Goal: Task Accomplishment & Management: Manage account settings

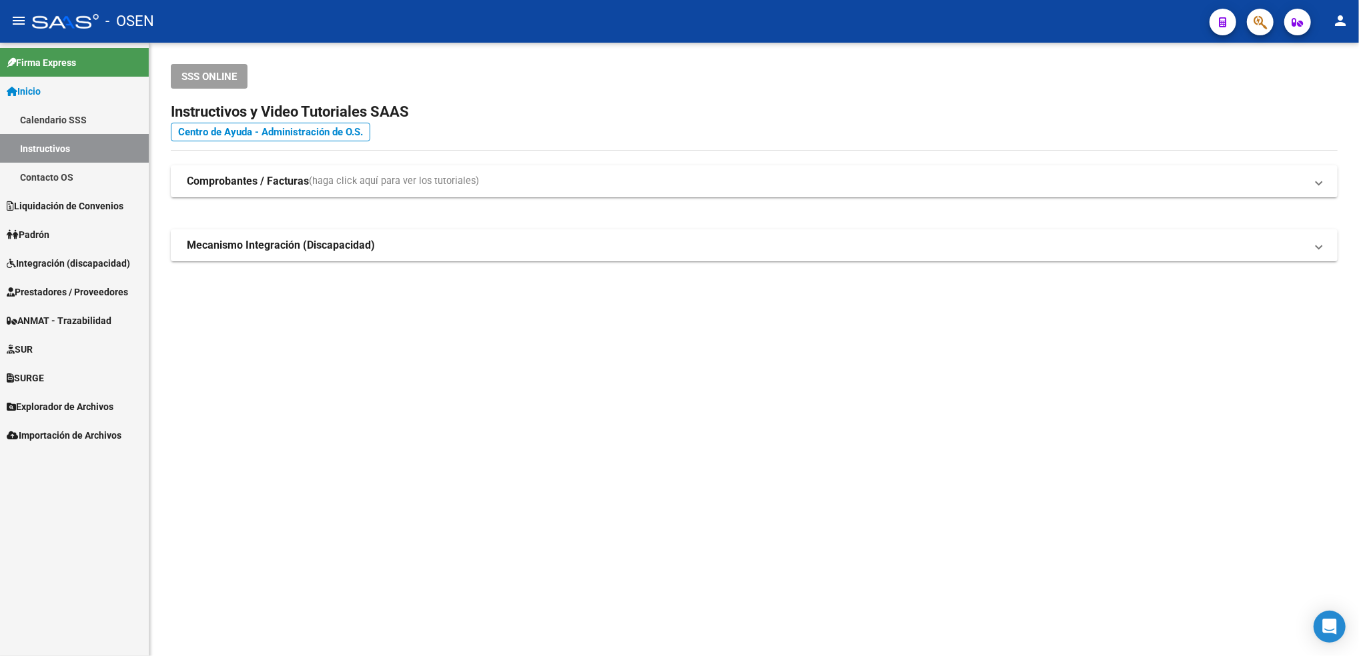
click at [69, 266] on span "Integración (discapacidad)" at bounding box center [68, 263] width 123 height 15
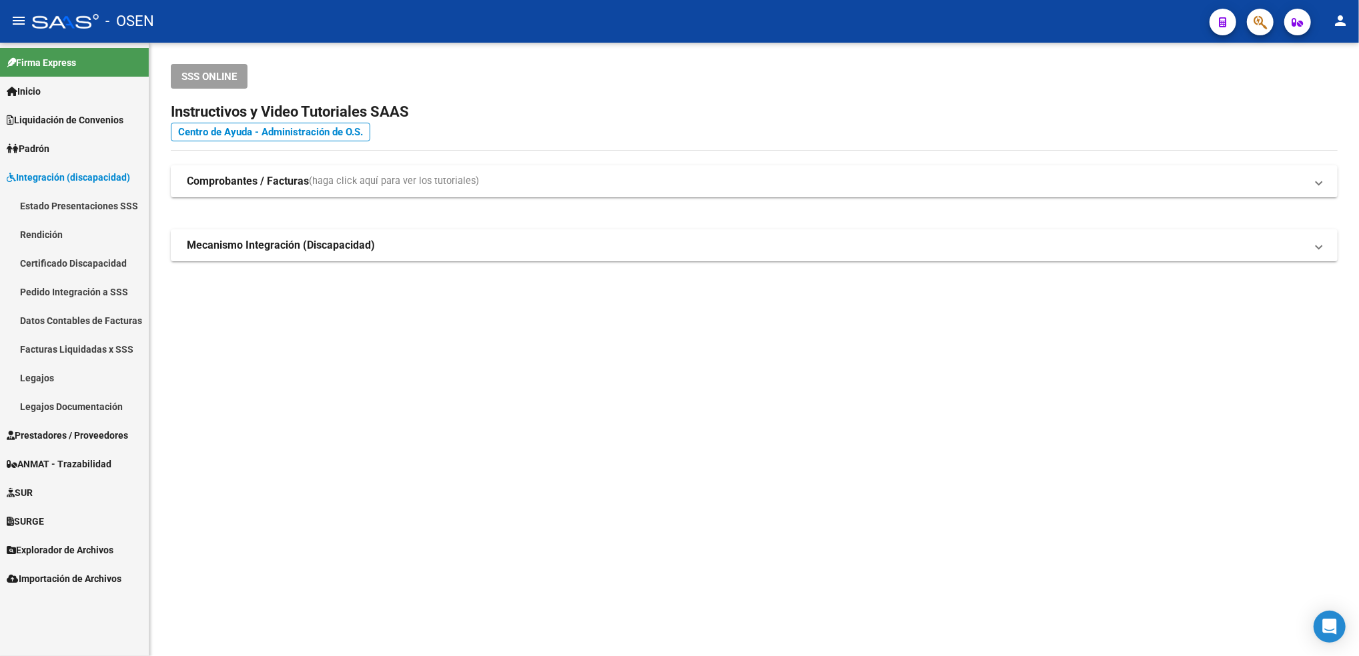
click at [81, 289] on link "Pedido Integración a SSS" at bounding box center [74, 291] width 149 height 29
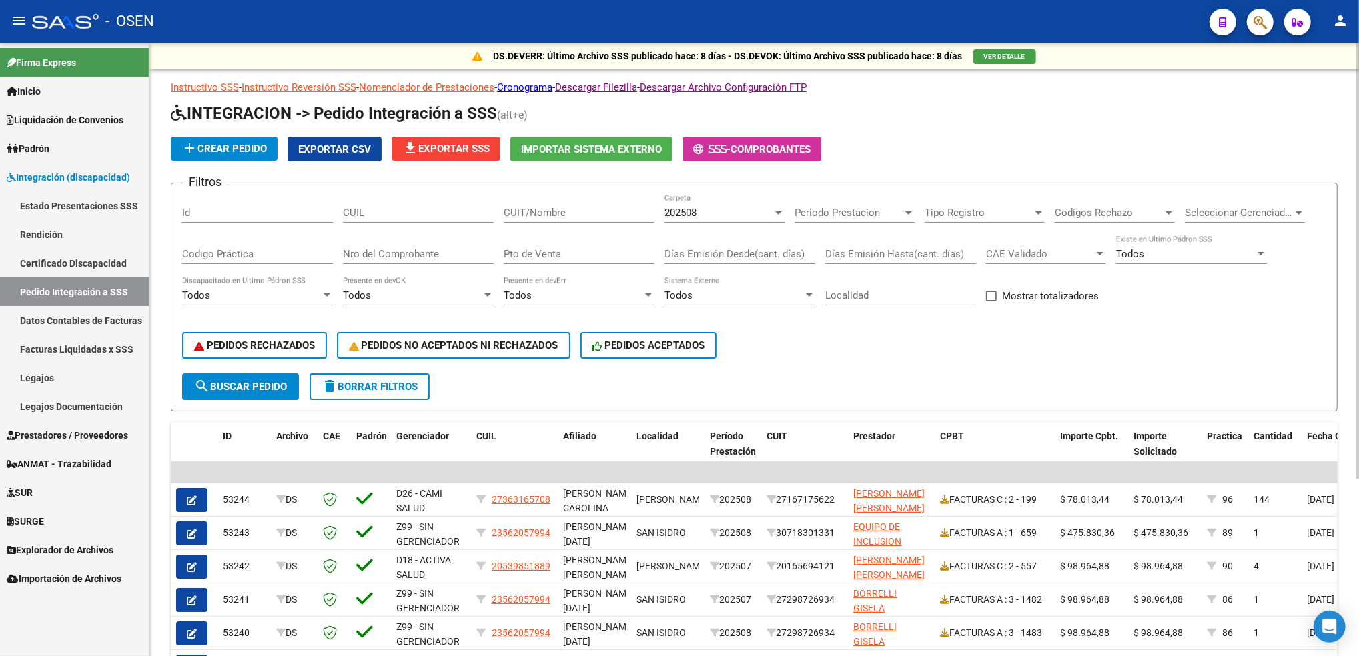
click at [1224, 209] on span "Seleccionar Gerenciador" at bounding box center [1239, 213] width 108 height 12
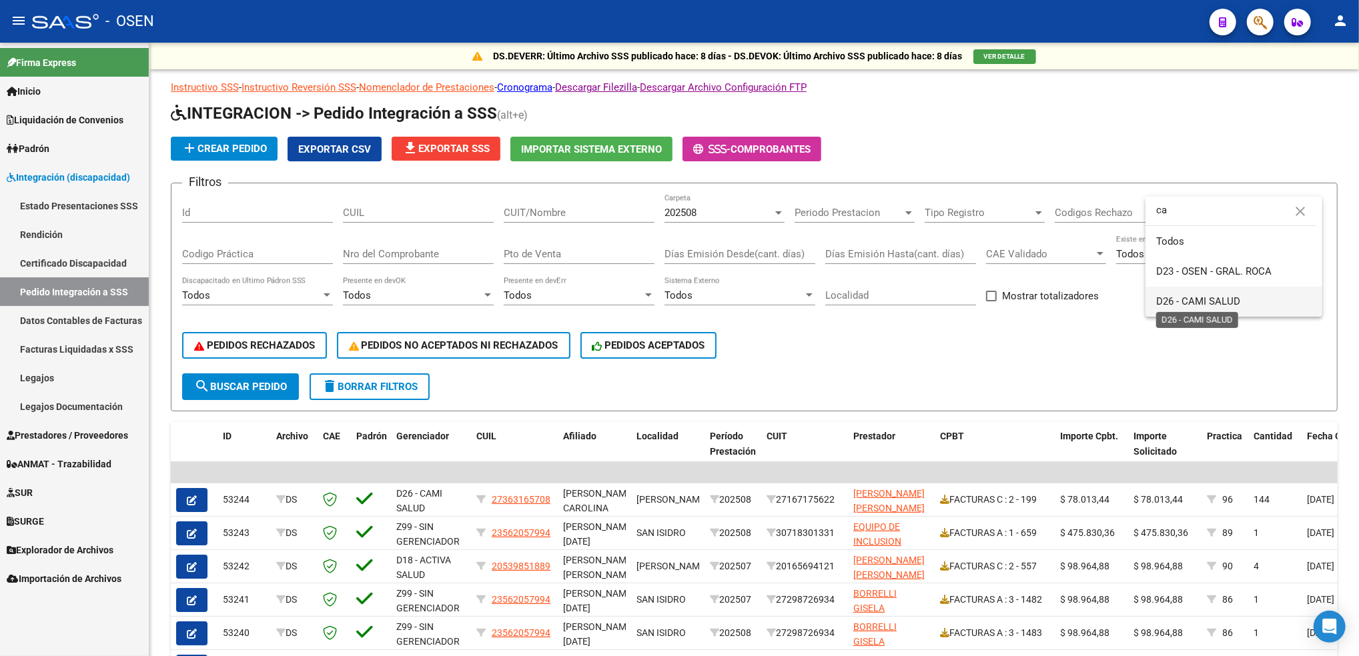
type input "ca"
click at [1213, 302] on span "D26 - CAMI SALUD" at bounding box center [1198, 301] width 84 height 12
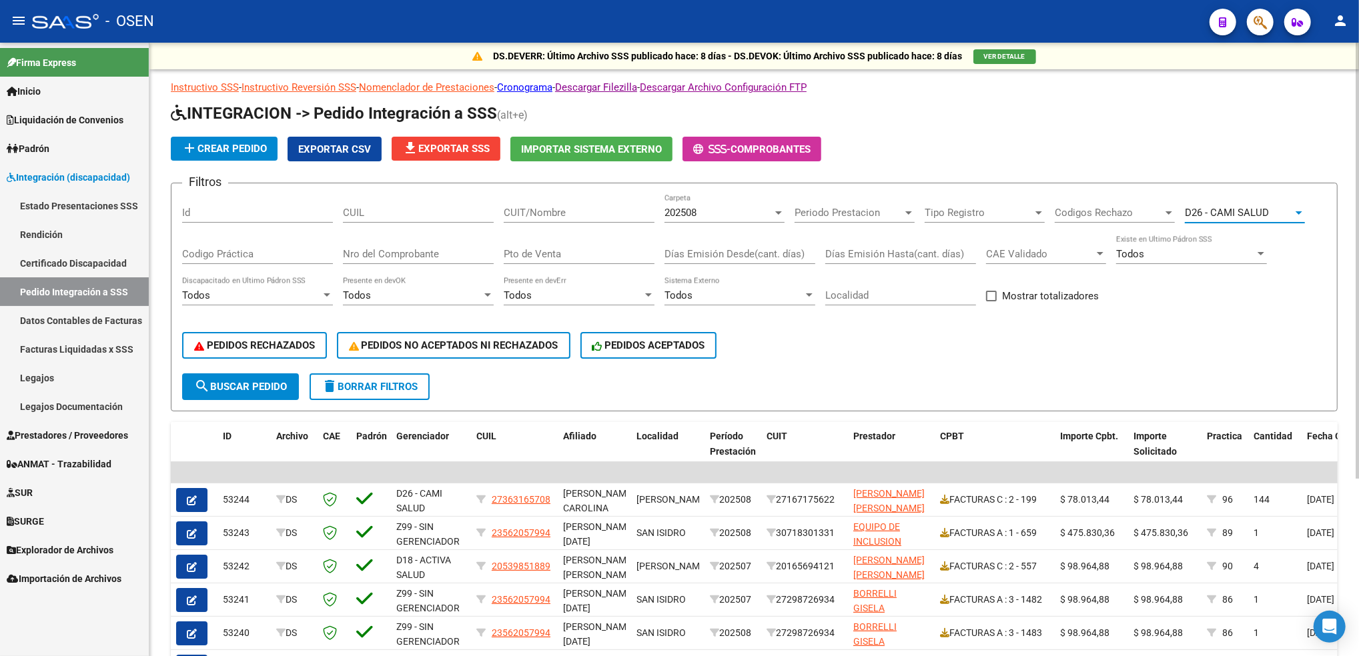
click at [284, 385] on span "search Buscar Pedido" at bounding box center [240, 387] width 93 height 12
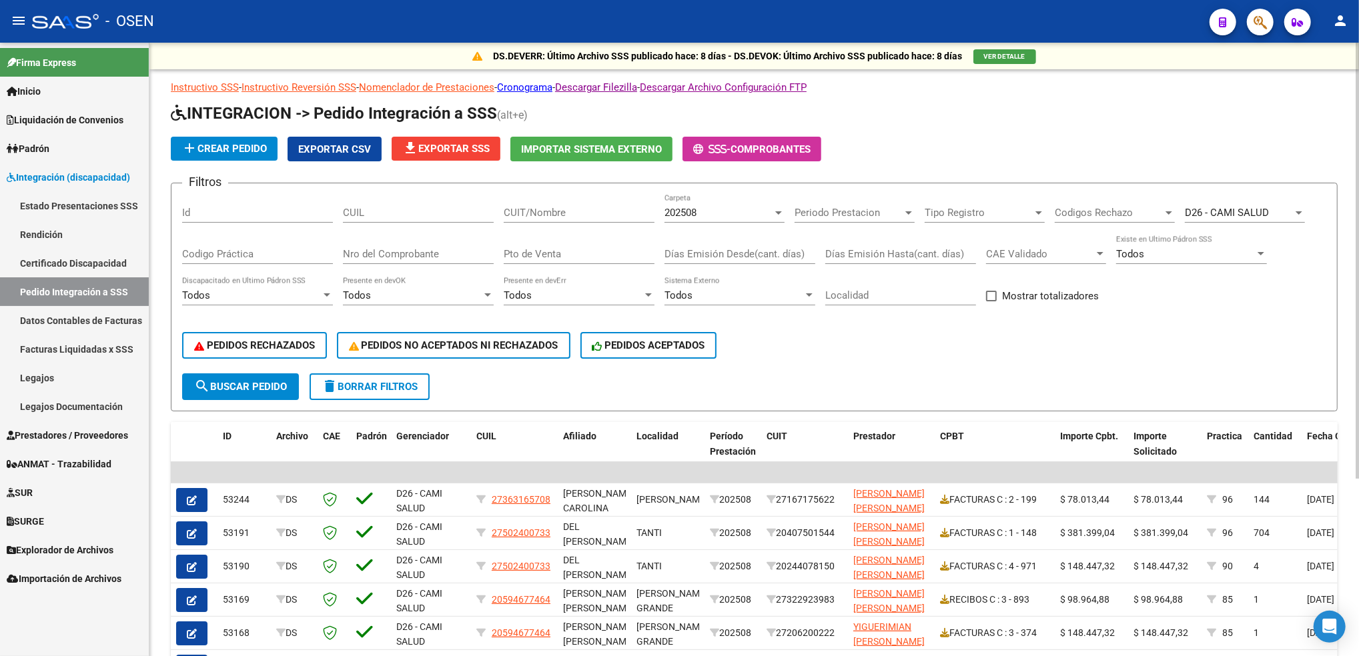
click at [728, 207] on div "202508" at bounding box center [718, 213] width 108 height 12
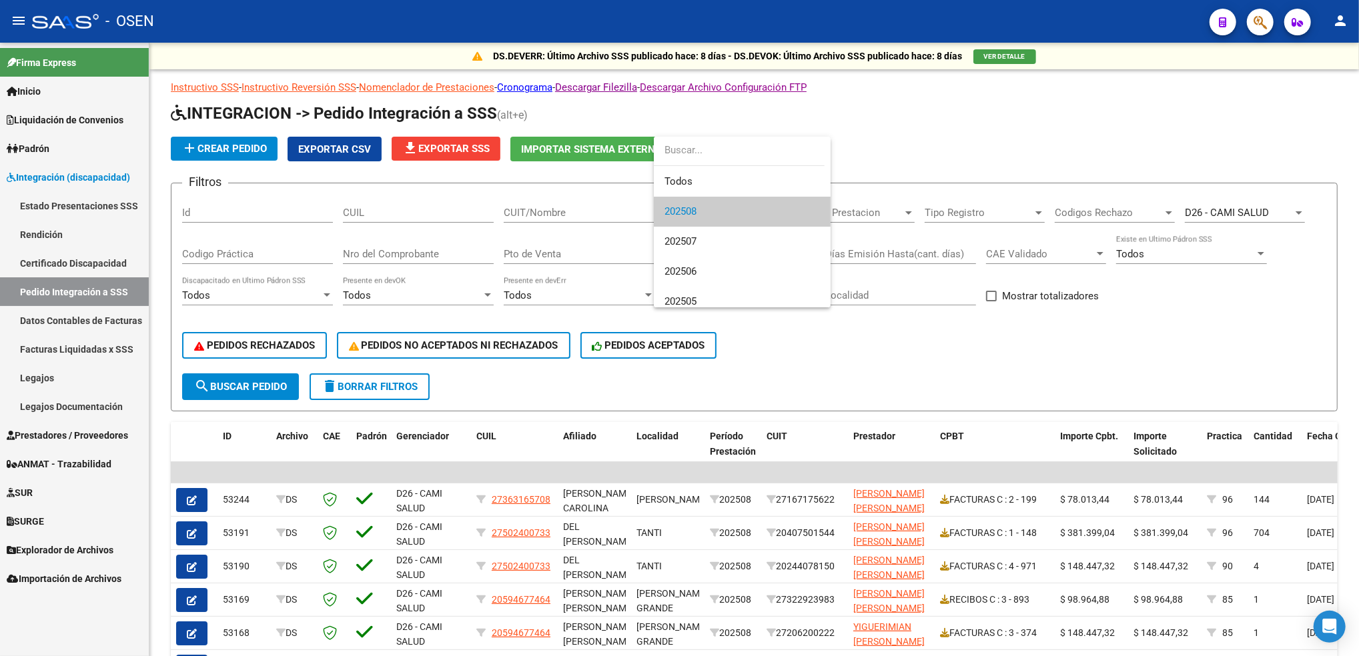
click at [386, 381] on div at bounding box center [679, 328] width 1359 height 656
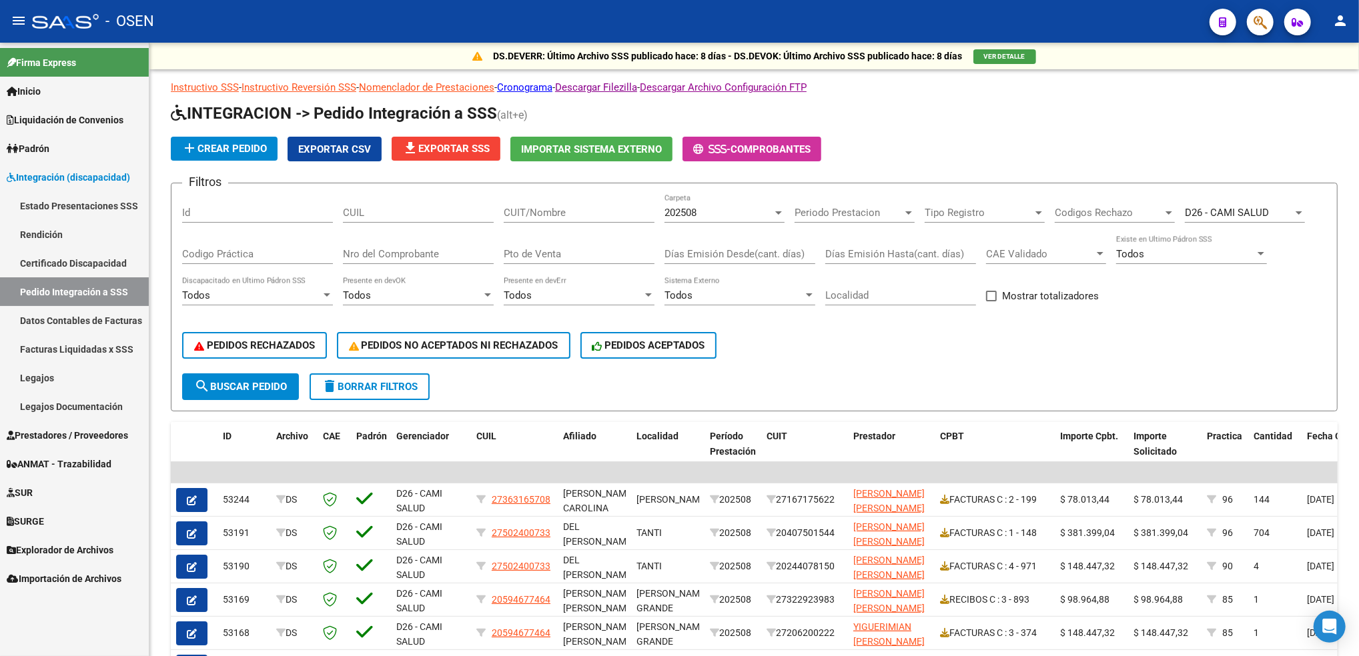
click at [66, 434] on span "Prestadores / Proveedores" at bounding box center [67, 435] width 121 height 15
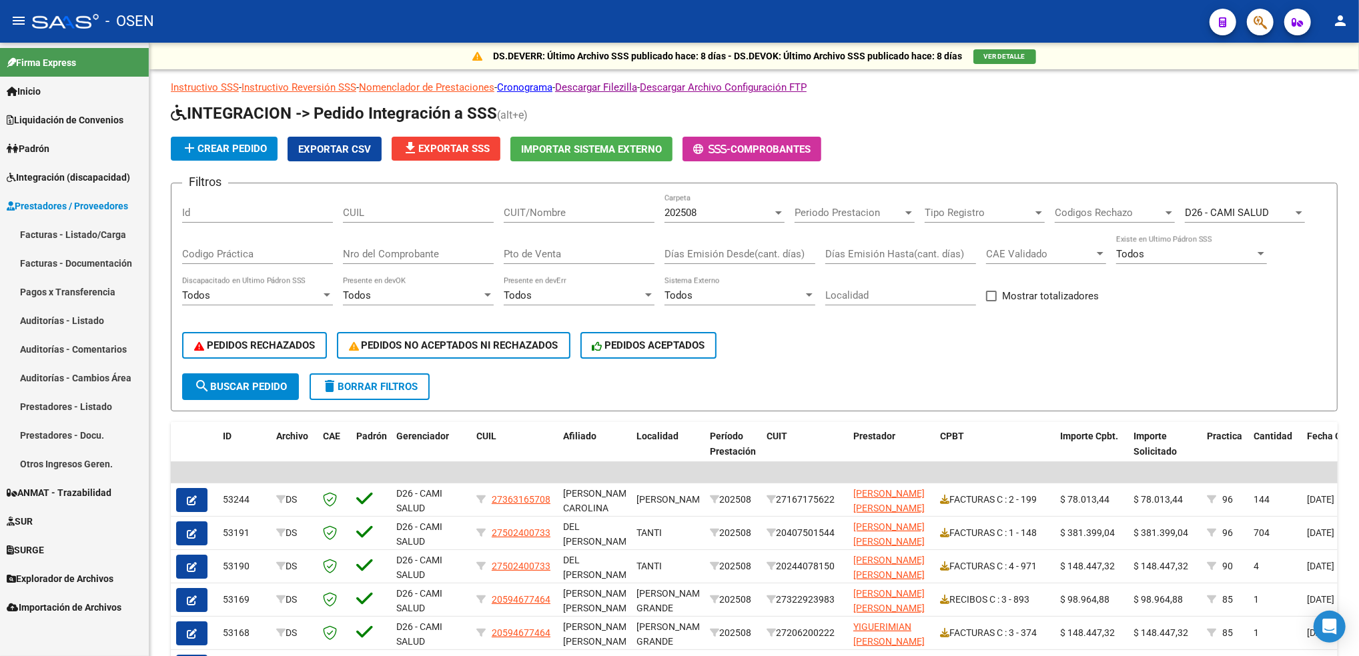
click at [69, 231] on link "Facturas - Listado/Carga" at bounding box center [74, 234] width 149 height 29
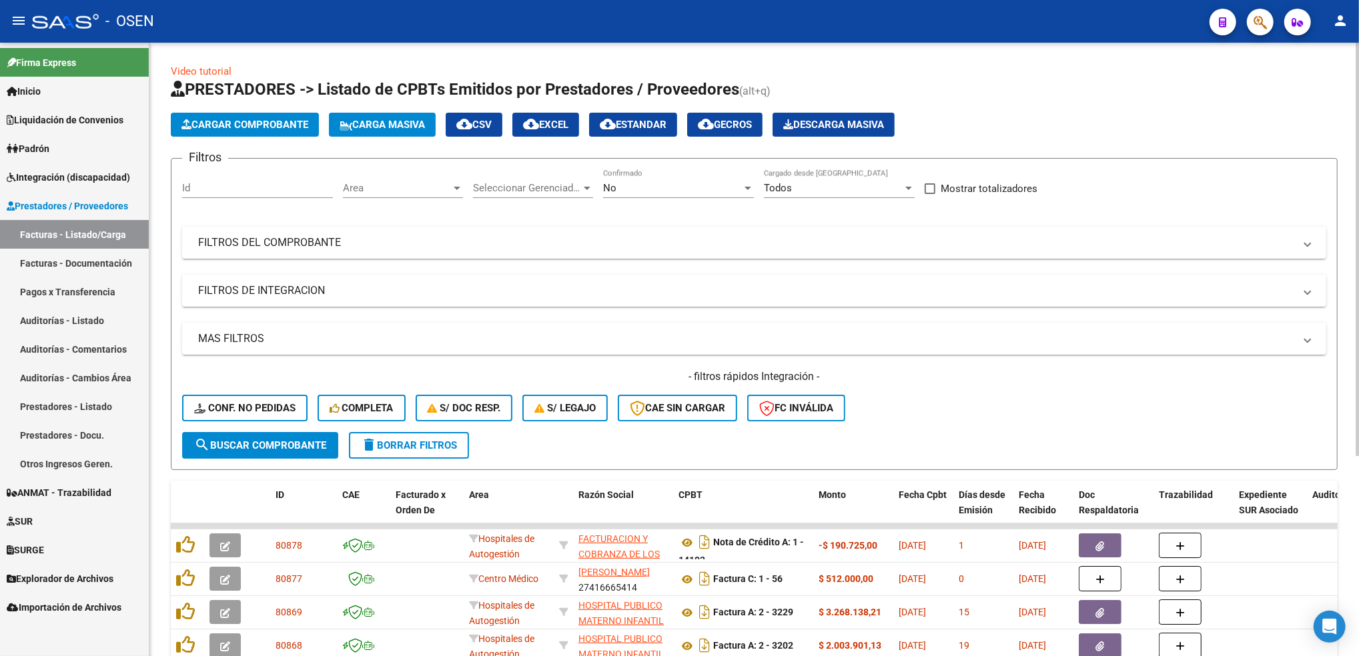
click at [284, 124] on span "Cargar Comprobante" at bounding box center [244, 125] width 127 height 12
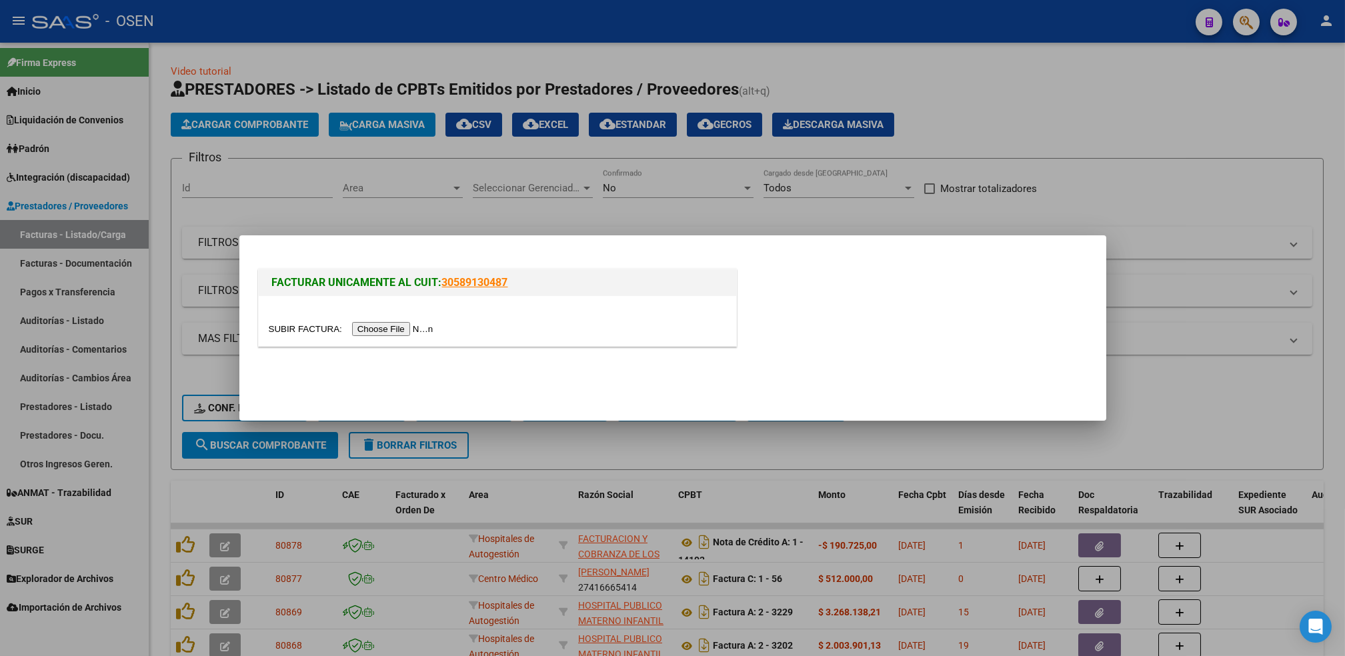
click at [392, 327] on input "file" at bounding box center [353, 329] width 169 height 14
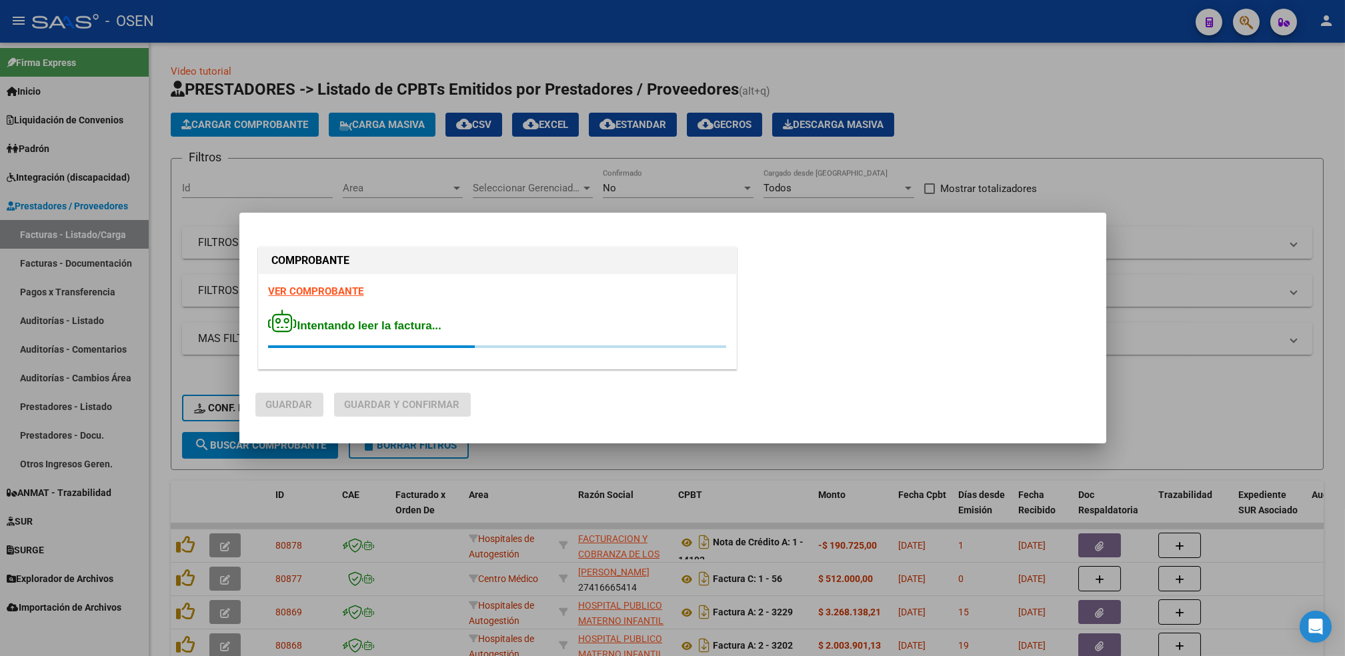
click at [339, 290] on strong "VER COMPROBANTE" at bounding box center [316, 291] width 95 height 12
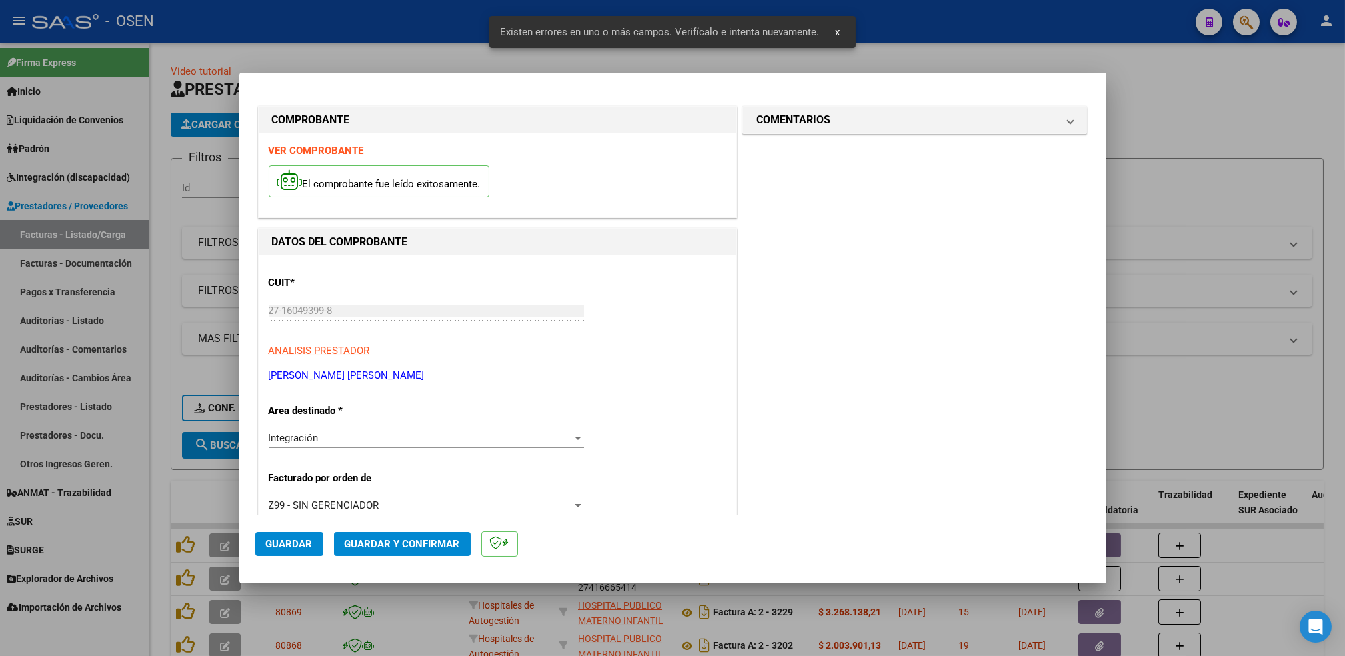
scroll to position [293, 0]
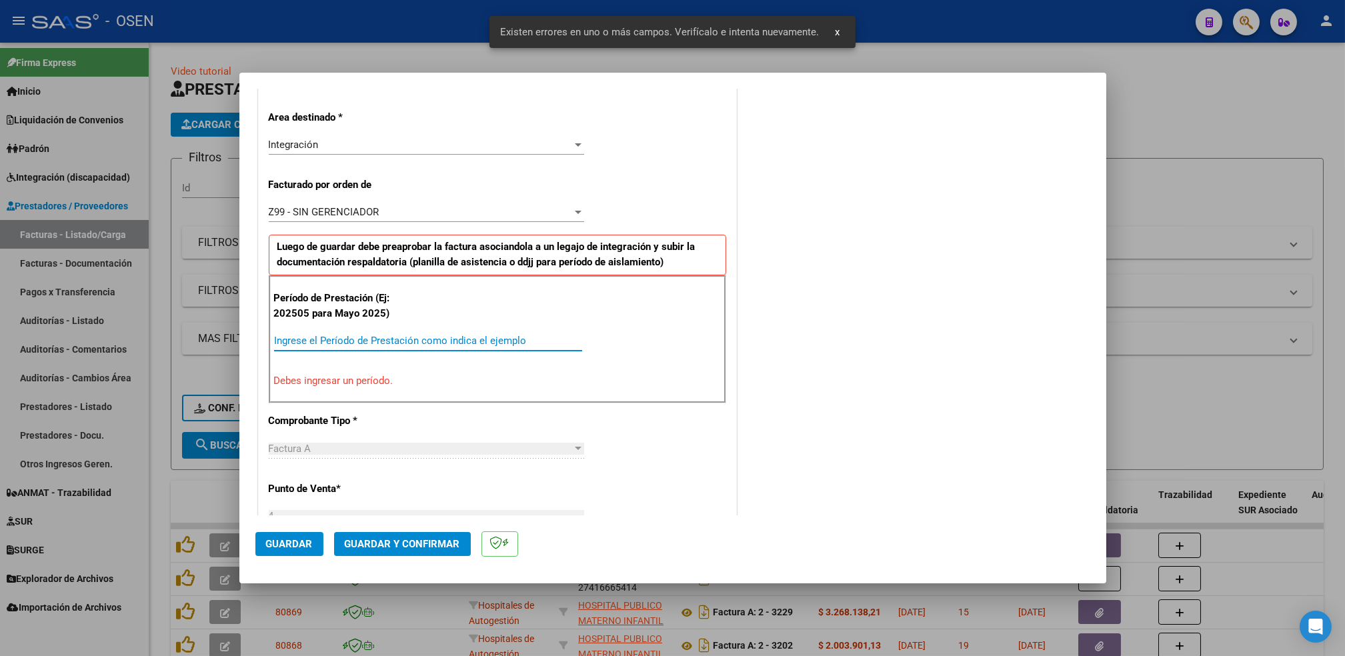
click at [367, 337] on input "Ingrese el Período de Prestación como indica el ejemplo" at bounding box center [428, 341] width 308 height 12
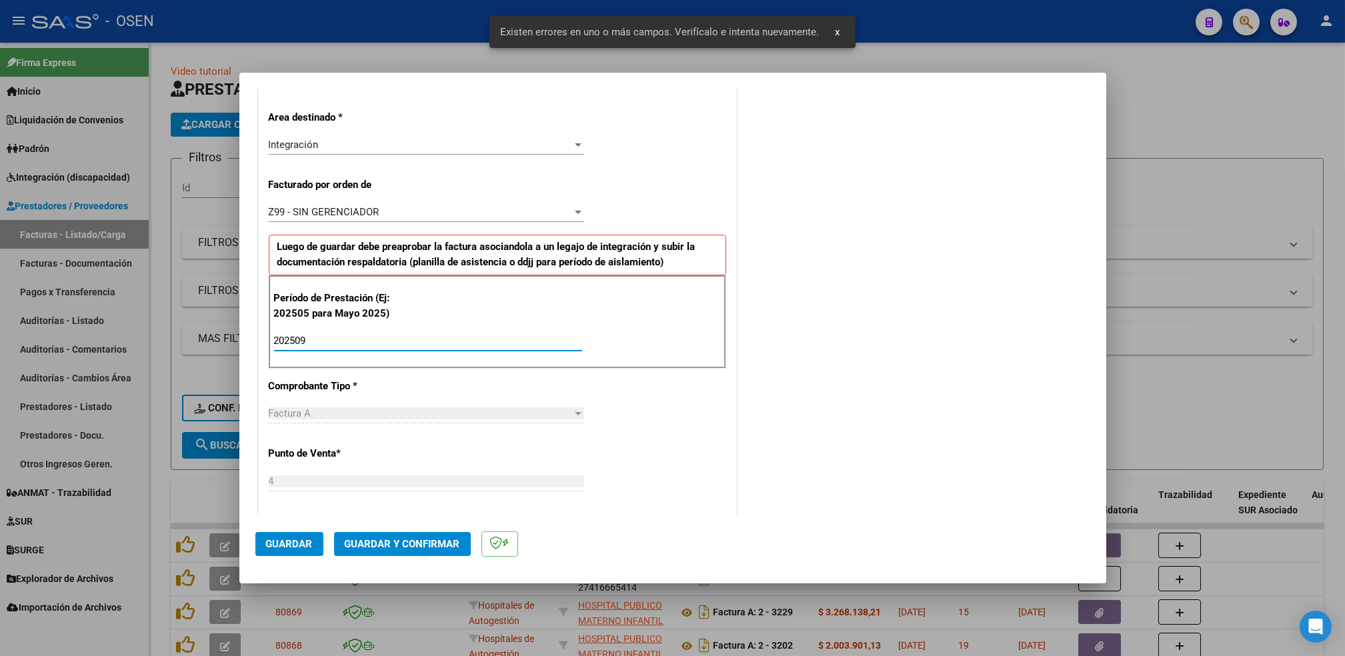
type input "202509"
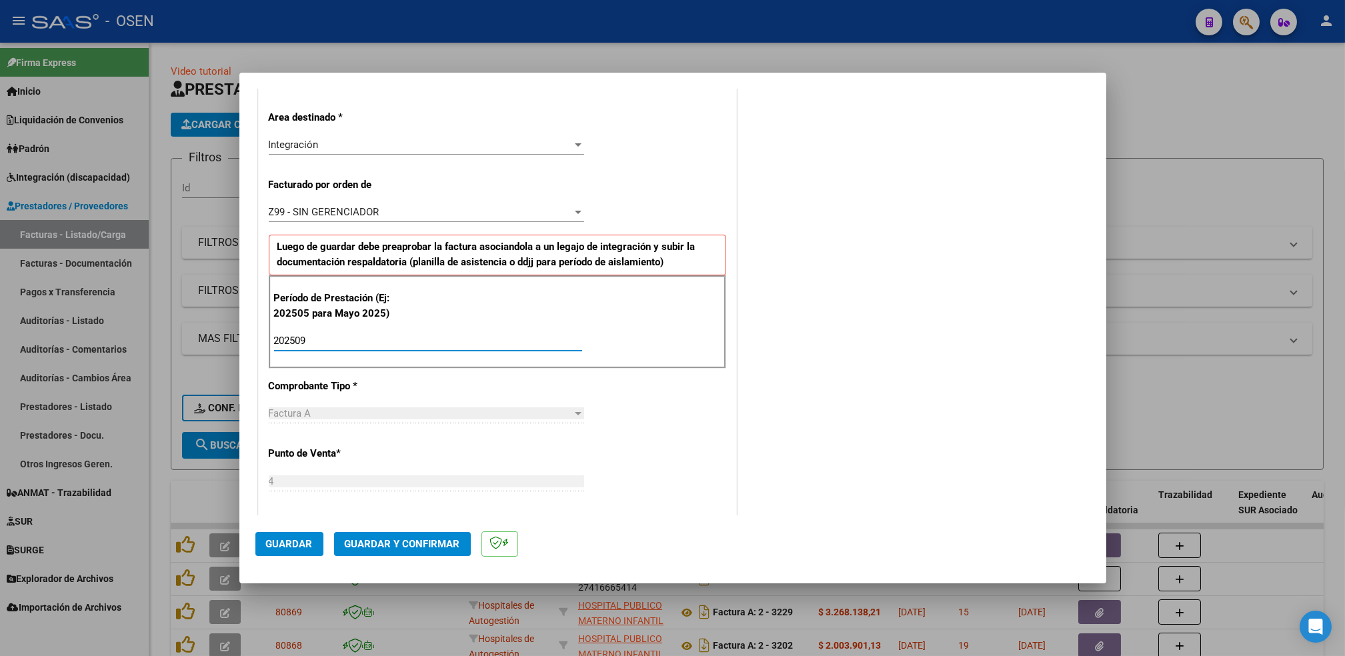
click at [284, 548] on span "Guardar" at bounding box center [289, 544] width 47 height 12
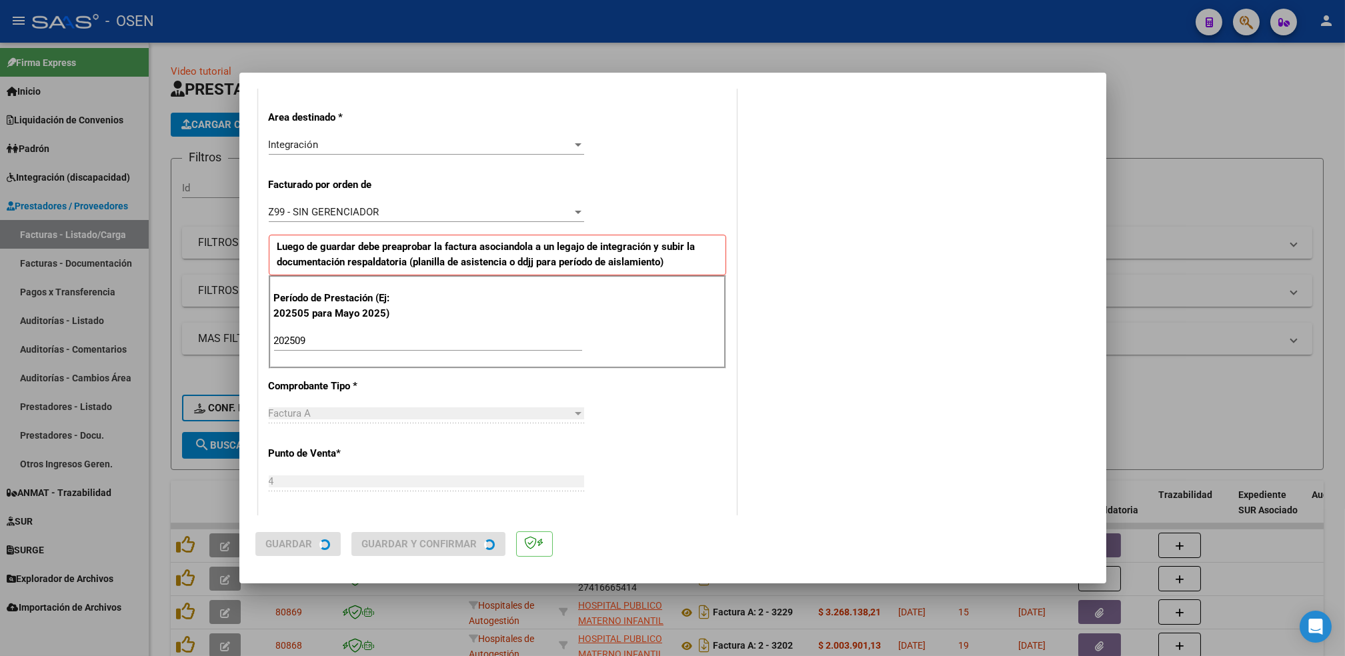
scroll to position [0, 0]
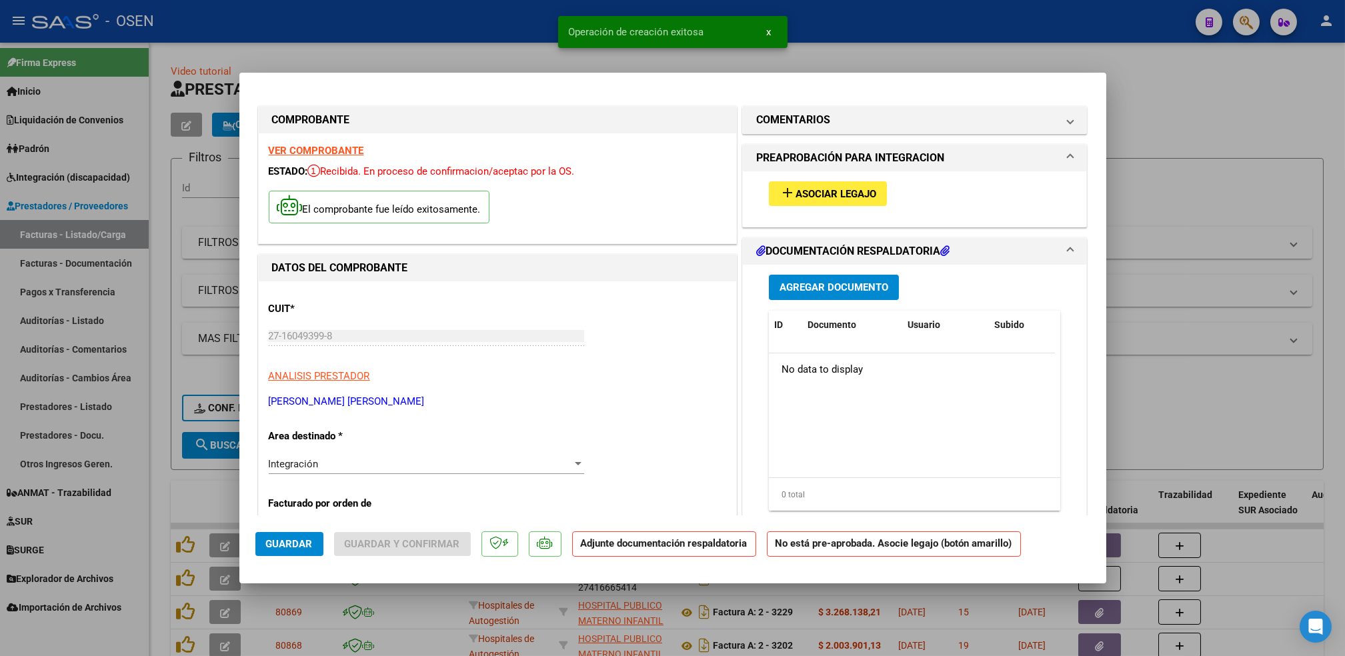
click at [830, 188] on span "Asociar Legajo" at bounding box center [836, 194] width 81 height 12
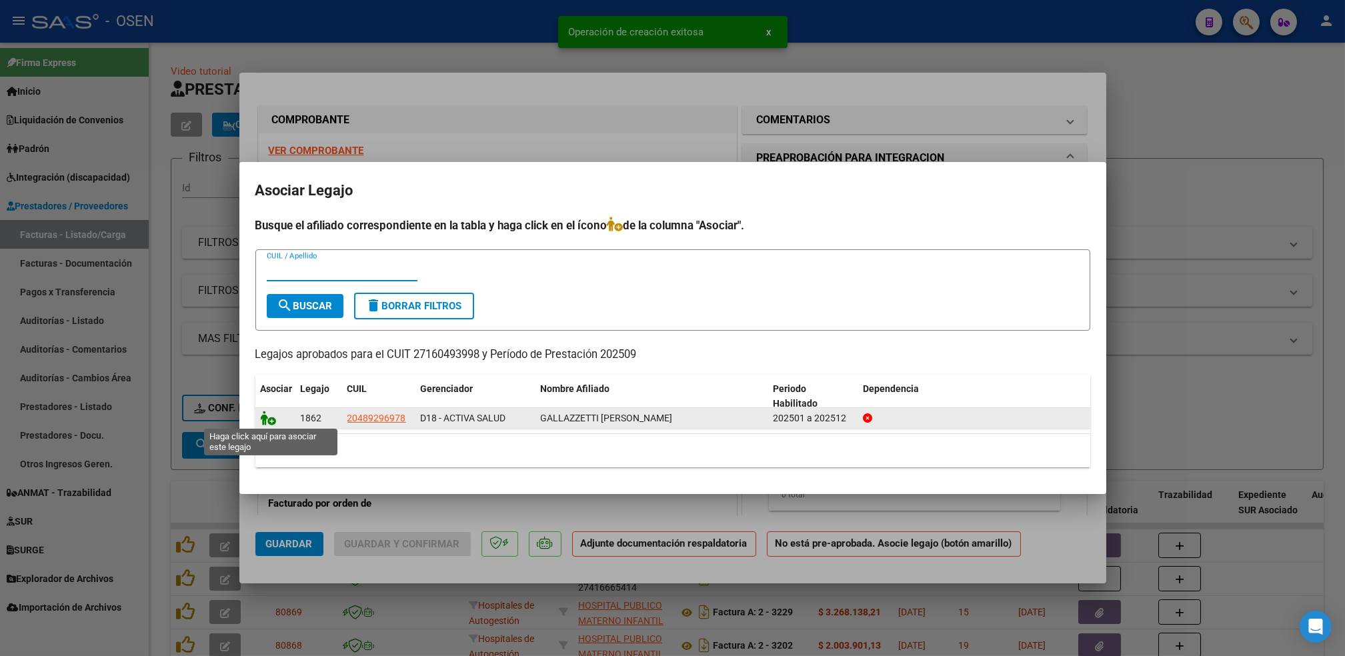
click at [267, 419] on icon at bounding box center [269, 418] width 16 height 15
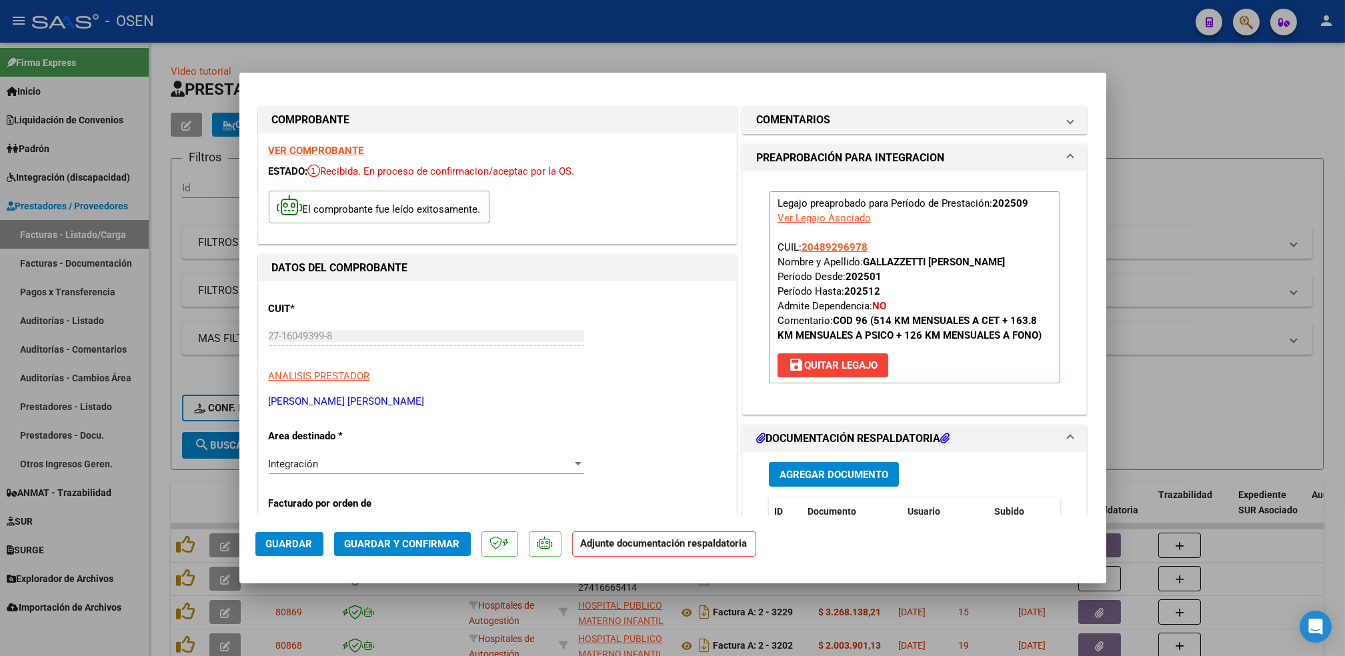
click at [279, 547] on span "Guardar" at bounding box center [289, 544] width 47 height 12
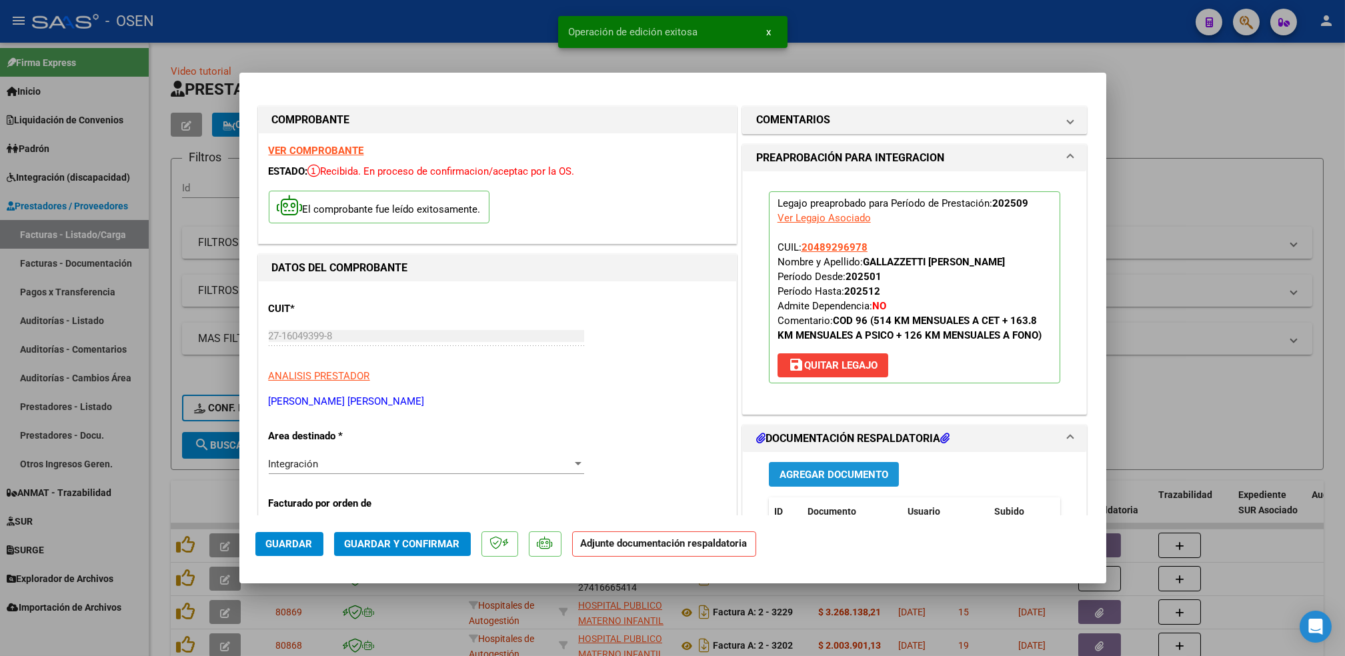
click at [848, 470] on span "Agregar Documento" at bounding box center [834, 475] width 109 height 12
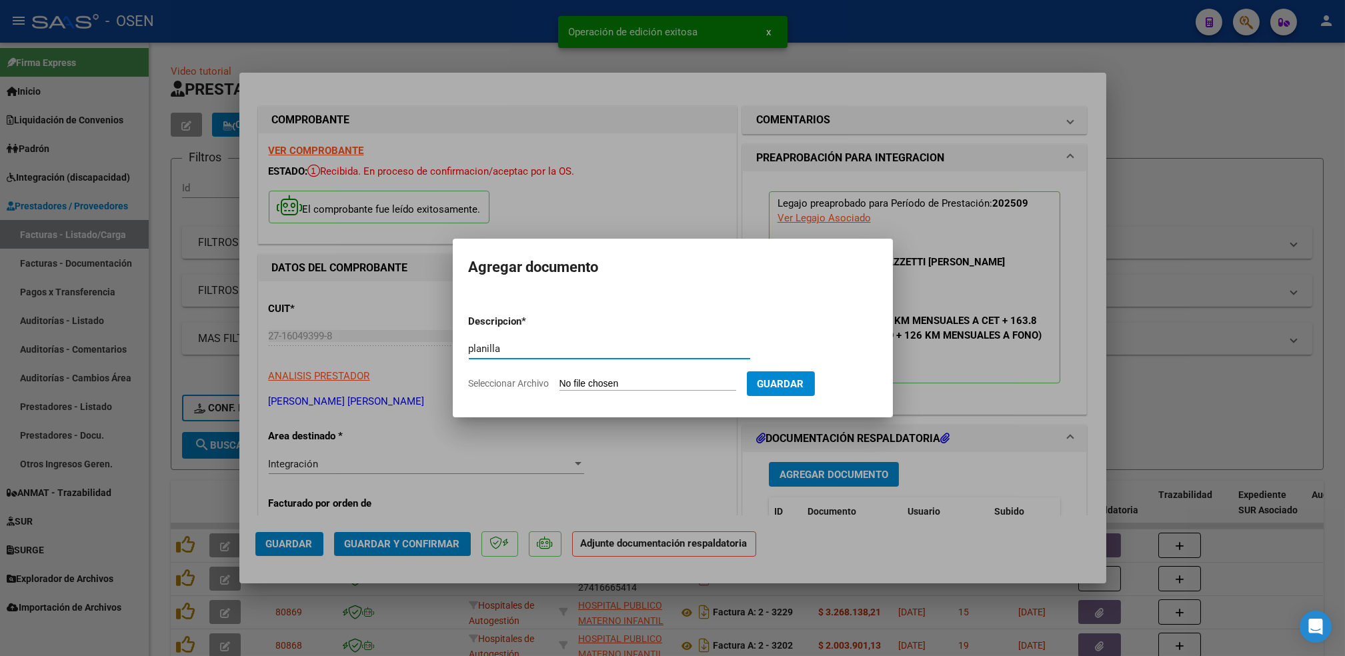
type input "planilla"
click at [560, 378] on input "Seleccionar Archivo" at bounding box center [648, 384] width 177 height 13
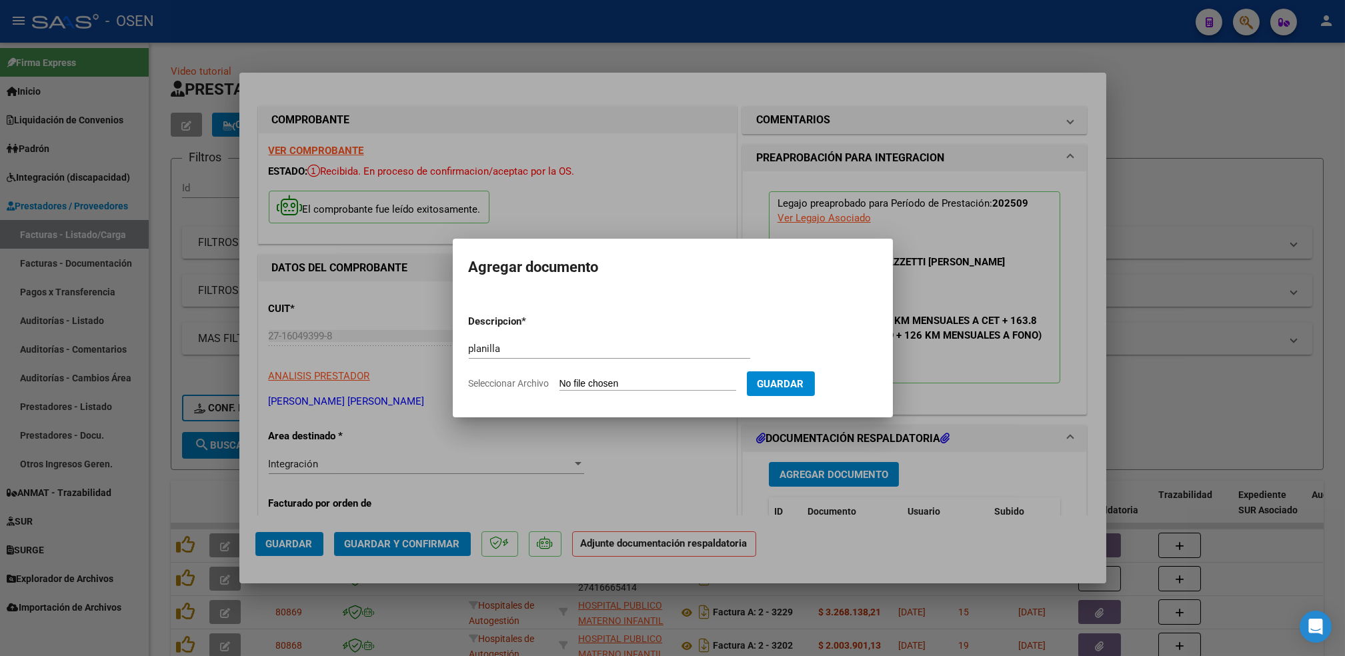
type input "C:\fakepath\IMG_20251006_0012.pdf"
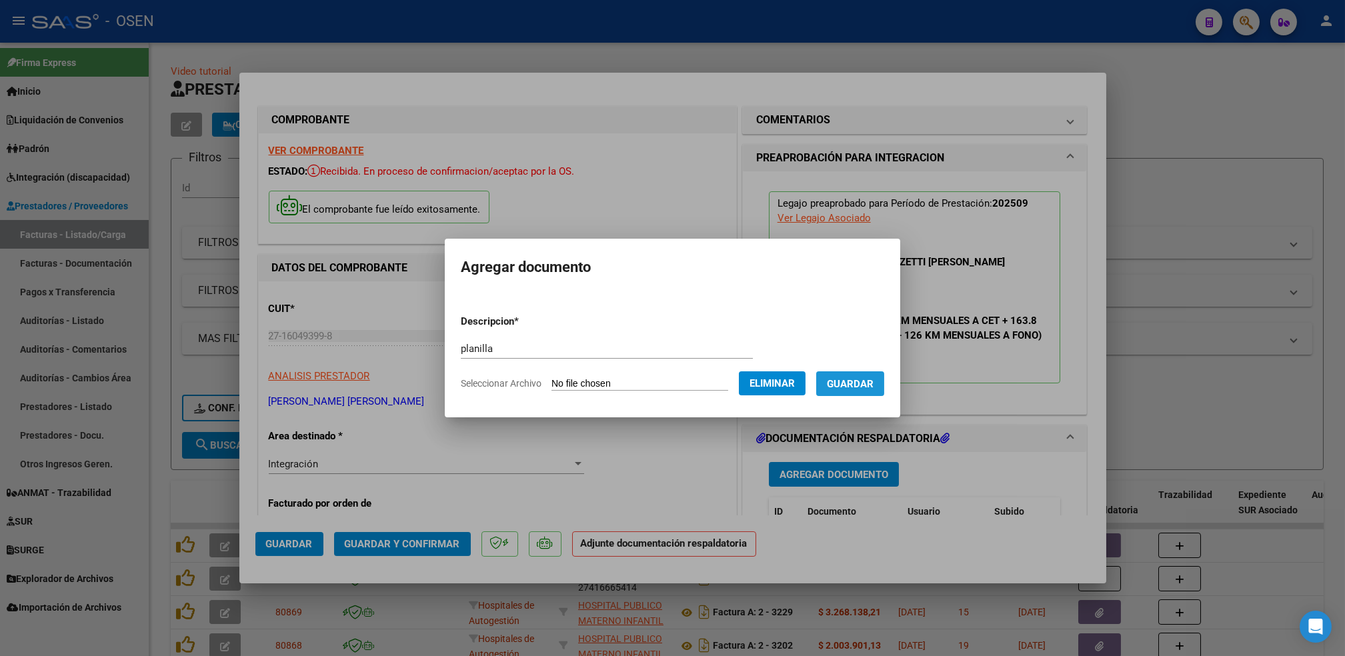
click at [860, 392] on button "Guardar" at bounding box center [850, 383] width 68 height 25
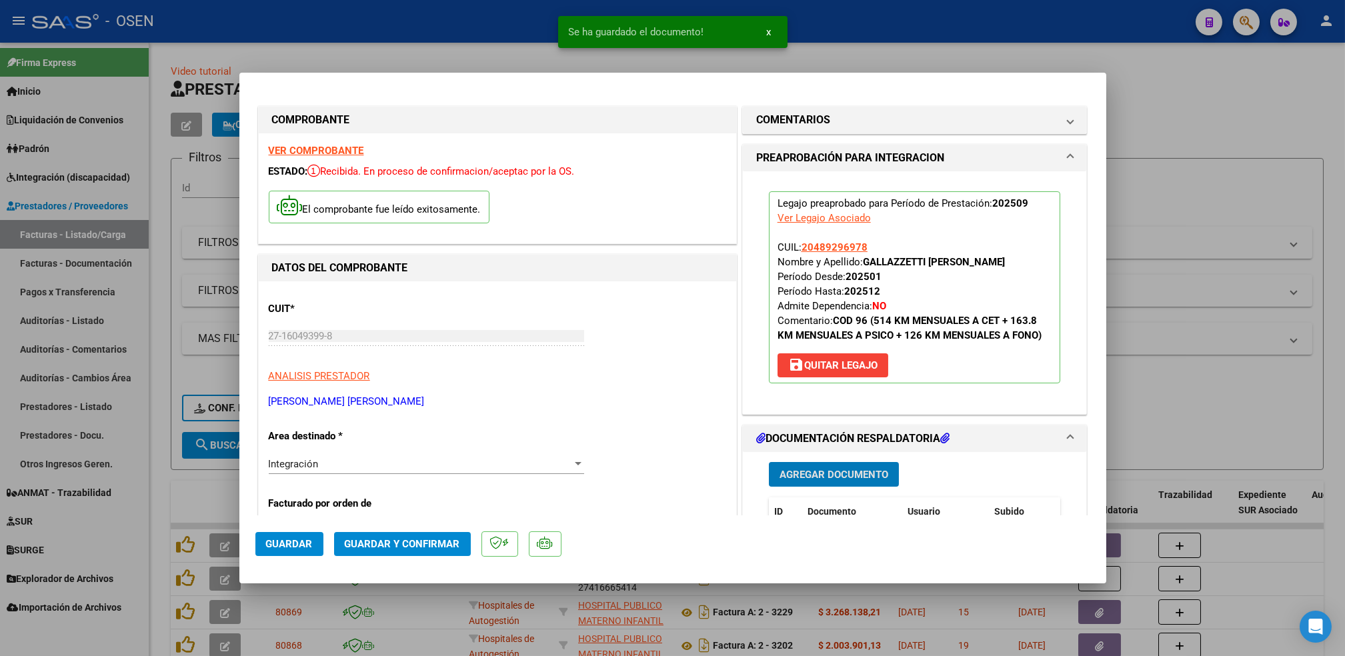
click at [290, 554] on button "Guardar" at bounding box center [289, 544] width 68 height 24
click at [161, 493] on div at bounding box center [672, 328] width 1345 height 656
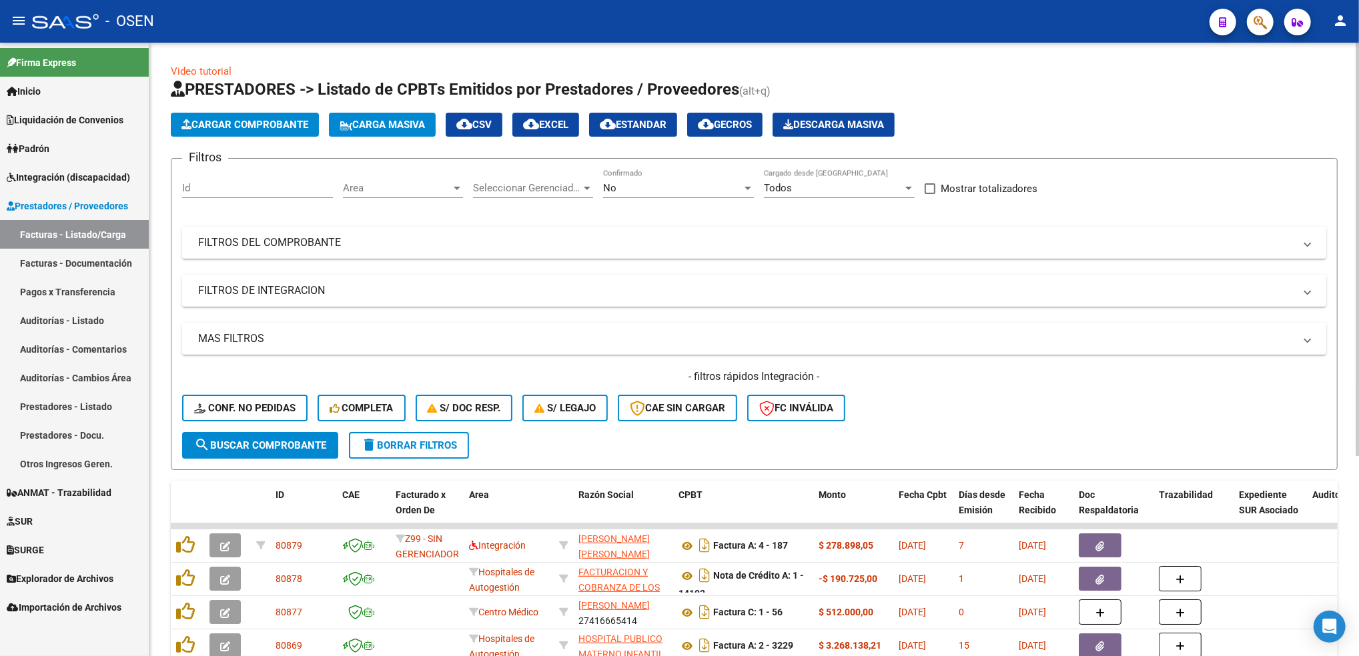
click at [288, 120] on span "Cargar Comprobante" at bounding box center [244, 125] width 127 height 12
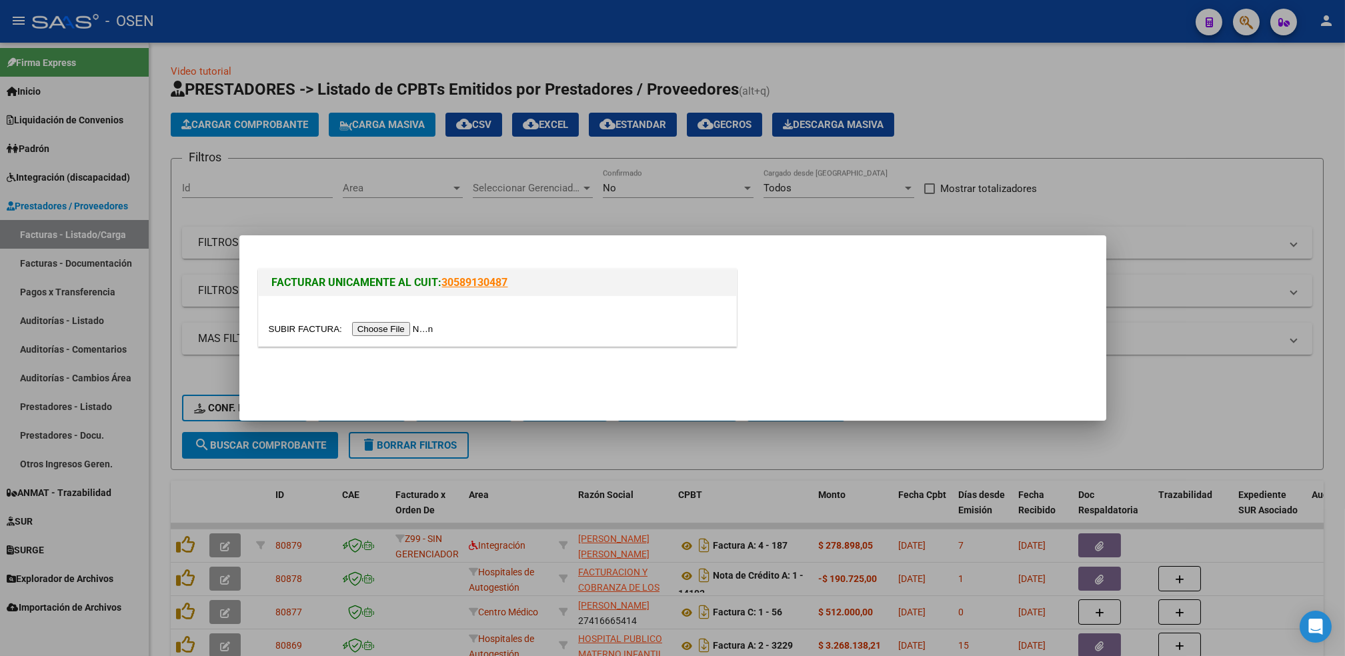
click at [406, 331] on input "file" at bounding box center [353, 329] width 169 height 14
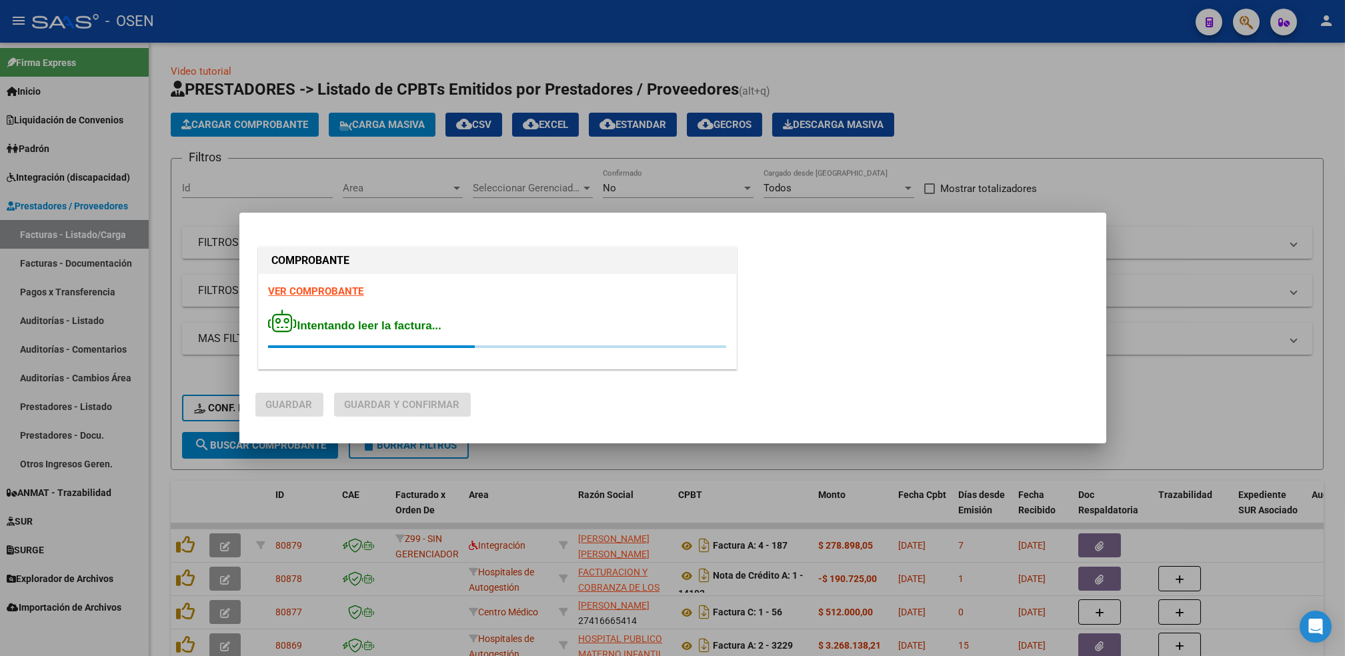
click at [331, 288] on strong "VER COMPROBANTE" at bounding box center [316, 291] width 95 height 12
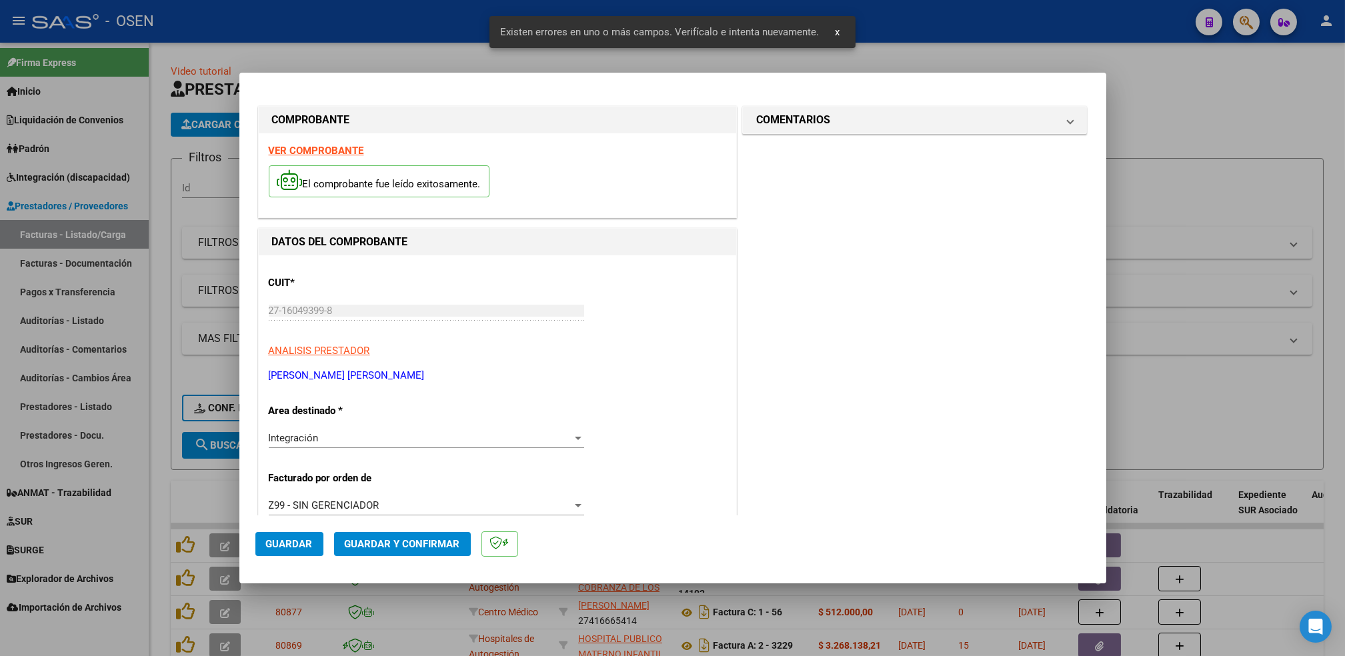
scroll to position [318, 0]
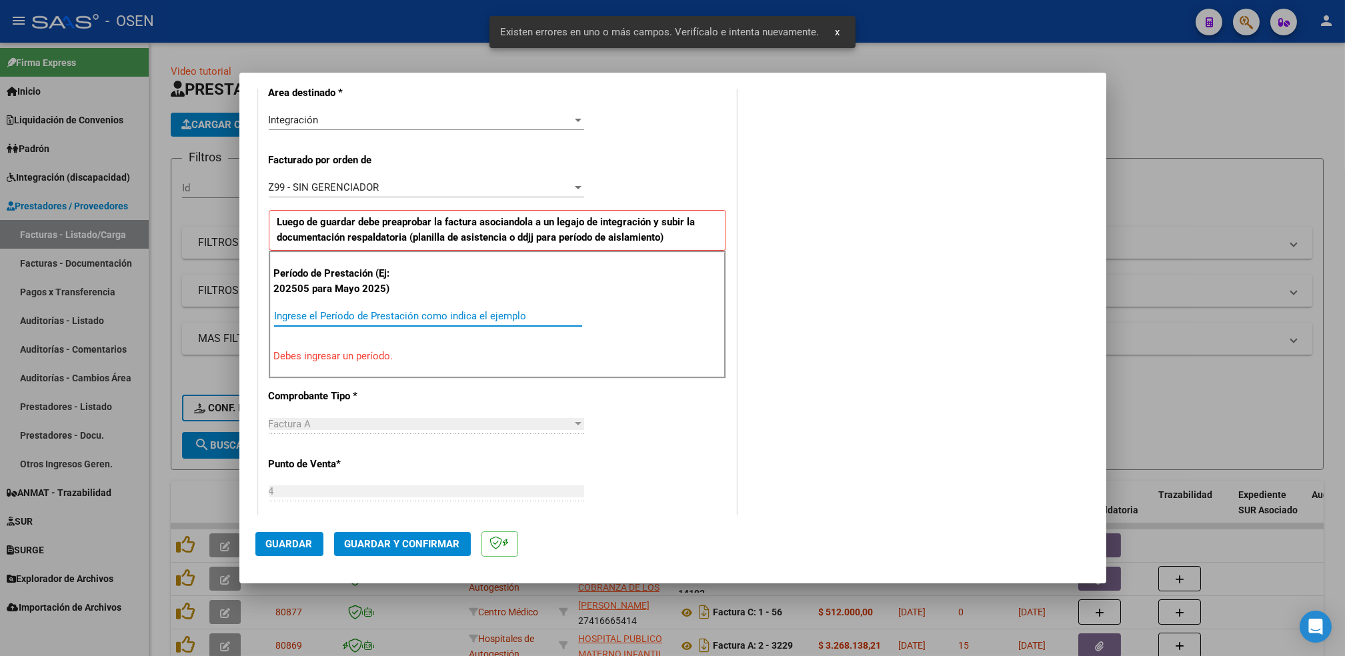
click at [398, 317] on input "Ingrese el Período de Prestación como indica el ejemplo" at bounding box center [428, 316] width 308 height 12
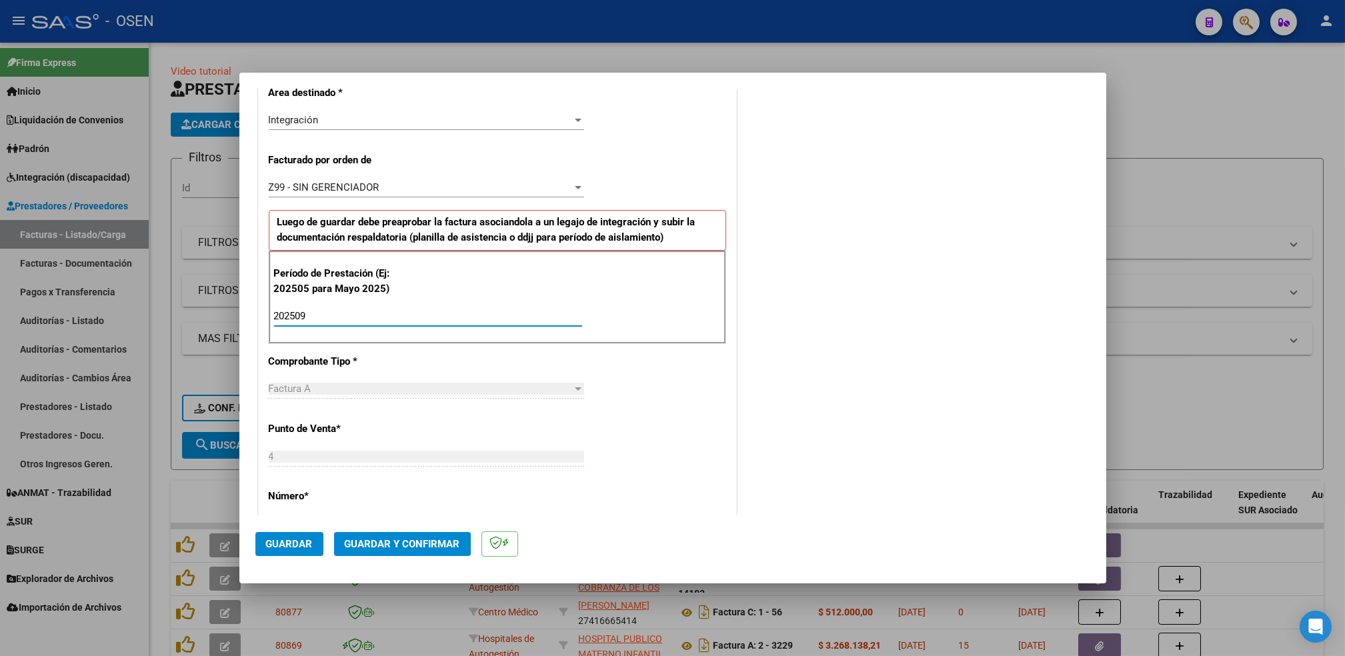
type input "202509"
click at [297, 544] on span "Guardar" at bounding box center [289, 544] width 47 height 12
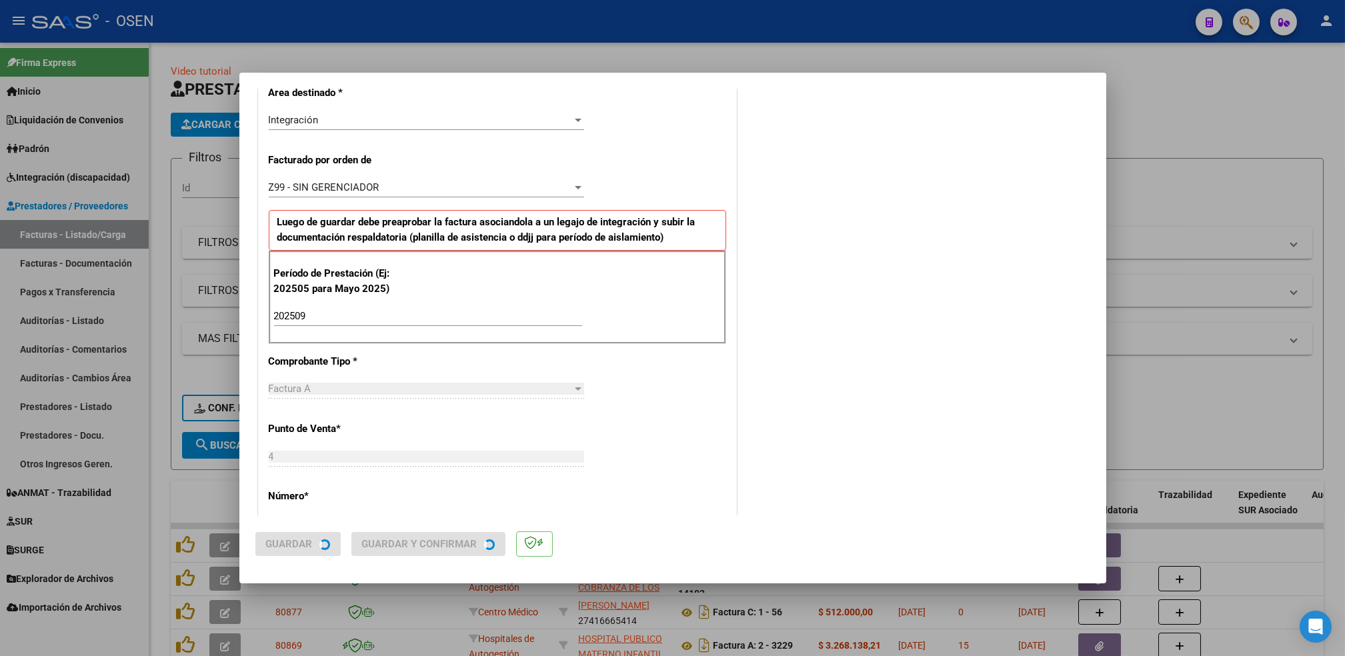
scroll to position [0, 0]
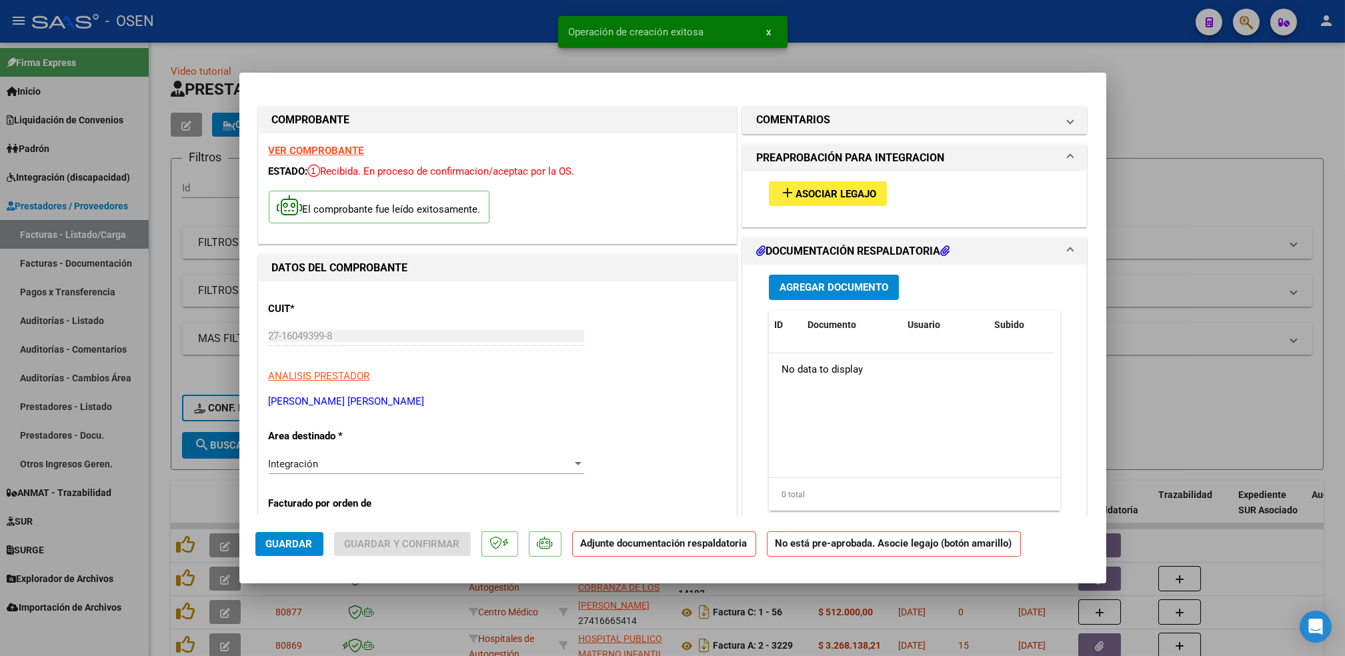
click at [816, 199] on span "Asociar Legajo" at bounding box center [836, 194] width 81 height 12
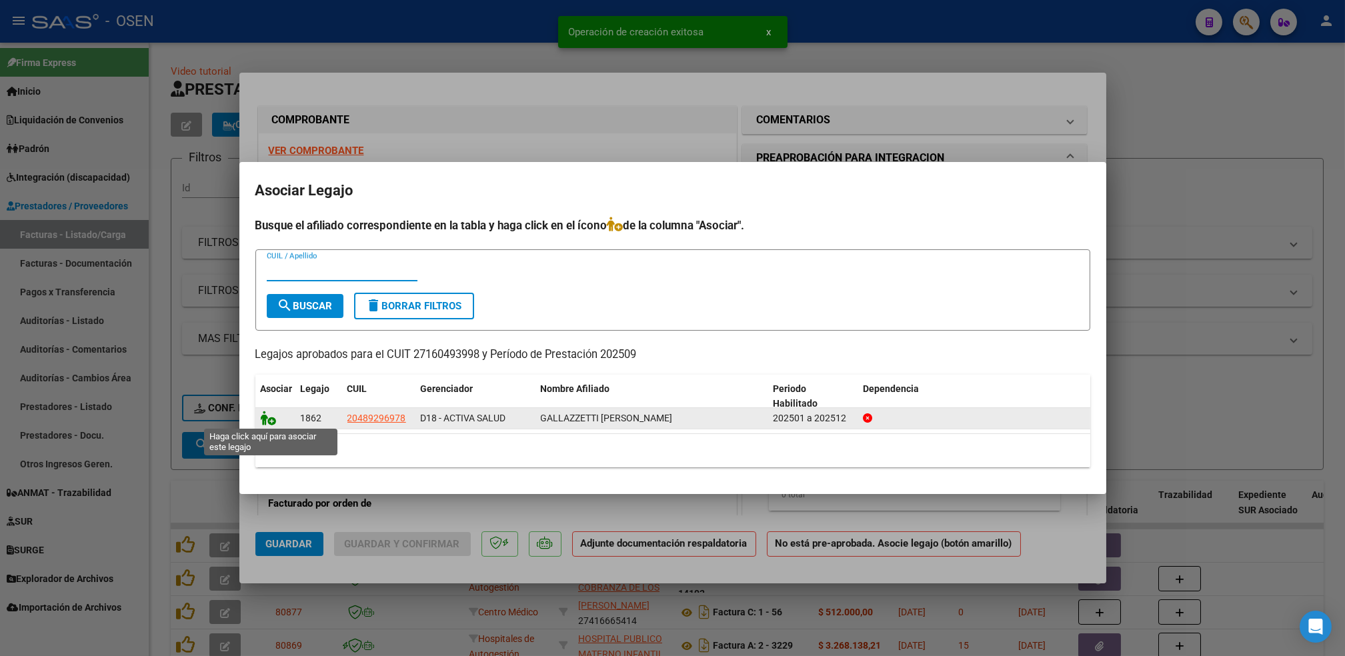
click at [273, 422] on icon at bounding box center [269, 418] width 16 height 15
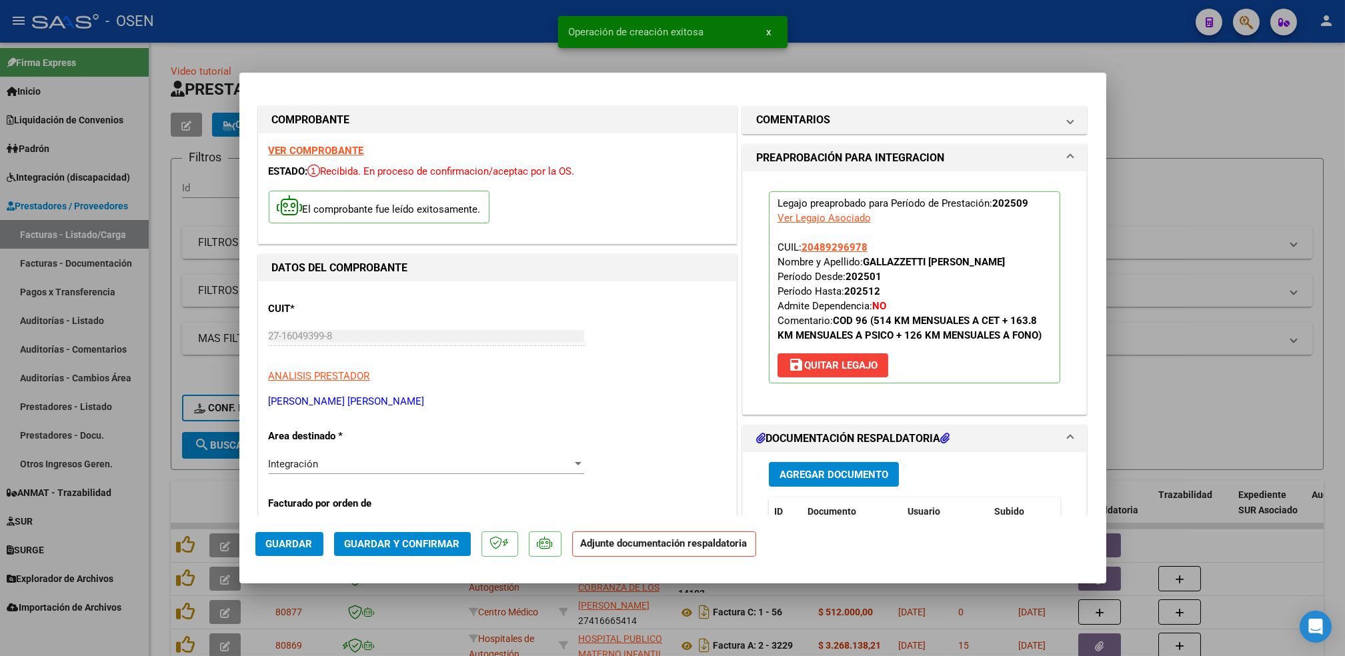
click at [813, 476] on span "Agregar Documento" at bounding box center [834, 475] width 109 height 12
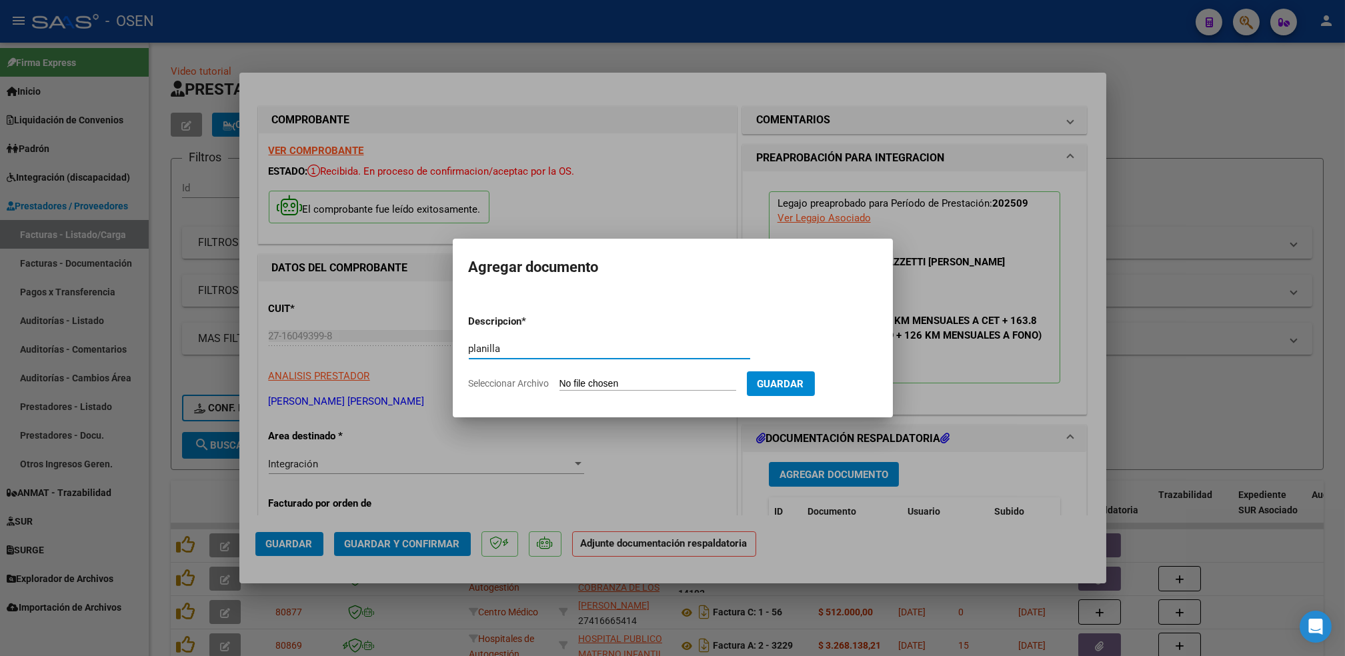
type input "planilla"
click at [560, 378] on input "Seleccionar Archivo" at bounding box center [648, 384] width 177 height 13
type input "C:\fakepath\IMG_20251006_0013.pdf"
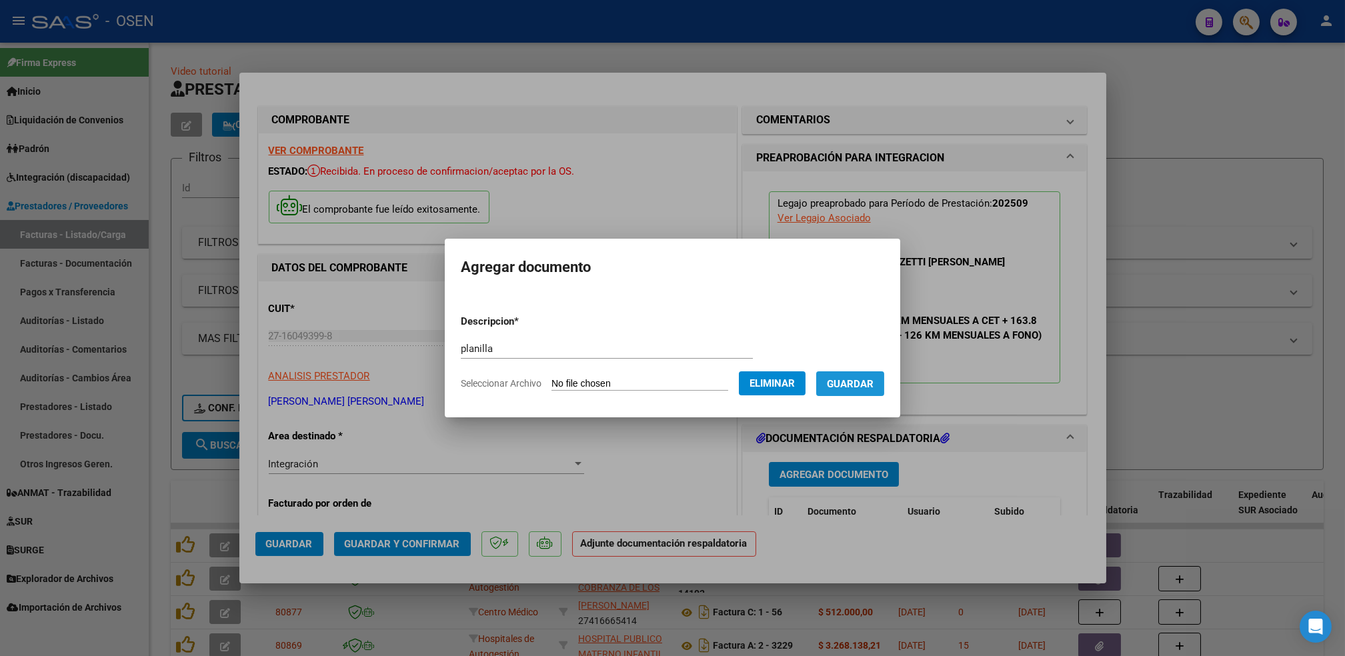
click at [872, 390] on button "Guardar" at bounding box center [850, 383] width 68 height 25
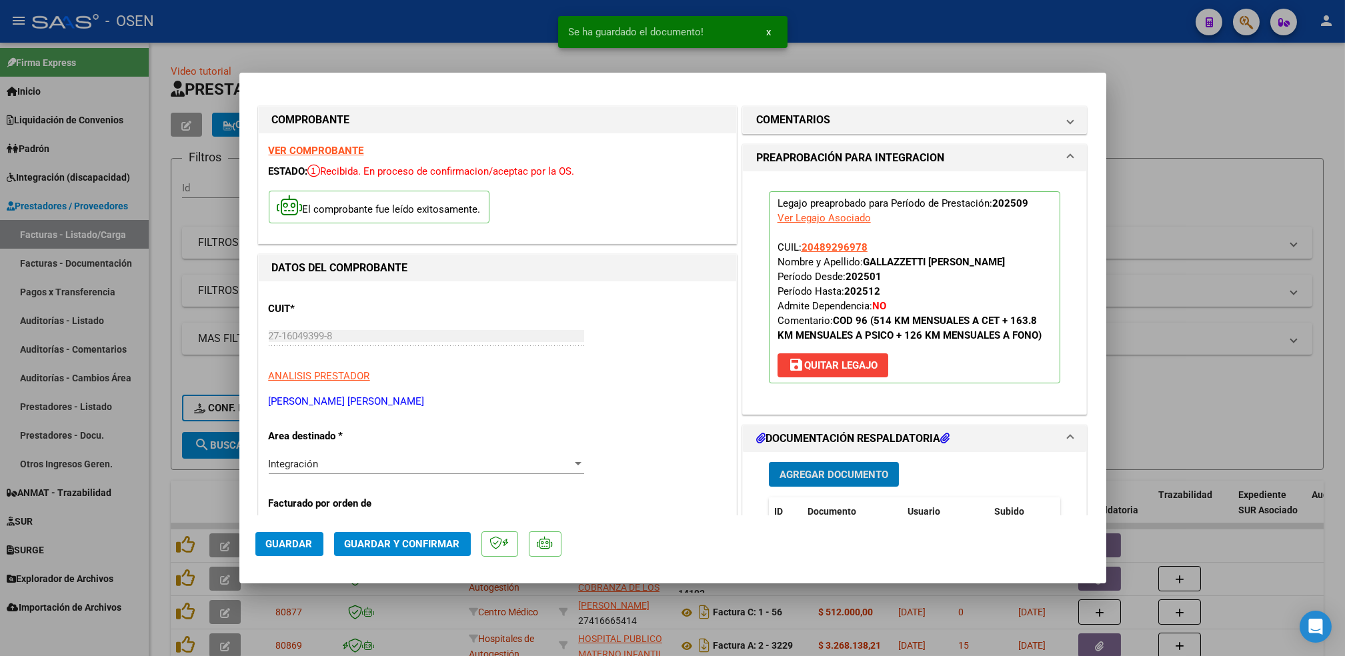
click at [290, 546] on span "Guardar" at bounding box center [289, 544] width 47 height 12
click at [155, 504] on div at bounding box center [672, 328] width 1345 height 656
type input "$ 0,00"
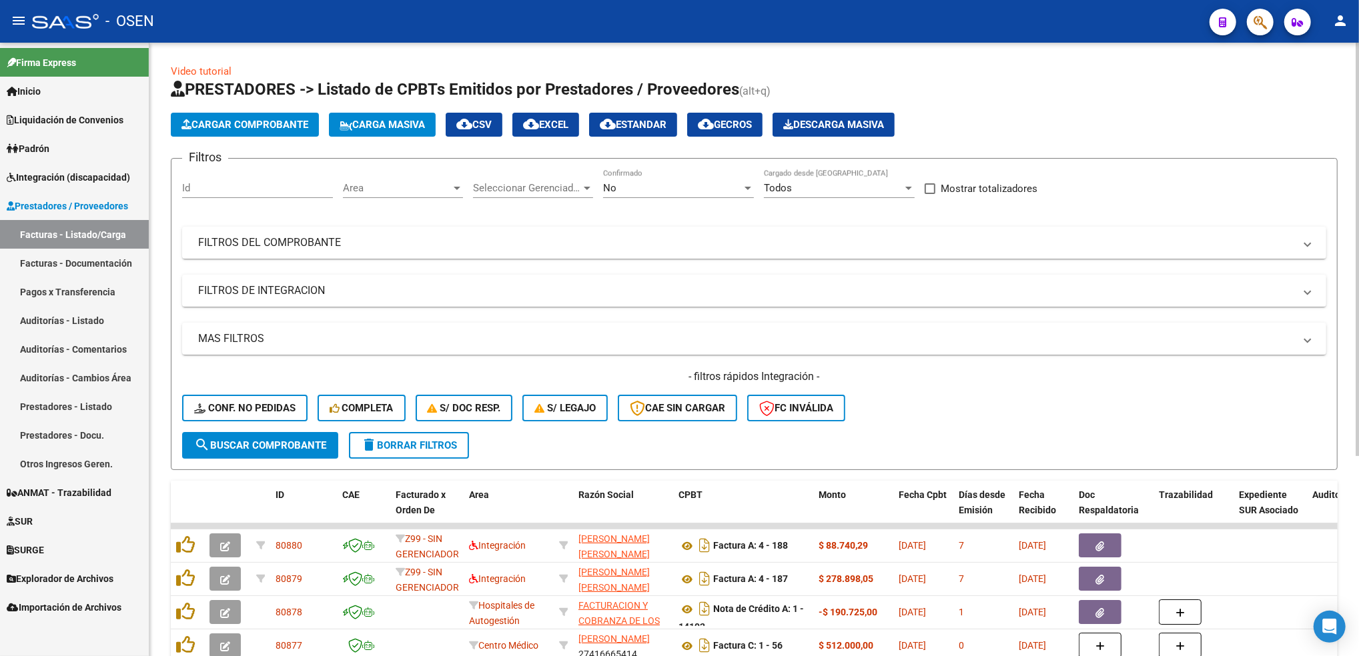
click at [293, 129] on span "Cargar Comprobante" at bounding box center [244, 125] width 127 height 12
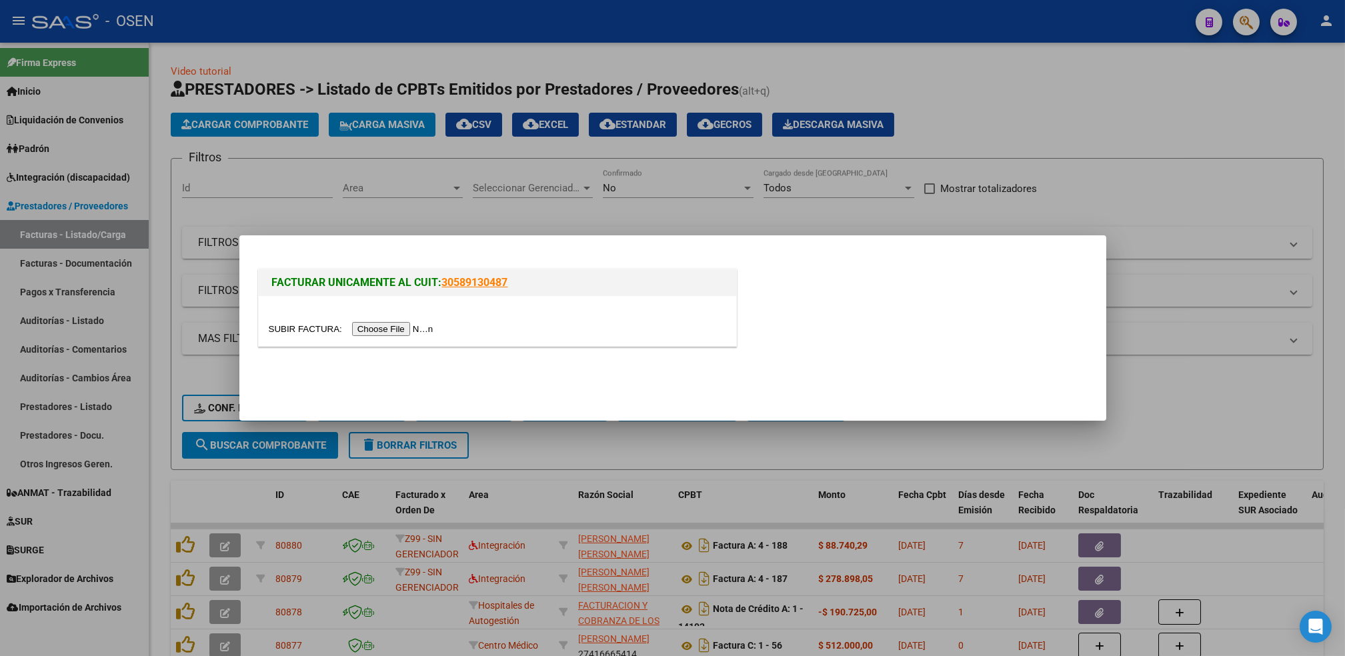
click at [387, 323] on input "file" at bounding box center [353, 329] width 169 height 14
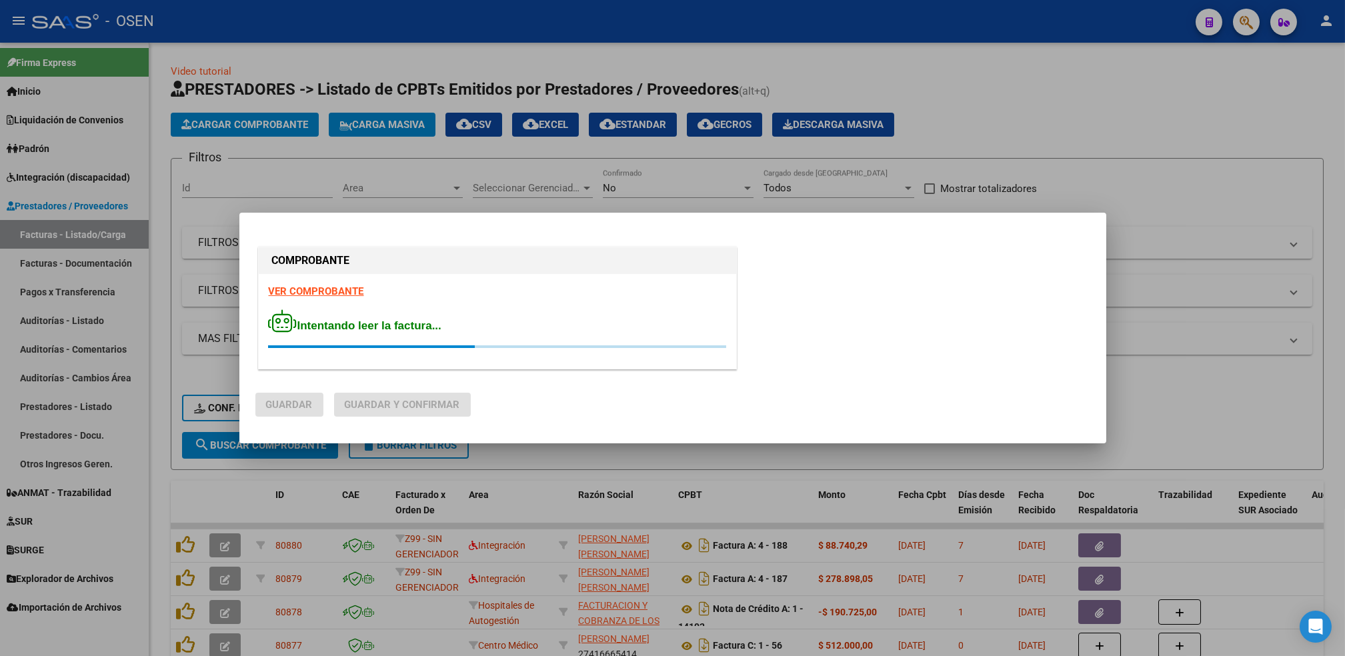
click at [318, 291] on strong "VER COMPROBANTE" at bounding box center [316, 291] width 95 height 12
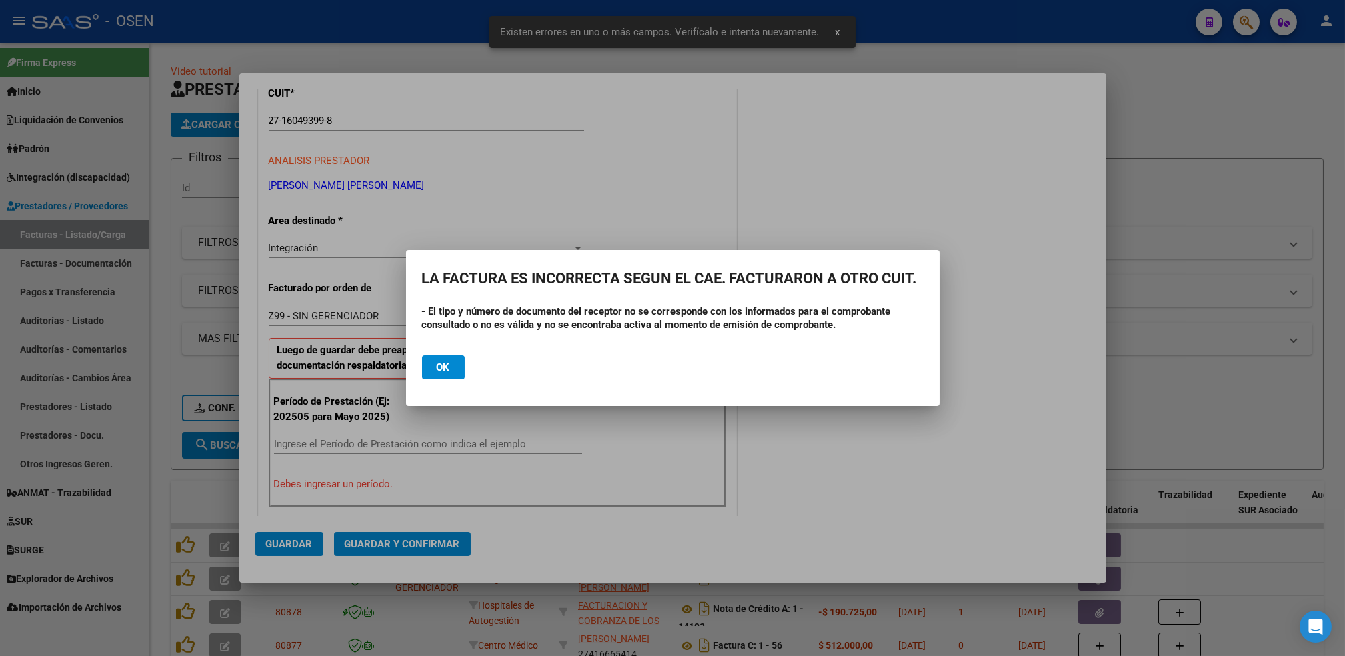
scroll to position [293, 0]
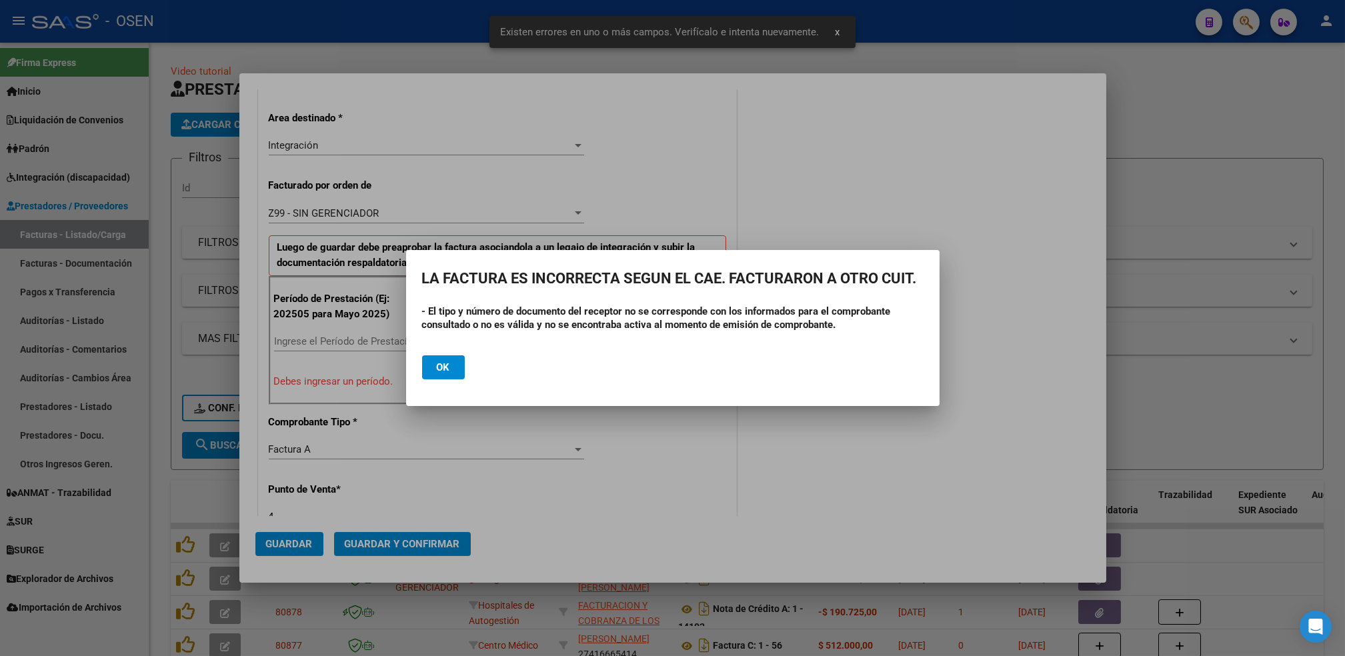
drag, startPoint x: 448, startPoint y: 373, endPoint x: 439, endPoint y: 349, distance: 25.1
click at [447, 373] on span "Ok" at bounding box center [443, 367] width 13 height 12
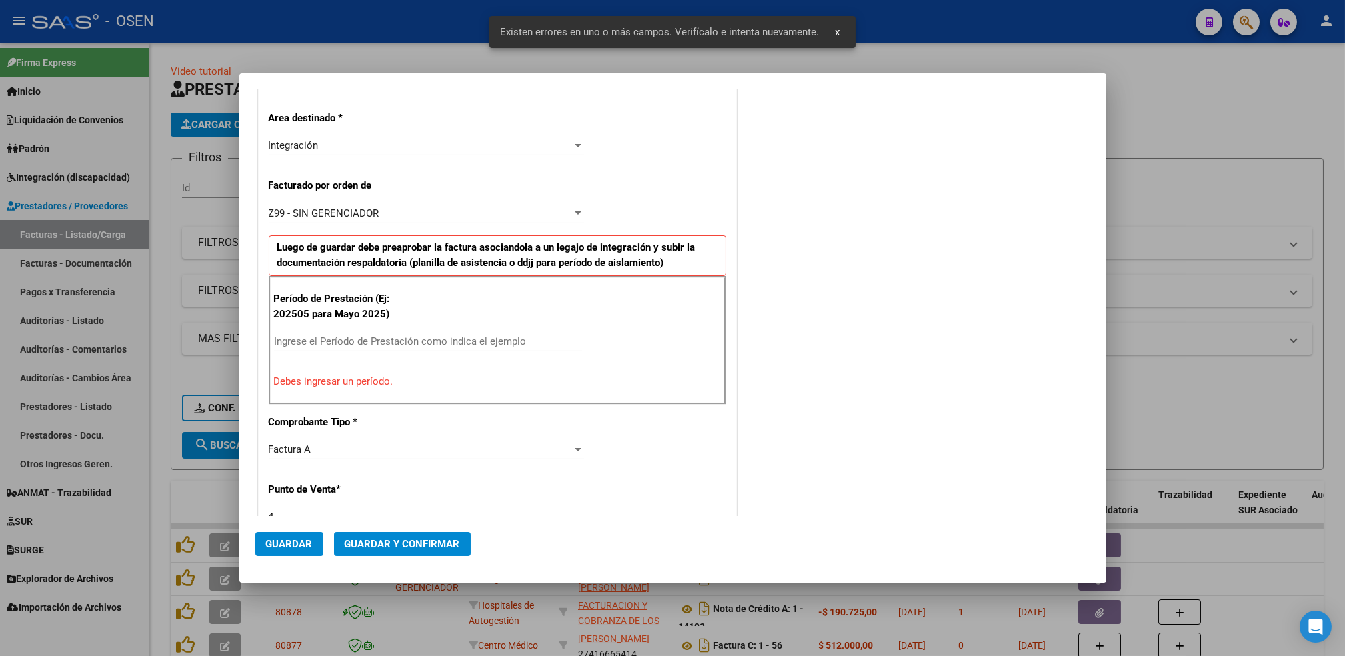
scroll to position [0, 0]
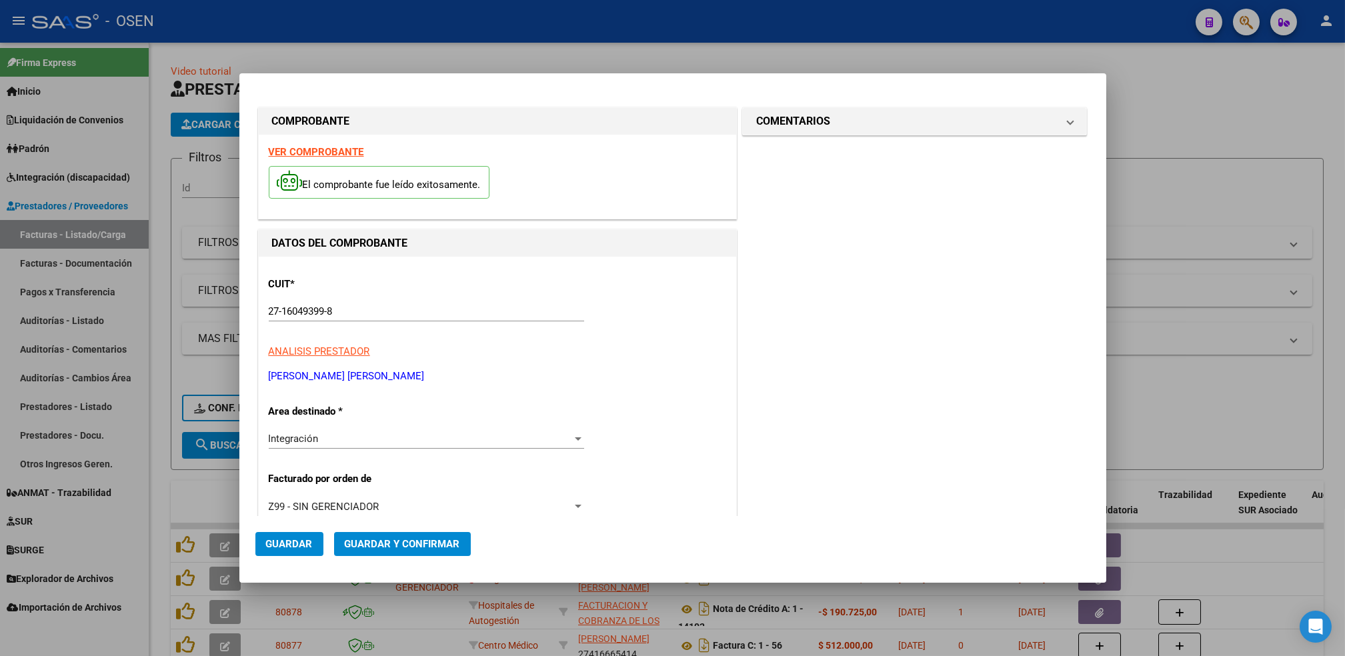
click at [167, 183] on div at bounding box center [672, 328] width 1345 height 656
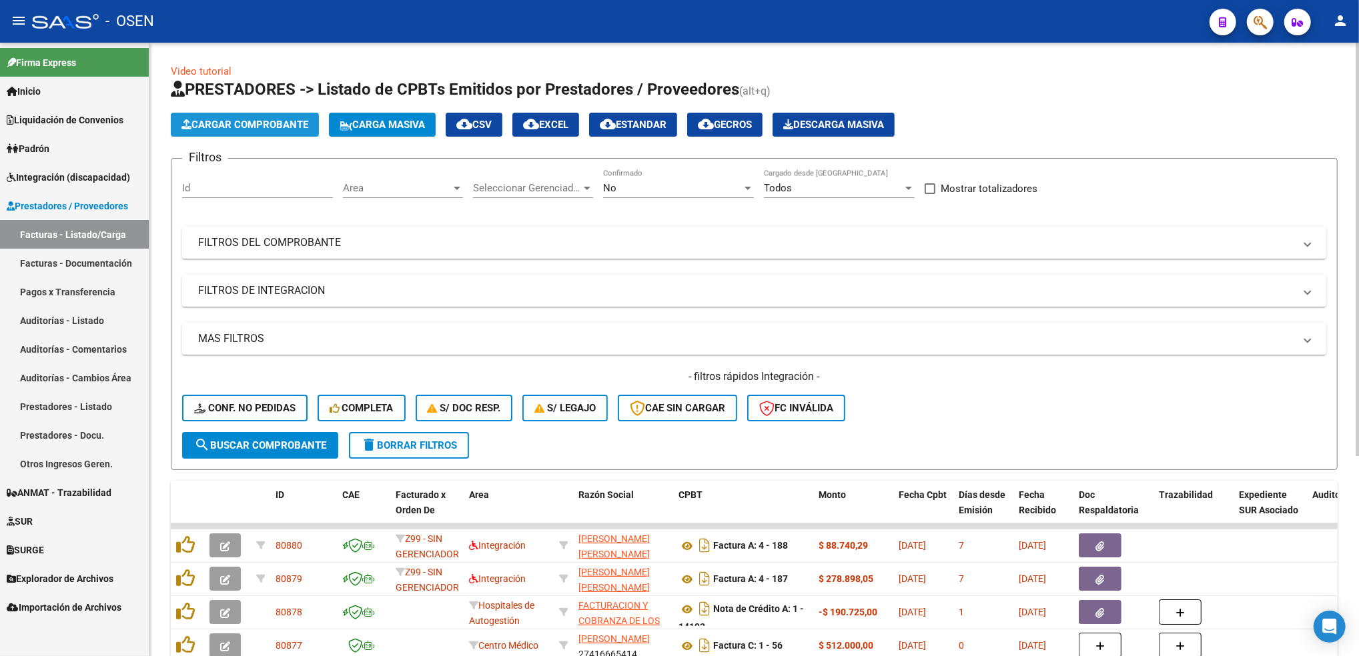
click at [243, 123] on span "Cargar Comprobante" at bounding box center [244, 125] width 127 height 12
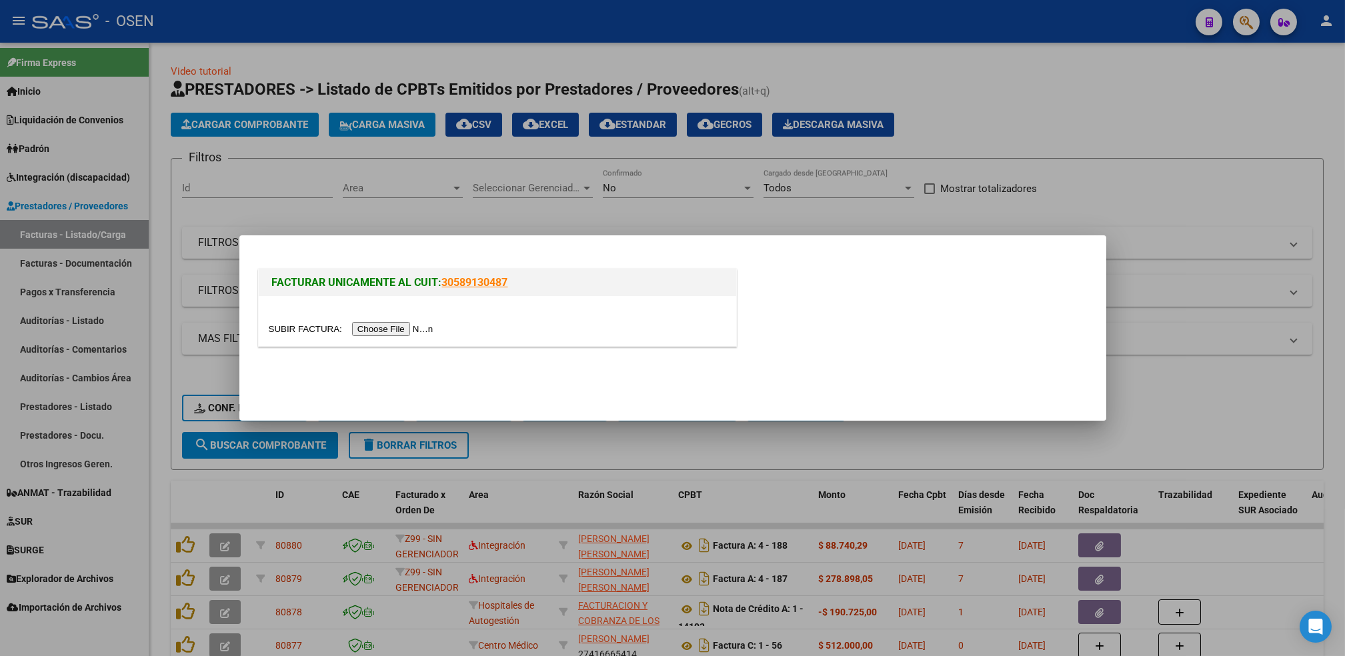
click at [381, 325] on input "file" at bounding box center [353, 329] width 169 height 14
click at [401, 339] on div at bounding box center [498, 321] width 478 height 50
click at [412, 328] on input "file" at bounding box center [353, 329] width 169 height 14
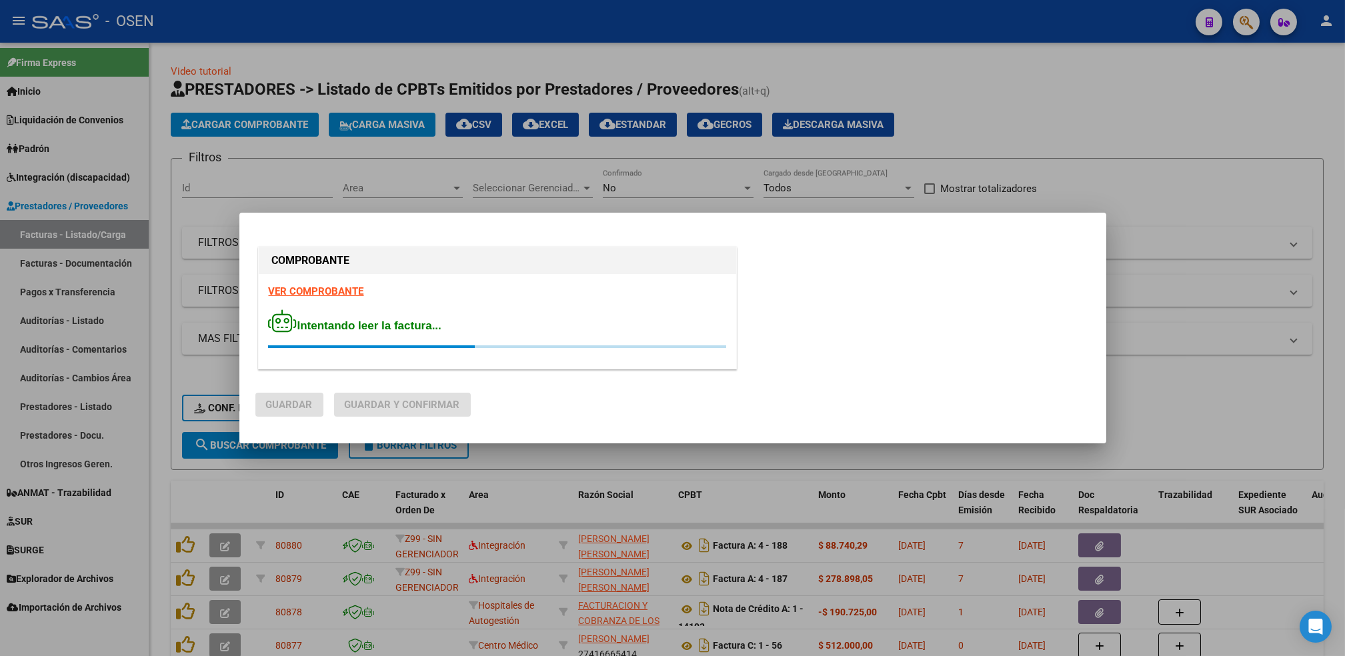
click at [331, 292] on strong "VER COMPROBANTE" at bounding box center [316, 291] width 95 height 12
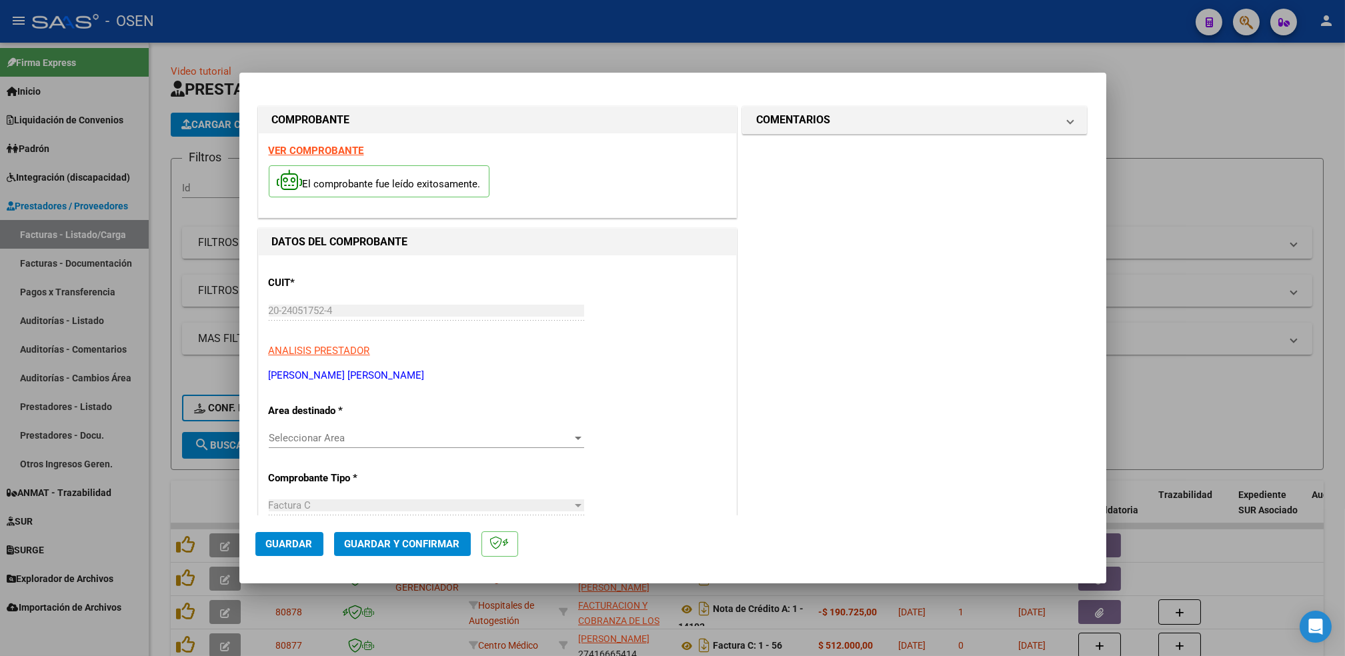
click at [98, 185] on div at bounding box center [672, 328] width 1345 height 656
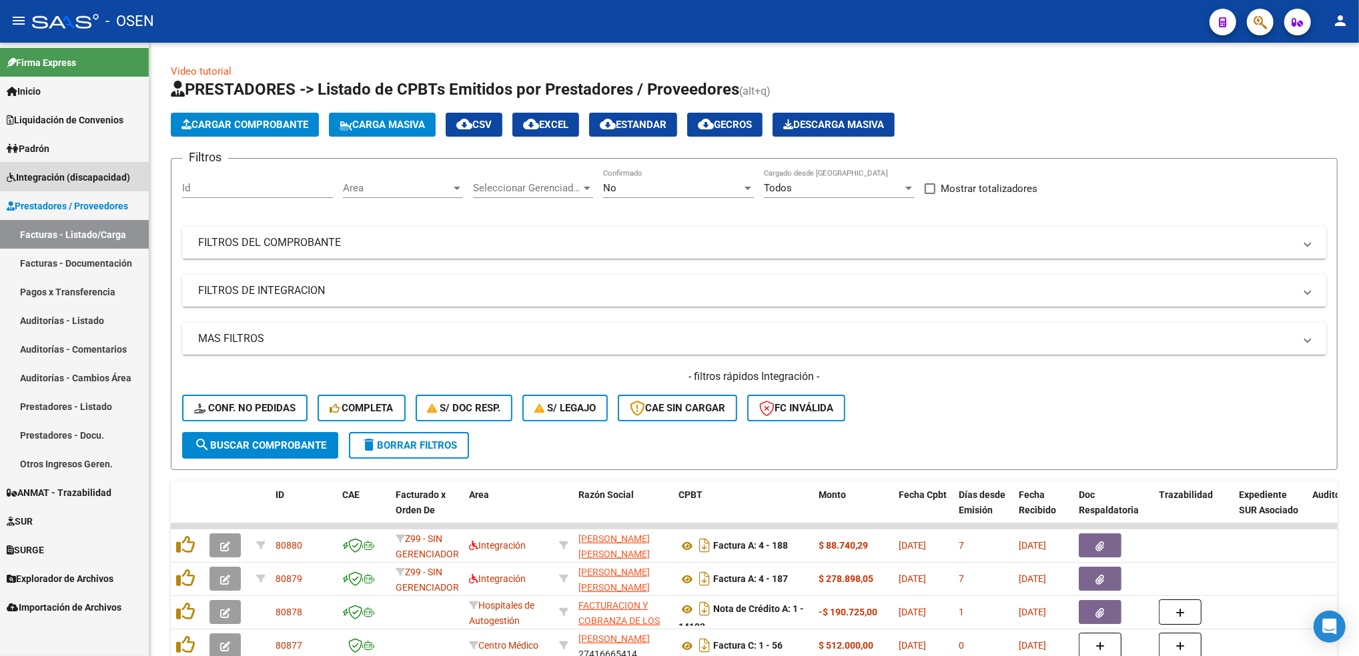
click at [73, 167] on link "Integración (discapacidad)" at bounding box center [74, 177] width 149 height 29
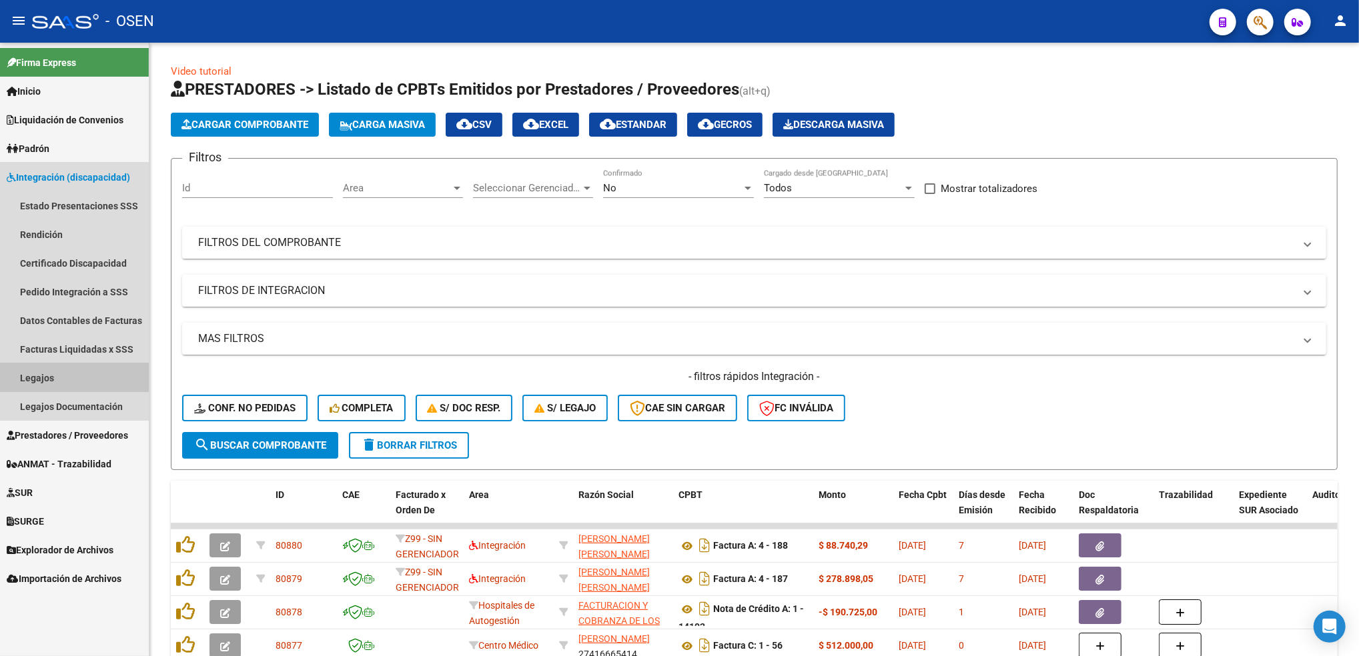
click at [52, 377] on link "Legajos" at bounding box center [74, 377] width 149 height 29
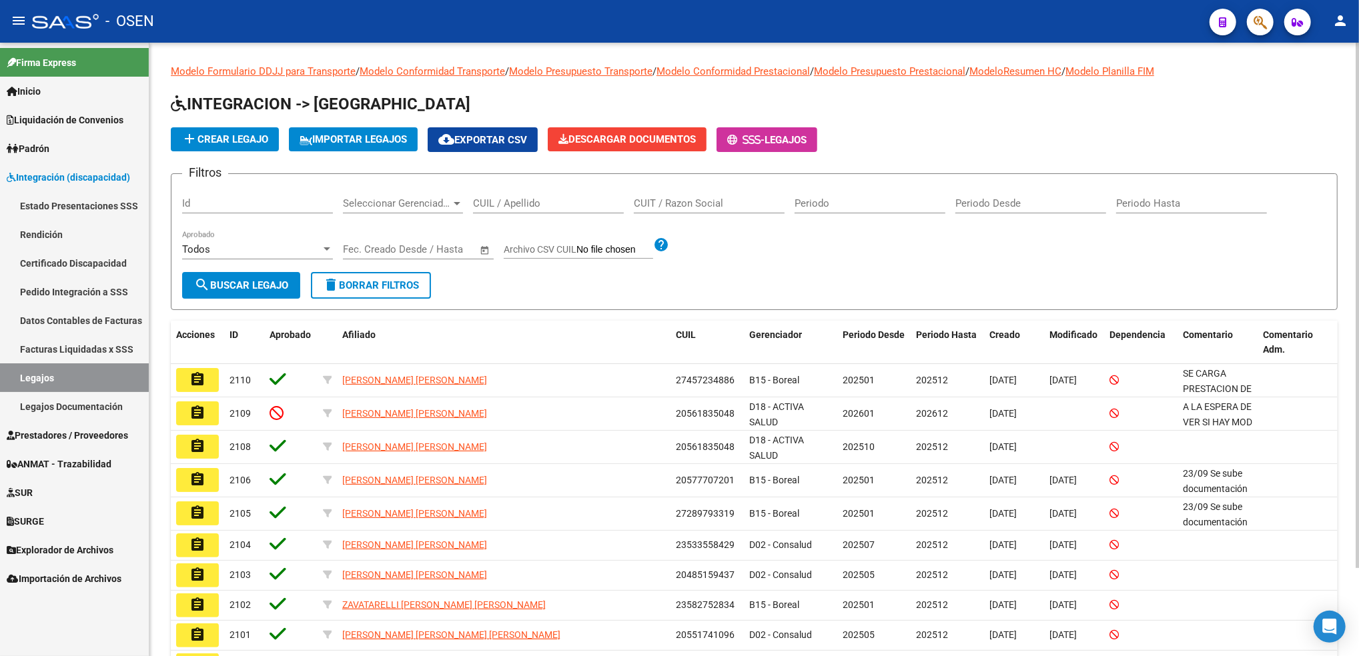
click at [542, 199] on input "CUIL / Apellido" at bounding box center [548, 203] width 151 height 12
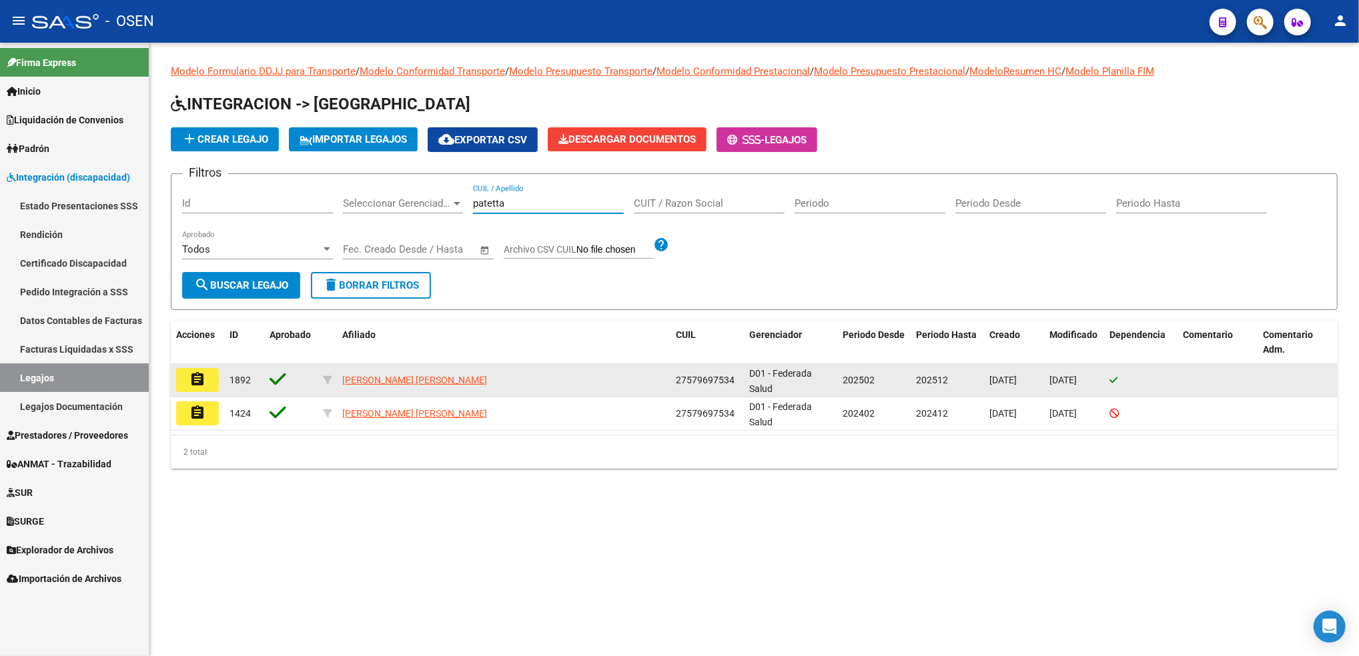
type input "patetta"
click at [422, 388] on datatable-body-cell "PATETTA PAZ LARA" at bounding box center [503, 380] width 333 height 33
click at [418, 379] on span "PATETTA PAZ LARA" at bounding box center [414, 380] width 145 height 11
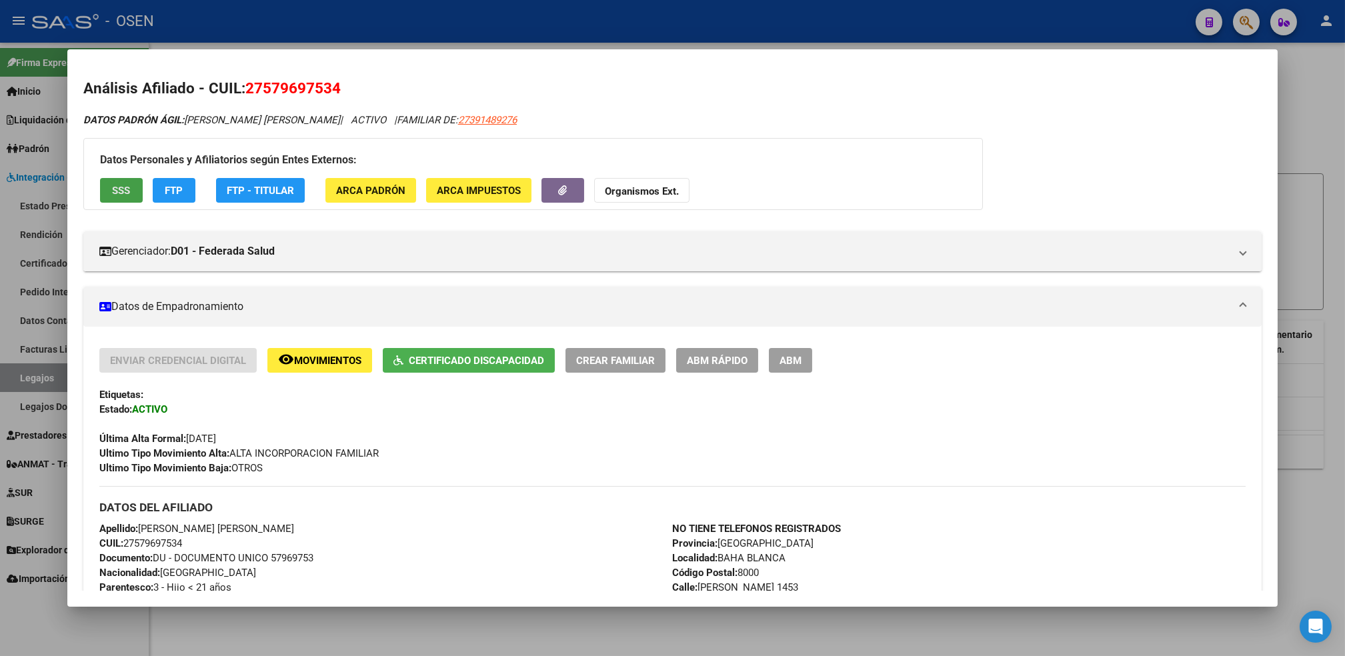
click at [126, 181] on button "SSS" at bounding box center [121, 190] width 43 height 25
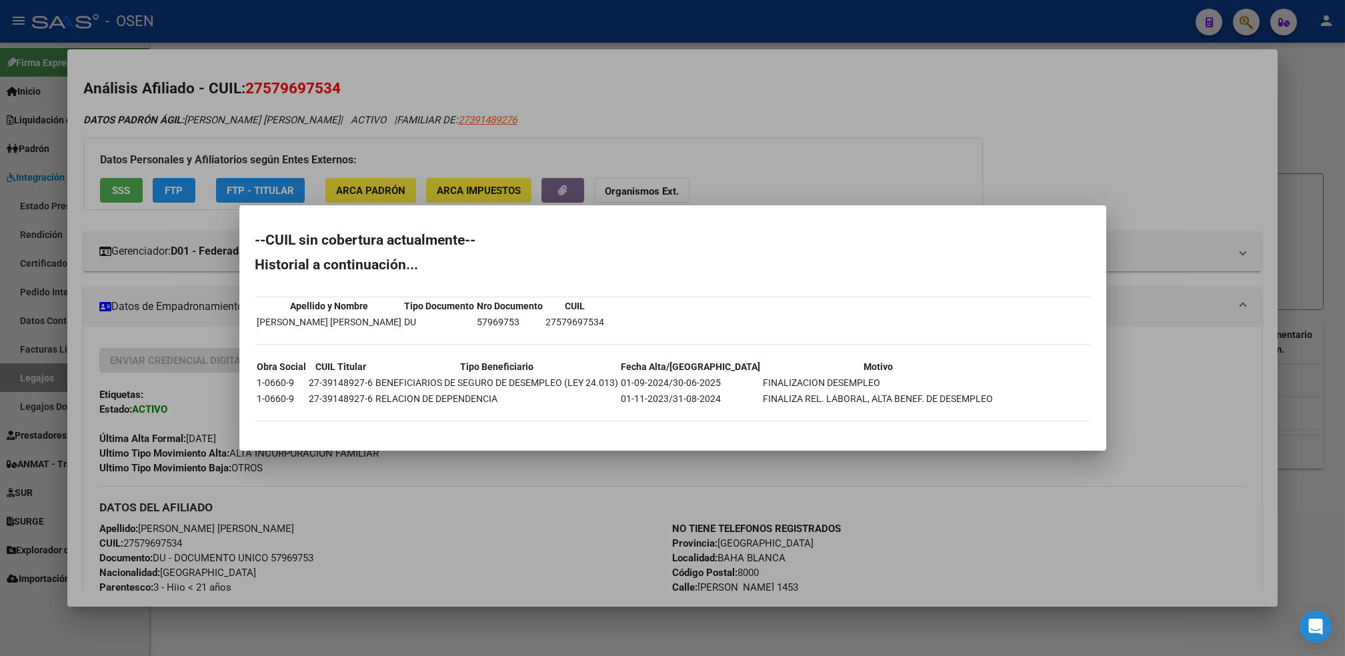
click at [515, 508] on div at bounding box center [672, 328] width 1345 height 656
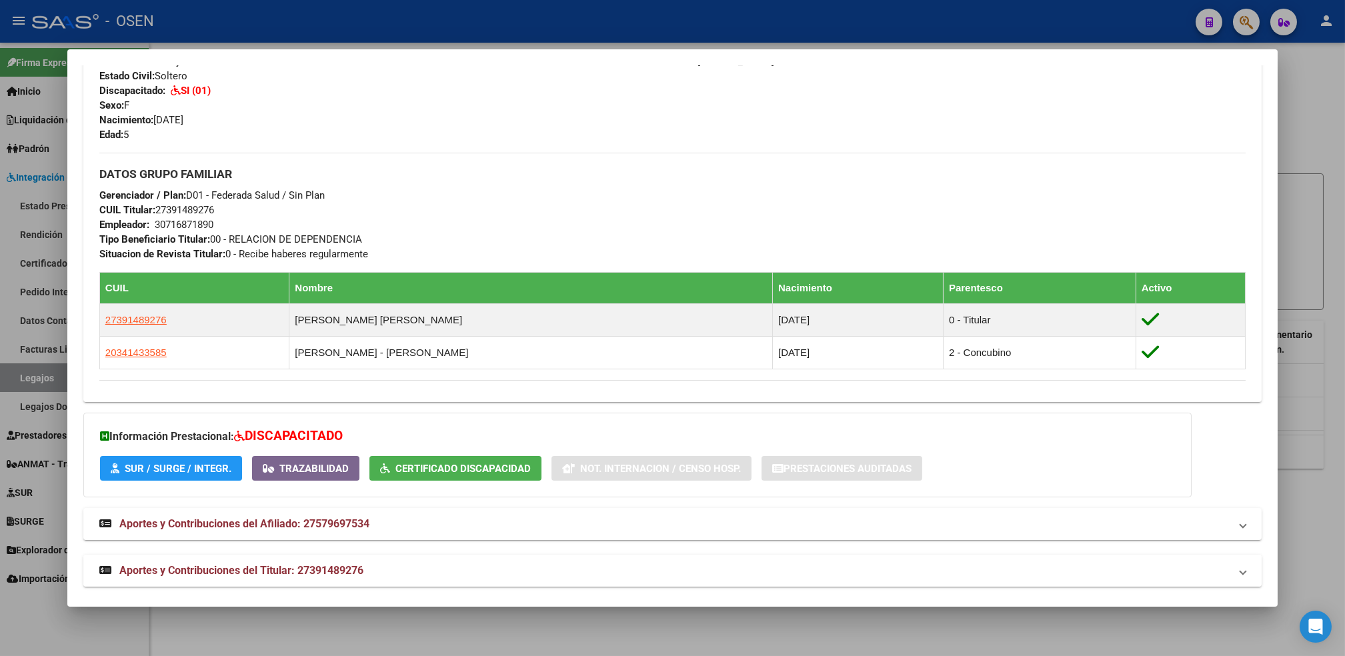
scroll to position [536, 0]
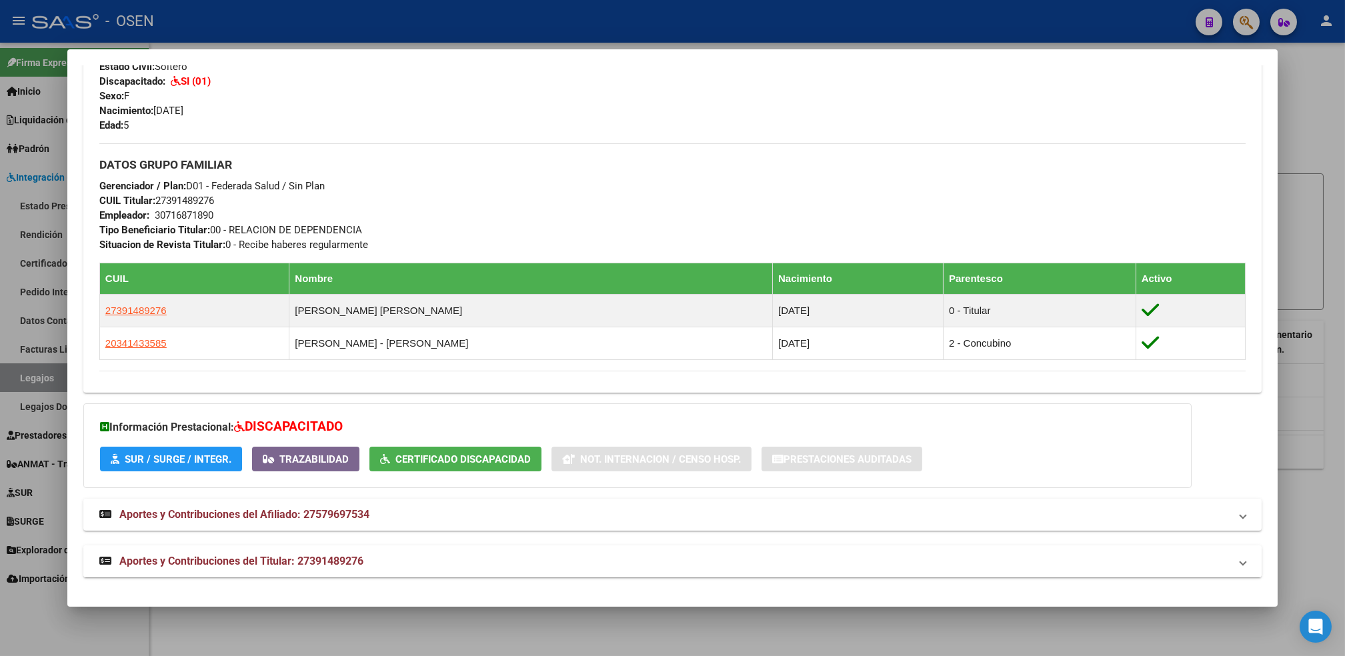
click at [408, 574] on mat-expansion-panel-header "Aportes y Contribuciones del Titular: 27391489276" at bounding box center [672, 562] width 1179 height 32
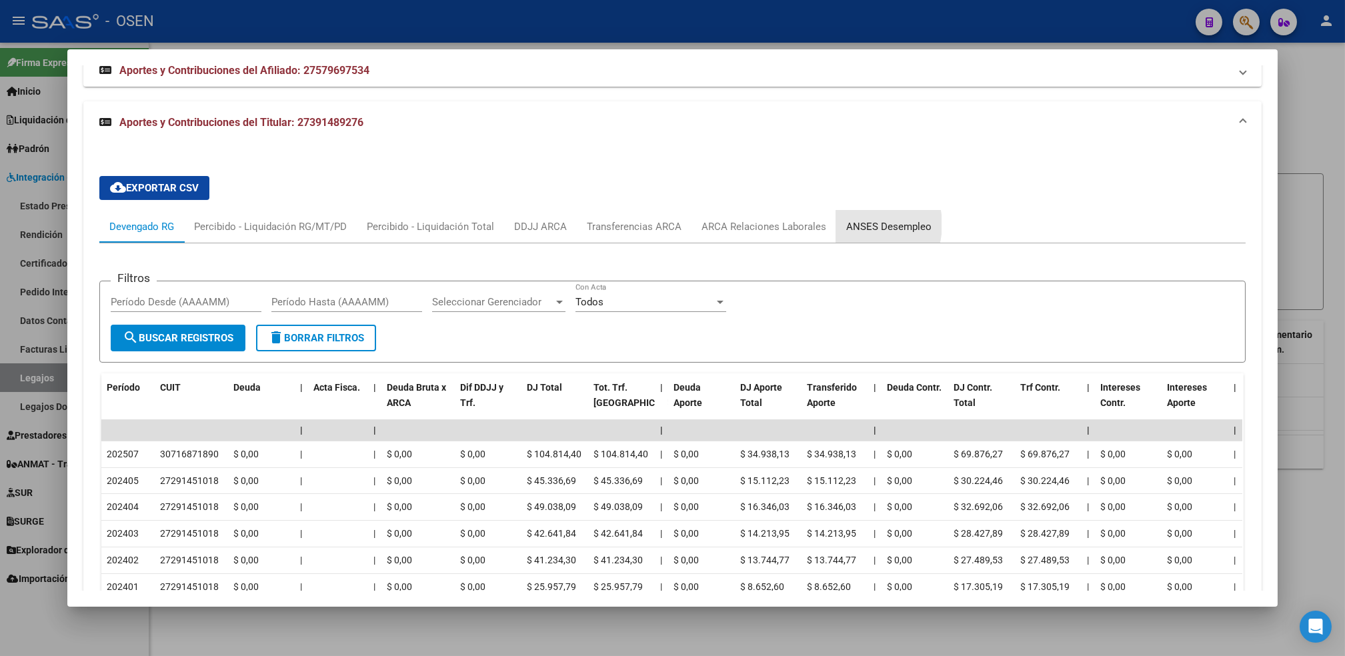
click at [849, 223] on div "ANSES Desempleo" at bounding box center [888, 226] width 85 height 15
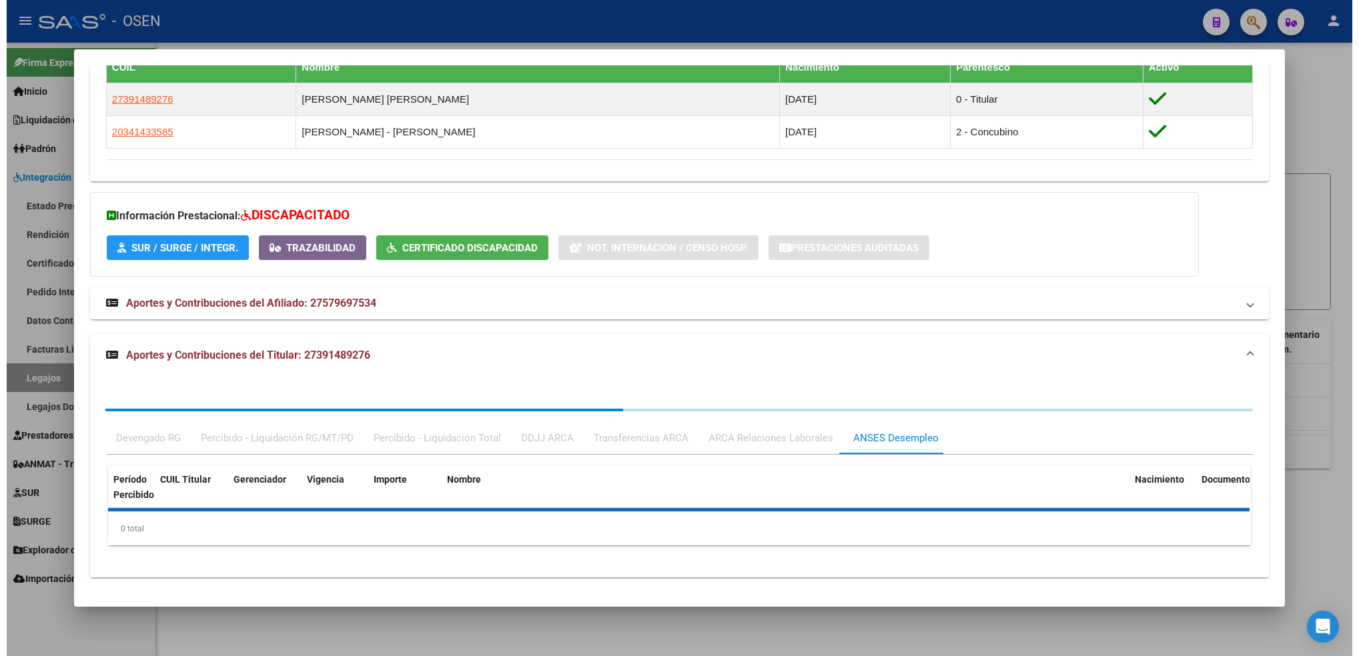
scroll to position [980, 0]
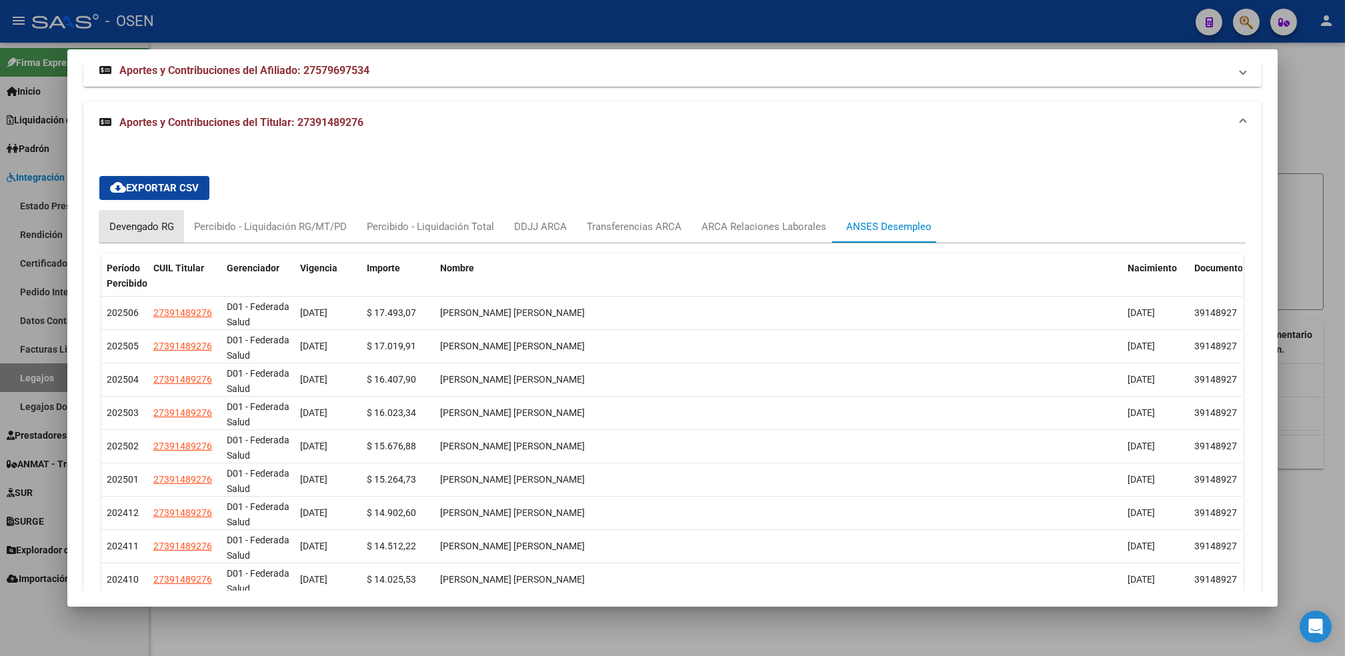
click at [145, 228] on div "Devengado RG" at bounding box center [141, 226] width 65 height 15
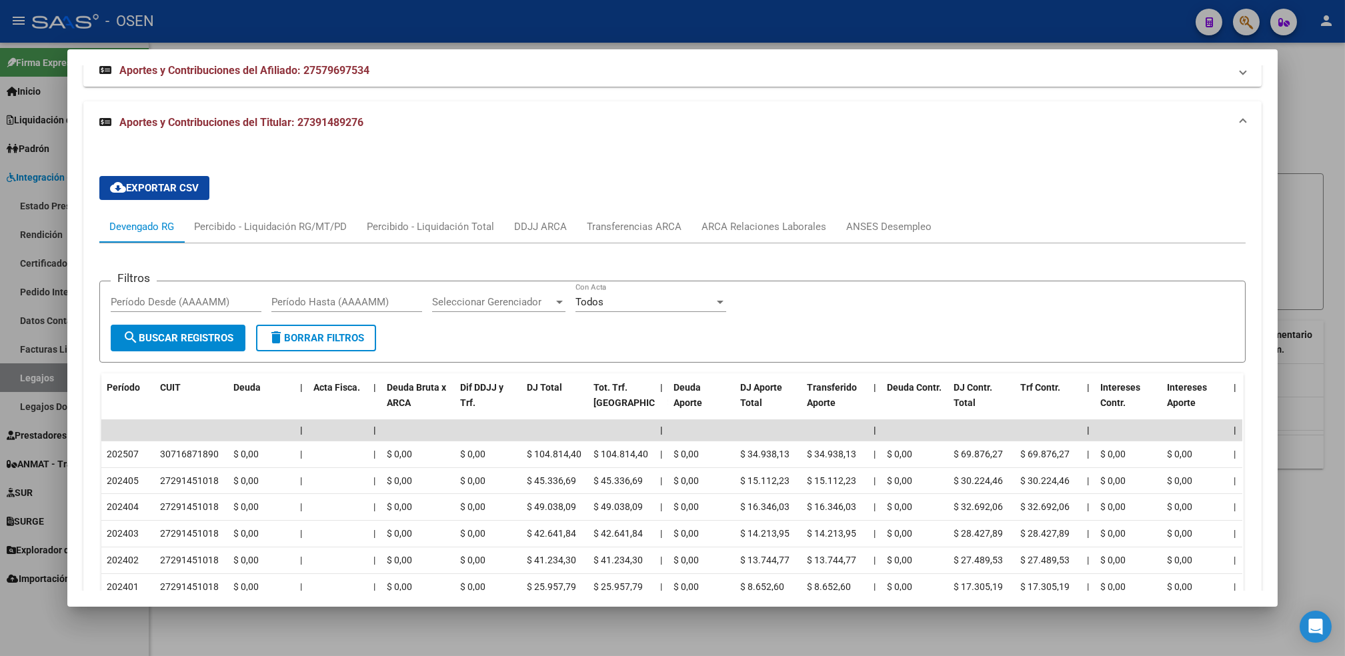
click at [289, 648] on div at bounding box center [672, 328] width 1345 height 656
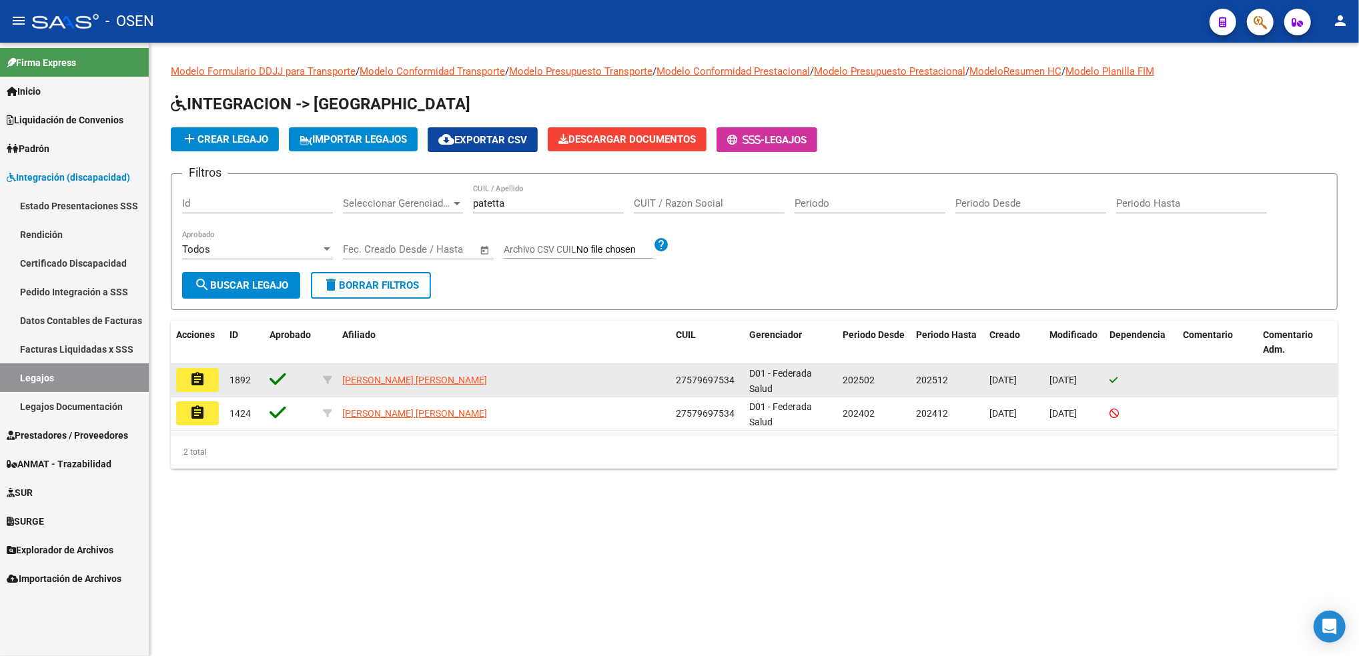
drag, startPoint x: 676, startPoint y: 379, endPoint x: 734, endPoint y: 383, distance: 57.5
click at [734, 383] on div "27579697534" at bounding box center [707, 380] width 63 height 15
copy span "27579697534"
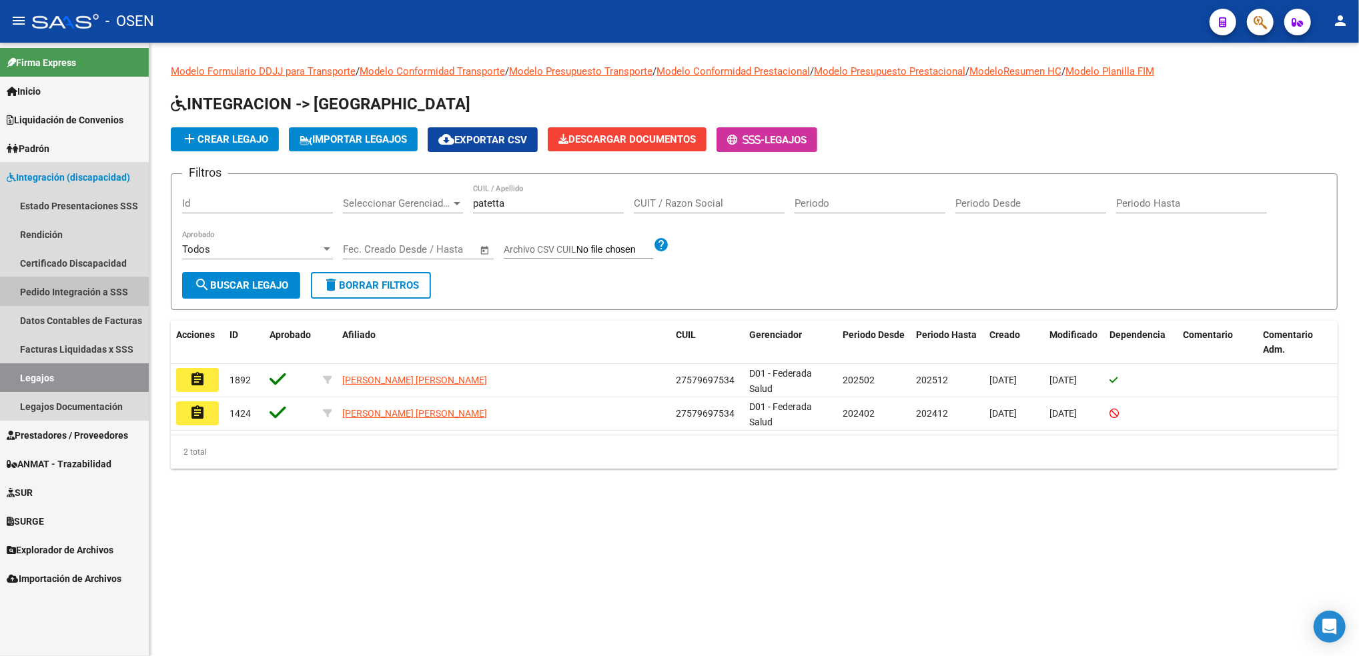
click at [59, 293] on link "Pedido Integración a SSS" at bounding box center [74, 291] width 149 height 29
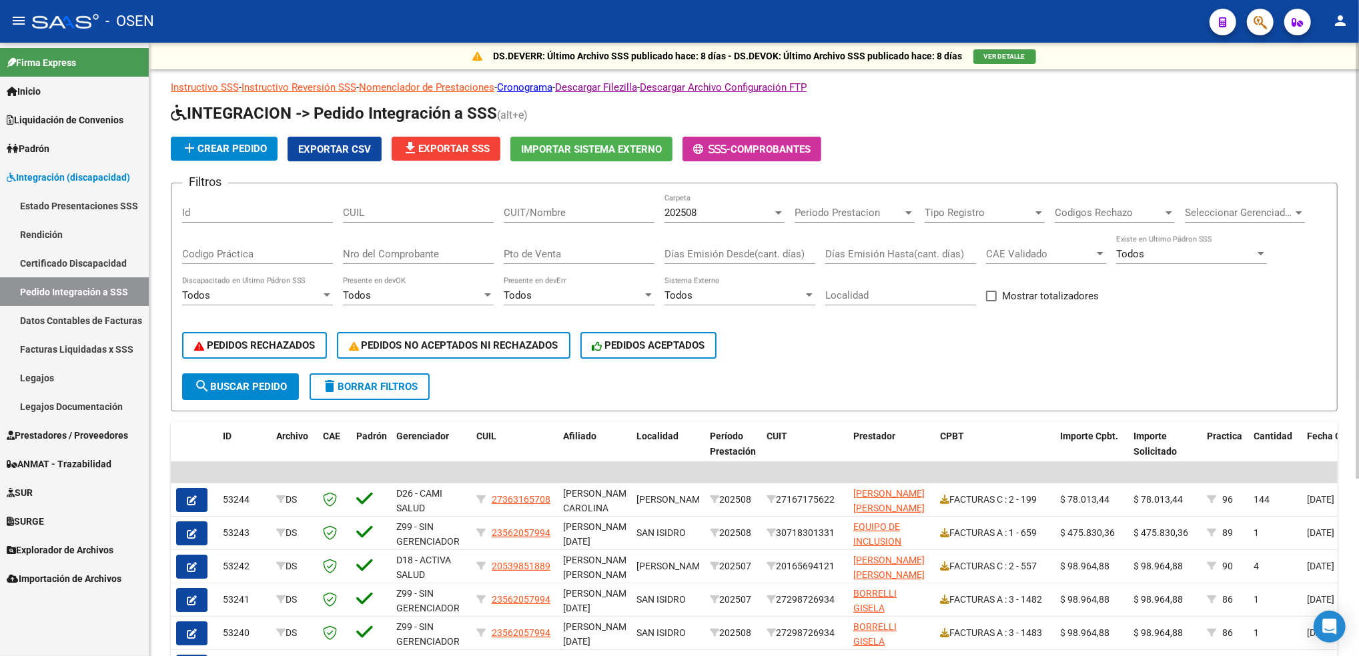
click at [445, 207] on input "CUIL" at bounding box center [418, 213] width 151 height 12
paste input "27579697534"
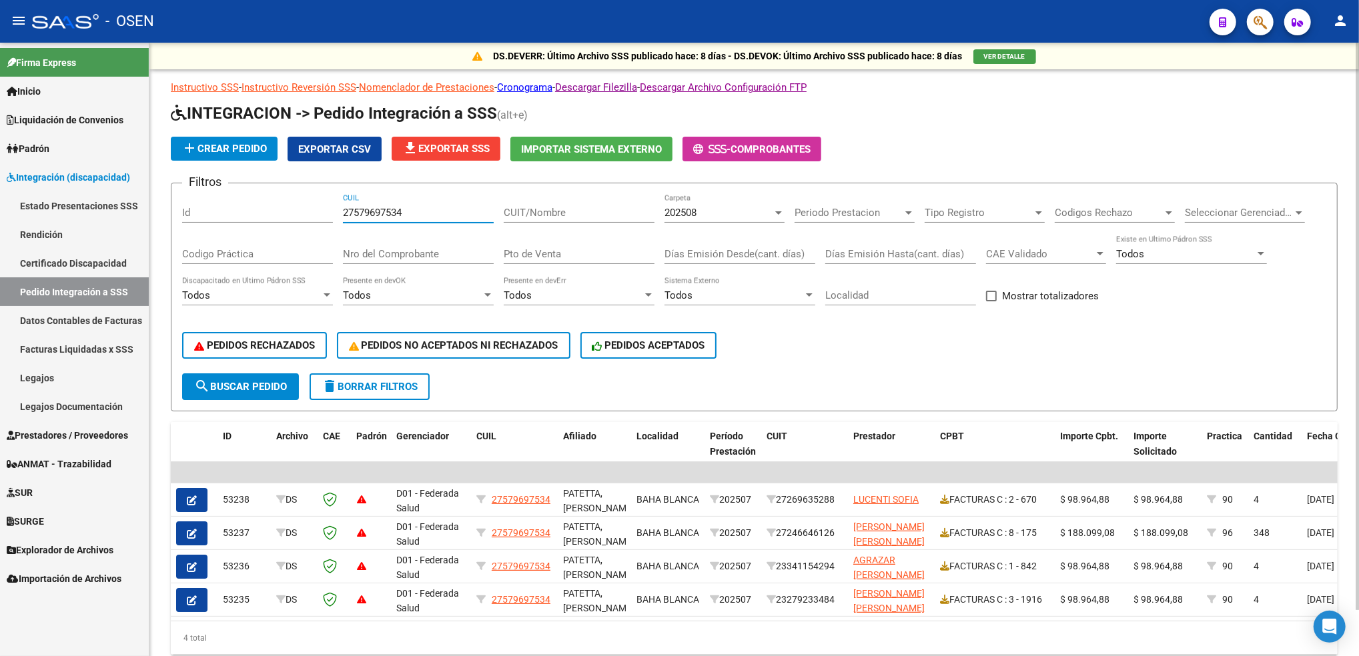
type input "27579697534"
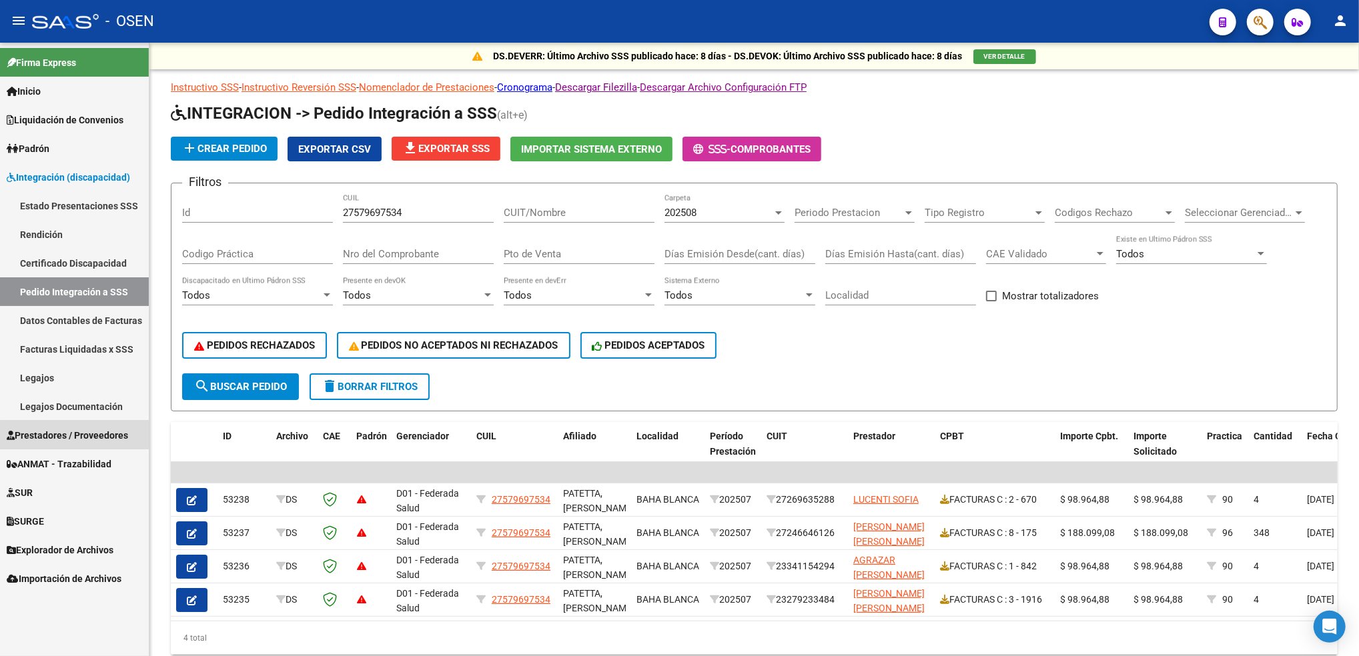
click at [79, 440] on span "Prestadores / Proveedores" at bounding box center [67, 435] width 121 height 15
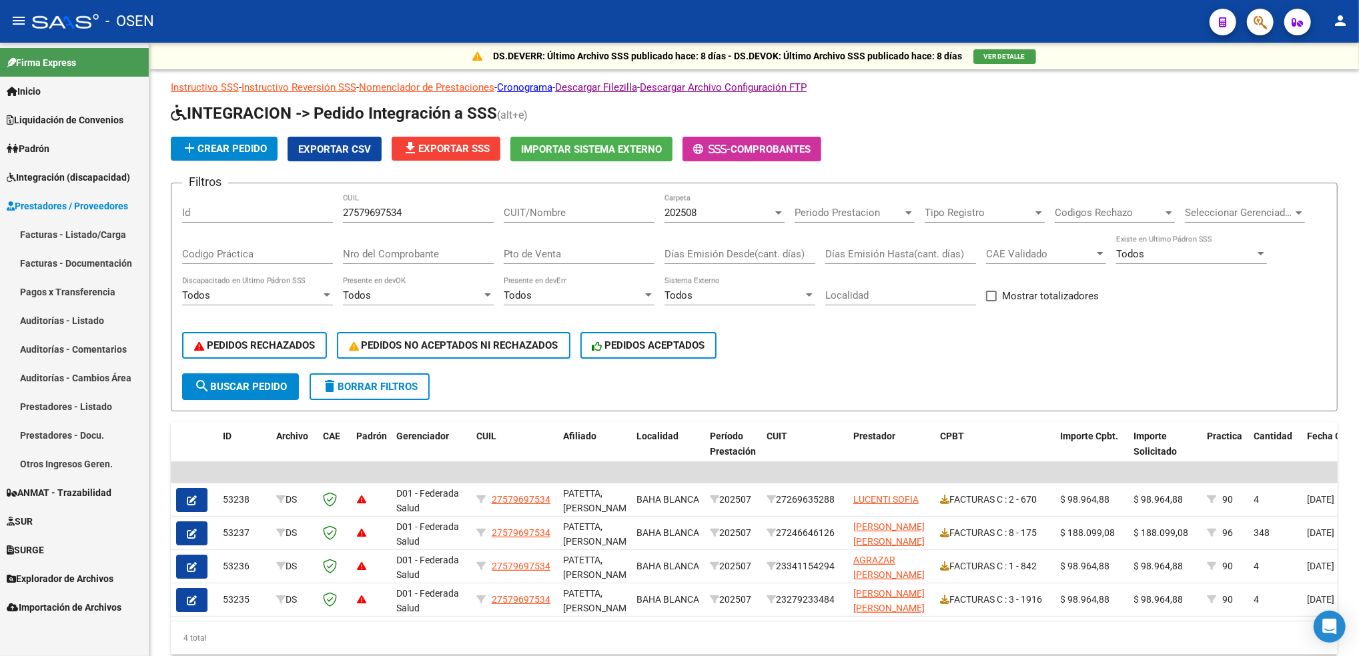
click at [79, 231] on link "Facturas - Listado/Carga" at bounding box center [74, 234] width 149 height 29
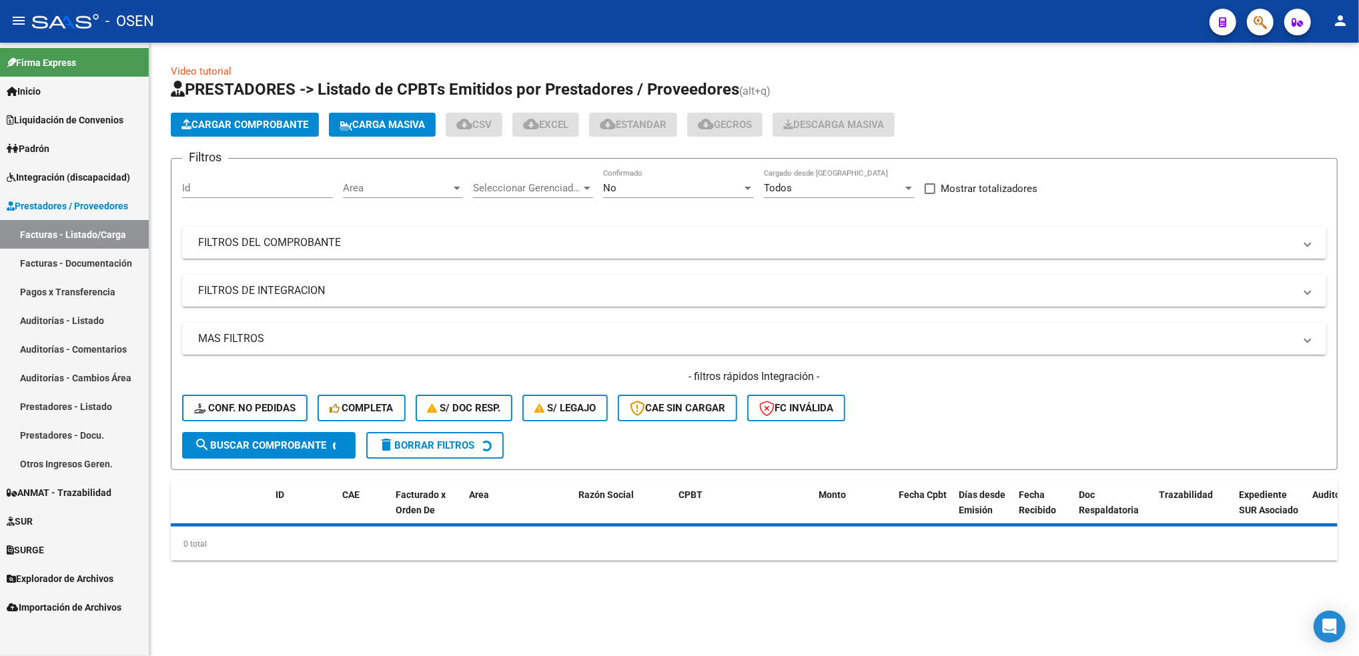
click at [635, 179] on div "No Confirmado" at bounding box center [678, 183] width 151 height 29
click at [647, 126] on span "Todos" at bounding box center [678, 128] width 151 height 30
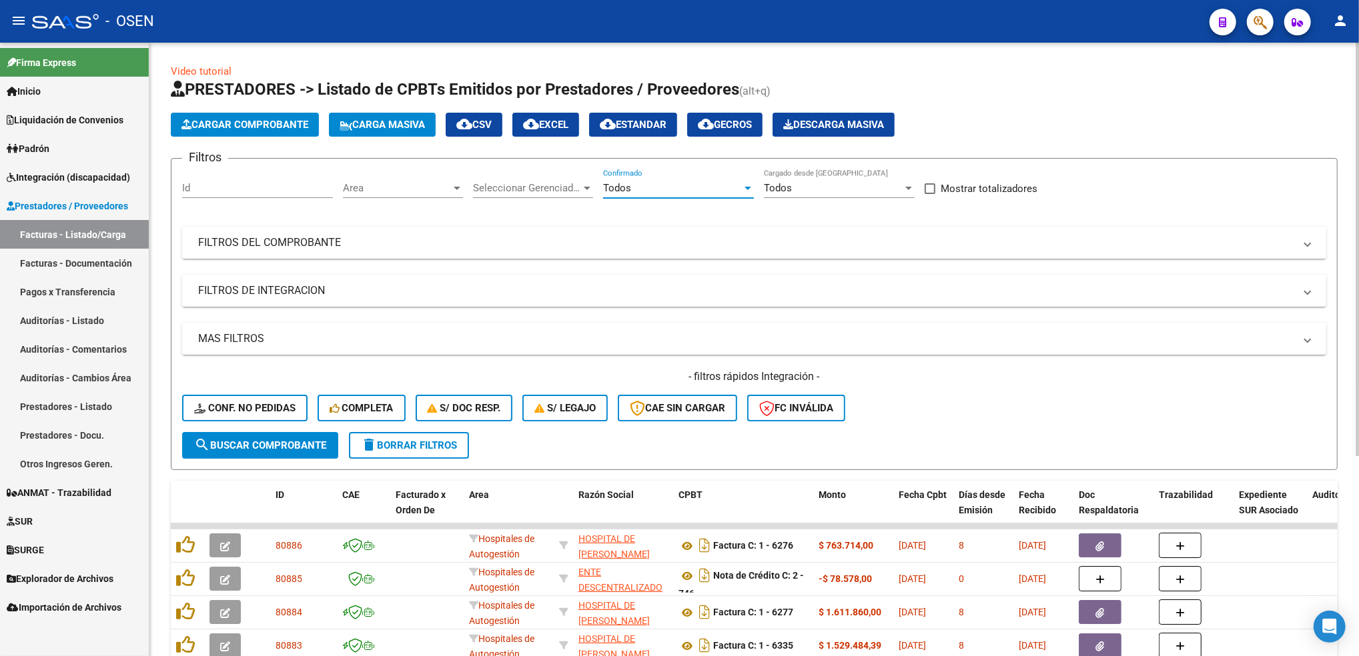
click at [610, 252] on mat-expansion-panel-header "FILTROS DEL COMPROBANTE" at bounding box center [754, 243] width 1144 height 32
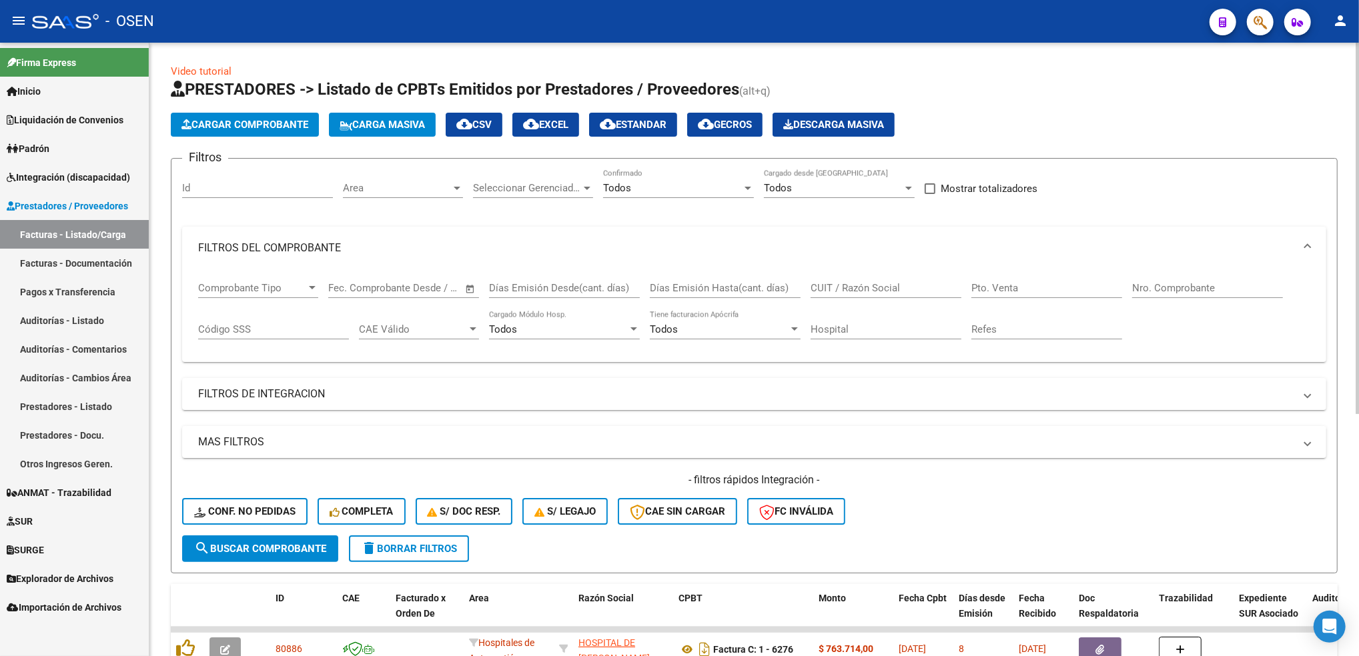
click at [1181, 285] on input "Nro. Comprobante" at bounding box center [1207, 288] width 151 height 12
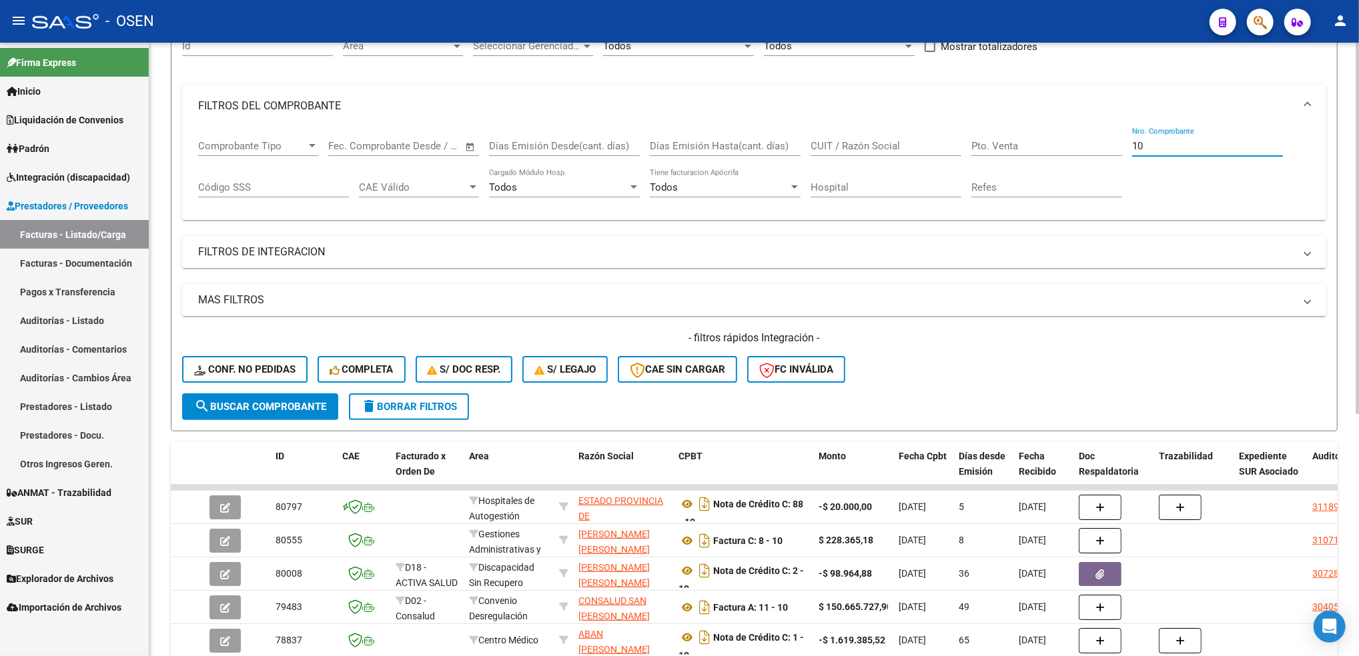
scroll to position [355, 0]
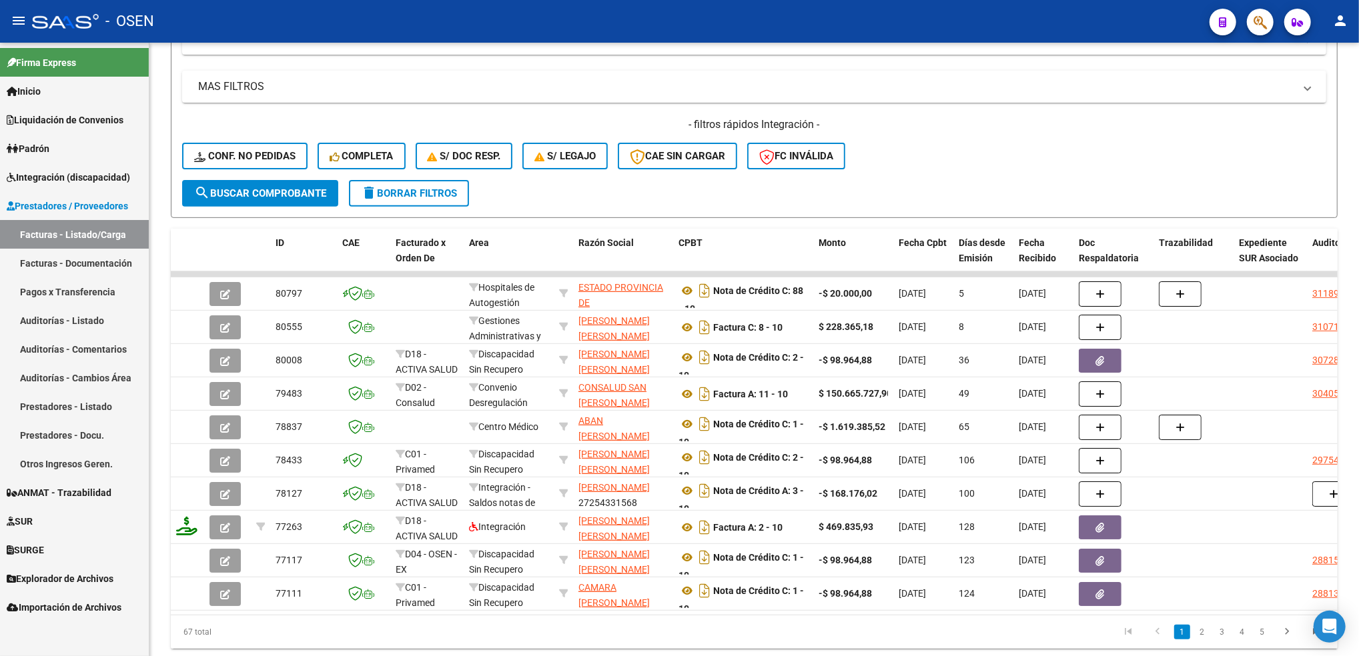
type input "10"
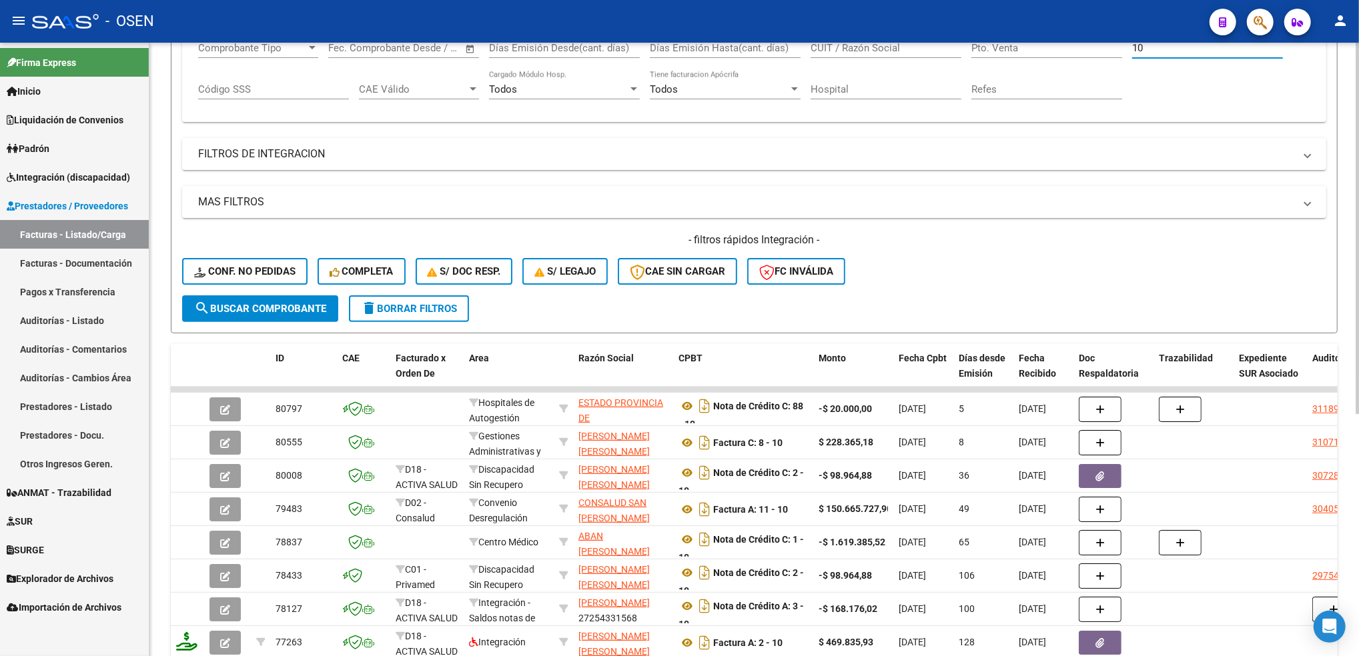
scroll to position [89, 0]
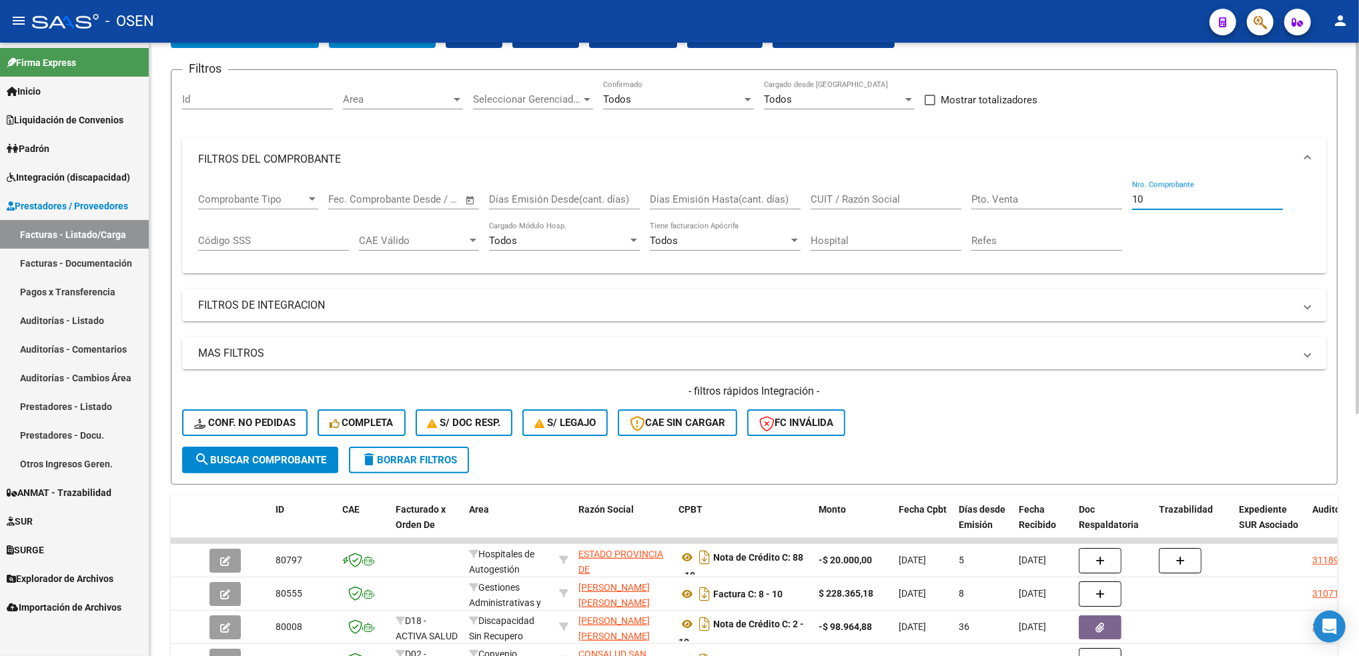
click at [877, 194] on input "CUIT / Razón Social" at bounding box center [885, 199] width 151 height 12
paste input "27579697534"
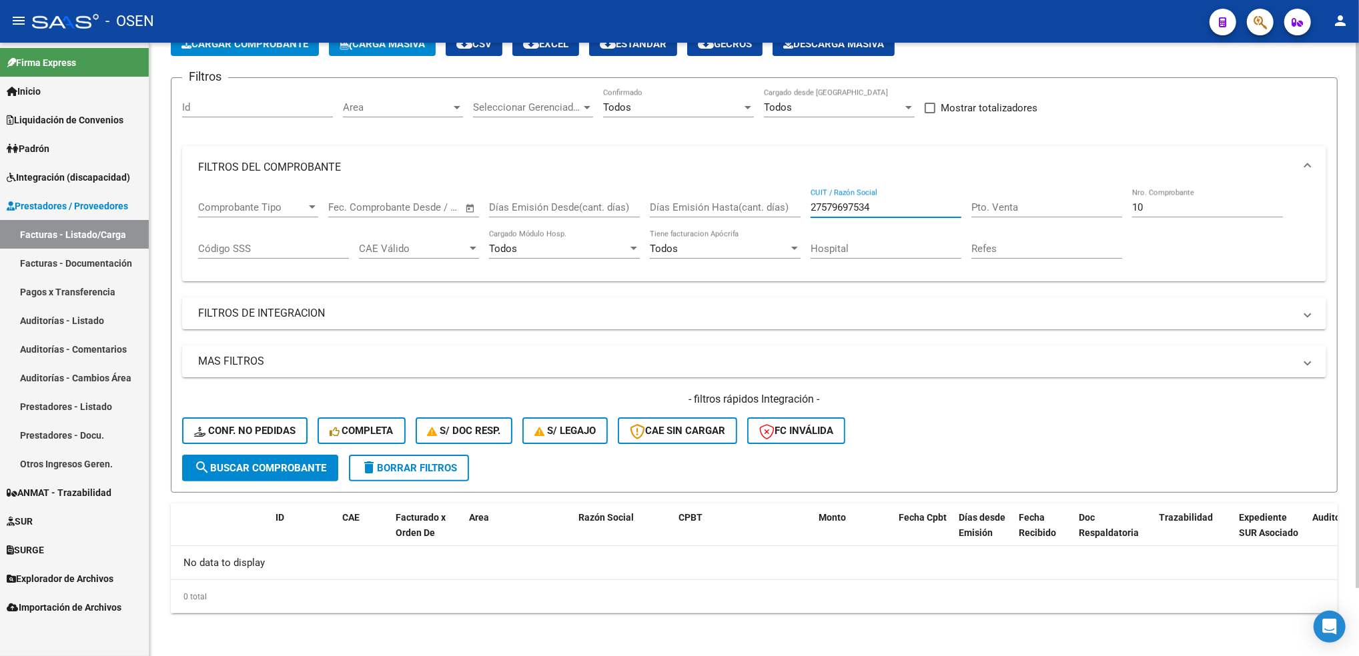
scroll to position [77, 0]
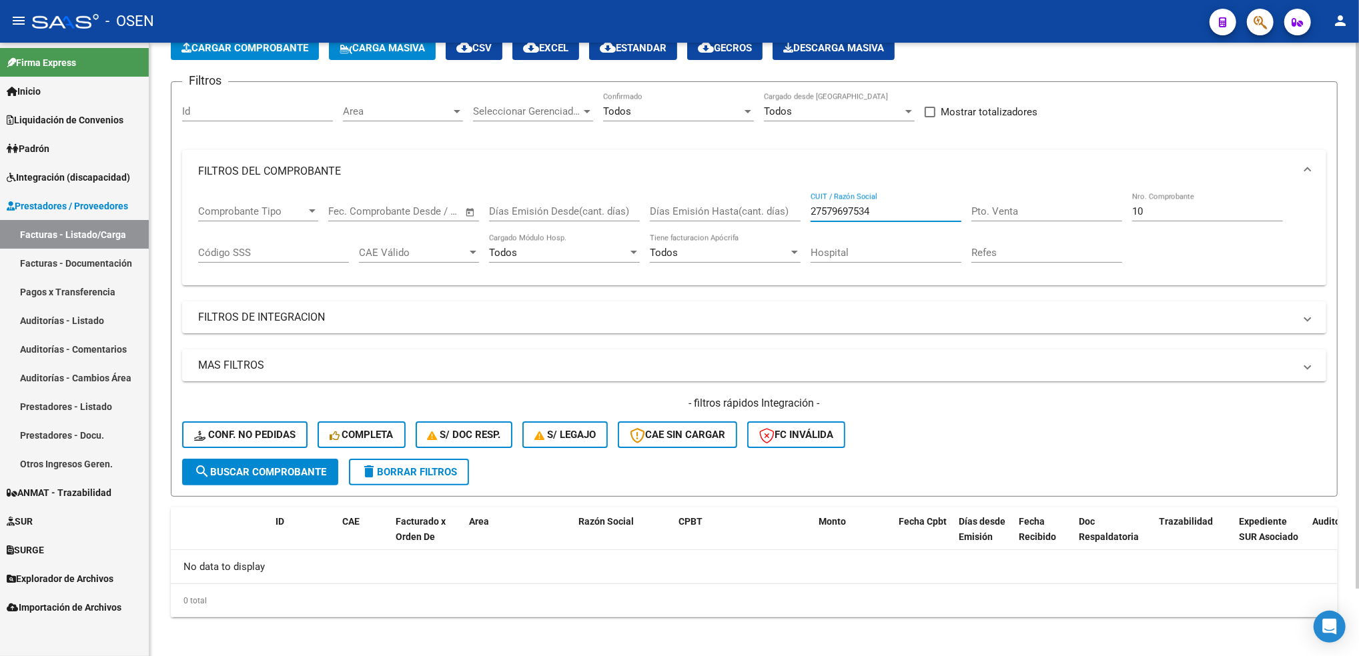
type input "27579697534"
drag, startPoint x: 1163, startPoint y: 203, endPoint x: 1058, endPoint y: 223, distance: 106.5
click at [1058, 223] on div "Comprobante Tipo Comprobante Tipo Fecha inicio – Fecha fin Fec. Comprobante Des…" at bounding box center [754, 234] width 1112 height 83
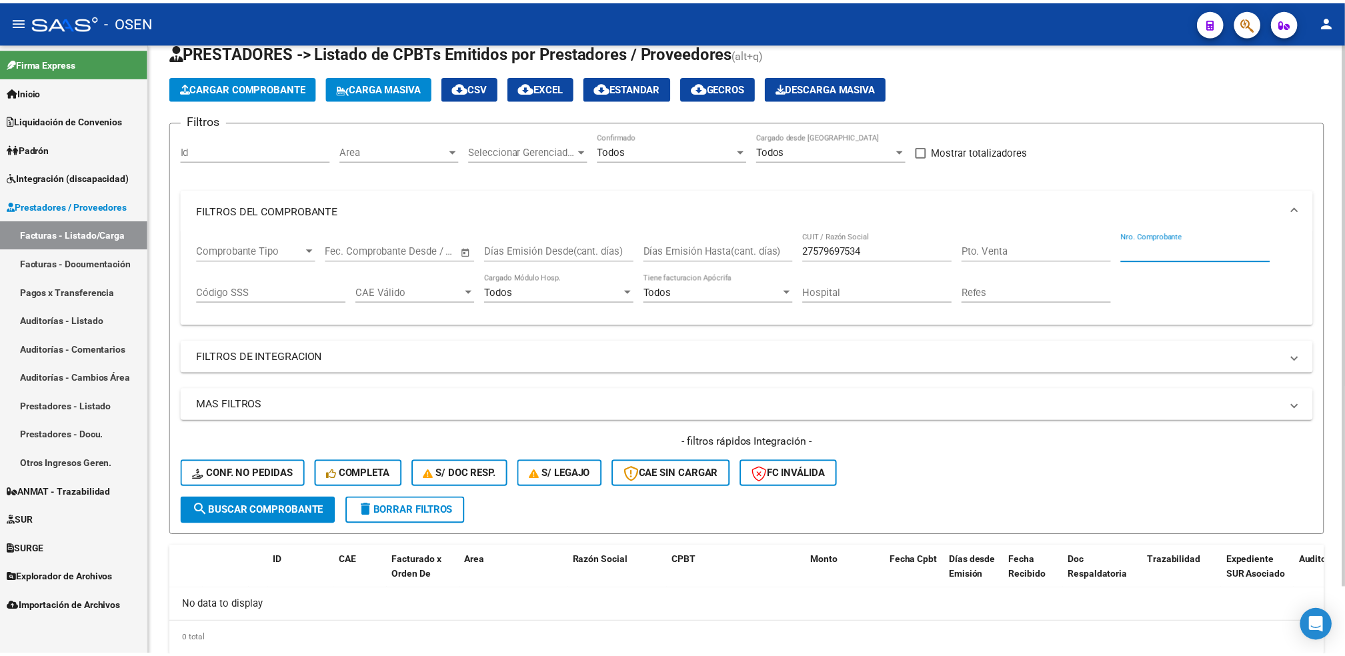
scroll to position [0, 0]
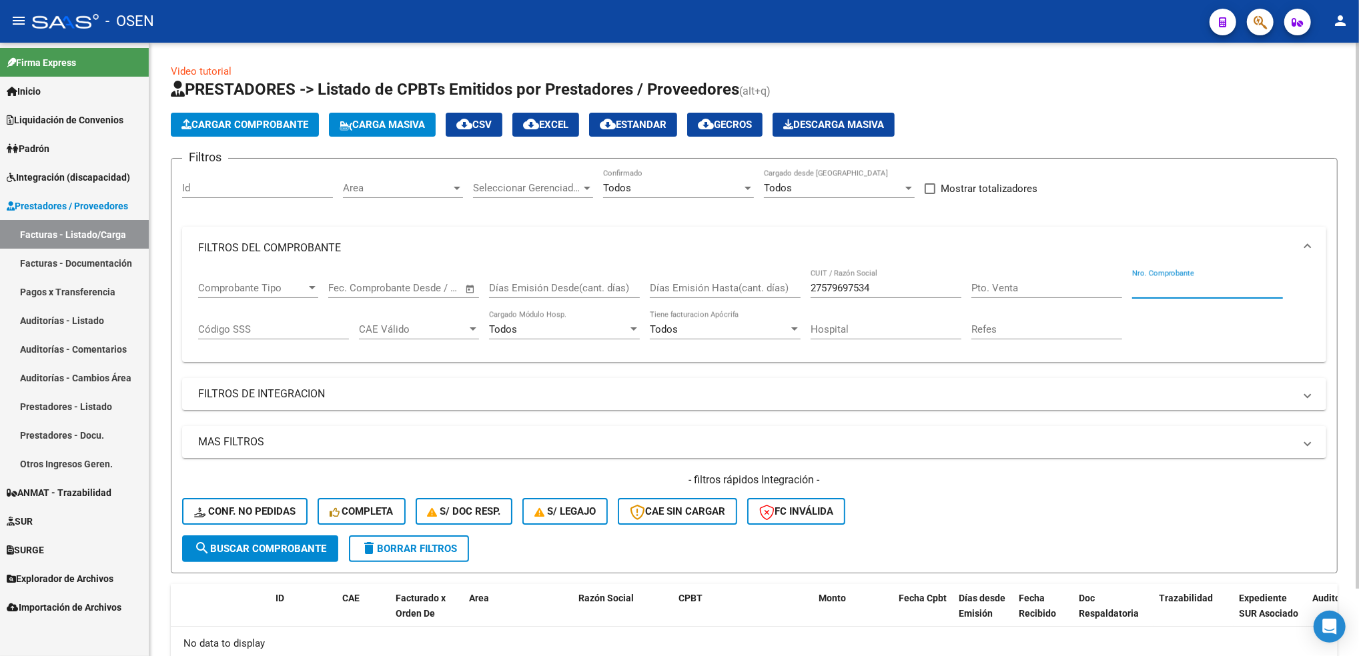
click at [275, 124] on span "Cargar Comprobante" at bounding box center [244, 125] width 127 height 12
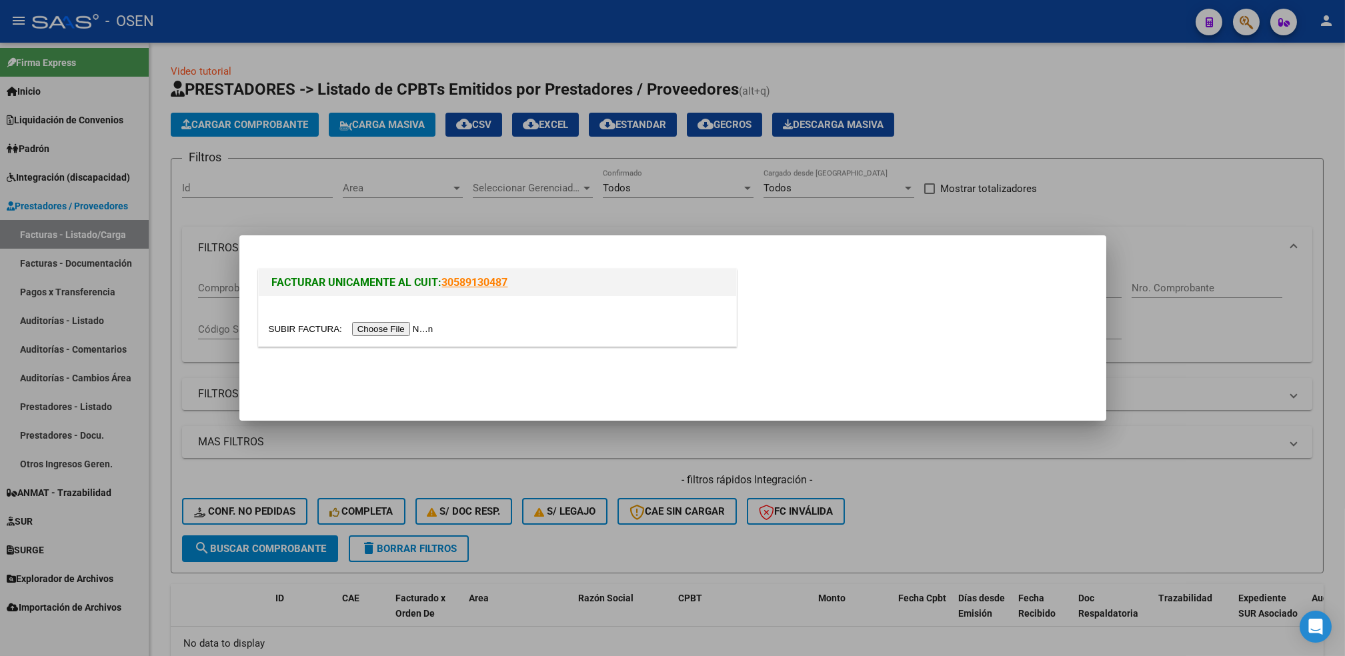
click at [374, 325] on input "file" at bounding box center [353, 329] width 169 height 14
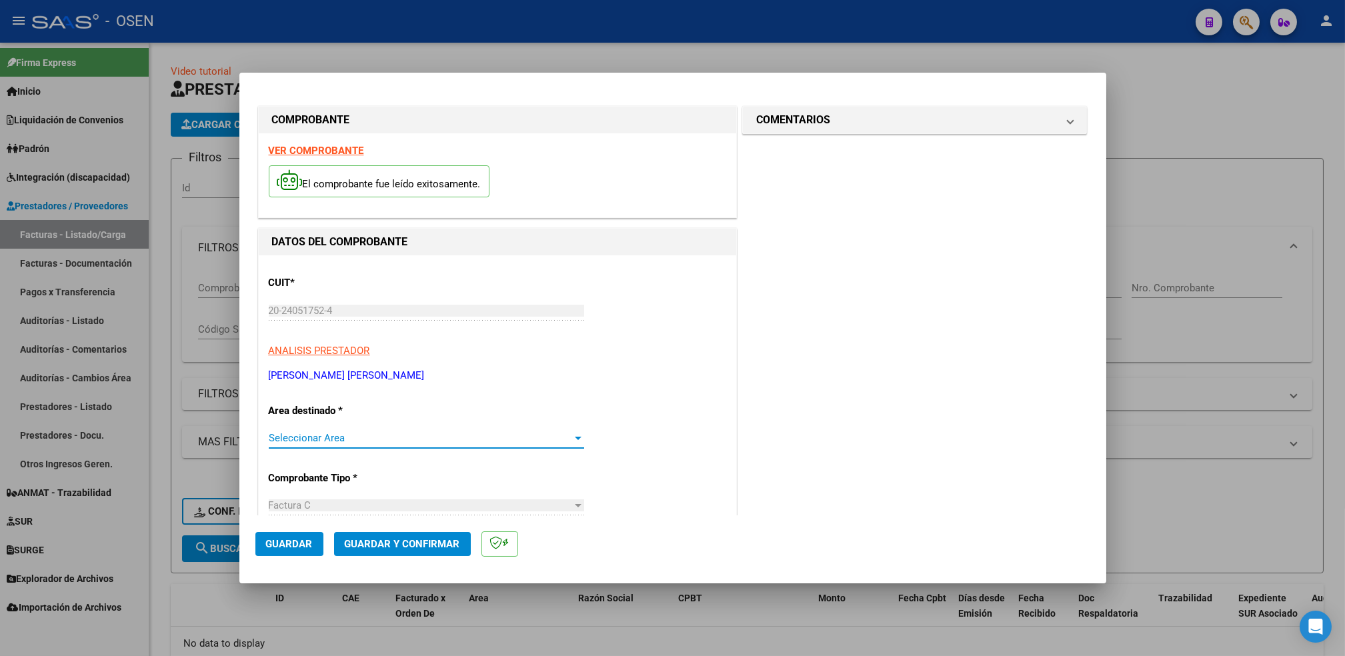
click at [382, 434] on span "Seleccionar Area" at bounding box center [420, 438] width 303 height 12
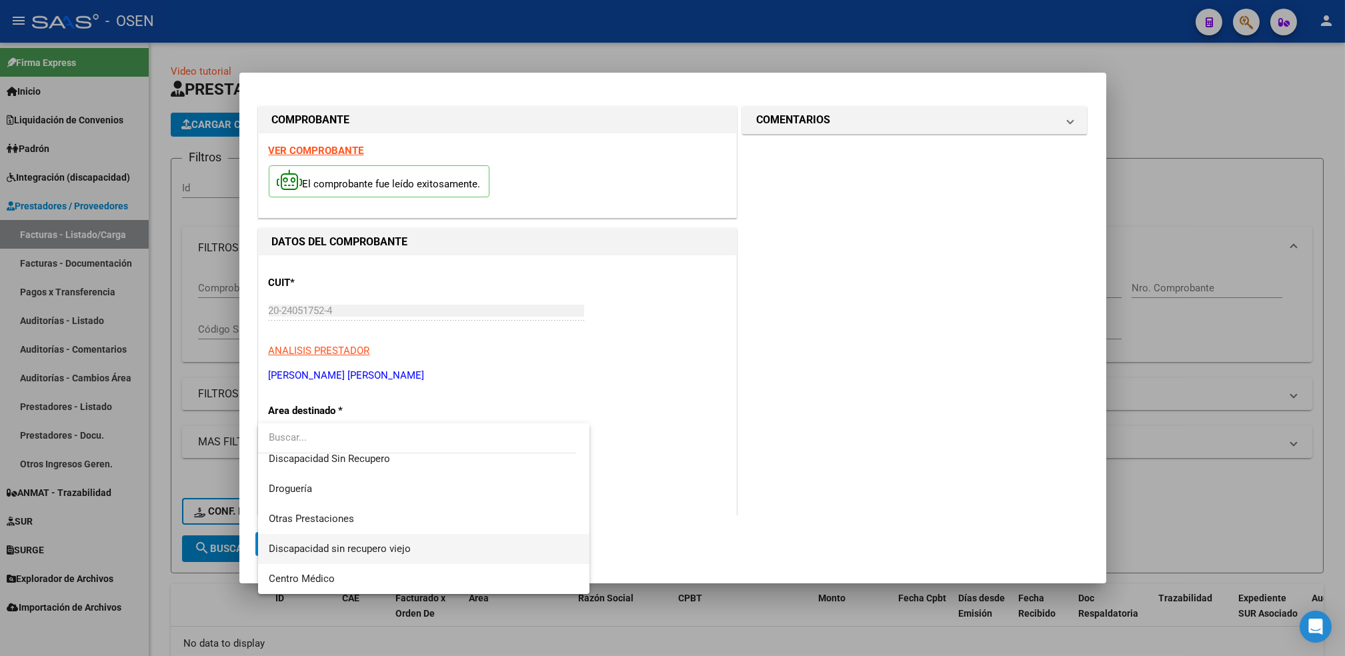
scroll to position [267, 0]
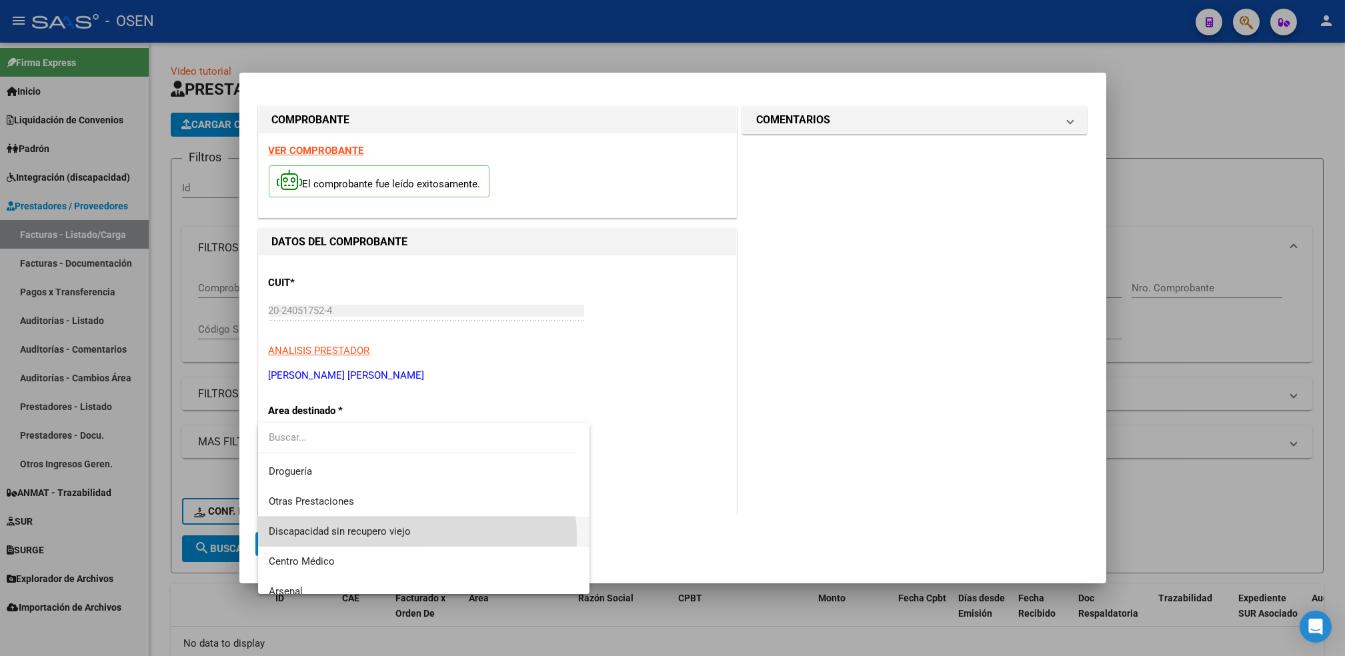
click at [400, 538] on span "Discapacidad sin recupero viejo" at bounding box center [424, 532] width 310 height 30
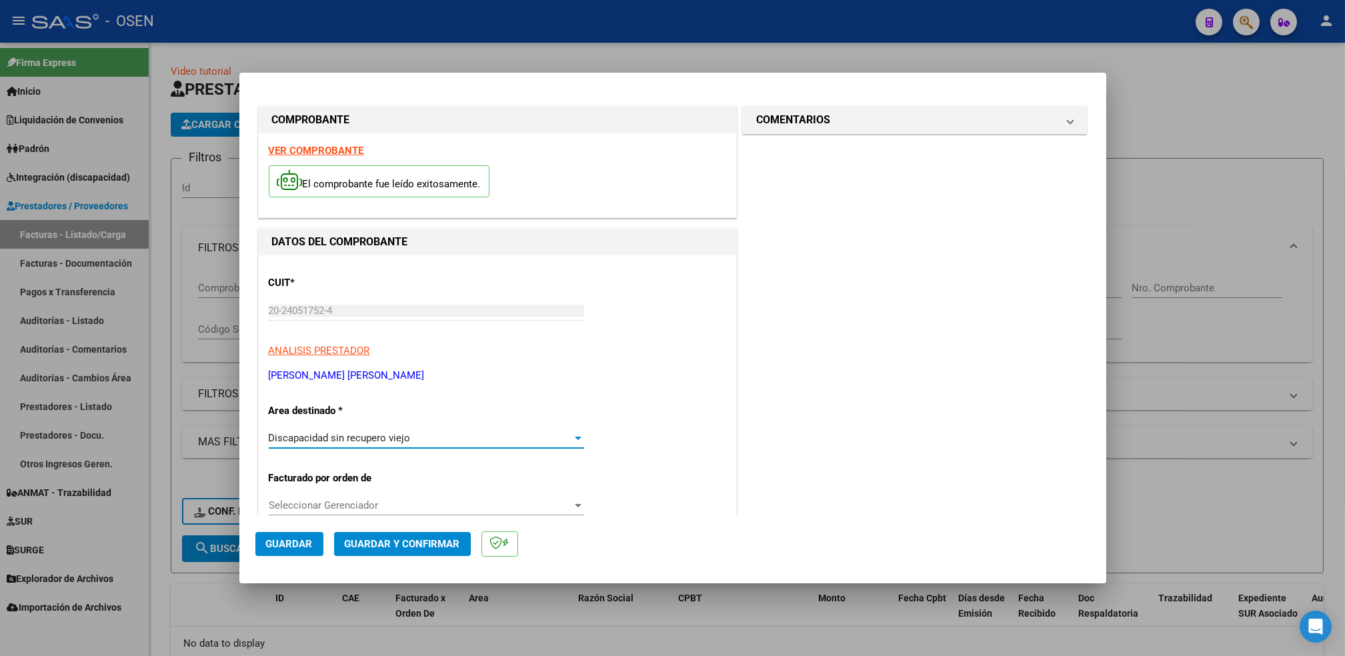
click at [351, 438] on span "Discapacidad sin recupero viejo" at bounding box center [340, 438] width 142 height 12
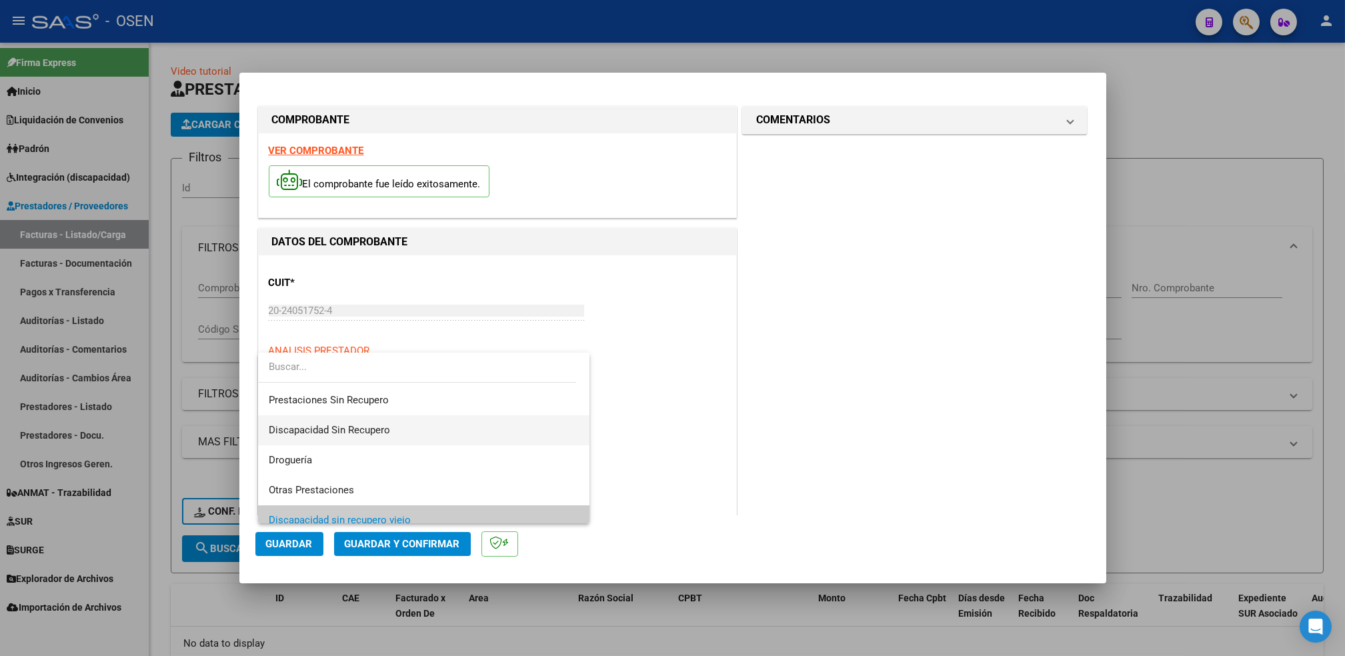
scroll to position [177, 0]
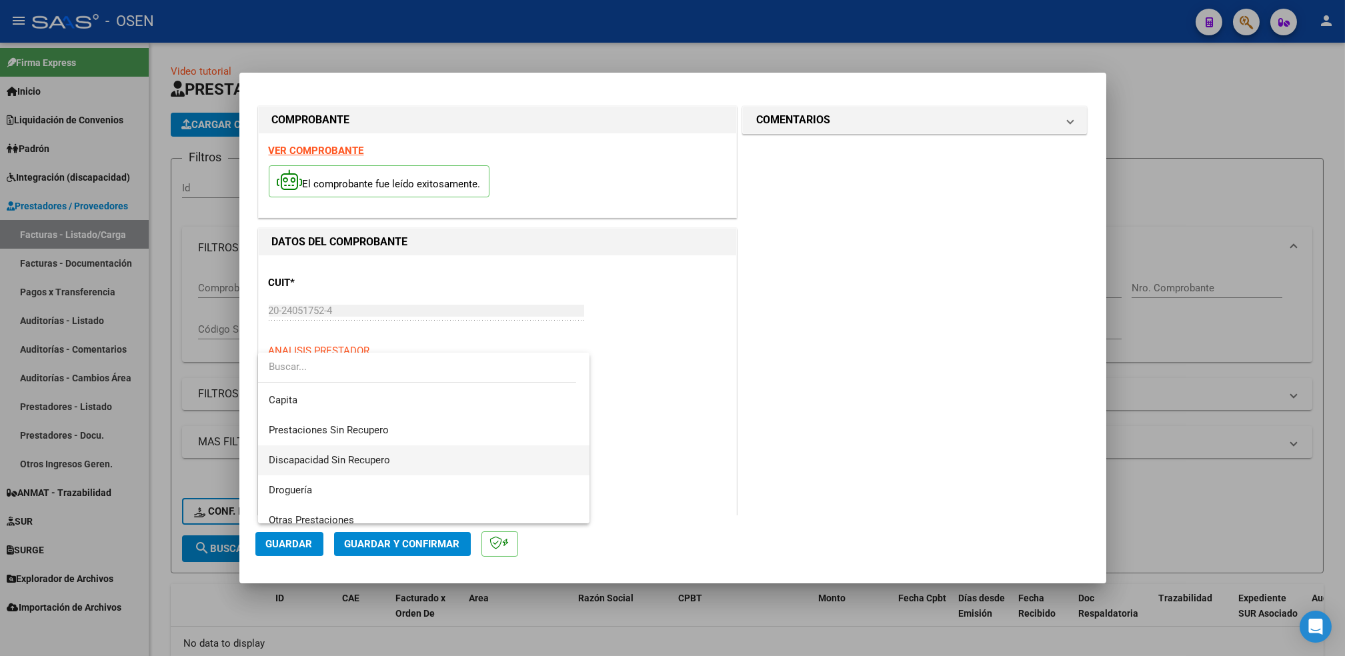
click at [432, 450] on span "Discapacidad Sin Recupero" at bounding box center [424, 461] width 310 height 30
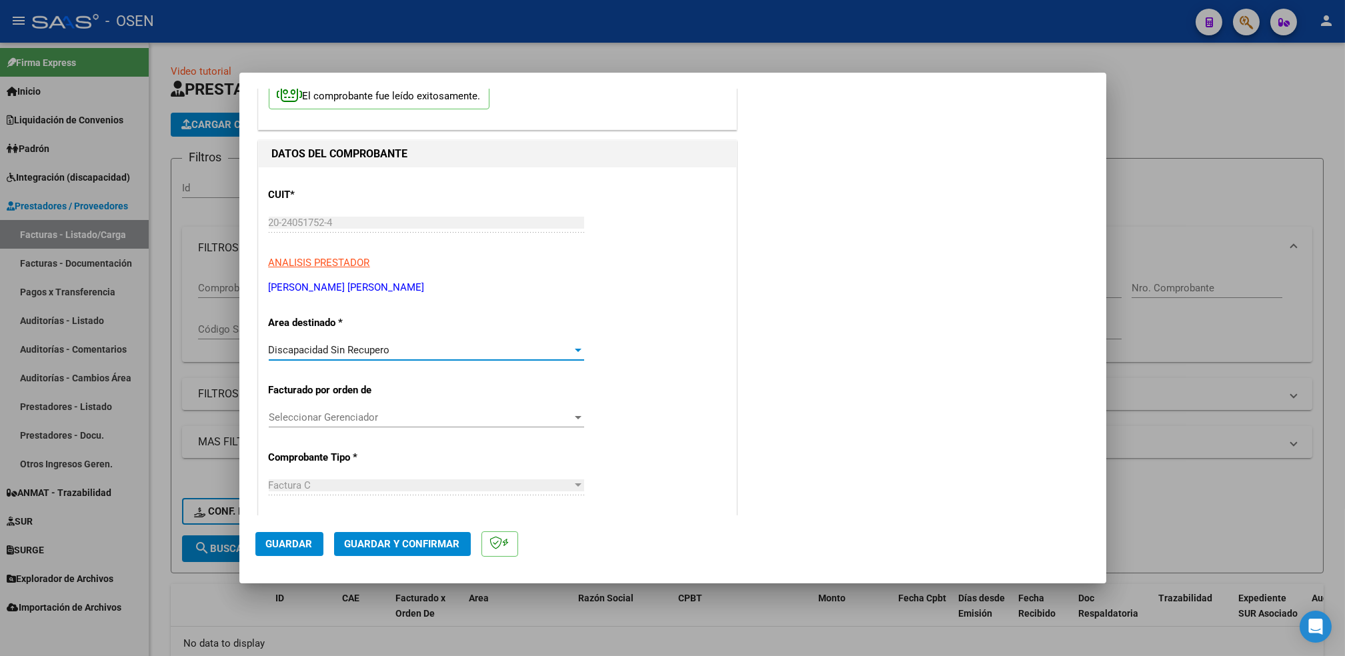
scroll to position [89, 0]
click at [391, 413] on span "Seleccionar Gerenciador" at bounding box center [420, 417] width 303 height 12
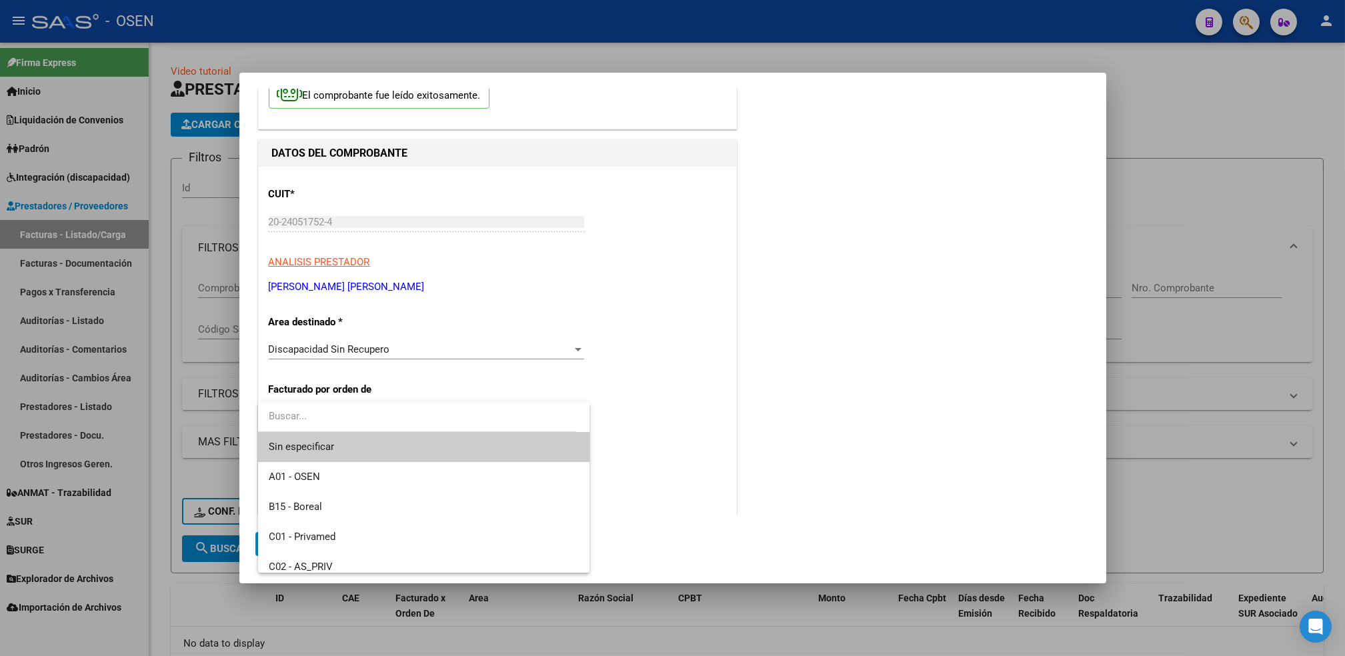
click at [758, 365] on div at bounding box center [672, 328] width 1345 height 656
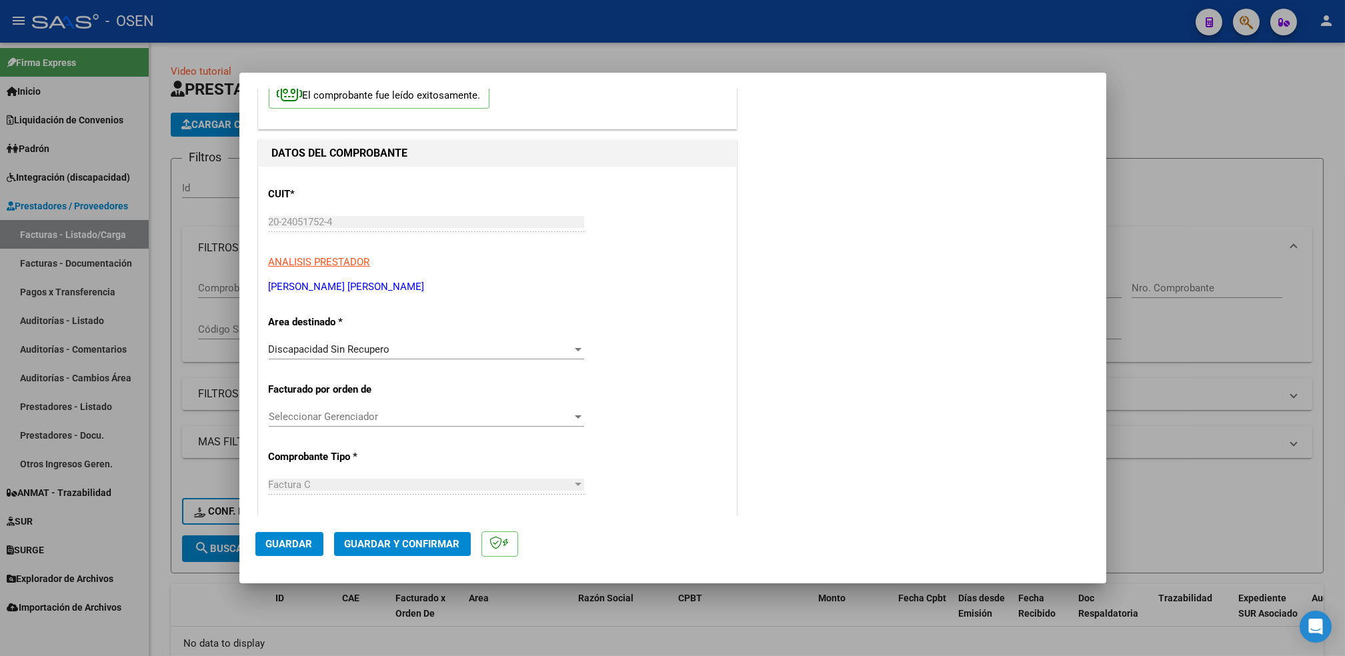
drag, startPoint x: 164, startPoint y: 208, endPoint x: 136, endPoint y: 221, distance: 30.7
click at [164, 209] on div at bounding box center [672, 328] width 1345 height 656
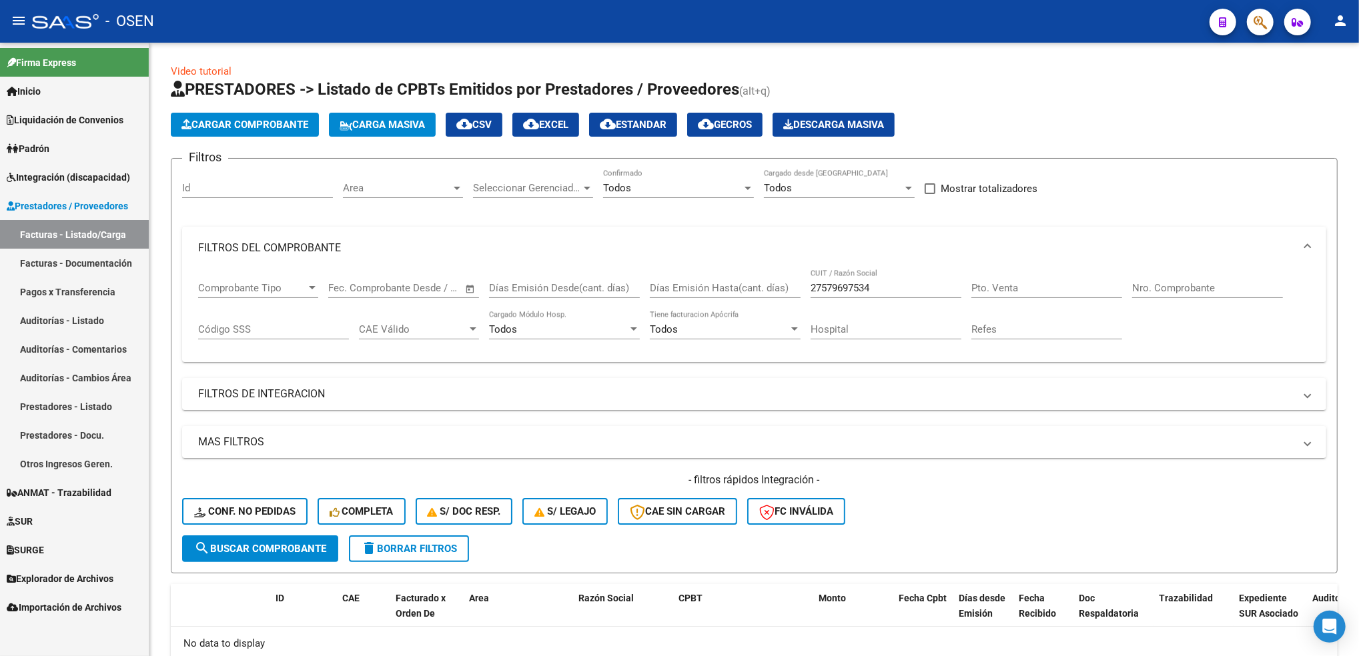
click at [83, 182] on span "Integración (discapacidad)" at bounding box center [68, 177] width 123 height 15
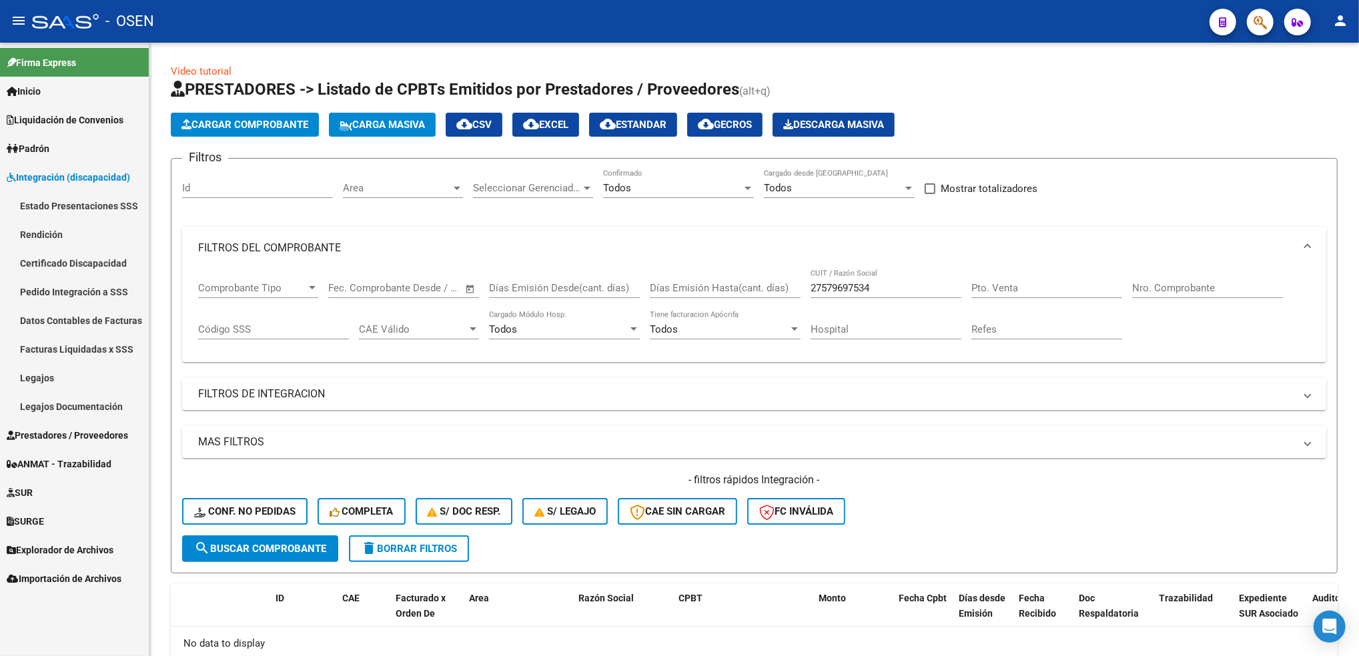
click at [72, 383] on link "Legajos" at bounding box center [74, 377] width 149 height 29
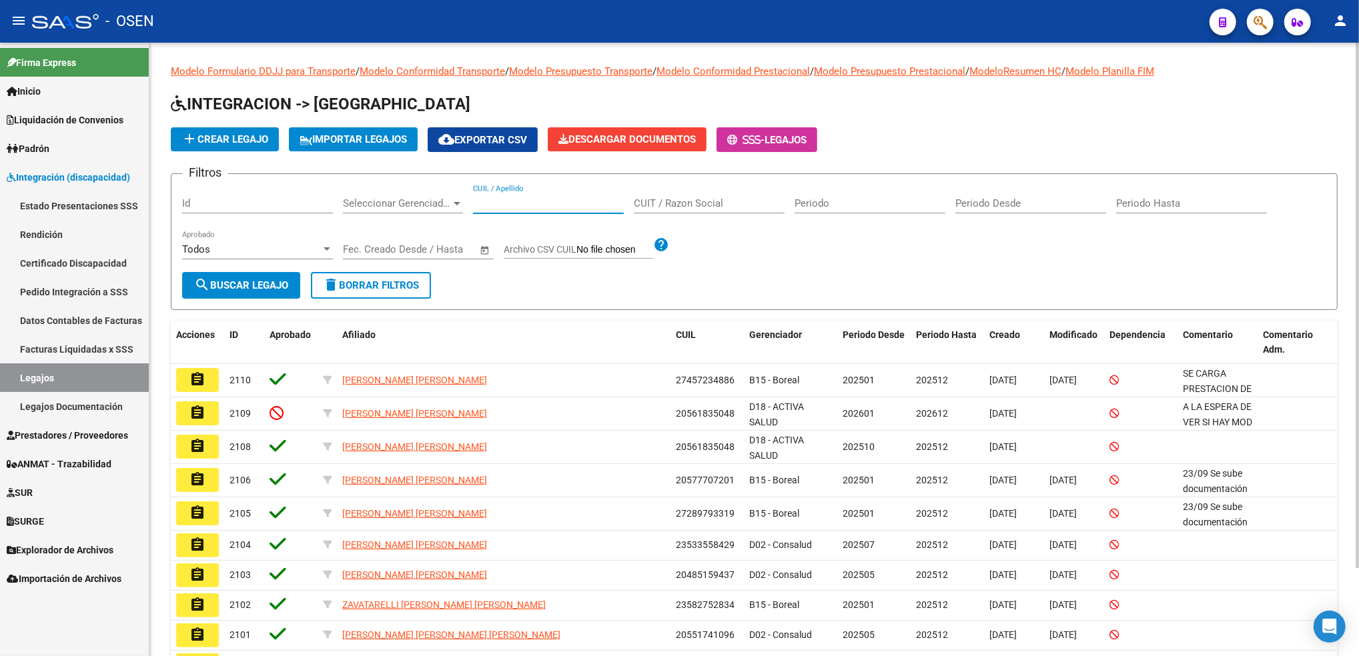
click at [508, 203] on input "CUIL / Apellido" at bounding box center [548, 203] width 151 height 12
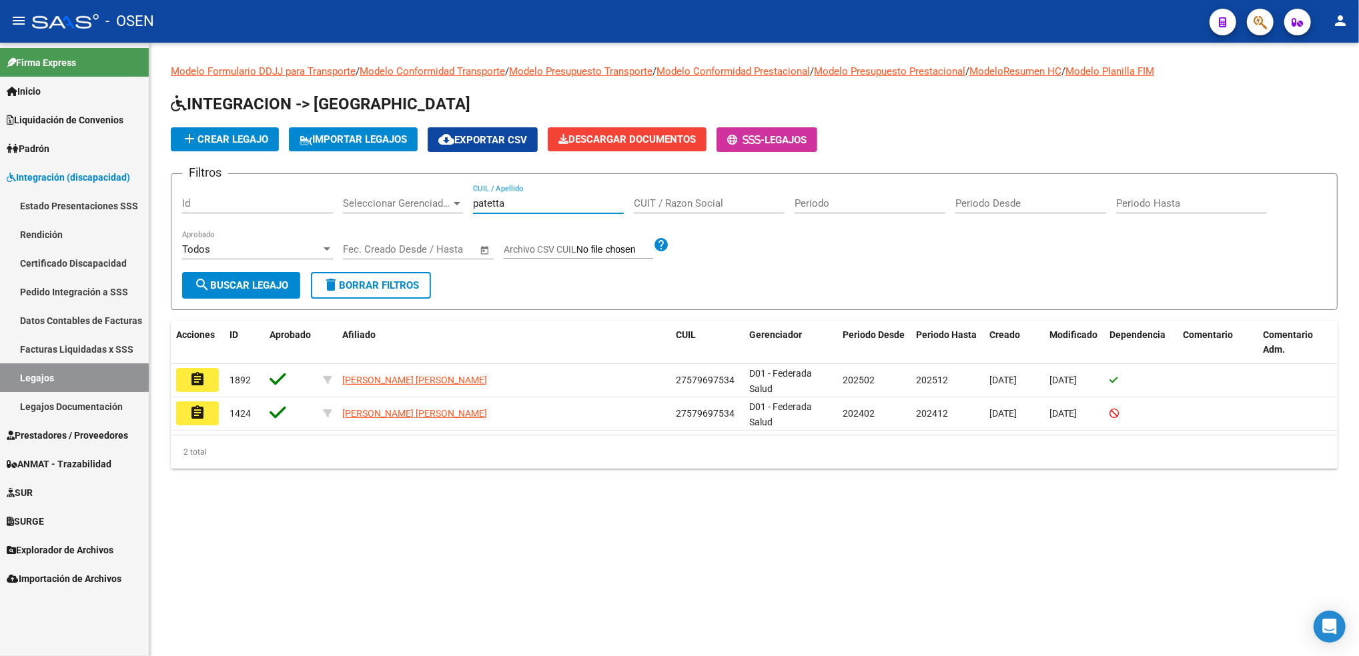
type input "patetta"
click at [87, 428] on span "Prestadores / Proveedores" at bounding box center [67, 435] width 121 height 15
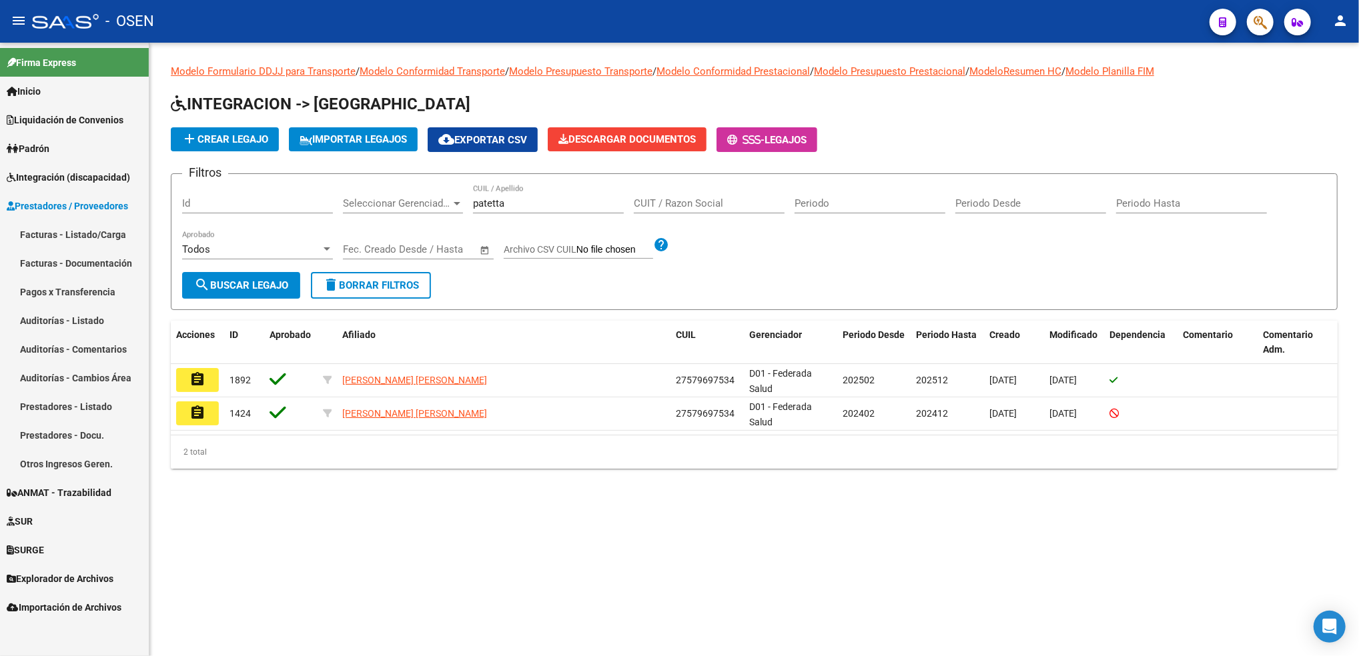
click at [85, 231] on link "Facturas - Listado/Carga" at bounding box center [74, 234] width 149 height 29
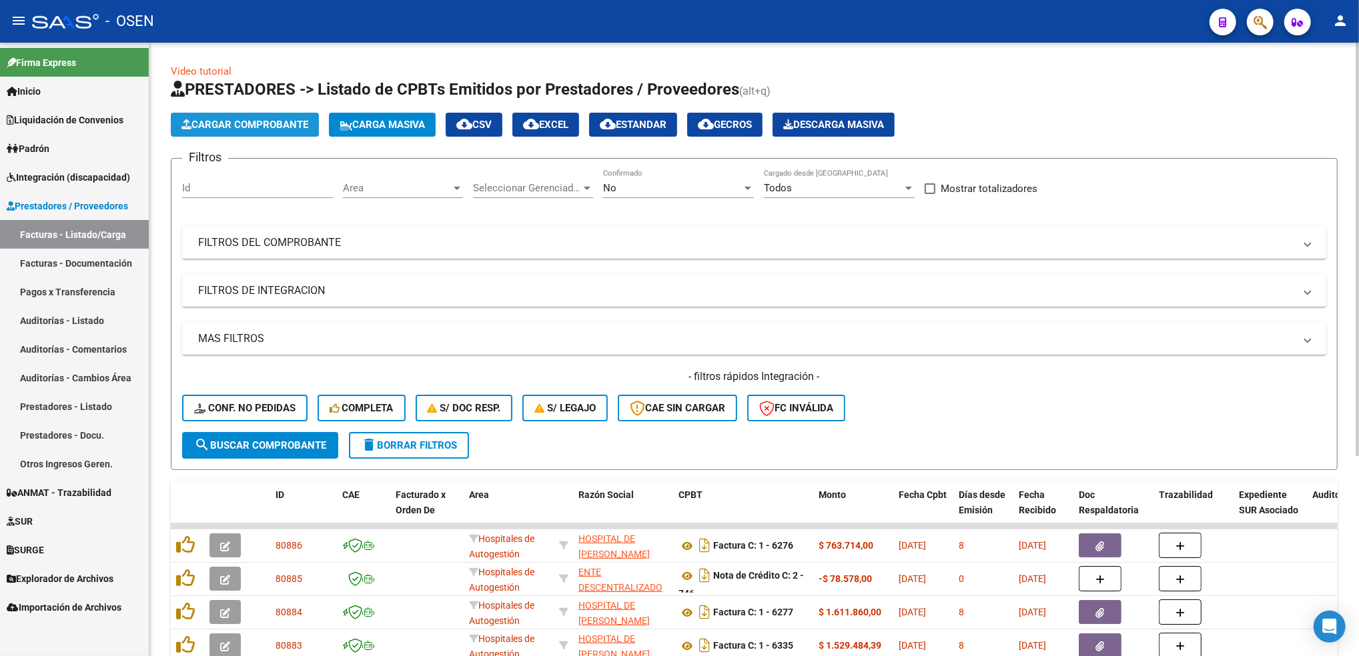
click at [275, 123] on span "Cargar Comprobante" at bounding box center [244, 125] width 127 height 12
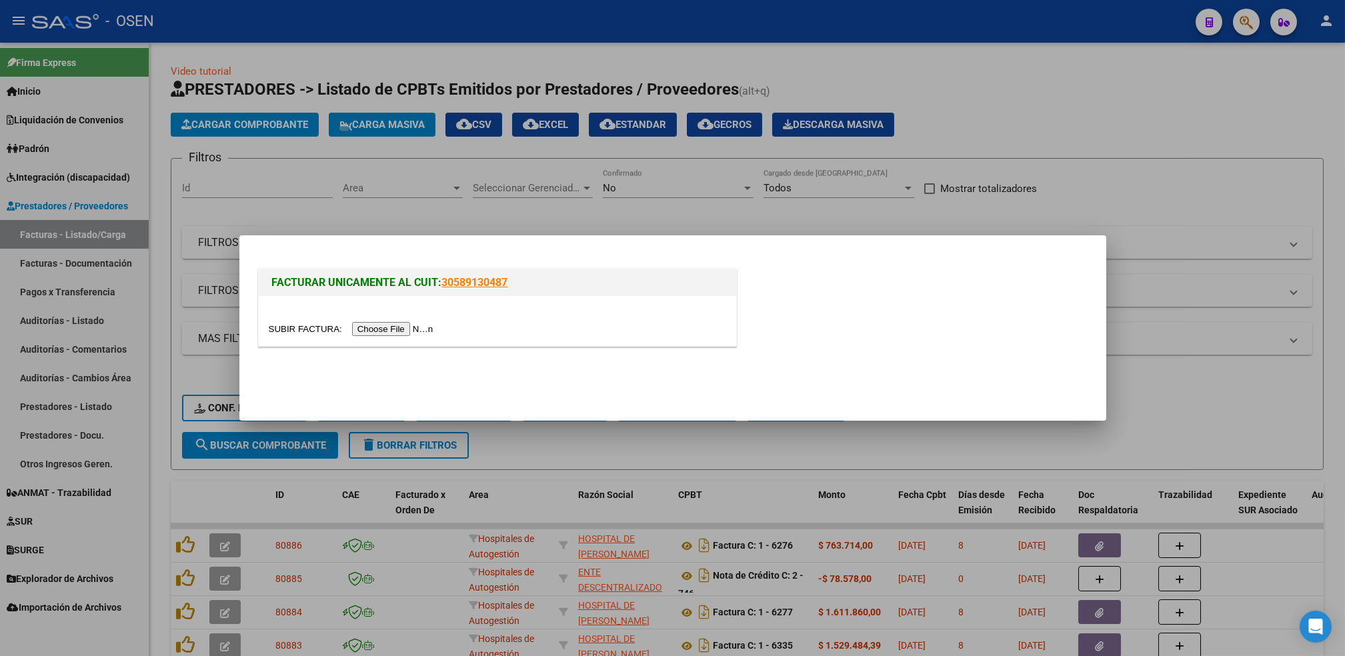
click at [379, 324] on input "file" at bounding box center [353, 329] width 169 height 14
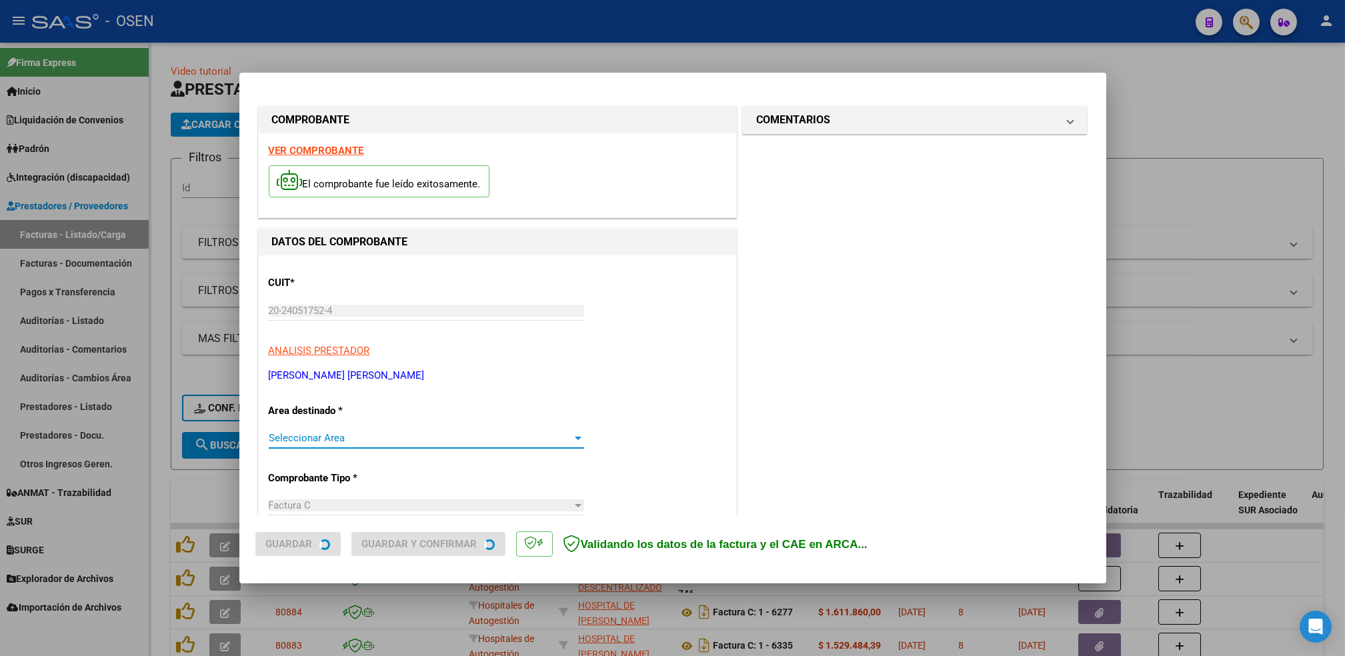
click at [350, 433] on span "Seleccionar Area" at bounding box center [420, 438] width 303 height 12
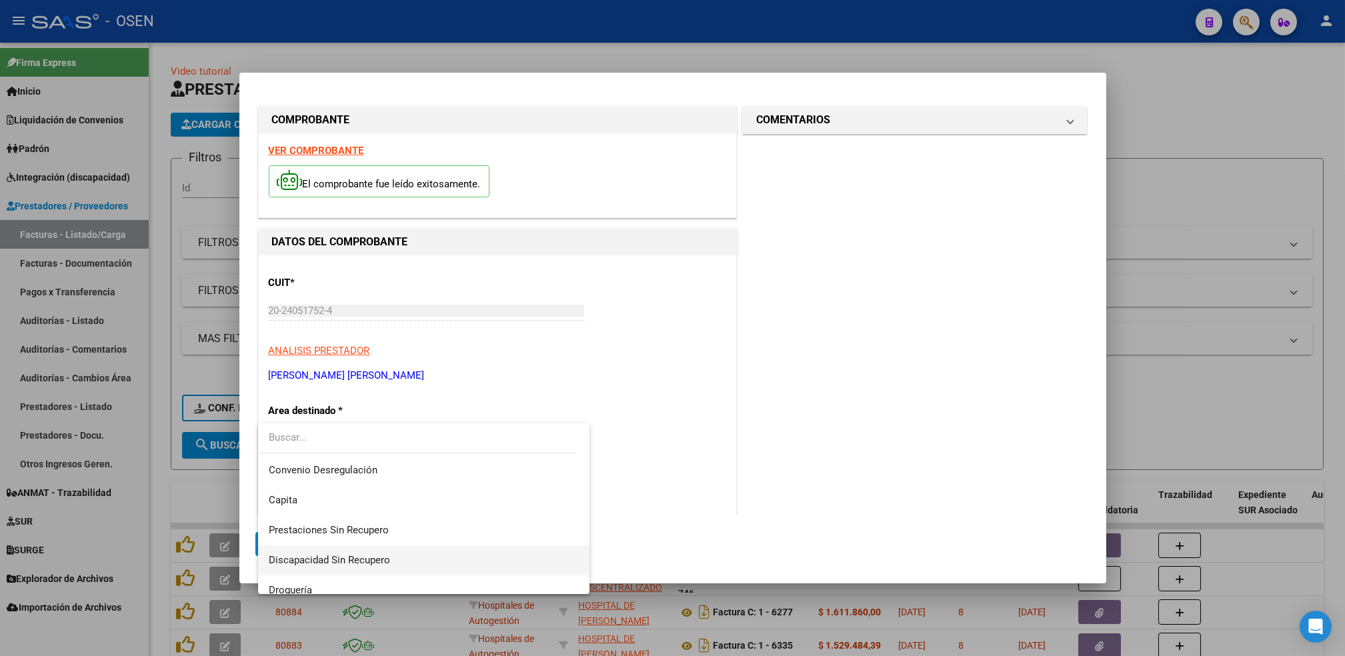
scroll to position [177, 0]
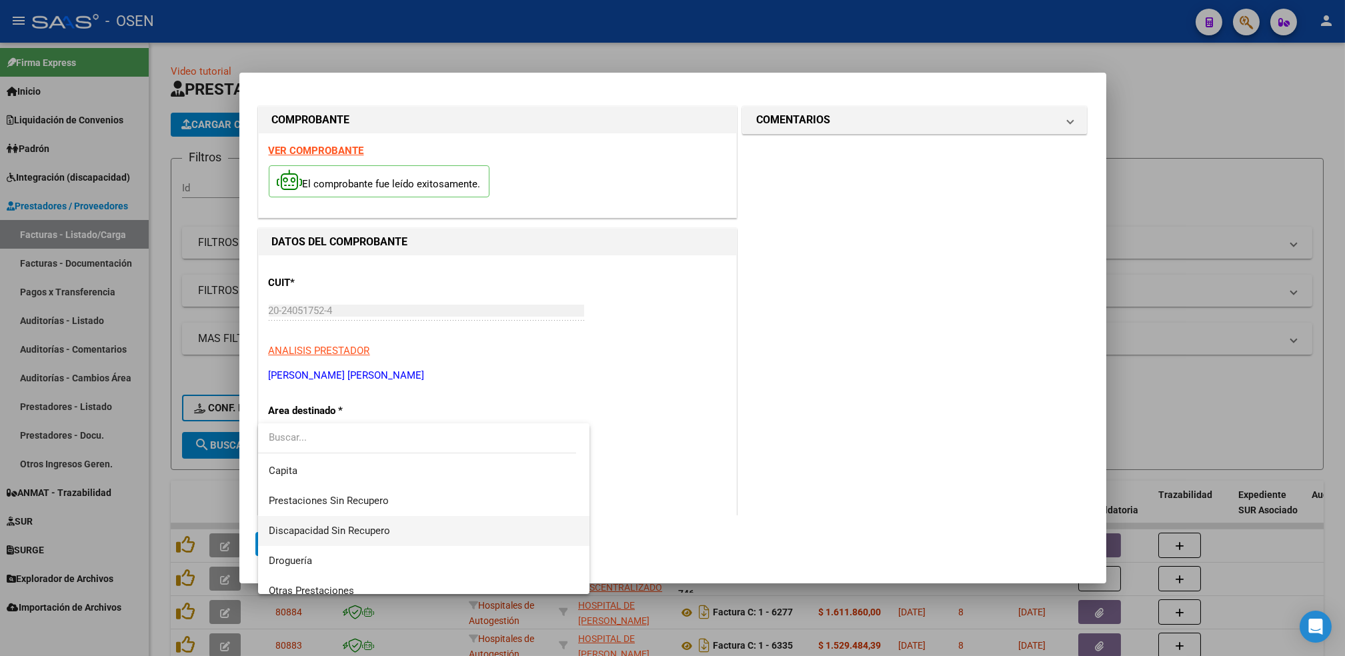
click at [400, 525] on span "Discapacidad Sin Recupero" at bounding box center [424, 531] width 310 height 30
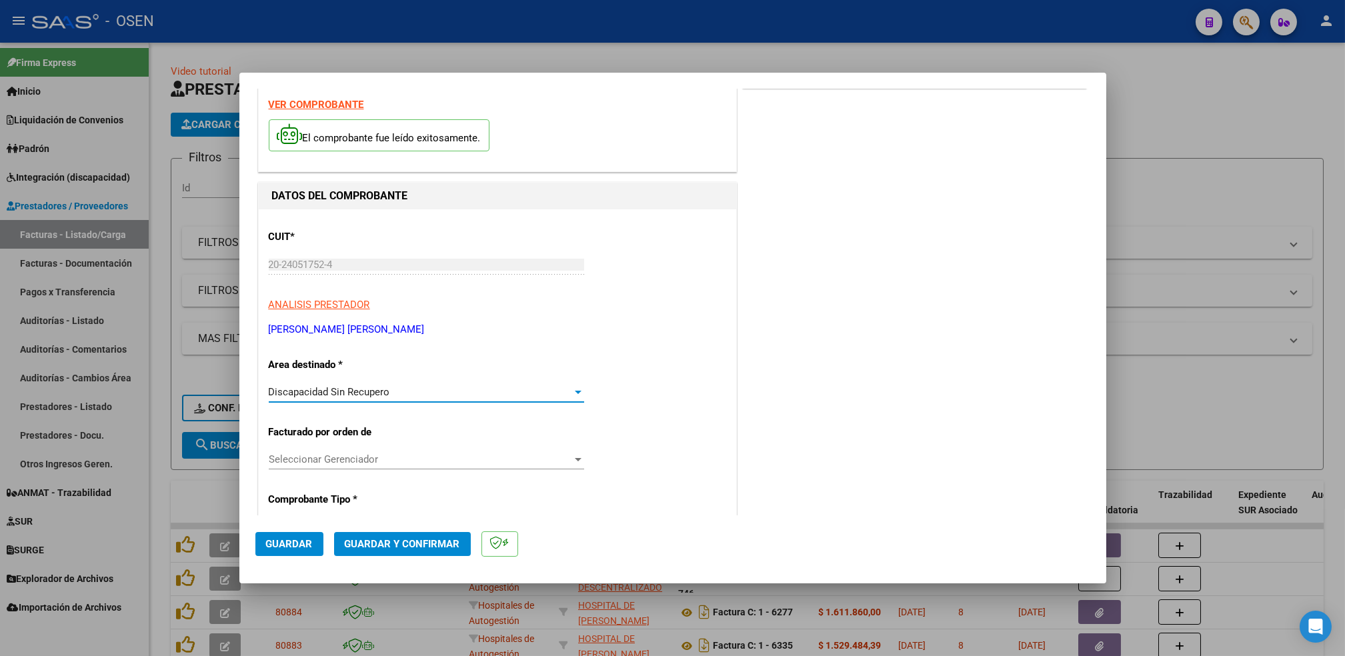
scroll to position [89, 0]
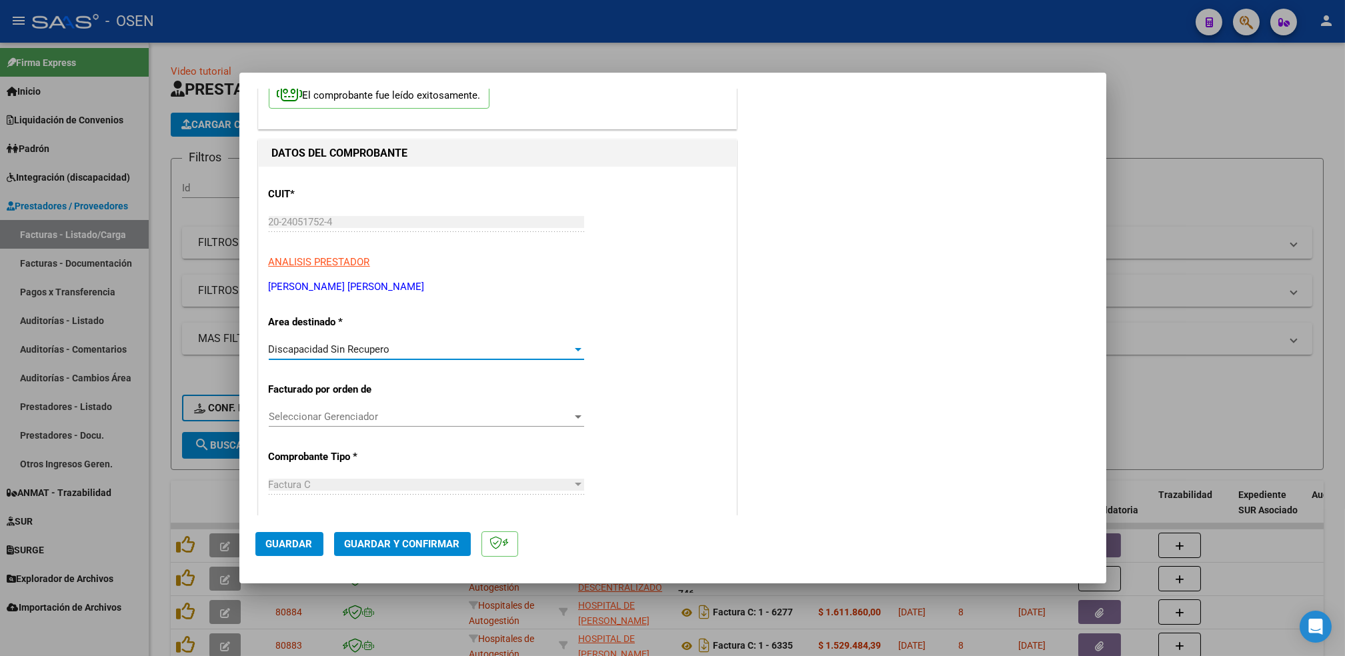
click at [361, 413] on span "Seleccionar Gerenciador" at bounding box center [420, 417] width 303 height 12
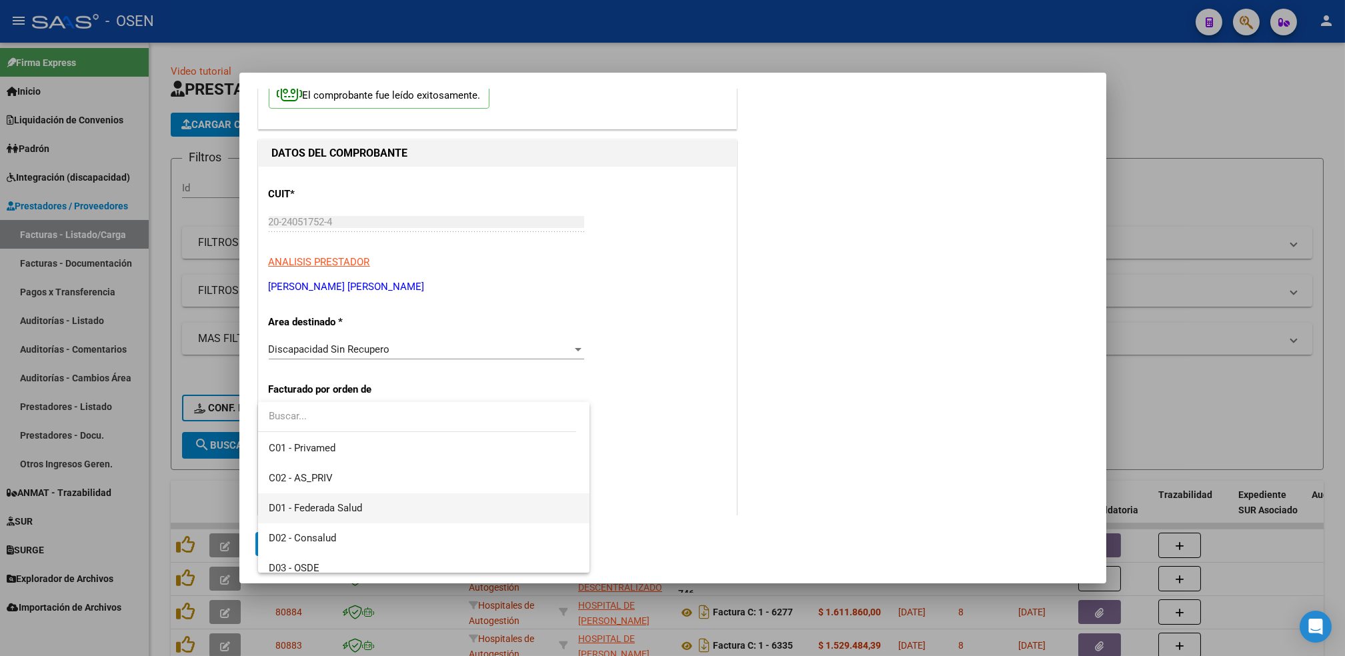
click at [380, 508] on span "D01 - Federada Salud" at bounding box center [424, 509] width 310 height 30
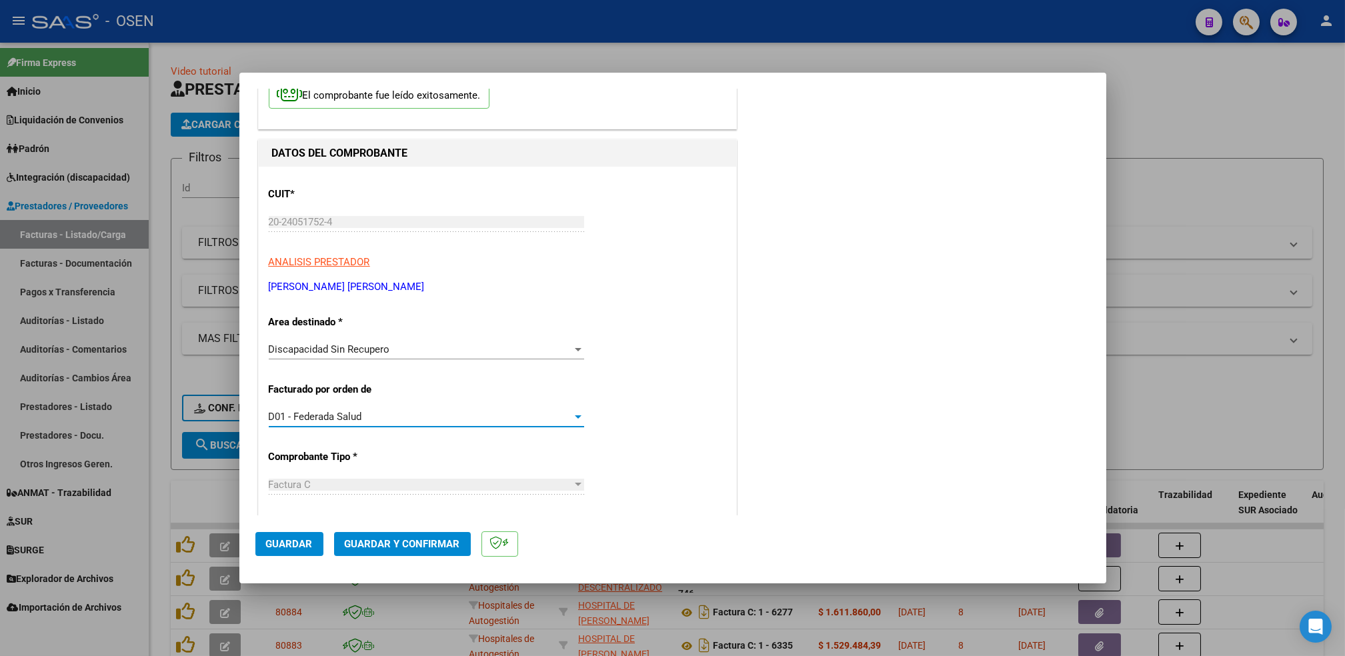
click at [303, 543] on span "Guardar" at bounding box center [289, 544] width 47 height 12
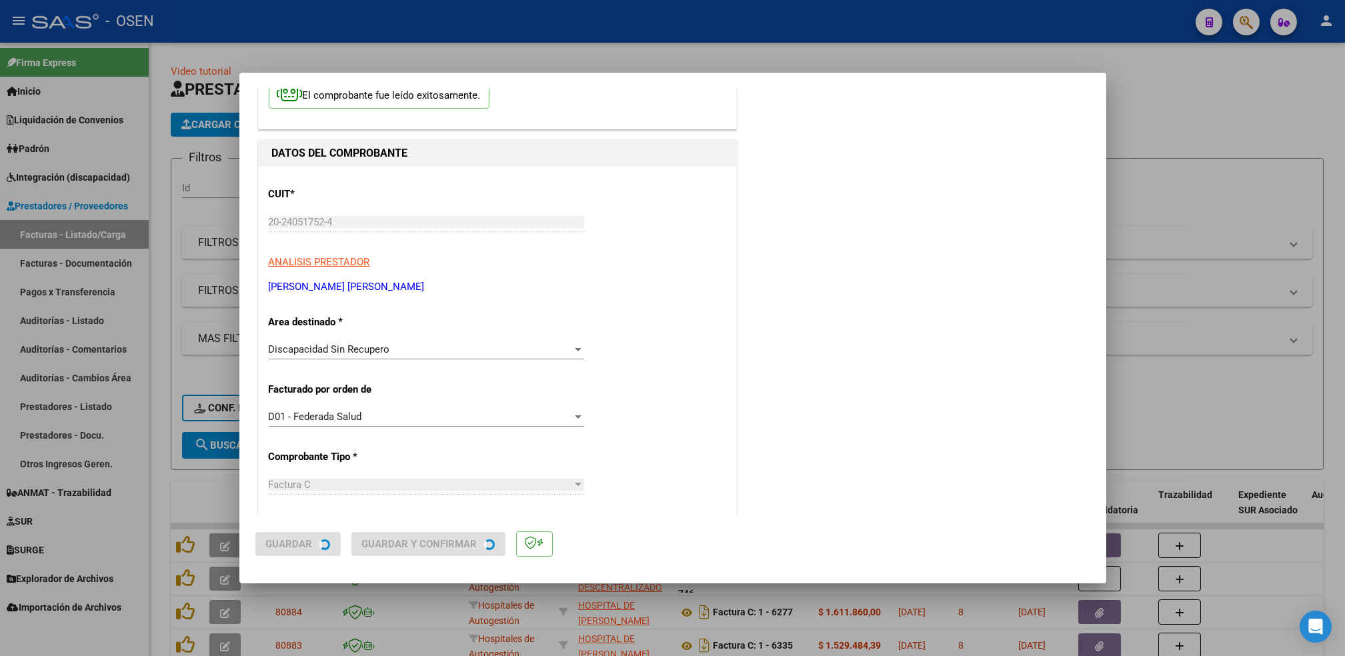
scroll to position [0, 0]
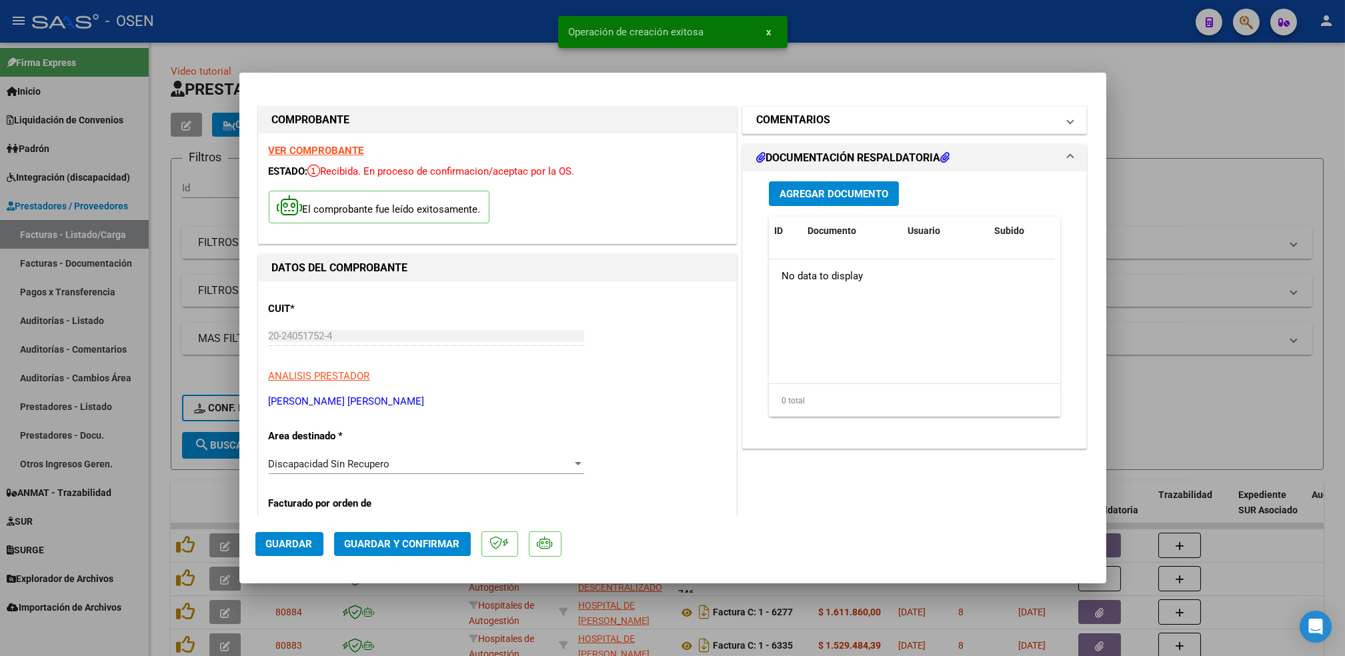
click at [835, 124] on mat-panel-title "COMENTARIOS" at bounding box center [906, 120] width 301 height 16
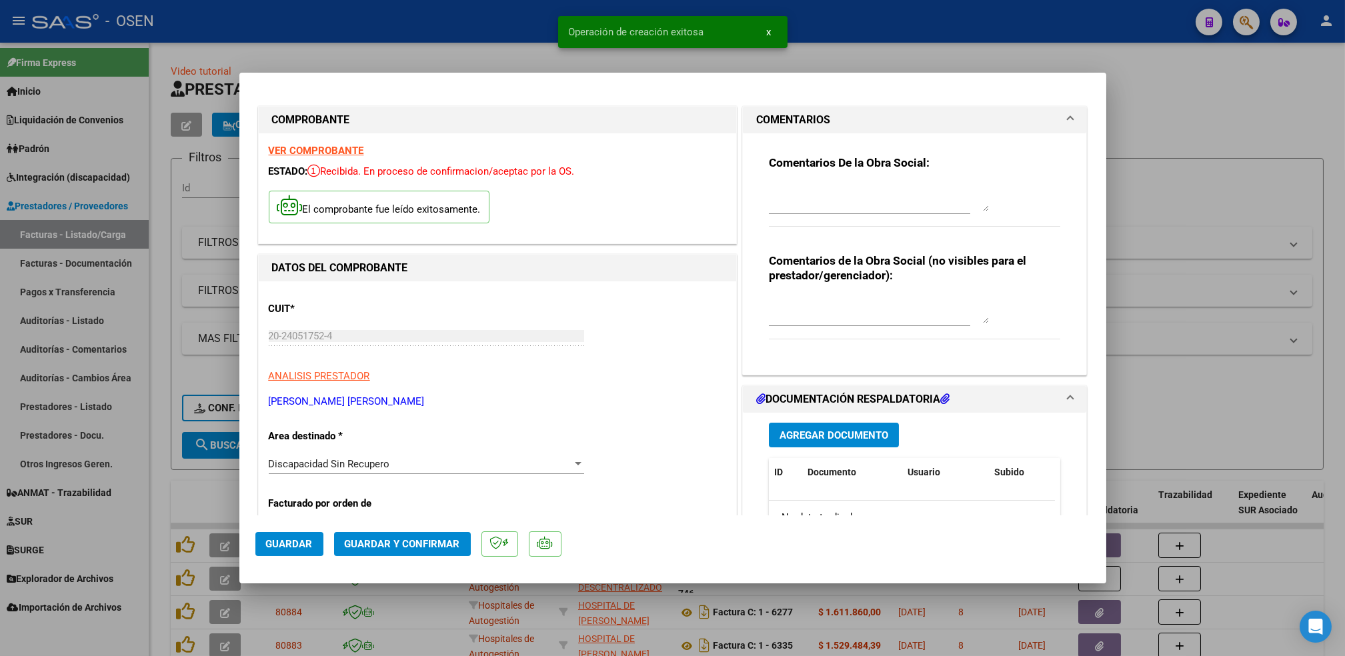
click at [808, 208] on textarea at bounding box center [879, 198] width 220 height 27
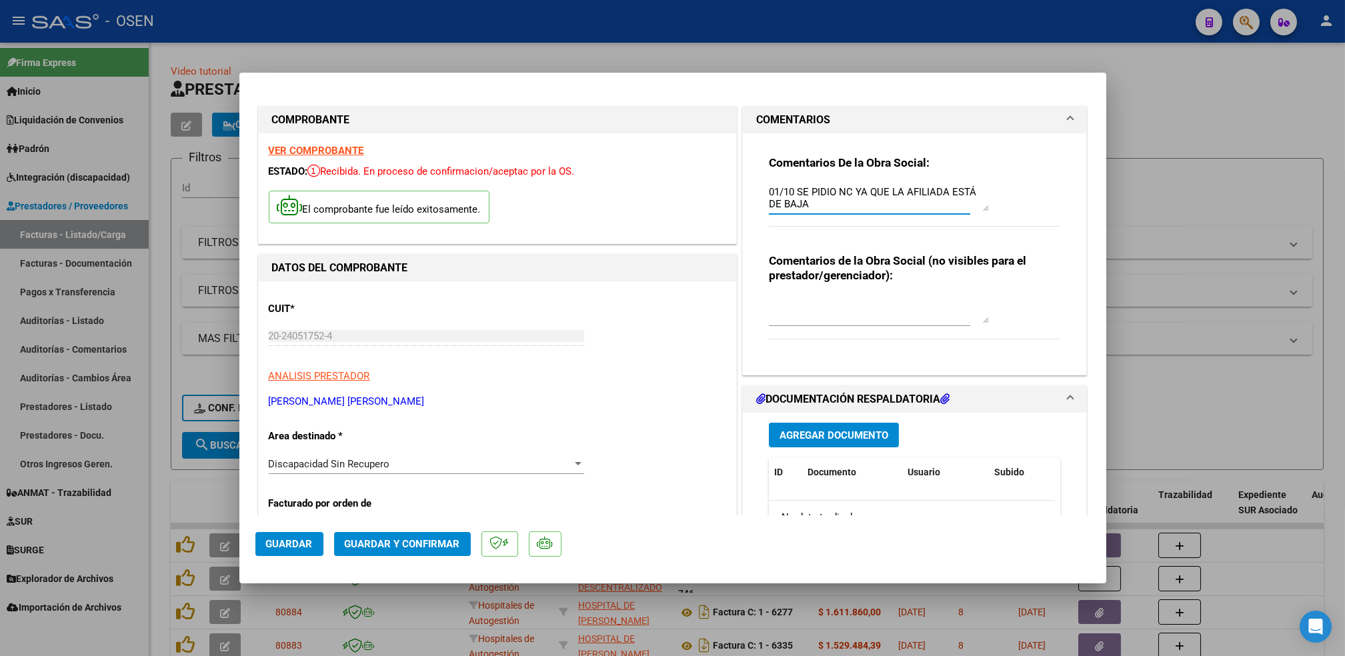
type textarea "01/10 SE PIDIO NC YA QUE LA AFILIADA ESTÁ DE BAJA"
click at [285, 540] on span "Guardar" at bounding box center [289, 544] width 47 height 12
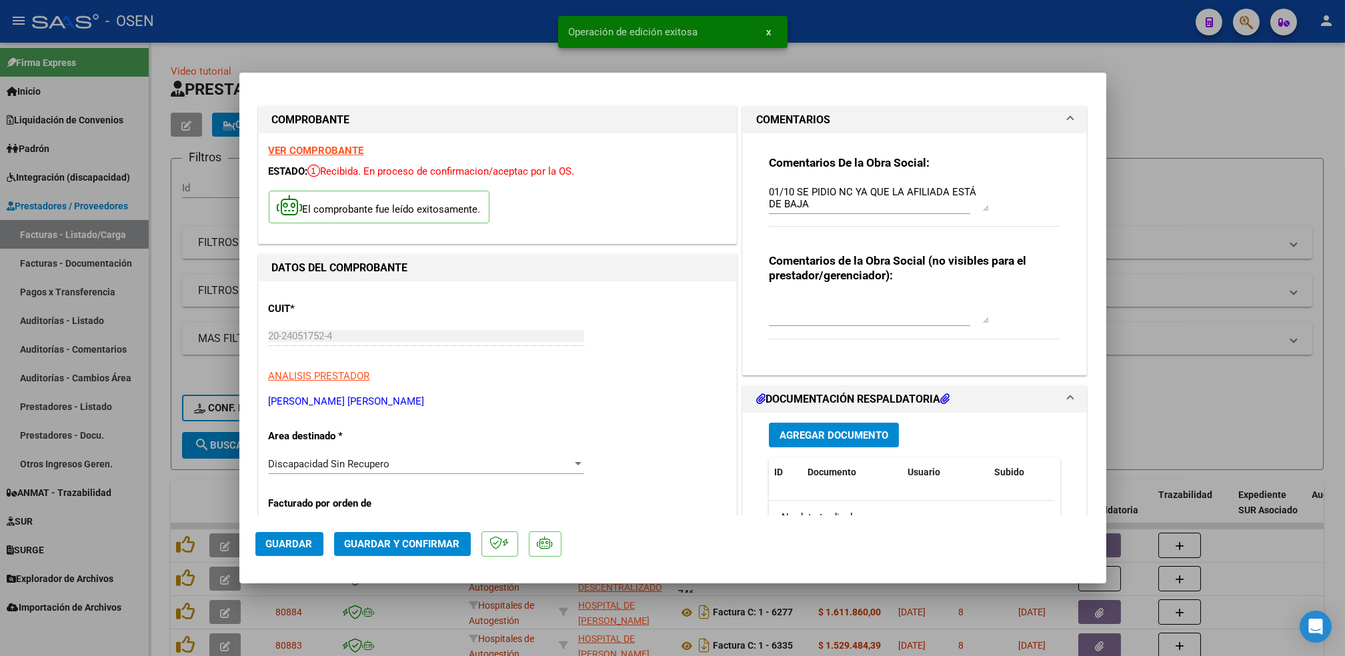
click at [168, 467] on div at bounding box center [672, 328] width 1345 height 656
type input "$ 0,00"
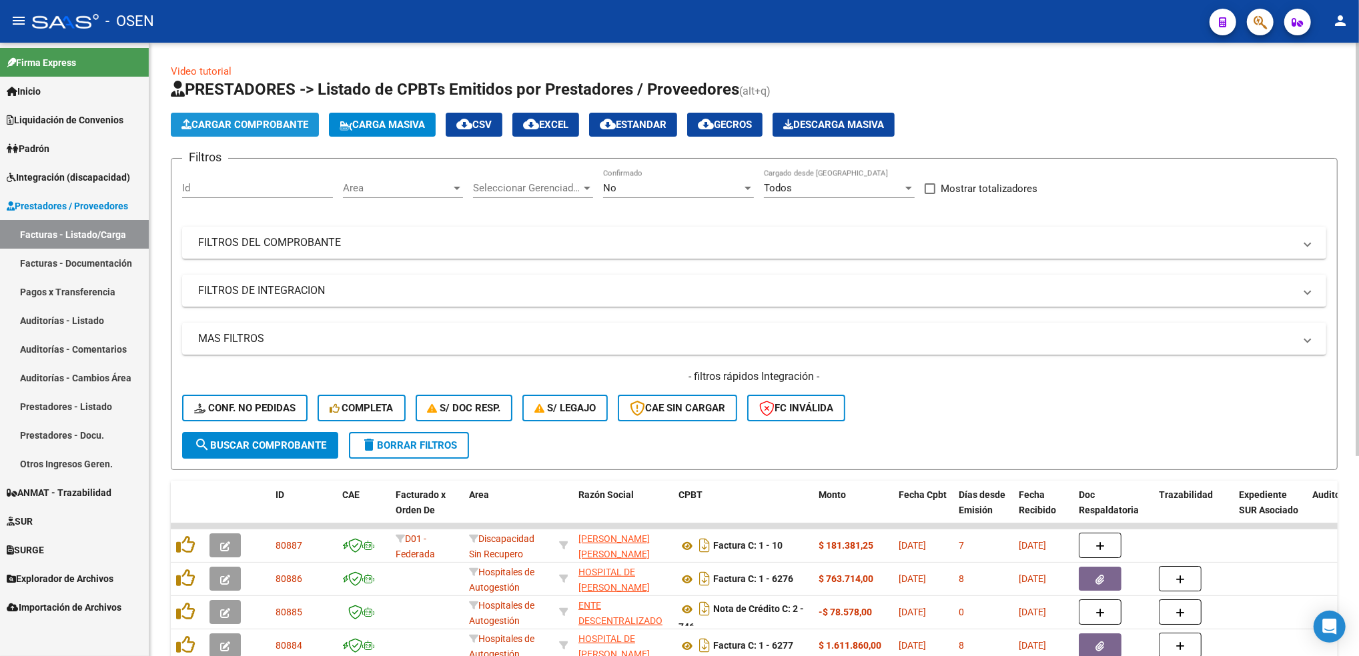
click at [281, 132] on button "Cargar Comprobante" at bounding box center [245, 125] width 148 height 24
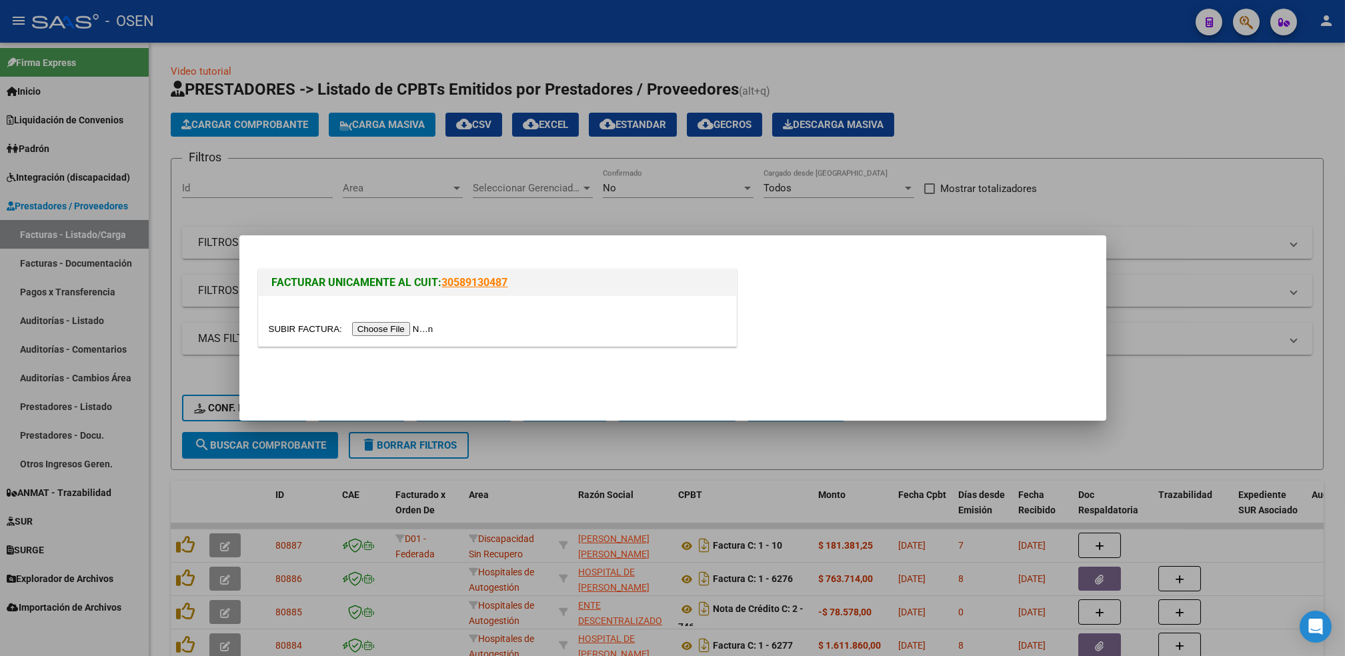
click at [372, 337] on div at bounding box center [498, 321] width 478 height 50
click at [375, 333] on input "file" at bounding box center [353, 329] width 169 height 14
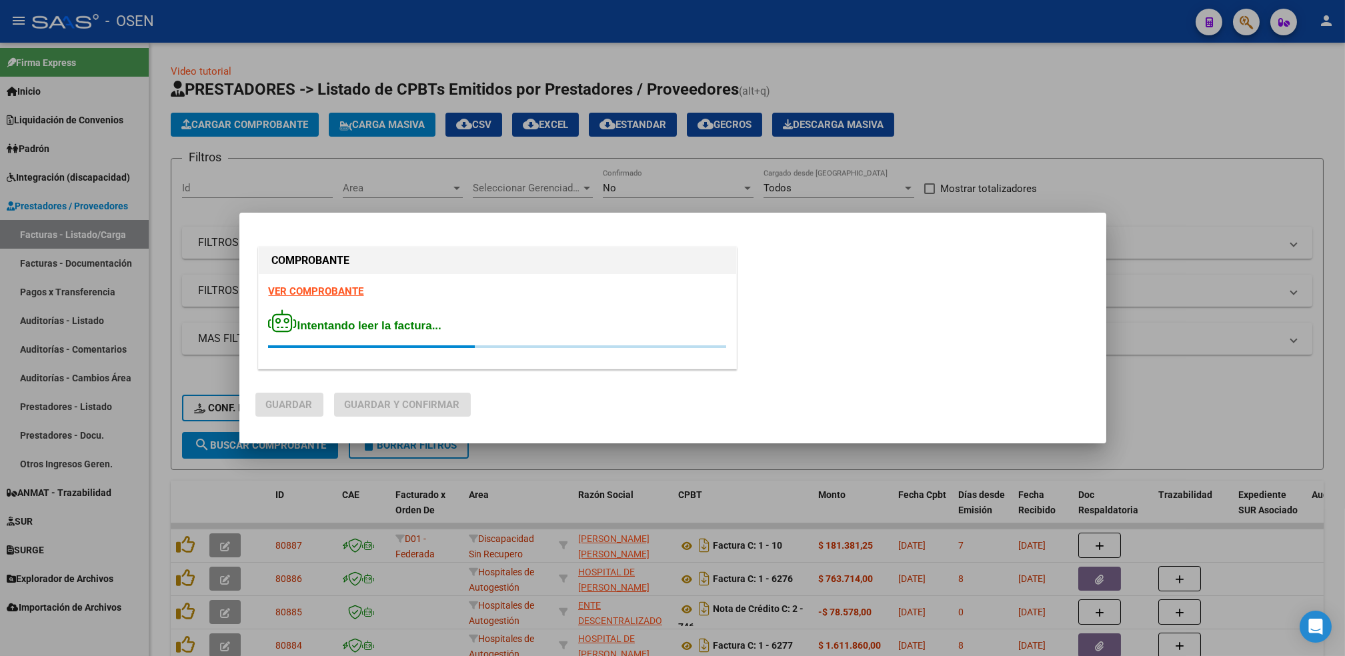
click at [297, 291] on strong "VER COMPROBANTE" at bounding box center [316, 291] width 95 height 12
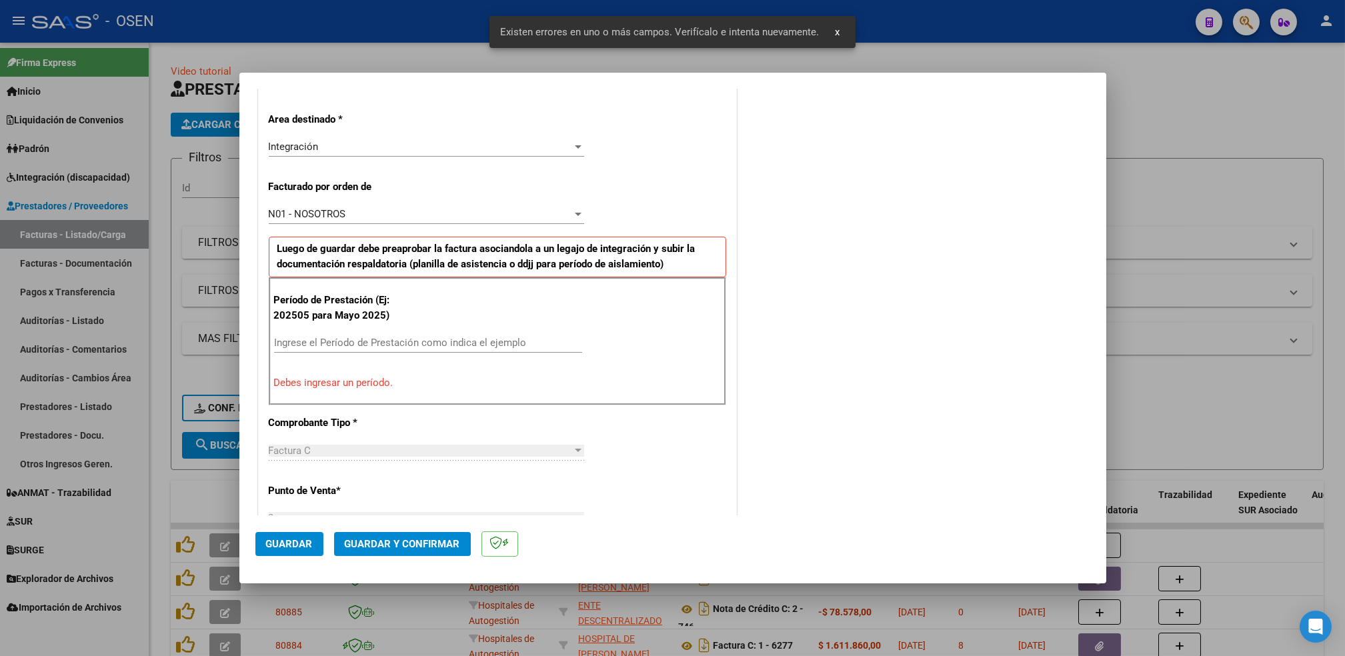
scroll to position [293, 0]
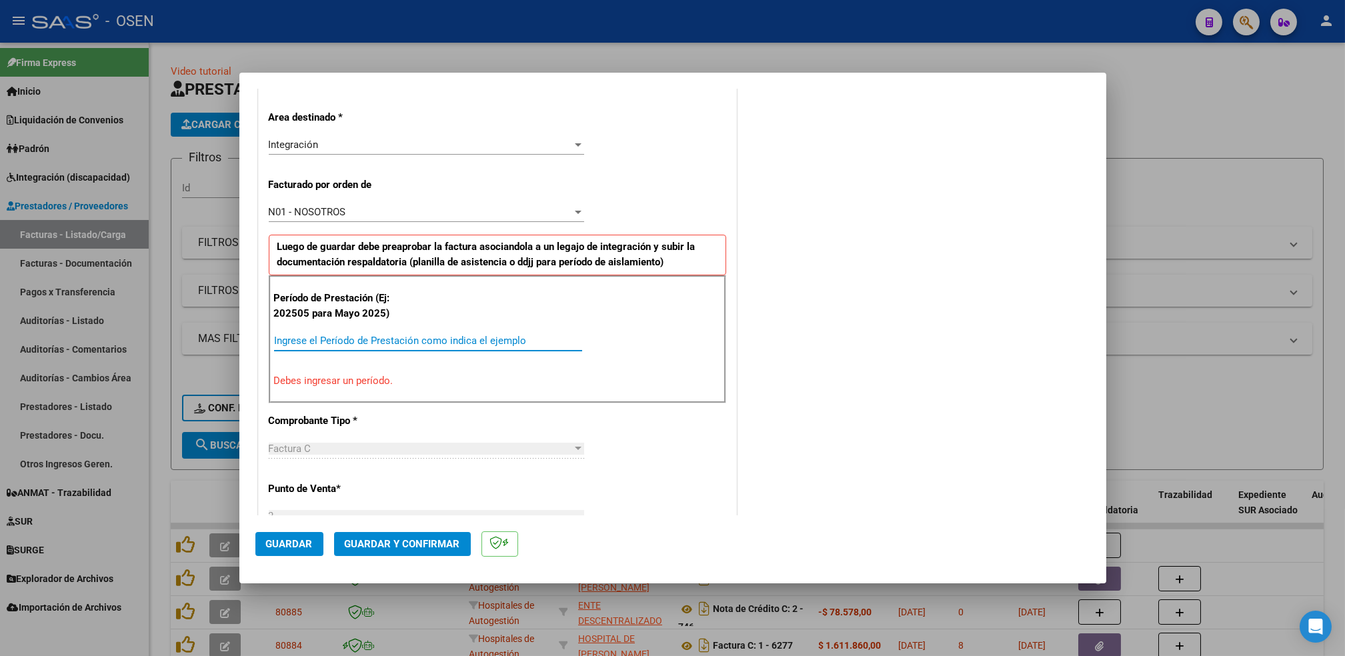
click at [345, 342] on input "Ingrese el Período de Prestación como indica el ejemplo" at bounding box center [428, 341] width 308 height 12
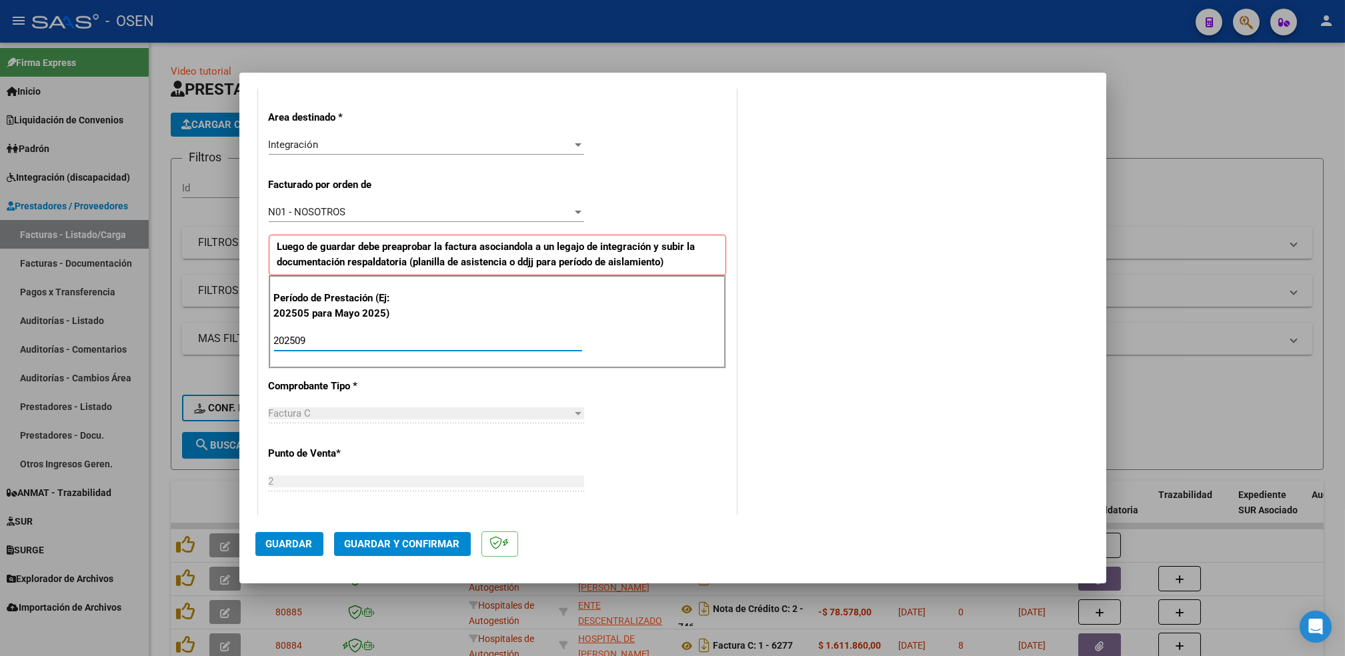
type input "202509"
click at [311, 541] on span "Guardar" at bounding box center [289, 544] width 47 height 12
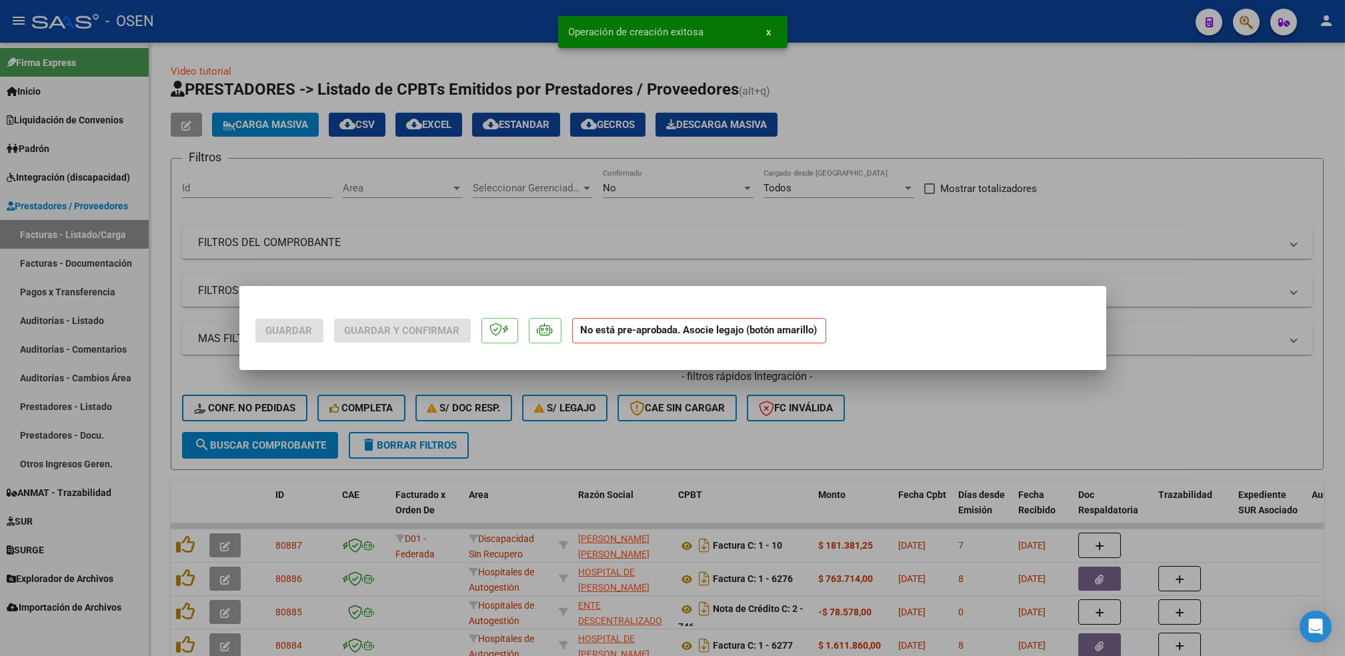
scroll to position [0, 0]
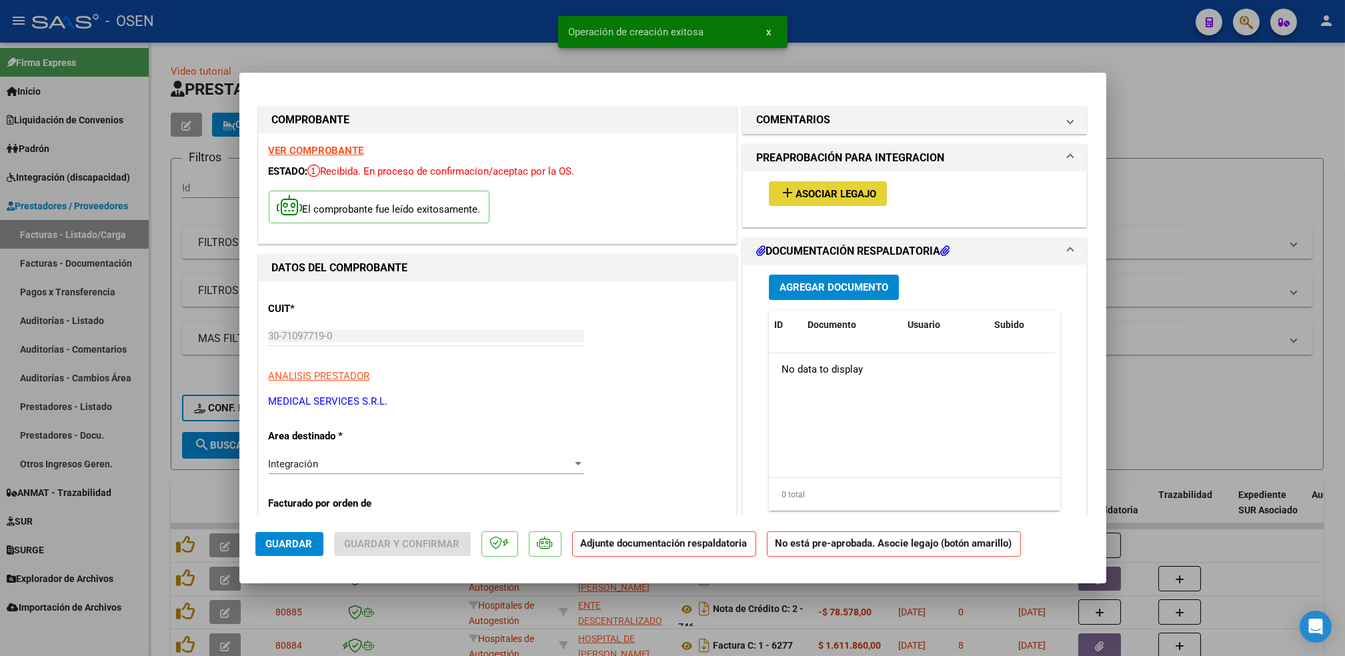
click at [802, 201] on button "add Asociar Legajo" at bounding box center [828, 193] width 118 height 25
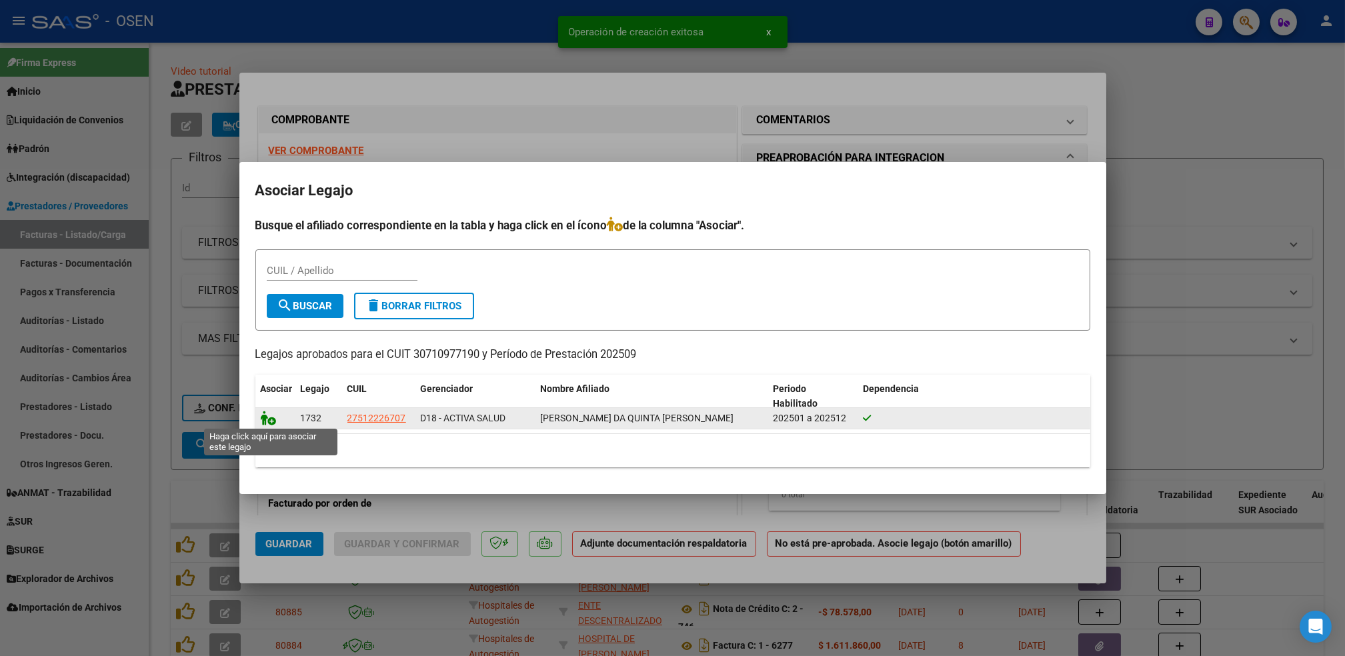
click at [271, 424] on icon at bounding box center [269, 418] width 16 height 15
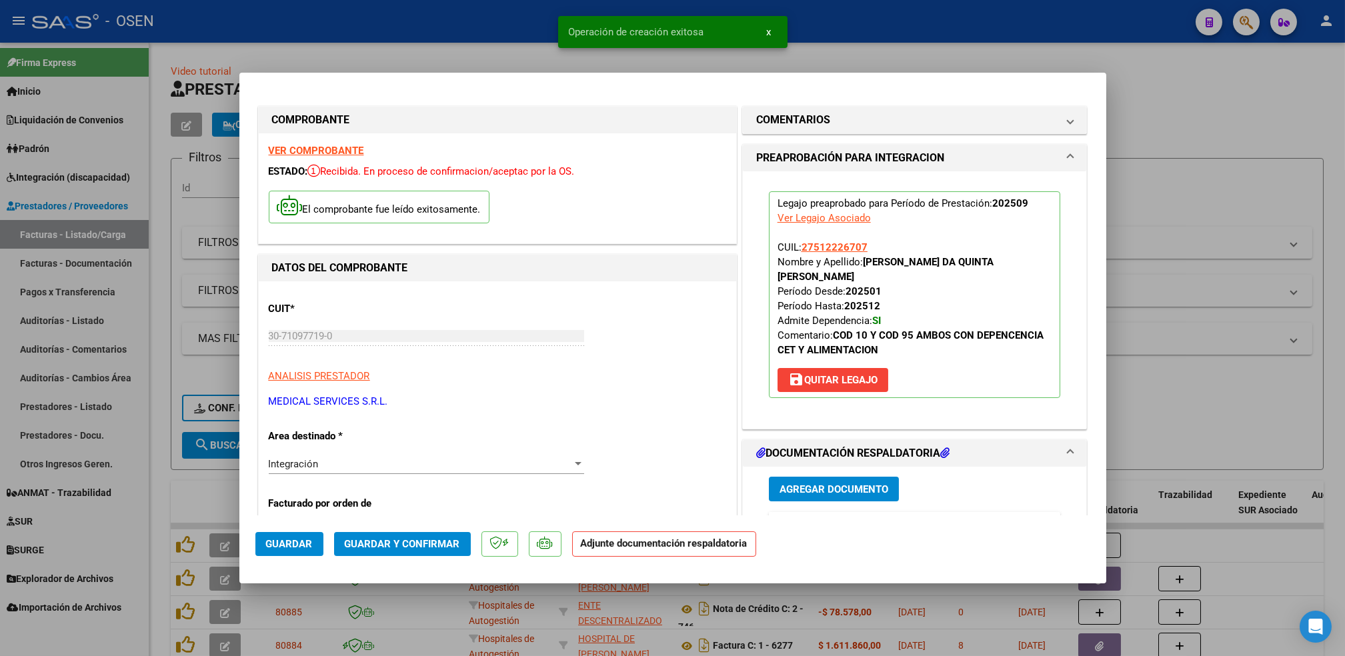
click at [863, 447] on h1 "DOCUMENTACIÓN RESPALDATORIA" at bounding box center [852, 454] width 193 height 16
click at [883, 446] on h1 "DOCUMENTACIÓN RESPALDATORIA" at bounding box center [852, 454] width 193 height 16
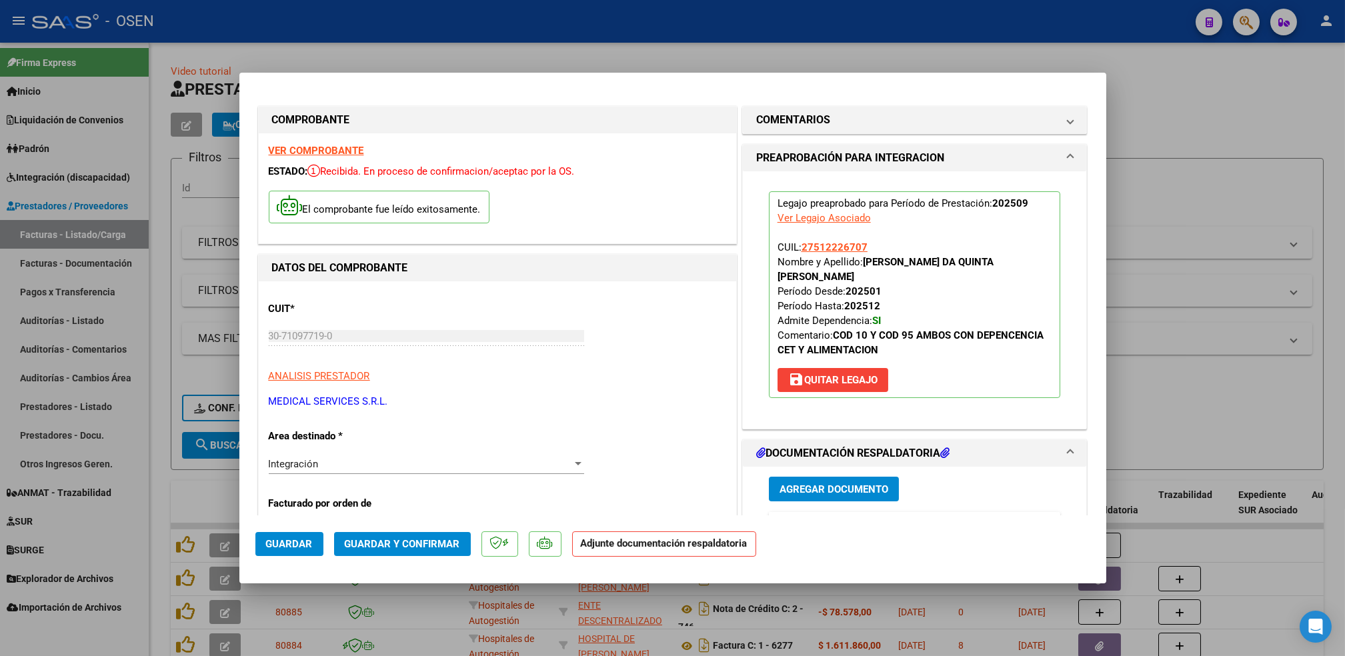
click at [820, 484] on span "Agregar Documento" at bounding box center [834, 490] width 109 height 12
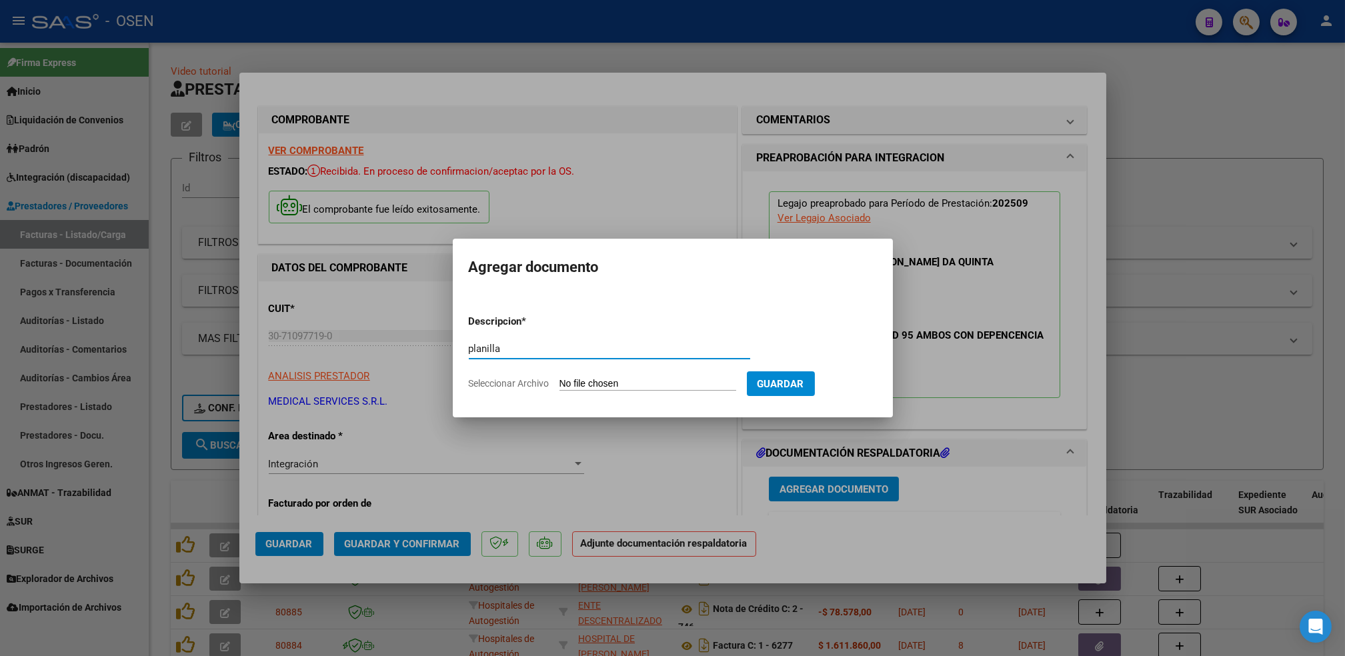
type input "planilla"
click at [560, 378] on input "Seleccionar Archivo" at bounding box center [648, 384] width 177 height 13
type input "C:\fakepath\asistencia septiembre - Alves da Quinta .pdf"
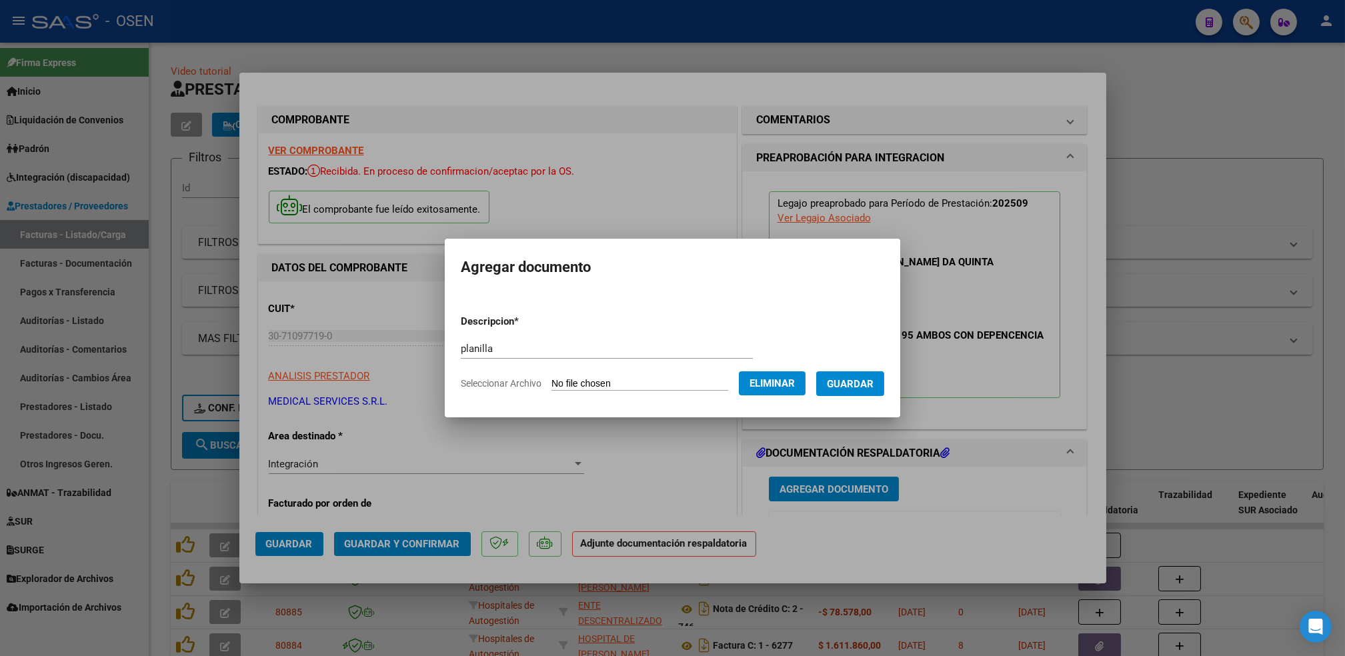
click at [862, 393] on button "Guardar" at bounding box center [850, 383] width 68 height 25
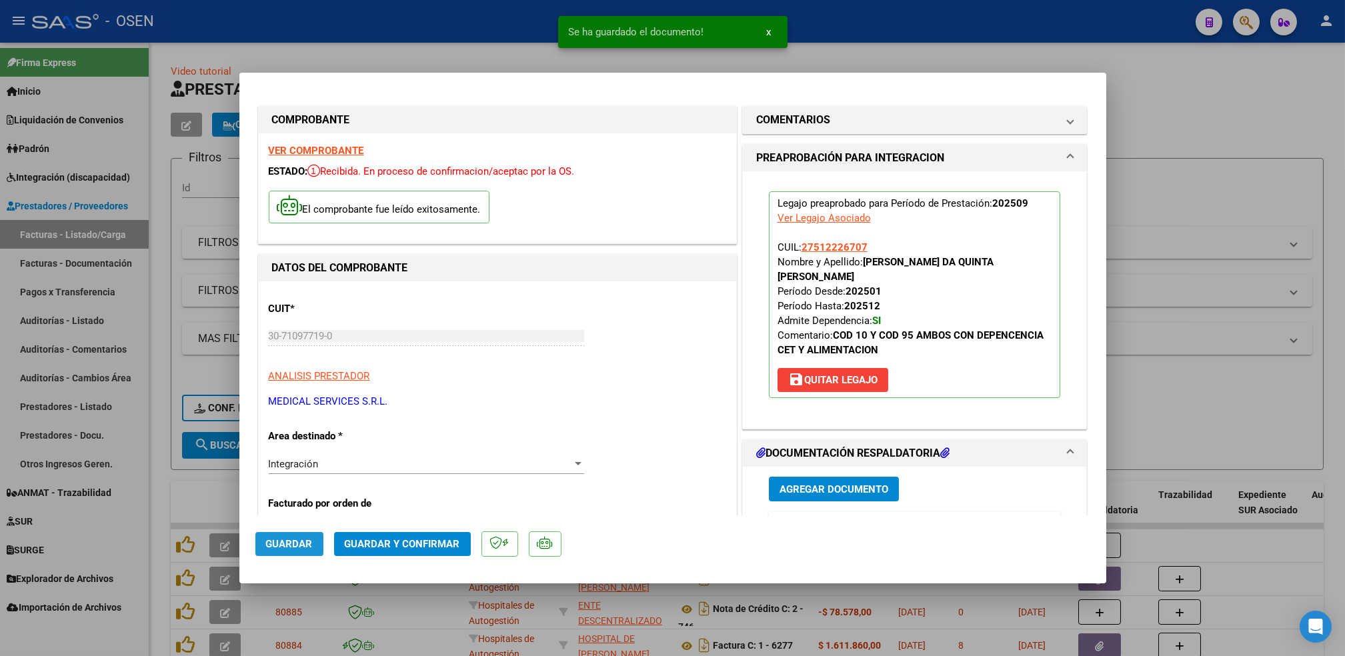
click at [289, 546] on span "Guardar" at bounding box center [289, 544] width 47 height 12
click at [160, 504] on div at bounding box center [672, 328] width 1345 height 656
type input "$ 0,00"
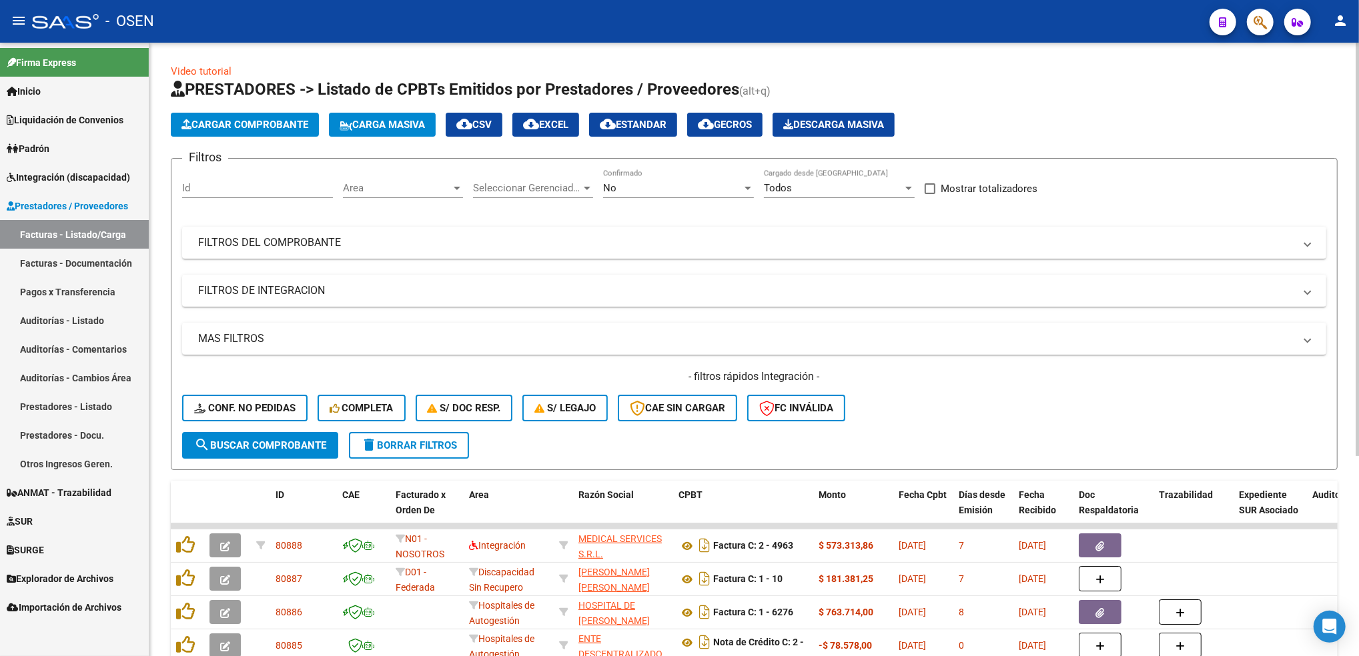
click at [274, 119] on span "Cargar Comprobante" at bounding box center [244, 125] width 127 height 12
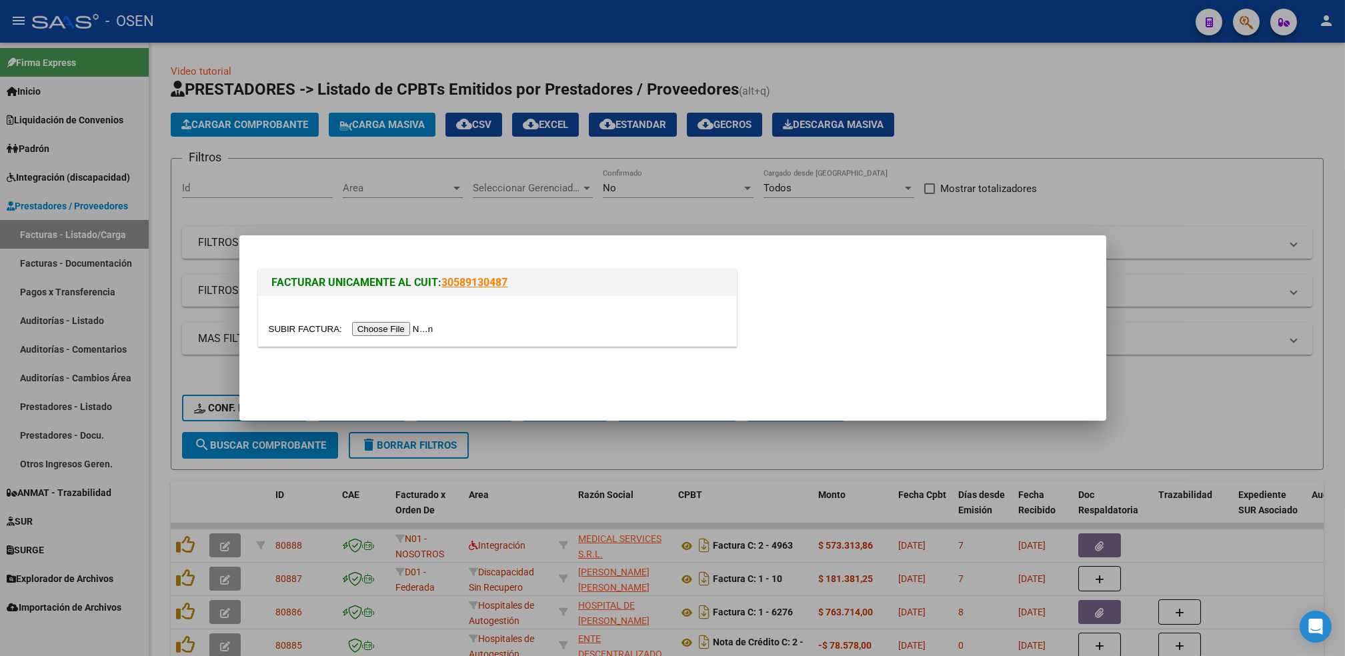
click at [389, 329] on input "file" at bounding box center [353, 329] width 169 height 14
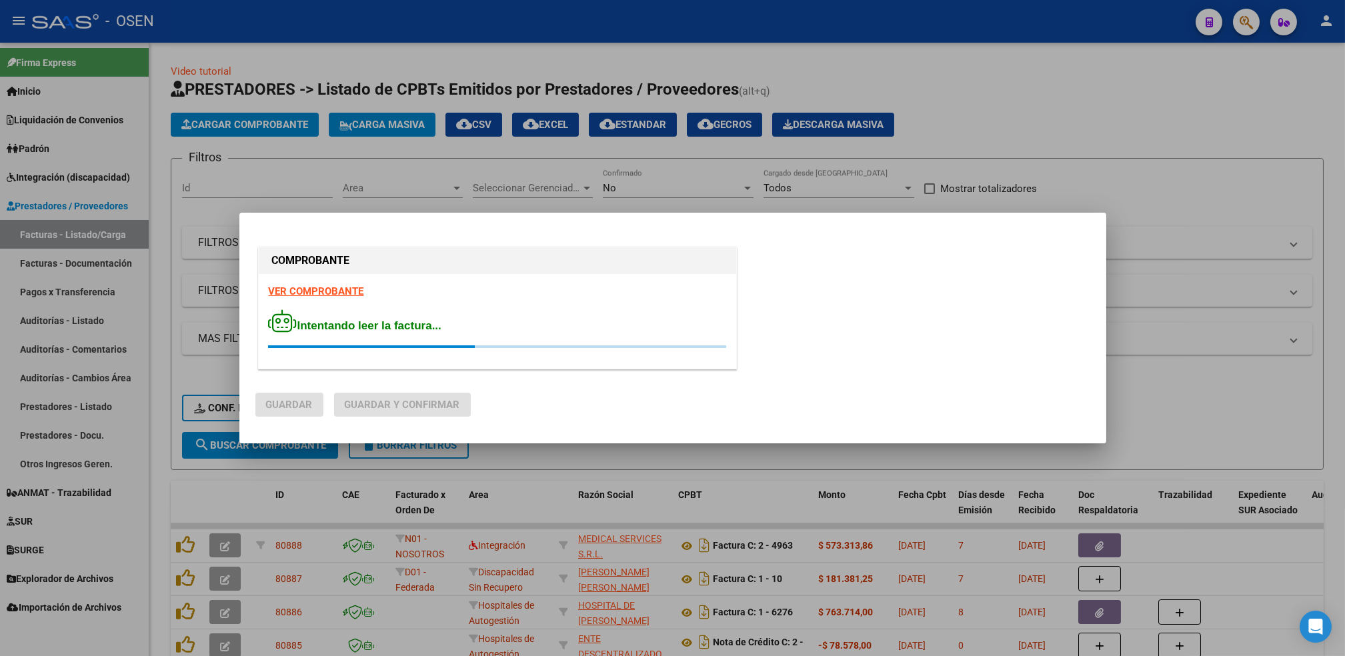
click at [321, 293] on strong "VER COMPROBANTE" at bounding box center [316, 291] width 95 height 12
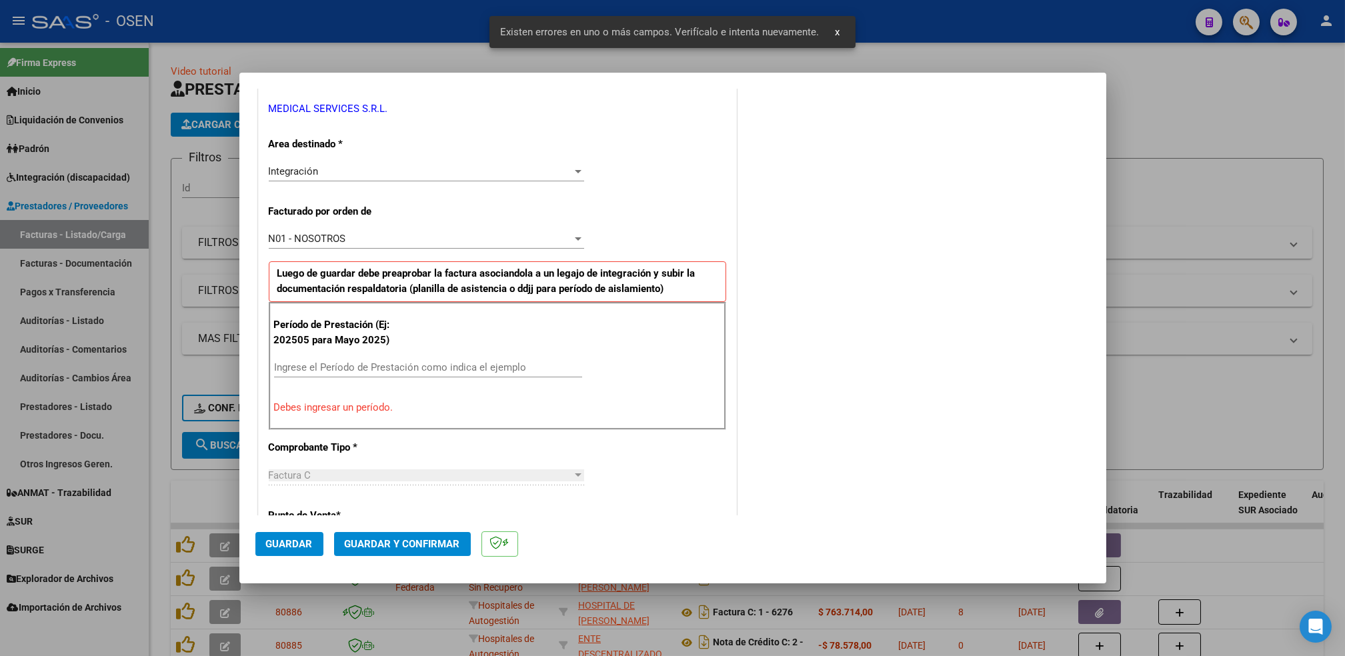
scroll to position [293, 0]
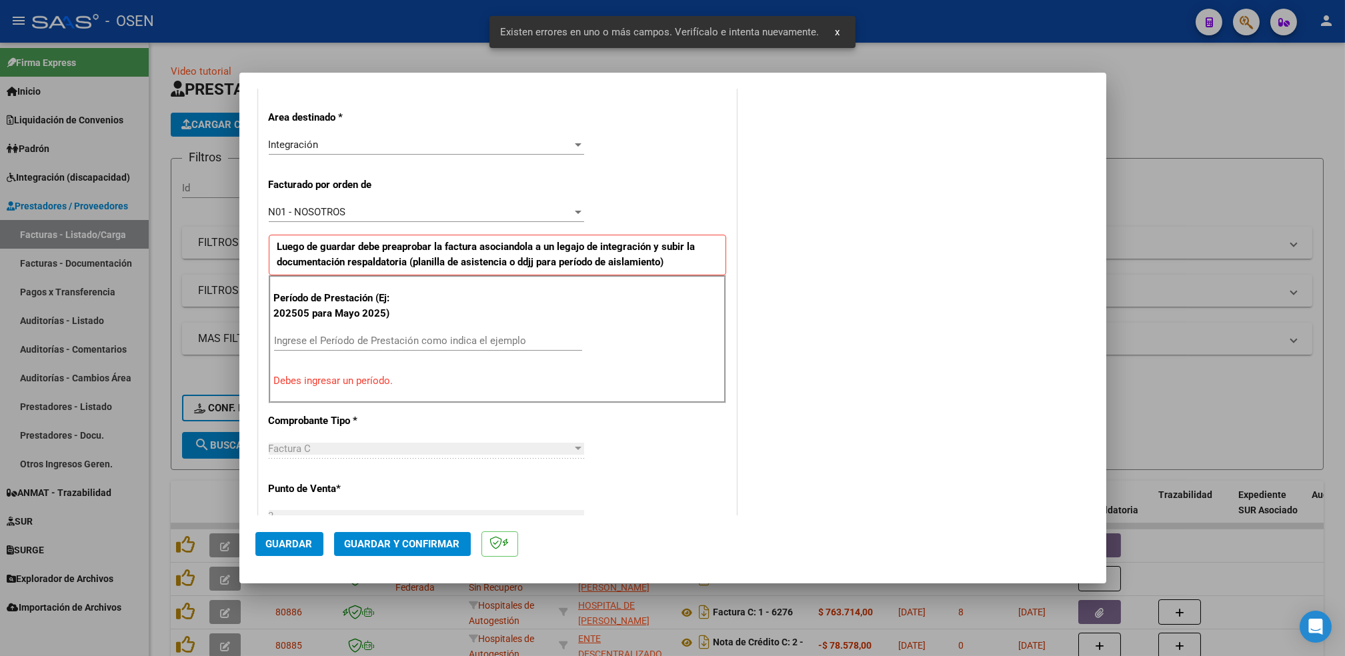
click at [367, 329] on div "Período de Prestación (Ej: 202505 para Mayo 2025) Ingrese el Período de Prestac…" at bounding box center [498, 339] width 458 height 128
click at [369, 343] on input "Ingrese el Período de Prestación como indica el ejemplo" at bounding box center [428, 341] width 308 height 12
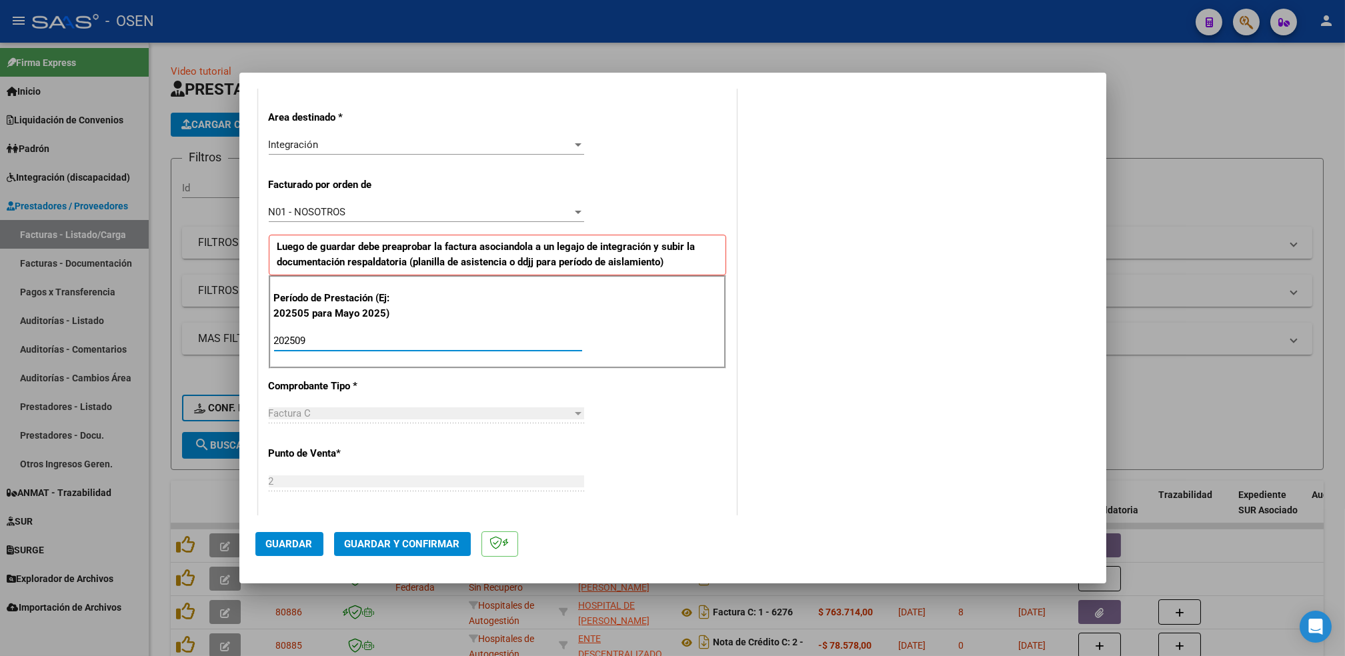
type input "202509"
click at [303, 548] on span "Guardar" at bounding box center [289, 544] width 47 height 12
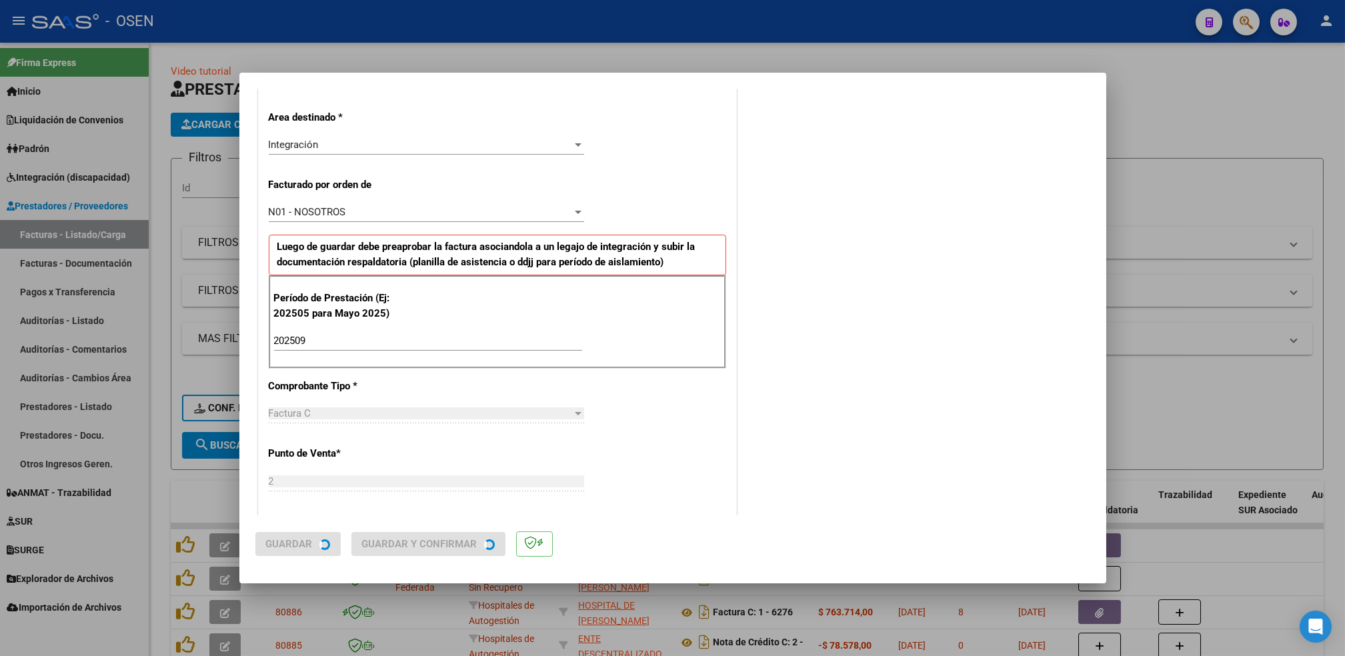
scroll to position [0, 0]
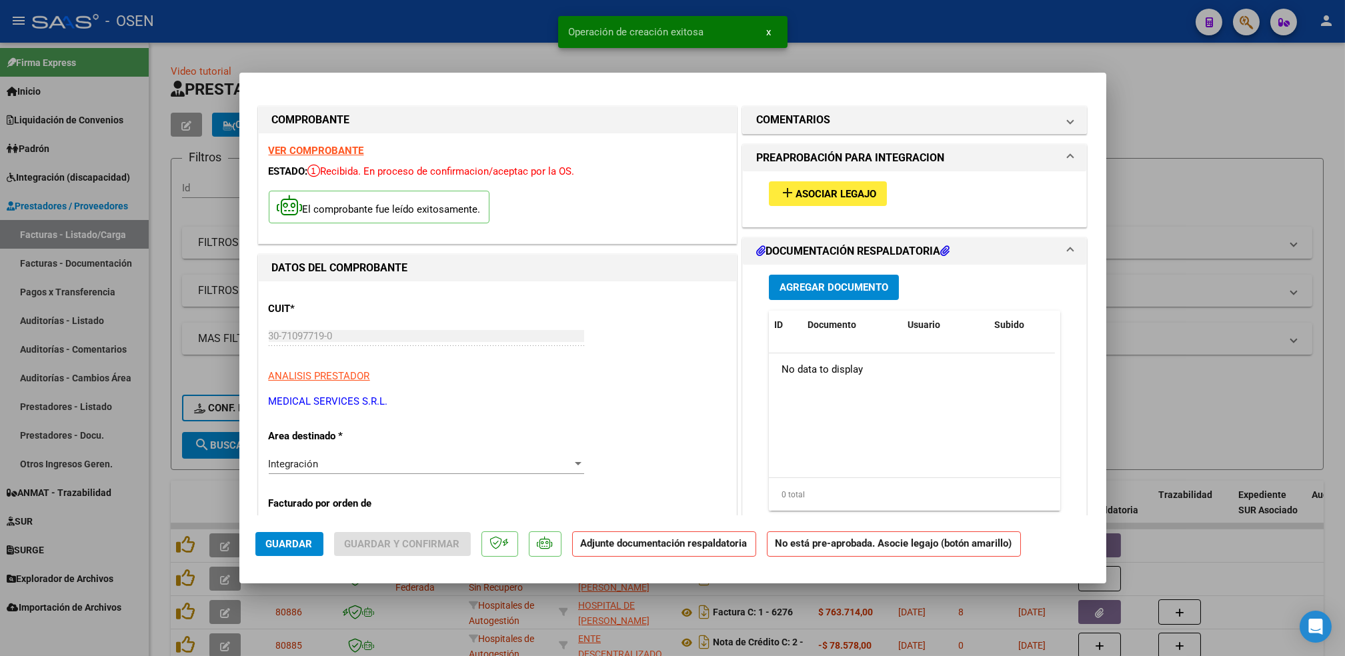
click at [820, 175] on div "add Asociar Legajo" at bounding box center [915, 193] width 312 height 45
click at [816, 188] on span "Asociar Legajo" at bounding box center [836, 194] width 81 height 12
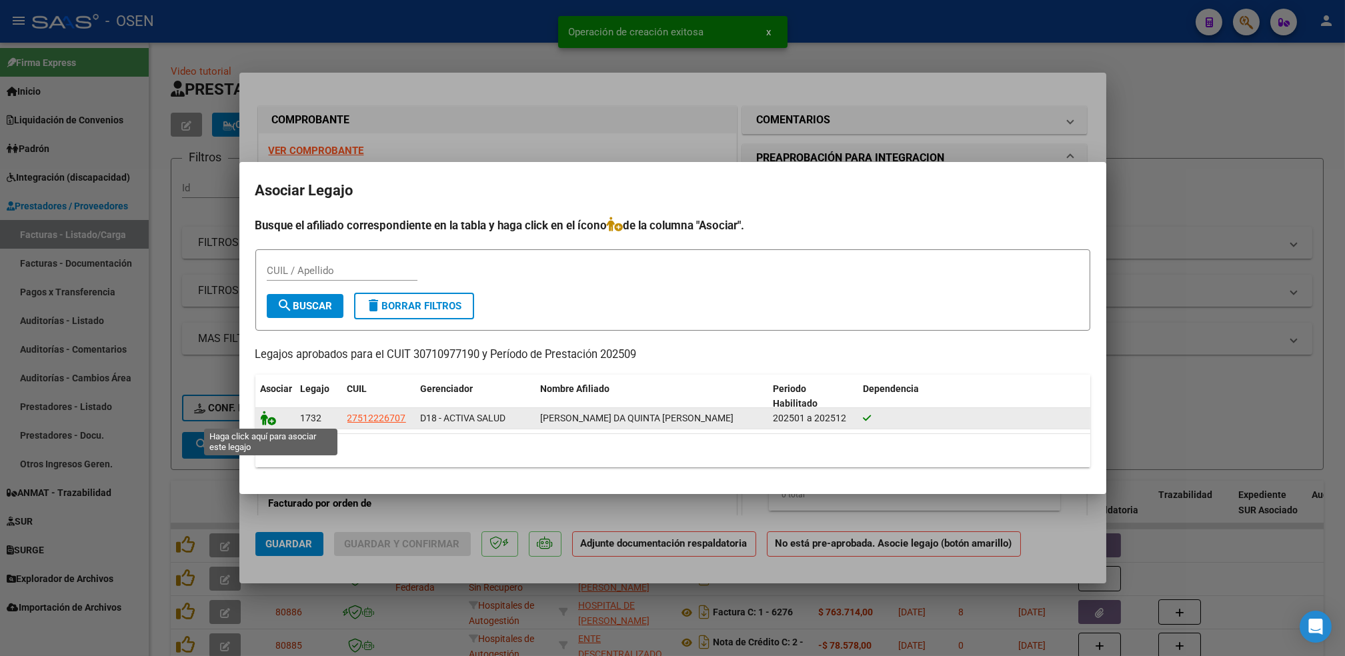
click at [261, 423] on icon at bounding box center [269, 418] width 16 height 15
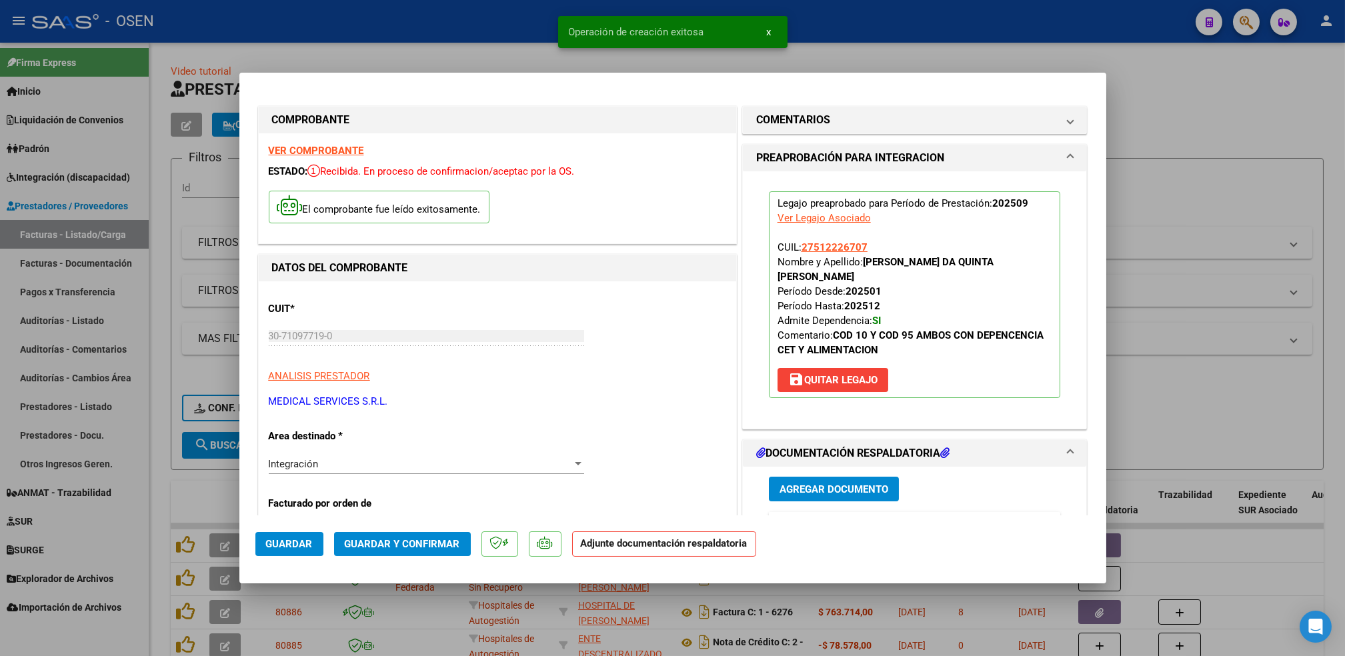
click at [811, 484] on span "Agregar Documento" at bounding box center [834, 490] width 109 height 12
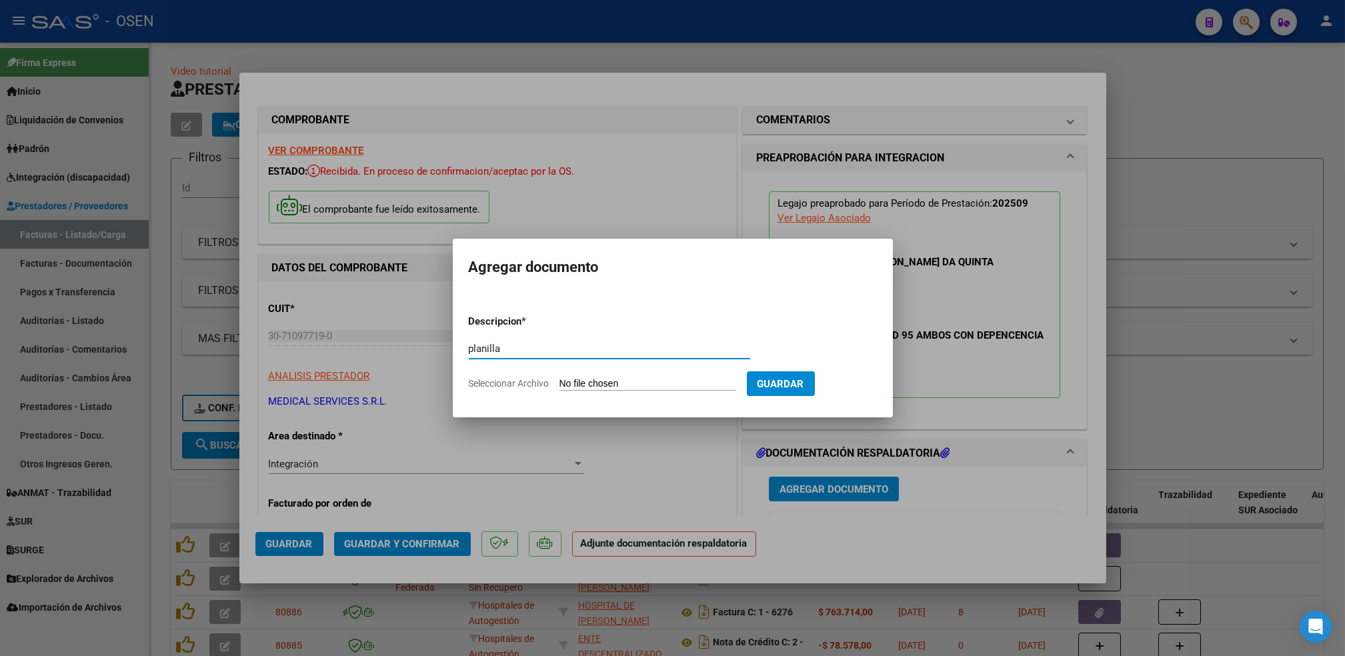
type input "planilla"
click at [560, 378] on input "Seleccionar Archivo" at bounding box center [648, 384] width 177 height 13
type input "C:\fakepath\asistencia septiembre - Alves da Quinta .pdf"
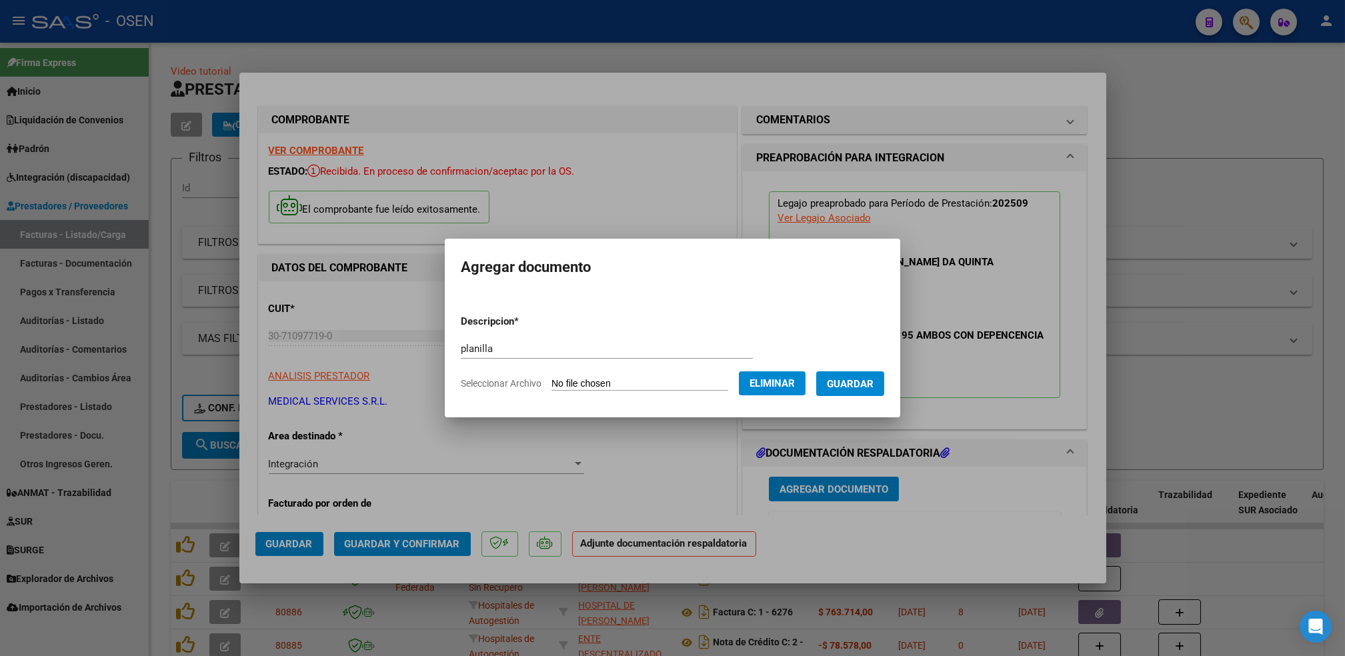
click at [866, 388] on span "Guardar" at bounding box center [850, 384] width 47 height 12
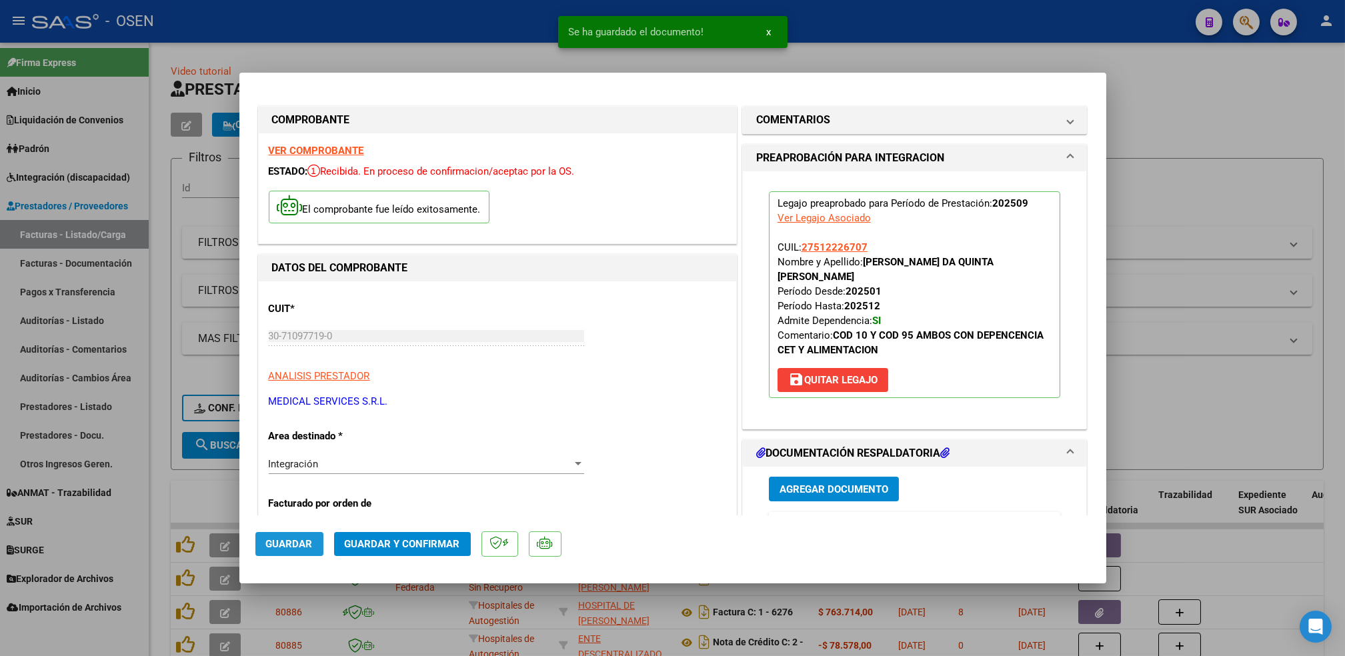
click at [301, 548] on span "Guardar" at bounding box center [289, 544] width 47 height 12
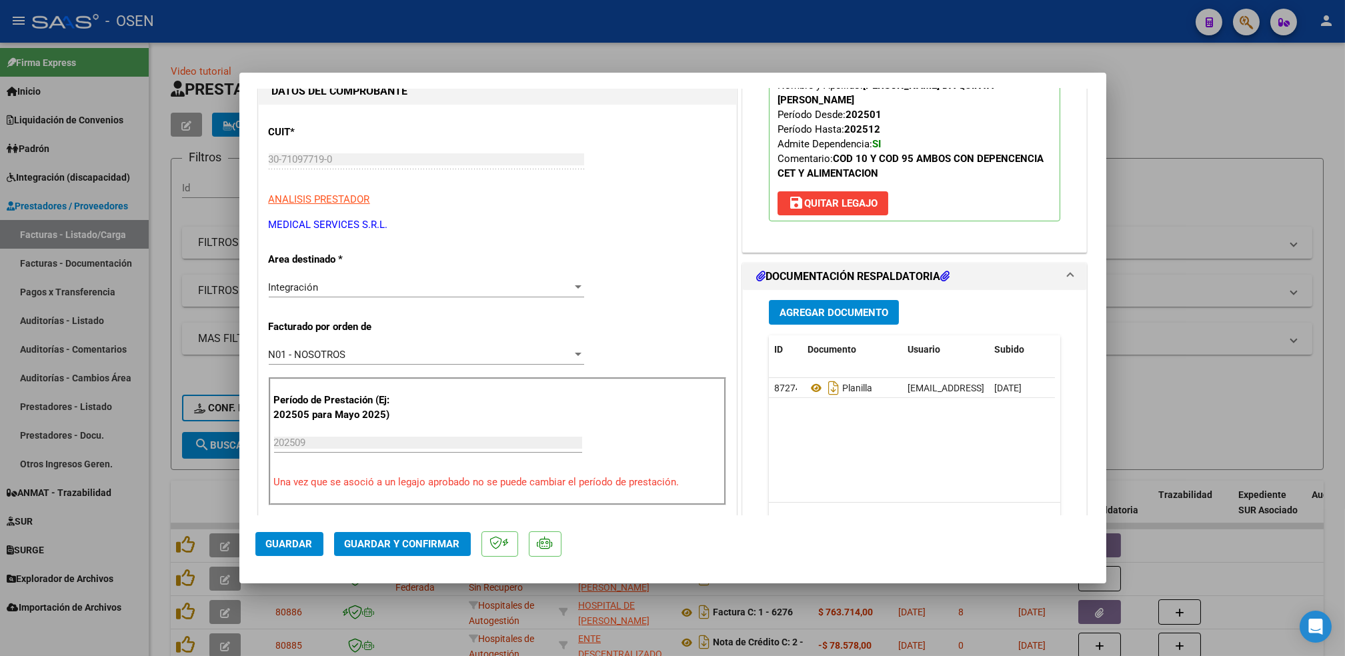
scroll to position [177, 0]
click at [275, 548] on span "Guardar" at bounding box center [289, 544] width 47 height 12
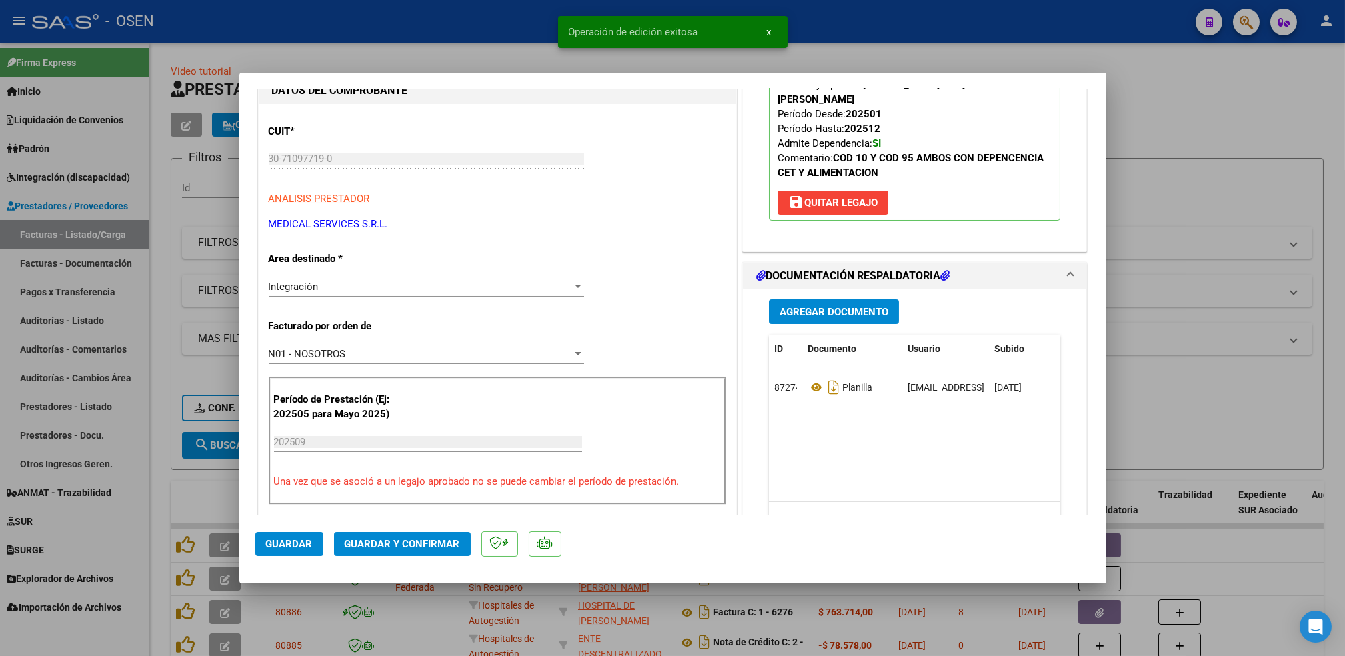
click at [159, 486] on div at bounding box center [672, 328] width 1345 height 656
type input "$ 0,00"
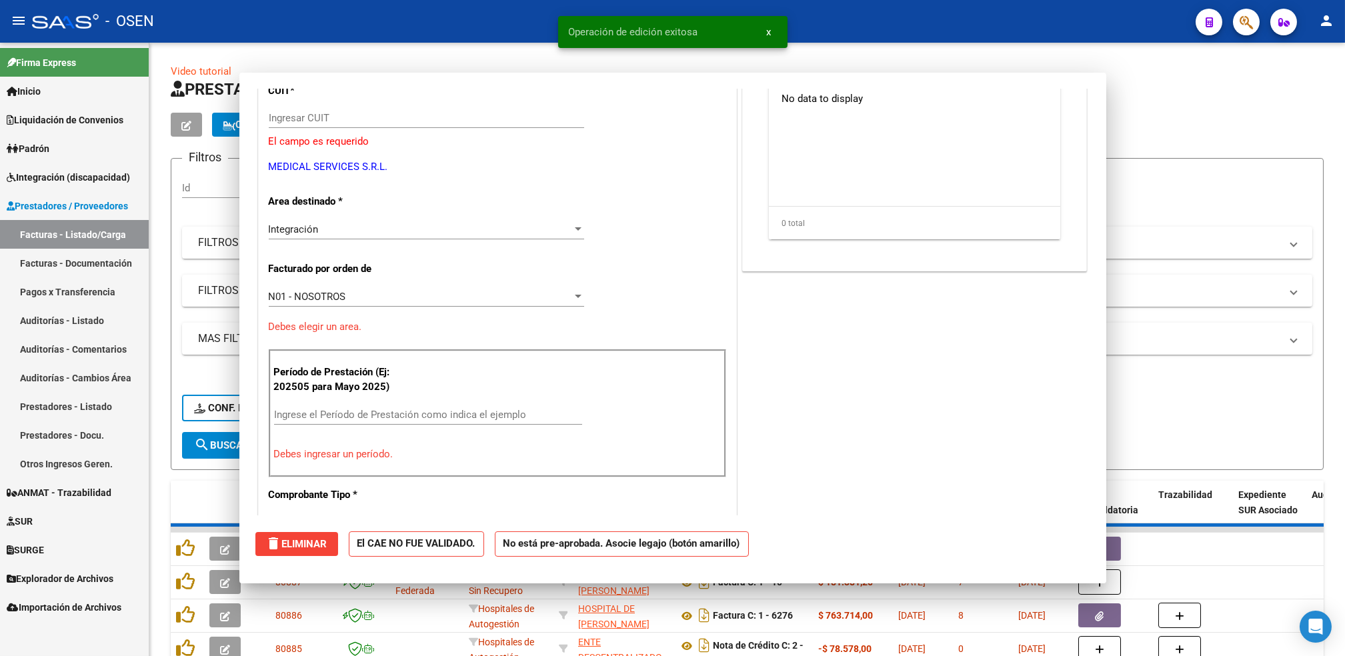
scroll to position [137, 0]
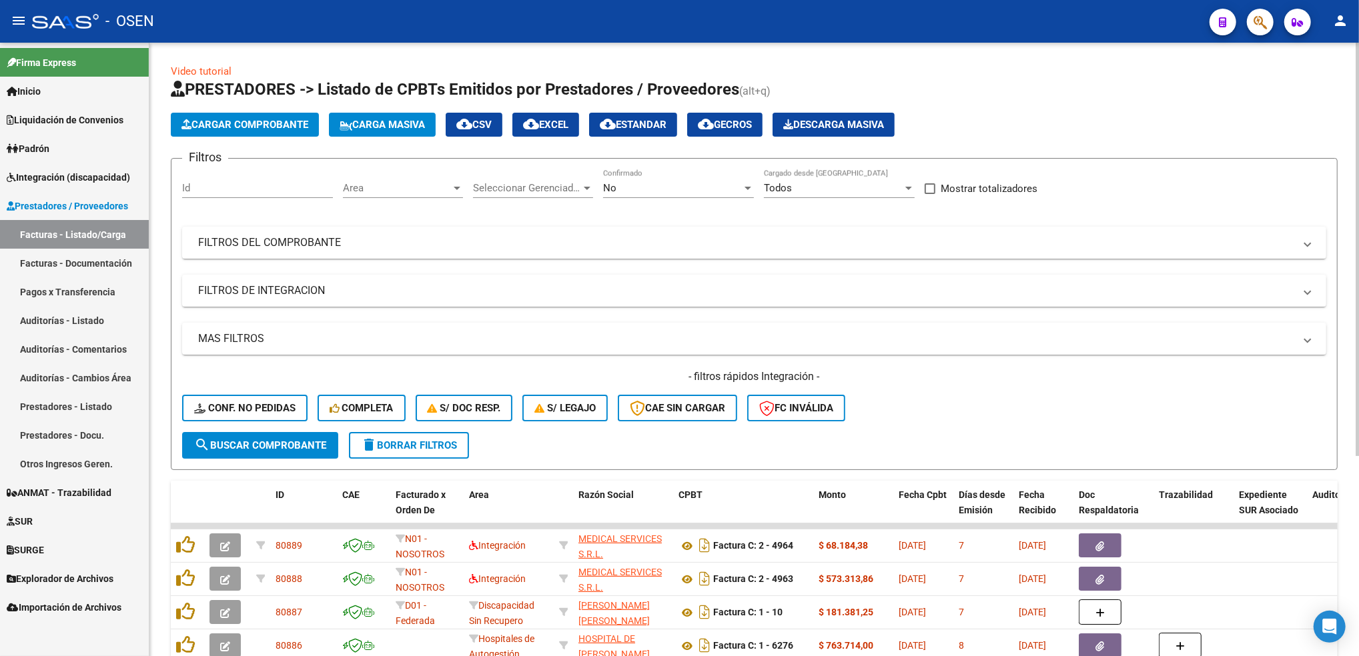
click at [261, 130] on button "Cargar Comprobante" at bounding box center [245, 125] width 148 height 24
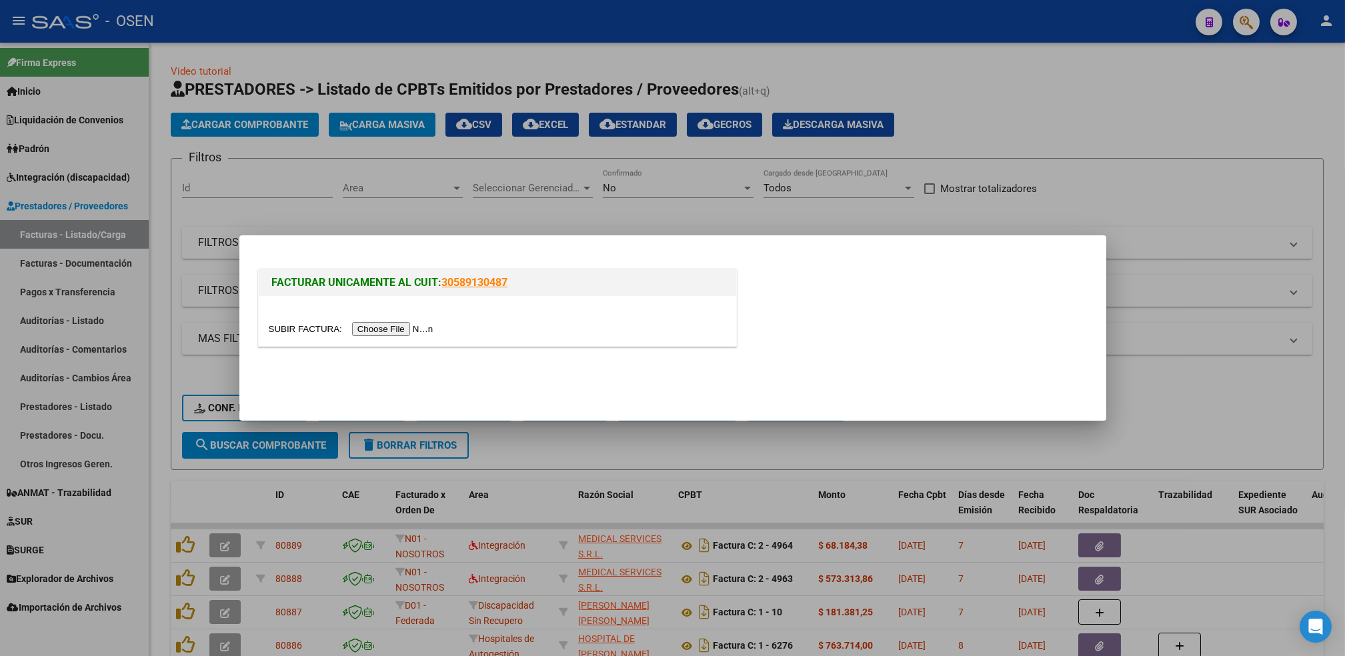
click at [376, 328] on input "file" at bounding box center [353, 329] width 169 height 14
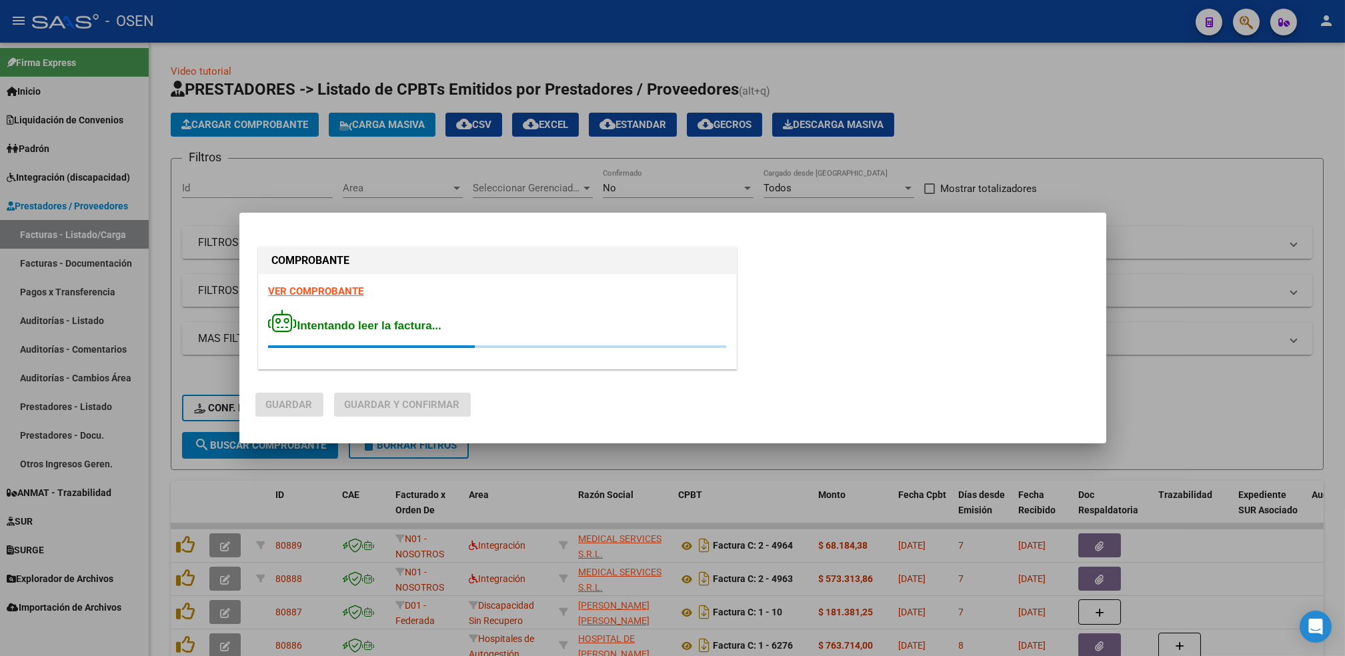
click at [320, 285] on strong "VER COMPROBANTE" at bounding box center [316, 291] width 95 height 12
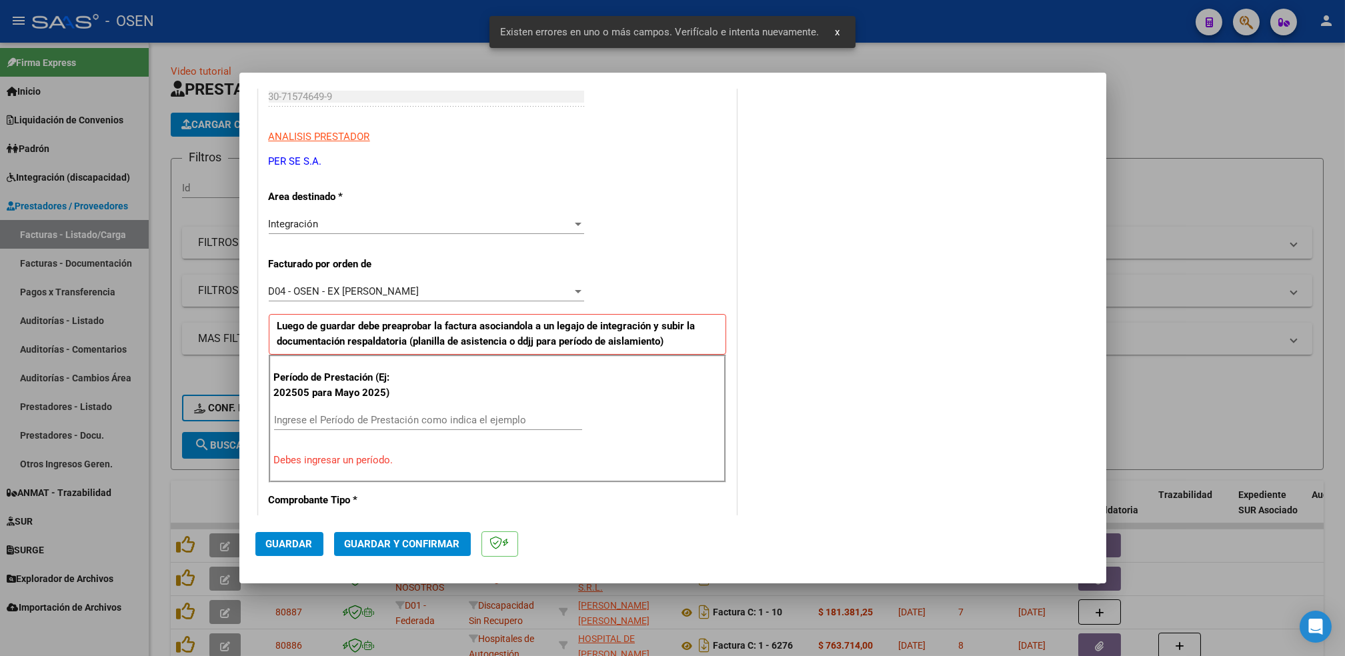
scroll to position [293, 0]
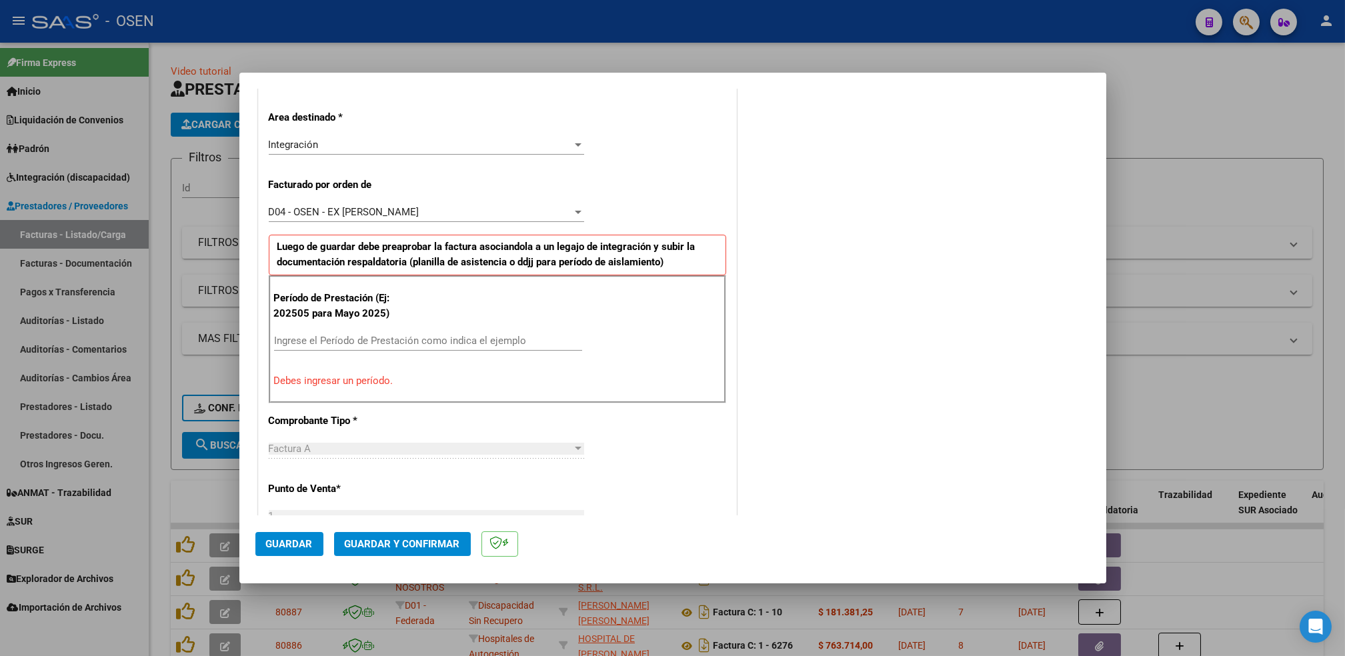
click at [353, 342] on input "Ingrese el Período de Prestación como indica el ejemplo" at bounding box center [428, 341] width 308 height 12
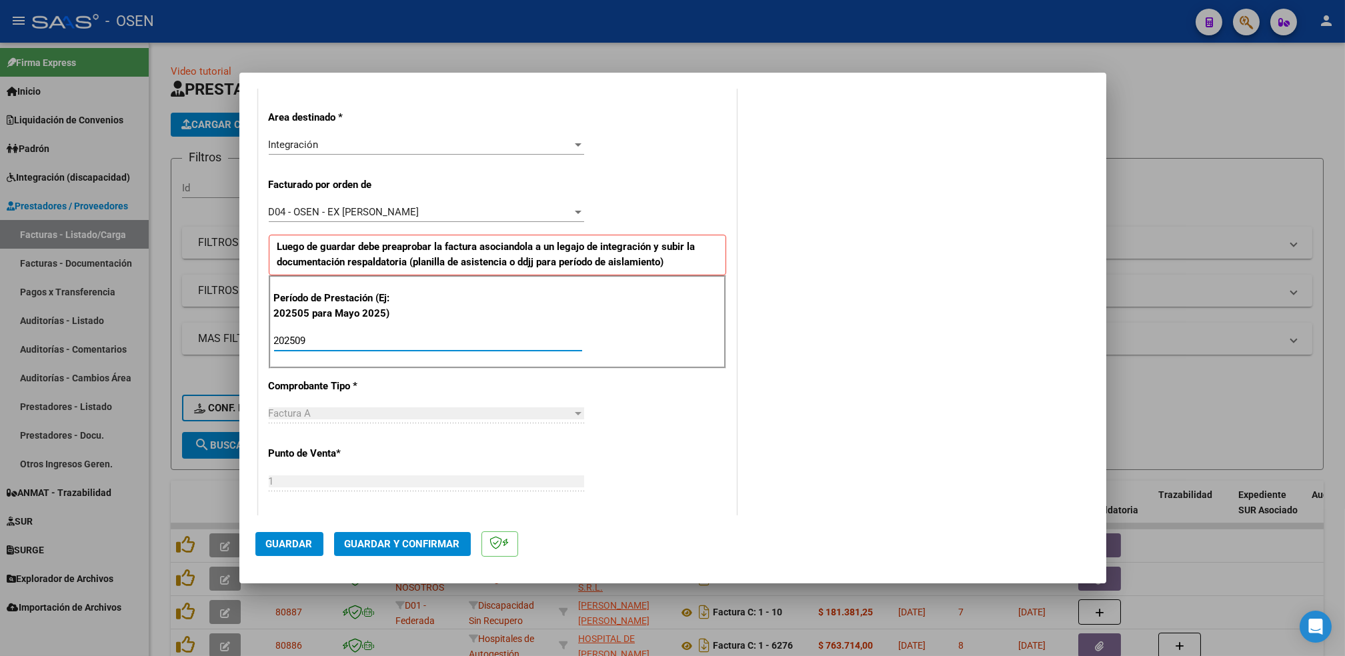
type input "202509"
click at [307, 548] on span "Guardar" at bounding box center [289, 544] width 47 height 12
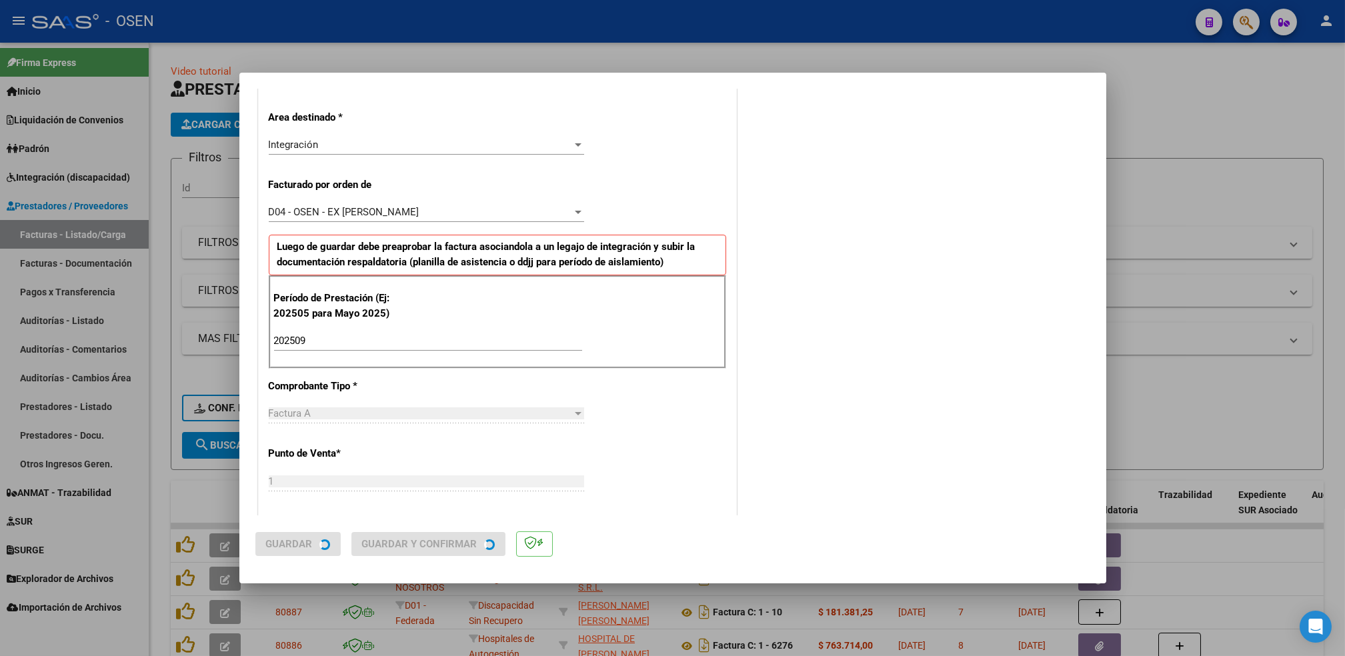
scroll to position [0, 0]
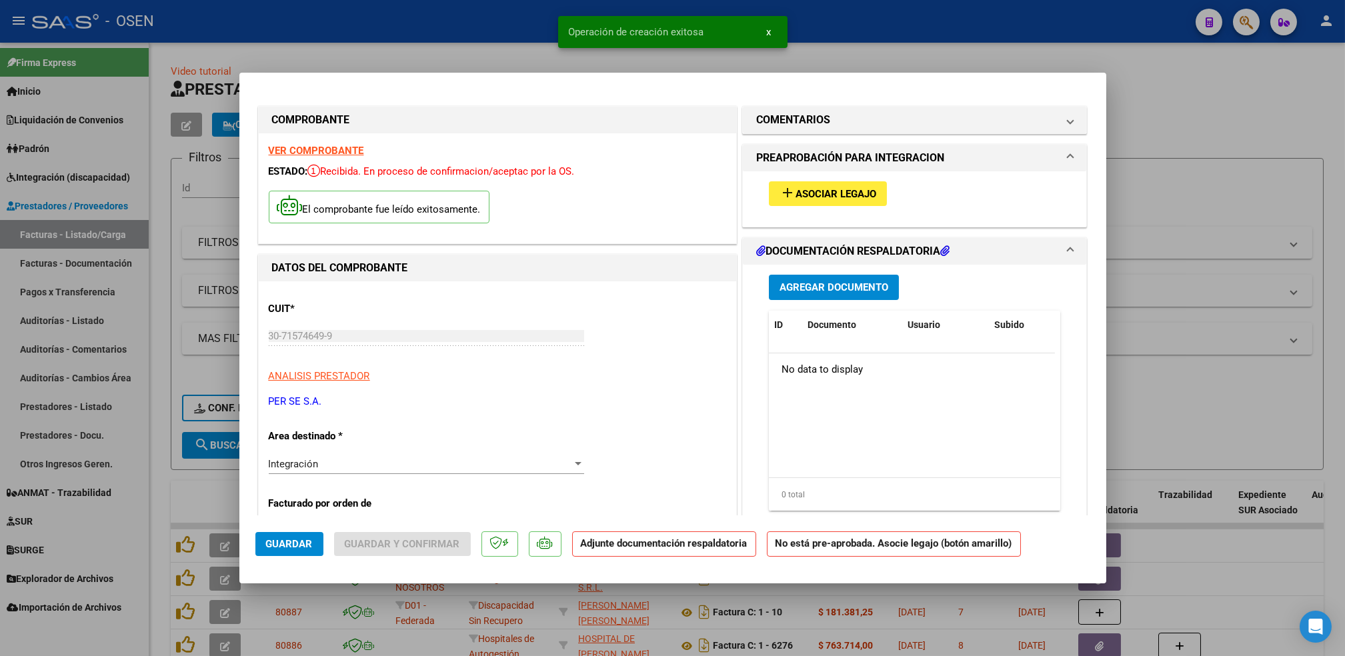
drag, startPoint x: 870, startPoint y: 166, endPoint x: 864, endPoint y: 174, distance: 9.6
click at [869, 165] on h1 "PREAPROBACIÓN PARA INTEGRACION" at bounding box center [850, 158] width 188 height 16
click at [851, 243] on h1 "DOCUMENTACIÓN RESPALDATORIA" at bounding box center [852, 251] width 193 height 16
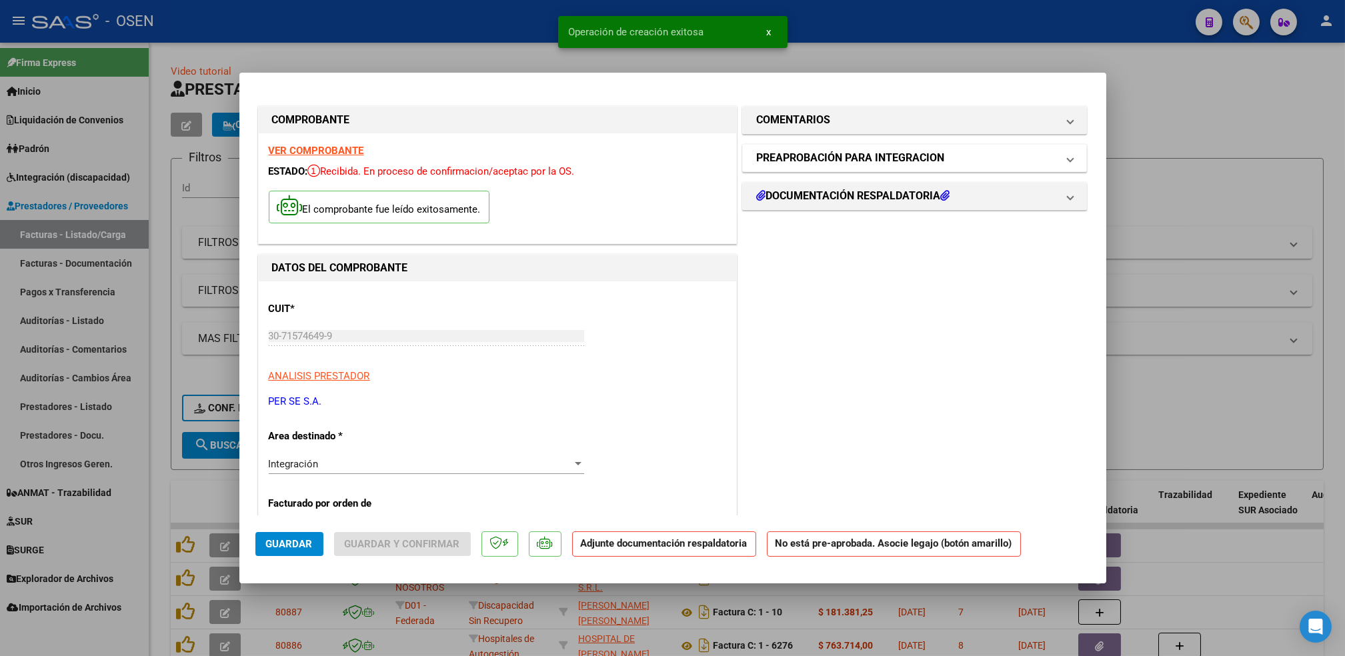
click at [836, 163] on h1 "PREAPROBACIÓN PARA INTEGRACION" at bounding box center [850, 158] width 188 height 16
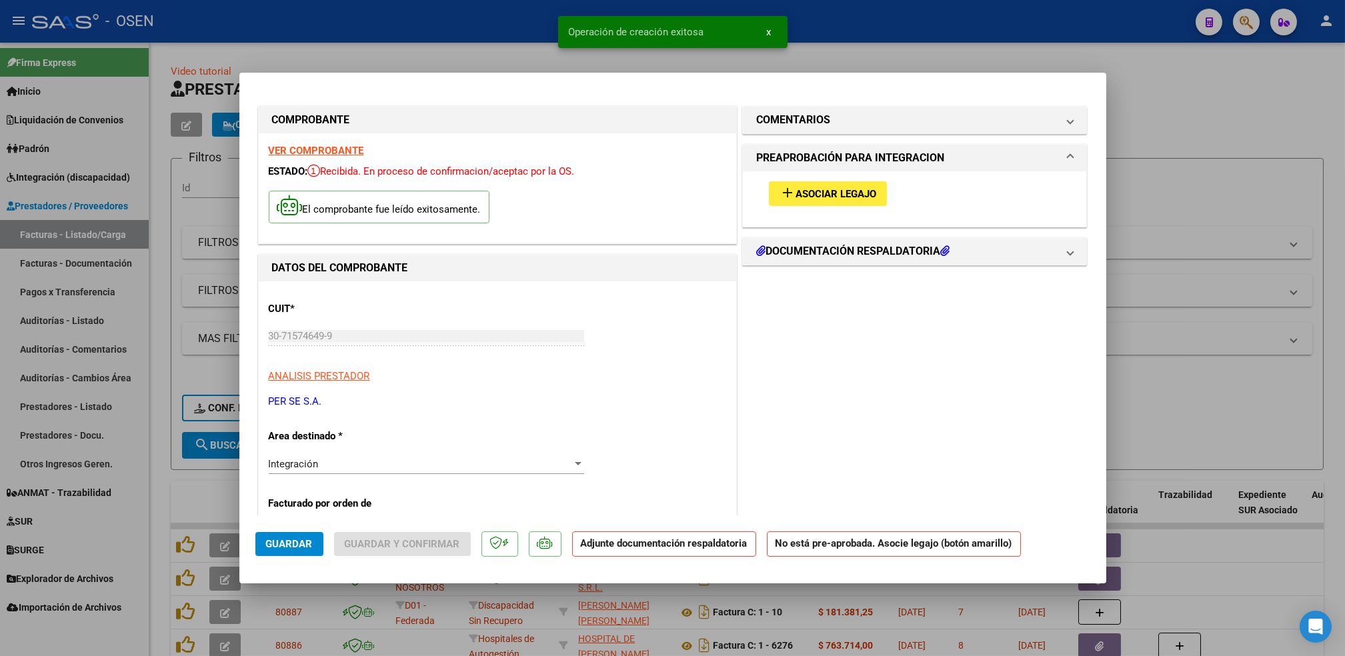
click at [804, 182] on button "add Asociar Legajo" at bounding box center [828, 193] width 118 height 25
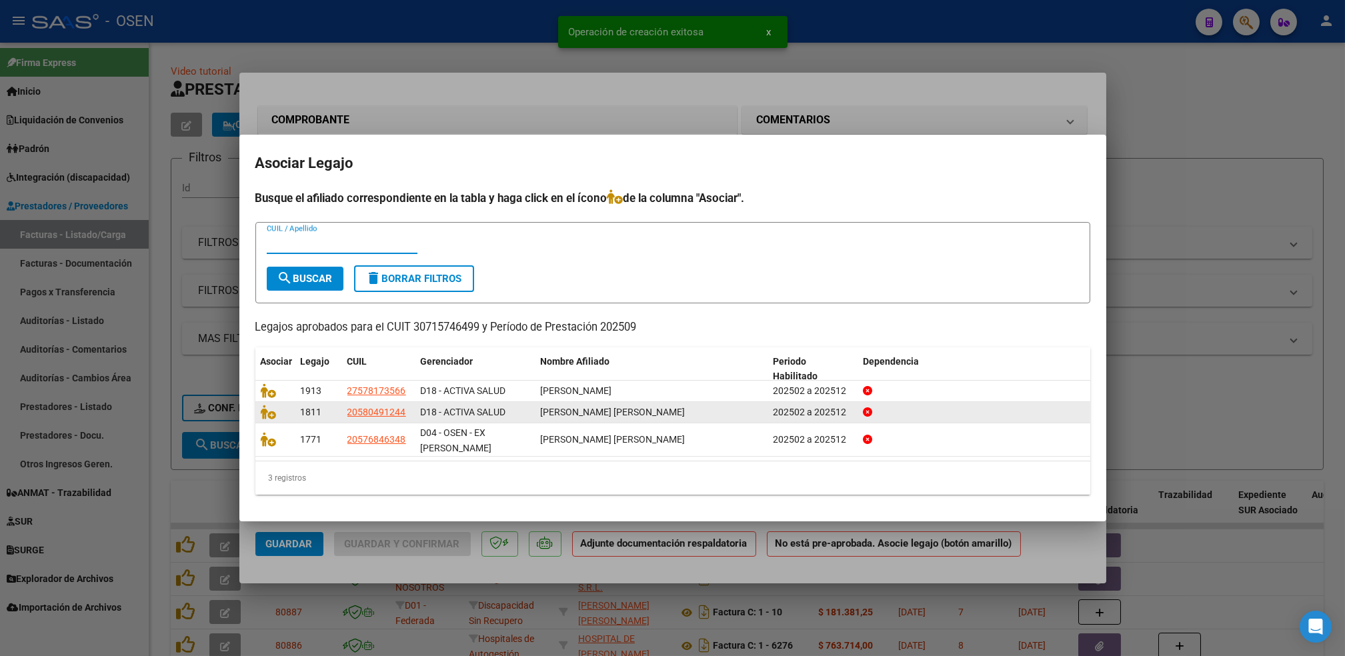
click at [257, 420] on datatable-body-cell at bounding box center [275, 412] width 40 height 21
click at [269, 419] on icon at bounding box center [269, 412] width 16 height 15
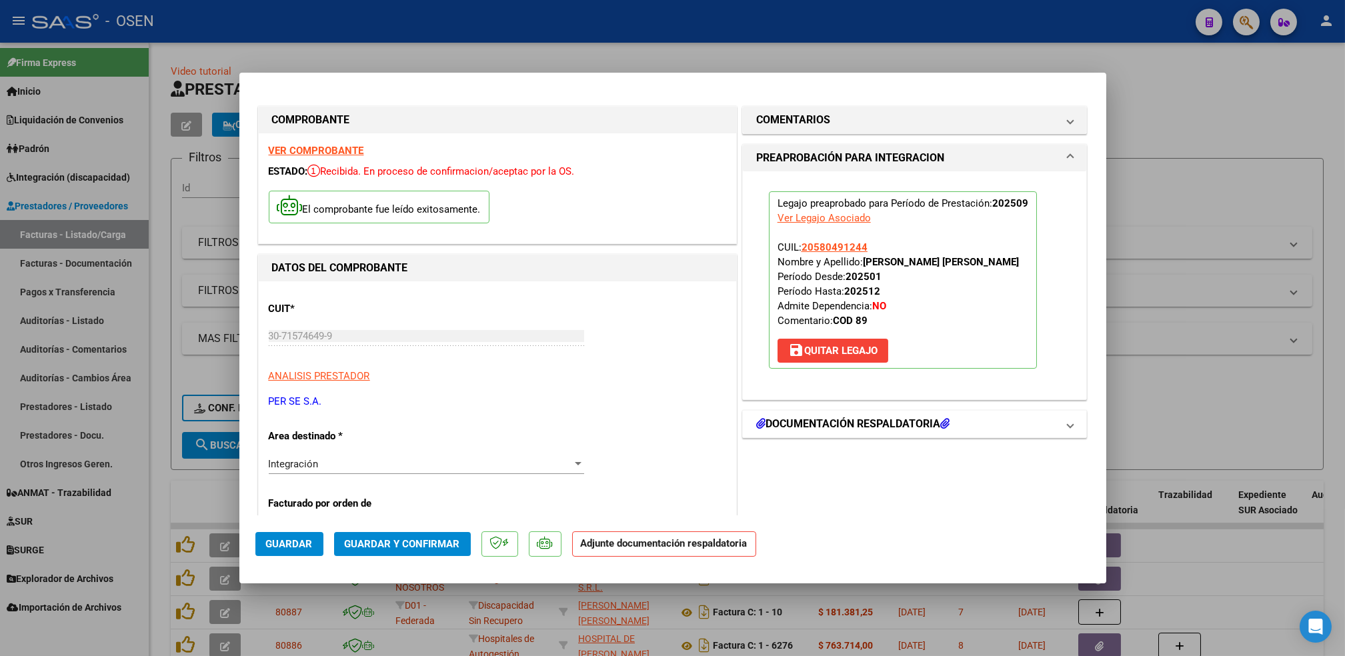
click at [820, 424] on h1 "DOCUMENTACIÓN RESPALDATORIA" at bounding box center [852, 424] width 193 height 16
click at [828, 462] on span "Agregar Documento" at bounding box center [834, 460] width 109 height 12
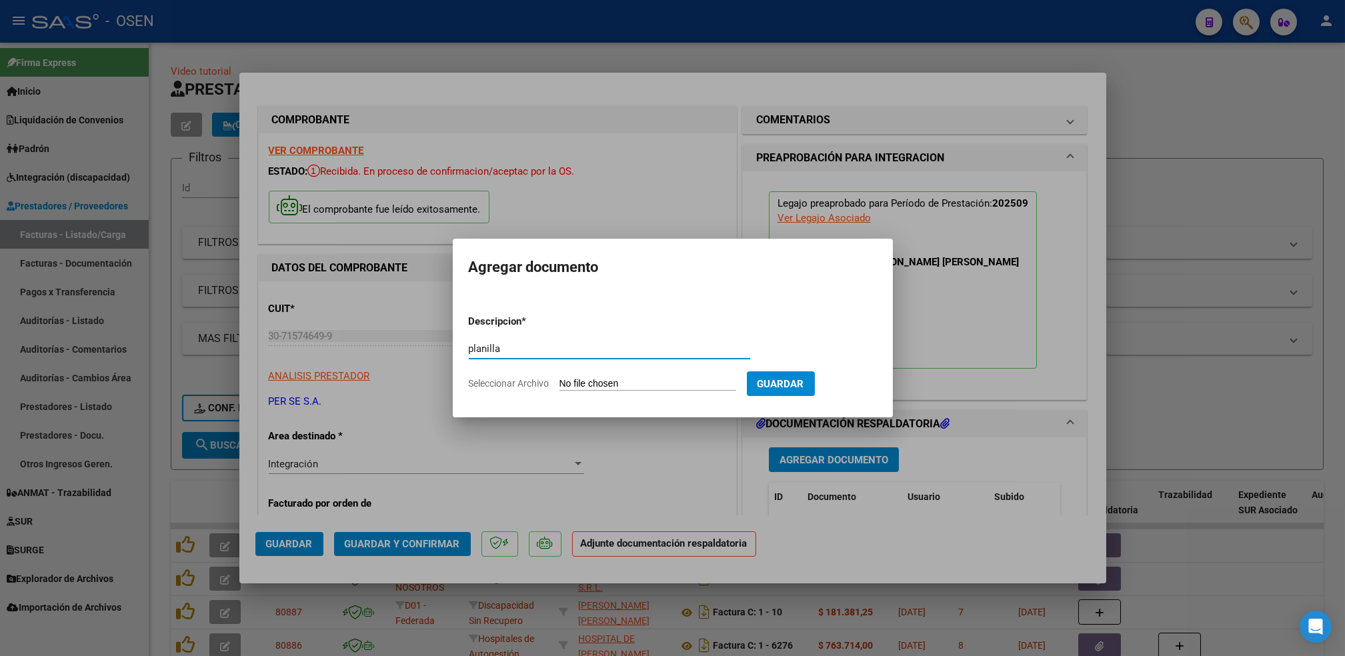
type input "planilla"
click at [560, 378] on input "Seleccionar Archivo" at bounding box center [648, 384] width 177 height 13
type input "C:\fakepath\Planilla Asistencia.pdf"
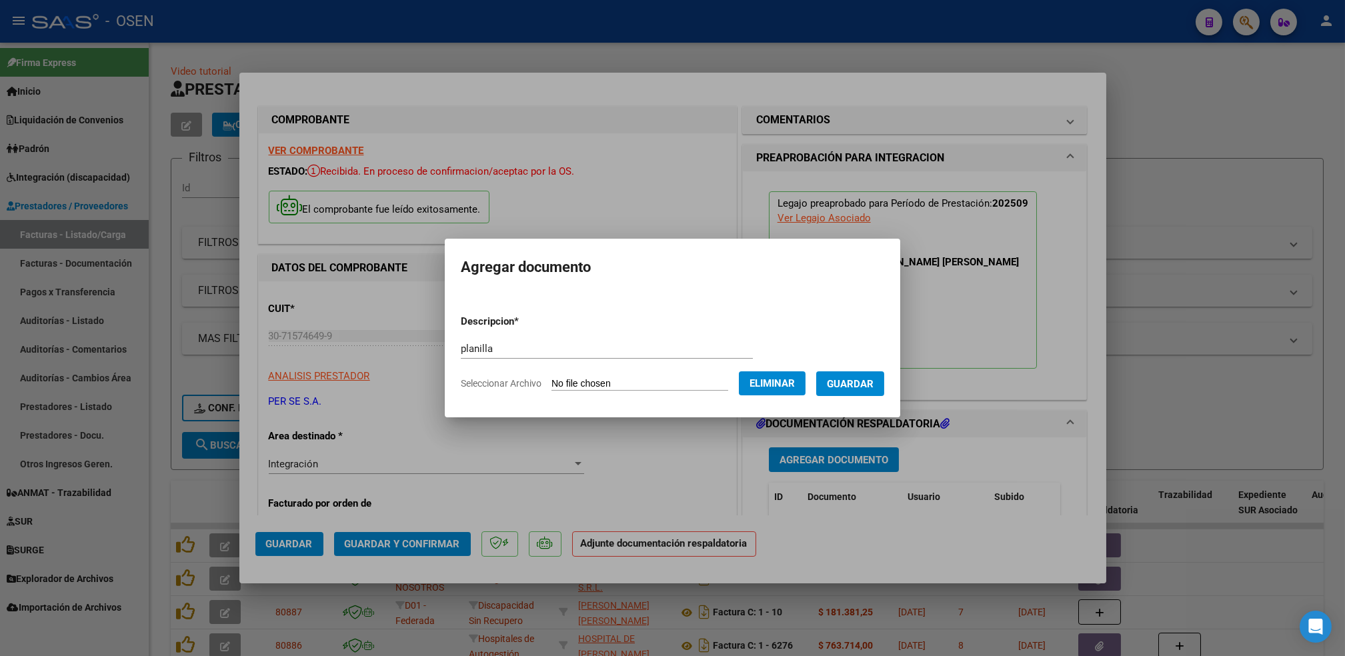
click at [863, 378] on span "Guardar" at bounding box center [850, 384] width 47 height 12
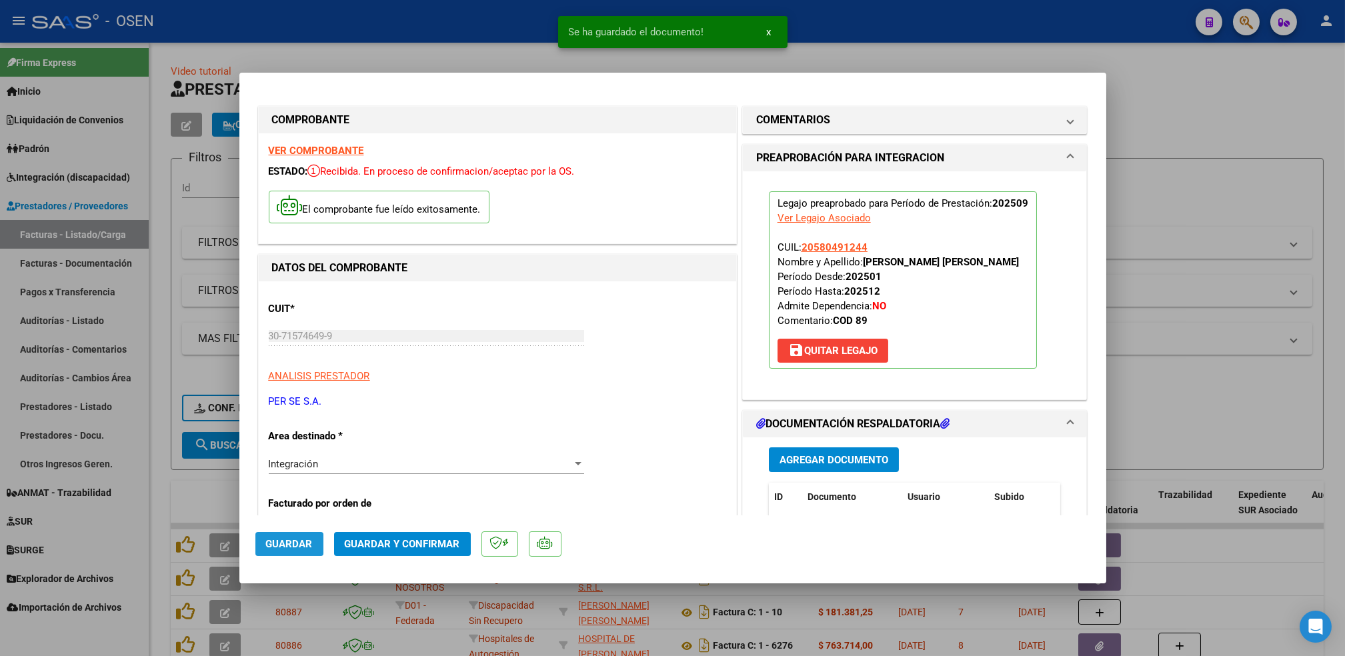
click at [275, 551] on button "Guardar" at bounding box center [289, 544] width 68 height 24
click at [153, 487] on div at bounding box center [672, 328] width 1345 height 656
type input "$ 0,00"
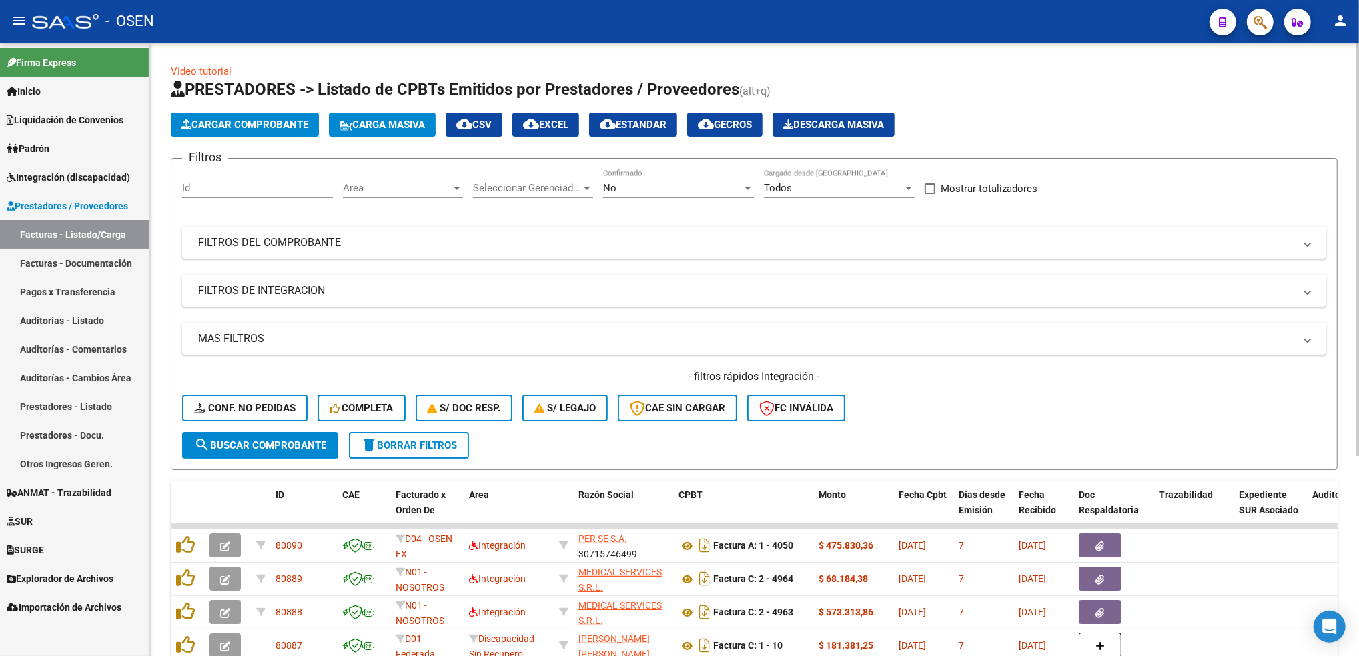
click at [297, 123] on span "Cargar Comprobante" at bounding box center [244, 125] width 127 height 12
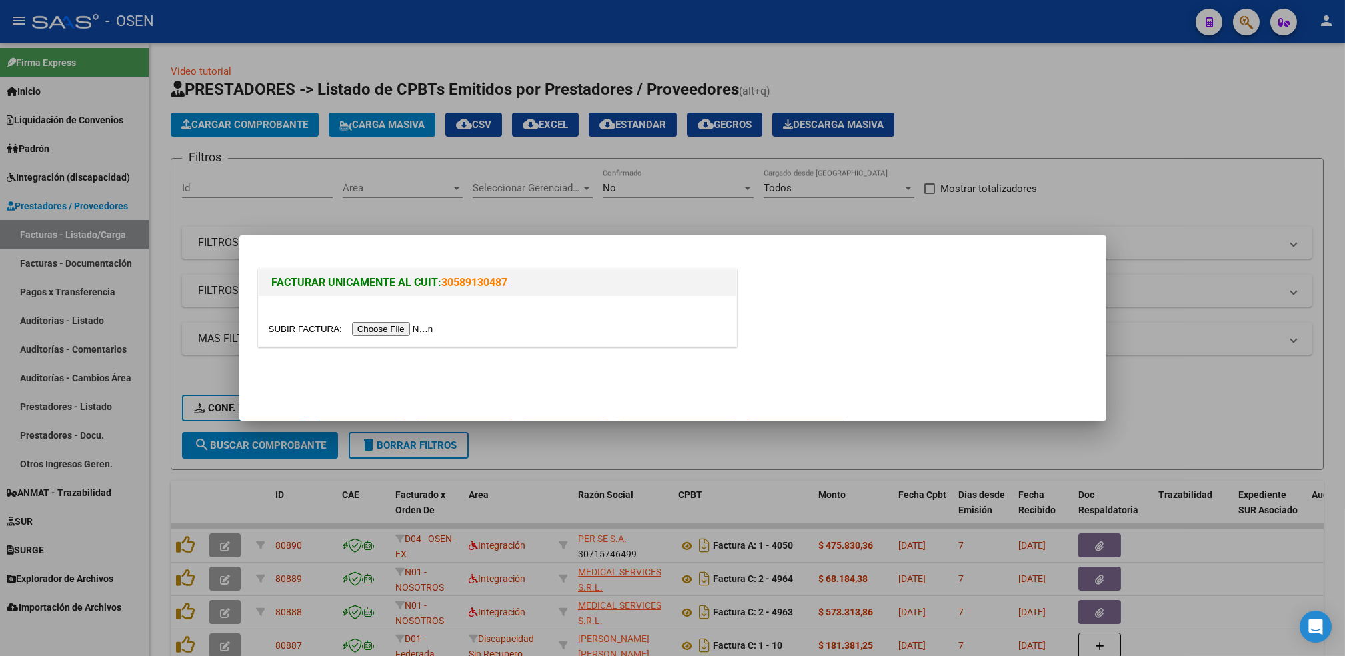
click at [397, 321] on div at bounding box center [498, 328] width 458 height 15
click at [396, 341] on div at bounding box center [498, 321] width 478 height 50
click at [388, 321] on div at bounding box center [498, 328] width 458 height 15
click at [383, 328] on input "file" at bounding box center [353, 329] width 169 height 14
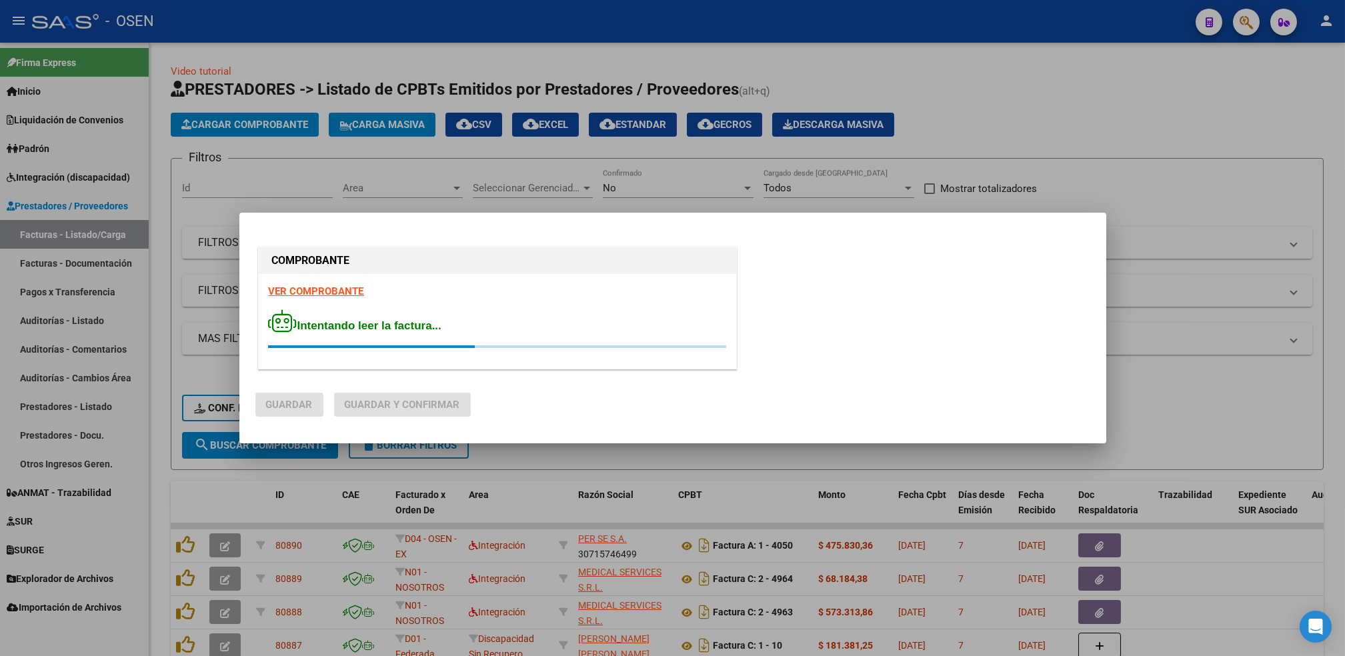
click at [332, 295] on strong "VER COMPROBANTE" at bounding box center [316, 291] width 95 height 12
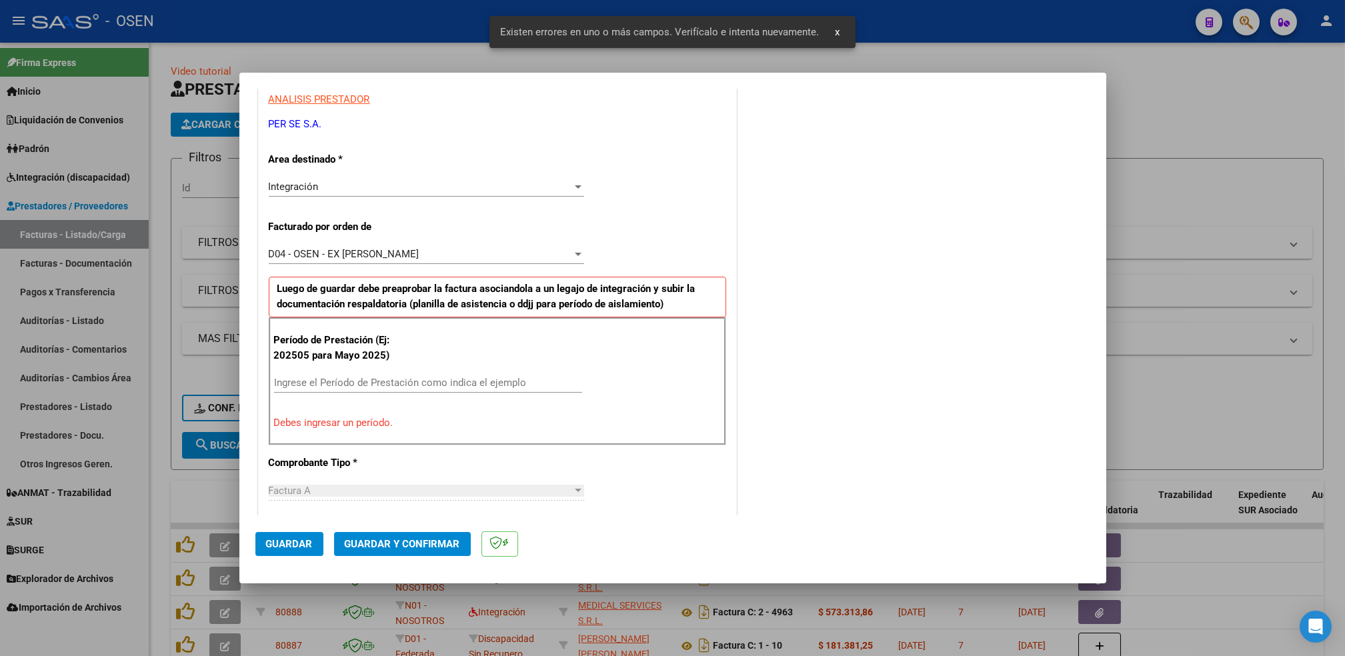
scroll to position [293, 0]
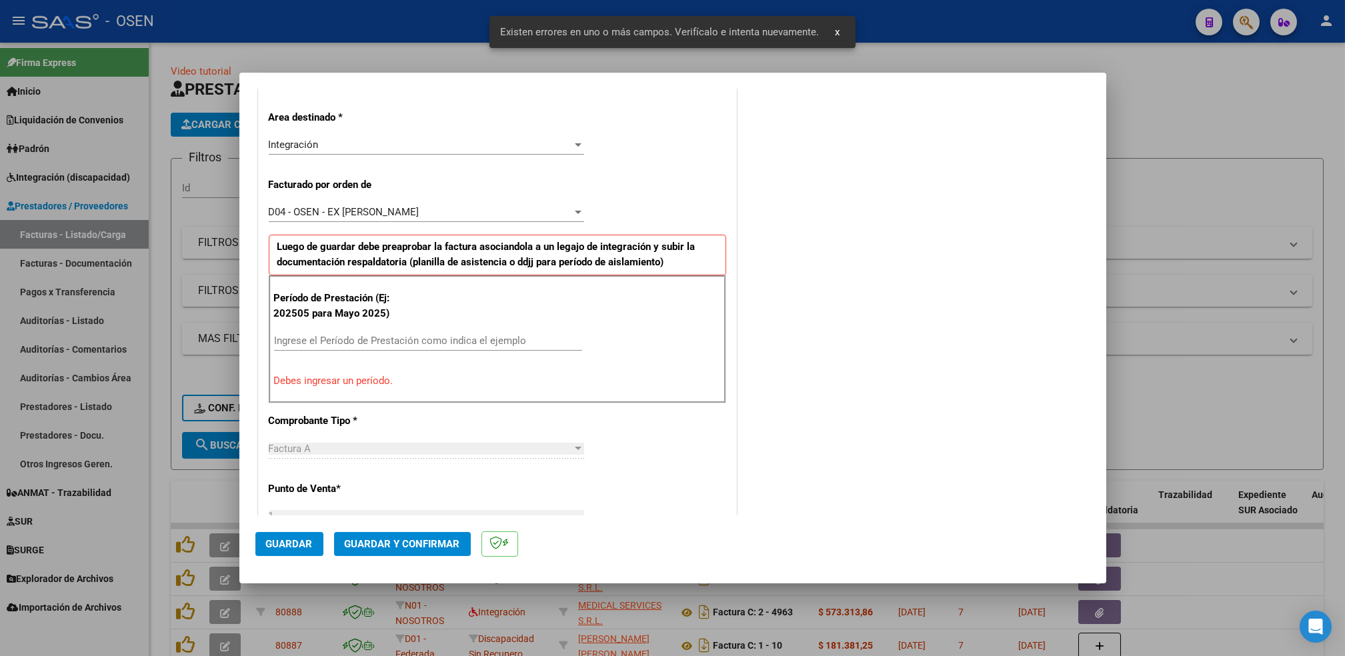
click at [370, 334] on div "Ingrese el Período de Prestación como indica el ejemplo" at bounding box center [428, 341] width 308 height 20
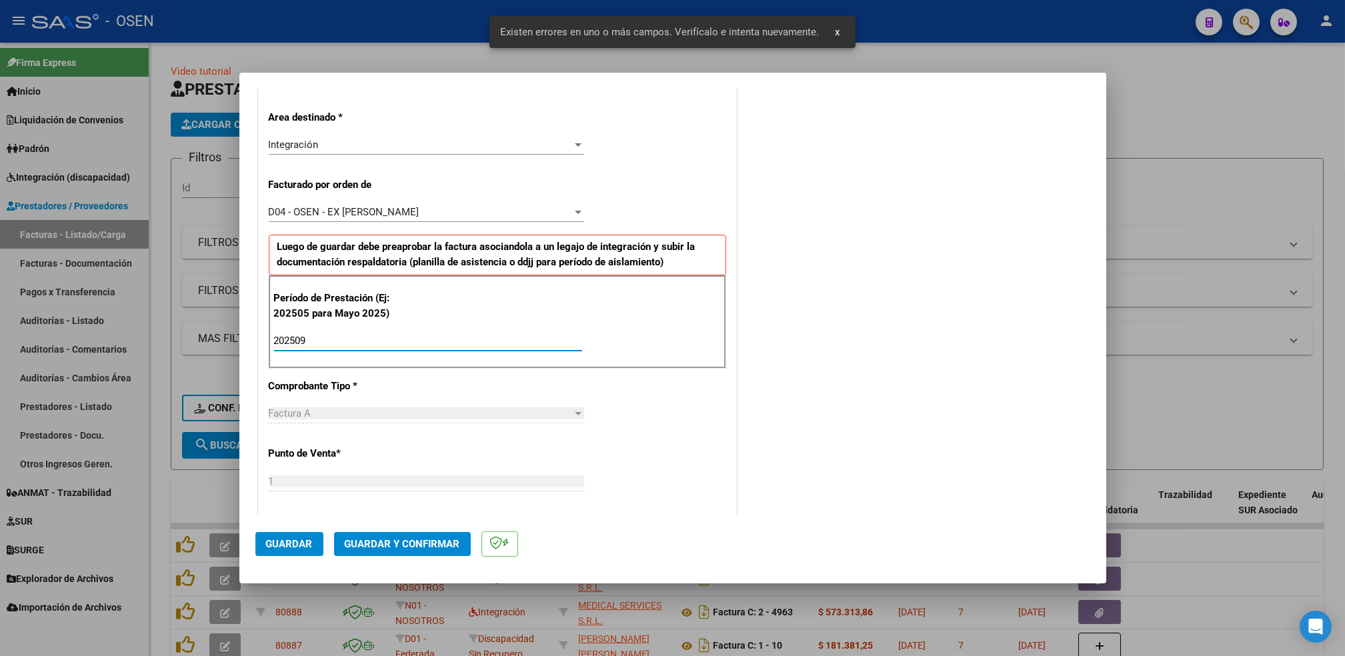
type input "202509"
click at [259, 540] on button "Guardar" at bounding box center [289, 544] width 68 height 24
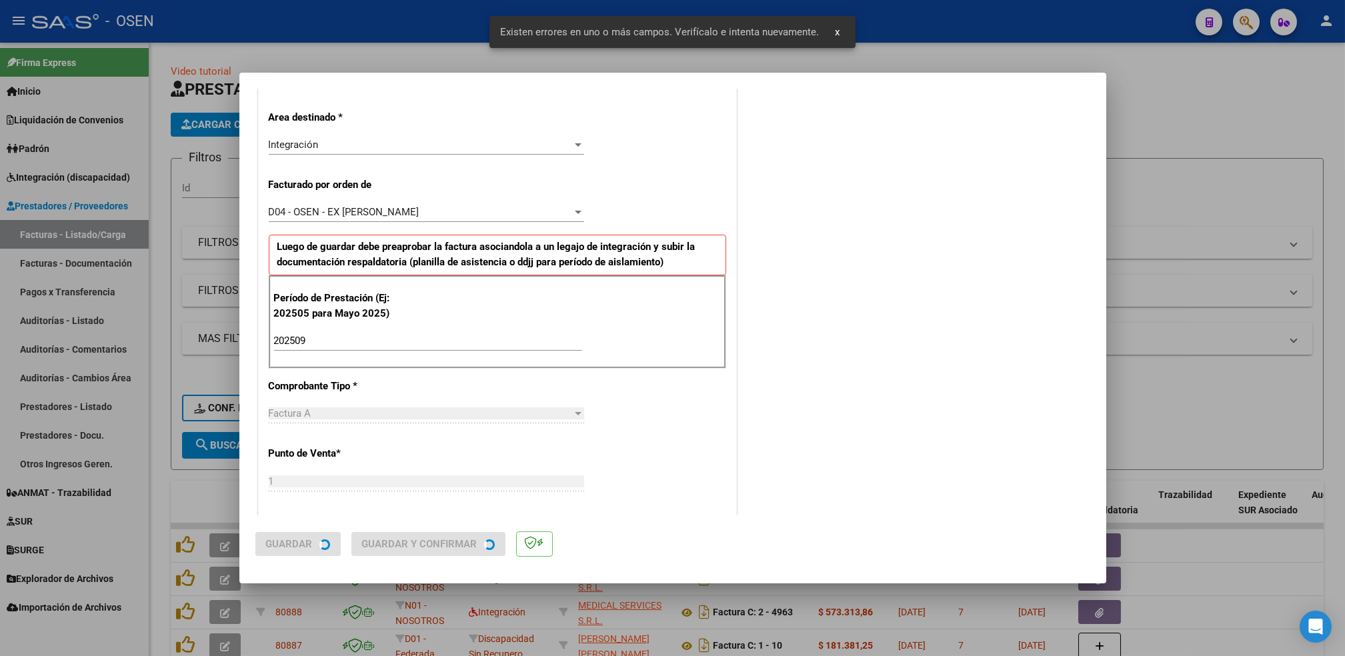
scroll to position [0, 0]
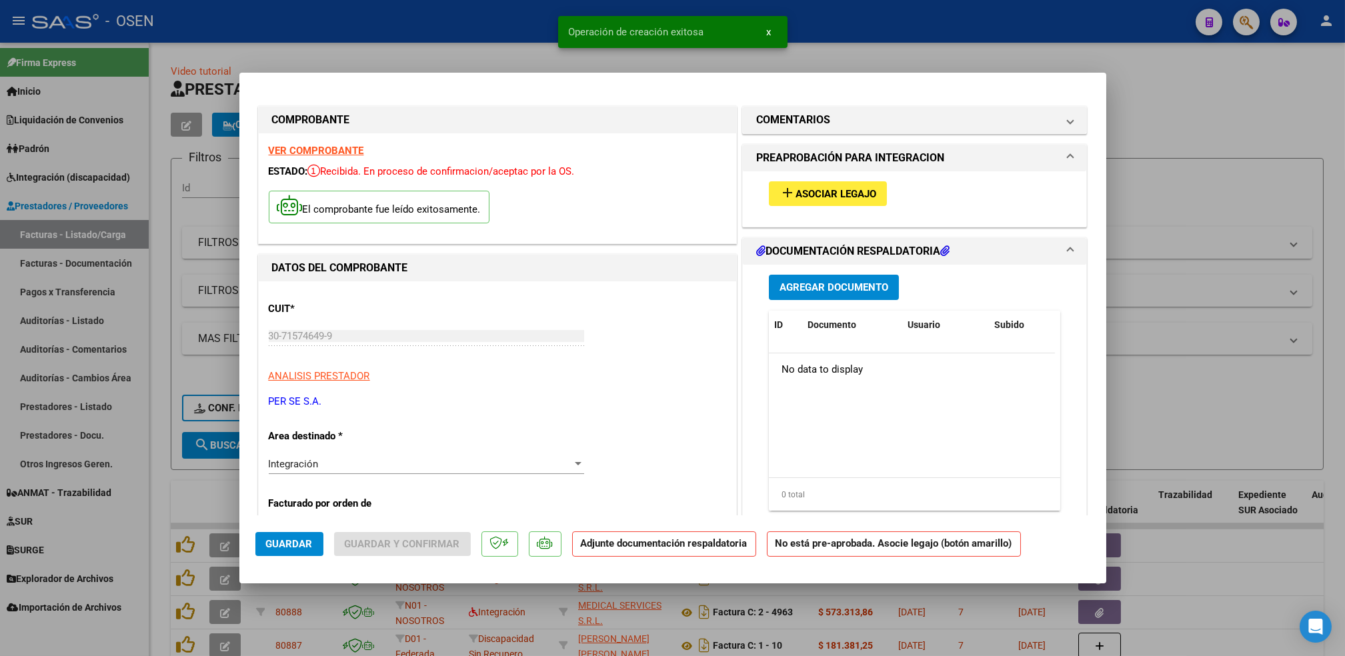
click at [323, 148] on strong "VER COMPROBANTE" at bounding box center [316, 151] width 95 height 12
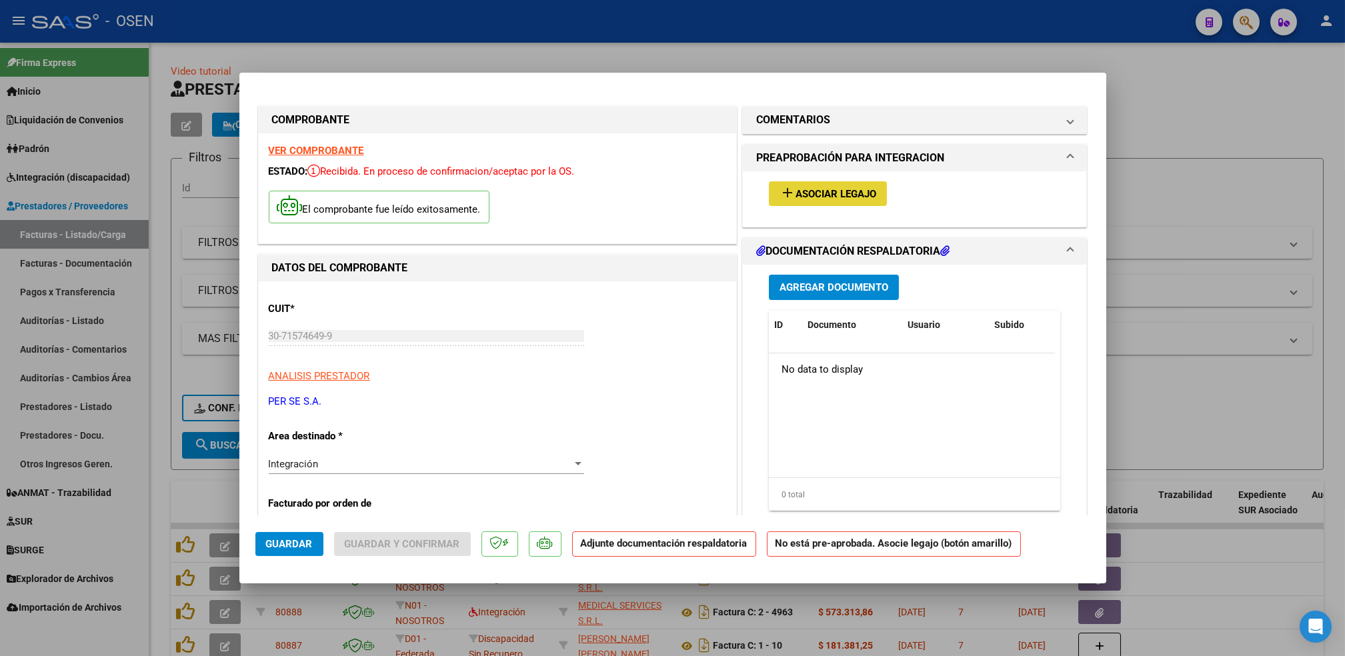
click at [837, 191] on span "Asociar Legajo" at bounding box center [836, 194] width 81 height 12
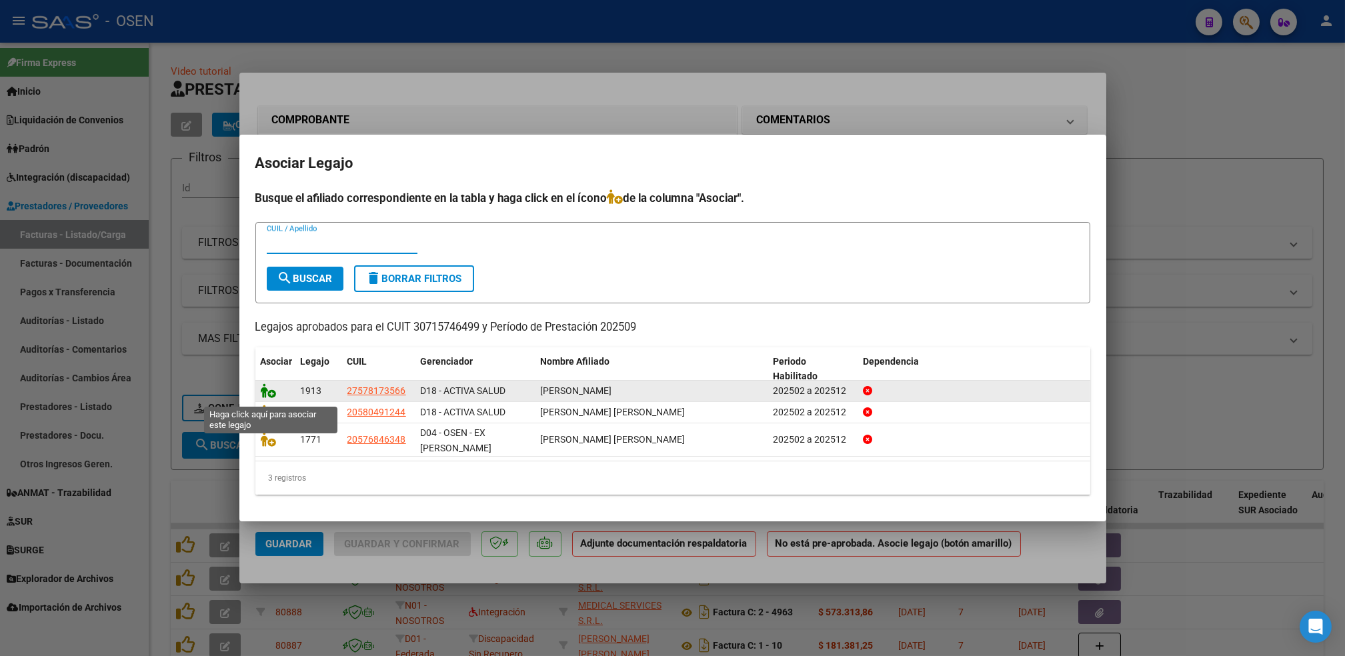
click at [275, 398] on icon at bounding box center [269, 390] width 16 height 15
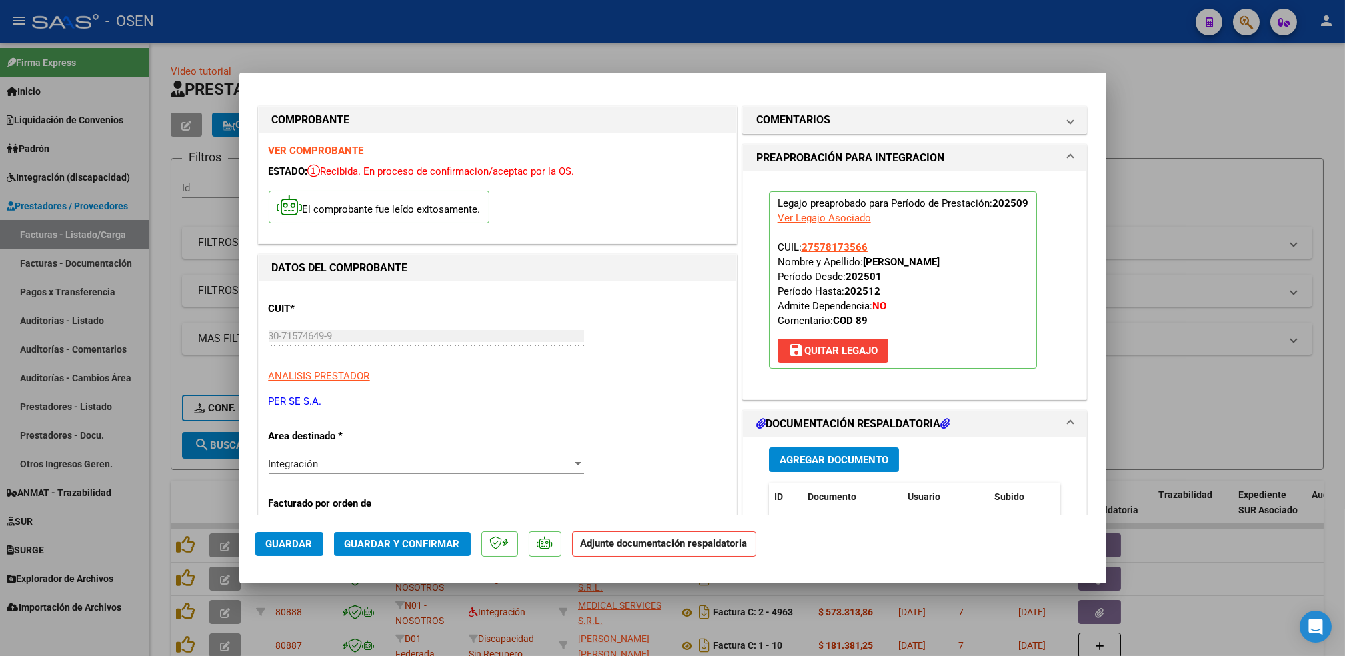
click at [860, 458] on span "Agregar Documento" at bounding box center [834, 460] width 109 height 12
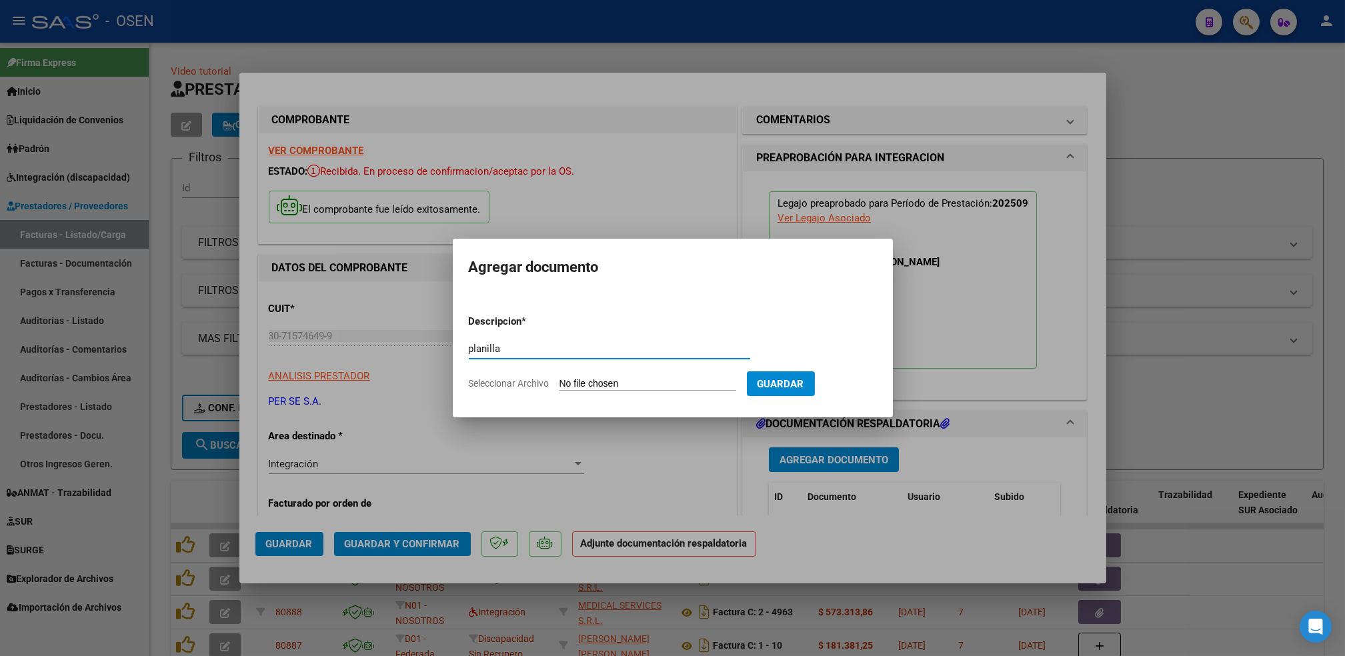
type input "planilla"
click at [560, 378] on input "Seleccionar Archivo" at bounding box center [648, 384] width 177 height 13
type input "C:\fakepath\BUSTAMANTE OLIVIA 092025.pdf"
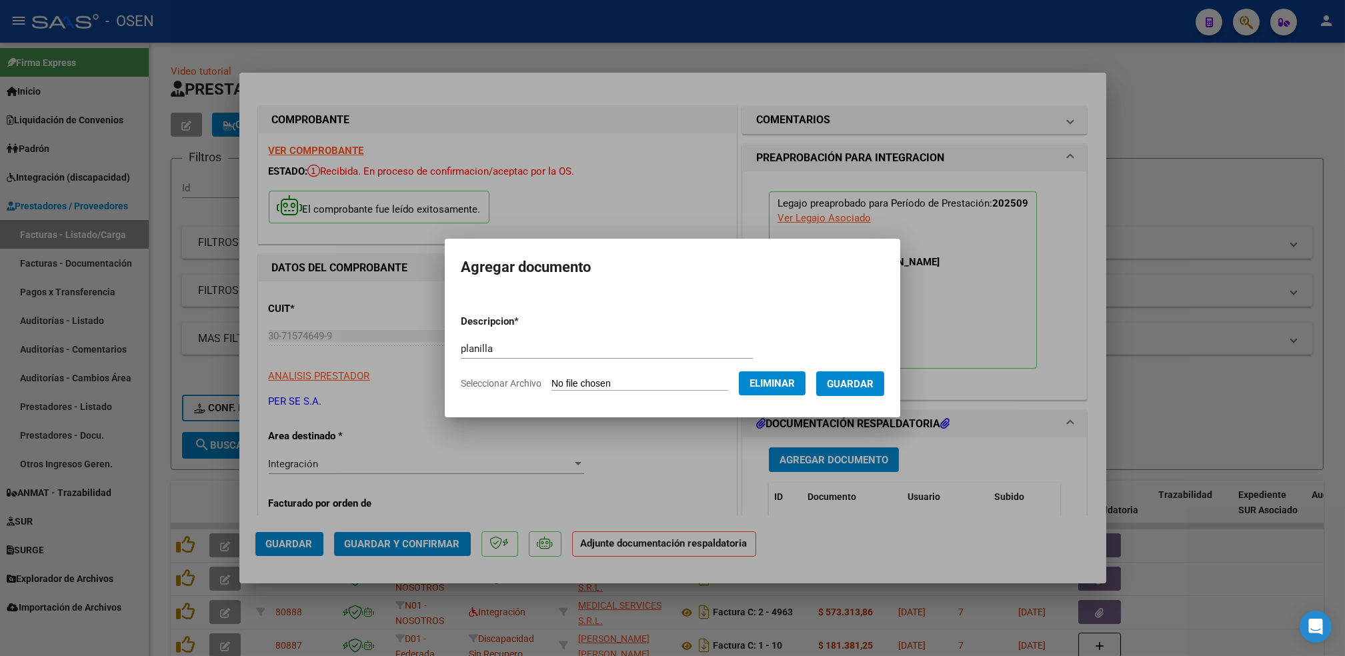
click at [868, 398] on form "Descripcion * planilla Escriba aquí una descripcion Seleccionar Archivo Elimina…" at bounding box center [673, 352] width 424 height 97
click at [863, 387] on span "Guardar" at bounding box center [850, 384] width 47 height 12
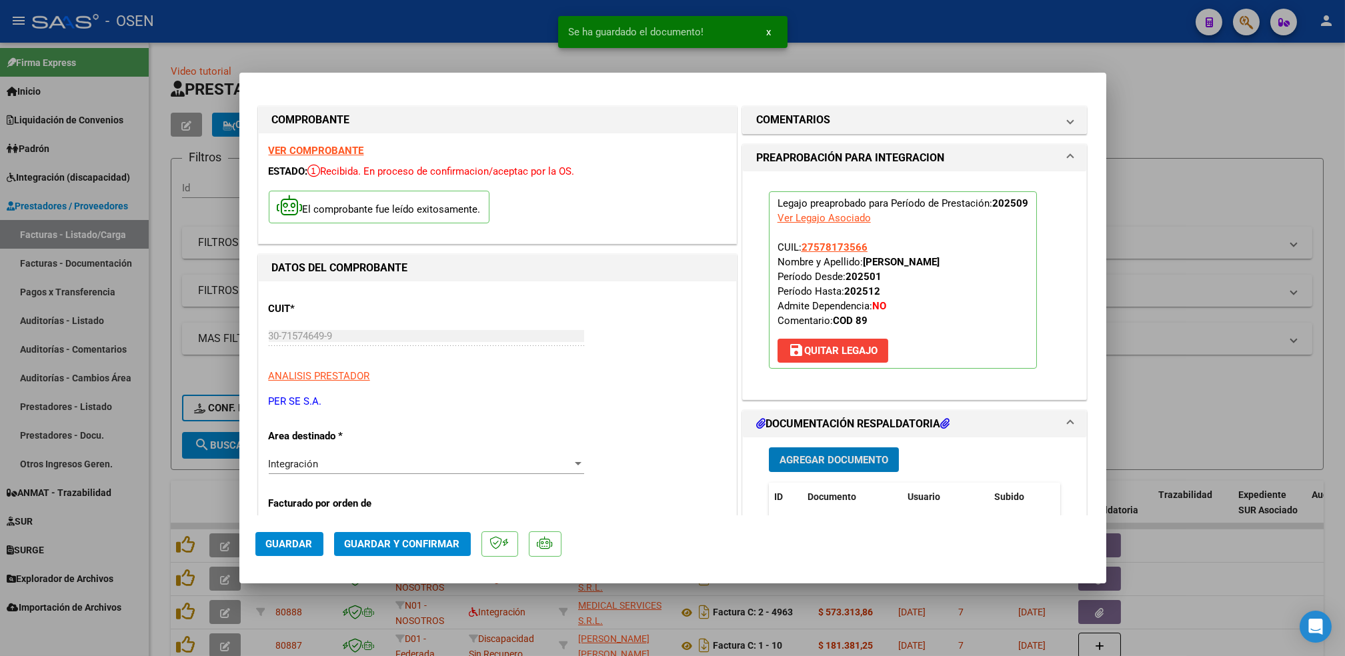
click at [295, 538] on span "Guardar" at bounding box center [289, 544] width 47 height 12
click at [158, 490] on div at bounding box center [672, 328] width 1345 height 656
type input "$ 0,00"
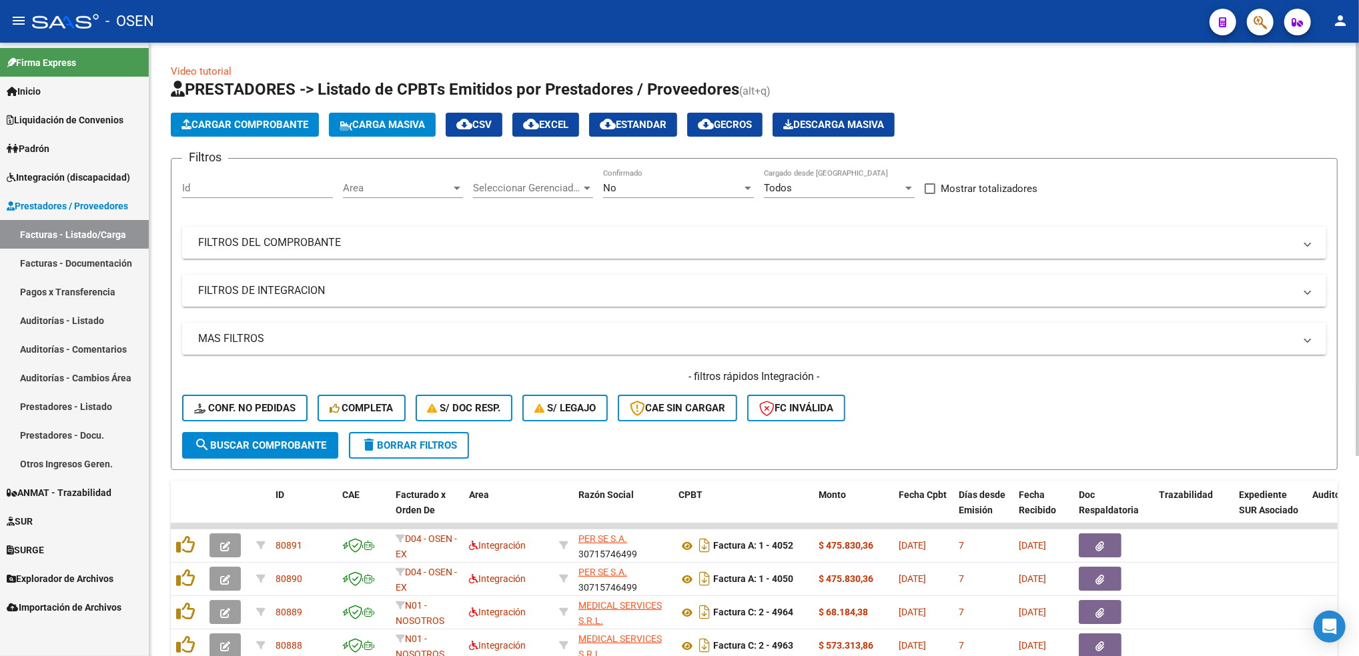
click at [283, 123] on span "Cargar Comprobante" at bounding box center [244, 125] width 127 height 12
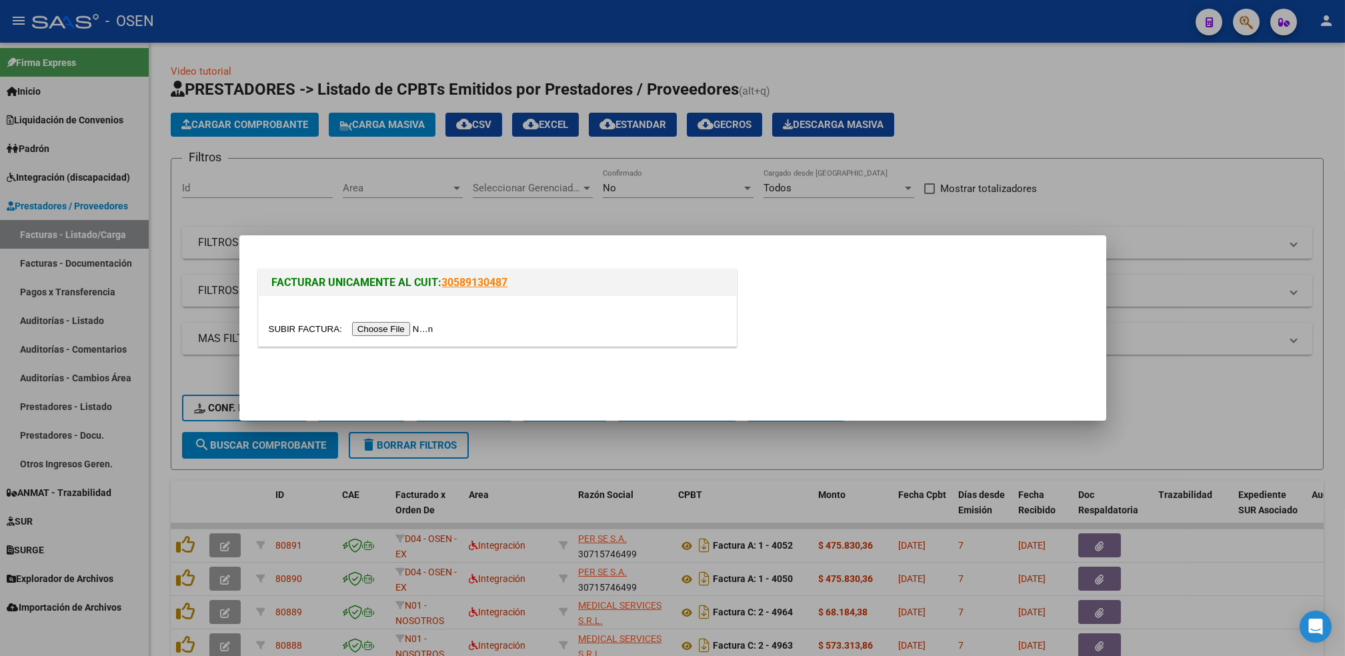
click at [406, 333] on input "file" at bounding box center [353, 329] width 169 height 14
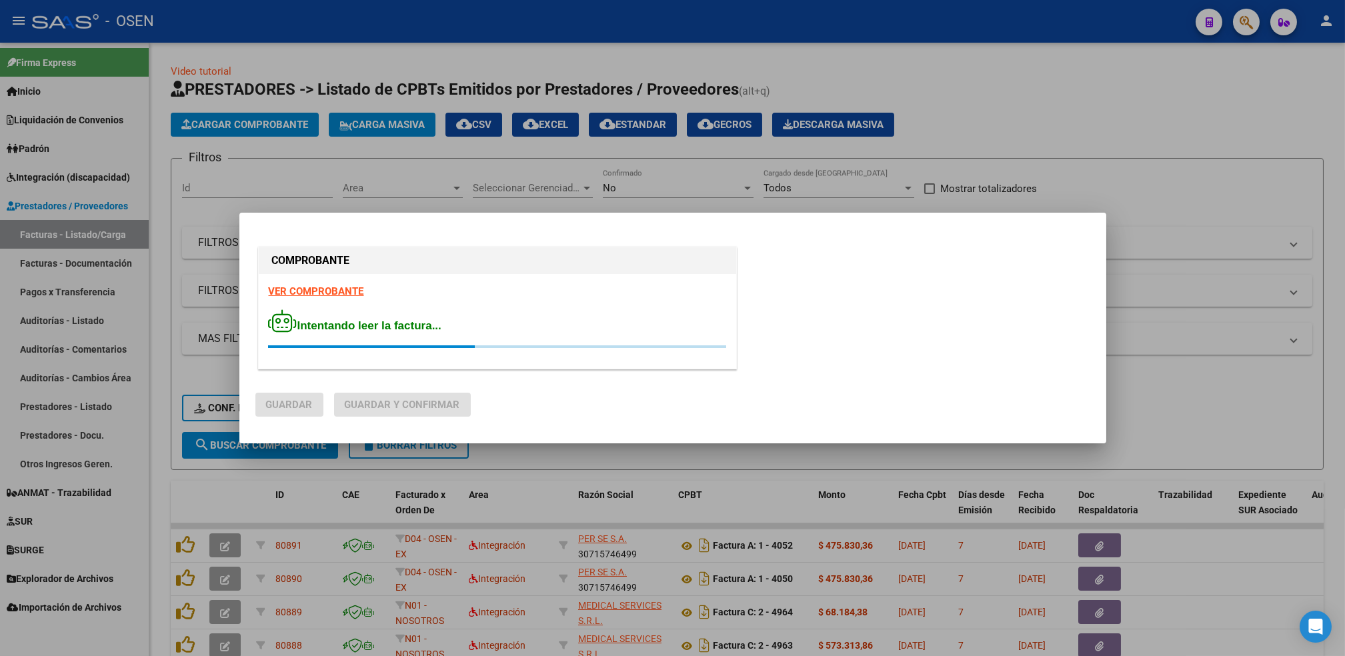
click at [325, 284] on div "COMPROBANTE VER COMPROBANTE Intentando leer la factura..." at bounding box center [497, 310] width 484 height 133
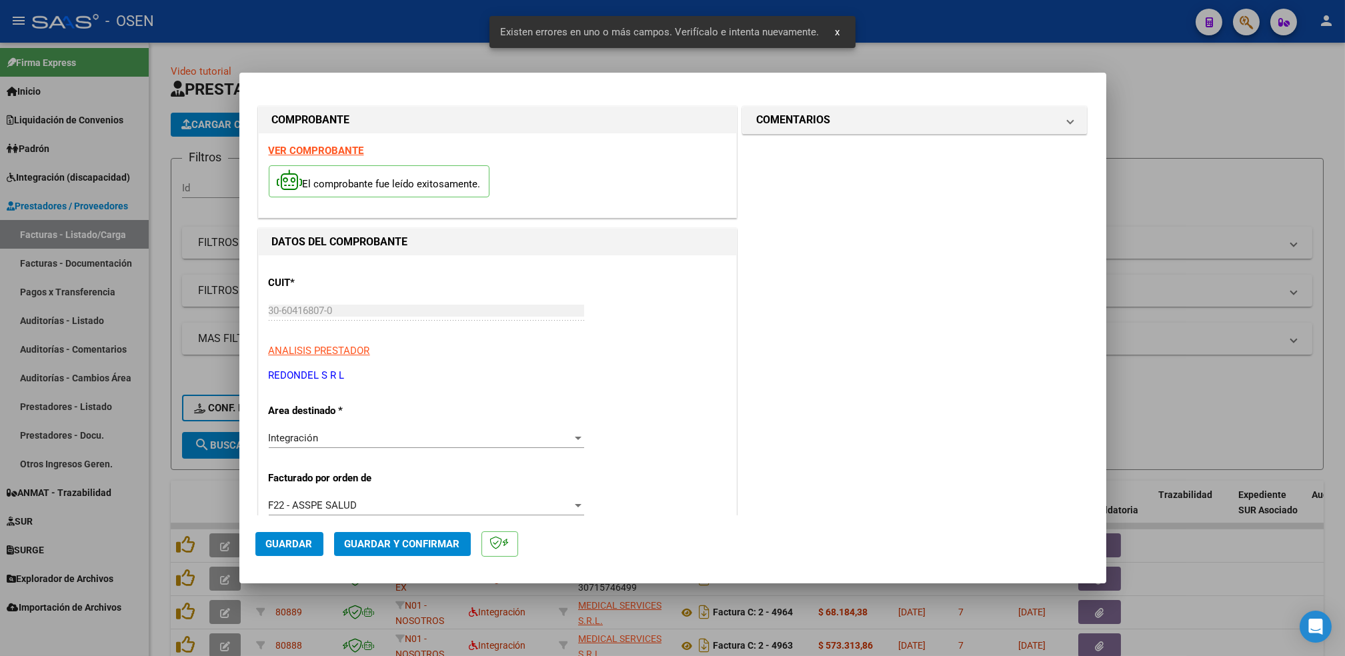
click at [315, 150] on strong "VER COMPROBANTE" at bounding box center [316, 151] width 95 height 12
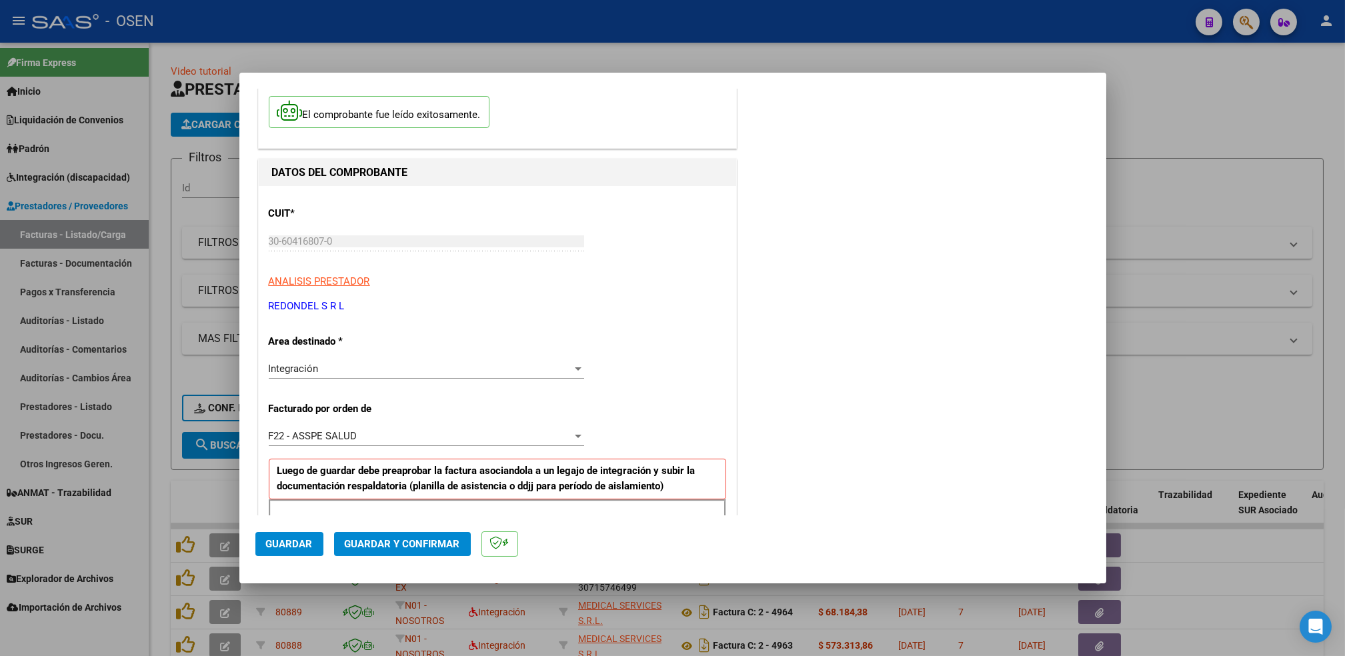
scroll to position [177, 0]
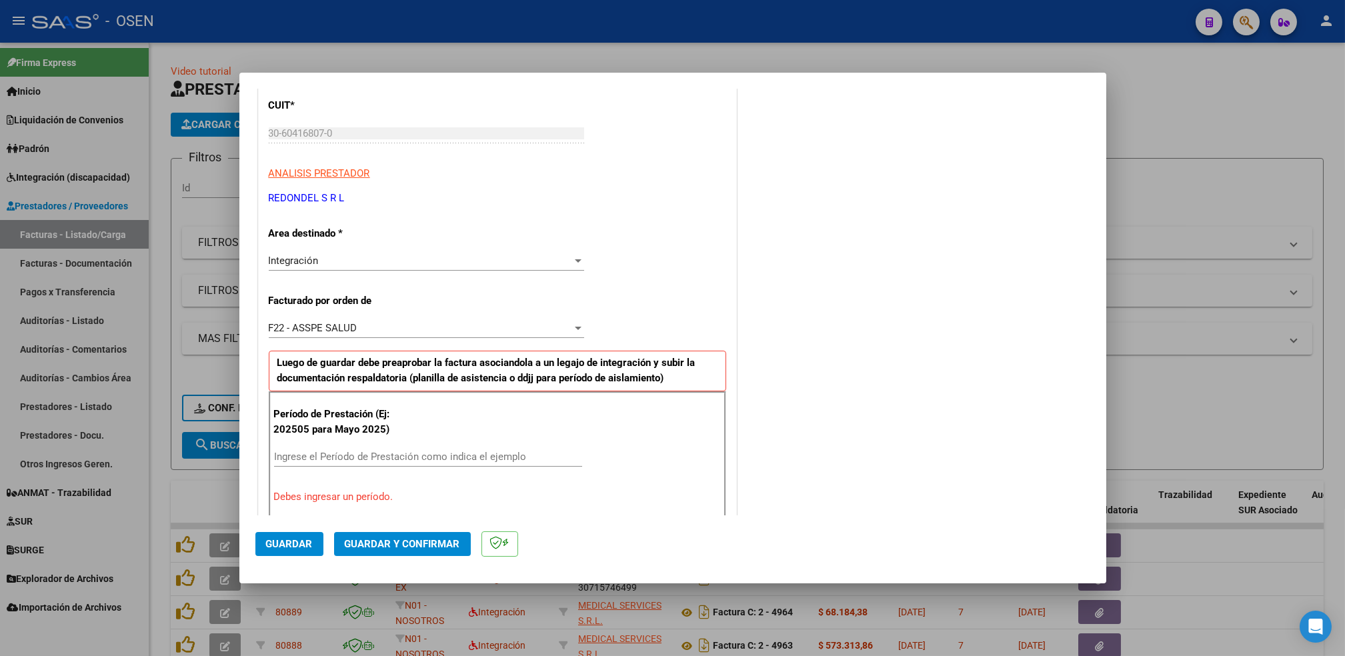
click at [335, 452] on input "Ingrese el Período de Prestación como indica el ejemplo" at bounding box center [428, 457] width 308 height 12
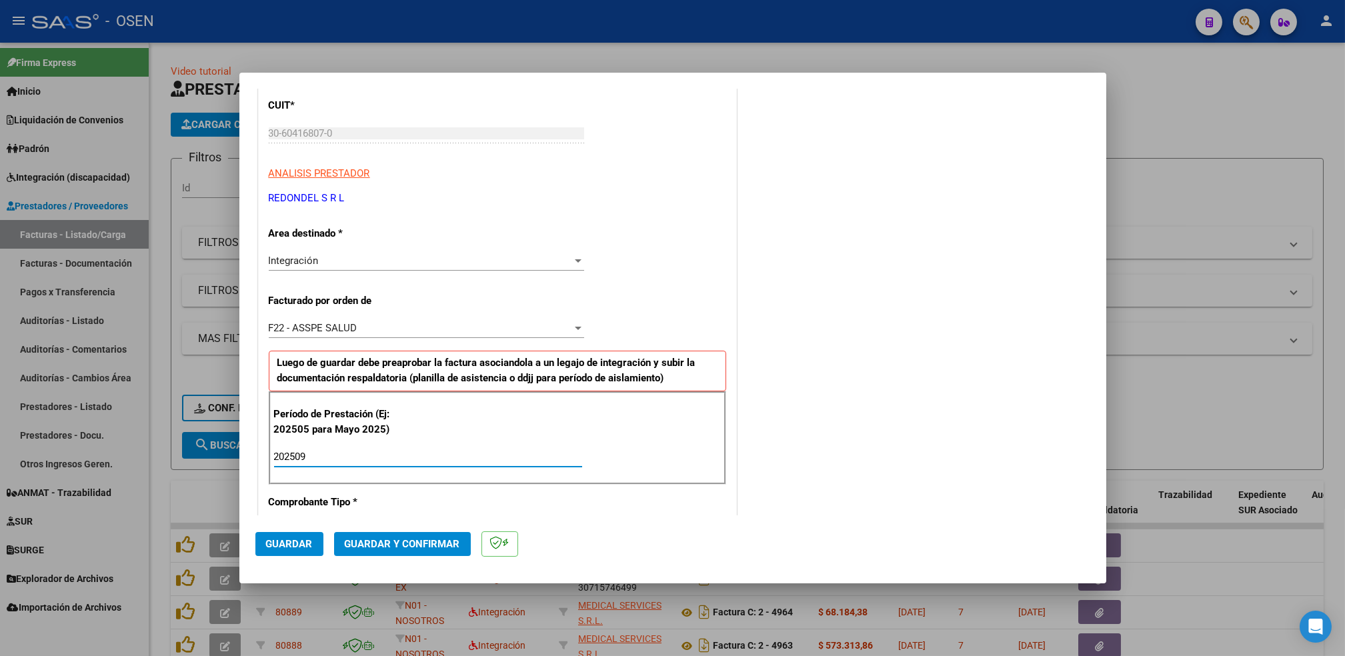
type input "202509"
click at [271, 538] on span "Guardar" at bounding box center [289, 544] width 47 height 12
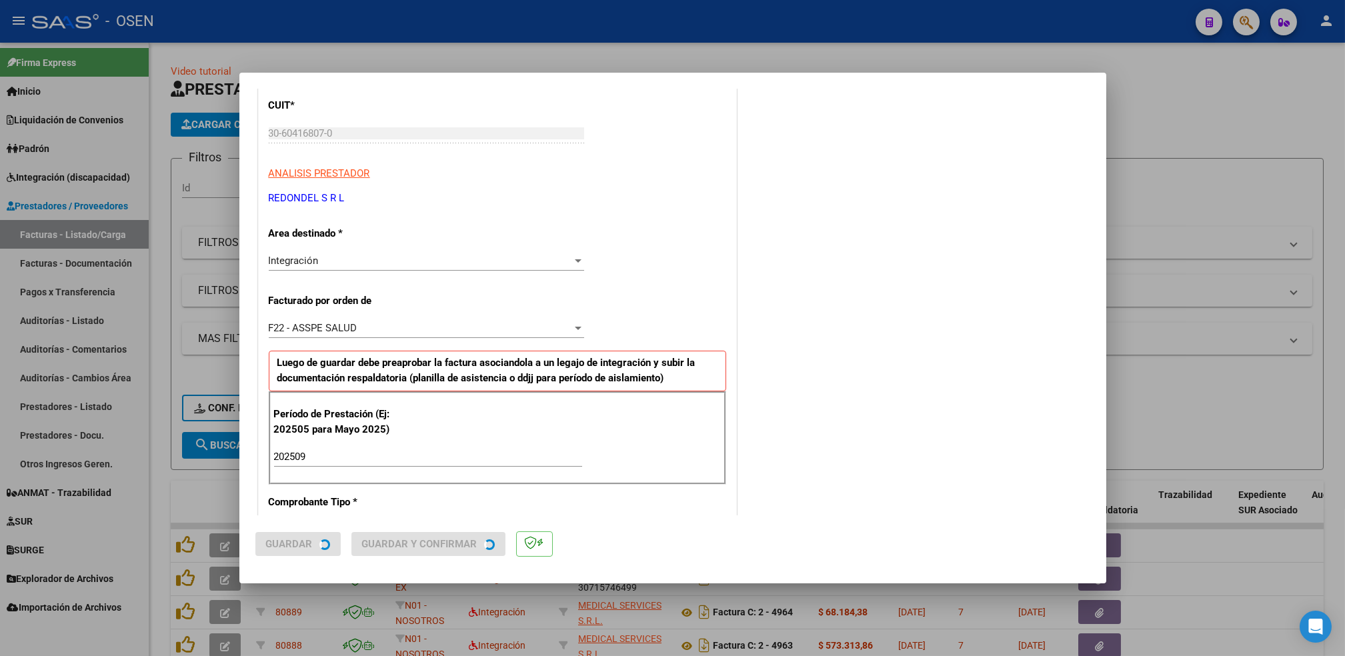
scroll to position [0, 0]
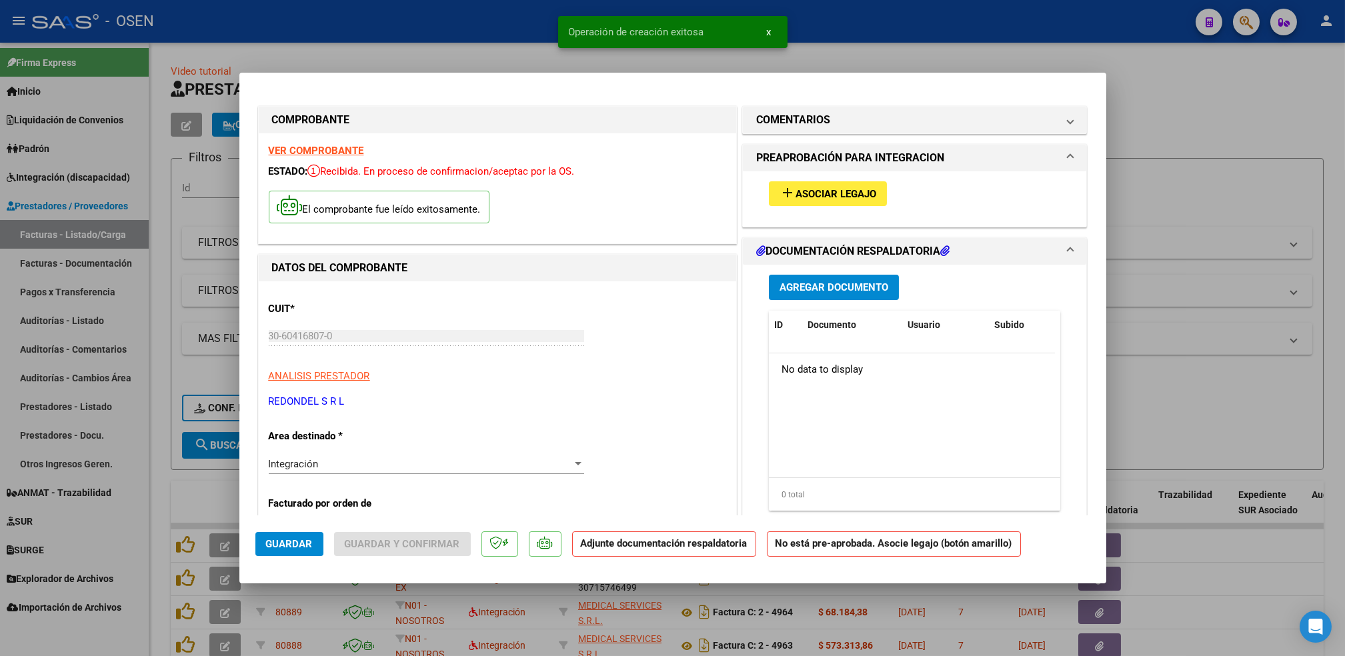
click at [826, 181] on div "add Asociar Legajo" at bounding box center [915, 193] width 312 height 45
click at [828, 195] on span "Asociar Legajo" at bounding box center [836, 194] width 81 height 12
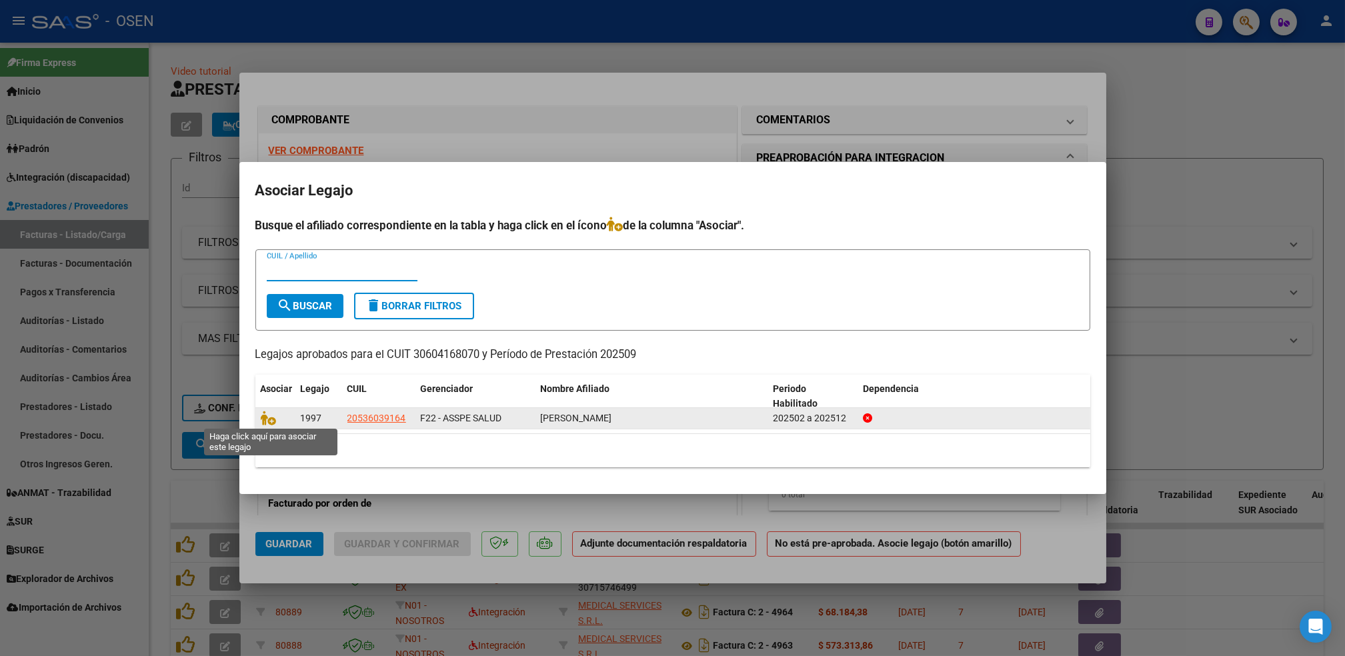
click at [275, 422] on span at bounding box center [271, 418] width 20 height 11
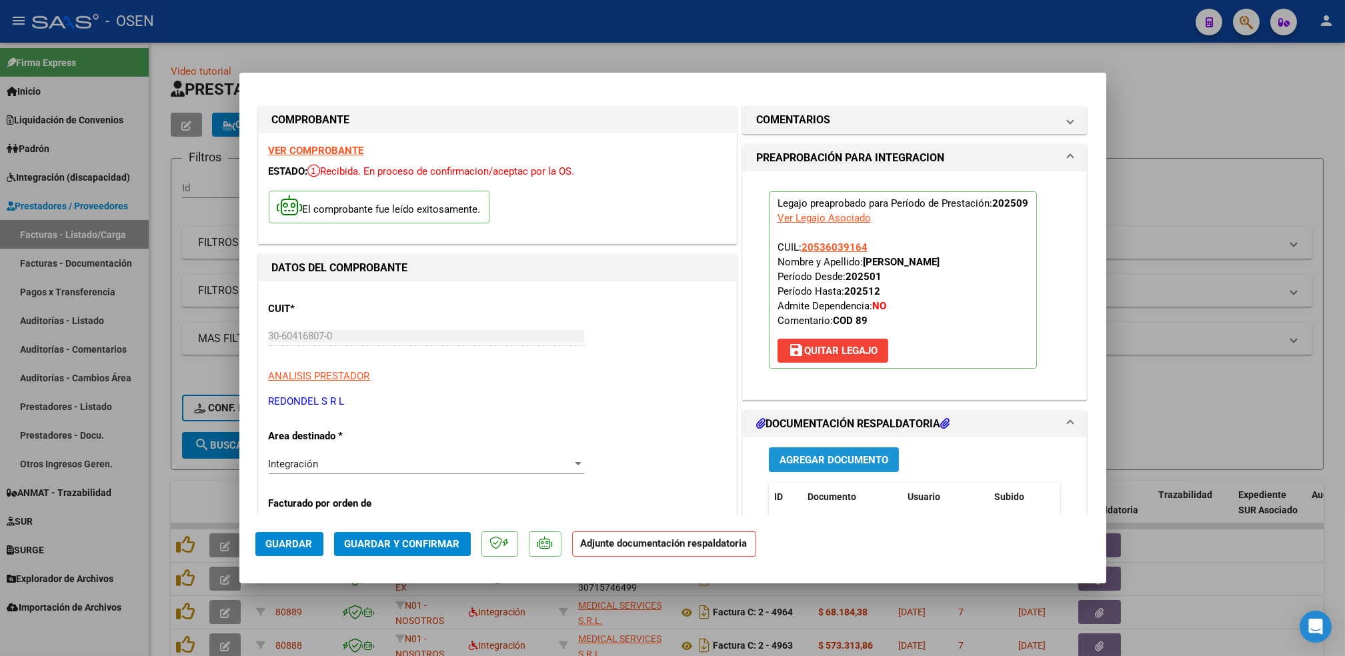
click at [861, 468] on button "Agregar Documento" at bounding box center [834, 460] width 130 height 25
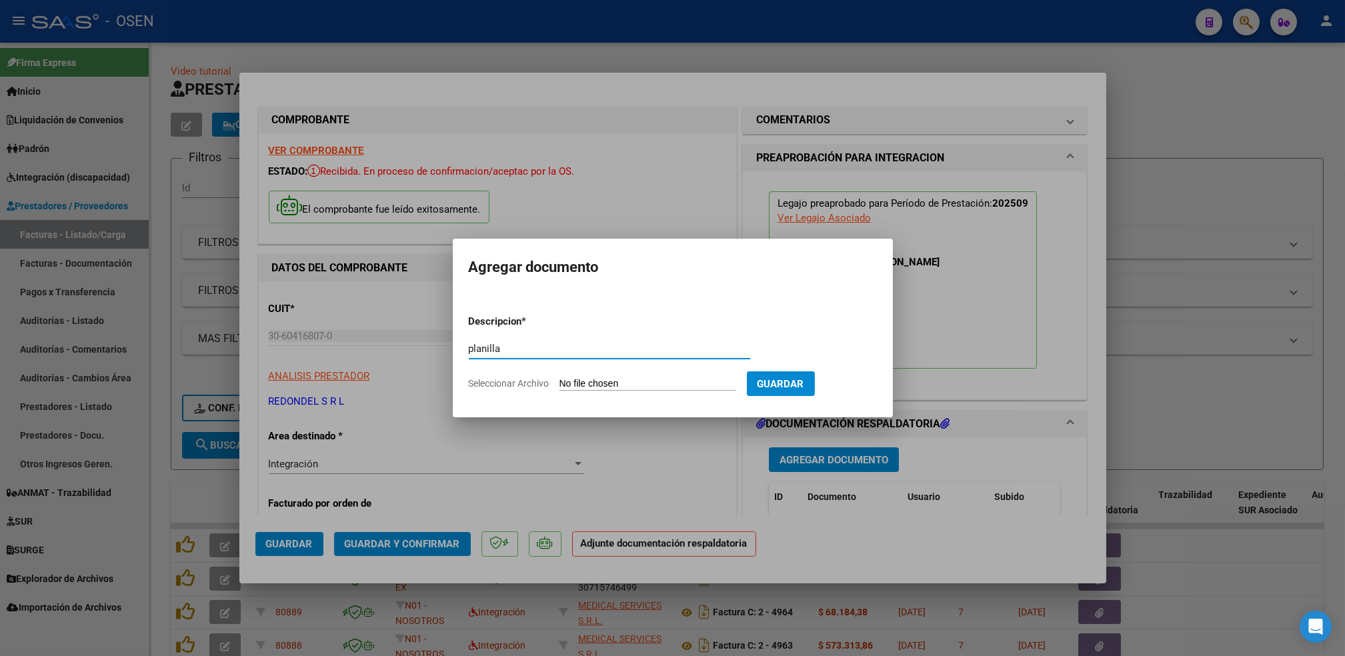
type input "planilla"
click at [560, 378] on input "Seleccionar Archivo" at bounding box center [648, 384] width 177 height 13
type input "C:\fakepath\SOTO NEHUEN DOCUMENTACION SEPTIEMBRE 2025.pdf"
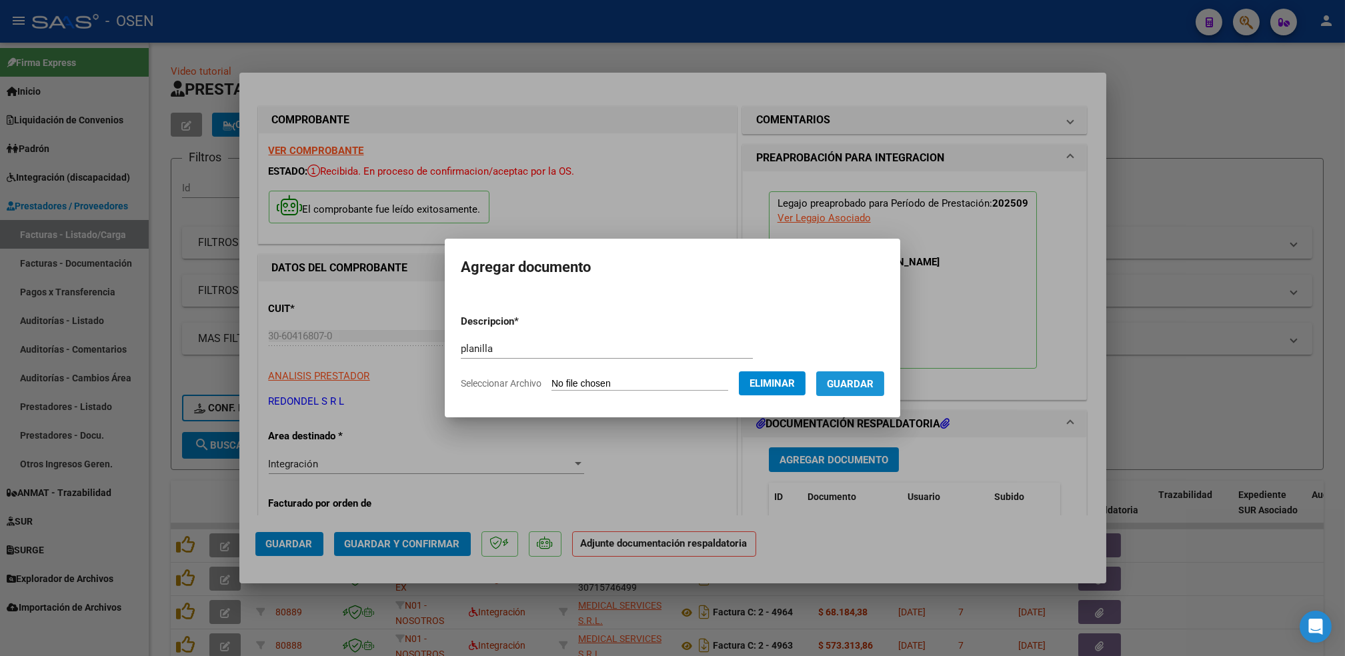
click at [849, 394] on button "Guardar" at bounding box center [850, 383] width 68 height 25
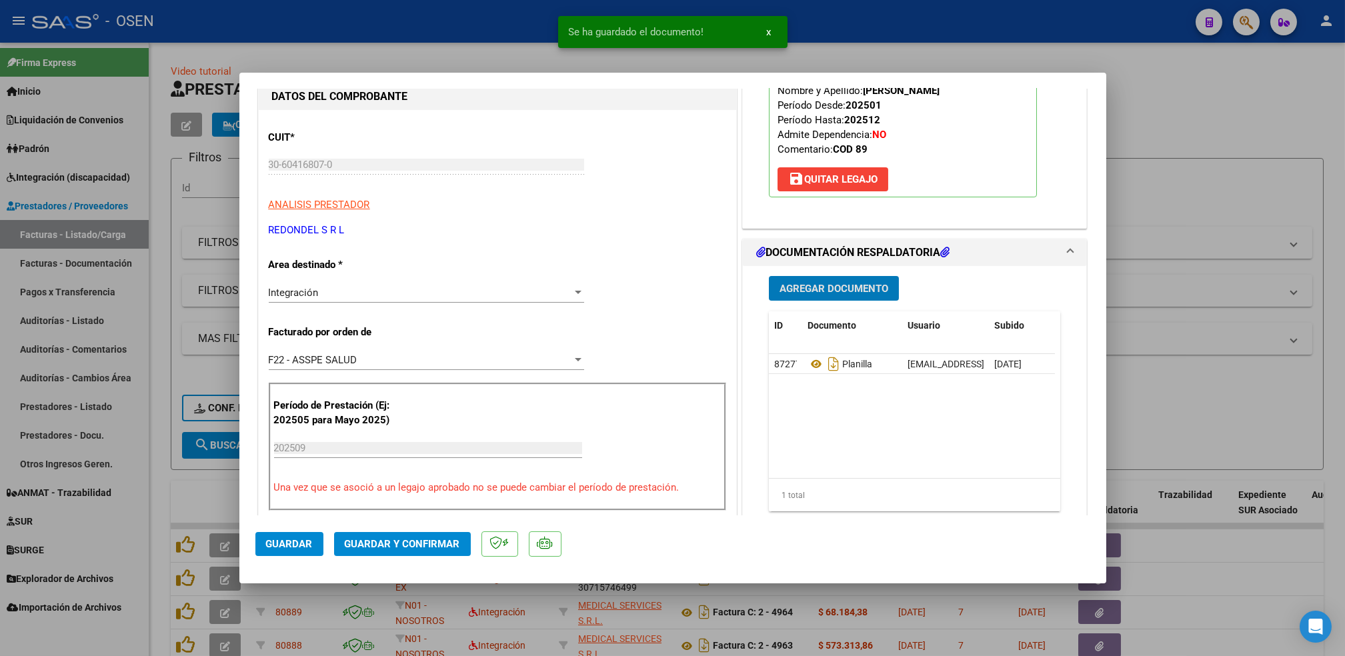
scroll to position [177, 0]
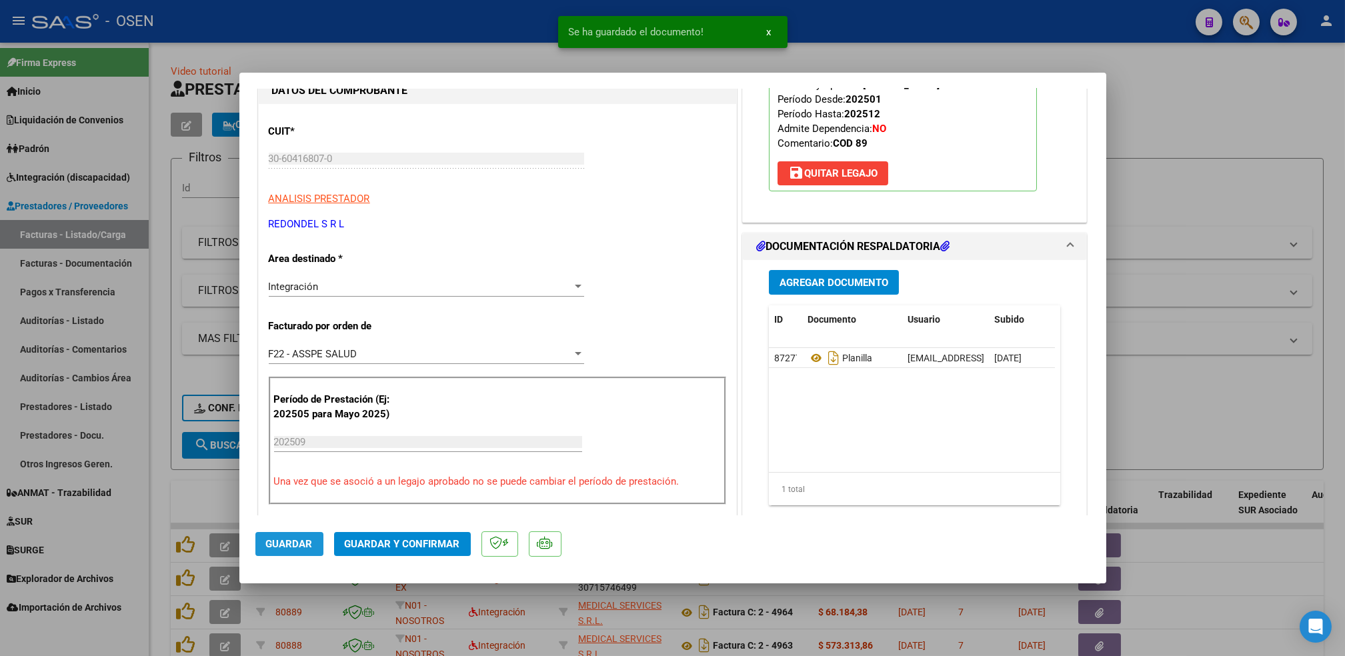
click at [299, 543] on span "Guardar" at bounding box center [289, 544] width 47 height 12
click at [158, 504] on div at bounding box center [672, 328] width 1345 height 656
type input "$ 0,00"
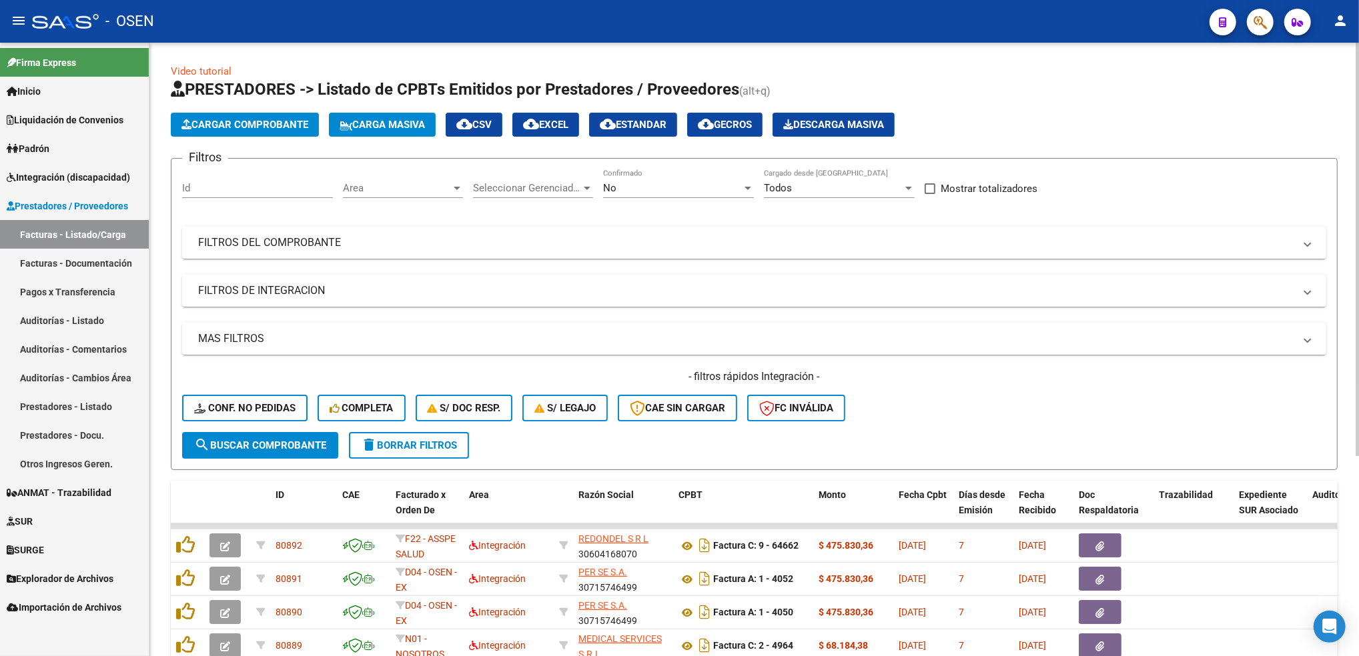
click at [253, 120] on span "Cargar Comprobante" at bounding box center [244, 125] width 127 height 12
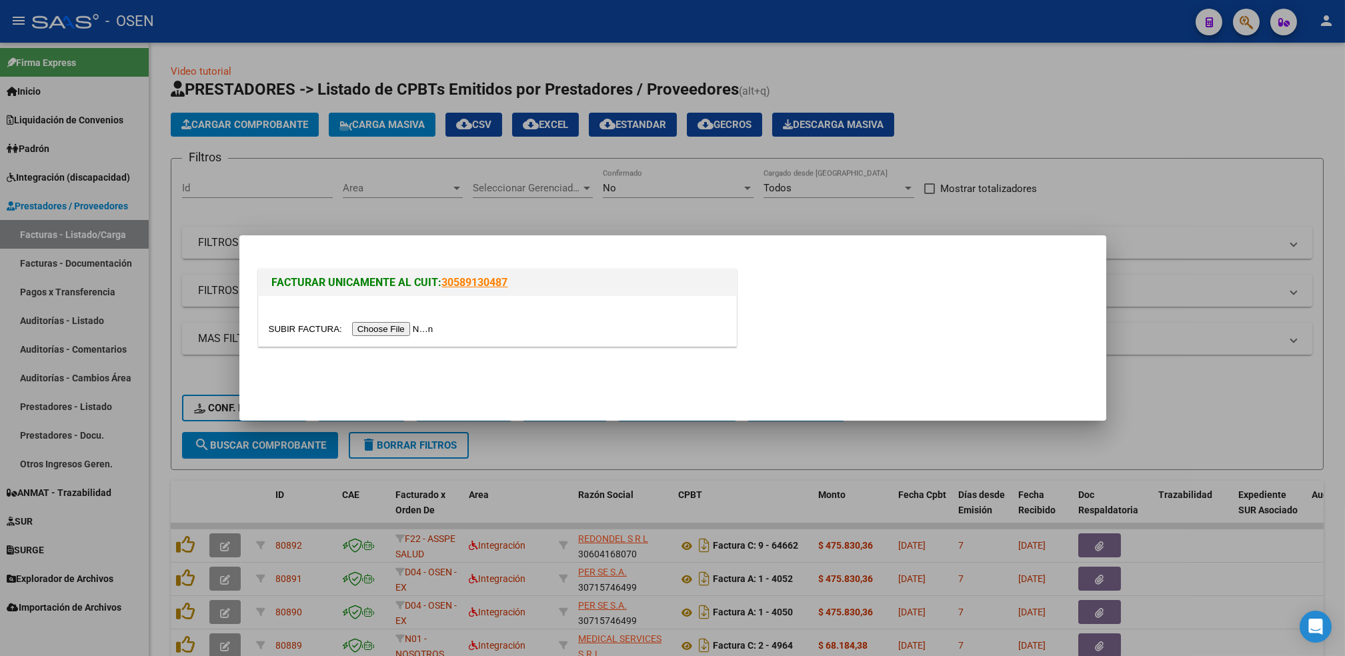
click at [396, 324] on input "file" at bounding box center [353, 329] width 169 height 14
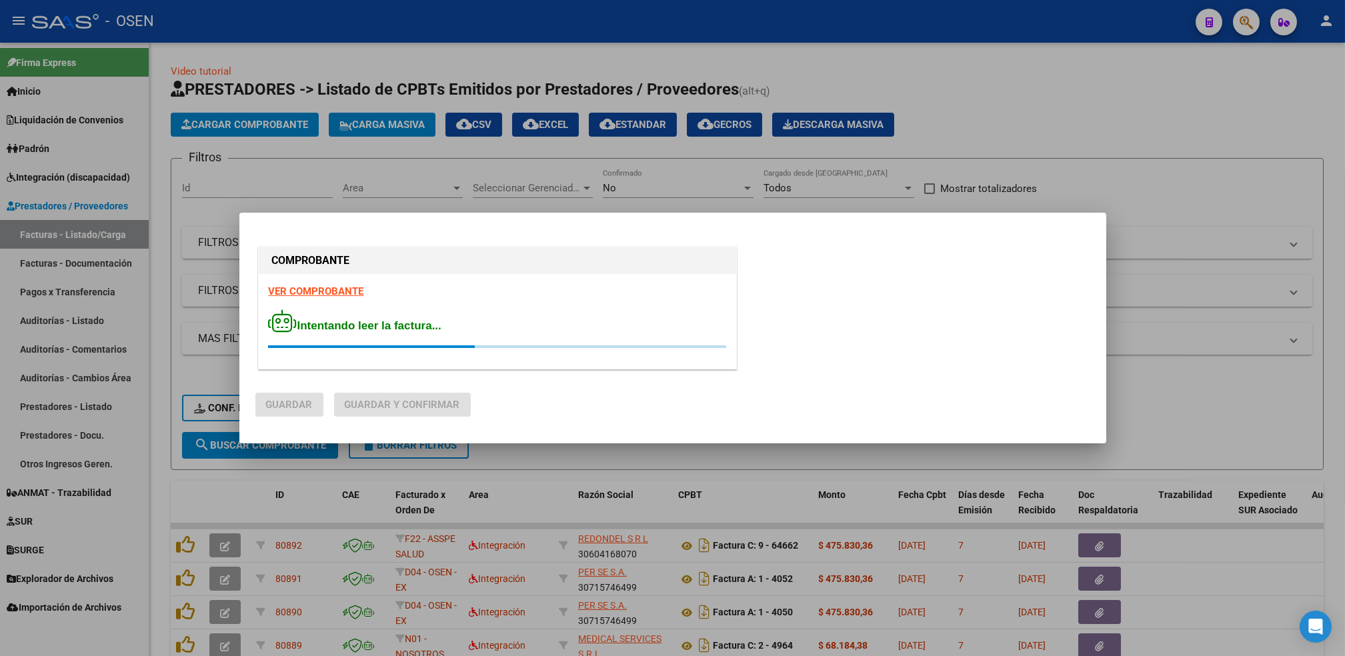
click at [310, 292] on strong "VER COMPROBANTE" at bounding box center [316, 291] width 95 height 12
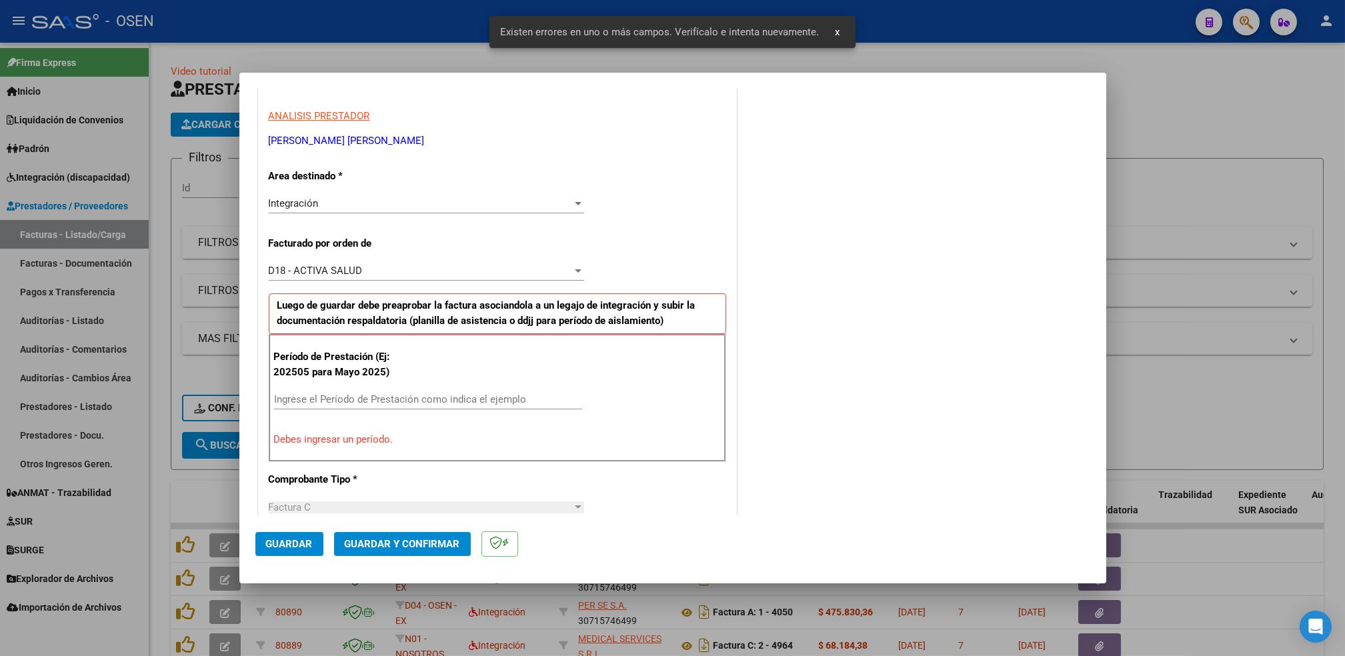
scroll to position [293, 0]
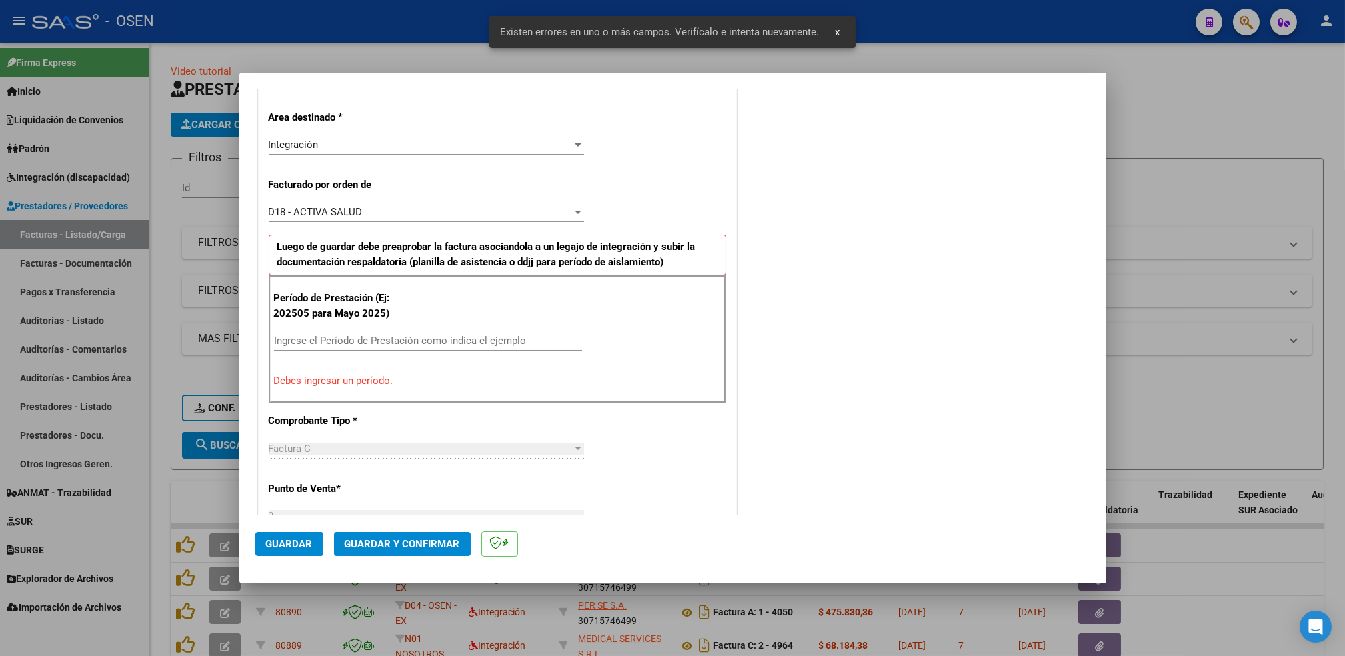
click at [399, 341] on input "Ingrese el Período de Prestación como indica el ejemplo" at bounding box center [428, 341] width 308 height 12
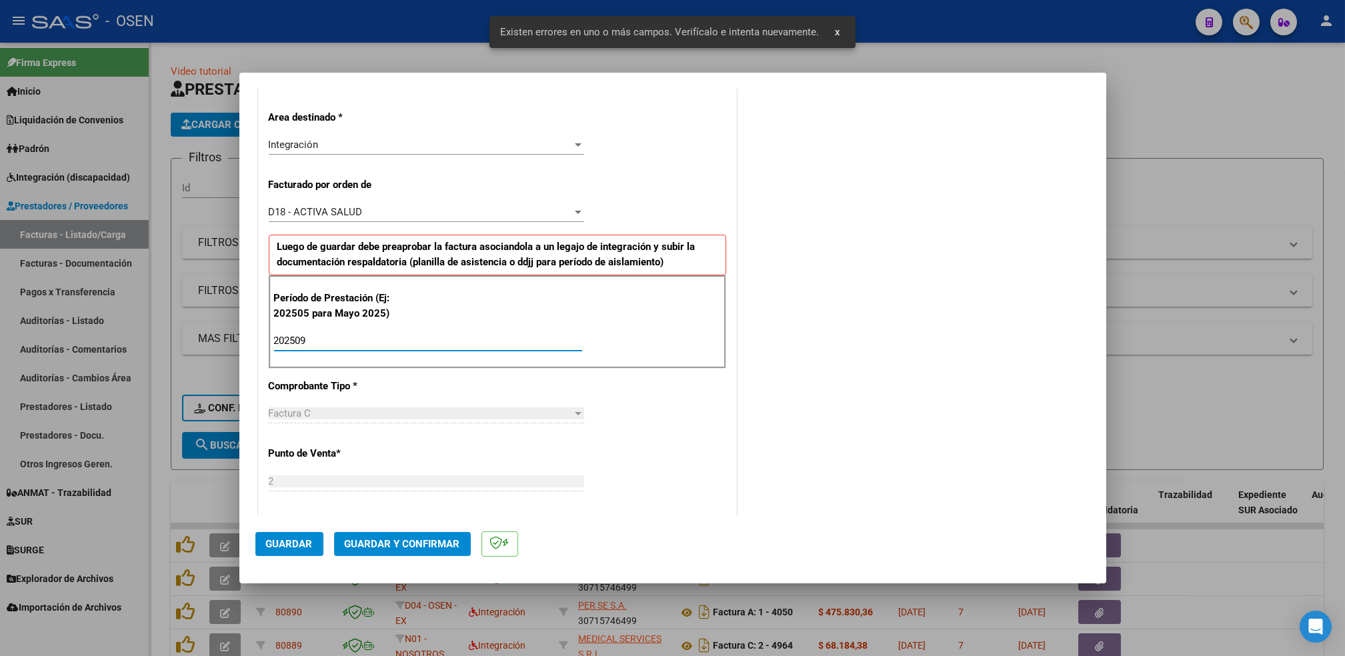
type input "202509"
click at [289, 555] on button "Guardar" at bounding box center [289, 544] width 68 height 24
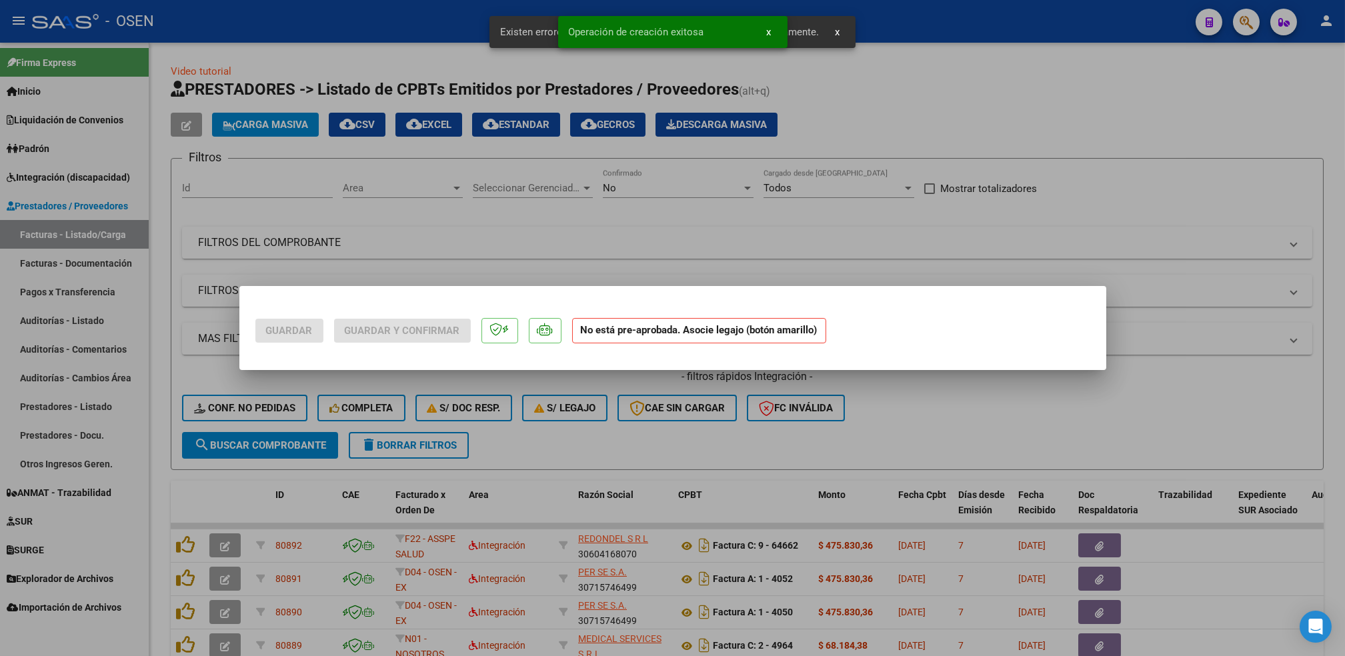
scroll to position [0, 0]
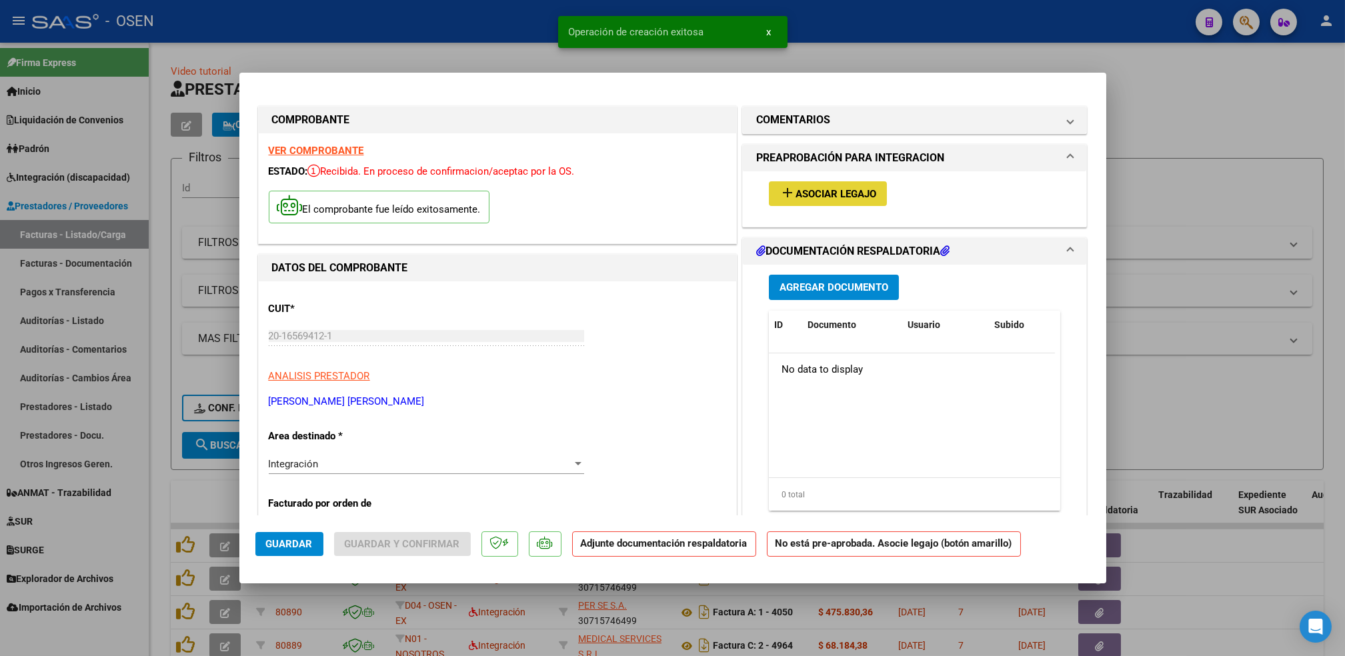
click at [827, 196] on span "Asociar Legajo" at bounding box center [836, 194] width 81 height 12
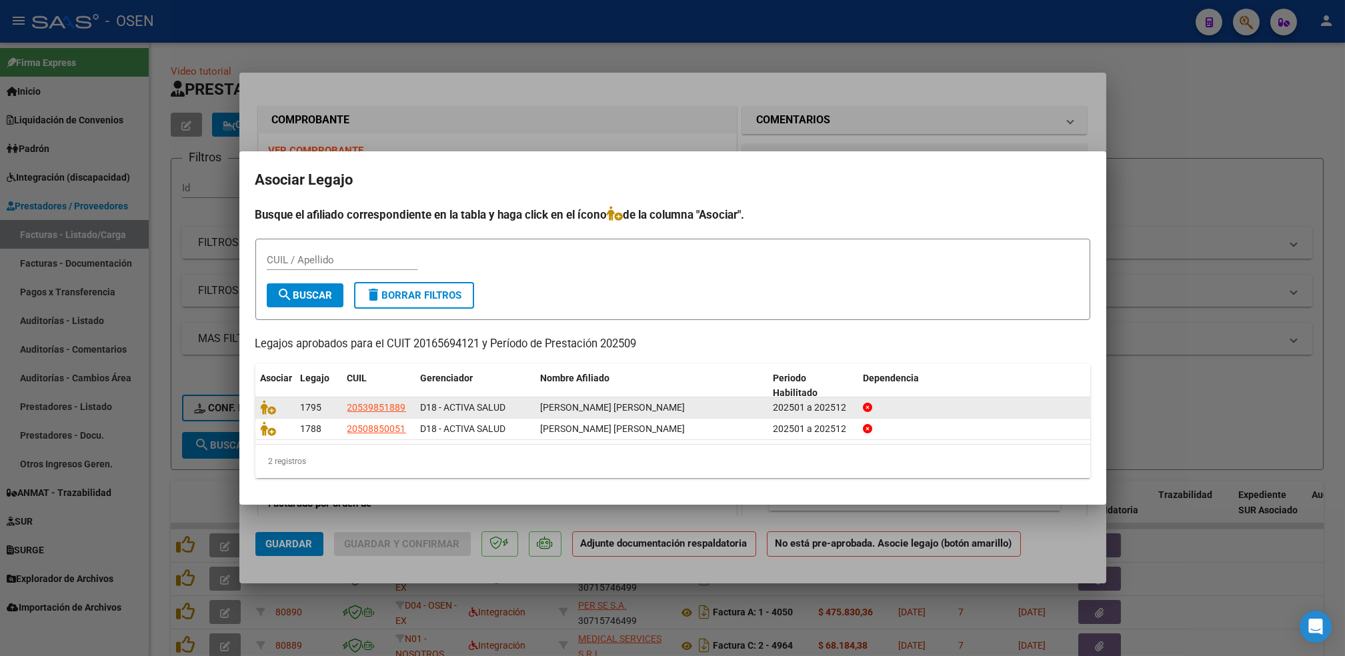
click at [255, 412] on datatable-body-cell at bounding box center [275, 408] width 40 height 21
click at [269, 406] on icon at bounding box center [269, 407] width 16 height 15
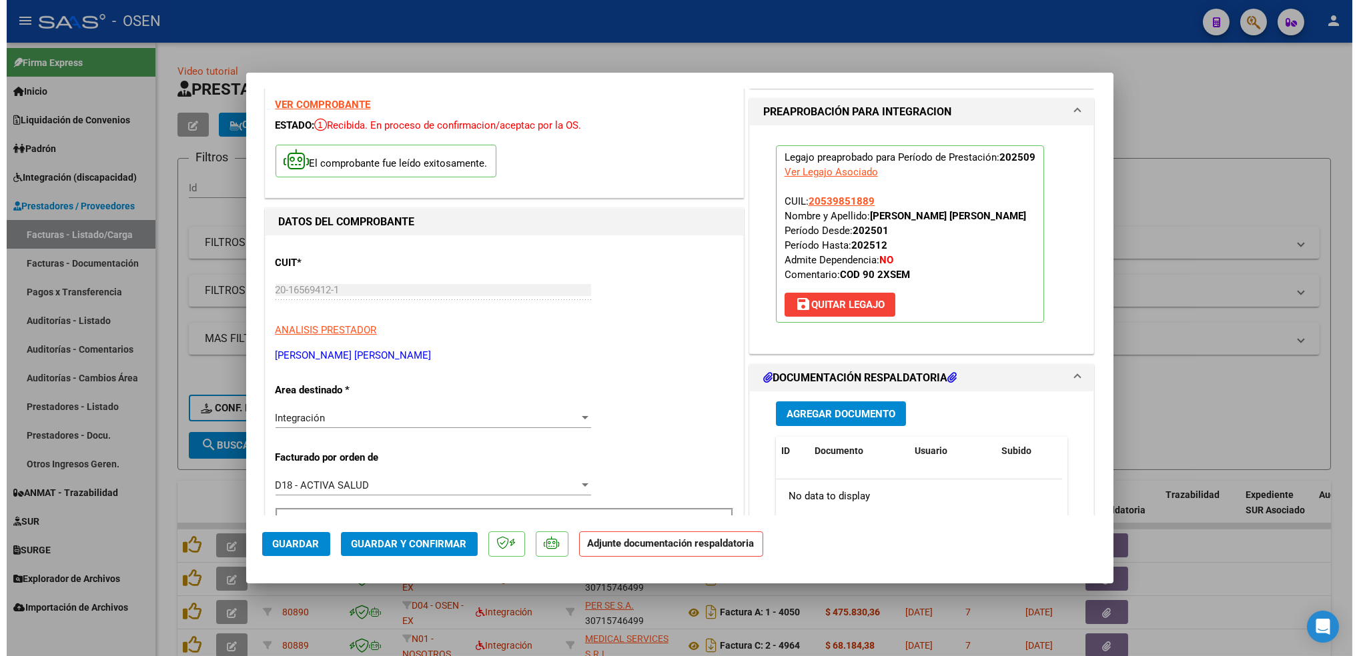
scroll to position [89, 0]
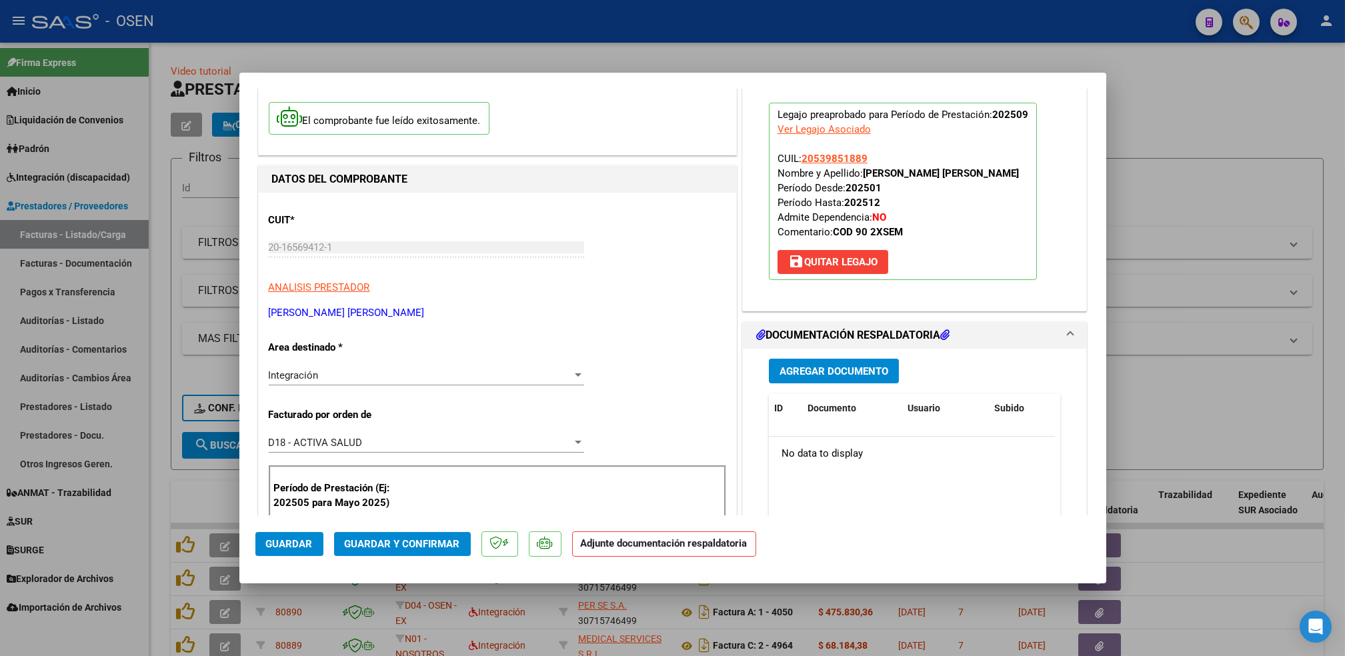
click at [838, 383] on div "Agregar Documento ID Documento Usuario Subido Acción No data to display 0 total…" at bounding box center [915, 482] width 312 height 266
click at [844, 373] on span "Agregar Documento" at bounding box center [834, 371] width 109 height 12
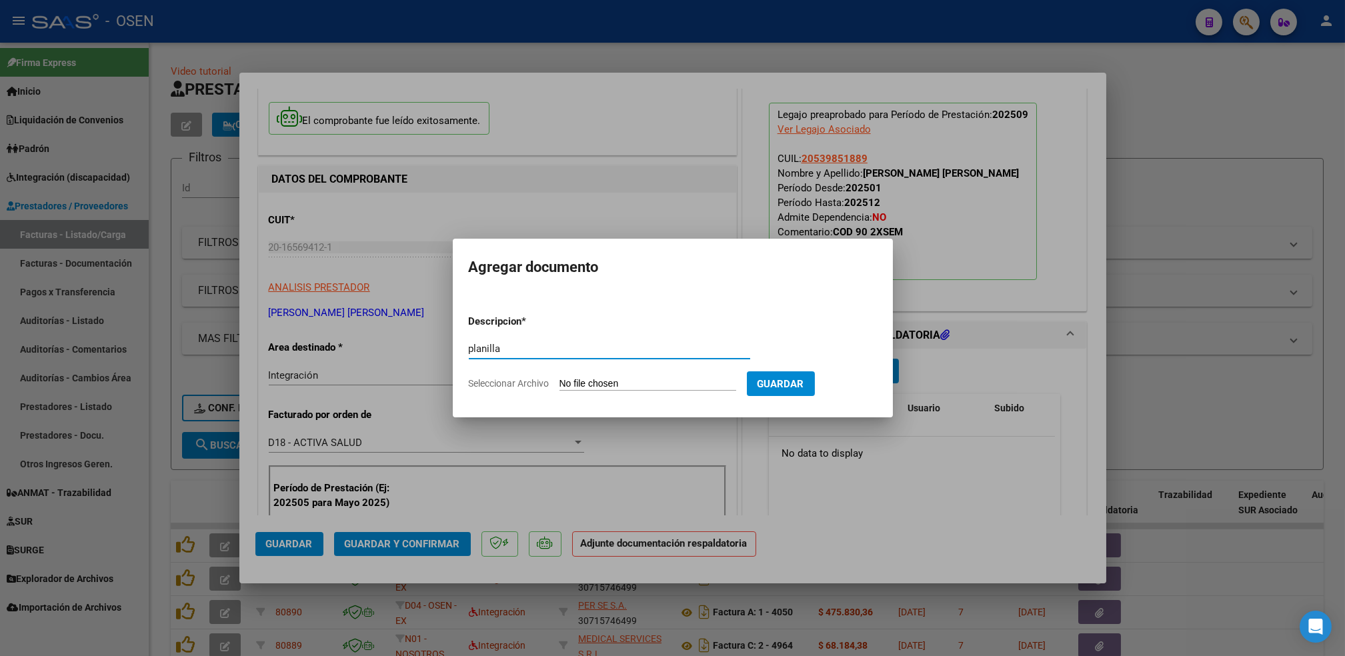
type input "planilla"
click at [560, 378] on input "Seleccionar Archivo" at bounding box center [648, 384] width 177 height 13
type input "C:\fakepath\Novaro Rosolo.pdf"
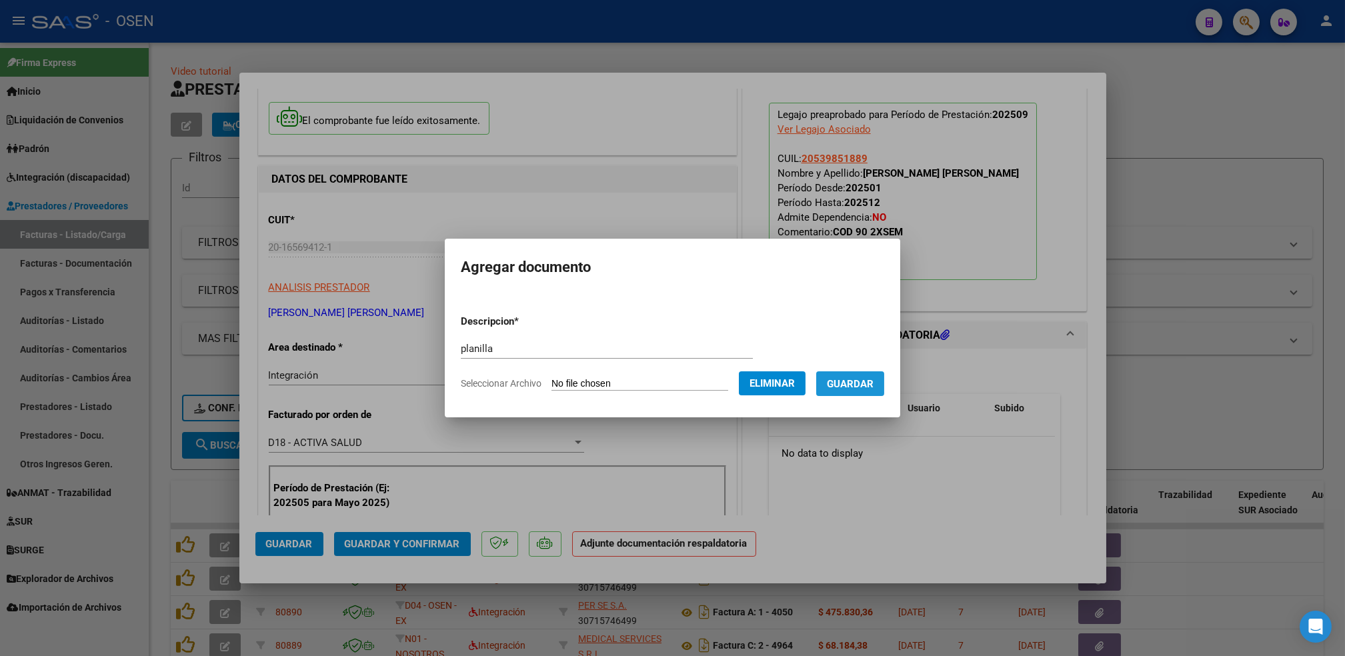
click at [859, 388] on span "Guardar" at bounding box center [850, 384] width 47 height 12
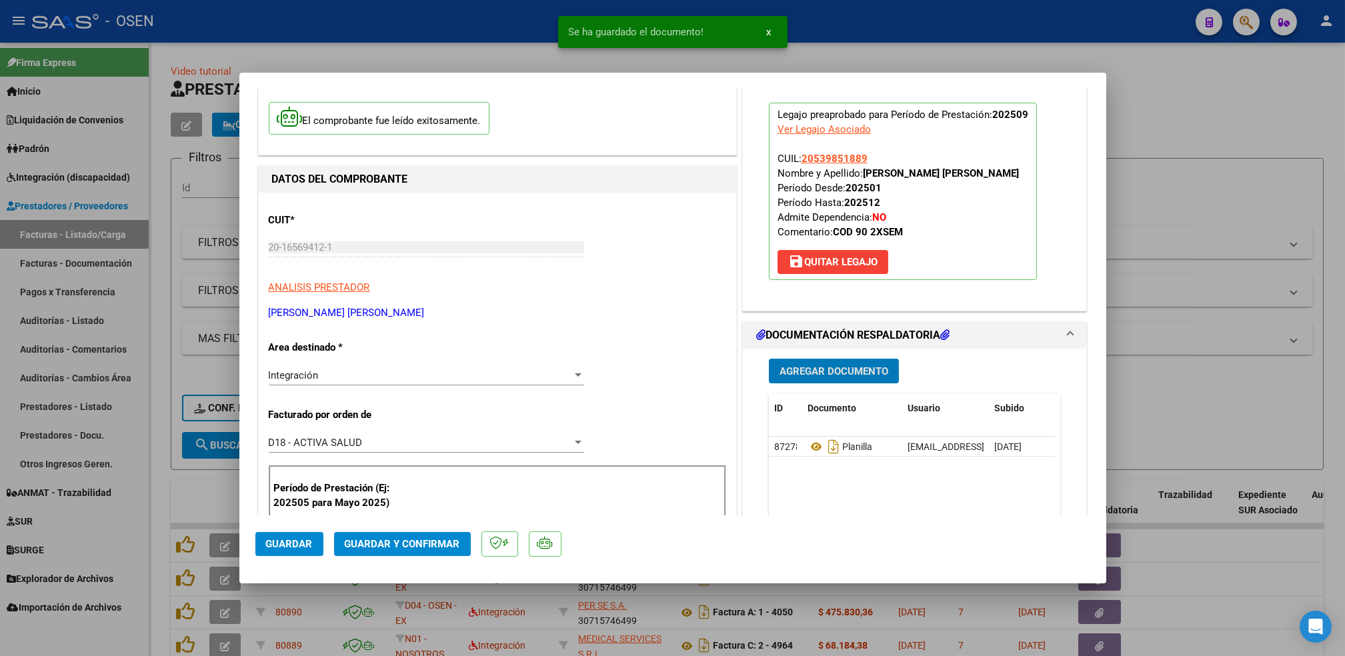
click at [299, 542] on span "Guardar" at bounding box center [289, 544] width 47 height 12
click at [161, 476] on div at bounding box center [672, 328] width 1345 height 656
type input "$ 0,00"
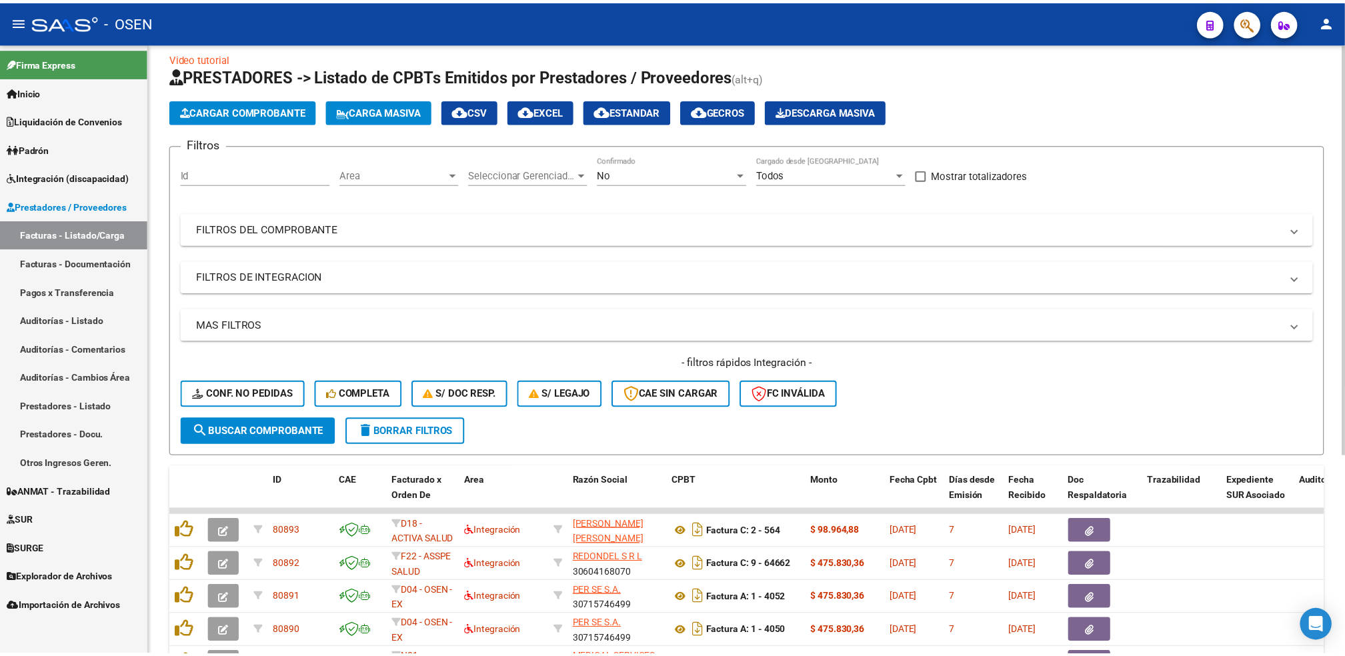
scroll to position [0, 0]
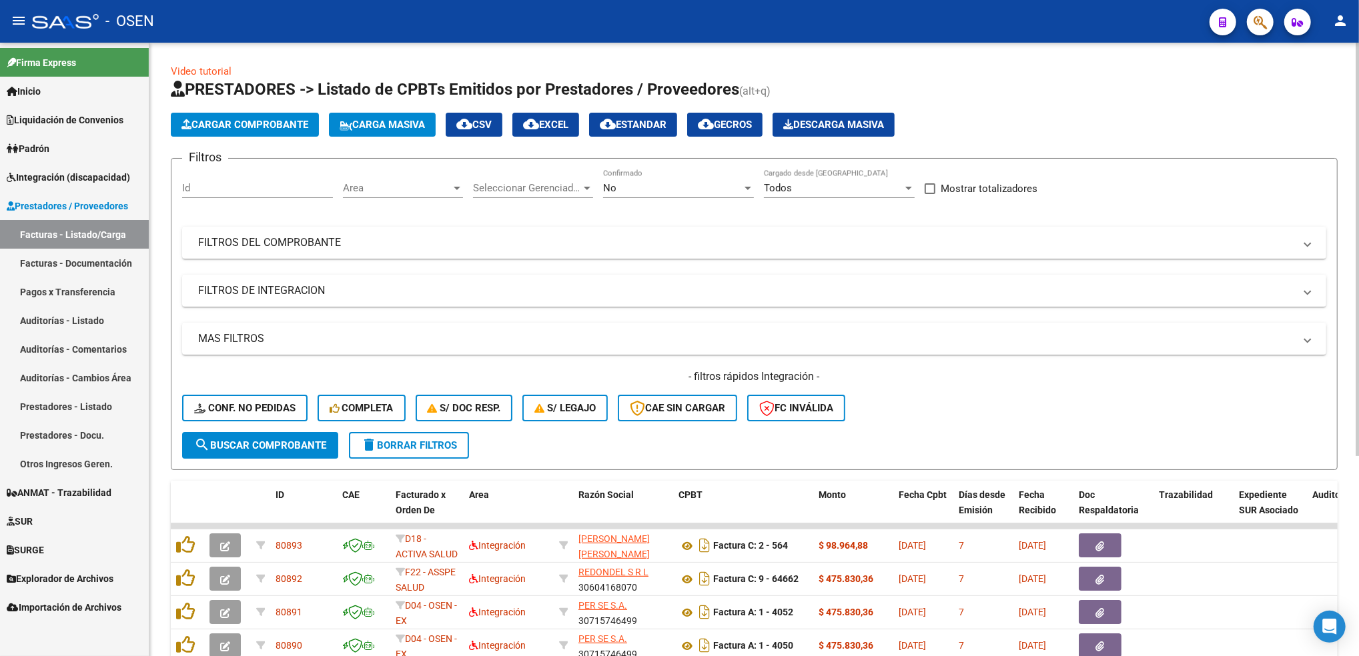
click at [287, 113] on button "Cargar Comprobante" at bounding box center [245, 125] width 148 height 24
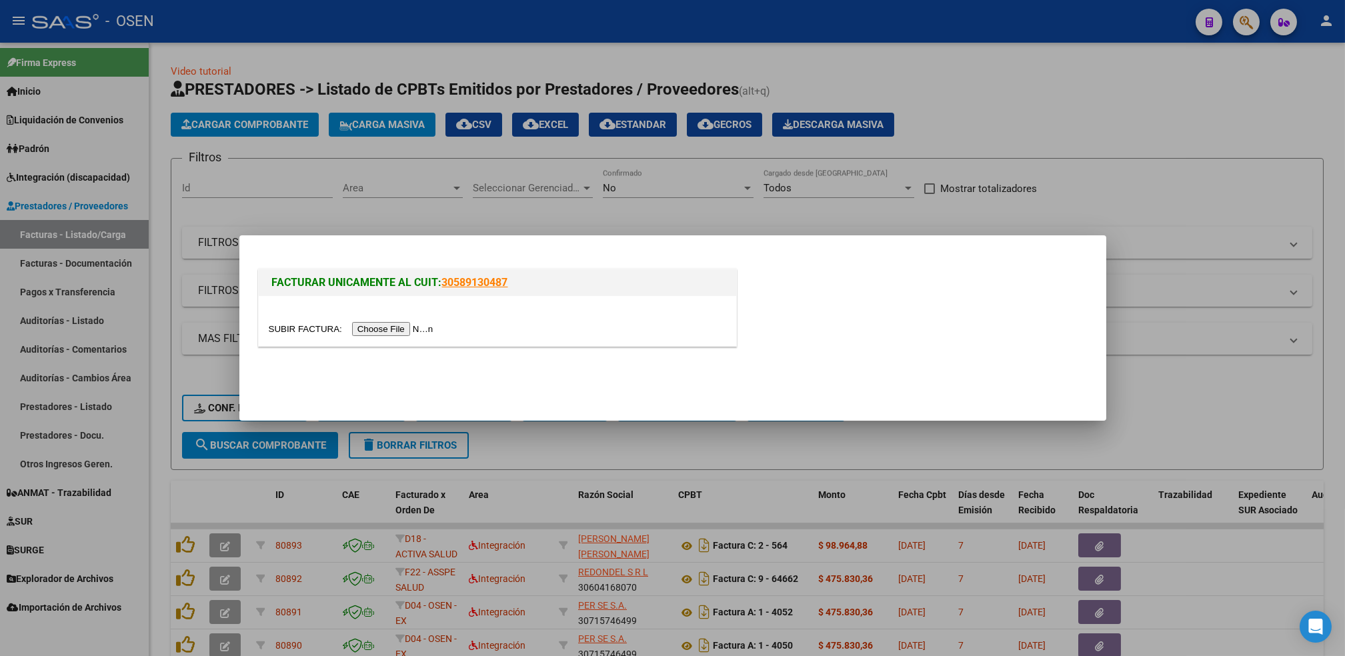
click at [413, 336] on div at bounding box center [498, 328] width 458 height 15
click at [395, 326] on input "file" at bounding box center [353, 329] width 169 height 14
click at [387, 329] on input "file" at bounding box center [353, 329] width 169 height 14
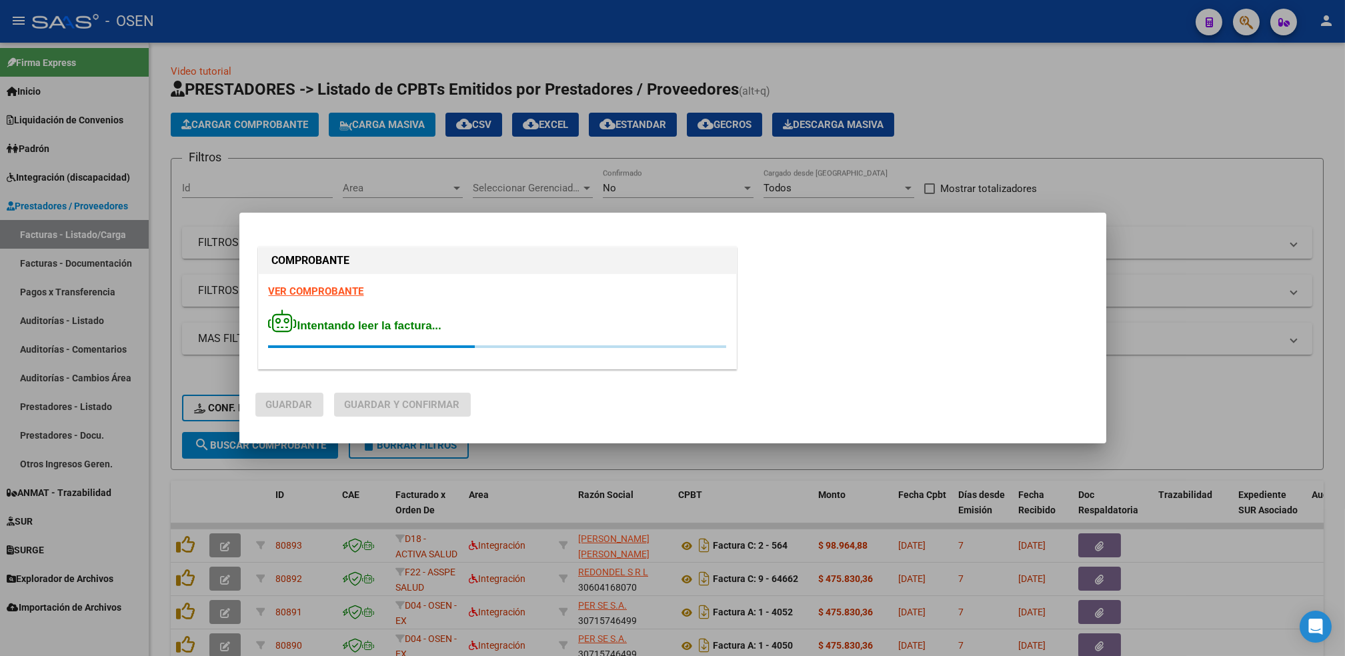
click at [318, 293] on strong "VER COMPROBANTE" at bounding box center [316, 291] width 95 height 12
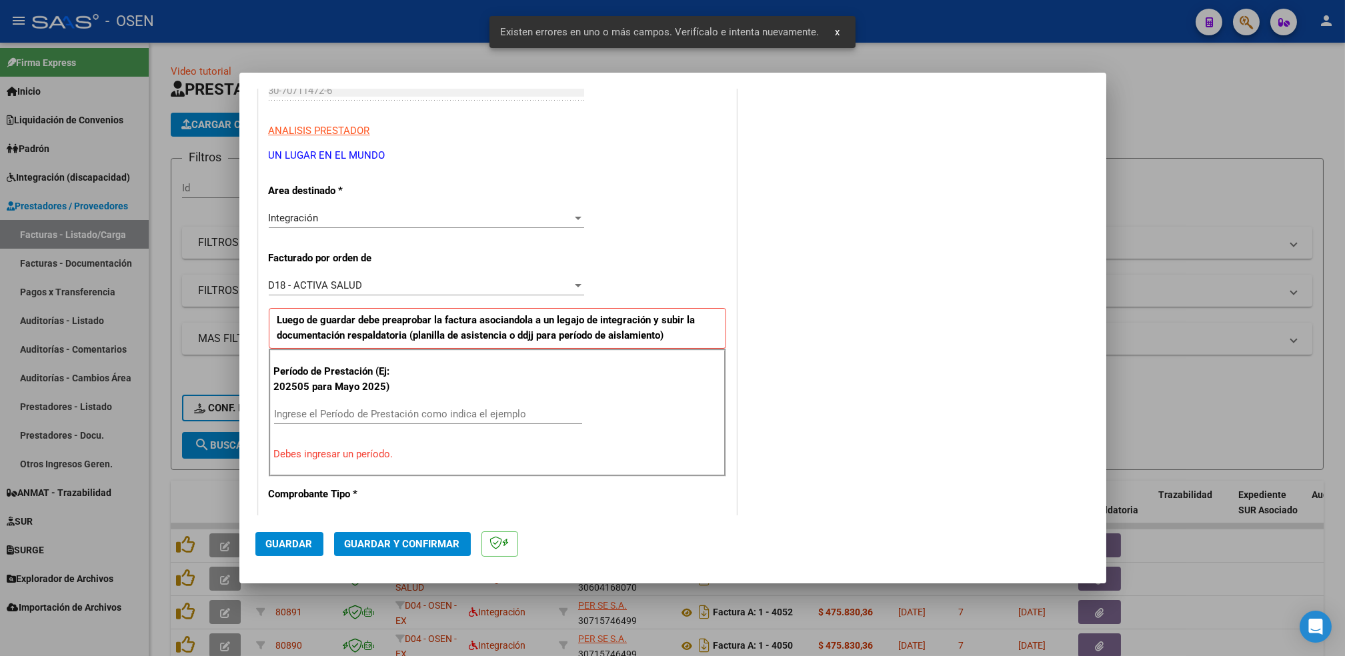
scroll to position [318, 0]
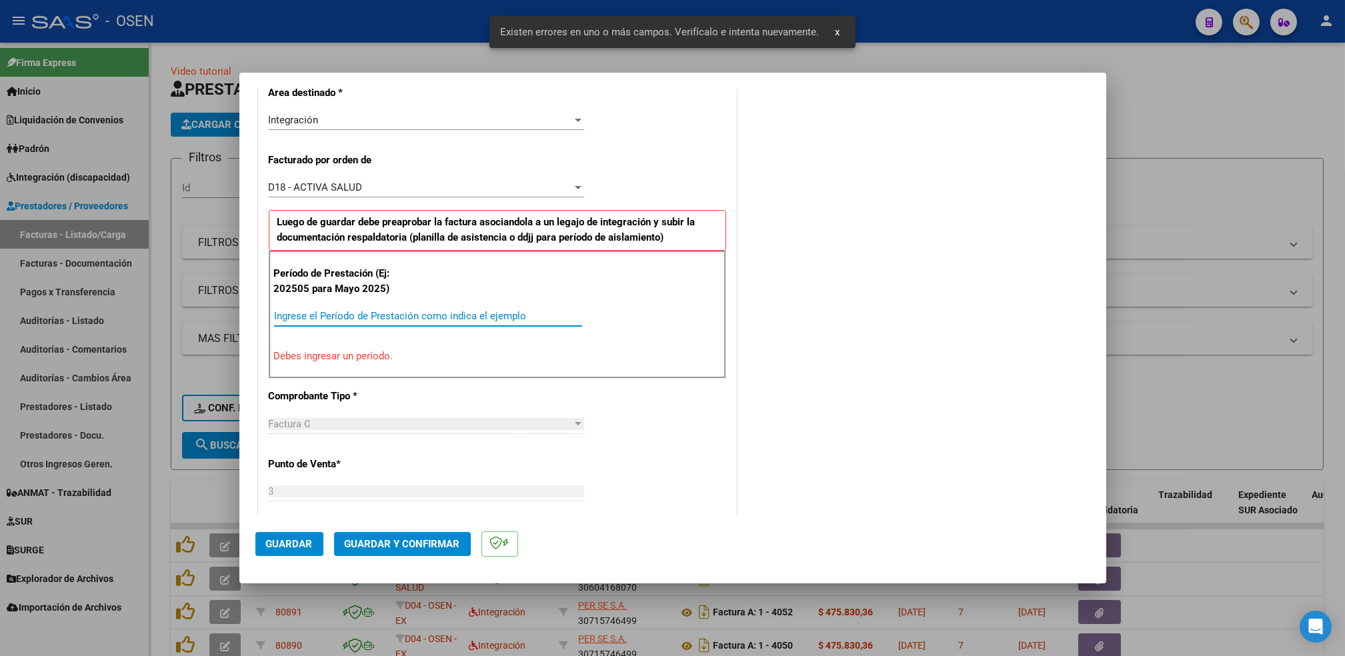
click at [369, 310] on input "Ingrese el Período de Prestación como indica el ejemplo" at bounding box center [428, 316] width 308 height 12
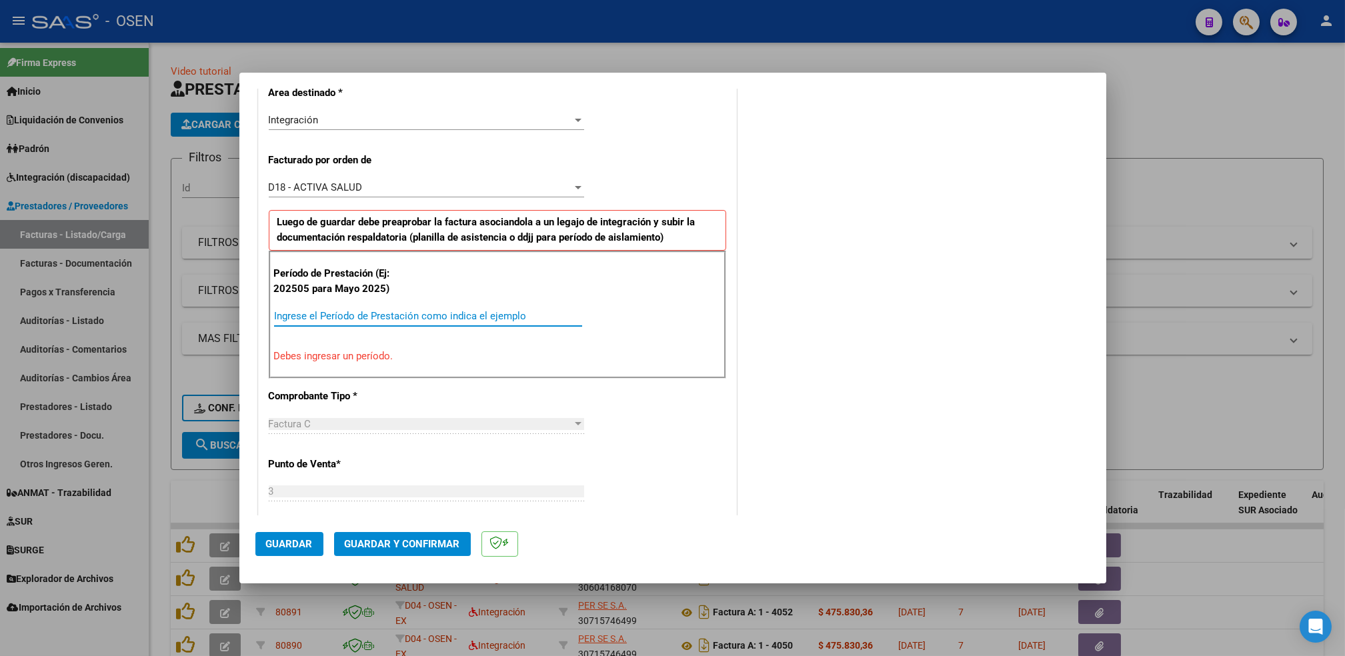
click at [403, 313] on input "Ingrese el Período de Prestación como indica el ejemplo" at bounding box center [428, 316] width 308 height 12
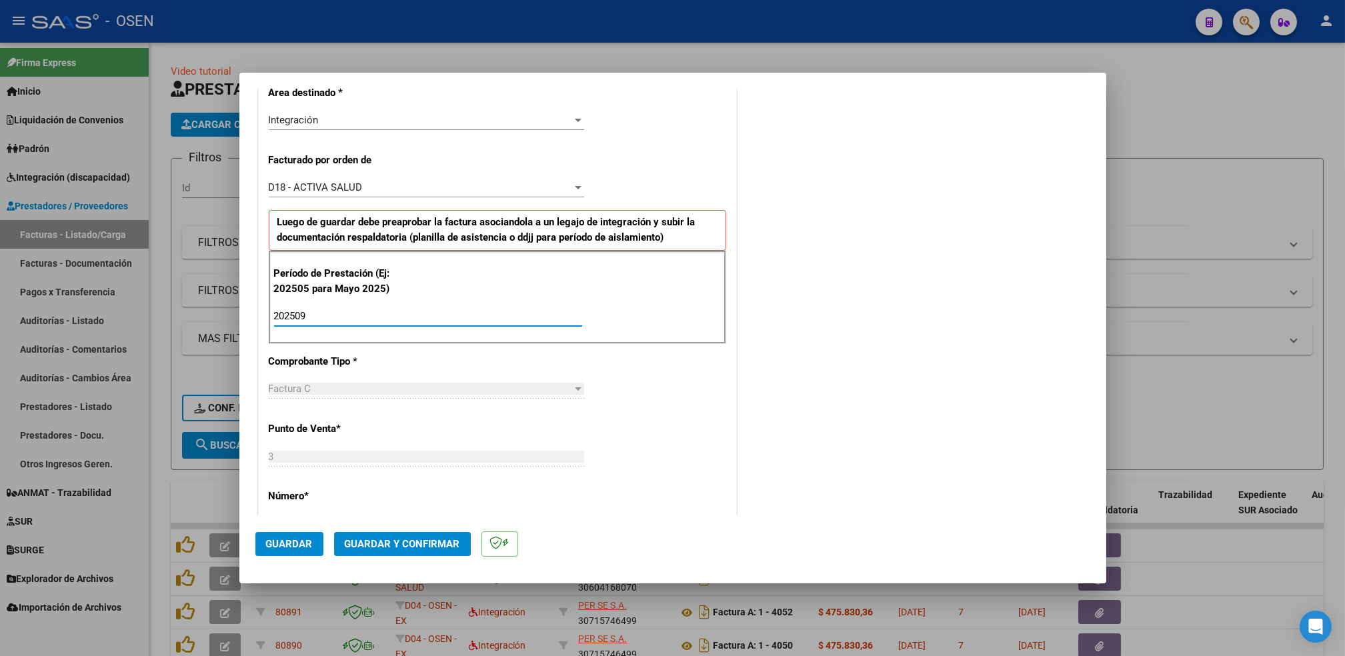
type input "202509"
click at [299, 550] on button "Guardar" at bounding box center [289, 544] width 68 height 24
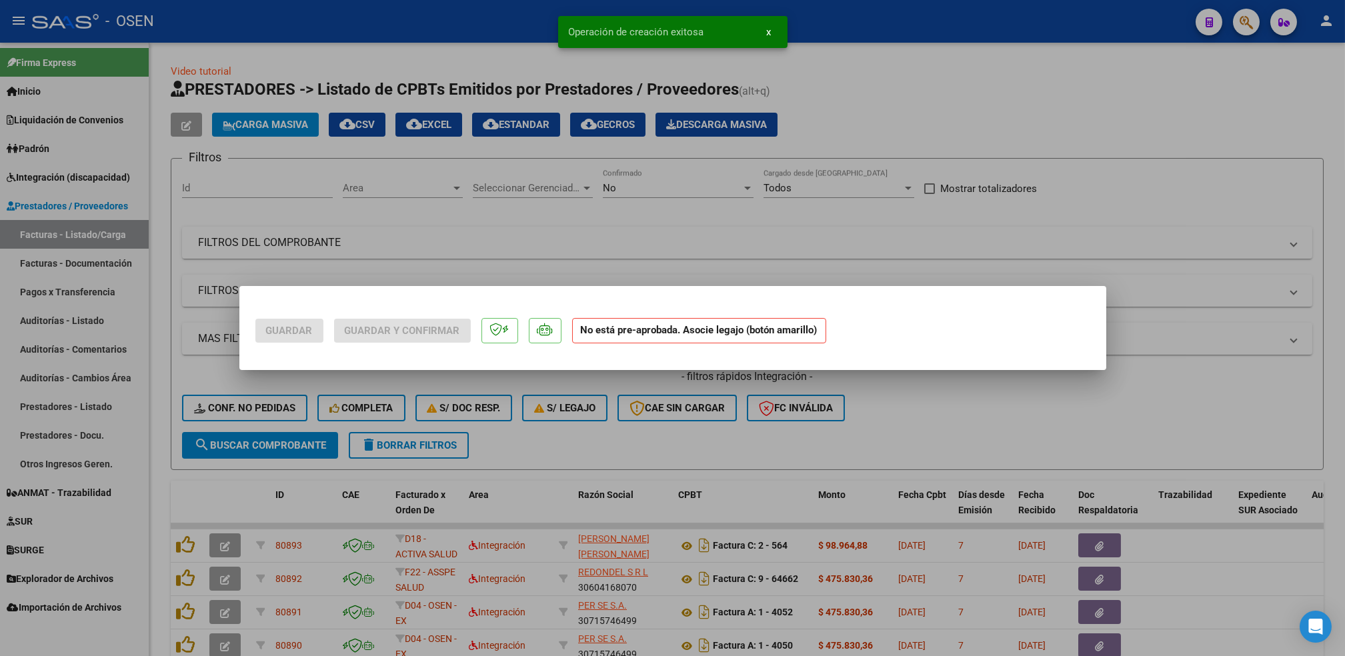
scroll to position [0, 0]
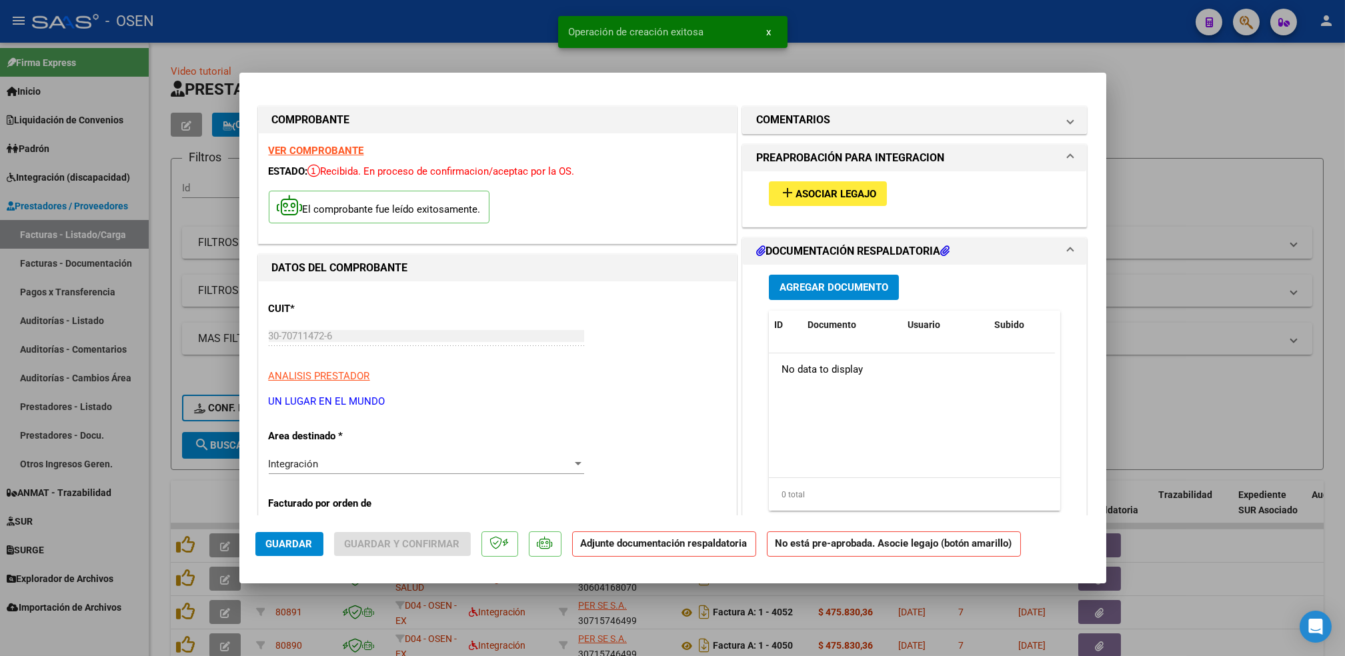
click at [880, 203] on div "add Asociar Legajo" at bounding box center [915, 193] width 312 height 45
click at [846, 201] on button "add Asociar Legajo" at bounding box center [828, 193] width 118 height 25
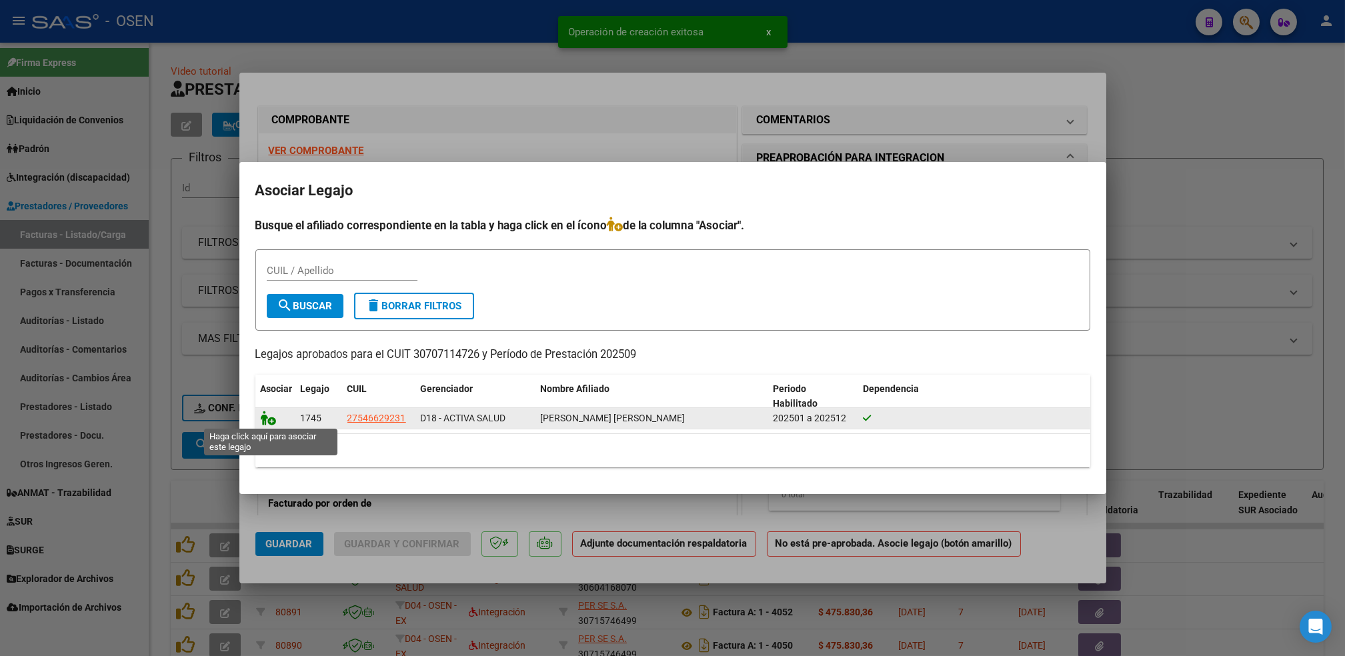
click at [267, 419] on icon at bounding box center [269, 418] width 16 height 15
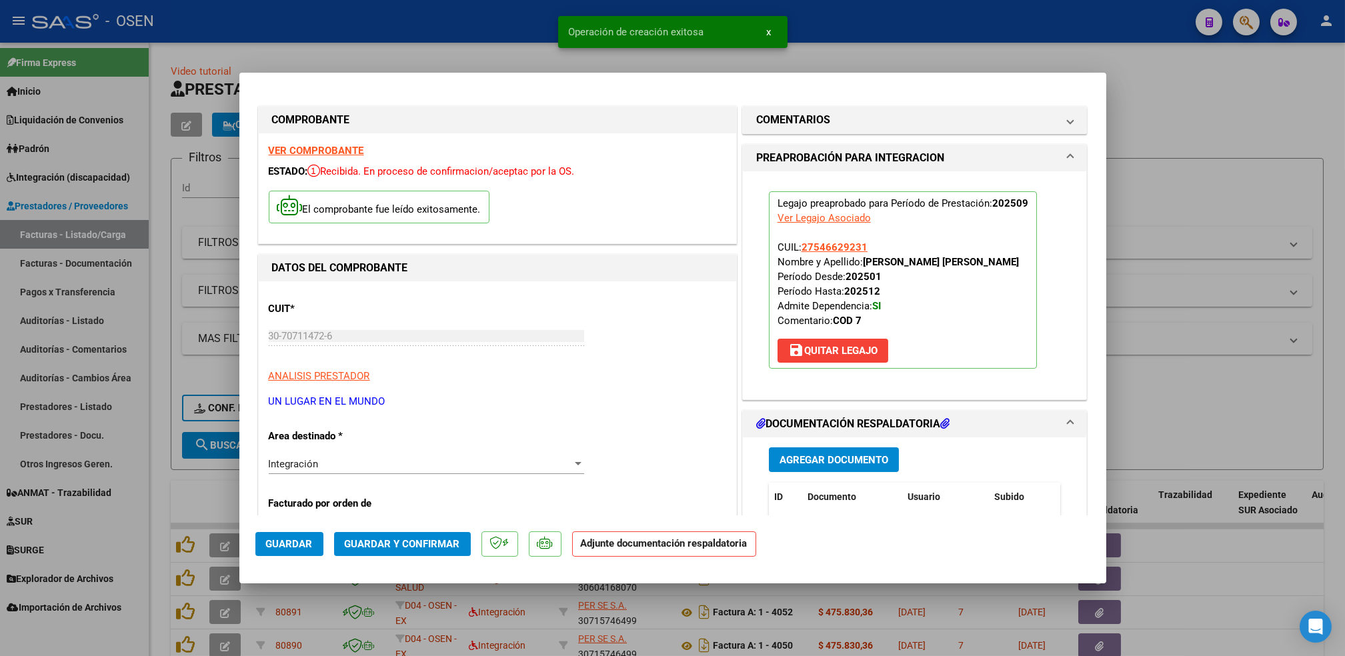
click at [844, 444] on div "Agregar Documento ID Documento Usuario Subido Acción No data to display 0 total…" at bounding box center [915, 571] width 312 height 266
click at [845, 456] on span "Agregar Documento" at bounding box center [834, 460] width 109 height 12
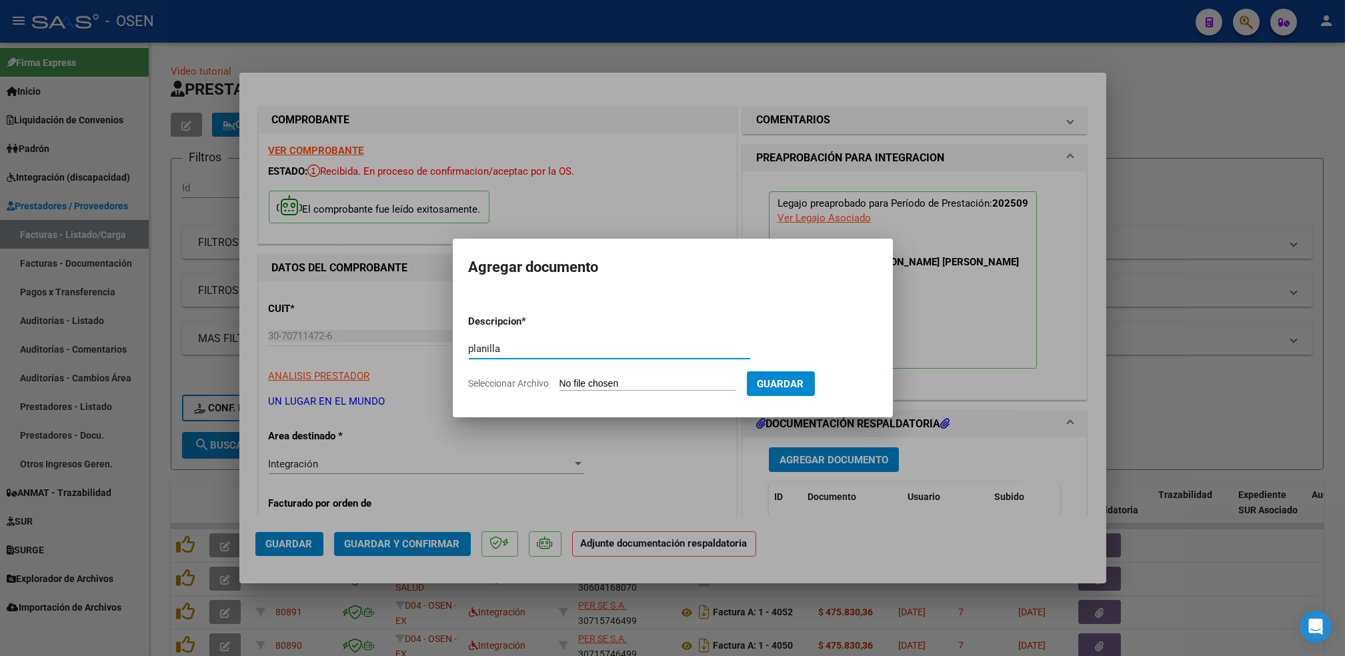
type input "planilla"
click at [560, 378] on input "Seleccionar Archivo" at bounding box center [648, 384] width 177 height 13
type input "C:\fakepath\SORIA.jpg"
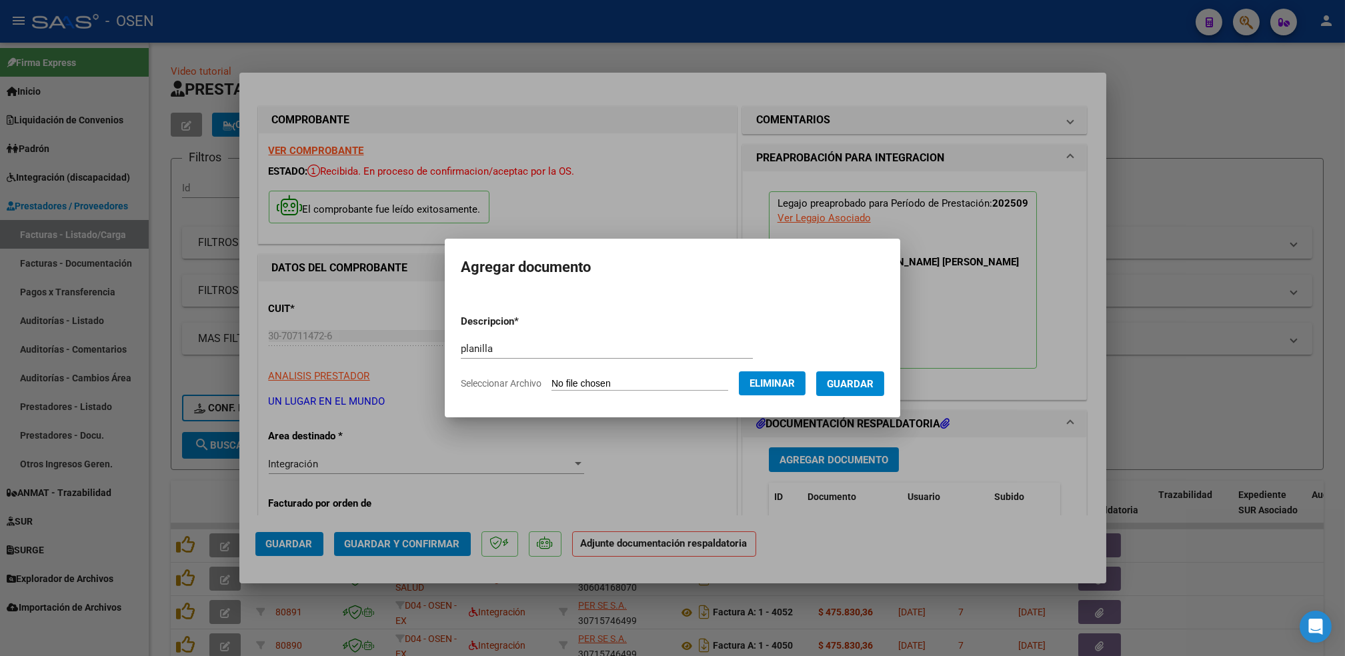
click at [764, 382] on span "Eliminar" at bounding box center [772, 383] width 45 height 12
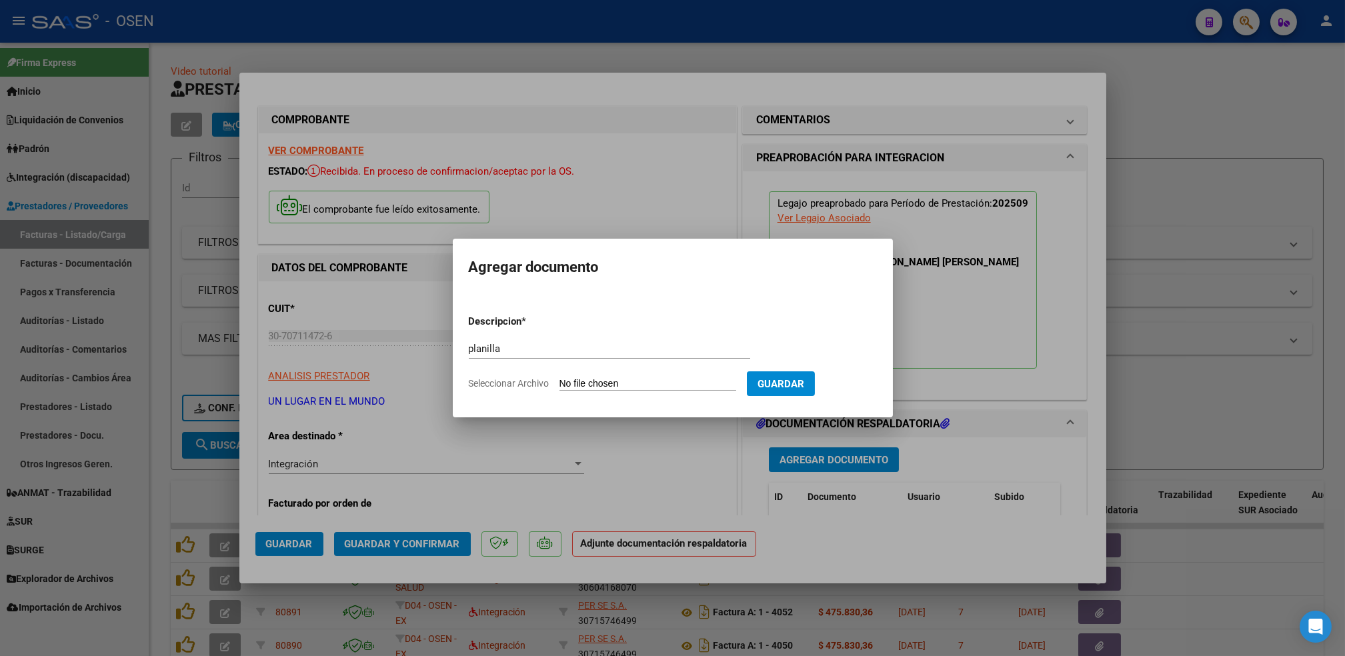
click at [669, 376] on form "Descripcion * planilla Escriba aquí una descripcion Seleccionar Archivo Guardar" at bounding box center [673, 352] width 408 height 97
click at [666, 383] on input "Seleccionar Archivo" at bounding box center [648, 384] width 177 height 13
type input "C:\fakepath\SORIA.jpg"
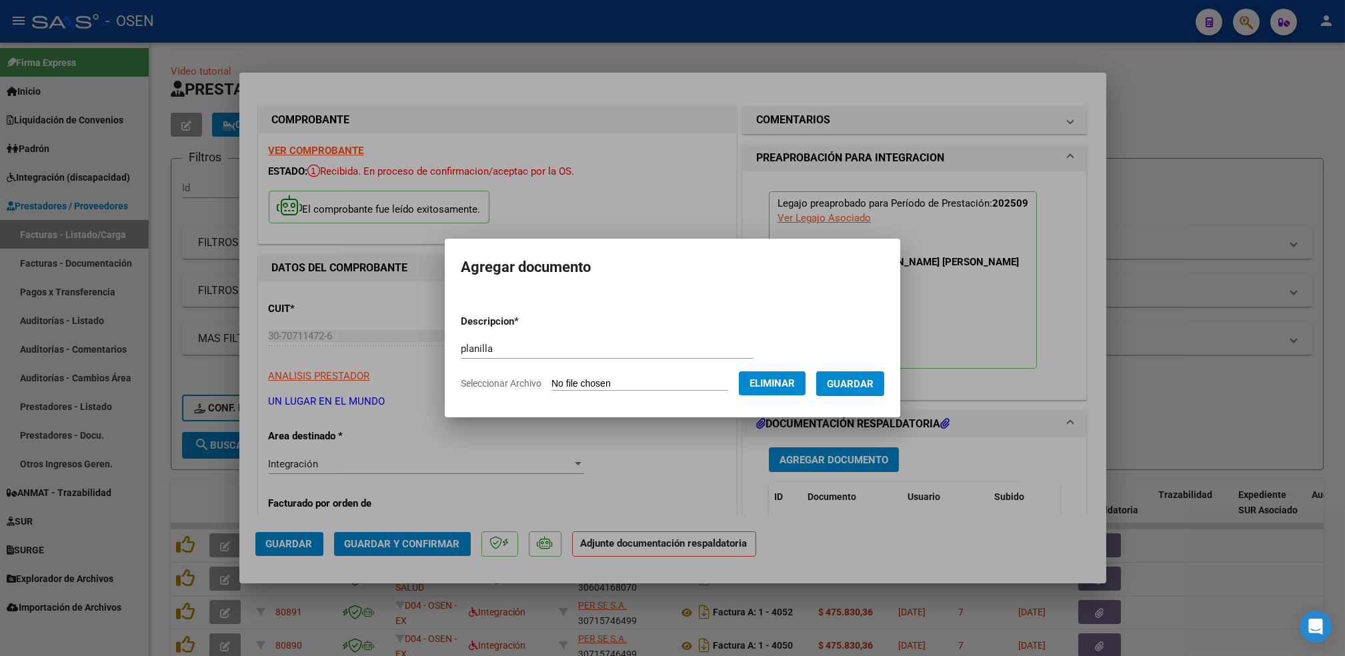
click at [859, 395] on button "Guardar" at bounding box center [850, 383] width 68 height 25
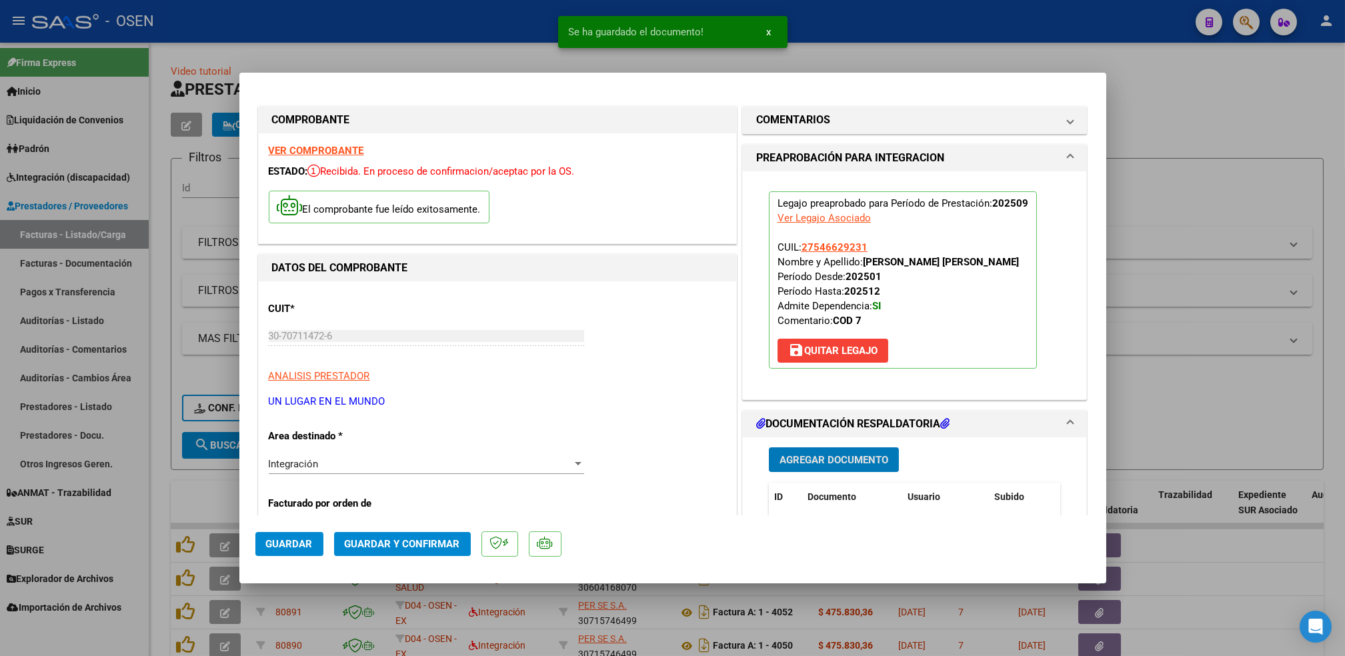
click at [305, 536] on button "Guardar" at bounding box center [289, 544] width 68 height 24
click at [152, 498] on div at bounding box center [672, 328] width 1345 height 656
type input "$ 0,00"
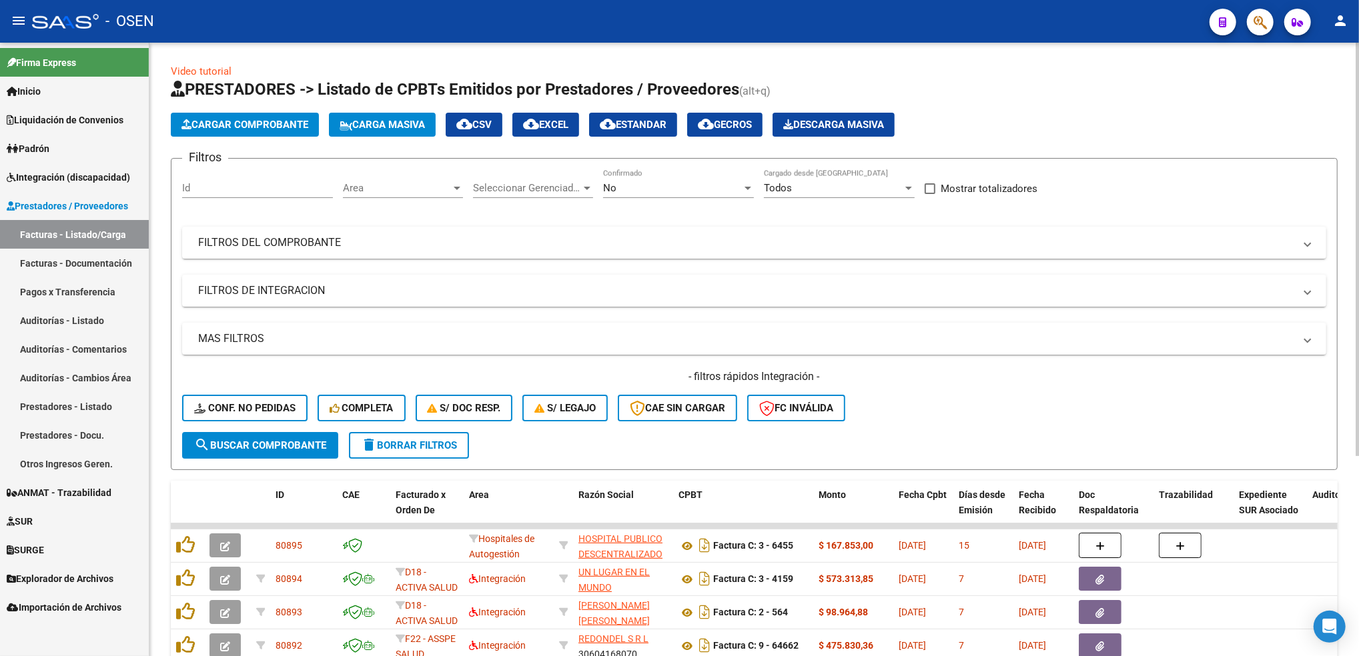
click at [295, 127] on span "Cargar Comprobante" at bounding box center [244, 125] width 127 height 12
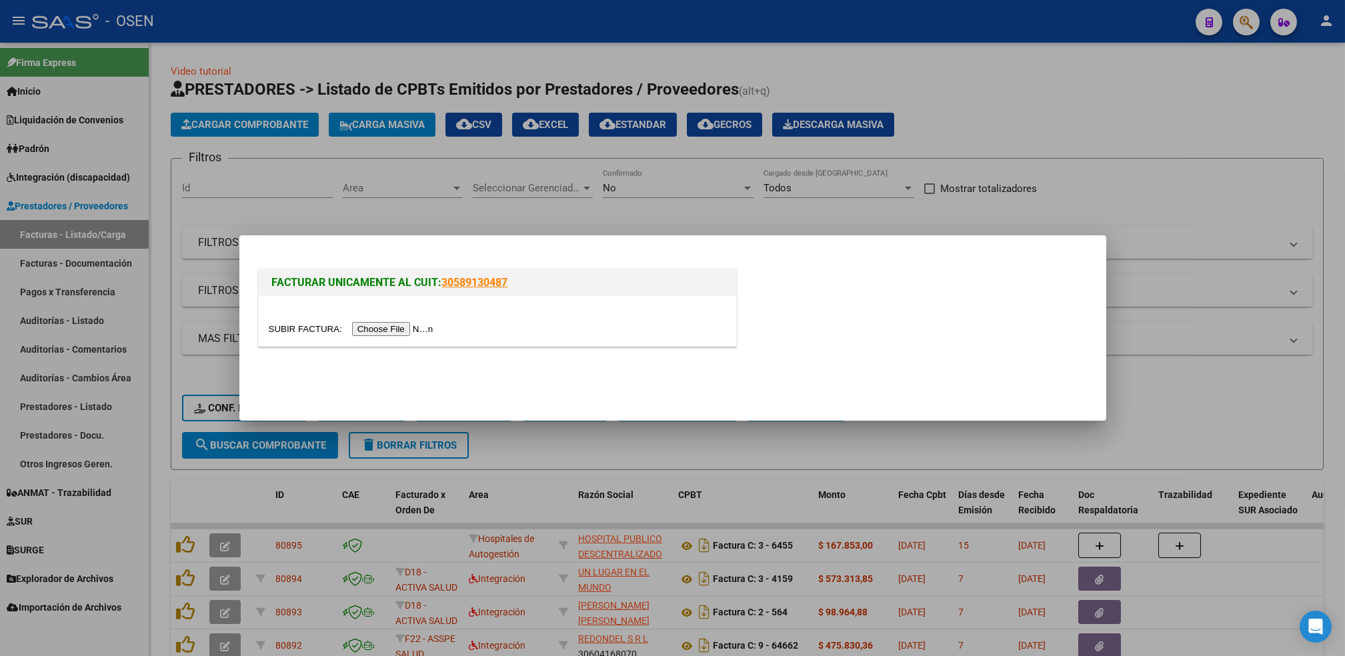
click at [402, 333] on input "file" at bounding box center [353, 329] width 169 height 14
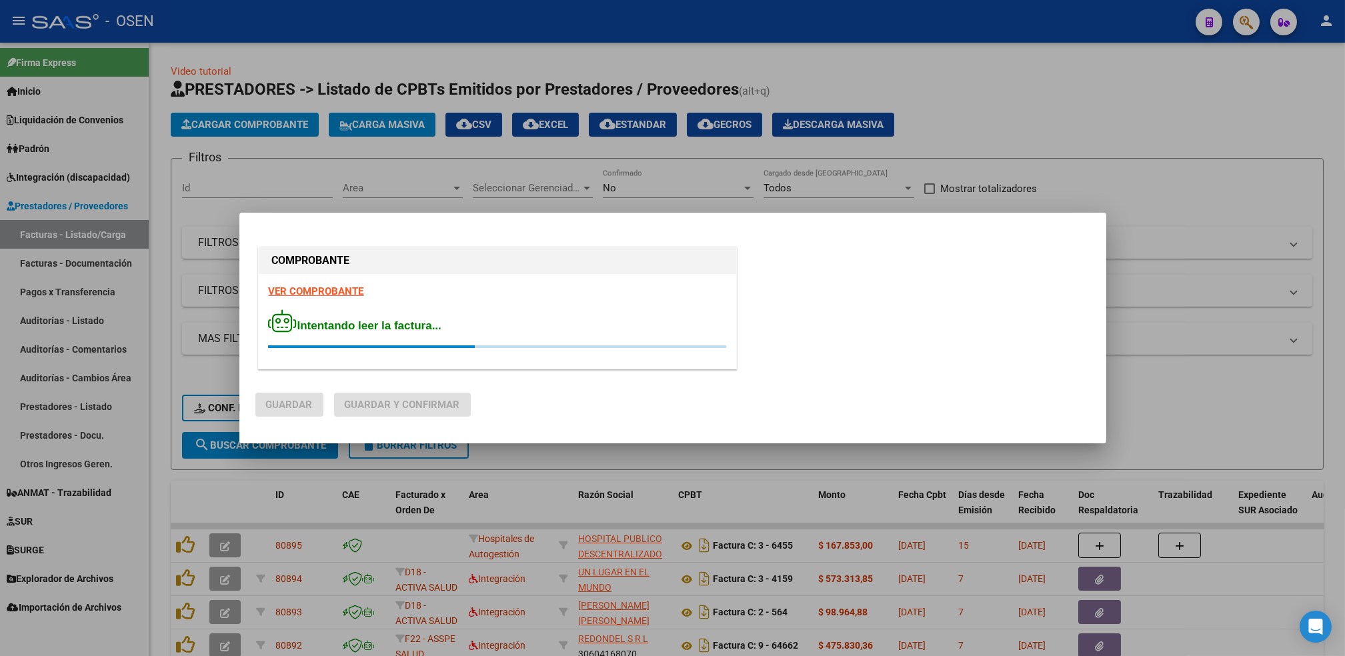
click at [331, 293] on div "COMPROBANTE VER COMPROBANTE Intentando leer la factura..." at bounding box center [497, 310] width 484 height 133
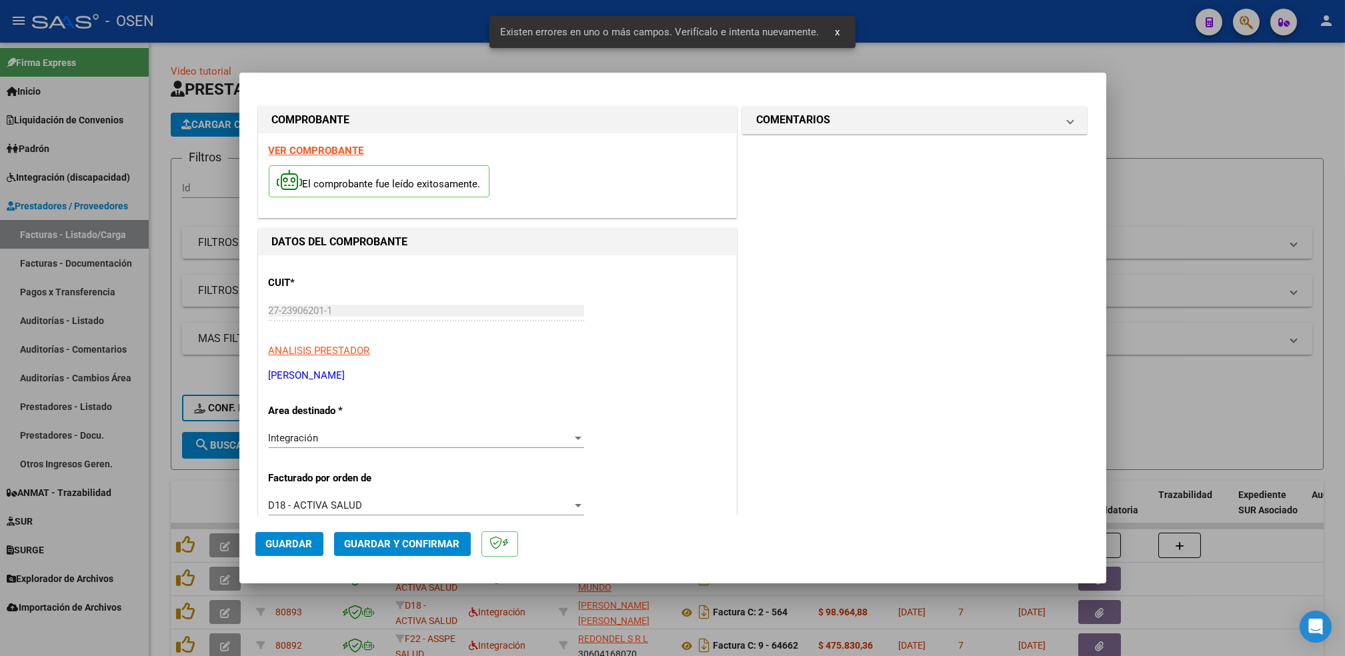
click at [331, 149] on strong "VER COMPROBANTE" at bounding box center [316, 151] width 95 height 12
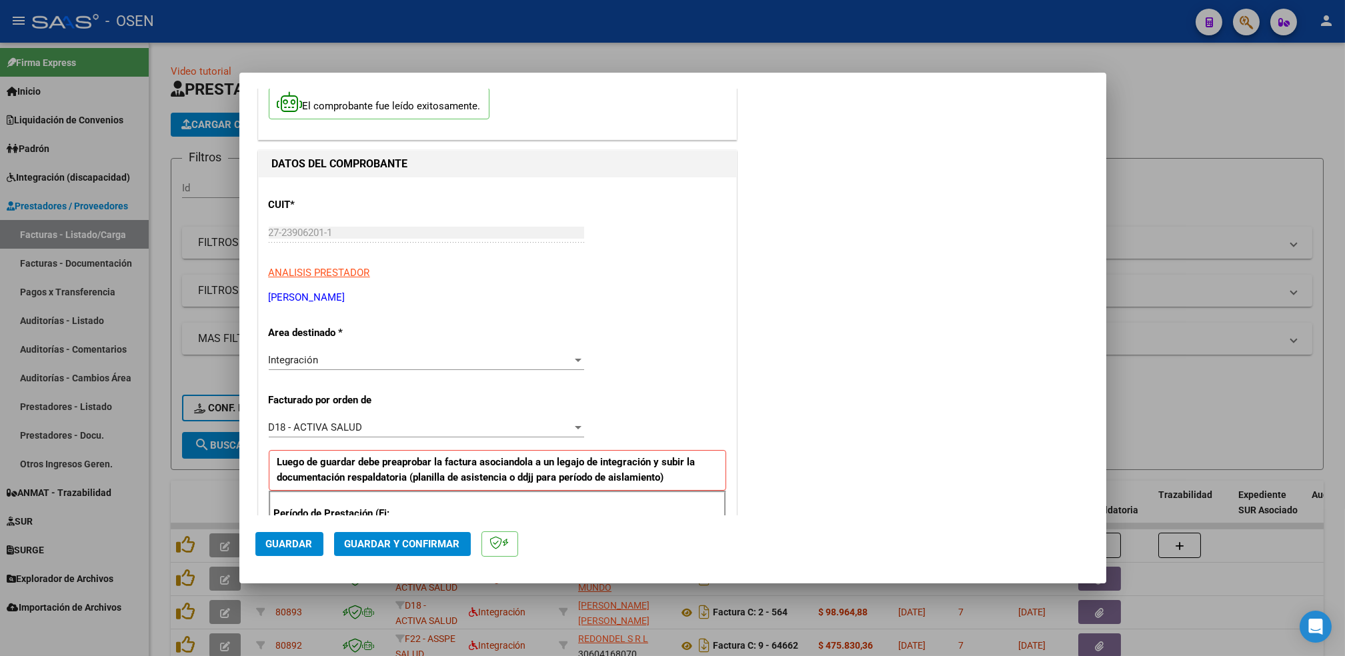
scroll to position [177, 0]
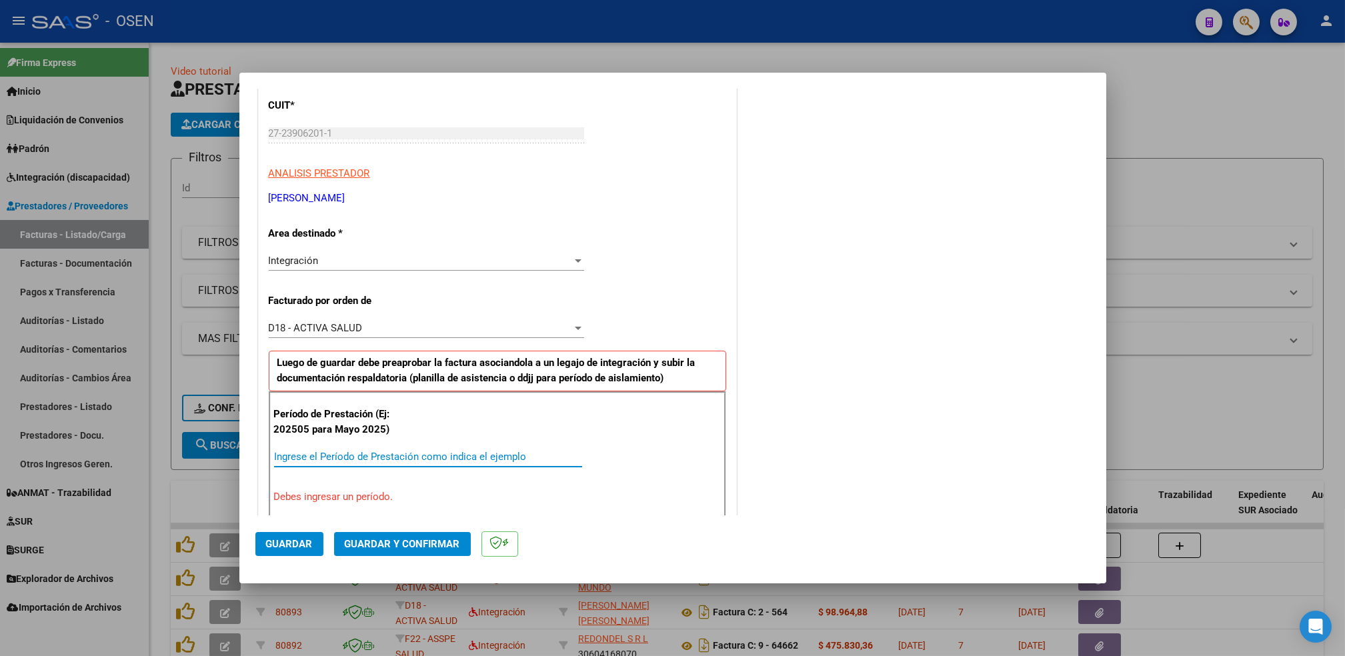
click at [355, 457] on input "Ingrese el Período de Prestación como indica el ejemplo" at bounding box center [428, 457] width 308 height 12
type input "202509"
click at [299, 546] on span "Guardar" at bounding box center [289, 544] width 47 height 12
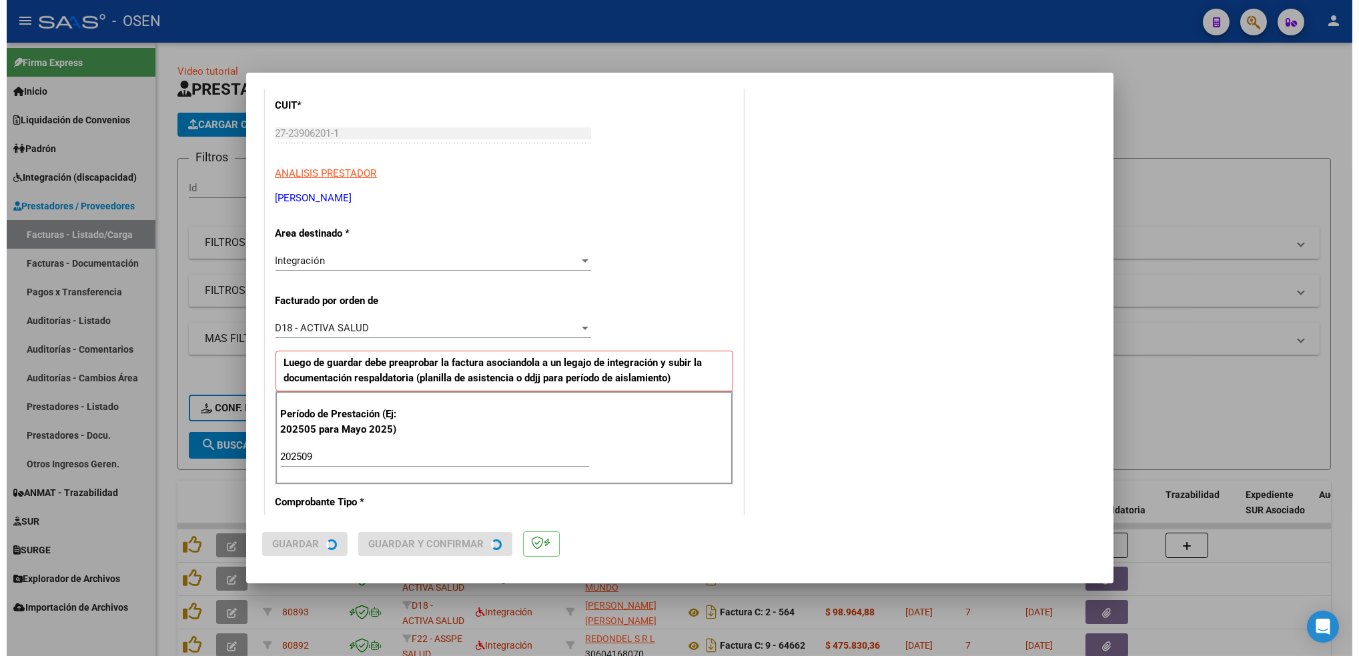
scroll to position [0, 0]
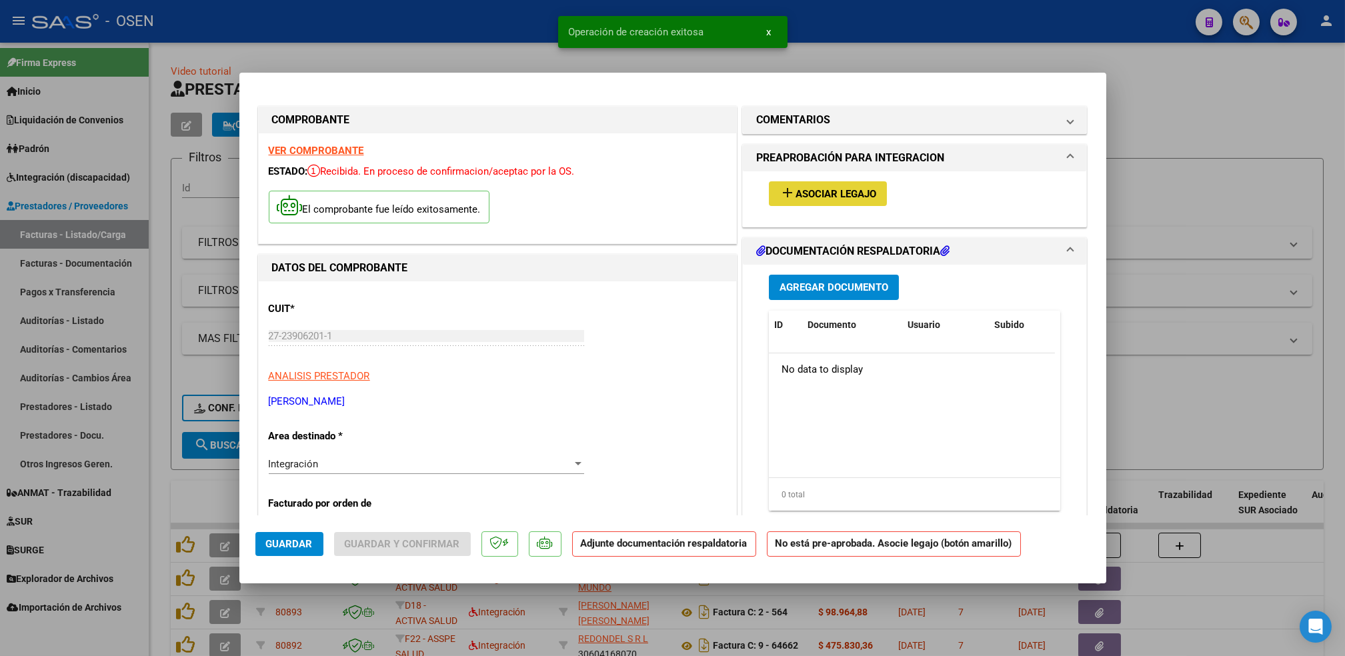
click at [839, 190] on span "Asociar Legajo" at bounding box center [836, 194] width 81 height 12
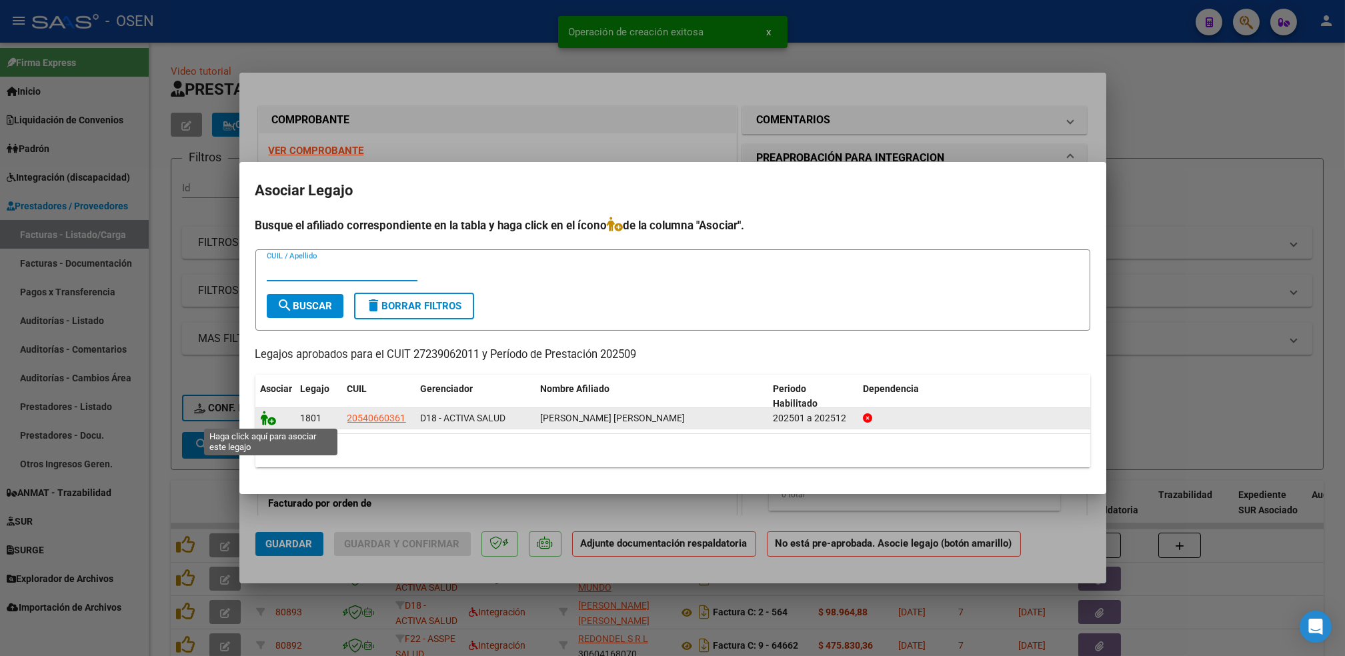
click at [265, 422] on icon at bounding box center [269, 418] width 16 height 15
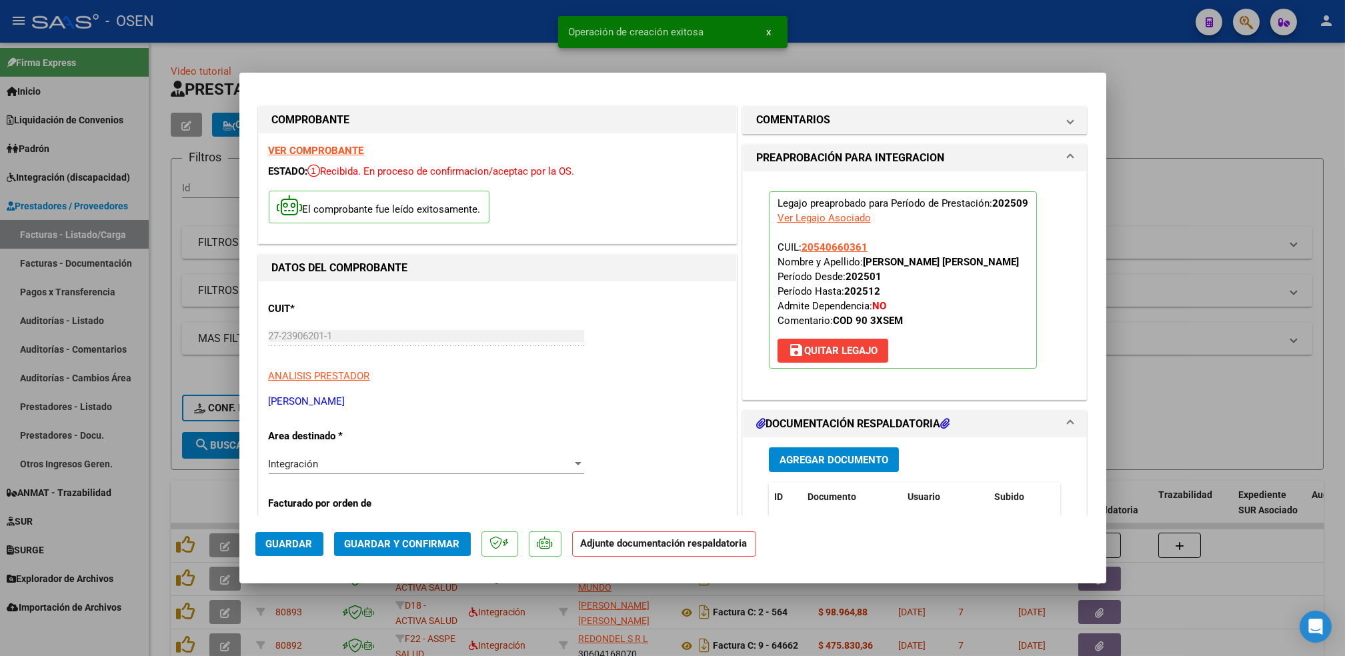
click at [818, 450] on button "Agregar Documento" at bounding box center [834, 460] width 130 height 25
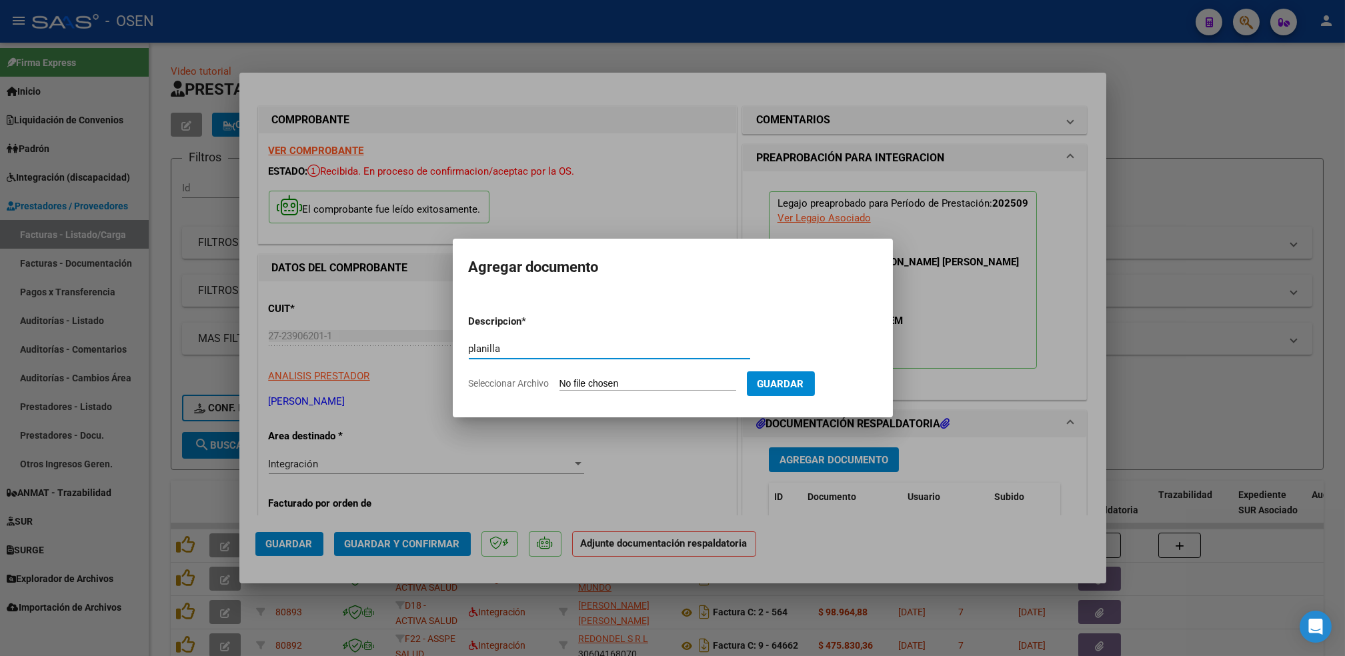
type input "planilla"
click at [560, 378] on input "Seleccionar Archivo" at bounding box center [648, 384] width 177 height 13
type input "C:\fakepath\chamorro 0925.pdf"
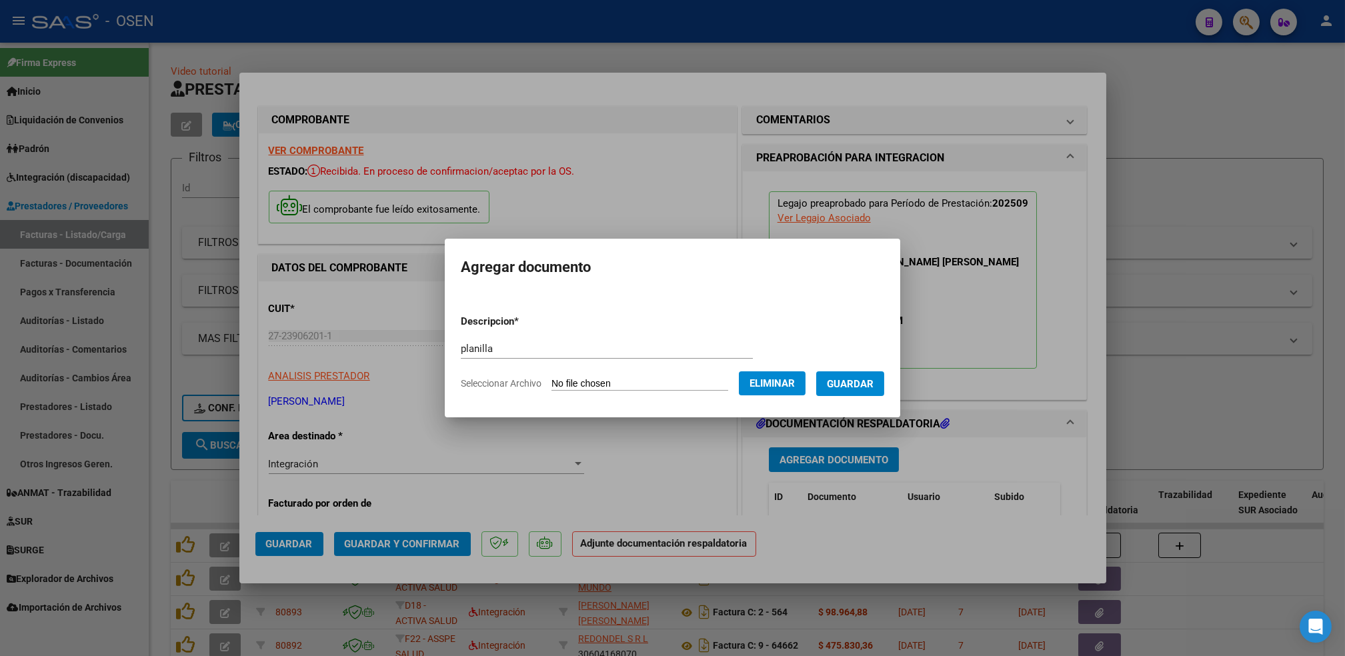
click at [858, 381] on span "Guardar" at bounding box center [850, 384] width 47 height 12
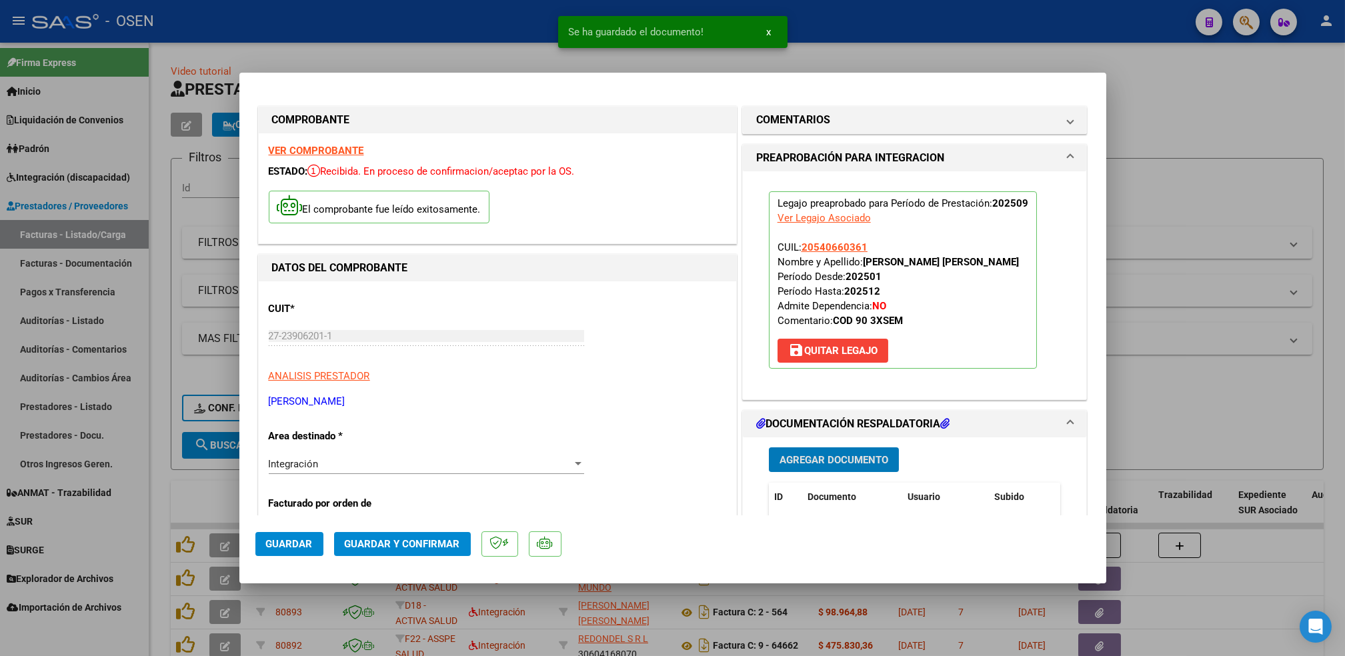
click at [295, 542] on span "Guardar" at bounding box center [289, 544] width 47 height 12
click at [159, 454] on div at bounding box center [672, 328] width 1345 height 656
type input "$ 0,00"
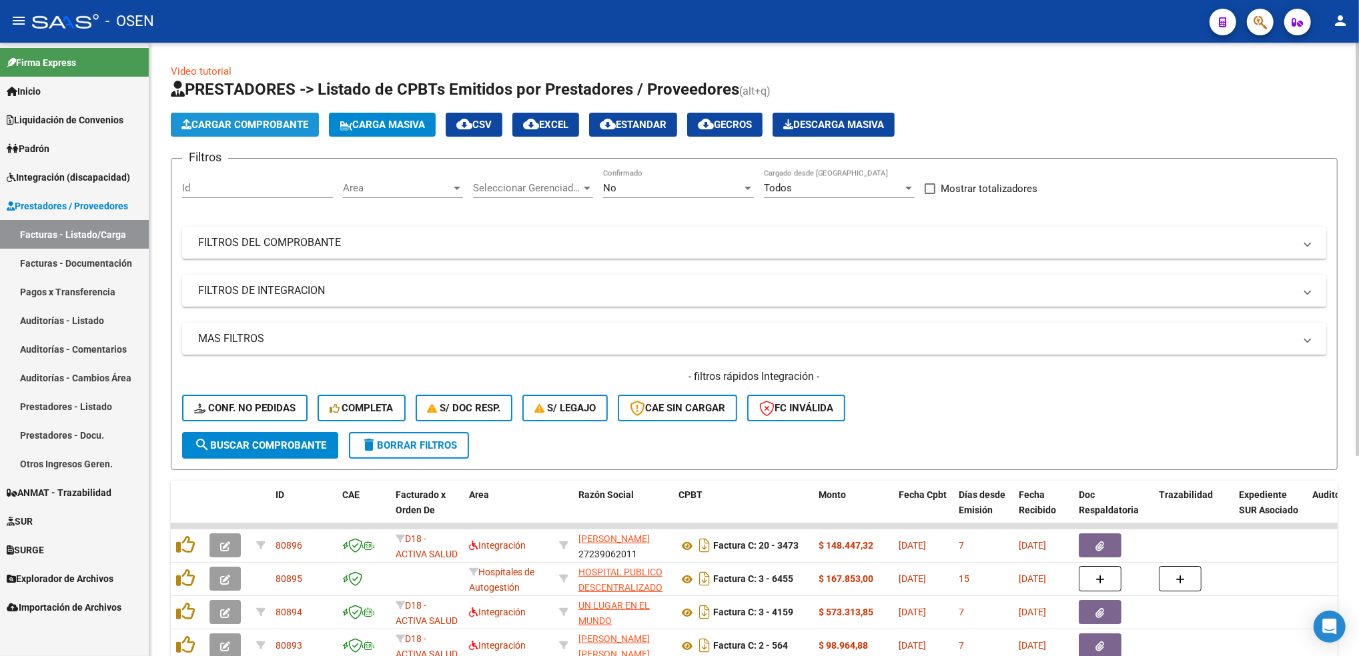
click at [294, 124] on span "Cargar Comprobante" at bounding box center [244, 125] width 127 height 12
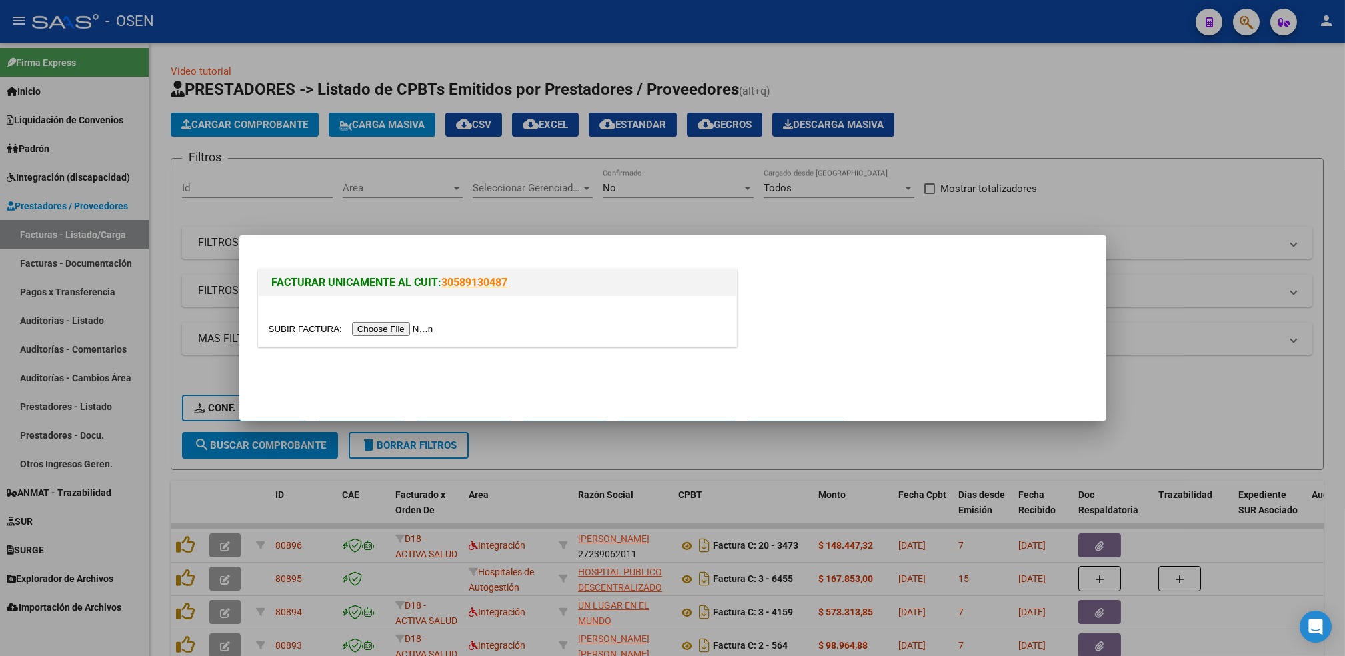
click at [408, 338] on div at bounding box center [498, 321] width 478 height 50
click at [407, 331] on input "file" at bounding box center [353, 329] width 169 height 14
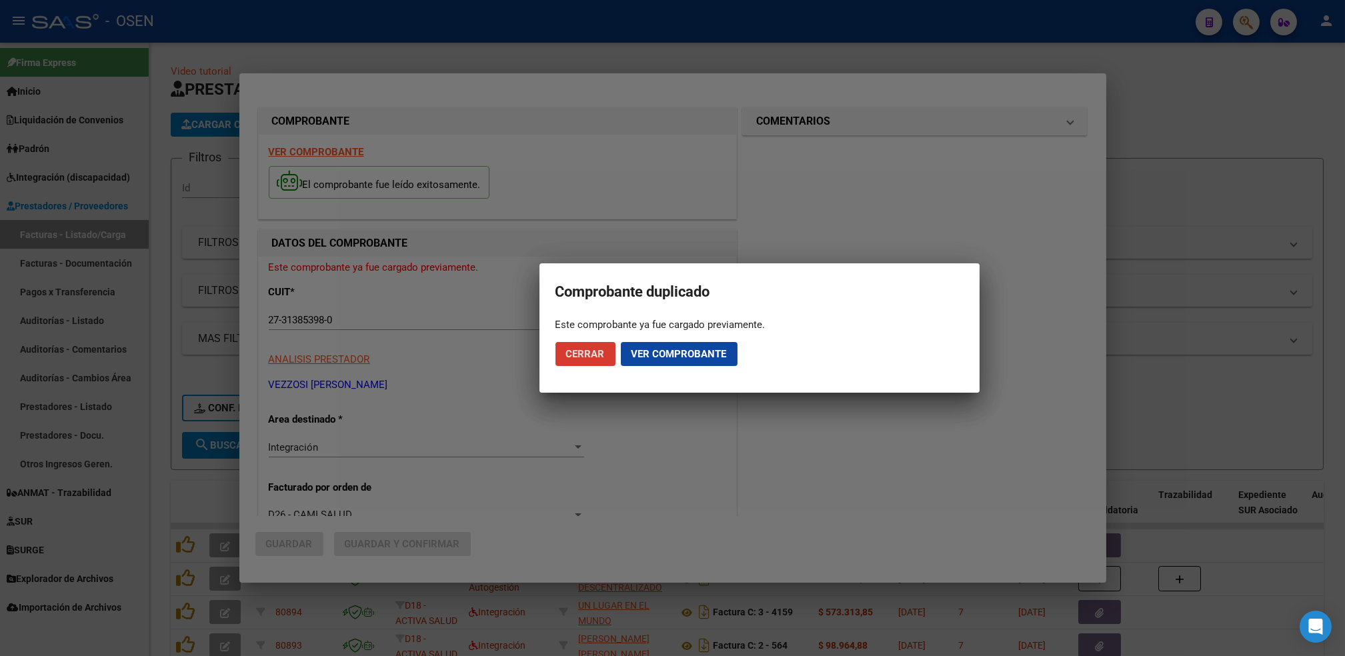
click at [590, 354] on span "Cerrar" at bounding box center [585, 354] width 39 height 12
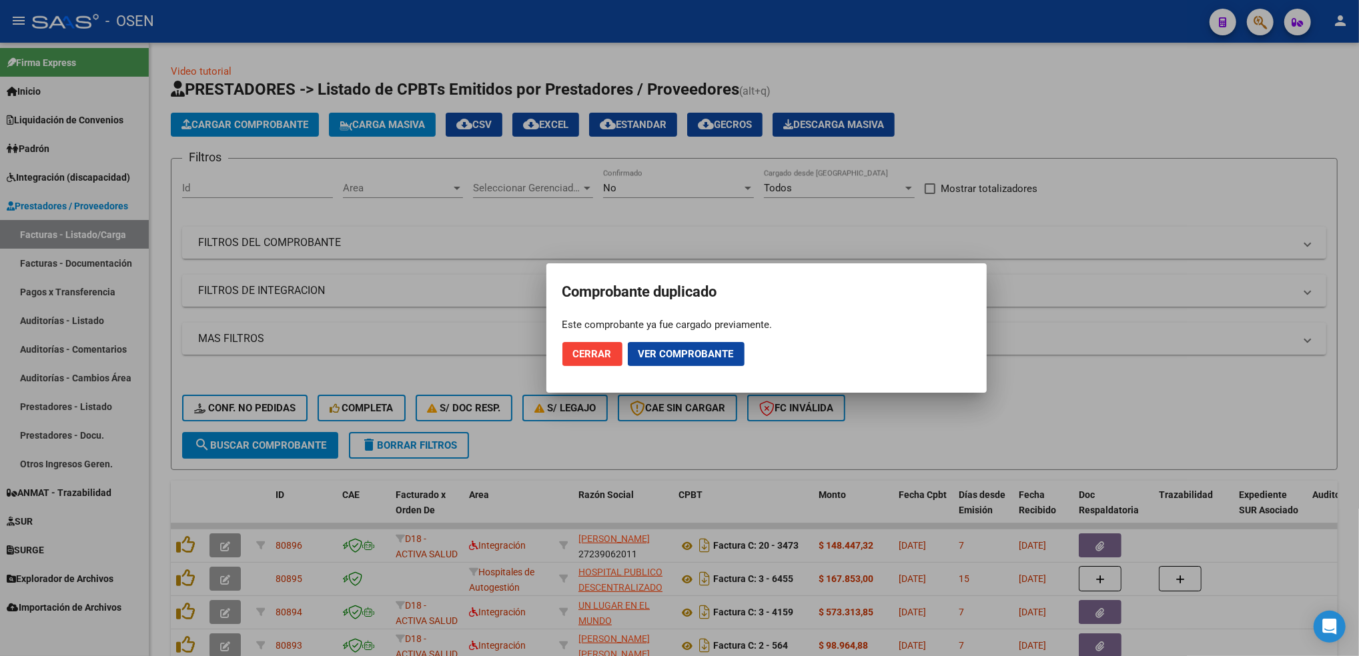
click at [123, 470] on div at bounding box center [679, 328] width 1359 height 656
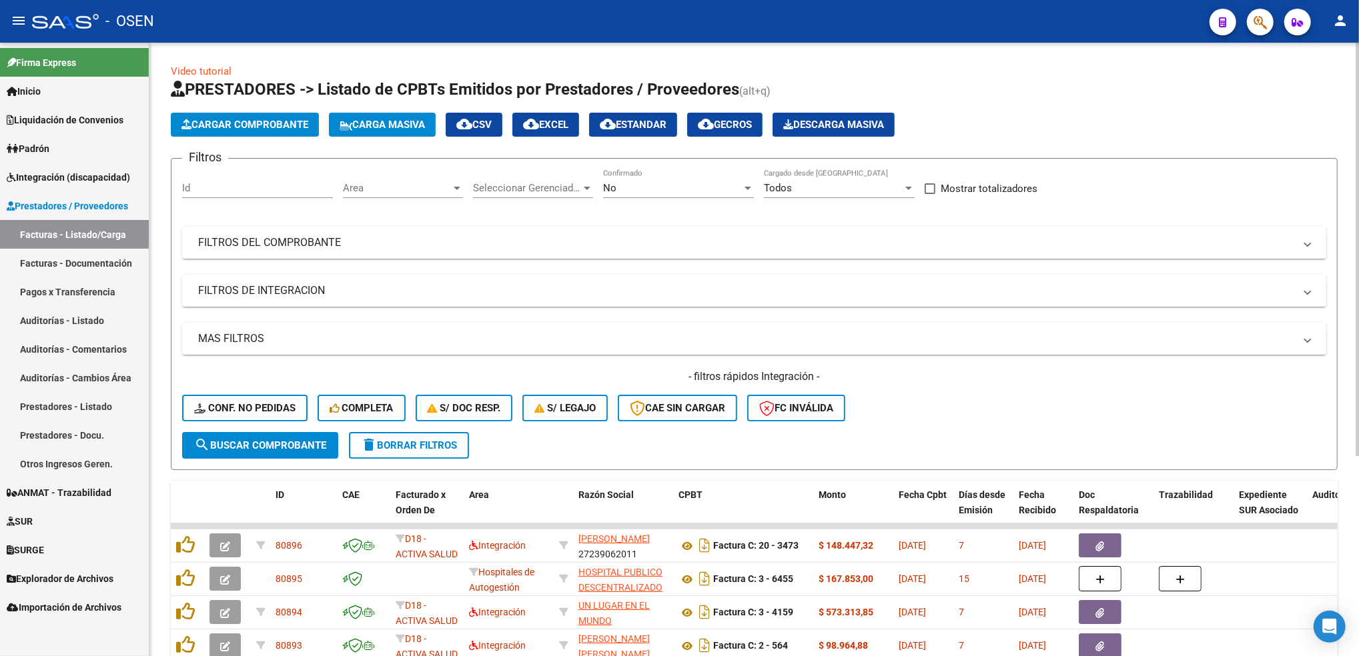
click at [701, 182] on div "No" at bounding box center [672, 188] width 139 height 12
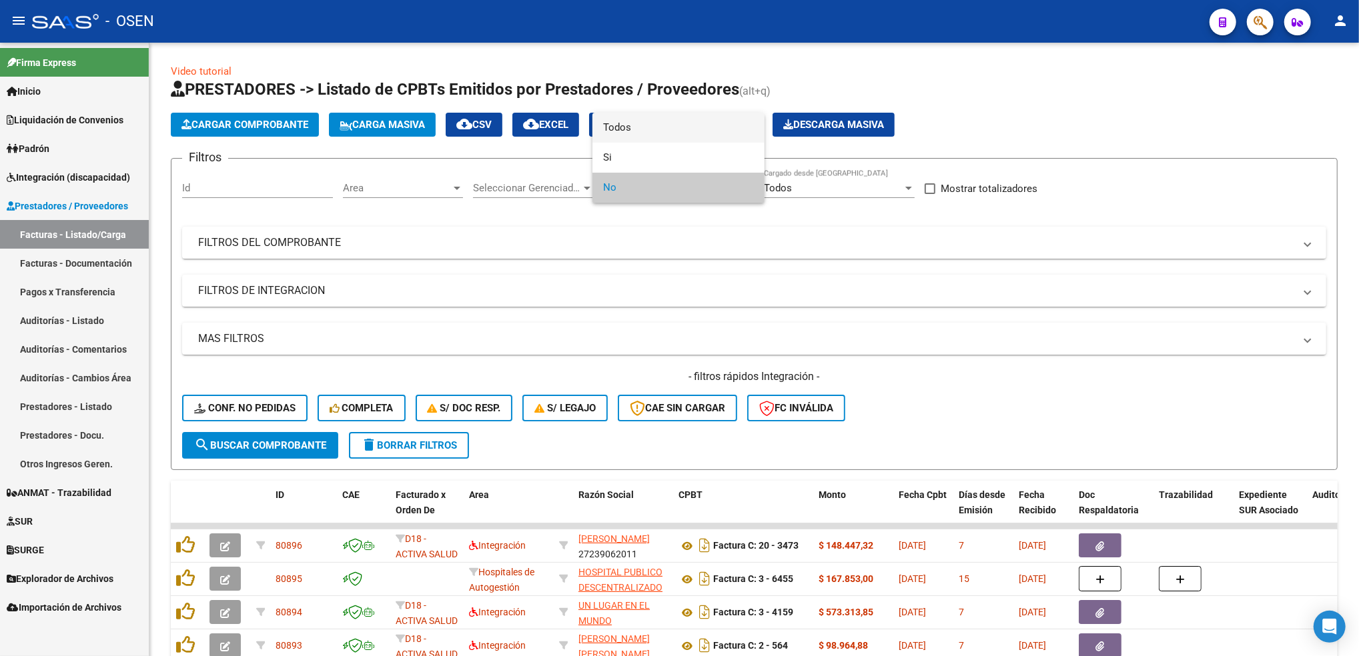
click at [654, 135] on span "Todos" at bounding box center [678, 128] width 151 height 30
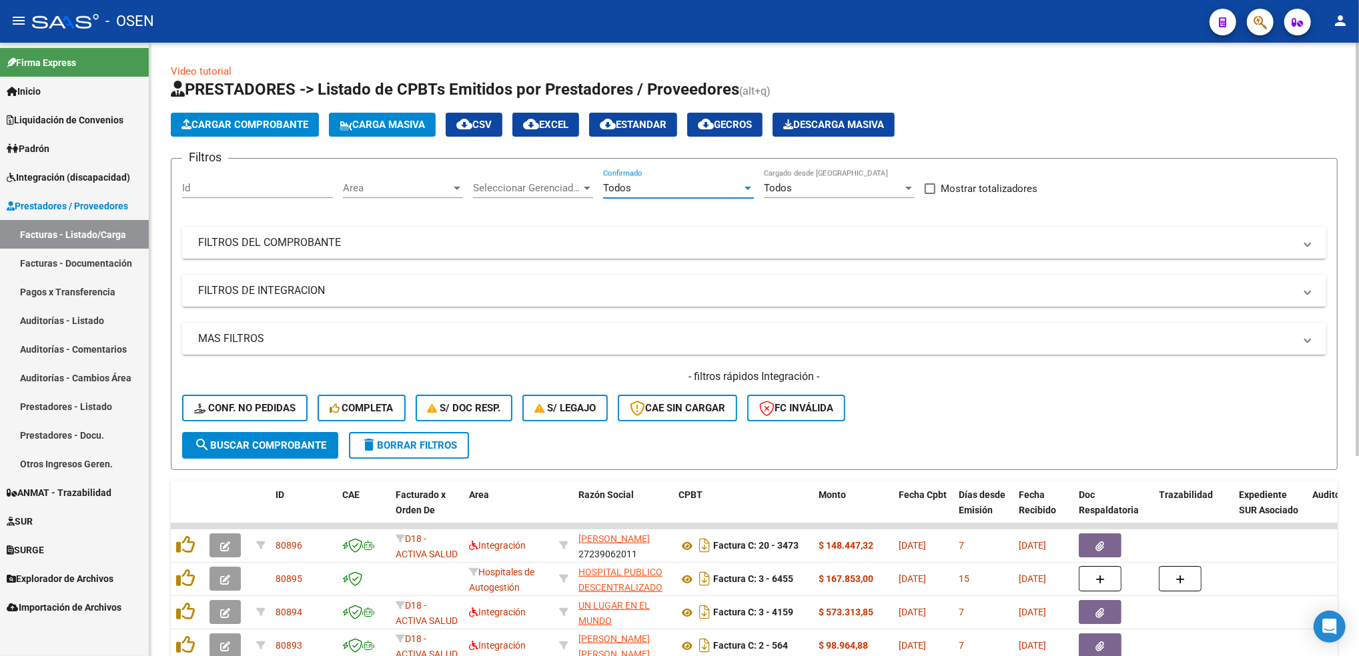
click at [932, 244] on mat-panel-title "FILTROS DEL COMPROBANTE" at bounding box center [746, 242] width 1096 height 15
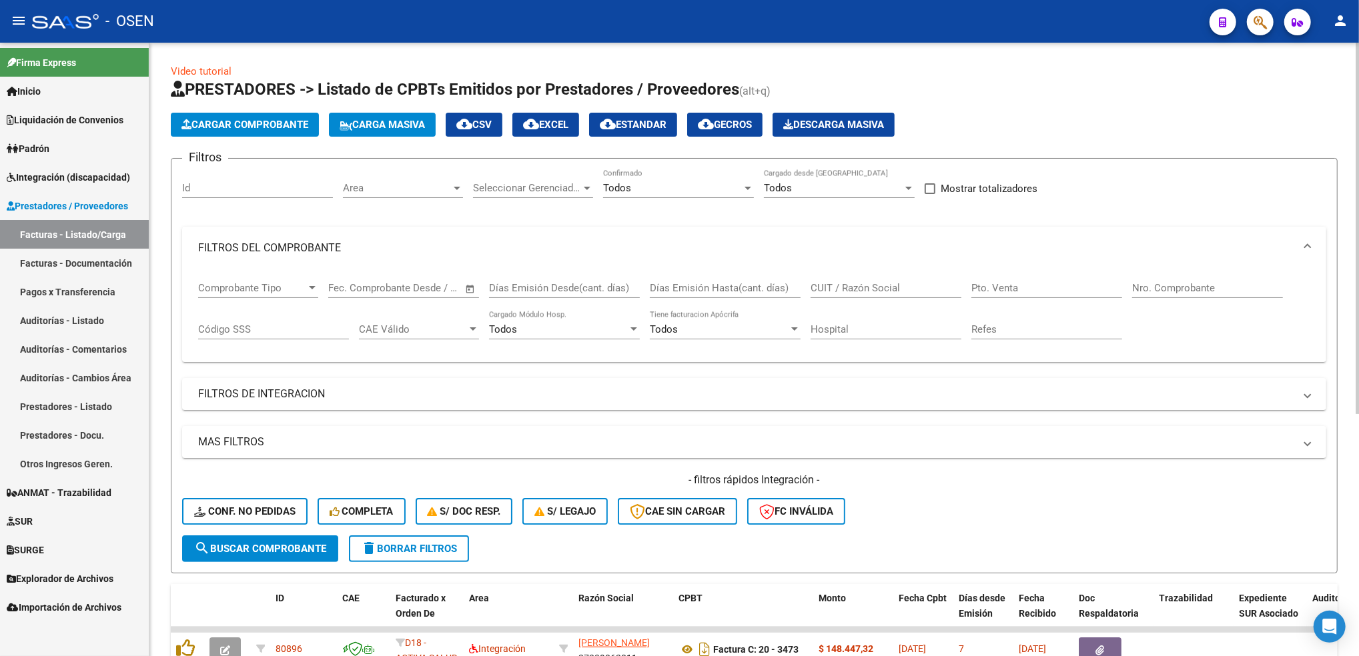
click at [1160, 290] on input "Nro. Comprobante" at bounding box center [1207, 288] width 151 height 12
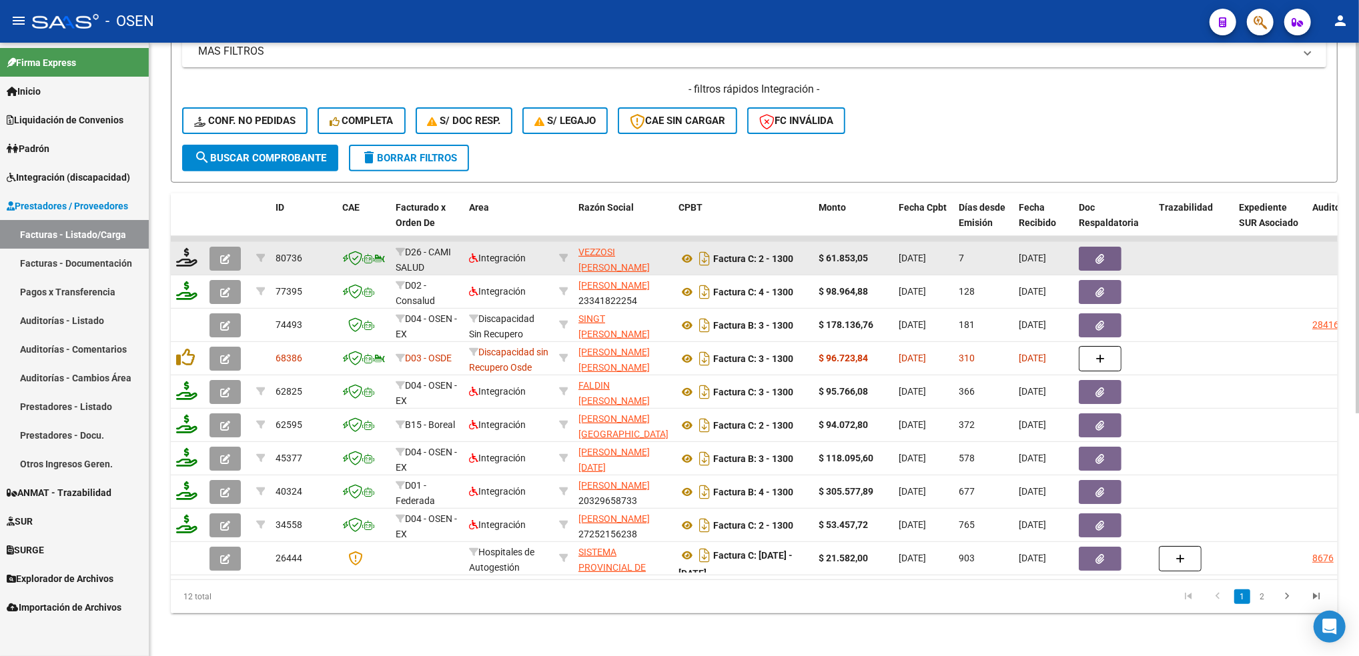
type input "1300"
click at [225, 254] on icon "button" at bounding box center [225, 259] width 10 height 10
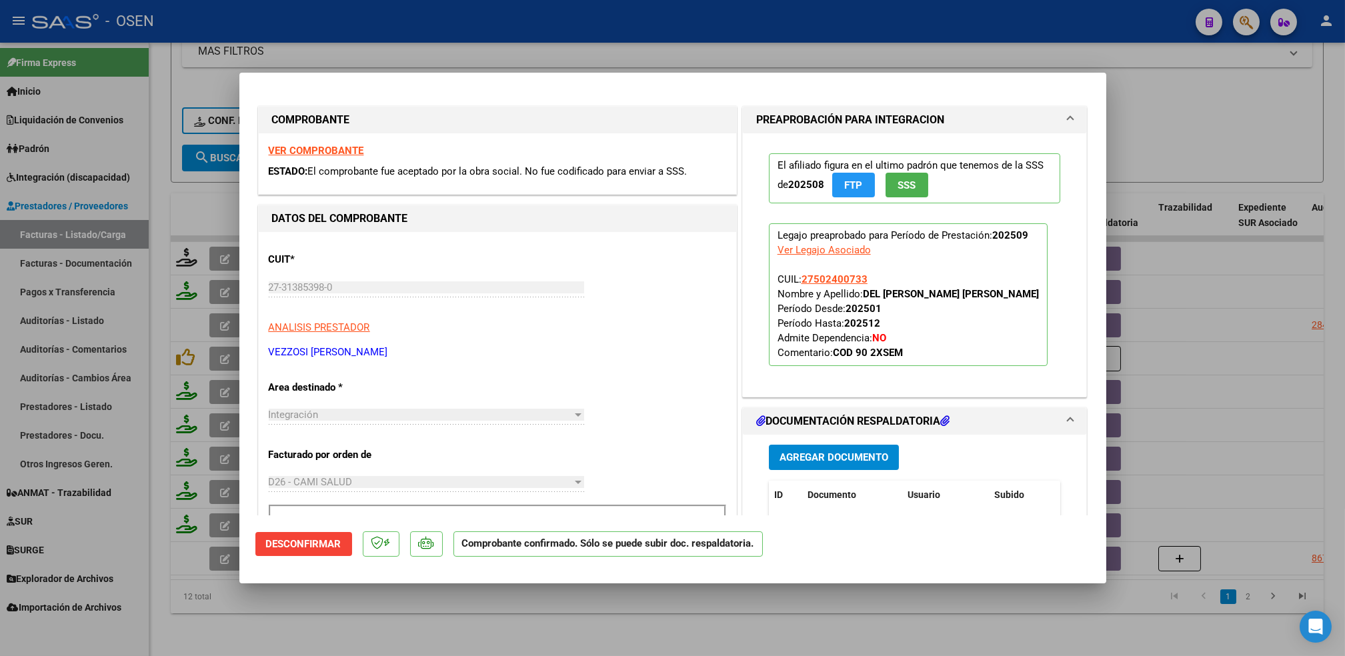
click at [734, 634] on div at bounding box center [672, 328] width 1345 height 656
type input "$ 0,00"
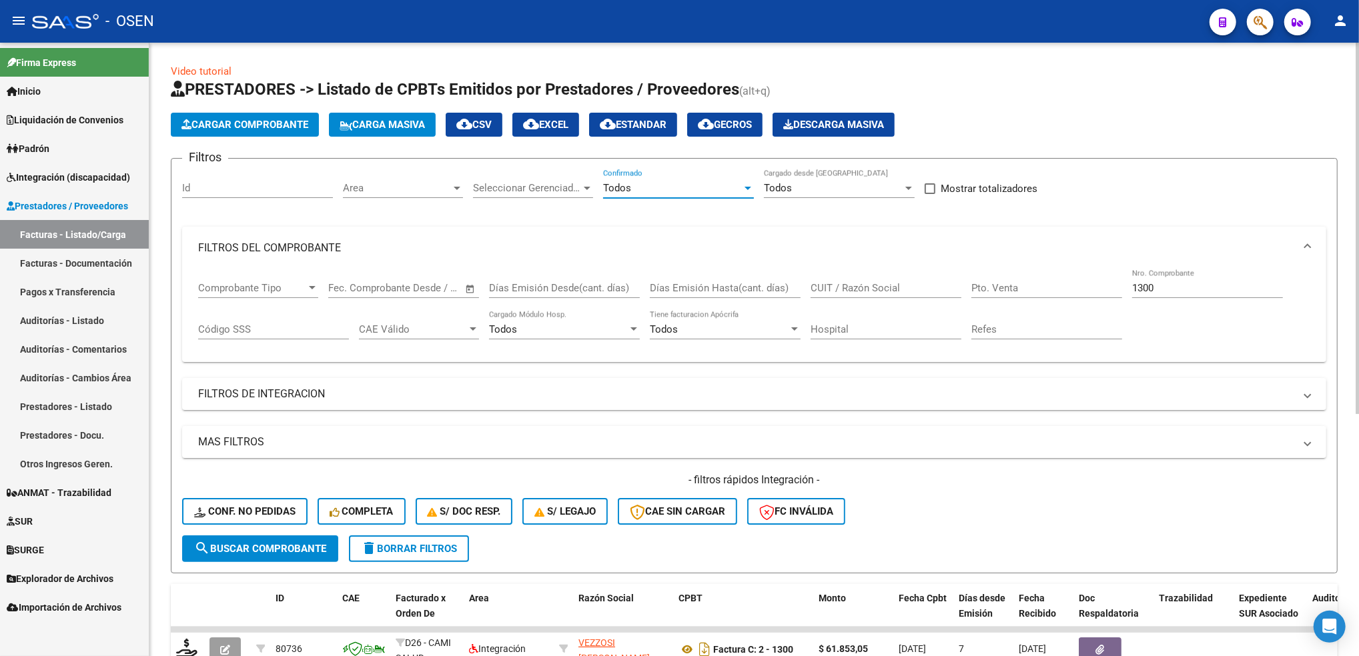
click at [667, 189] on div "Todos" at bounding box center [672, 188] width 139 height 12
click at [430, 554] on div at bounding box center [679, 328] width 1359 height 656
click at [428, 547] on span "delete Borrar Filtros" at bounding box center [409, 549] width 96 height 12
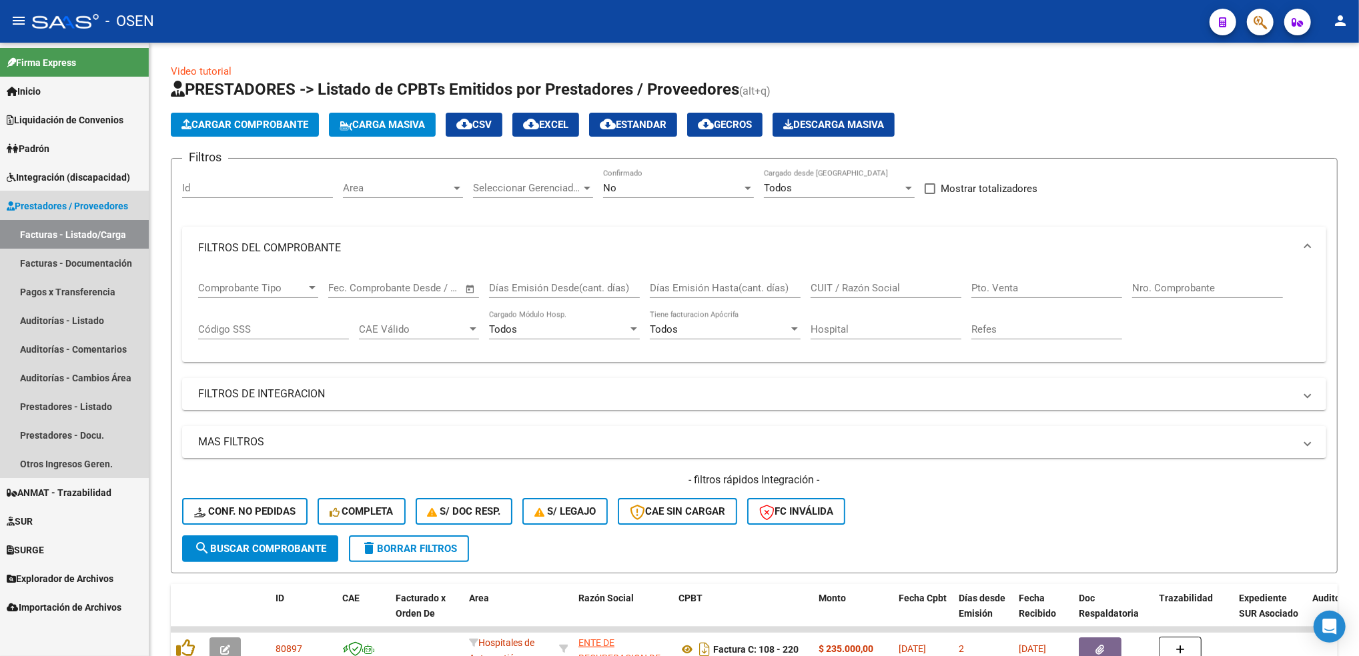
click at [72, 201] on span "Prestadores / Proveedores" at bounding box center [67, 206] width 121 height 15
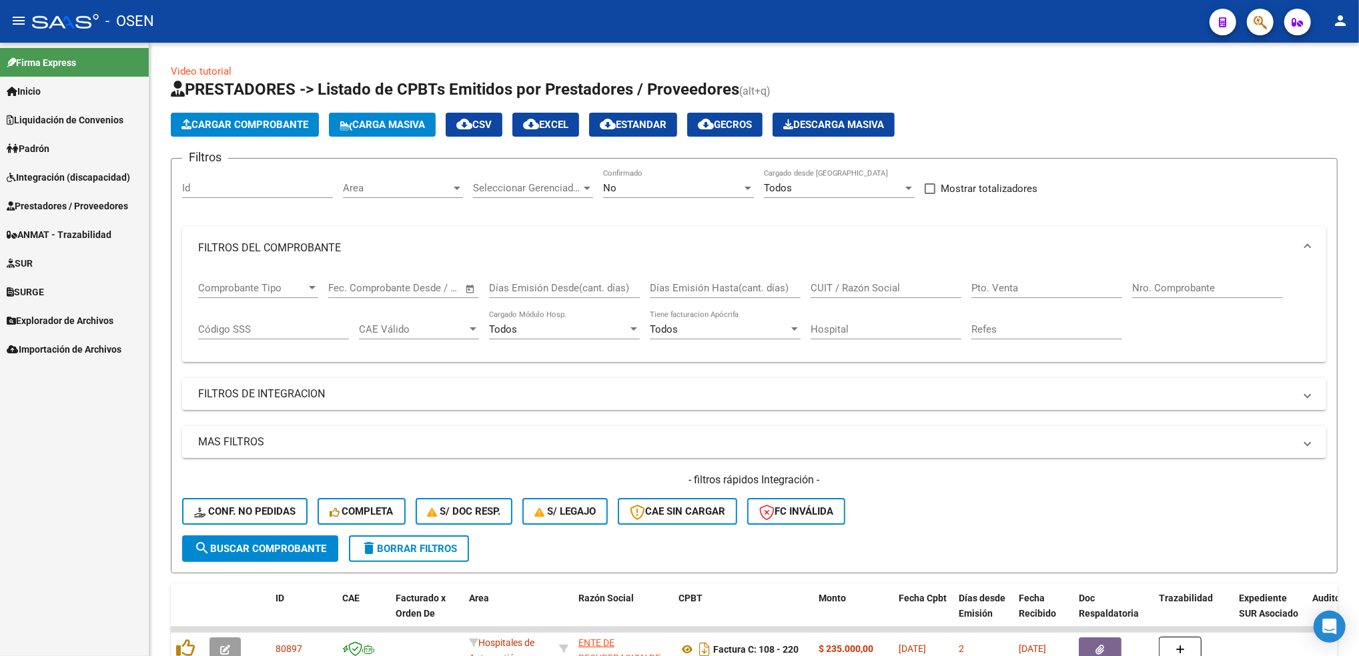
click at [77, 181] on span "Integración (discapacidad)" at bounding box center [68, 177] width 123 height 15
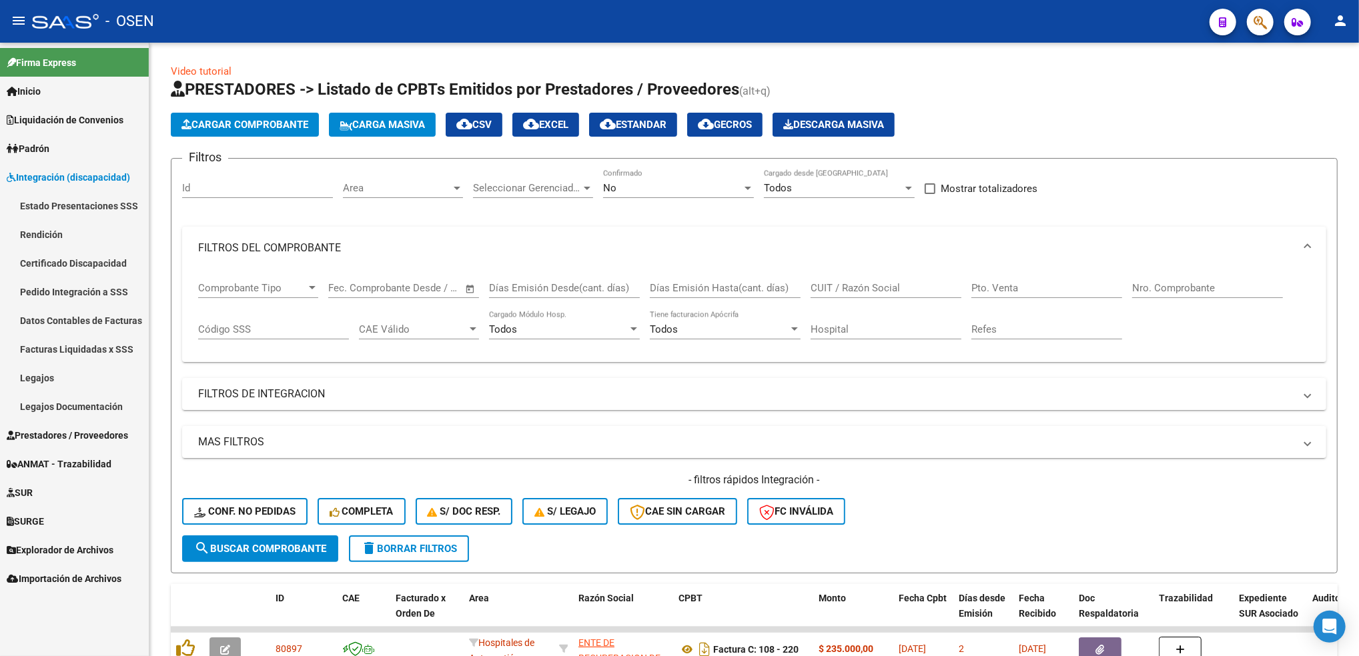
click at [66, 199] on link "Estado Presentaciones SSS" at bounding box center [74, 205] width 149 height 29
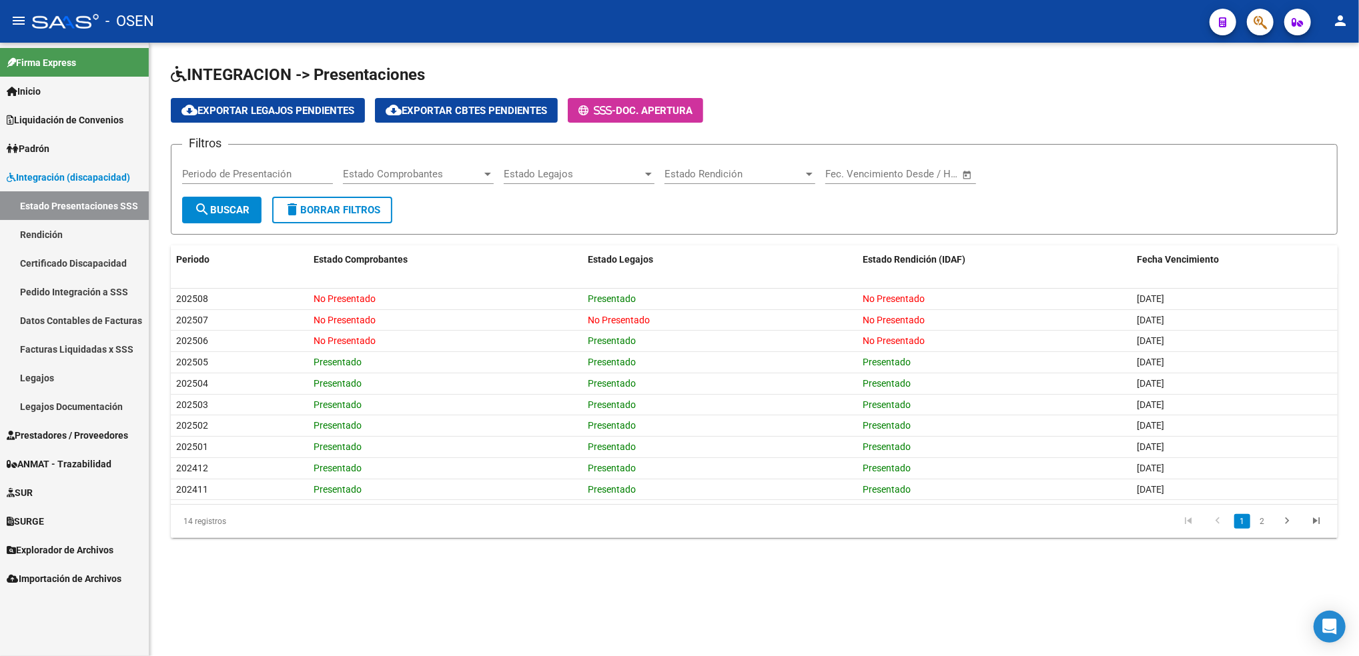
click at [71, 291] on link "Pedido Integración a SSS" at bounding box center [74, 291] width 149 height 29
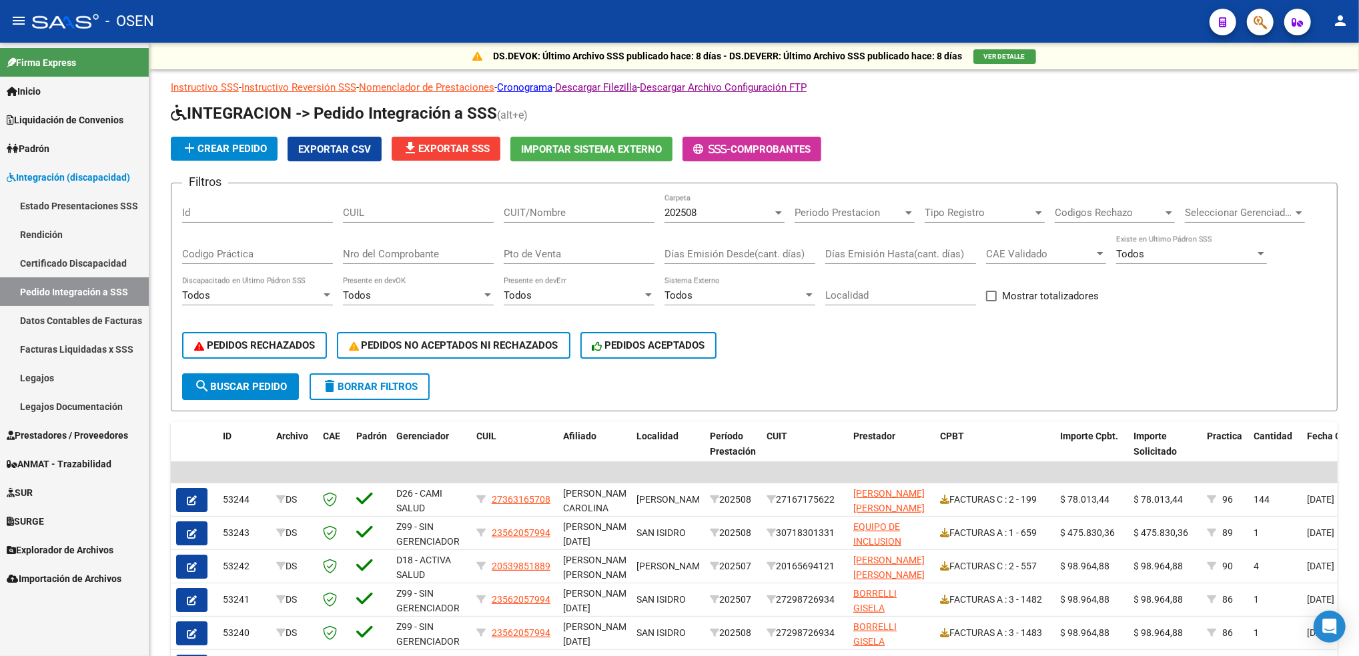
click at [73, 429] on span "Prestadores / Proveedores" at bounding box center [67, 435] width 121 height 15
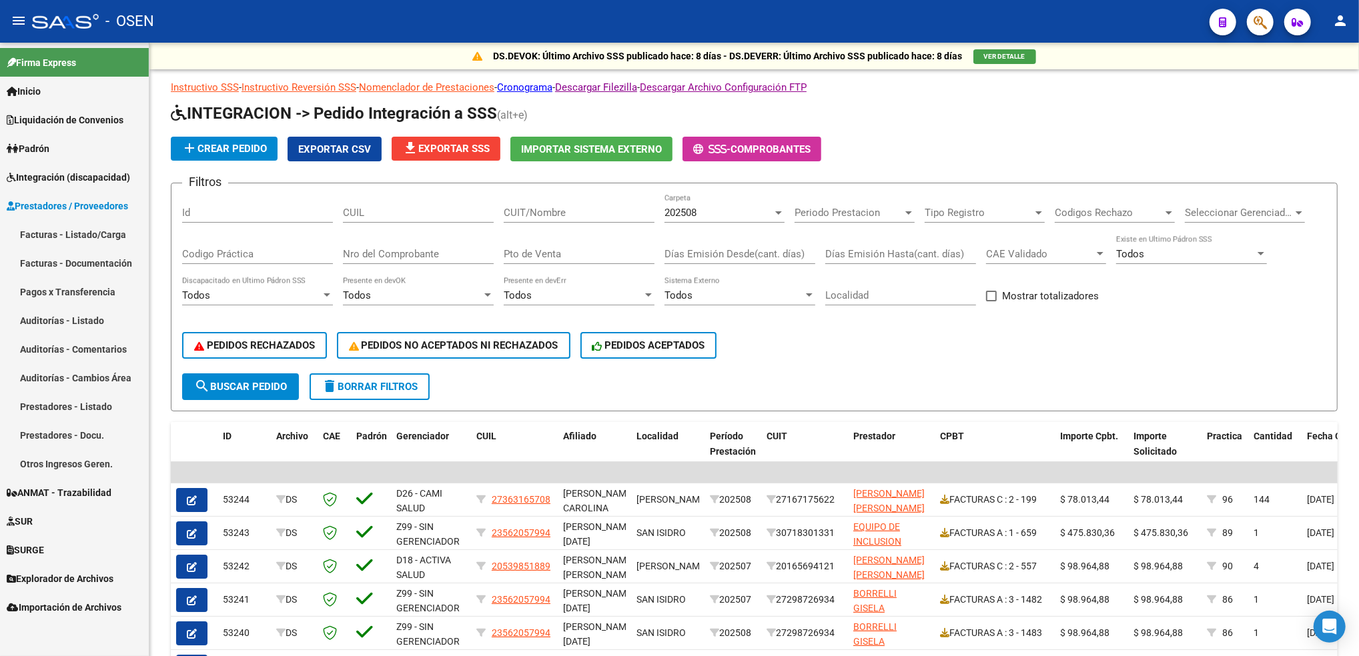
click at [69, 223] on link "Facturas - Listado/Carga" at bounding box center [74, 234] width 149 height 29
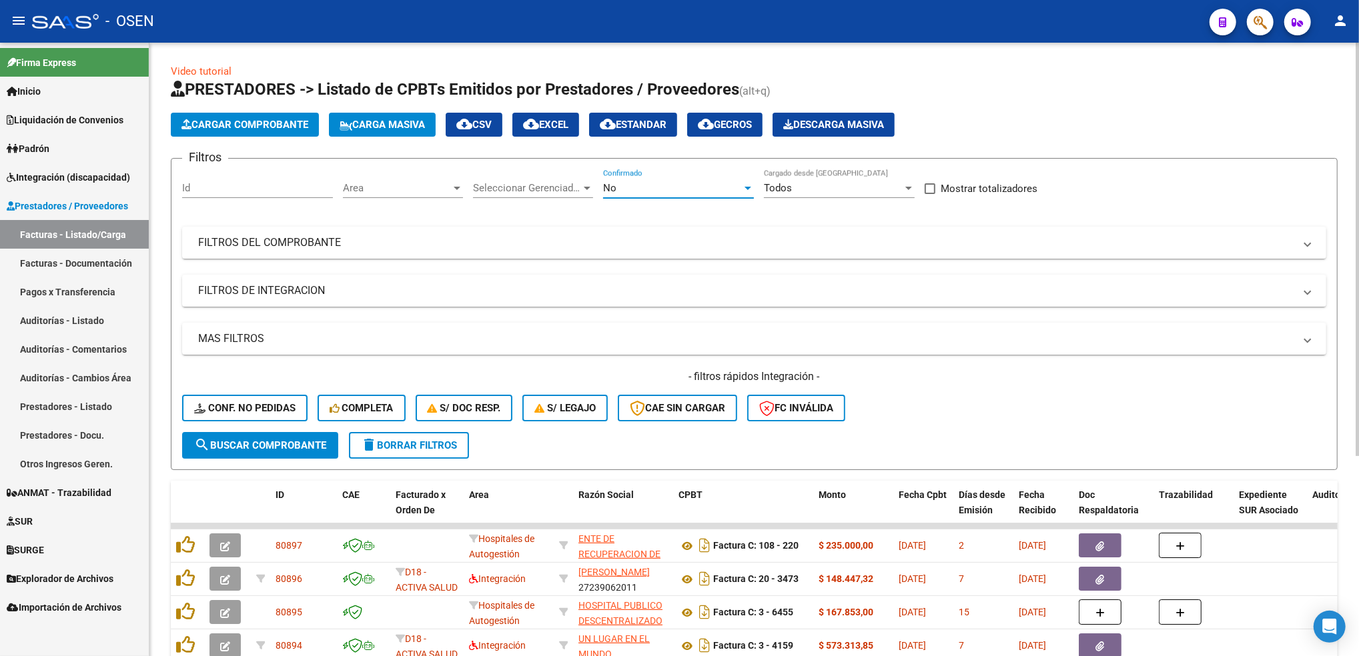
click at [682, 185] on div "No" at bounding box center [672, 188] width 139 height 12
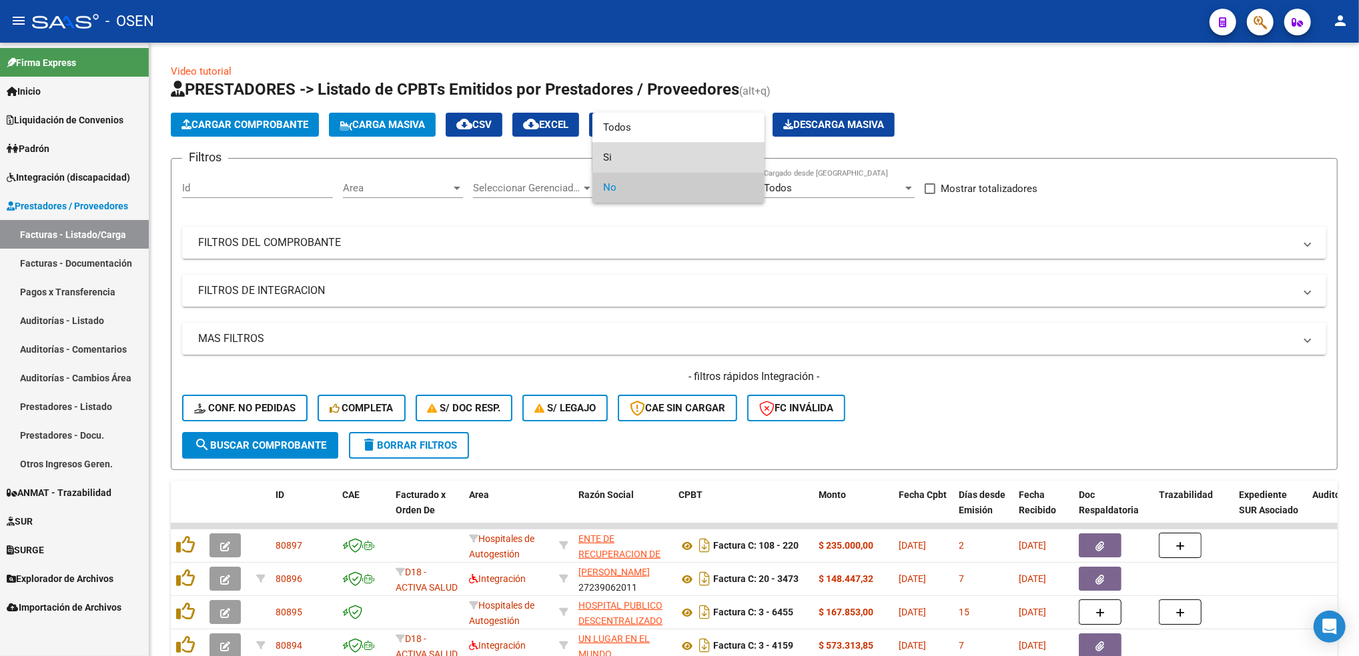
click at [604, 161] on span "Si" at bounding box center [678, 158] width 151 height 30
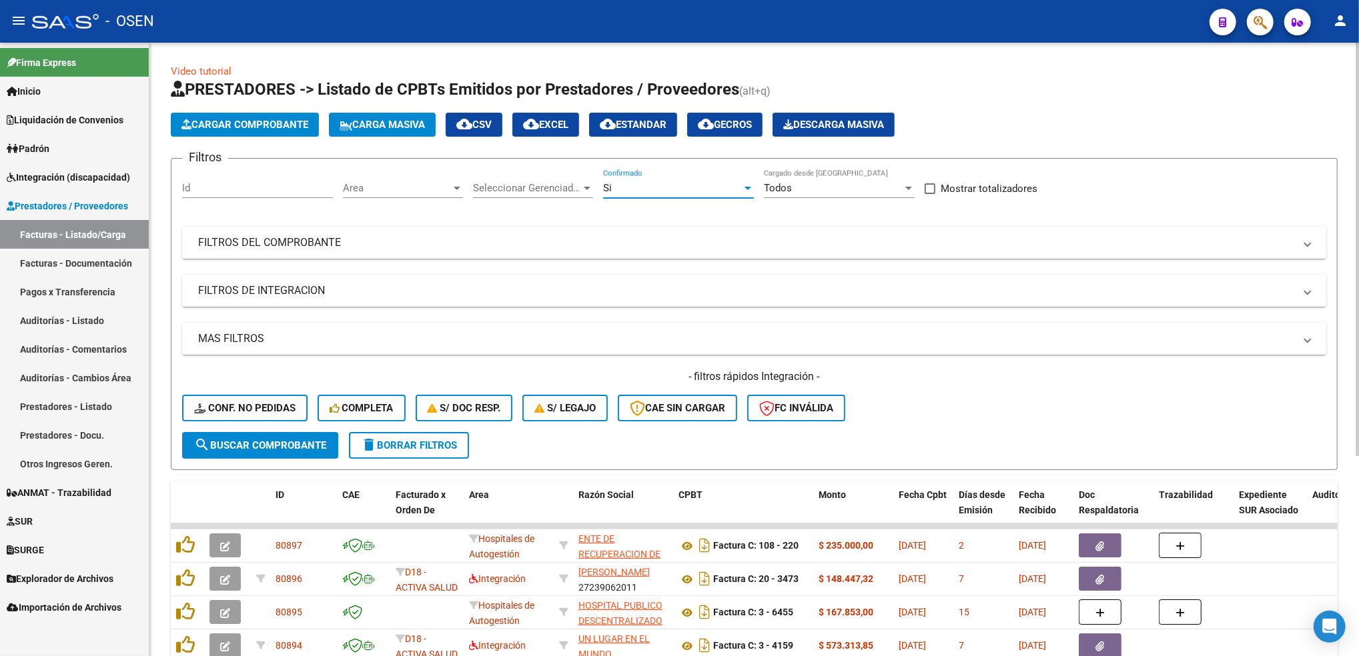
click at [367, 183] on span "Area" at bounding box center [397, 188] width 108 height 12
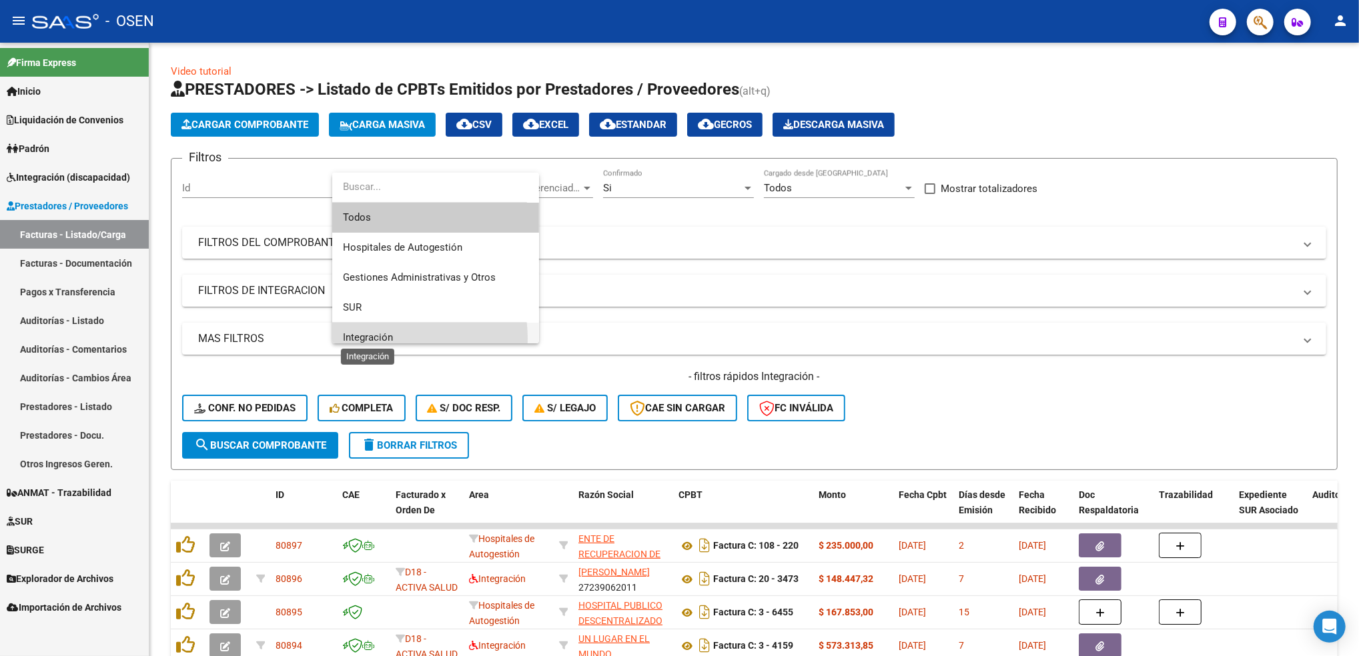
click at [378, 339] on span "Integración" at bounding box center [368, 337] width 50 height 12
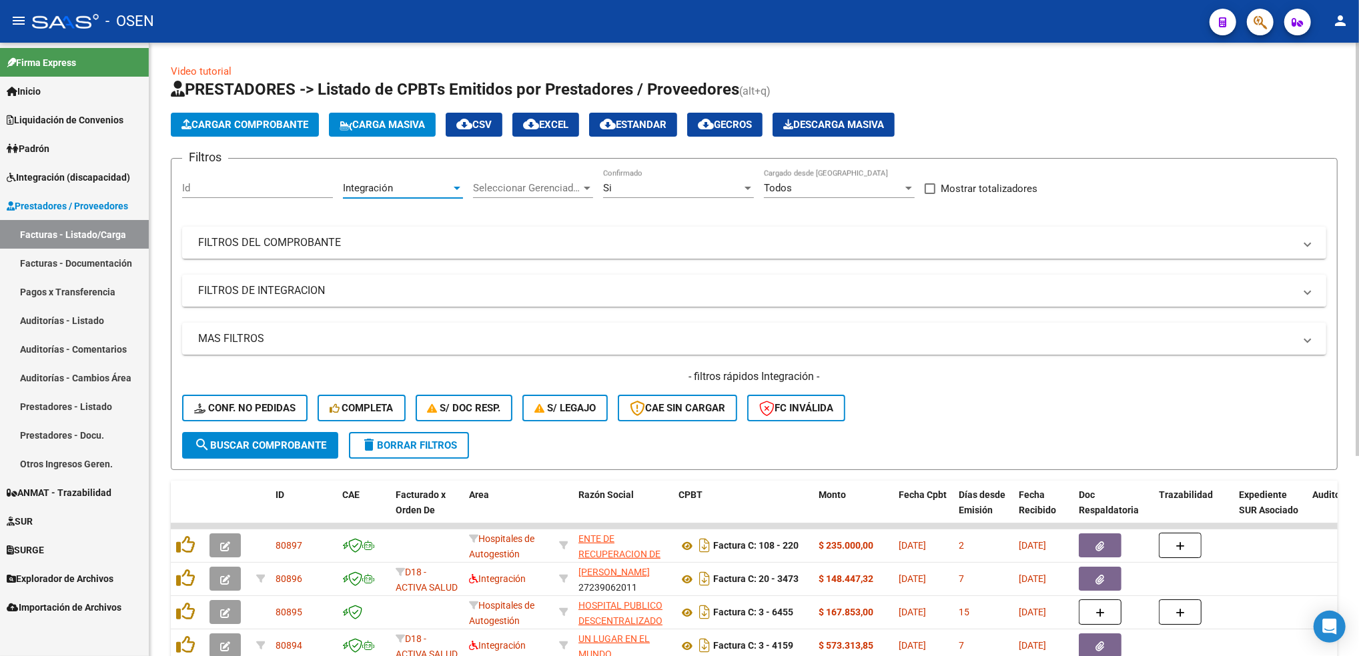
click at [321, 275] on mat-expansion-panel-header "FILTROS DE INTEGRACION" at bounding box center [754, 291] width 1144 height 32
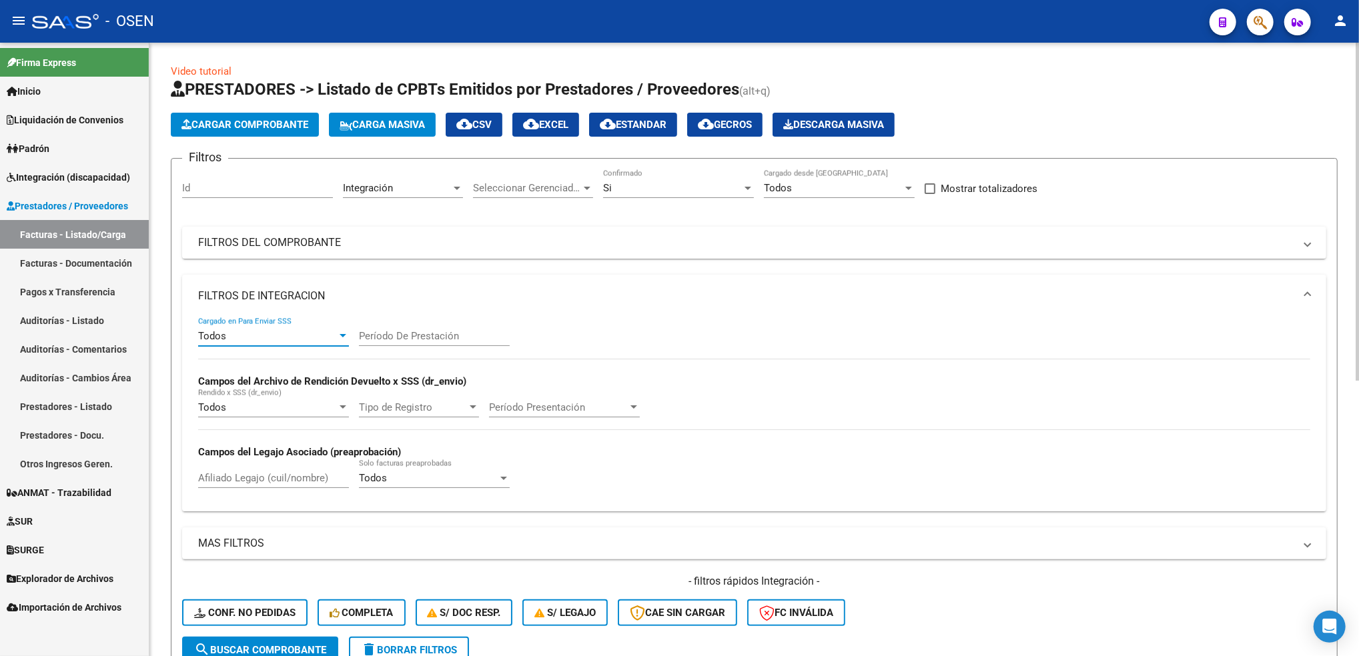
click at [251, 333] on div "Todos" at bounding box center [267, 336] width 139 height 12
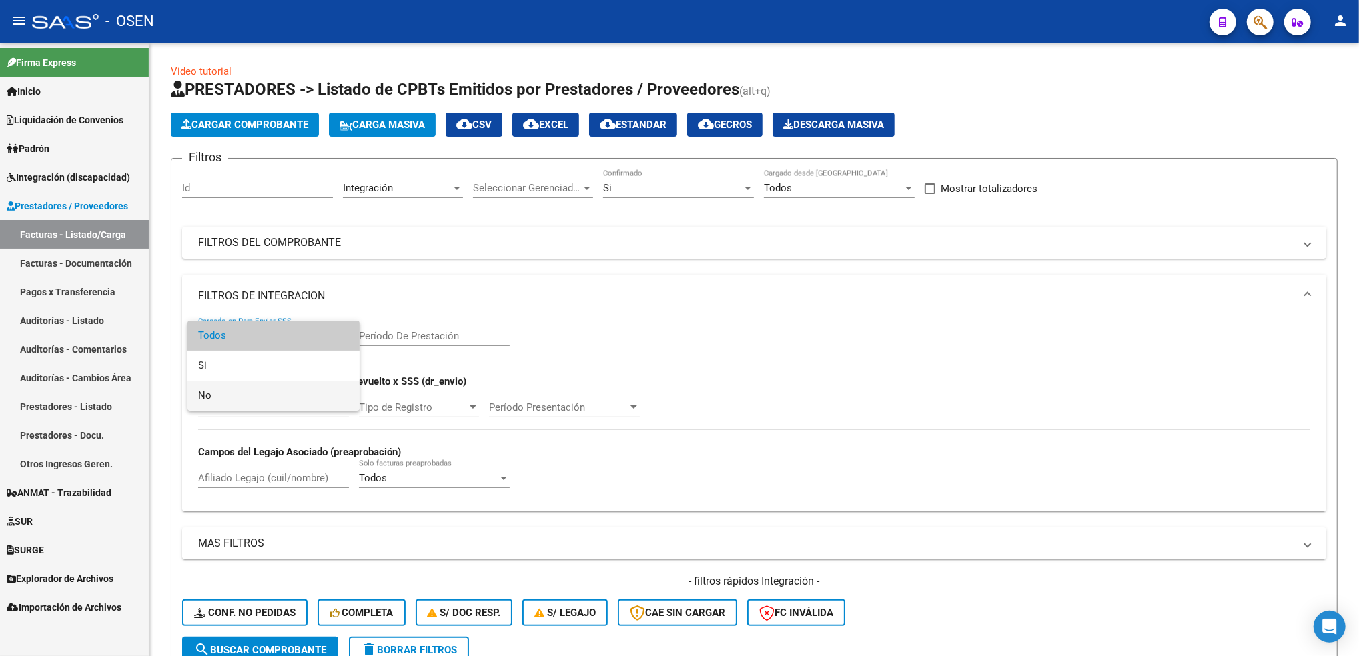
click at [225, 388] on span "No" at bounding box center [273, 396] width 151 height 30
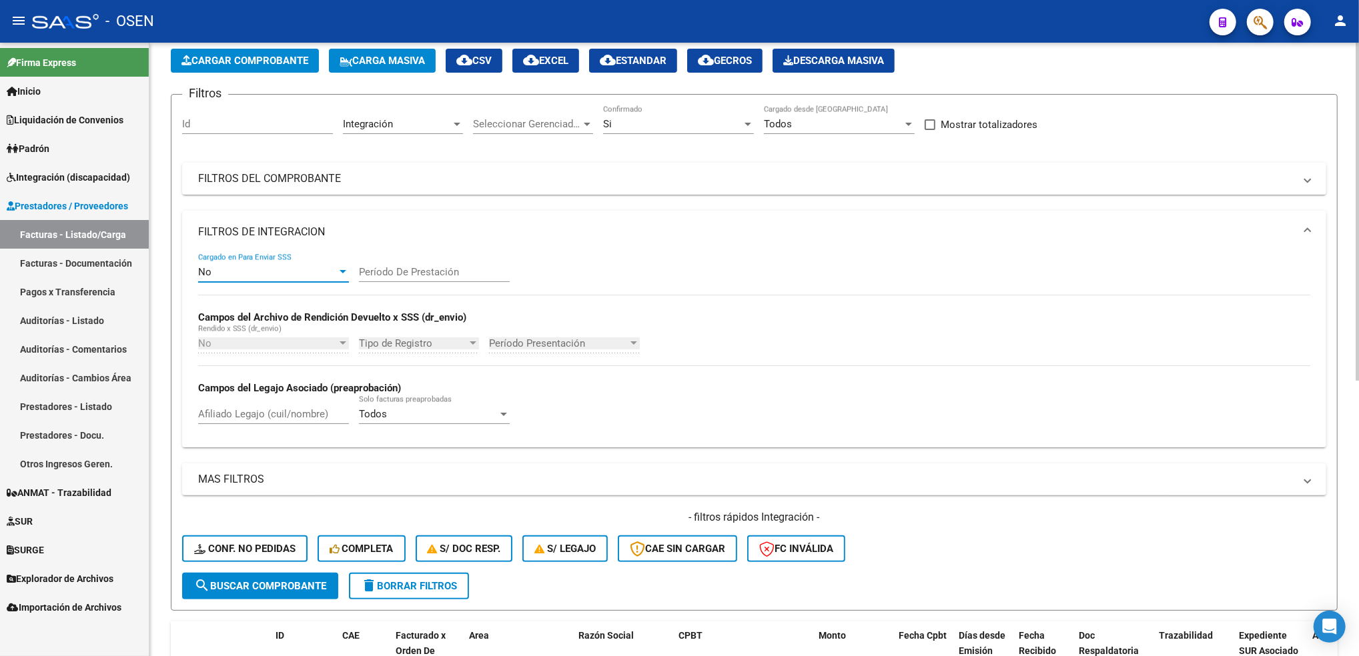
scroll to position [89, 0]
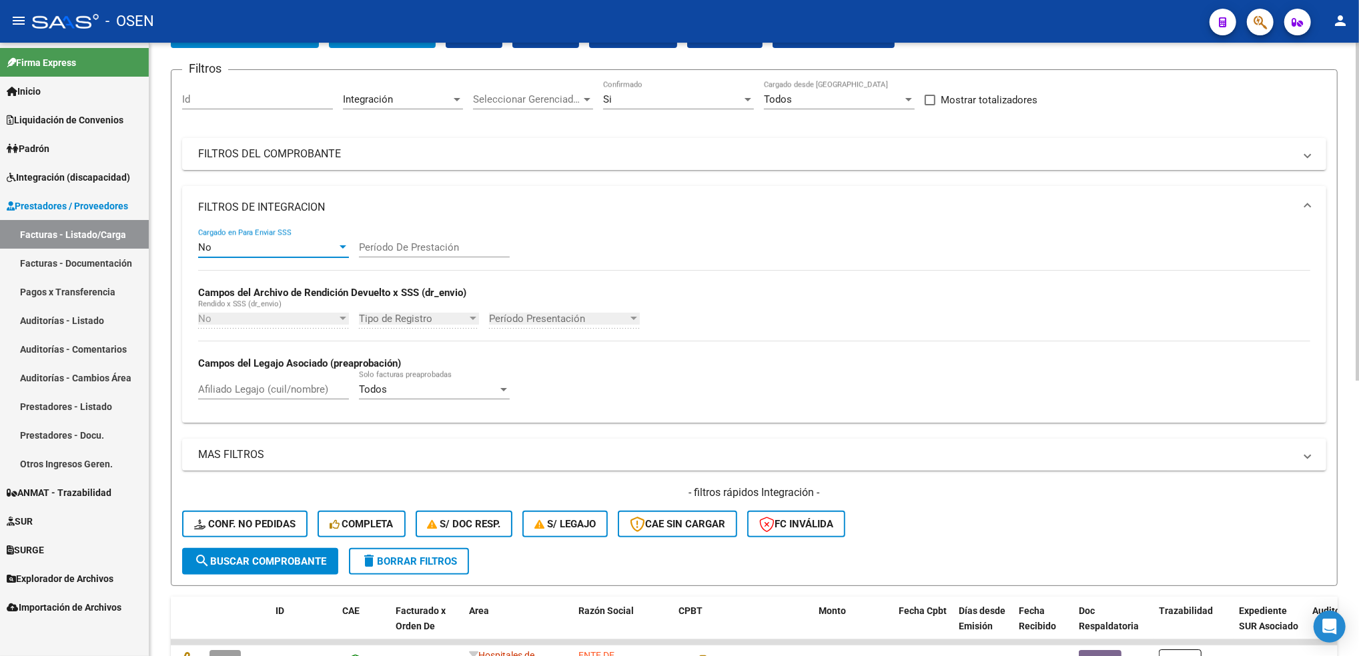
click at [292, 556] on span "search Buscar Comprobante" at bounding box center [260, 562] width 132 height 12
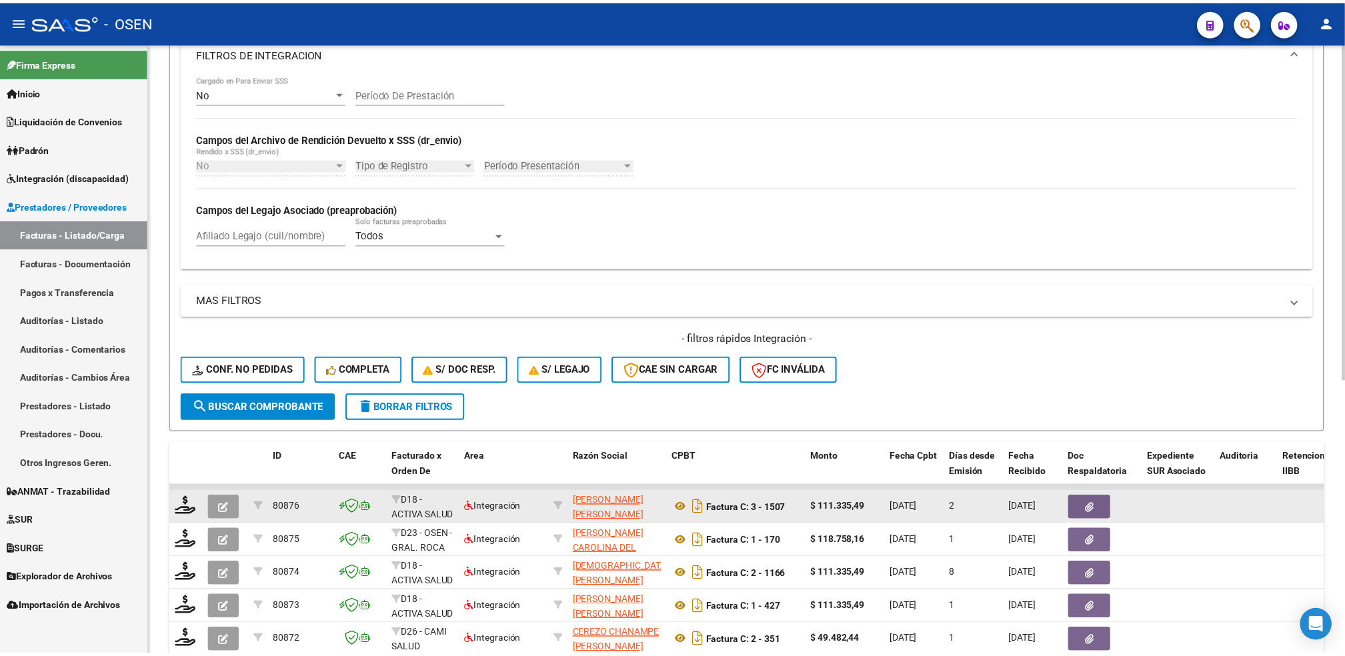
scroll to position [503, 0]
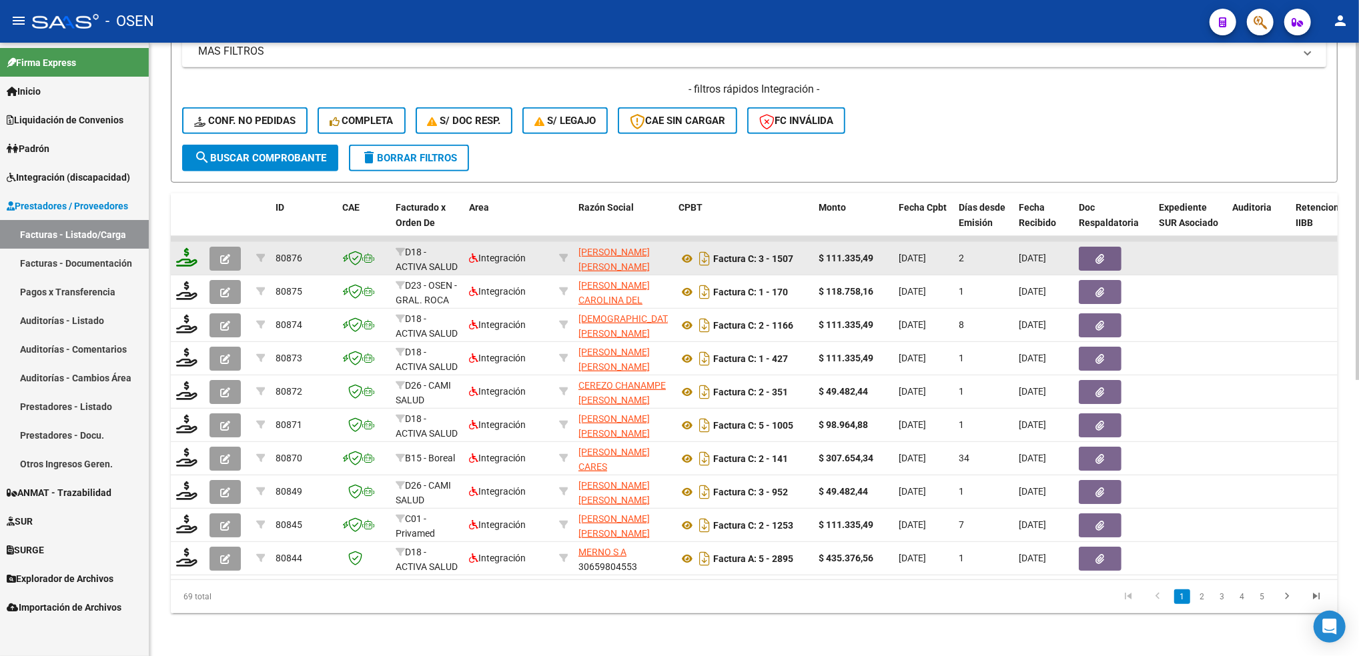
click at [185, 252] on icon at bounding box center [186, 257] width 21 height 19
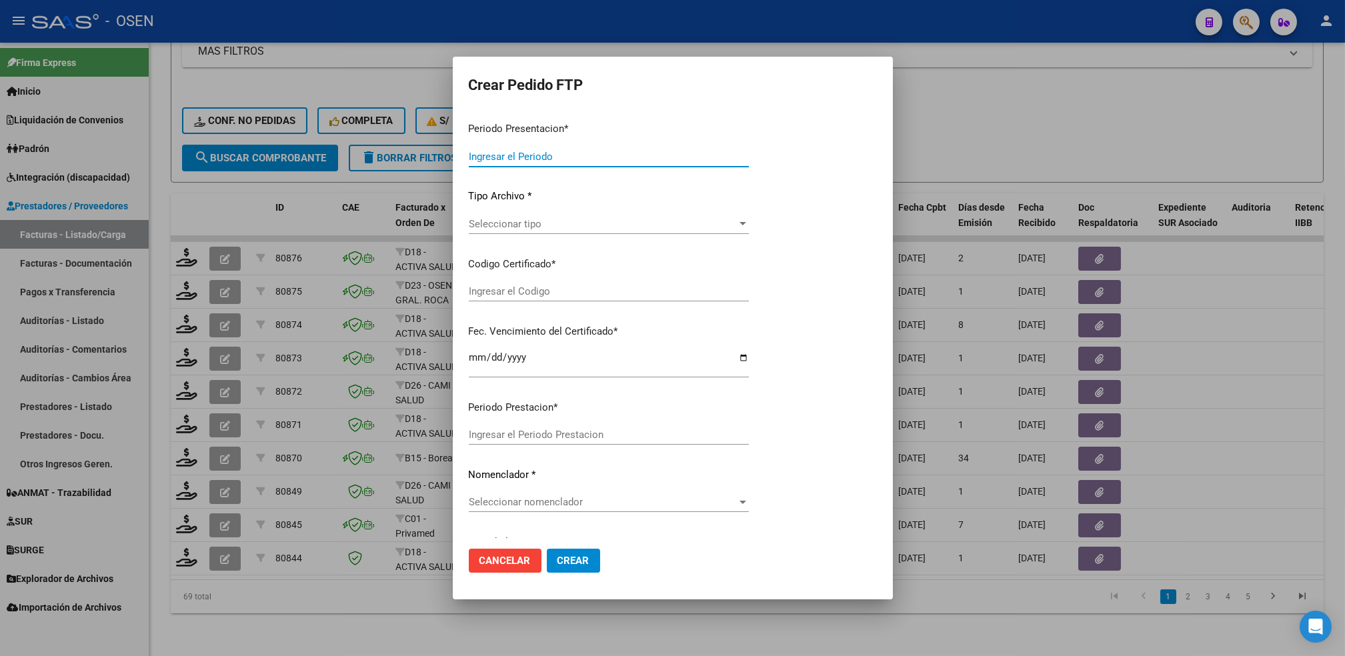
type input "202509"
type input "$ 111.335,49"
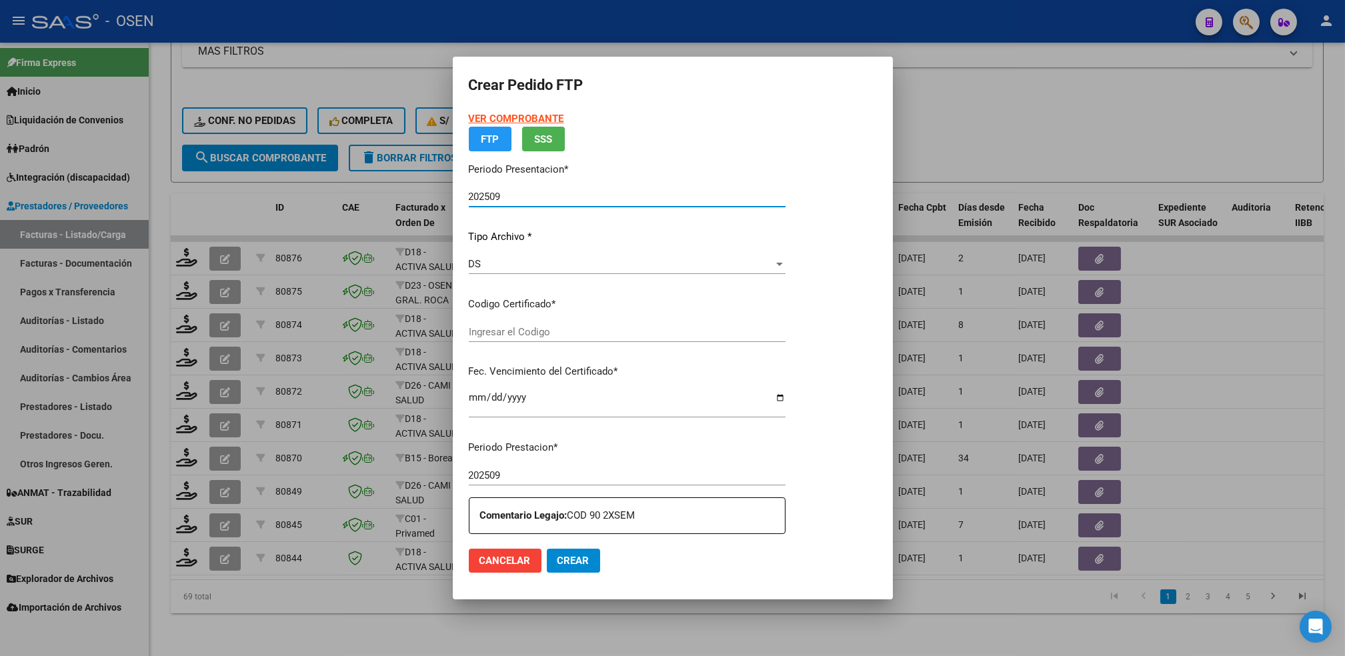
type input "01637662-6"
type input "[DATE]"
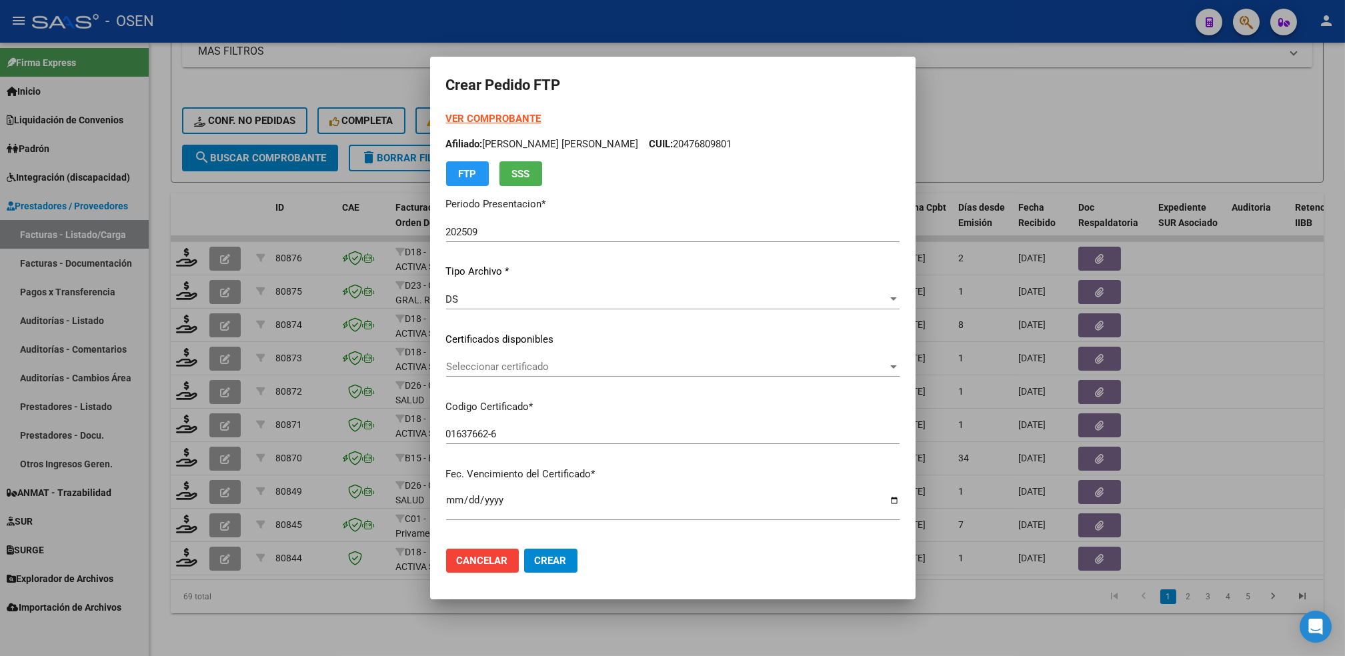
click at [508, 119] on strong "VER COMPROBANTE" at bounding box center [493, 119] width 95 height 12
click at [500, 364] on span "Seleccionar certificado" at bounding box center [667, 367] width 442 height 12
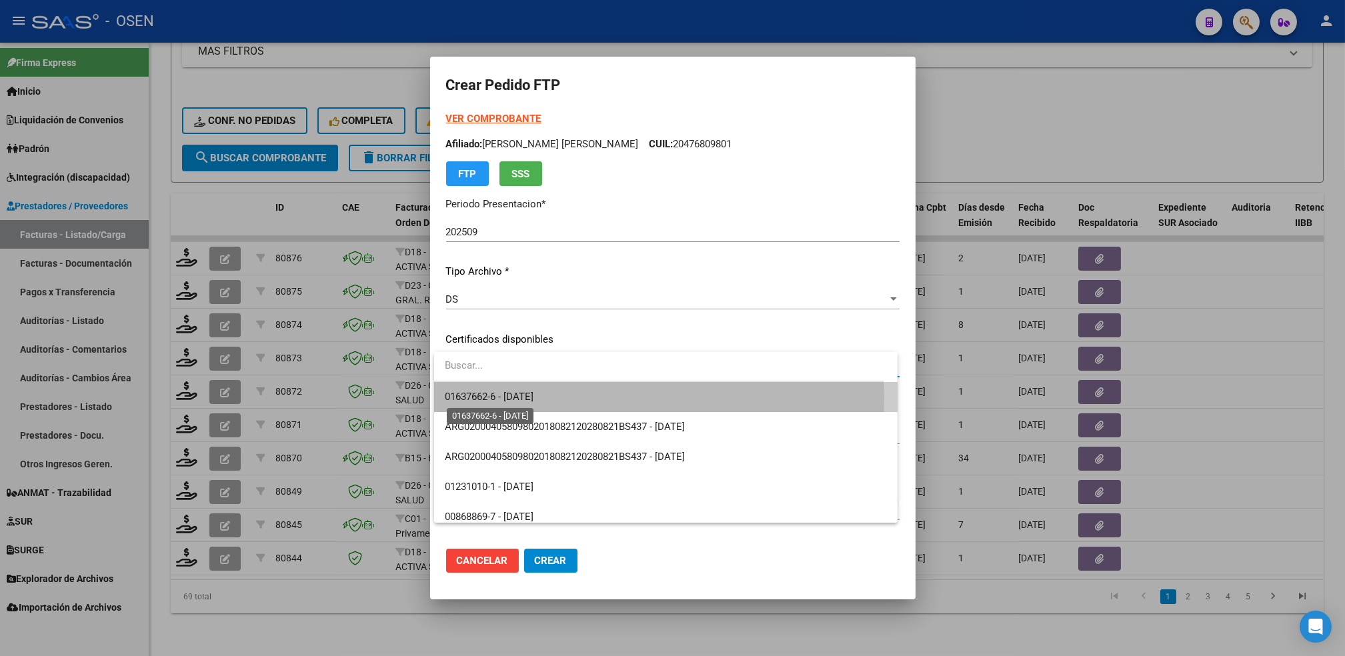
click at [506, 398] on span "01637662-6 - [DATE]" at bounding box center [489, 397] width 89 height 12
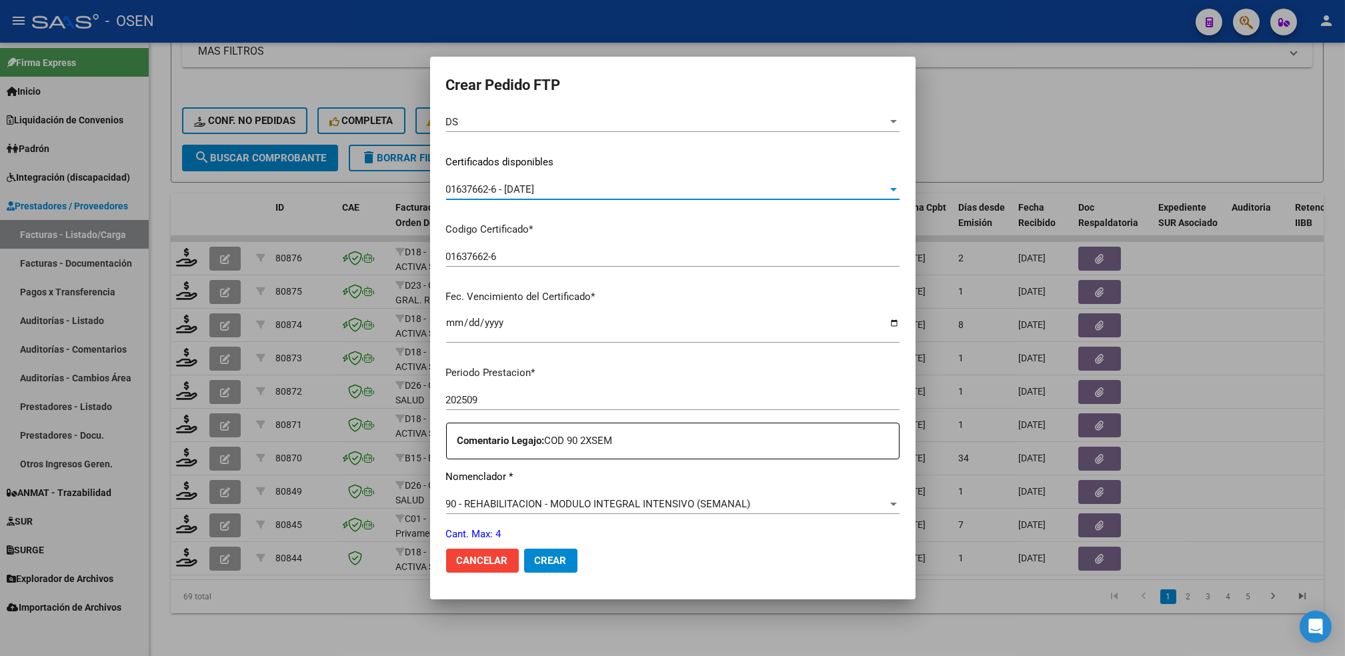
scroll to position [267, 0]
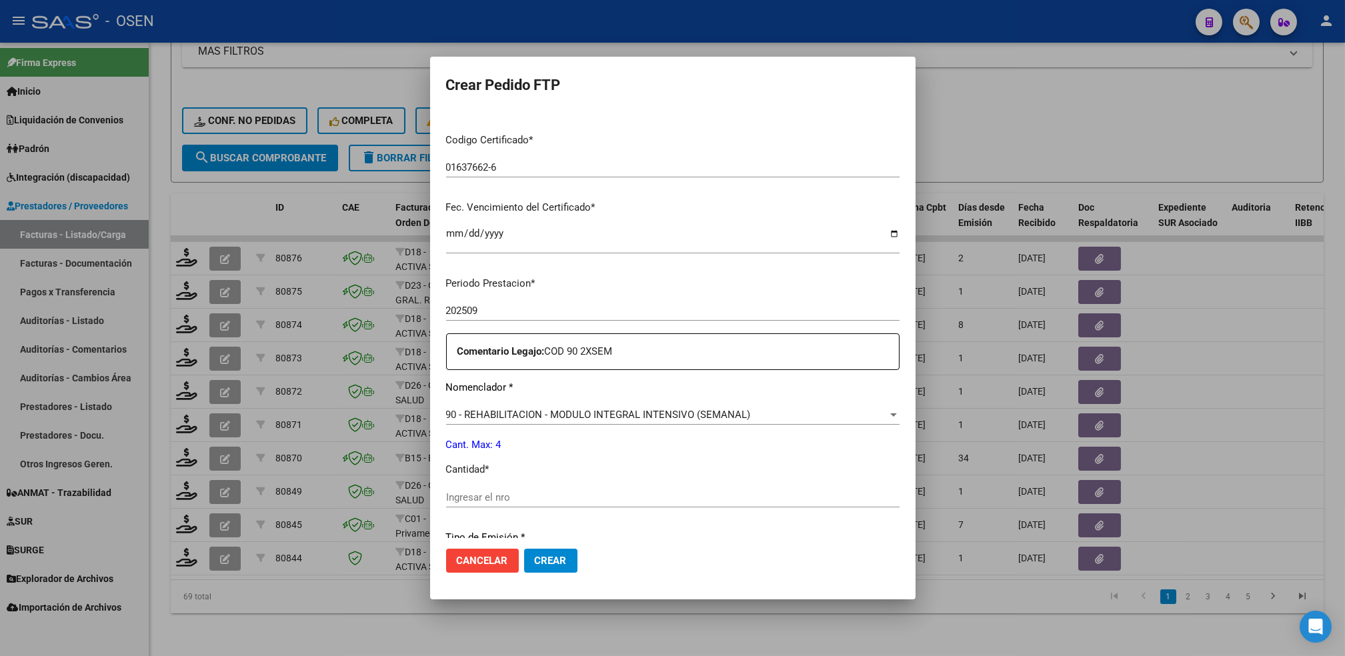
click at [530, 491] on div "Periodo Prestacion * 202509 Ingresar el Periodo Prestacion Comentario Legajo: C…" at bounding box center [673, 494] width 454 height 457
click at [532, 493] on input "Ingresar el nro" at bounding box center [673, 498] width 454 height 12
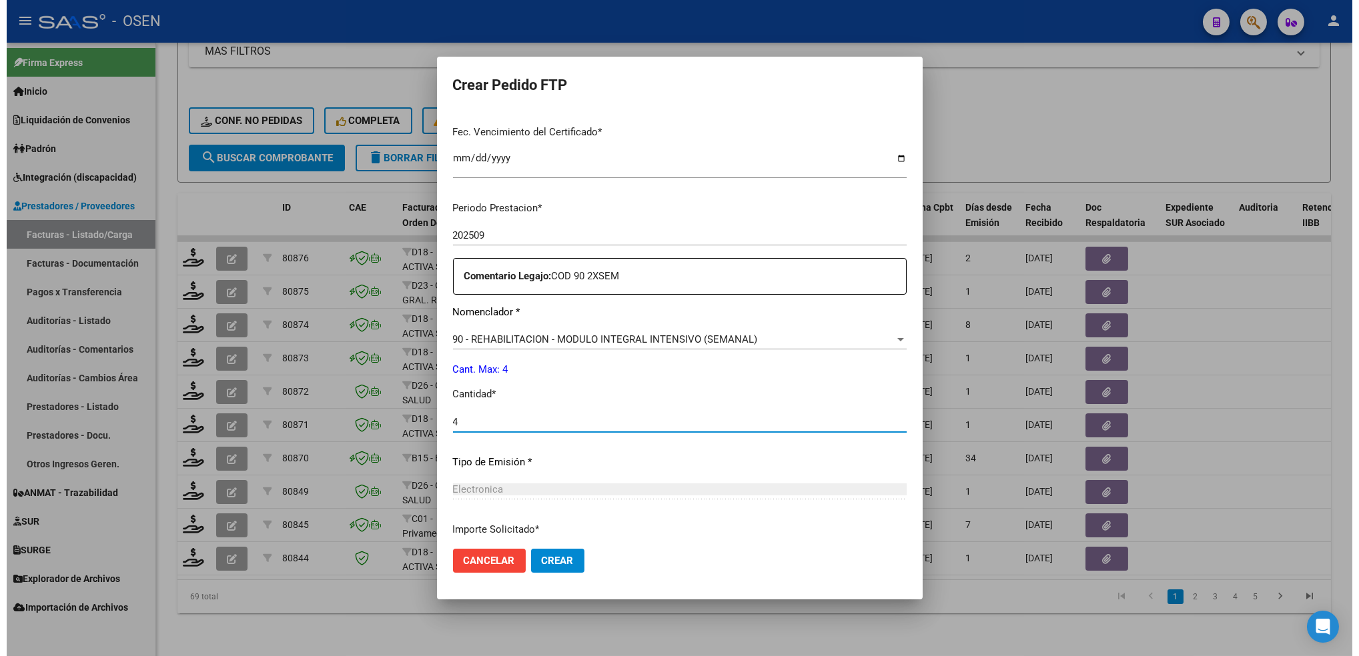
scroll to position [444, 0]
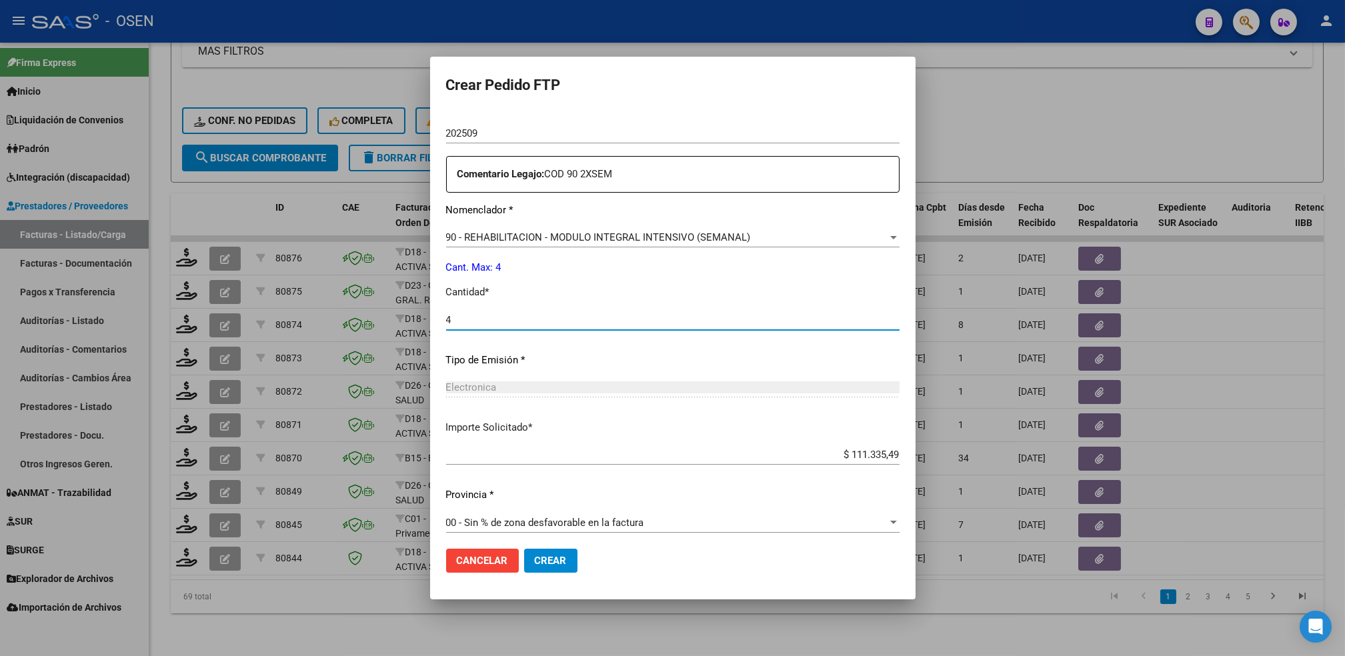
type input "4"
click at [558, 565] on span "Crear" at bounding box center [551, 561] width 32 height 12
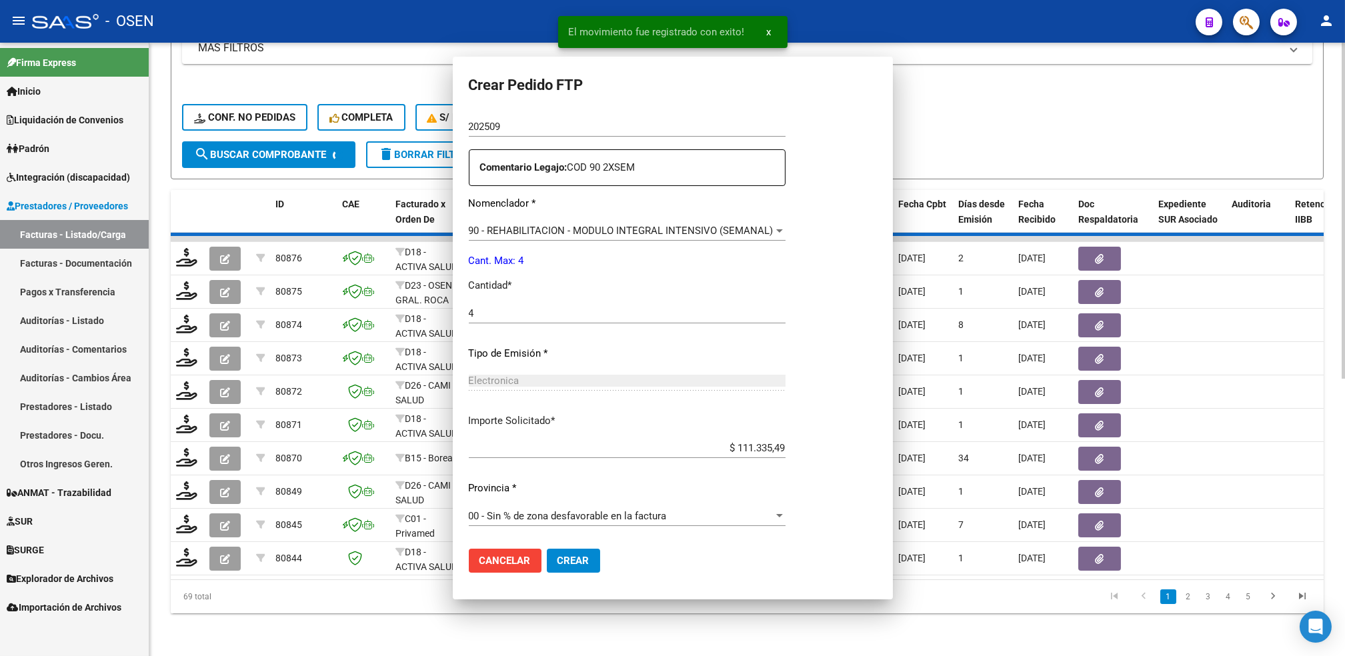
scroll to position [0, 0]
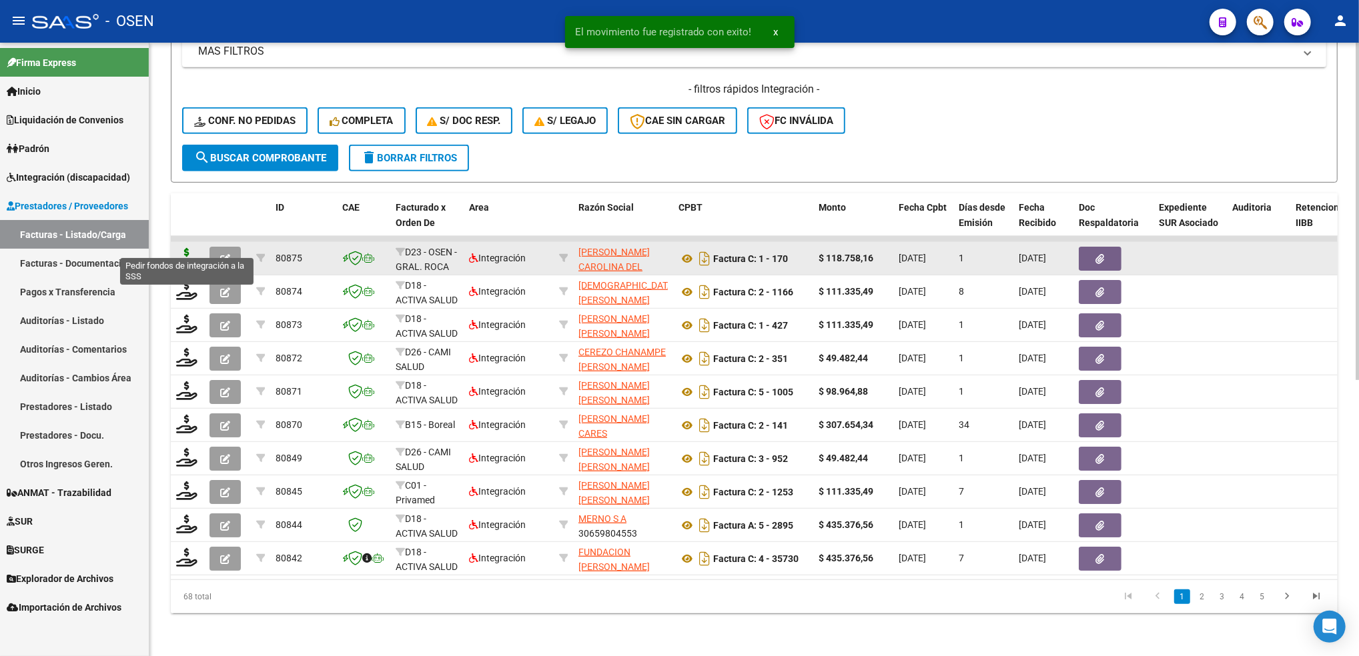
click at [181, 248] on icon at bounding box center [186, 257] width 21 height 19
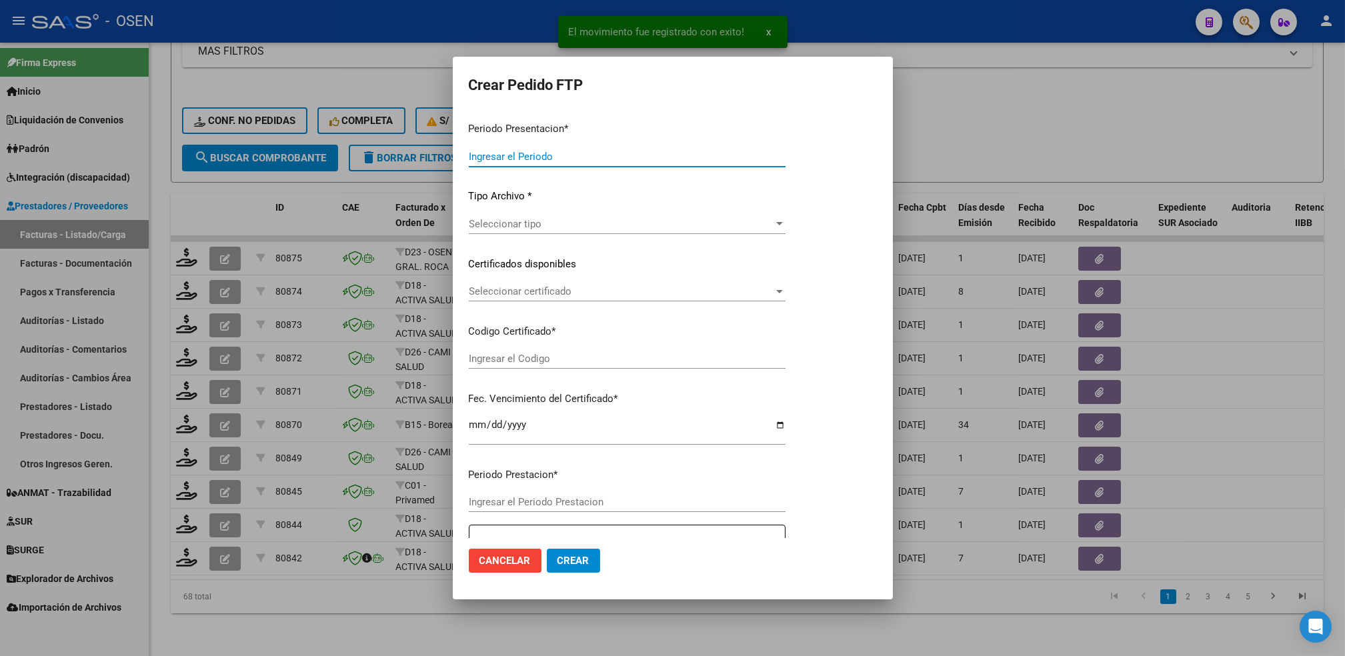
type input "202509"
type input "$ 118.758,16"
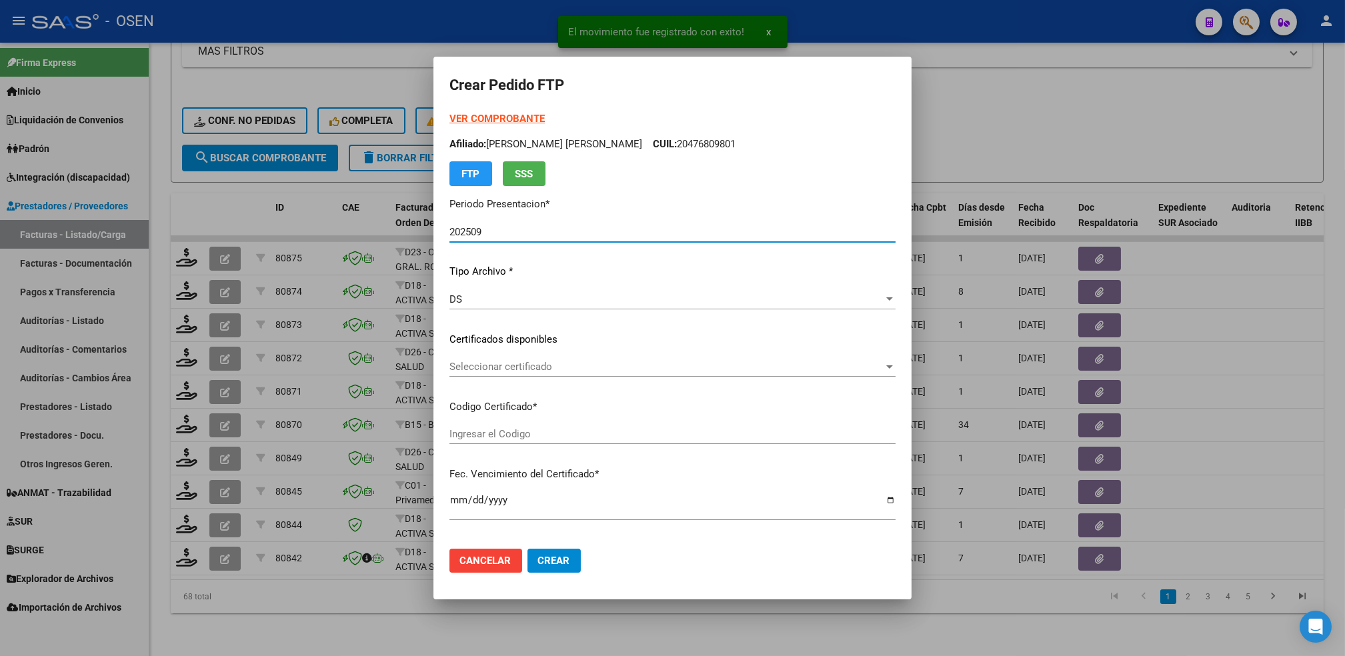
type input "ARG02000236487942025012420400124RIO142"
type input "[DATE]"
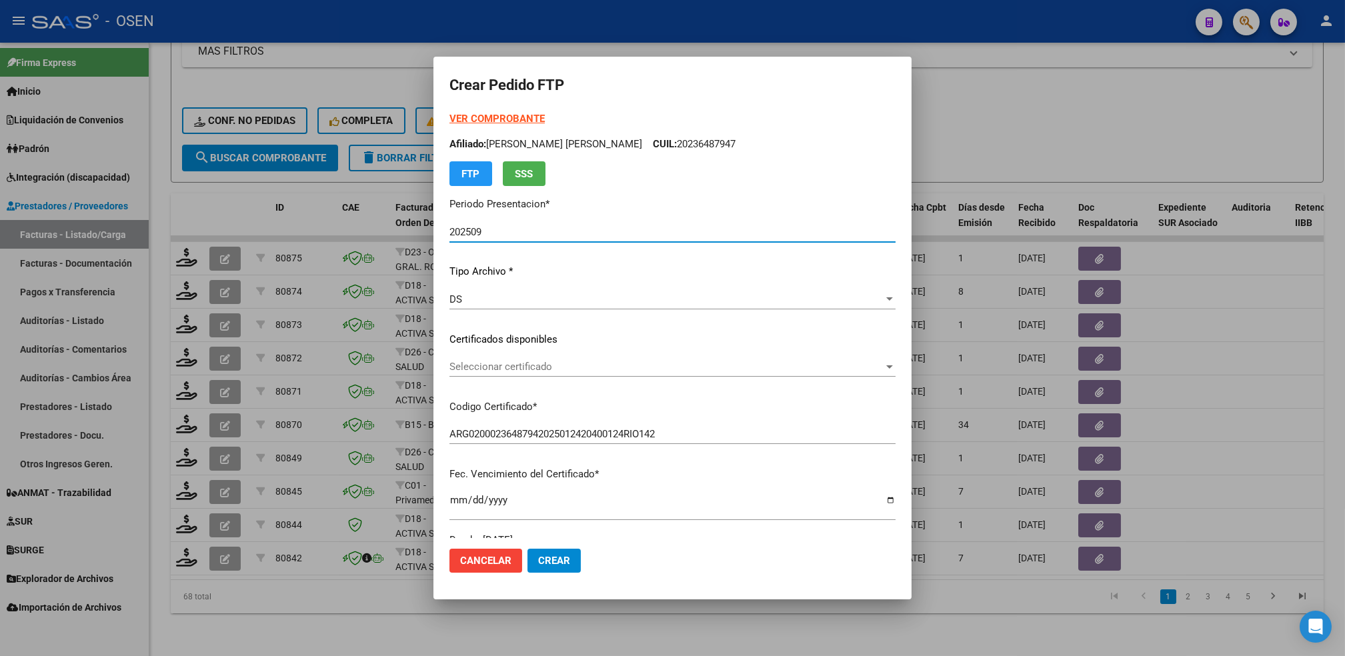
click at [529, 125] on strong "VER COMPROBANTE" at bounding box center [497, 119] width 95 height 12
click at [550, 364] on span "Seleccionar certificado" at bounding box center [667, 367] width 434 height 12
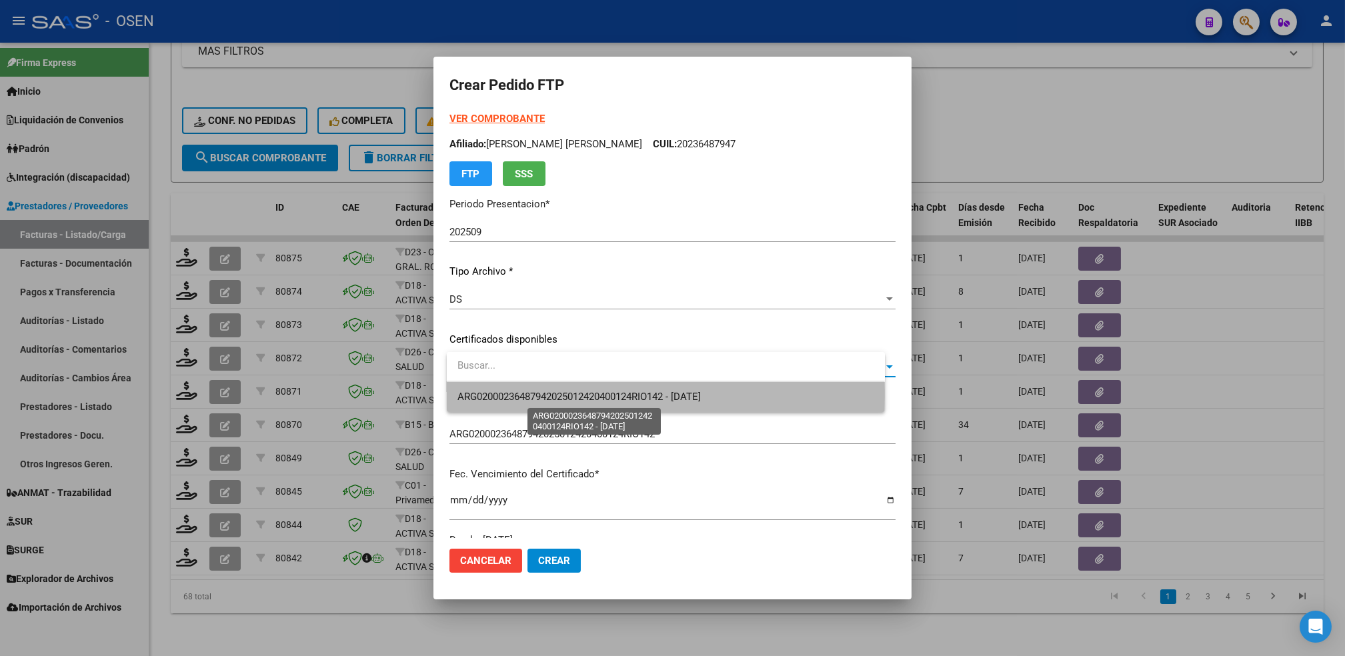
click at [544, 396] on span "ARG02000236487942025012420400124RIO142 - [DATE]" at bounding box center [579, 397] width 243 height 12
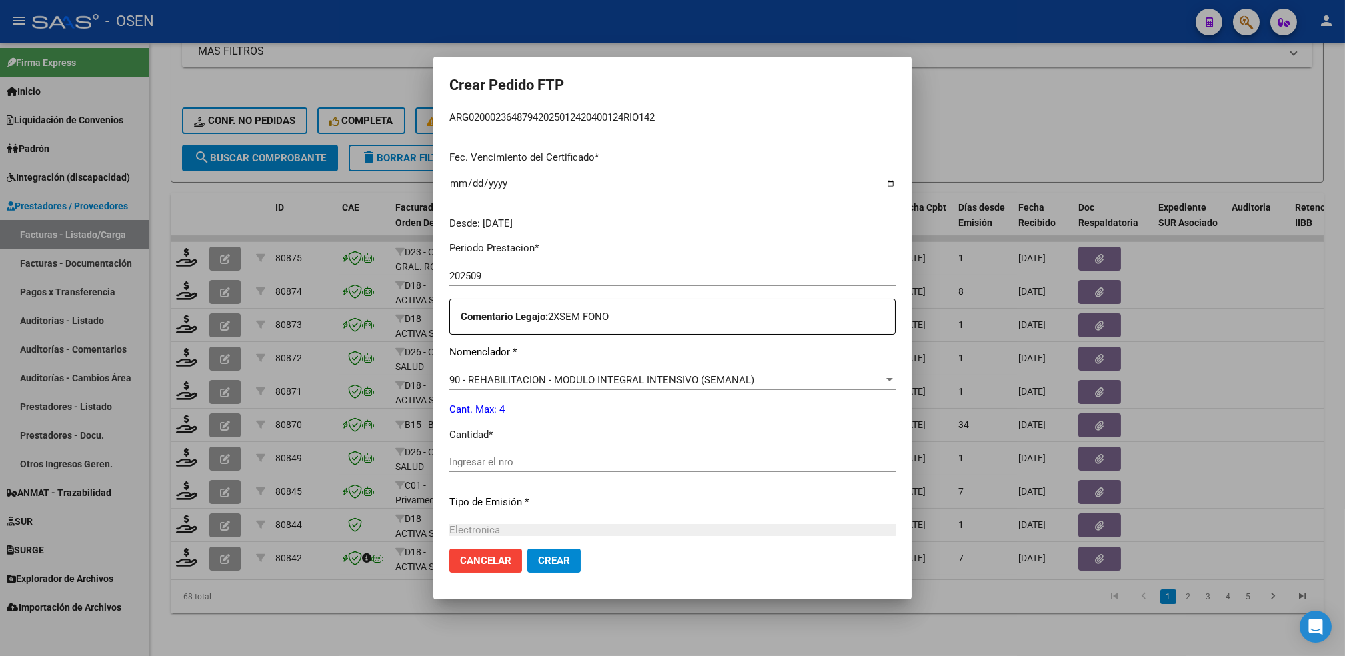
scroll to position [355, 0]
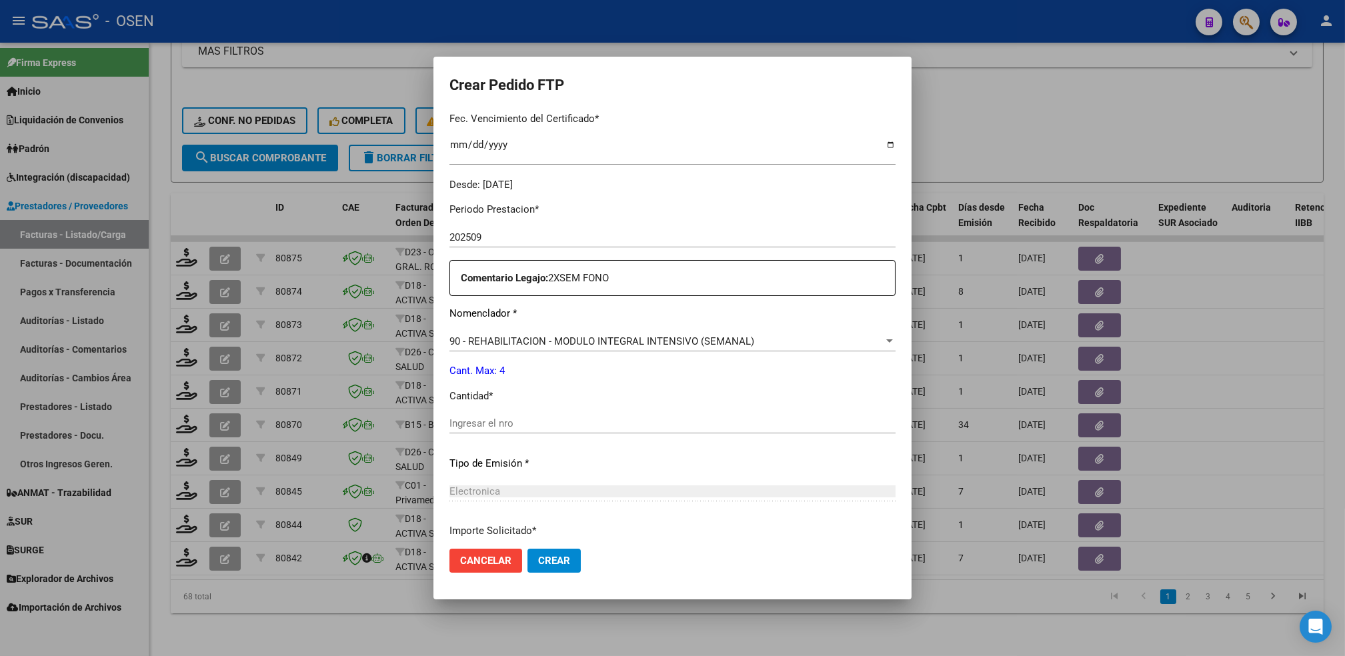
click at [525, 419] on input "Ingresar el nro" at bounding box center [673, 424] width 446 height 12
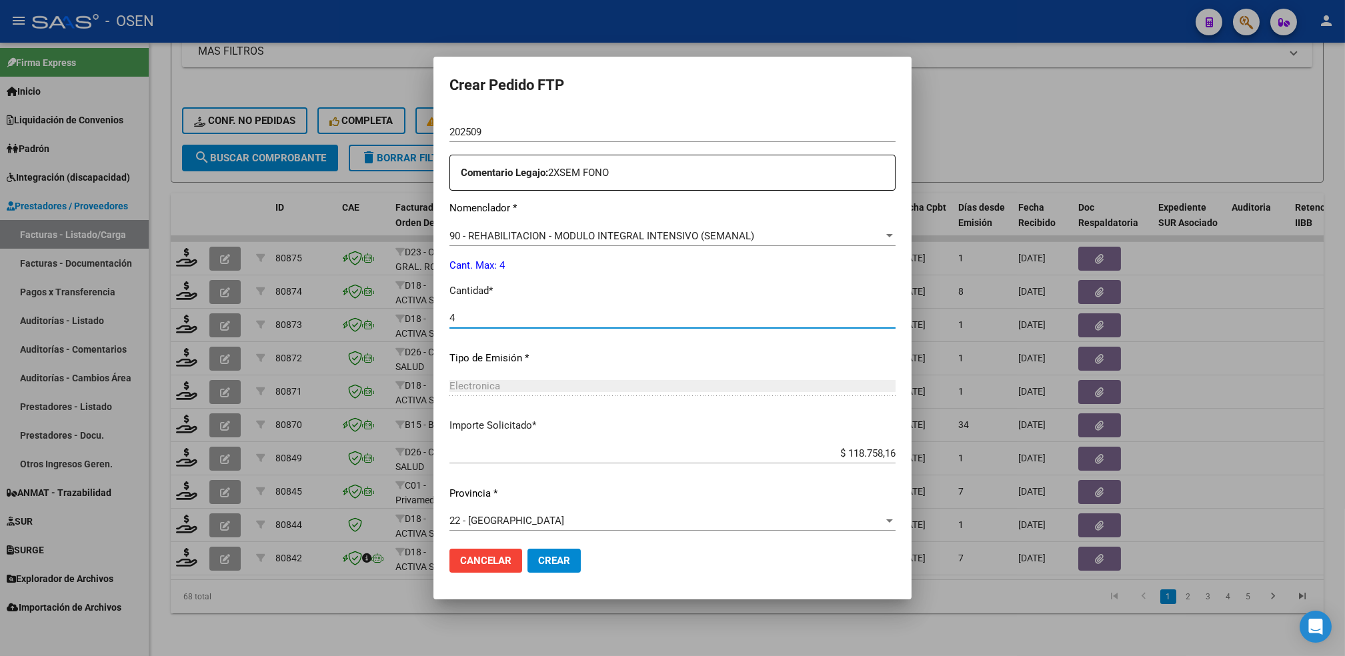
scroll to position [466, 0]
type input "4"
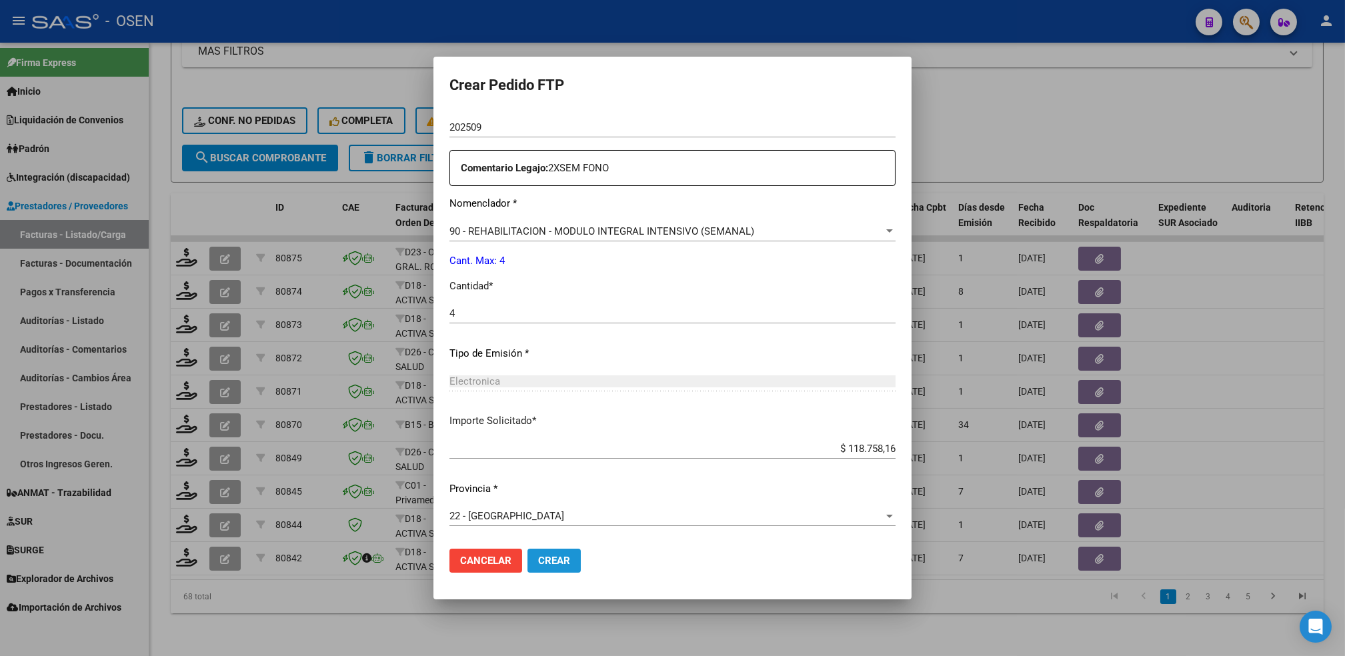
click at [564, 560] on span "Crear" at bounding box center [554, 561] width 32 height 12
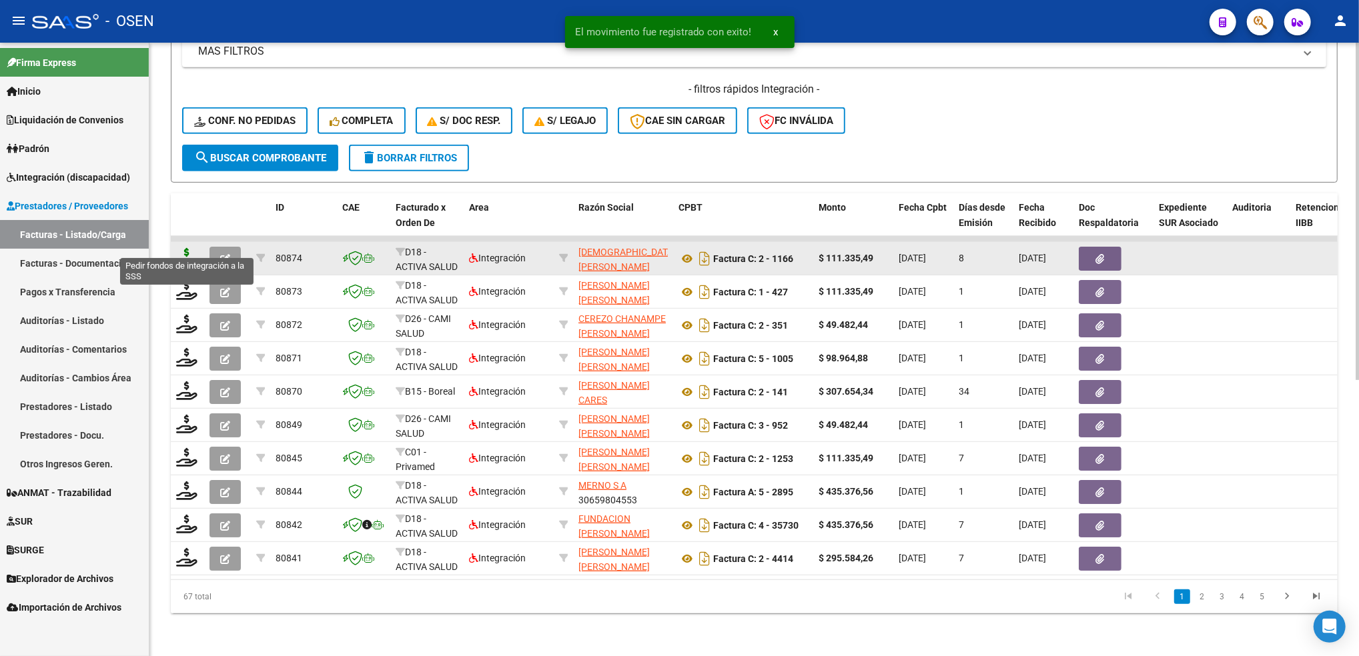
click at [185, 248] on icon at bounding box center [186, 257] width 21 height 19
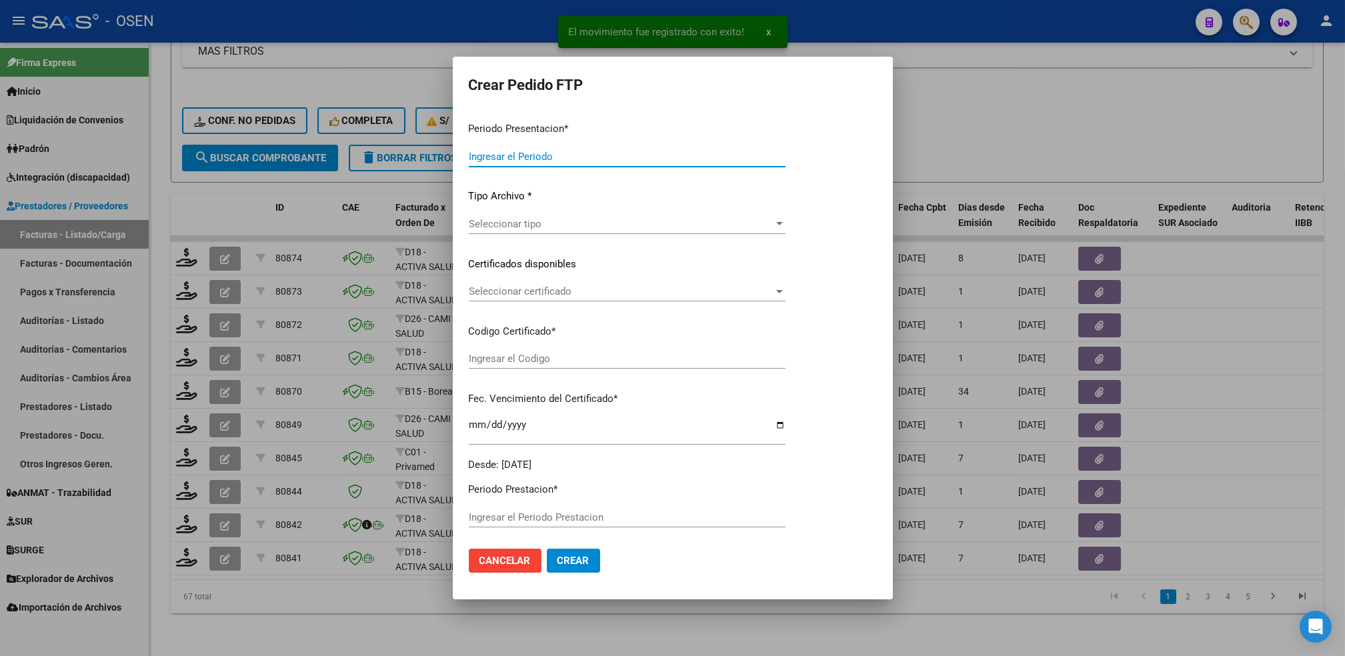
type input "202509"
type input "$ 111.335,49"
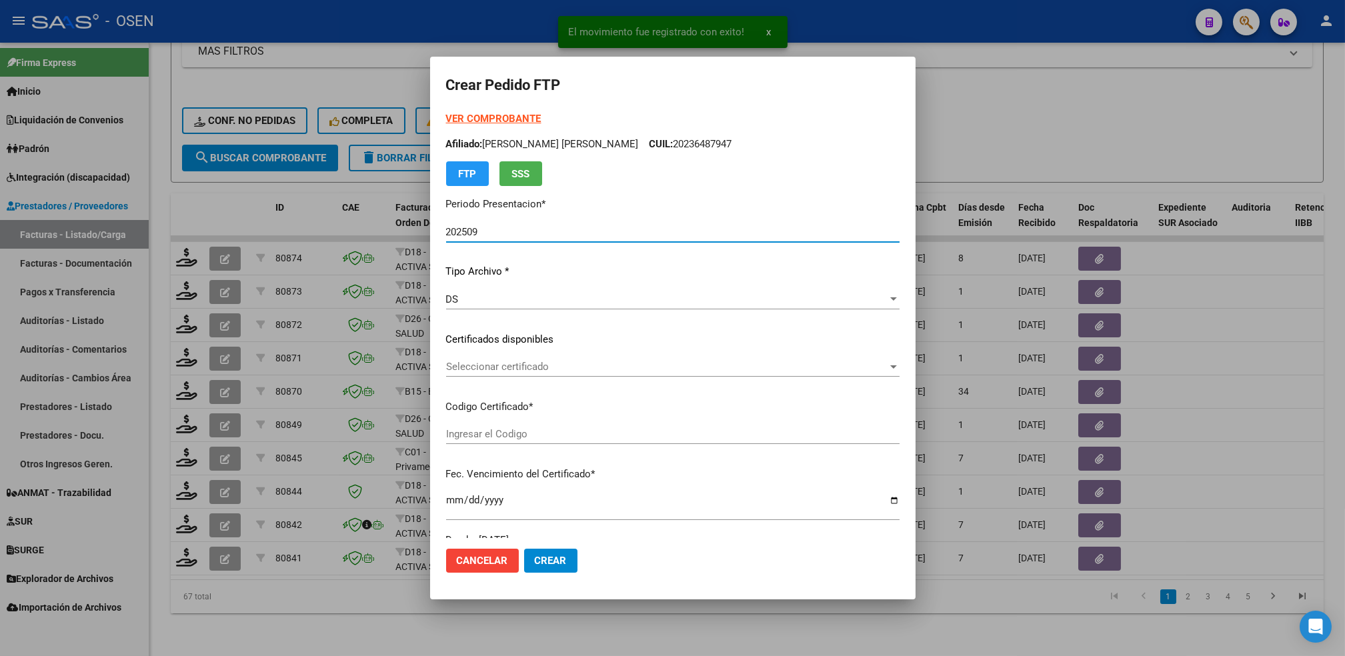
type input "01637662-6"
type input "[DATE]"
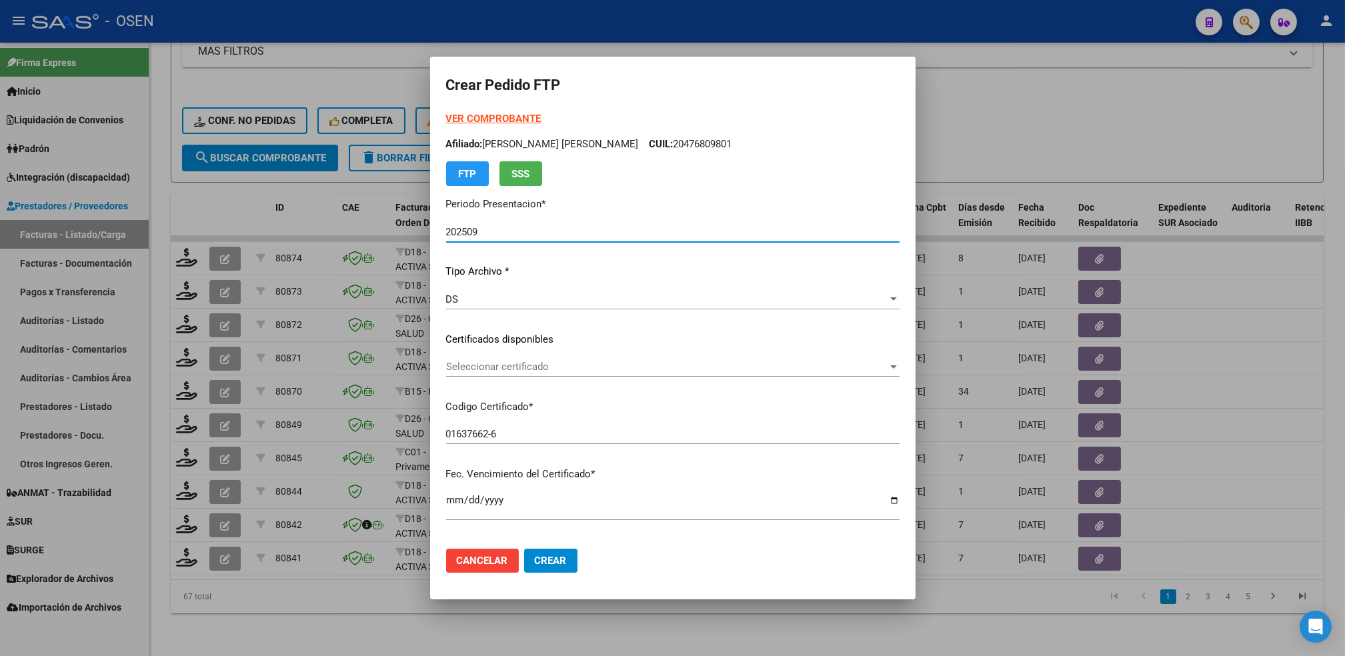
click at [552, 361] on span "Seleccionar certificado" at bounding box center [667, 367] width 442 height 12
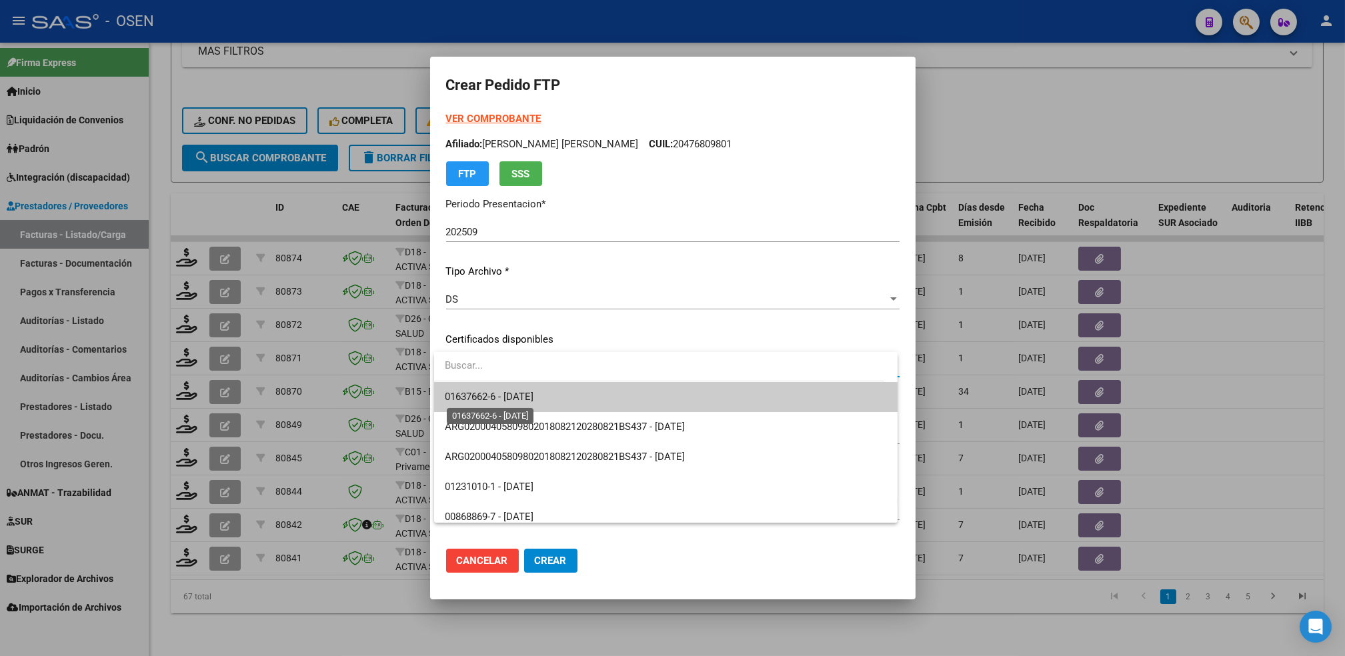
click at [534, 398] on span "01637662-6 - [DATE]" at bounding box center [489, 397] width 89 height 12
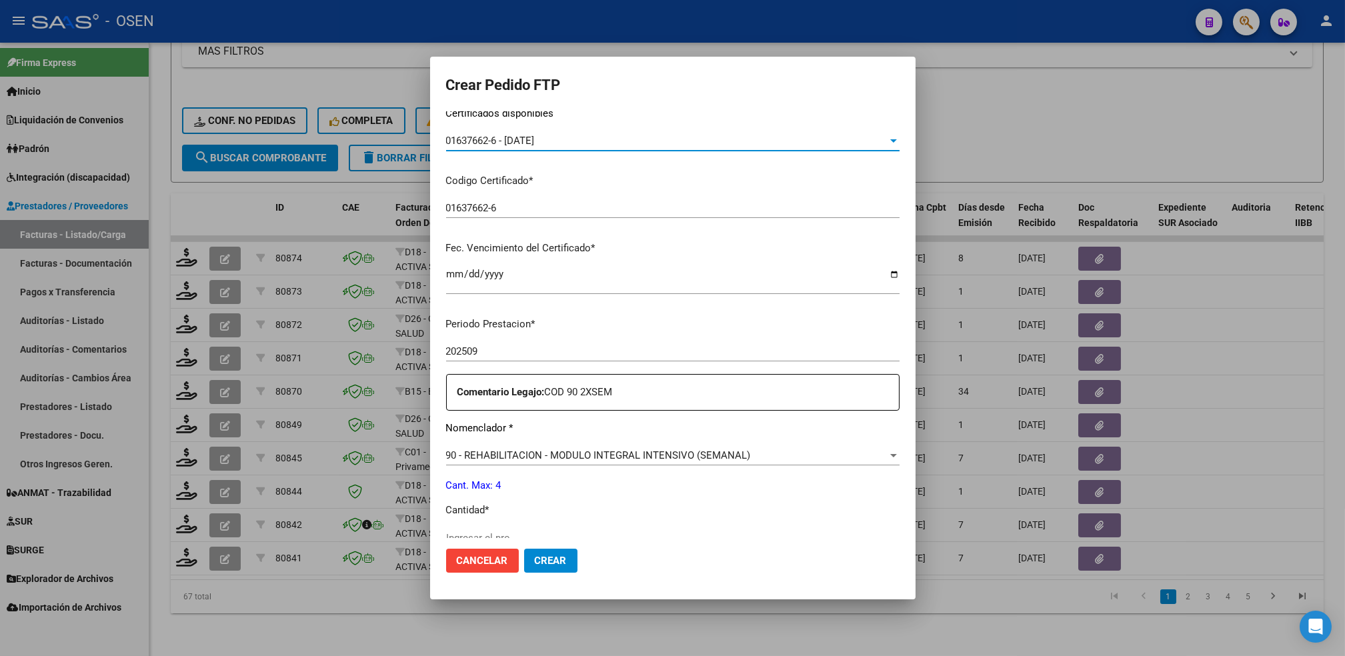
scroll to position [267, 0]
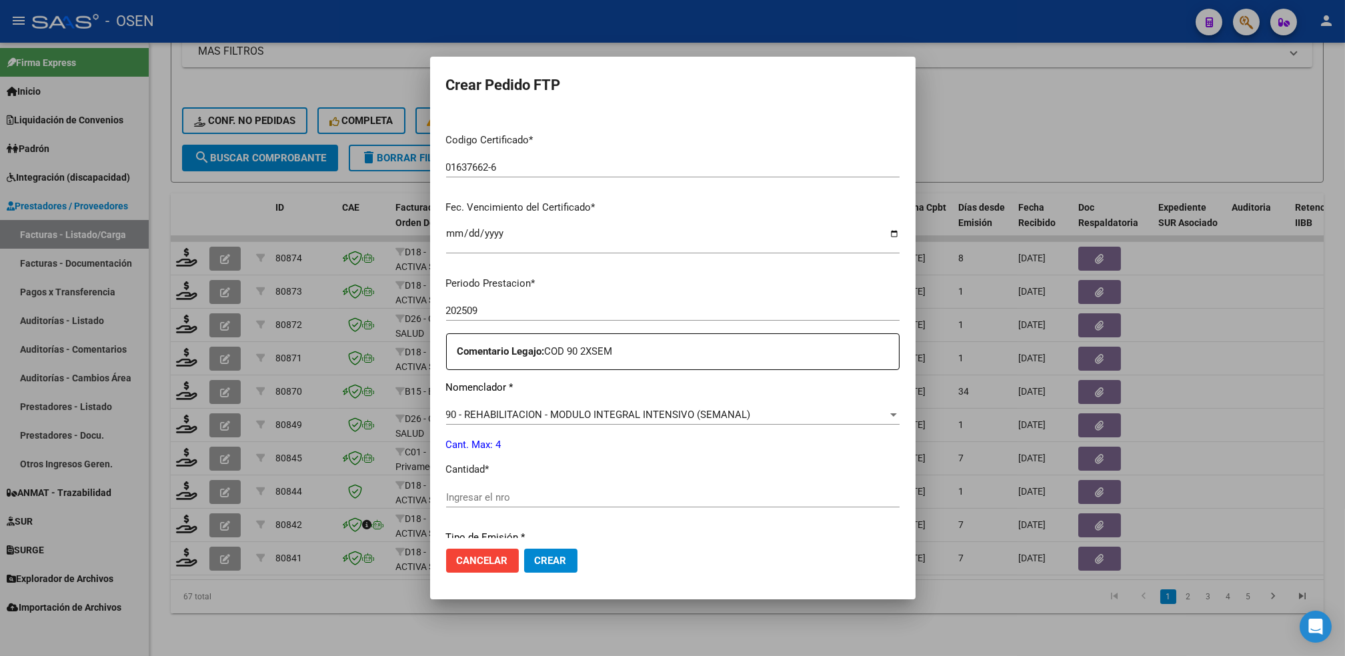
click at [506, 490] on div "Ingresar el nro" at bounding box center [673, 498] width 454 height 20
type input "4"
click at [524, 549] on button "Crear" at bounding box center [550, 561] width 53 height 24
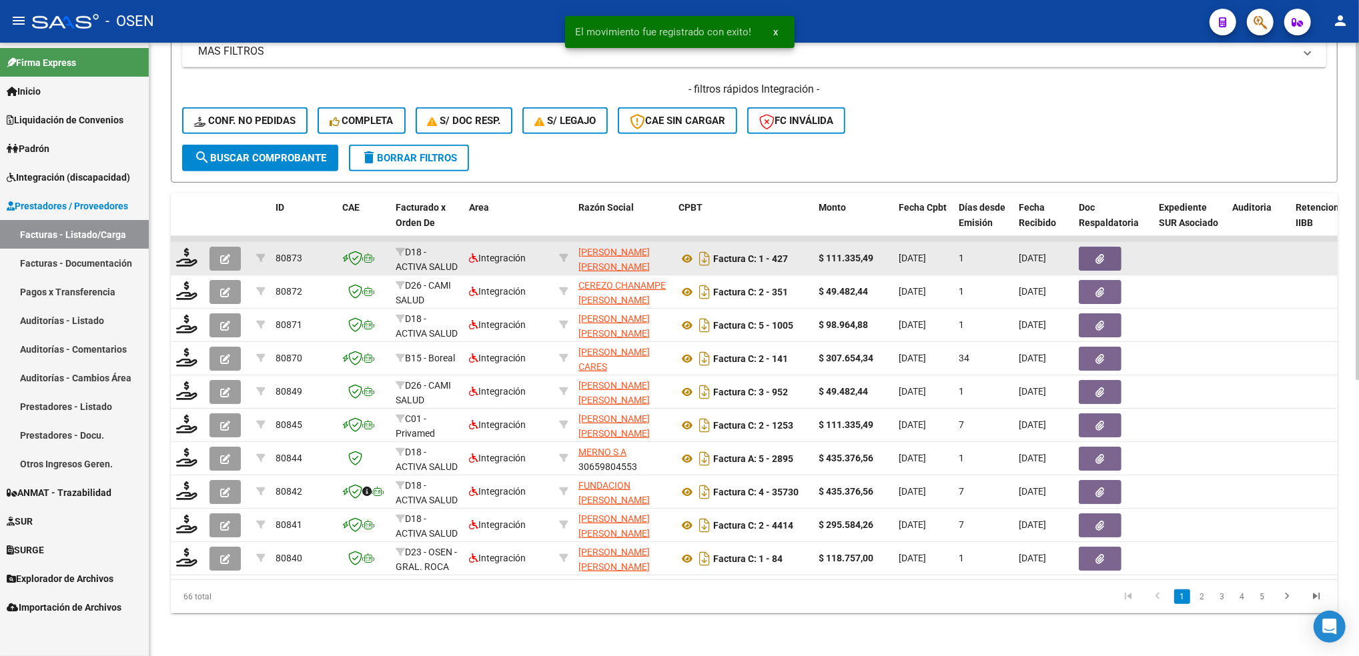
click at [222, 254] on icon "button" at bounding box center [225, 259] width 10 height 10
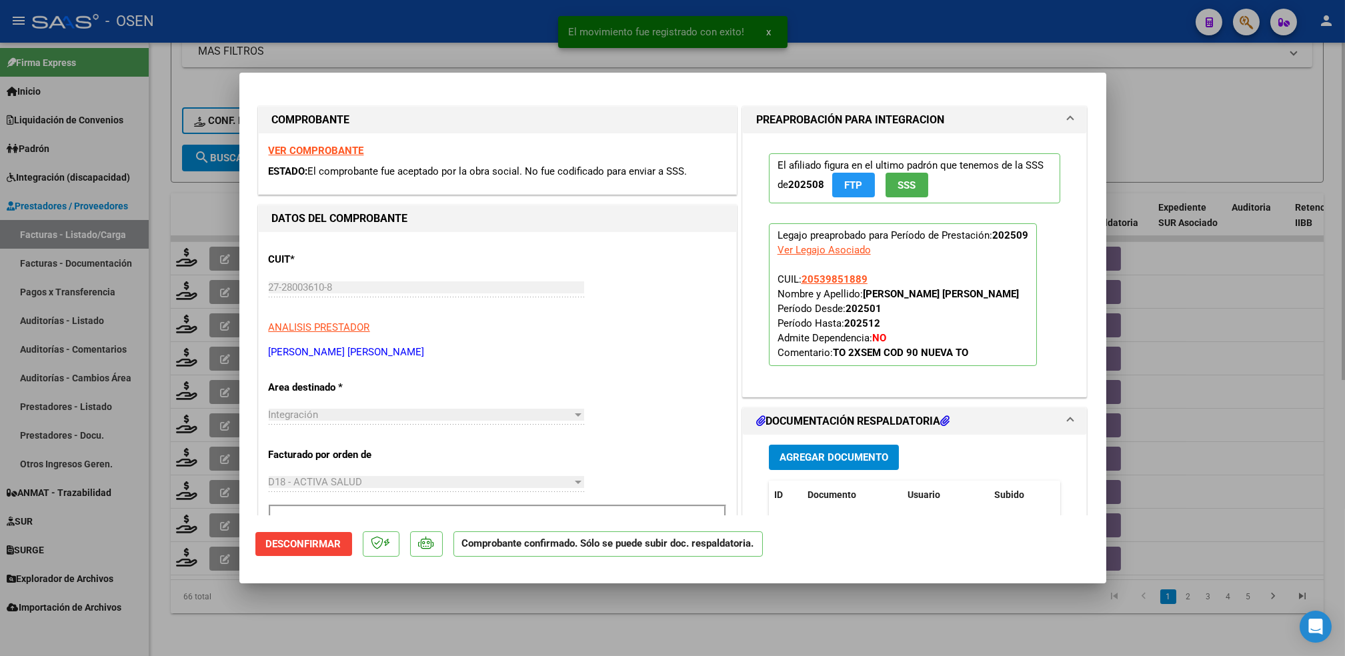
drag, startPoint x: 193, startPoint y: 636, endPoint x: 184, endPoint y: 597, distance: 40.4
click at [194, 636] on div at bounding box center [672, 328] width 1345 height 656
type input "$ 0,00"
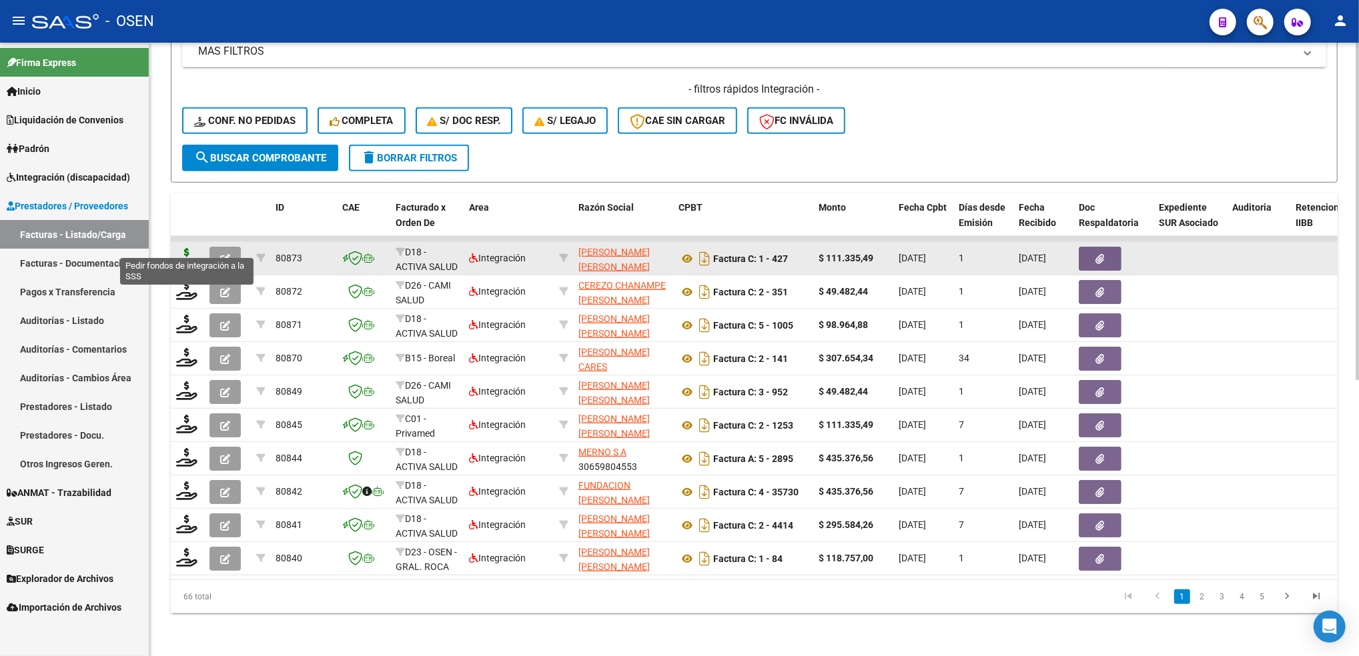
click at [192, 248] on icon at bounding box center [186, 257] width 21 height 19
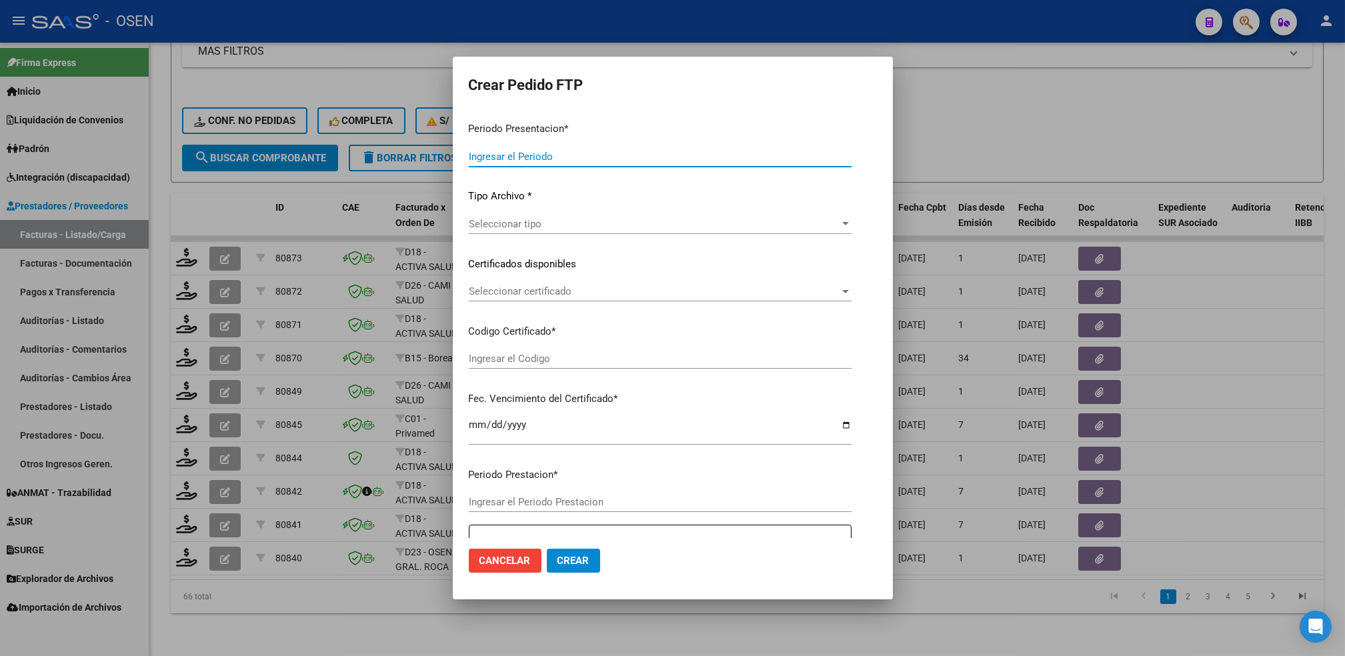
type input "202509"
type input "$ 111.335,49"
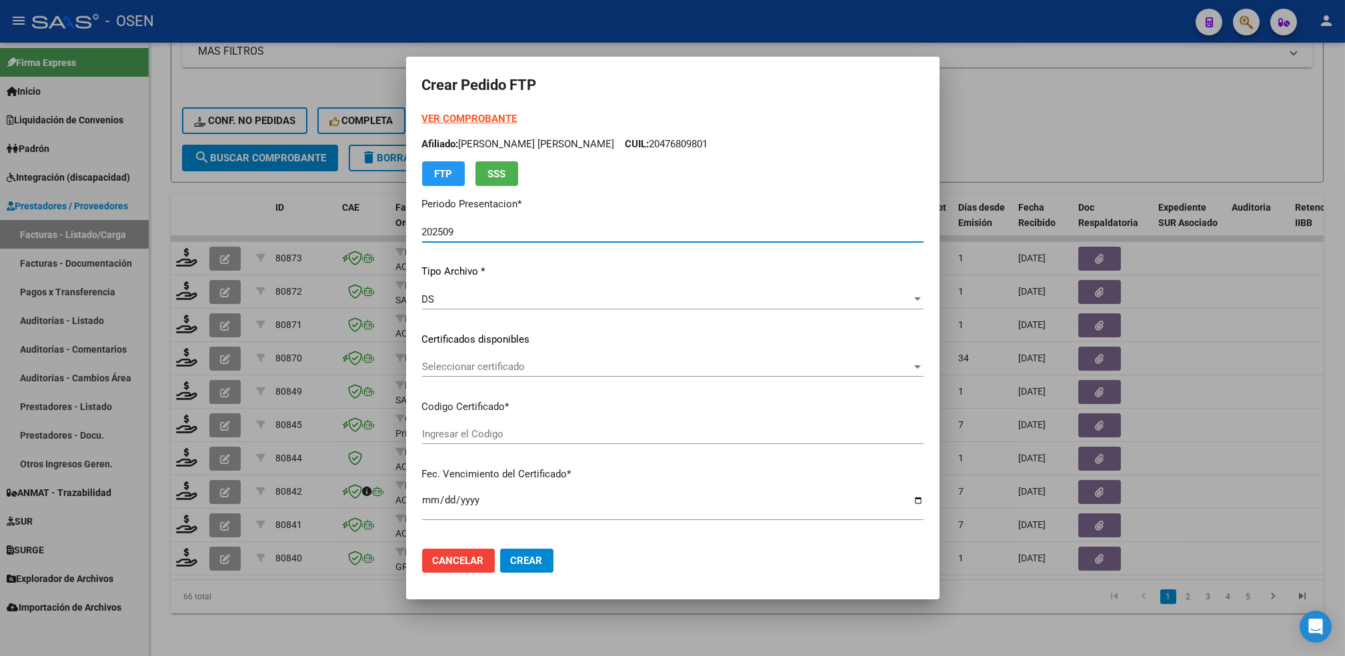
type input "ARG02000539851882018080720230807BS437"
type input "[DATE]"
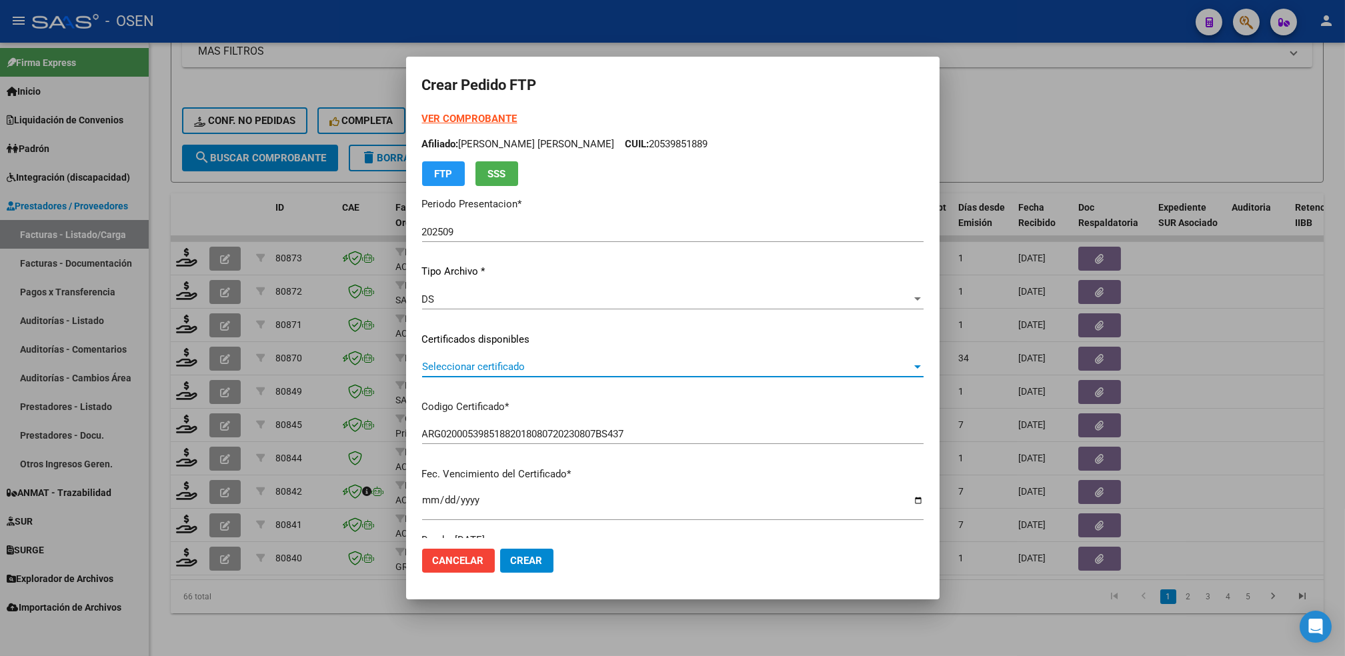
click at [531, 364] on span "Seleccionar certificado" at bounding box center [667, 367] width 490 height 12
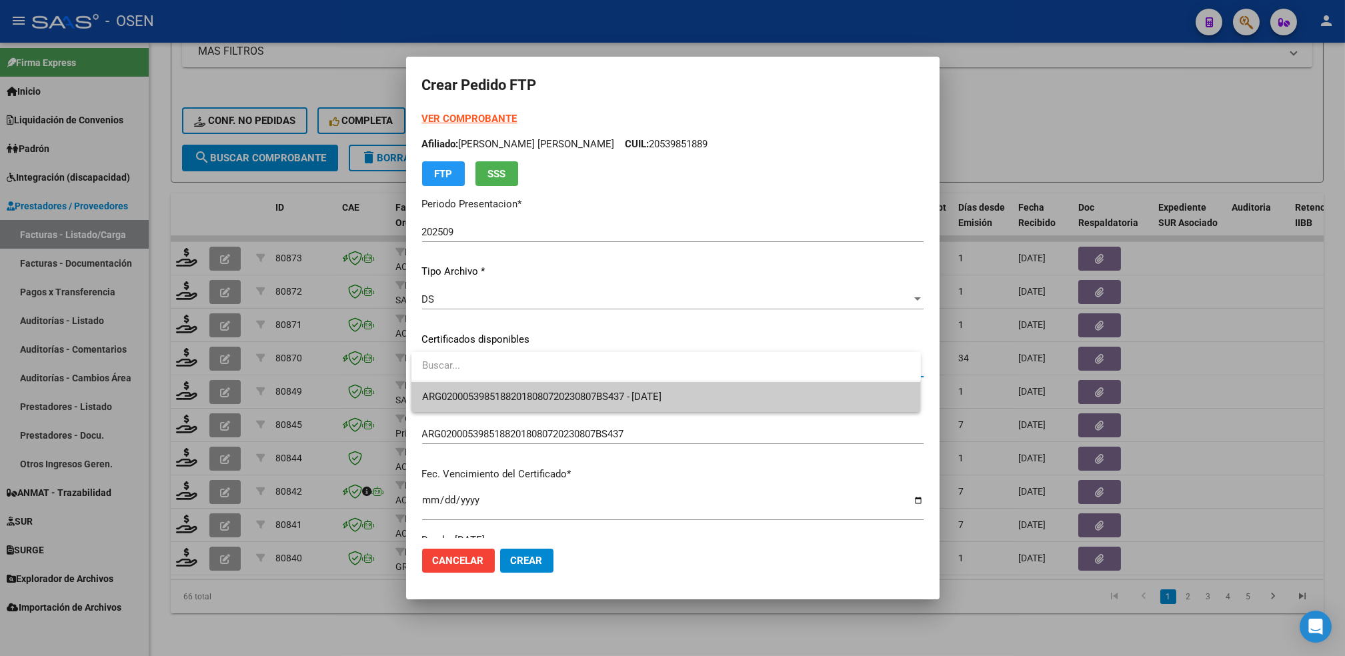
click at [520, 385] on span "ARG02000539851882018080720230807BS437 - [DATE]" at bounding box center [666, 397] width 488 height 30
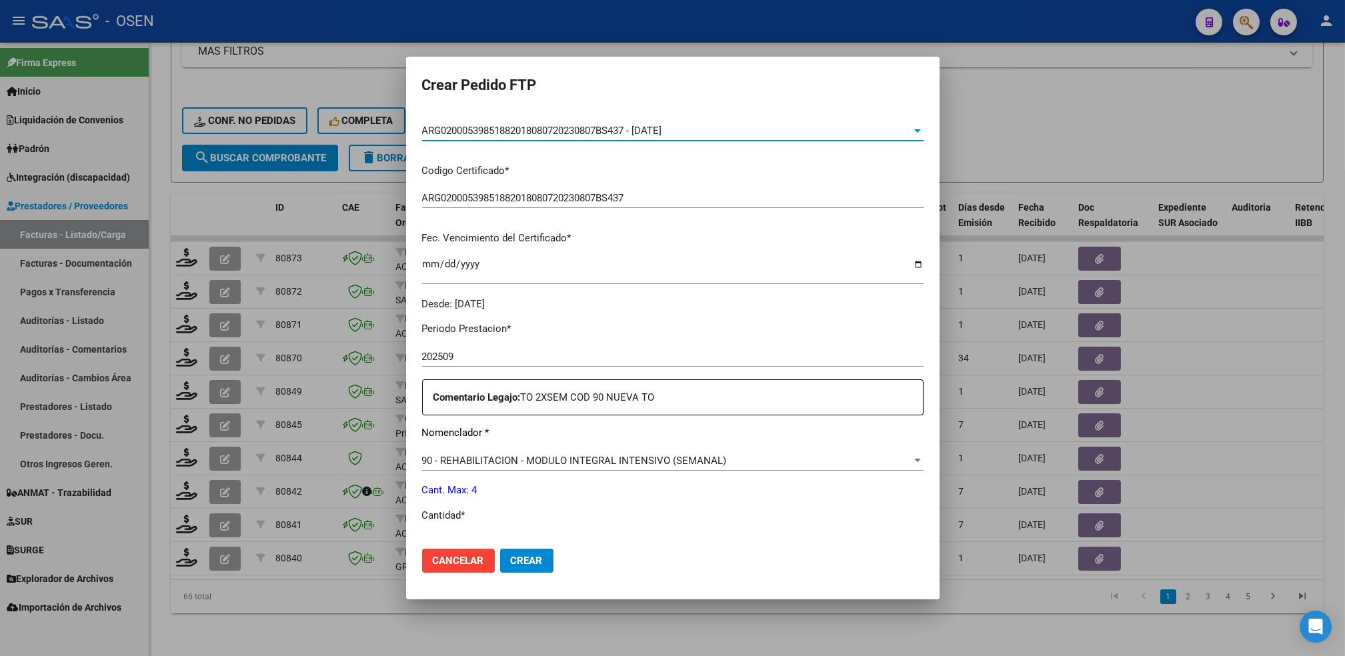
scroll to position [267, 0]
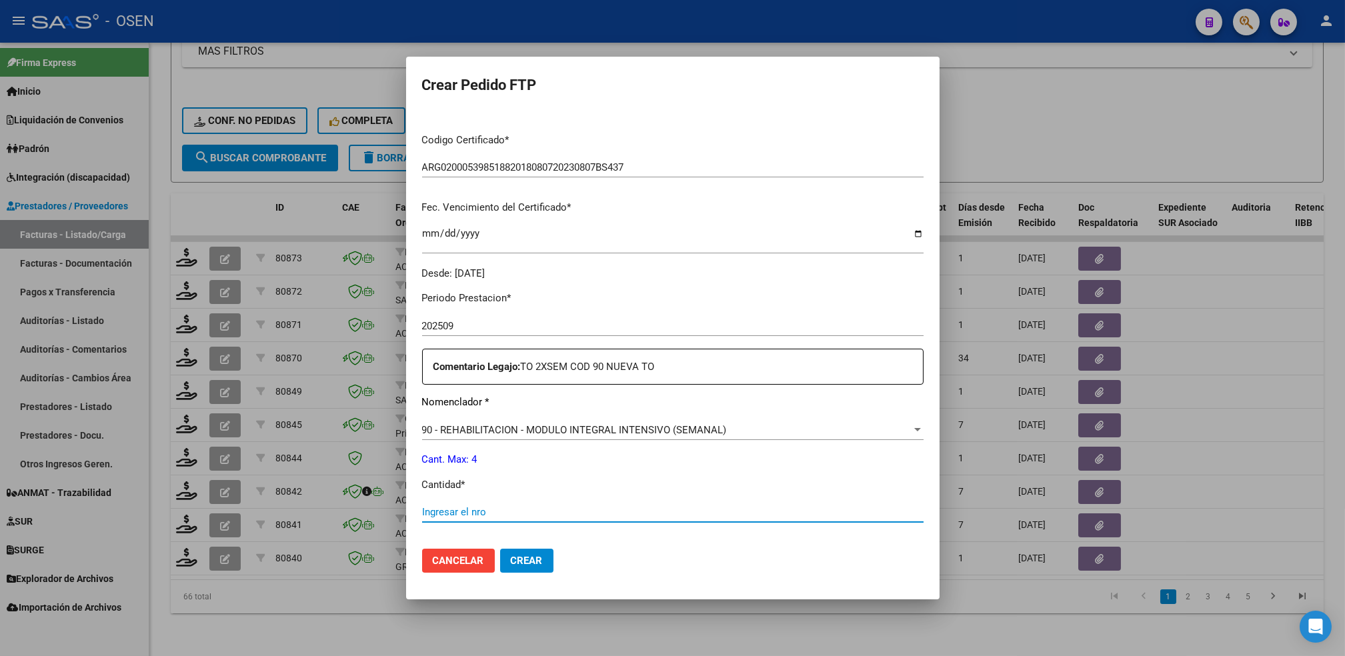
click at [486, 516] on input "Ingresar el nro" at bounding box center [673, 512] width 502 height 12
type input "4"
click at [500, 549] on button "Crear" at bounding box center [526, 561] width 53 height 24
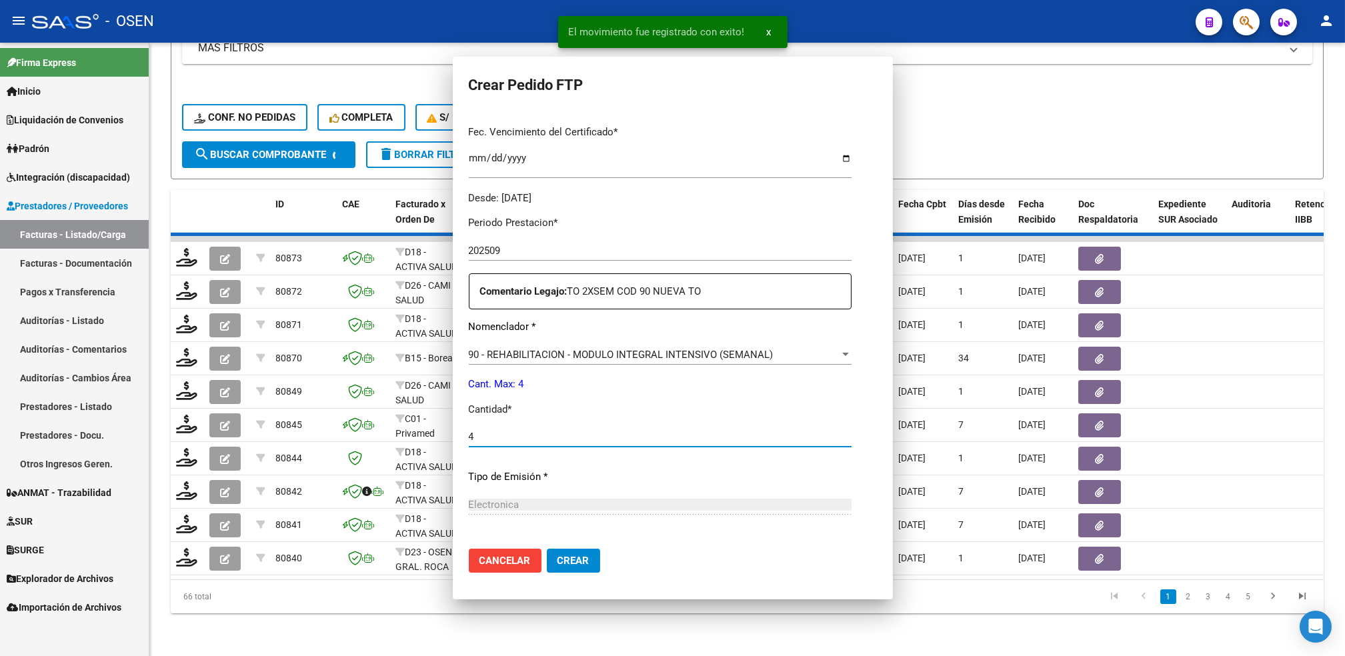
scroll to position [0, 0]
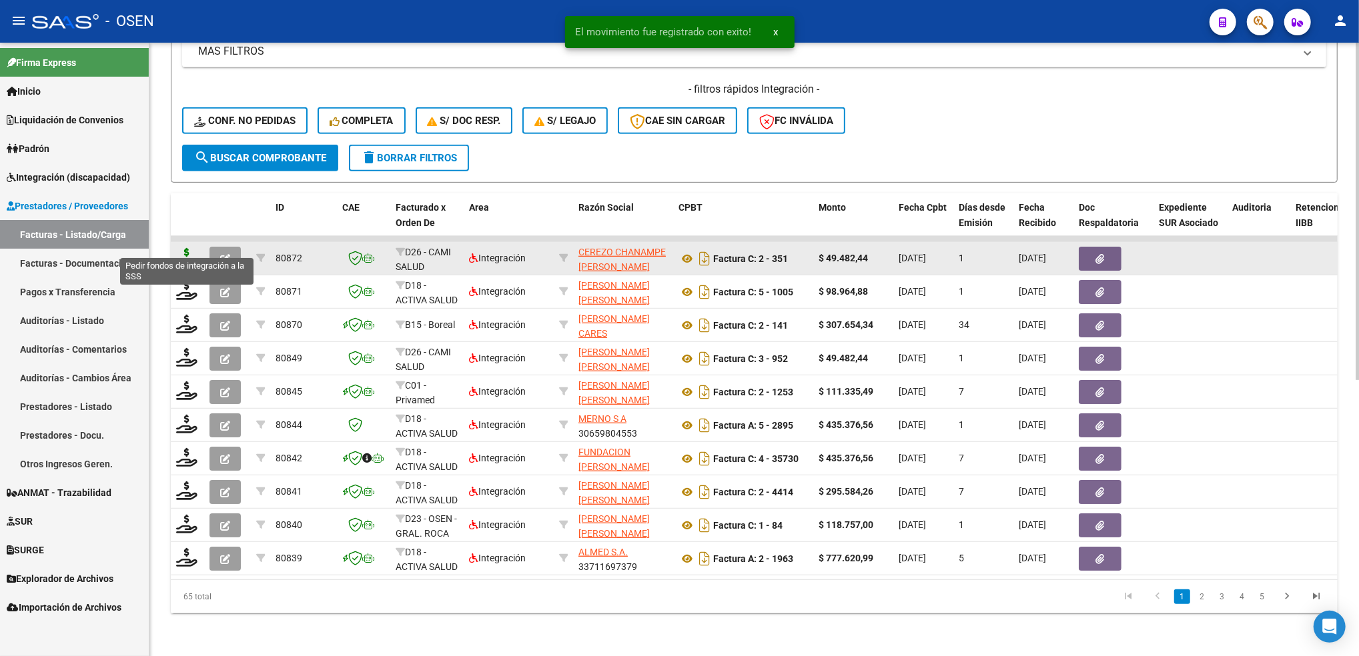
click at [183, 249] on icon at bounding box center [186, 257] width 21 height 19
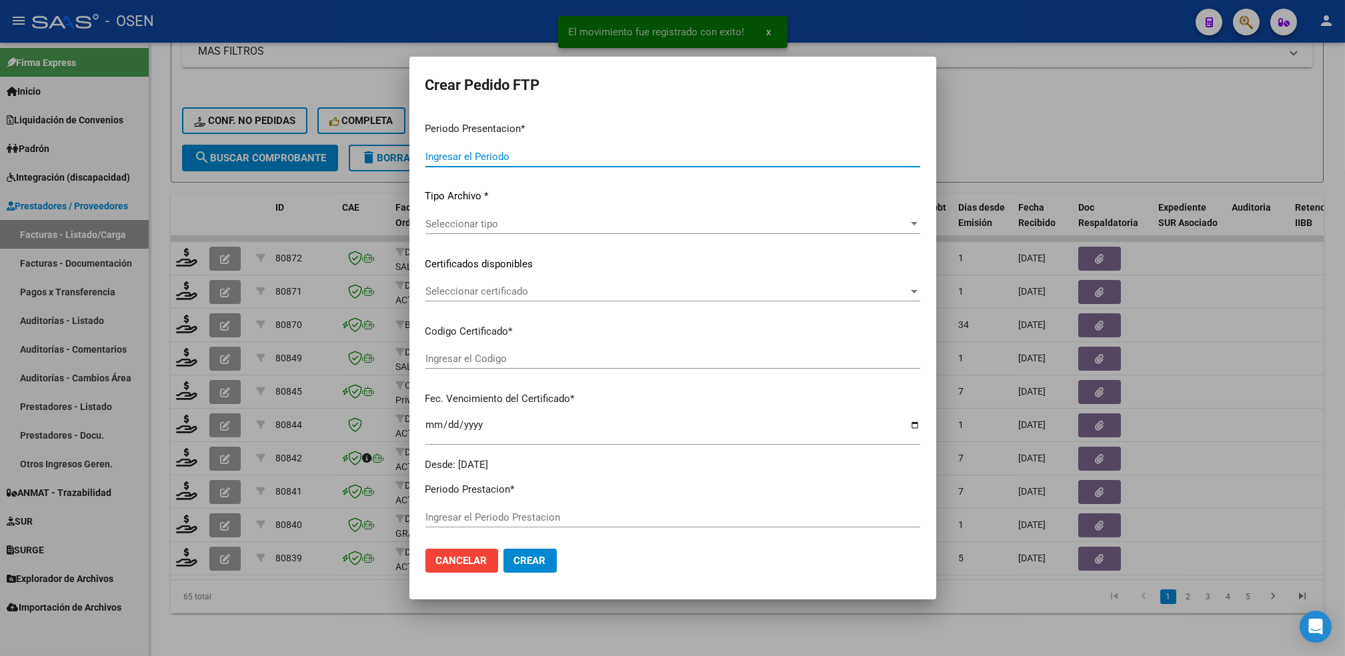
type input "202509"
type input "$ 49.482,44"
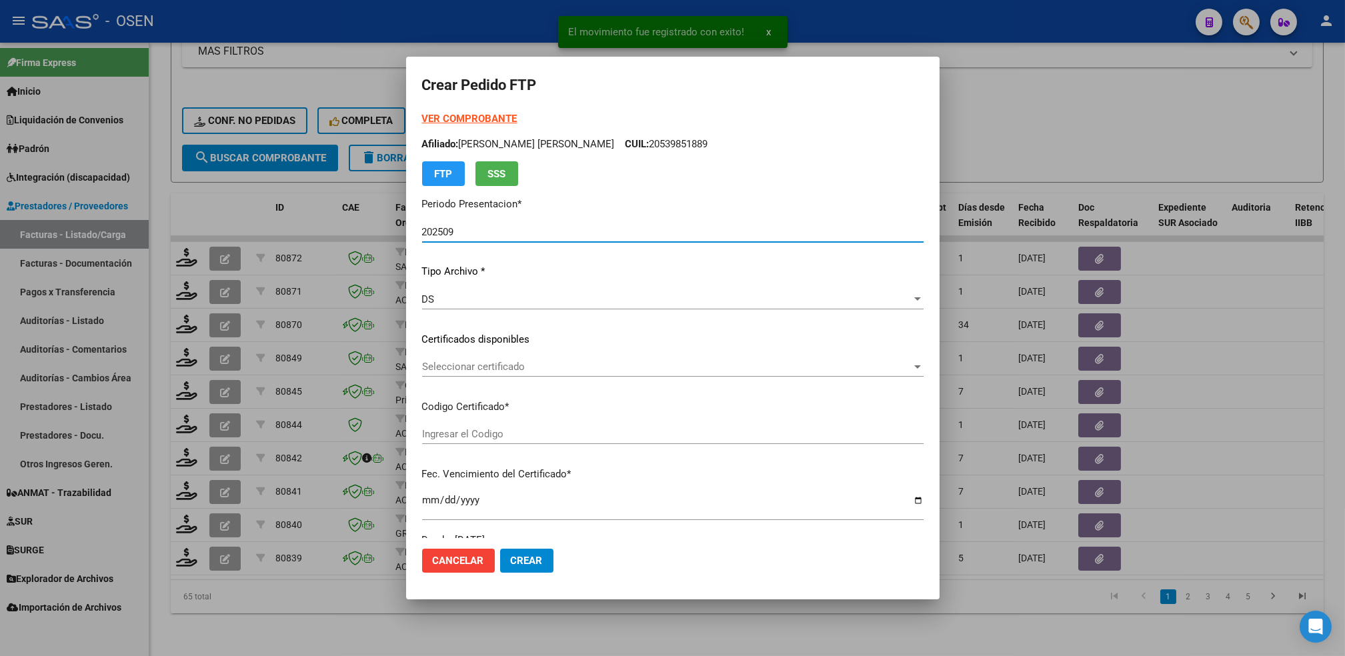
type input "ARG01000502400732022053020280530COR476"
type input "2028-05-30"
click at [531, 369] on span "Seleccionar certificado" at bounding box center [667, 367] width 490 height 12
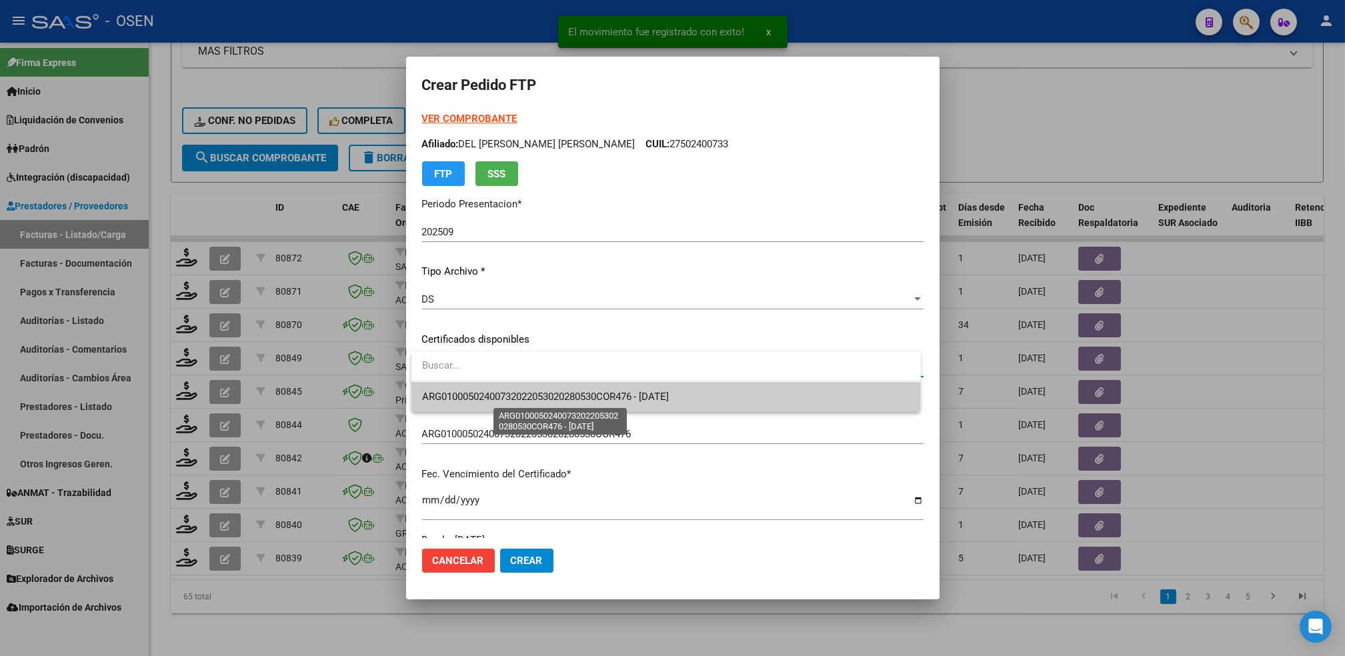
click at [547, 398] on span "ARG01000502400732022053020280530COR476 - 2028-05-30" at bounding box center [545, 397] width 247 height 12
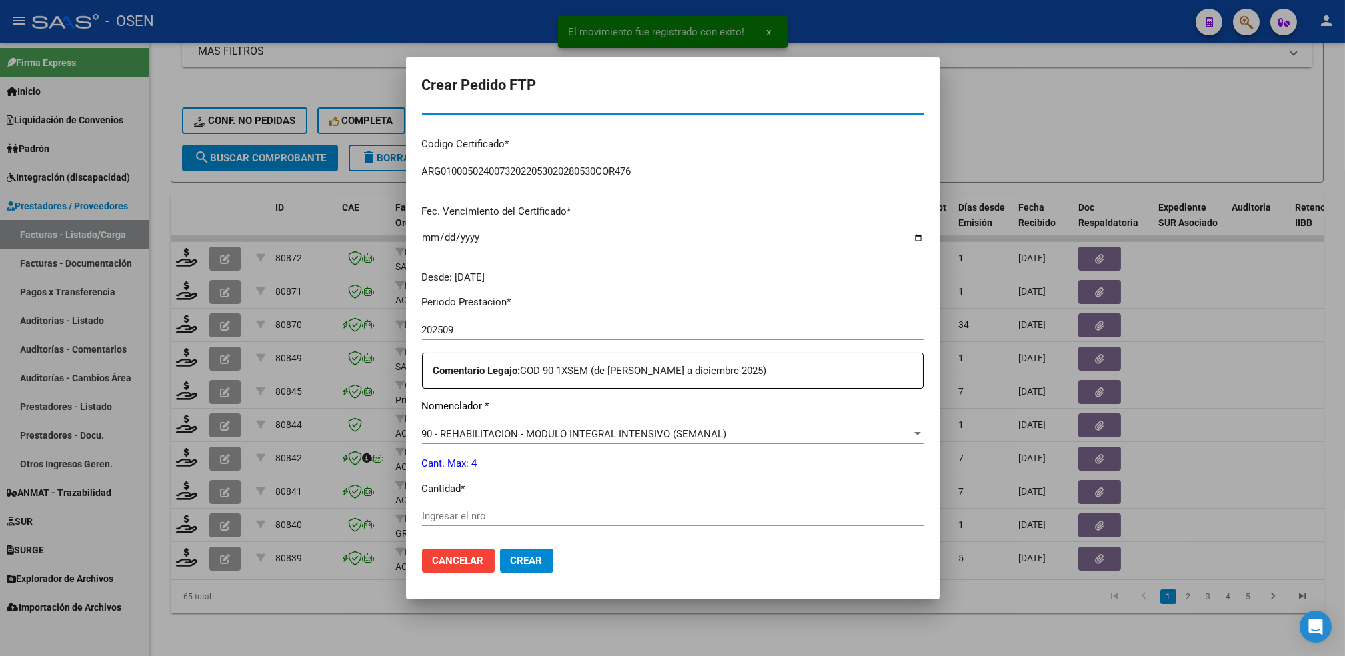
scroll to position [267, 0]
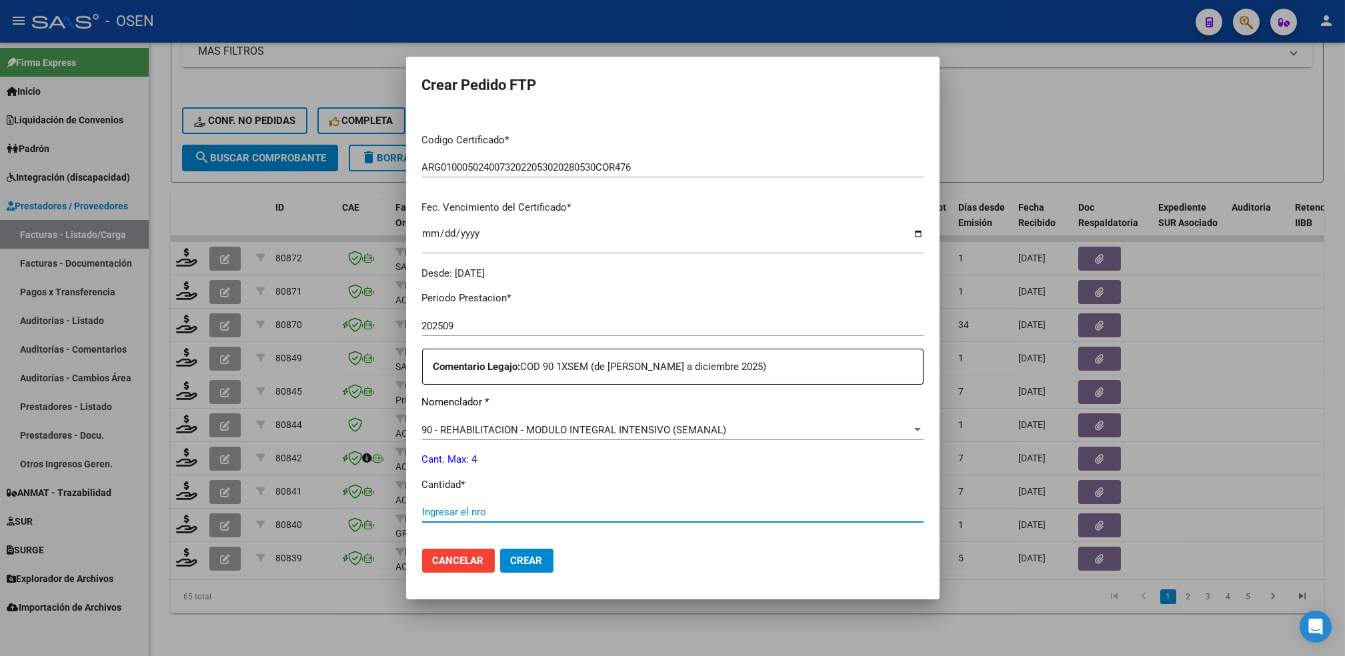
click at [485, 512] on input "Ingresar el nro" at bounding box center [673, 512] width 502 height 12
type input "4"
click at [500, 549] on button "Crear" at bounding box center [526, 561] width 53 height 24
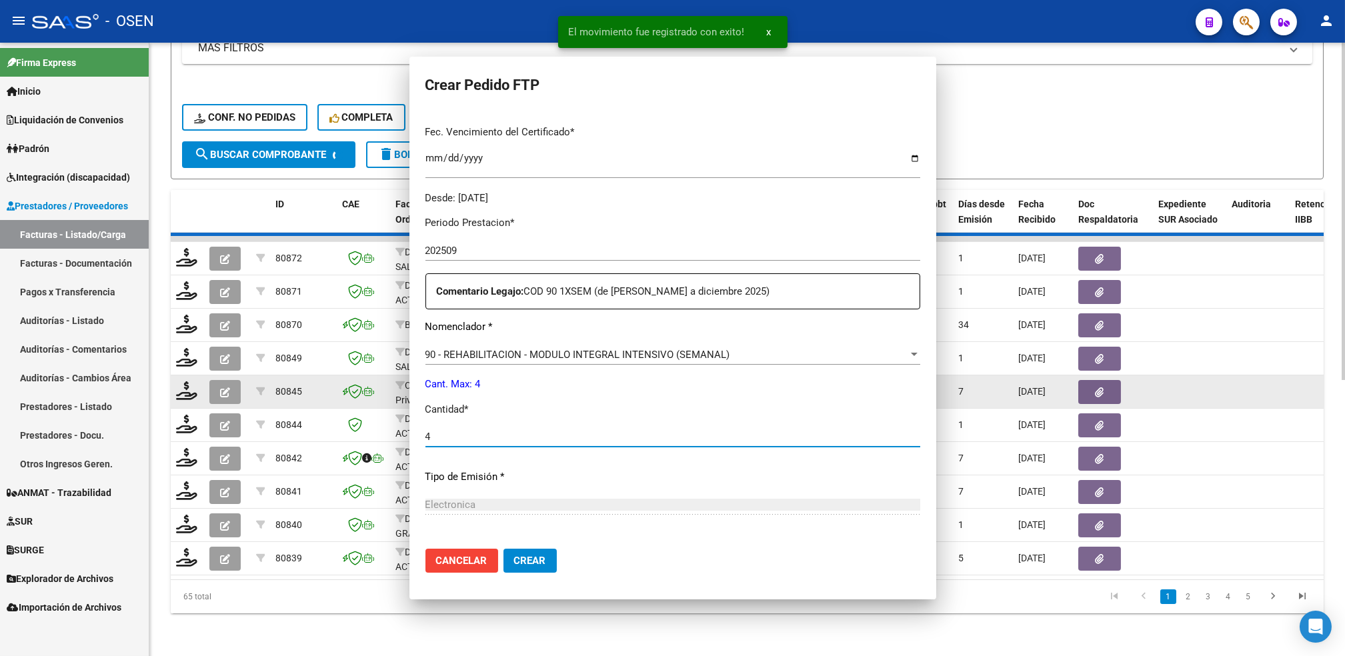
scroll to position [192, 0]
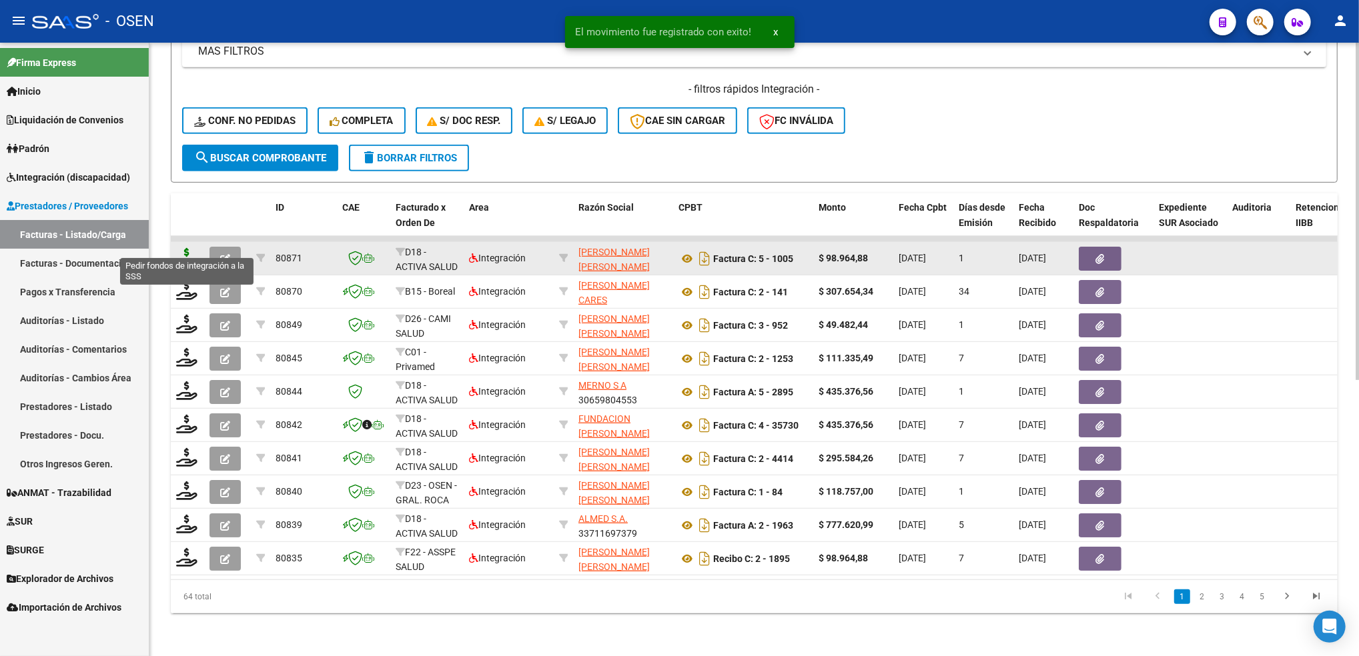
click at [185, 248] on icon at bounding box center [186, 257] width 21 height 19
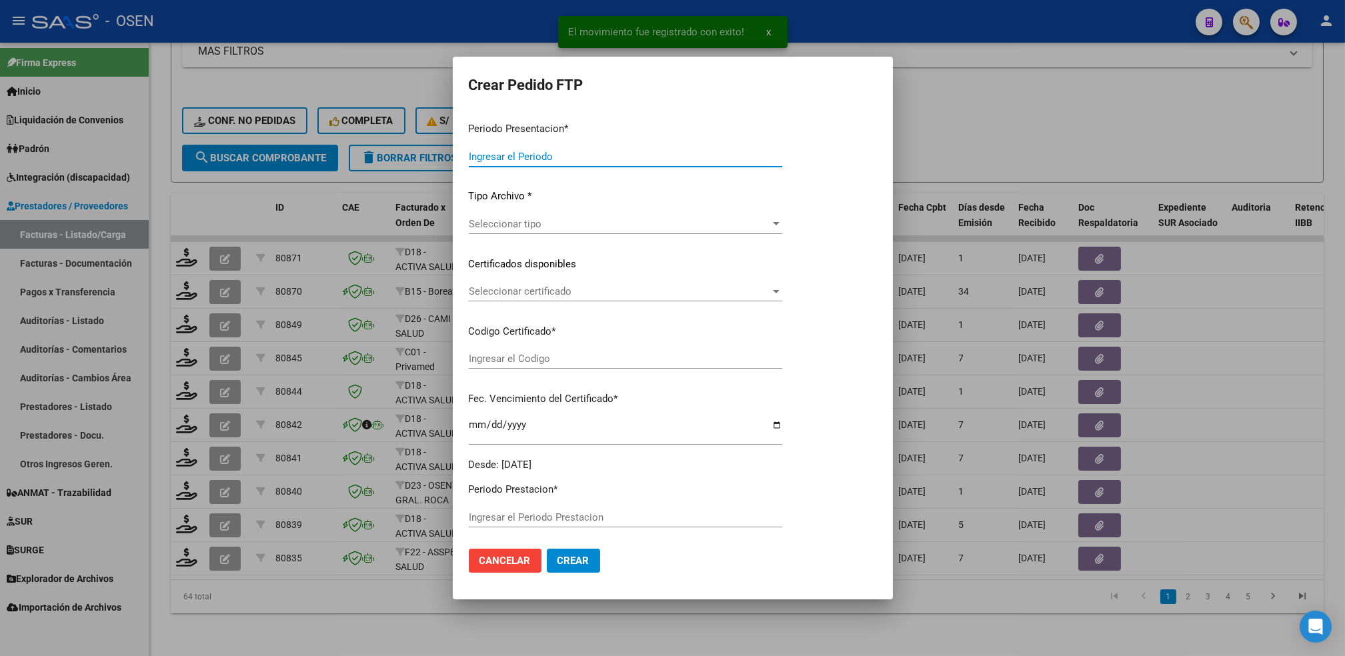
type input "202509"
type input "$ 98.964,88"
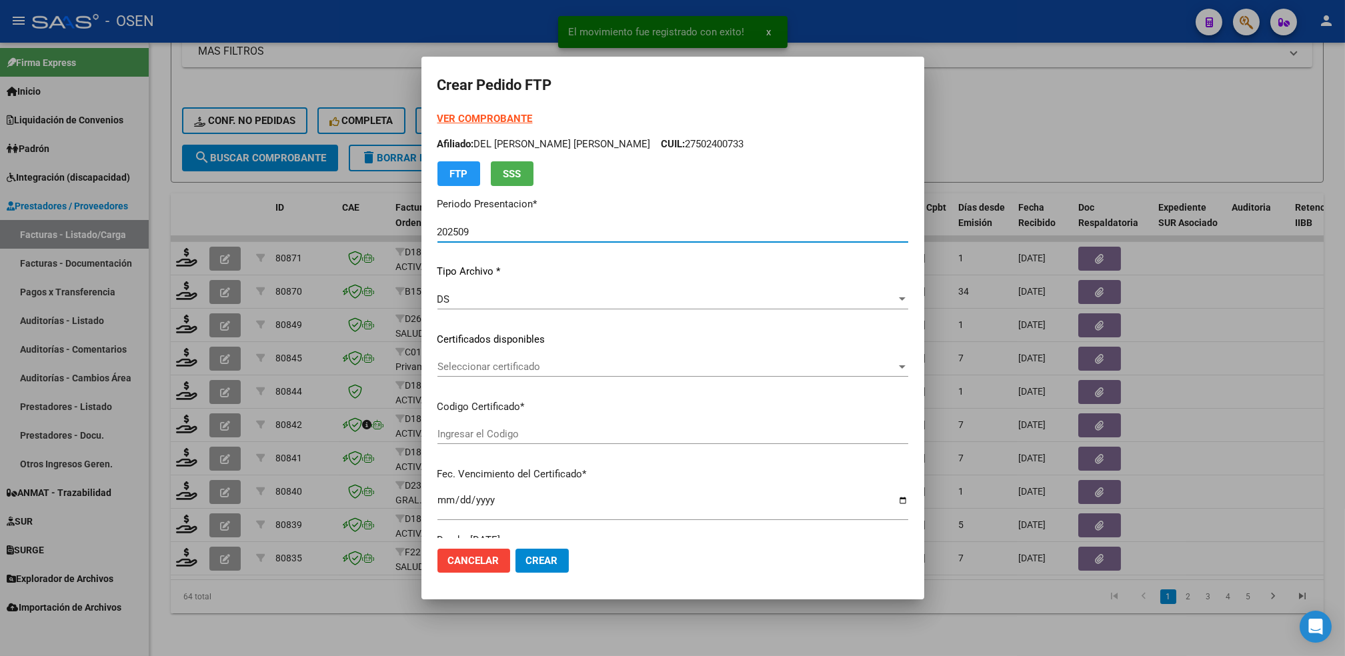
type input "ARG02000508850052022062120270621BS440"
type input "[DATE]"
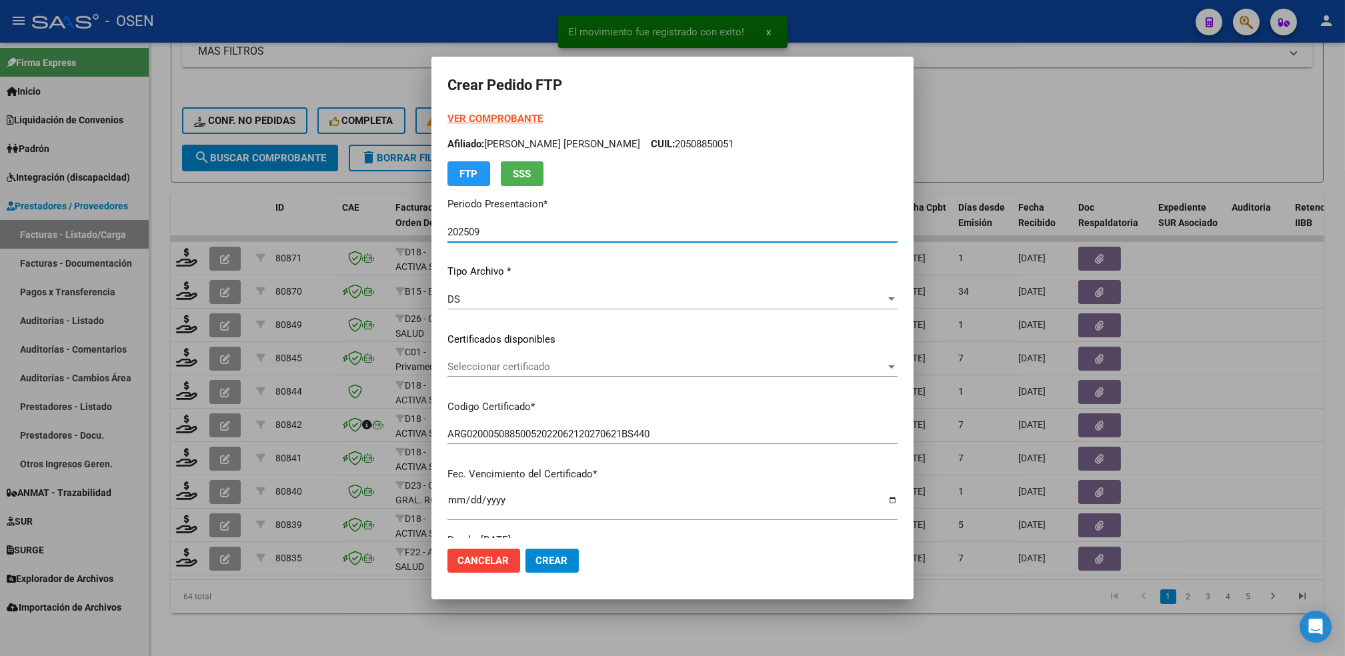
click at [520, 365] on span "Seleccionar certificado" at bounding box center [667, 367] width 438 height 12
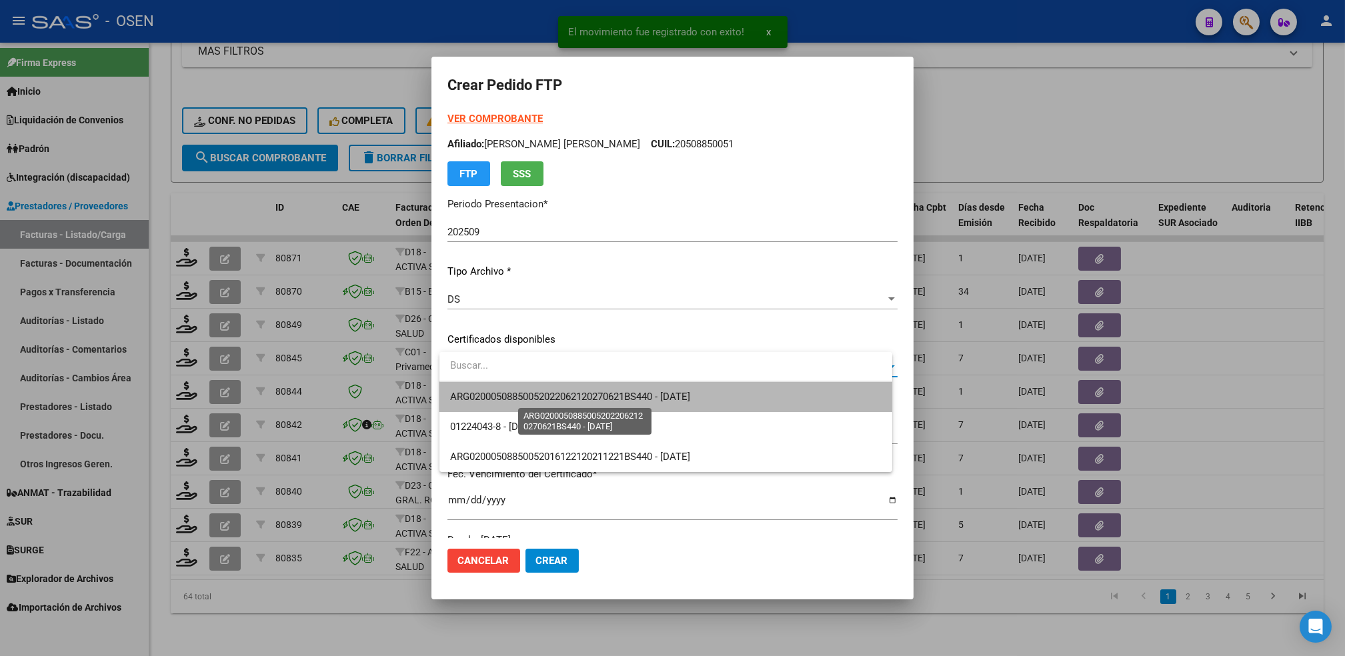
drag, startPoint x: 520, startPoint y: 365, endPoint x: 522, endPoint y: 394, distance: 28.7
click at [522, 394] on span "ARG02000508850052022062120270621BS440 - [DATE]" at bounding box center [570, 397] width 240 height 12
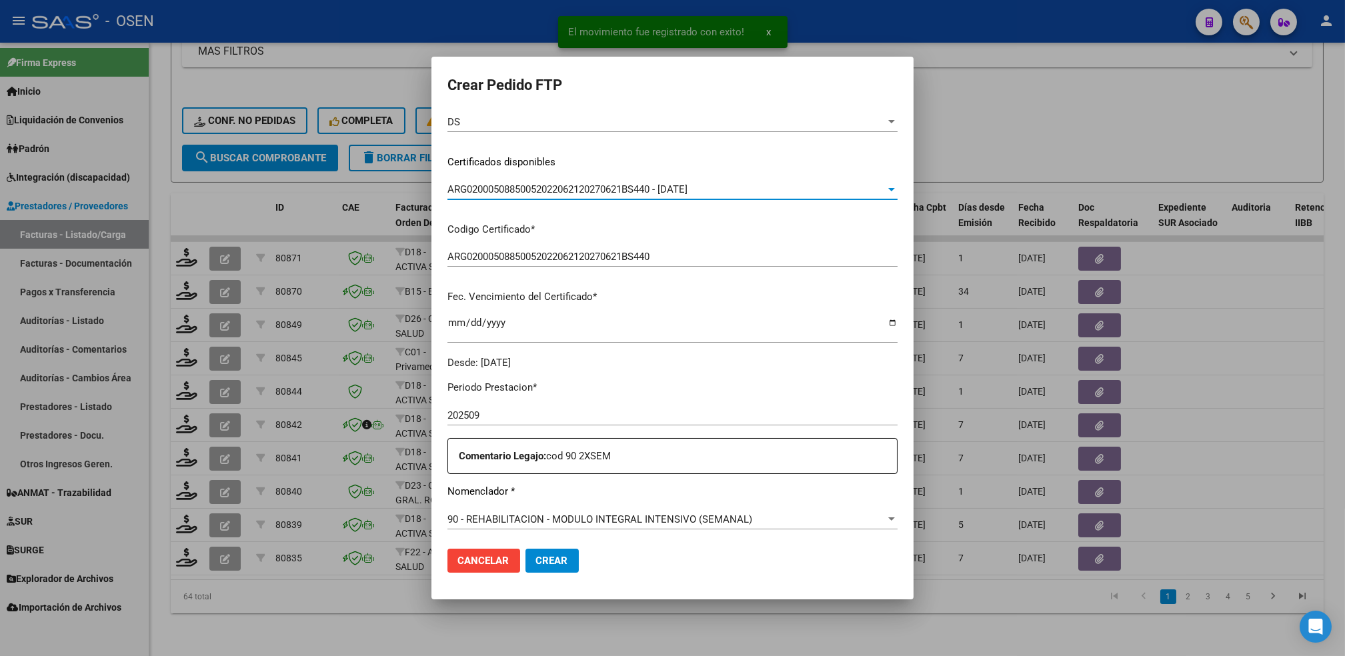
scroll to position [267, 0]
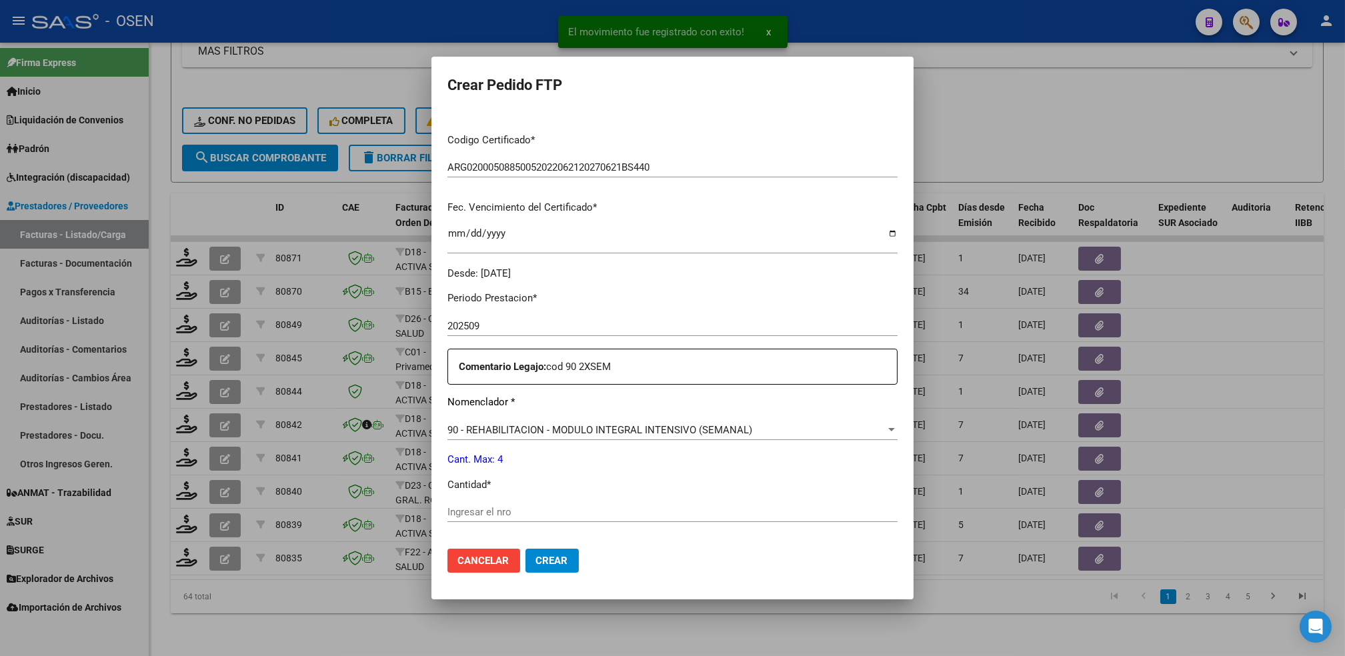
click at [489, 512] on input "Ingresar el nro" at bounding box center [673, 512] width 450 height 12
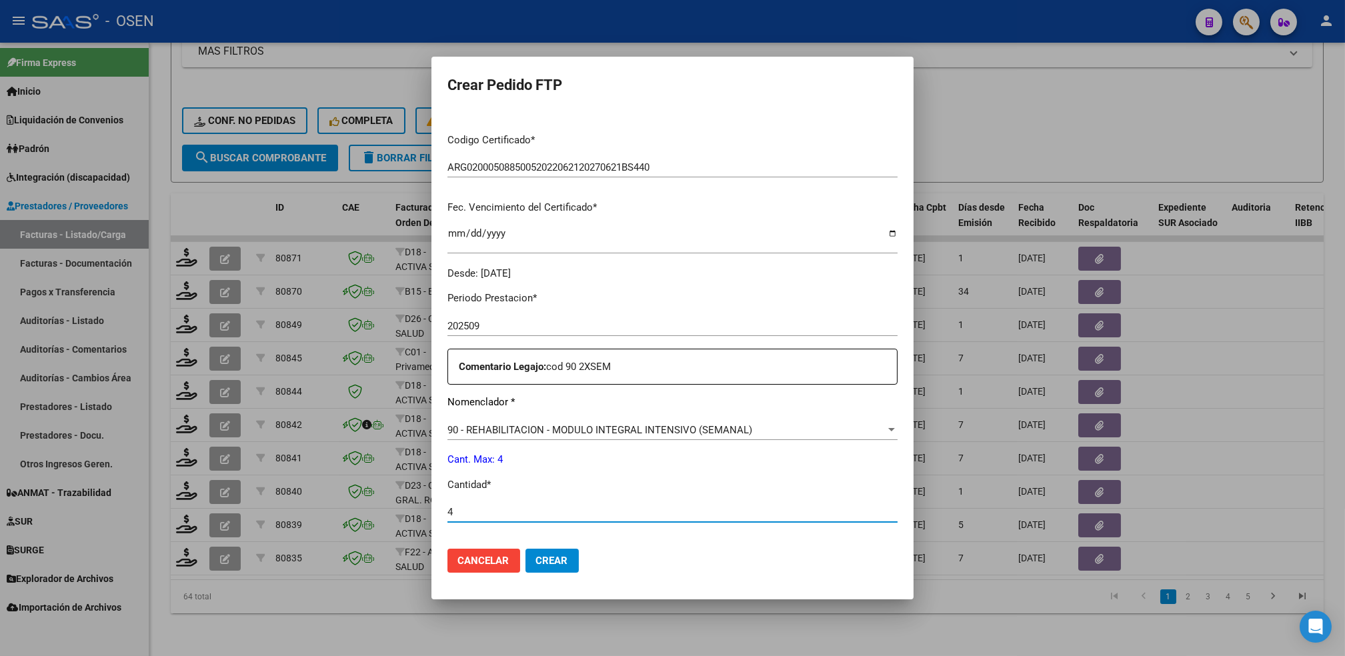
type input "4"
click at [526, 549] on button "Crear" at bounding box center [552, 561] width 53 height 24
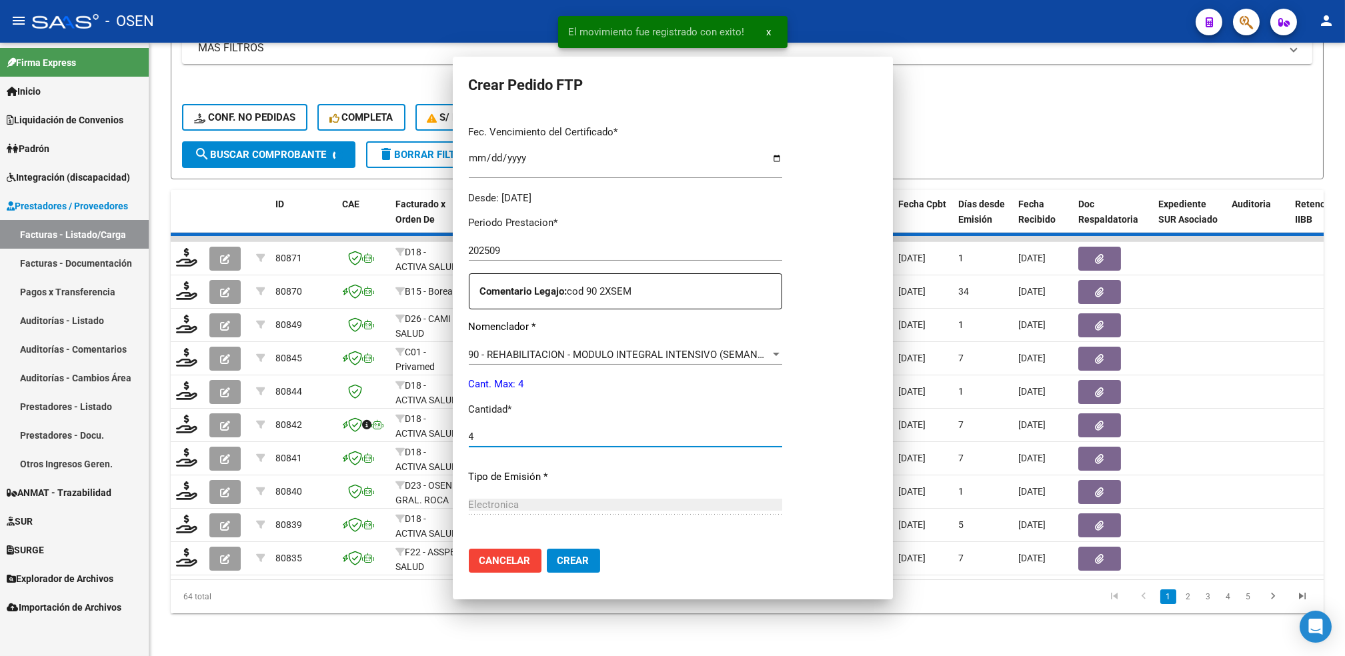
scroll to position [192, 0]
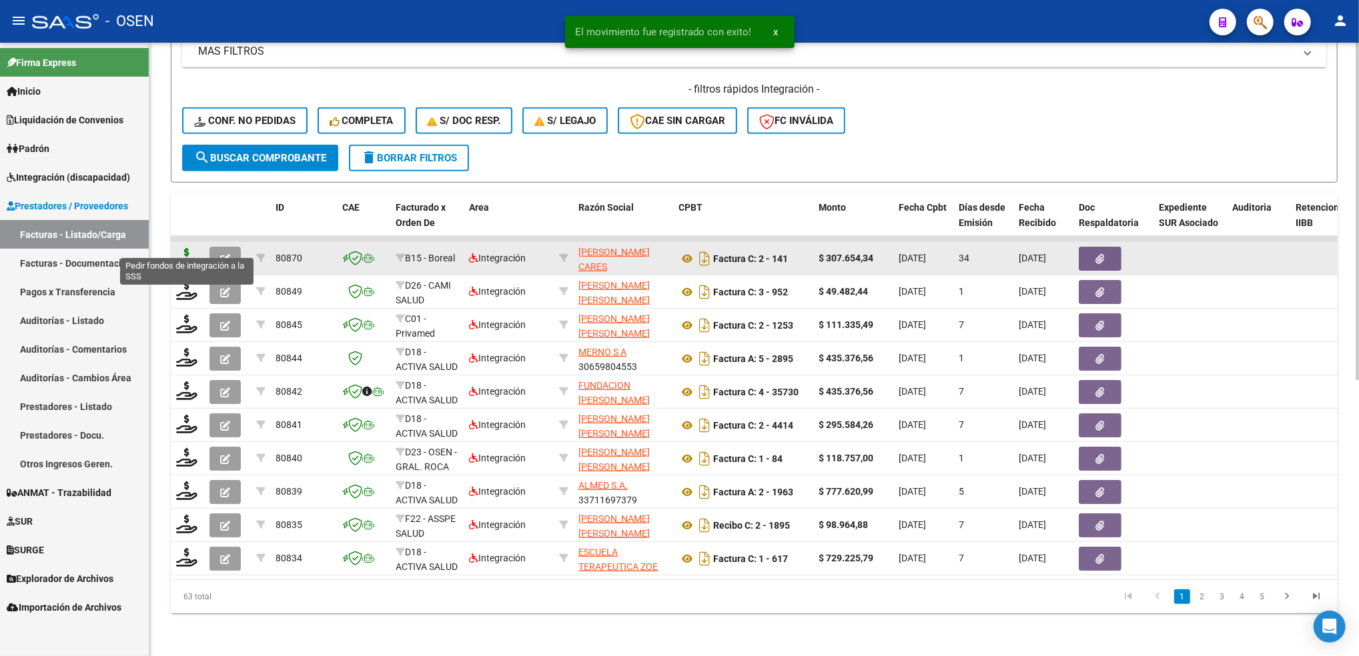
click at [186, 248] on icon at bounding box center [186, 257] width 21 height 19
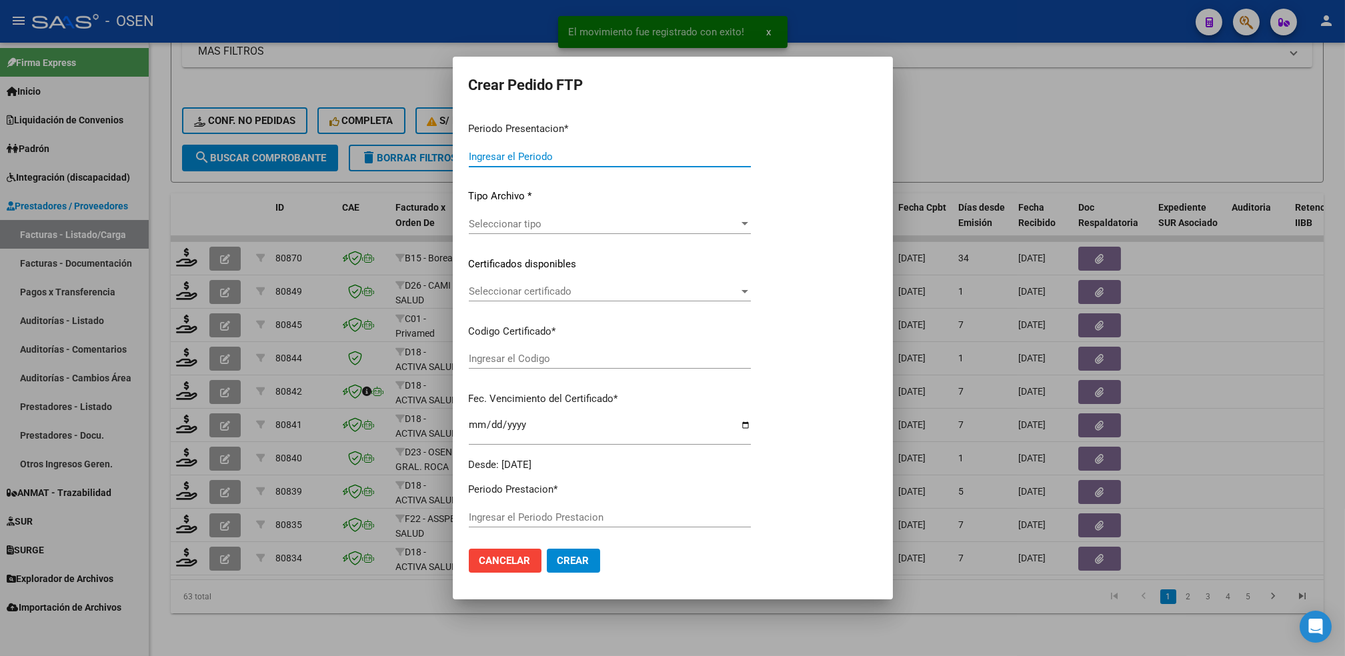
type input "202509"
type input "202508"
type input "$ 307.654,34"
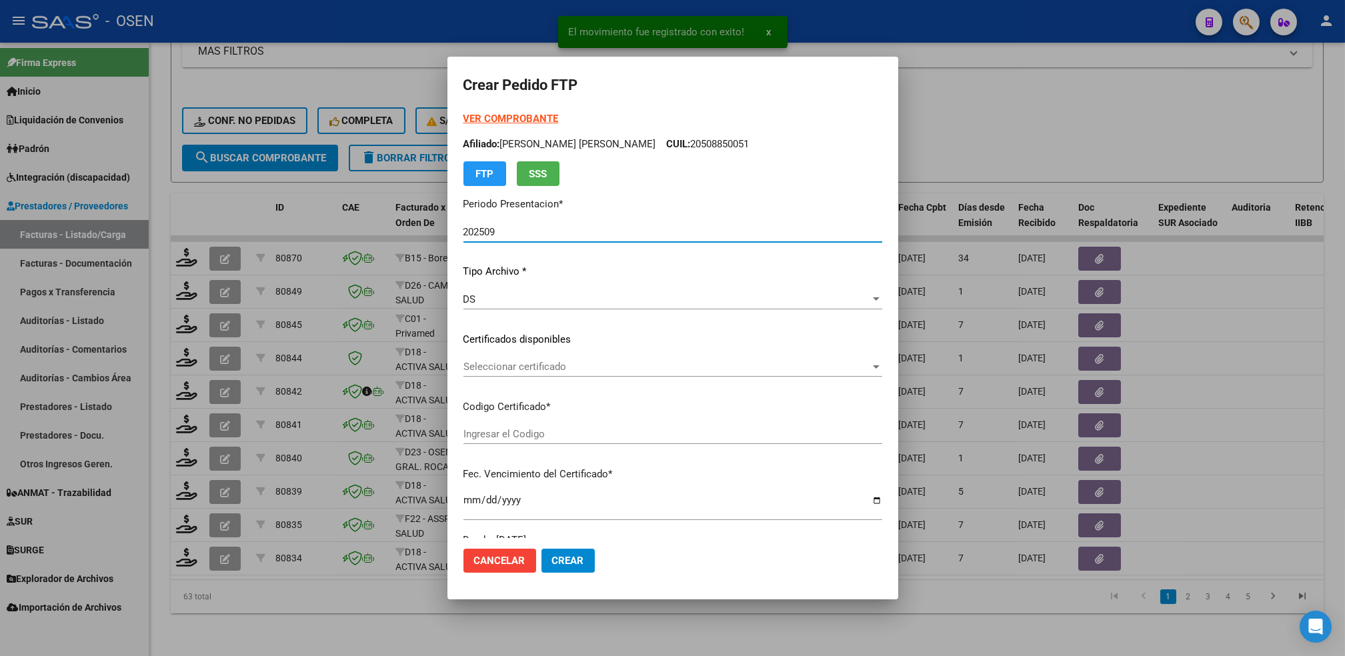
type input "ARG02000557061002023050320280503MZA200"
type input "2028-05-03"
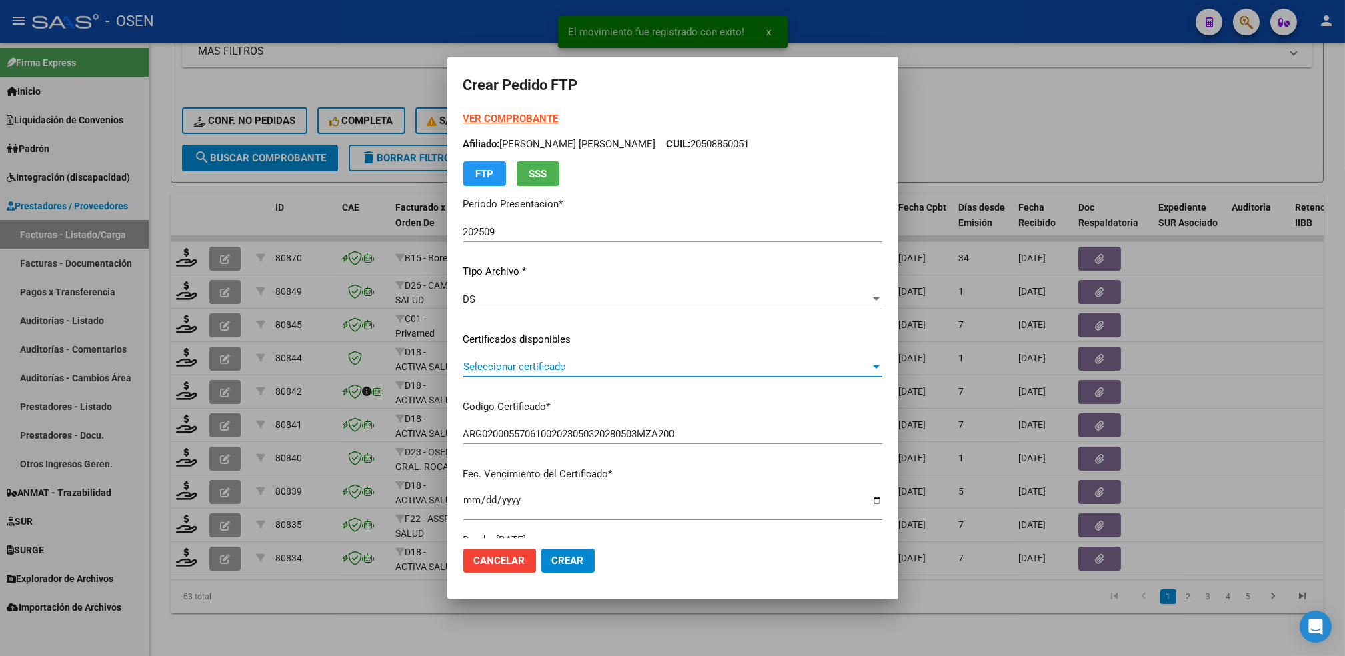
click at [548, 363] on span "Seleccionar certificado" at bounding box center [667, 367] width 407 height 12
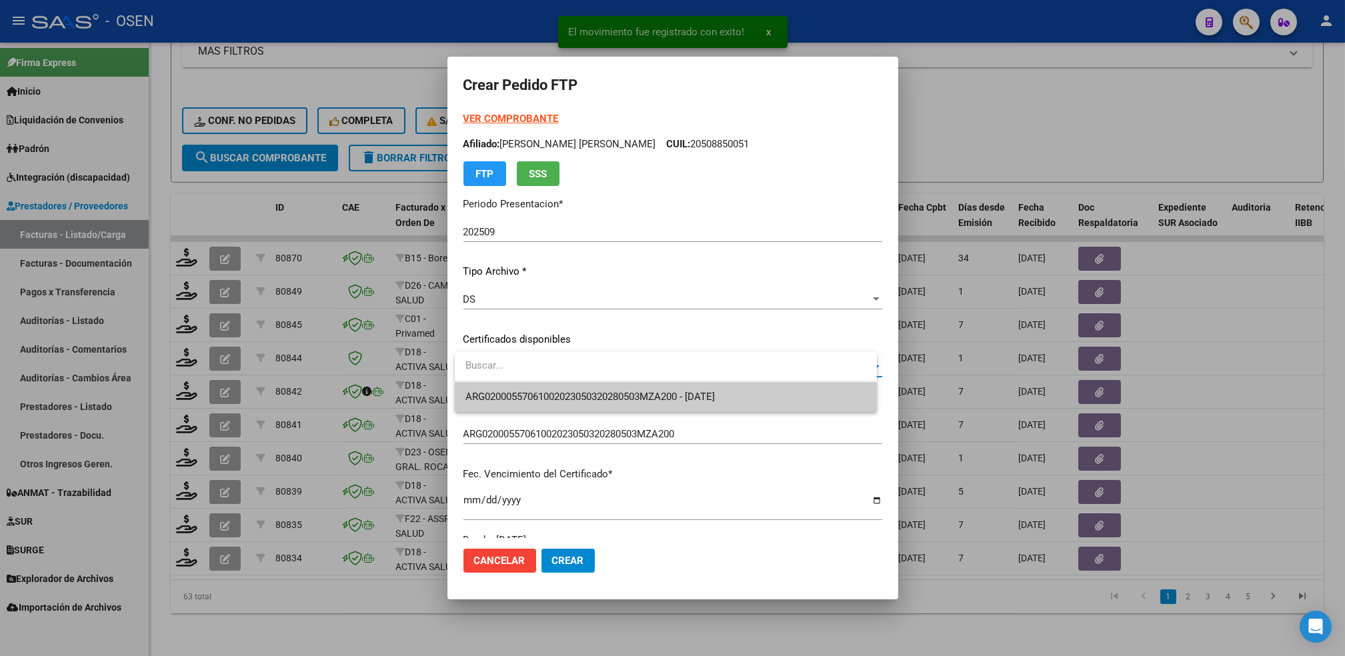
click at [549, 377] on input "dropdown search" at bounding box center [666, 366] width 422 height 30
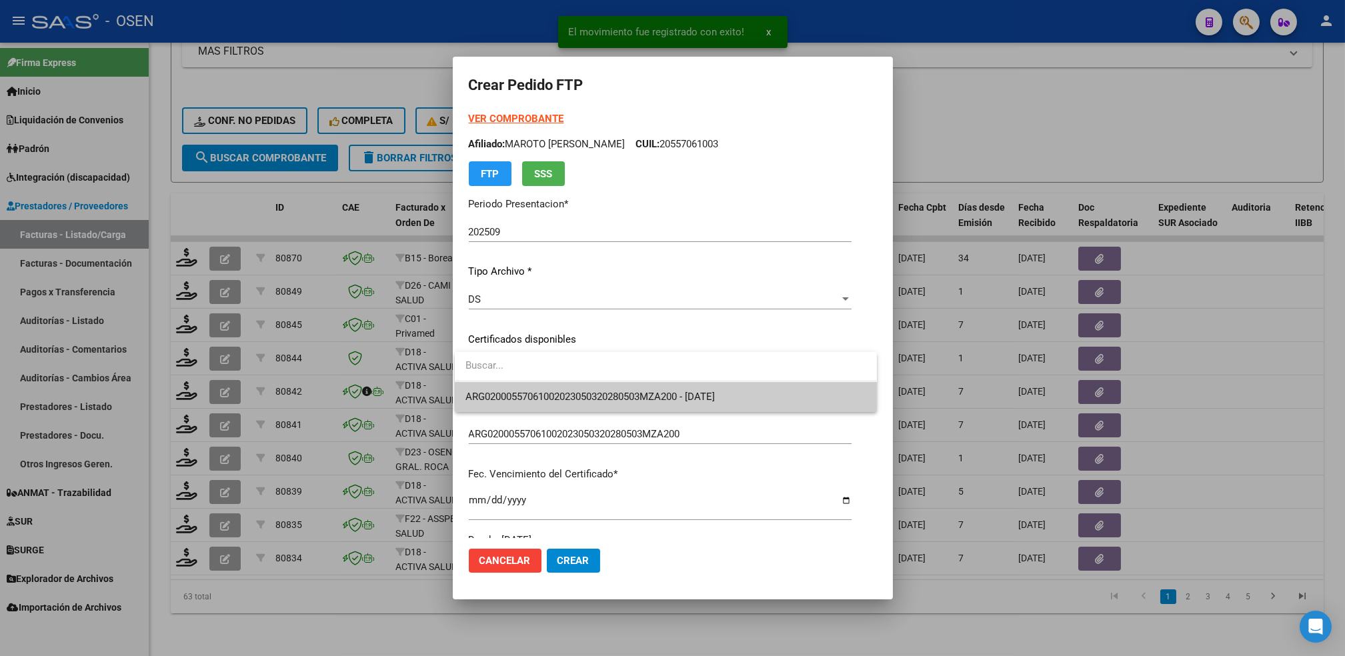
click at [556, 400] on span "ARG02000557061002023050320280503MZA200 - 2028-05-03" at bounding box center [590, 397] width 249 height 12
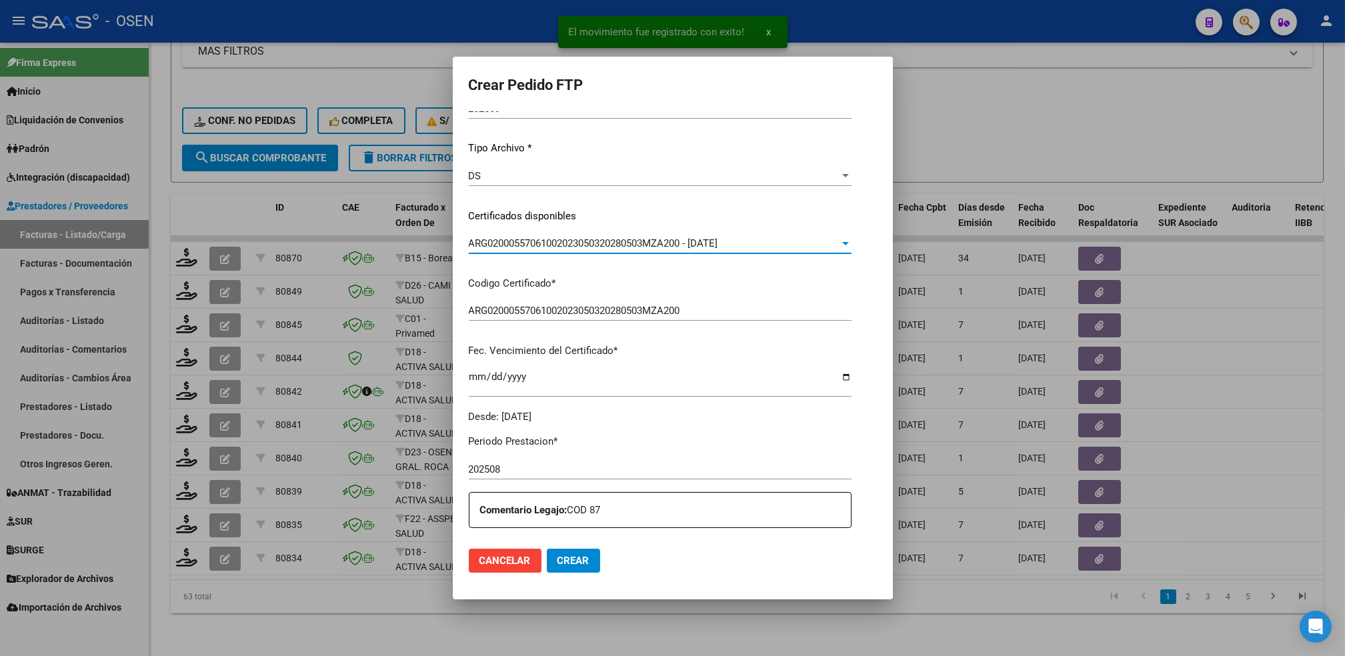
scroll to position [267, 0]
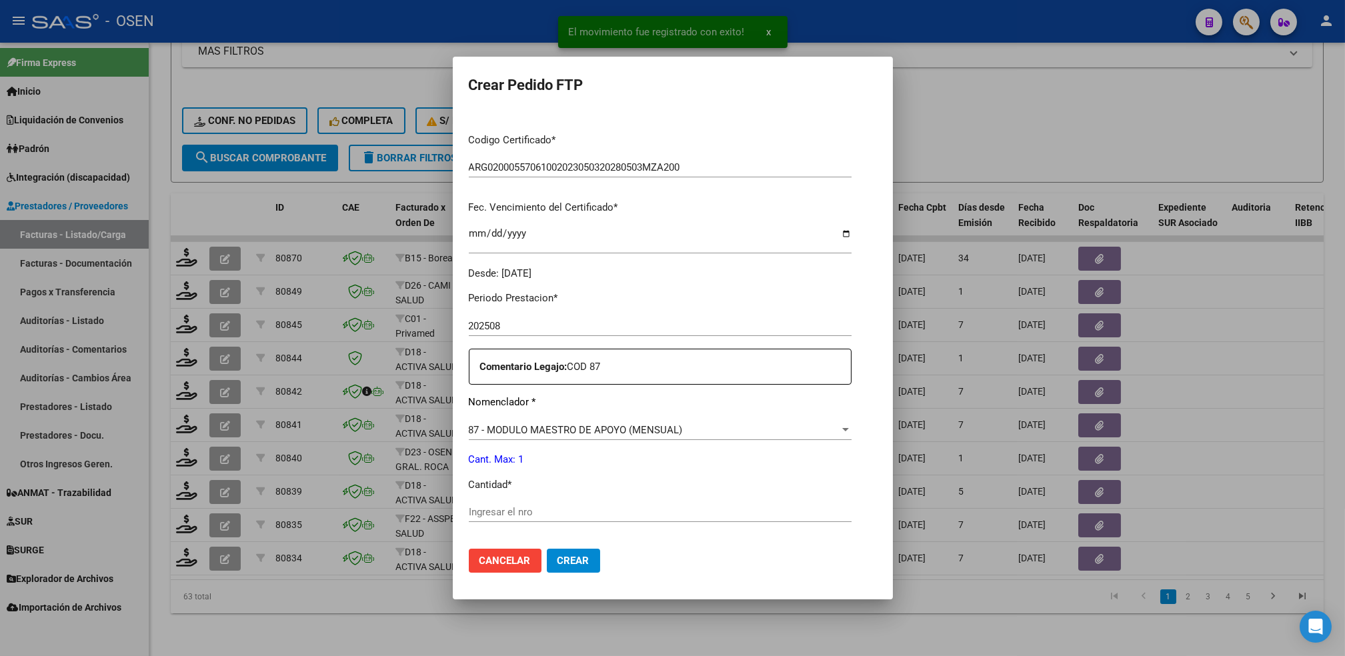
click at [529, 511] on input "Ingresar el nro" at bounding box center [660, 512] width 383 height 12
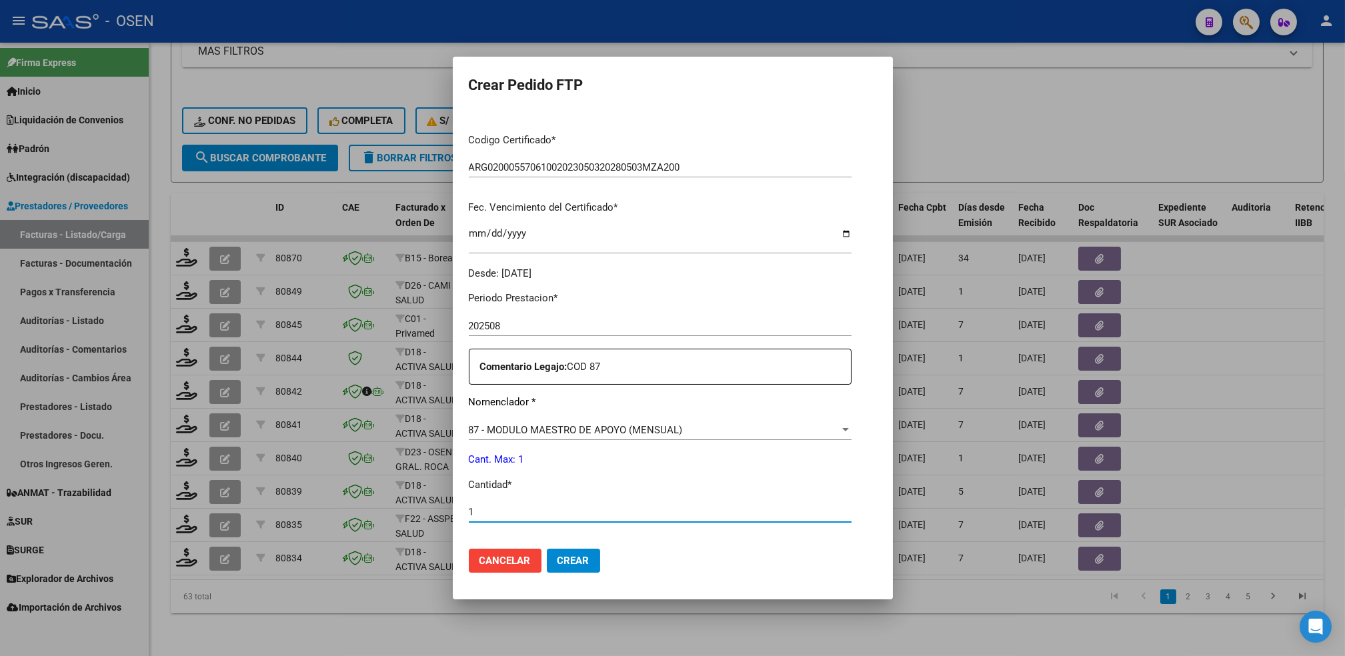
type input "1"
click at [547, 549] on button "Crear" at bounding box center [573, 561] width 53 height 24
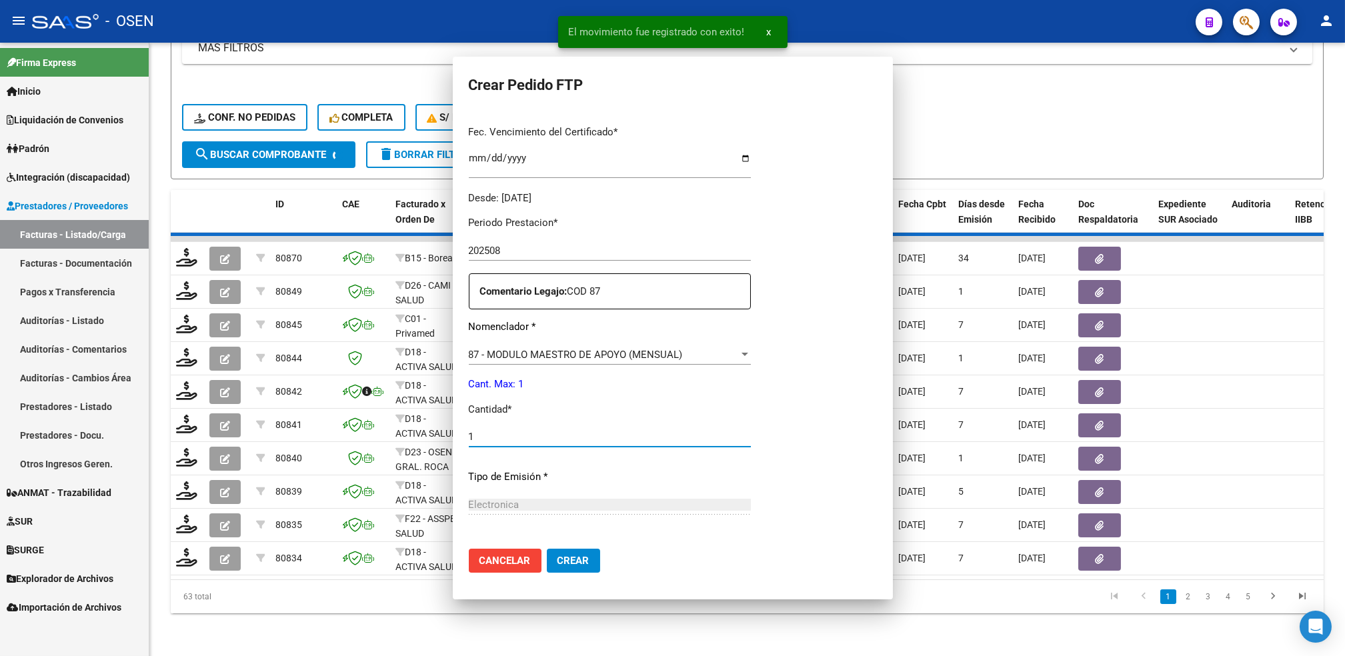
scroll to position [0, 0]
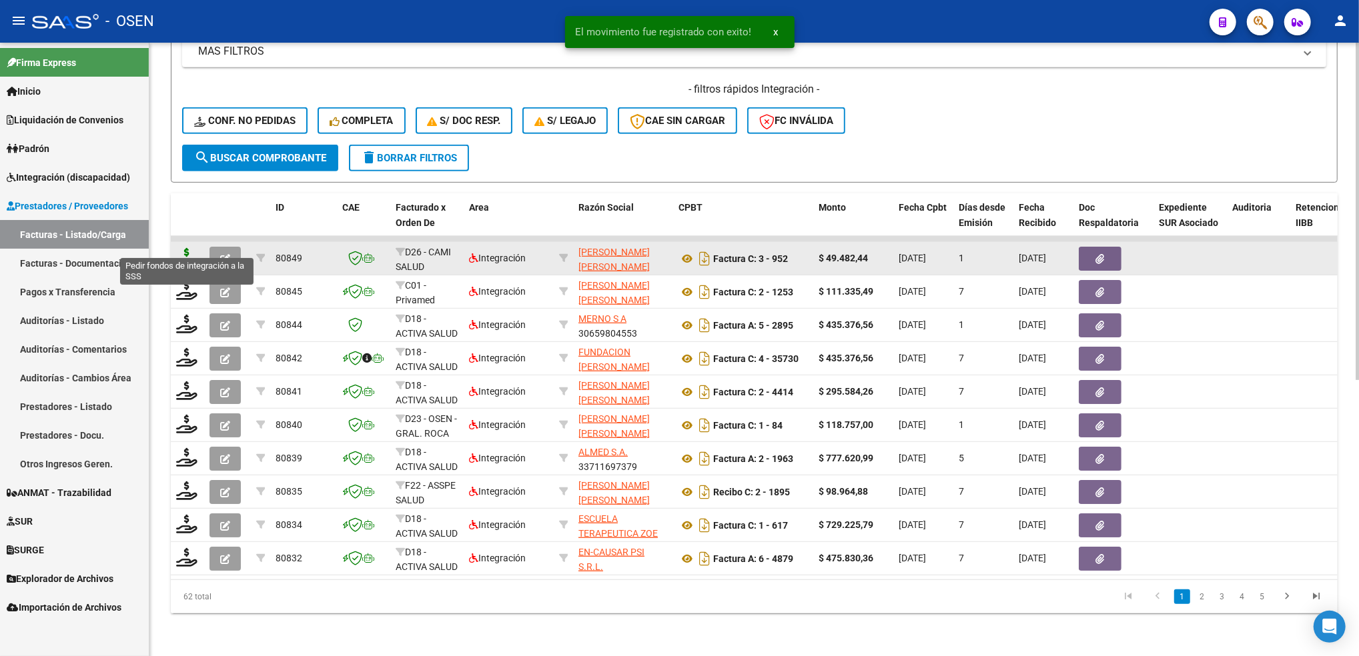
click at [189, 251] on icon at bounding box center [186, 257] width 21 height 19
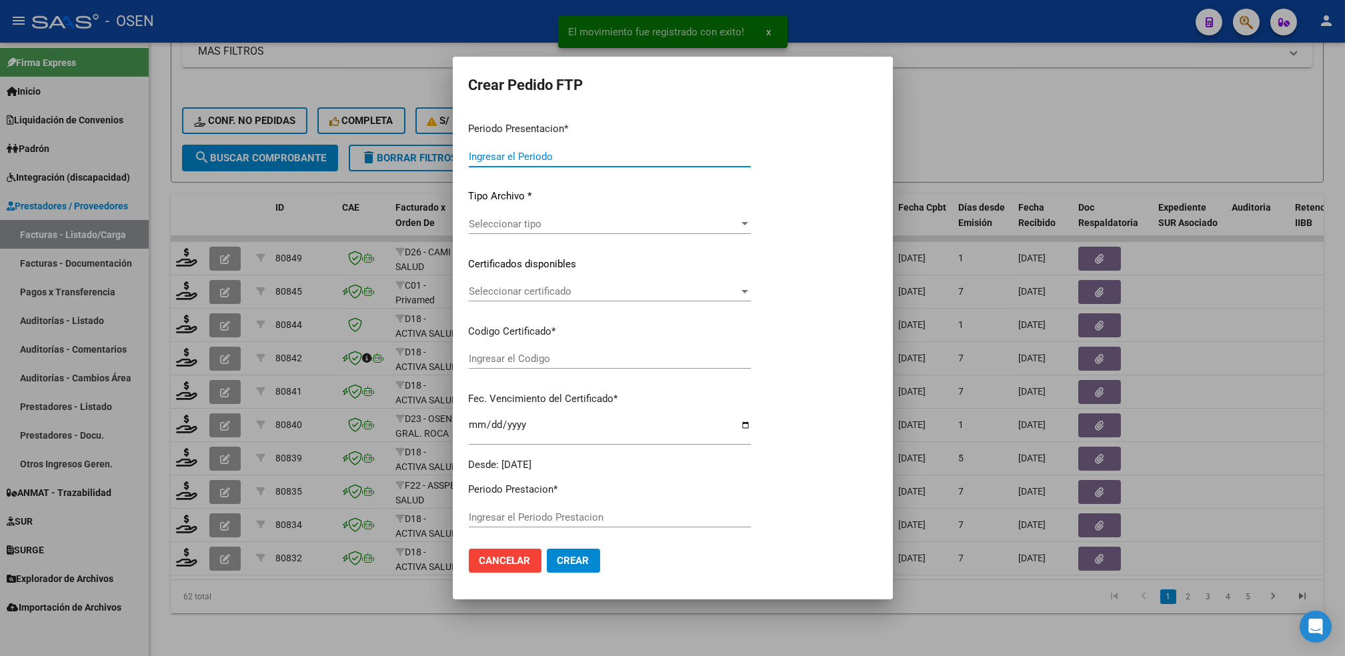
type input "202509"
type input "$ 49.482,44"
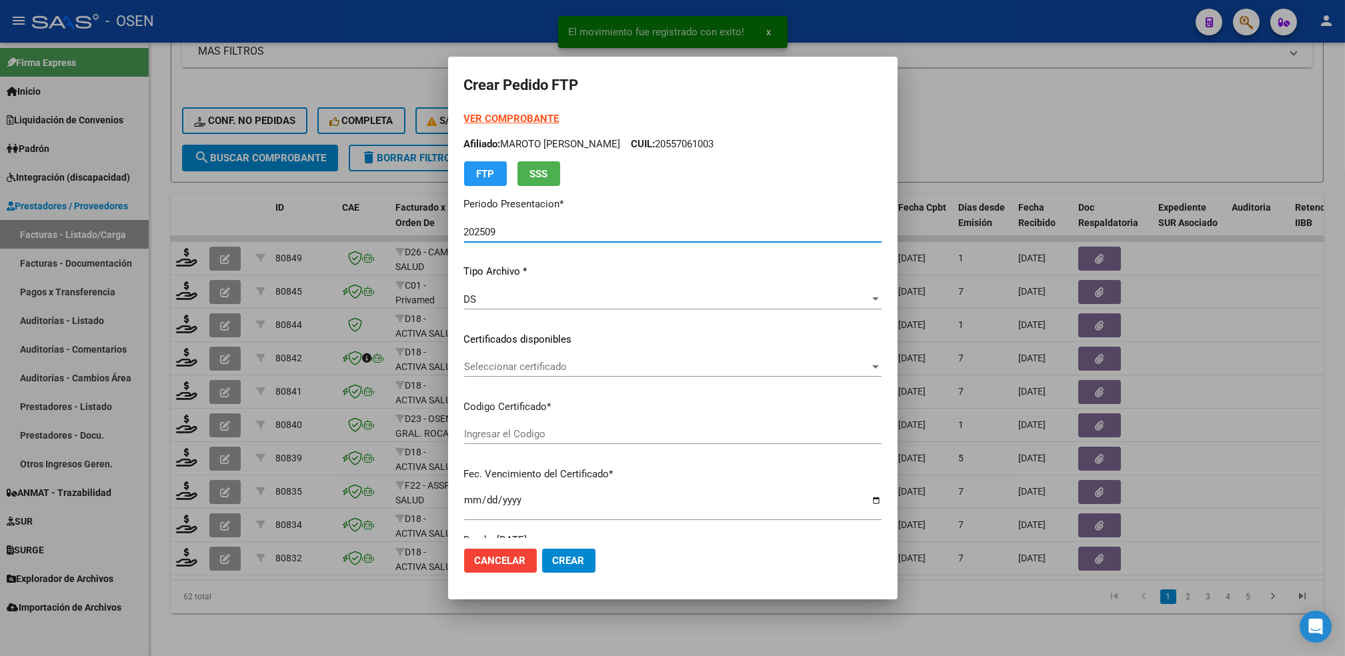
type input "ARG01000363165702025031220330312COR13898"
type input "[DATE]"
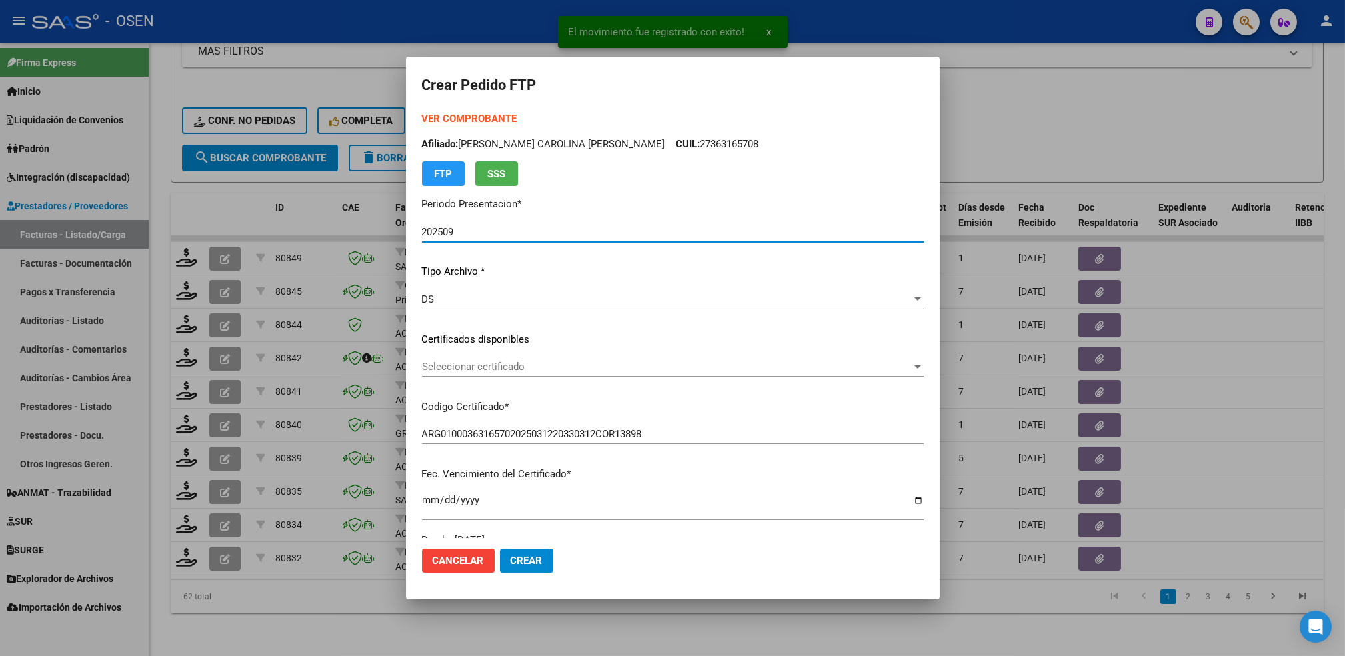
click at [522, 369] on span "Seleccionar certificado" at bounding box center [667, 367] width 490 height 12
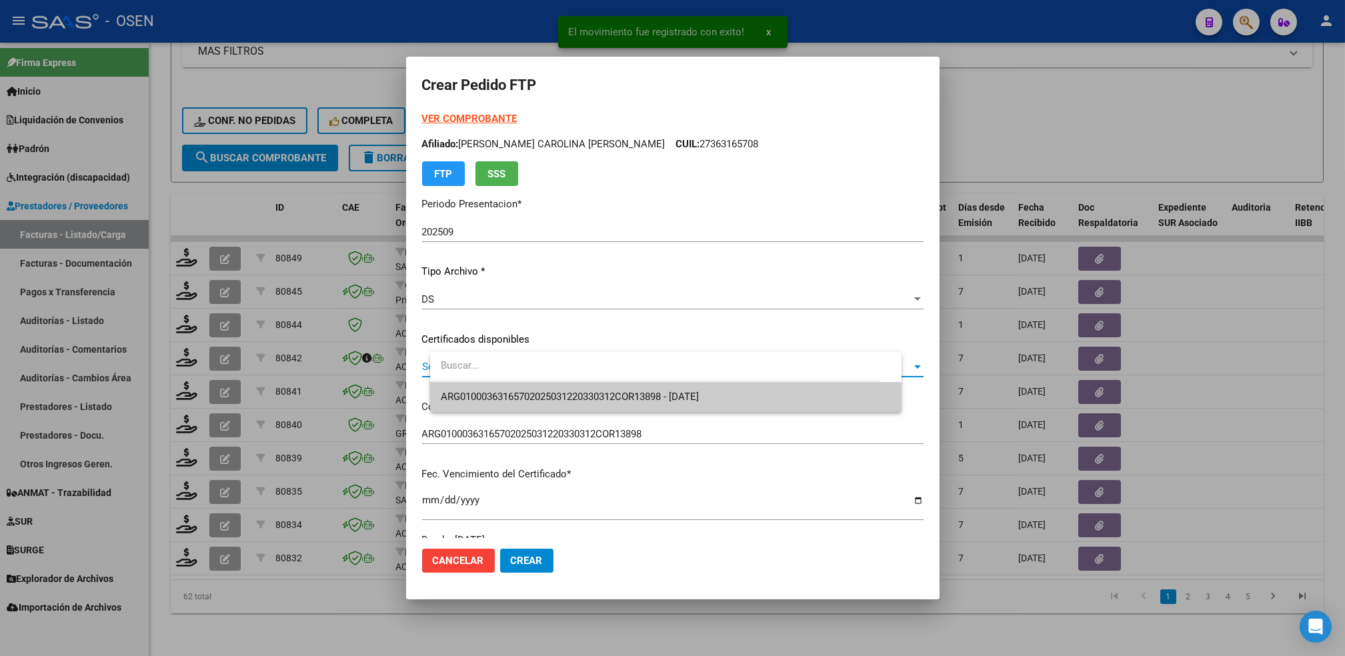
click at [521, 391] on span "ARG01000363165702025031220330312COR13898 - [DATE]" at bounding box center [570, 397] width 258 height 12
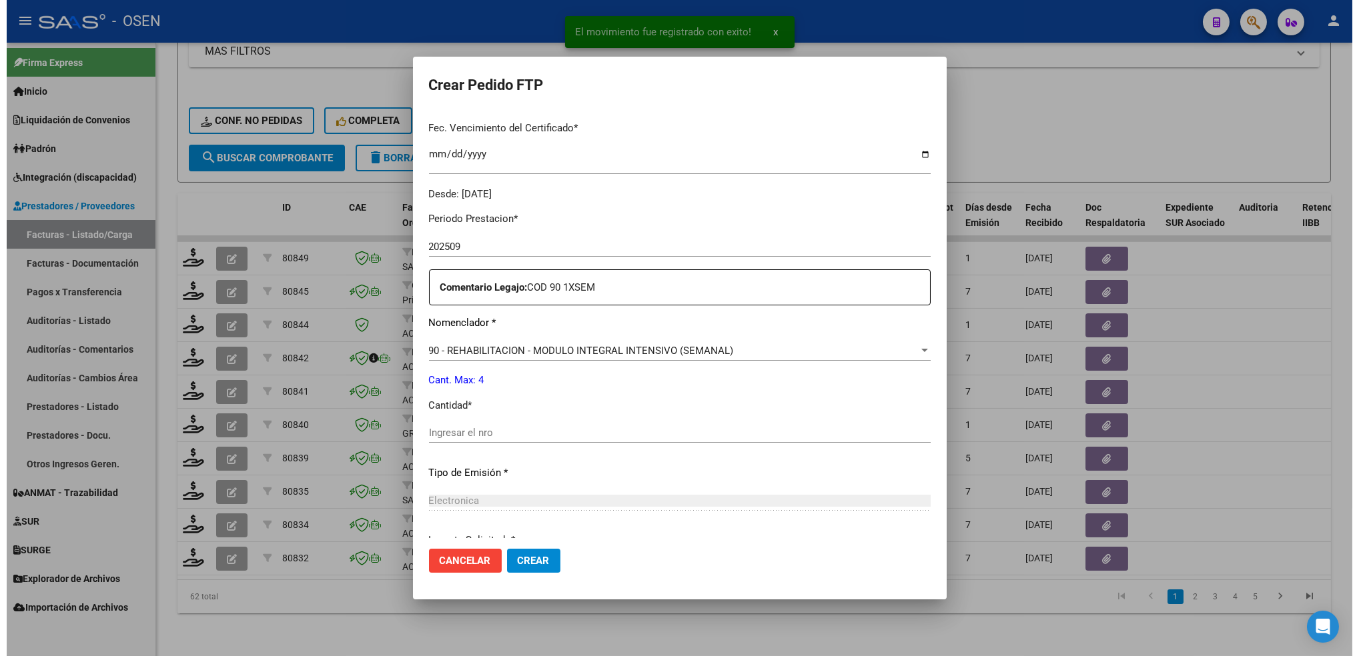
scroll to position [355, 0]
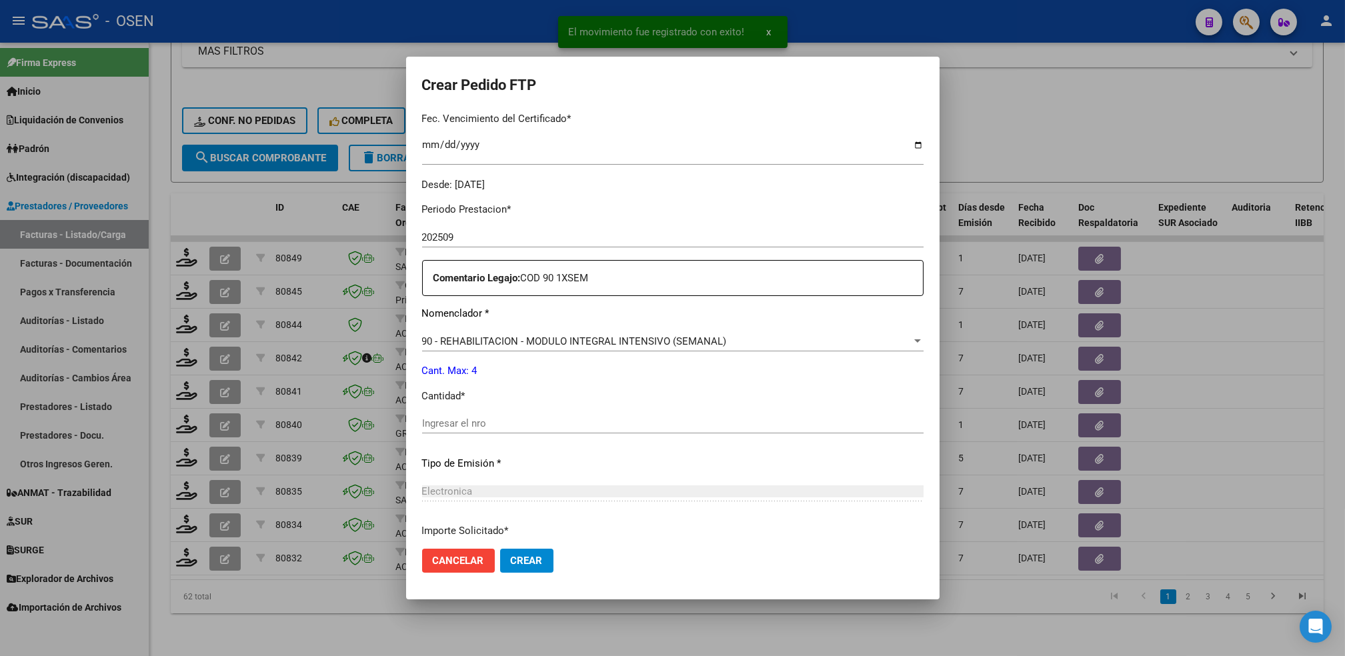
click at [524, 433] on div "Ingresar el nro" at bounding box center [673, 424] width 502 height 20
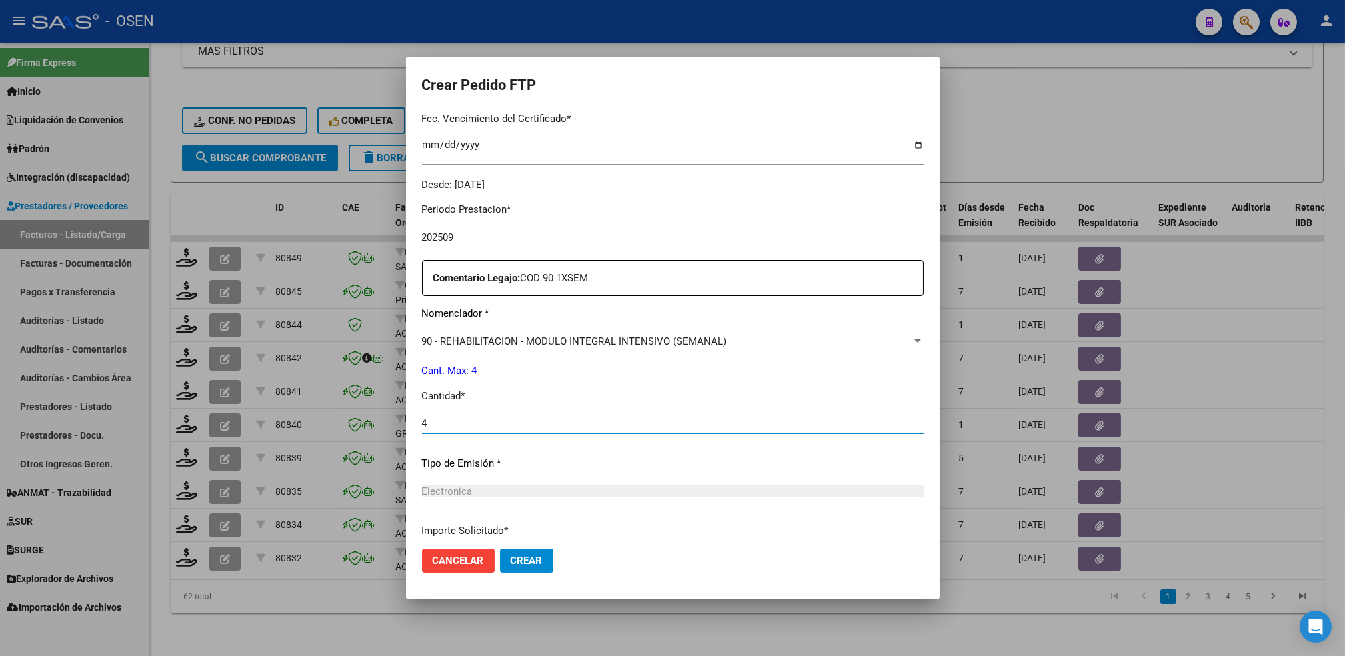
type input "4"
click at [500, 549] on button "Crear" at bounding box center [526, 561] width 53 height 24
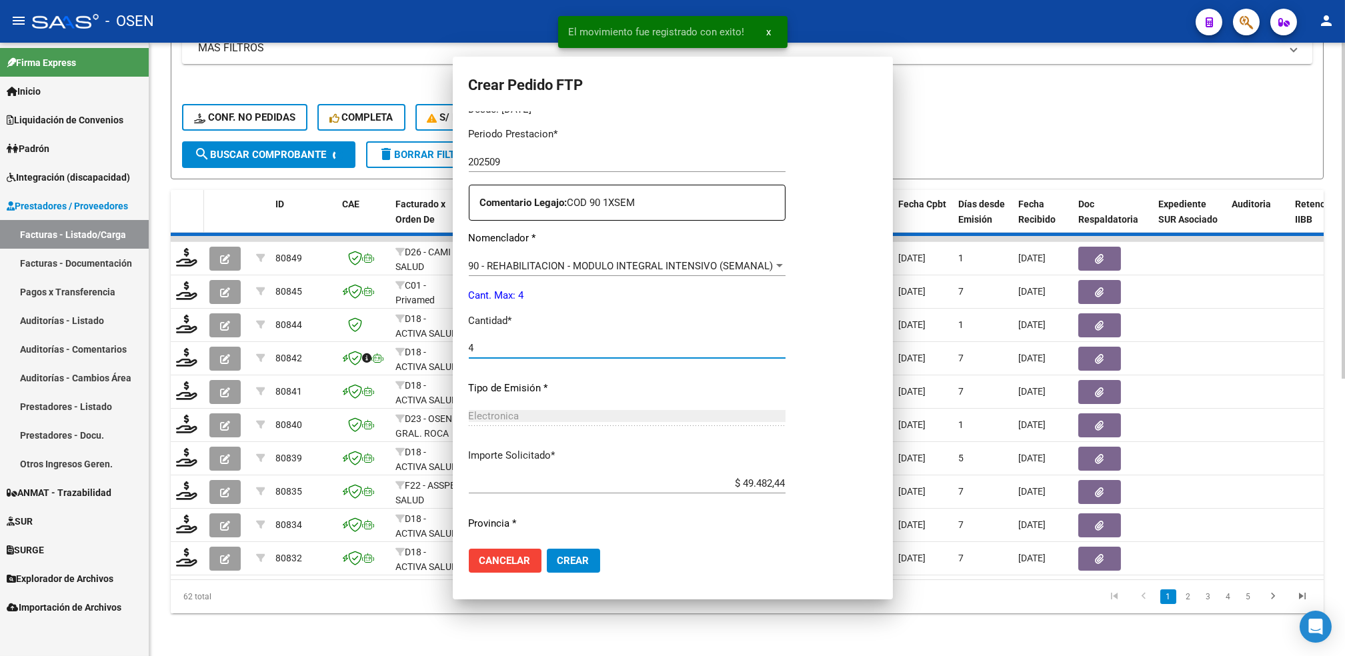
scroll to position [0, 0]
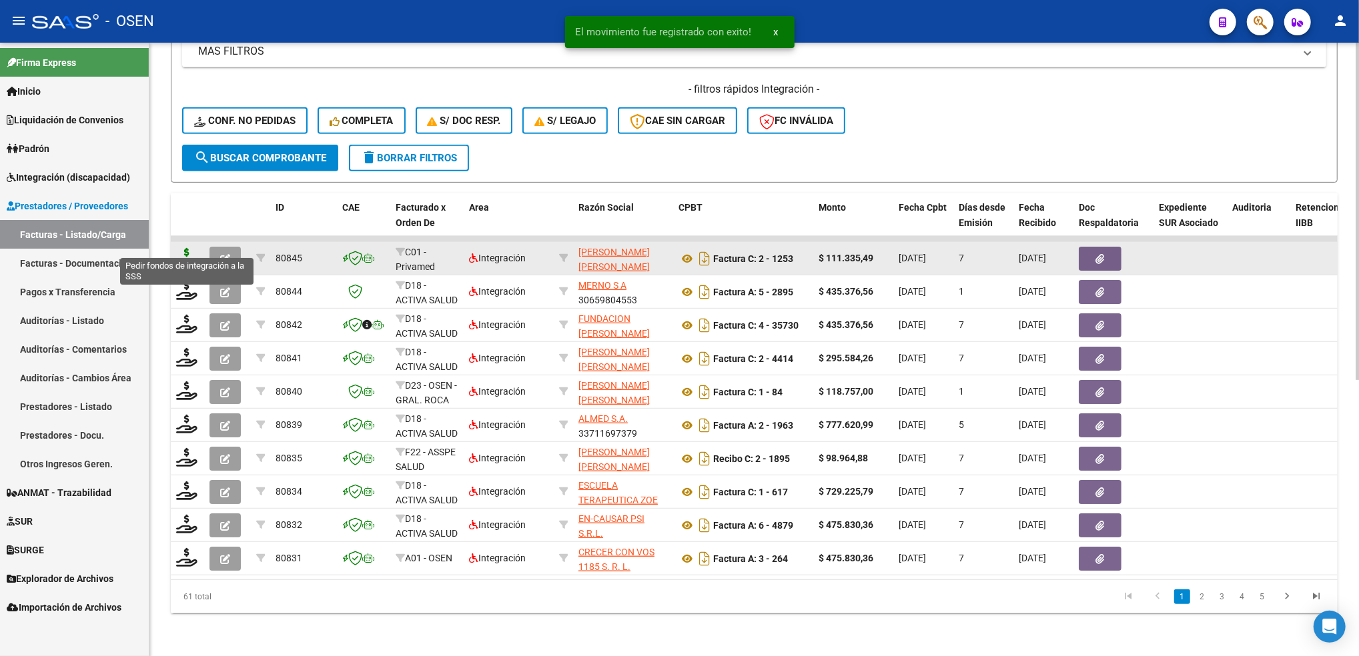
click at [190, 249] on icon at bounding box center [186, 257] width 21 height 19
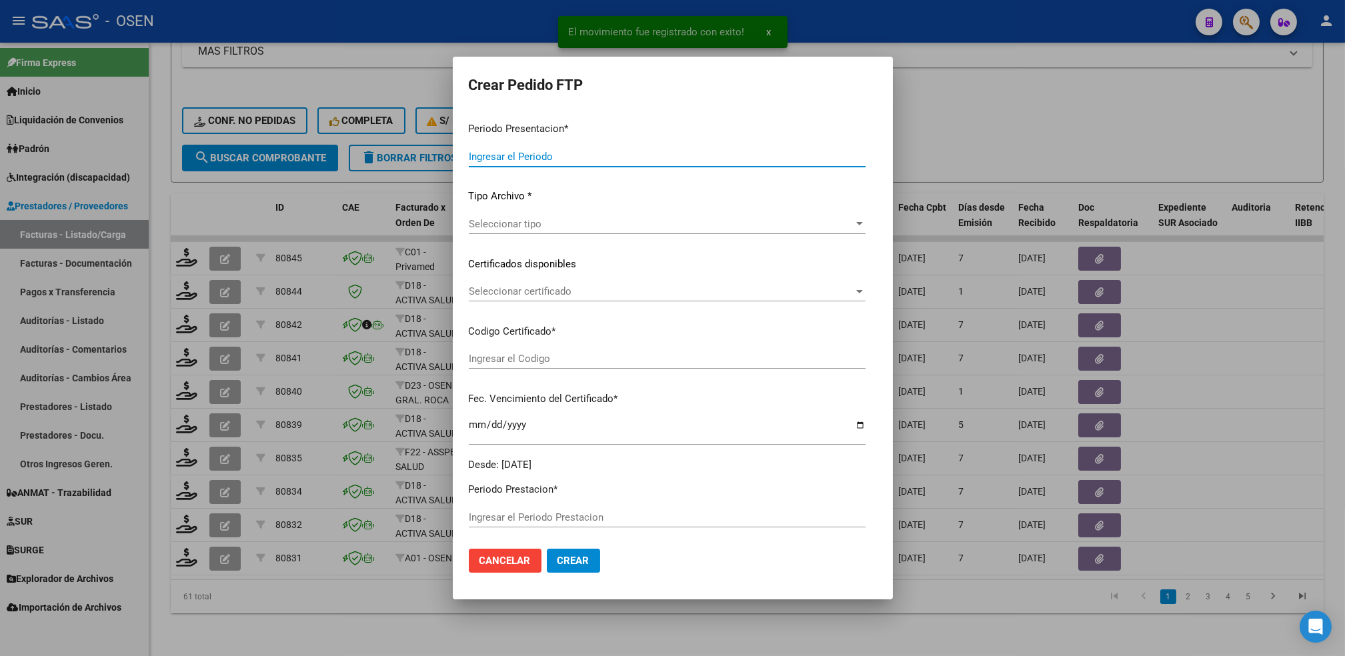
type input "202509"
type input "$ 111.335,49"
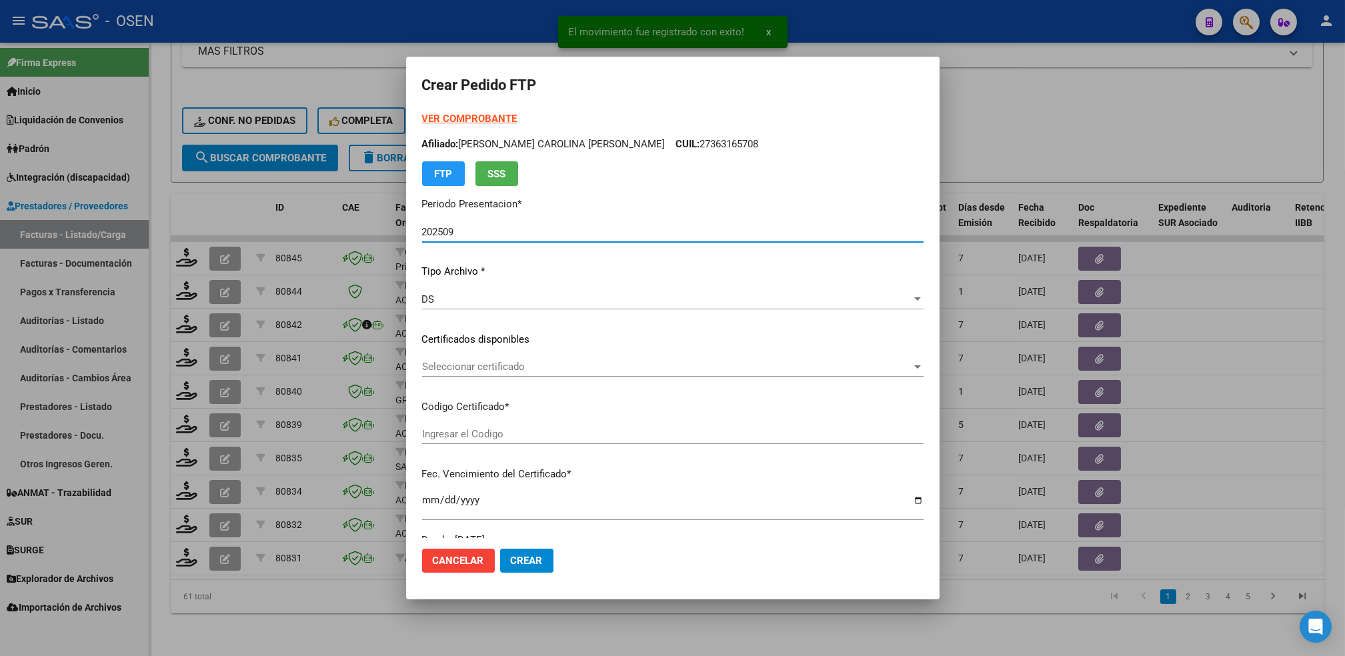
type input "ARG01000503953862016033120190331BS430"
type input "2029-03-27"
click at [504, 362] on span "Seleccionar certificado" at bounding box center [667, 367] width 490 height 12
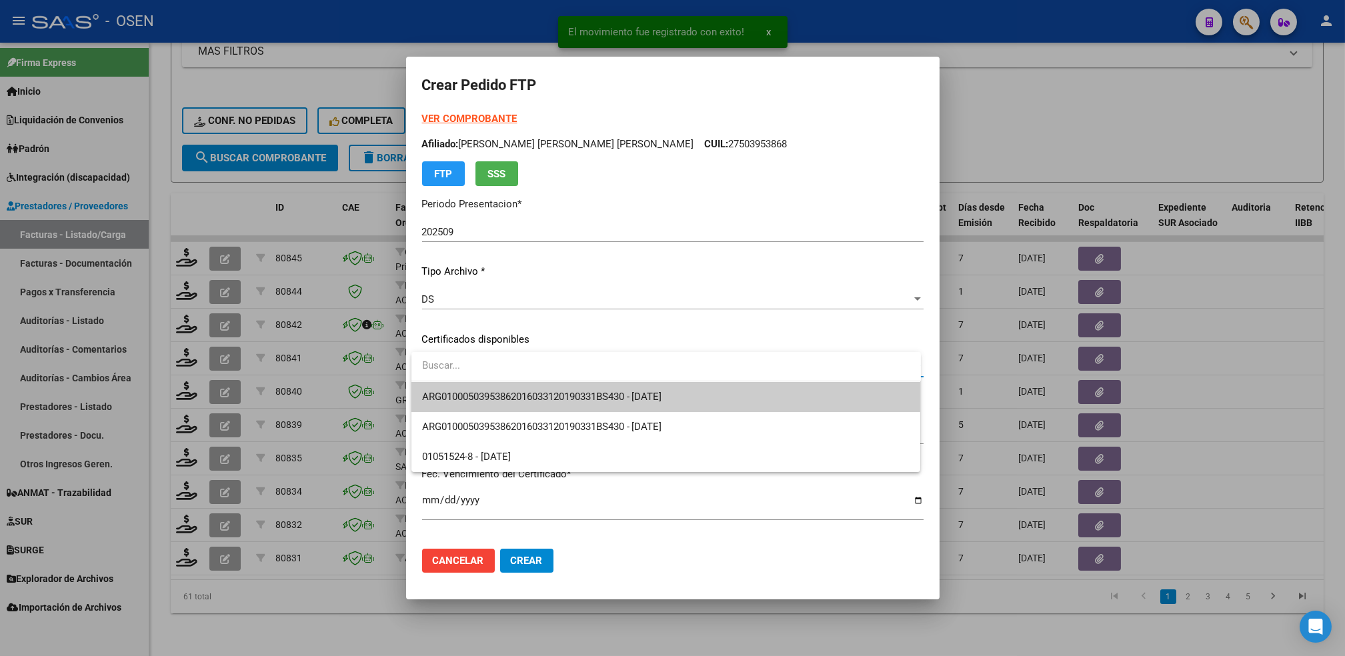
click at [510, 387] on span "ARG01000503953862016033120190331BS430 - 2029-03-27" at bounding box center [666, 397] width 488 height 30
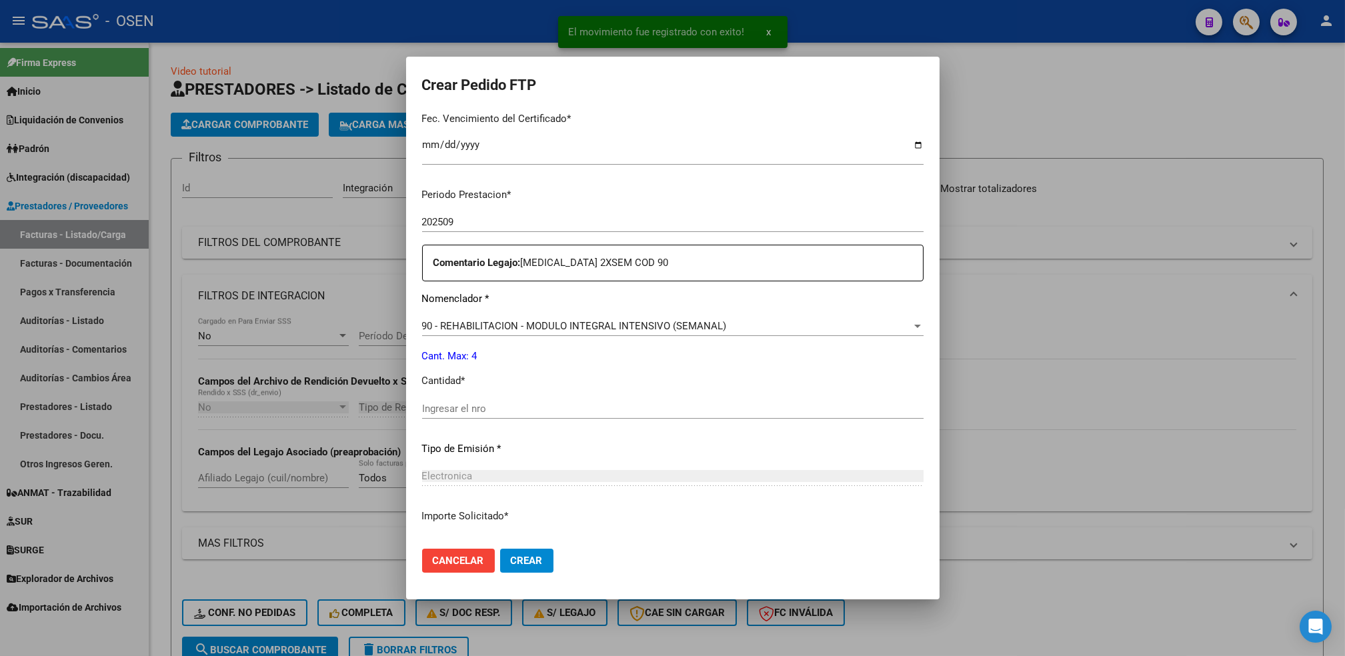
scroll to position [503, 0]
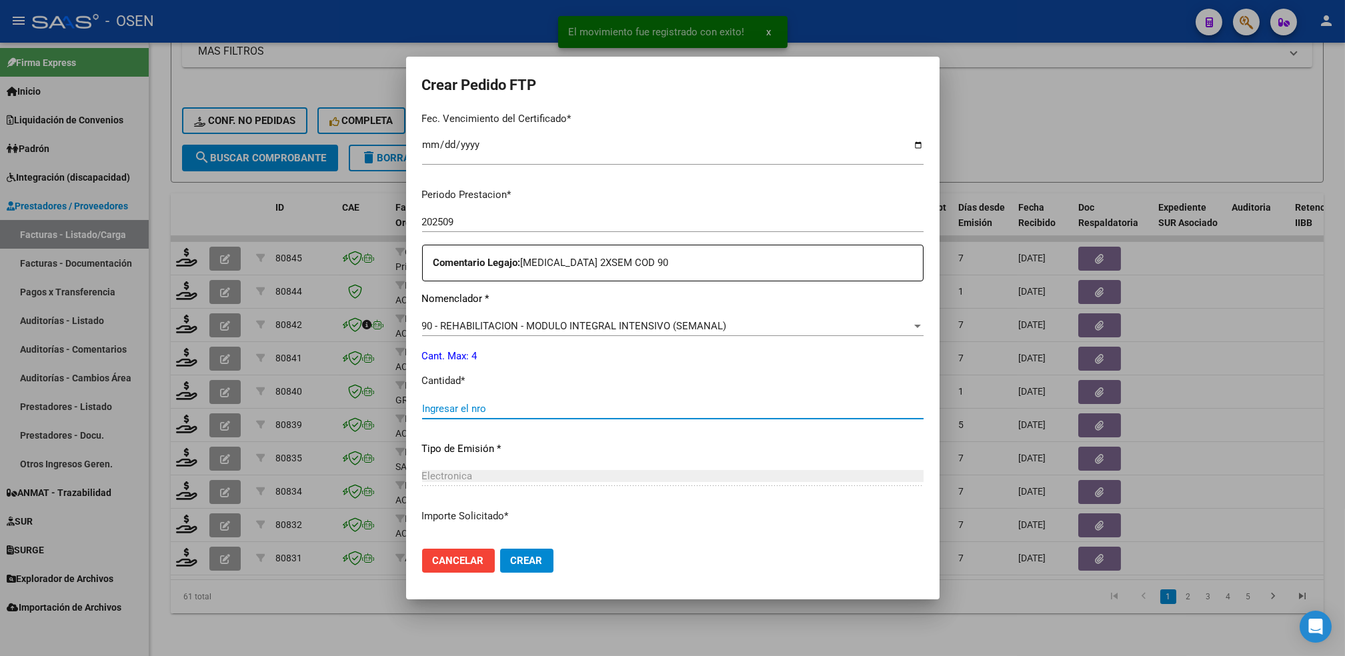
click at [486, 404] on input "Ingresar el nro" at bounding box center [673, 409] width 502 height 12
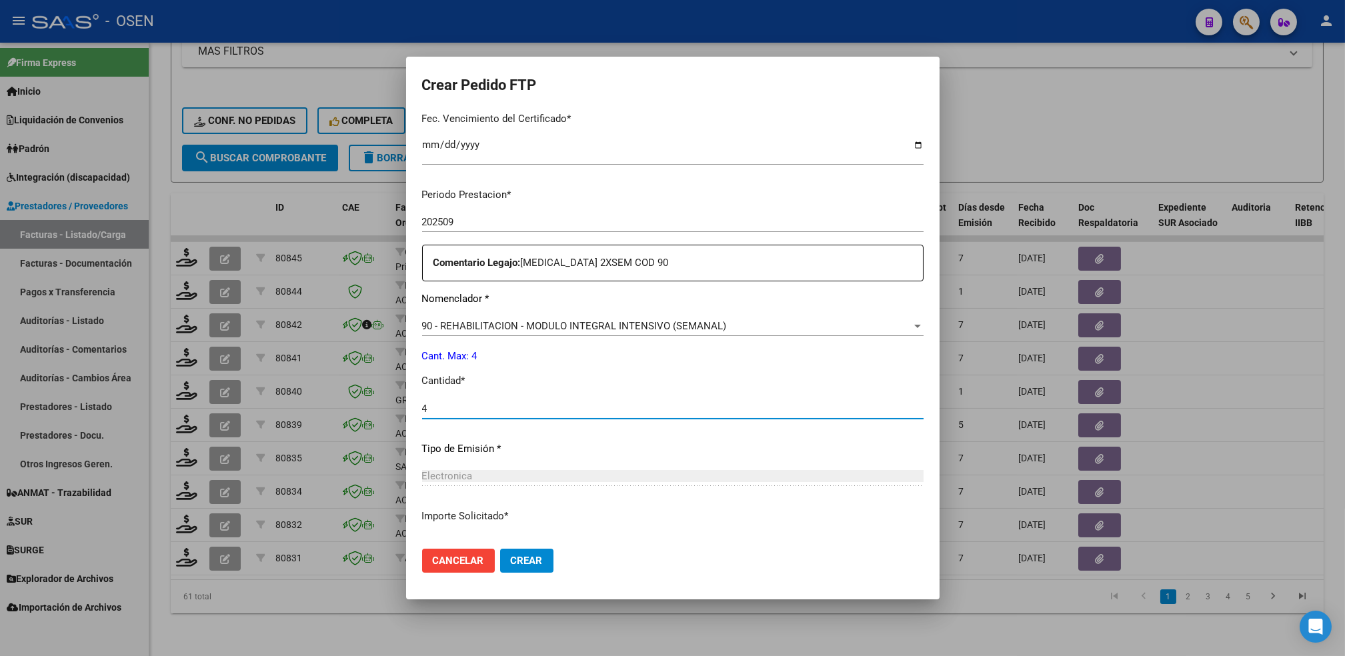
type input "4"
click at [500, 549] on button "Crear" at bounding box center [526, 561] width 53 height 24
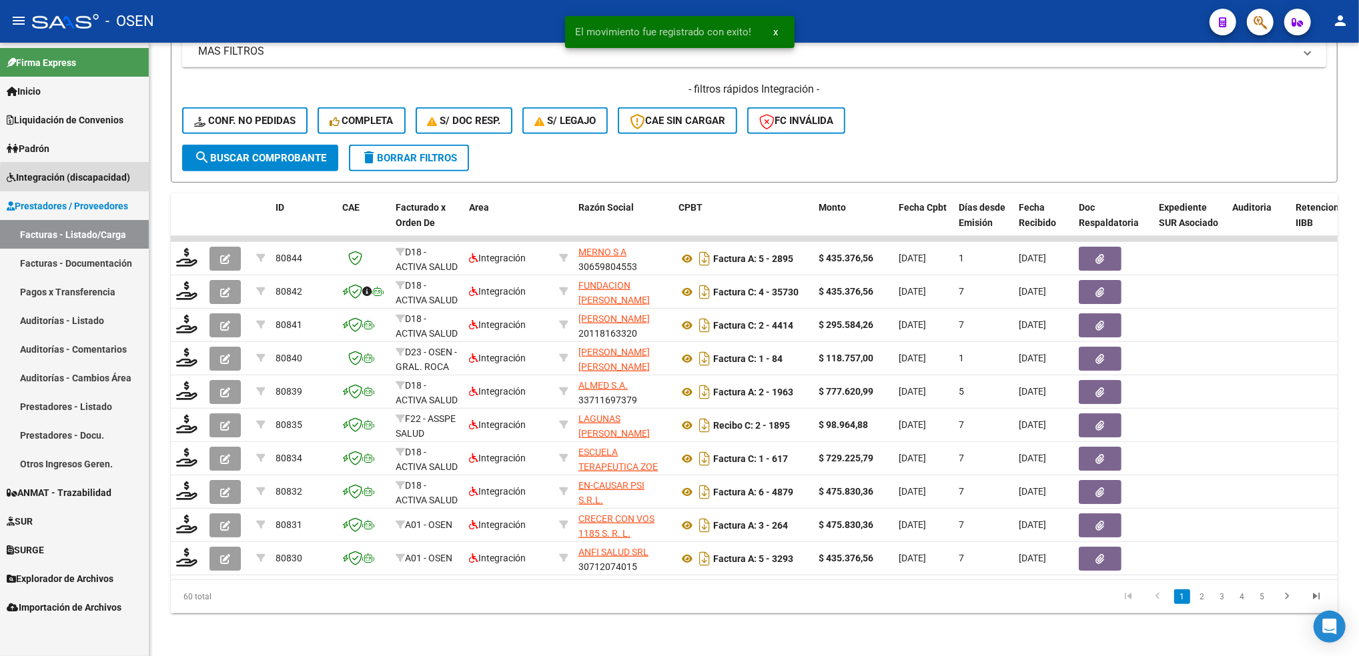
click at [114, 181] on span "Integración (discapacidad)" at bounding box center [68, 177] width 123 height 15
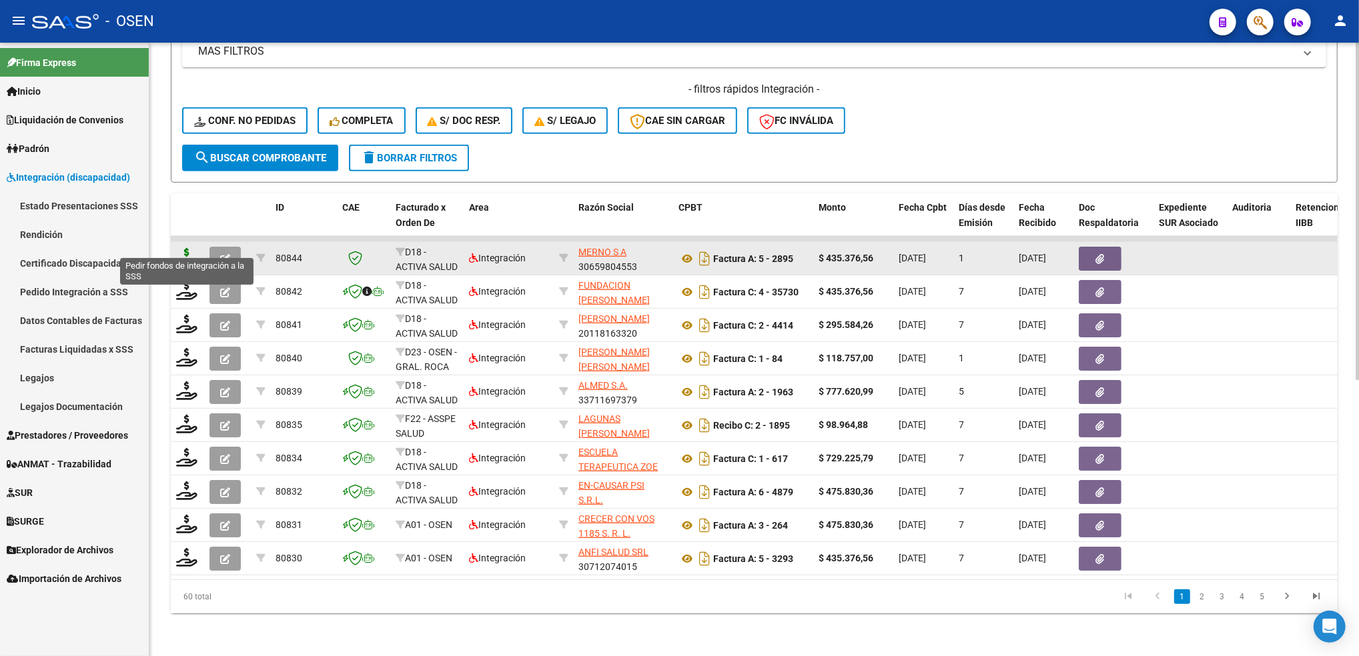
click at [181, 248] on icon at bounding box center [186, 257] width 21 height 19
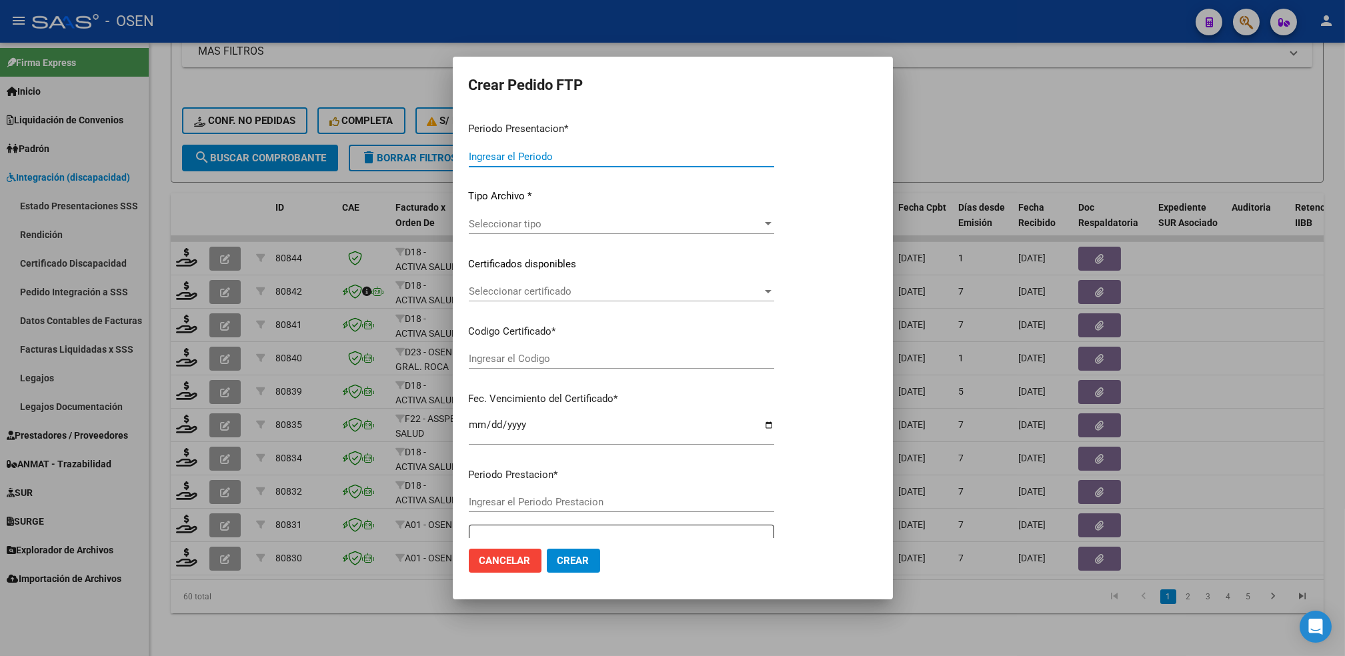
type input "202509"
type input "$ 435.376,56"
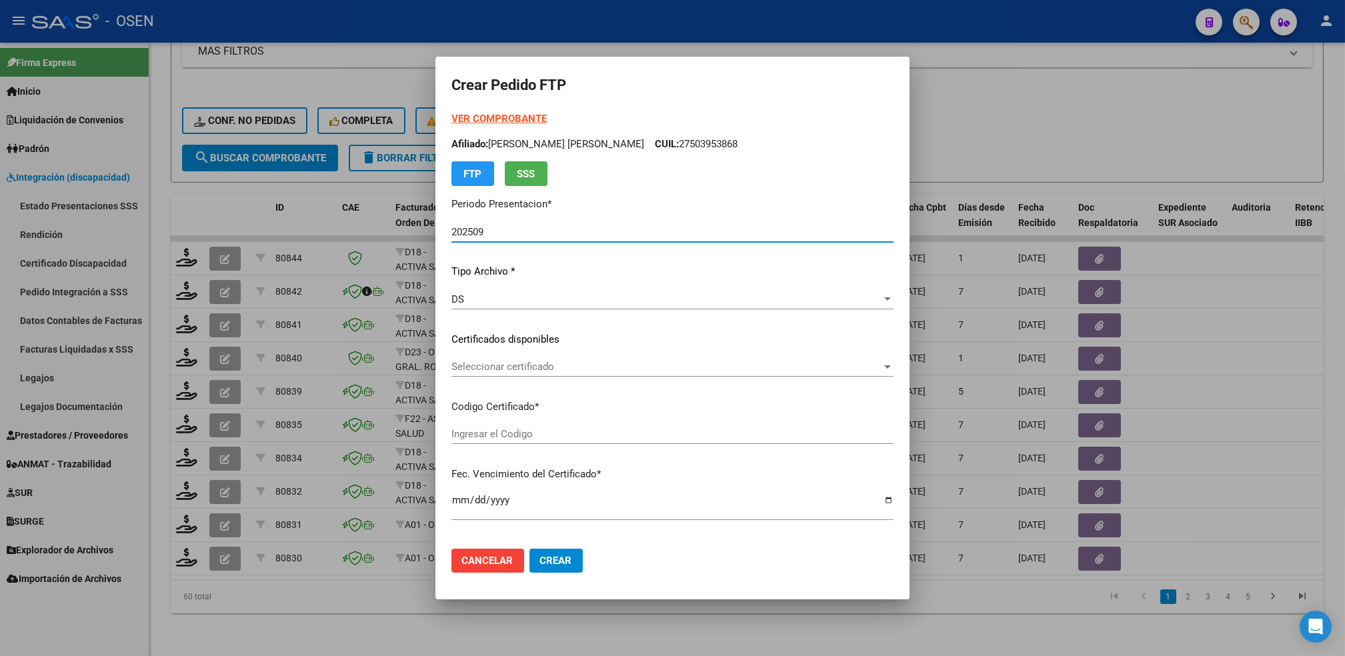
type input "ARG00002236700292025012420350124BUE311"
type input "2035-01-24"
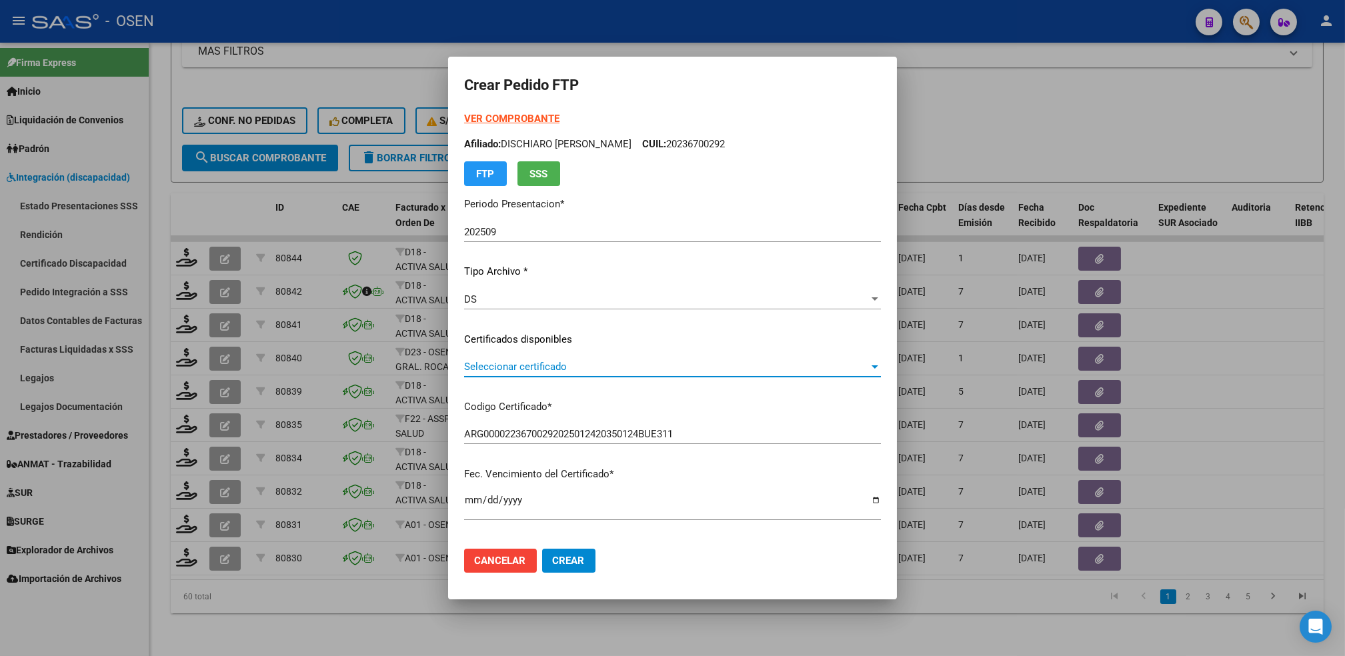
click at [525, 365] on span "Seleccionar certificado" at bounding box center [666, 367] width 405 height 12
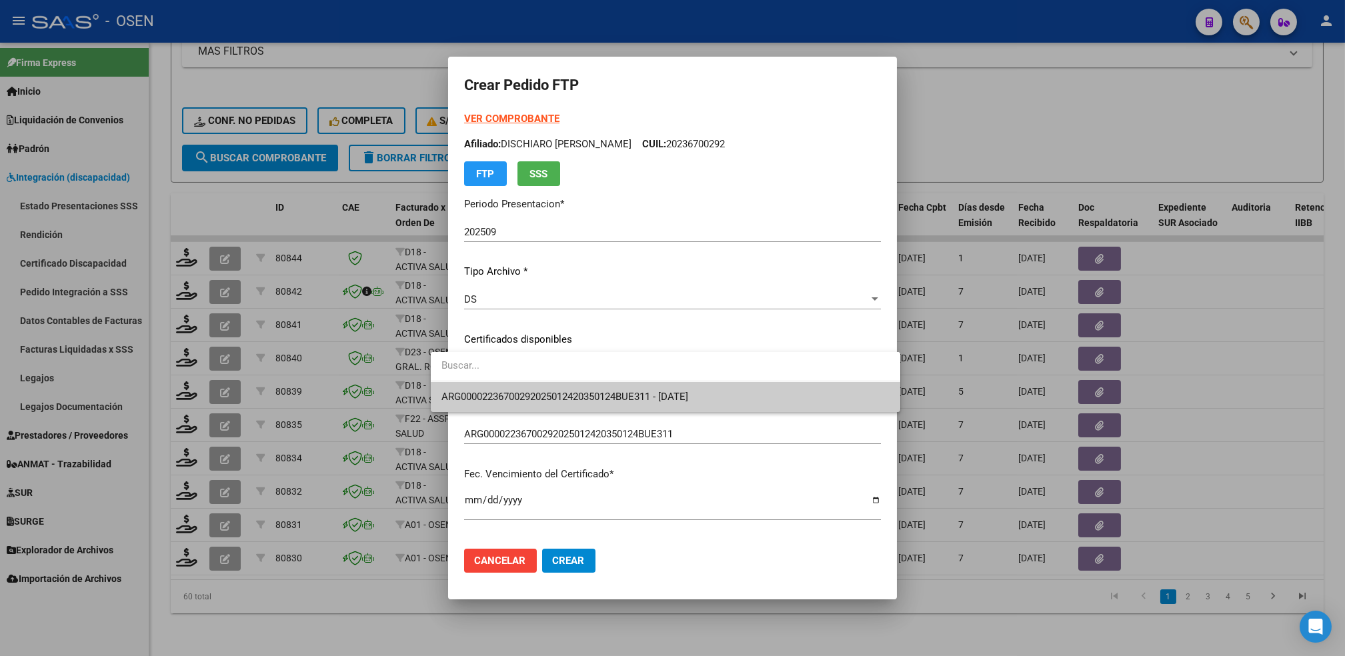
click at [528, 387] on span "ARG00002236700292025012420350124BUE311 - 2035-01-24" at bounding box center [666, 397] width 448 height 30
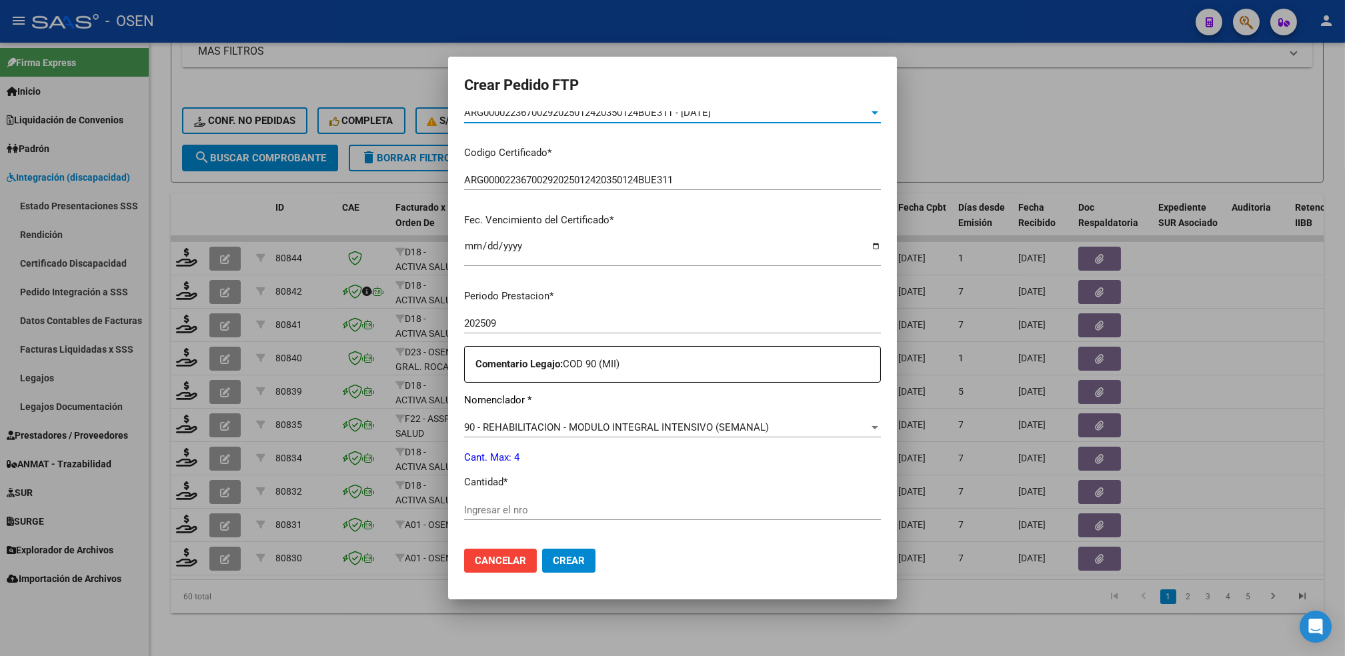
scroll to position [355, 0]
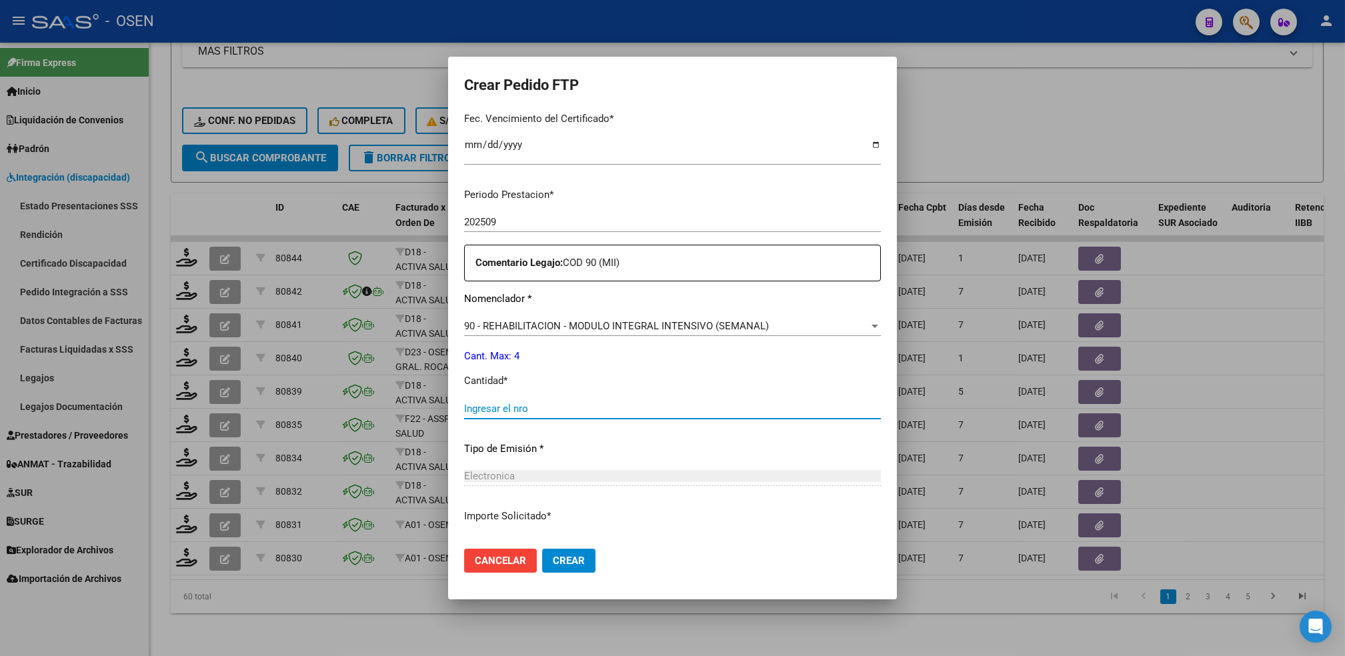
click at [500, 403] on input "Ingresar el nro" at bounding box center [672, 409] width 417 height 12
type input "4"
click at [542, 549] on button "Crear" at bounding box center [568, 561] width 53 height 24
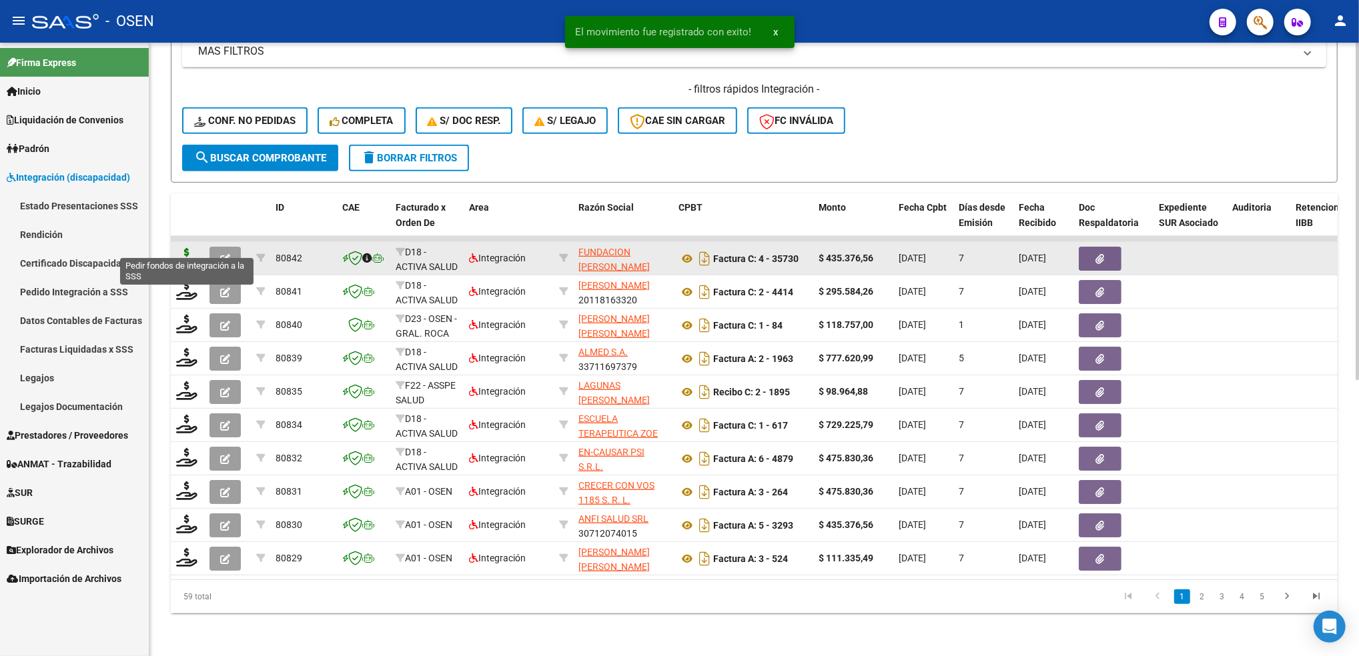
click at [189, 252] on icon at bounding box center [186, 257] width 21 height 19
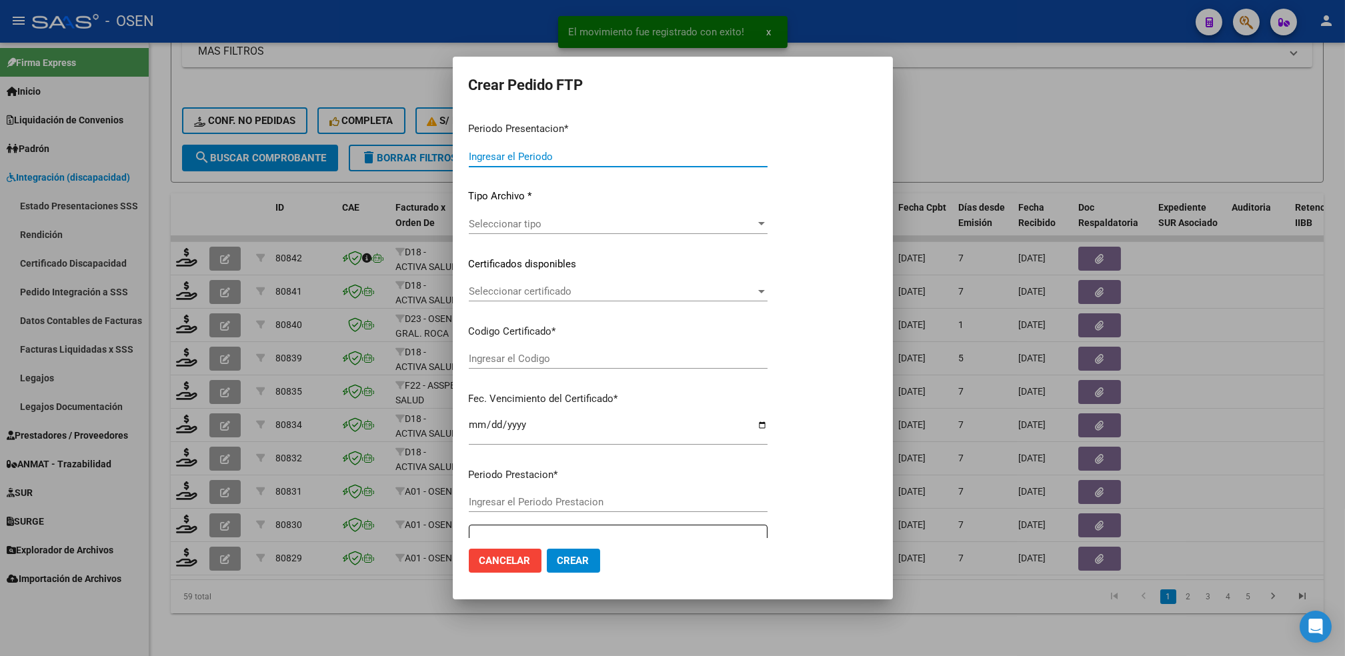
type input "202509"
type input "$ 435.376,56"
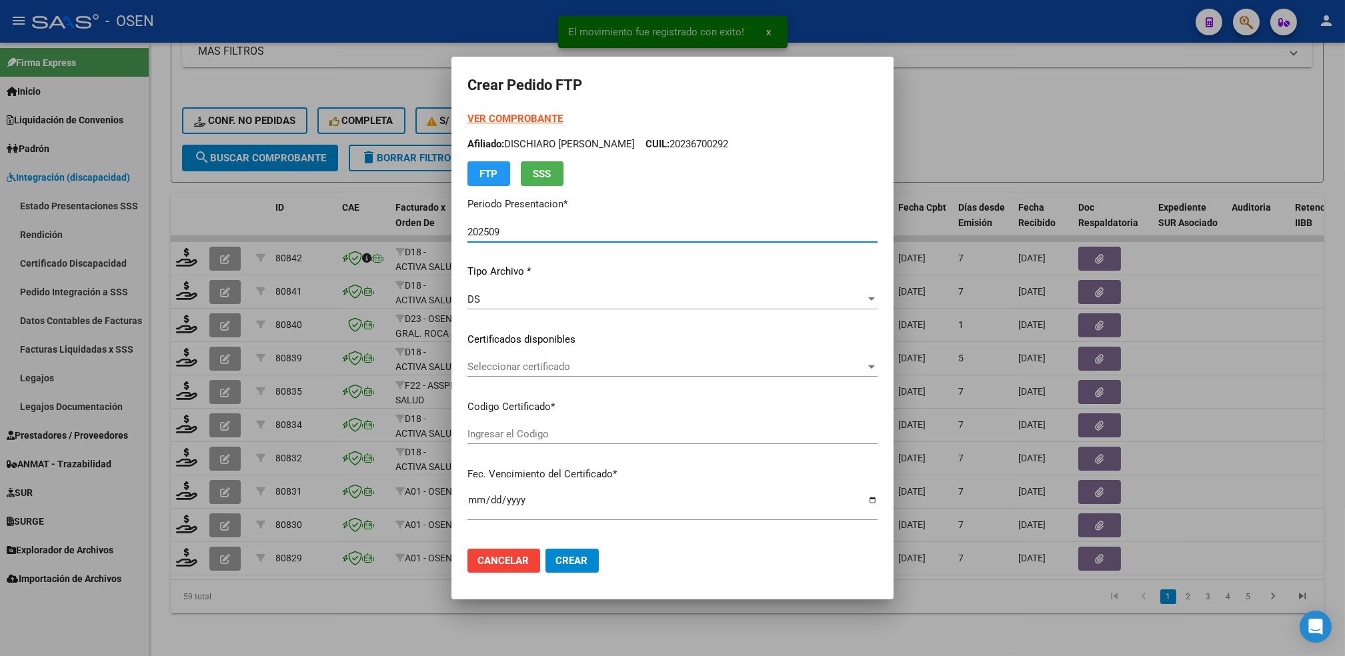
type input "ARG02000512701942024020620340206CIU536"
type input "2034-02-06"
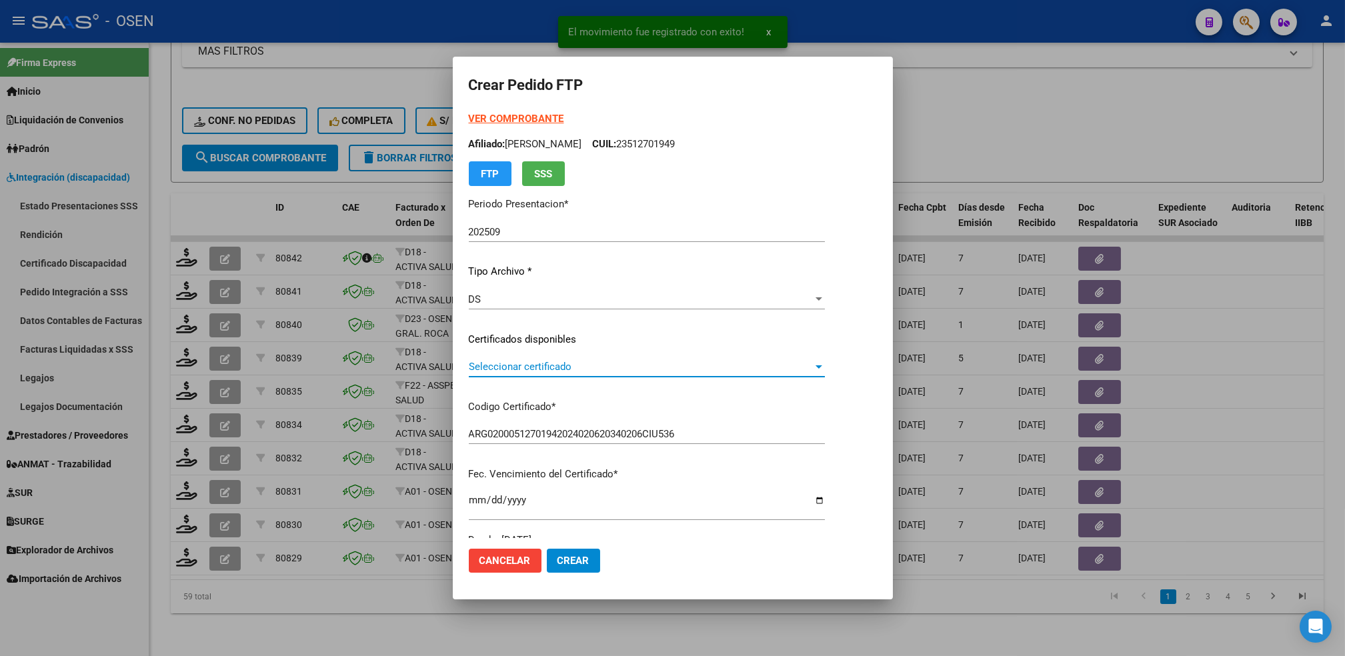
click at [545, 363] on span "Seleccionar certificado" at bounding box center [641, 367] width 344 height 12
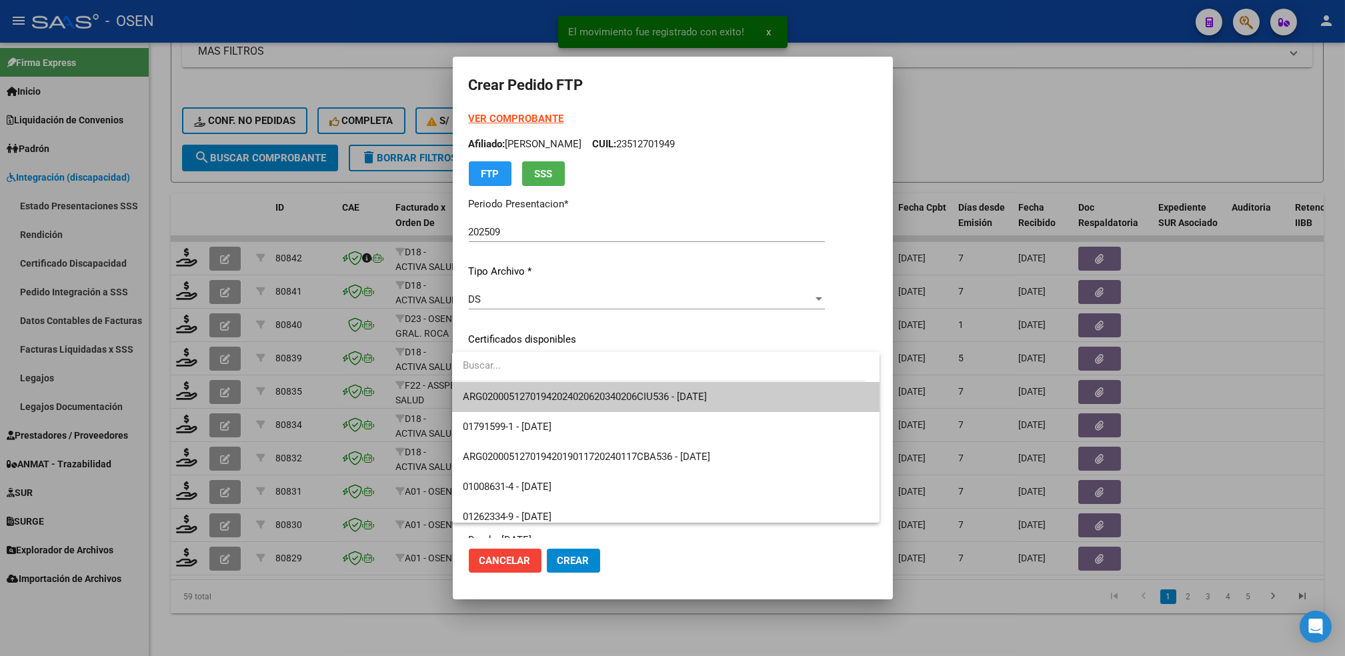
click at [560, 392] on span "ARG02000512701942024020620340206CIU536 - 2034-02-06" at bounding box center [585, 397] width 244 height 12
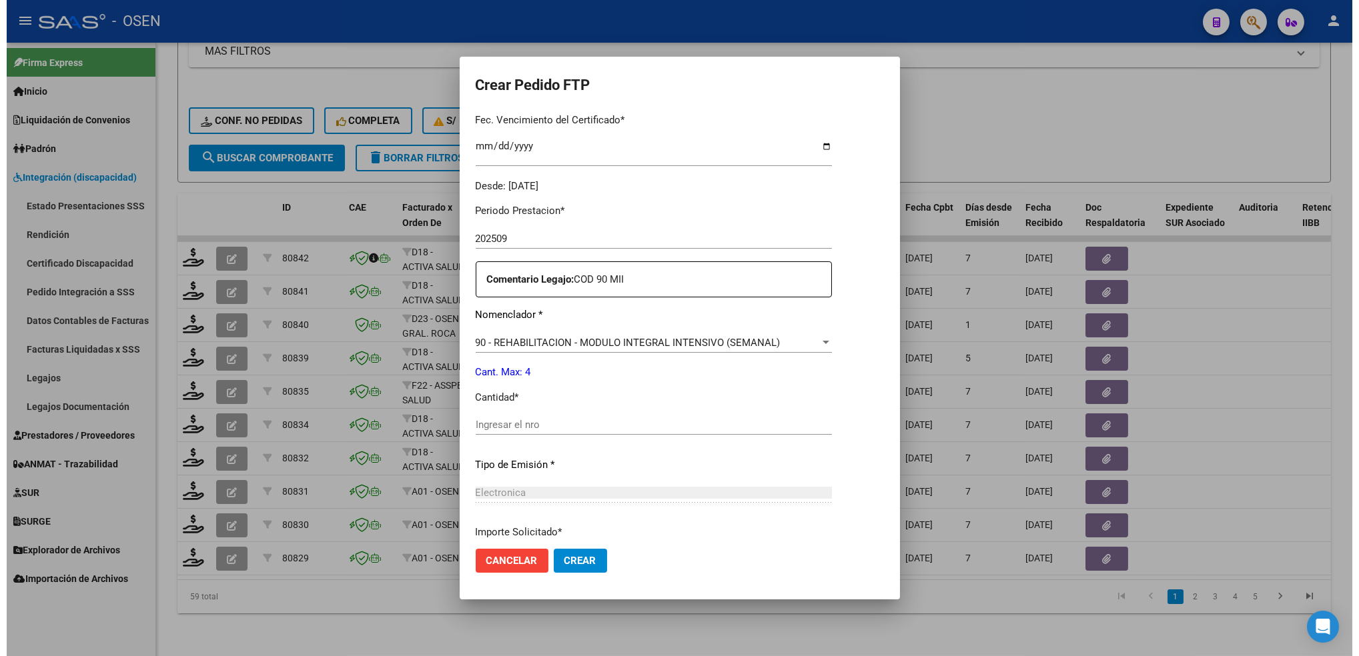
scroll to position [355, 0]
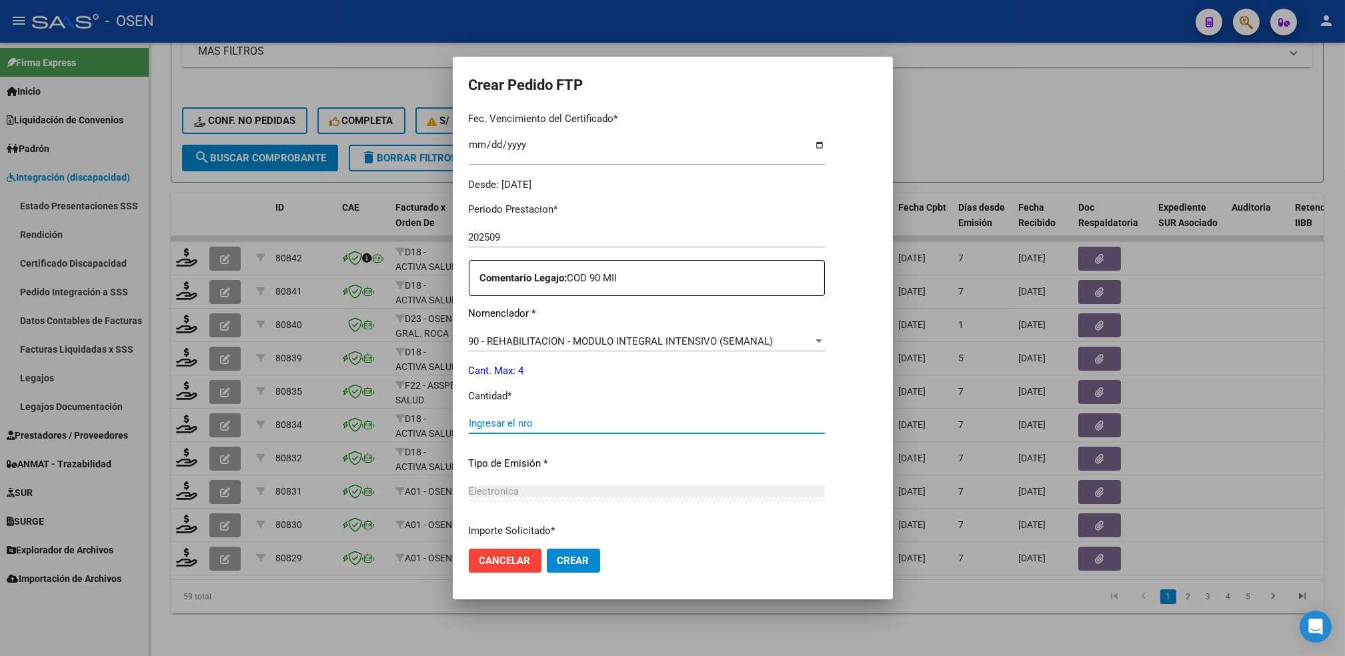
click at [532, 424] on input "Ingresar el nro" at bounding box center [647, 424] width 356 height 12
type input "4"
click at [547, 549] on button "Crear" at bounding box center [573, 561] width 53 height 24
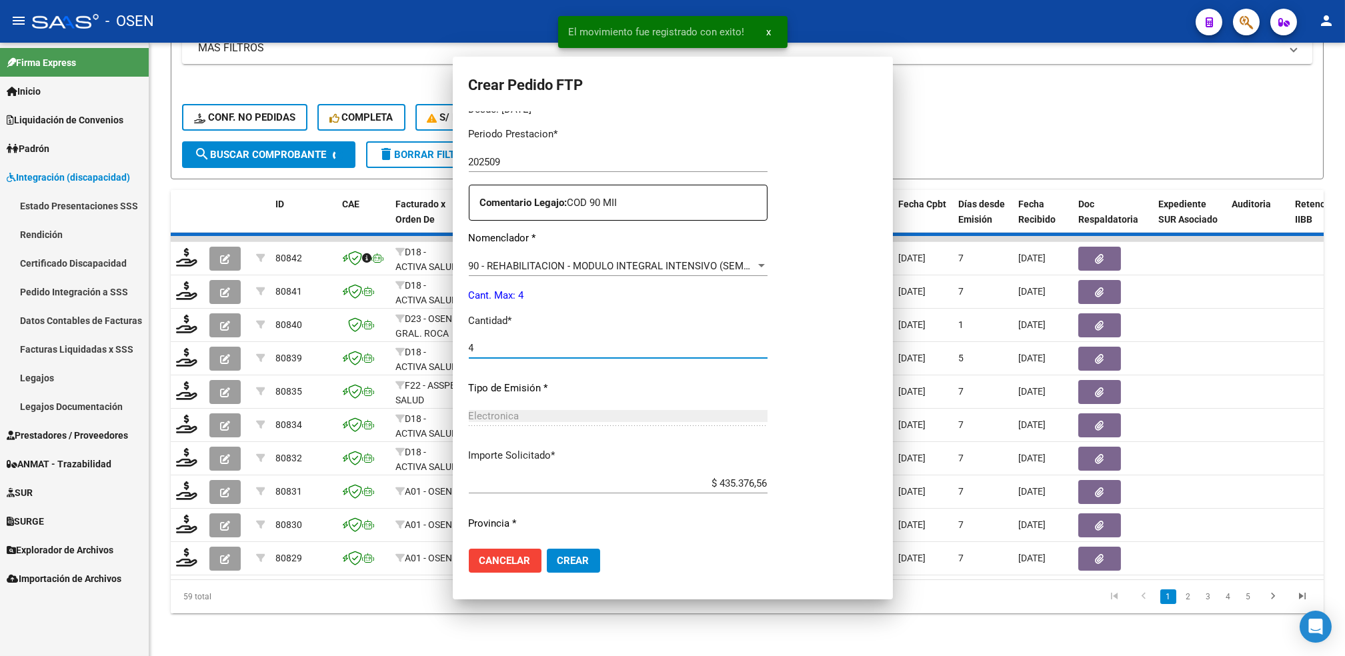
scroll to position [0, 0]
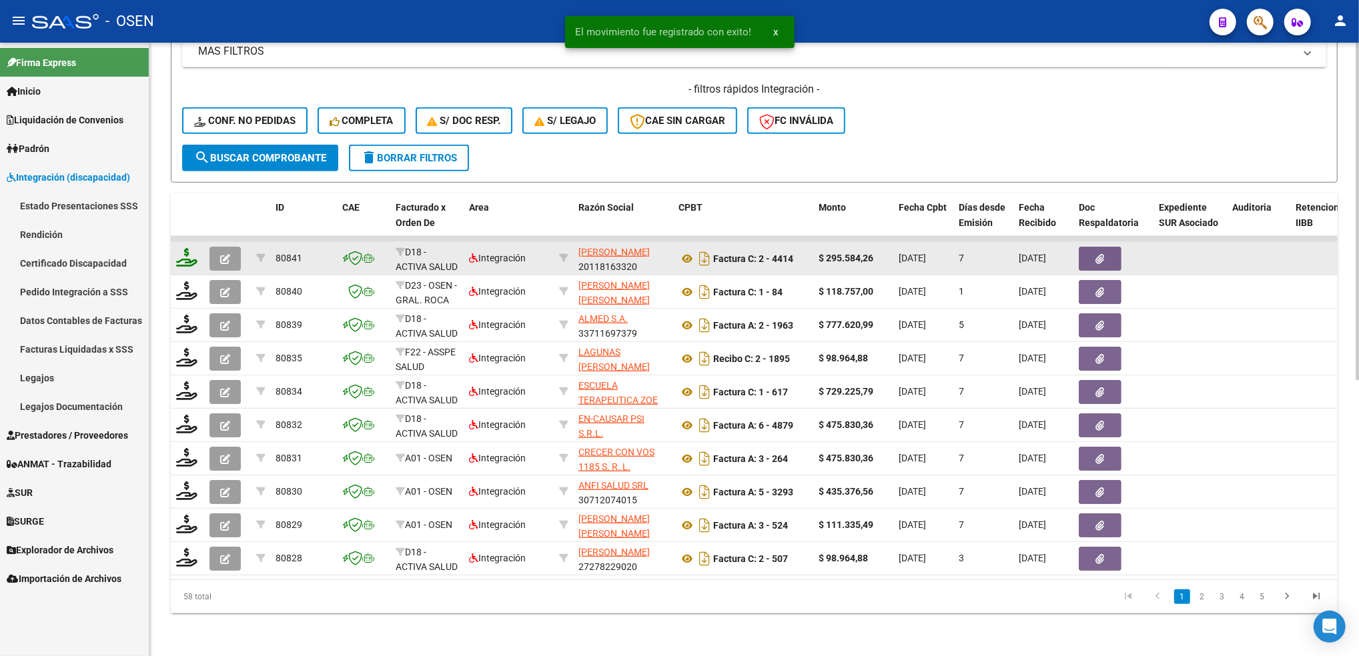
click at [185, 248] on icon at bounding box center [186, 257] width 21 height 19
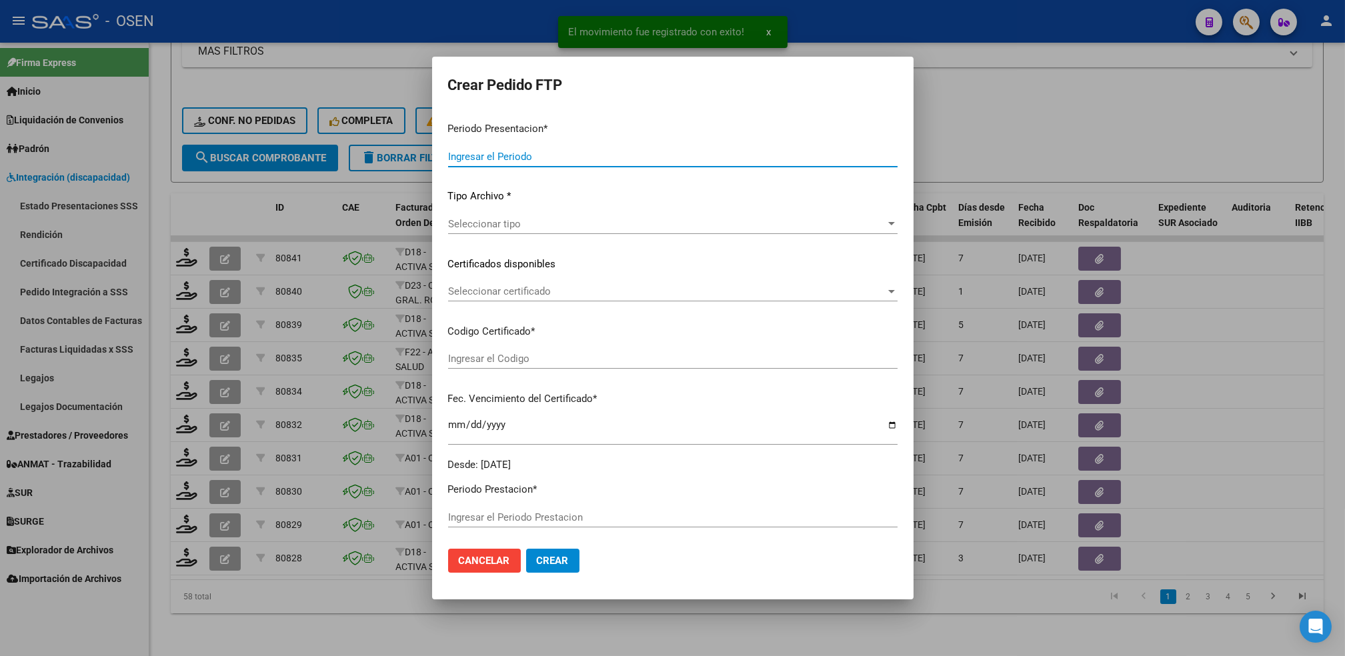
type input "202509"
type input "$ 295.584,26"
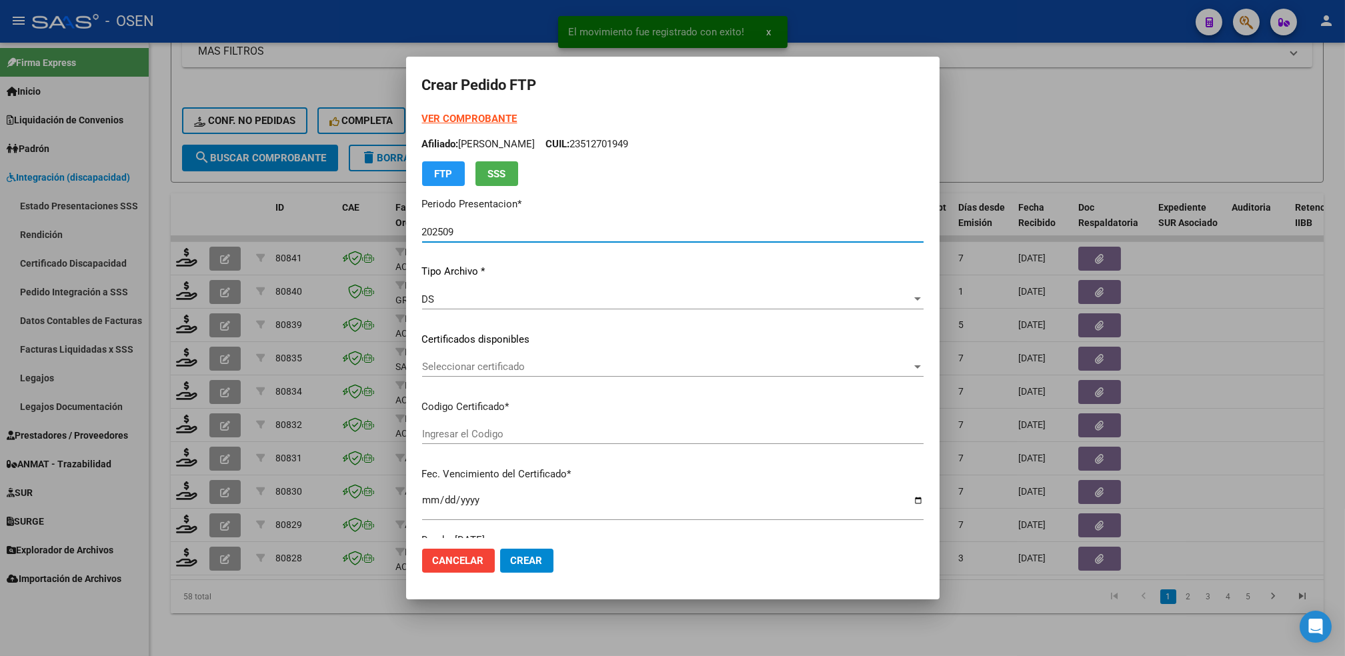
type input "ARG02000512701942024020620340206CIU536"
type input "2034-02-06"
click at [576, 359] on div "Seleccionar certificado Seleccionar certificado" at bounding box center [673, 367] width 502 height 20
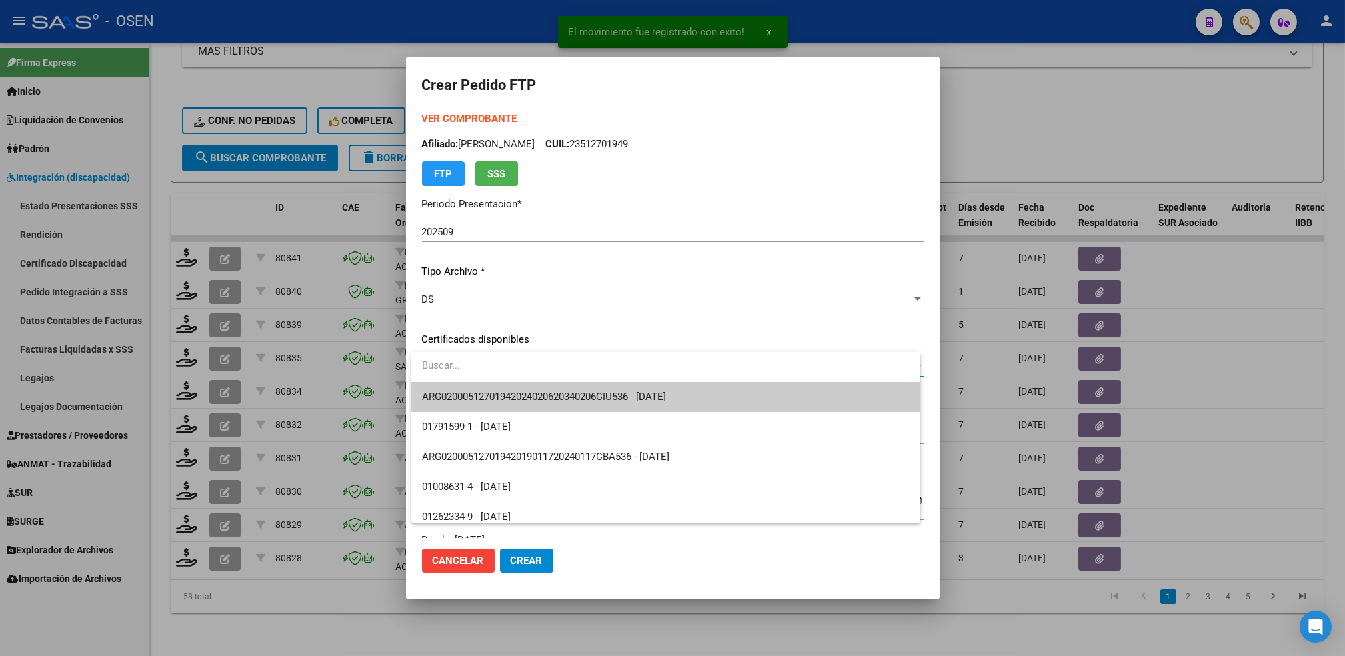
click at [580, 385] on span "ARG02000512701942024020620340206CIU536 - 2034-02-06" at bounding box center [666, 397] width 488 height 30
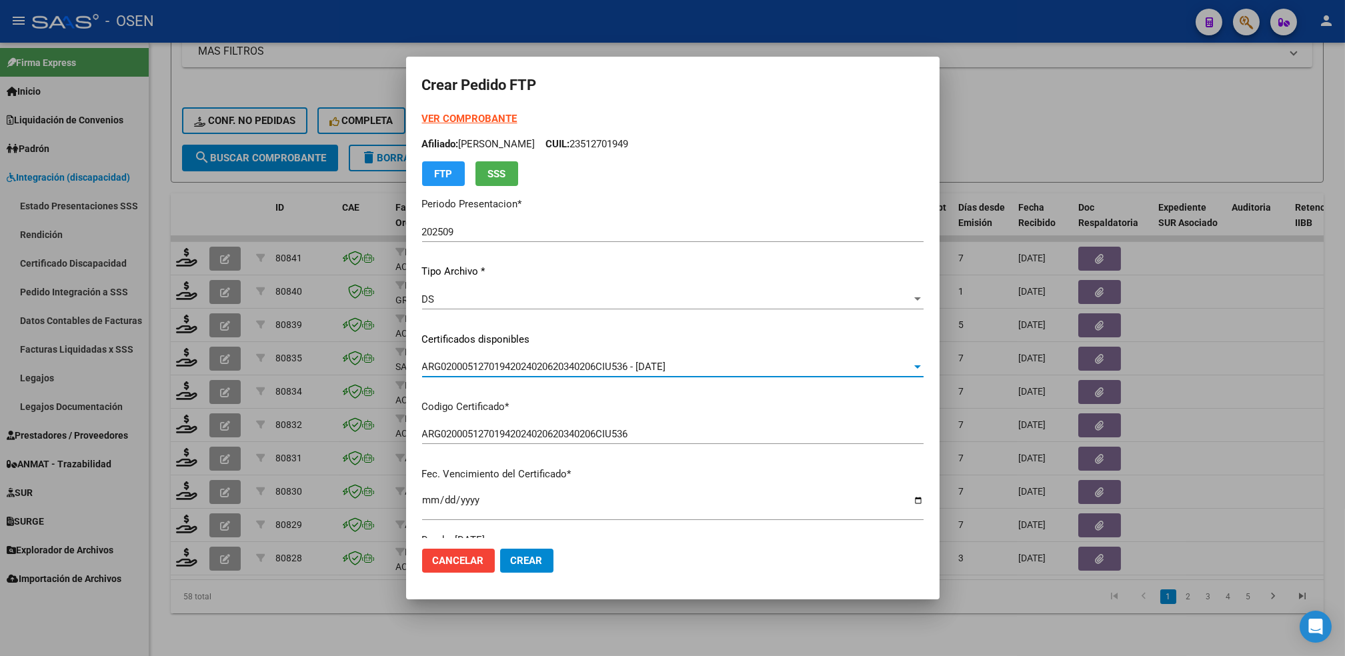
click at [483, 109] on form "Crear Pedido FTP VER COMPROBANTE ARCA Padrón Afiliado: YAÑEZ TOBIAS LEONEL CUIL…" at bounding box center [673, 328] width 502 height 511
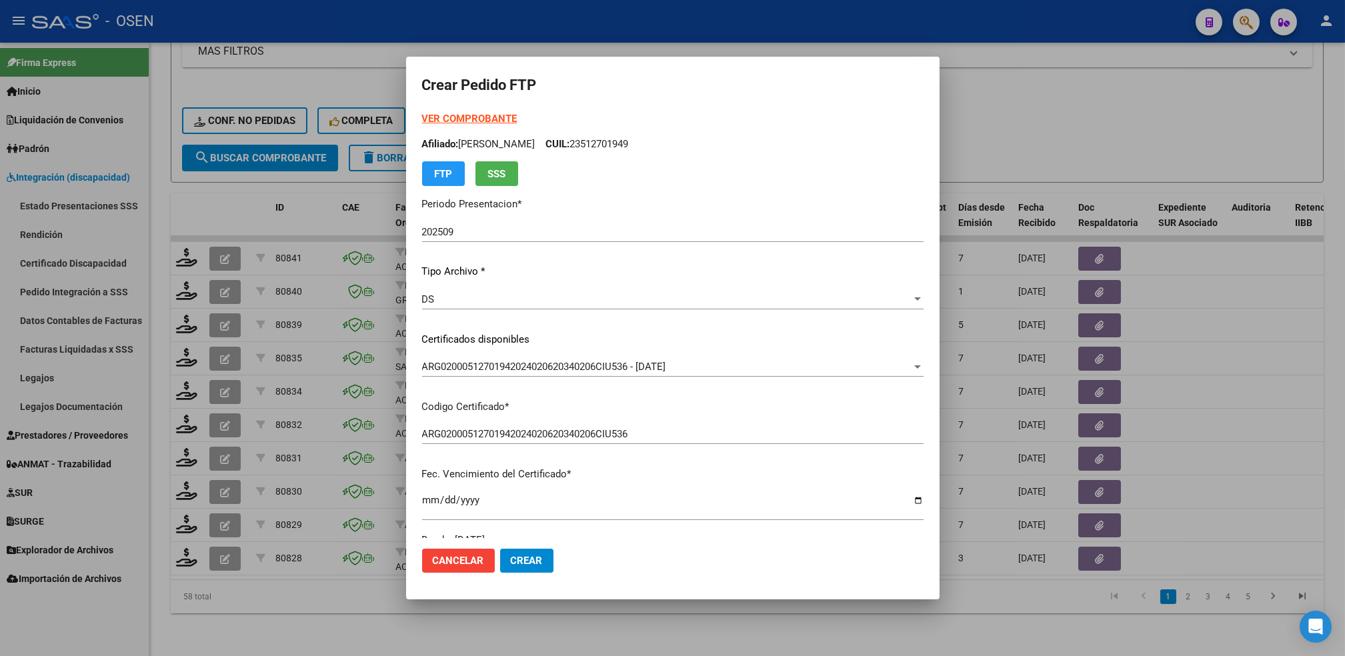
click at [486, 126] on div "VER COMPROBANTE ARCA Padrón Afiliado: YAÑEZ TOBIAS LEONEL CUIL: 23512701949 FTP…" at bounding box center [673, 148] width 502 height 75
click at [490, 119] on strong "VER COMPROBANTE" at bounding box center [469, 119] width 95 height 12
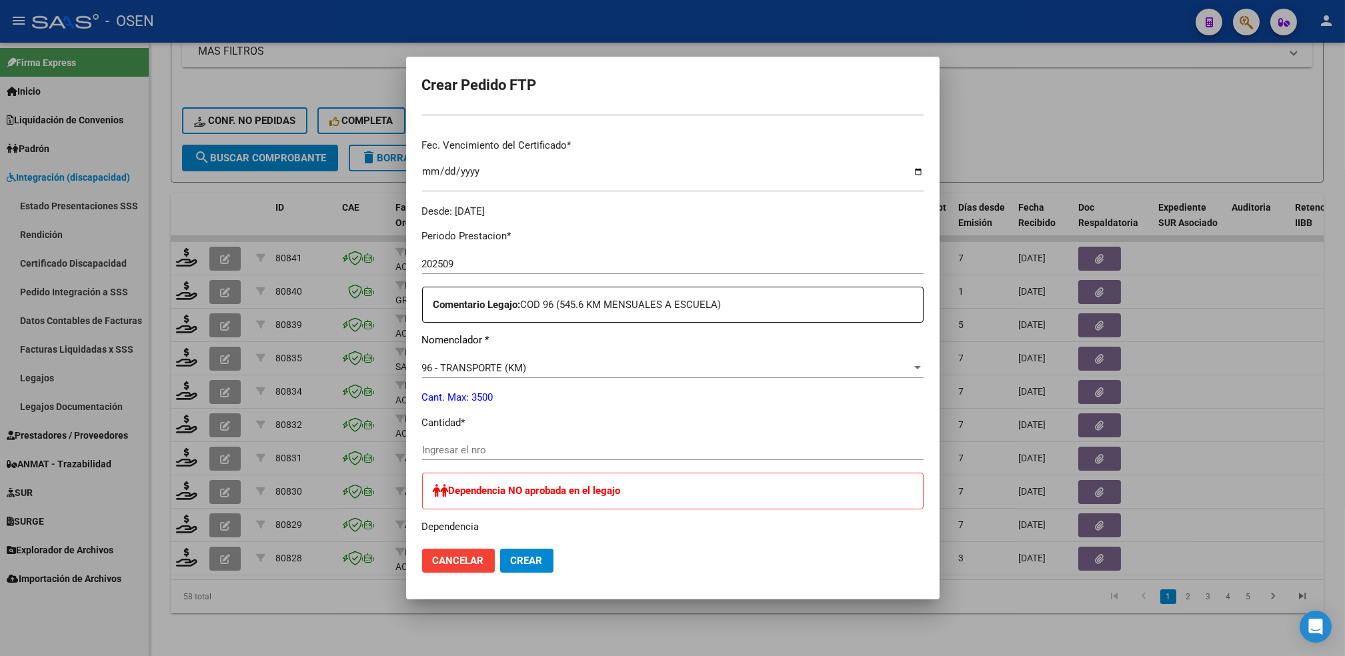
scroll to position [355, 0]
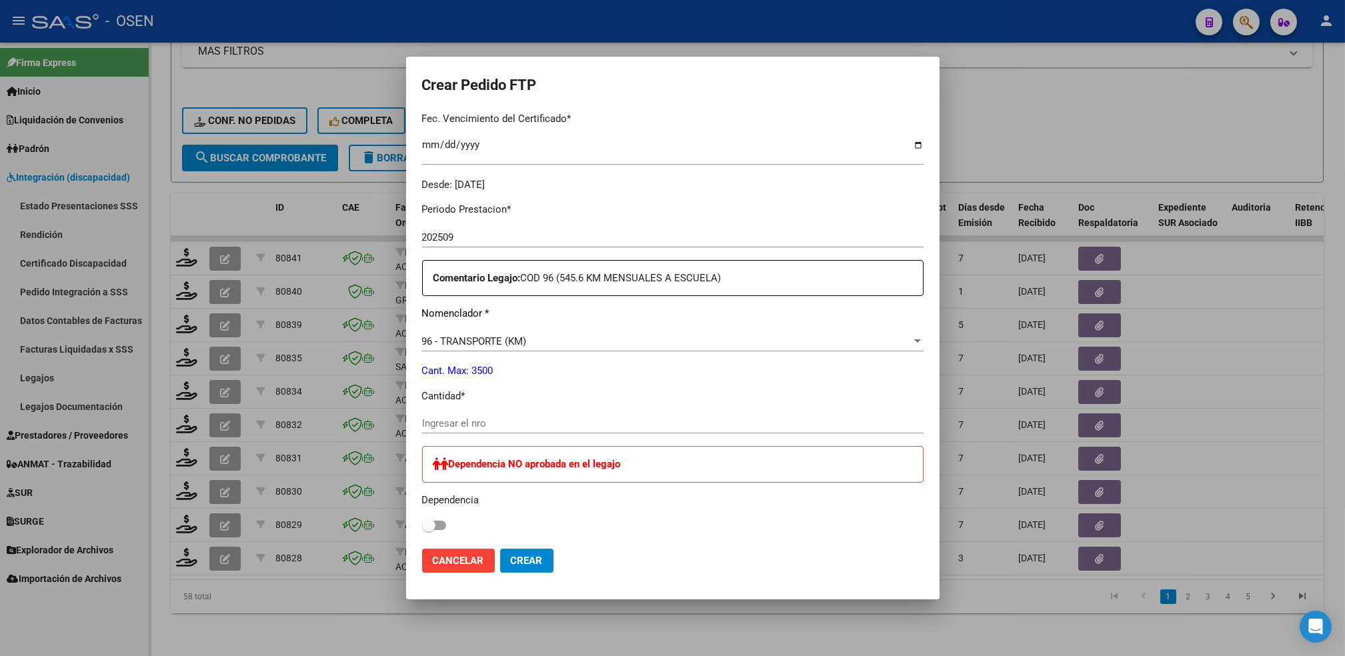
click at [500, 416] on div "Ingresar el nro" at bounding box center [673, 424] width 502 height 20
type input "54"
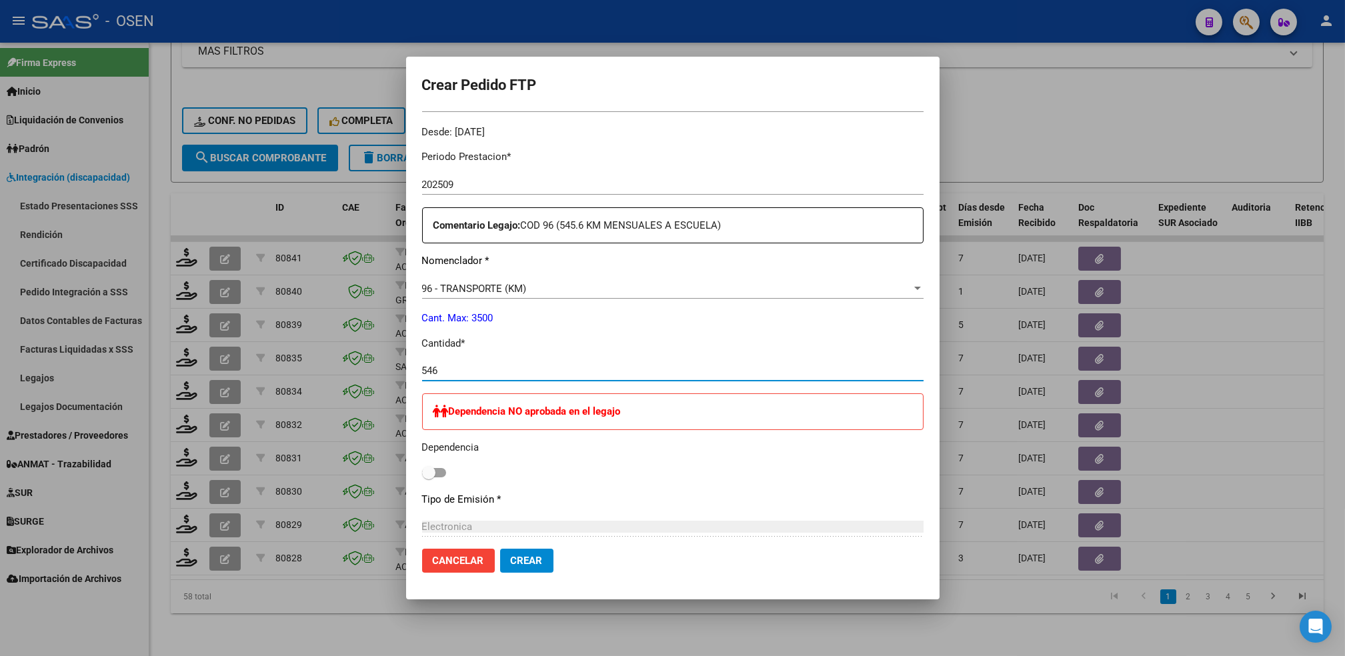
scroll to position [534, 0]
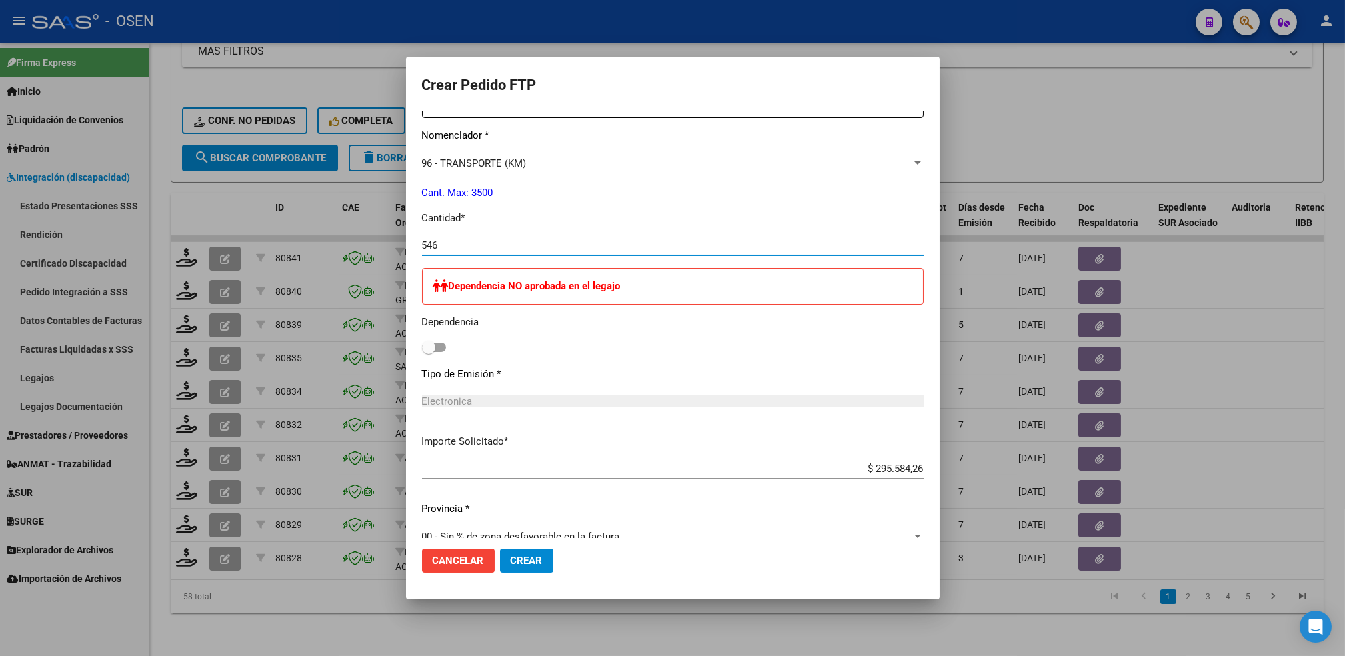
type input "546"
click at [524, 566] on span "Crear" at bounding box center [527, 561] width 32 height 12
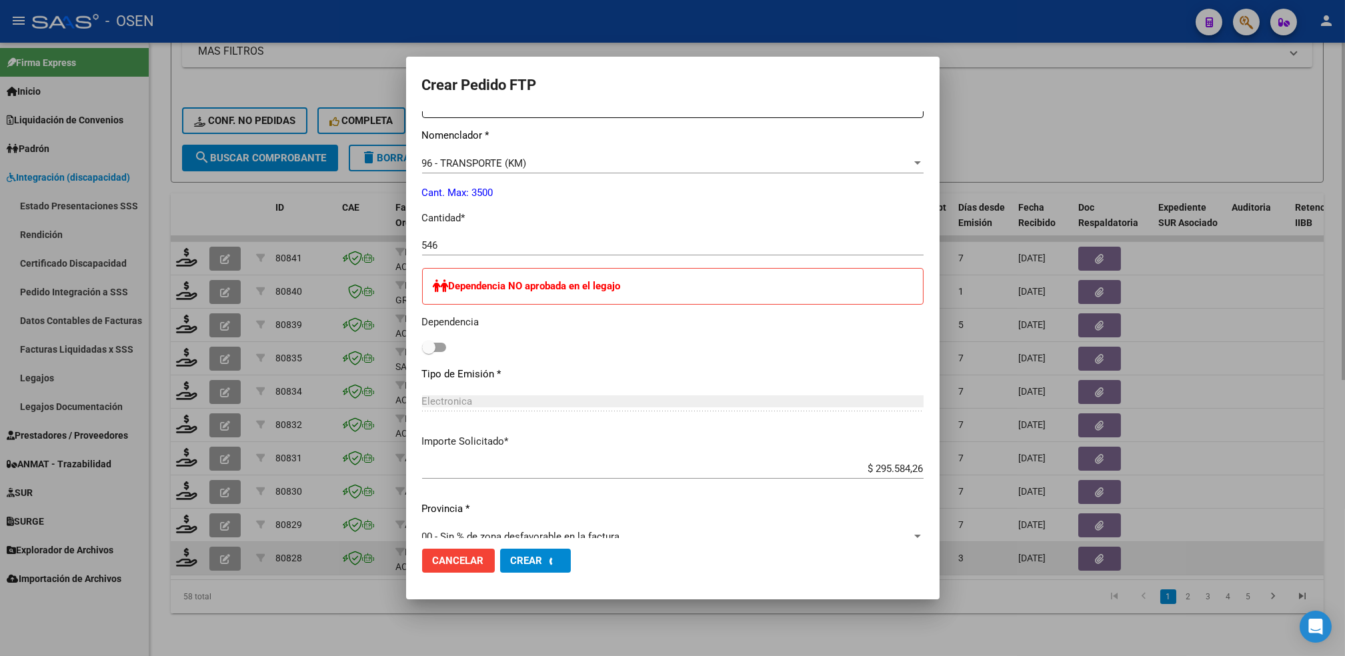
scroll to position [0, 0]
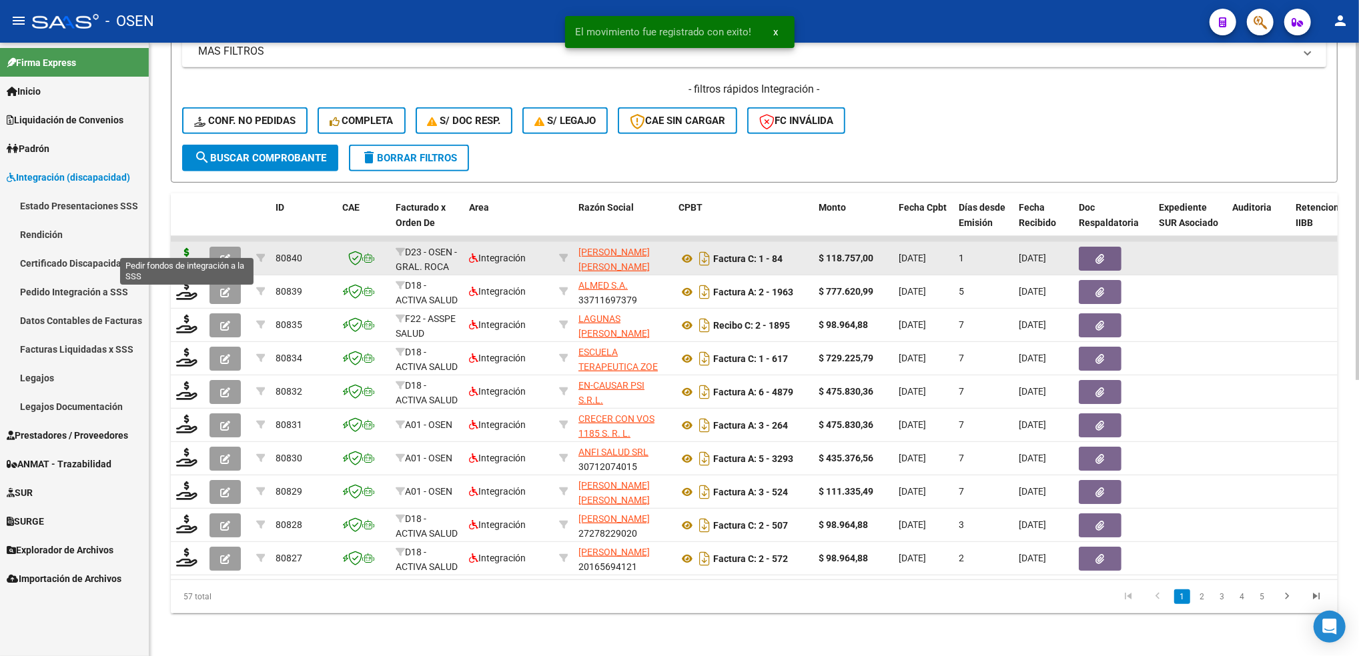
click at [186, 248] on icon at bounding box center [186, 257] width 21 height 19
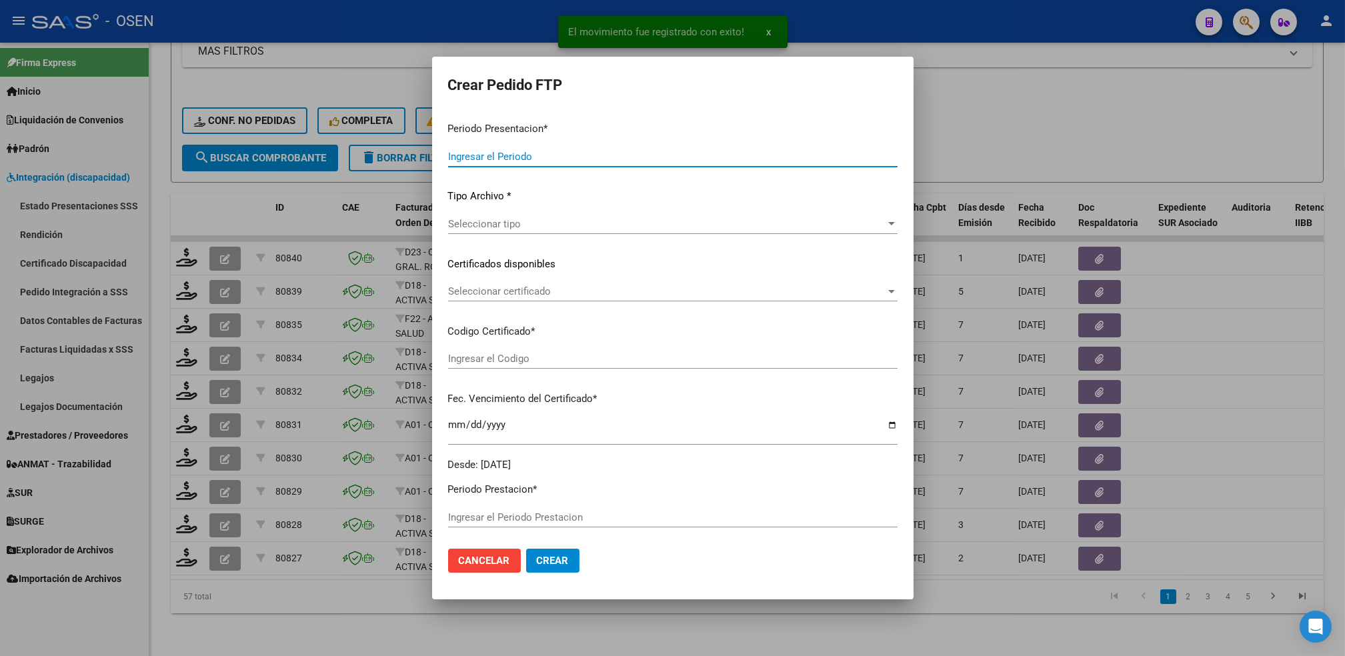
type input "202509"
type input "$ 118.757,00"
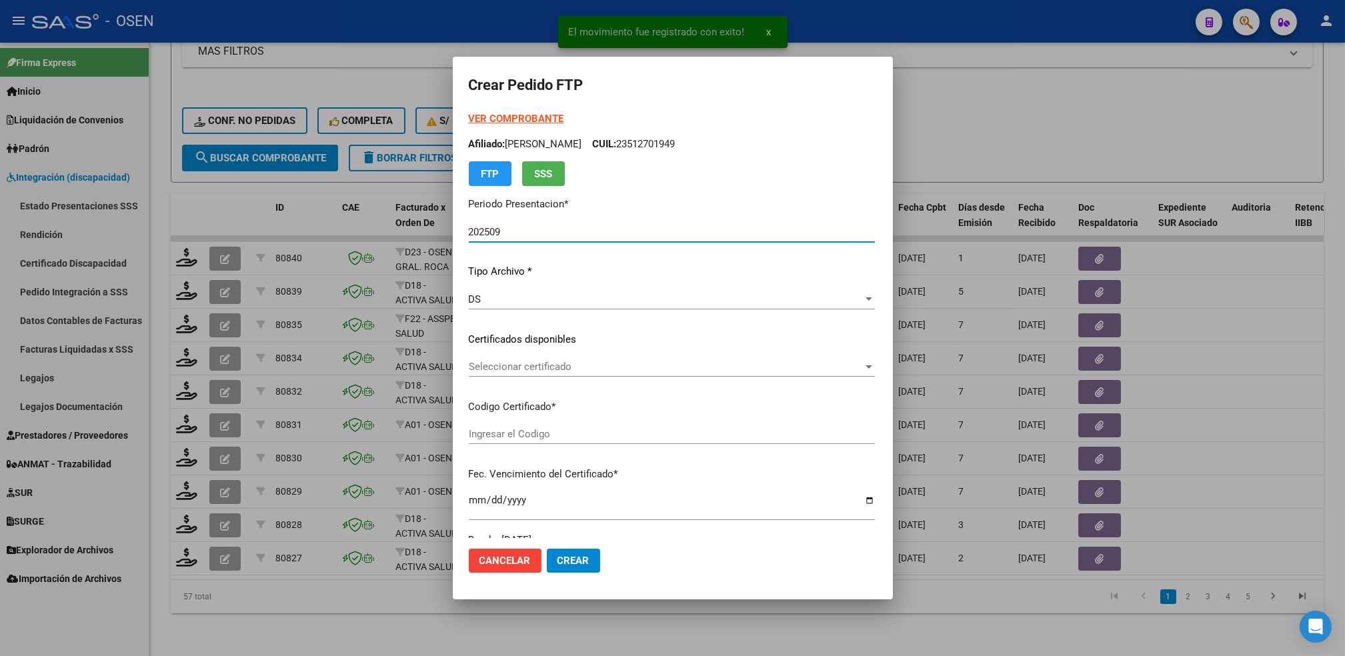
type input "ARG02000545476562023112320281123RIO142"
type input "2028-11-23"
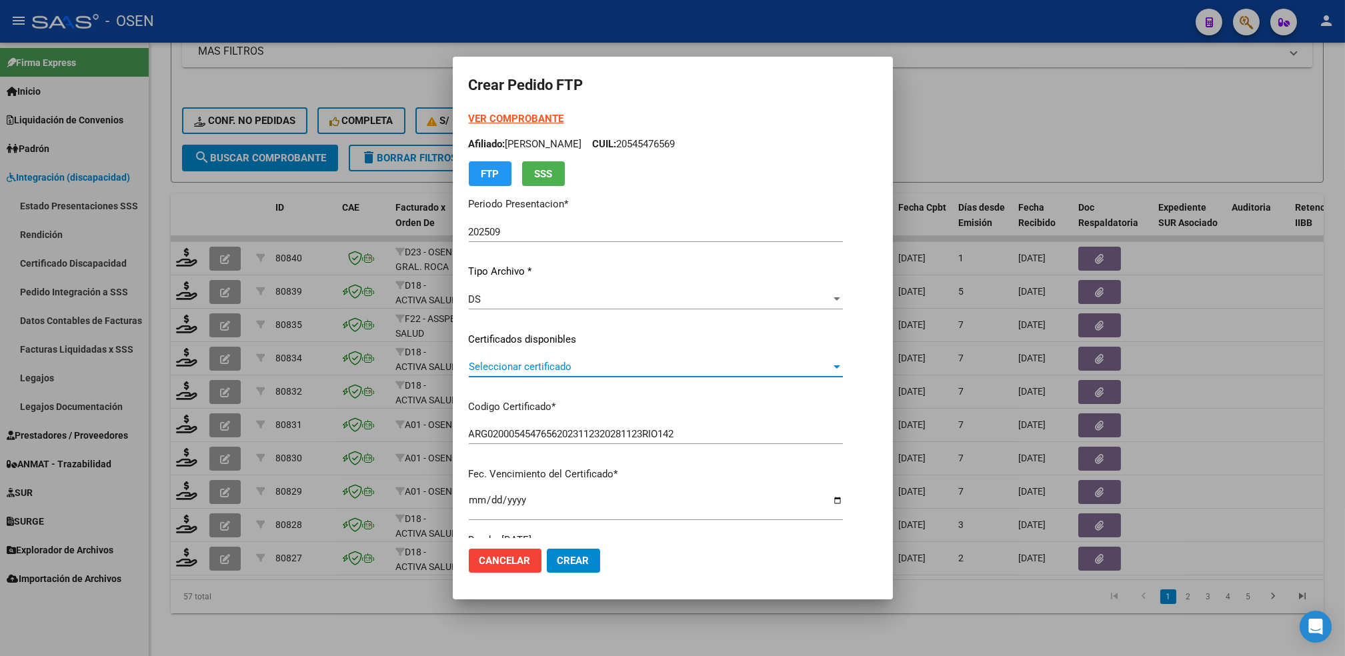
click at [524, 369] on span "Seleccionar certificado" at bounding box center [650, 367] width 362 height 12
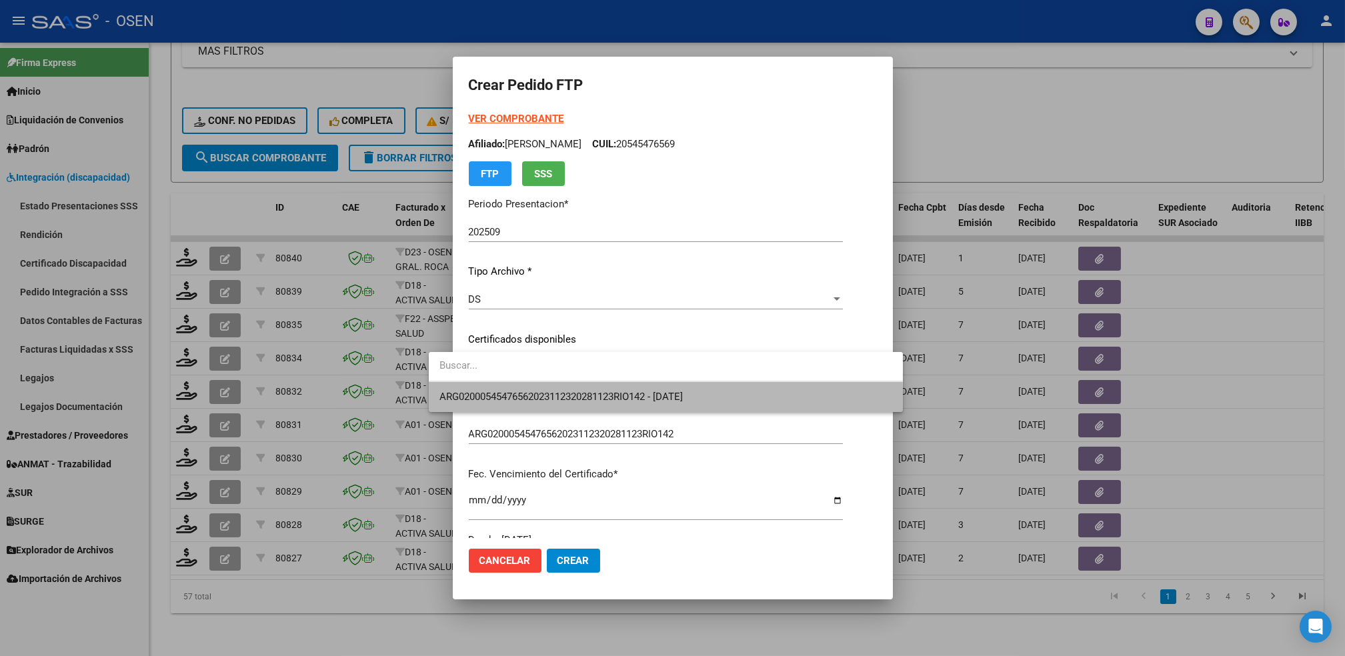
click at [525, 409] on span "ARG02000545476562023112320281123RIO142 - 2028-11-23" at bounding box center [666, 397] width 453 height 30
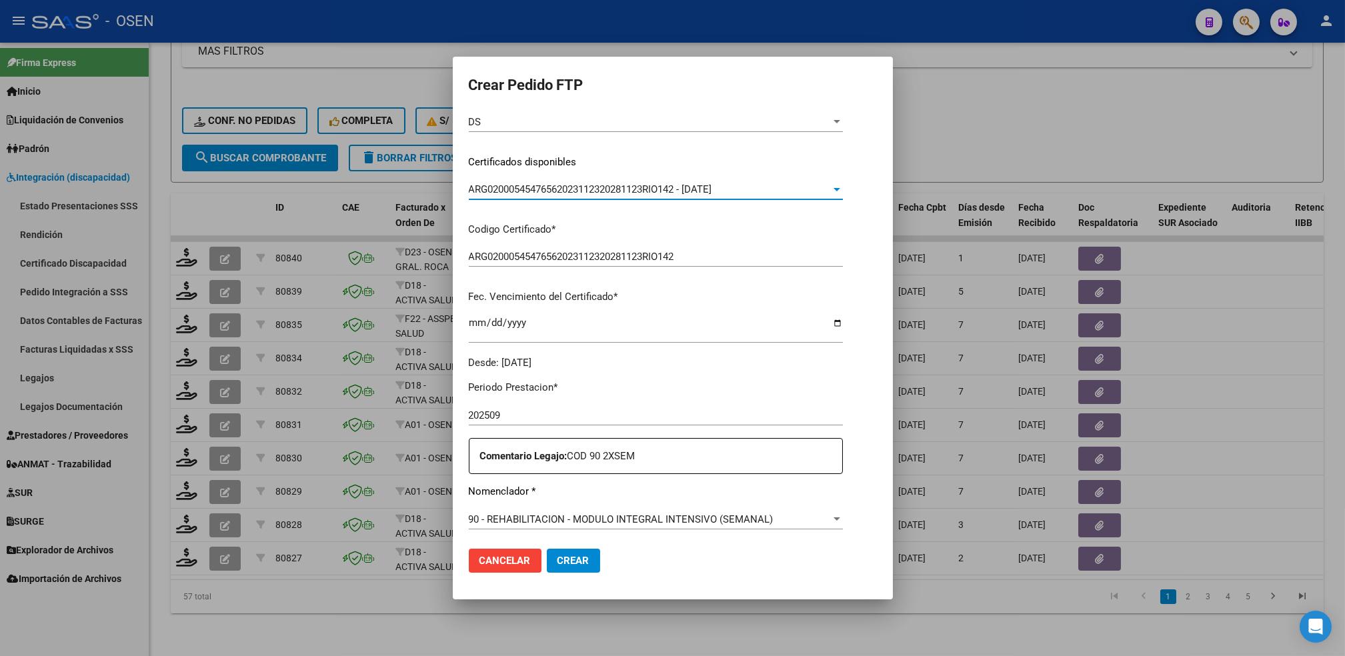
scroll to position [267, 0]
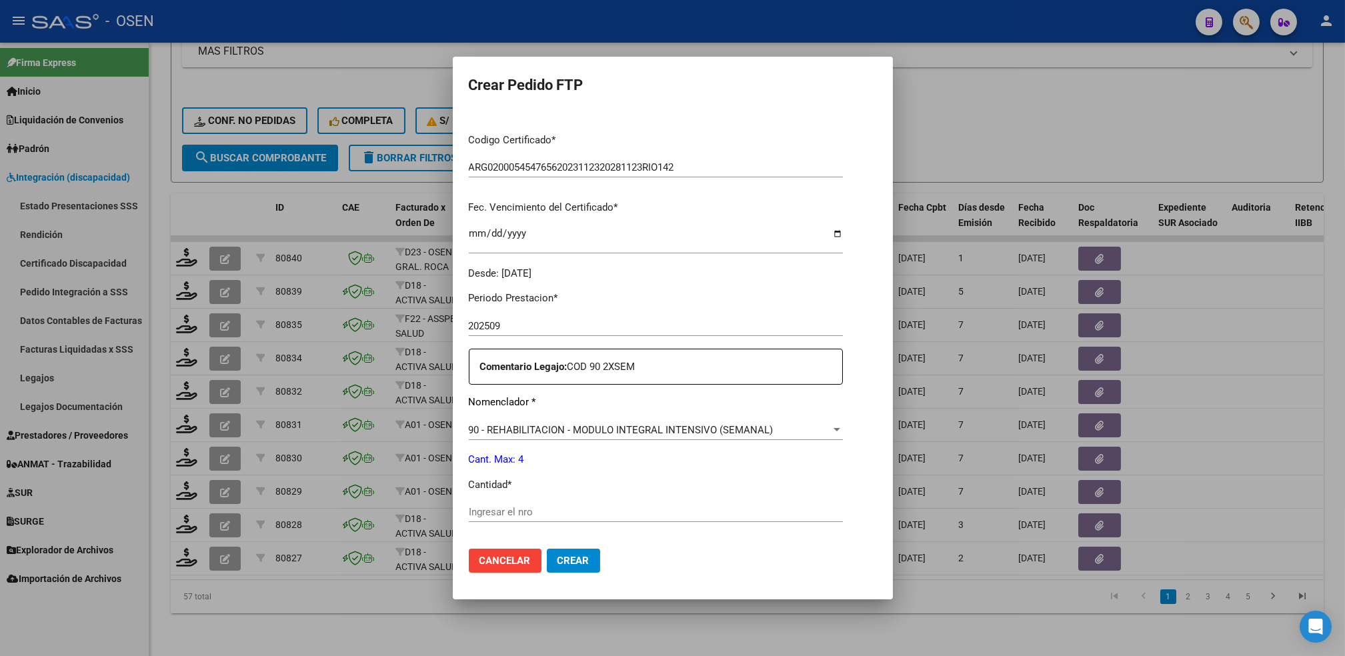
click at [513, 516] on input "Ingresar el nro" at bounding box center [656, 512] width 374 height 12
type input "4"
click at [558, 566] on span "Crear" at bounding box center [574, 561] width 32 height 12
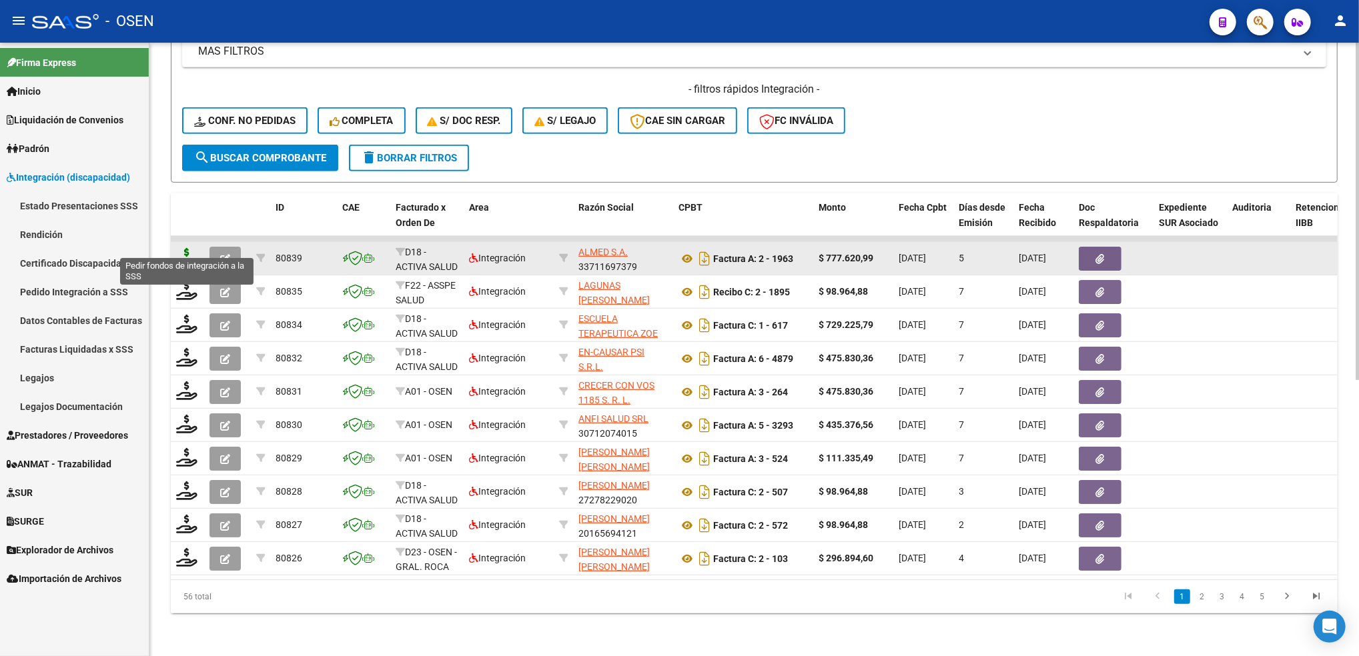
click at [177, 248] on icon at bounding box center [186, 257] width 21 height 19
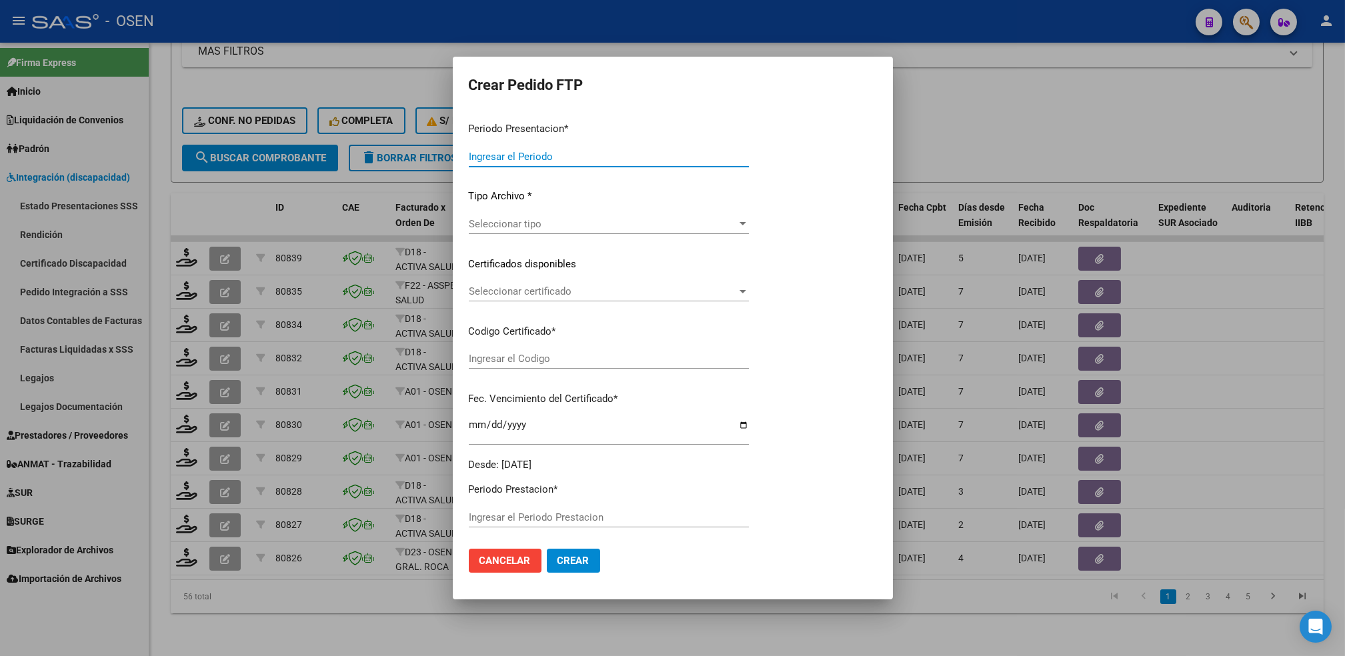
type input "202509"
type input "$ 777.620,99"
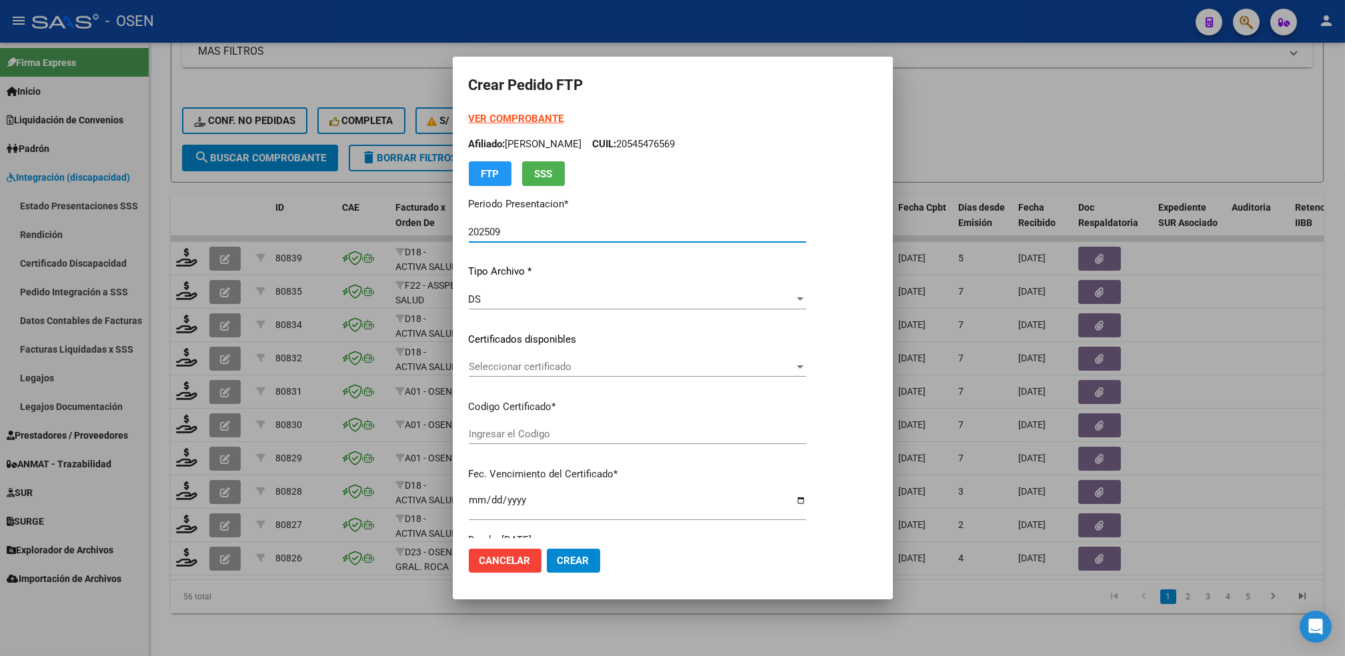
type input "ARG02000489296972022111820271118BS437"
type input "2027-11-18"
click at [518, 367] on span "Seleccionar certificado" at bounding box center [666, 367] width 394 height 12
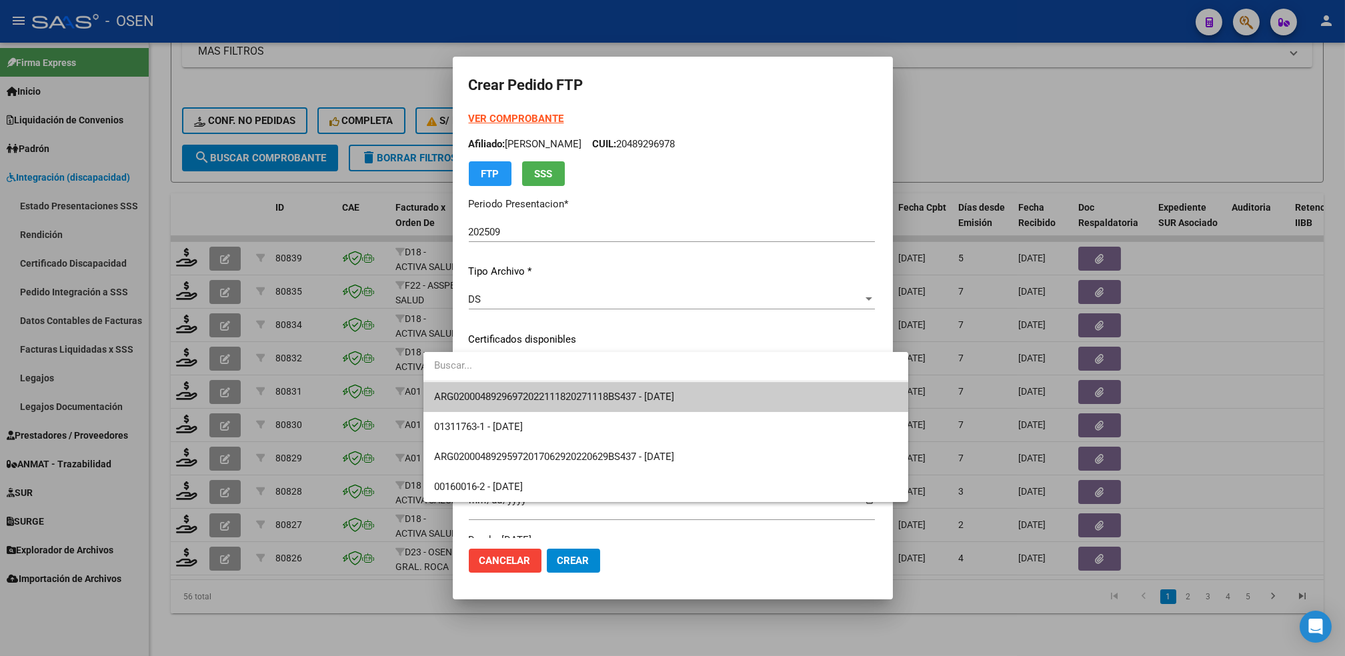
click at [516, 387] on span "ARG02000489296972022111820271118BS437 - 2027-11-18" at bounding box center [666, 397] width 464 height 30
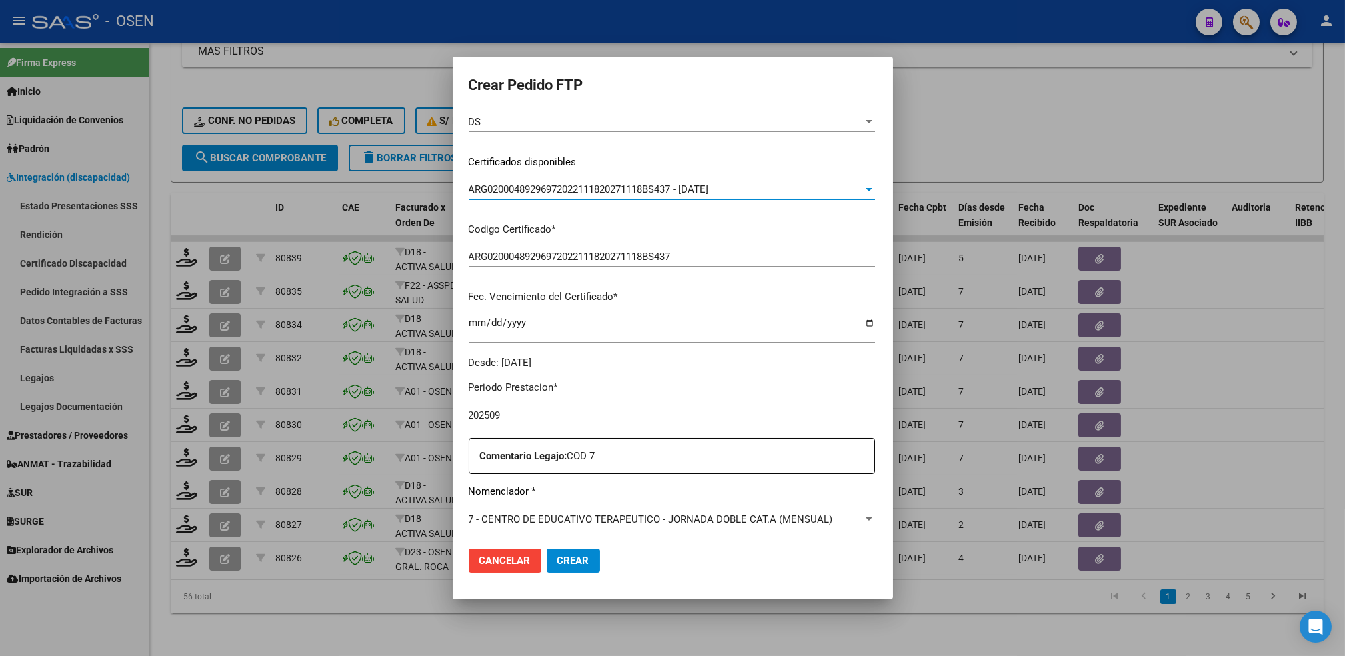
scroll to position [267, 0]
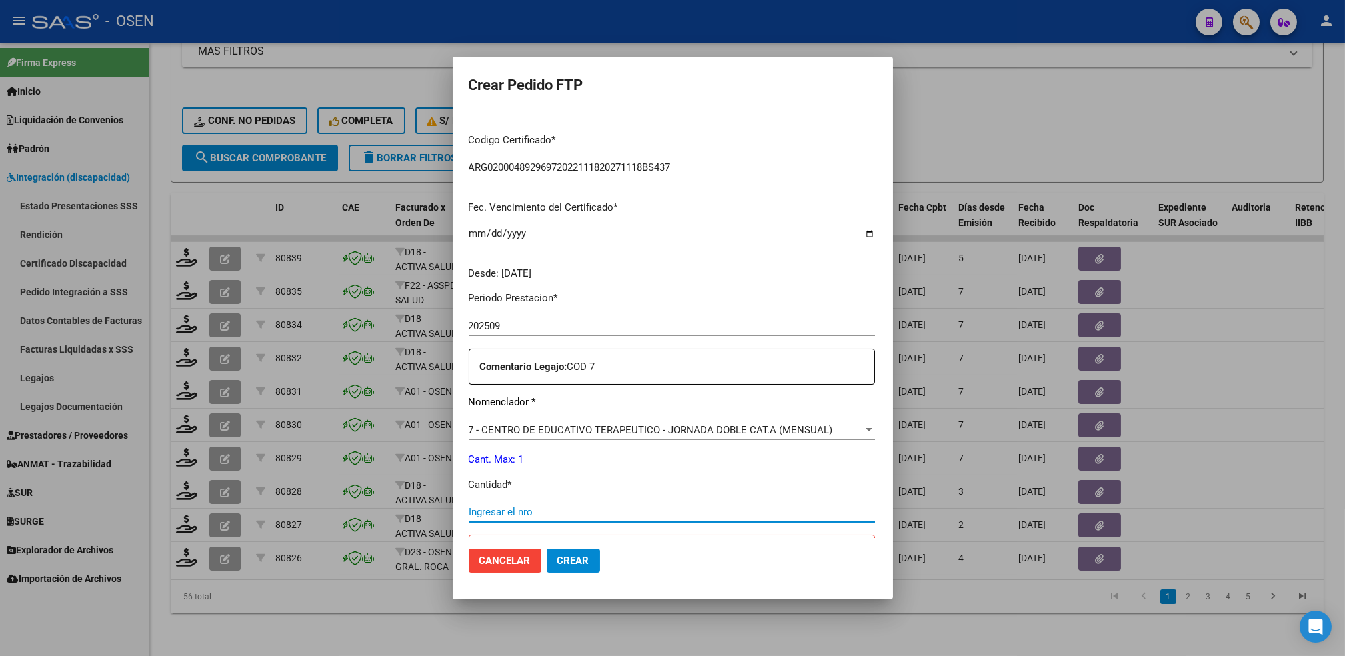
click at [486, 511] on input "Ingresar el nro" at bounding box center [672, 512] width 406 height 12
type input "1"
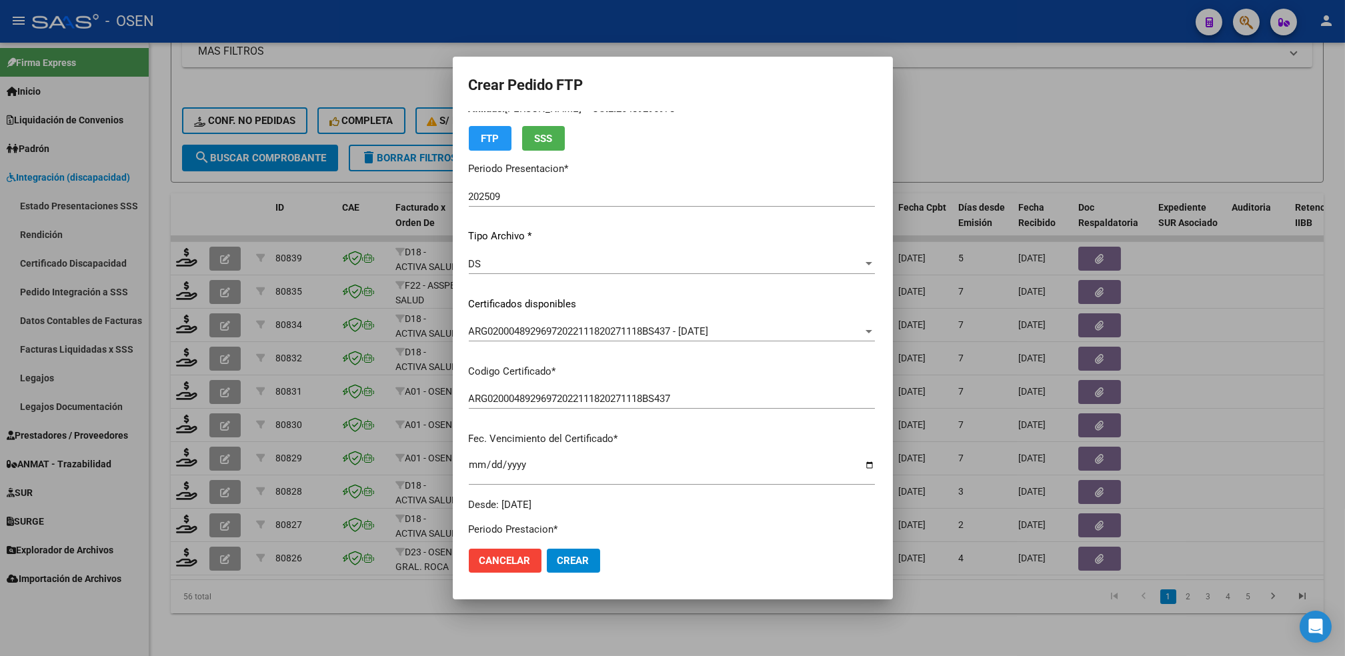
scroll to position [0, 0]
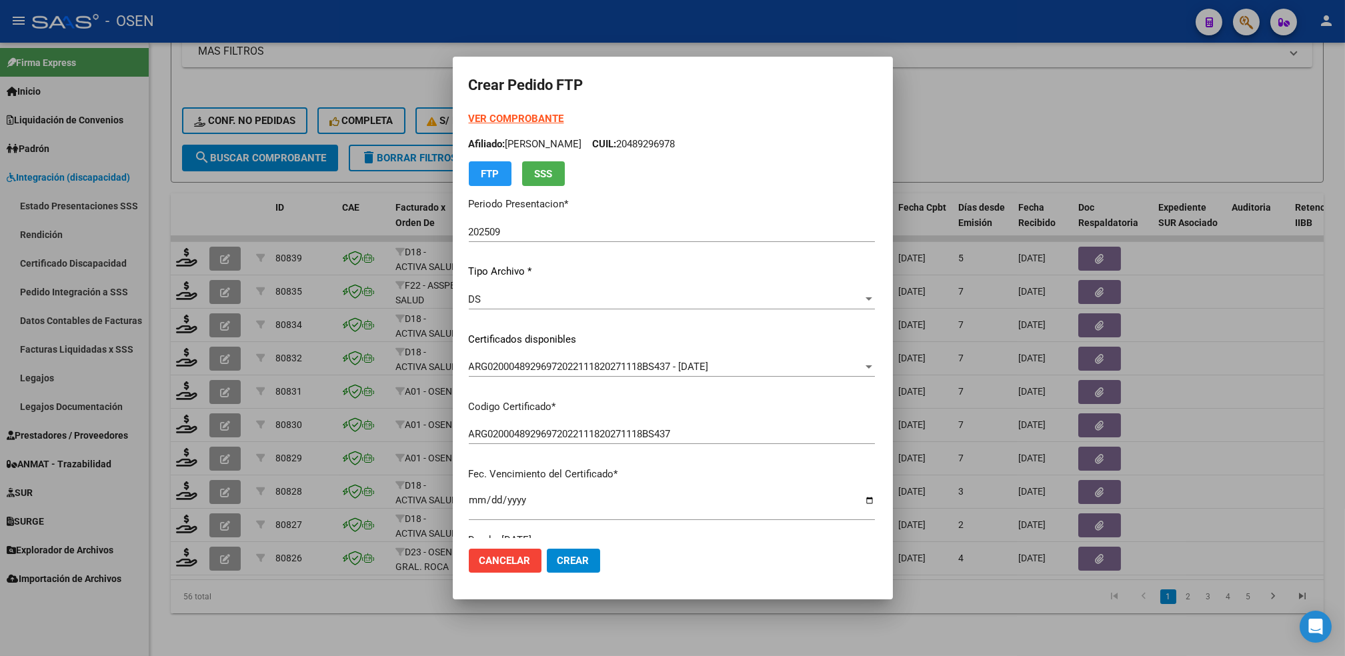
click at [500, 117] on strong "VER COMPROBANTE" at bounding box center [516, 119] width 95 height 12
click at [558, 560] on span "Crear" at bounding box center [574, 561] width 32 height 12
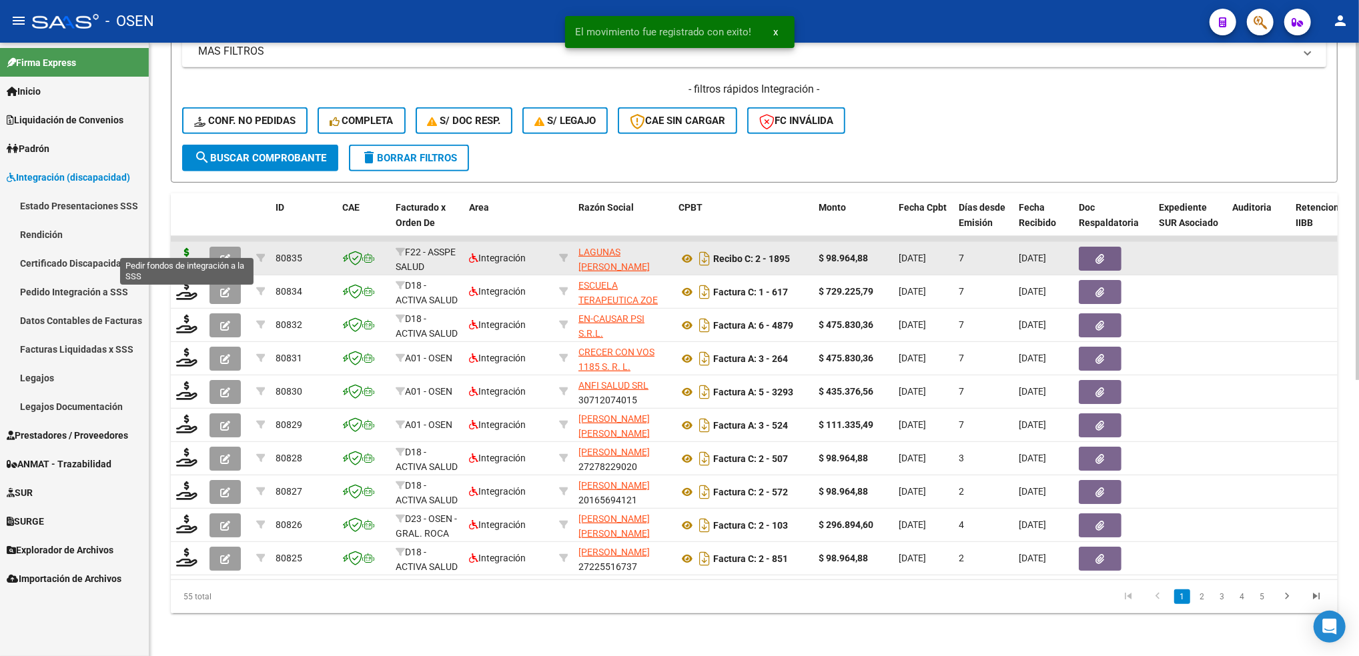
click at [188, 248] on icon at bounding box center [186, 257] width 21 height 19
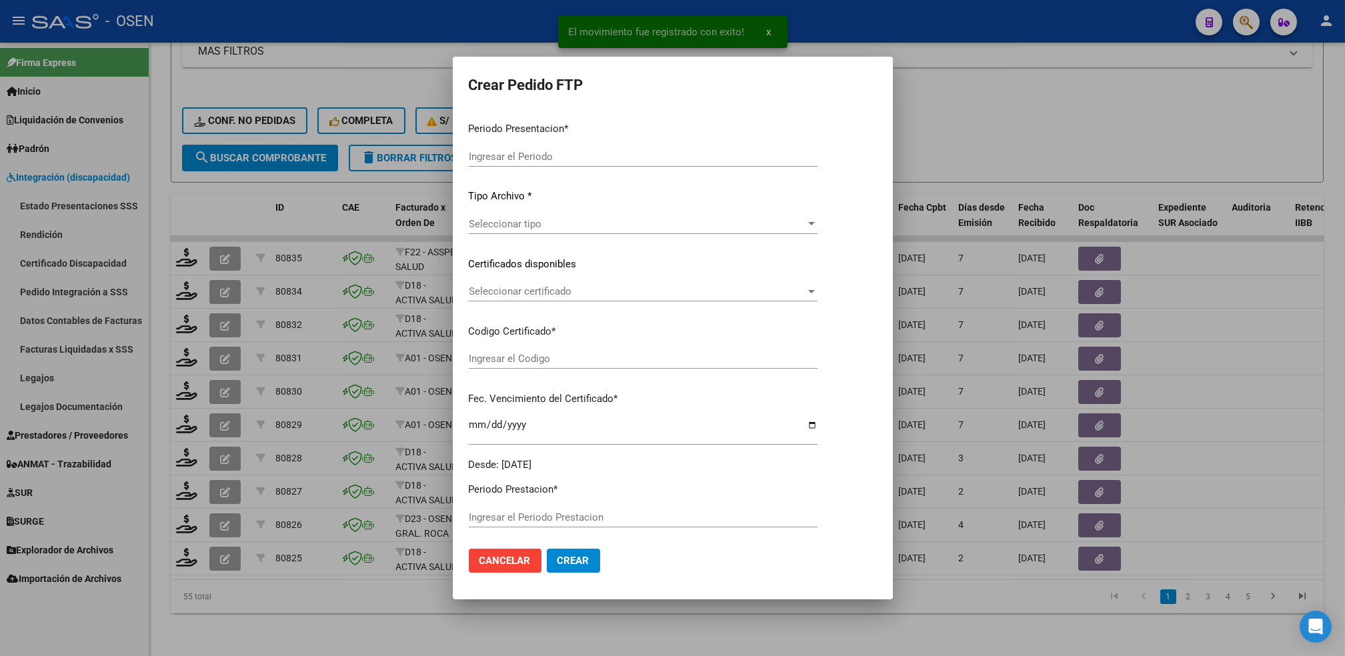
type input "202509"
type input "$ 98.964,88"
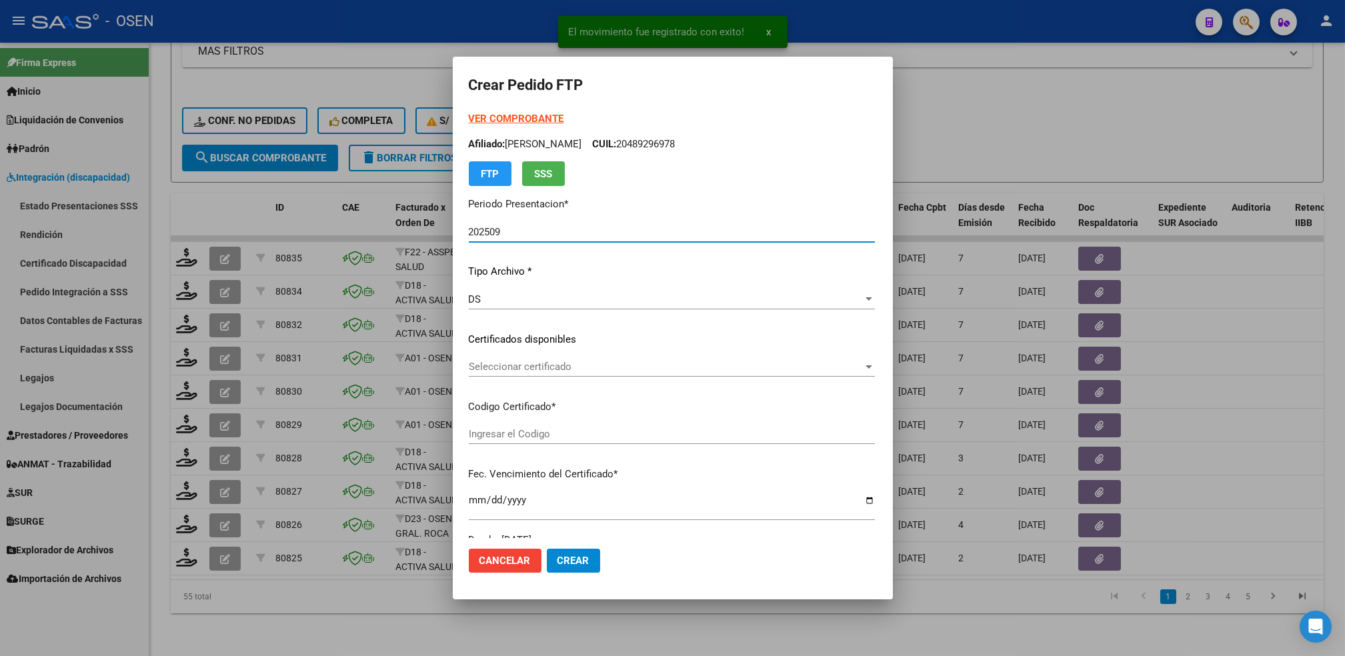
type input "ARG02000536039162023070620280706BS413"
type input "2028-07-06"
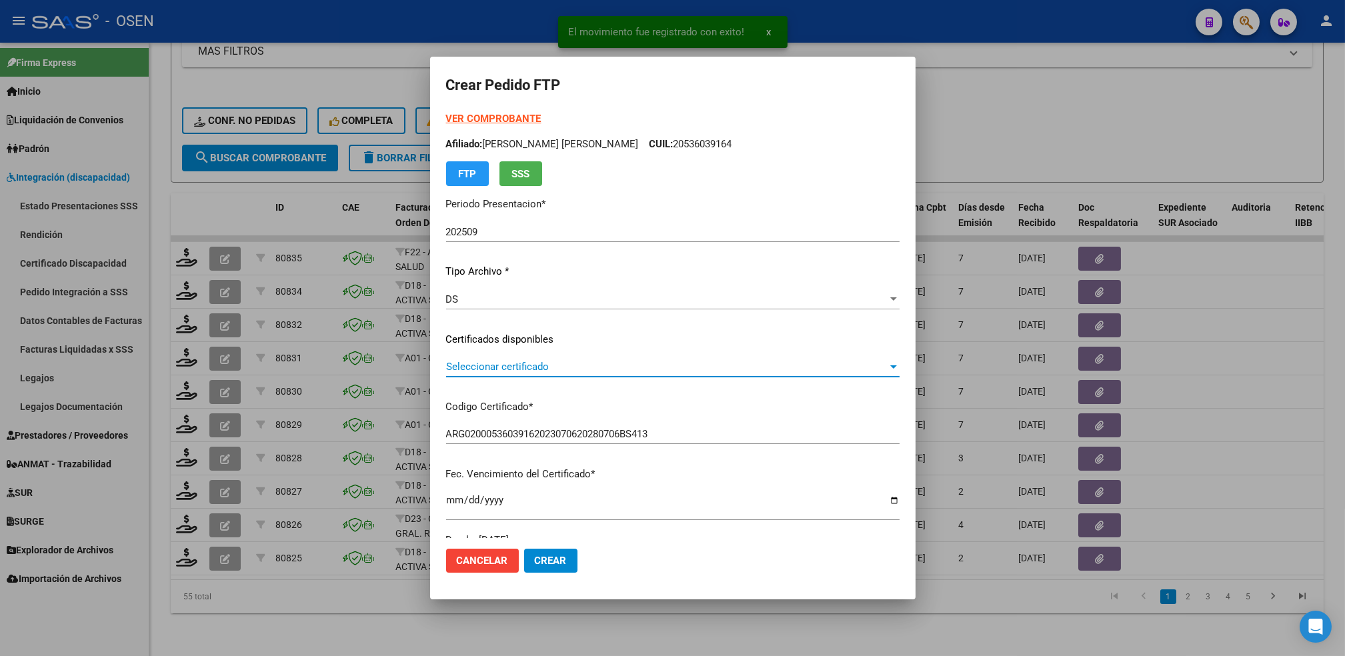
click at [534, 369] on span "Seleccionar certificado" at bounding box center [667, 367] width 442 height 12
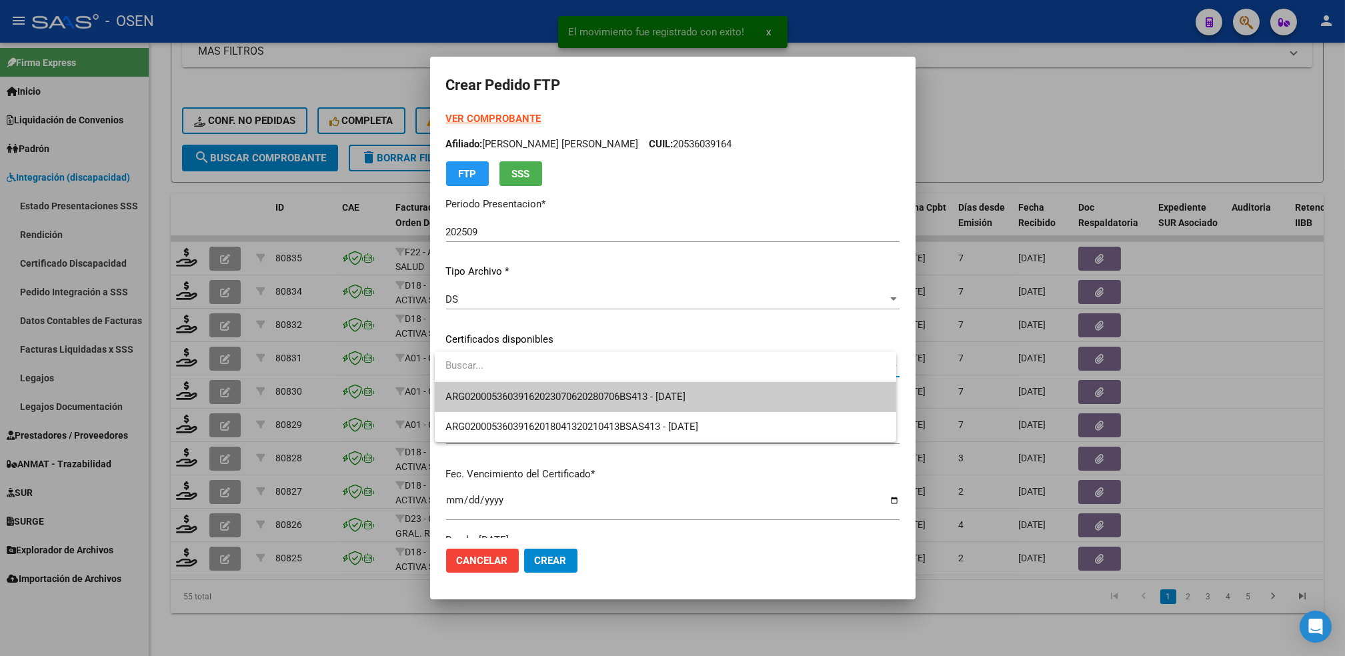
click at [540, 381] on div at bounding box center [666, 367] width 462 height 30
click at [548, 394] on span "ARG02000536039162023070620280706BS413 - 2028-07-06" at bounding box center [566, 397] width 240 height 12
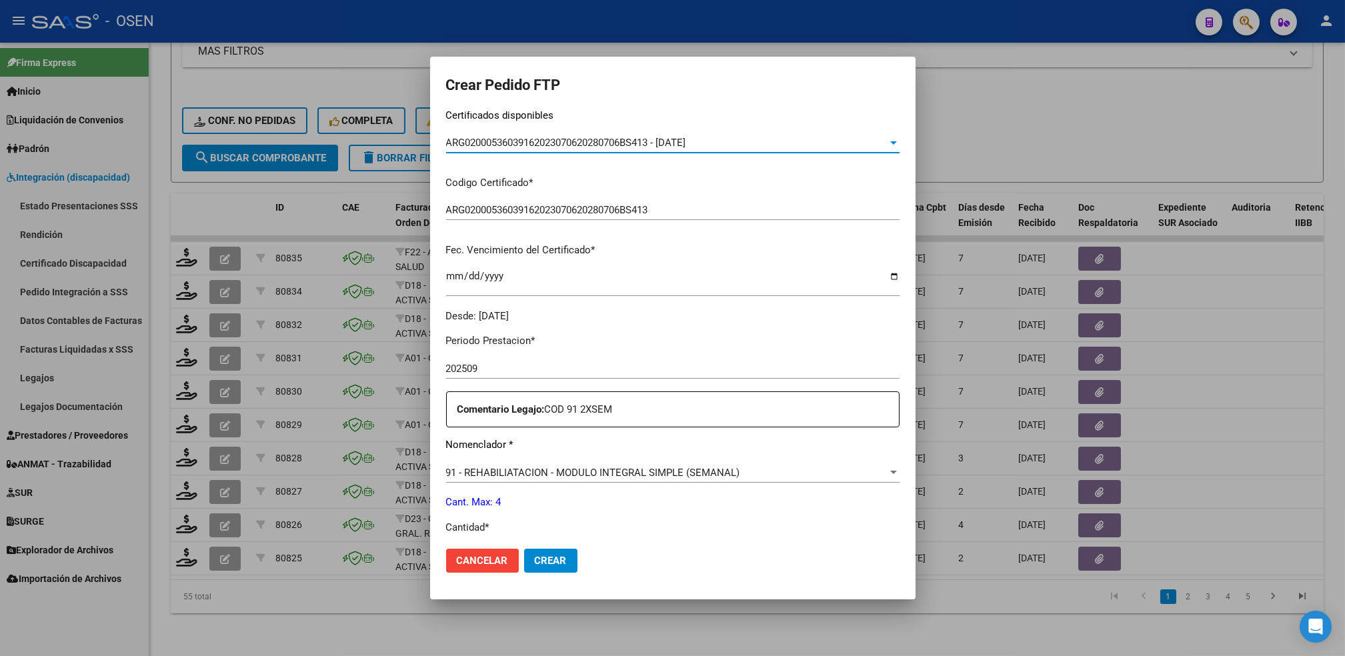
scroll to position [267, 0]
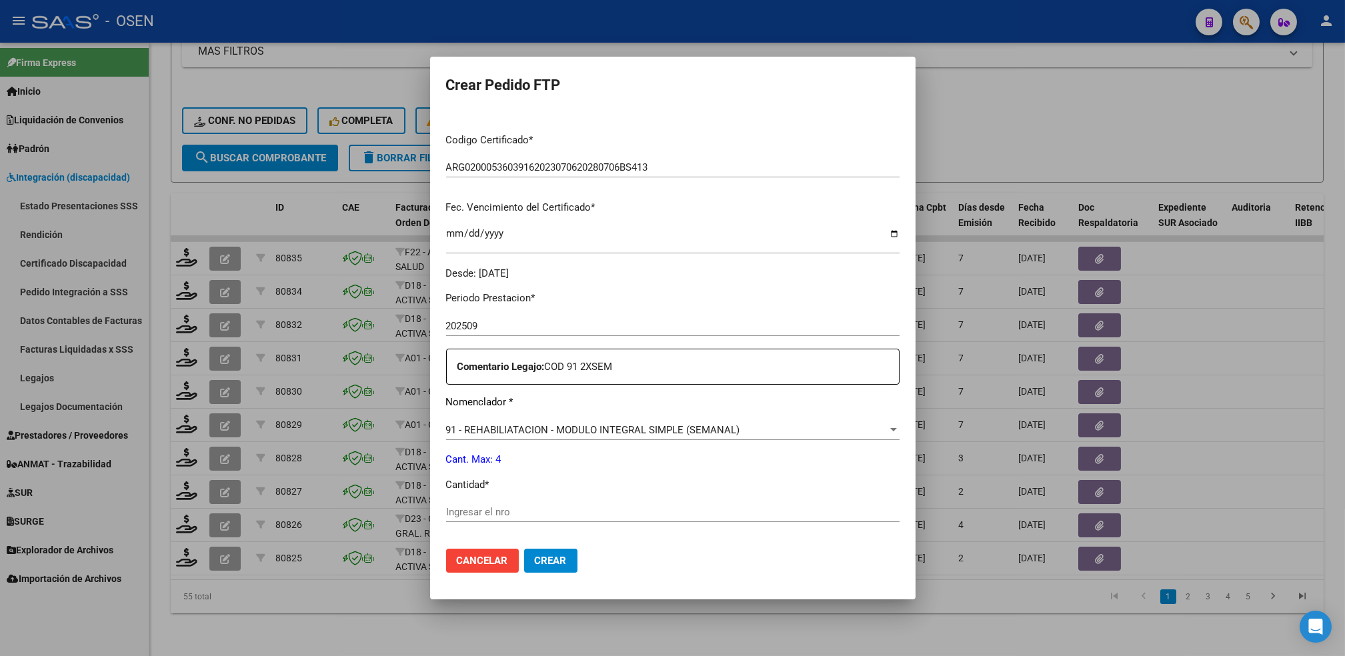
click at [516, 504] on div "Ingresar el nro" at bounding box center [673, 512] width 454 height 20
type input "4"
click at [524, 549] on button "Crear" at bounding box center [550, 561] width 53 height 24
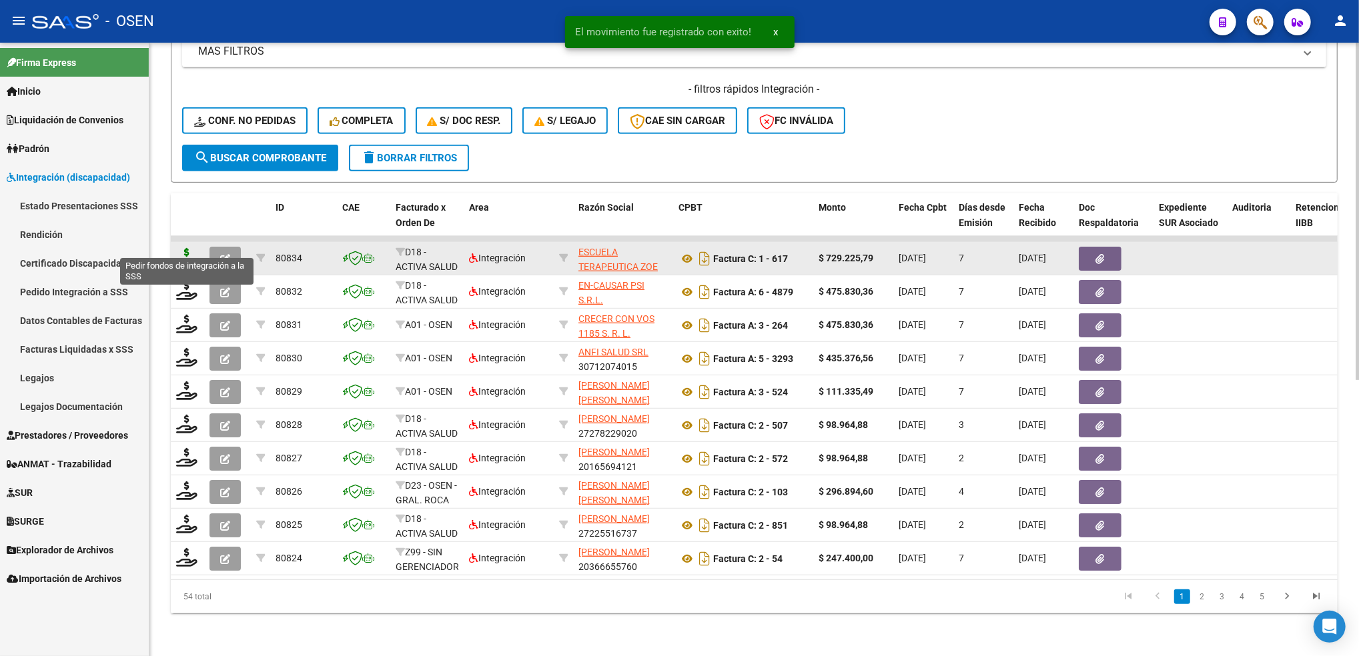
click at [193, 248] on icon at bounding box center [186, 257] width 21 height 19
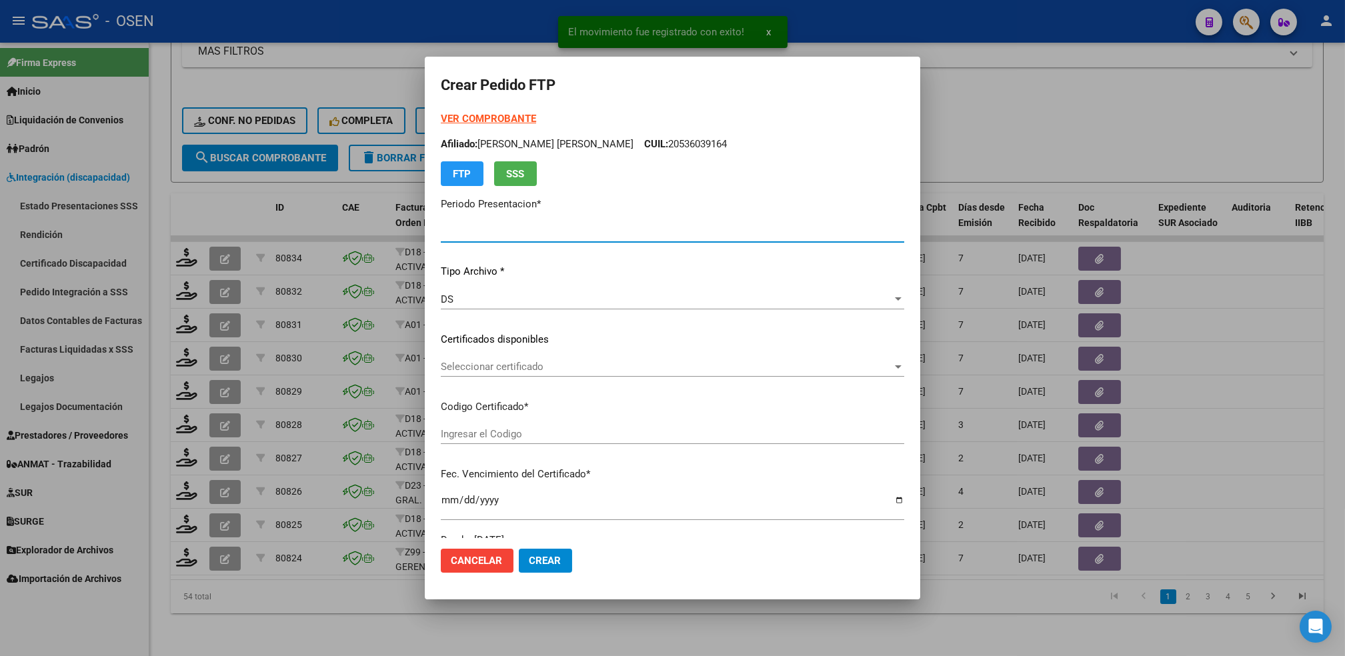
type input "202509"
type input "$ 729.225,79"
type input "ARG02000512701942024020620340206CIU536"
type input "2034-02-06"
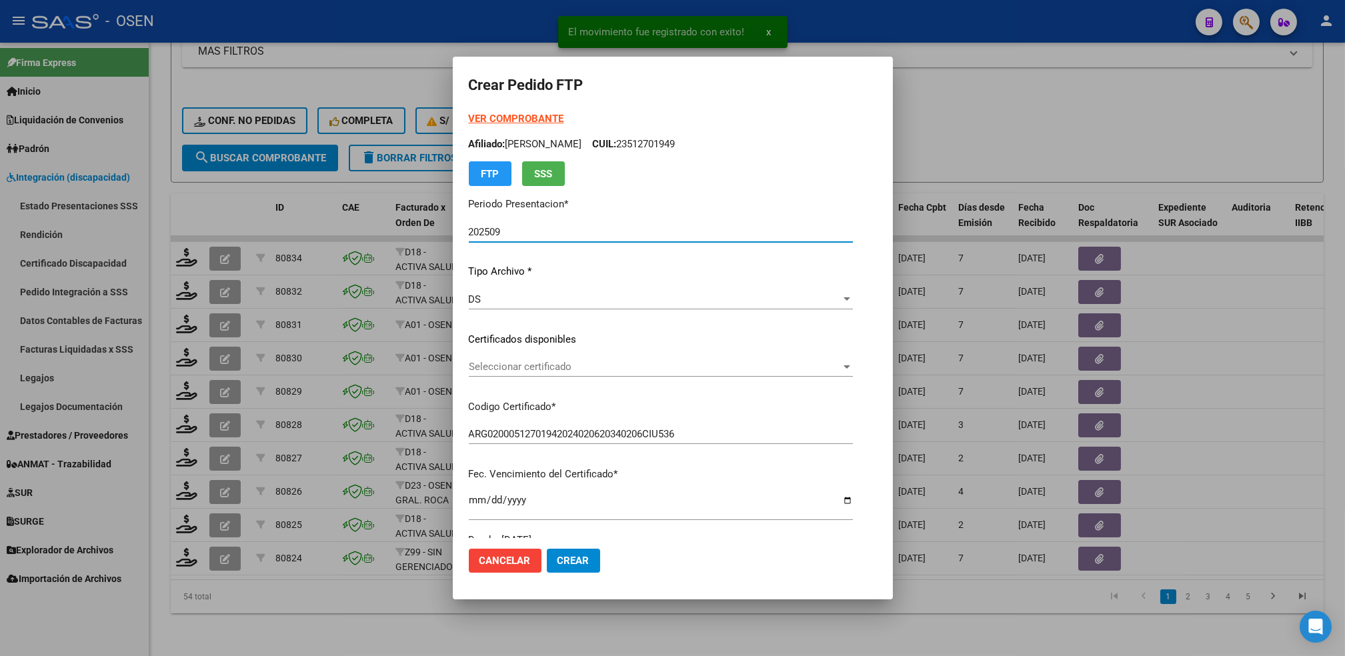
click at [505, 373] on div "Seleccionar certificado Seleccionar certificado" at bounding box center [661, 367] width 384 height 20
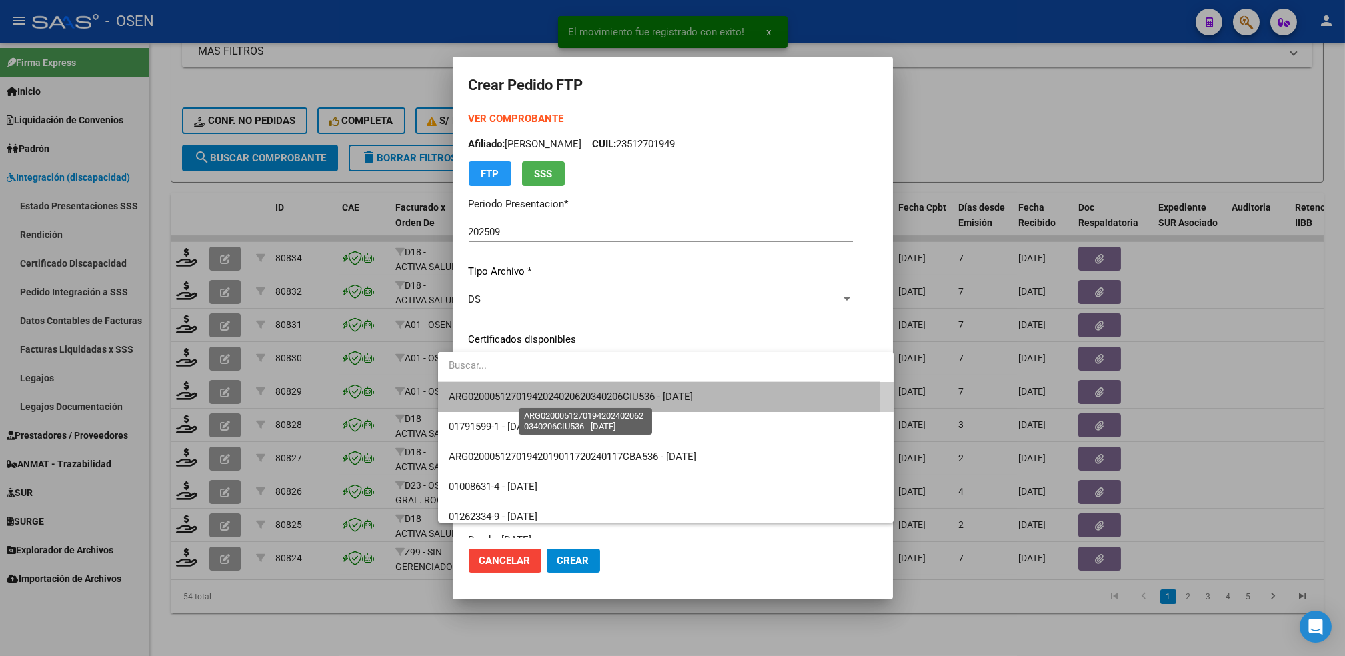
click at [510, 392] on span "ARG02000512701942024020620340206CIU536 - 2034-02-06" at bounding box center [571, 397] width 244 height 12
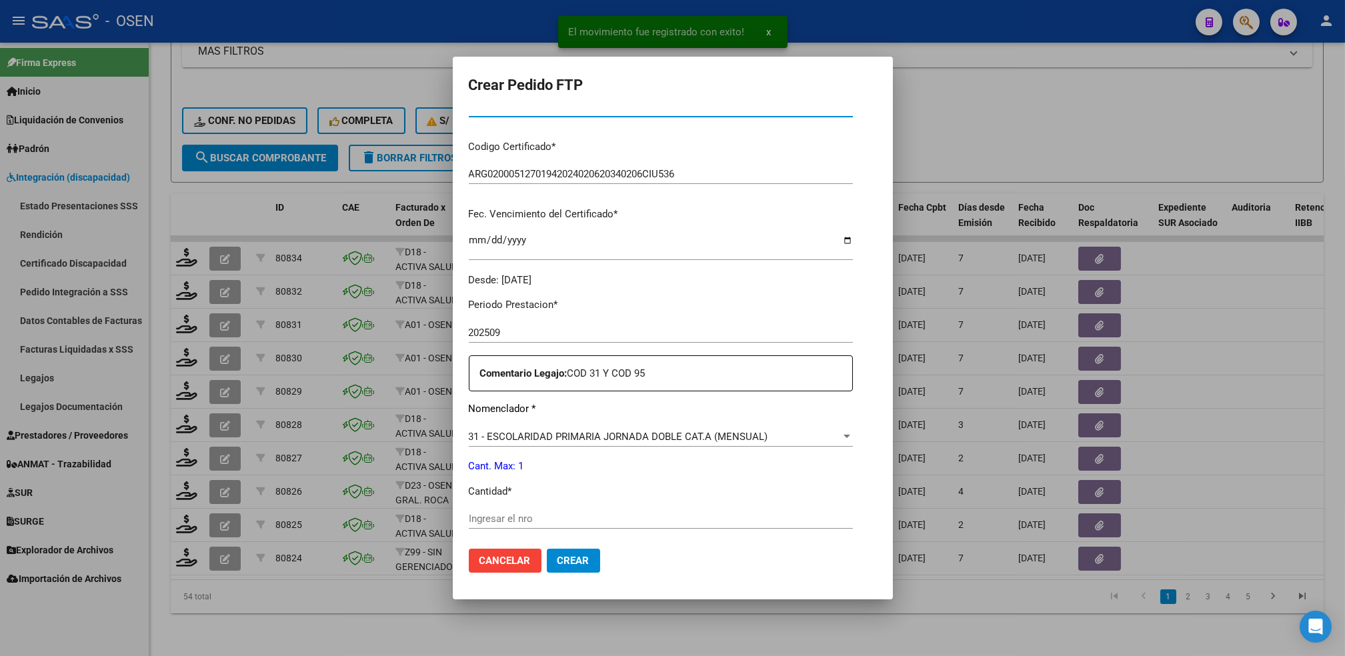
scroll to position [267, 0]
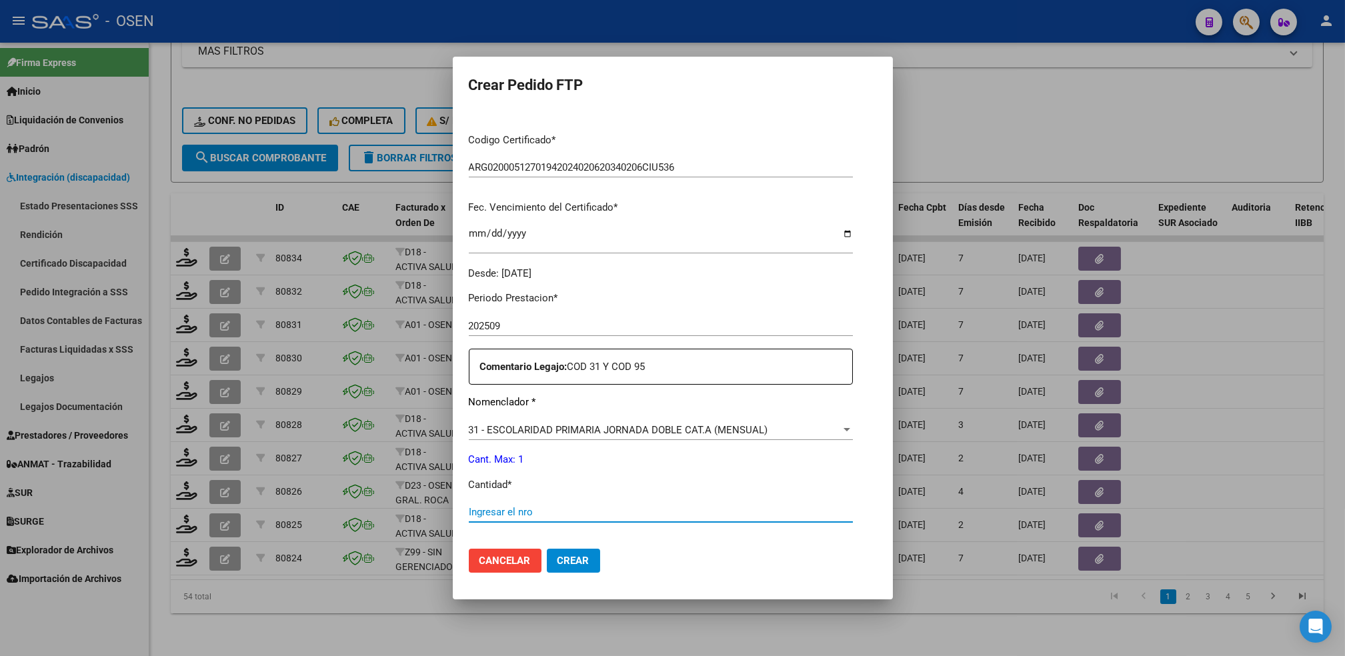
click at [483, 512] on input "Ingresar el nro" at bounding box center [661, 512] width 384 height 12
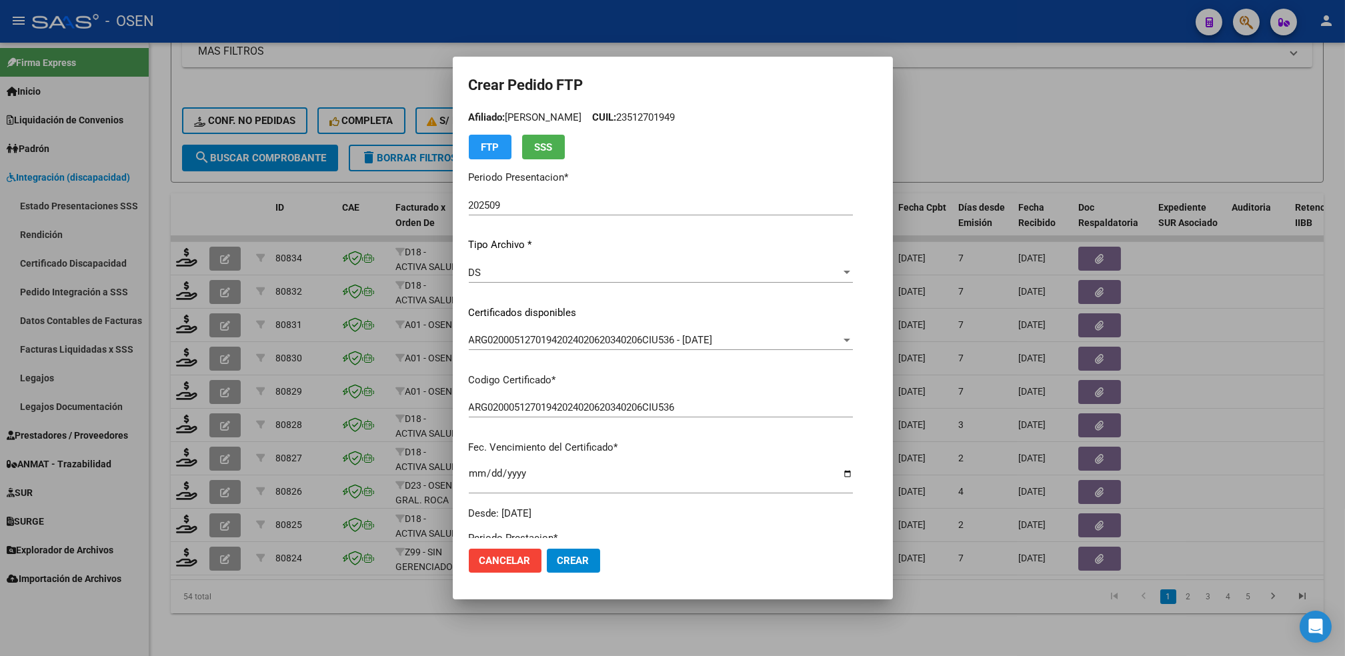
scroll to position [0, 0]
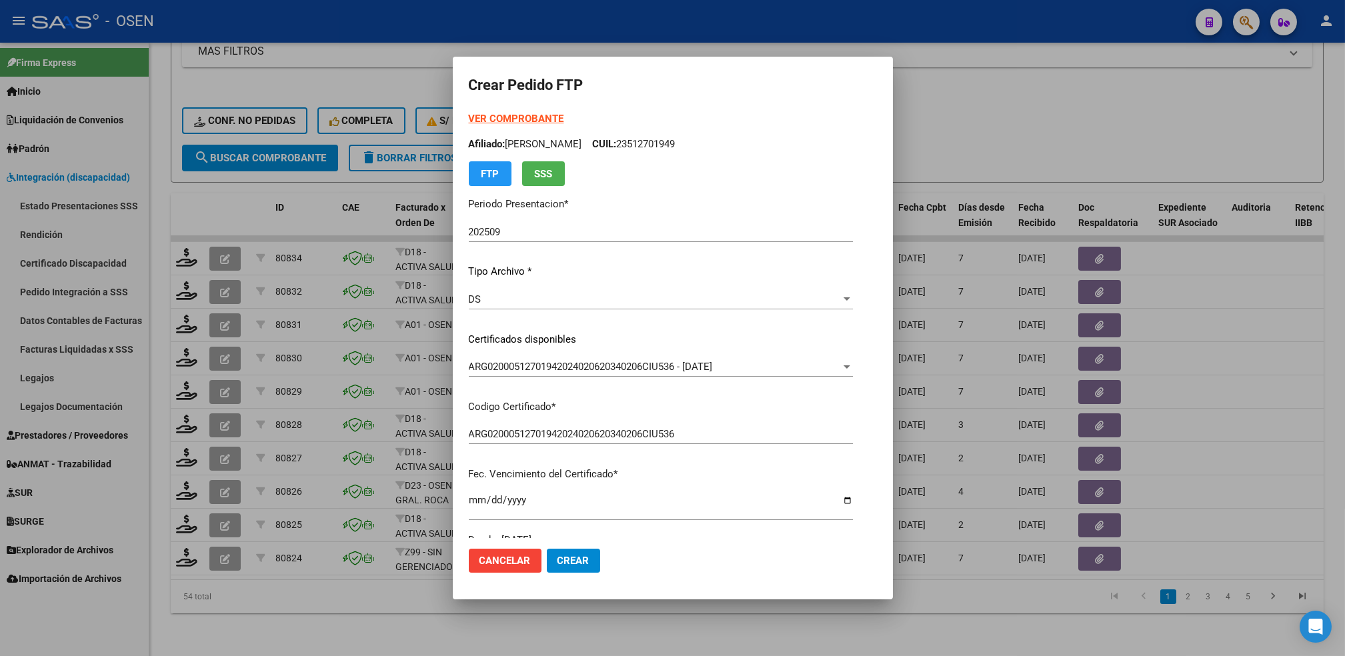
click at [482, 115] on strong "VER COMPROBANTE" at bounding box center [516, 119] width 95 height 12
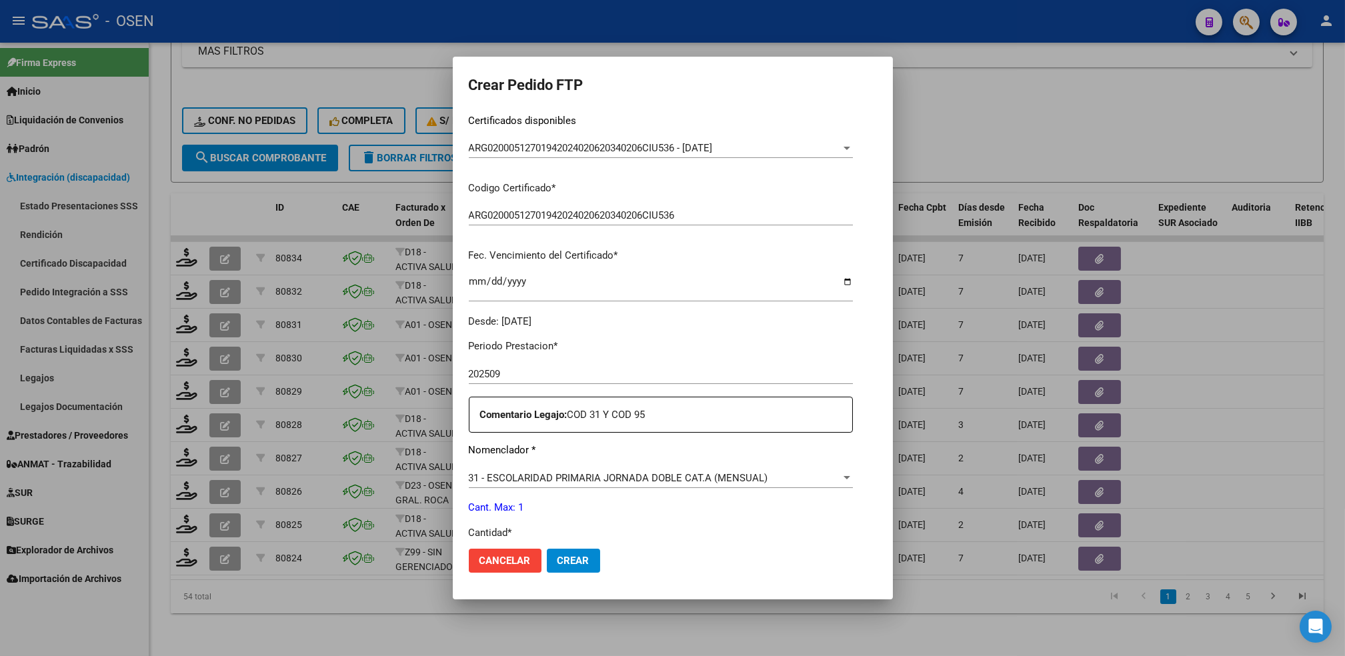
scroll to position [355, 0]
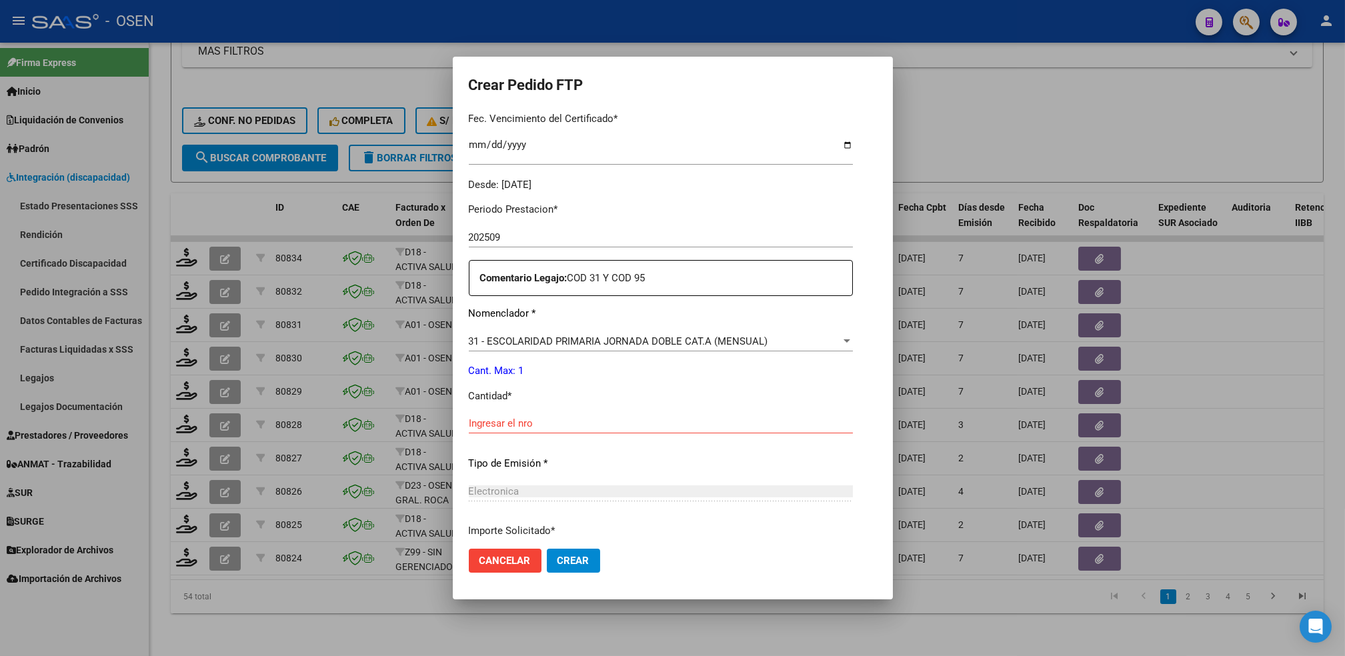
click at [518, 428] on input "Ingresar el nro" at bounding box center [661, 424] width 384 height 12
type input "1"
click at [558, 564] on span "Crear" at bounding box center [574, 561] width 32 height 12
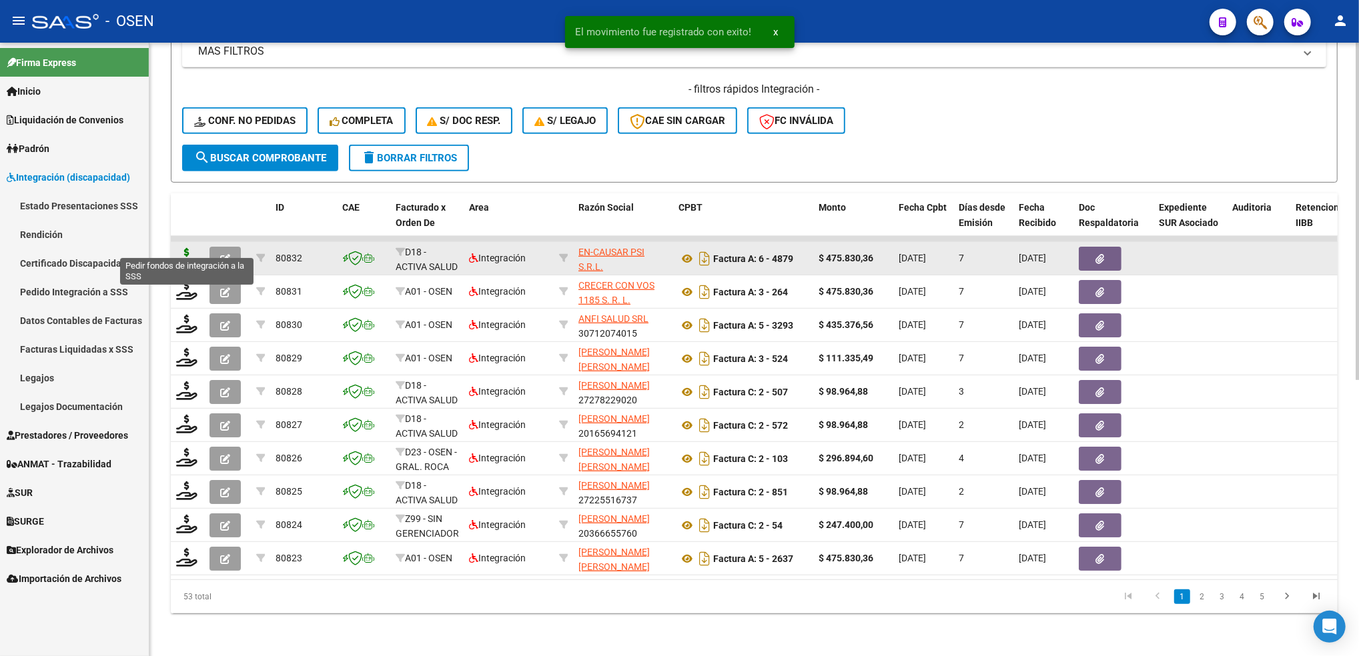
click at [184, 248] on icon at bounding box center [186, 257] width 21 height 19
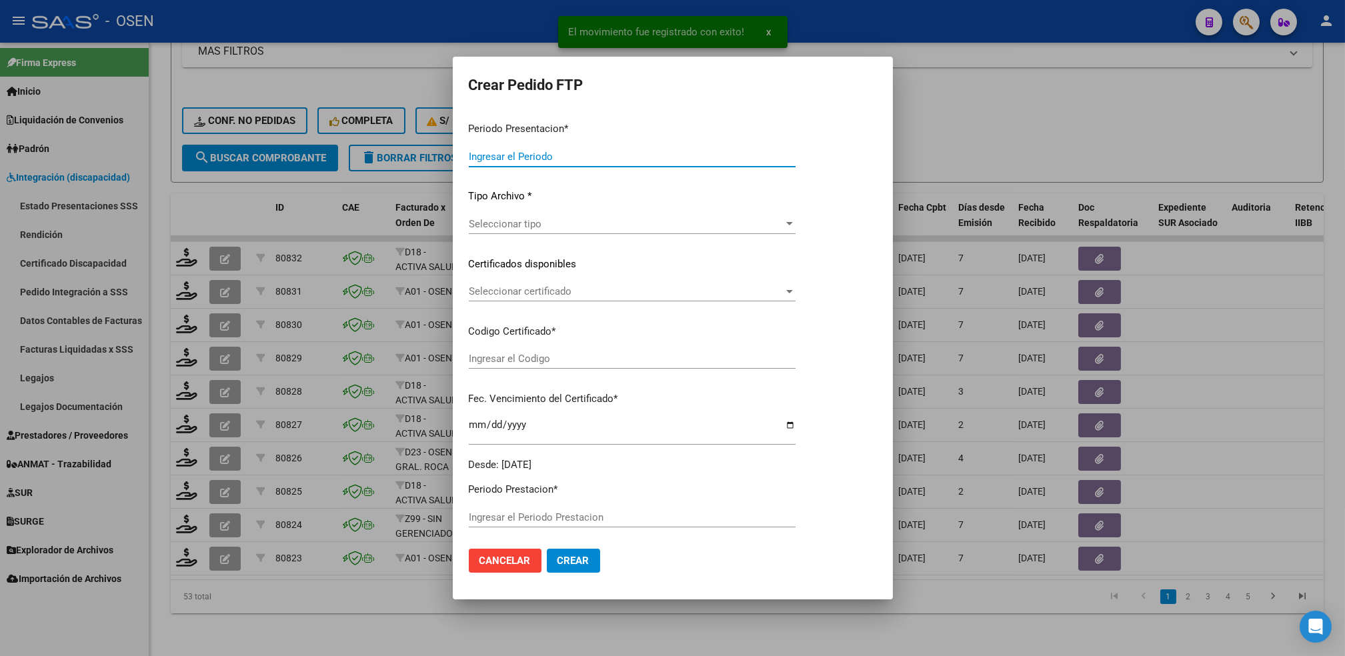
type input "202509"
type input "$ 475.830,36"
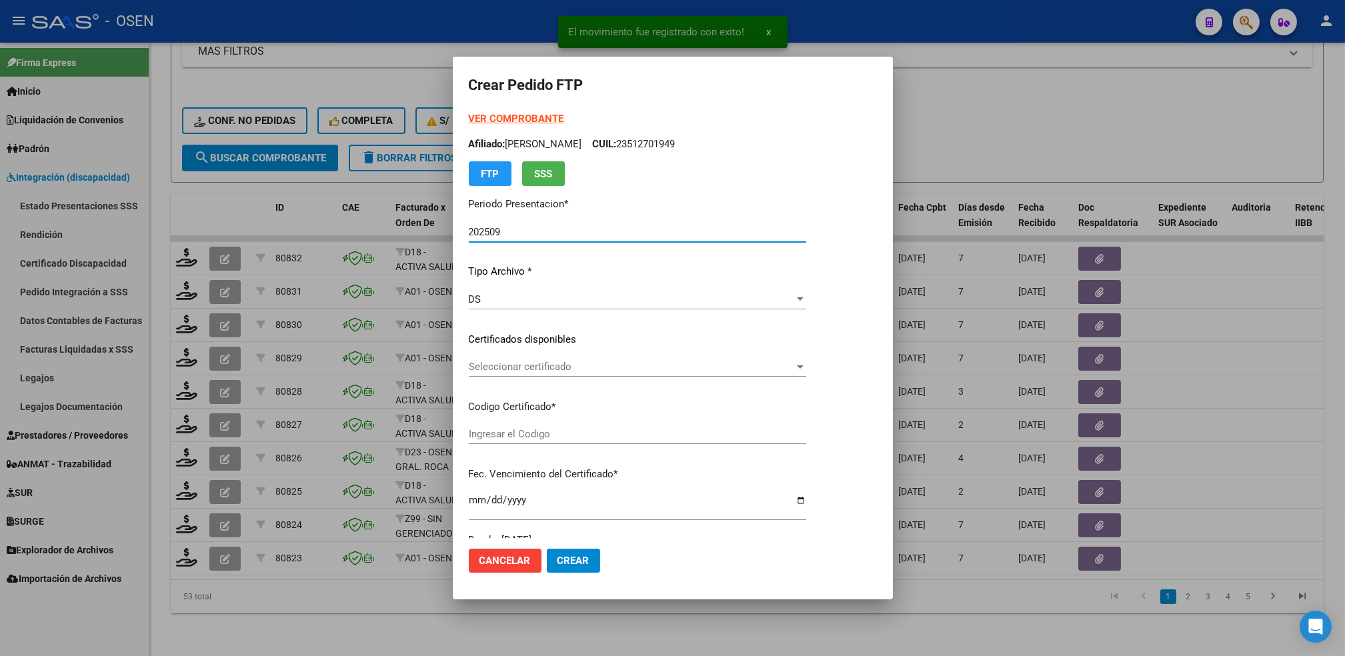
type input "ARG01000558738712025012120300121BUE430"
type input "2030-01-21"
click at [534, 373] on div "Seleccionar certificado Seleccionar certificado" at bounding box center [637, 367] width 337 height 20
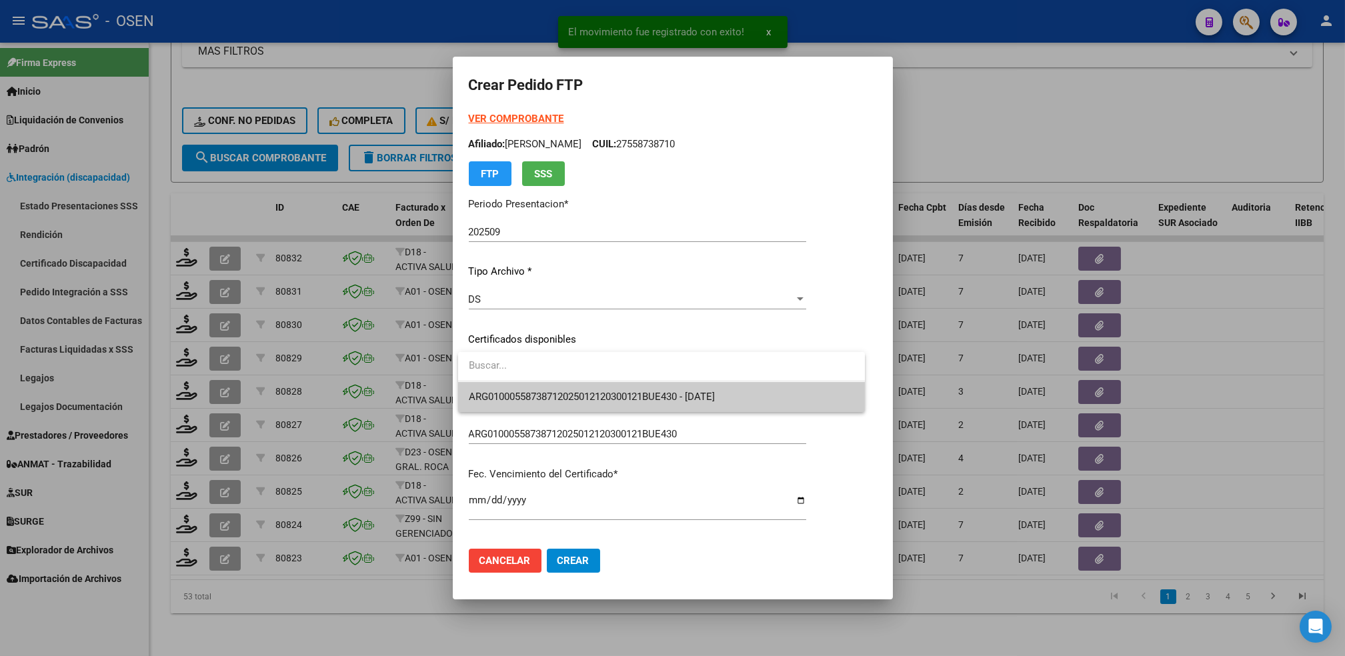
click at [540, 391] on span "ARG01000558738712025012120300121BUE430 - 2030-01-21" at bounding box center [592, 397] width 247 height 12
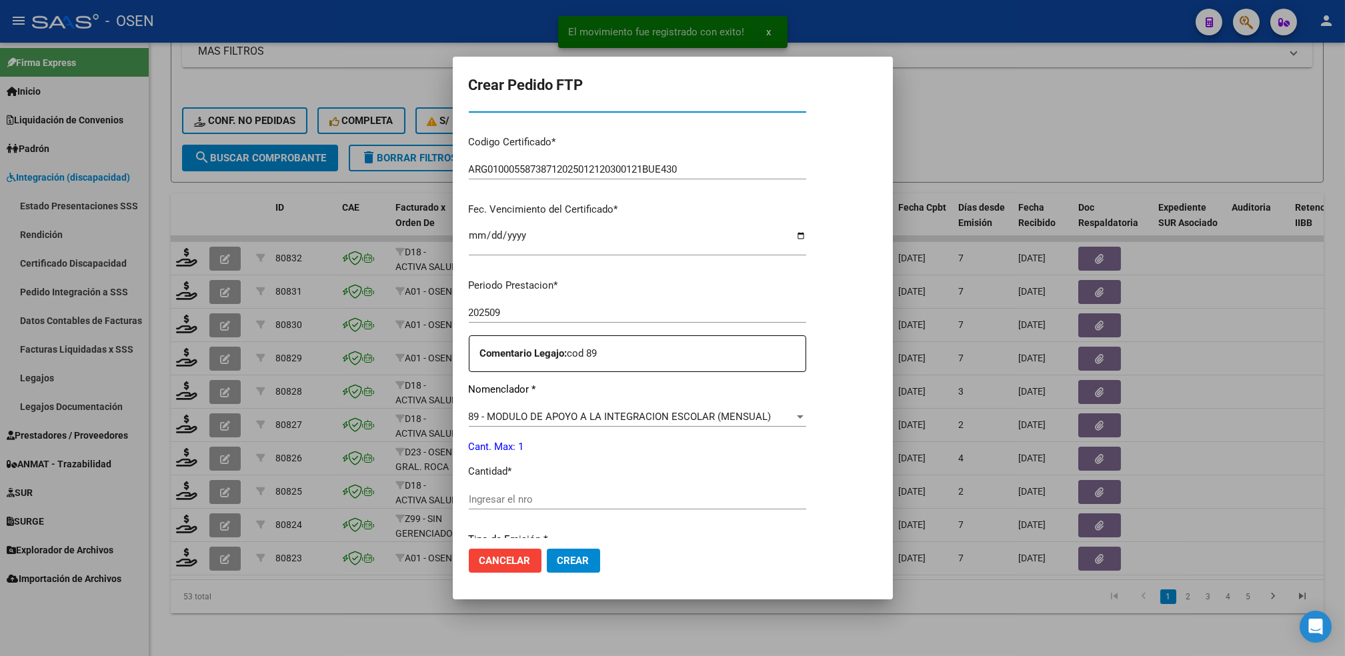
scroll to position [267, 0]
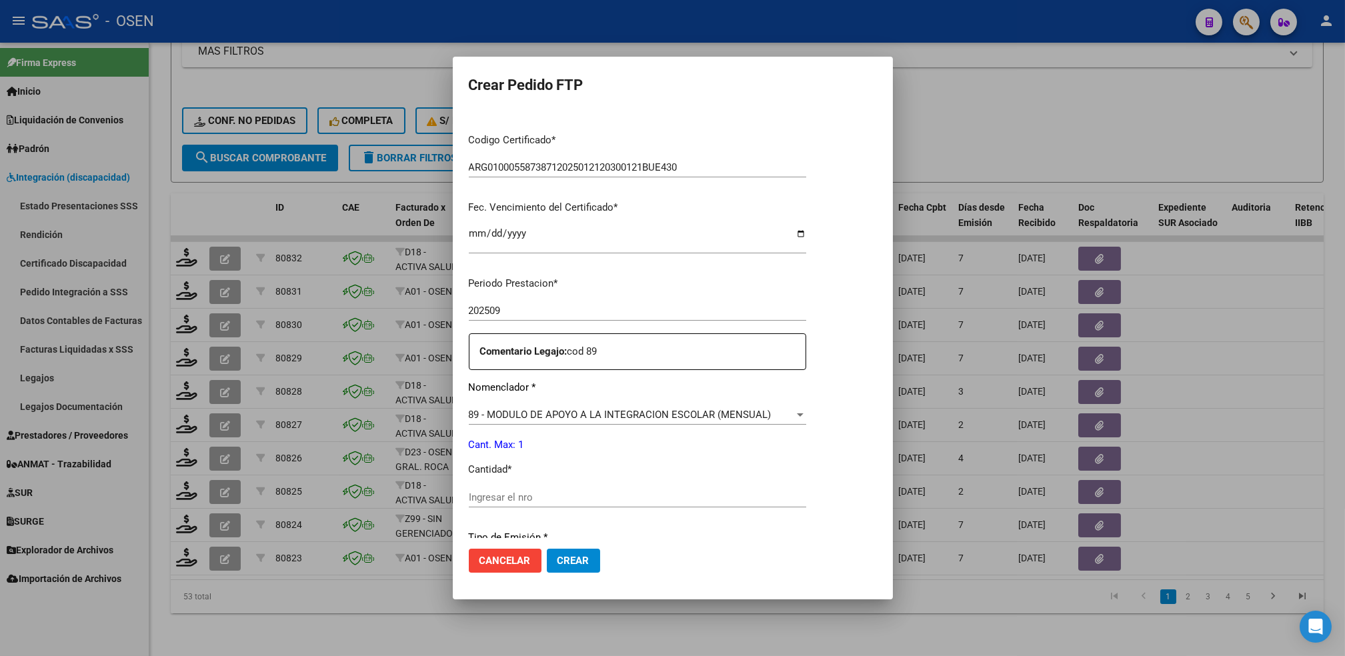
click at [506, 500] on input "Ingresar el nro" at bounding box center [637, 498] width 337 height 12
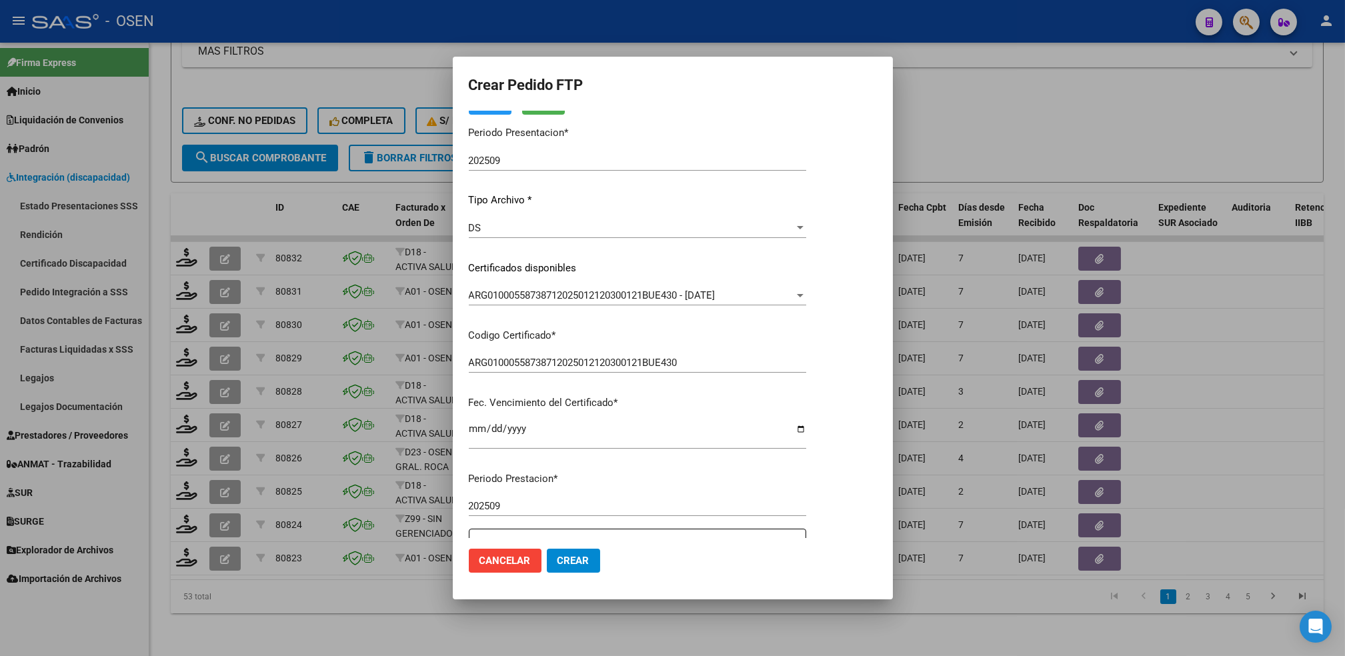
scroll to position [0, 0]
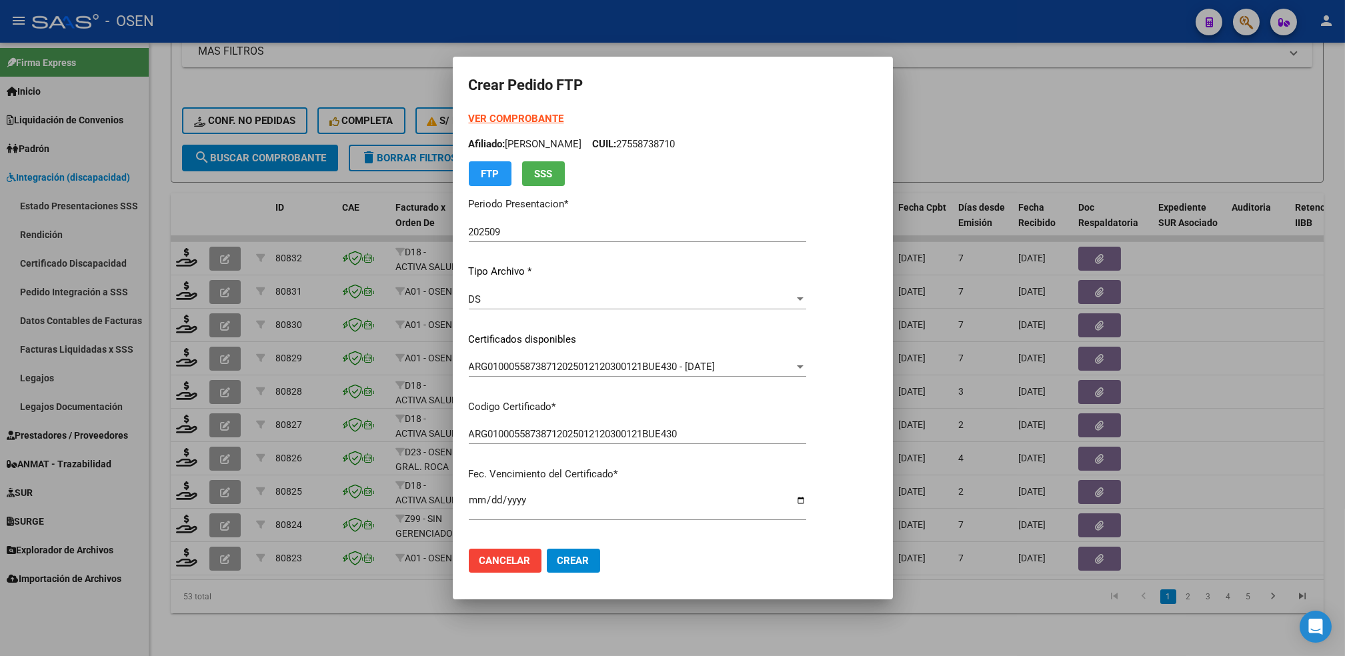
type input "1"
click at [521, 121] on strong "VER COMPROBANTE" at bounding box center [516, 119] width 95 height 12
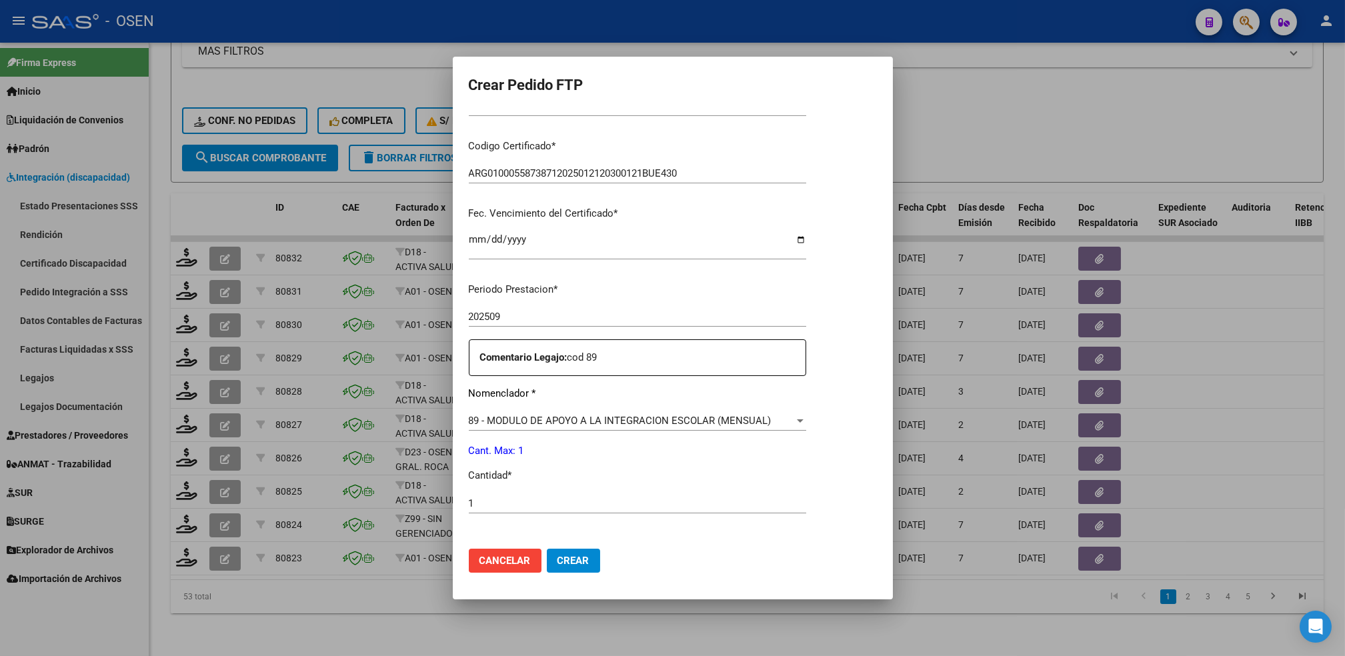
scroll to position [267, 0]
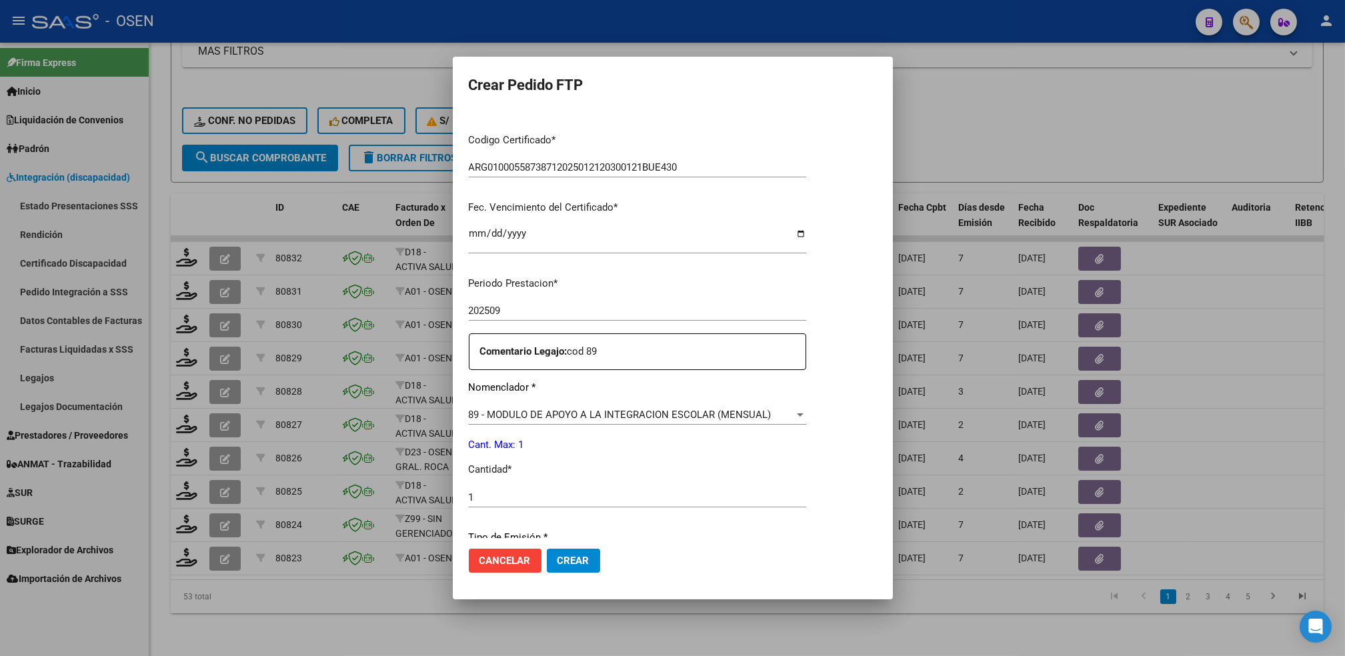
click at [572, 552] on button "Crear" at bounding box center [573, 561] width 53 height 24
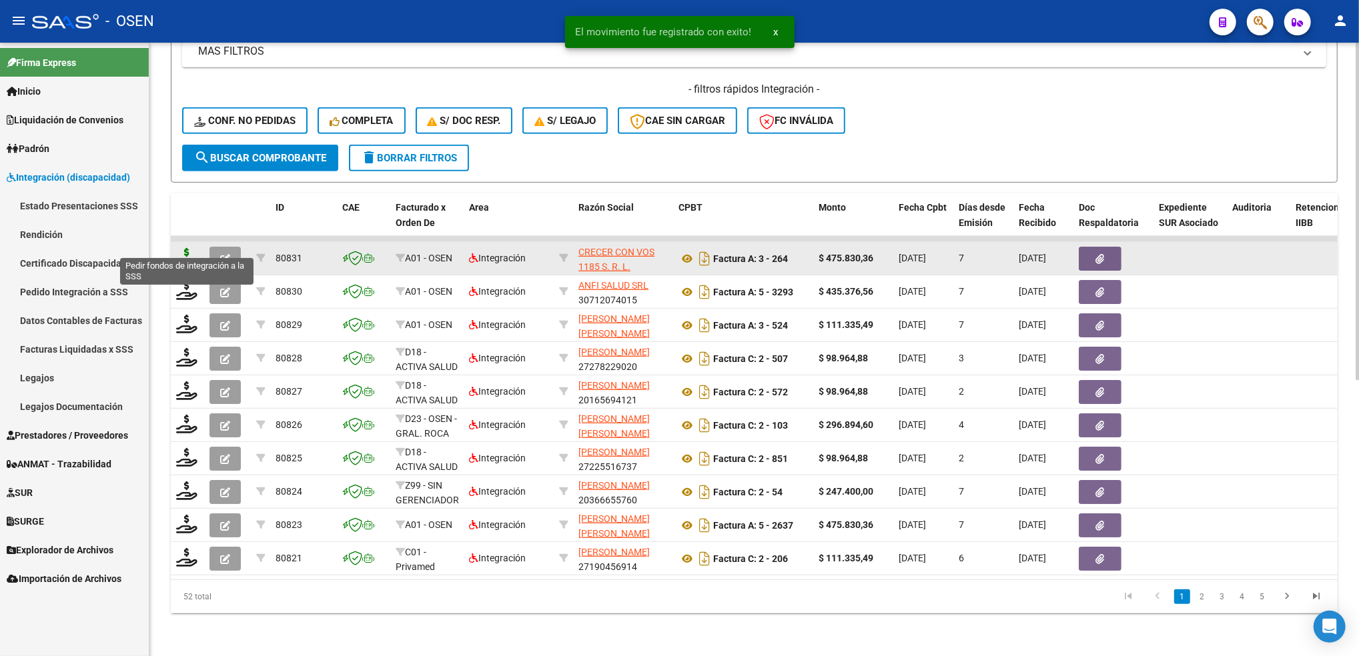
click at [183, 248] on icon at bounding box center [186, 257] width 21 height 19
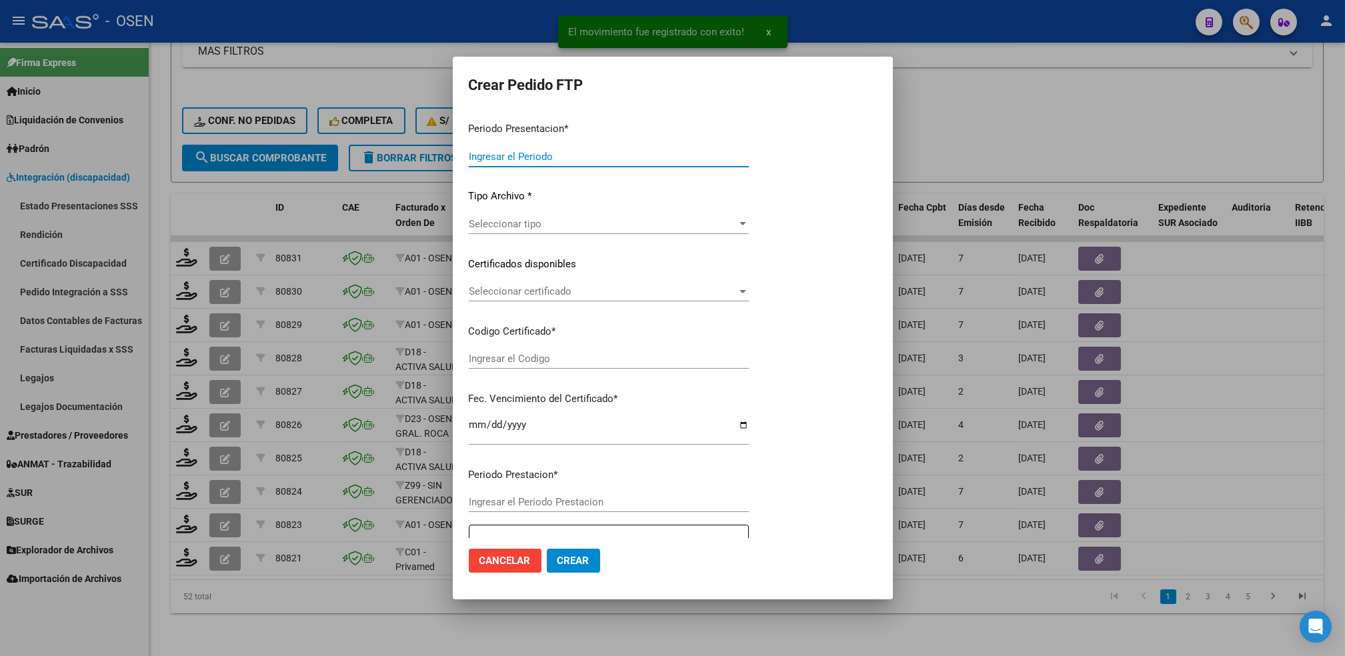
type input "202509"
type input "$ 475.830,36"
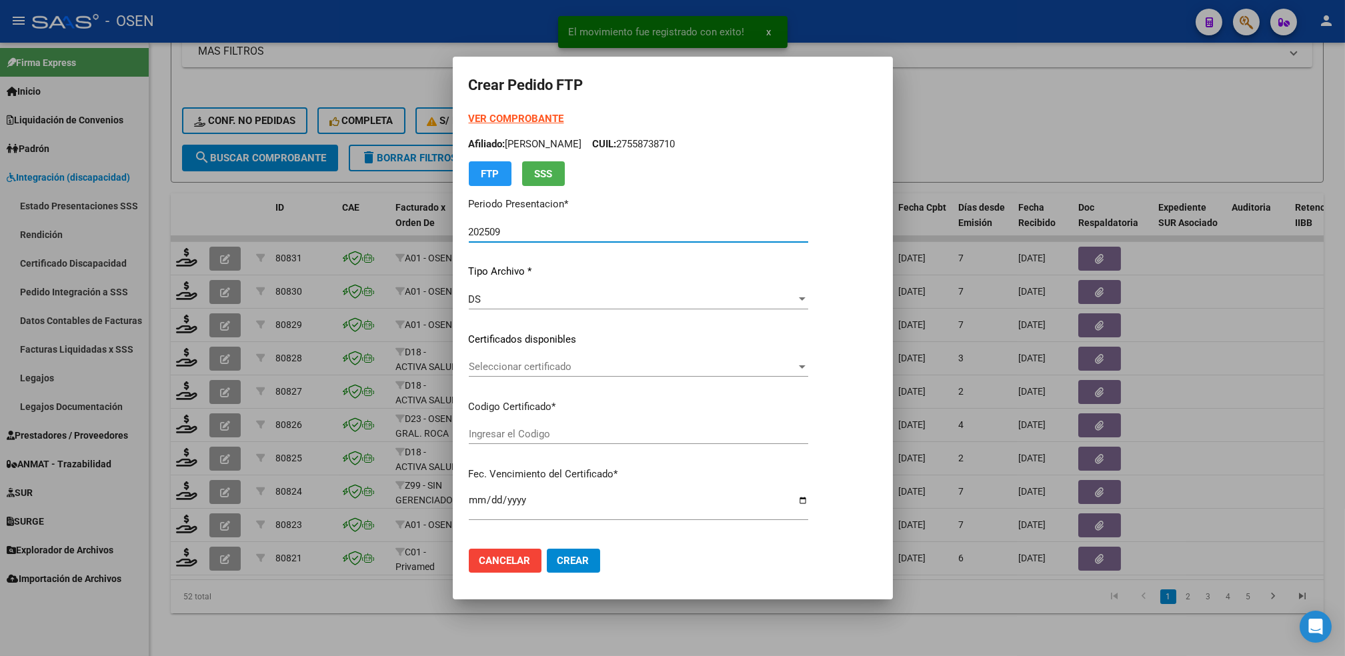
type input "ARG020005824668420240524 20270524BUE413"
type input "2027-05-24"
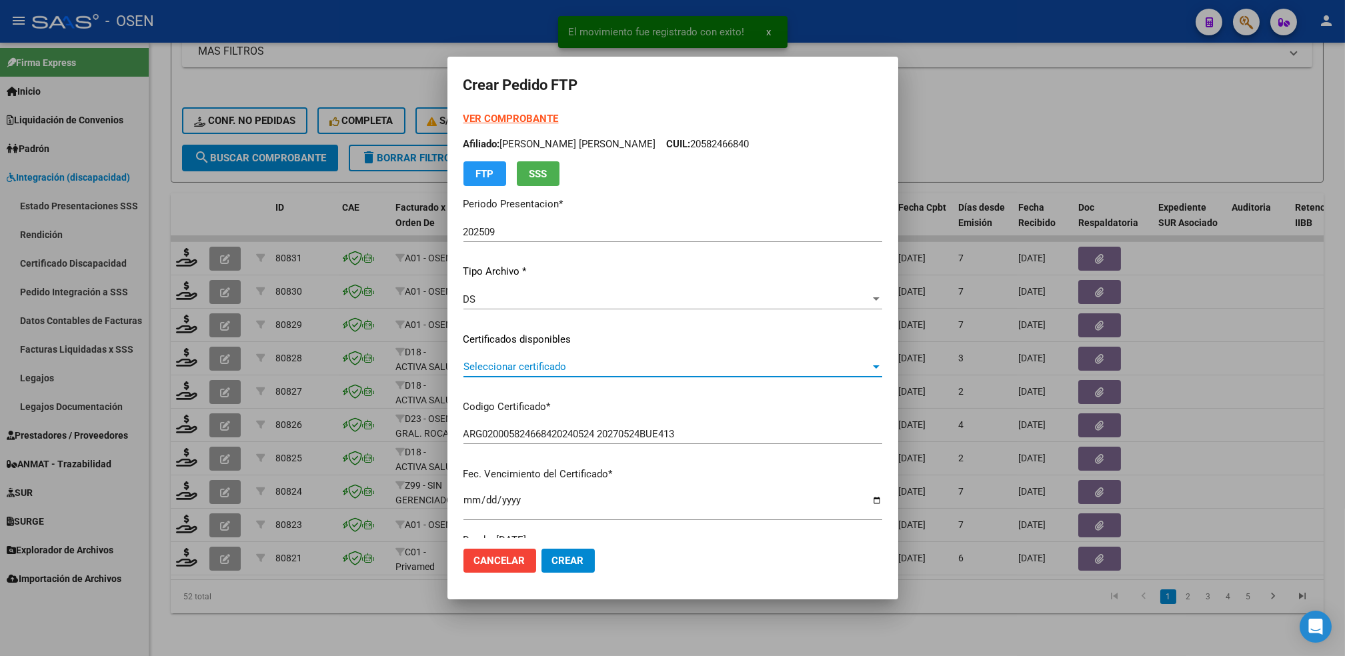
click at [516, 367] on span "Seleccionar certificado" at bounding box center [667, 367] width 407 height 12
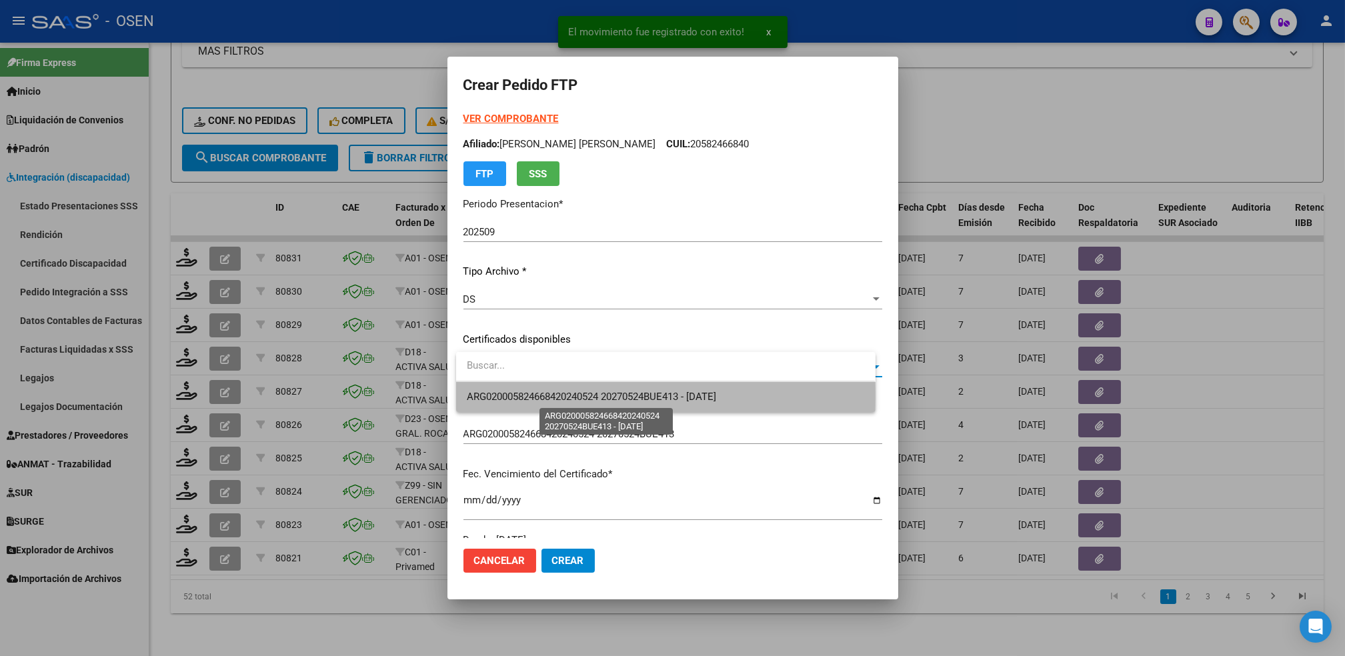
click at [519, 397] on span "ARG020005824668420240524 20270524BUE413 - 2027-05-24" at bounding box center [591, 397] width 249 height 12
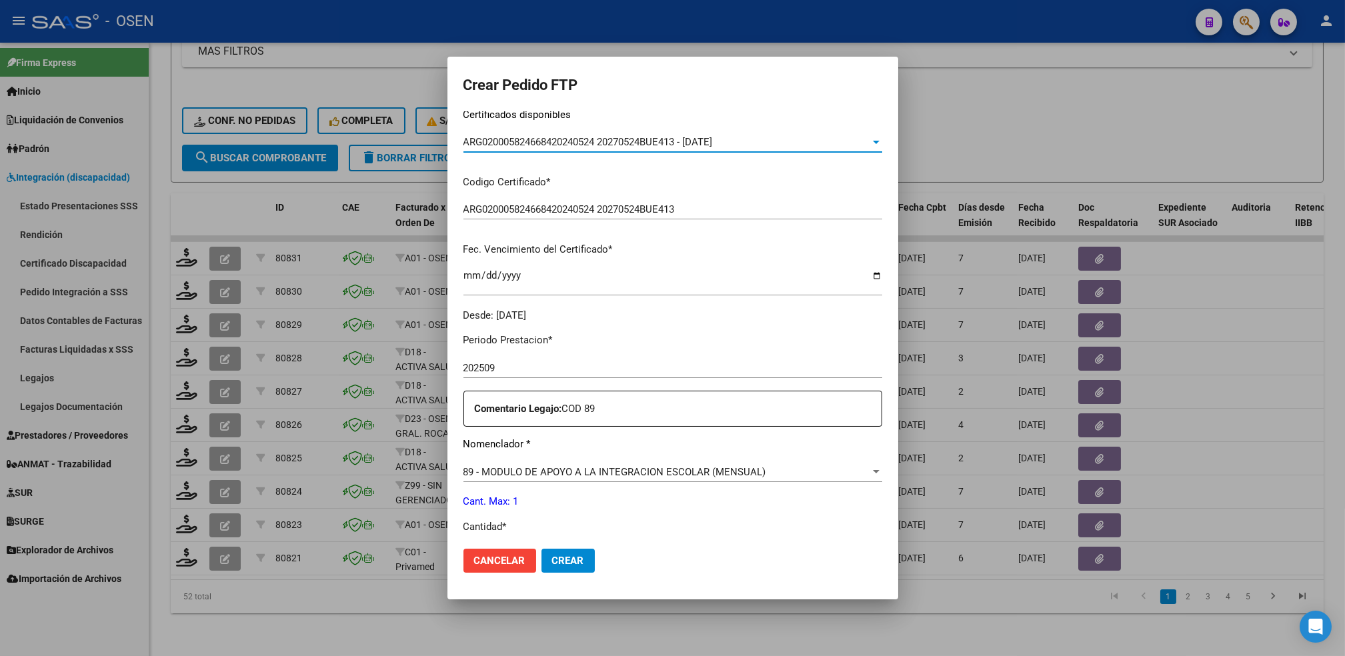
scroll to position [267, 0]
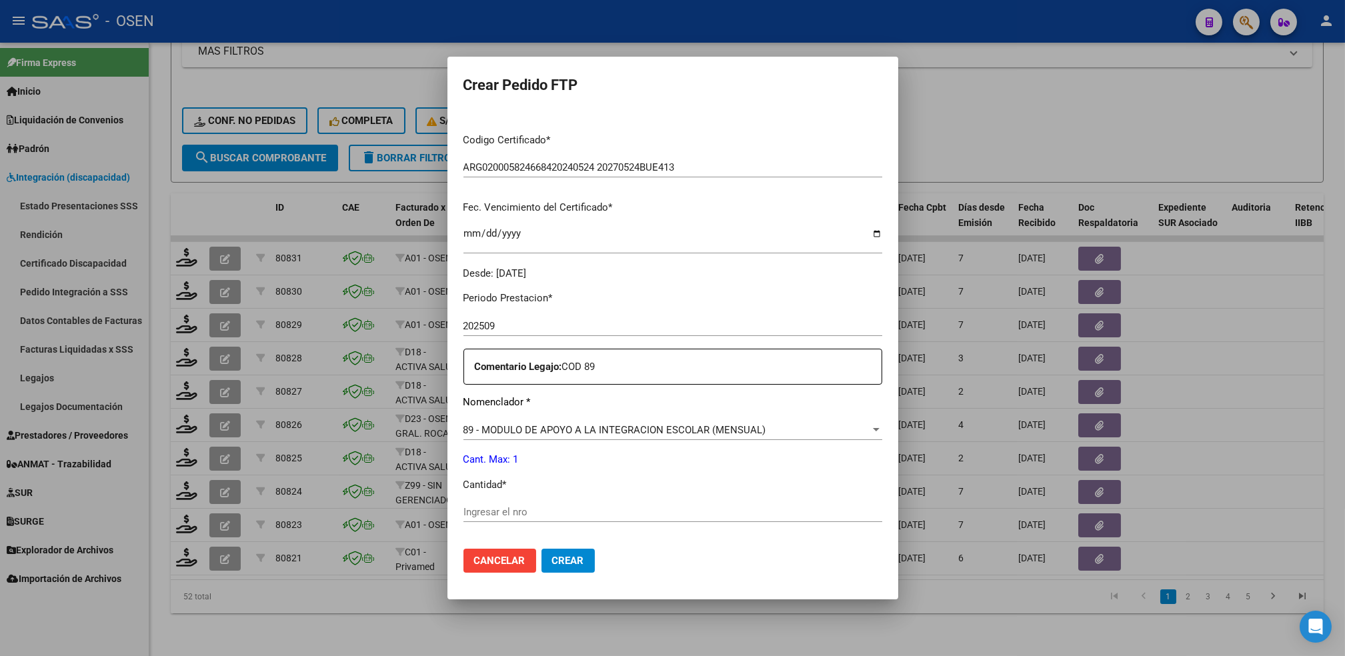
click at [519, 509] on input "Ingresar el nro" at bounding box center [673, 512] width 419 height 12
type input "1"
click at [542, 549] on button "Crear" at bounding box center [568, 561] width 53 height 24
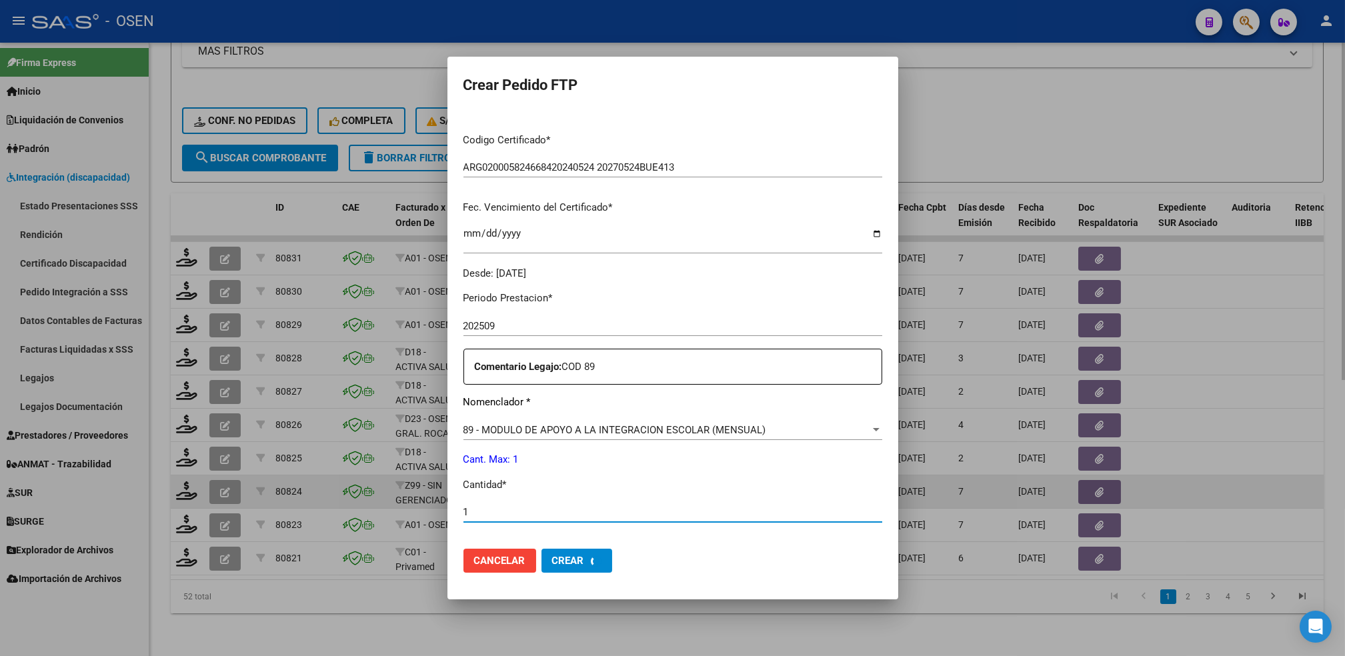
scroll to position [192, 0]
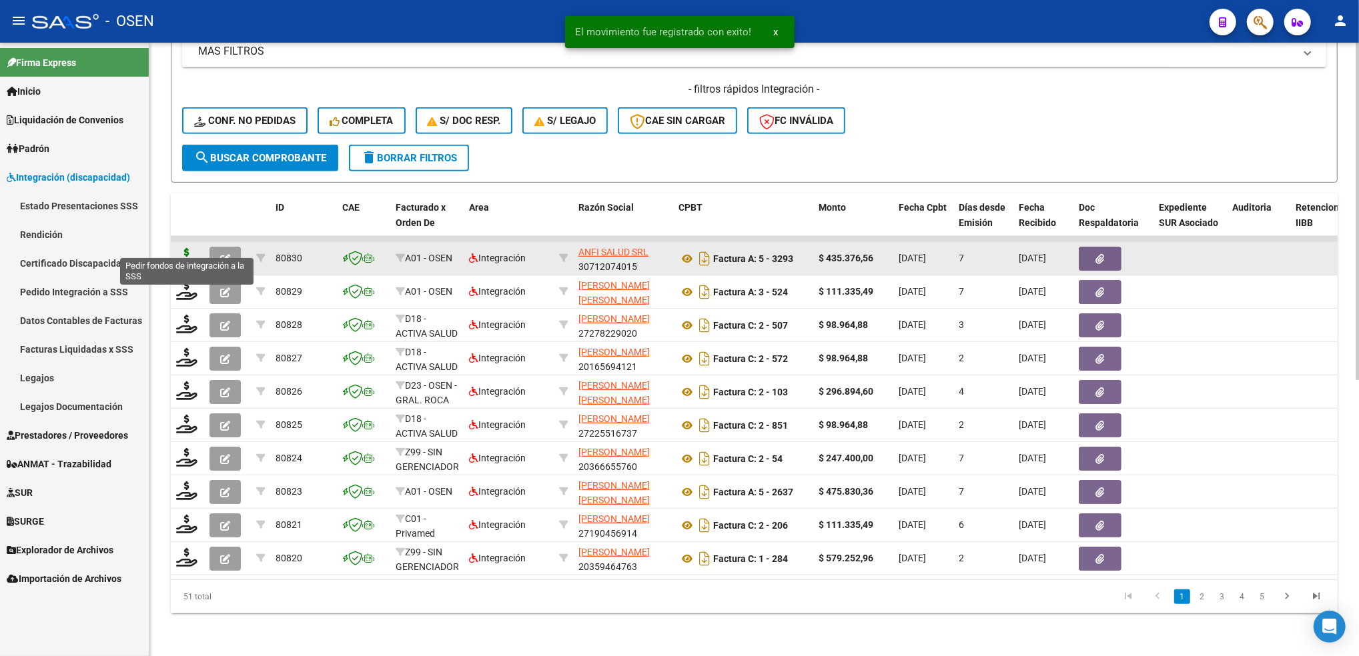
click at [180, 248] on icon at bounding box center [186, 257] width 21 height 19
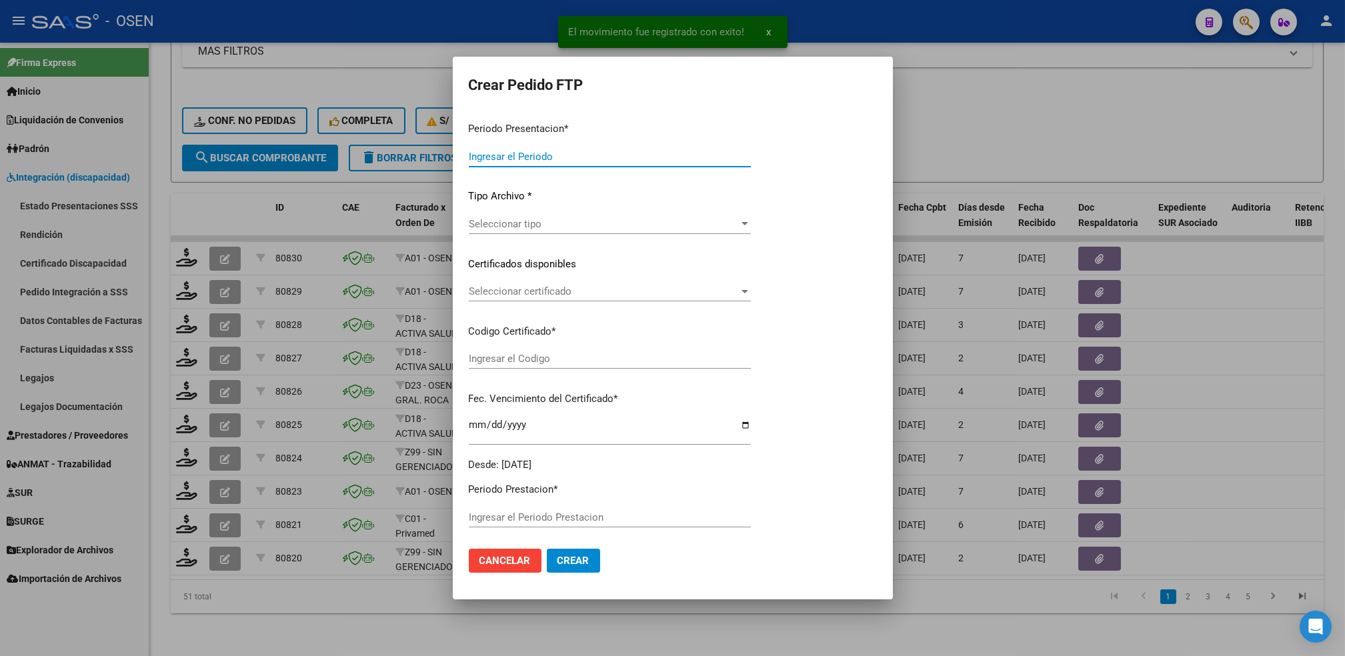
type input "202509"
type input "$ 435.376,56"
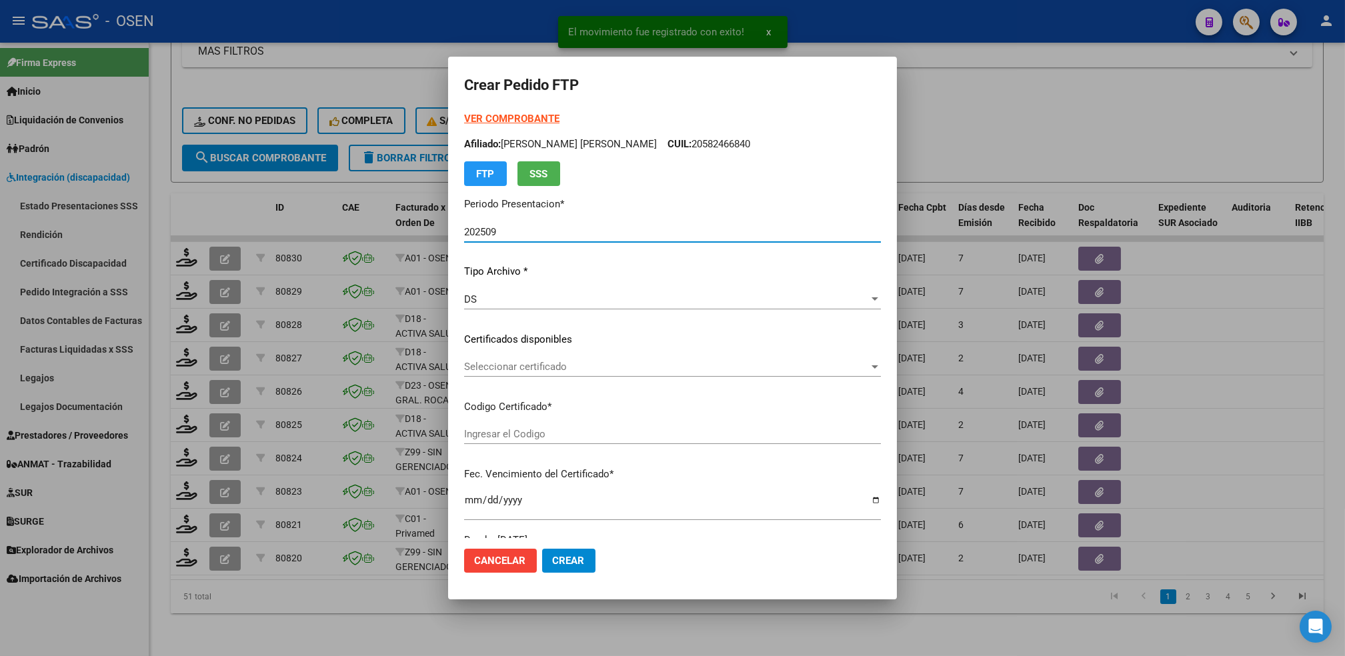
type input "ARG01000572448212022102120271021BS436"
type input "2027-10-21"
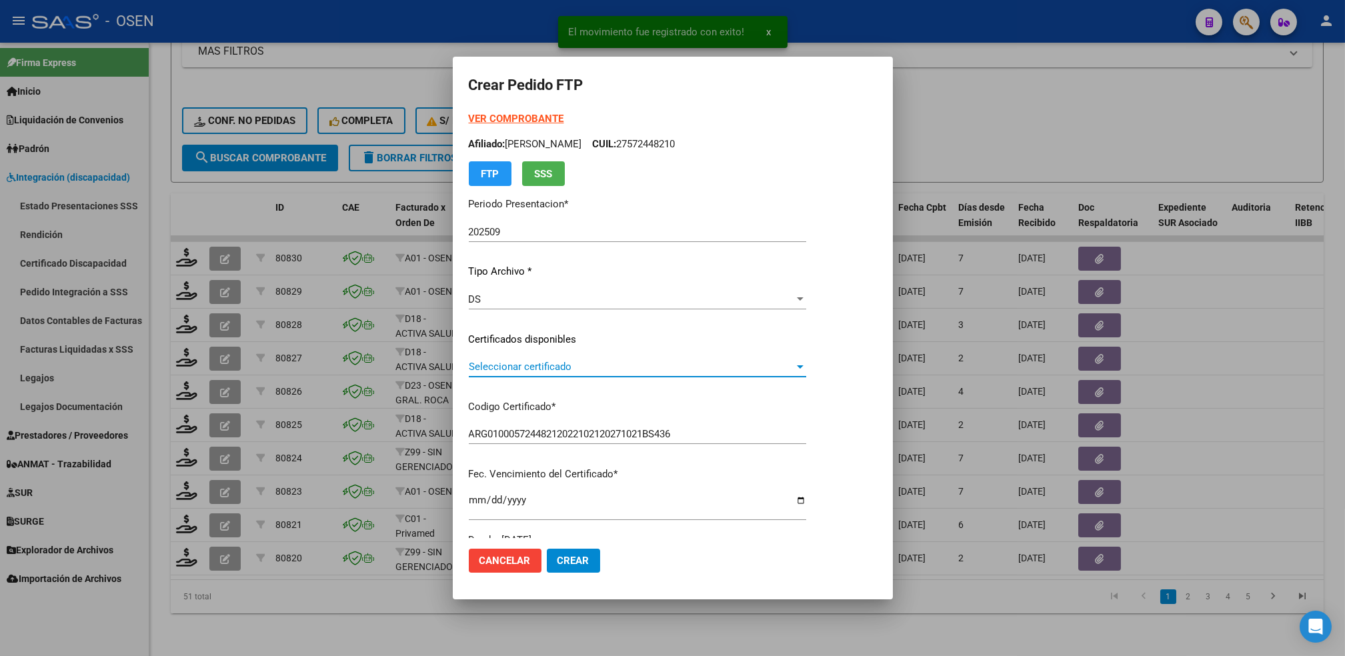
click at [538, 368] on span "Seleccionar certificado" at bounding box center [631, 367] width 325 height 12
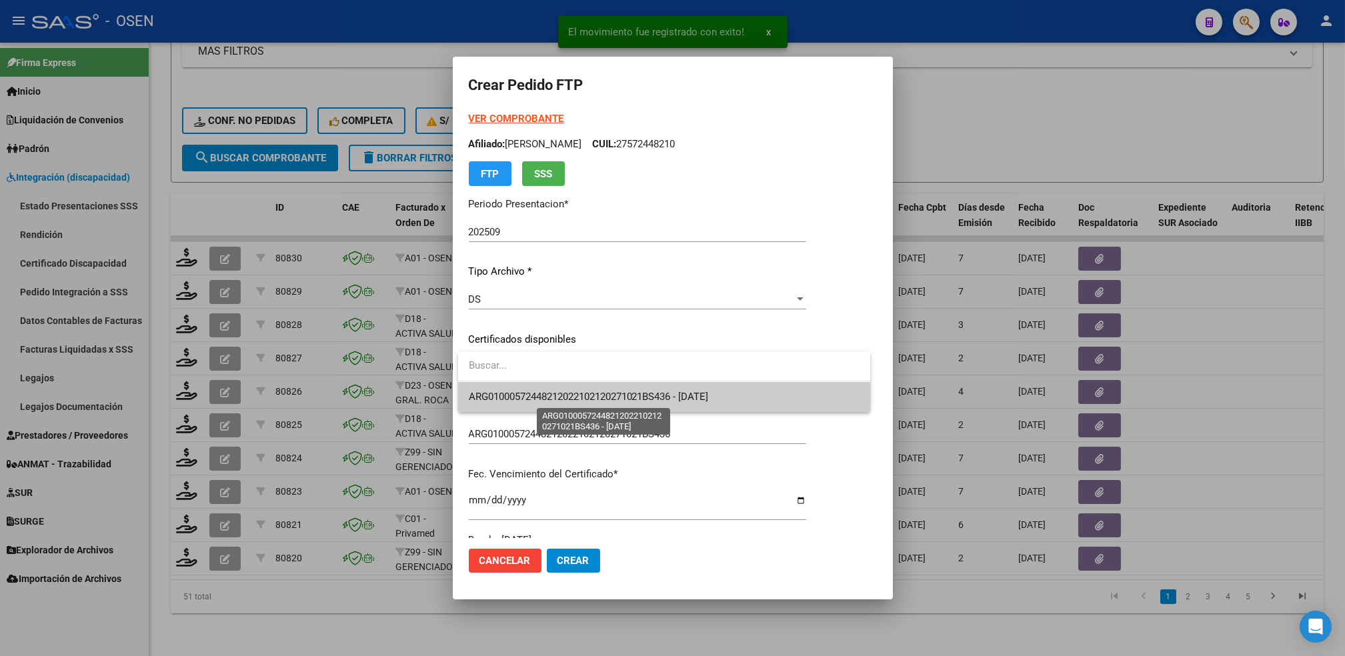
click at [537, 392] on span "ARG01000572448212022102120271021BS436 - 2027-10-21" at bounding box center [589, 397] width 240 height 12
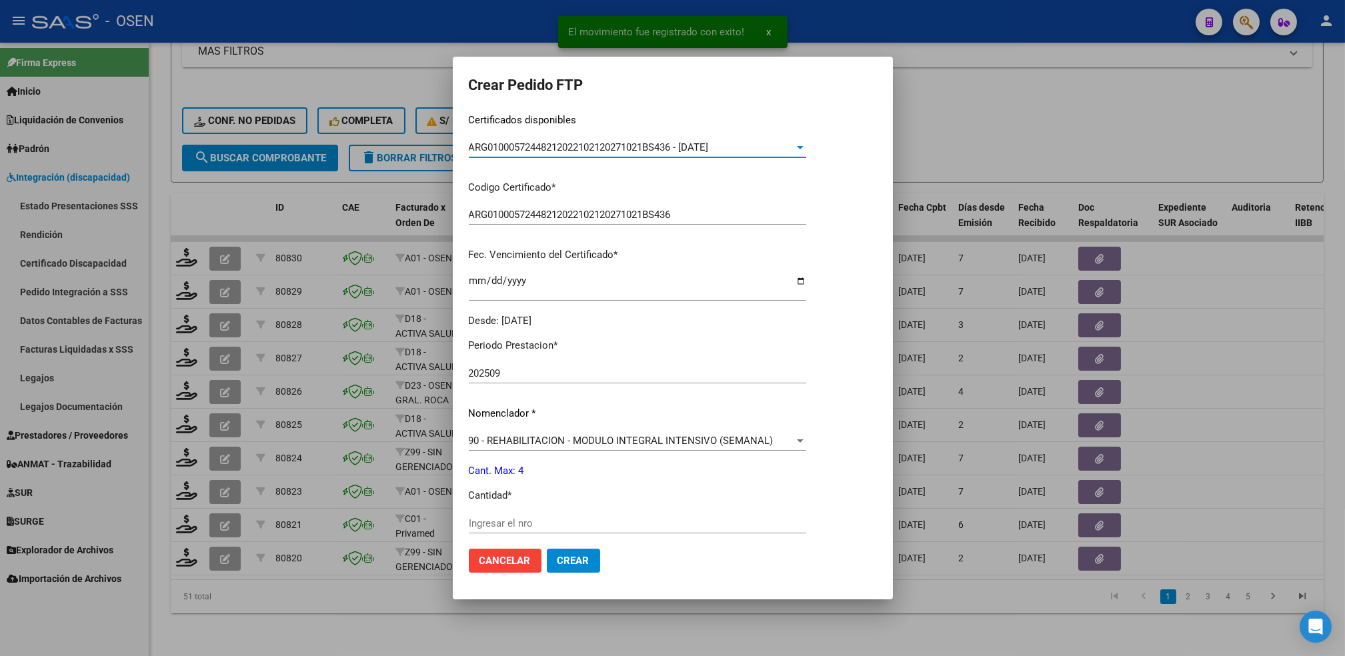
scroll to position [267, 0]
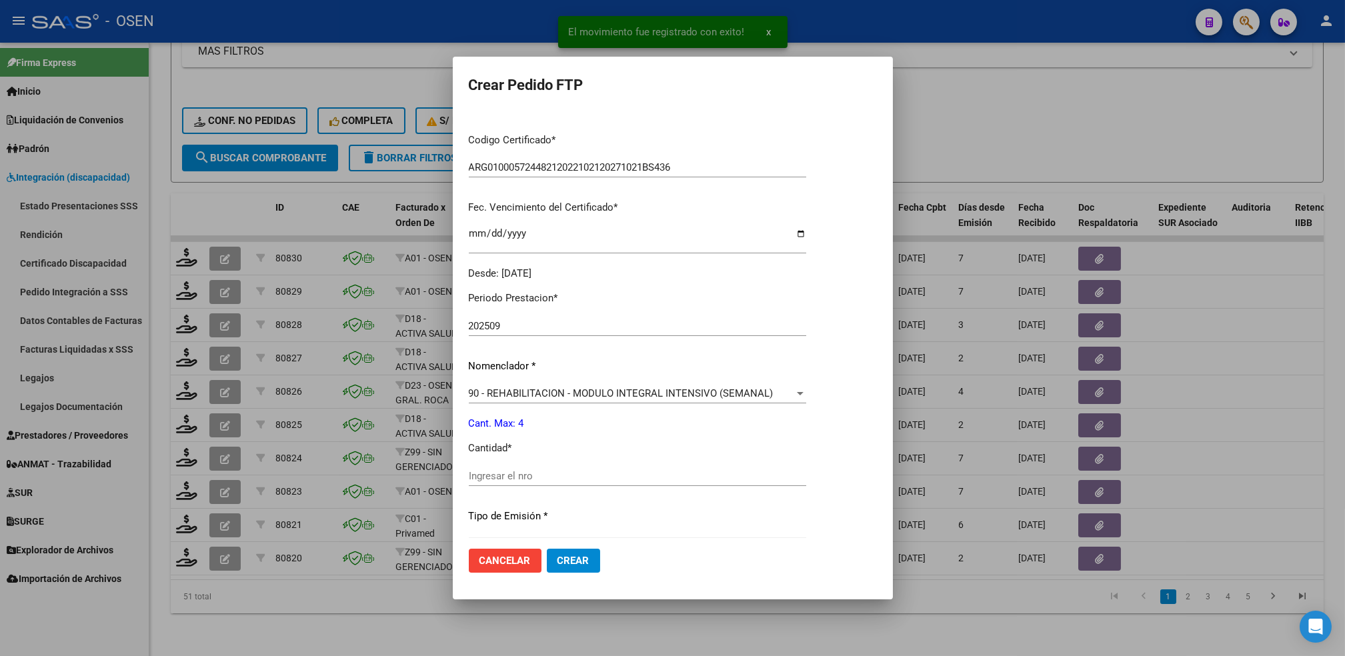
click at [506, 473] on input "Ingresar el nro" at bounding box center [637, 476] width 337 height 12
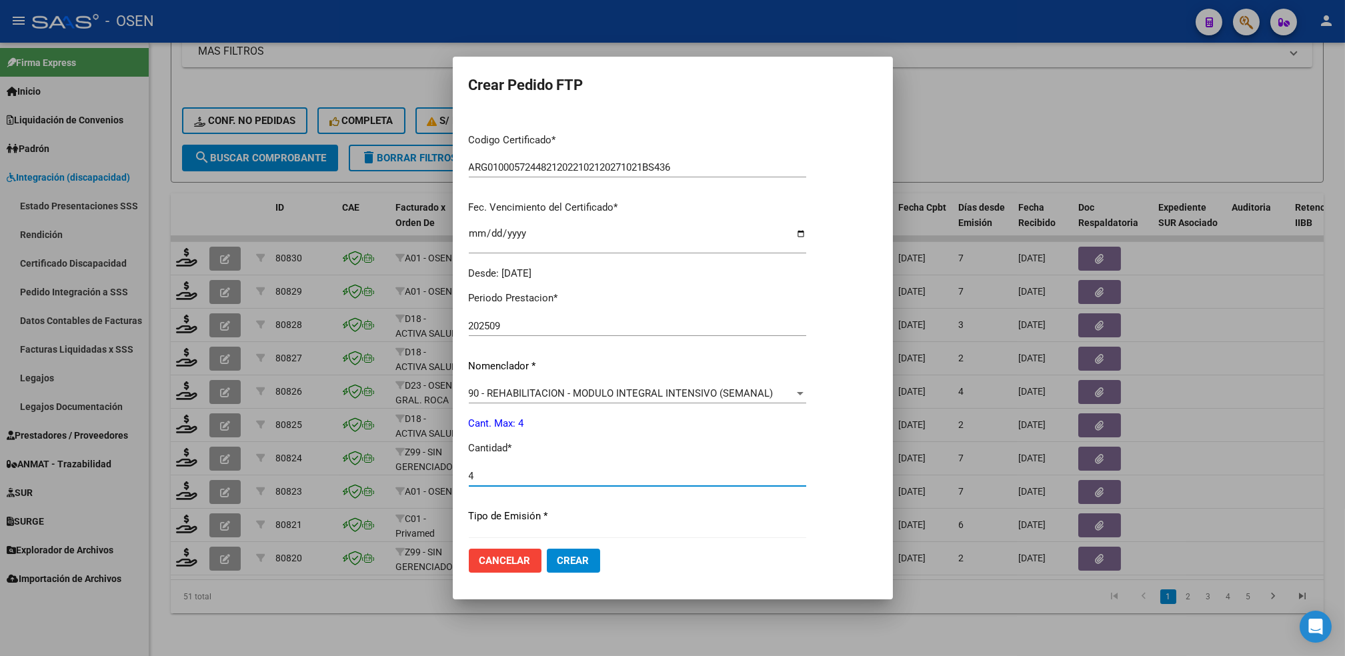
type input "4"
click at [586, 566] on span "Crear" at bounding box center [574, 561] width 32 height 12
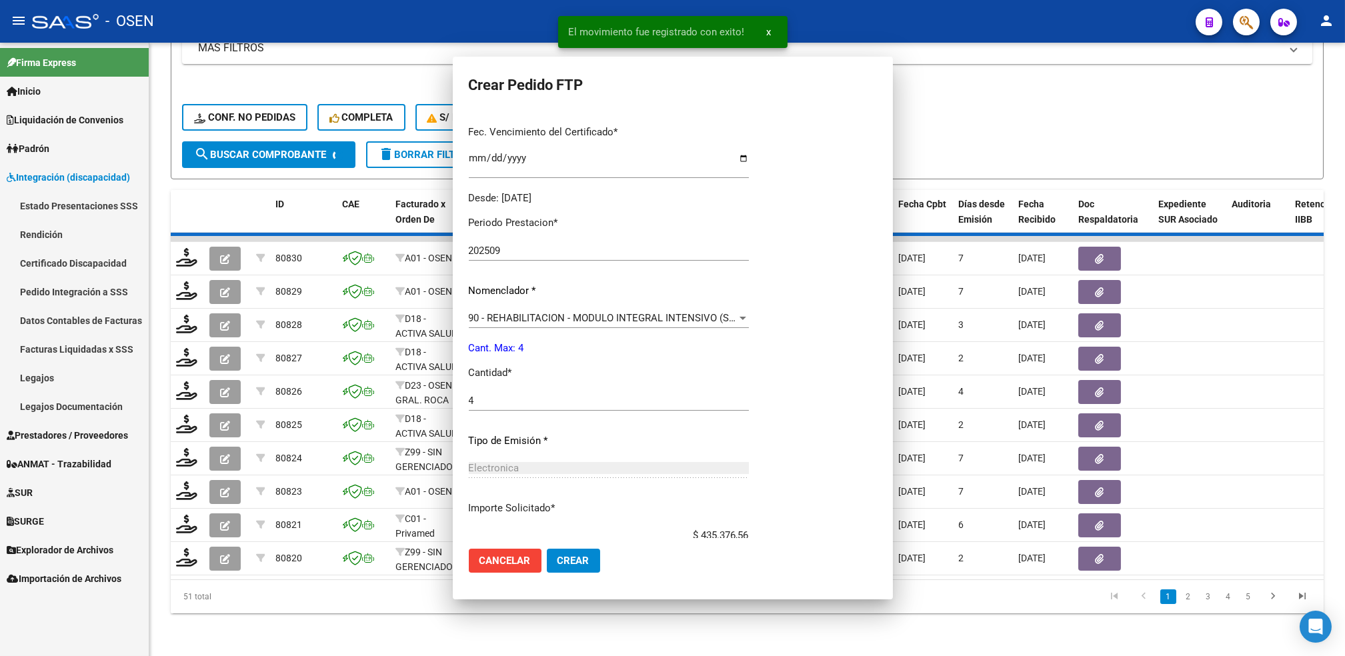
scroll to position [0, 0]
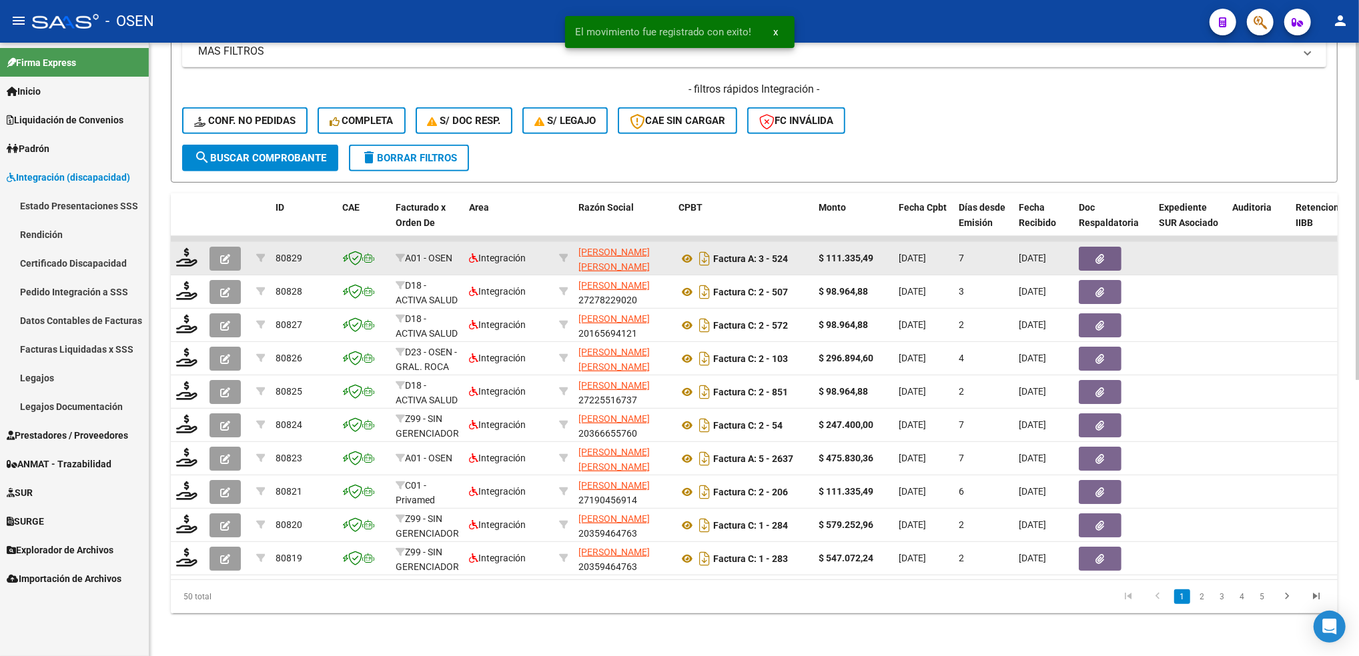
click at [191, 256] on datatable-body-cell at bounding box center [187, 258] width 33 height 33
click at [182, 248] on icon at bounding box center [186, 257] width 21 height 19
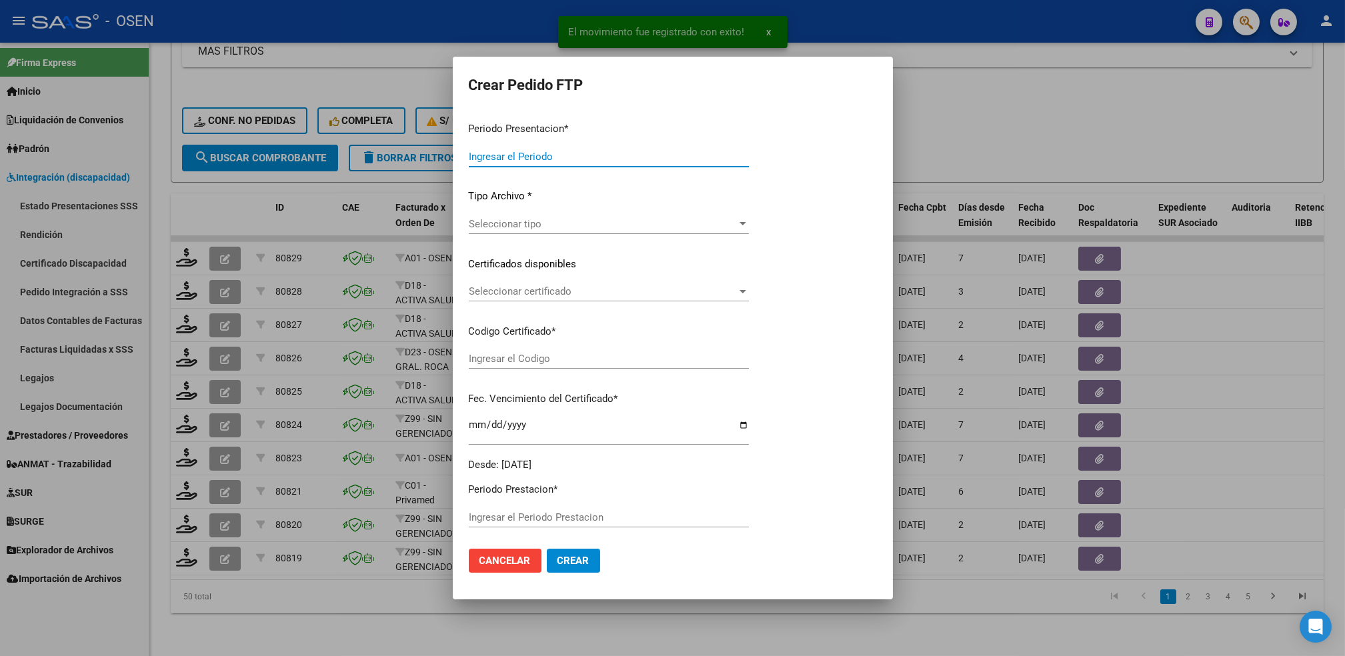
type input "202509"
type input "$ 111.335,49"
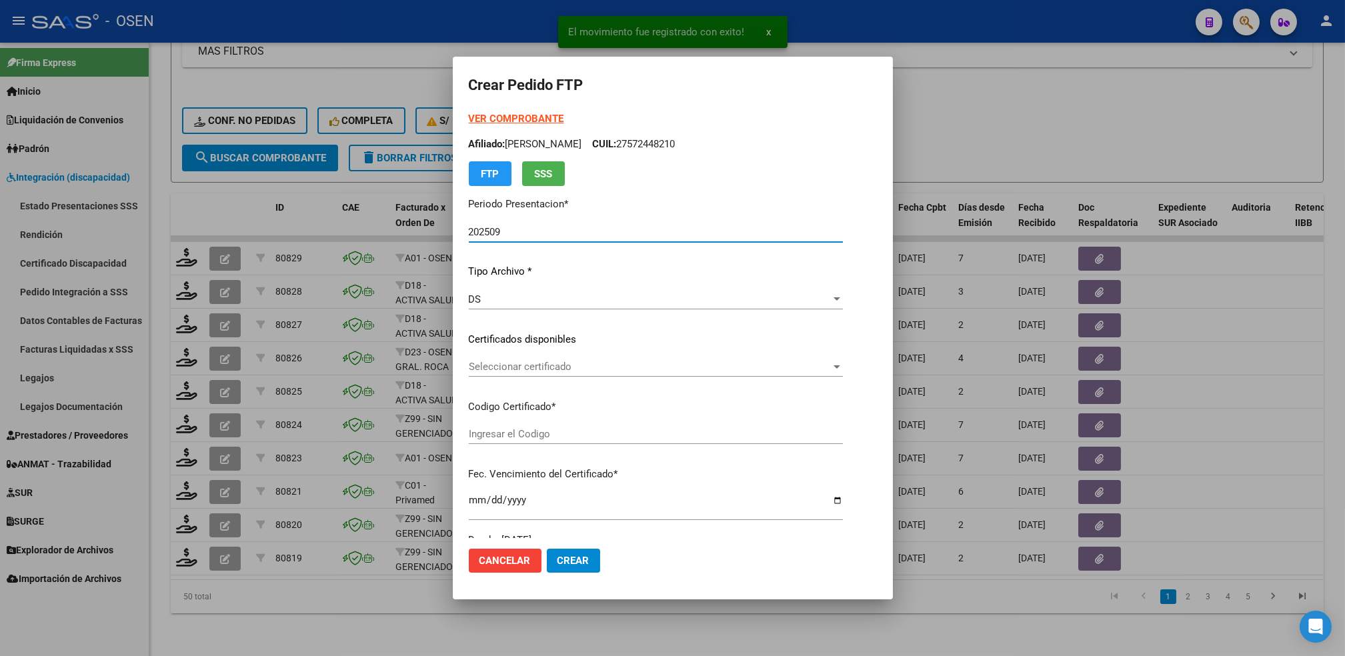
type input "ARG01000300654332023081720280817BUE436"
type input "[DATE]"
click at [535, 361] on span "Seleccionar certificado" at bounding box center [650, 367] width 362 height 12
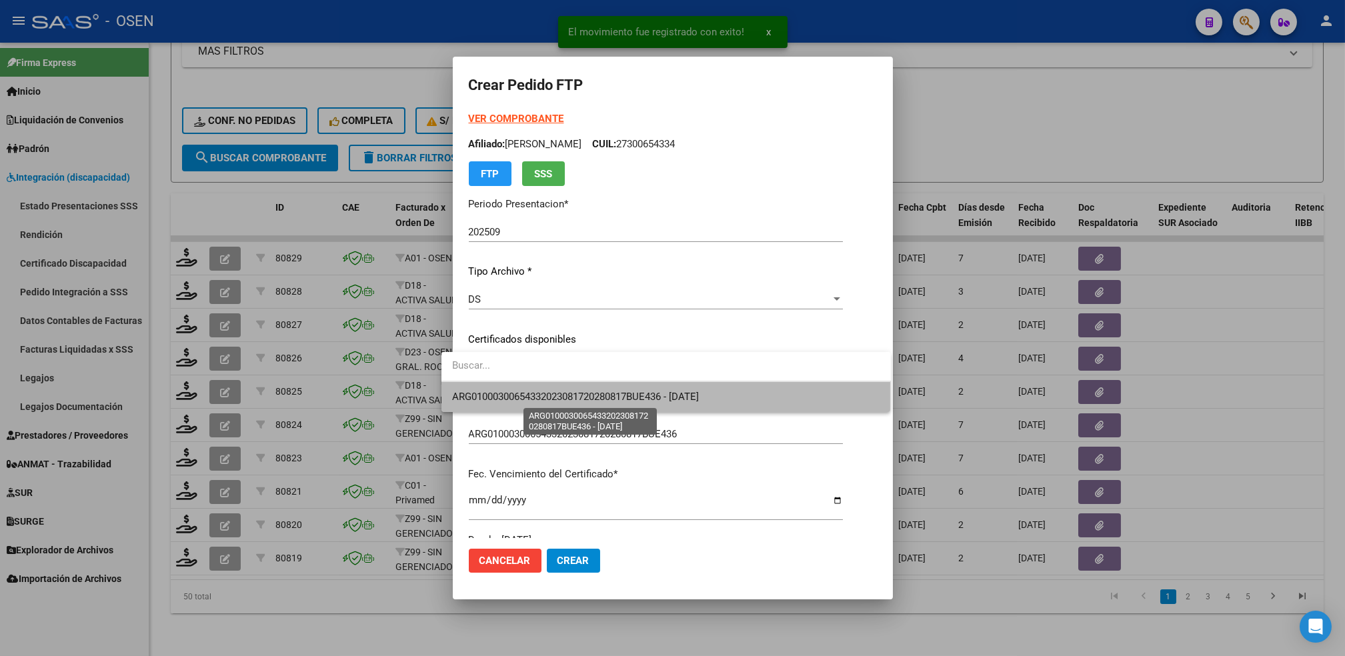
drag, startPoint x: 535, startPoint y: 361, endPoint x: 546, endPoint y: 392, distance: 32.5
click at [546, 392] on span "ARG01000300654332023081720280817BUE436 - [DATE]" at bounding box center [575, 397] width 247 height 12
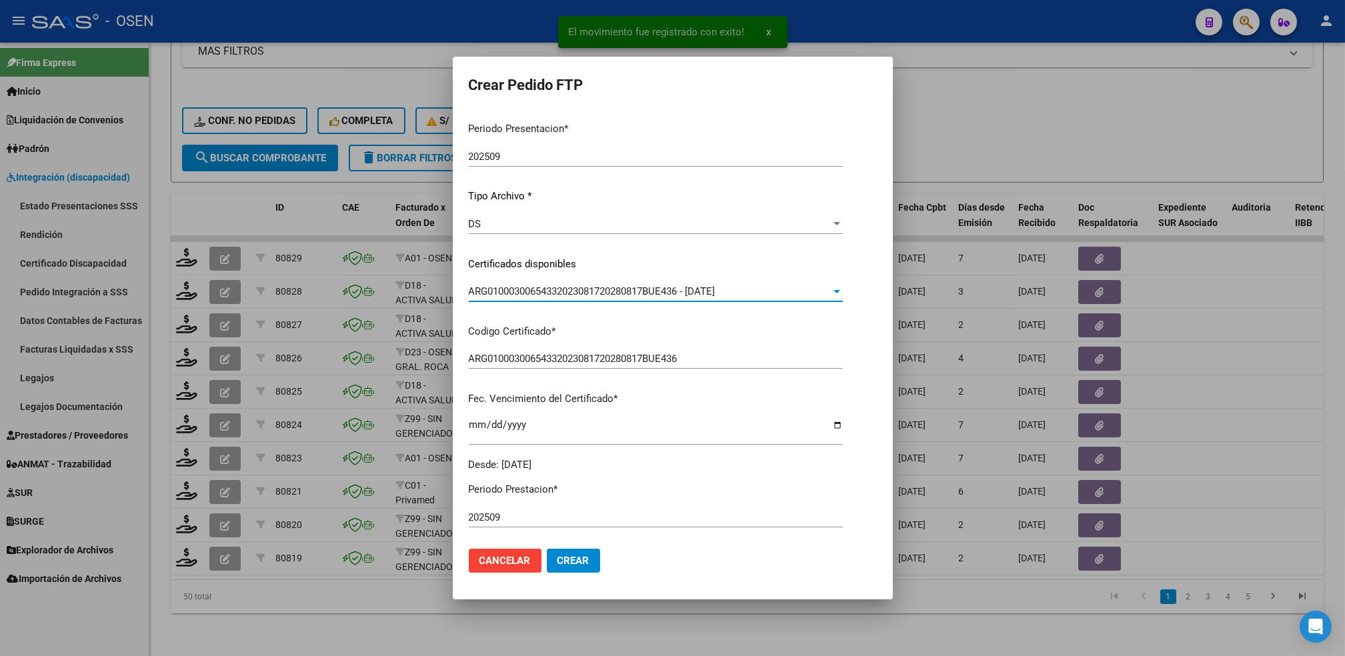
scroll to position [267, 0]
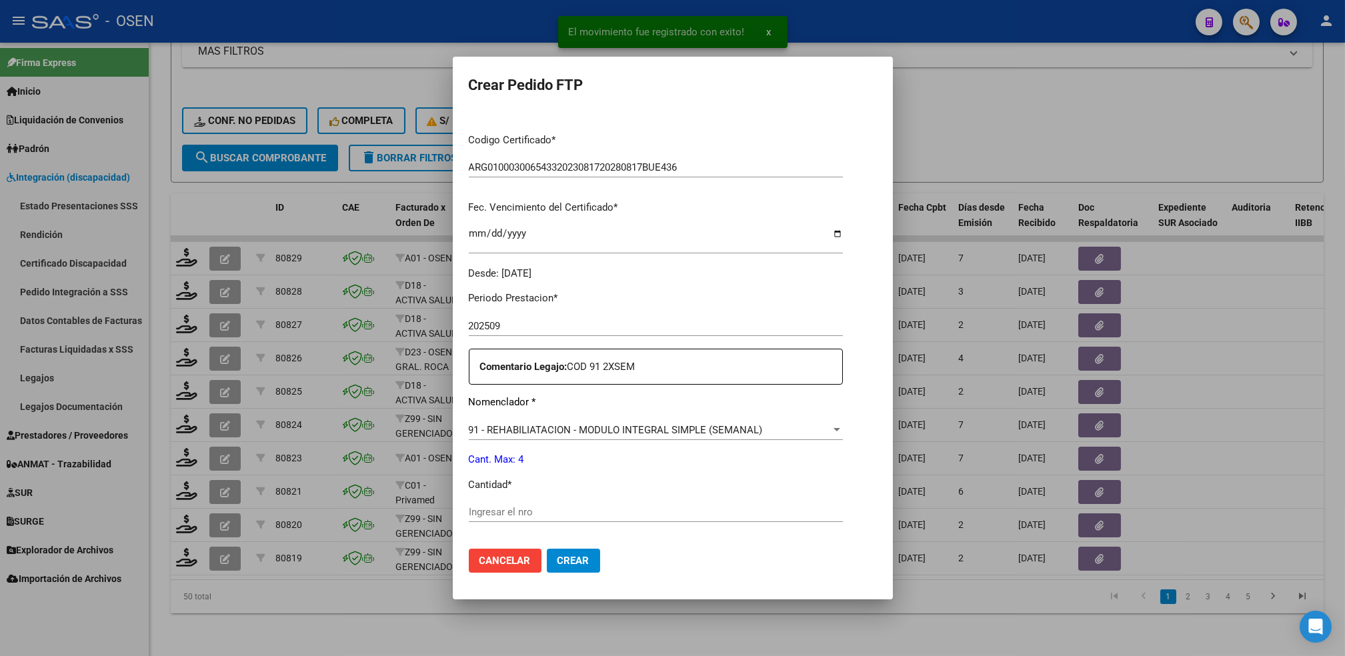
click at [487, 516] on input "Ingresar el nro" at bounding box center [656, 512] width 374 height 12
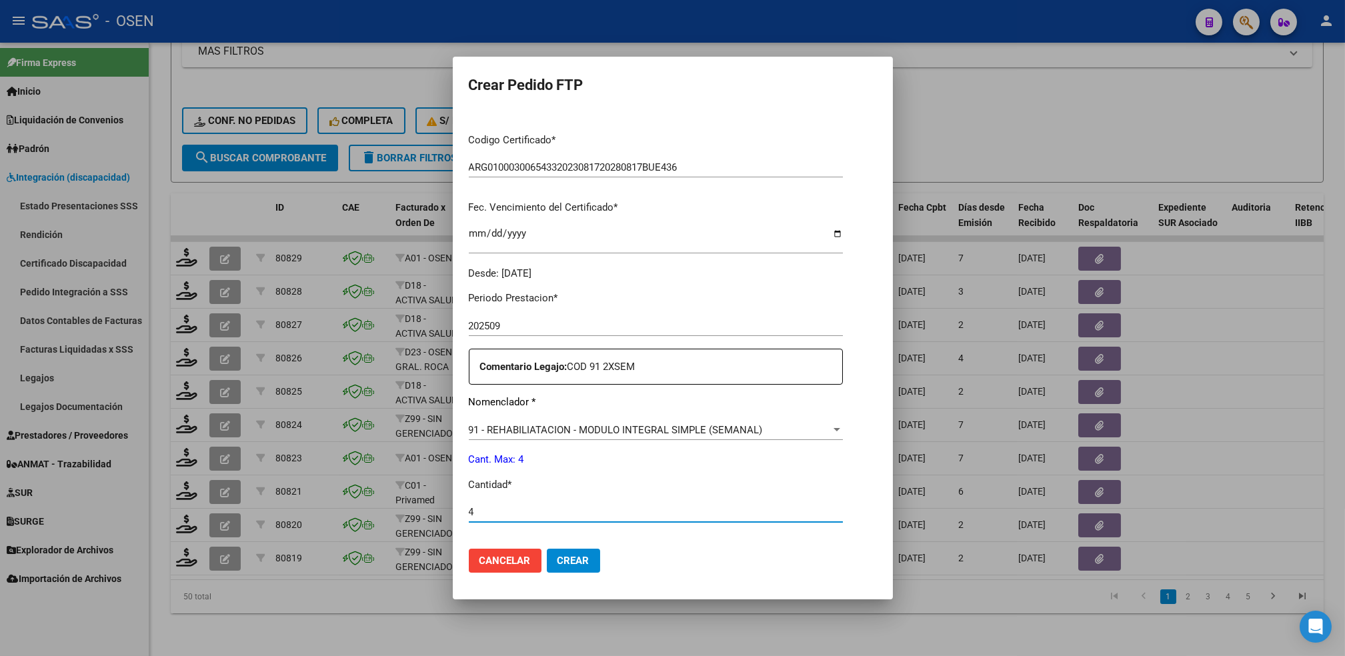
type input "4"
click at [547, 549] on button "Crear" at bounding box center [573, 561] width 53 height 24
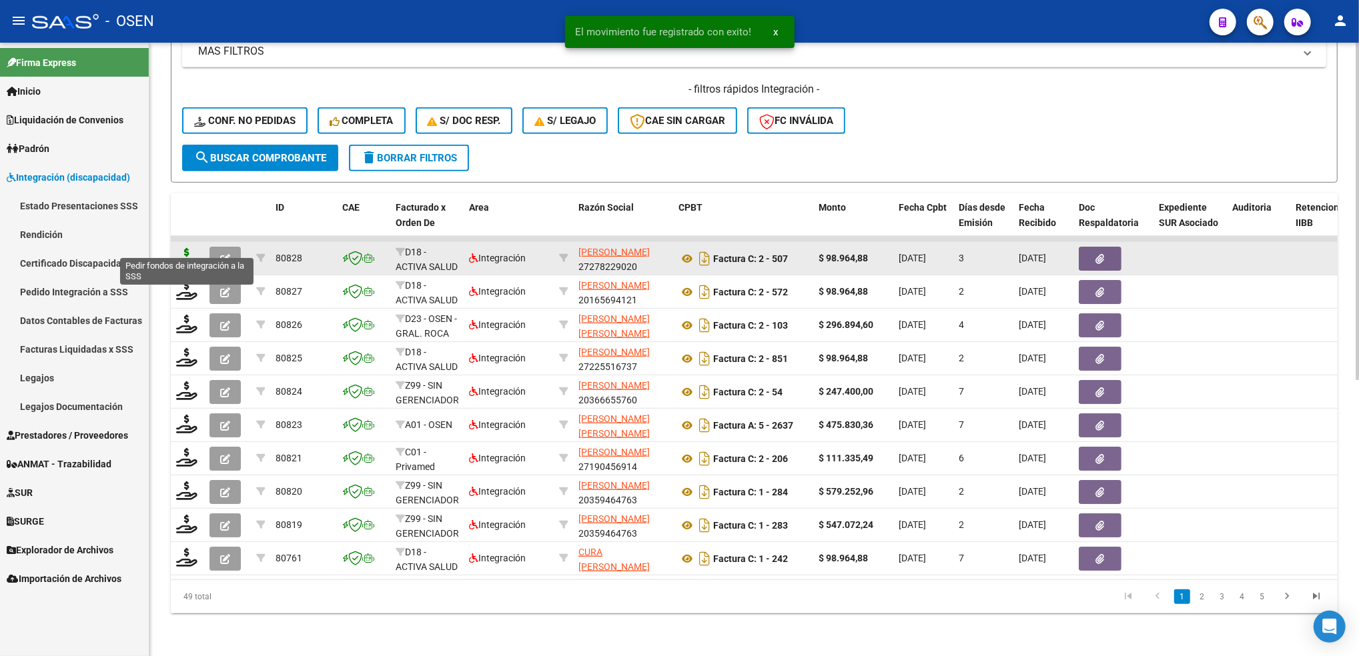
click at [183, 248] on icon at bounding box center [186, 257] width 21 height 19
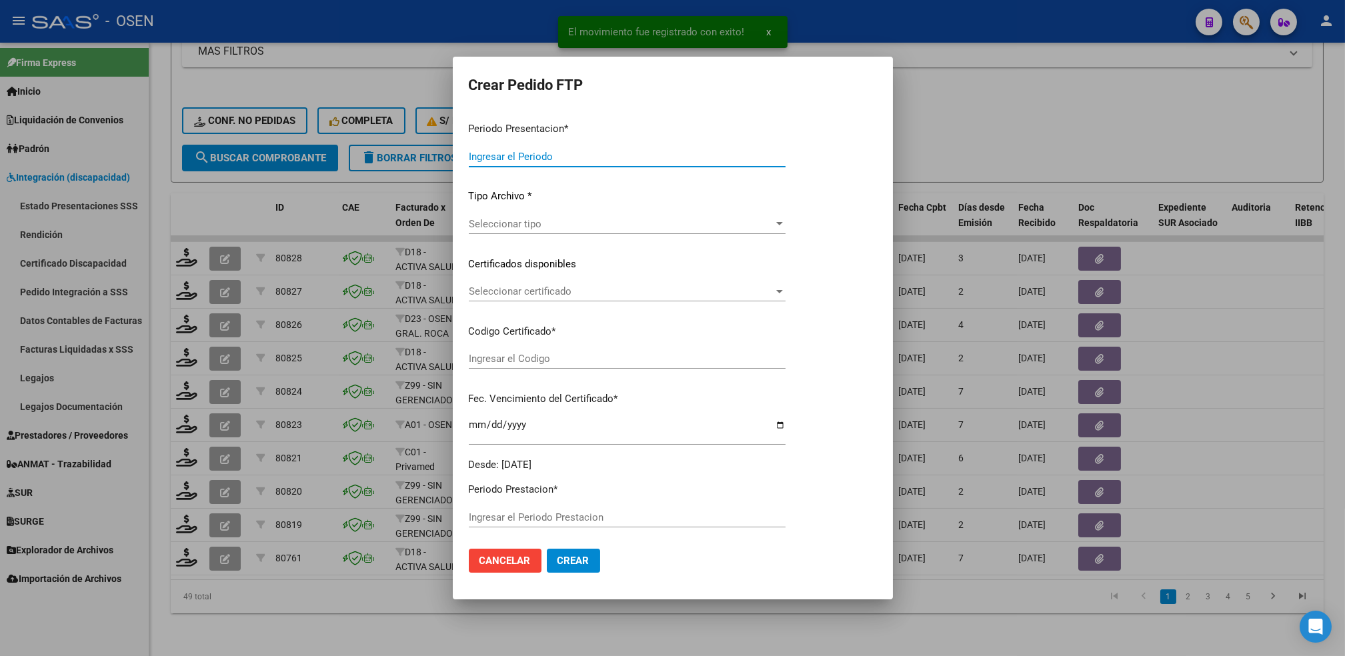
type input "202509"
type input "$ 98.964,88"
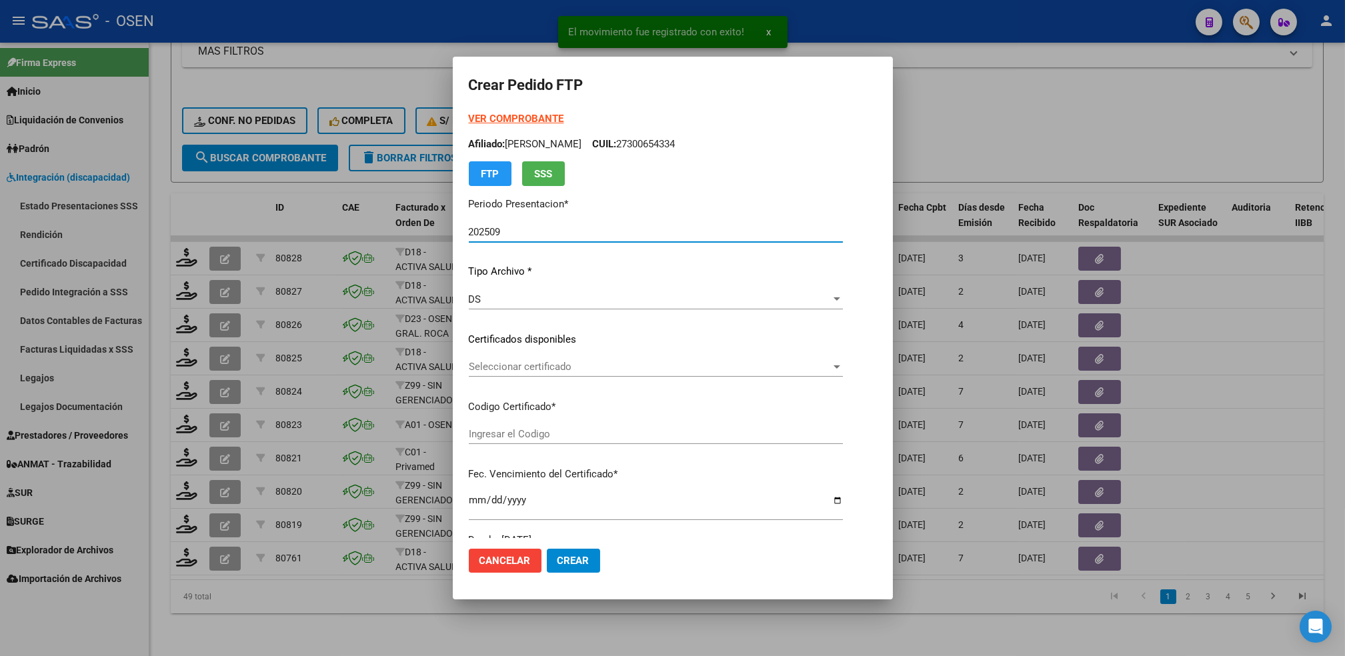
type input "ARG02000489296972022111820271118BS437"
type input "2027-11-18"
click at [543, 374] on div "Seleccionar certificado Seleccionar certificado" at bounding box center [656, 367] width 374 height 20
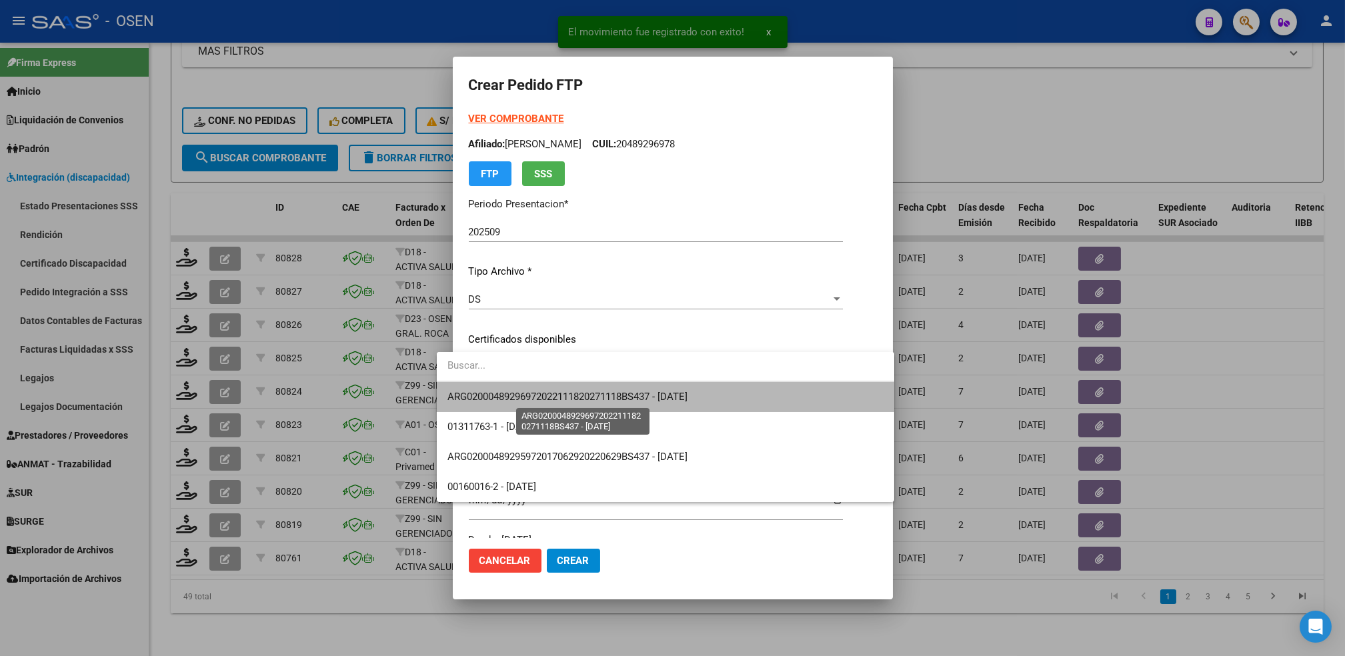
click at [546, 395] on span "ARG02000489296972022111820271118BS437 - 2027-11-18" at bounding box center [568, 397] width 240 height 12
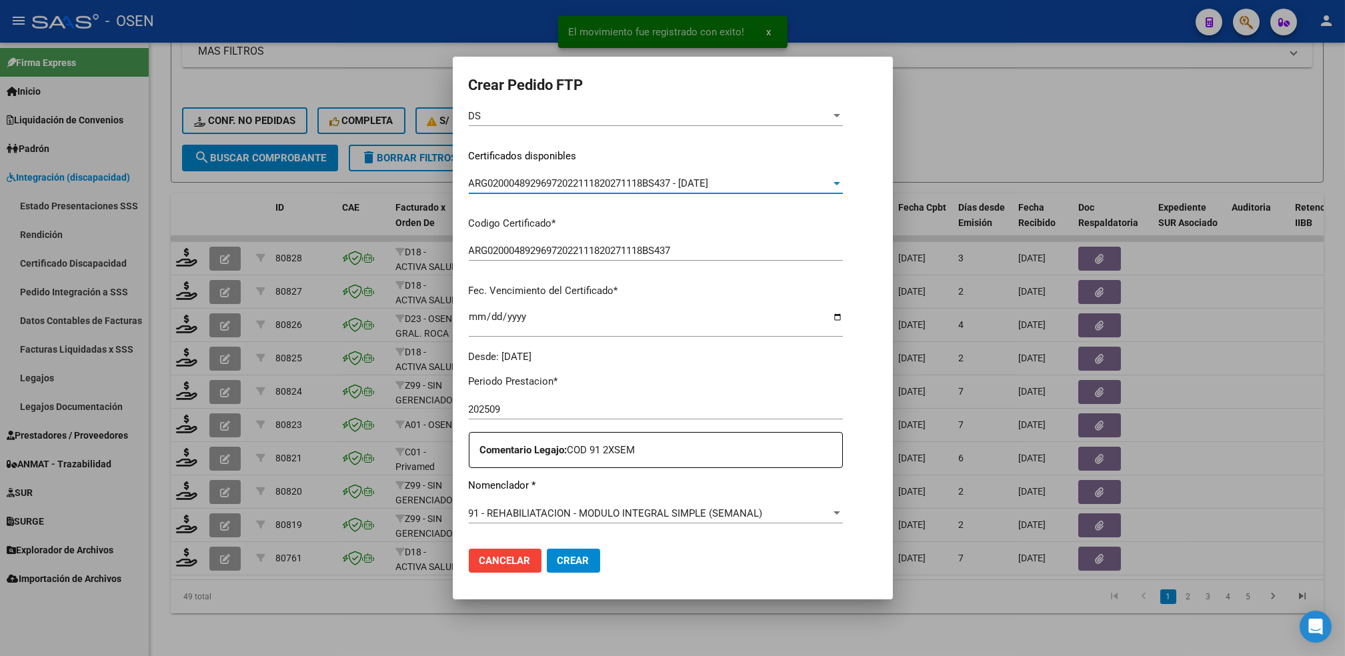
scroll to position [267, 0]
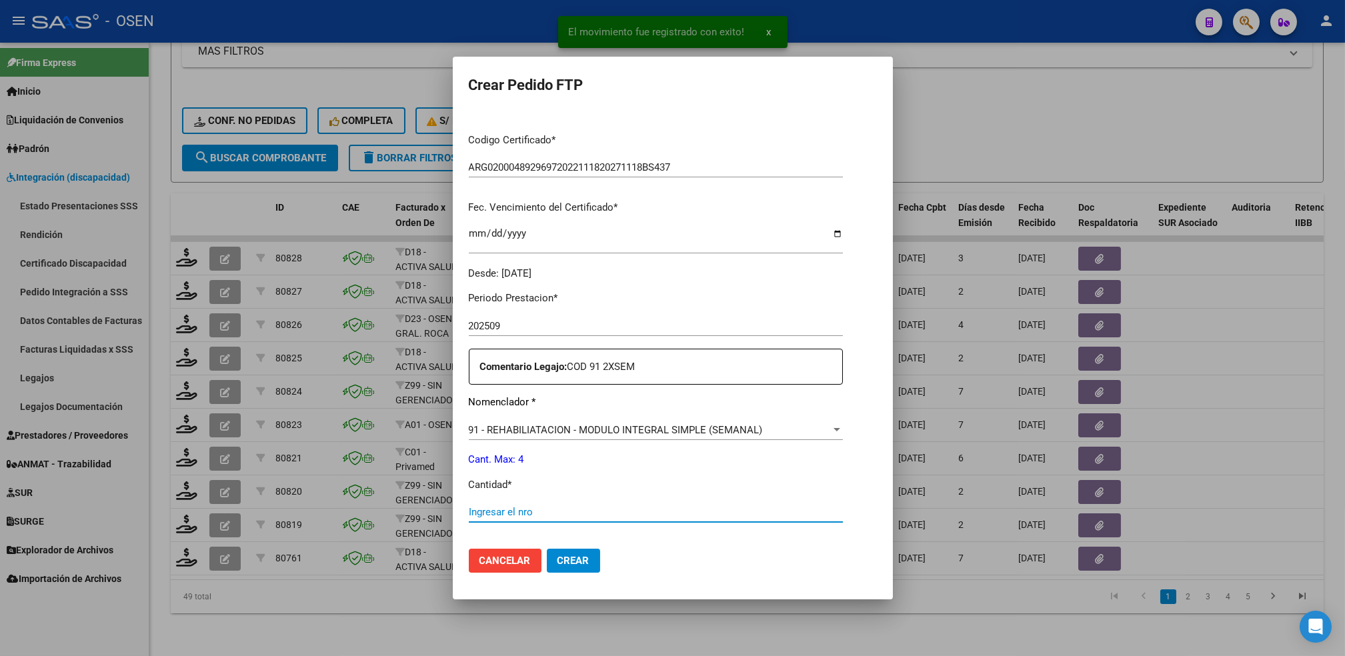
click at [493, 507] on input "Ingresar el nro" at bounding box center [656, 512] width 374 height 12
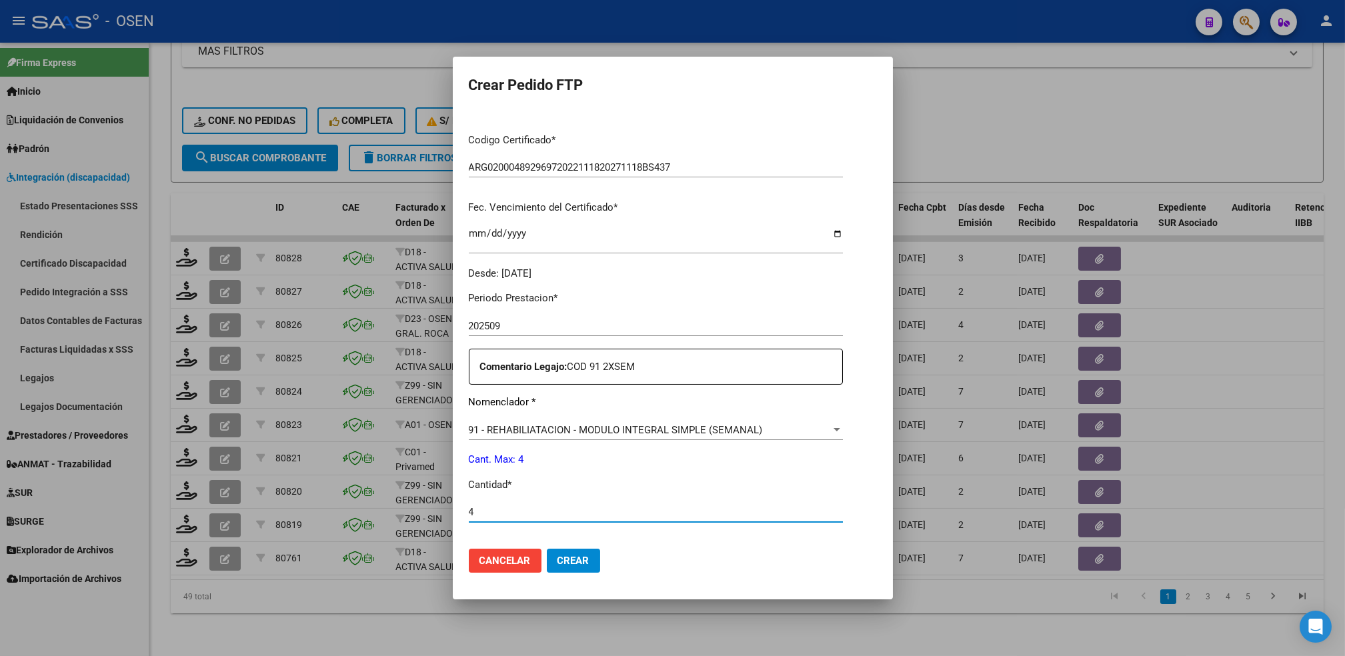
type input "4"
click at [547, 549] on button "Crear" at bounding box center [573, 561] width 53 height 24
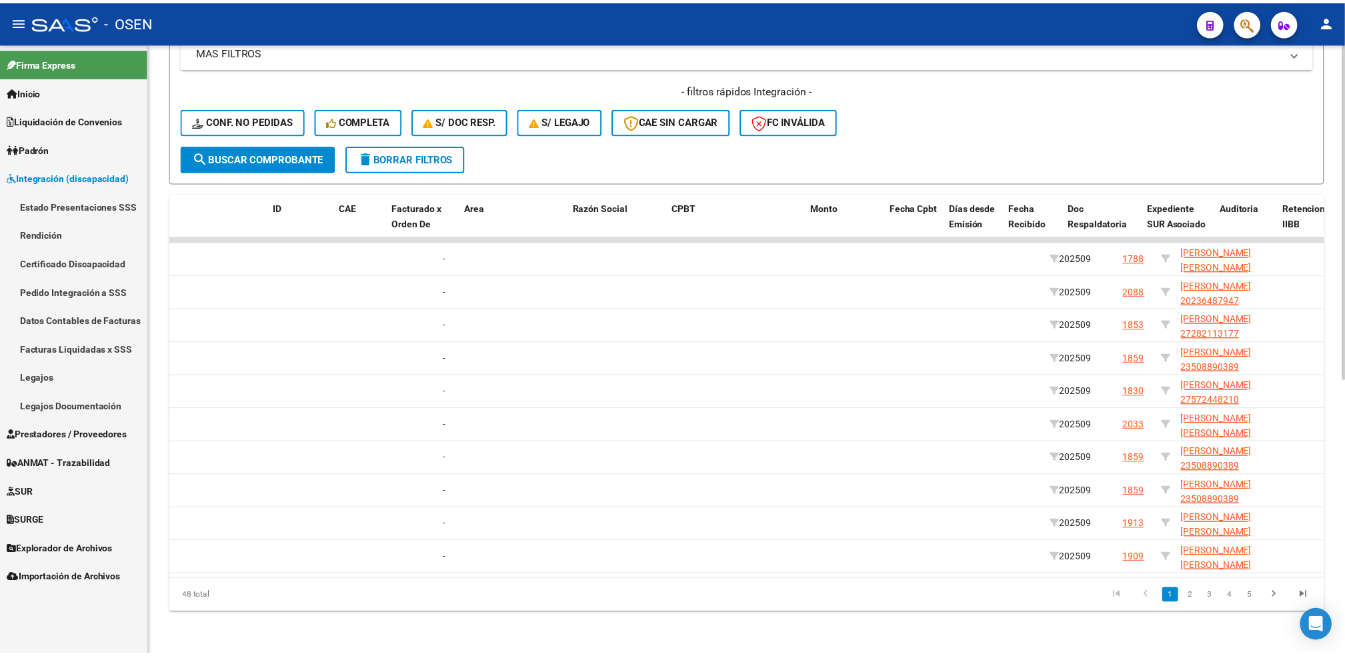
scroll to position [0, 0]
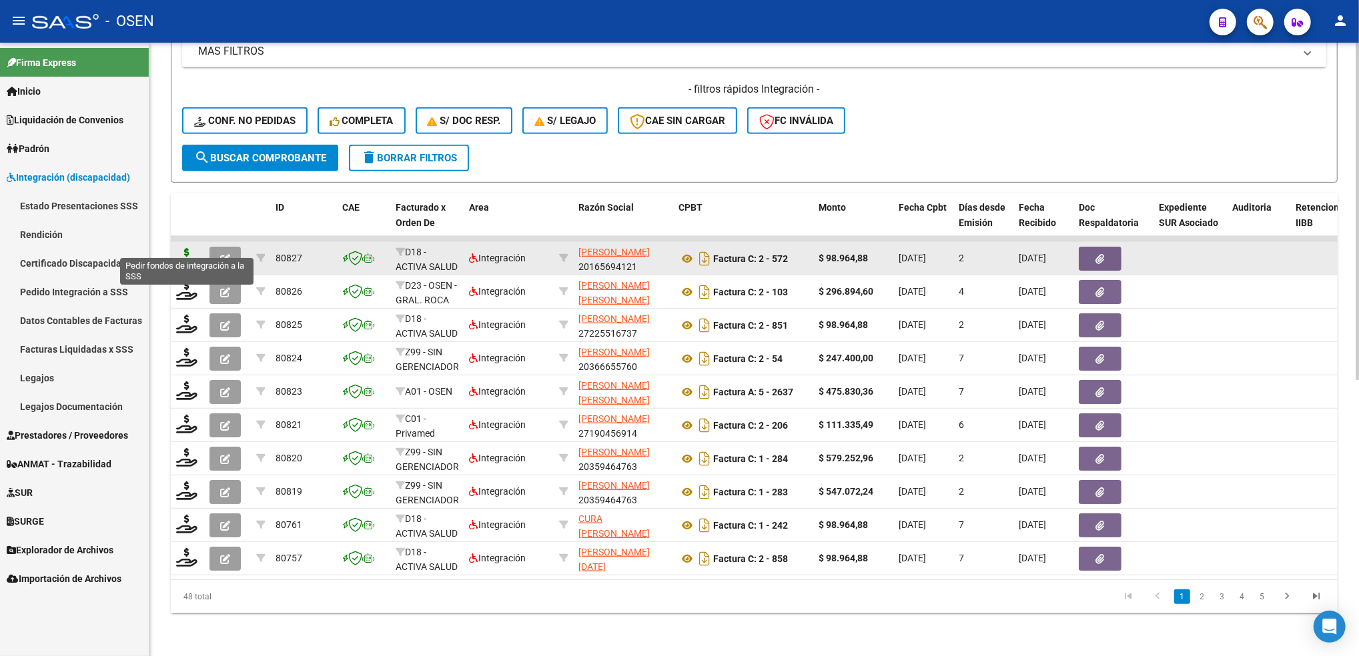
click at [188, 248] on icon at bounding box center [186, 257] width 21 height 19
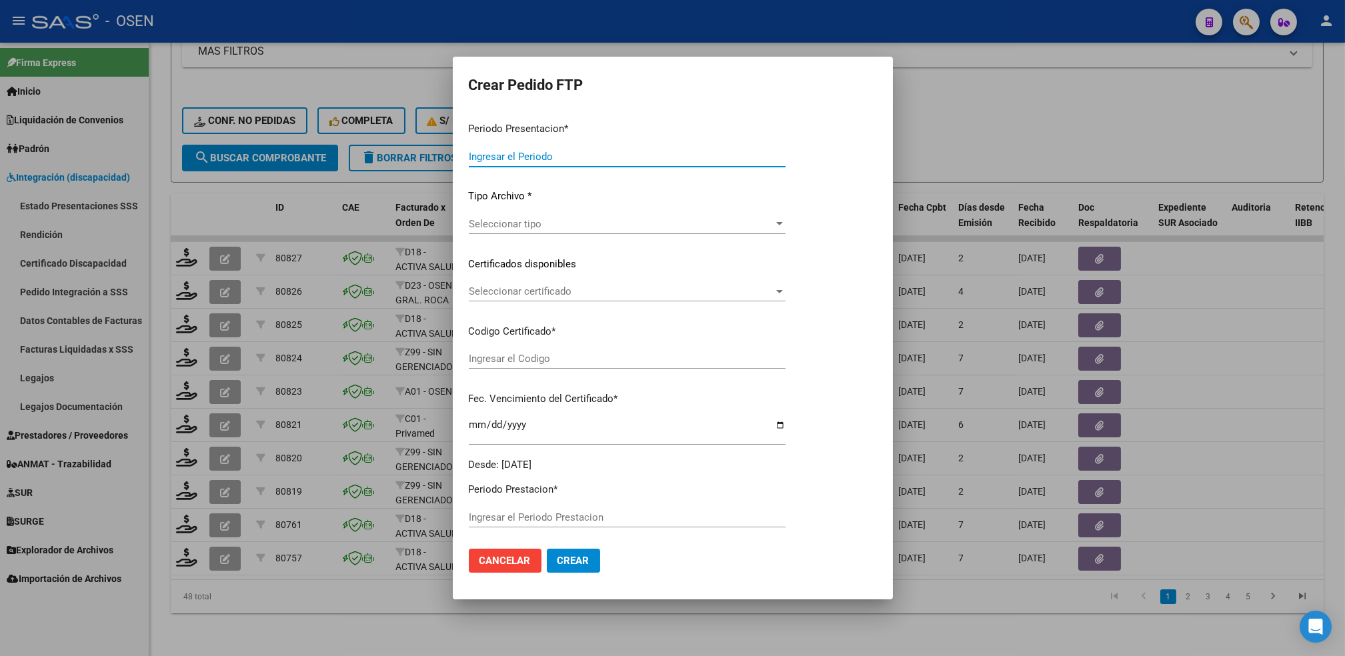
type input "202509"
type input "$ 98.964,88"
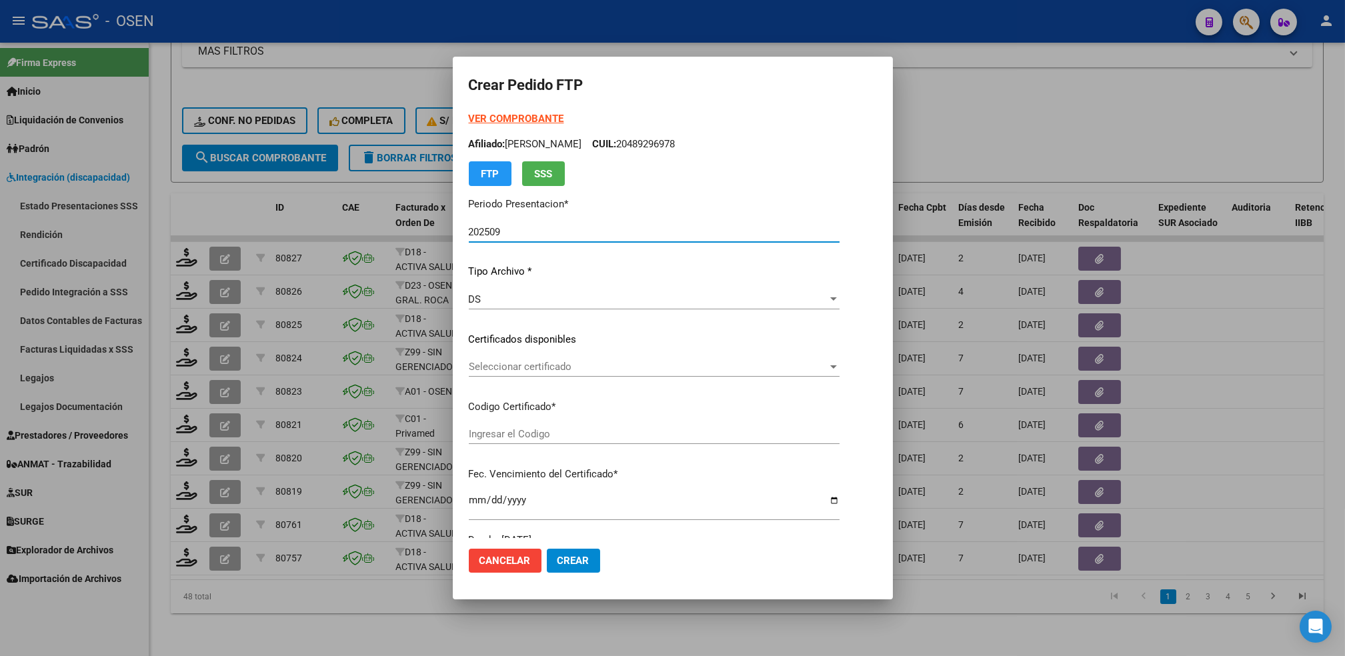
type input "ARG02000508850052022062120270621BS440"
type input "[DATE]"
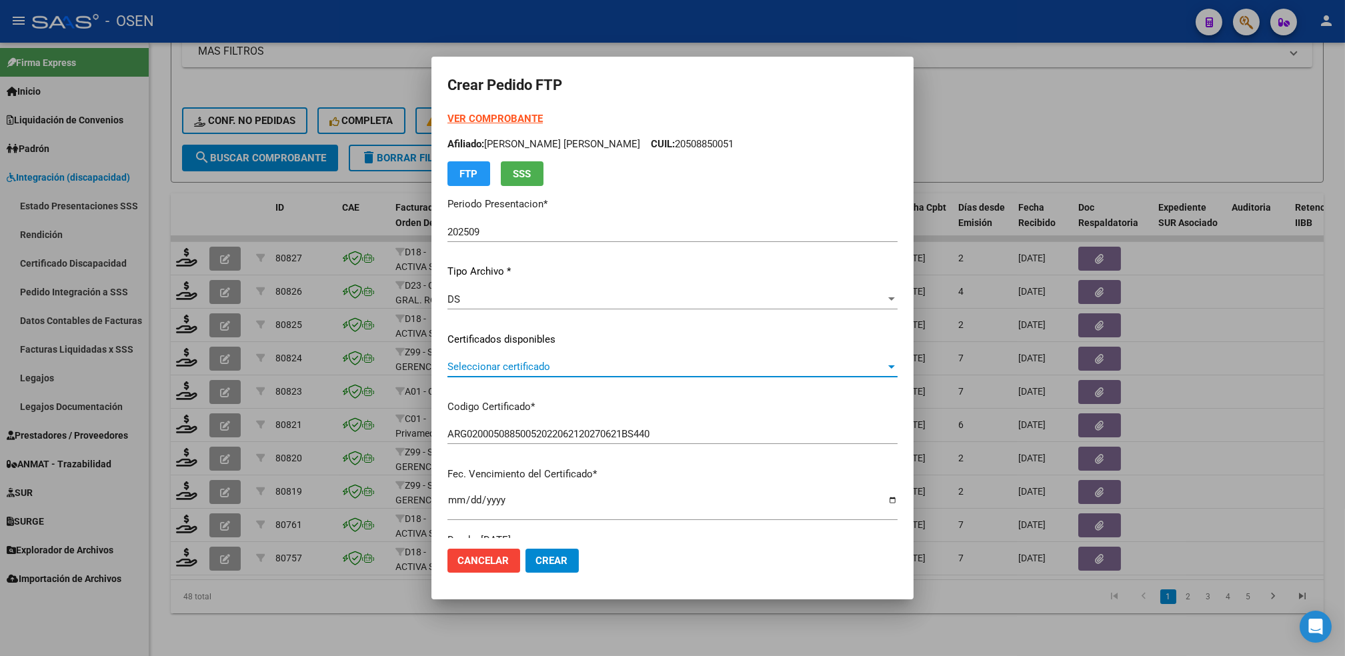
click at [548, 366] on span "Seleccionar certificado" at bounding box center [667, 367] width 438 height 12
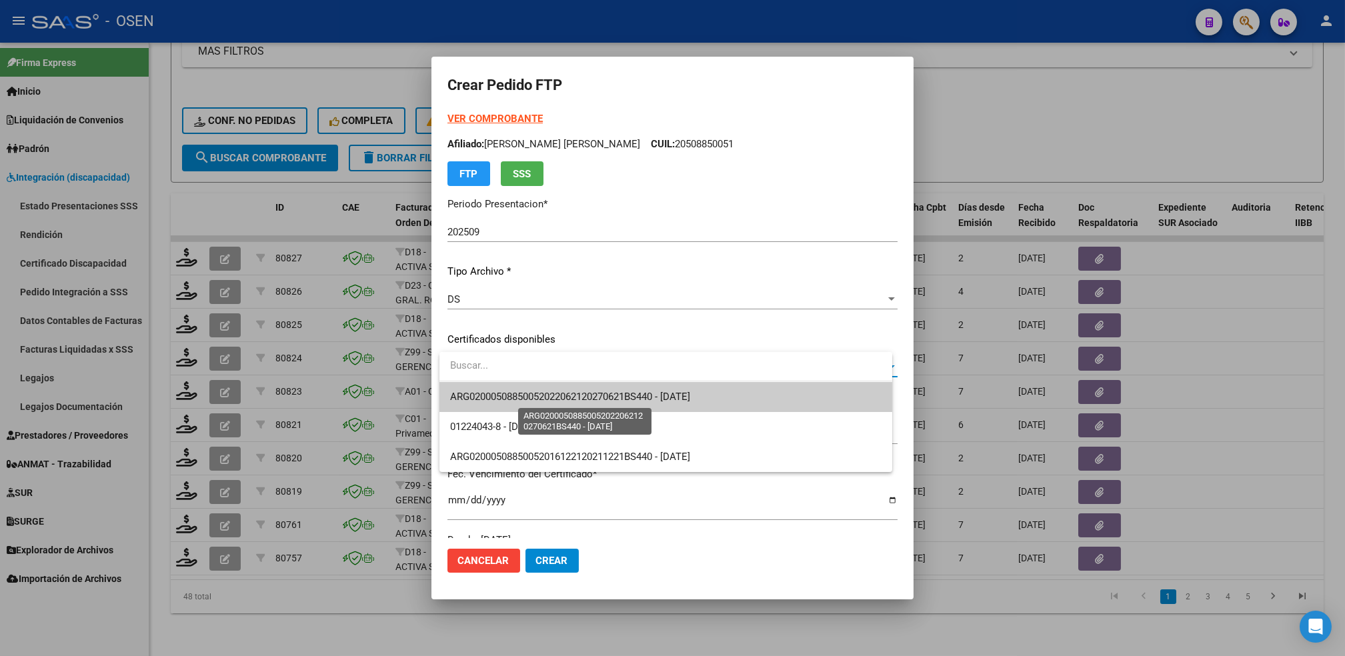
click at [566, 398] on span "ARG02000508850052022062120270621BS440 - [DATE]" at bounding box center [570, 397] width 240 height 12
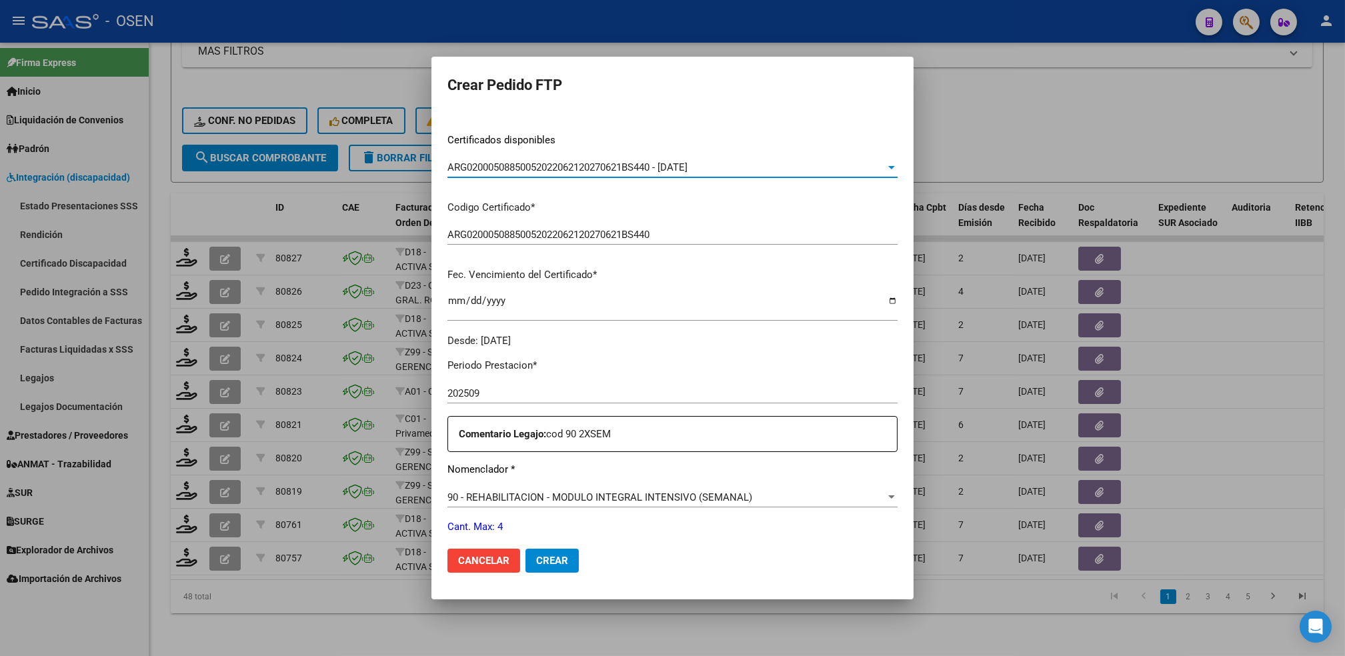
scroll to position [267, 0]
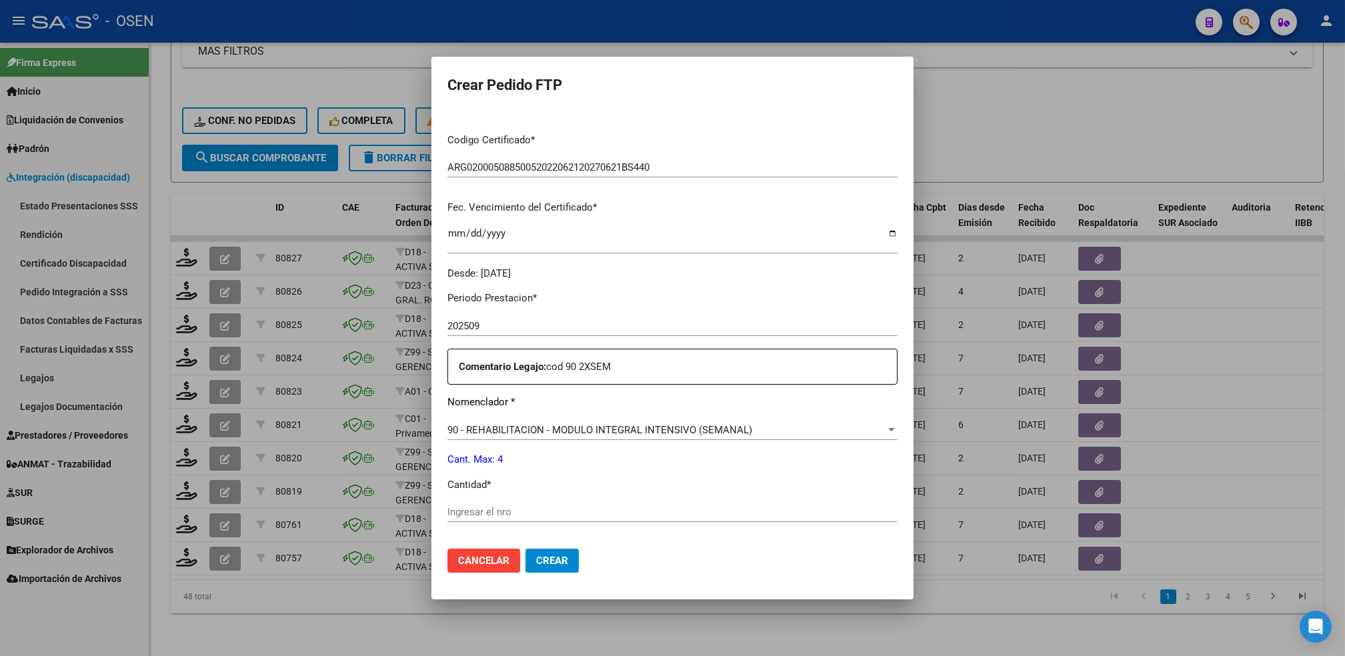
click at [504, 516] on input "Ingresar el nro" at bounding box center [673, 512] width 450 height 12
type input "4"
click at [526, 549] on button "Crear" at bounding box center [552, 561] width 53 height 24
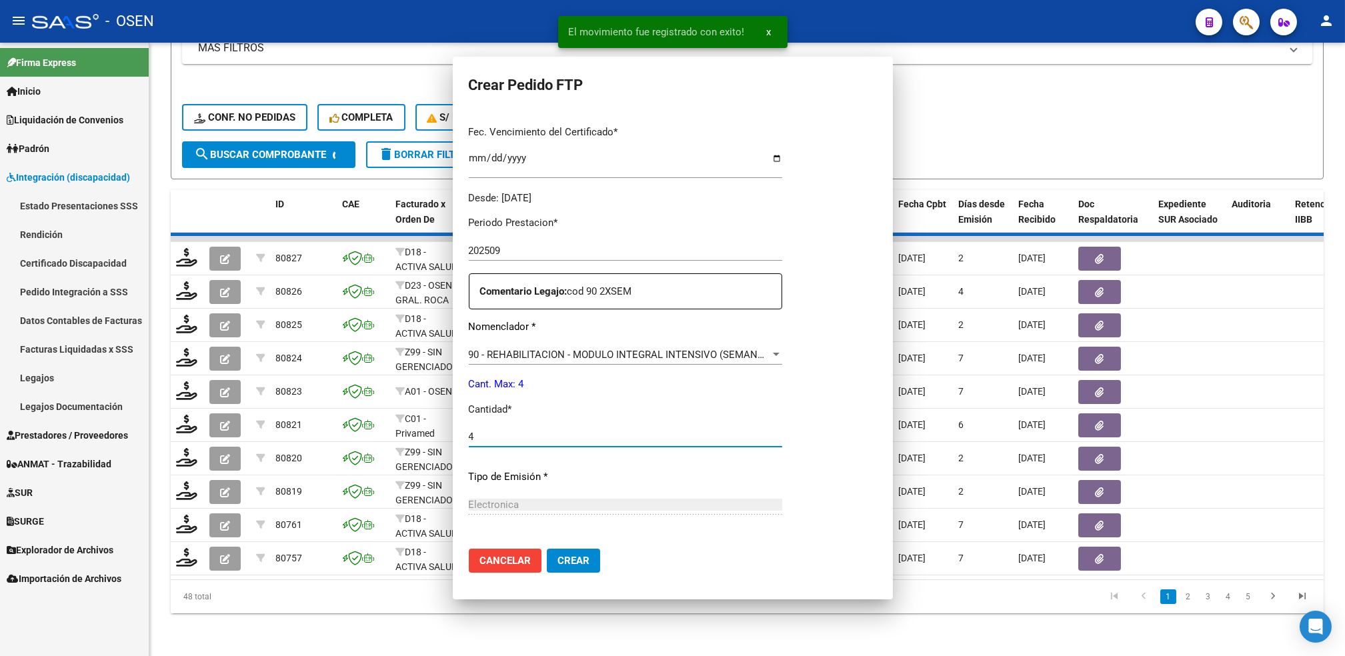
scroll to position [192, 0]
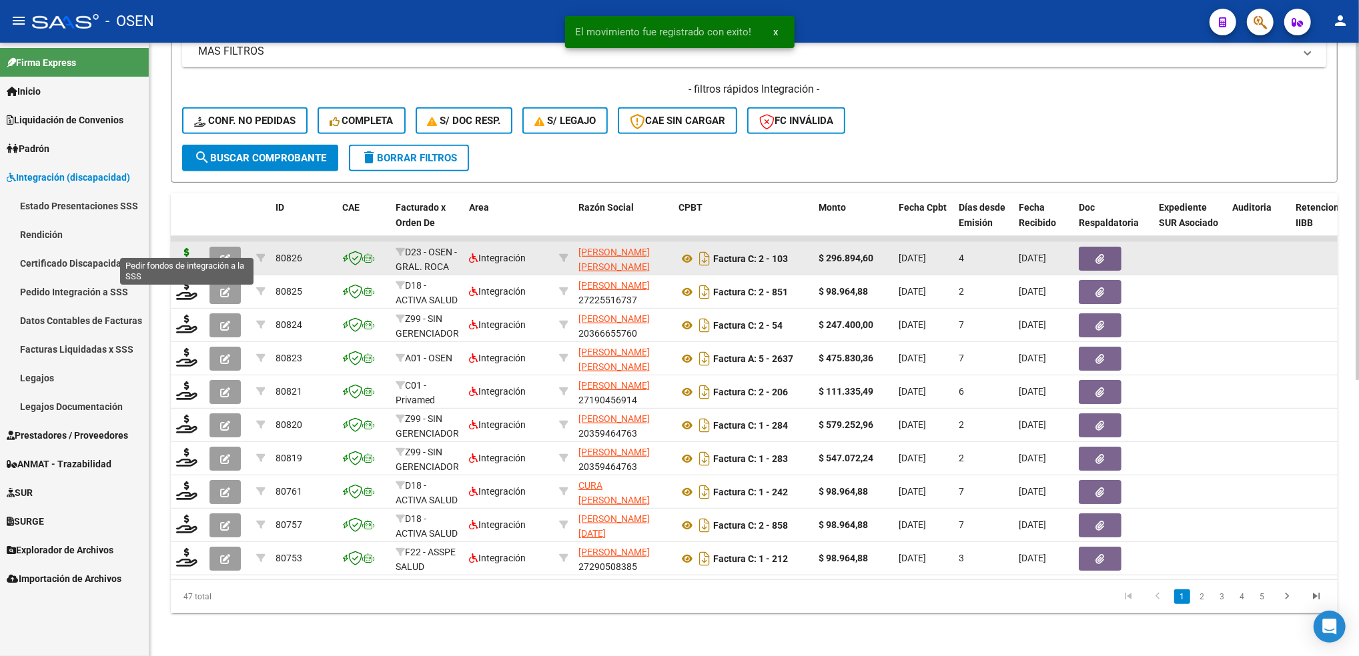
click at [185, 248] on icon at bounding box center [186, 257] width 21 height 19
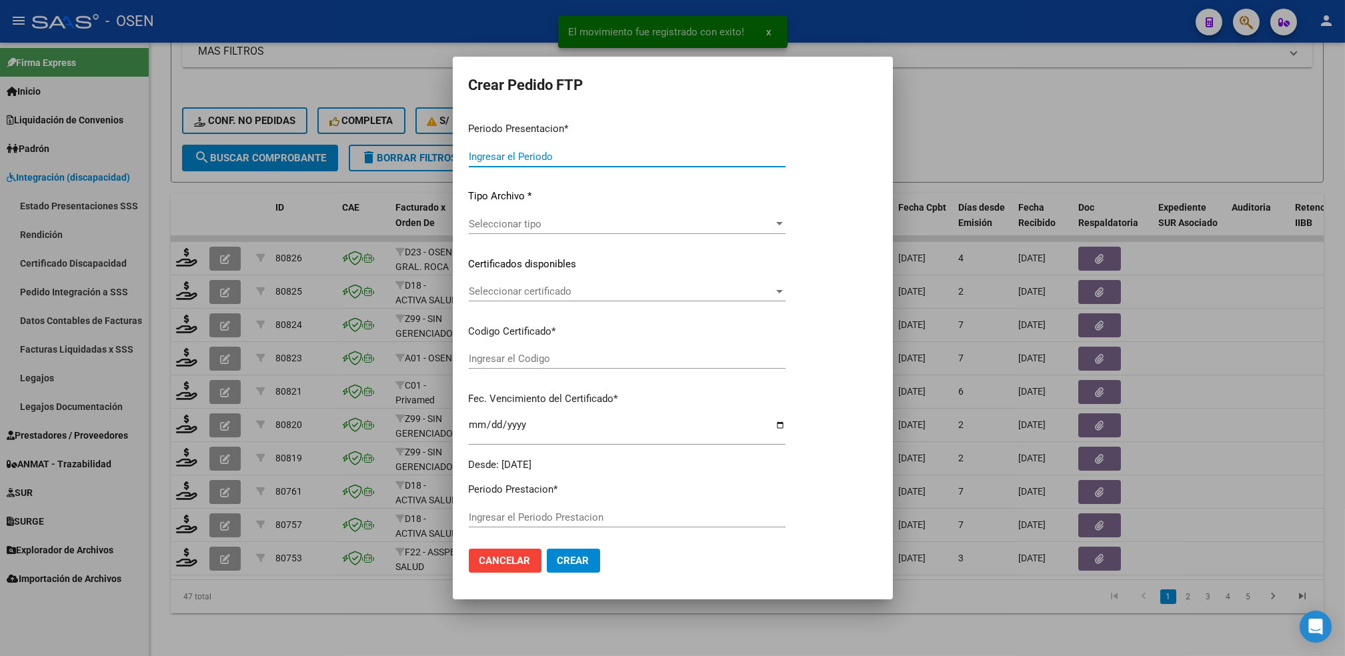
type input "202509"
type input "$ 296.894,60"
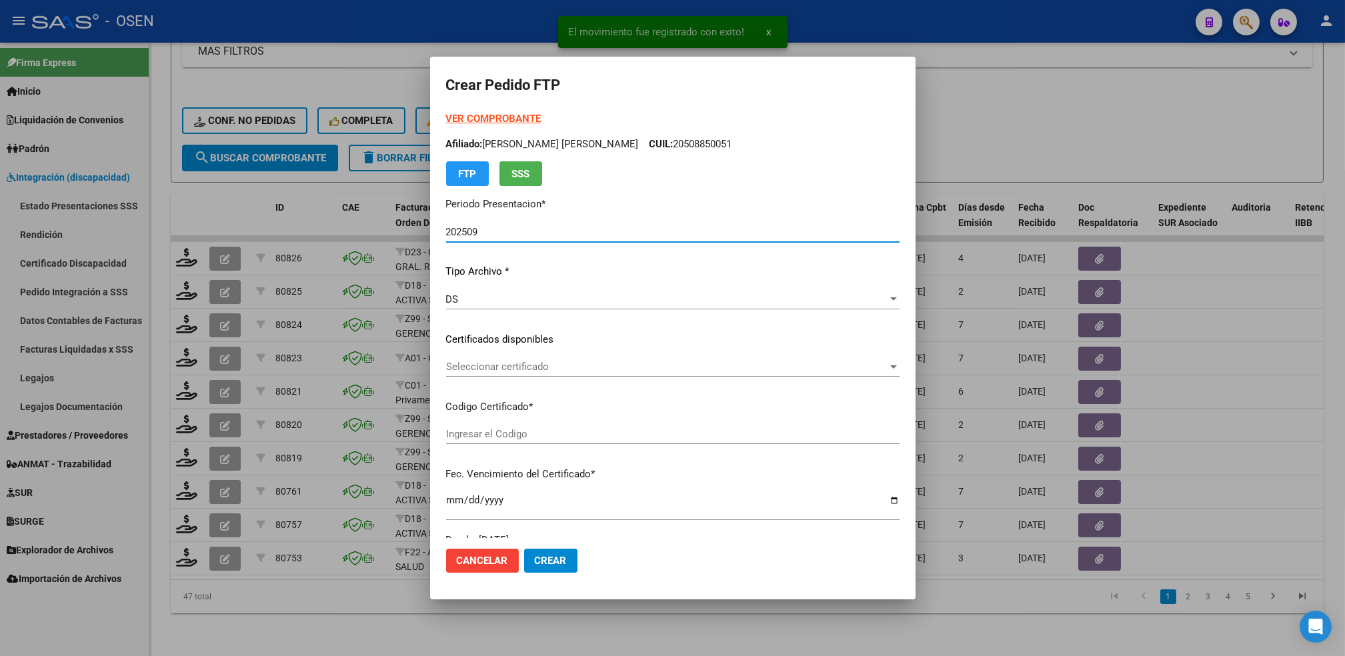
type input "ARG02000236487942025012420400124RIO142"
type input "[DATE]"
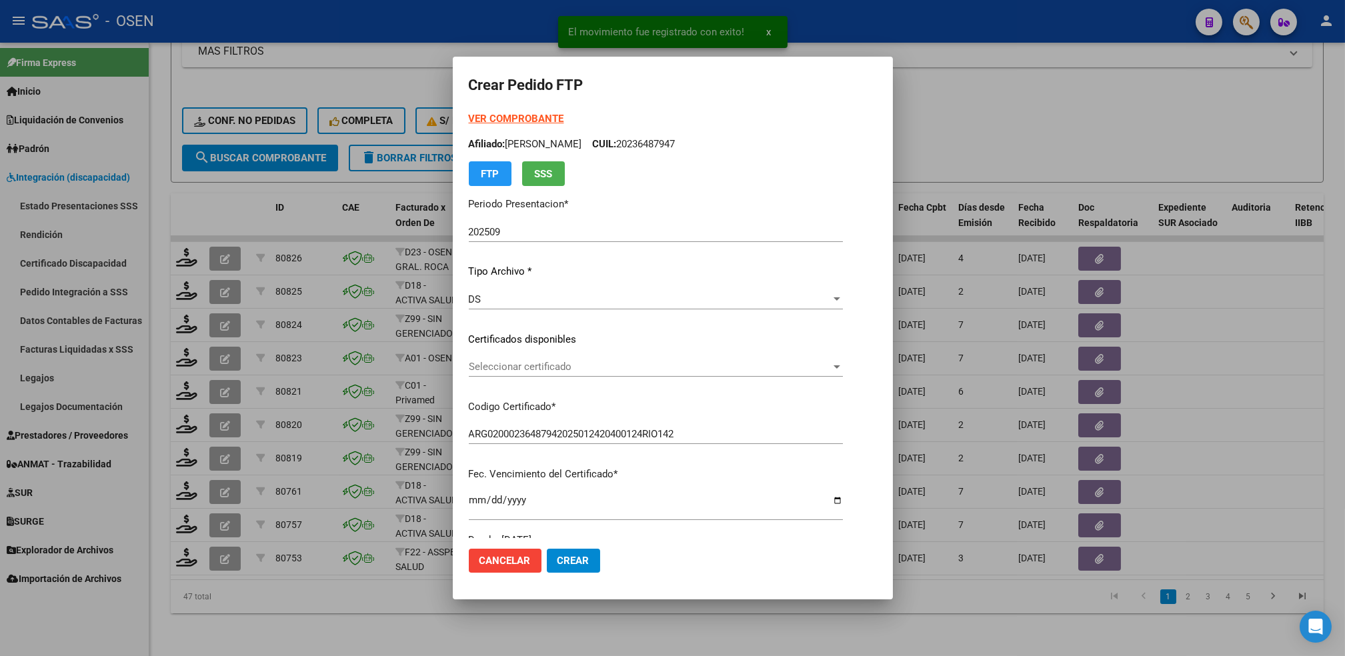
click at [520, 373] on div "Seleccionar certificado Seleccionar certificado" at bounding box center [656, 367] width 374 height 20
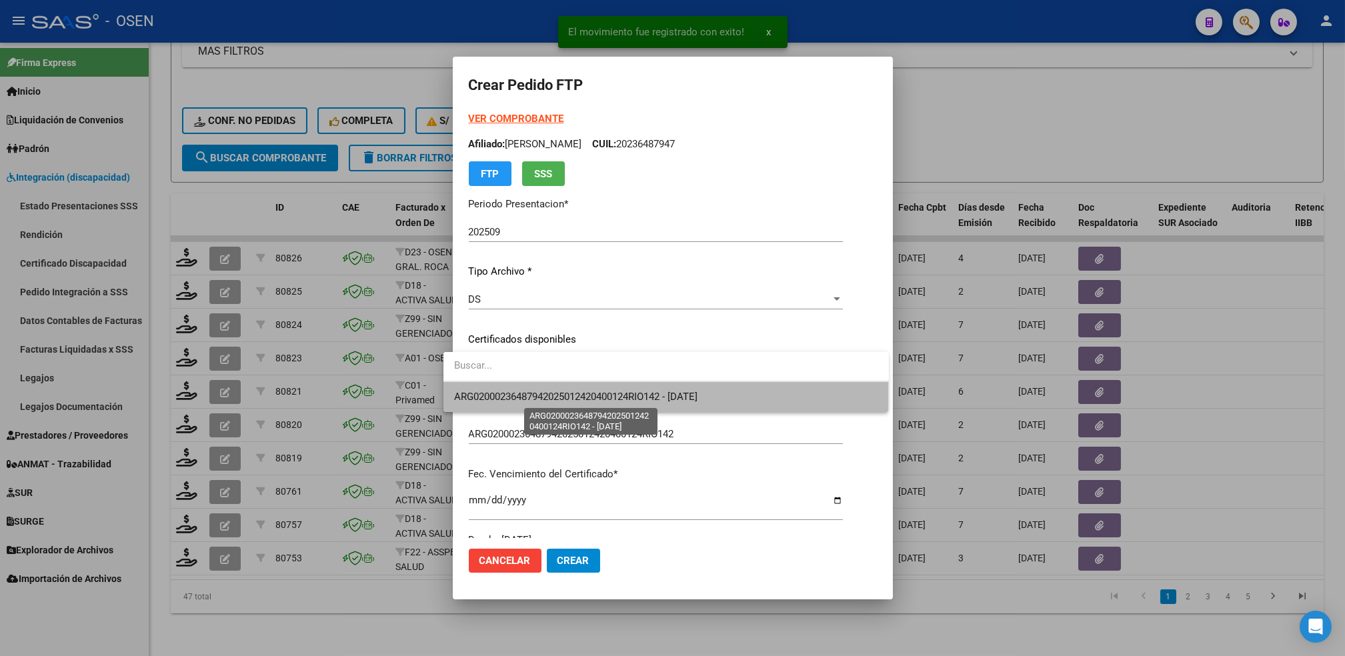
click at [530, 396] on span "ARG02000236487942025012420400124RIO142 - [DATE]" at bounding box center [575, 397] width 243 height 12
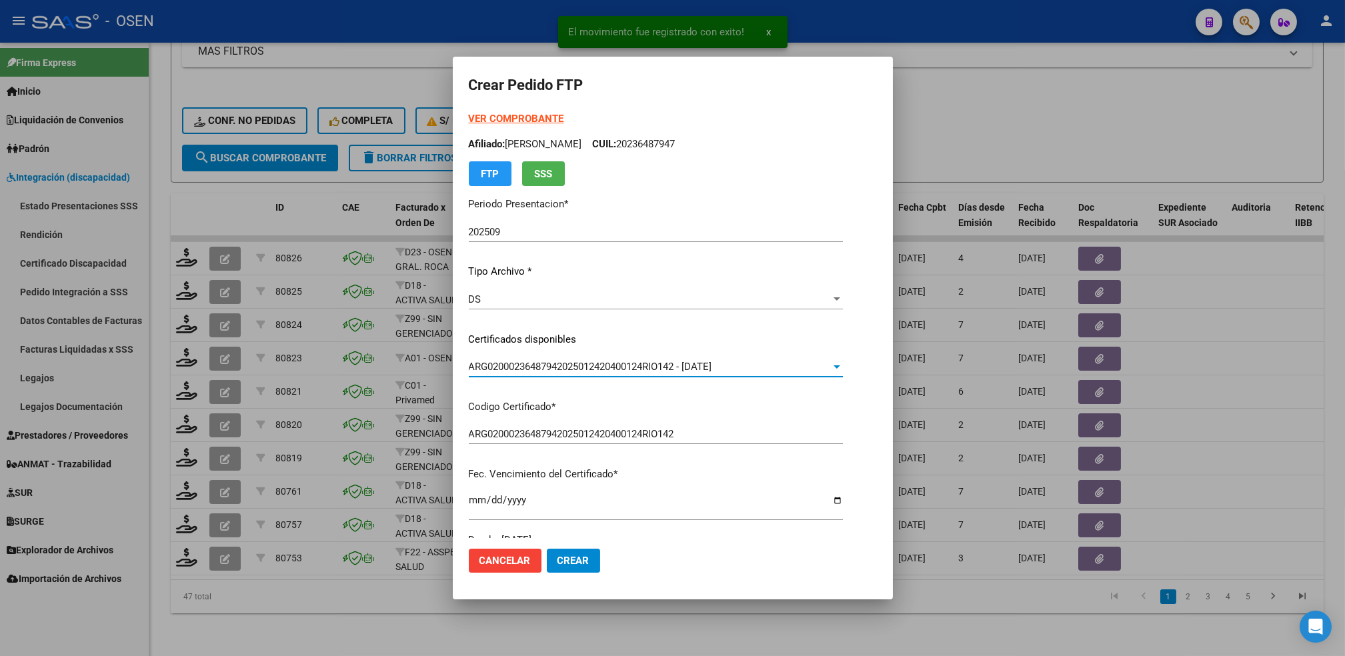
scroll to position [267, 0]
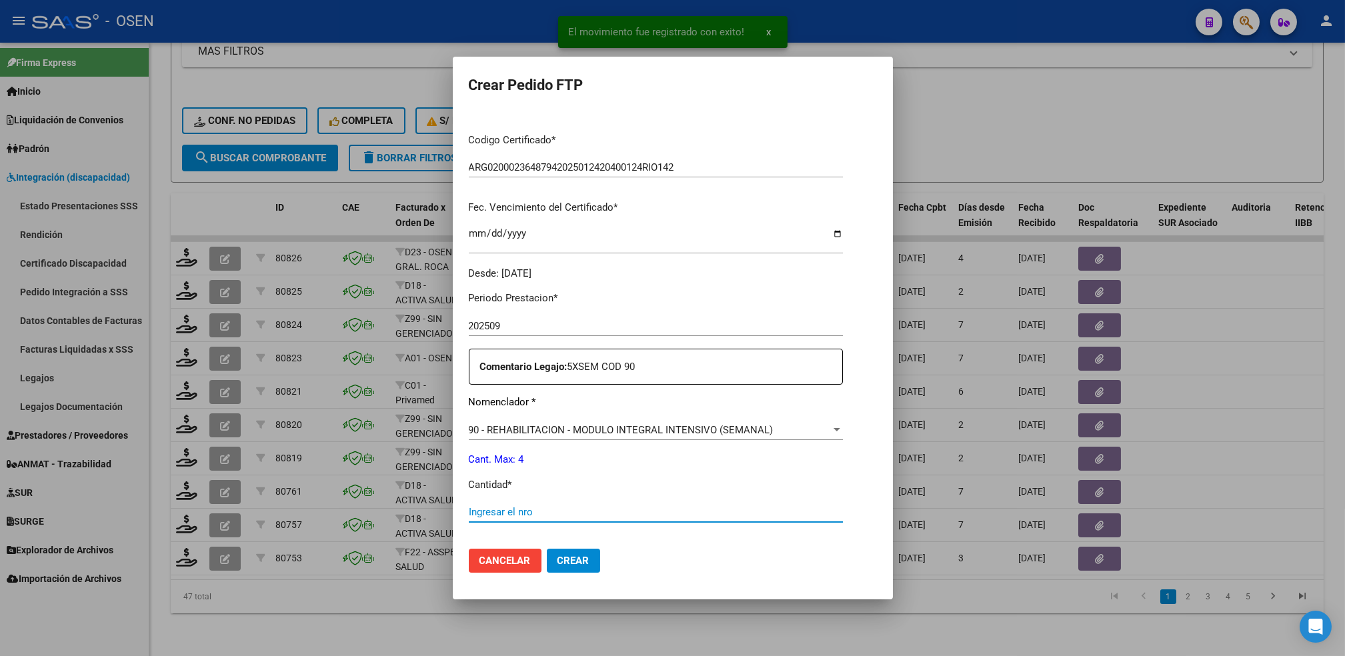
click at [478, 508] on input "Ingresar el nro" at bounding box center [656, 512] width 374 height 12
type input "4"
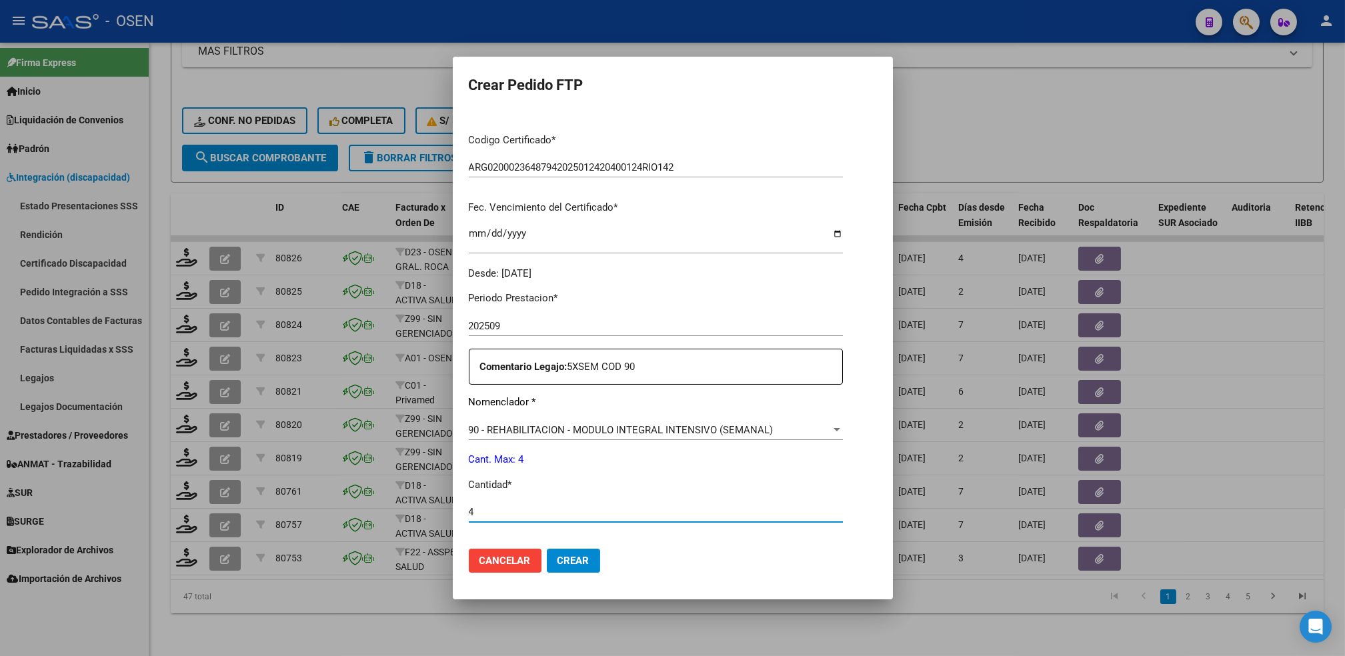
type input "4"
click at [547, 549] on button "Crear" at bounding box center [573, 561] width 53 height 24
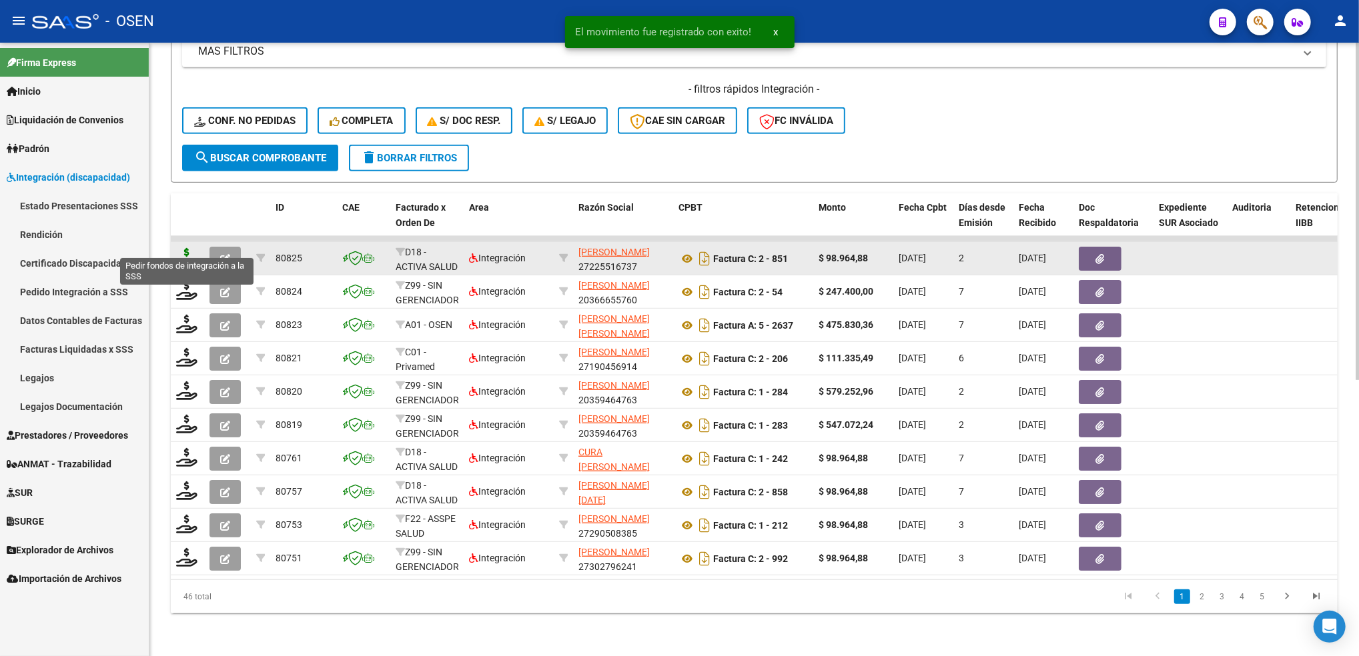
click at [195, 249] on icon at bounding box center [186, 257] width 21 height 19
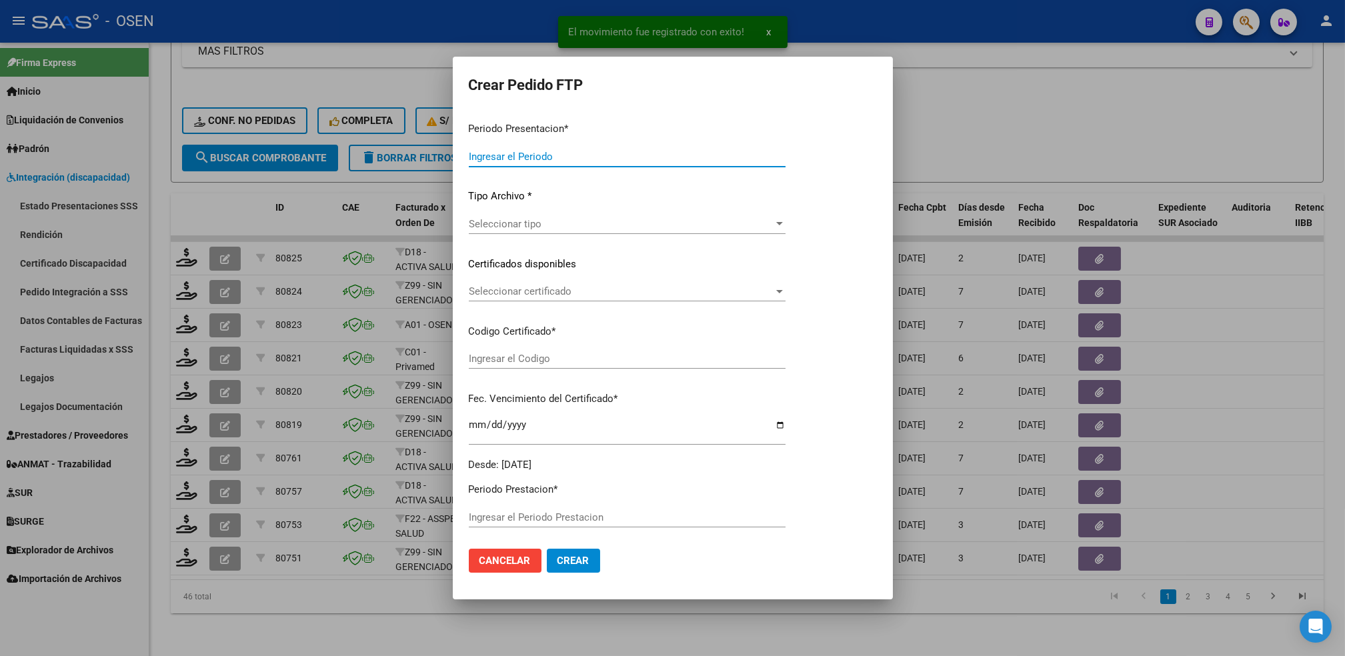
type input "202509"
type input "$ 98.964,88"
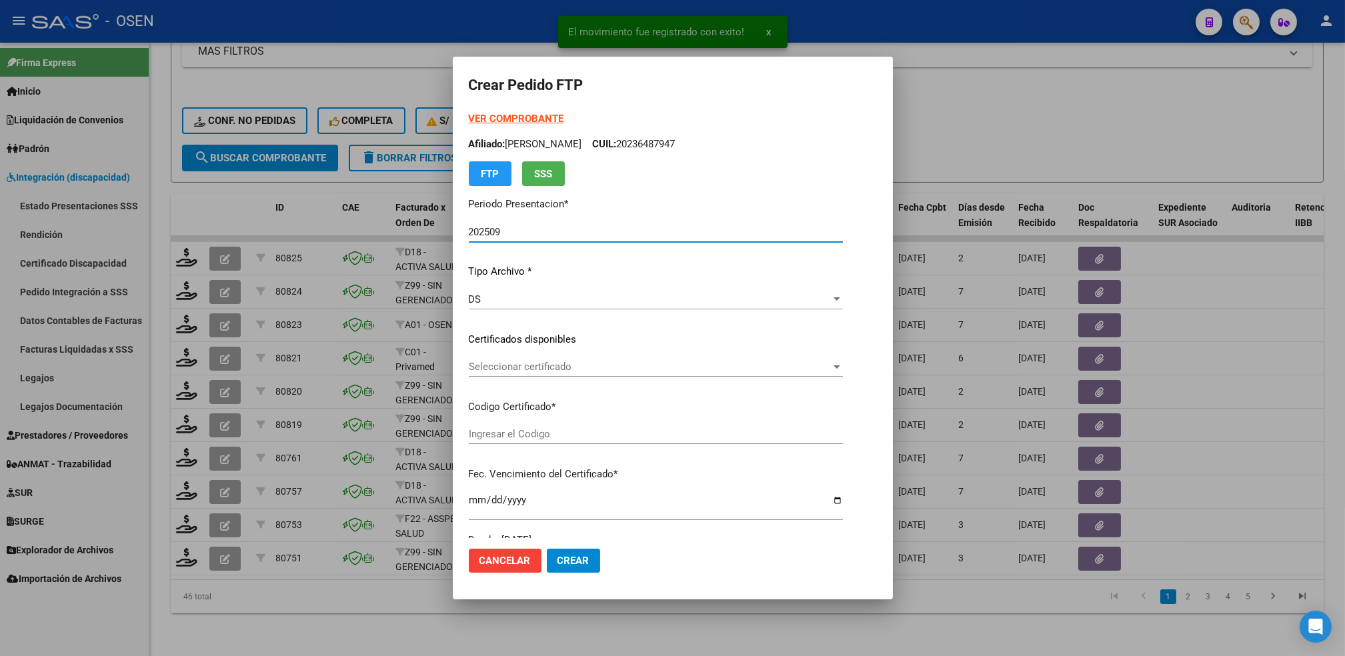
type input "ARG01000282113172022020720320207BS315"
type input "2032-02-07"
click at [543, 365] on span "Seleccionar certificado" at bounding box center [650, 367] width 362 height 12
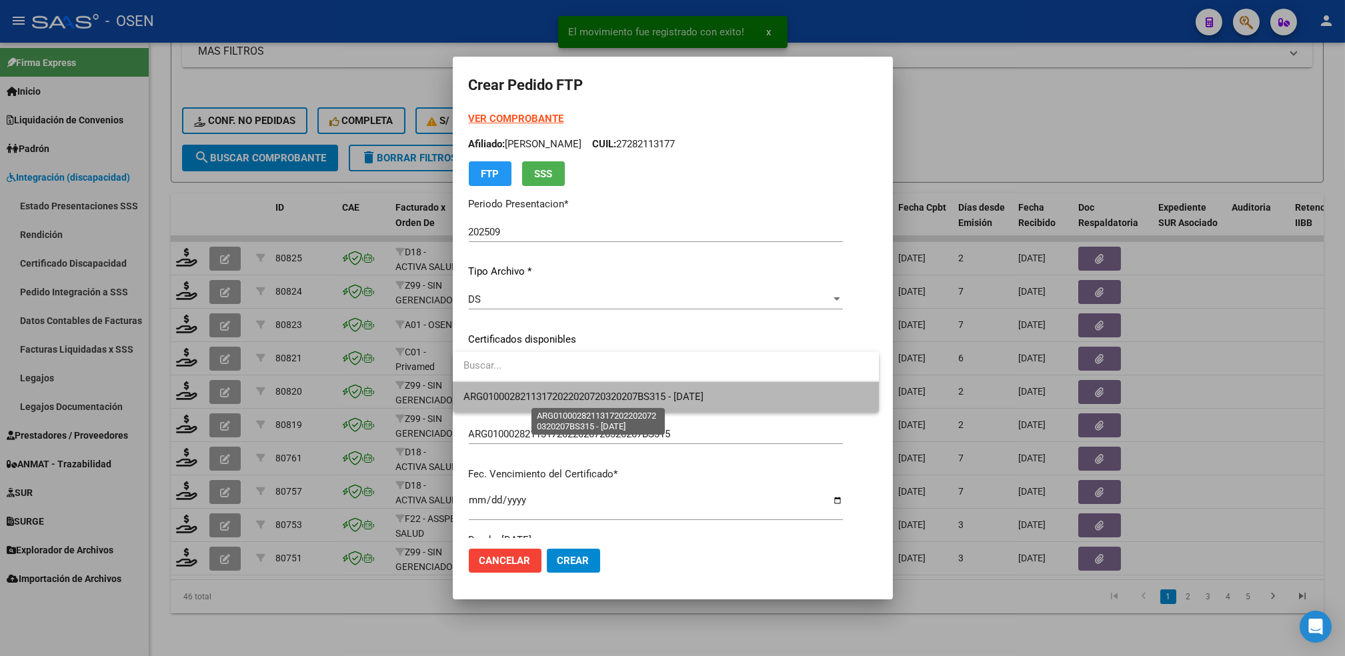
click at [558, 391] on span "ARG01000282113172022020720320207BS315 - 2032-02-07" at bounding box center [584, 397] width 240 height 12
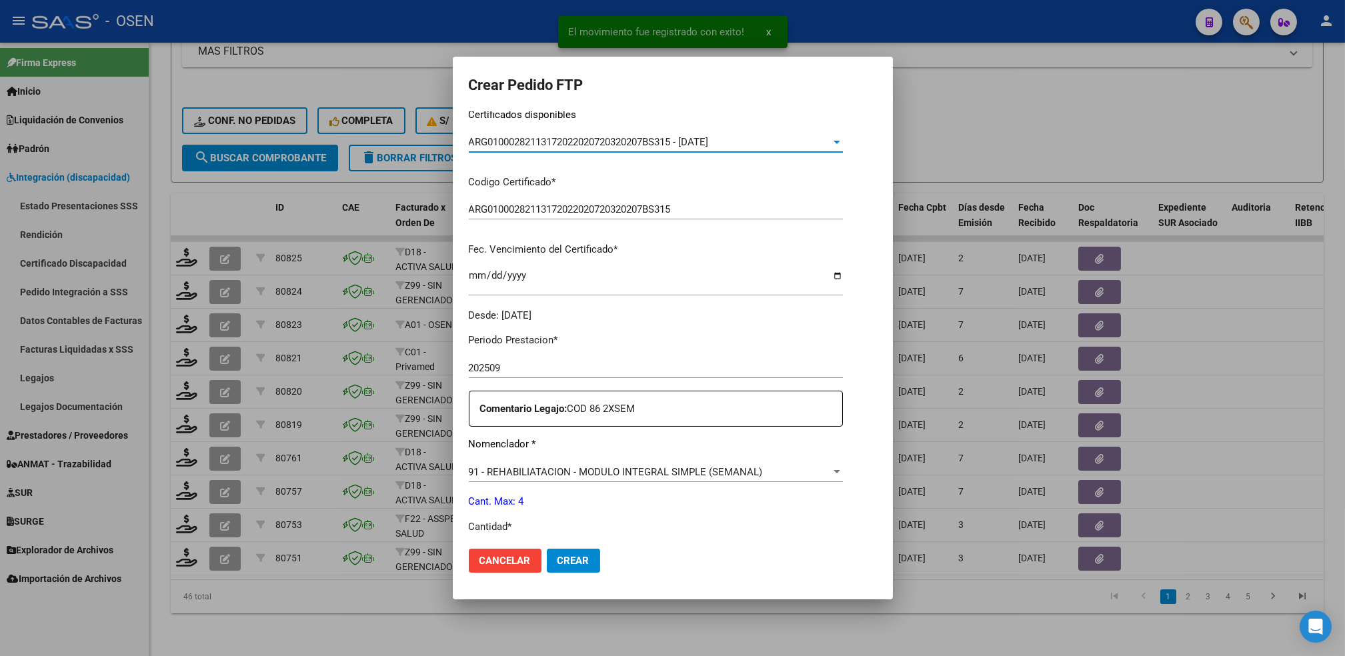
scroll to position [267, 0]
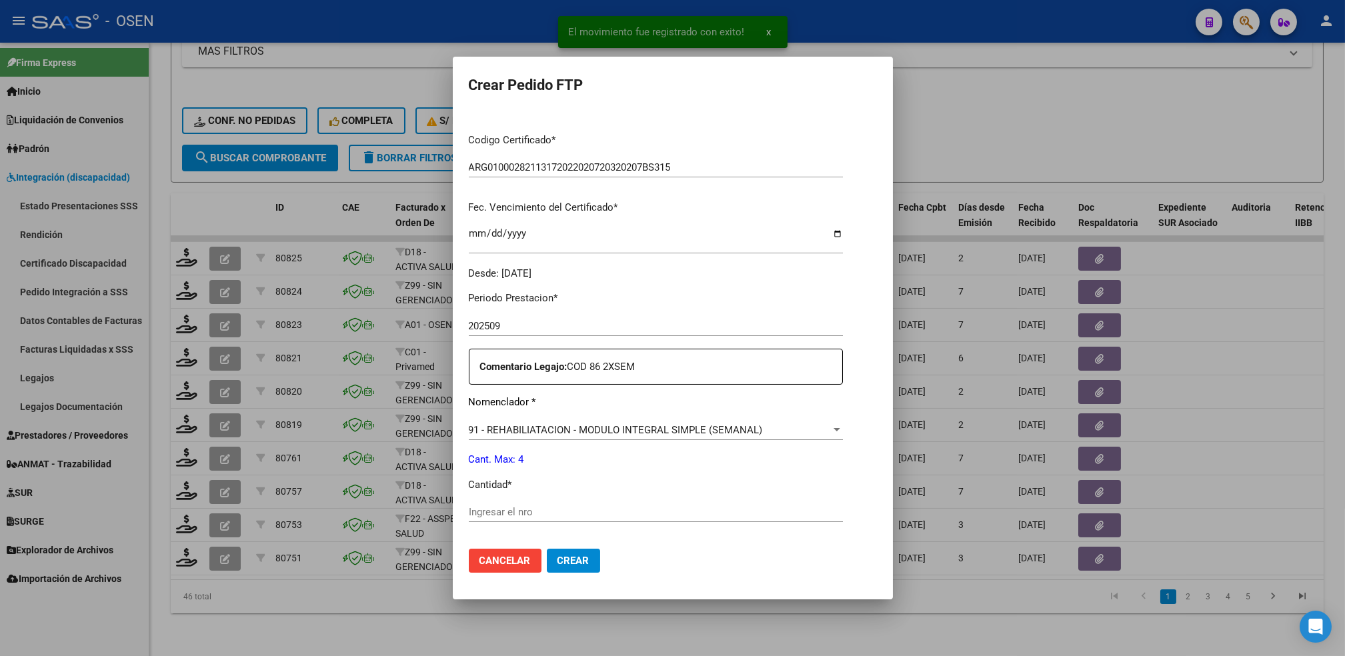
click at [512, 523] on div "Ingresar el nro" at bounding box center [656, 518] width 374 height 33
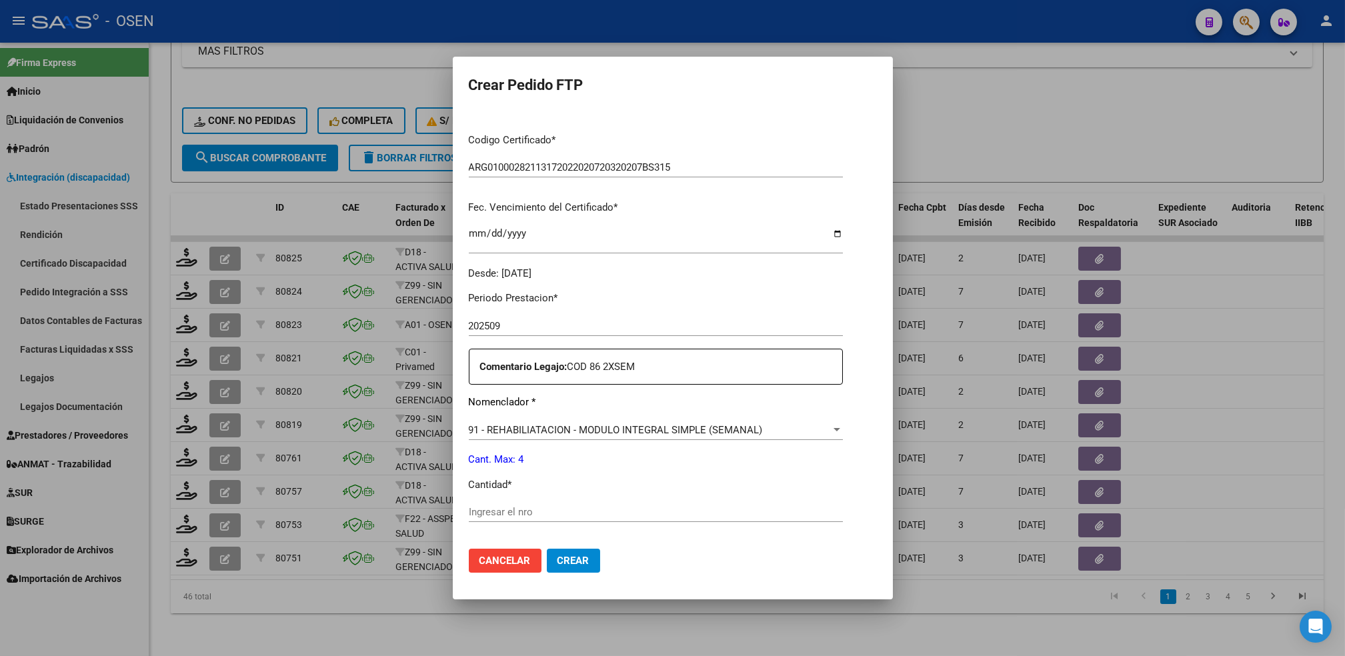
click at [512, 512] on input "Ingresar el nro" at bounding box center [656, 512] width 374 height 12
type input "4"
click at [547, 549] on button "Crear" at bounding box center [573, 561] width 53 height 24
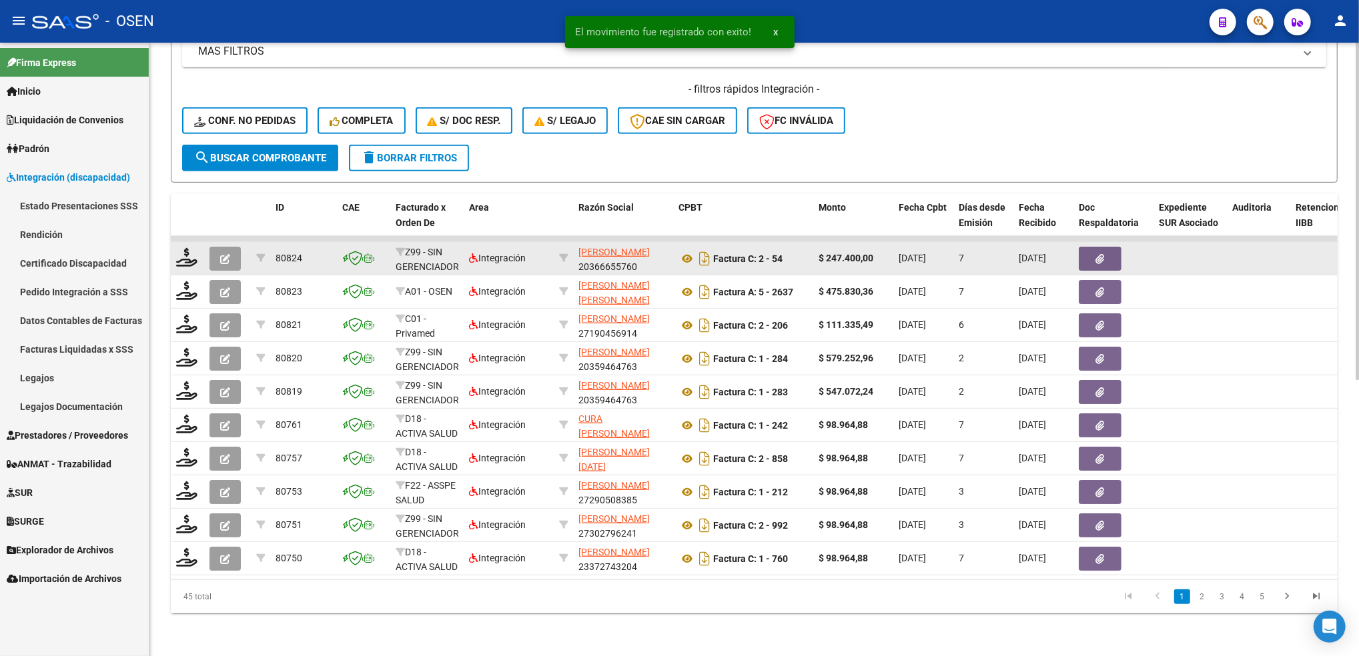
click at [185, 254] on div at bounding box center [187, 258] width 23 height 21
click at [204, 242] on datatable-body-cell at bounding box center [227, 258] width 47 height 33
click at [180, 252] on icon at bounding box center [186, 257] width 21 height 19
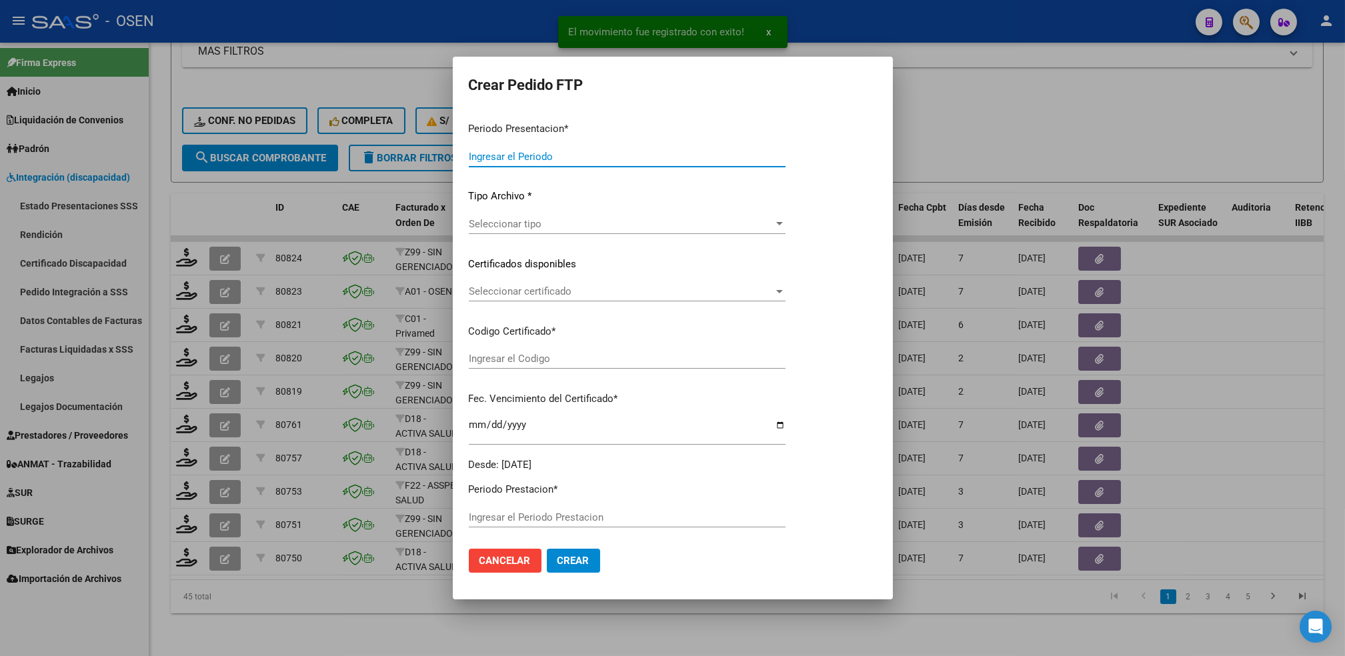
type input "202509"
type input "$ 247.400,00"
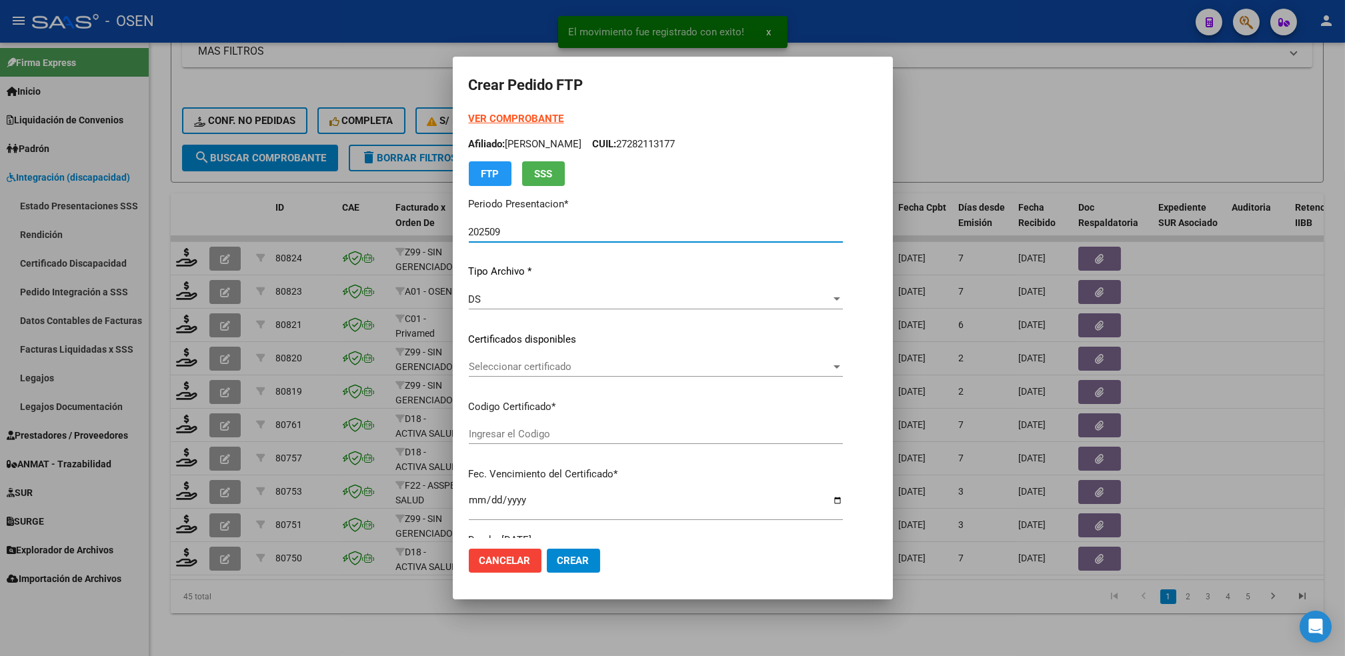
type input "ARG02000508890382023012620330126BS427"
type input "[DATE]"
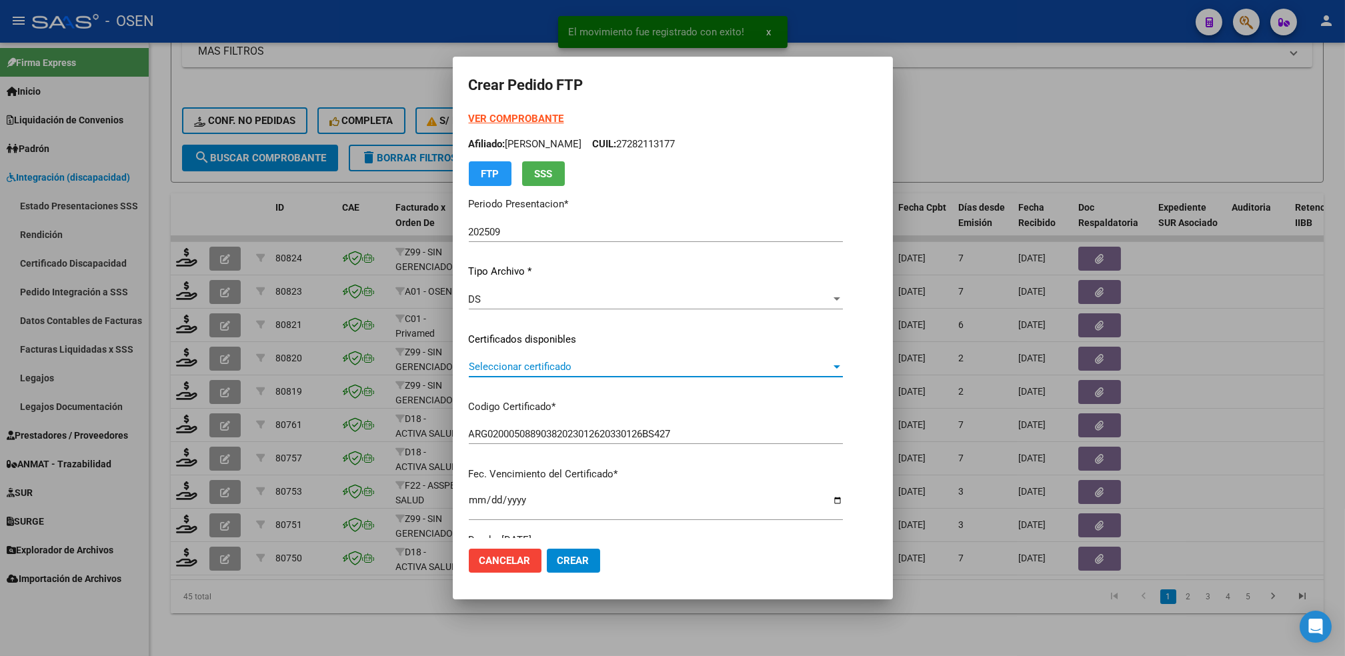
click at [529, 366] on span "Seleccionar certificado" at bounding box center [650, 367] width 362 height 12
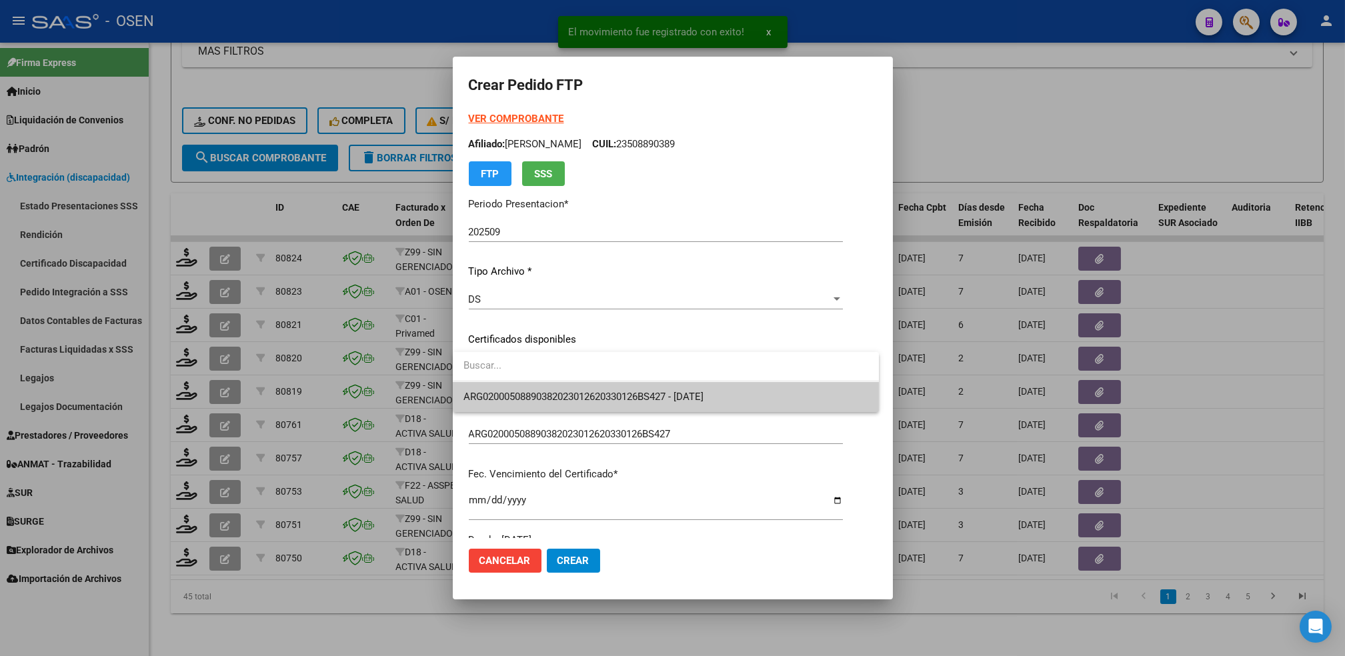
click at [531, 383] on div "ARG02000508890382023012620330126BS427 - [DATE]" at bounding box center [666, 382] width 426 height 60
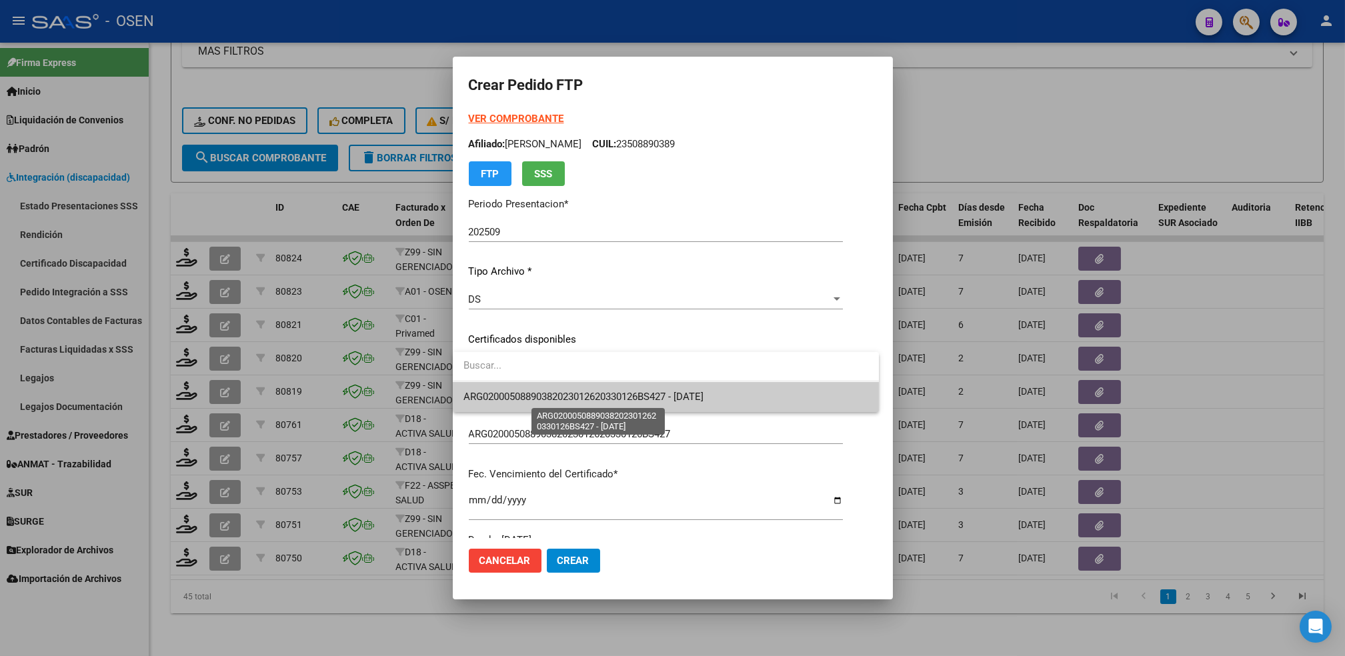
click at [532, 397] on span "ARG02000508890382023012620330126BS427 - [DATE]" at bounding box center [584, 397] width 240 height 12
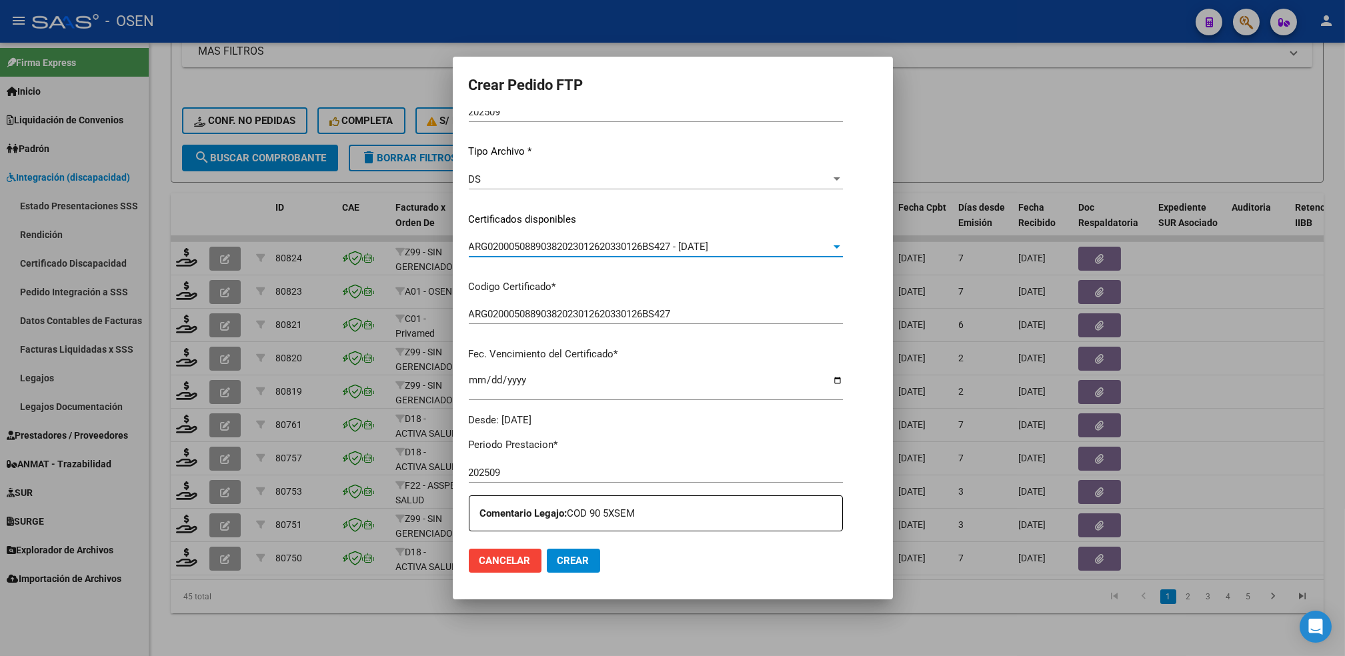
scroll to position [267, 0]
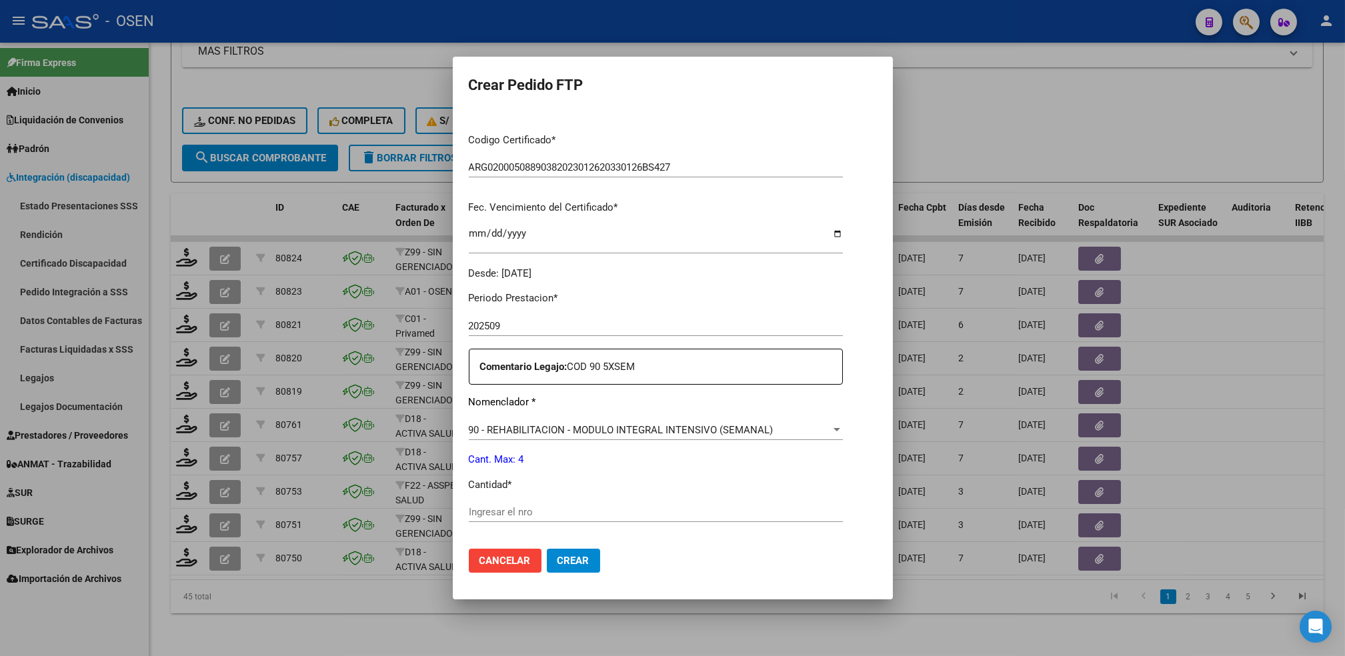
click at [469, 510] on input "Ingresar el nro" at bounding box center [656, 512] width 374 height 12
type input "4"
click at [547, 549] on button "Crear" at bounding box center [573, 561] width 53 height 24
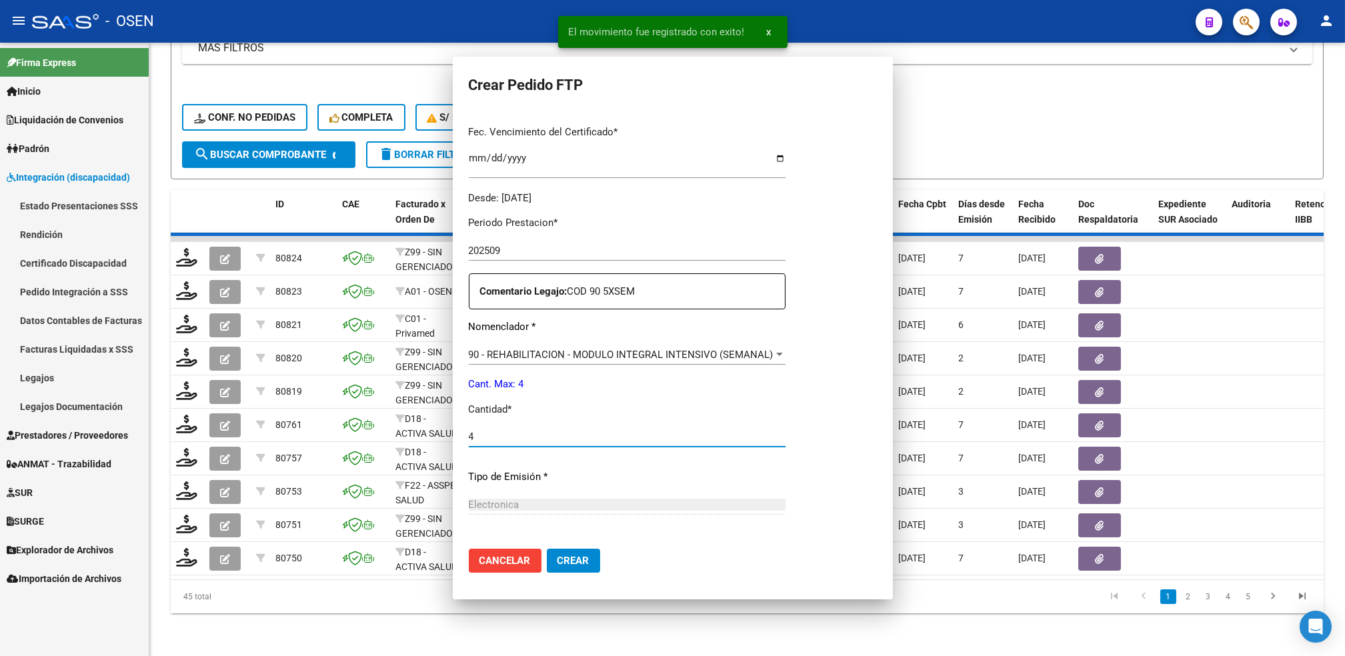
scroll to position [192, 0]
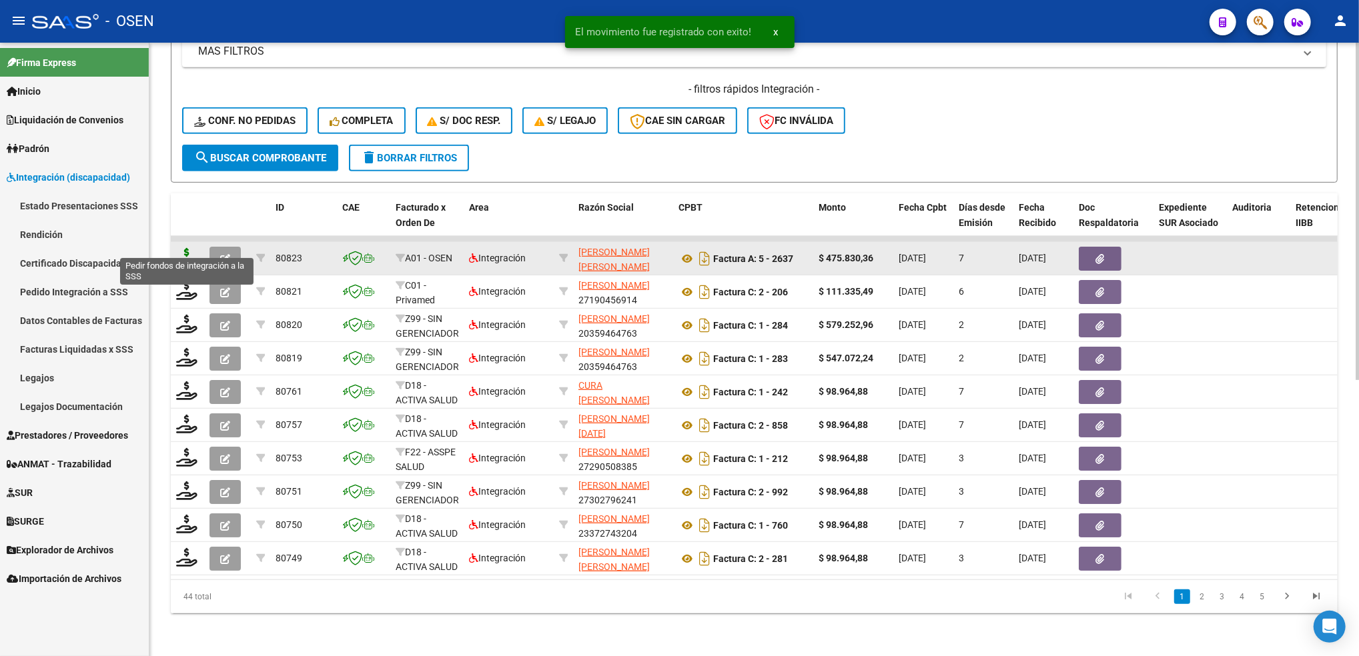
click at [190, 249] on icon at bounding box center [186, 257] width 21 height 19
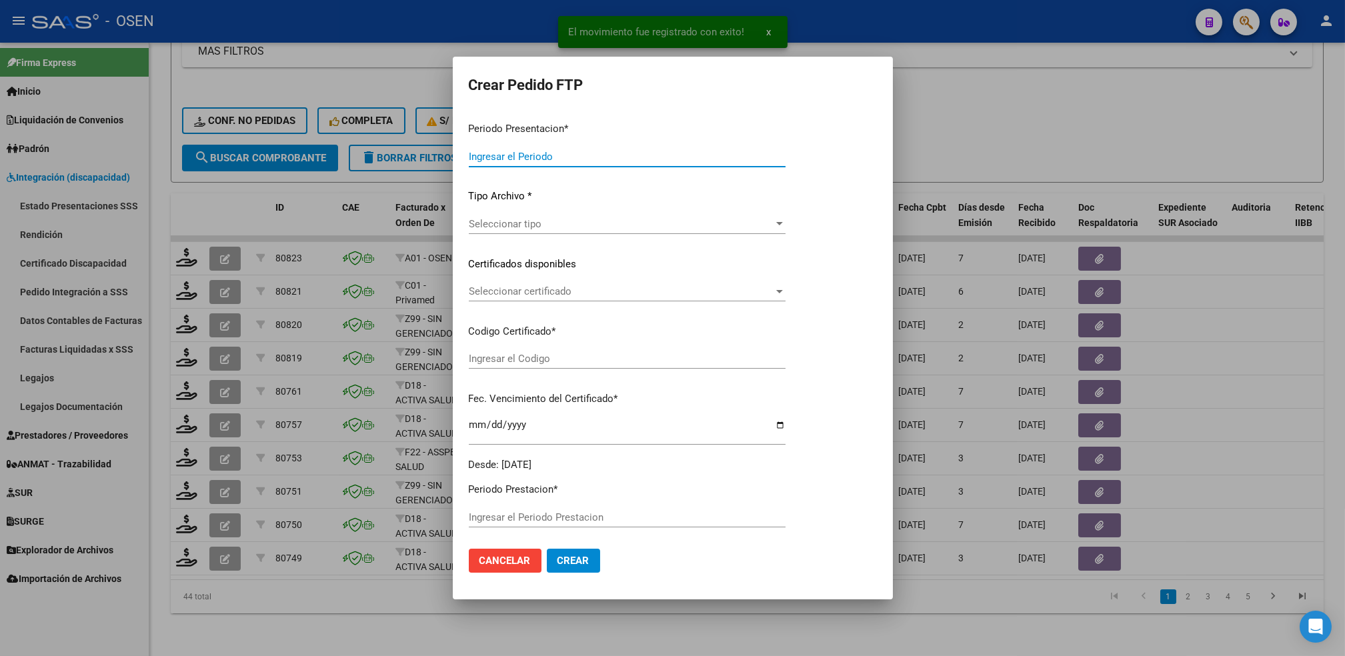
type input "202509"
type input "$ 475.830,36"
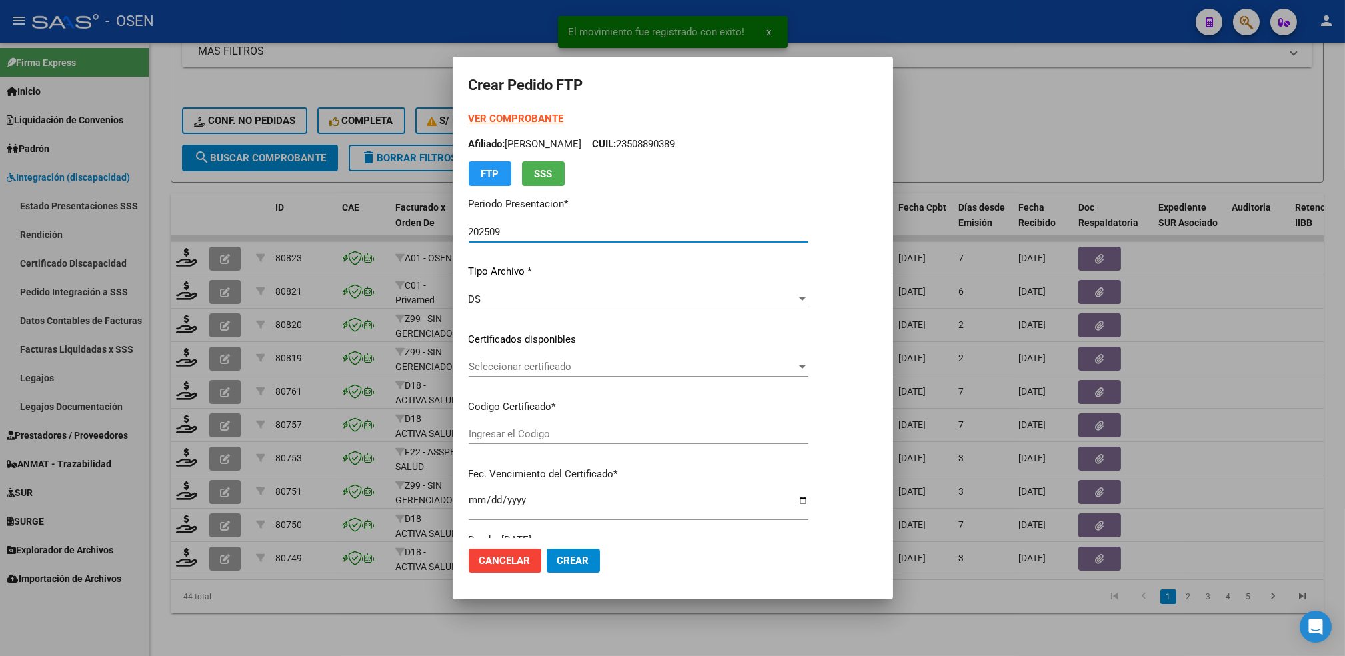
type input "ARG01000572448212022102120271021BS436"
type input "2027-10-21"
click at [532, 375] on div "Seleccionar certificado Seleccionar certificado" at bounding box center [638, 367] width 339 height 20
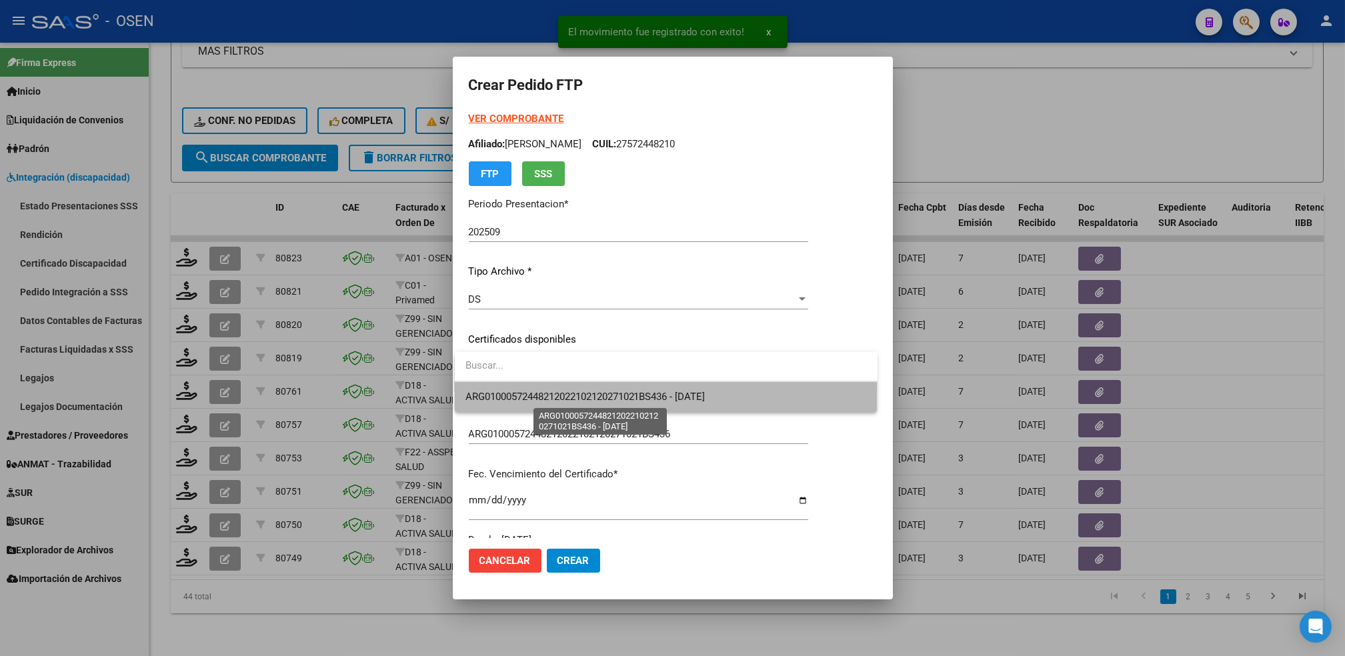
click at [537, 394] on span "ARG01000572448212022102120271021BS436 - 2027-10-21" at bounding box center [586, 397] width 240 height 12
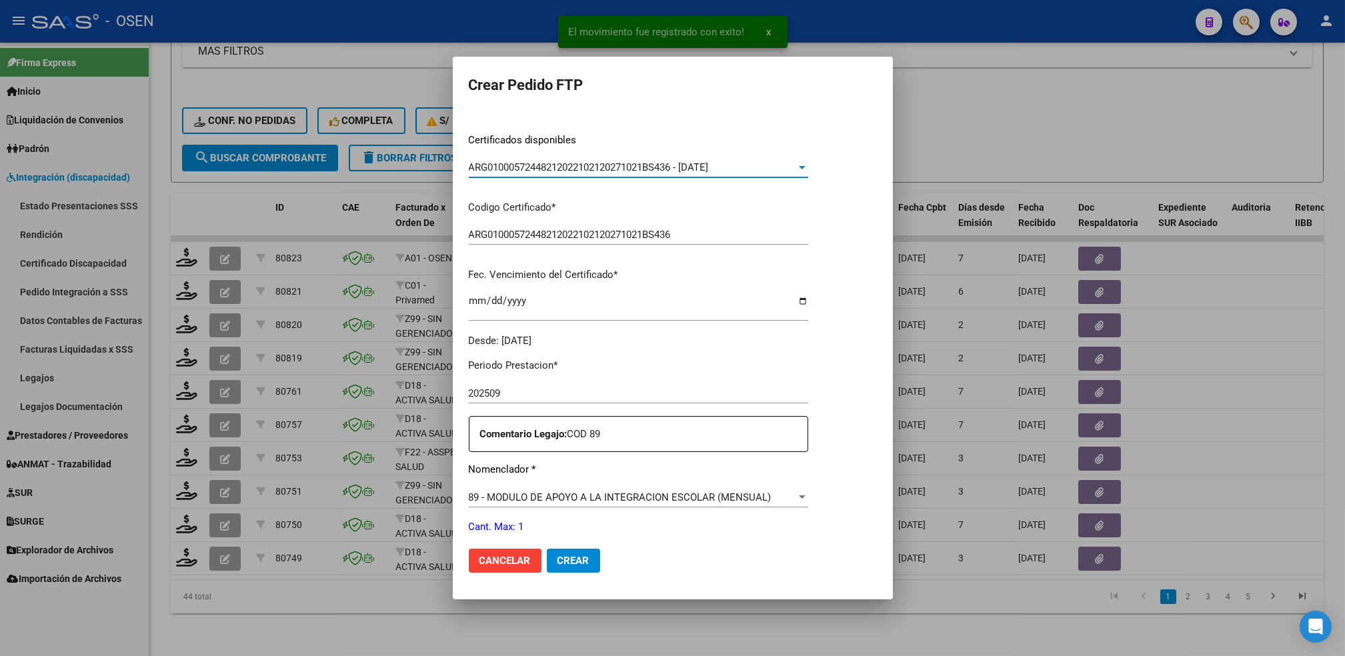
scroll to position [267, 0]
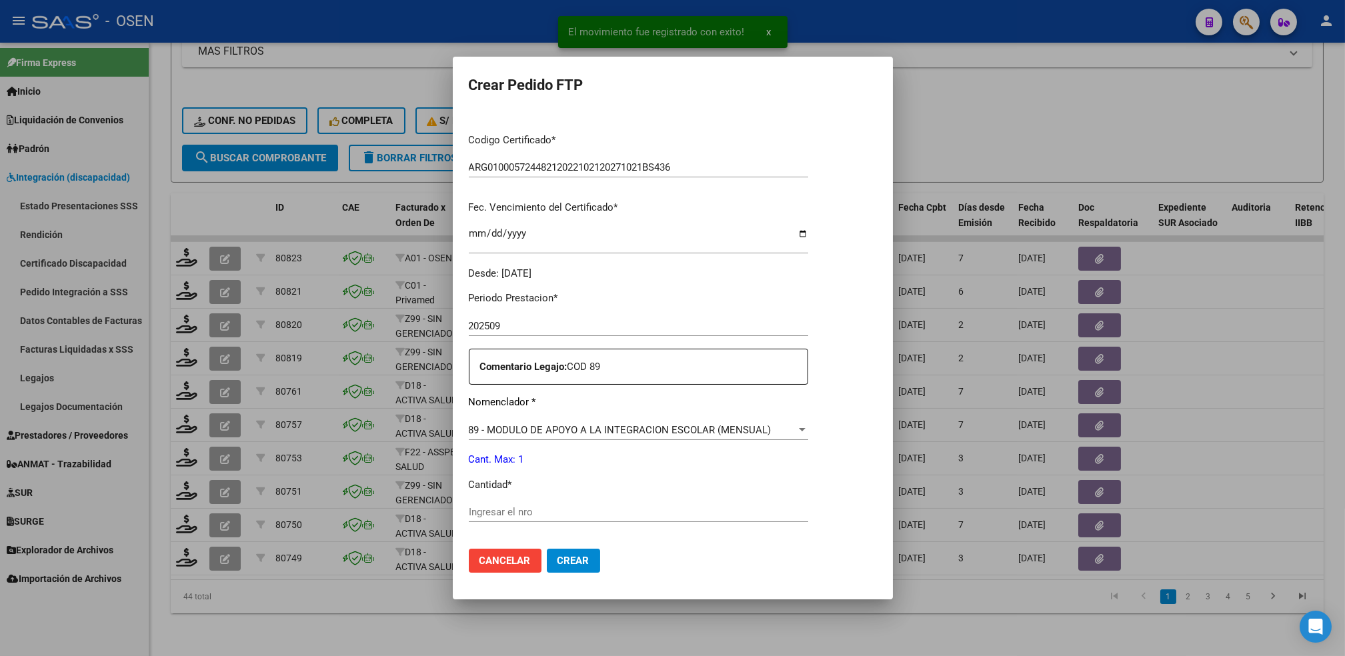
click at [484, 504] on div "Ingresar el nro" at bounding box center [638, 512] width 339 height 20
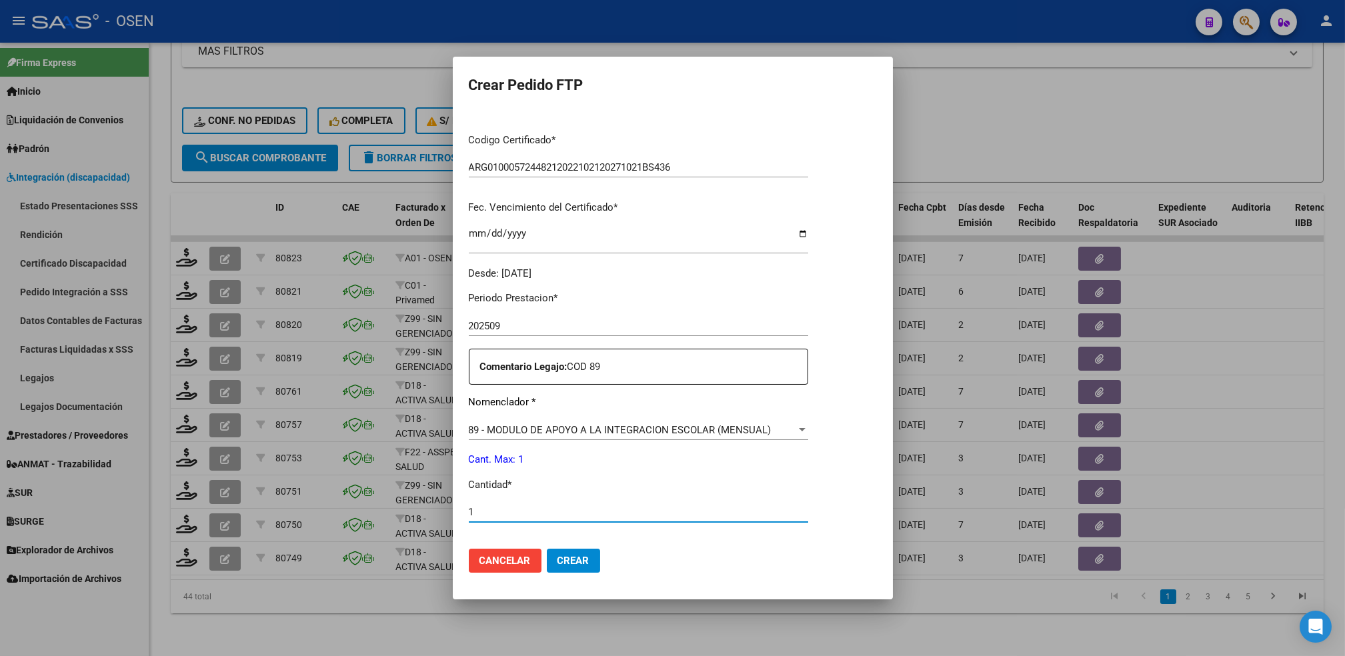
type input "1"
click at [547, 549] on button "Crear" at bounding box center [573, 561] width 53 height 24
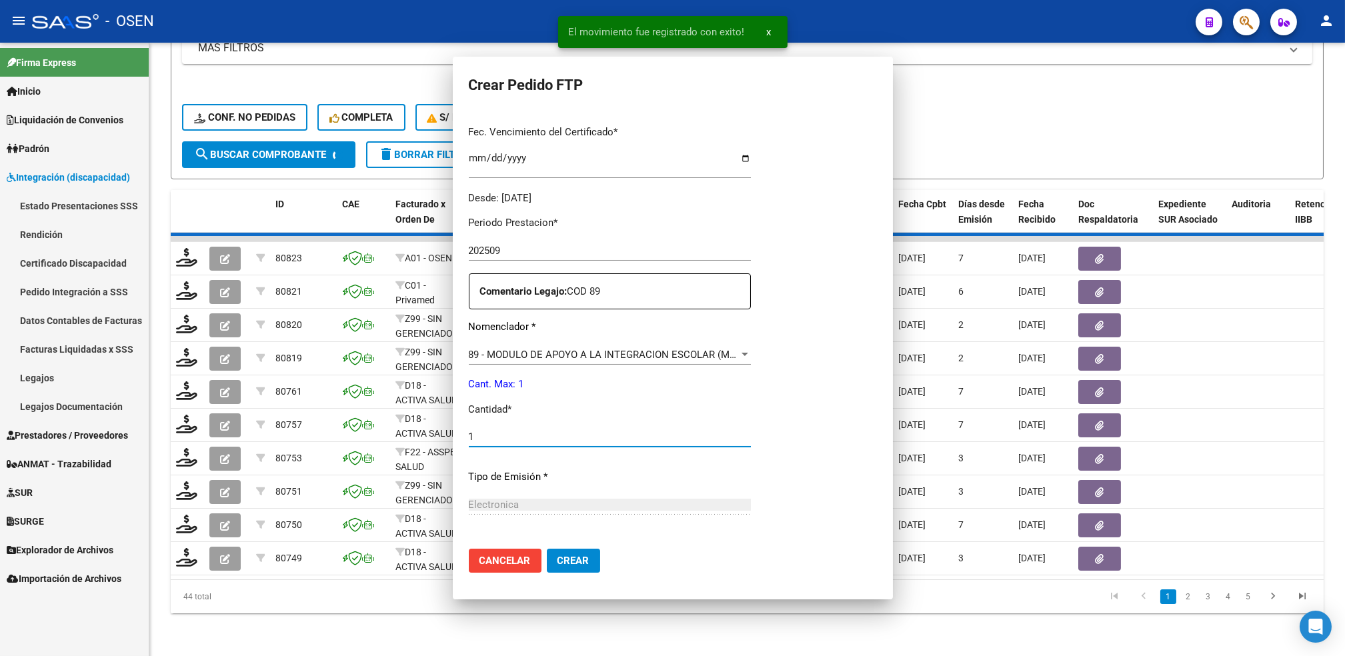
scroll to position [0, 0]
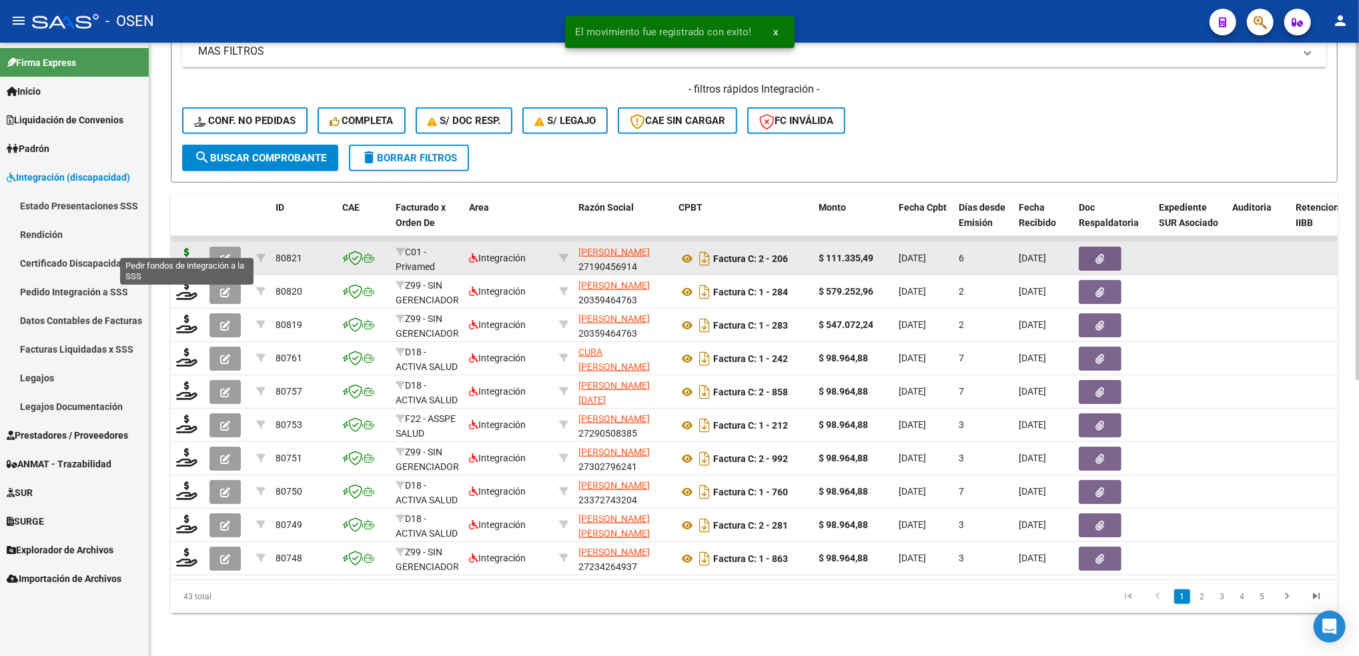
click at [185, 251] on icon at bounding box center [186, 257] width 21 height 19
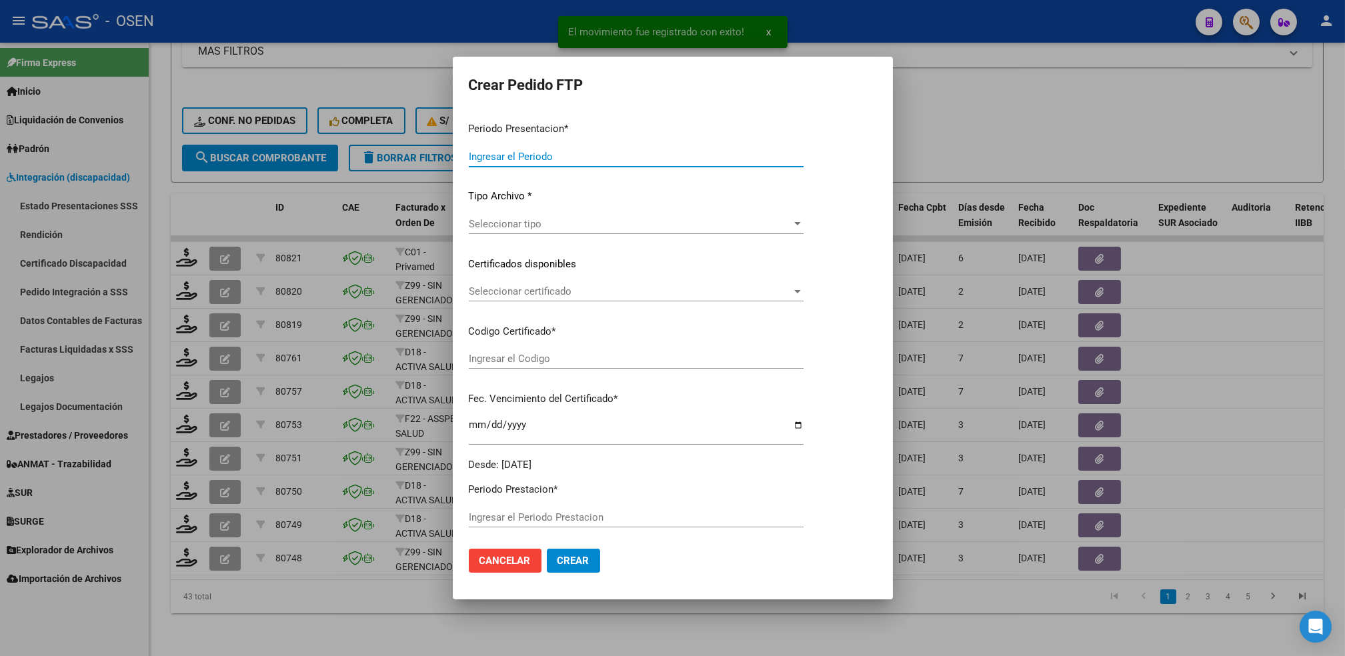
type input "202509"
type input "$ 111.335,49"
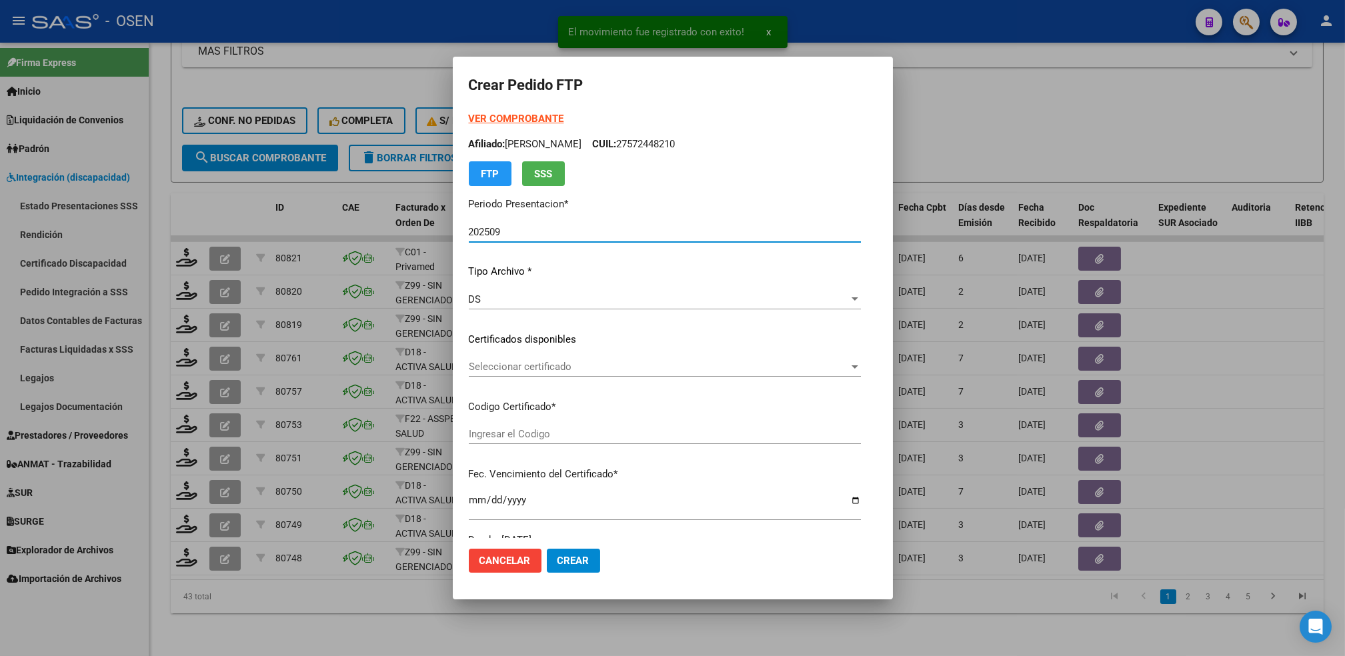
type input "ARG01000503953862016033120190331BS430"
type input "2029-03-27"
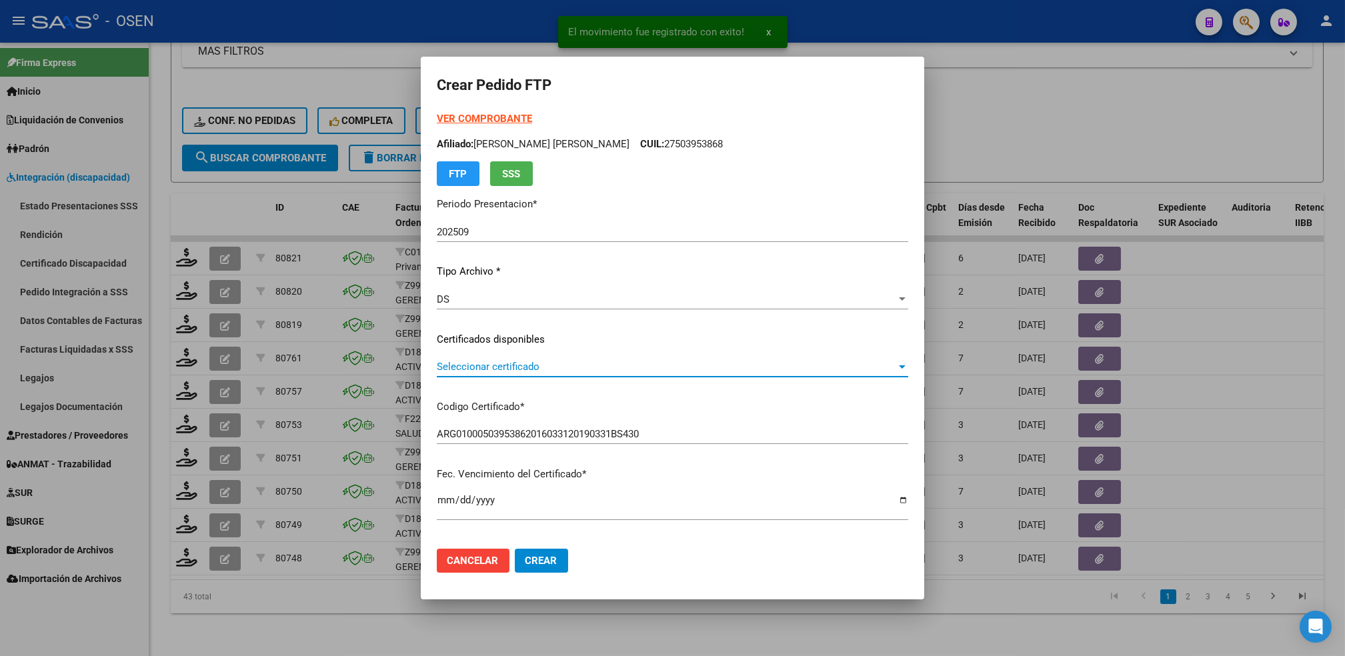
click at [539, 366] on span "Seleccionar certificado" at bounding box center [667, 367] width 460 height 12
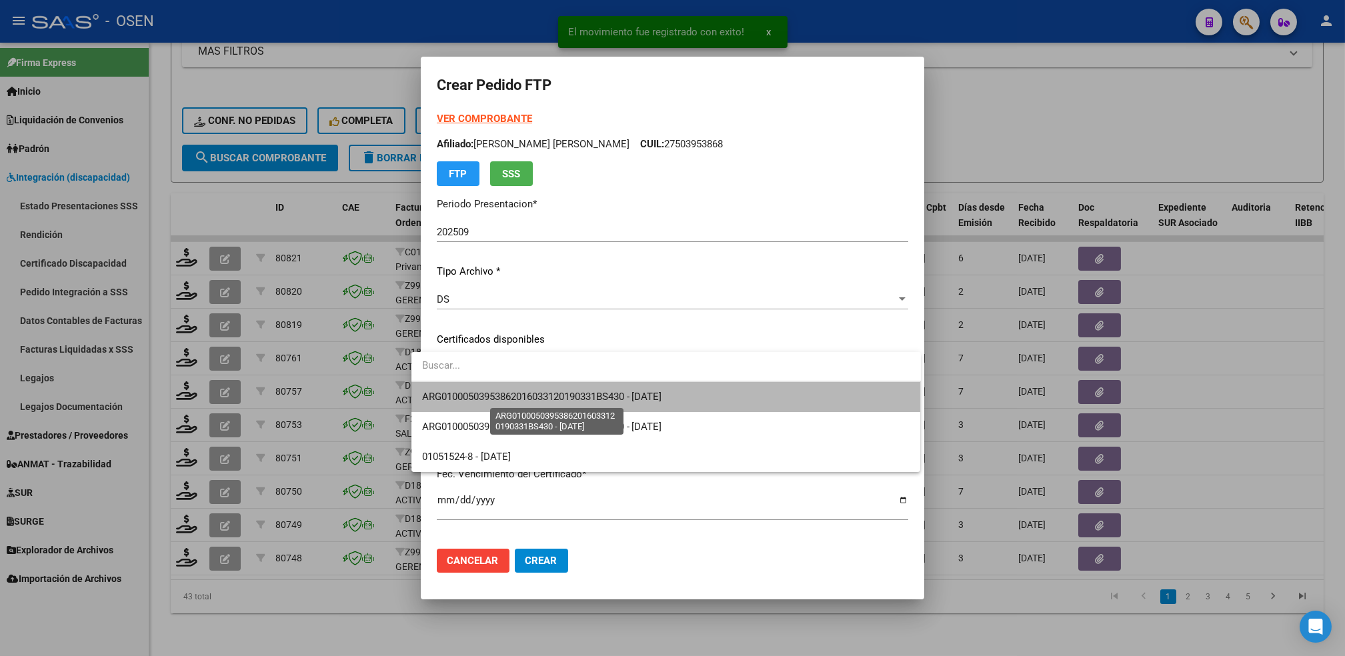
click at [546, 393] on span "ARG01000503953862016033120190331BS430 - 2029-03-27" at bounding box center [542, 397] width 240 height 12
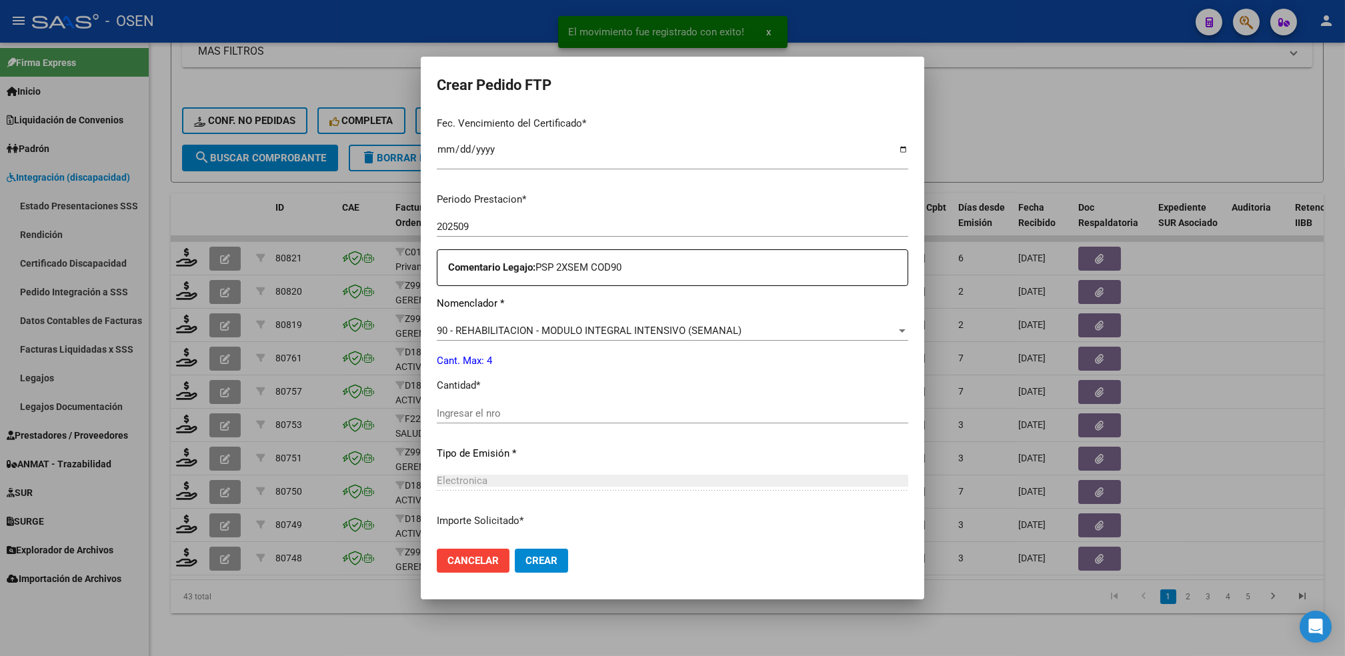
scroll to position [355, 0]
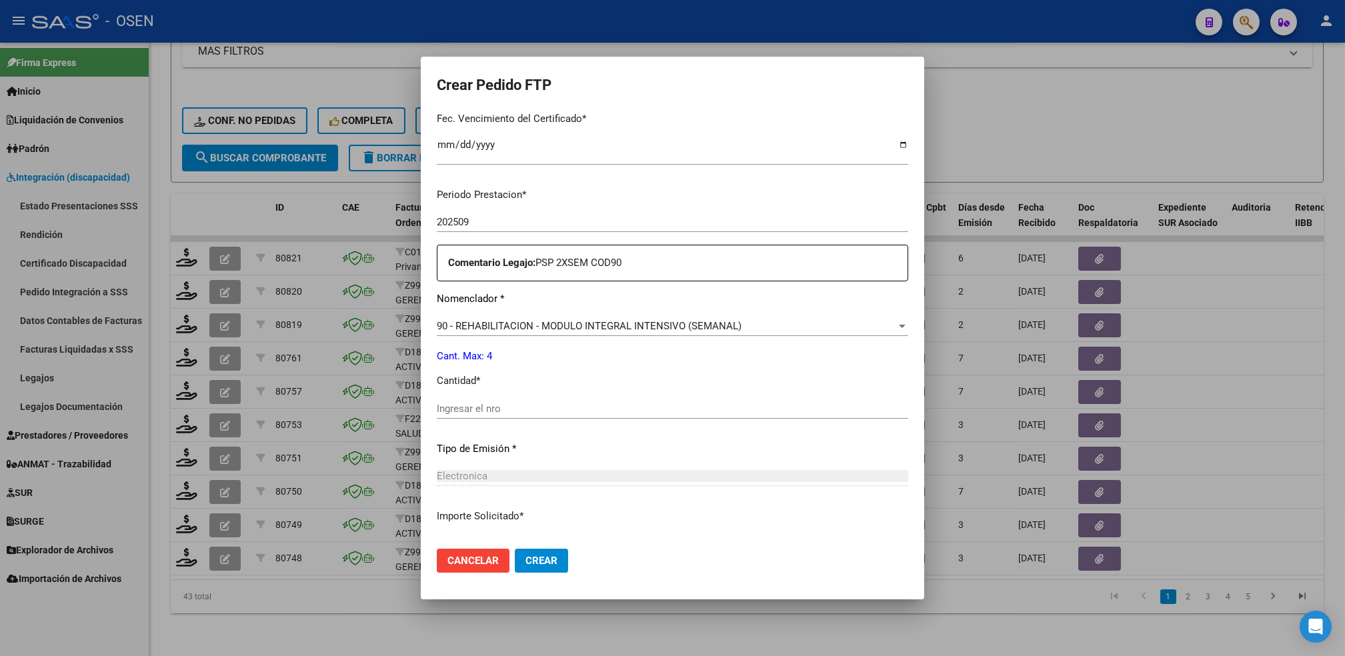
click at [467, 414] on div "Ingresar el nro" at bounding box center [673, 409] width 472 height 20
type input "4"
click at [515, 549] on button "Crear" at bounding box center [541, 561] width 53 height 24
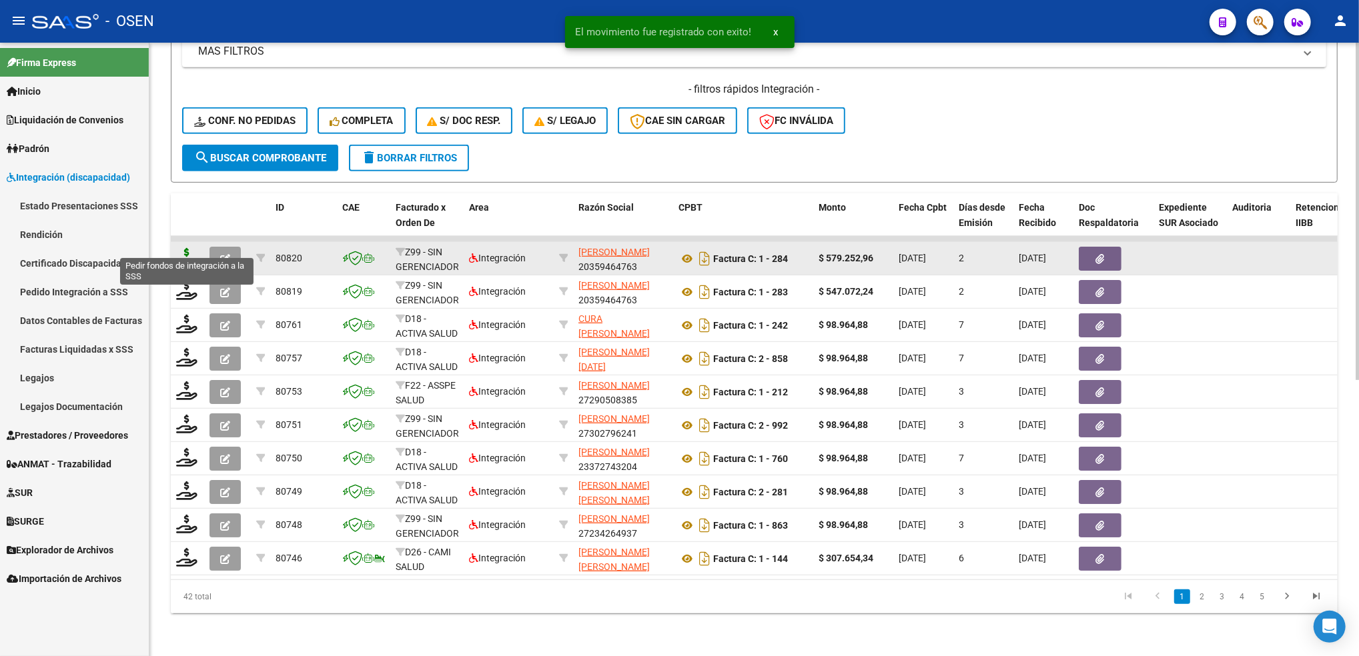
click at [189, 248] on icon at bounding box center [186, 257] width 21 height 19
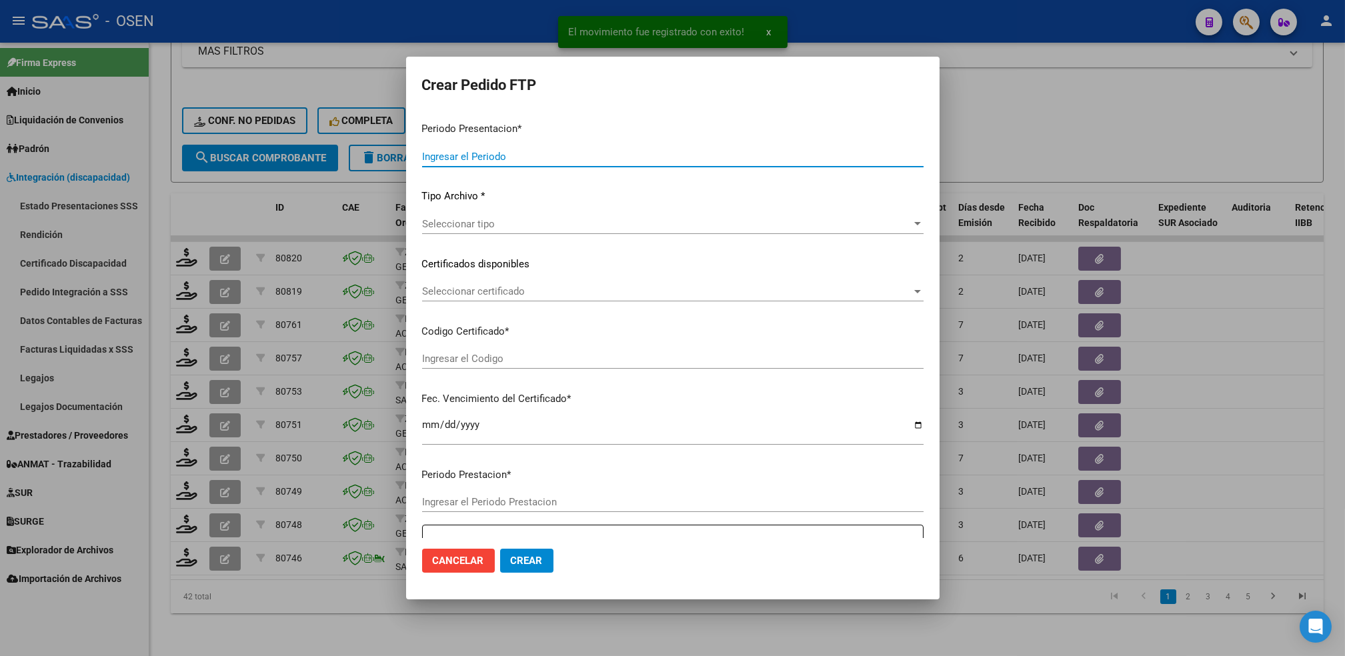
type input "202509"
type input "$ 579.252,96"
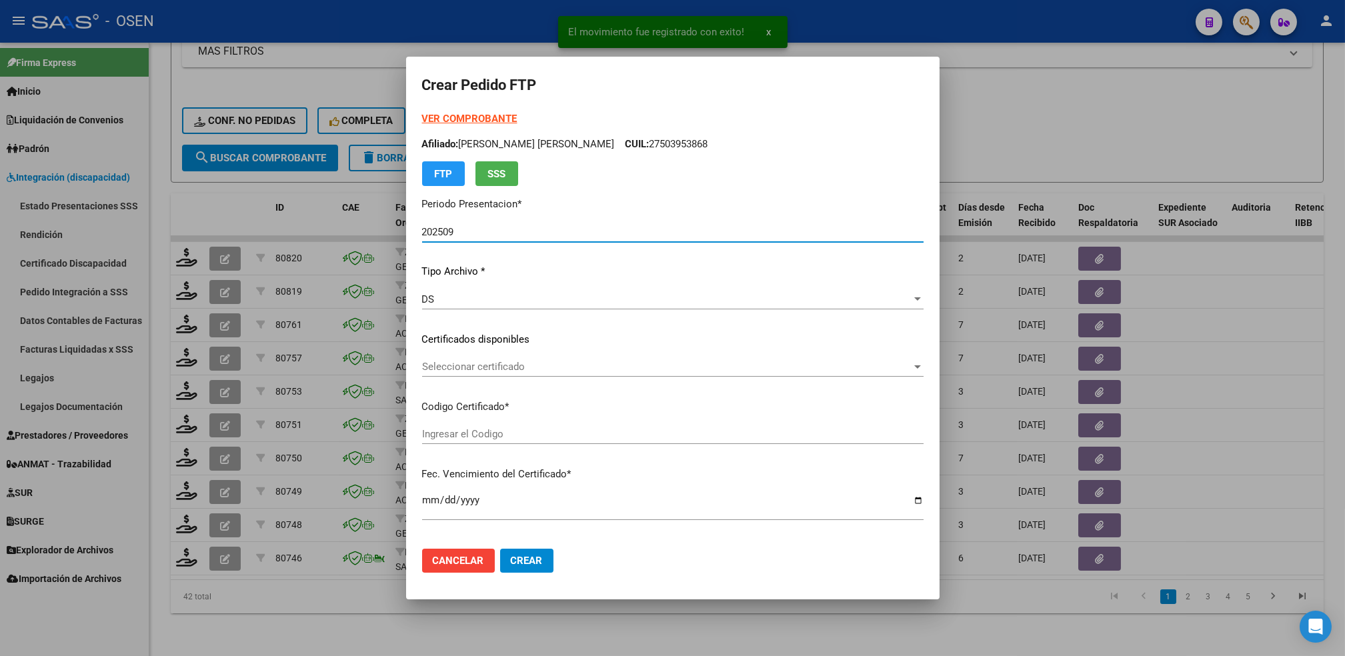
type input "ARG02000508890382023012620330126BS427"
type input "[DATE]"
click at [559, 369] on span "Seleccionar certificado" at bounding box center [667, 367] width 490 height 12
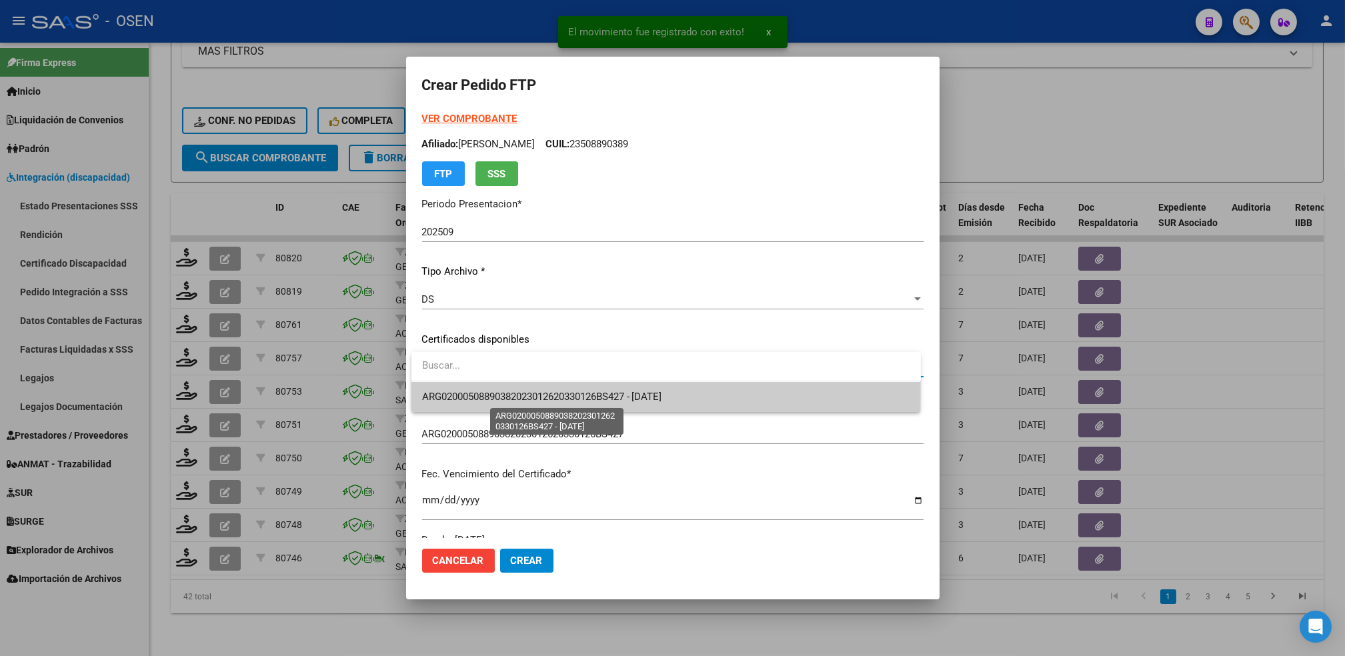
click at [558, 392] on span "ARG02000508890382023012620330126BS427 - [DATE]" at bounding box center [542, 397] width 240 height 12
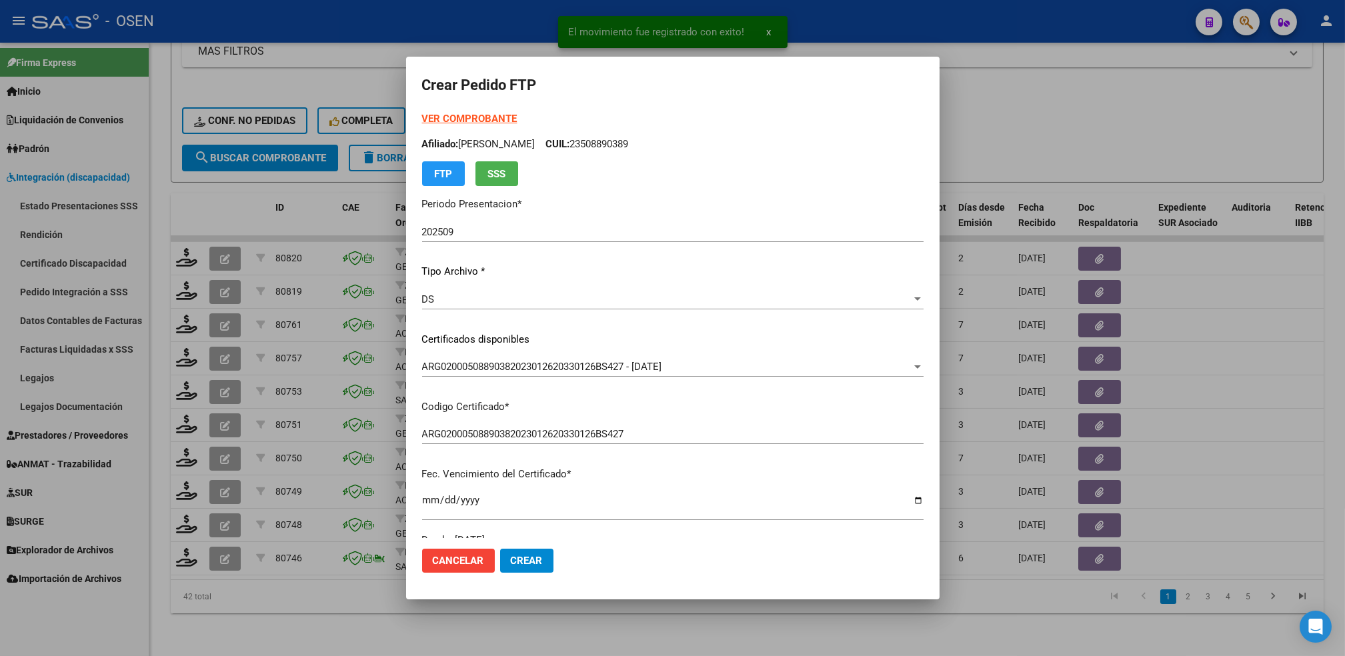
click at [478, 115] on strong "VER COMPROBANTE" at bounding box center [469, 119] width 95 height 12
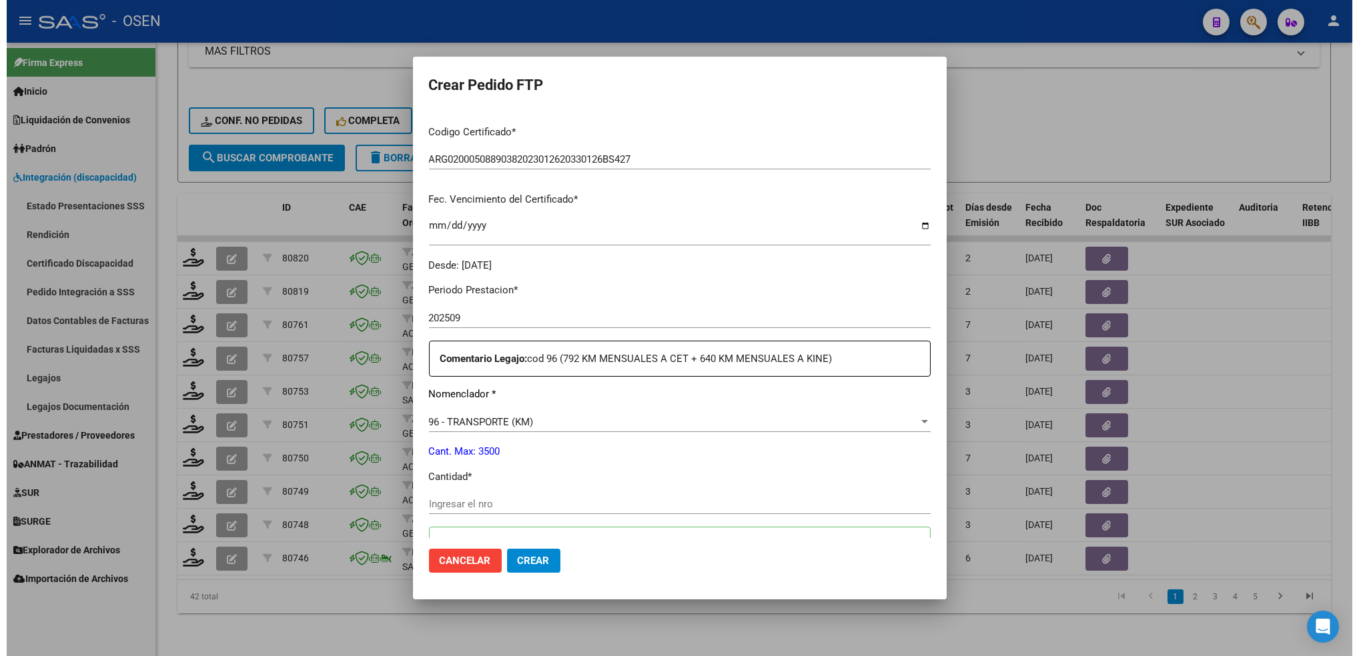
scroll to position [444, 0]
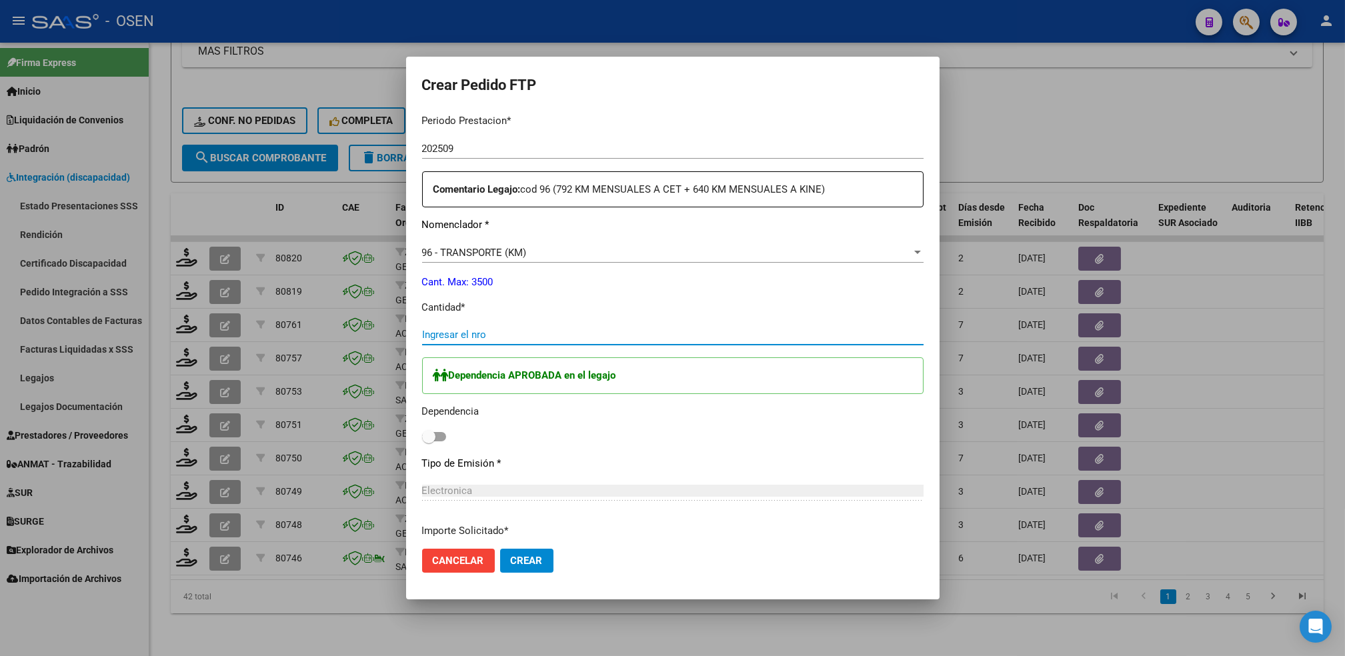
click at [538, 337] on input "Ingresar el nro" at bounding box center [673, 335] width 502 height 12
type input "792"
click at [441, 429] on label at bounding box center [434, 437] width 24 height 16
click at [429, 442] on input "checkbox" at bounding box center [428, 442] width 1 height 1
checkbox input "true"
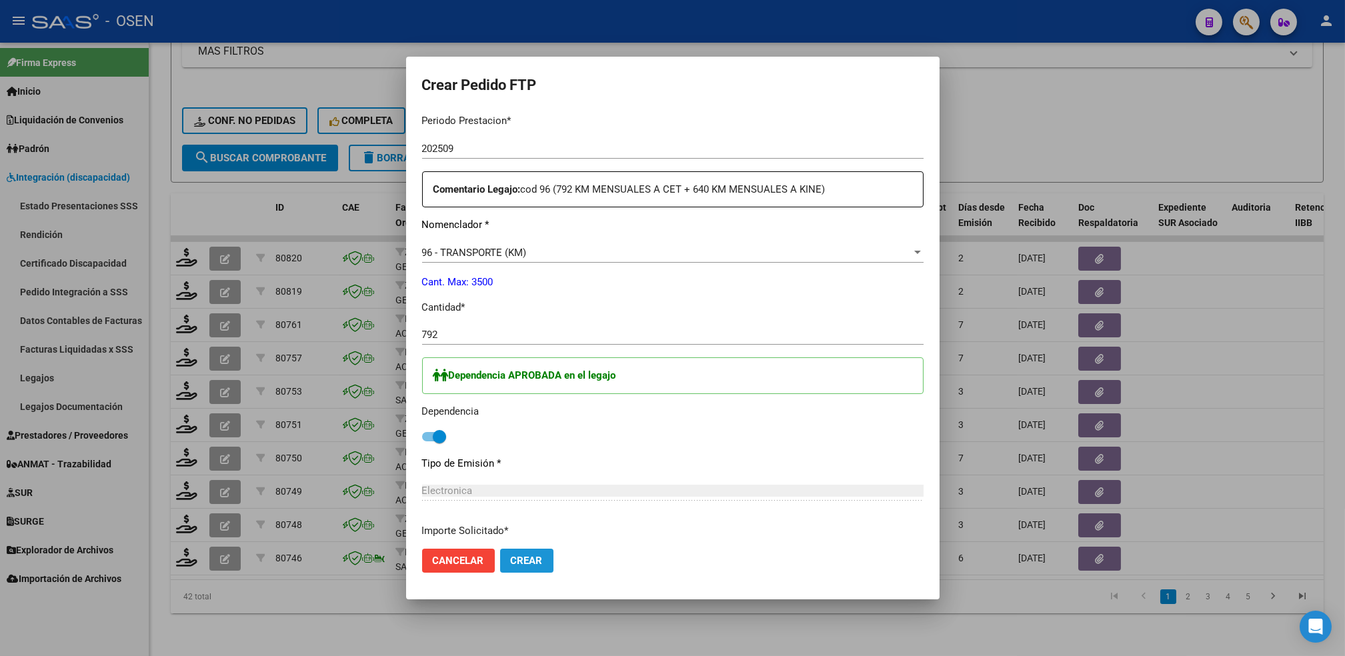
drag, startPoint x: 523, startPoint y: 562, endPoint x: 563, endPoint y: 556, distance: 40.4
click at [524, 562] on span "Crear" at bounding box center [527, 561] width 32 height 12
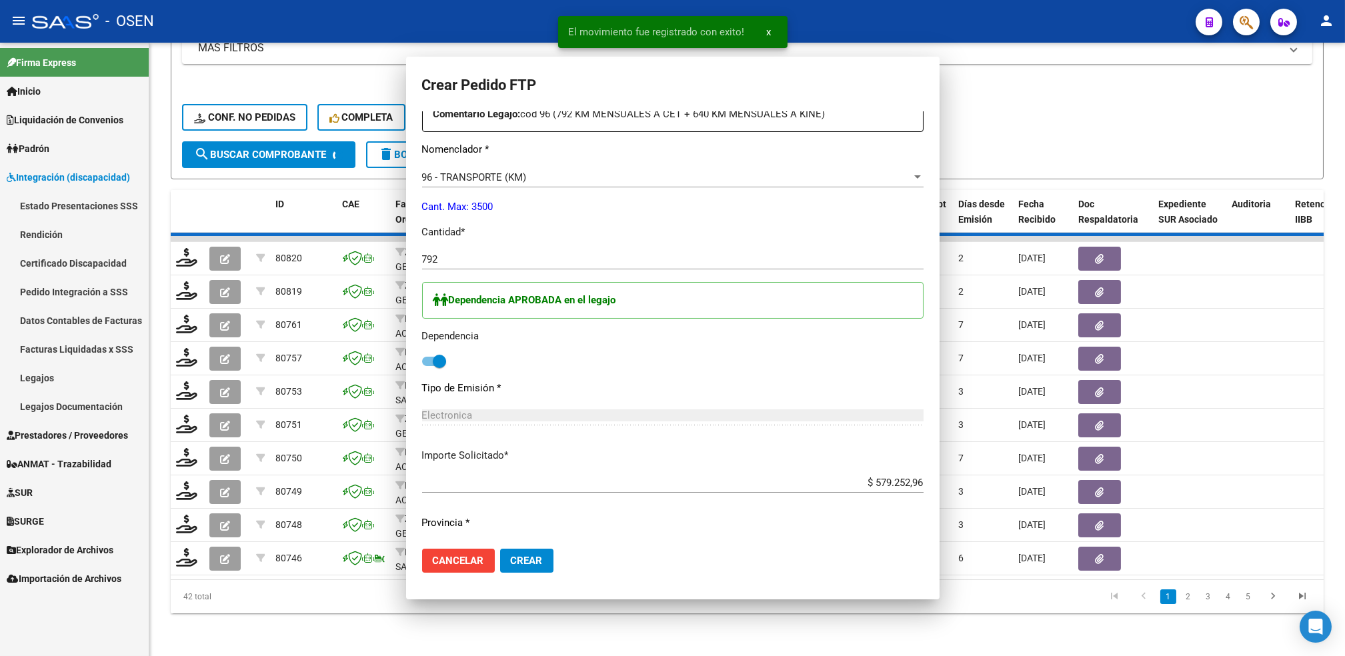
scroll to position [0, 0]
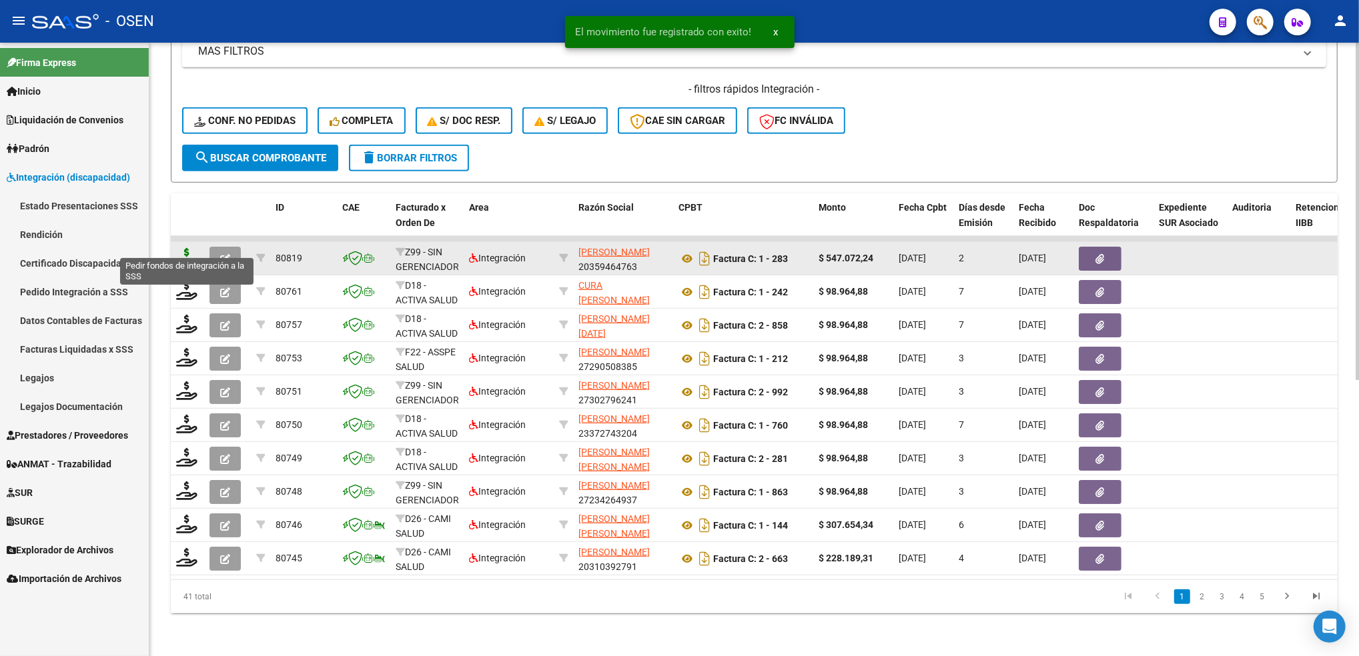
click at [180, 248] on icon at bounding box center [186, 257] width 21 height 19
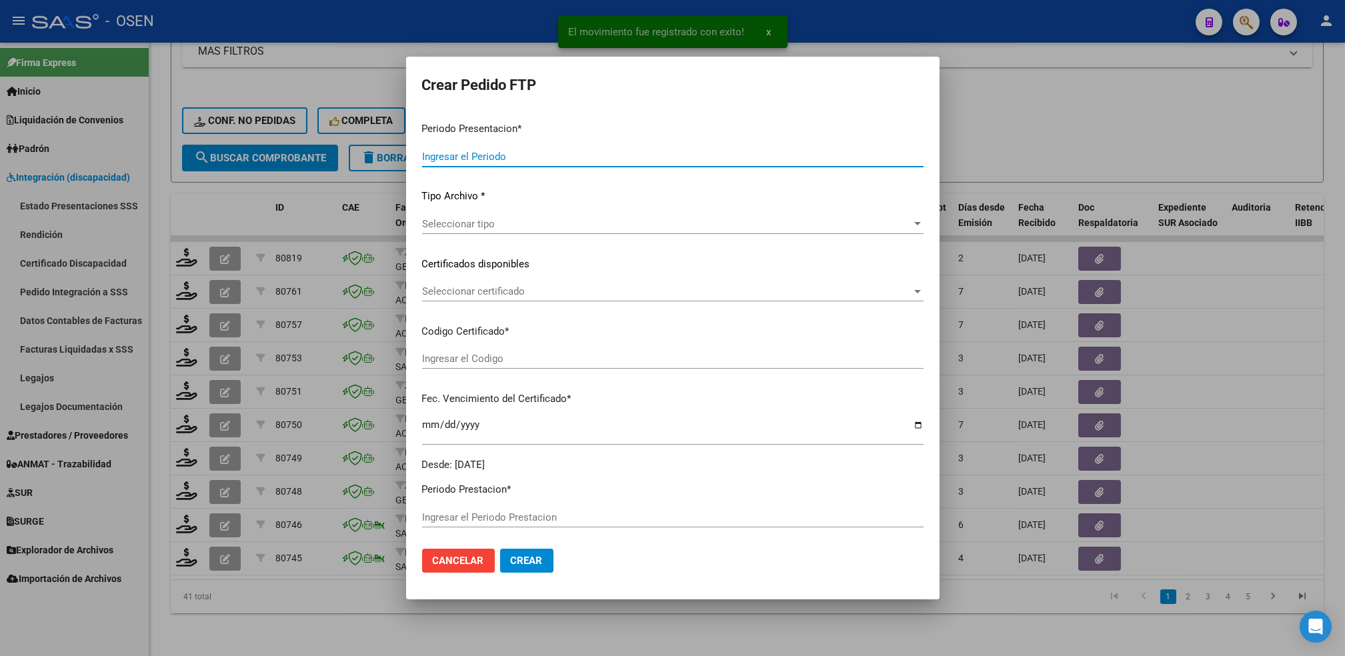
type input "202509"
type input "$ 547.072,24"
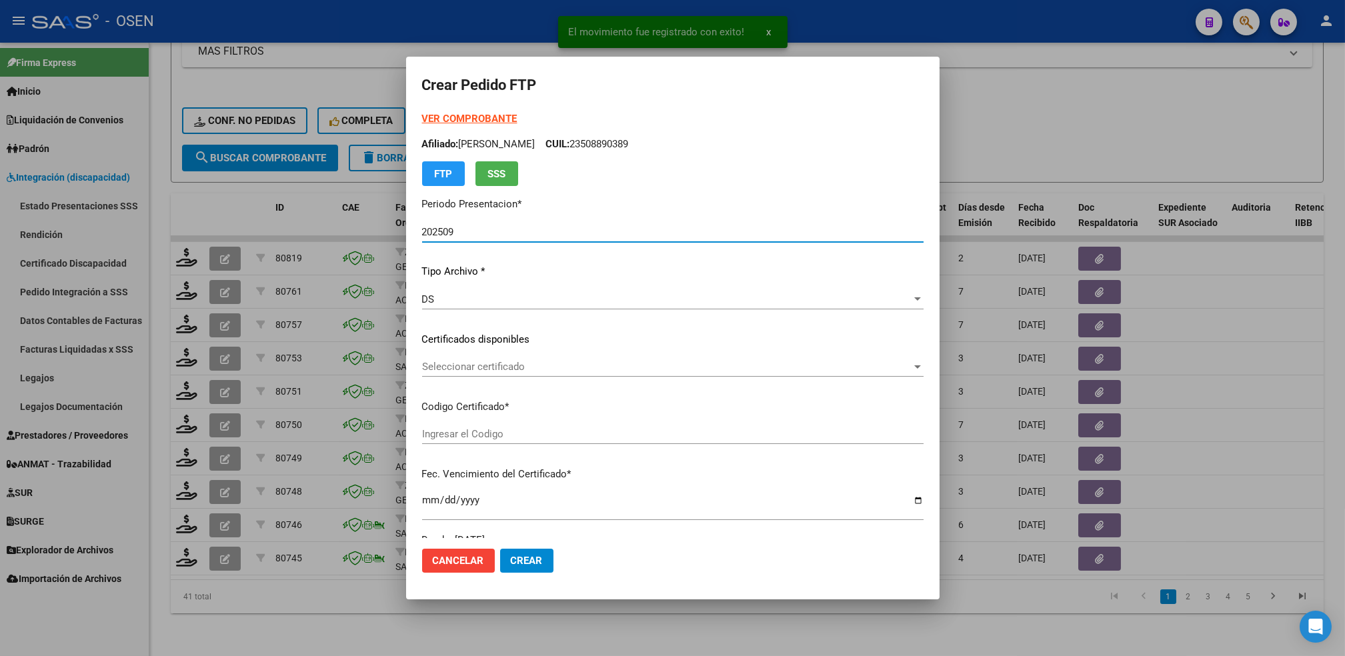
type input "ARG02000508890382023012620330126BS427"
type input "[DATE]"
click at [497, 121] on strong "VER COMPROBANTE" at bounding box center [469, 119] width 95 height 12
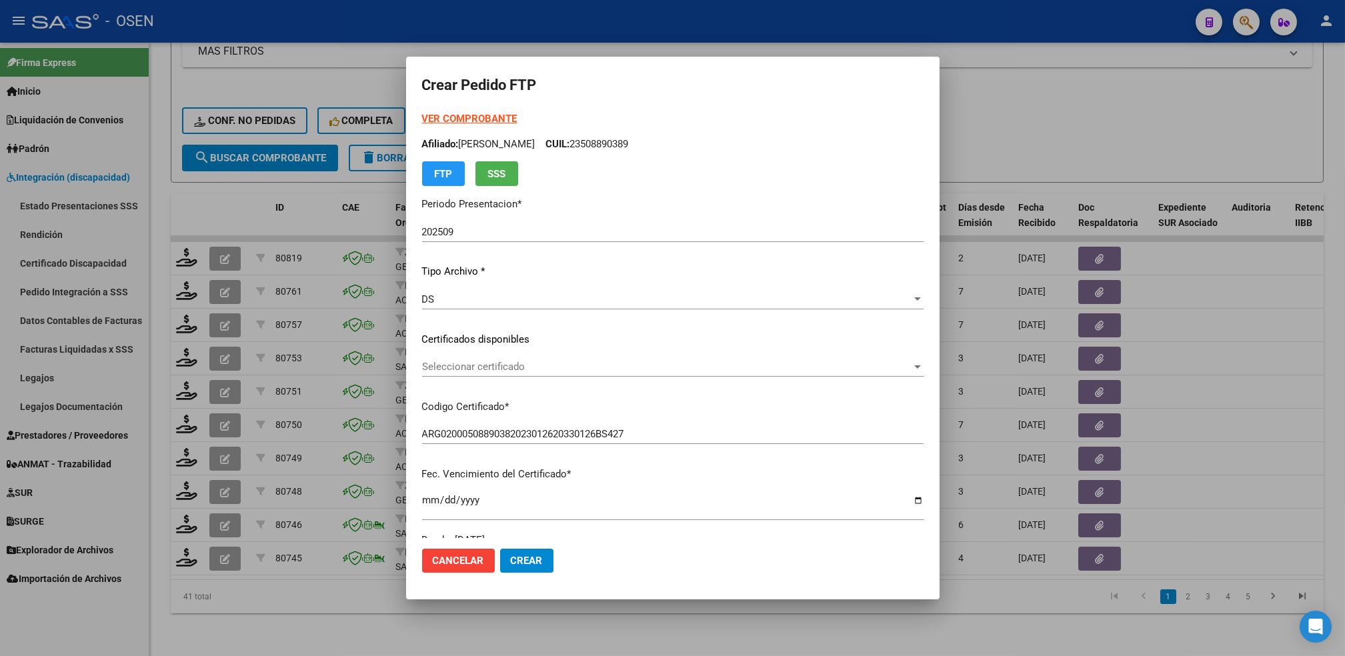
click at [523, 367] on span "Seleccionar certificado" at bounding box center [667, 367] width 490 height 12
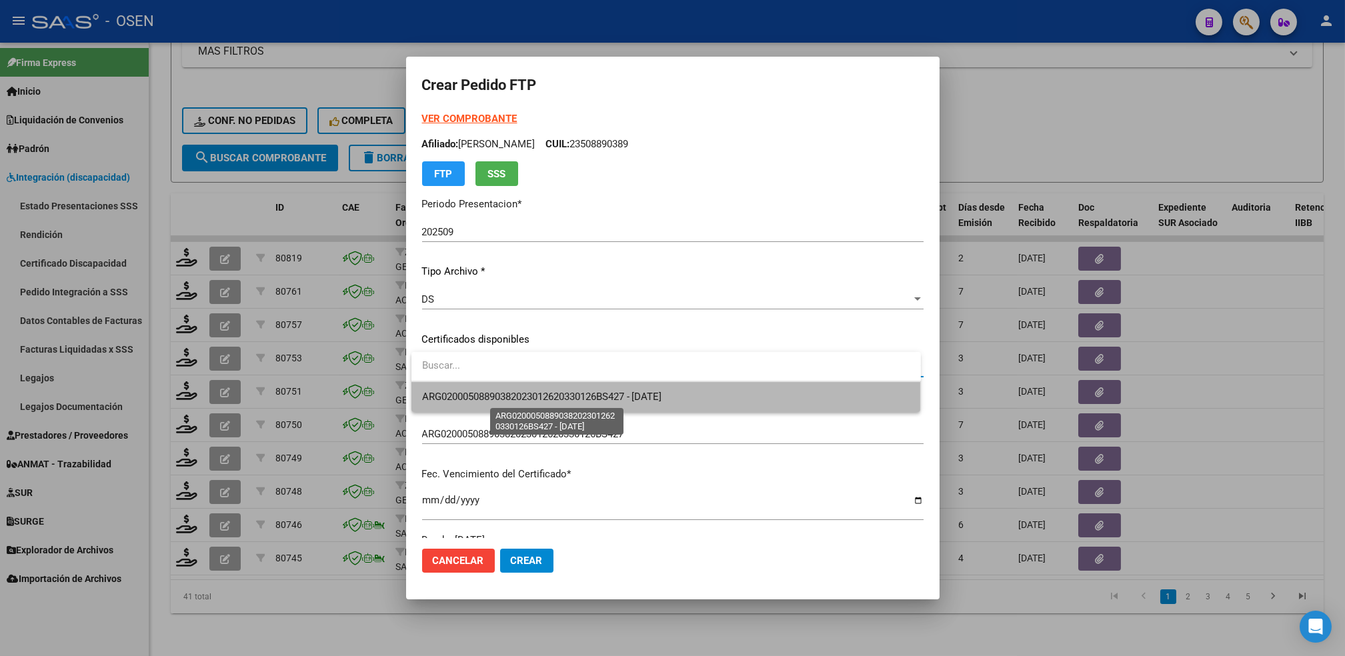
click at [522, 397] on span "ARG02000508890382023012620330126BS427 - [DATE]" at bounding box center [542, 397] width 240 height 12
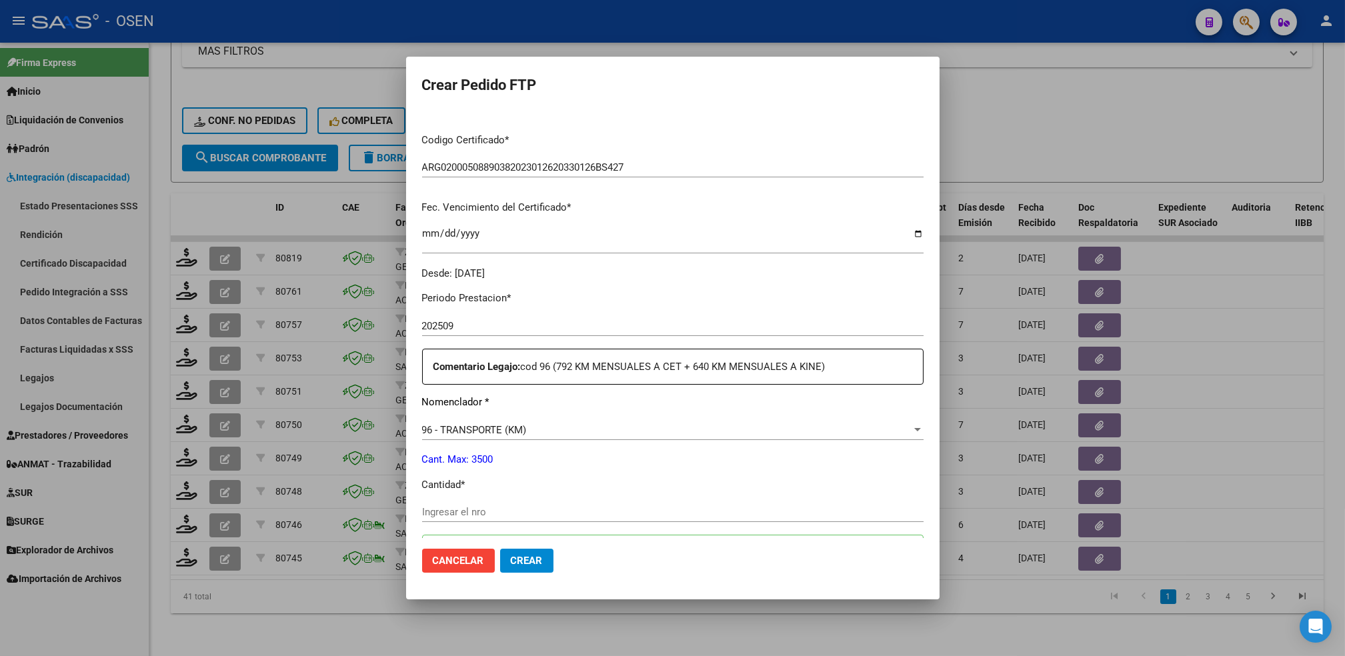
scroll to position [355, 0]
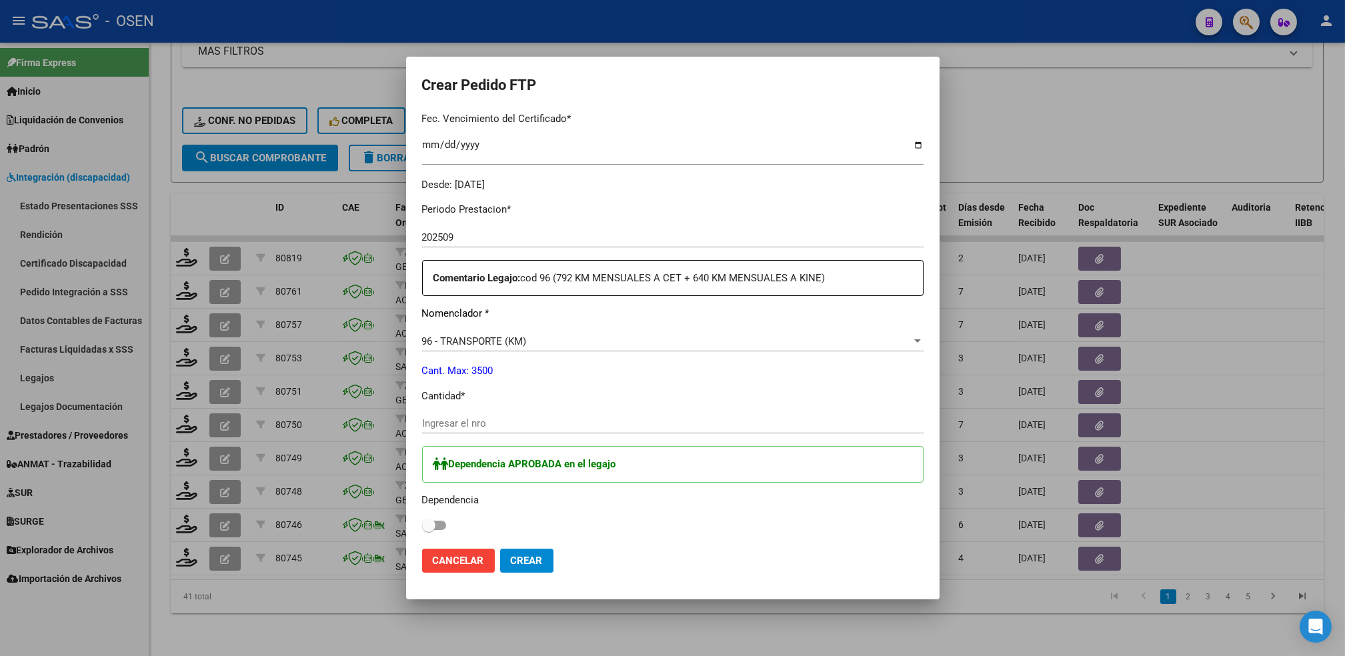
click at [500, 419] on input "Ingresar el nro" at bounding box center [673, 424] width 502 height 12
type input "748"
click at [446, 514] on div "Dependencia APROBADA en el legajo Dependencia" at bounding box center [673, 490] width 502 height 89
click at [429, 525] on span at bounding box center [428, 525] width 13 height 13
click at [429, 530] on input "checkbox" at bounding box center [428, 530] width 1 height 1
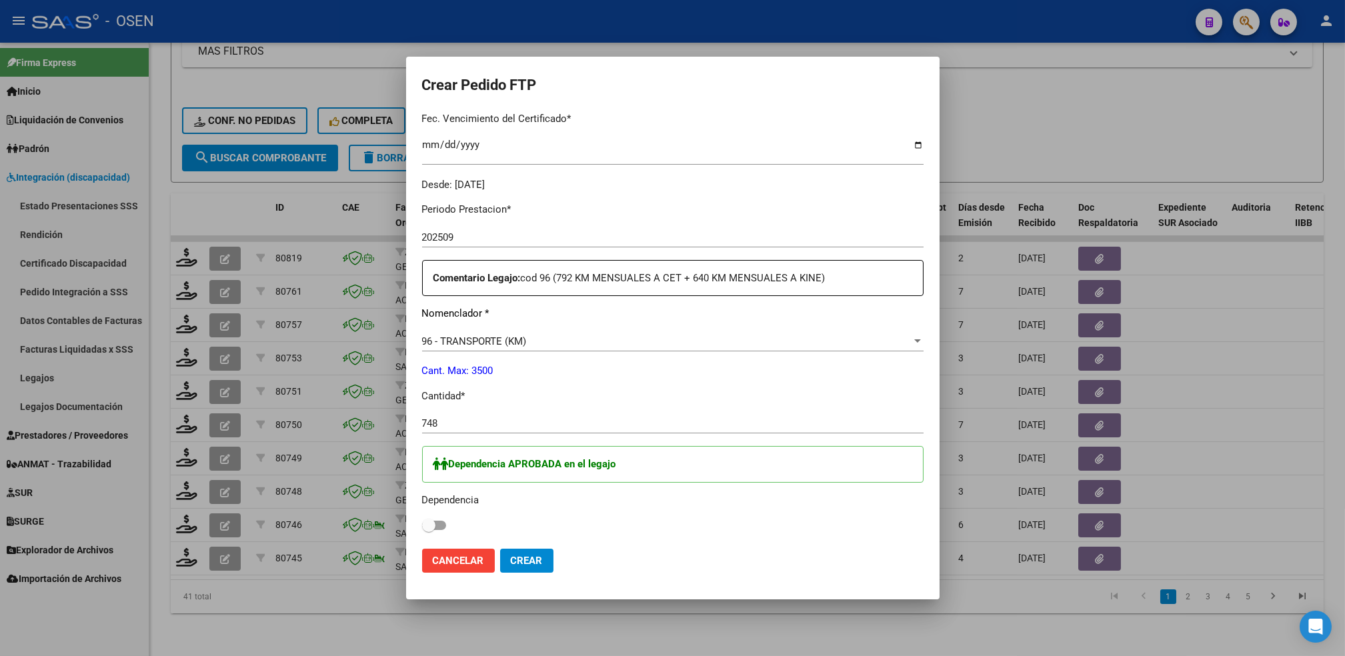
checkbox input "true"
click at [525, 562] on span "Crear" at bounding box center [527, 561] width 32 height 12
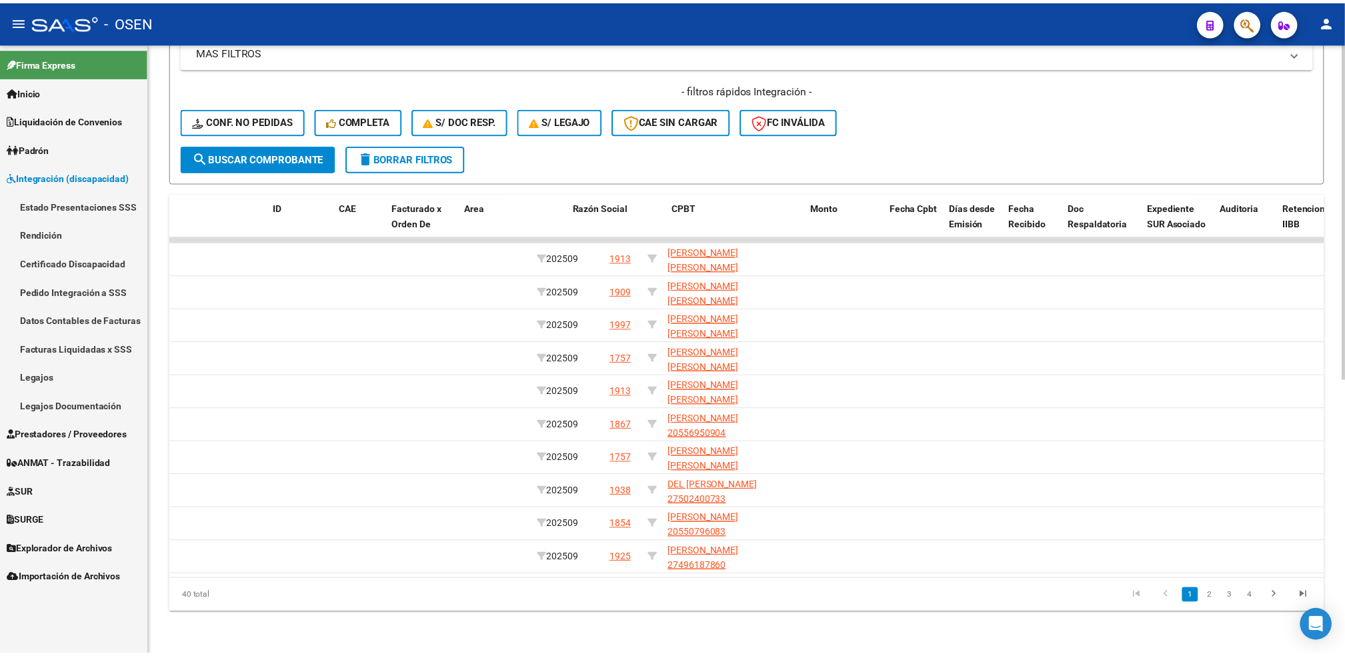
scroll to position [0, 0]
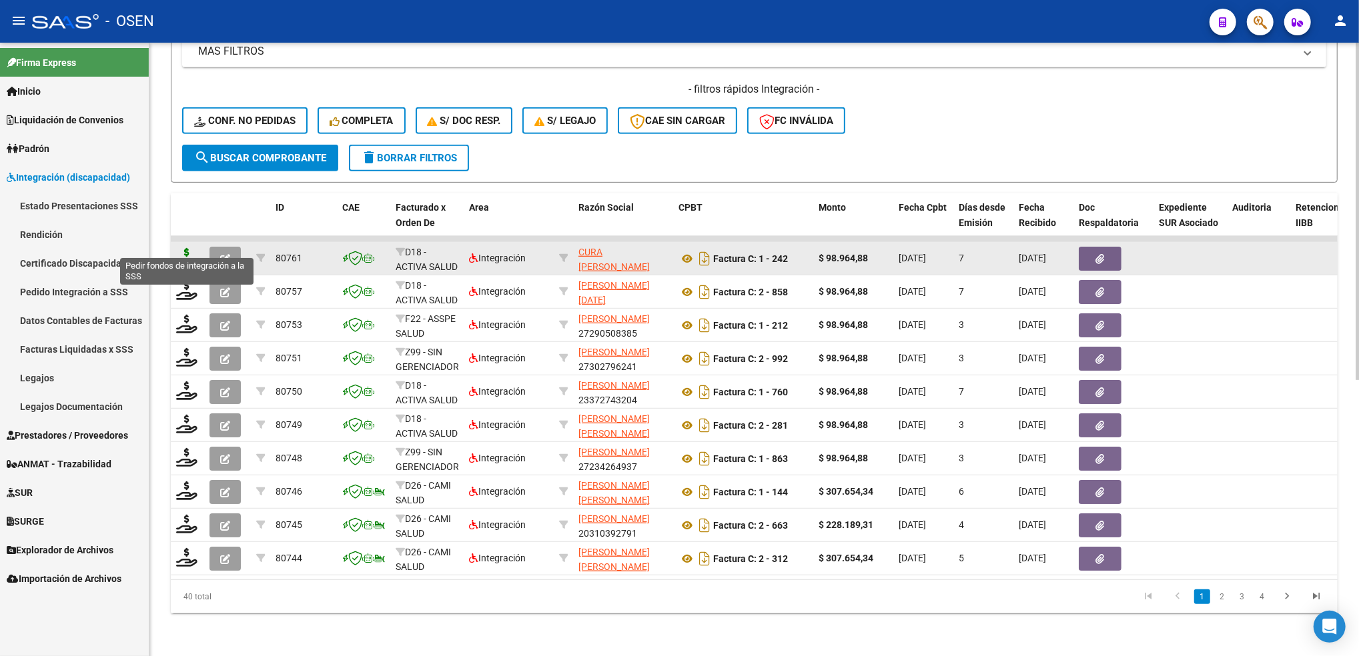
click at [190, 248] on icon at bounding box center [186, 257] width 21 height 19
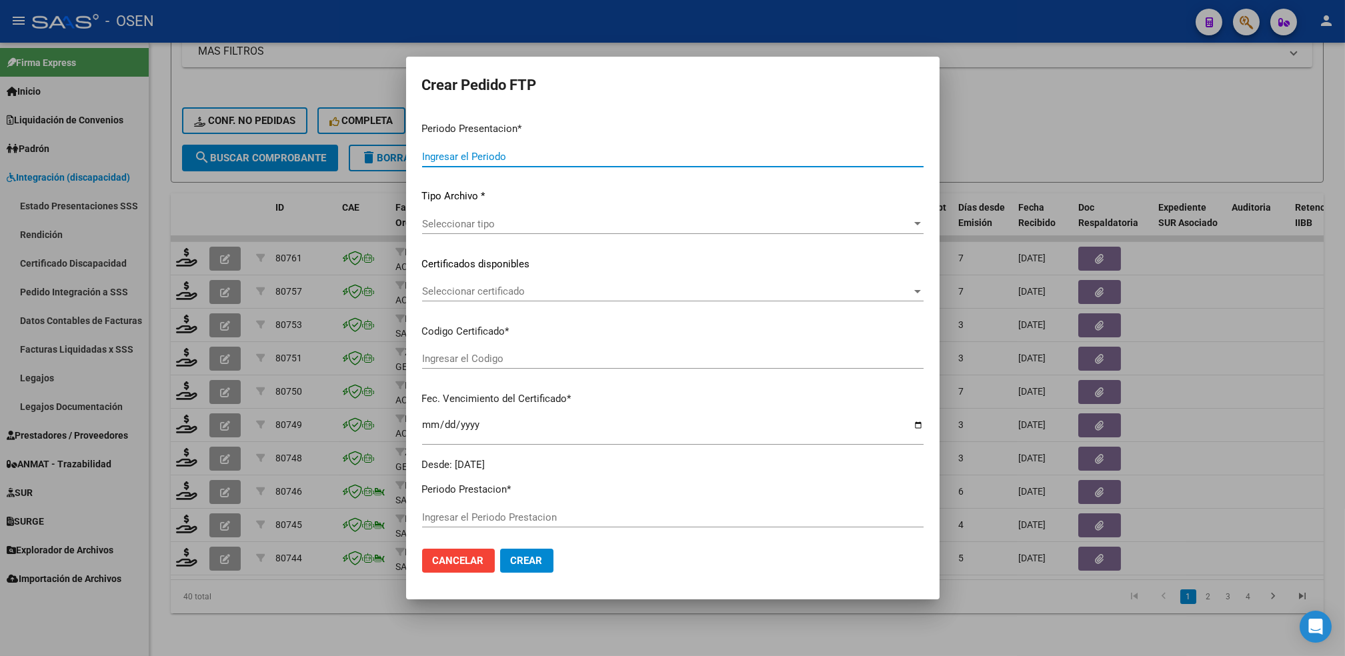
type input "202509"
type input "$ 98.964,88"
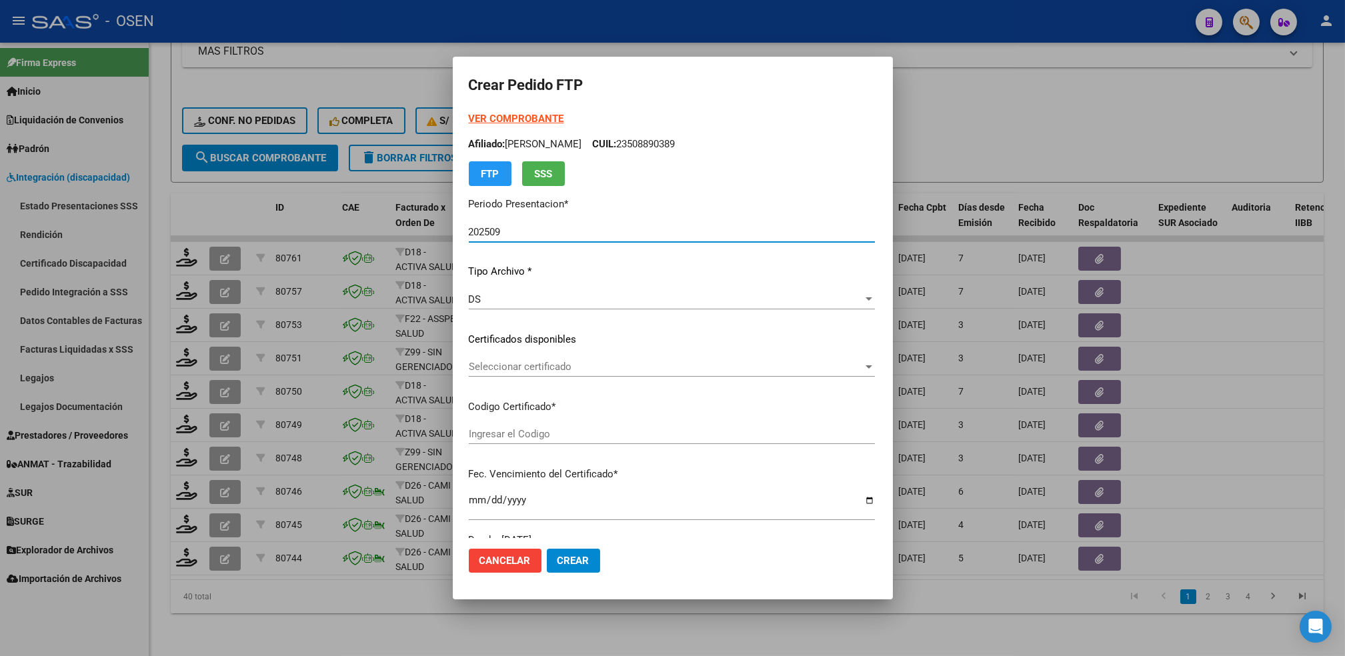
type input "ARG01000578173562022111120271111BS436"
type input "2027-11-11"
click at [512, 369] on span "Seleccionar certificado" at bounding box center [647, 367] width 356 height 12
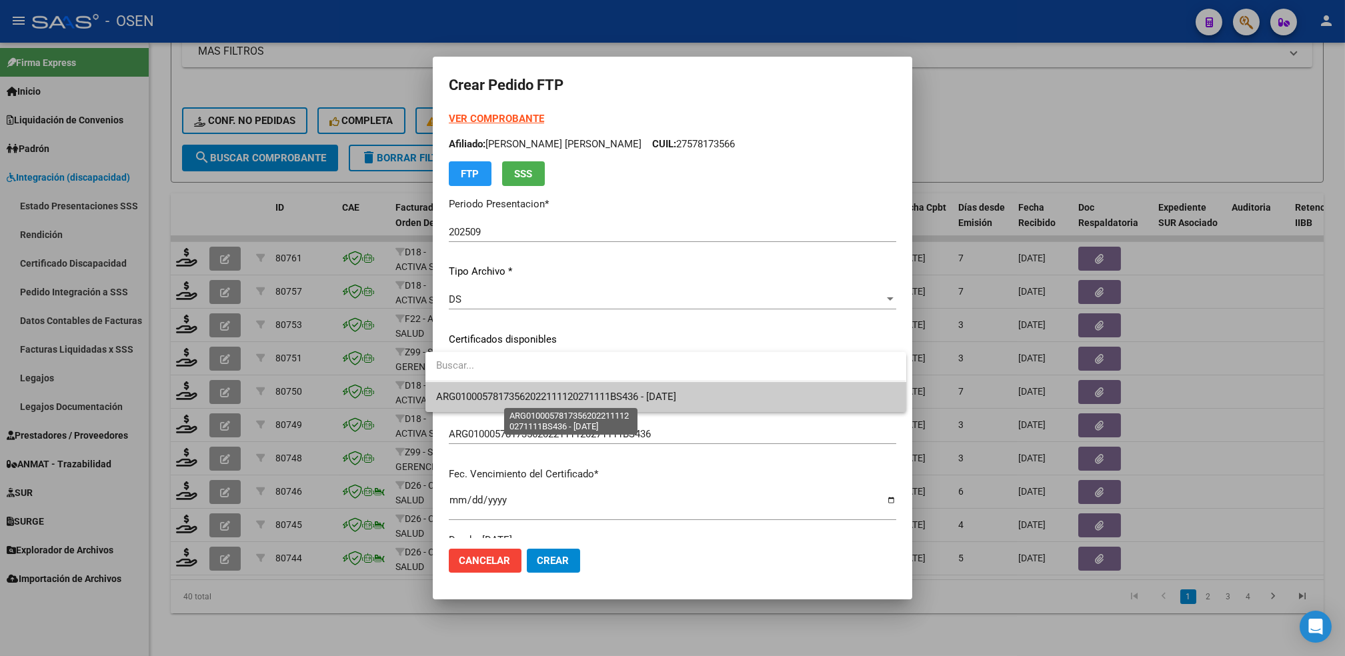
click at [529, 396] on span "ARG01000578173562022111120271111BS436 - 2027-11-11" at bounding box center [556, 397] width 240 height 12
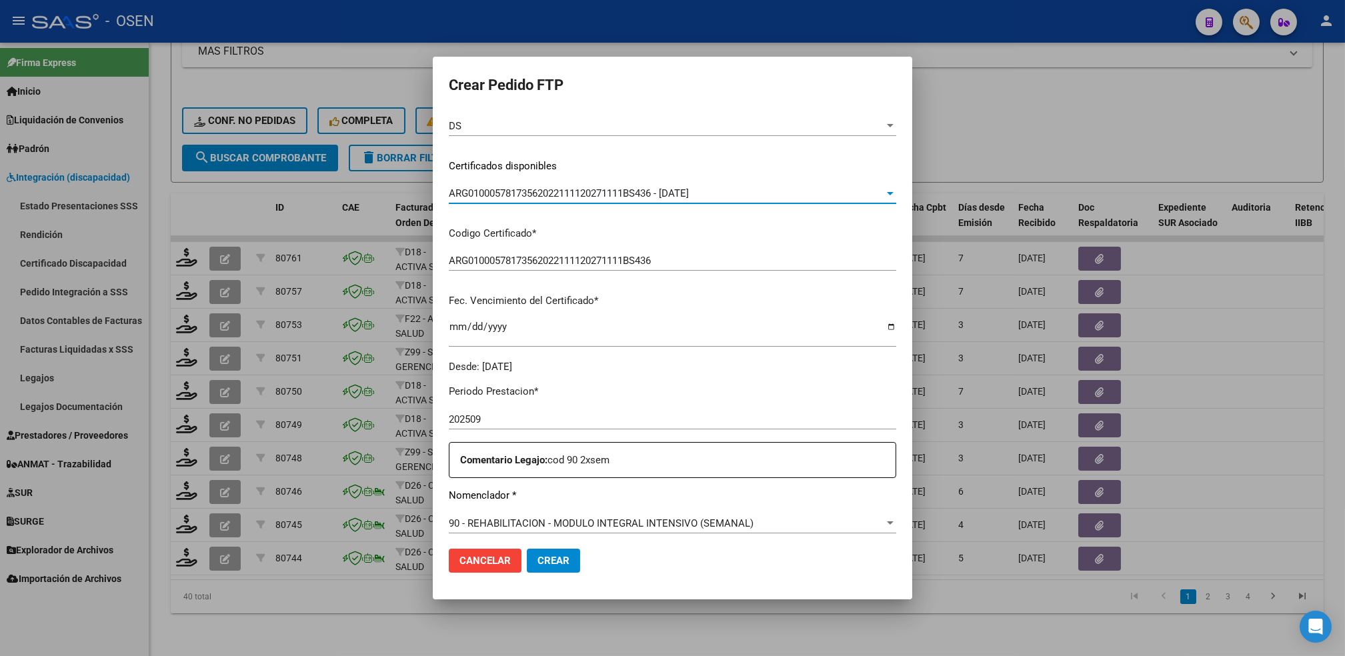
scroll to position [177, 0]
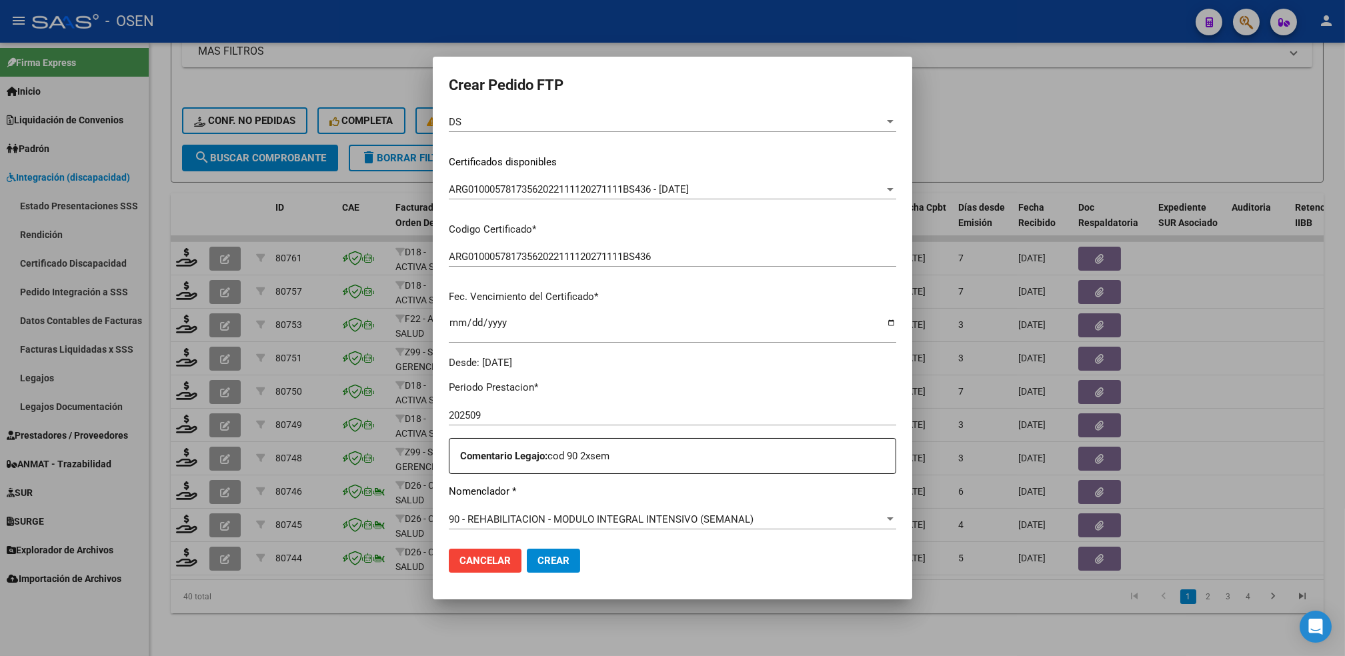
drag, startPoint x: 706, startPoint y: 82, endPoint x: 344, endPoint y: 234, distance: 392.8
click at [344, 234] on div "Crear Pedido FTP VER COMPROBANTE ARCA Padrón Afiliado: BUSTAMANTE OLIVIA SOFIA …" at bounding box center [672, 328] width 1345 height 656
drag, startPoint x: 344, startPoint y: 234, endPoint x: 848, endPoint y: 115, distance: 518.0
click at [844, 115] on form "Crear Pedido FTP VER COMPROBANTE ARCA Padrón Afiliado: BUSTAMANTE OLIVIA SOFIA …" at bounding box center [673, 328] width 448 height 511
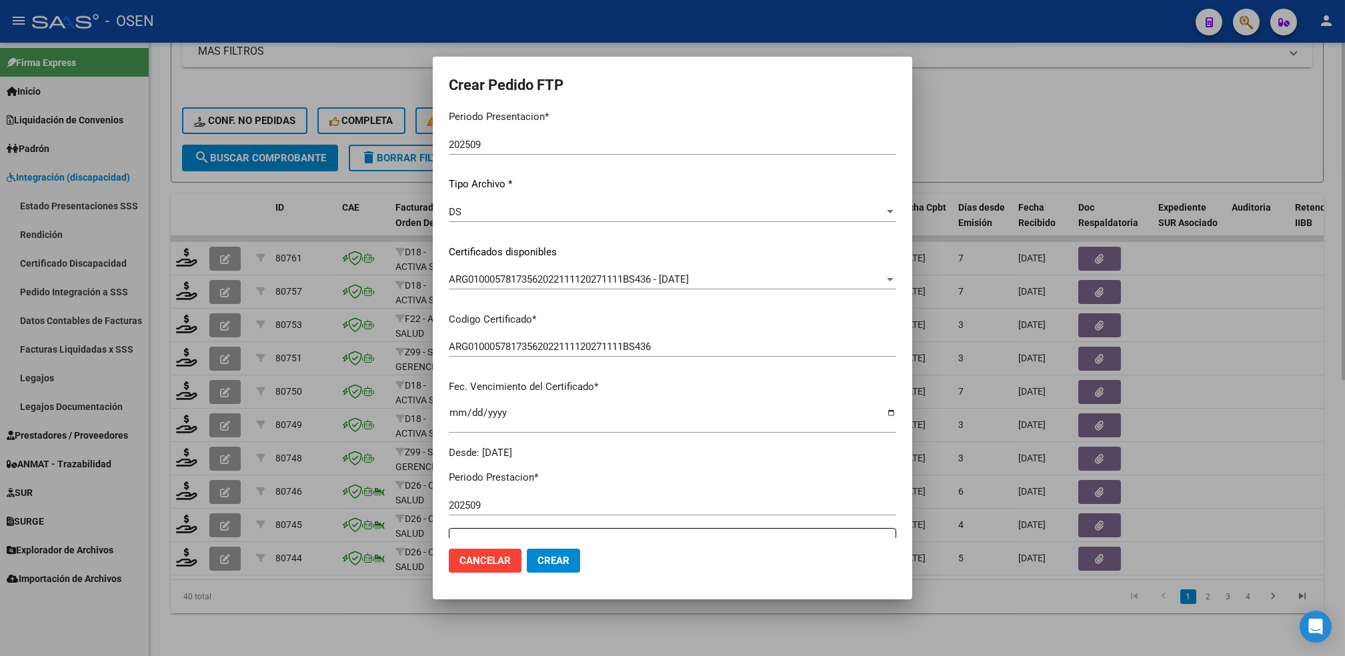
drag, startPoint x: 848, startPoint y: 115, endPoint x: 1034, endPoint y: 86, distance: 187.7
click at [1034, 86] on div at bounding box center [672, 328] width 1345 height 656
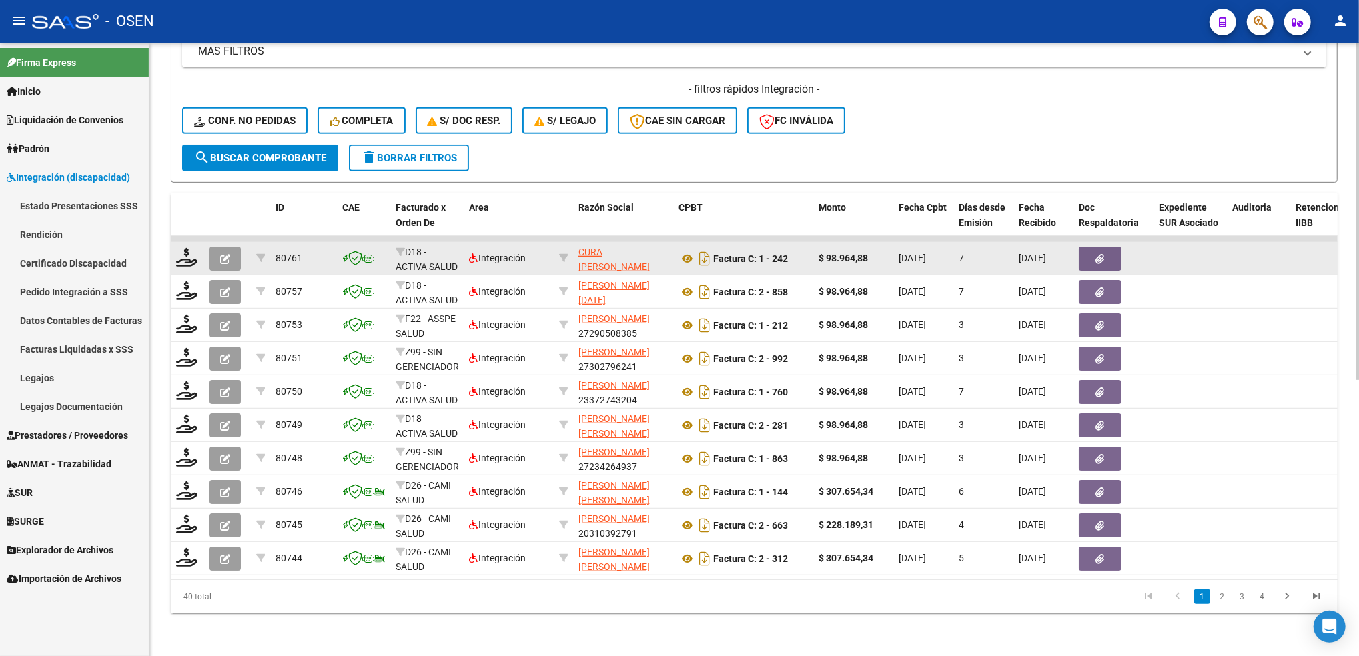
click at [174, 248] on datatable-body-cell at bounding box center [187, 258] width 33 height 33
click at [186, 248] on icon at bounding box center [186, 257] width 21 height 19
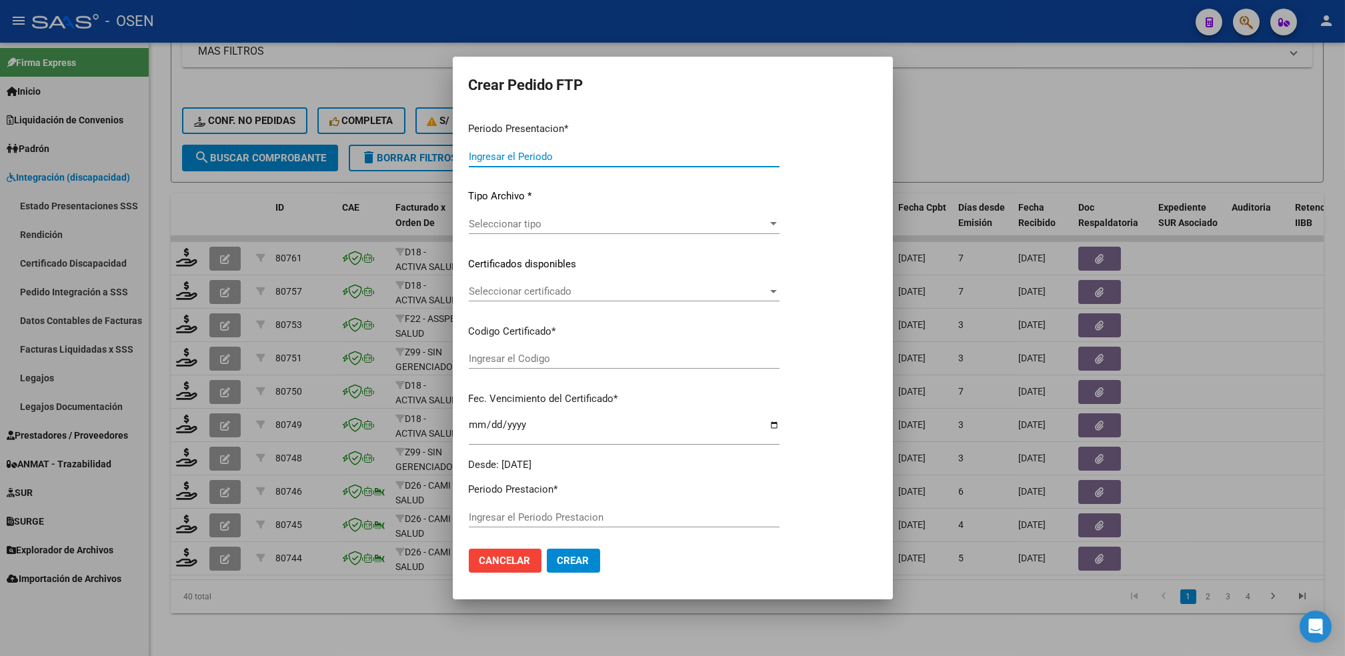
type input "202509"
type input "$ 98.964,88"
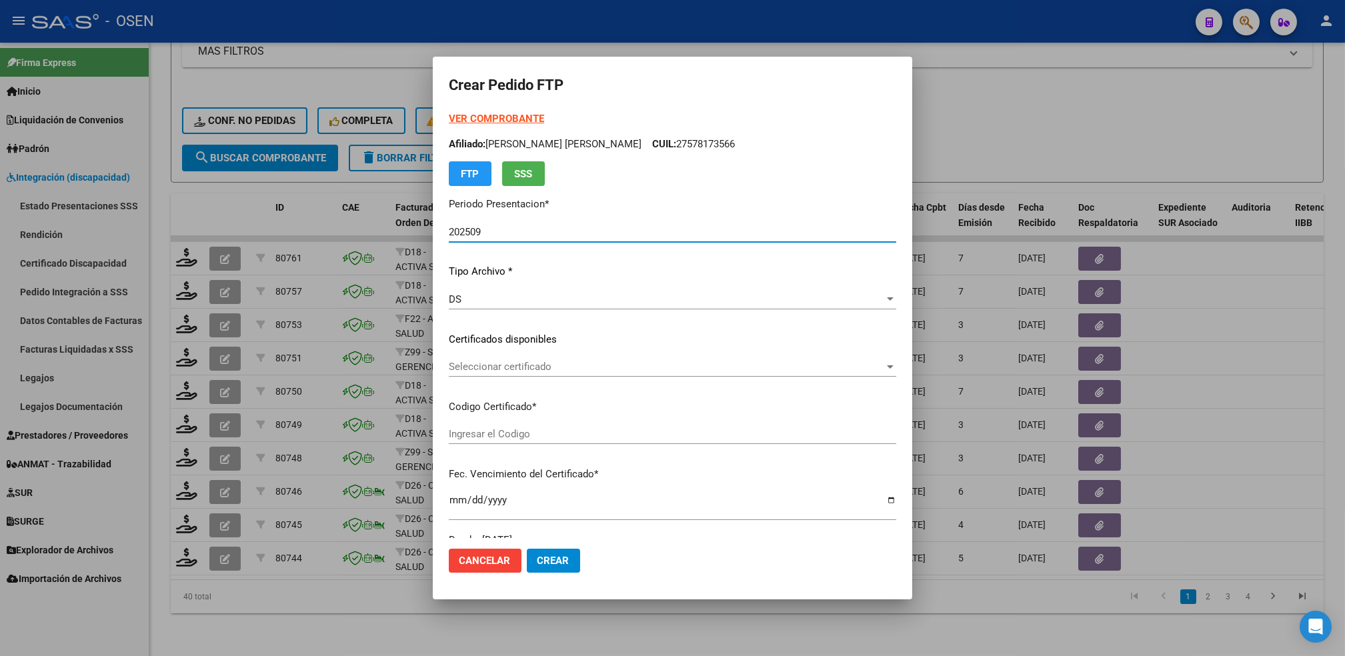
type input "ARG01000578173562022111120271111BS436"
type input "2027-11-11"
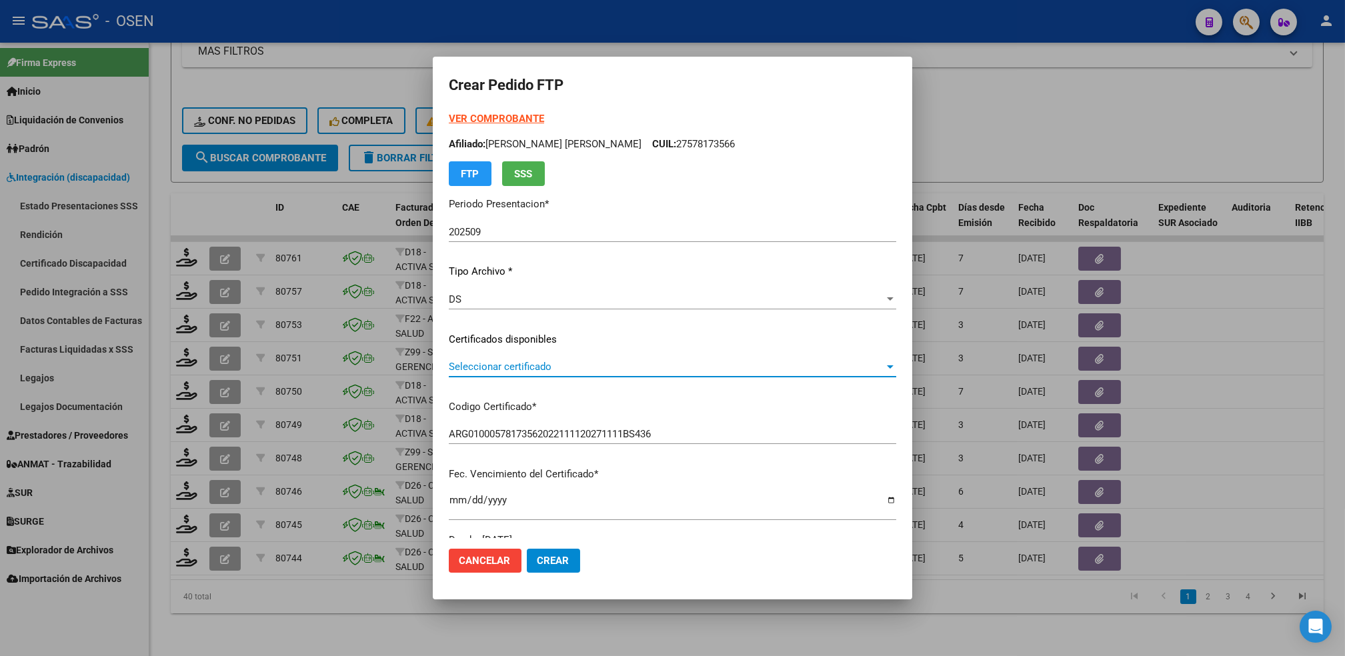
click at [513, 370] on span "Seleccionar certificado" at bounding box center [667, 367] width 436 height 12
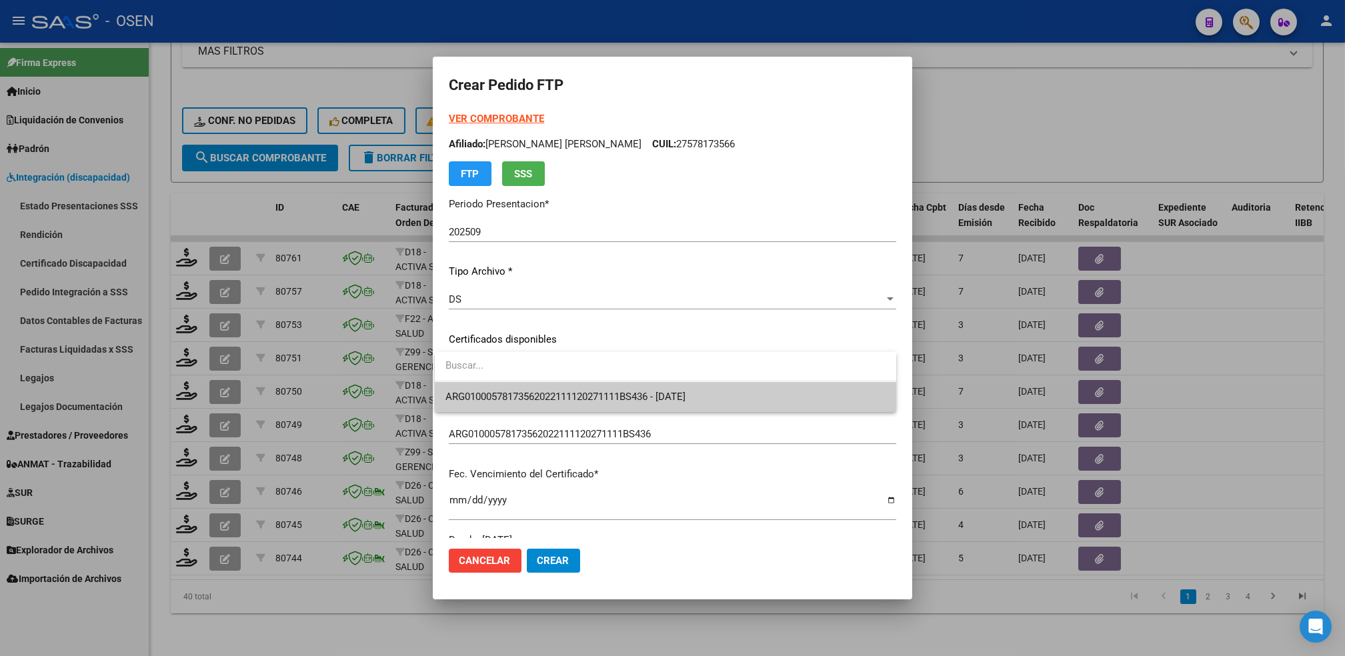
click at [518, 396] on span "ARG01000578173562022111120271111BS436 - 2027-11-11" at bounding box center [566, 397] width 240 height 12
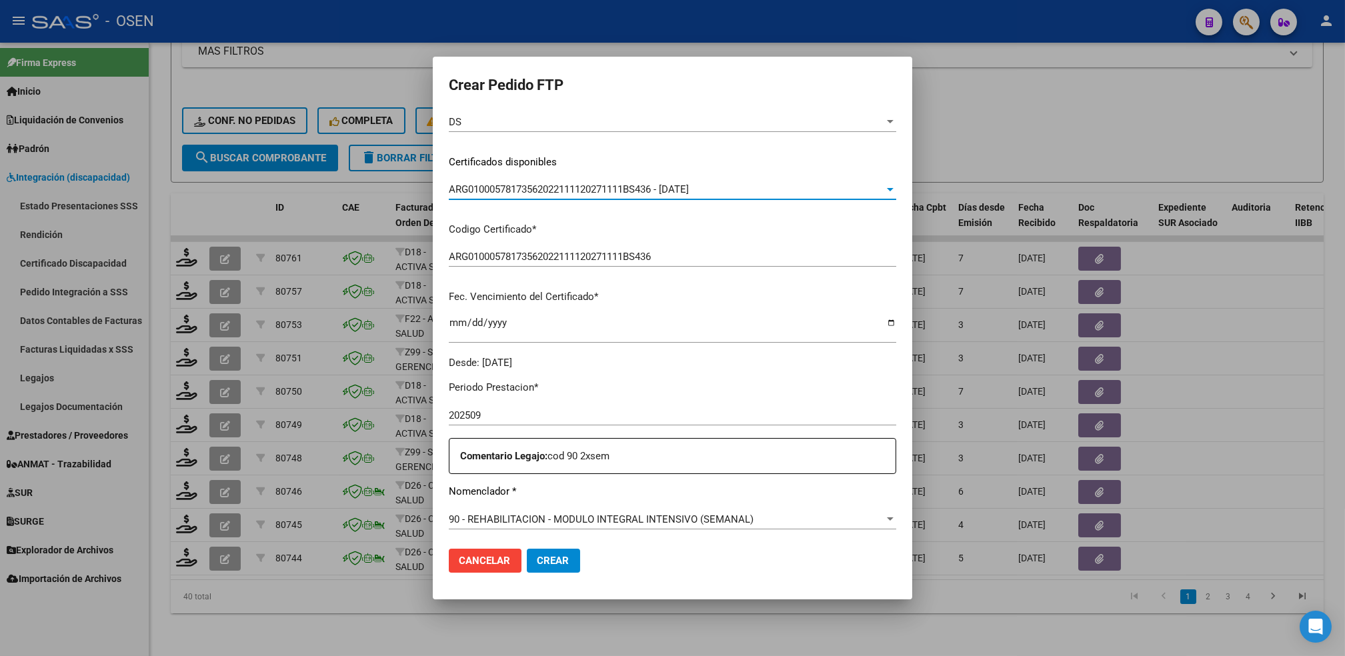
scroll to position [267, 0]
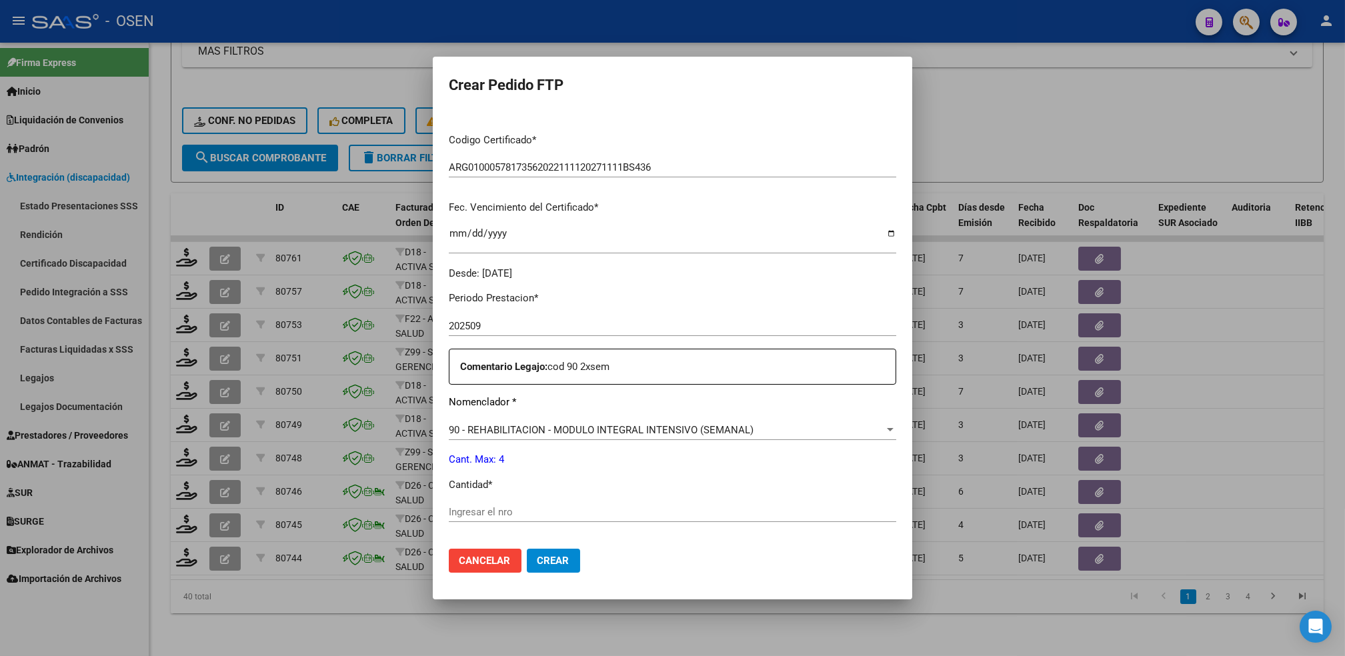
click at [524, 504] on div "Ingresar el nro" at bounding box center [673, 512] width 448 height 20
type input "4"
click at [527, 549] on button "Crear" at bounding box center [553, 561] width 53 height 24
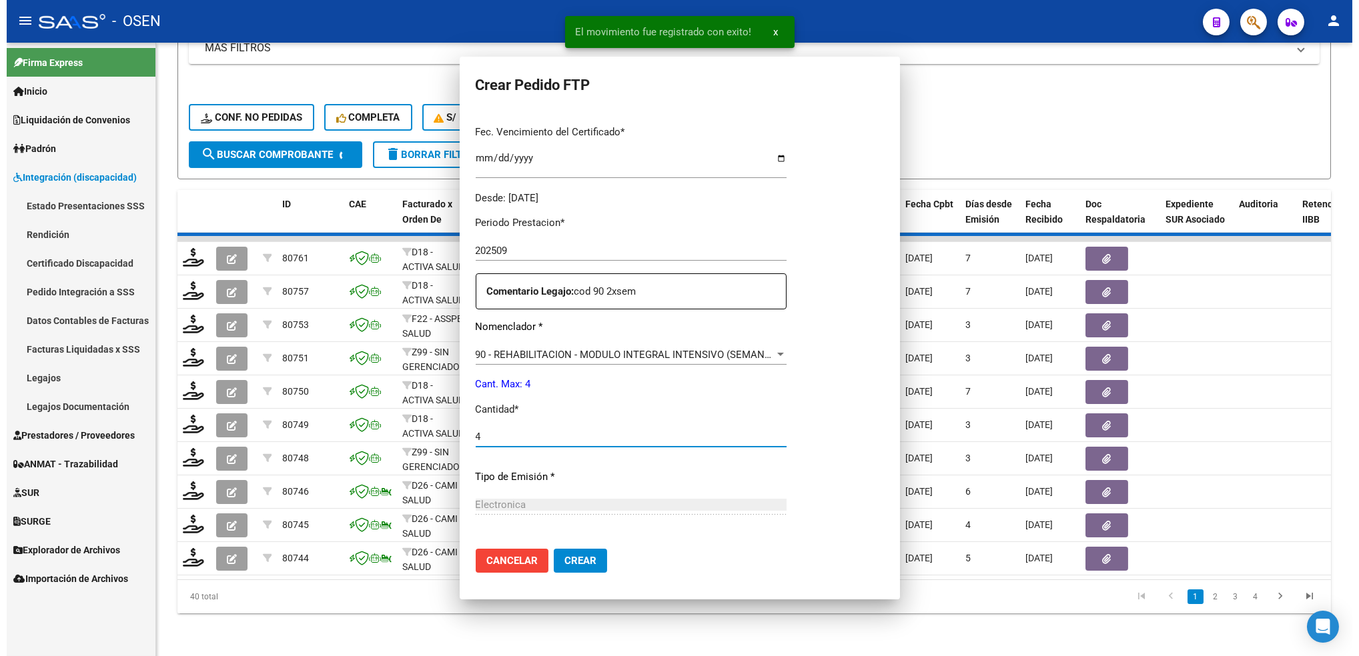
scroll to position [192, 0]
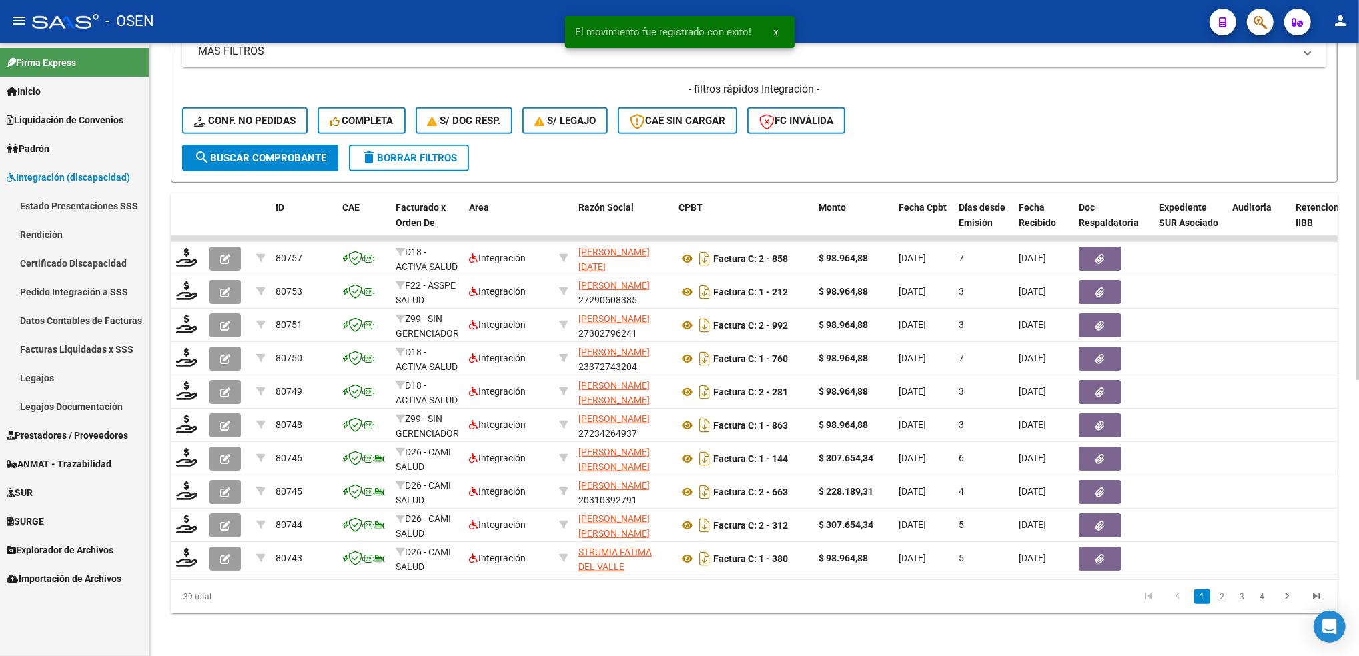
click at [606, 580] on div "39 total 1 2 3 4" at bounding box center [754, 596] width 1166 height 33
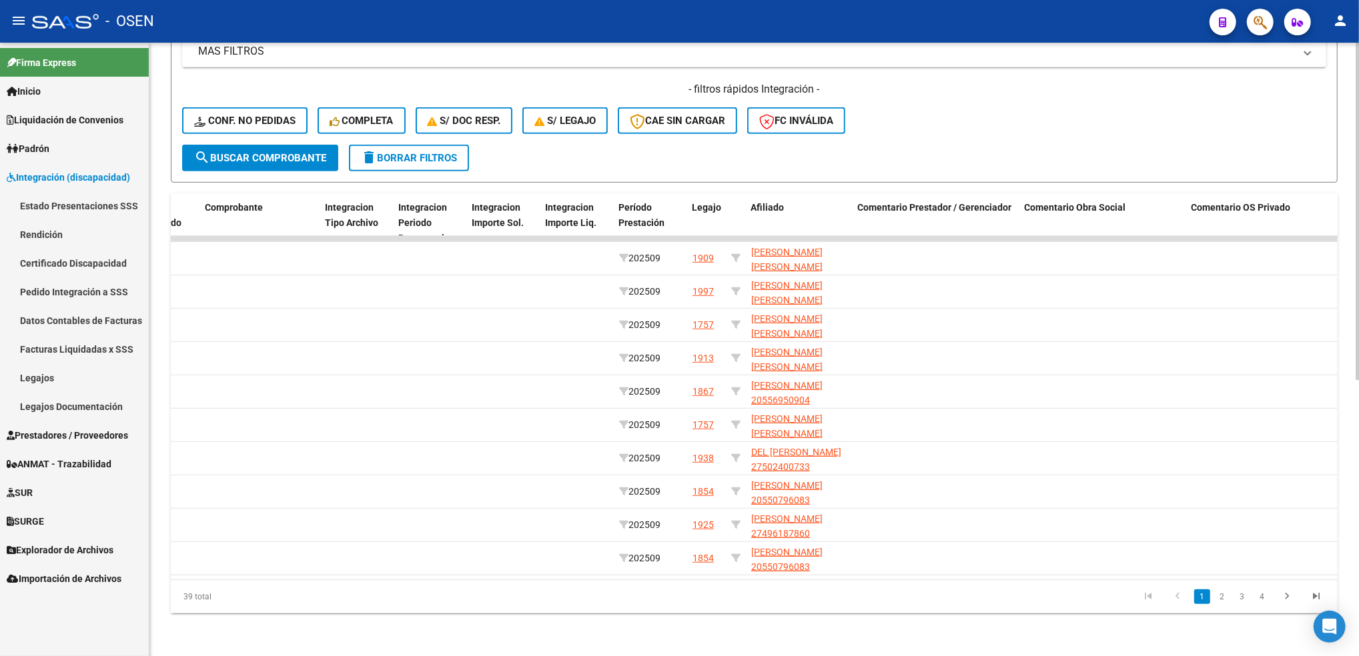
scroll to position [0, 1399]
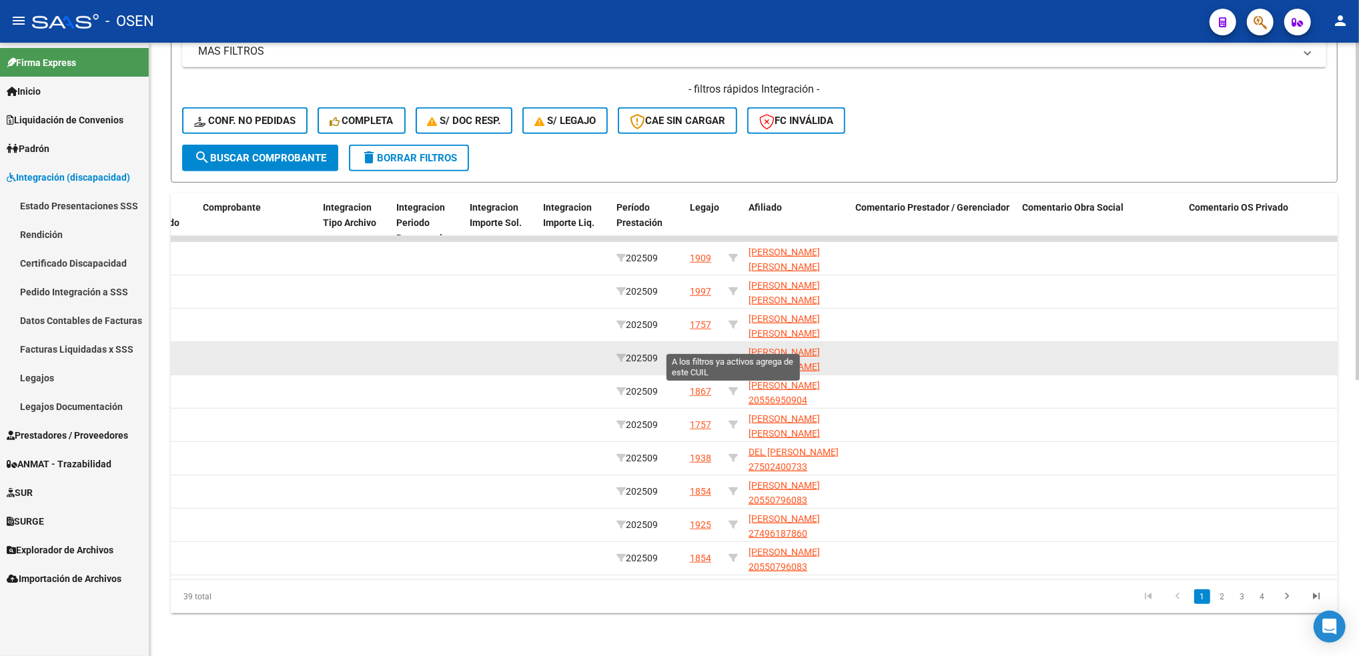
click at [732, 353] on icon at bounding box center [732, 357] width 9 height 9
type input "27578173566"
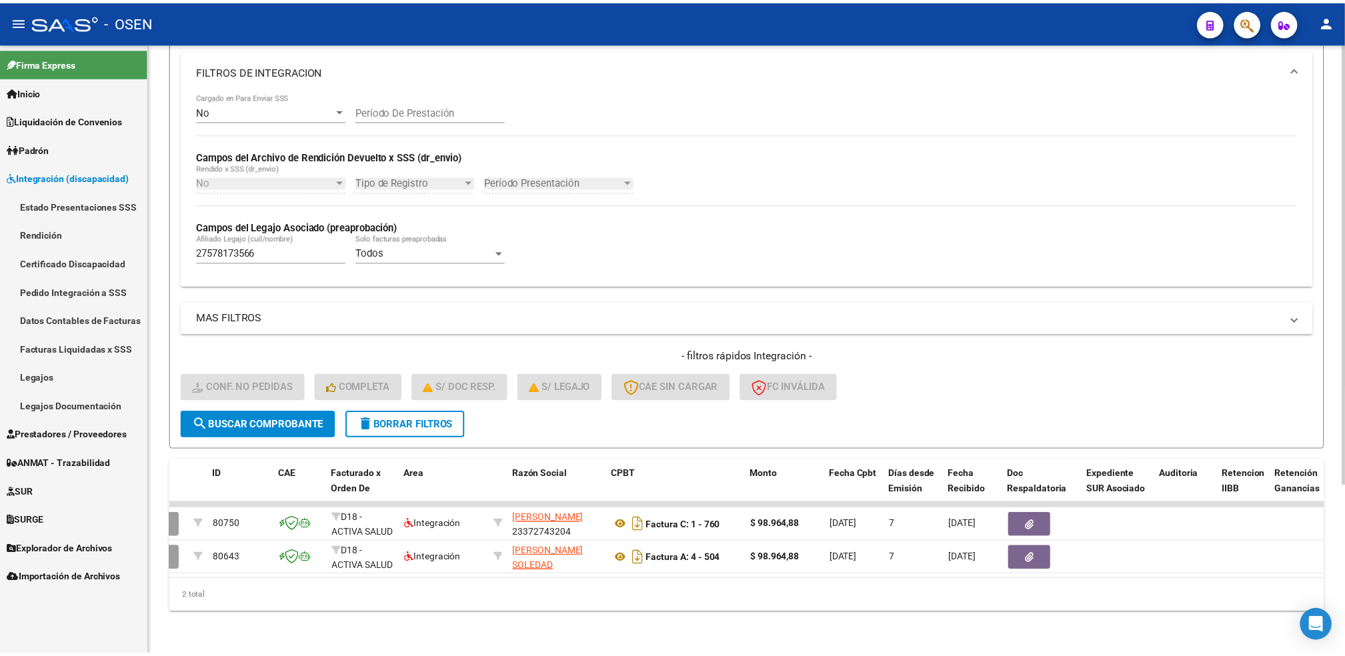
scroll to position [0, 0]
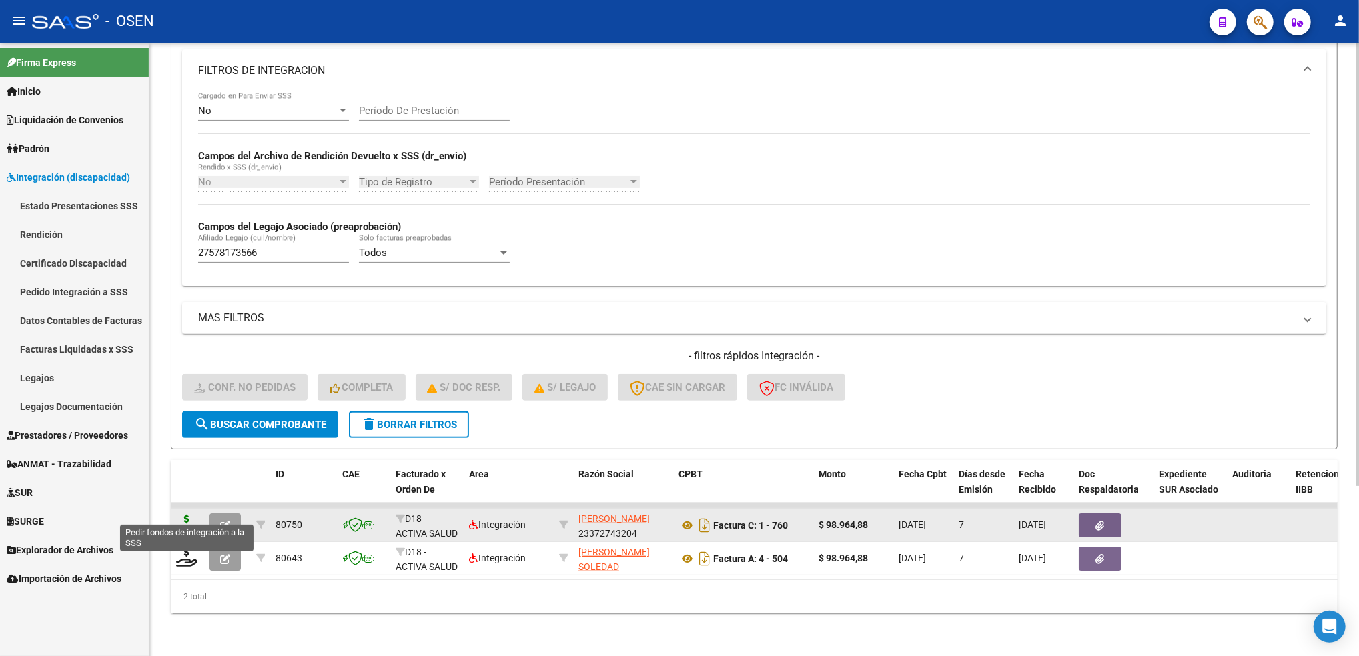
click at [184, 515] on icon at bounding box center [186, 524] width 21 height 19
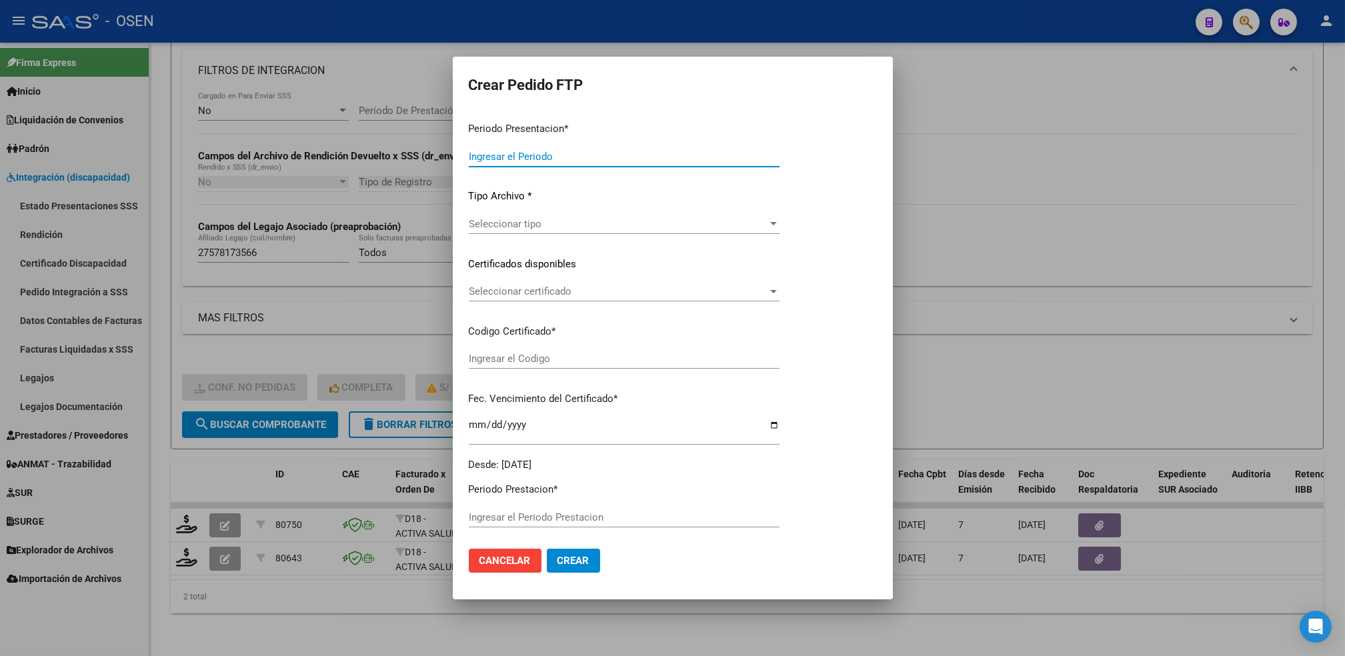
type input "202509"
type input "$ 98.964,88"
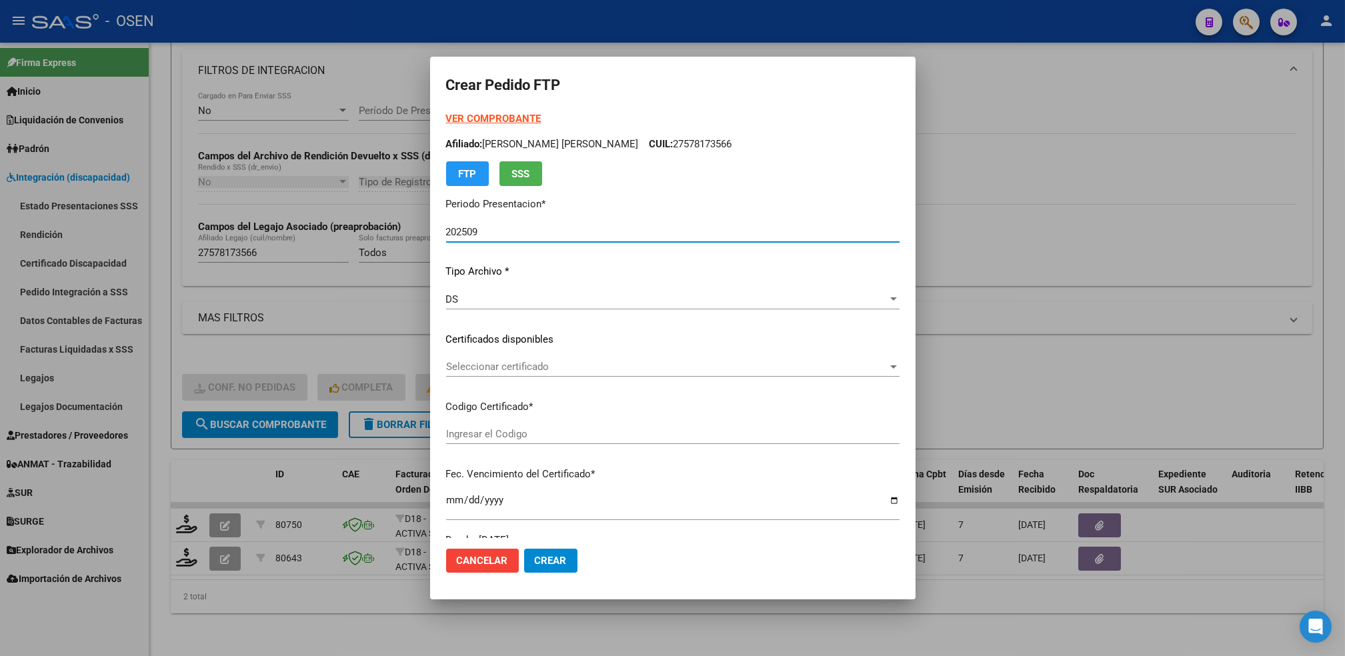
type input "ARG01000578173562022111120271111BS436"
type input "2027-11-11"
click at [516, 361] on span "Seleccionar certificado" at bounding box center [667, 367] width 442 height 12
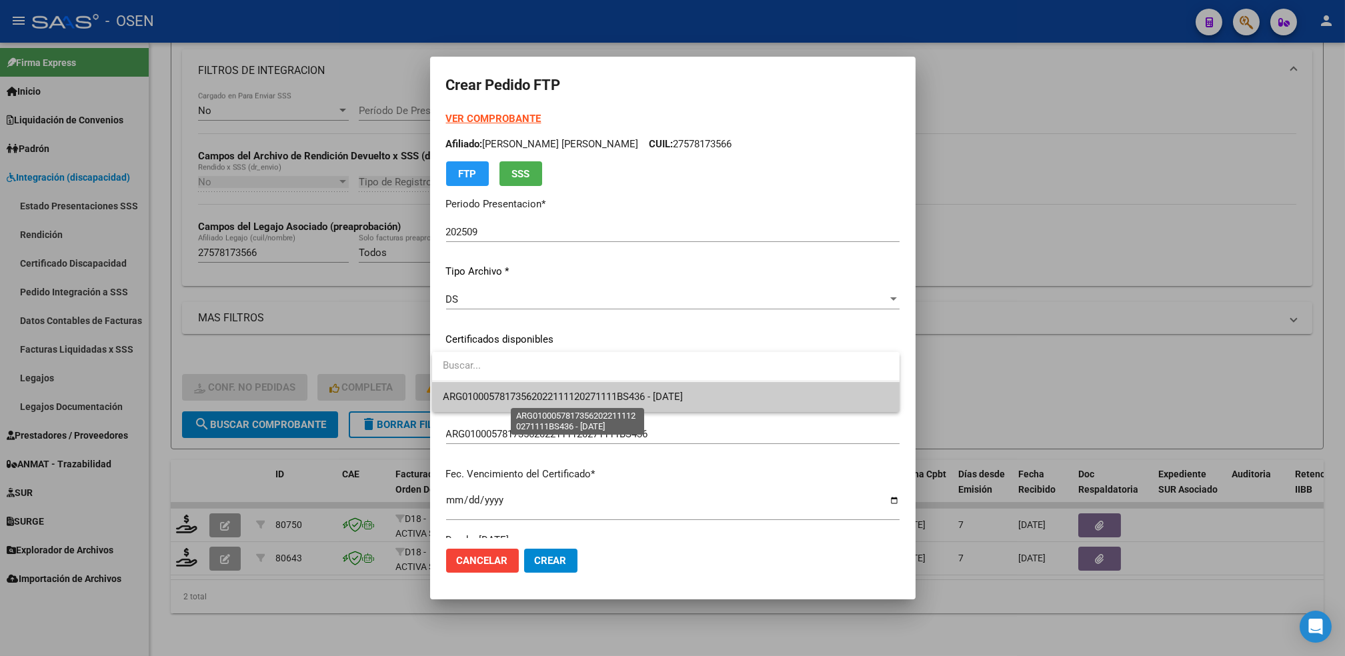
click at [528, 392] on span "ARG01000578173562022111120271111BS436 - 2027-11-11" at bounding box center [563, 397] width 240 height 12
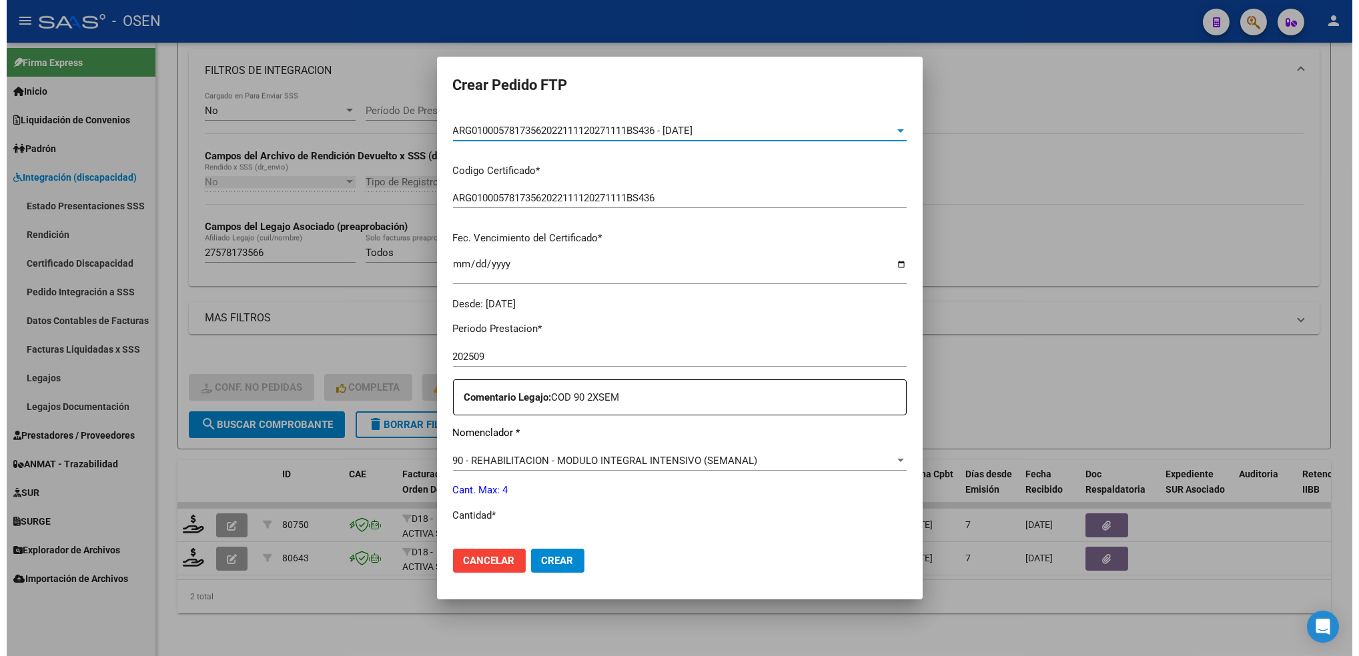
scroll to position [267, 0]
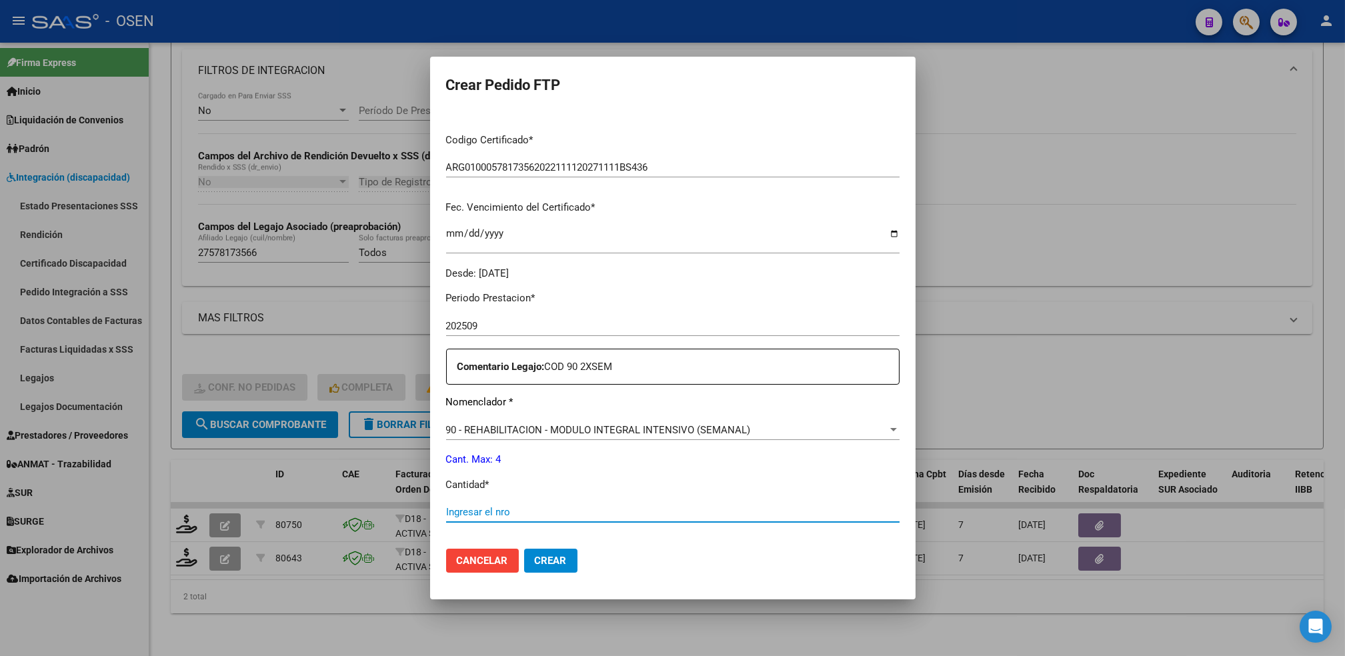
click at [492, 510] on input "Ingresar el nro" at bounding box center [673, 512] width 454 height 12
type input "4"
click at [524, 549] on button "Crear" at bounding box center [550, 561] width 53 height 24
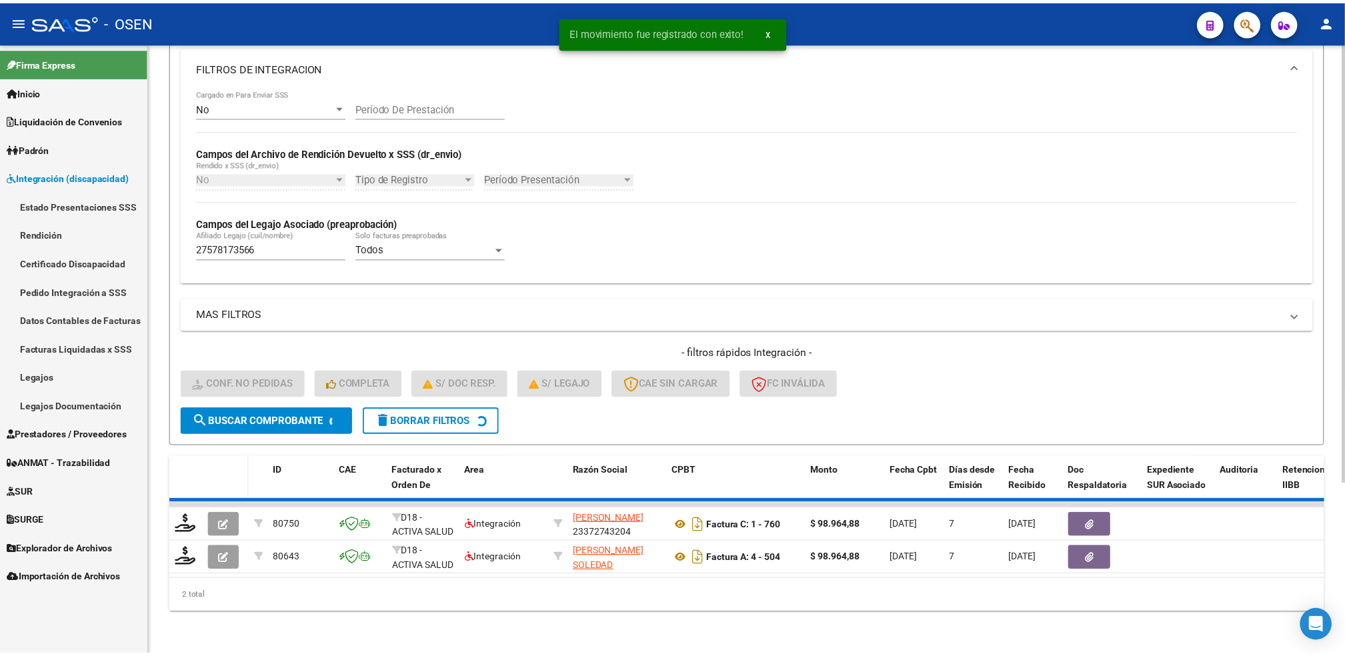
scroll to position [203, 0]
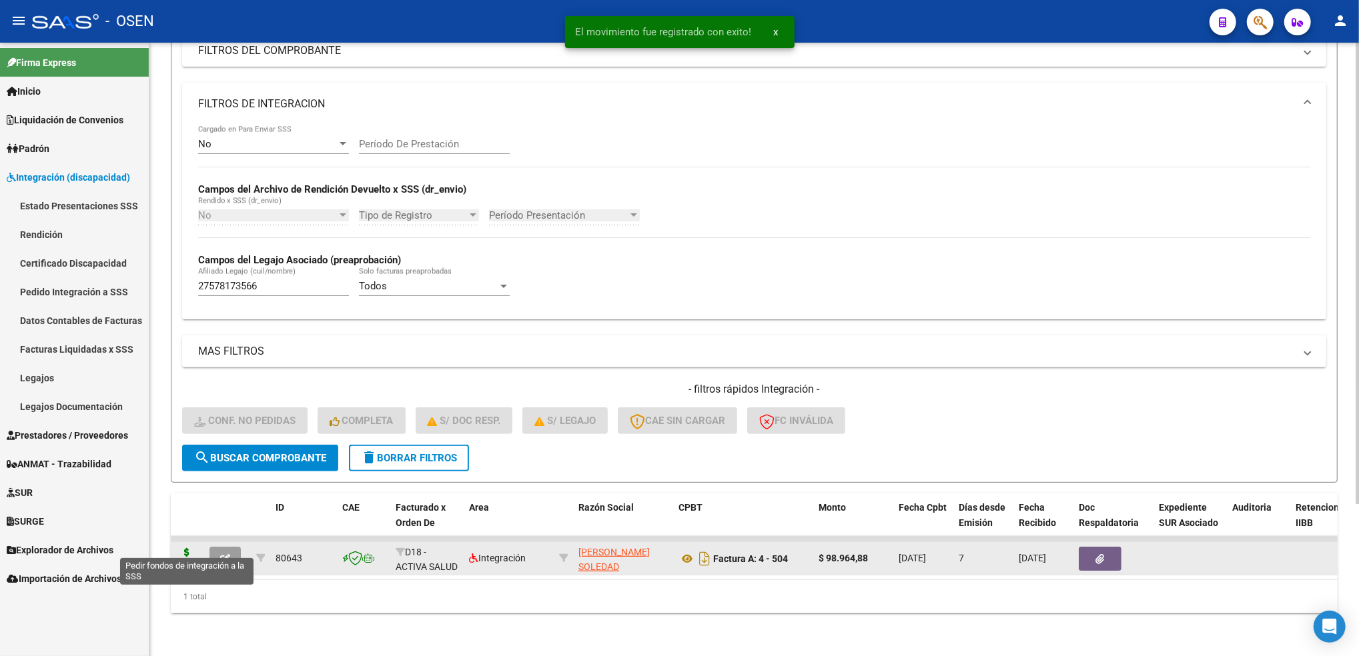
click at [191, 548] on icon at bounding box center [186, 557] width 21 height 19
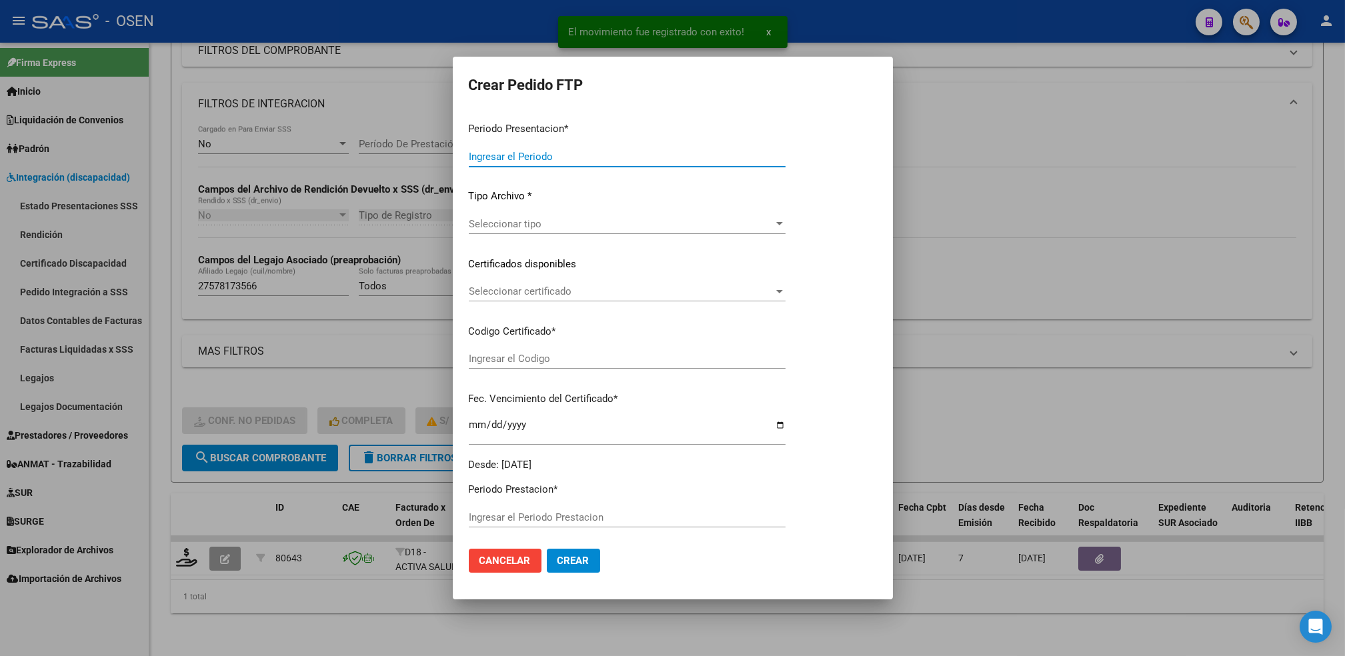
type input "202509"
type input "$ 98.964,88"
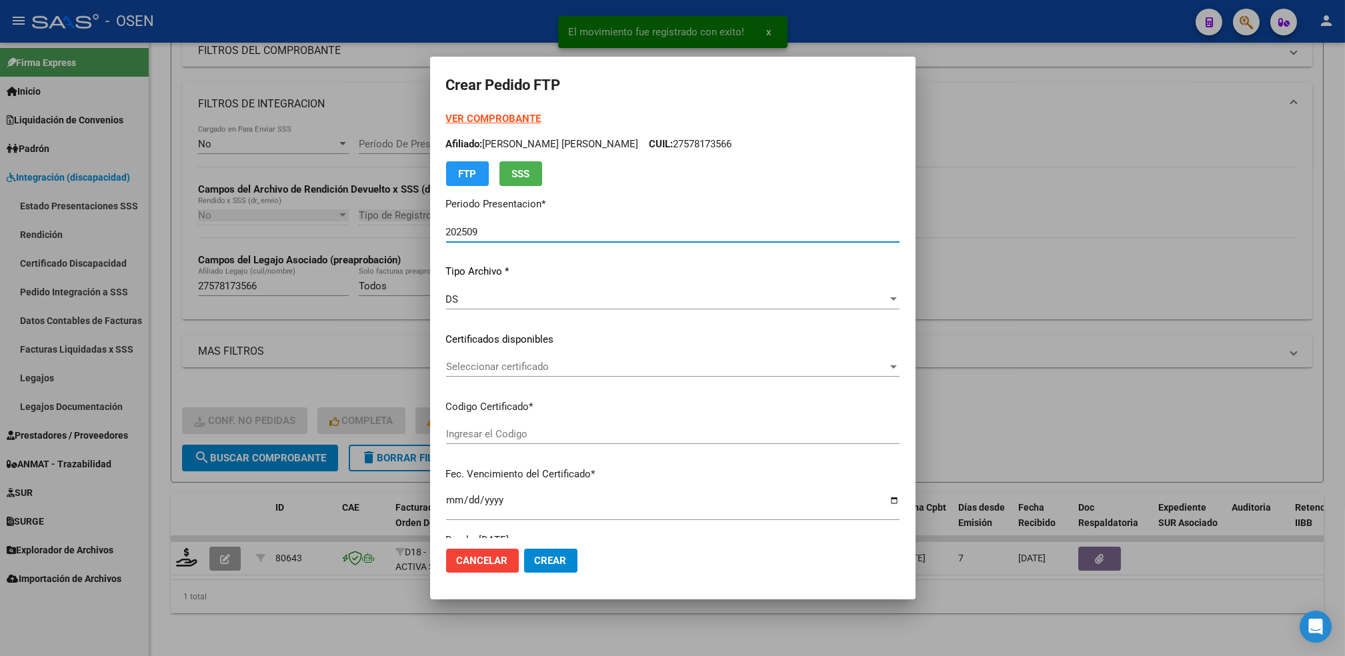
type input "ARG01000578173562022111120271111BS436"
type input "2027-11-11"
click at [530, 365] on span "Seleccionar certificado" at bounding box center [667, 367] width 442 height 12
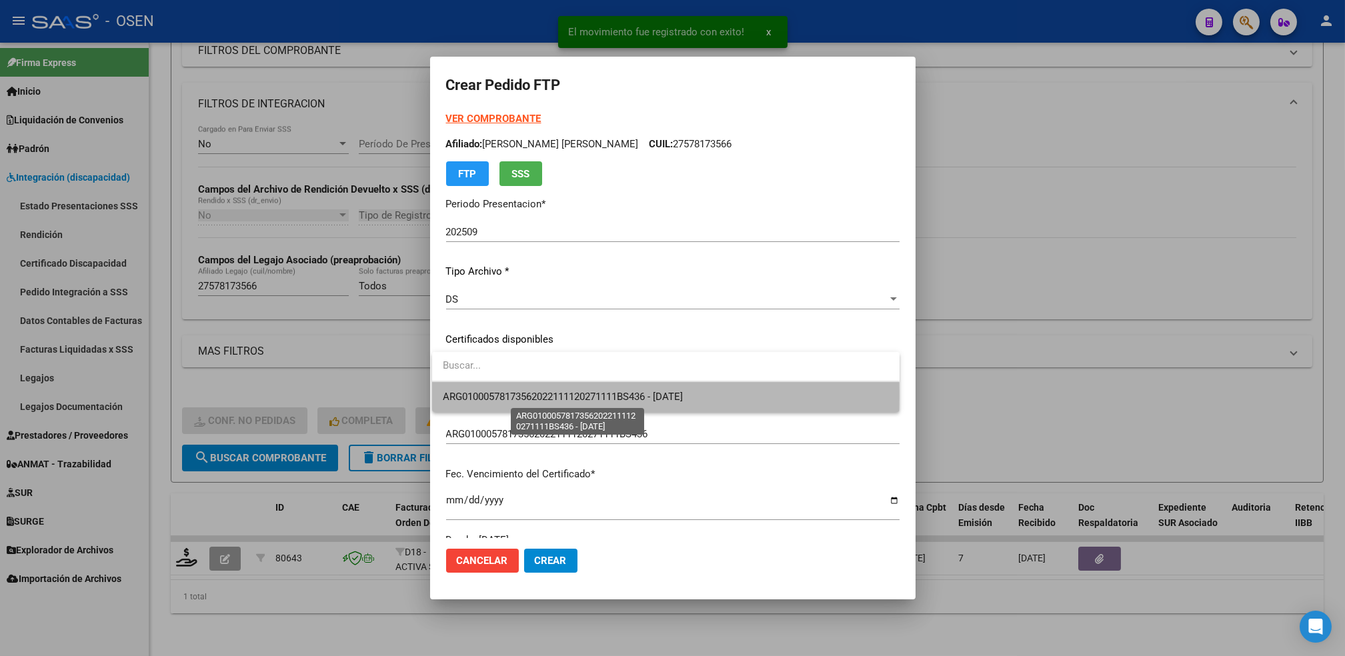
click at [528, 395] on span "ARG01000578173562022111120271111BS436 - 2027-11-11" at bounding box center [563, 397] width 240 height 12
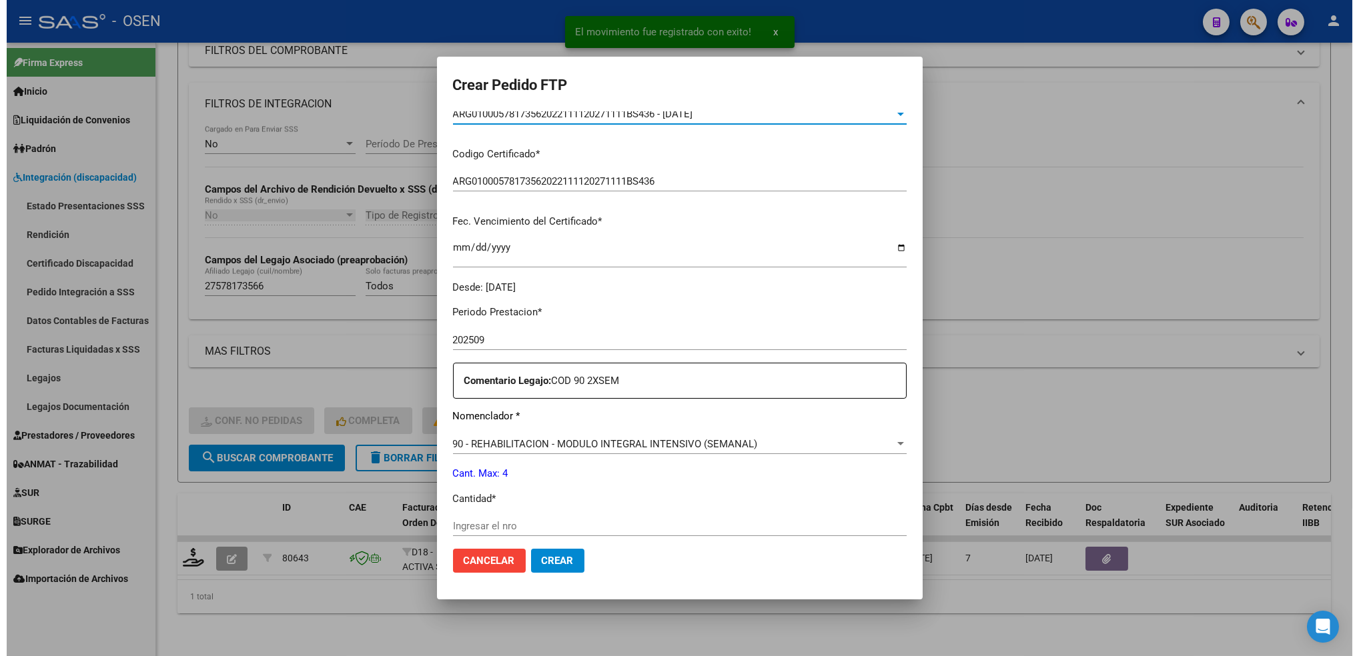
scroll to position [267, 0]
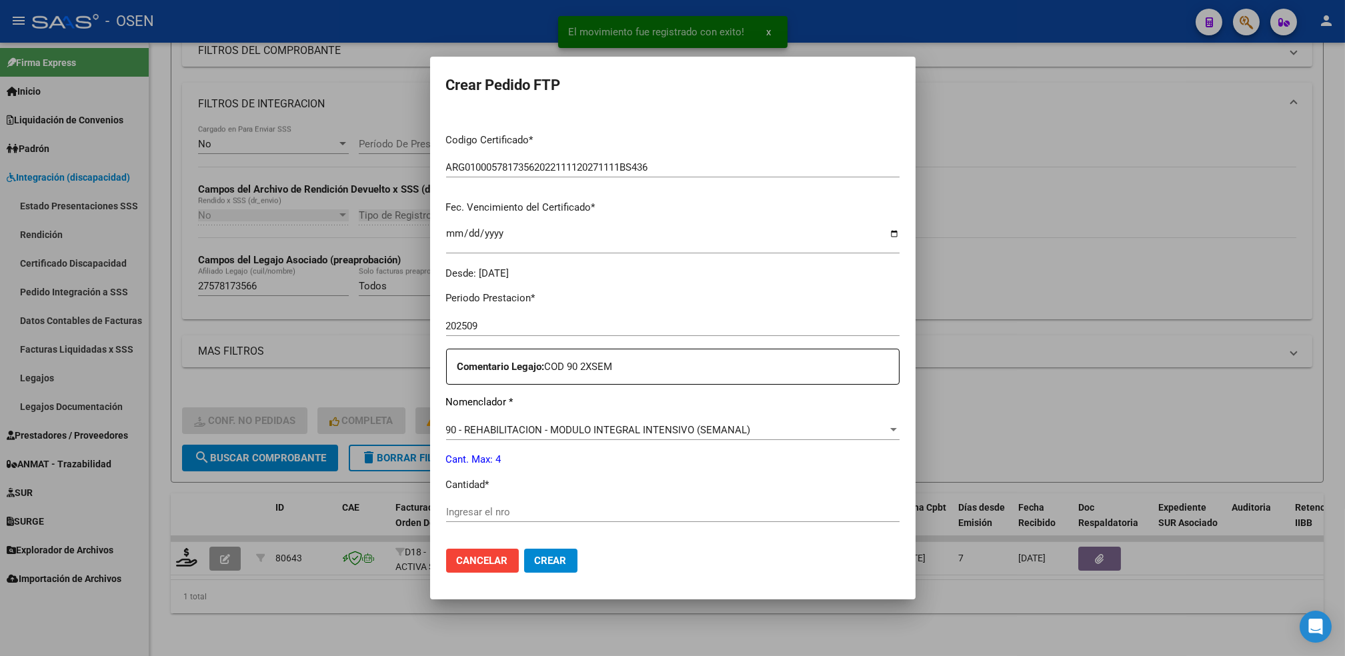
click at [473, 513] on input "Ingresar el nro" at bounding box center [673, 512] width 454 height 12
type input "4"
click at [524, 549] on button "Crear" at bounding box center [550, 561] width 53 height 24
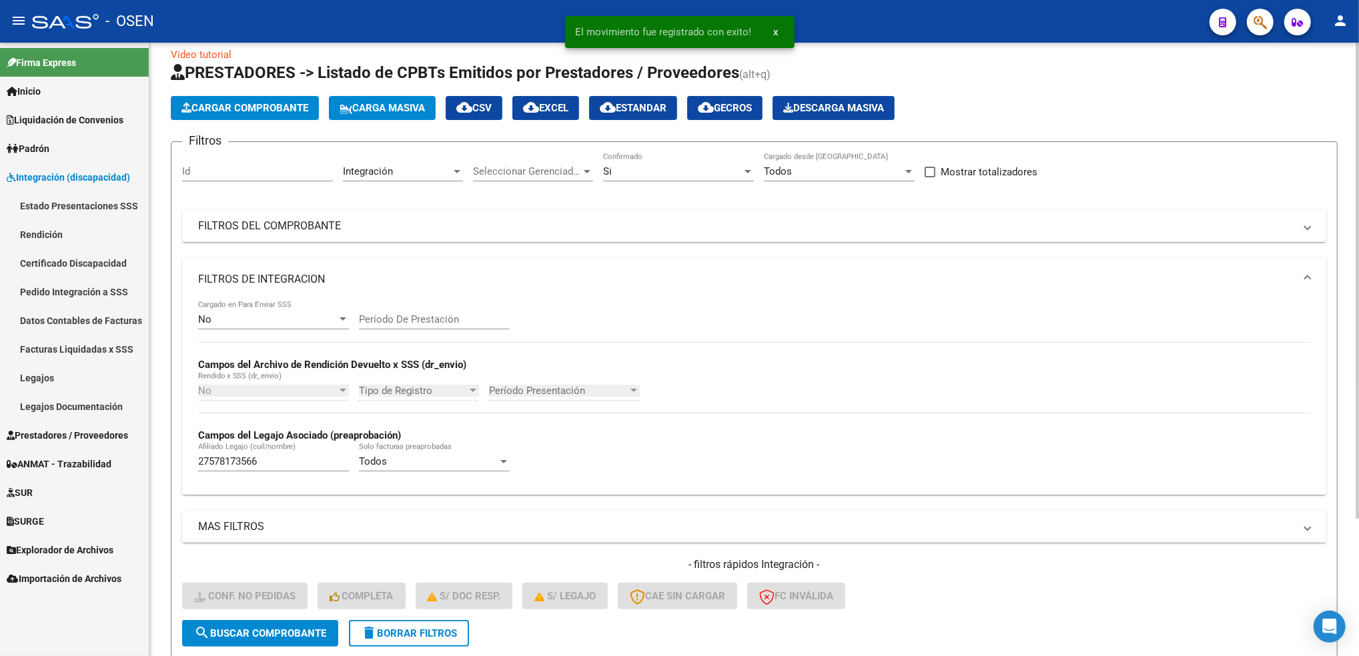
scroll to position [0, 0]
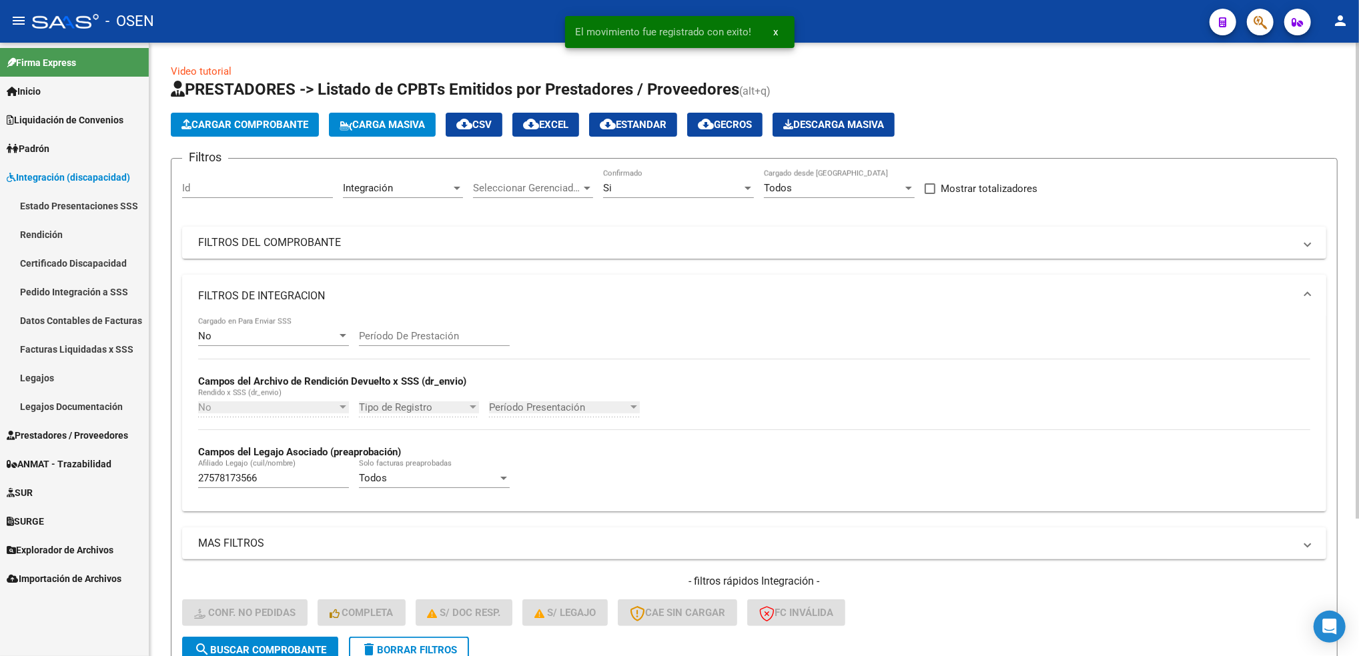
click at [416, 280] on mat-expansion-panel-header "FILTROS DE INTEGRACION" at bounding box center [754, 296] width 1144 height 43
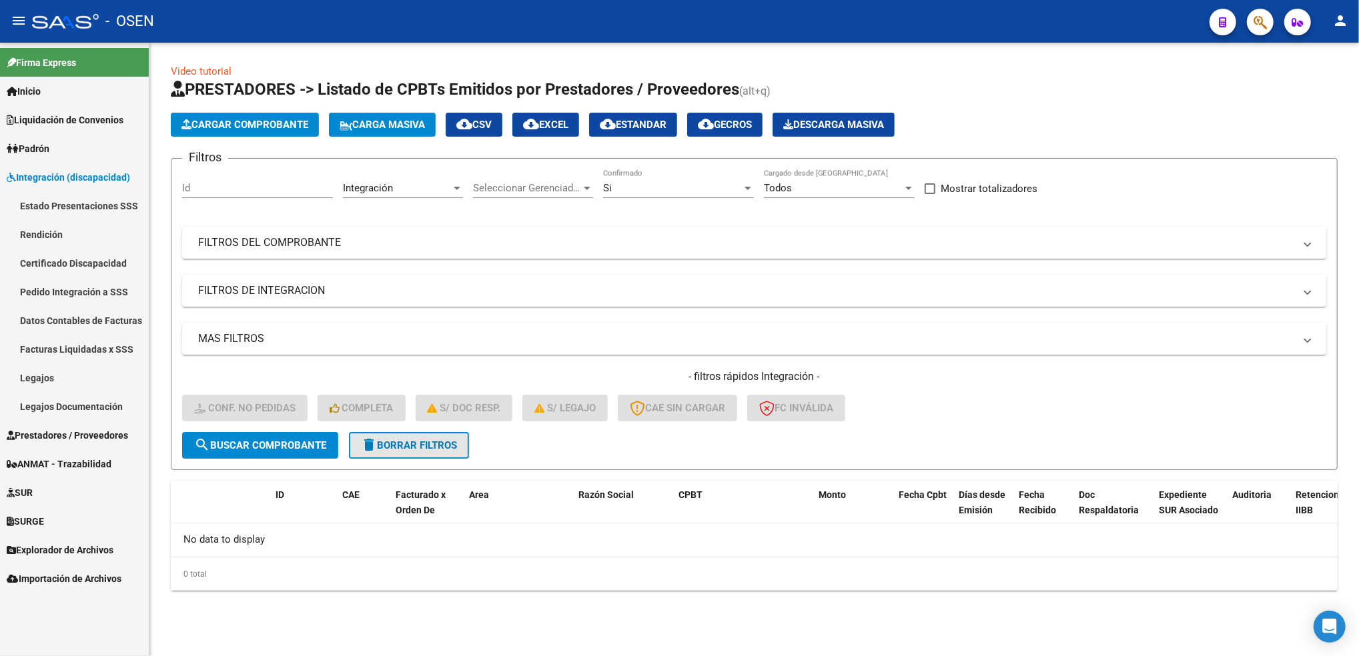
click at [456, 440] on span "delete Borrar Filtros" at bounding box center [409, 446] width 96 height 12
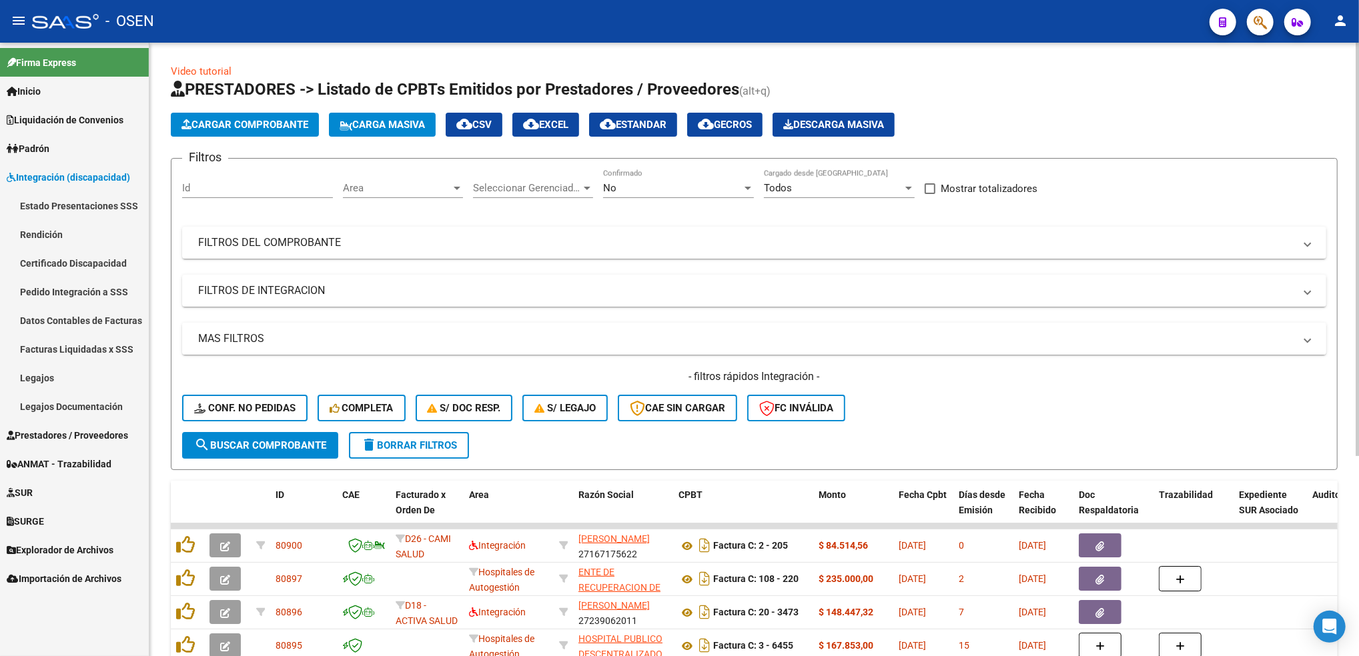
click at [460, 339] on mat-panel-title "MAS FILTROS" at bounding box center [746, 338] width 1096 height 15
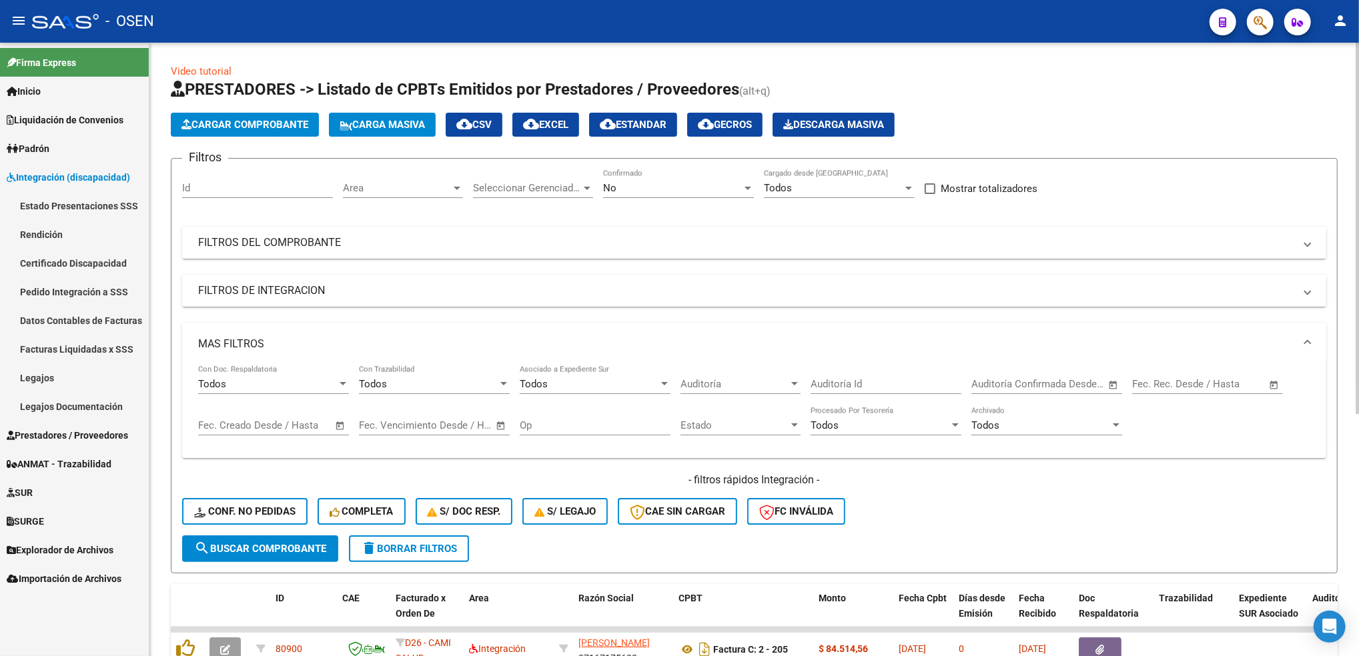
click at [282, 339] on mat-panel-title "MAS FILTROS" at bounding box center [746, 344] width 1096 height 15
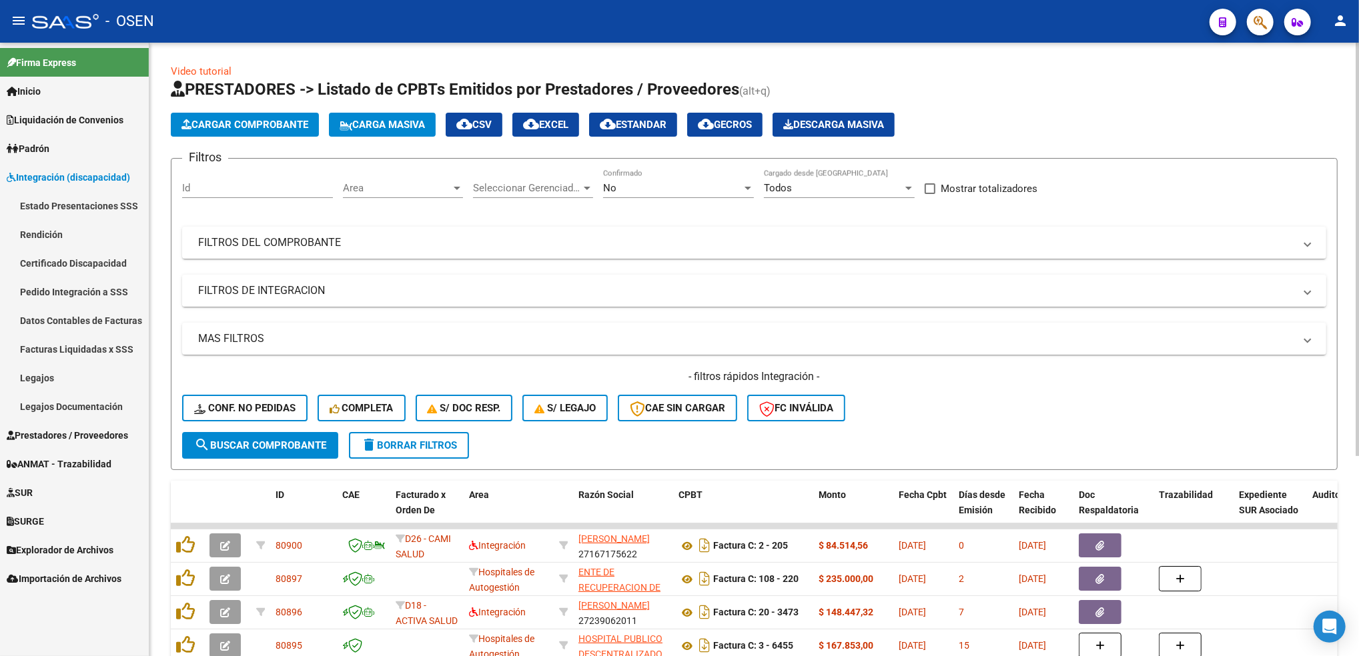
click at [377, 289] on mat-panel-title "FILTROS DE INTEGRACION" at bounding box center [746, 290] width 1096 height 15
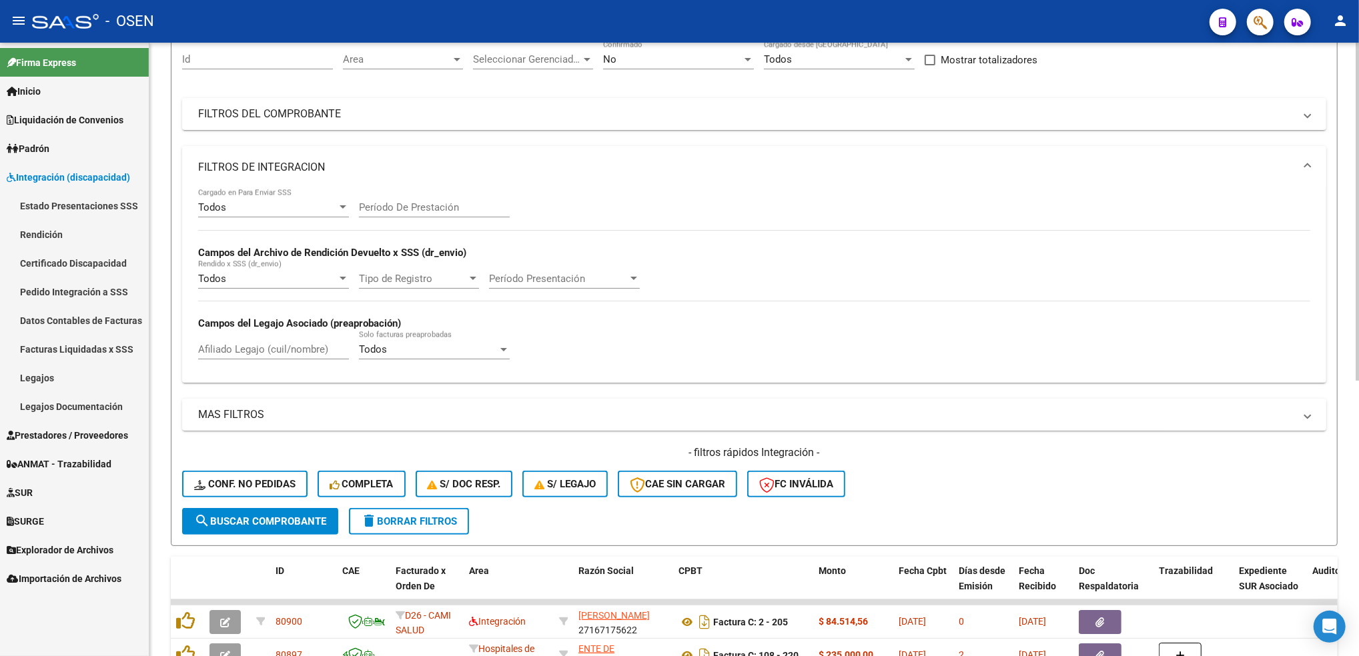
scroll to position [89, 0]
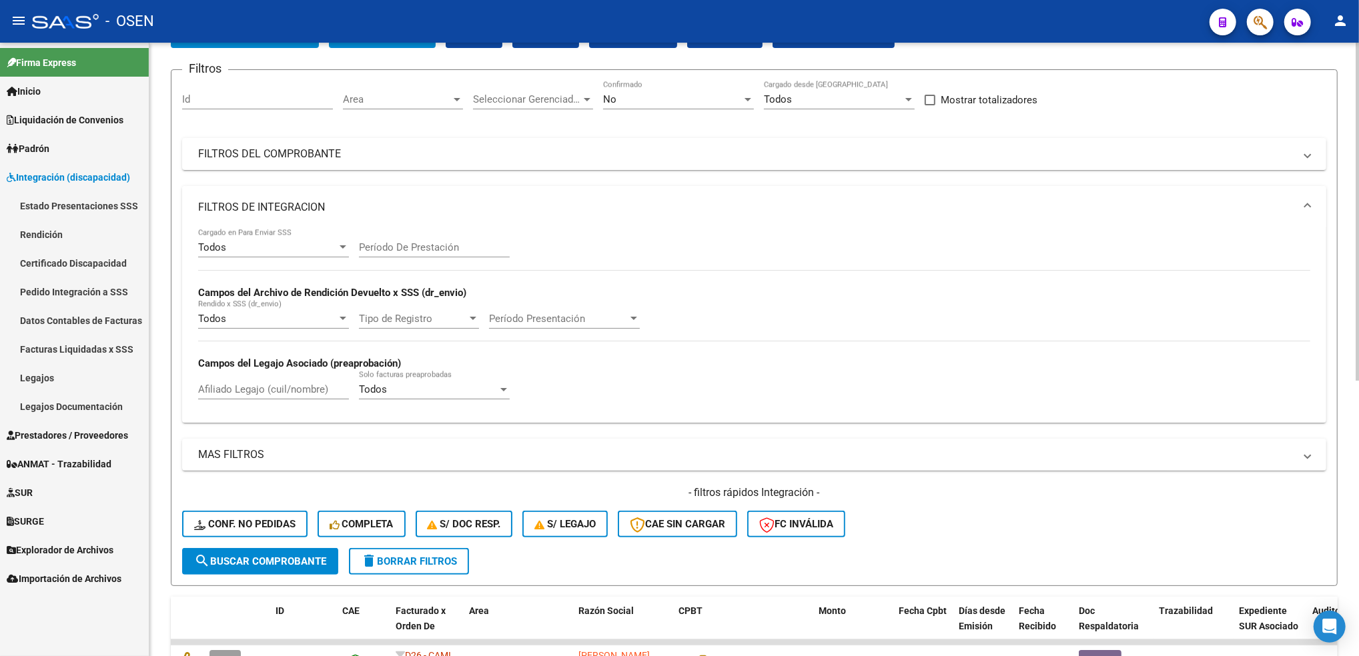
click at [373, 203] on mat-panel-title "FILTROS DE INTEGRACION" at bounding box center [746, 207] width 1096 height 15
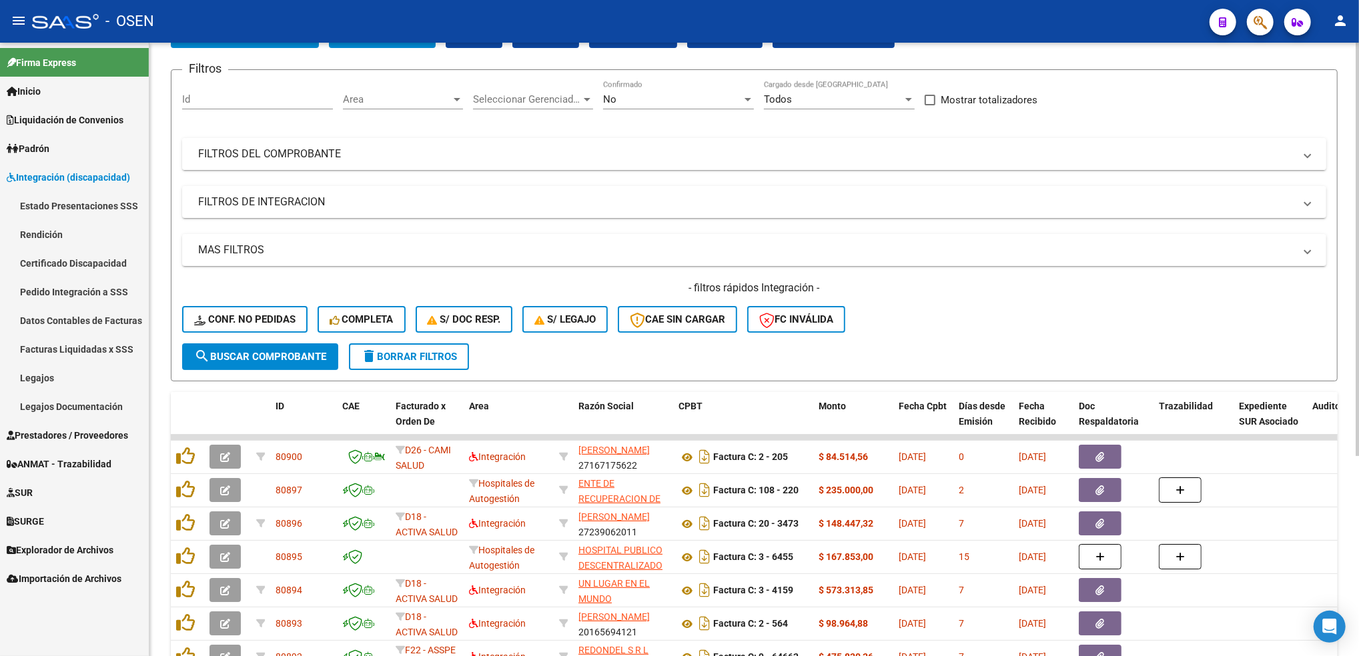
click at [394, 162] on mat-expansion-panel-header "FILTROS DEL COMPROBANTE" at bounding box center [754, 154] width 1144 height 32
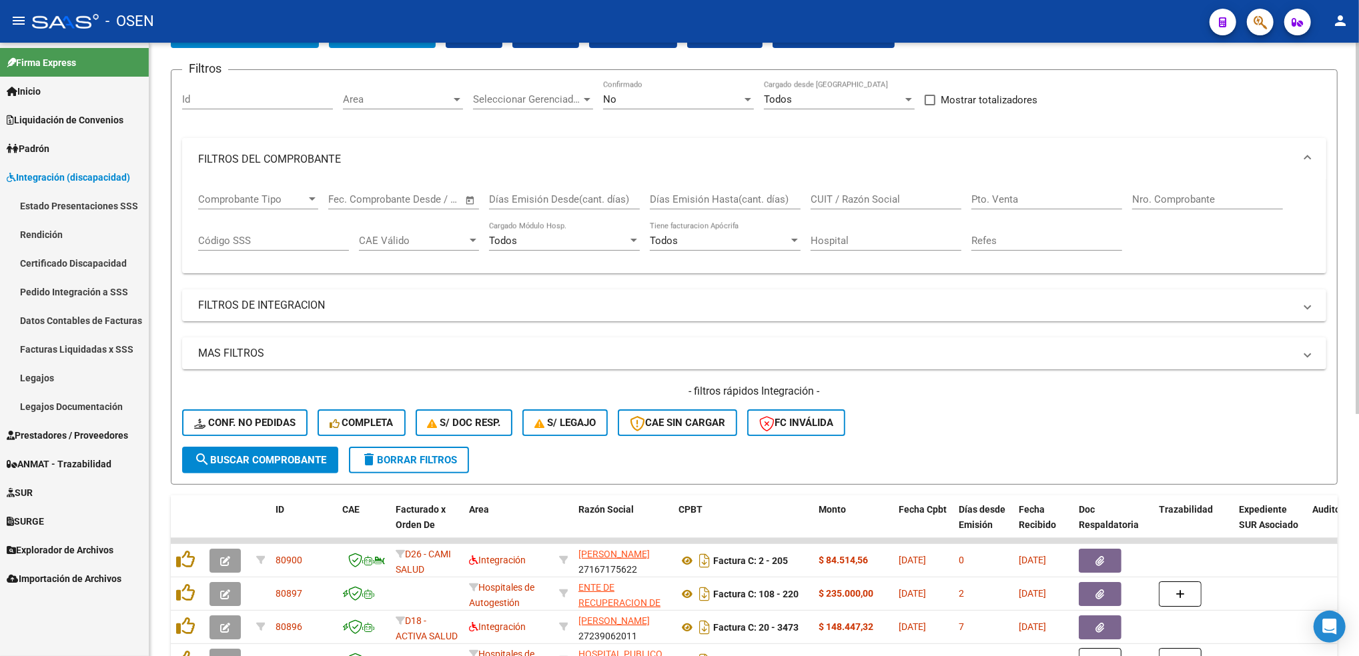
click at [394, 162] on mat-panel-title "FILTROS DEL COMPROBANTE" at bounding box center [746, 159] width 1096 height 15
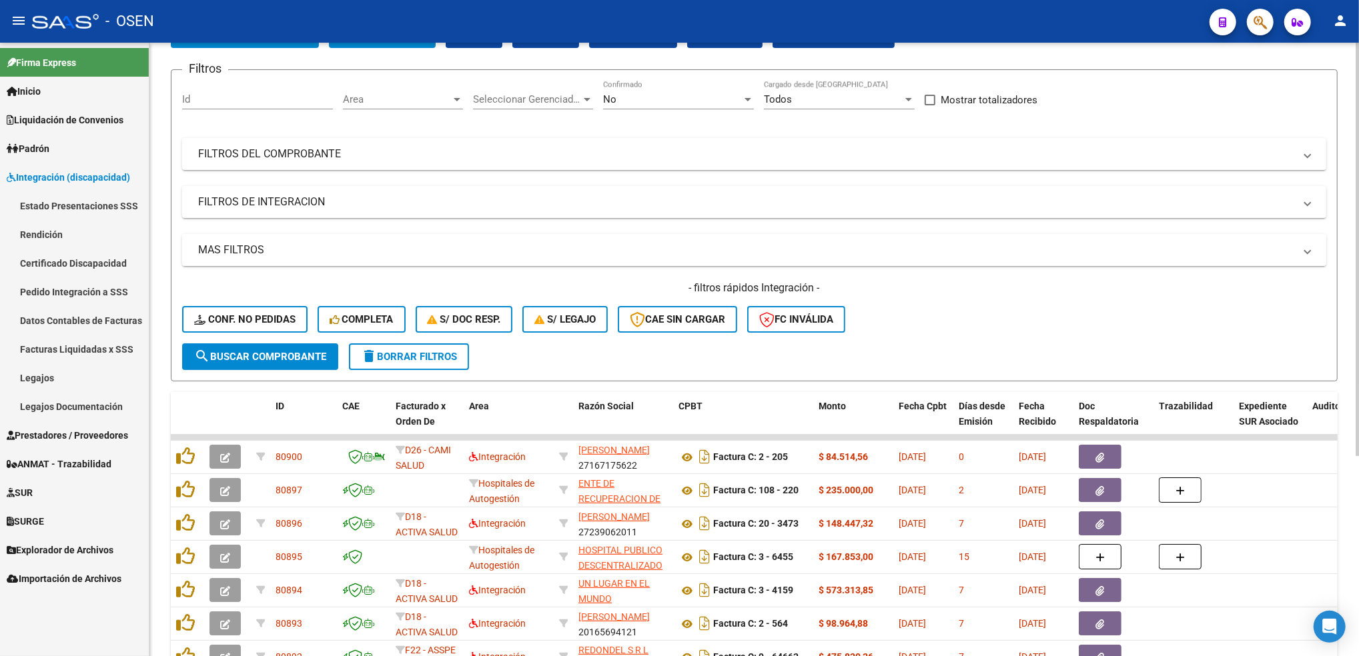
click at [319, 256] on mat-expansion-panel-header "MAS FILTROS" at bounding box center [754, 250] width 1144 height 32
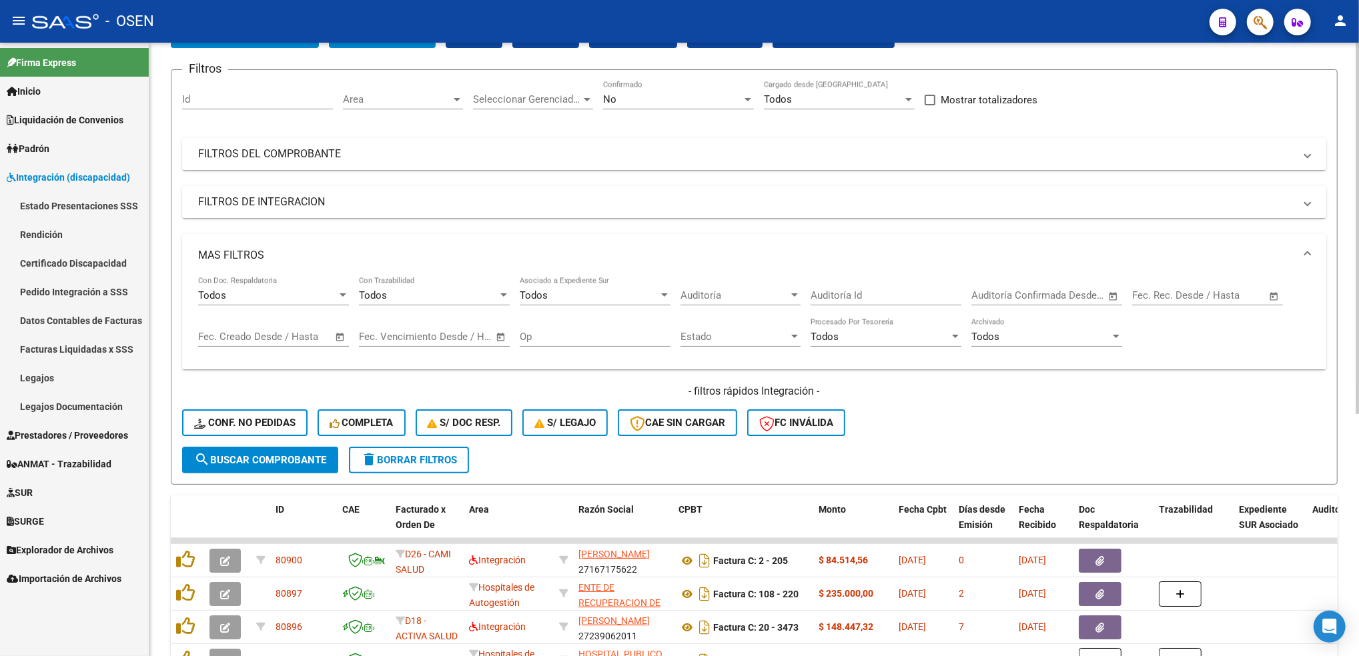
click at [321, 256] on mat-panel-title "MAS FILTROS" at bounding box center [746, 255] width 1096 height 15
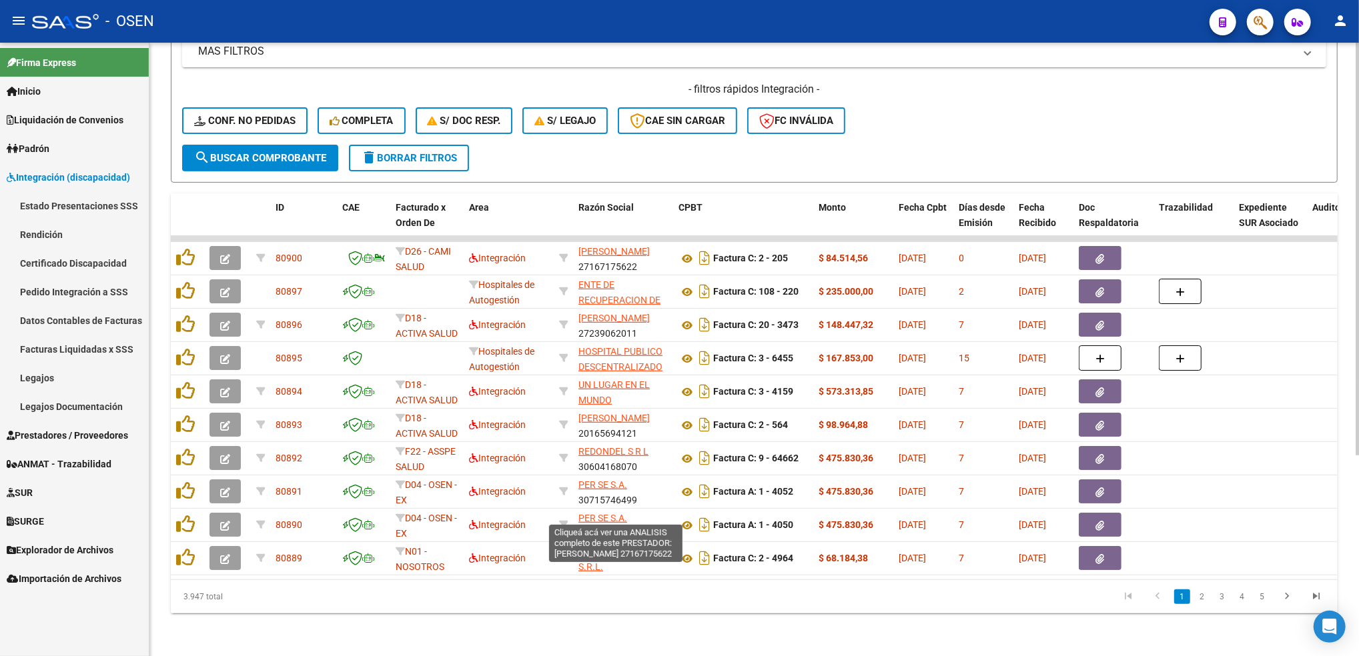
scroll to position [0, 0]
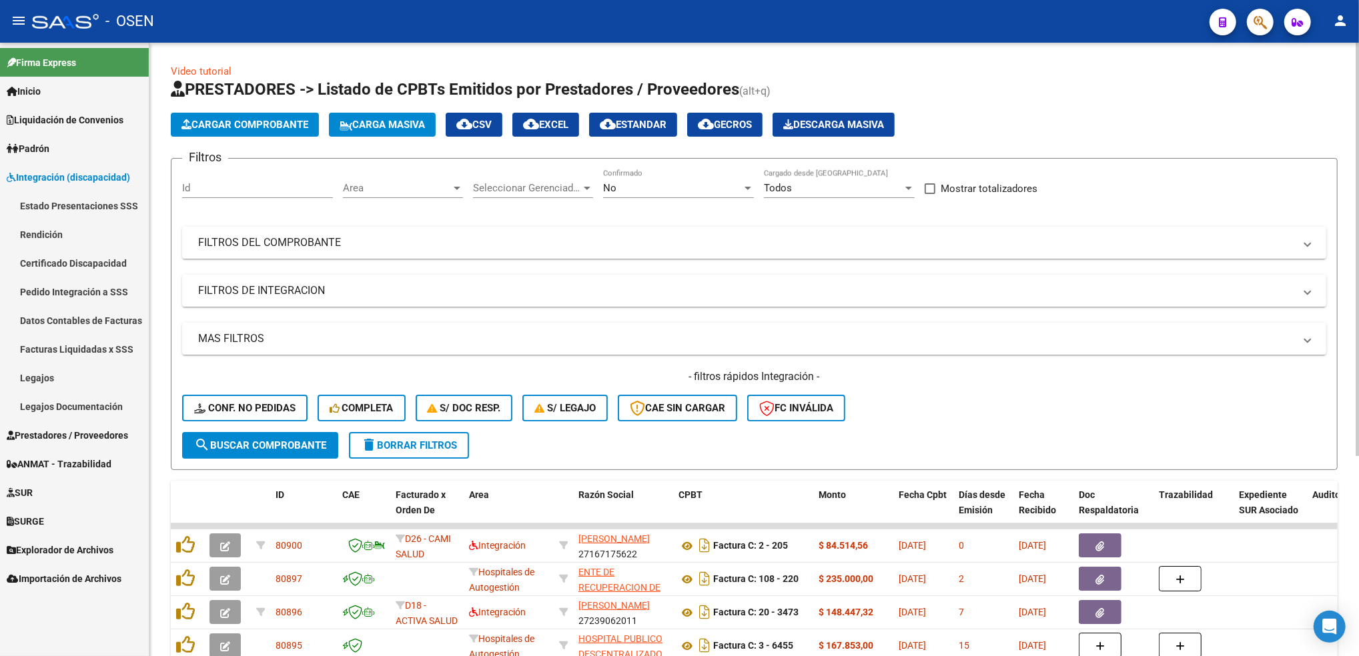
click at [665, 184] on div "No" at bounding box center [672, 188] width 139 height 12
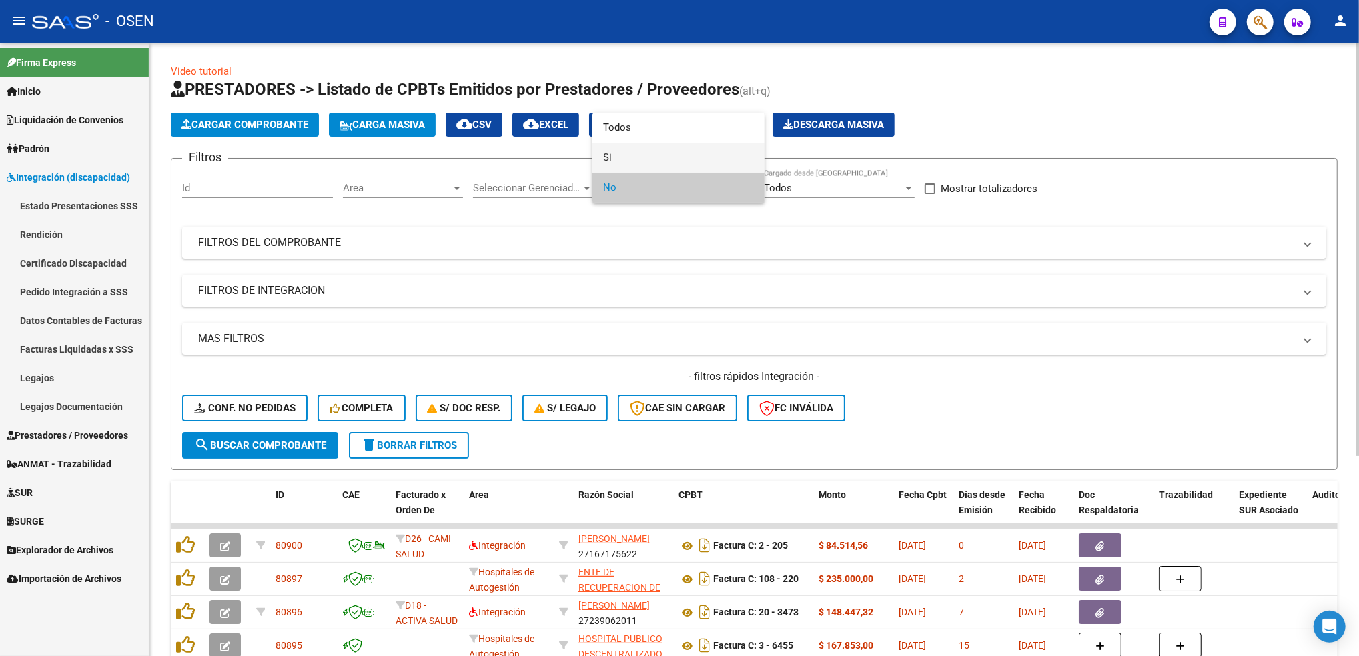
click at [644, 153] on span "Si" at bounding box center [678, 158] width 151 height 30
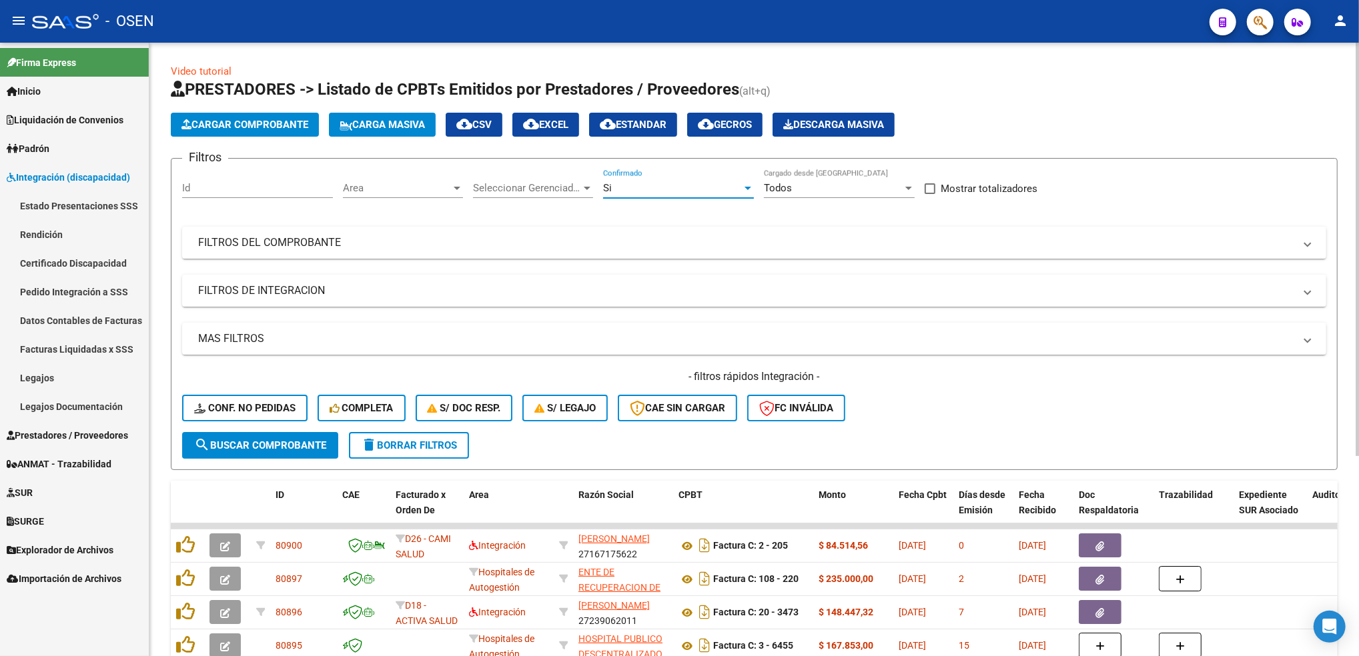
click at [412, 188] on span "Area" at bounding box center [397, 188] width 108 height 12
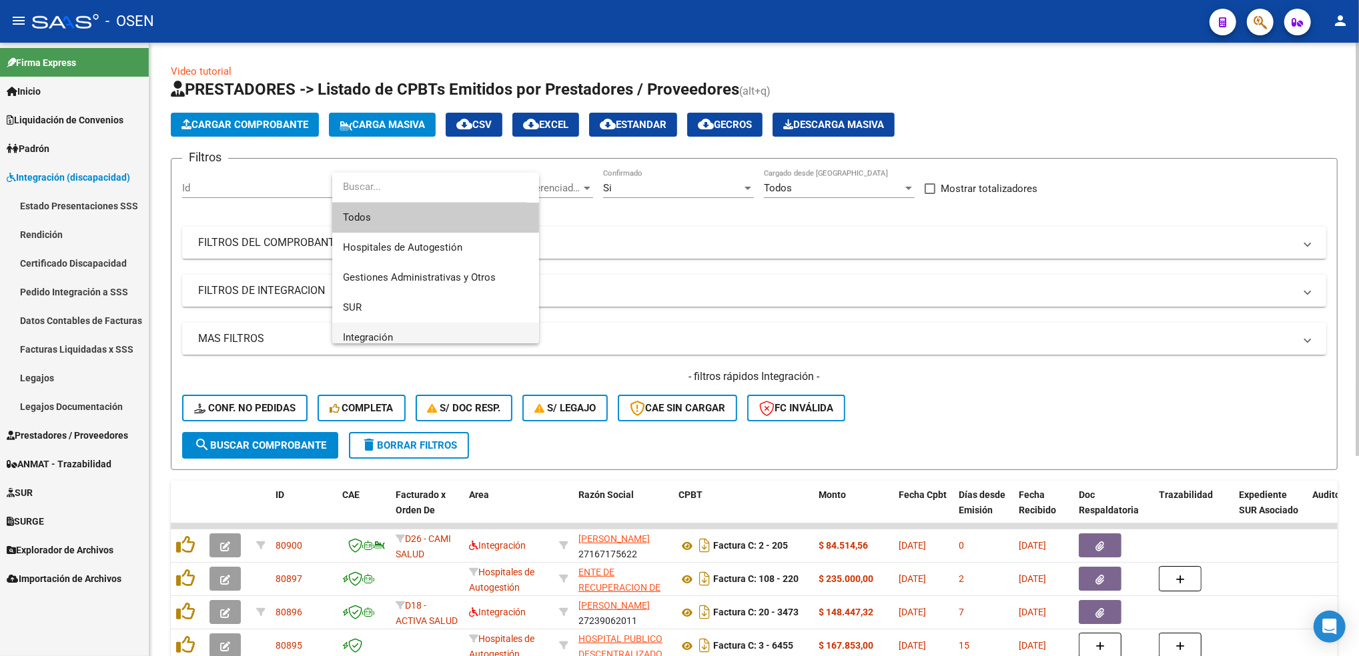
drag, startPoint x: 410, startPoint y: 336, endPoint x: 400, endPoint y: 333, distance: 10.4
click at [410, 335] on span "Integración" at bounding box center [435, 338] width 185 height 30
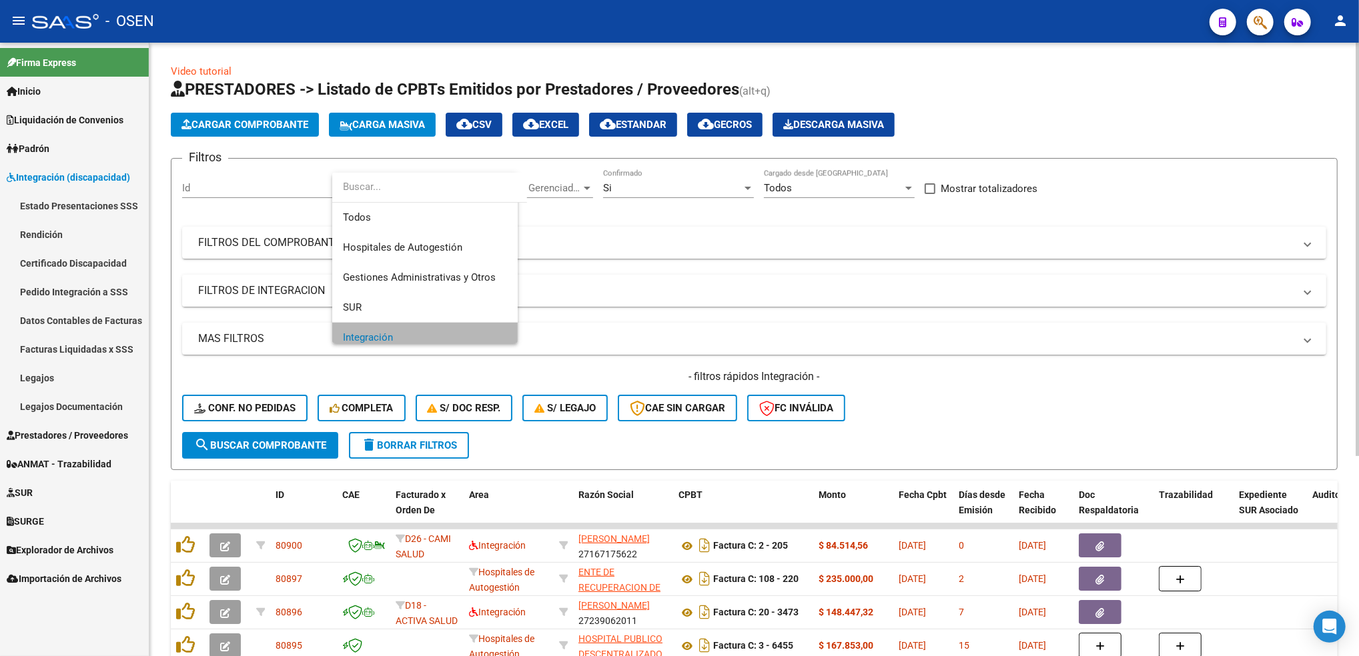
scroll to position [9, 0]
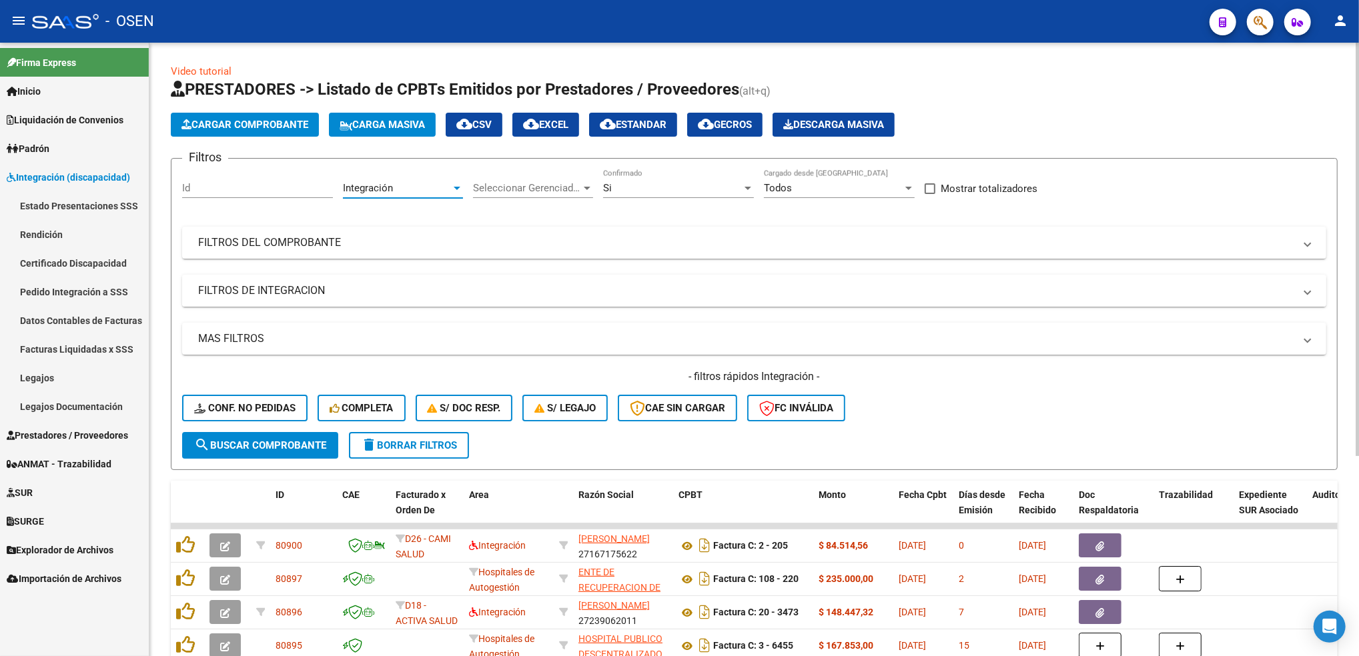
click at [271, 289] on mat-panel-title "FILTROS DE INTEGRACION" at bounding box center [746, 290] width 1096 height 15
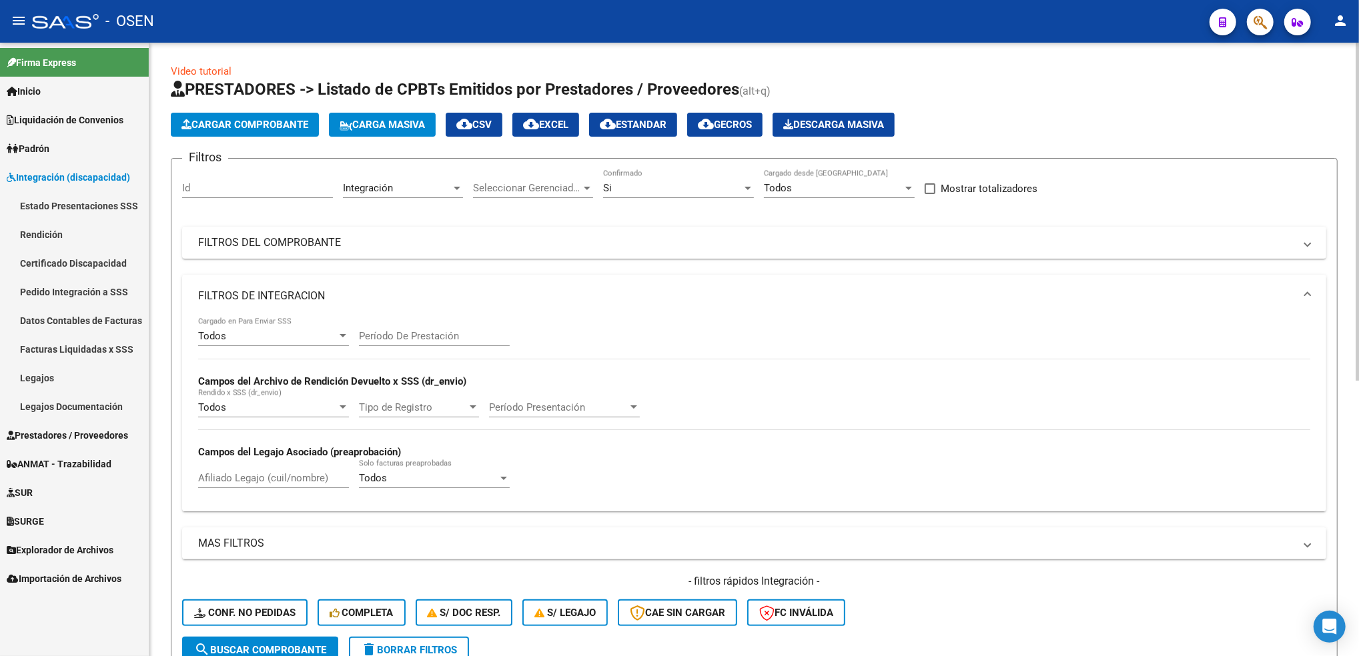
click at [277, 328] on div "Todos Cargado en Para Enviar SSS" at bounding box center [273, 331] width 151 height 29
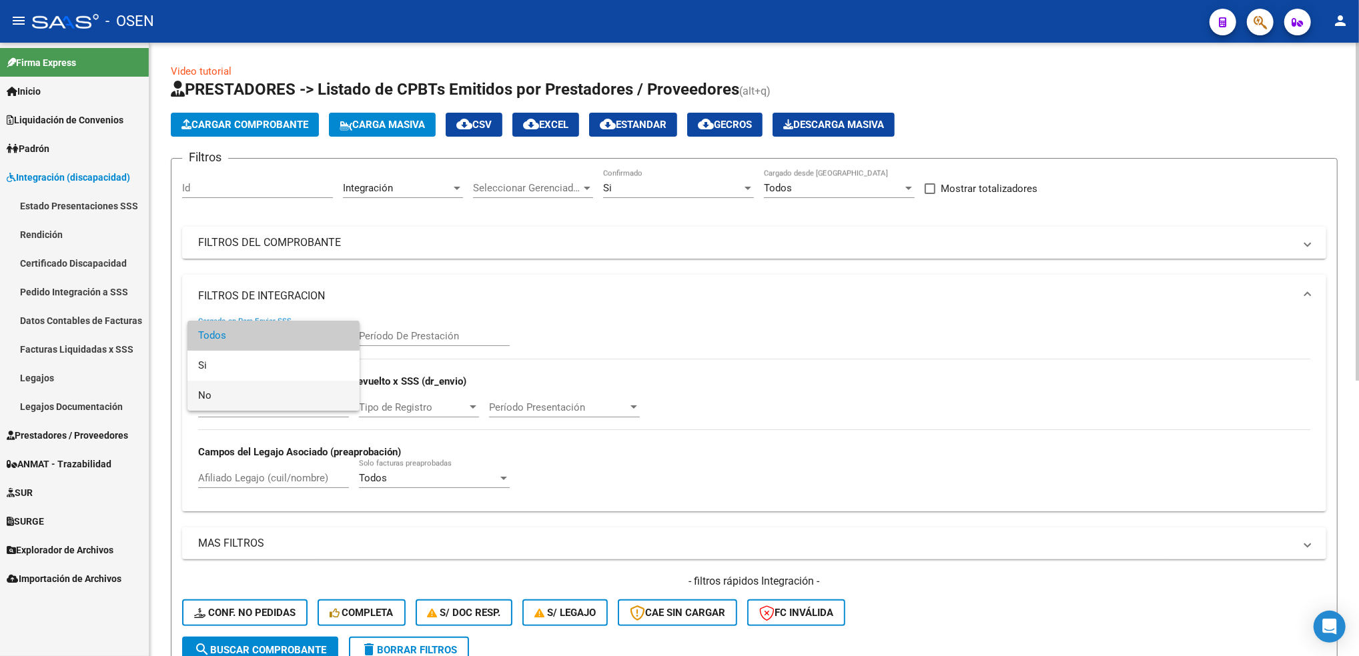
drag, startPoint x: 277, startPoint y: 328, endPoint x: 241, endPoint y: 400, distance: 80.5
click at [241, 400] on span "No" at bounding box center [273, 396] width 151 height 30
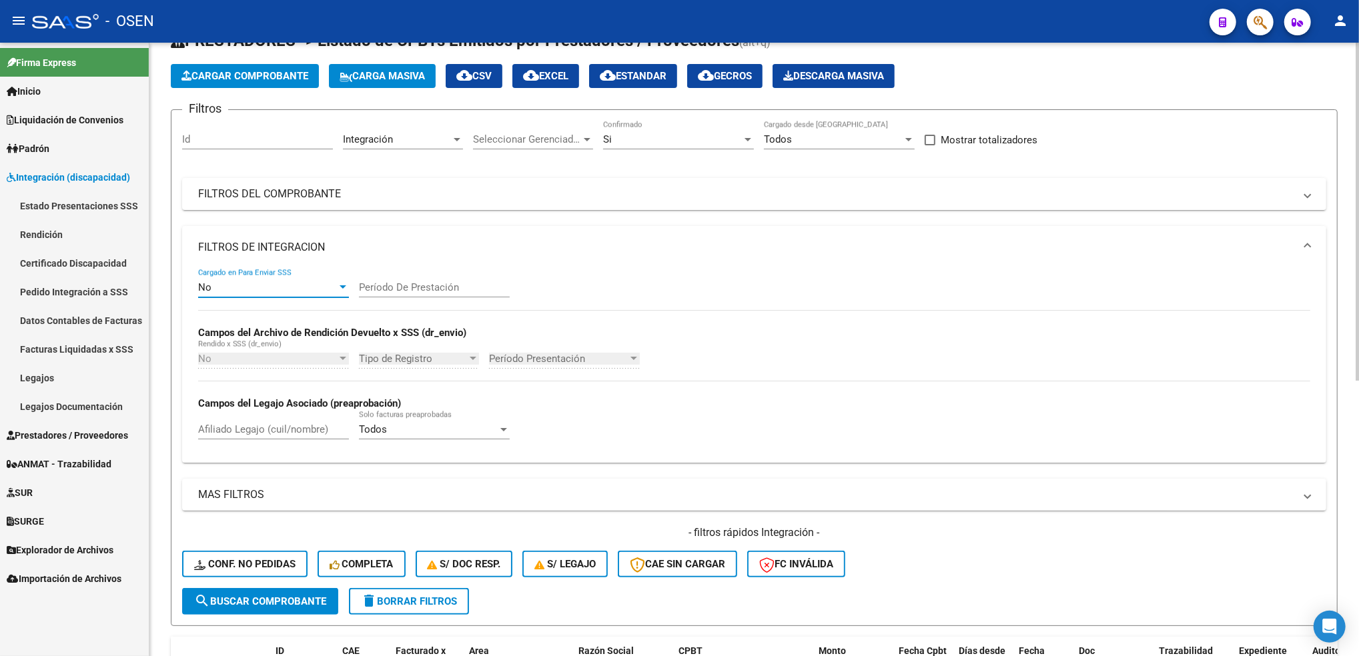
scroll to position [89, 0]
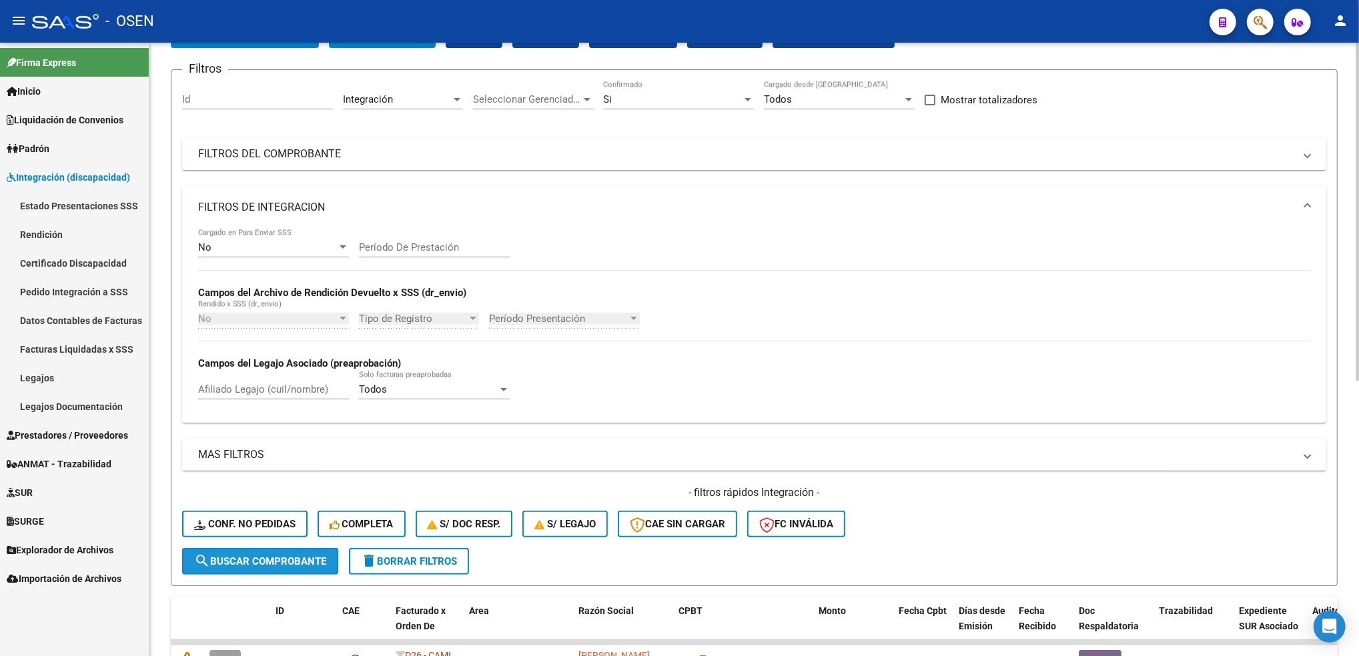
click at [297, 561] on span "search Buscar Comprobante" at bounding box center [260, 562] width 132 height 12
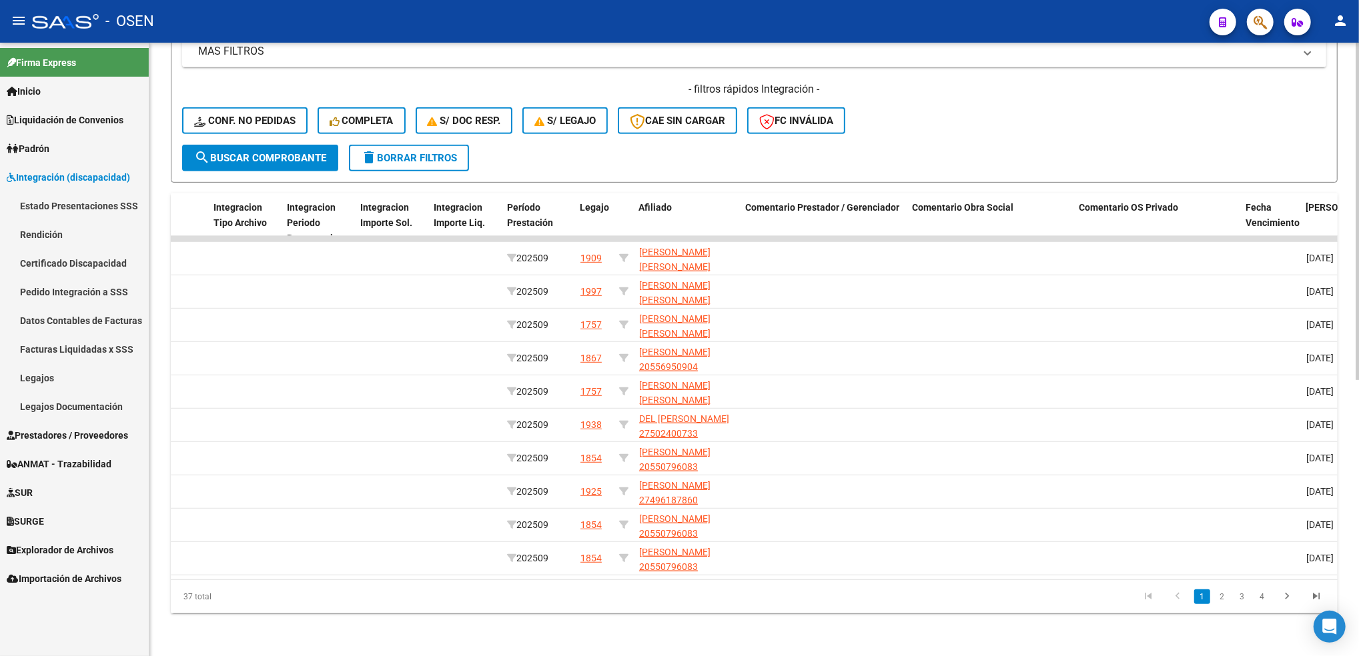
scroll to position [0, 1512]
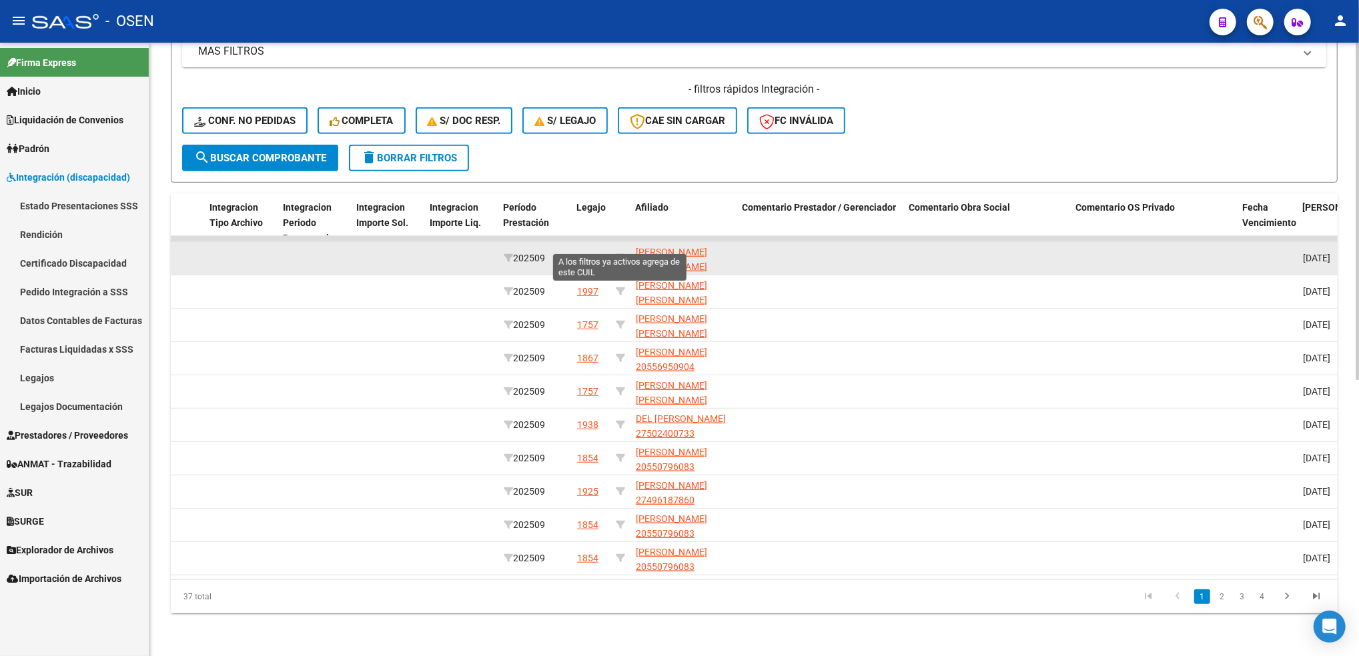
click at [616, 253] on icon at bounding box center [620, 257] width 9 height 9
type input "27529577546"
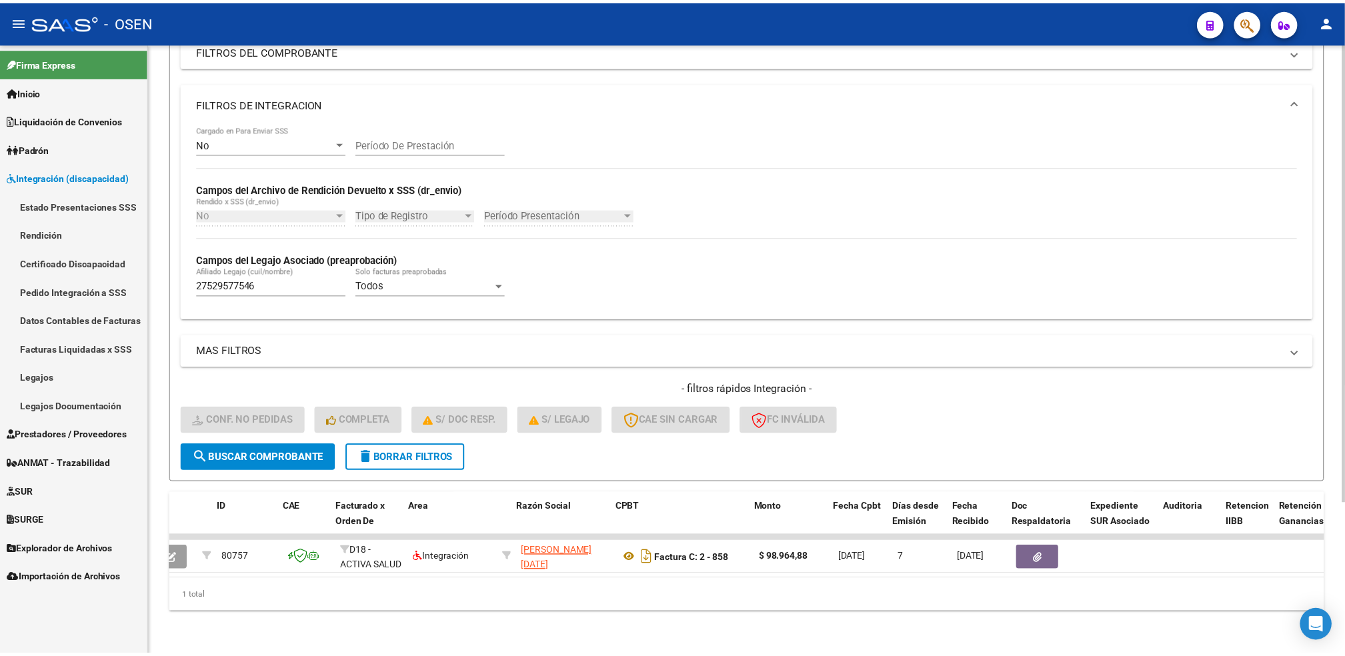
scroll to position [0, 0]
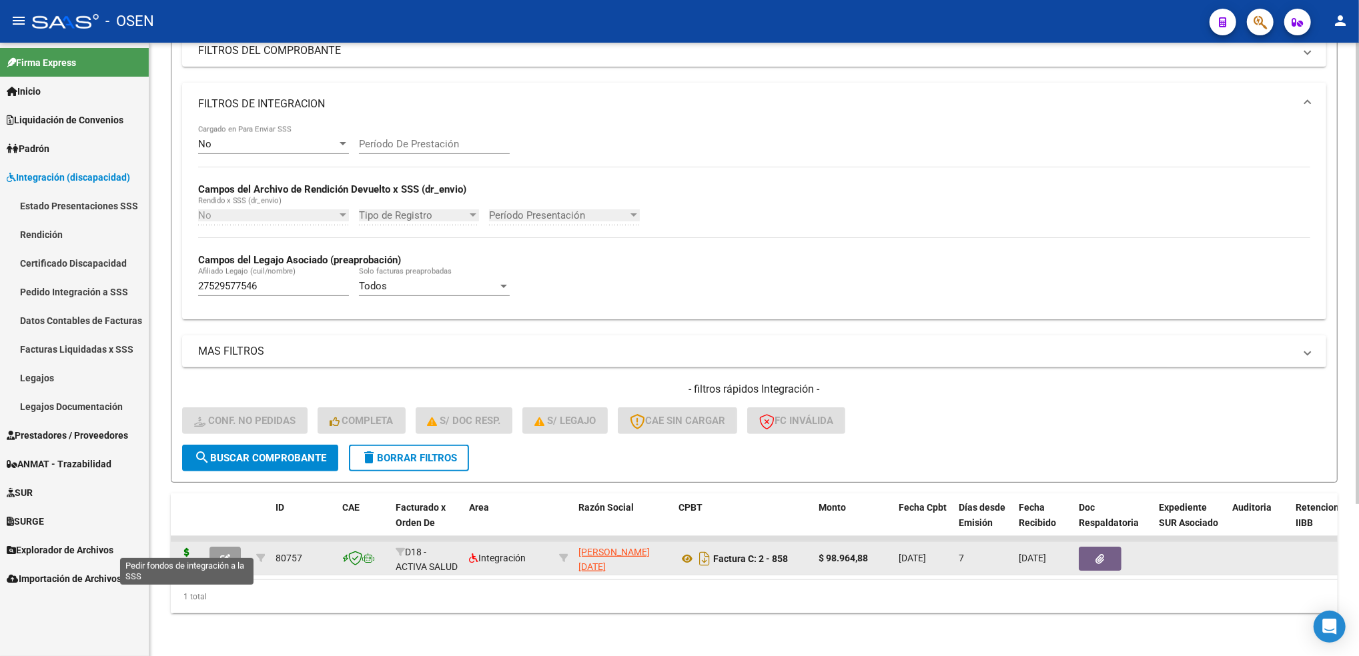
click at [185, 548] on icon at bounding box center [186, 557] width 21 height 19
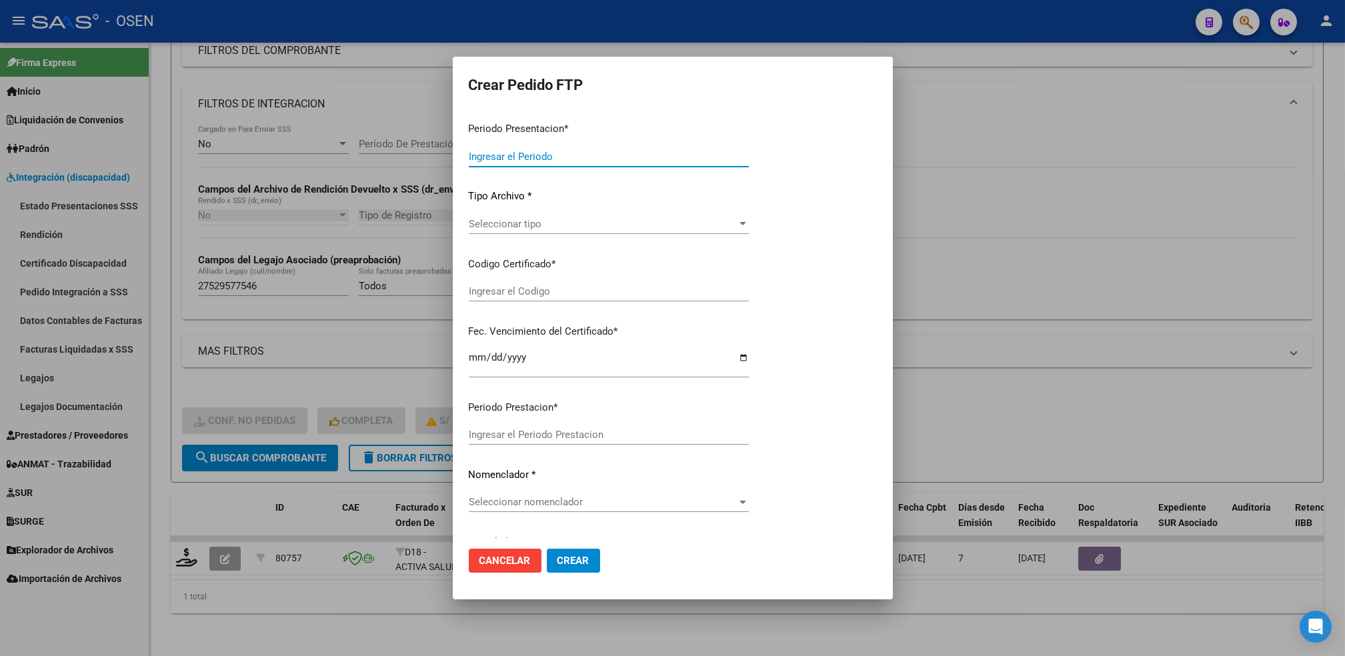
type input "202509"
type input "$ 98.964,88"
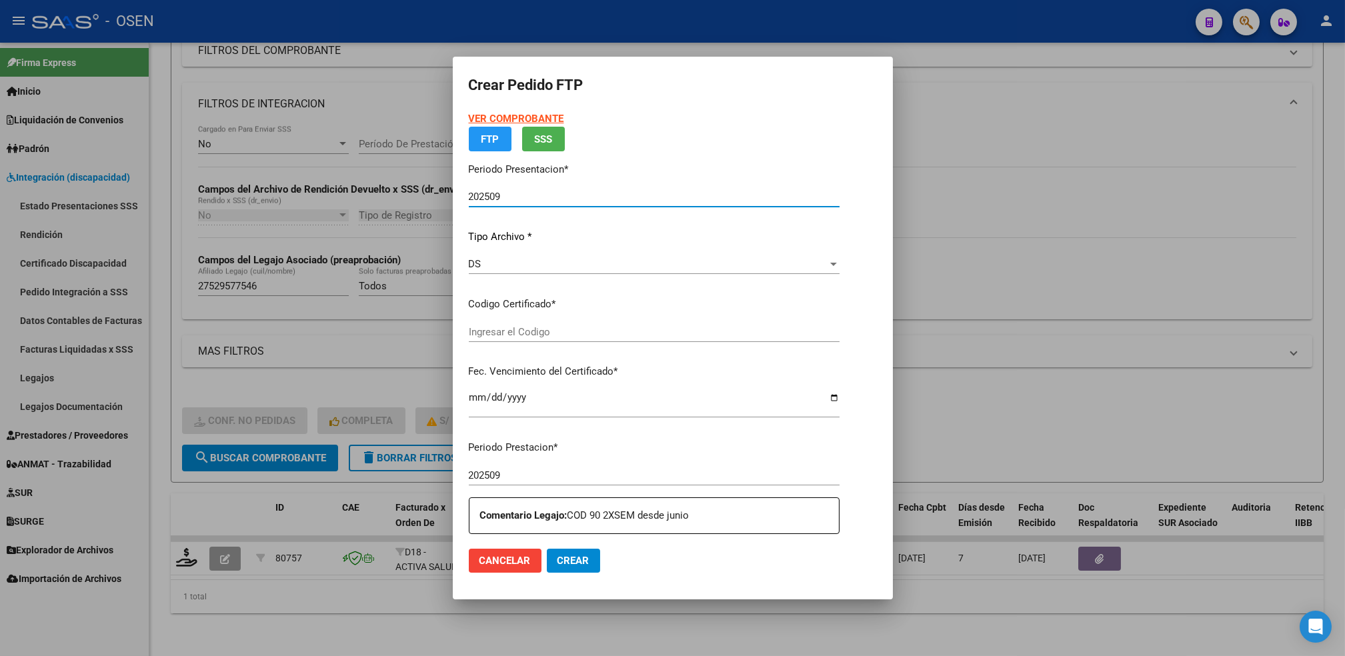
type input "ARG01000529577542023042020280420CBA536"
type input "2028-04-20"
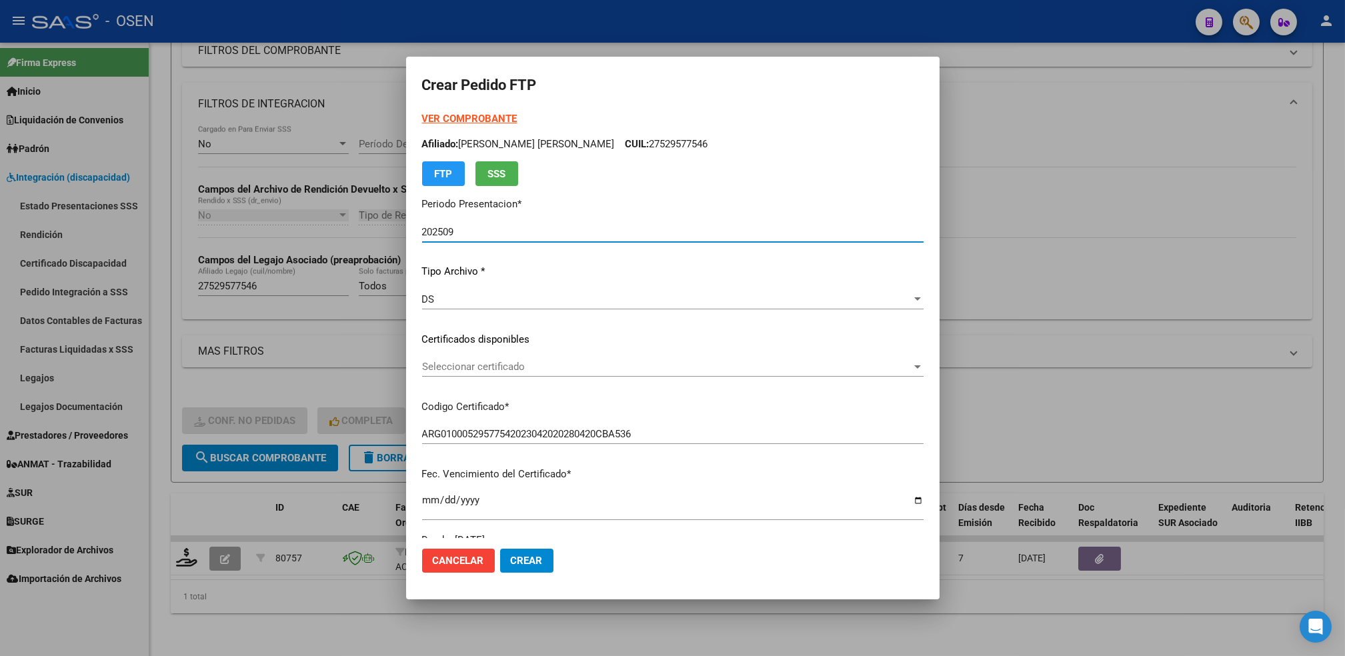
click at [517, 329] on div "VER COMPROBANTE ARCA Padrón Afiliado: SORIA ZUCCARO RENATA FRANCESCA CUIL: 2752…" at bounding box center [673, 329] width 502 height 436
click at [521, 367] on span "Seleccionar certificado" at bounding box center [667, 367] width 490 height 12
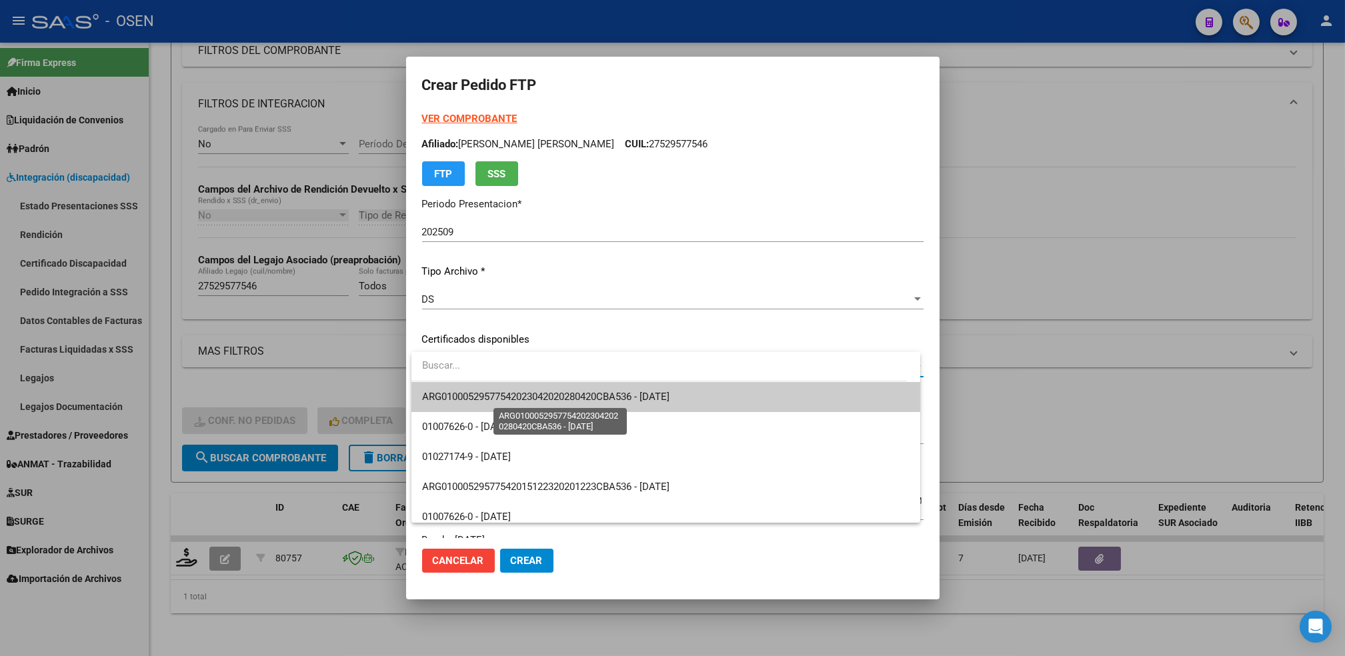
click at [524, 397] on span "ARG01000529577542023042020280420CBA536 - 2028-04-20" at bounding box center [545, 397] width 247 height 12
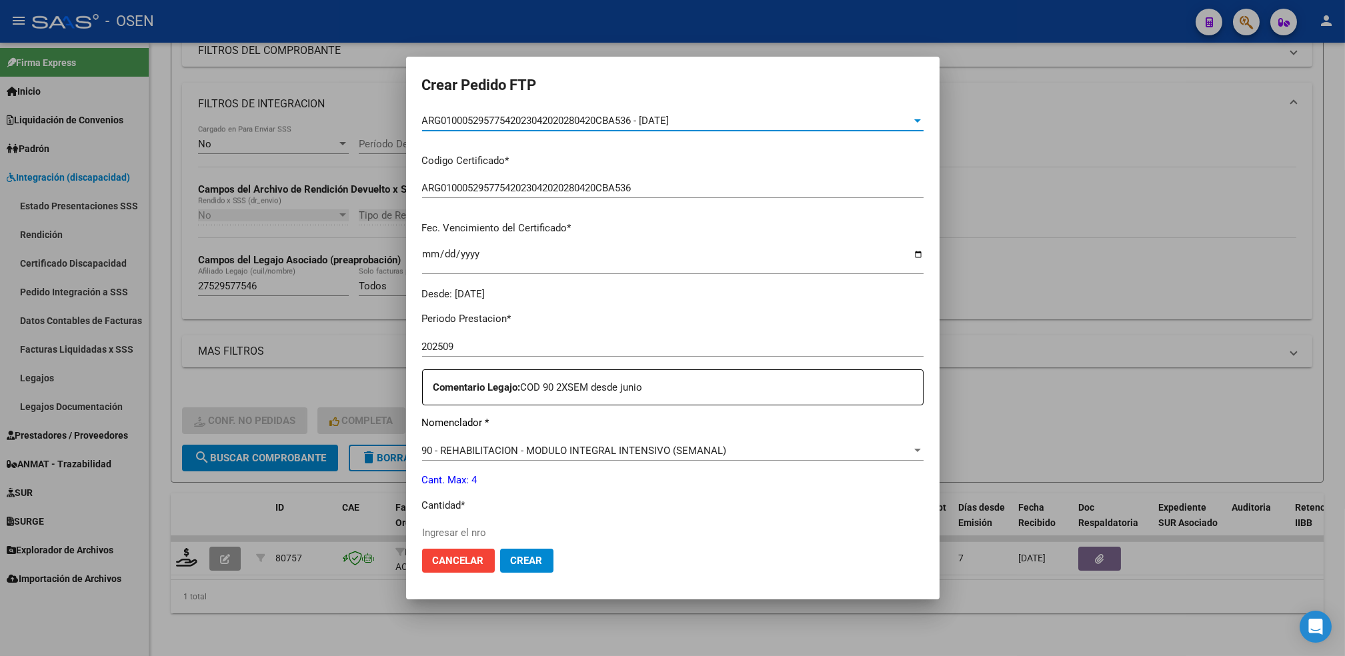
scroll to position [267, 0]
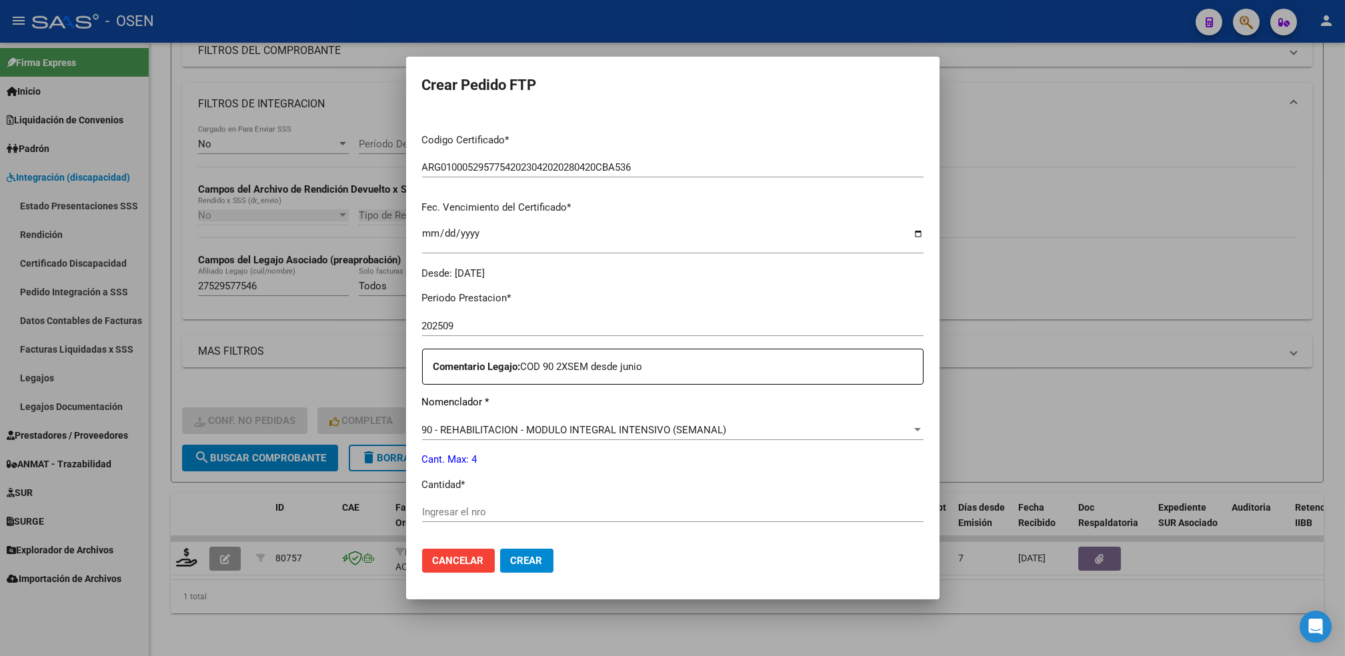
click at [474, 509] on input "Ingresar el nro" at bounding box center [673, 512] width 502 height 12
type input "4"
click at [500, 549] on button "Crear" at bounding box center [526, 561] width 53 height 24
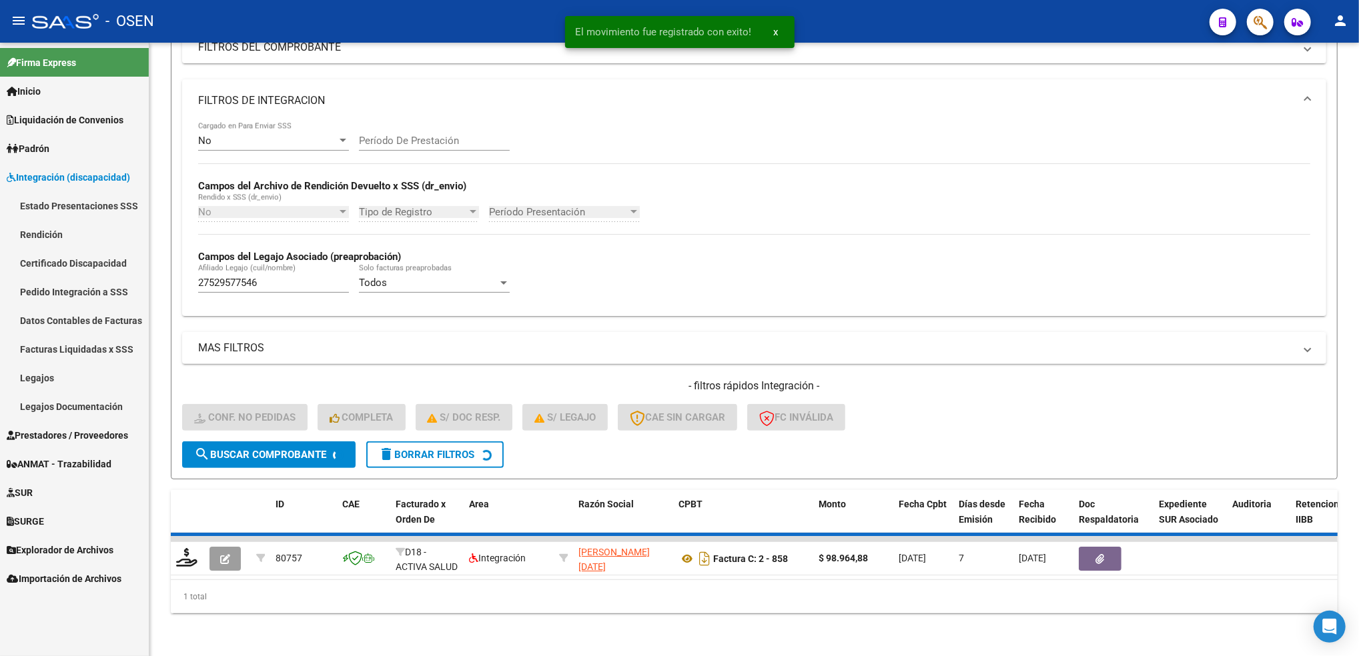
scroll to position [178, 0]
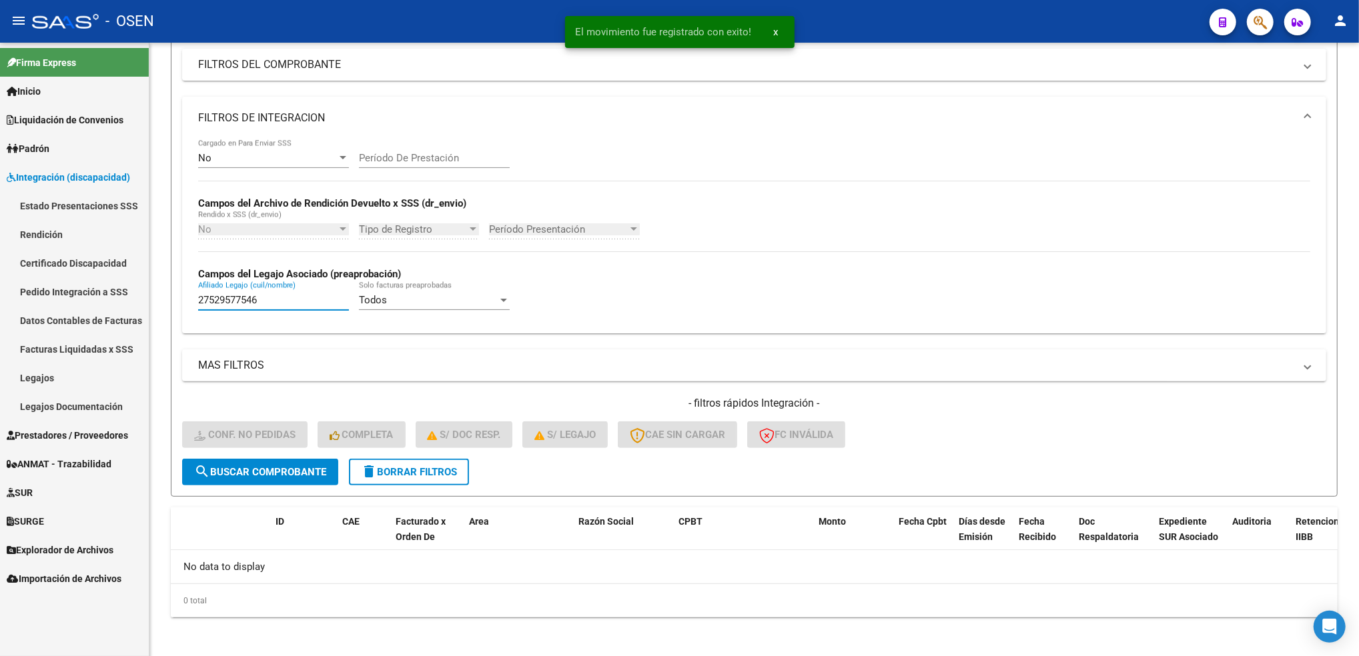
drag, startPoint x: 193, startPoint y: 313, endPoint x: 94, endPoint y: 331, distance: 100.5
click at [94, 331] on mat-sidenav-container "Firma Express Inicio Calendario SSS Instructivos Contacto OS Liquidación de Con…" at bounding box center [679, 350] width 1359 height 614
click at [290, 468] on span "search Buscar Comprobante" at bounding box center [260, 472] width 132 height 12
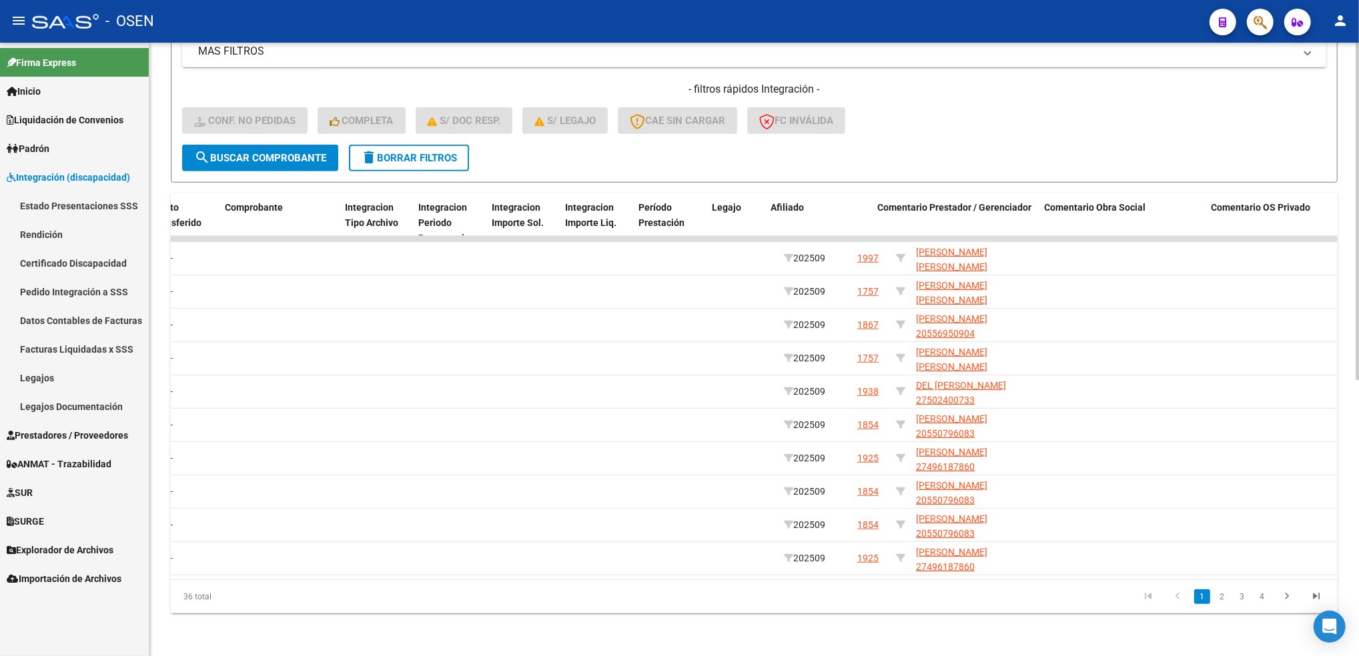
scroll to position [0, 1385]
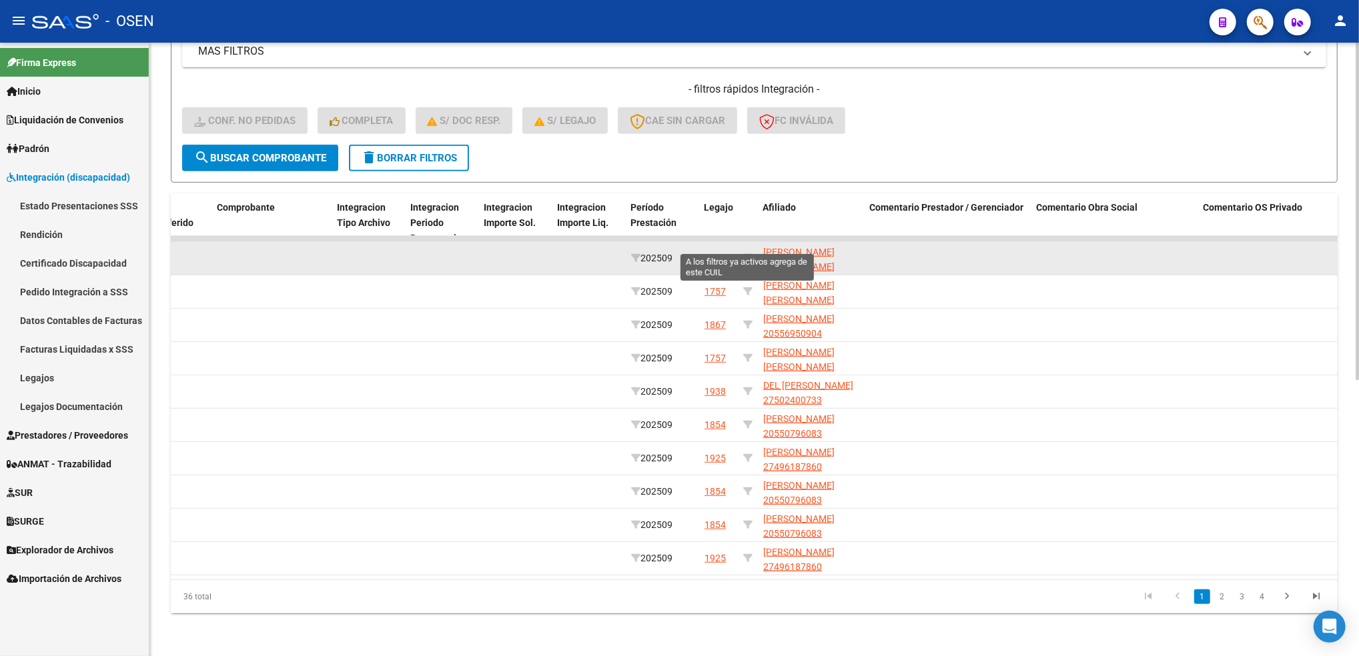
click at [745, 253] on icon at bounding box center [747, 257] width 9 height 9
type input "20536039164"
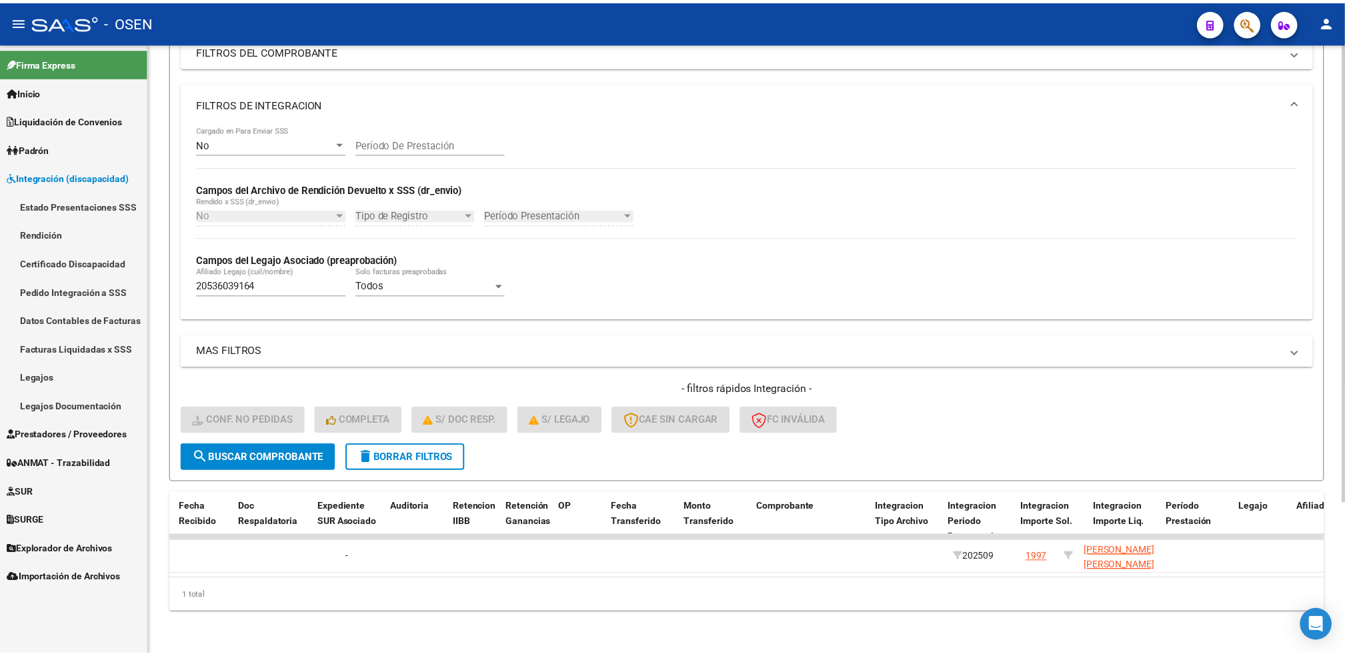
scroll to position [0, 0]
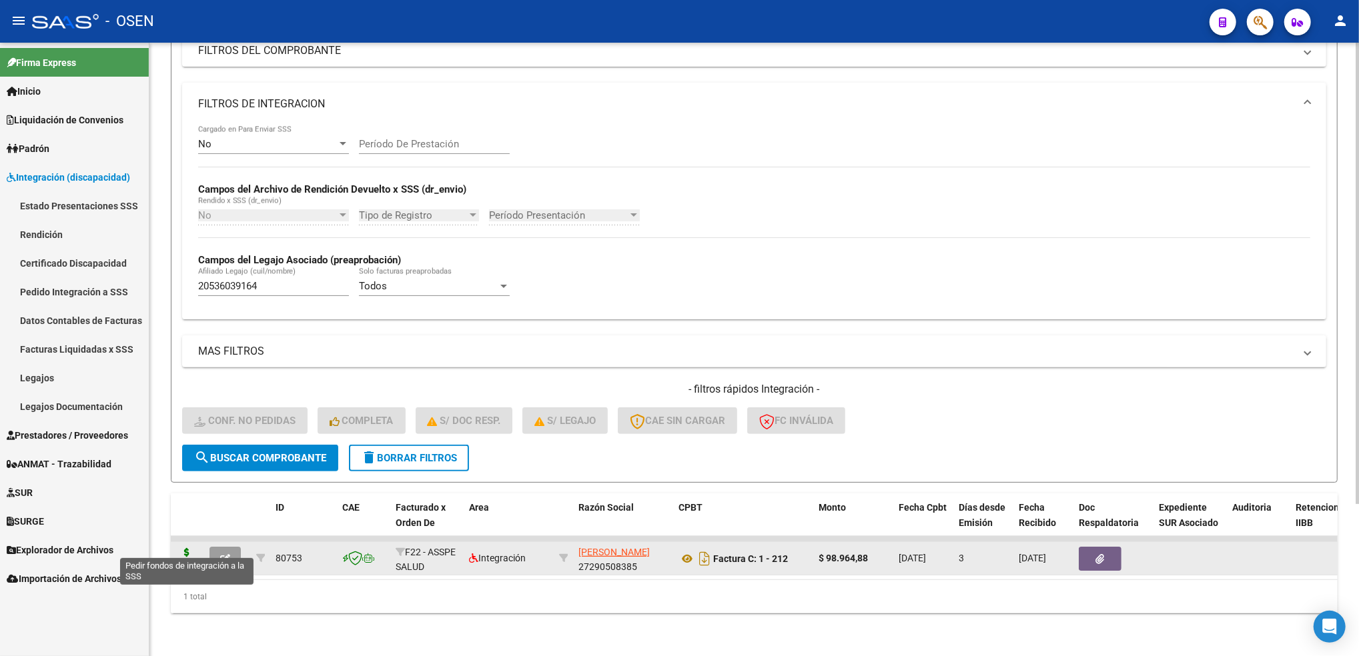
click at [187, 548] on icon at bounding box center [186, 557] width 21 height 19
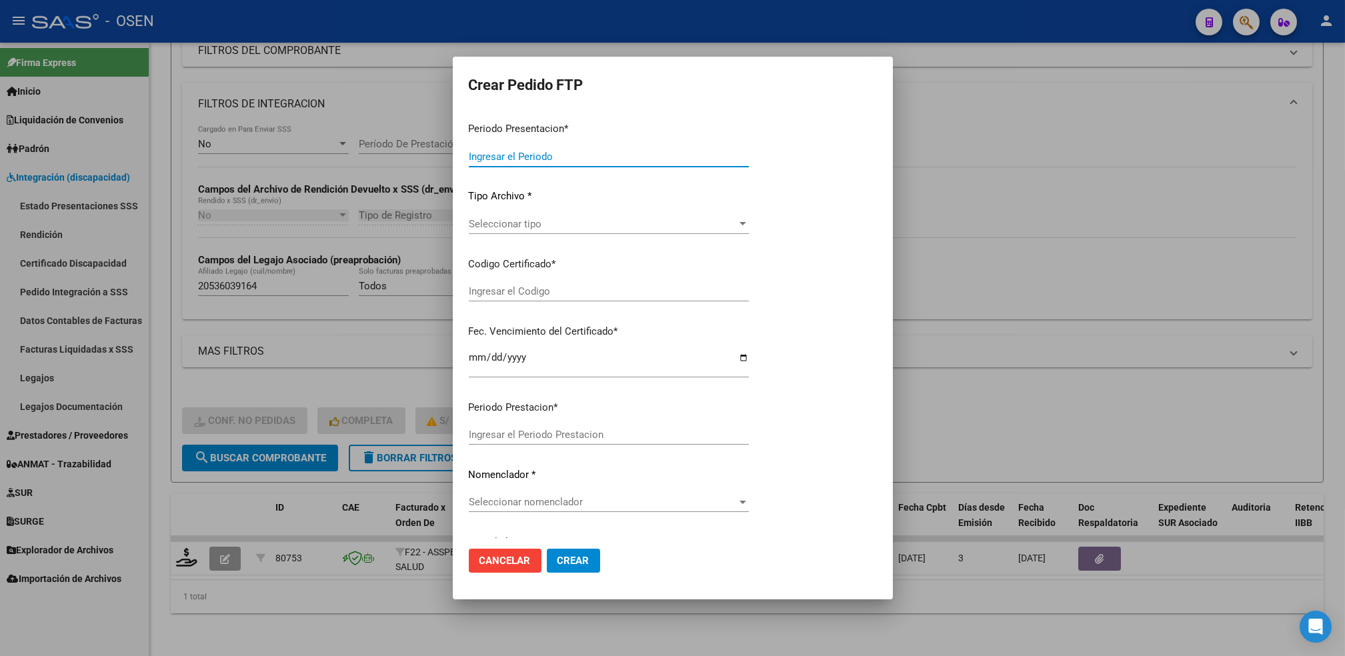
type input "202509"
type input "$ 98.964,88"
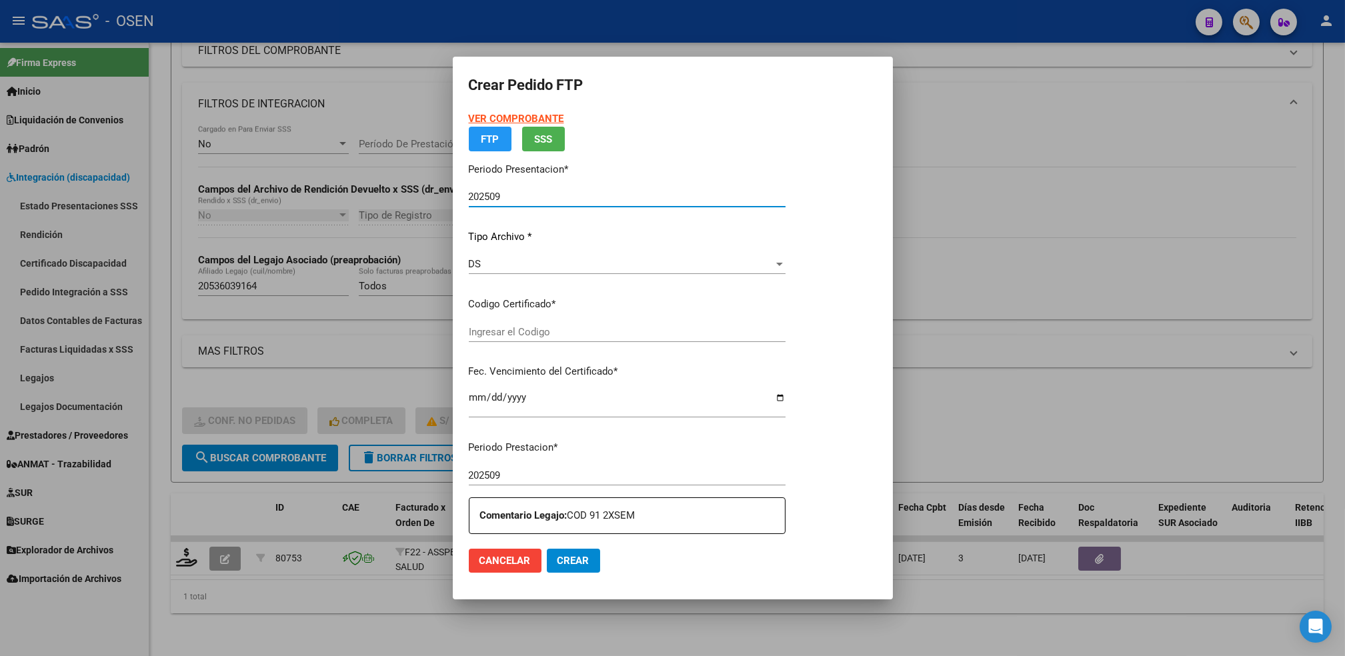
type input "ARG02000536039162023070620280706BS413"
type input "2028-07-06"
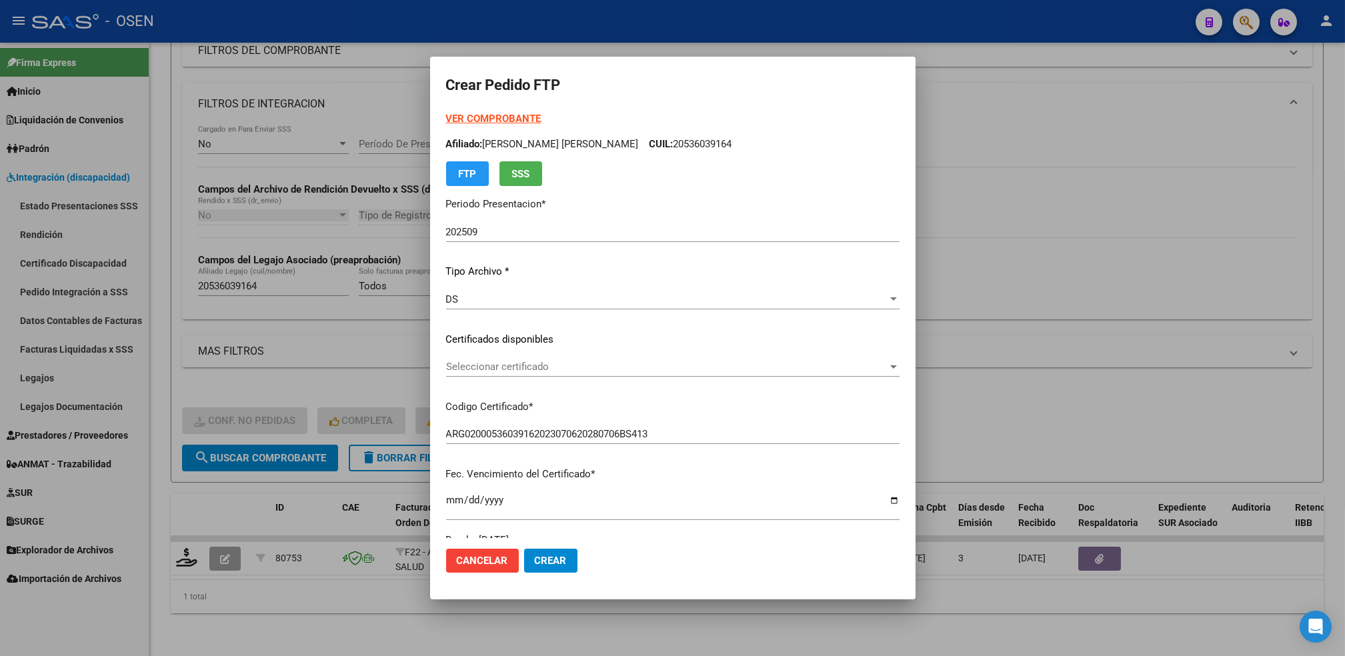
click at [538, 361] on div "Seleccionar certificado Seleccionar certificado" at bounding box center [673, 367] width 454 height 20
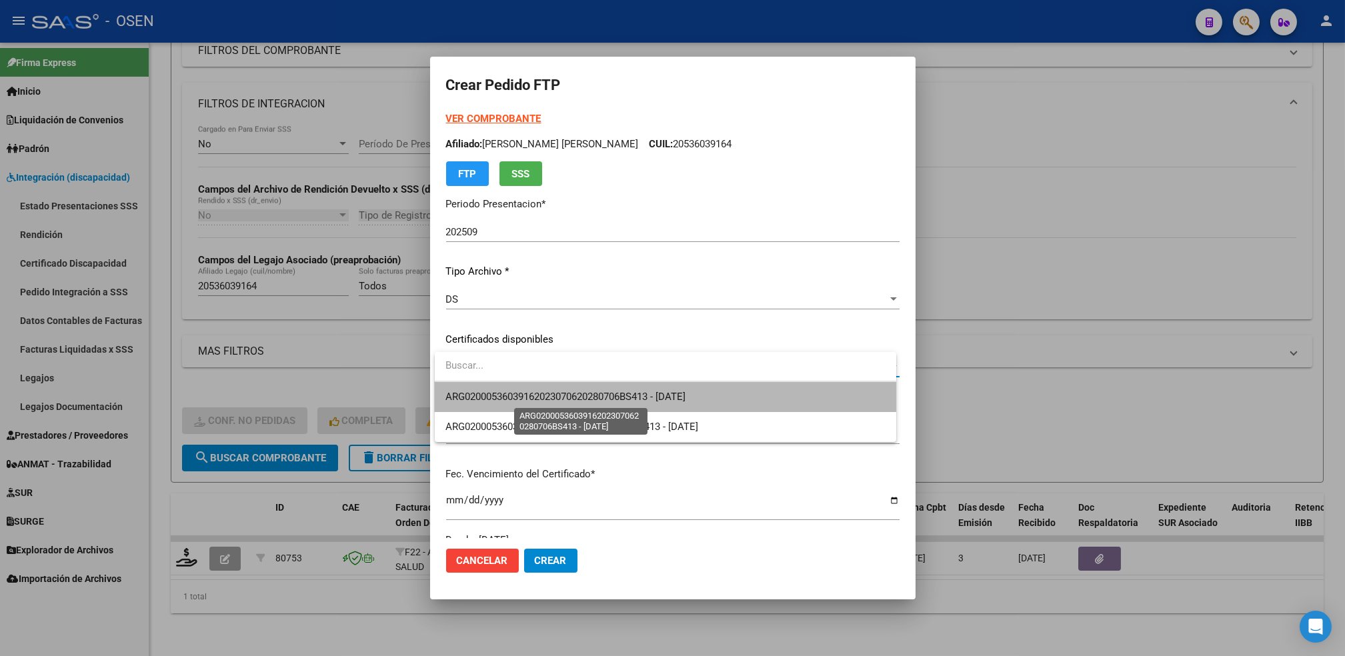
drag, startPoint x: 538, startPoint y: 361, endPoint x: 560, endPoint y: 398, distance: 43.4
click at [560, 398] on span "ARG02000536039162023070620280706BS413 - 2028-07-06" at bounding box center [566, 397] width 240 height 12
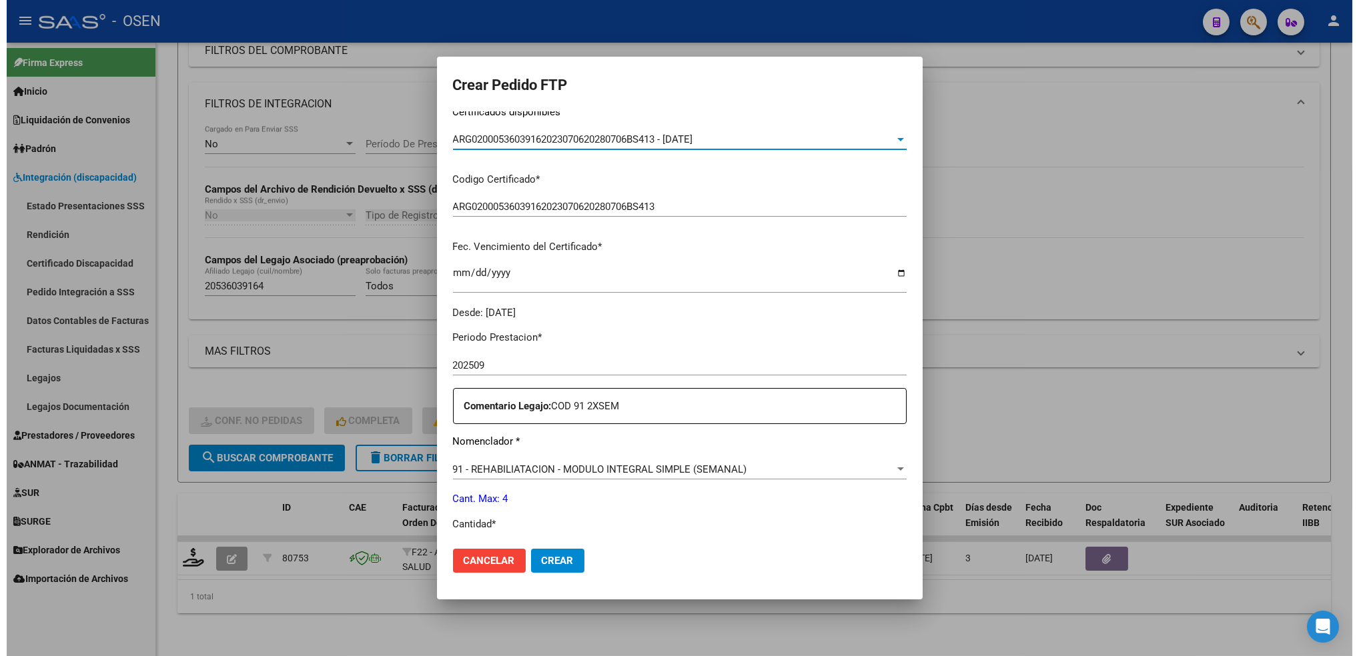
scroll to position [267, 0]
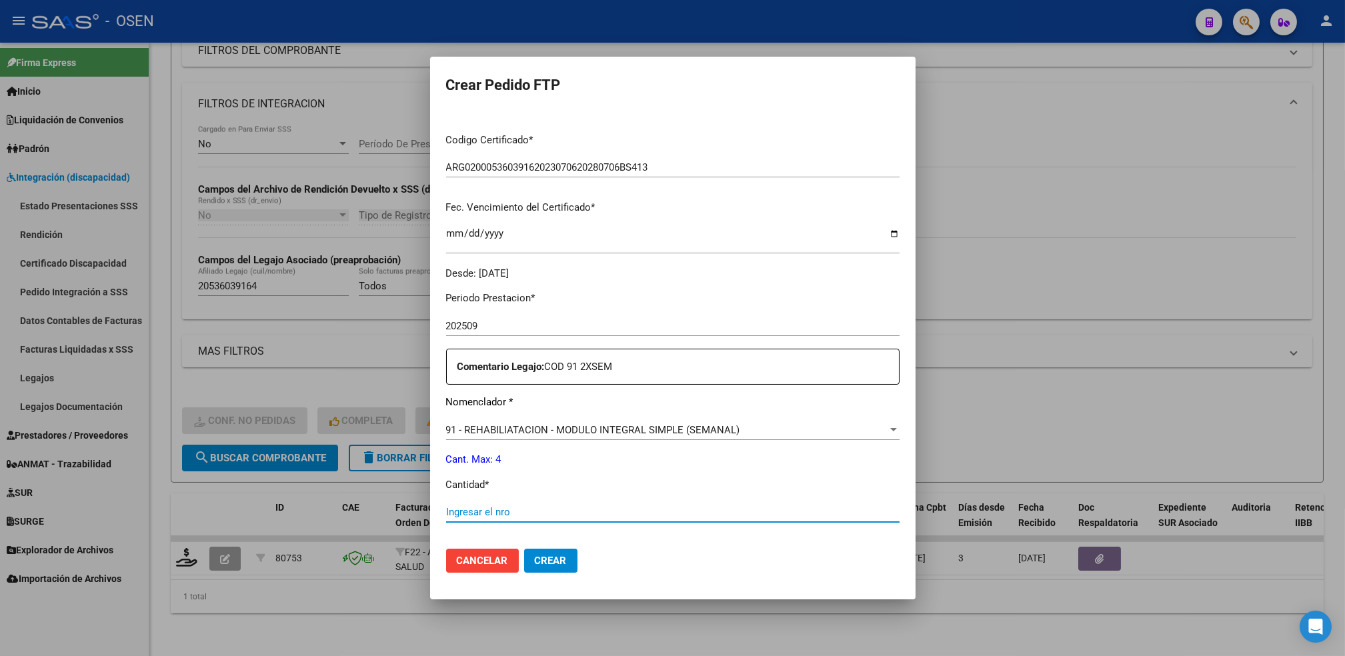
click at [492, 508] on input "Ingresar el nro" at bounding box center [673, 512] width 454 height 12
type input "4"
click at [562, 569] on button "Crear" at bounding box center [550, 561] width 53 height 24
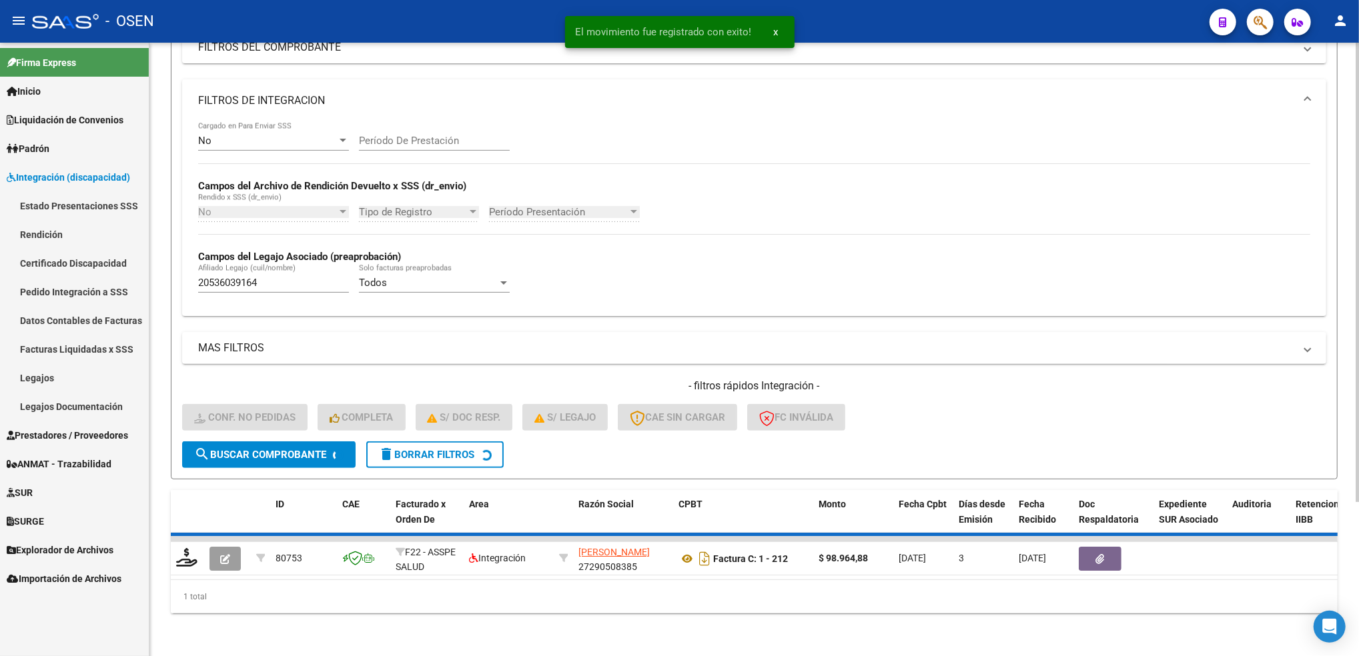
scroll to position [178, 0]
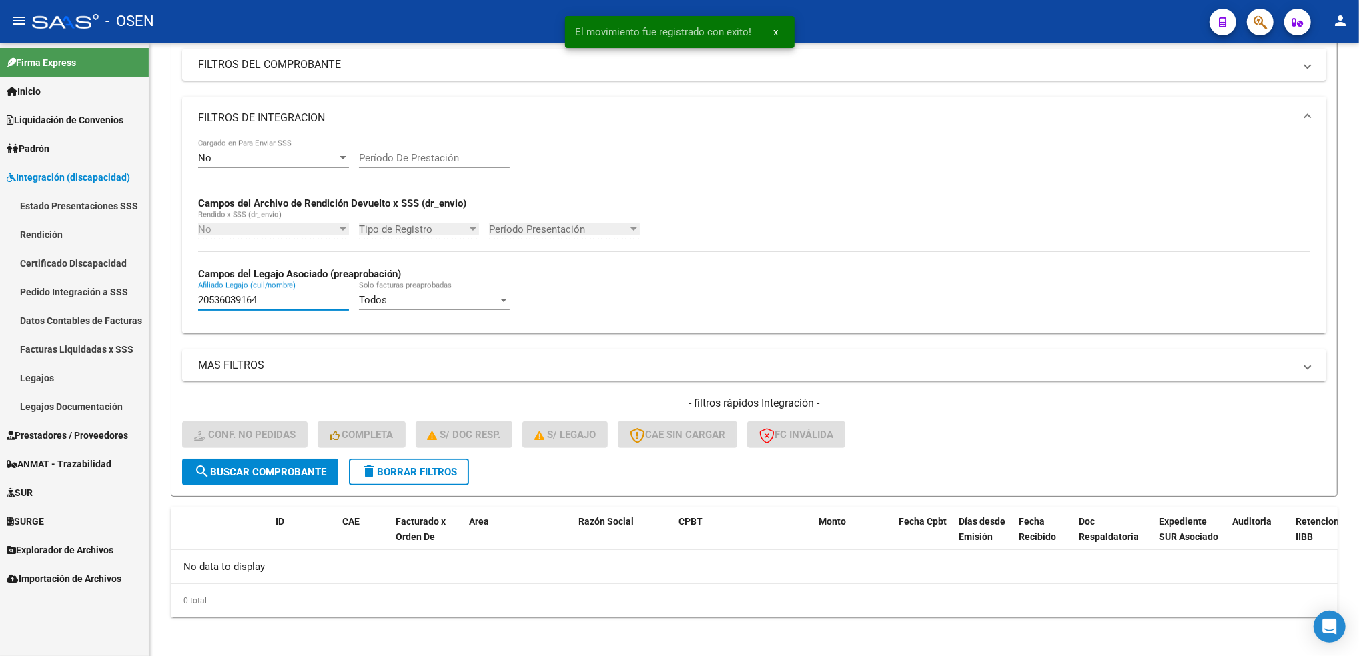
drag, startPoint x: 280, startPoint y: 301, endPoint x: 97, endPoint y: 328, distance: 185.3
click at [97, 328] on mat-sidenav-container "Firma Express Inicio Calendario SSS Instructivos Contacto OS Liquidación de Con…" at bounding box center [679, 350] width 1359 height 614
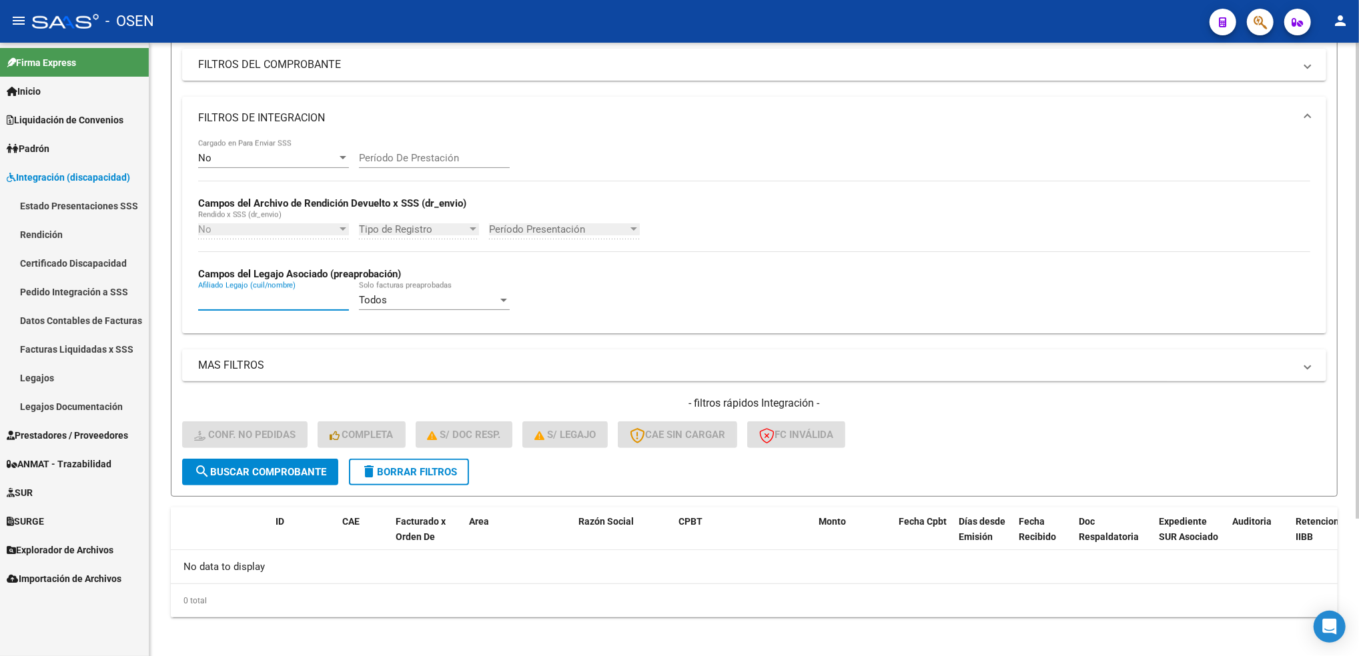
click at [312, 470] on span "search Buscar Comprobante" at bounding box center [260, 472] width 132 height 12
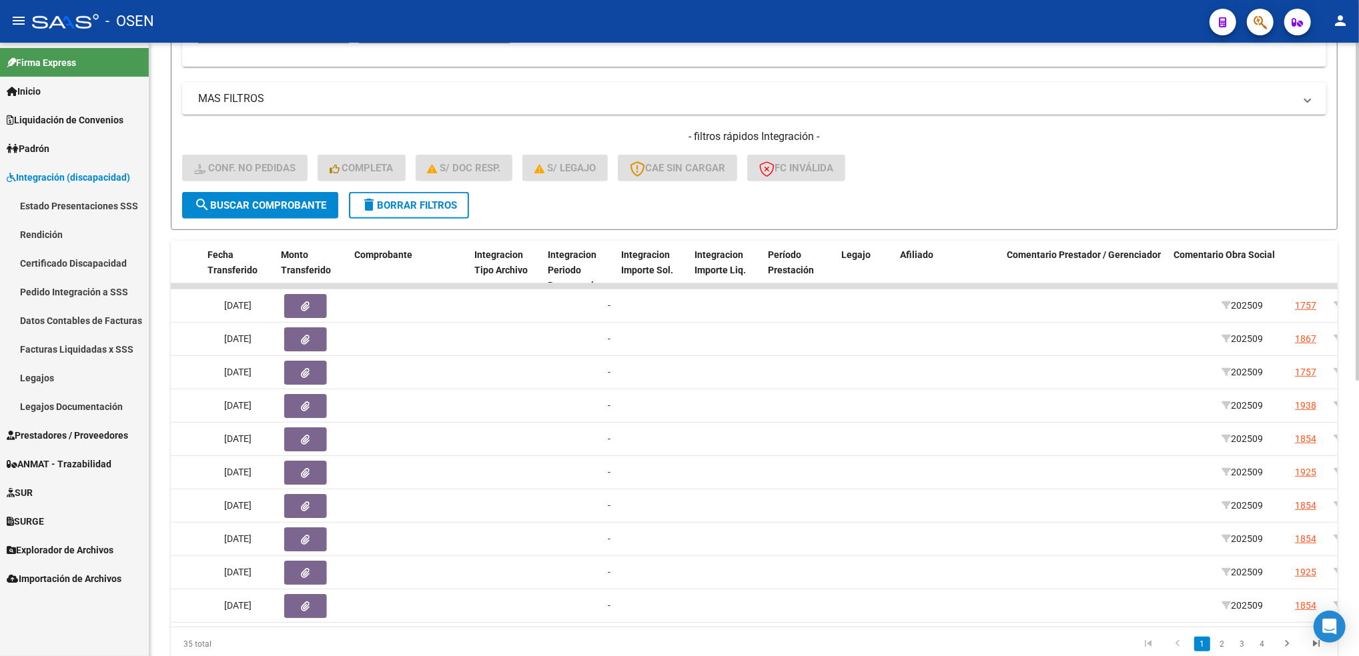
scroll to position [0, 1247]
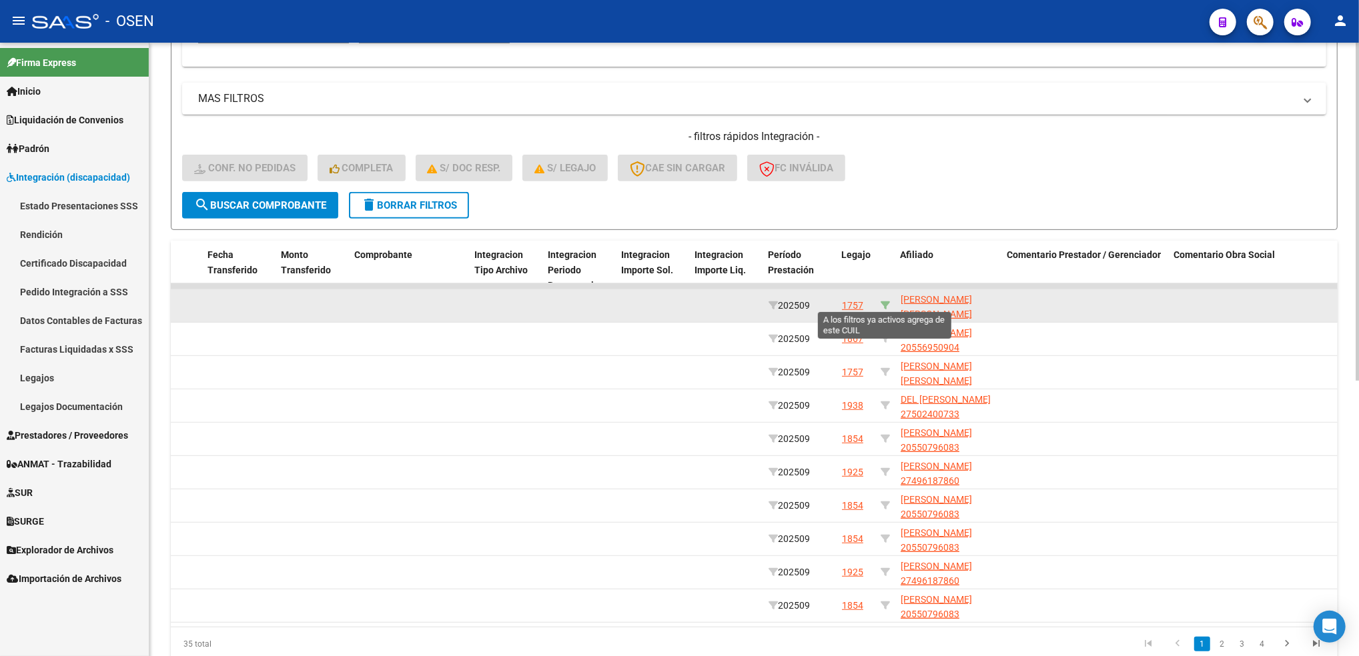
click at [884, 306] on icon at bounding box center [884, 305] width 9 height 9
type input "20546683185"
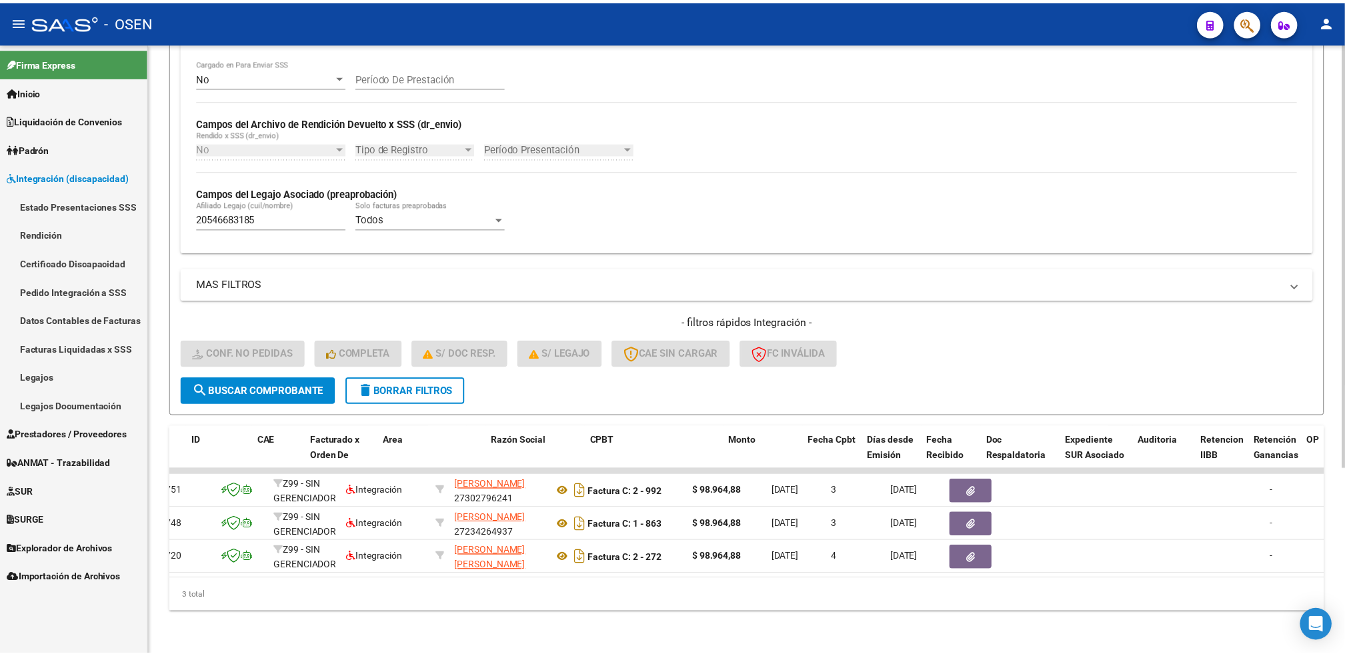
scroll to position [0, 0]
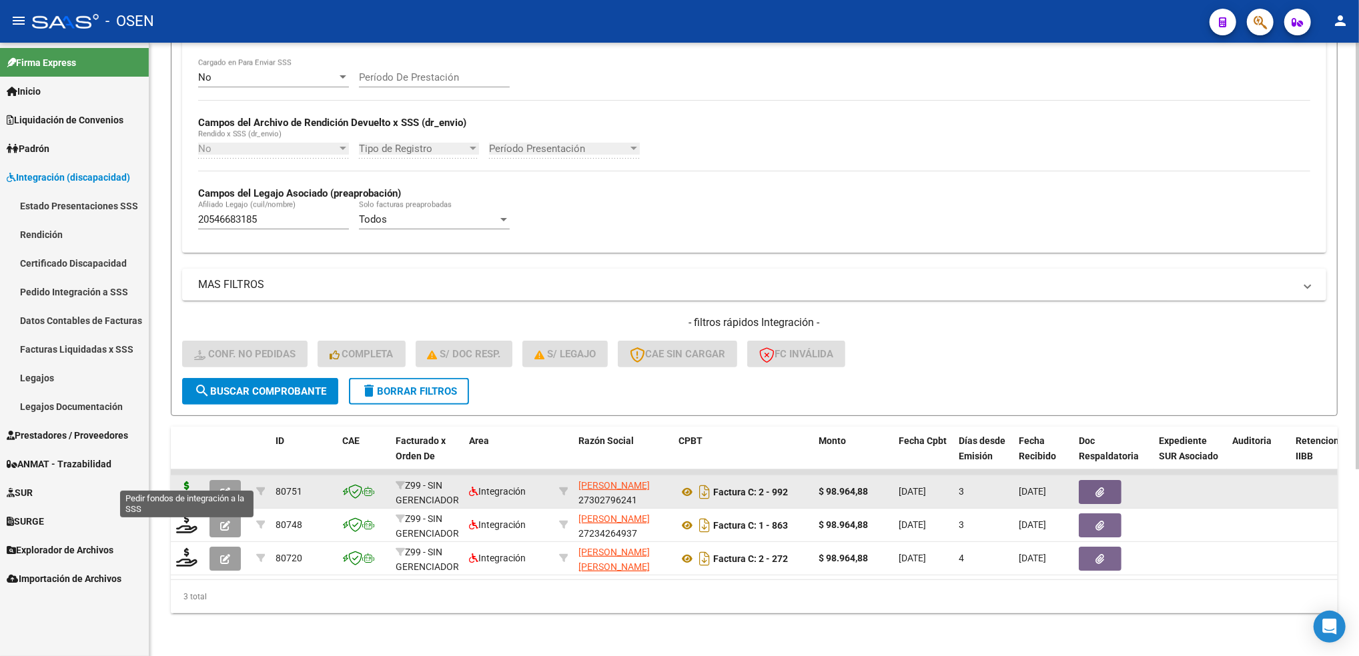
click at [183, 482] on icon at bounding box center [186, 491] width 21 height 19
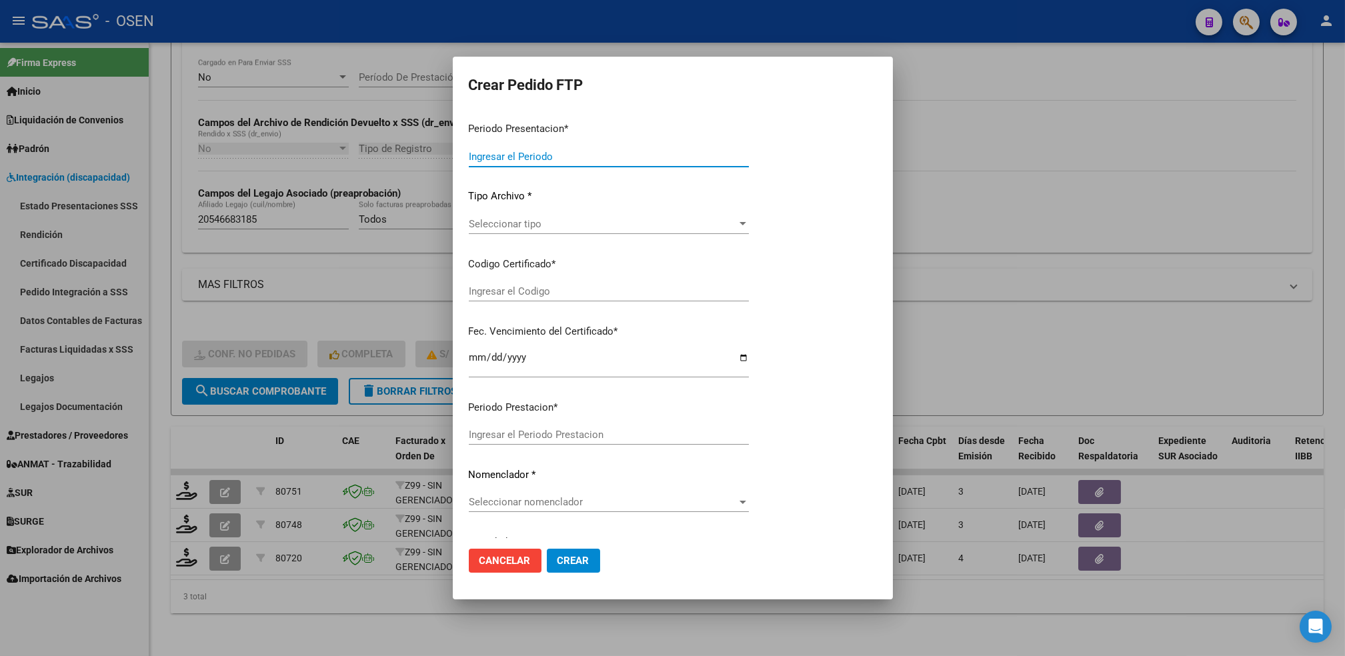
type input "202509"
type input "$ 98.964,88"
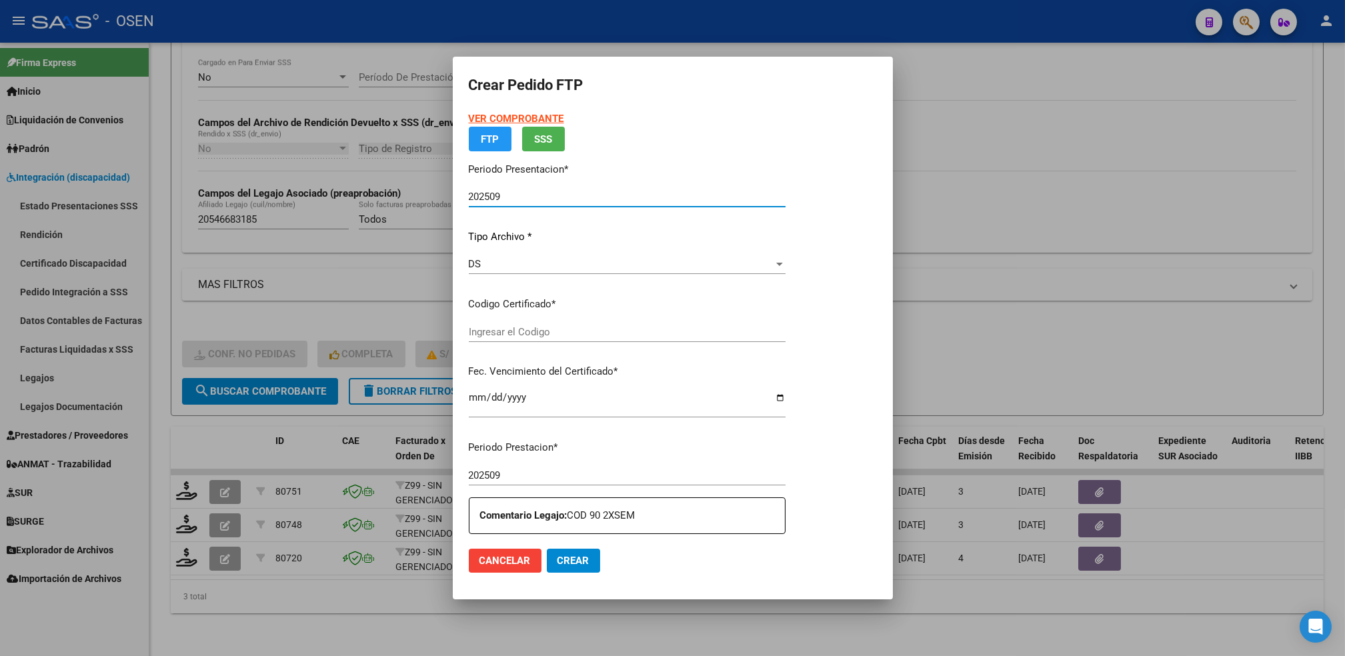
type input "ARG02000546683182023091920280919BS423"
type input "2028-09-19"
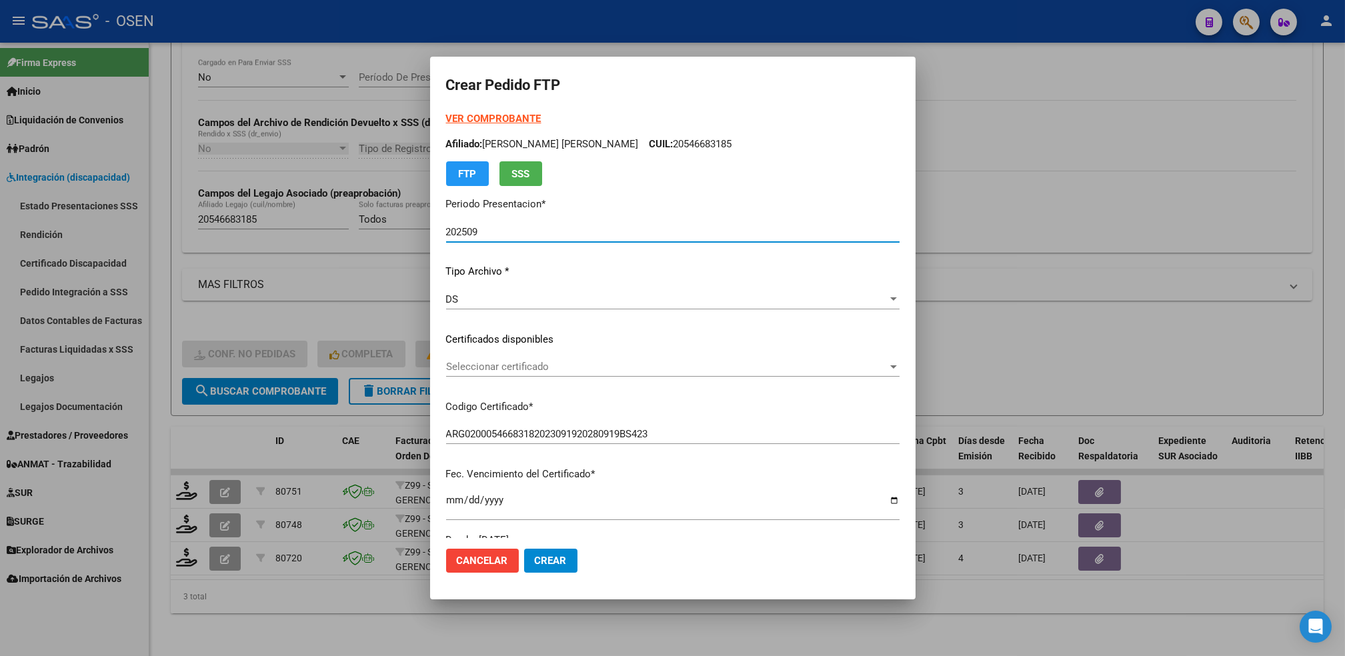
click at [530, 353] on div "VER COMPROBANTE ARCA Padrón Afiliado: BULACIO ACEVEDO NEHEMIAS DIEGO CUIL: 2054…" at bounding box center [673, 329] width 454 height 436
click at [538, 369] on span "Seleccionar certificado" at bounding box center [667, 367] width 442 height 12
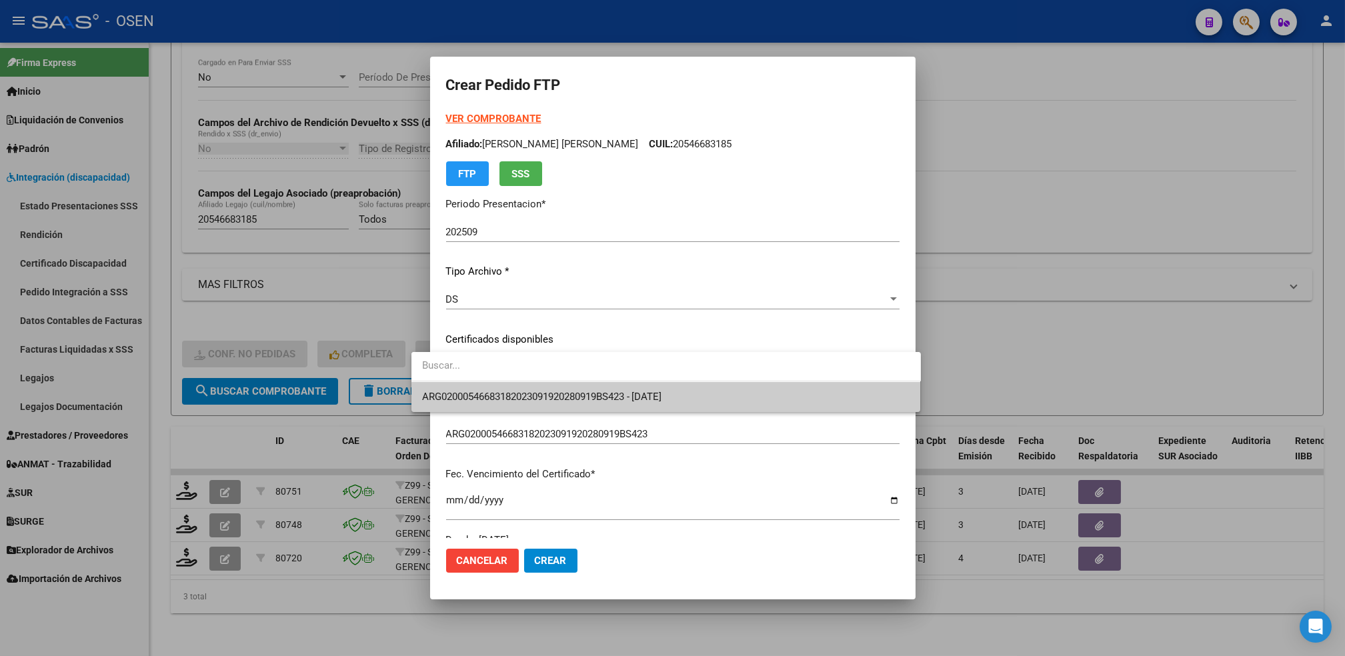
click at [552, 398] on span "ARG02000546683182023091920280919BS423 - 2028-09-19" at bounding box center [542, 397] width 240 height 12
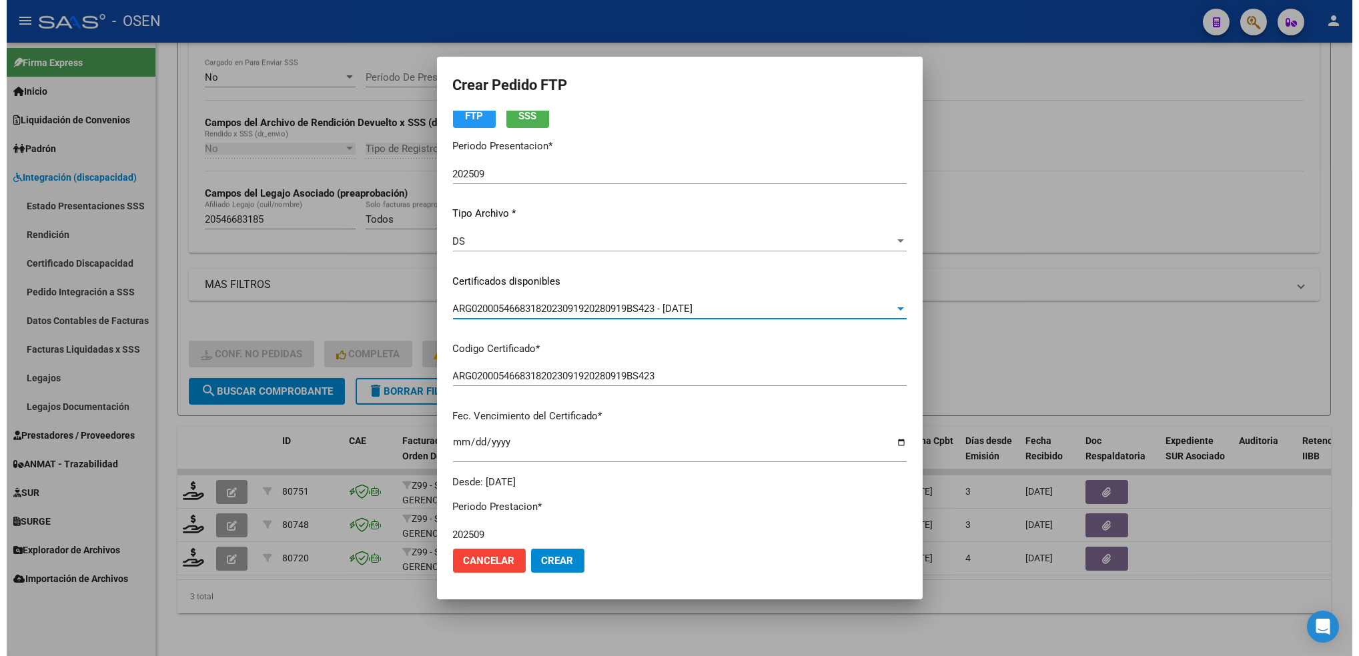
scroll to position [267, 0]
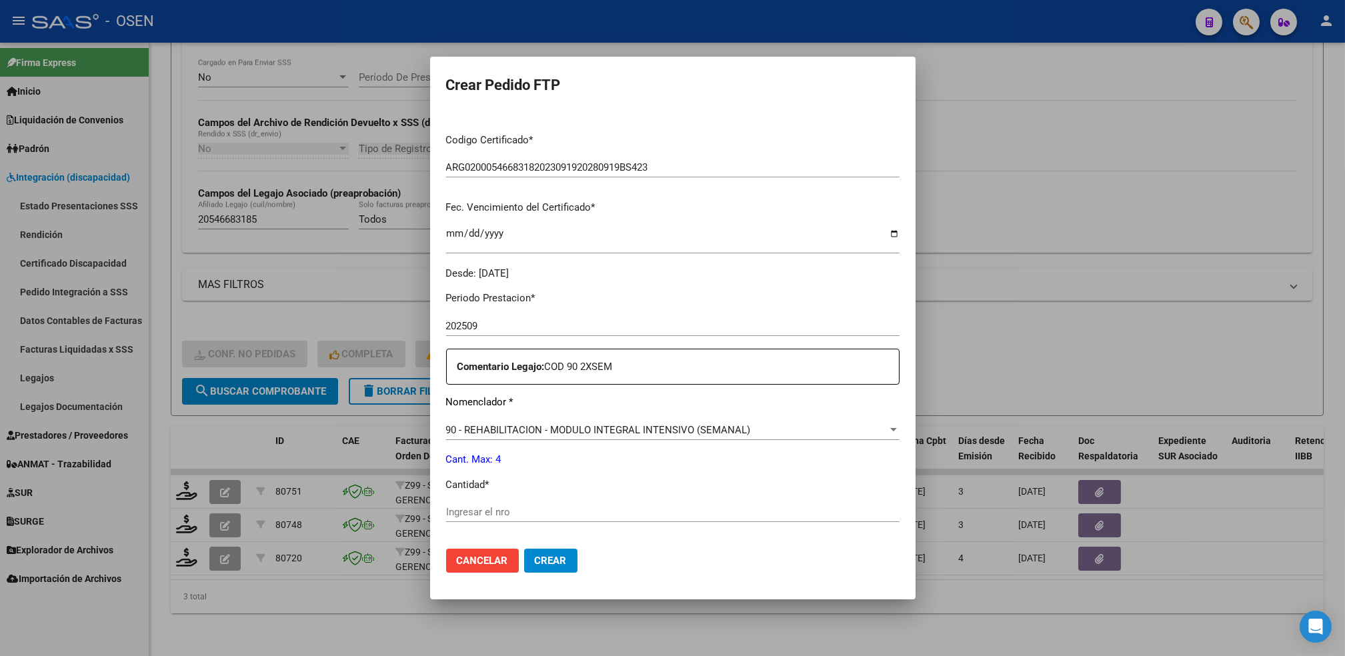
click at [464, 509] on input "Ingresar el nro" at bounding box center [673, 512] width 454 height 12
type input "4"
click at [535, 557] on span "Crear" at bounding box center [551, 561] width 32 height 12
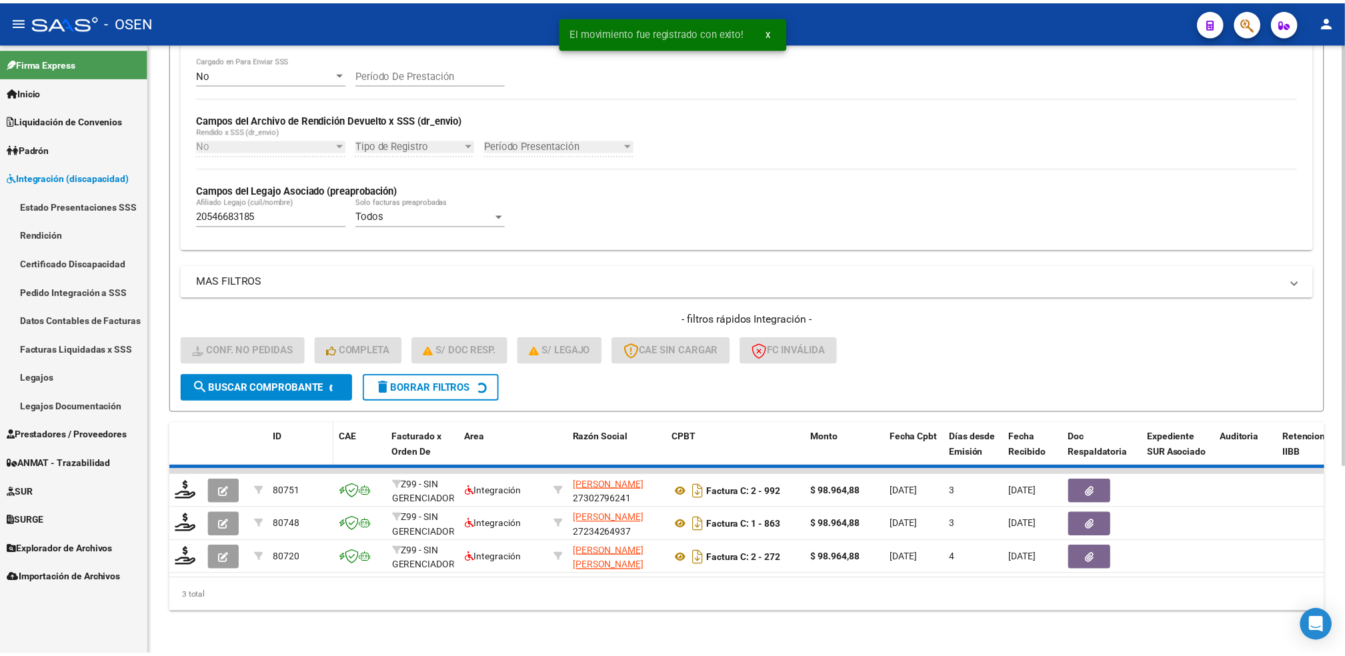
scroll to position [236, 0]
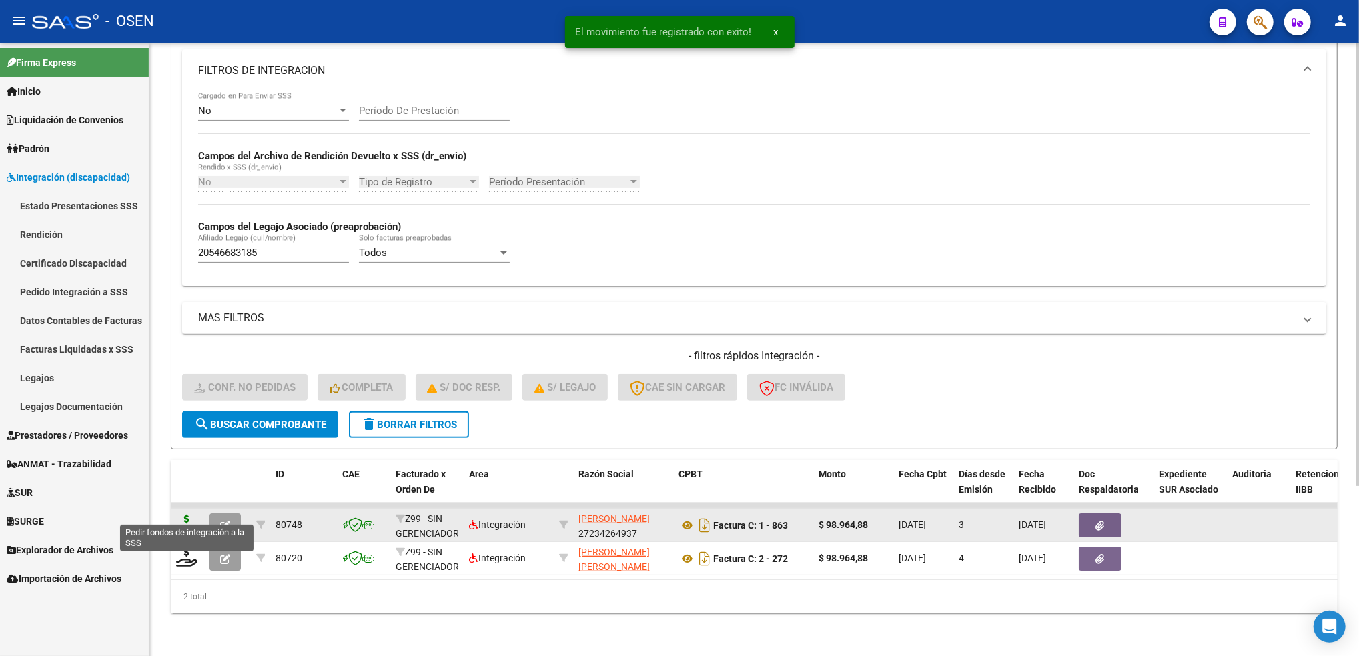
click at [185, 515] on icon at bounding box center [186, 524] width 21 height 19
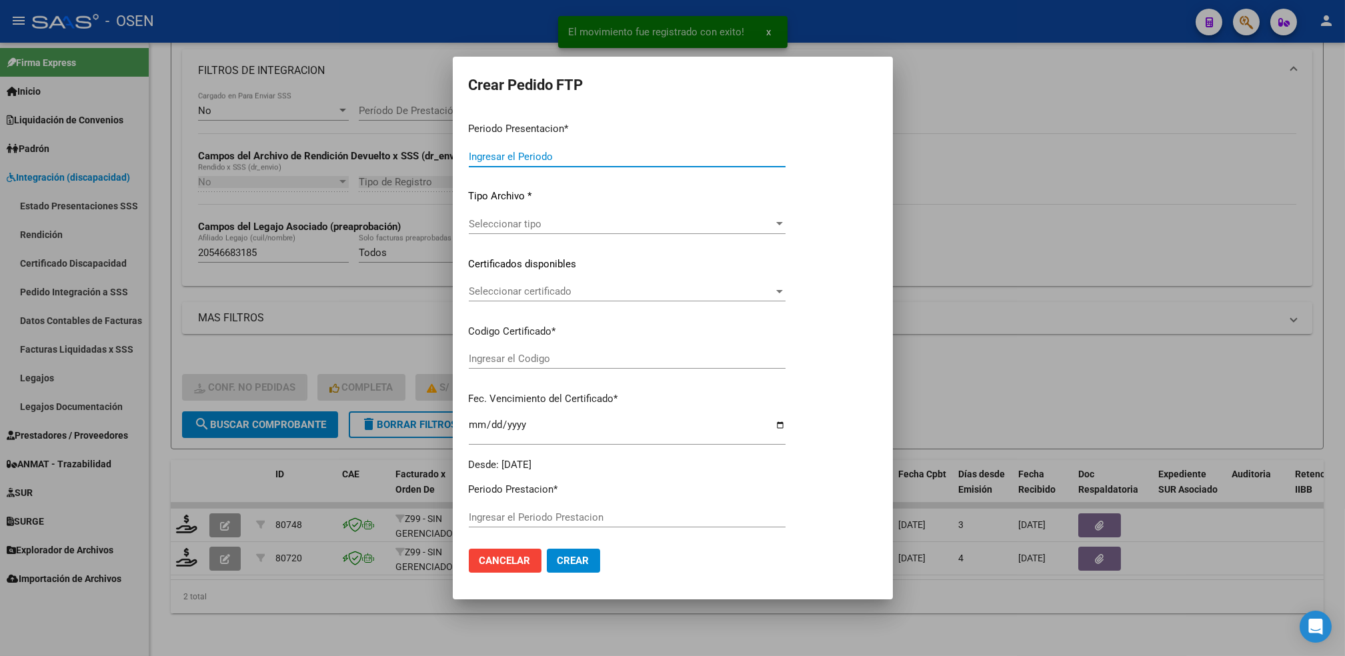
type input "202509"
type input "$ 98.964,88"
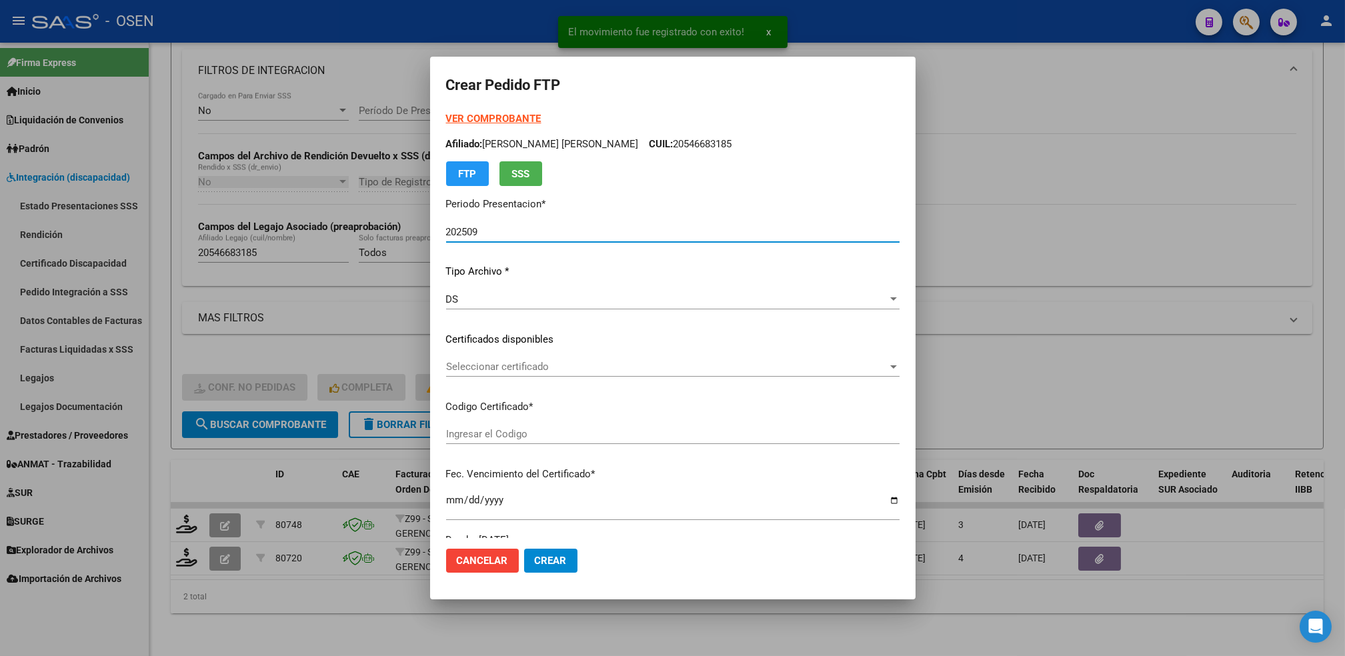
type input "ARG02000546683182023091920280919BS423"
type input "2028-09-19"
click at [498, 368] on span "Seleccionar certificado" at bounding box center [667, 367] width 442 height 12
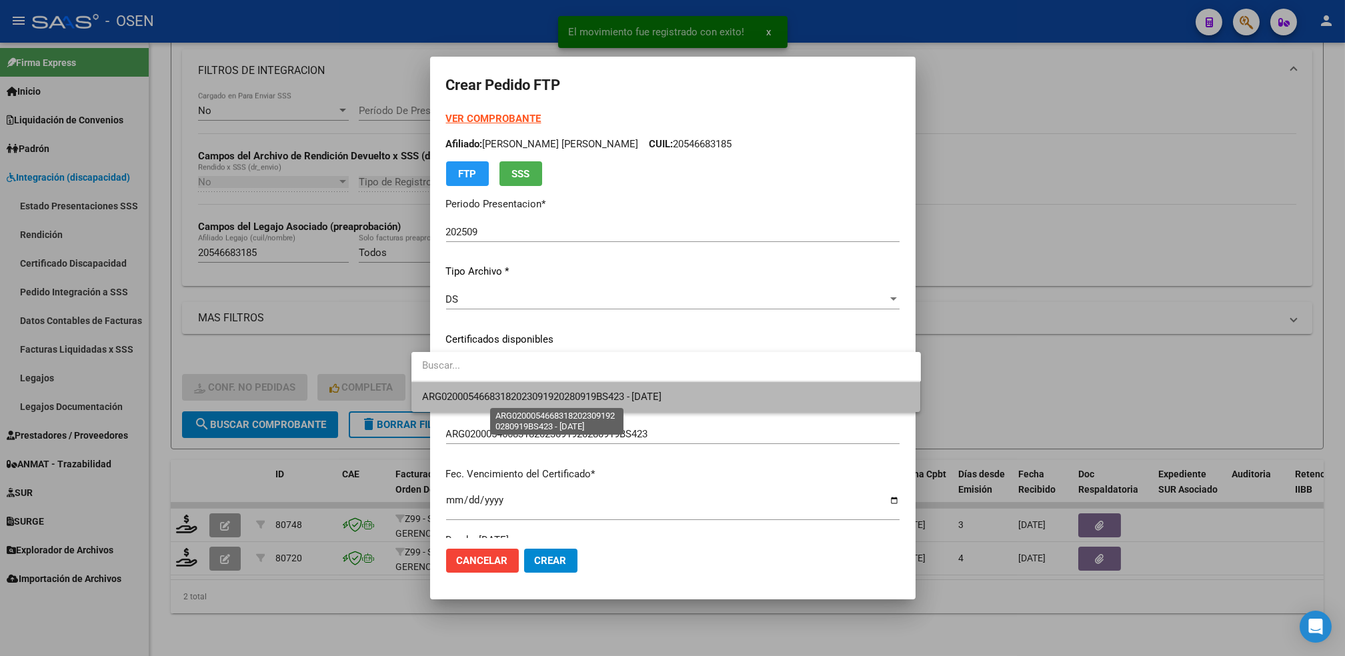
click at [496, 400] on span "ARG02000546683182023091920280919BS423 - 2028-09-19" at bounding box center [542, 397] width 240 height 12
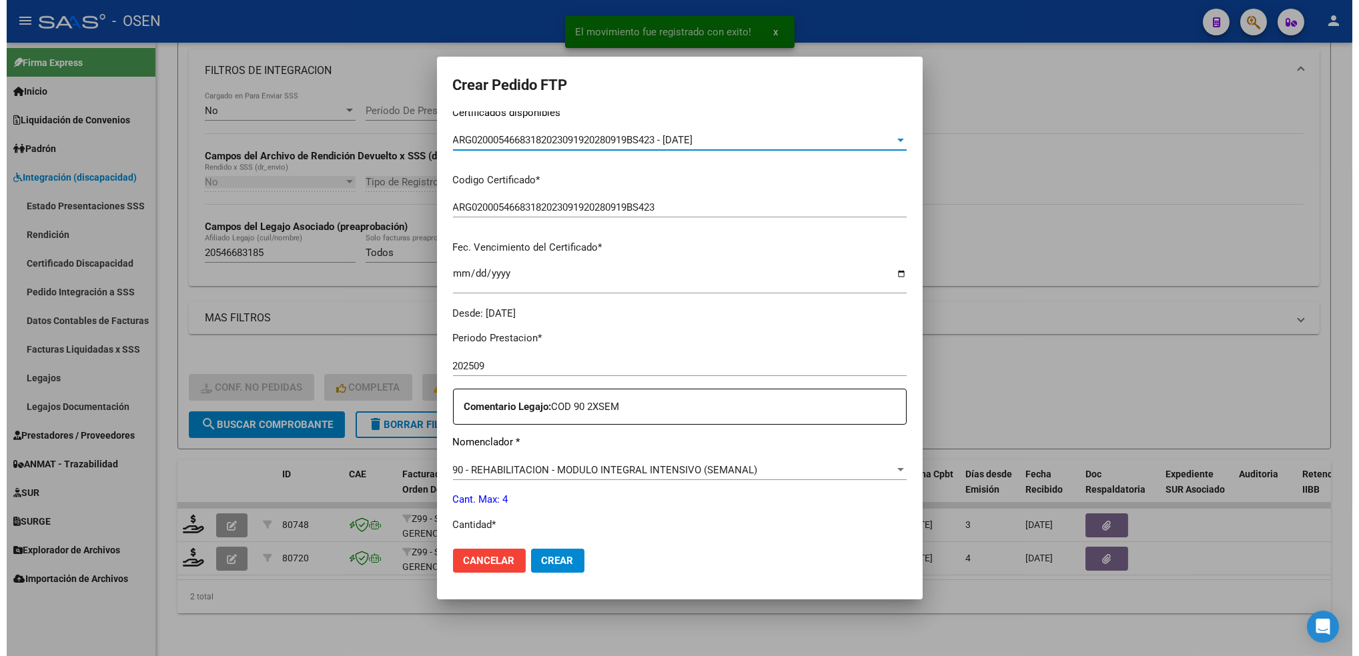
scroll to position [267, 0]
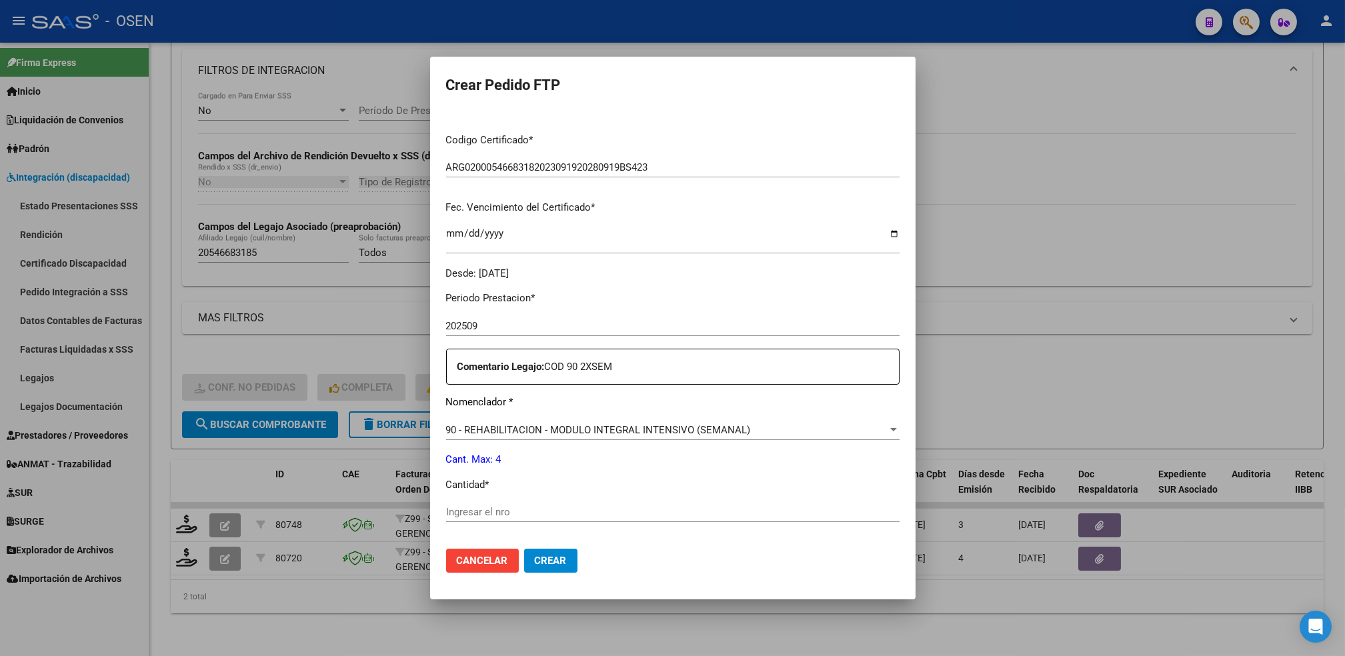
click at [446, 508] on input "Ingresar el nro" at bounding box center [673, 512] width 454 height 12
type input "4"
click at [524, 549] on button "Crear" at bounding box center [550, 561] width 53 height 24
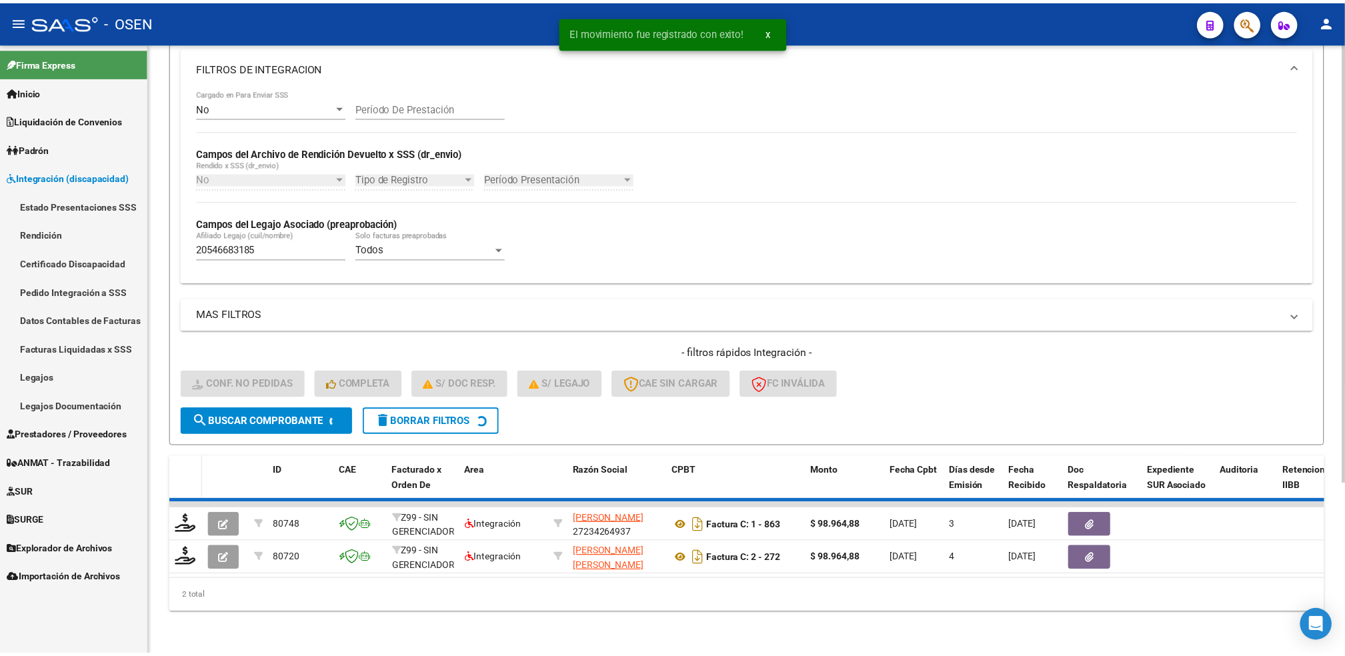
scroll to position [203, 0]
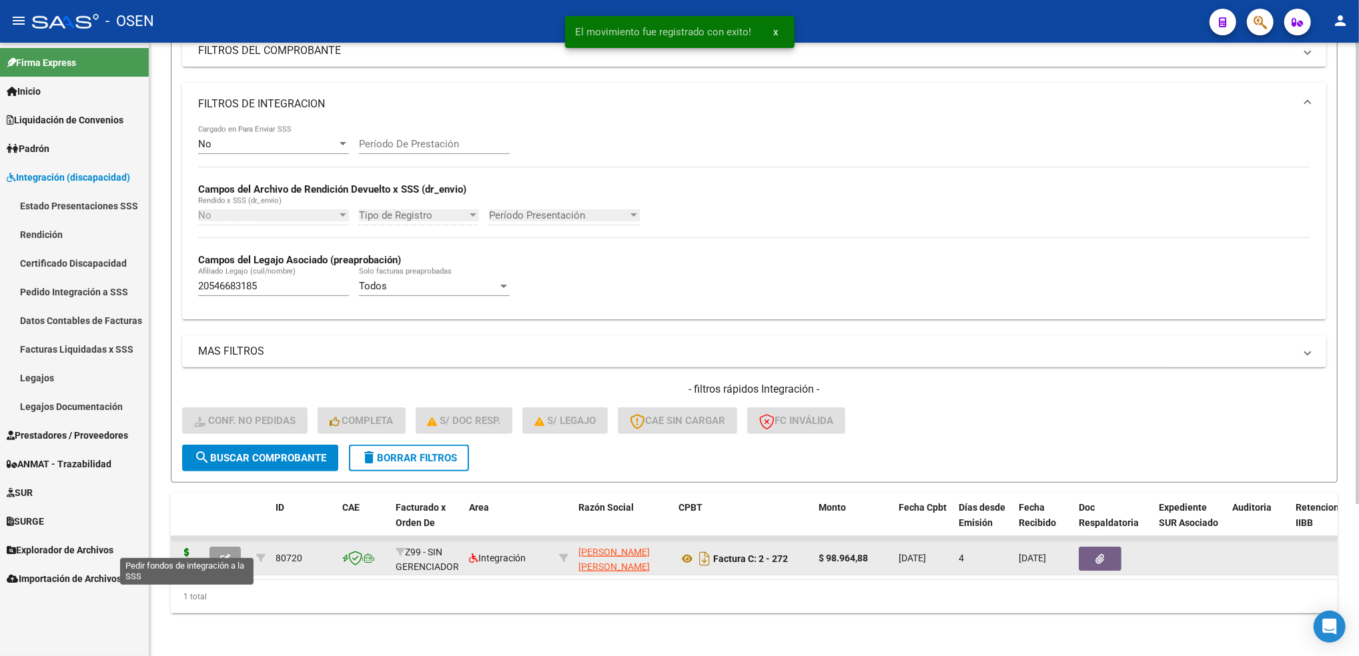
click at [190, 548] on icon at bounding box center [186, 557] width 21 height 19
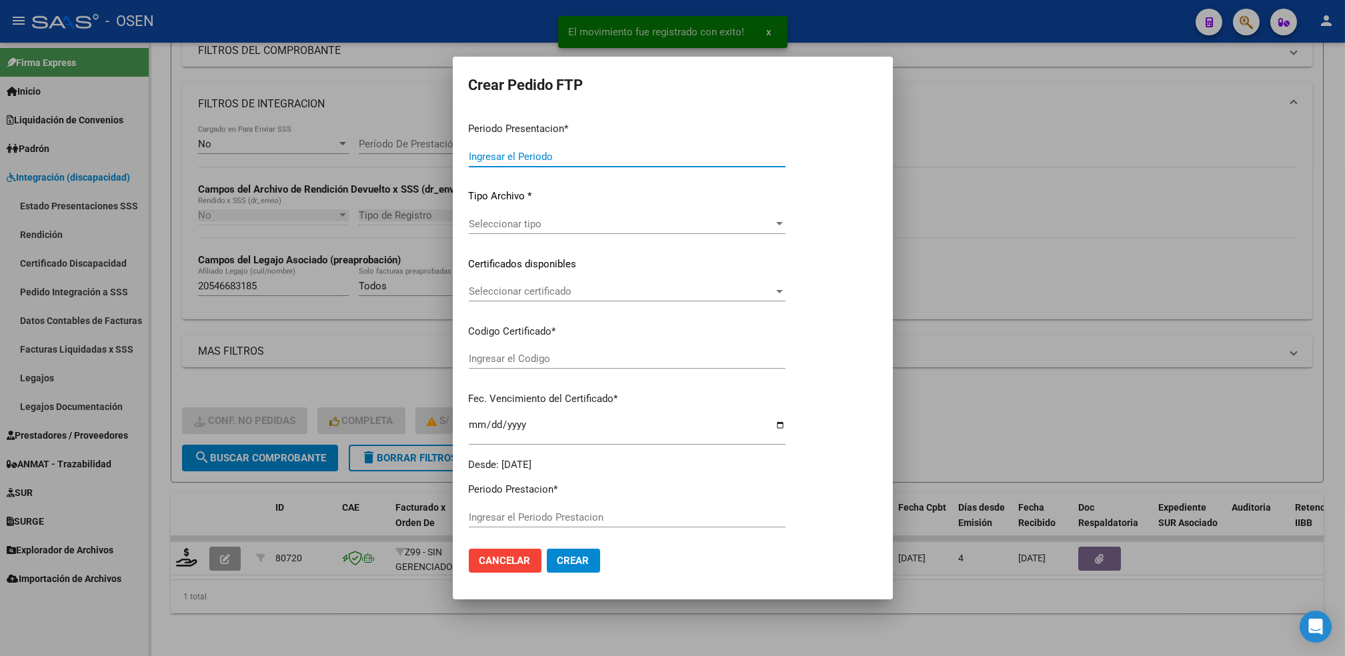
type input "202509"
type input "$ 98.964,88"
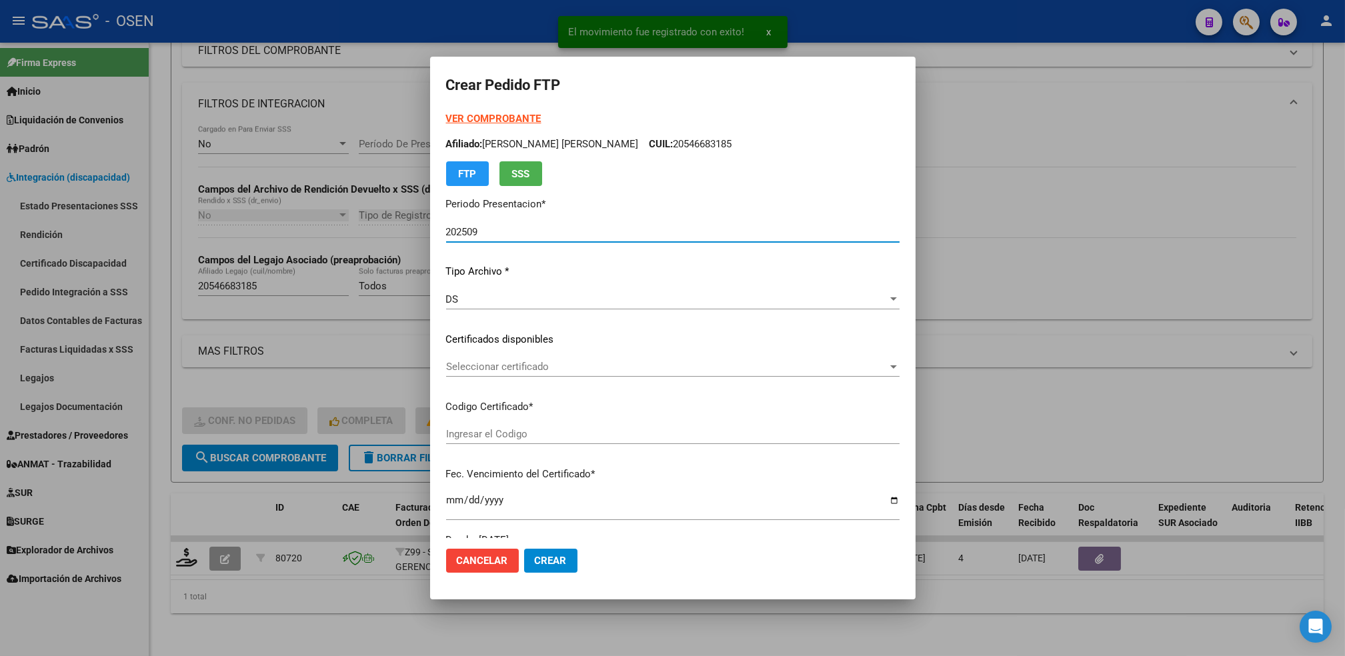
type input "ARG02000546683182023091920280919BS423"
type input "2028-09-19"
click at [487, 361] on span "Seleccionar certificado" at bounding box center [667, 367] width 442 height 12
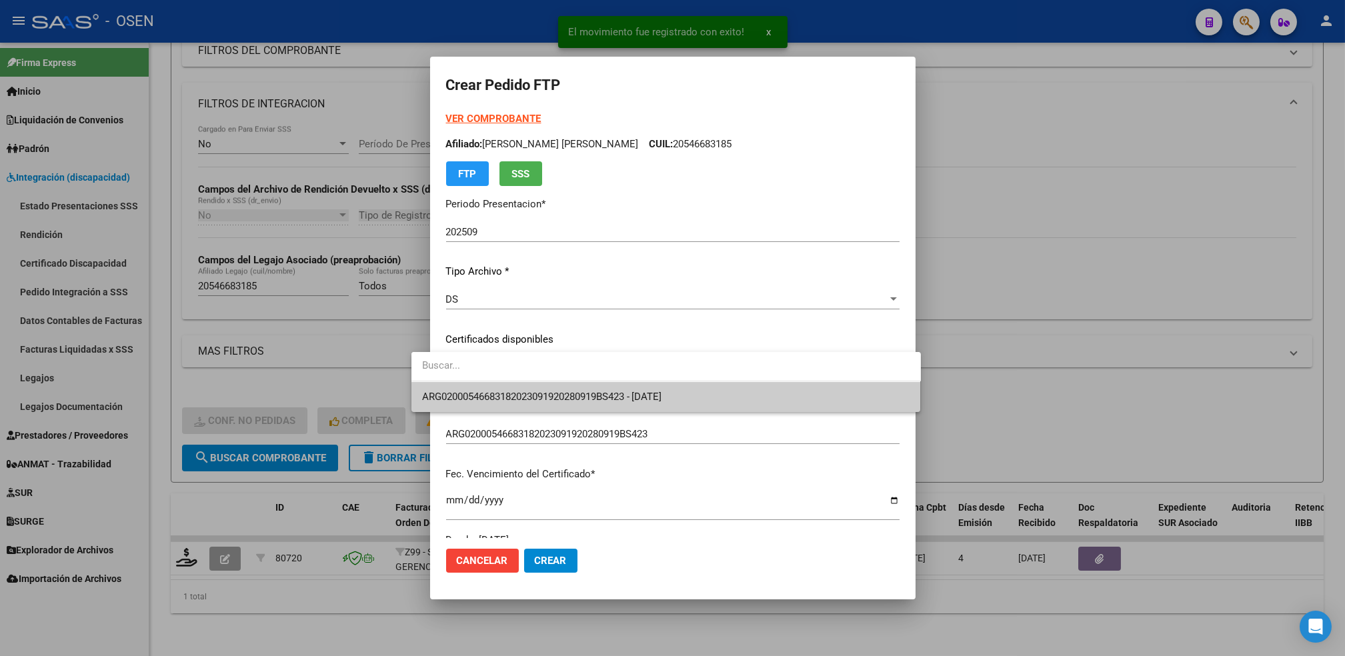
click at [505, 393] on span "ARG02000546683182023091920280919BS423 - 2028-09-19" at bounding box center [542, 397] width 240 height 12
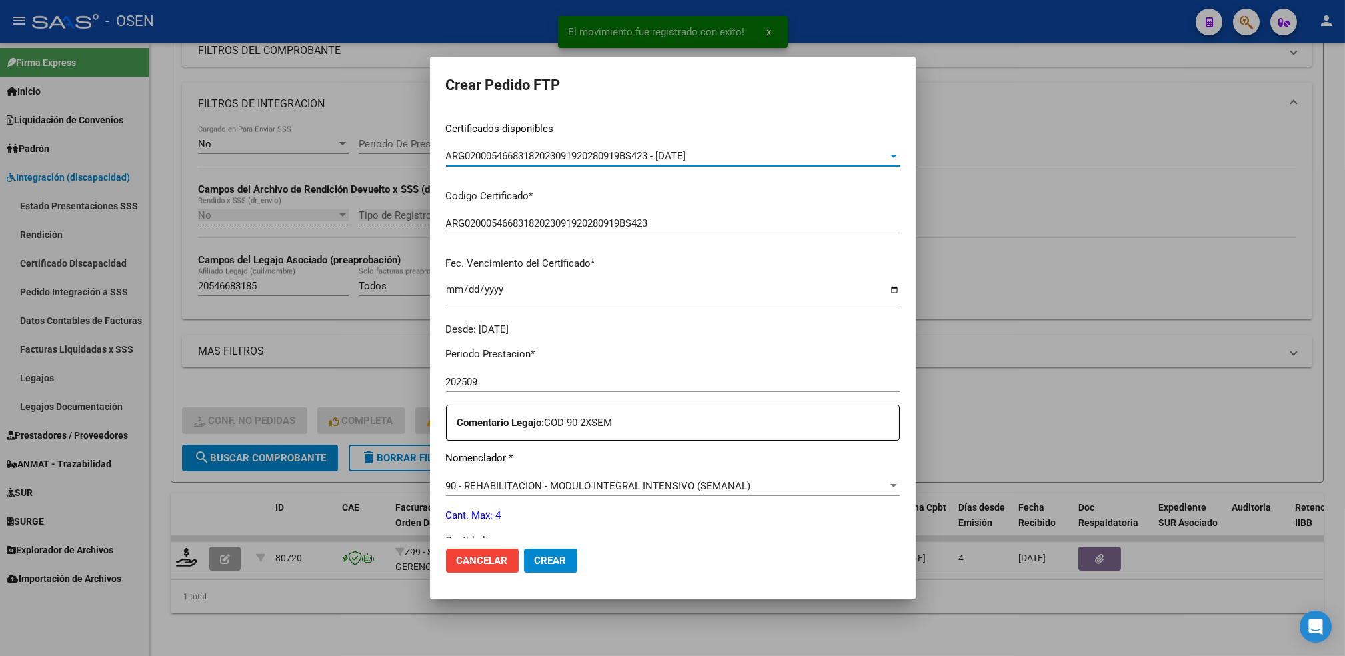
scroll to position [267, 0]
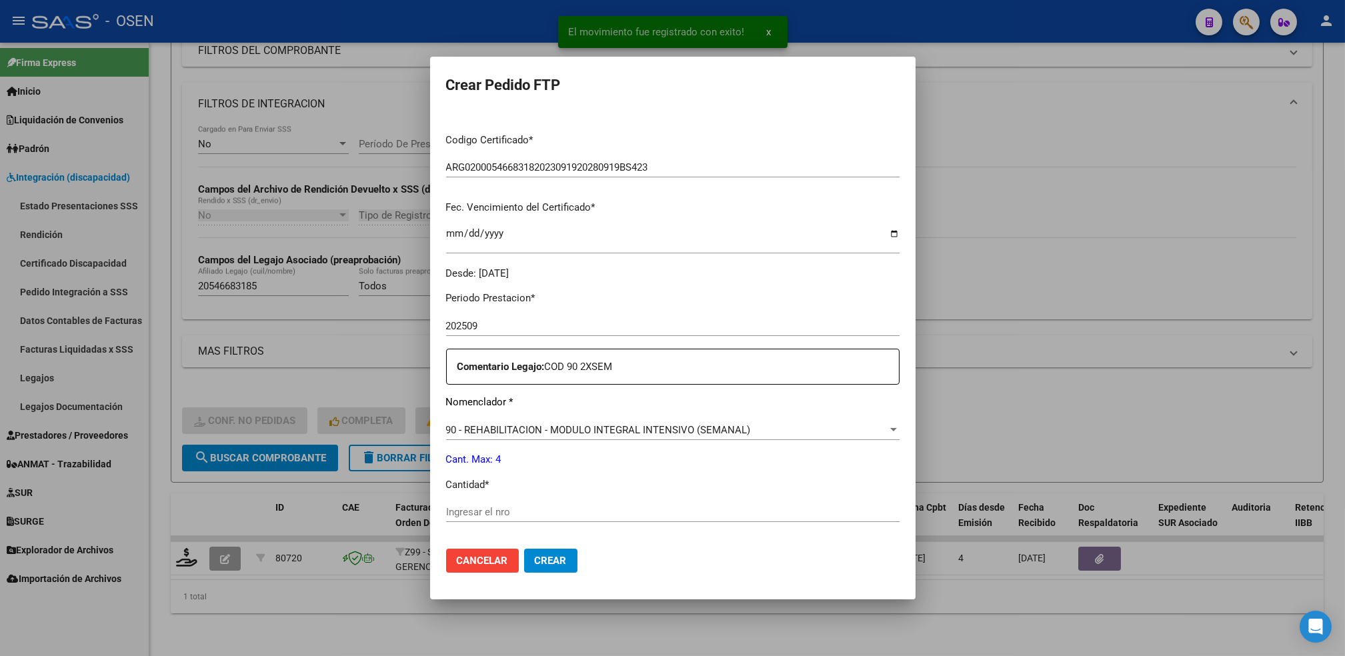
click at [459, 502] on div "Ingresar el nro" at bounding box center [673, 512] width 454 height 20
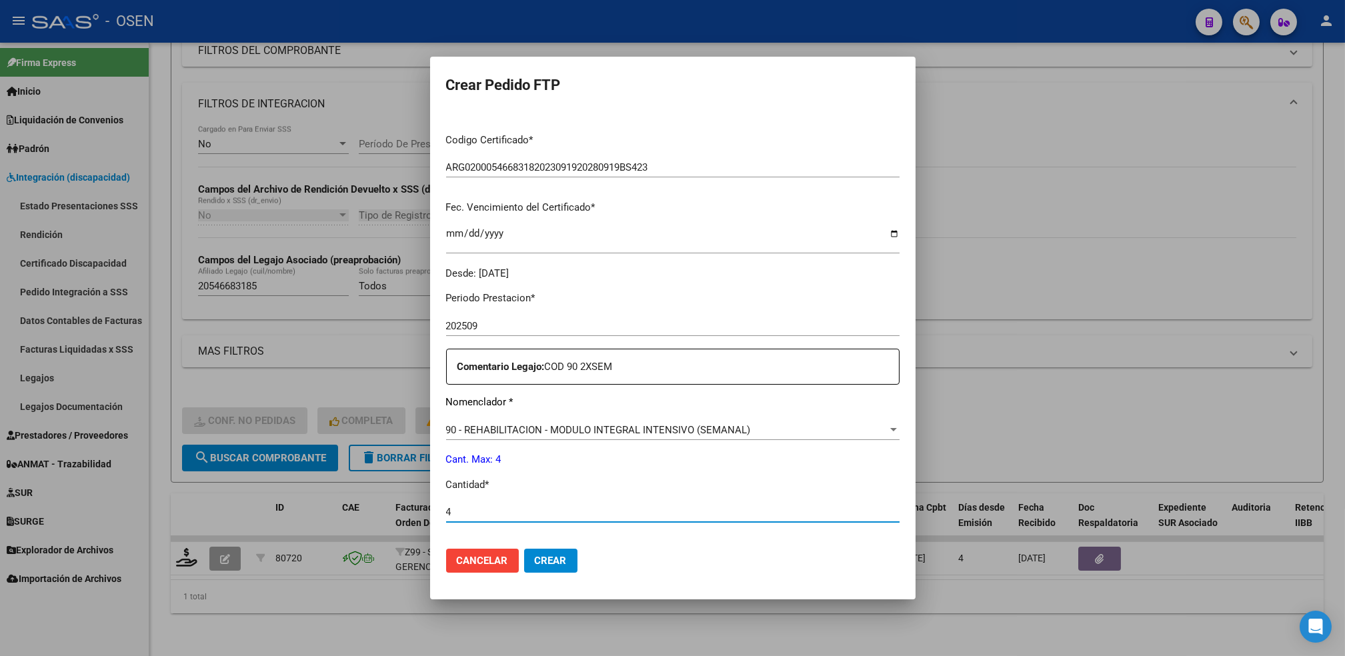
type input "4"
click at [524, 549] on button "Crear" at bounding box center [550, 561] width 53 height 24
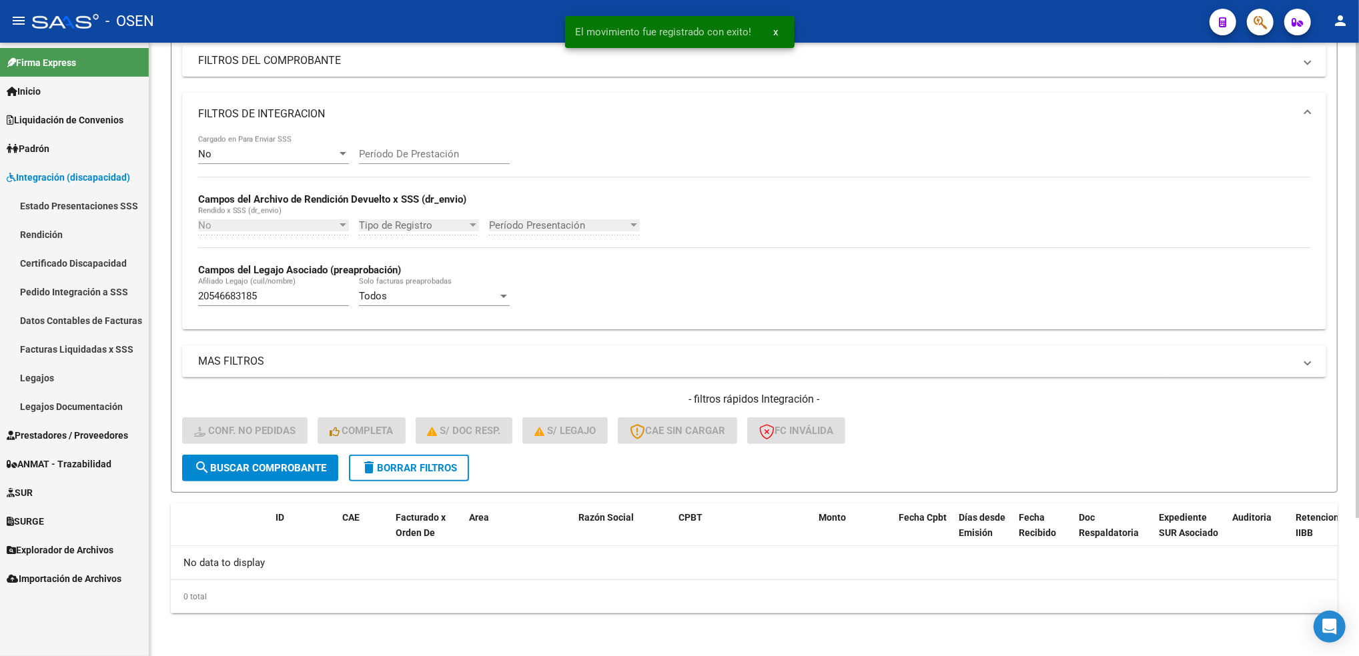
scroll to position [178, 0]
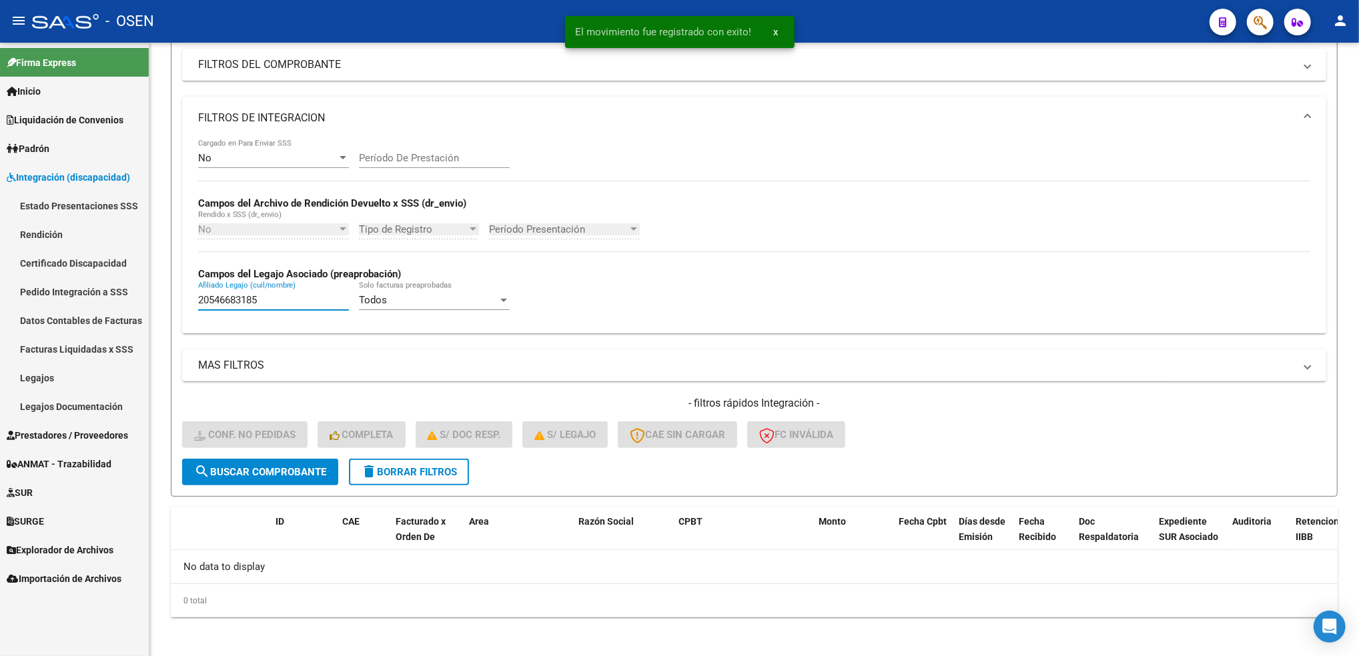
drag, startPoint x: 270, startPoint y: 299, endPoint x: 97, endPoint y: 307, distance: 173.6
click at [113, 309] on mat-sidenav-container "Firma Express Inicio Calendario SSS Instructivos Contacto OS Liquidación de Con…" at bounding box center [679, 350] width 1359 height 614
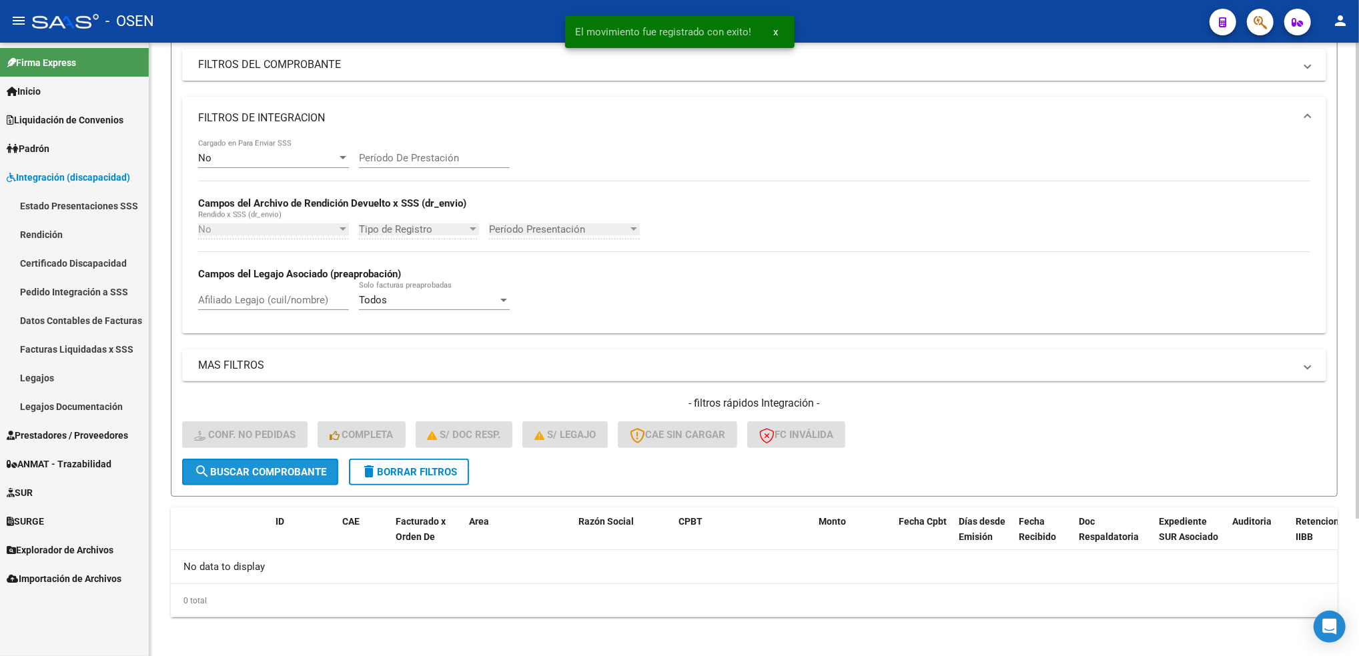
click at [284, 467] on span "search Buscar Comprobante" at bounding box center [260, 472] width 132 height 12
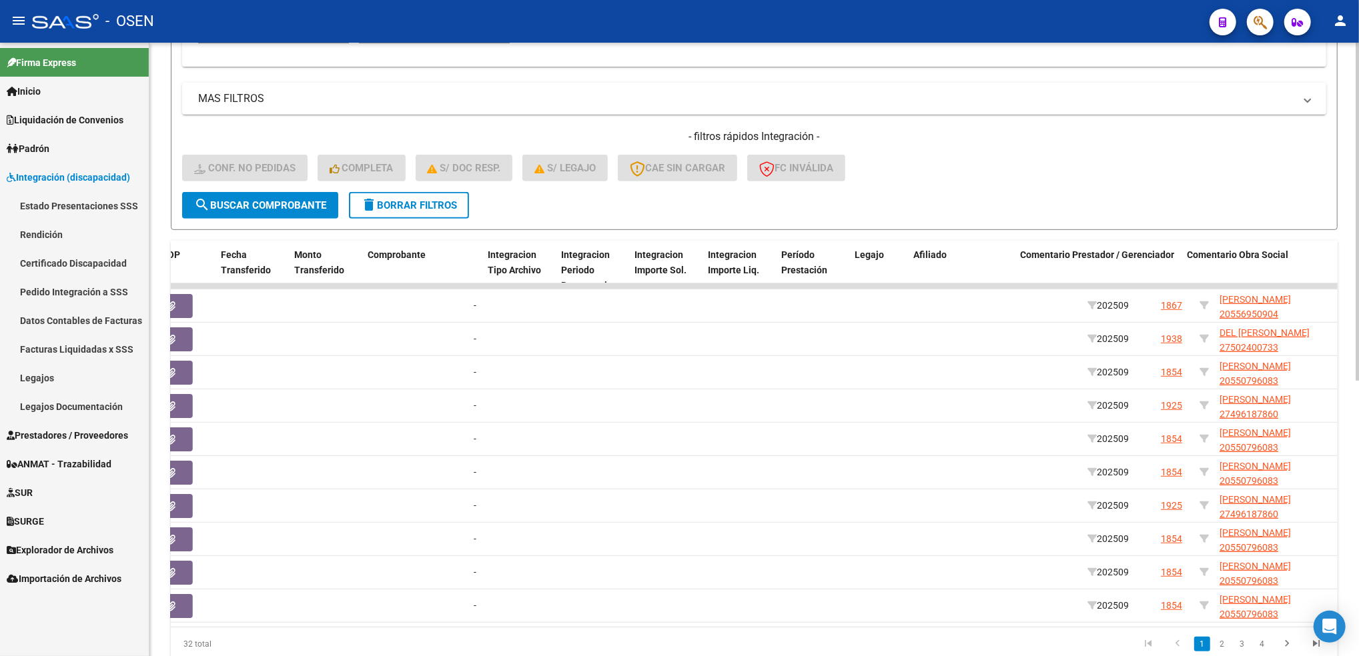
scroll to position [0, 1234]
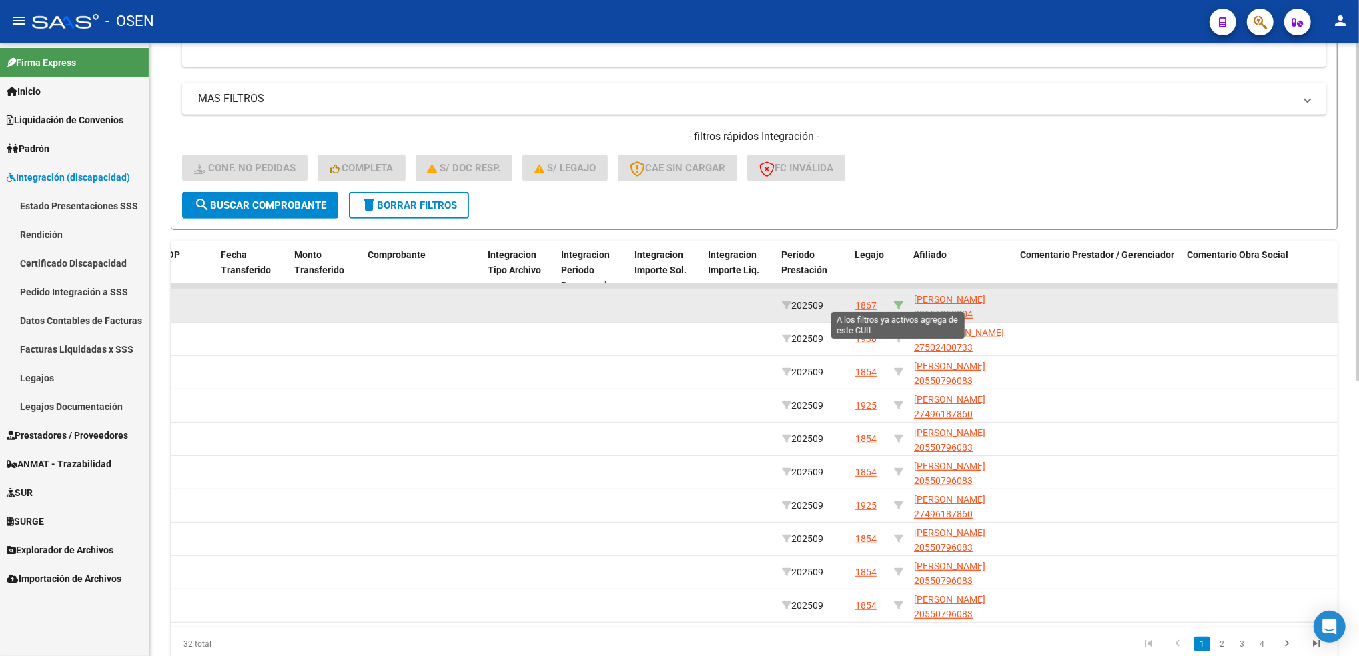
click at [894, 301] on icon at bounding box center [898, 305] width 9 height 9
type input "20556950904"
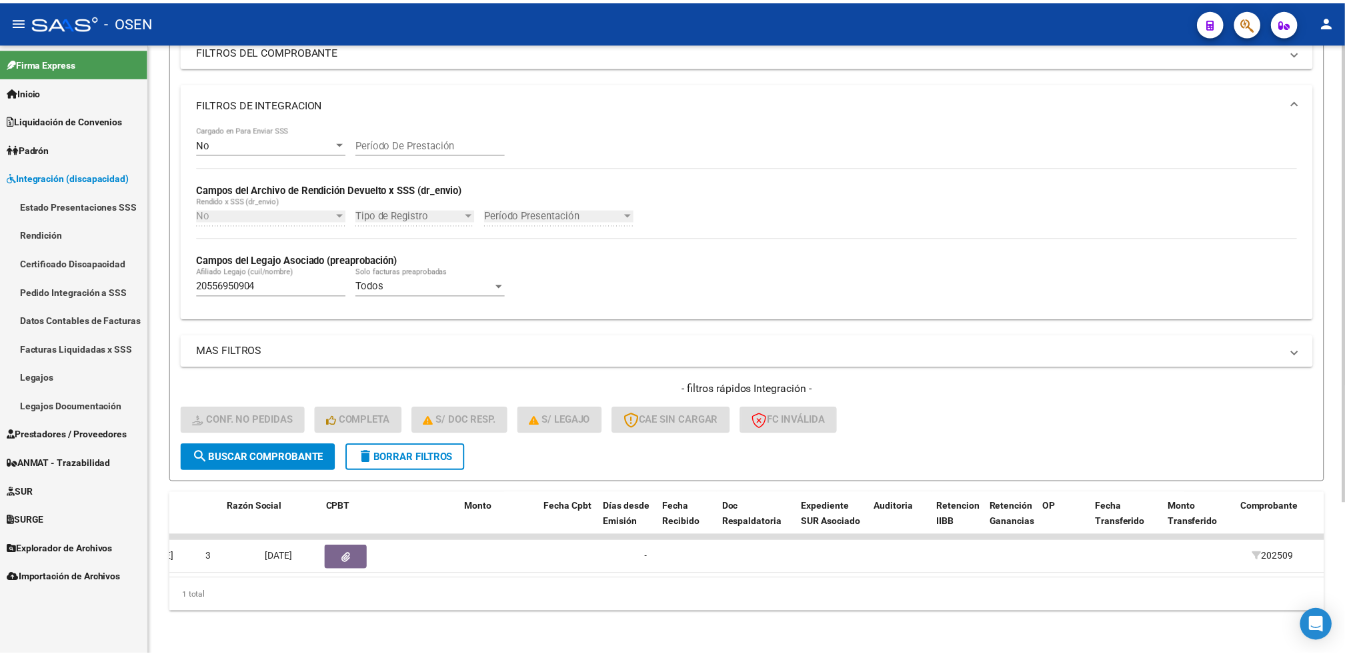
scroll to position [0, 0]
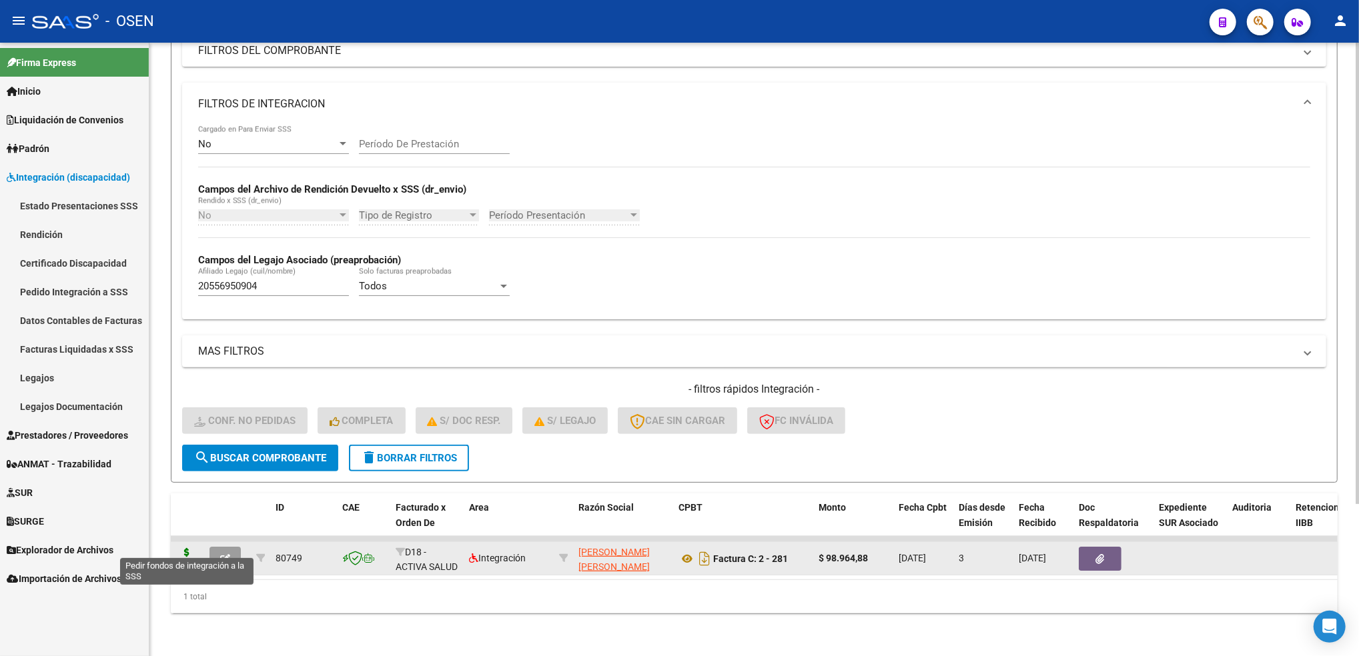
click at [180, 548] on icon at bounding box center [186, 557] width 21 height 19
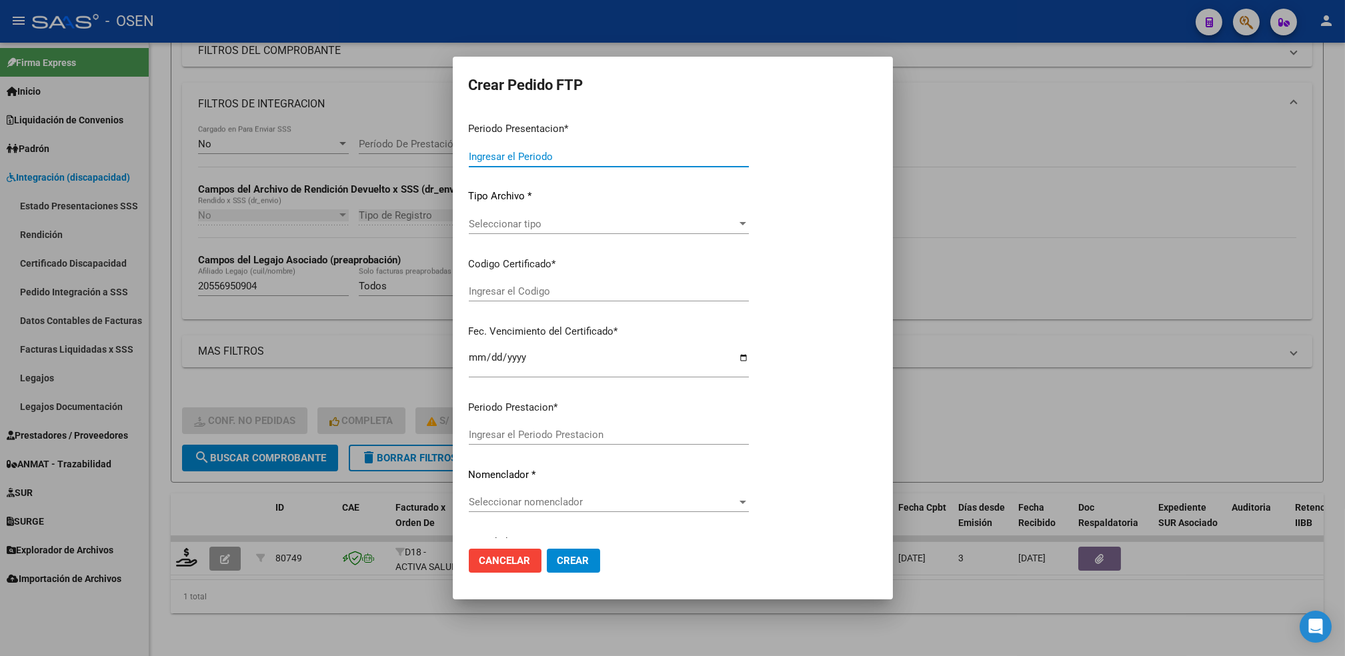
type input "202509"
type input "$ 98.964,88"
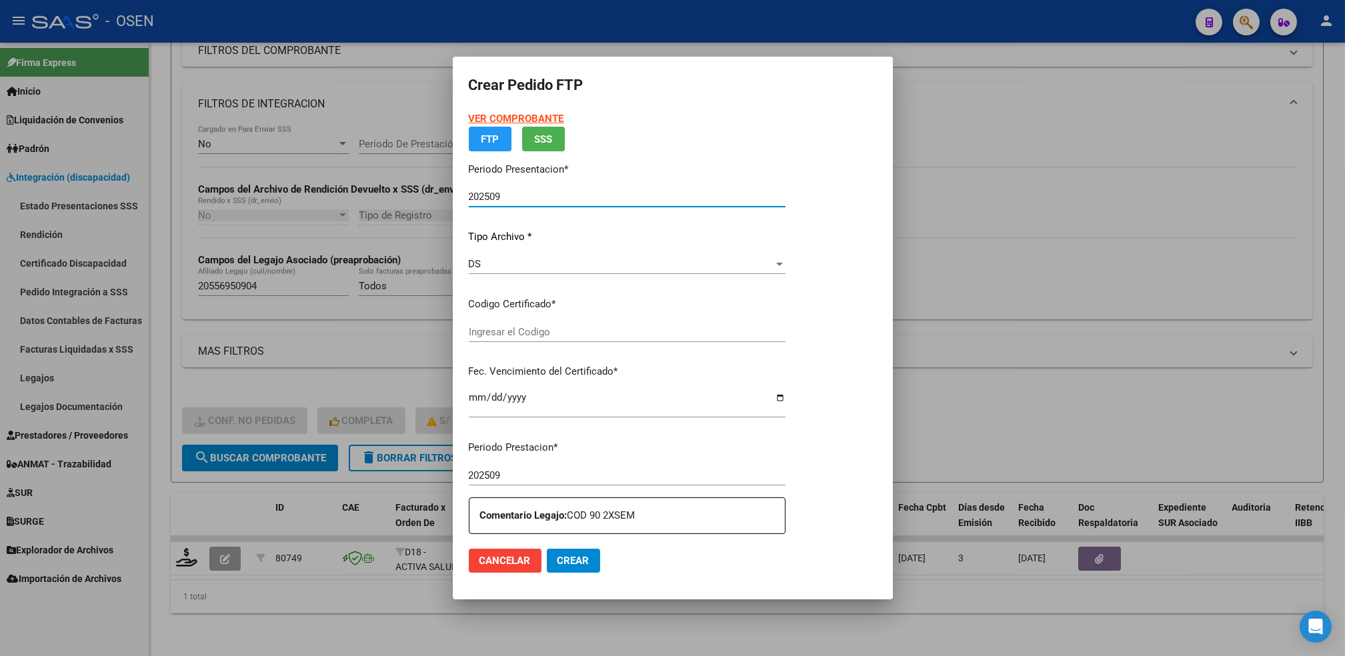
type input "ARG02000556950902024032620290326BUE430"
type input "2029-03-26"
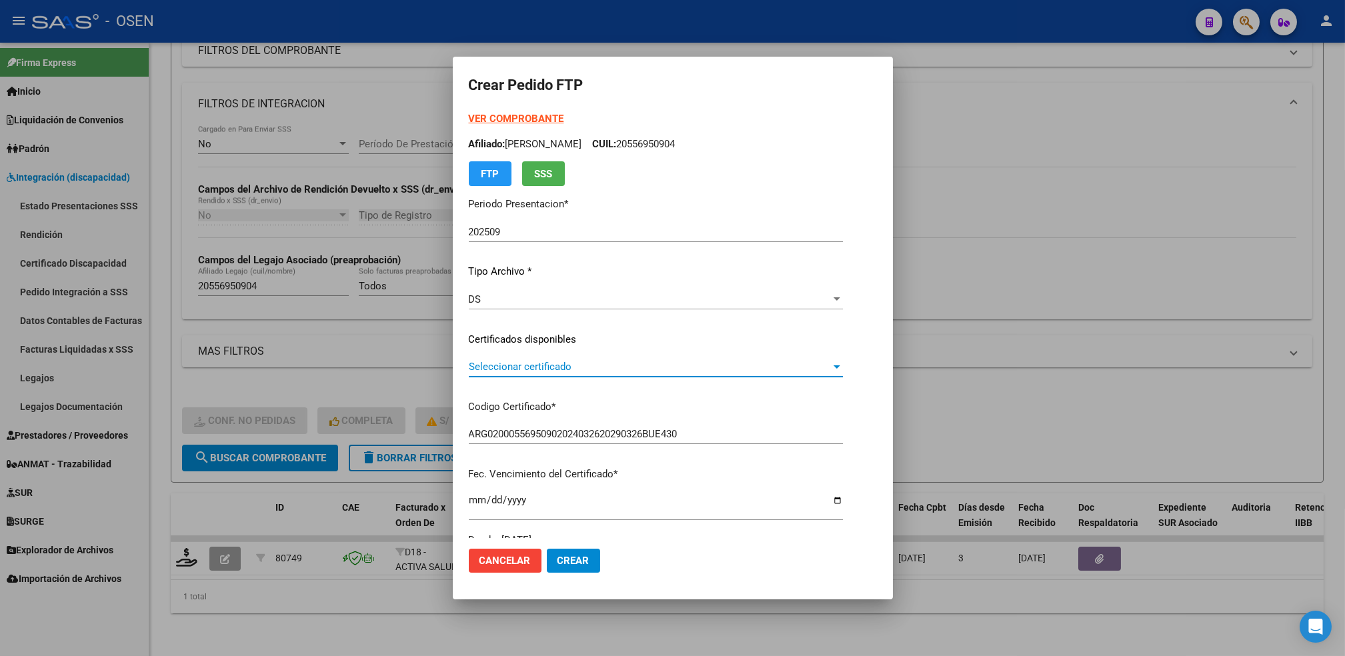
click at [582, 363] on span "Seleccionar certificado" at bounding box center [650, 367] width 362 height 12
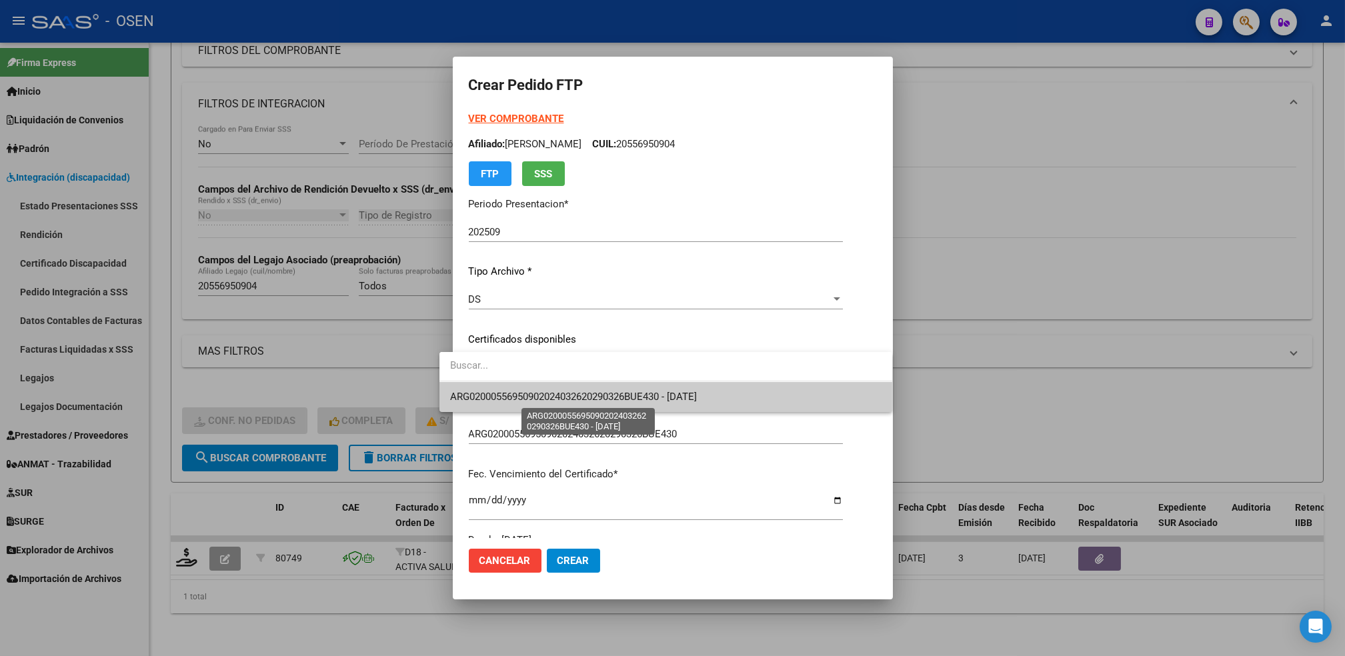
drag, startPoint x: 582, startPoint y: 363, endPoint x: 598, endPoint y: 396, distance: 36.7
click at [598, 396] on span "ARG02000556950902024032620290326BUE430 - 2029-03-26" at bounding box center [573, 397] width 247 height 12
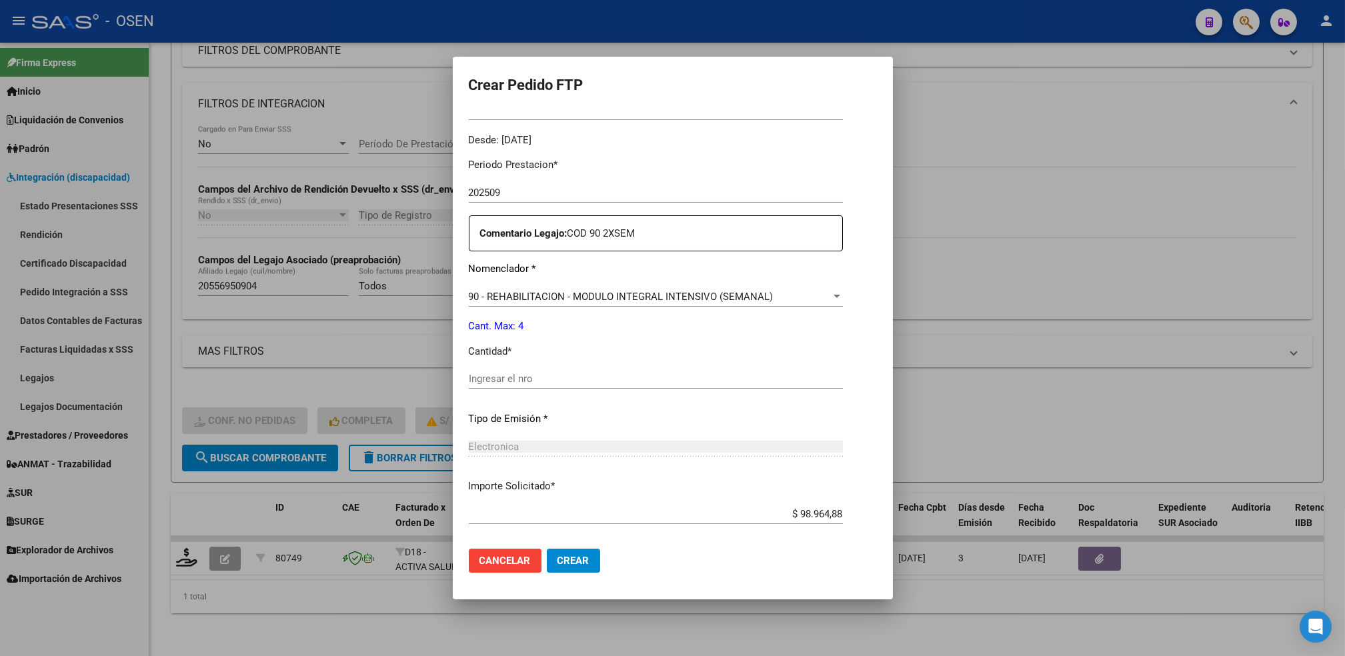
scroll to position [444, 0]
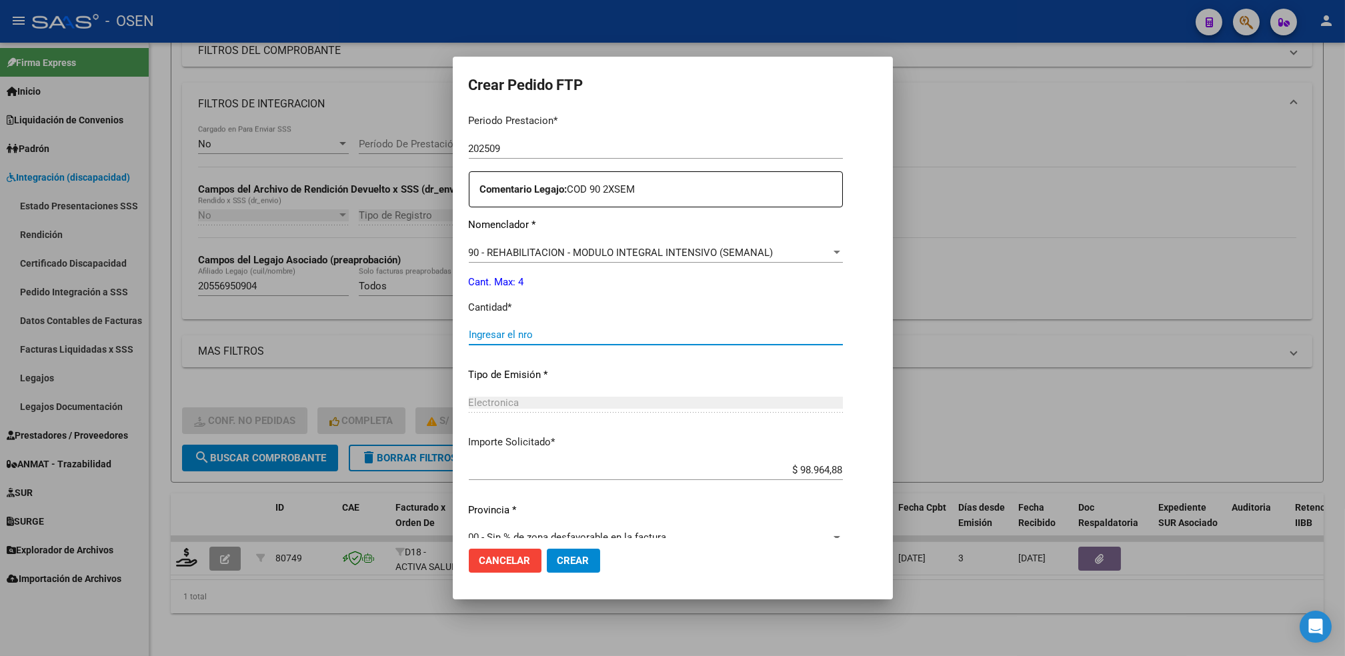
click at [517, 329] on input "Ingresar el nro" at bounding box center [656, 335] width 374 height 12
type input "4"
click at [547, 549] on button "Crear" at bounding box center [573, 561] width 53 height 24
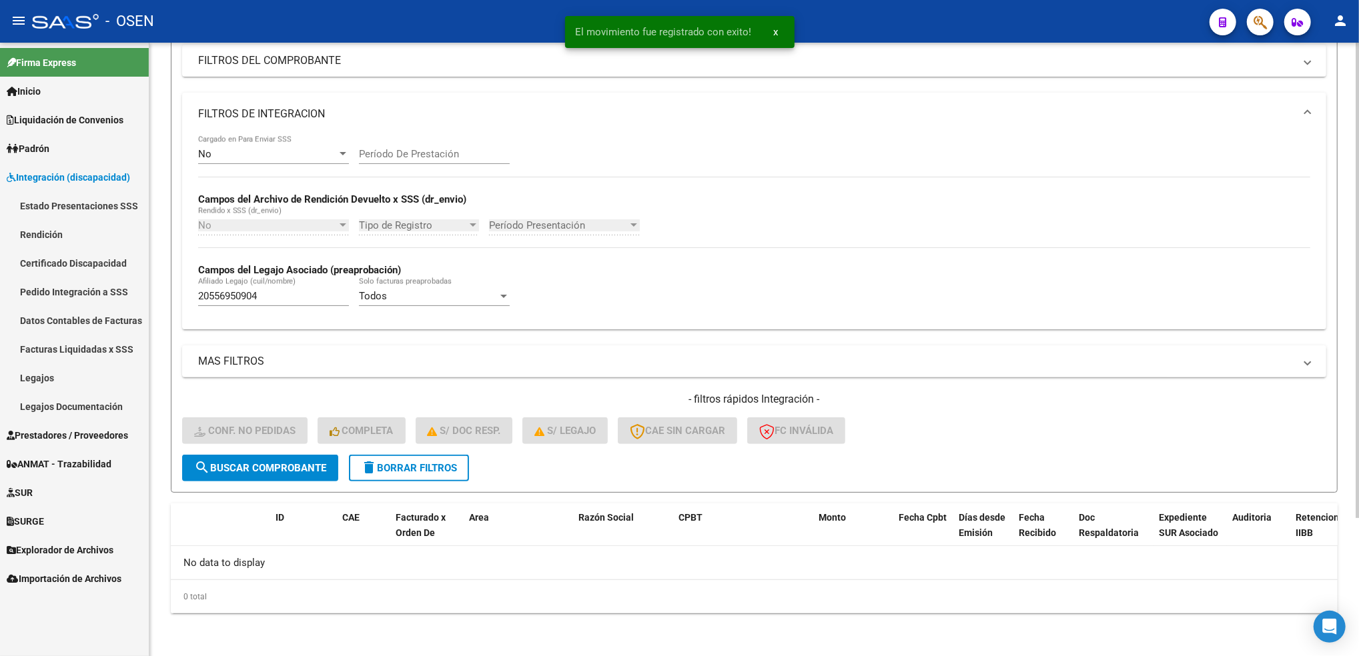
scroll to position [178, 0]
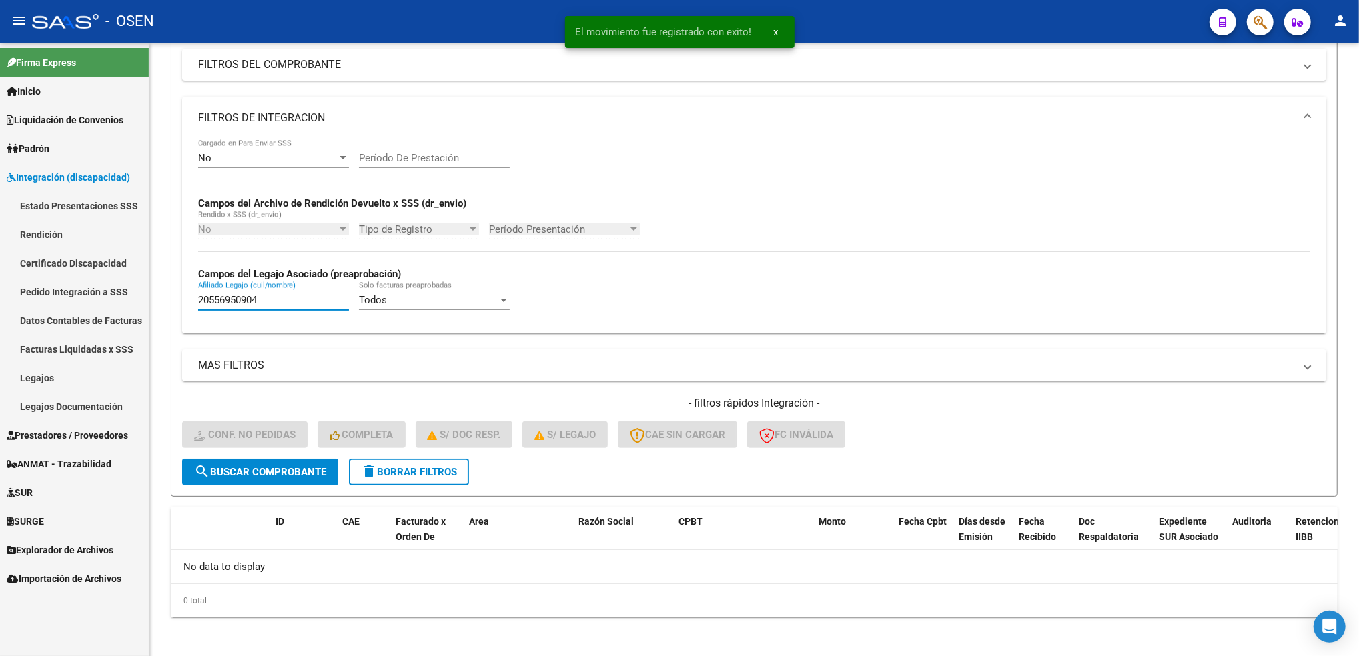
drag, startPoint x: 201, startPoint y: 301, endPoint x: 123, endPoint y: 305, distance: 77.4
click at [126, 305] on mat-sidenav-container "Firma Express Inicio Calendario SSS Instructivos Contacto OS Liquidación de Con…" at bounding box center [679, 350] width 1359 height 614
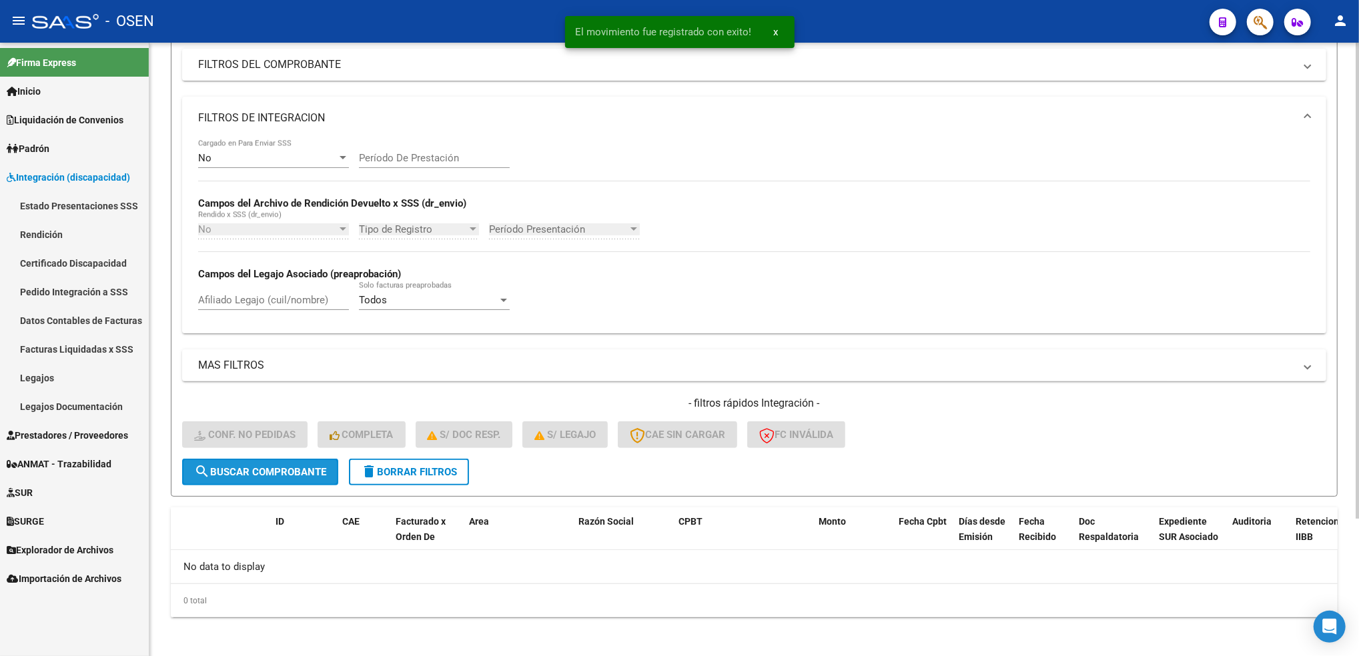
click at [323, 477] on button "search Buscar Comprobante" at bounding box center [260, 472] width 156 height 27
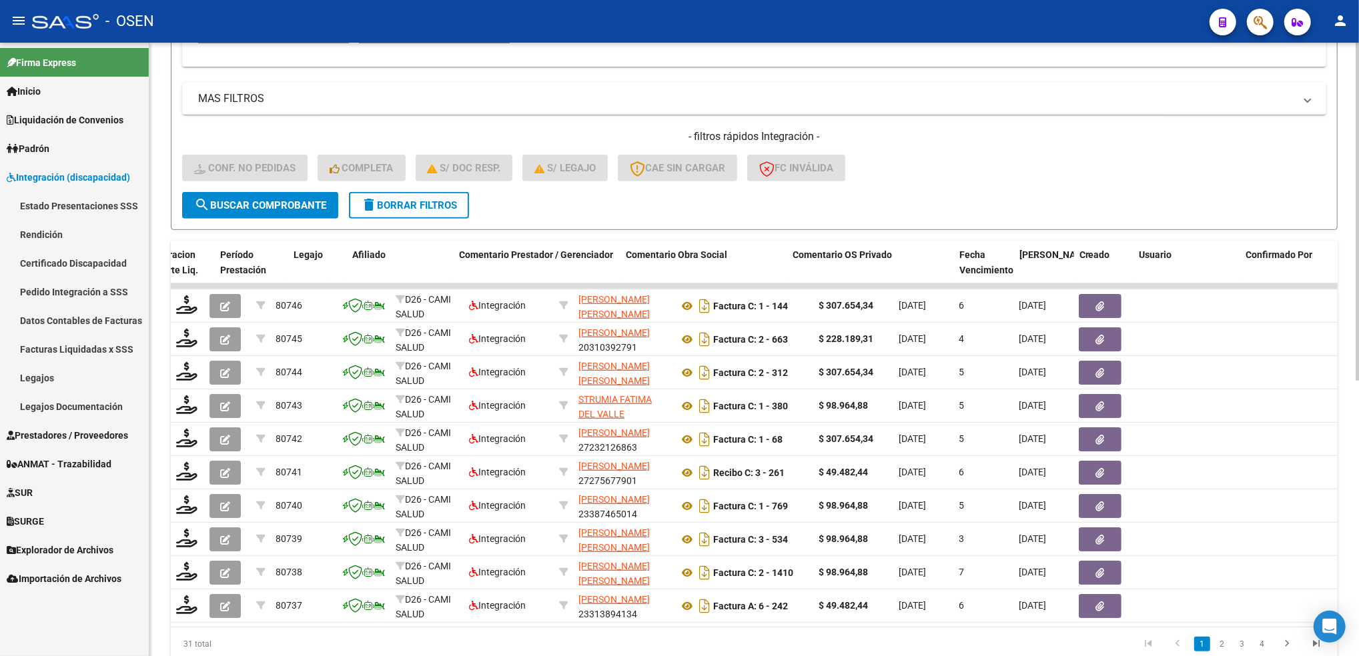
scroll to position [0, 1795]
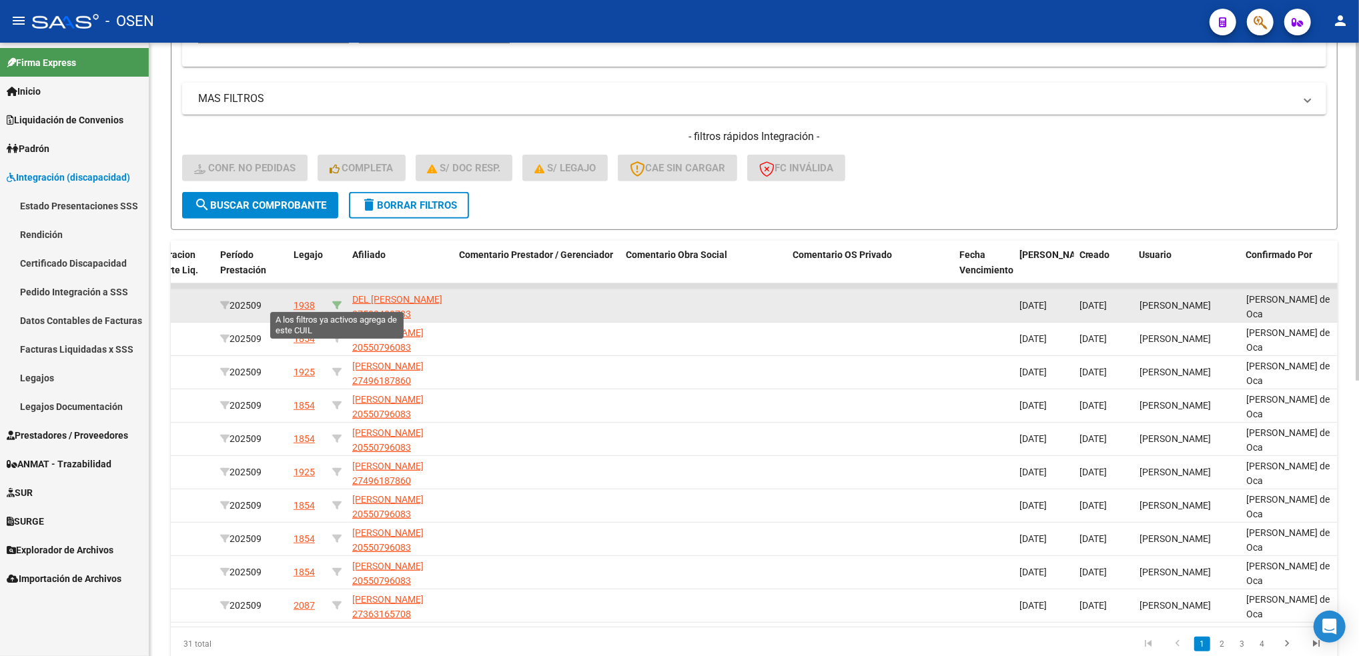
click at [334, 302] on icon at bounding box center [336, 305] width 9 height 9
type input "27502400733"
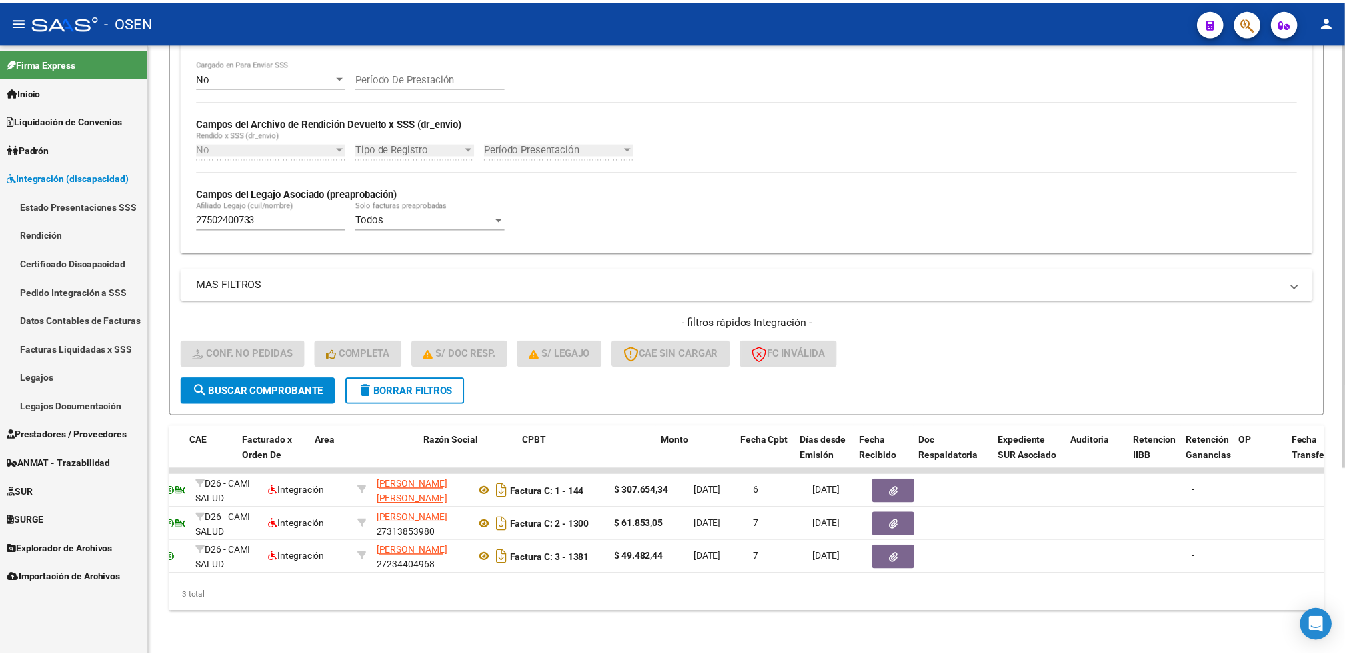
scroll to position [0, 0]
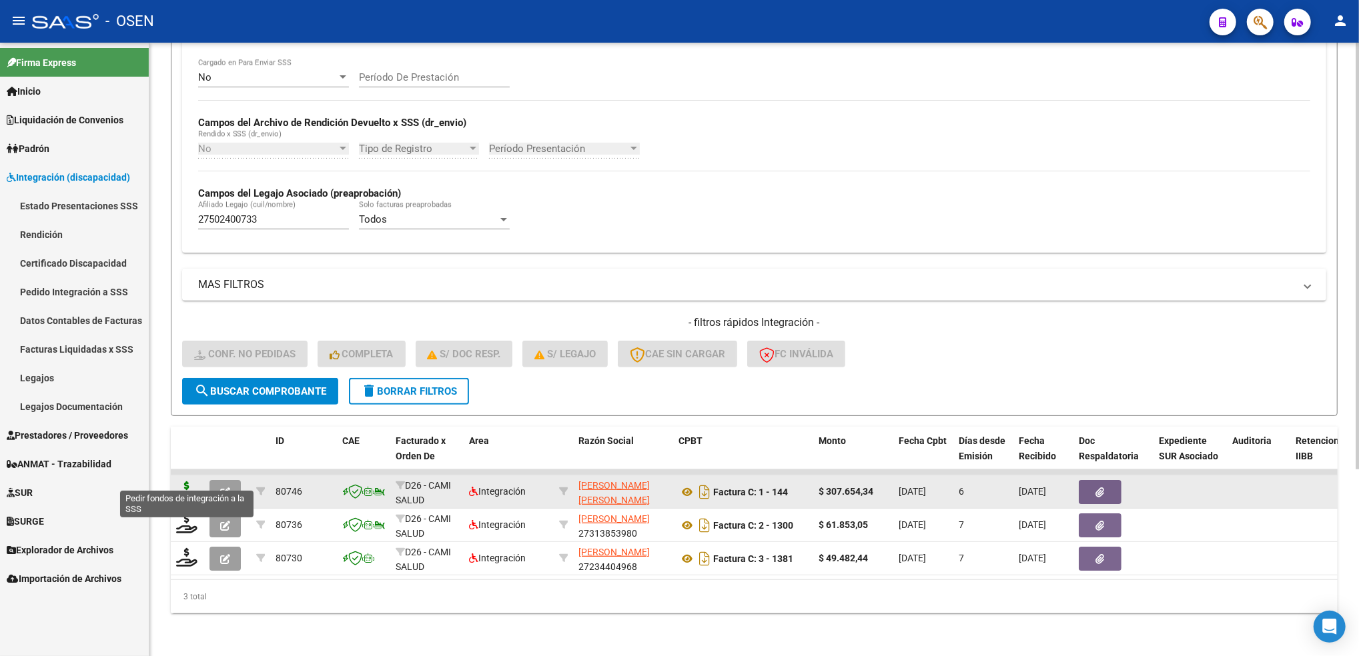
click at [191, 482] on icon at bounding box center [186, 491] width 21 height 19
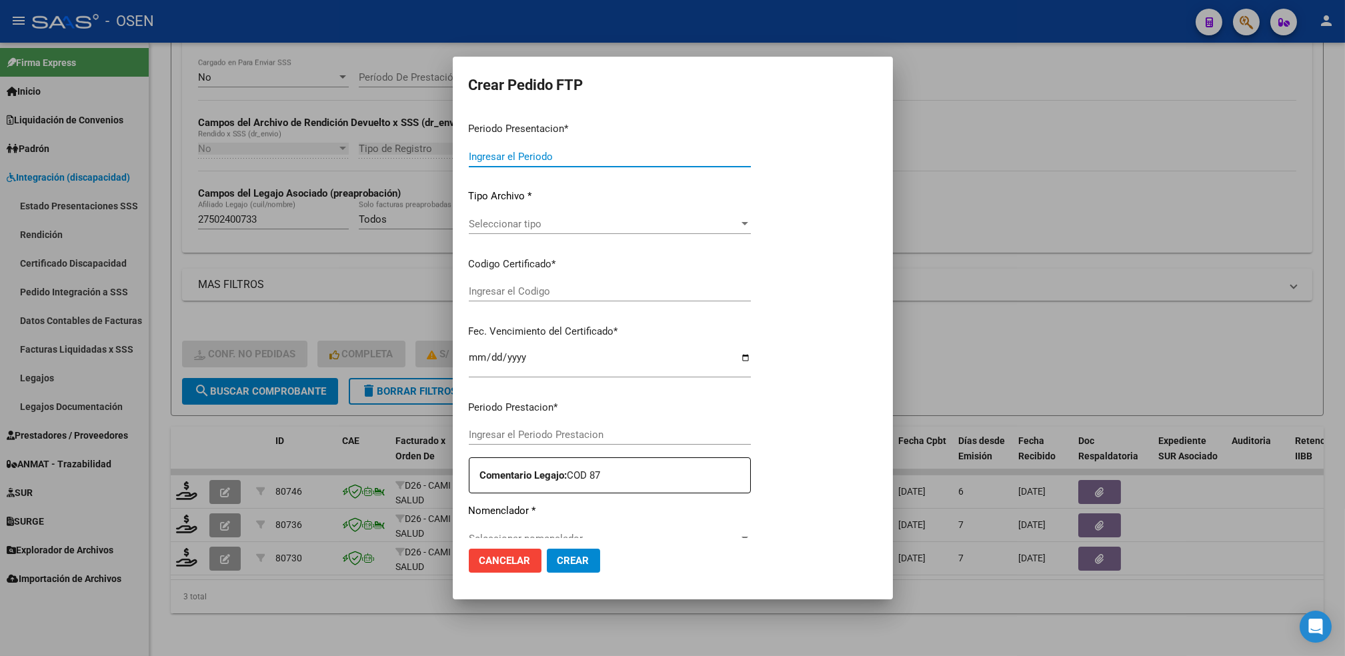
type input "202509"
type input "$ 307.654,34"
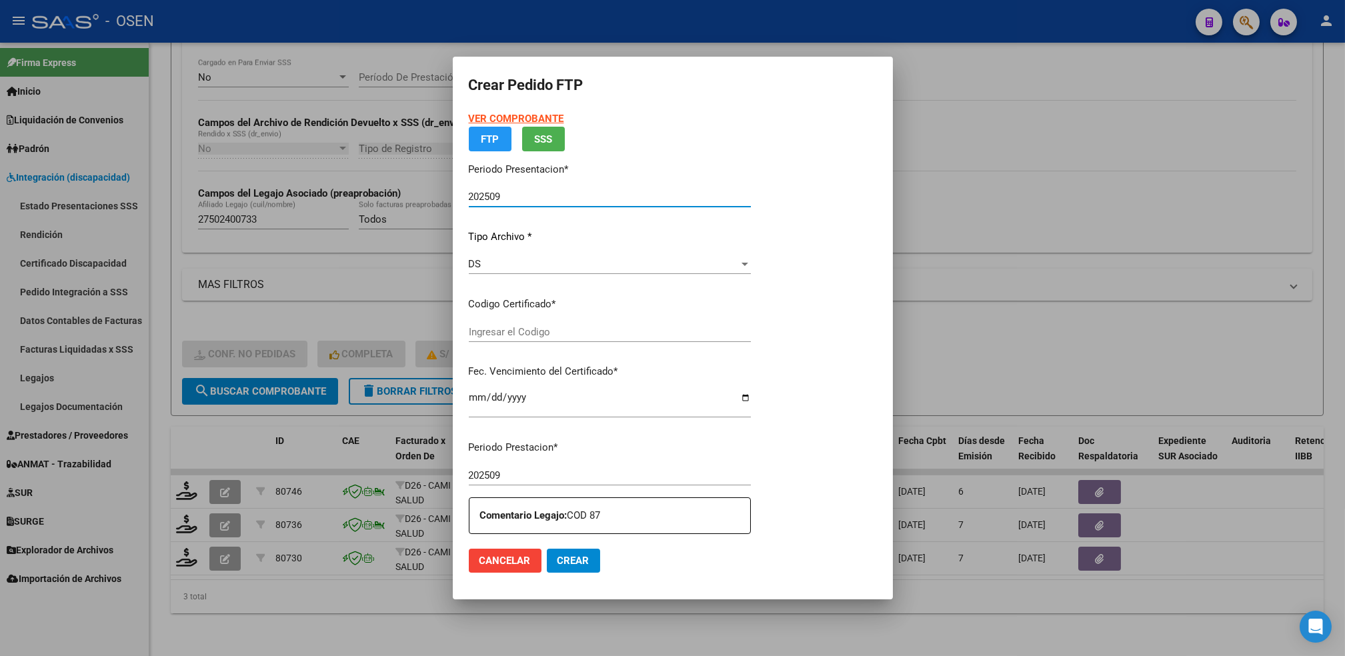
type input "ARG01000502400732022053020280530COR476"
type input "2028-05-30"
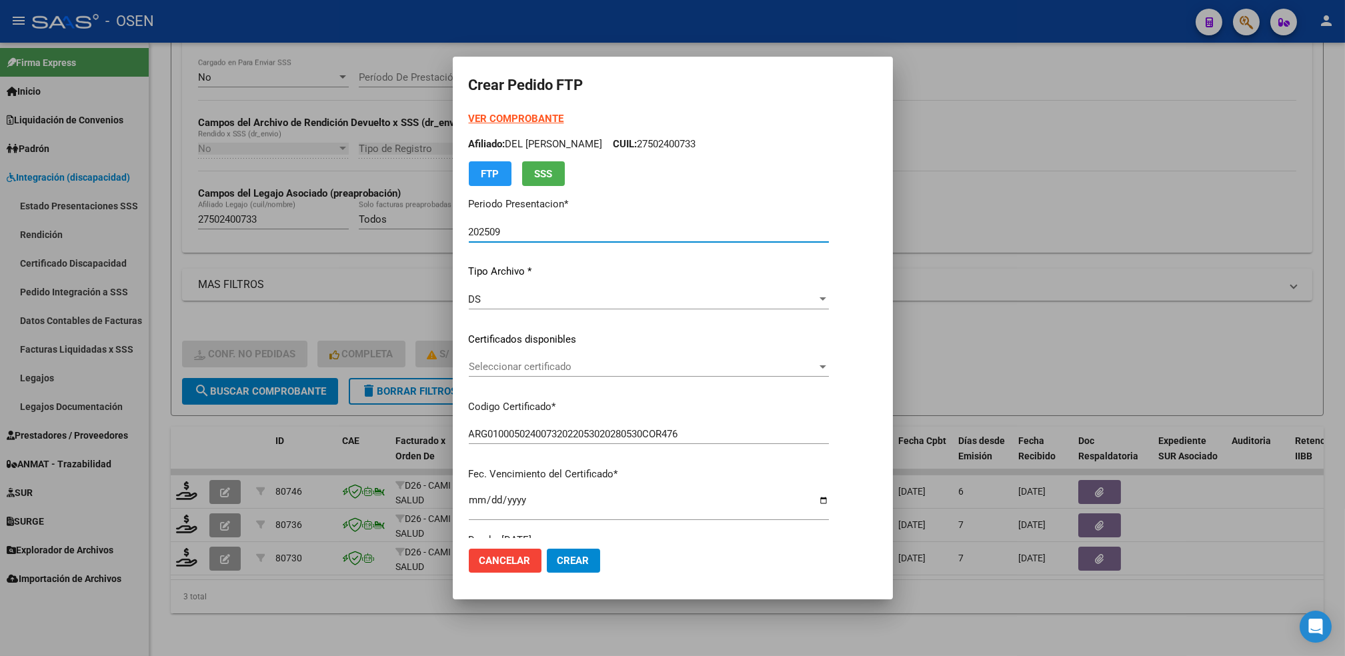
click at [588, 368] on span "Seleccionar certificado" at bounding box center [643, 367] width 348 height 12
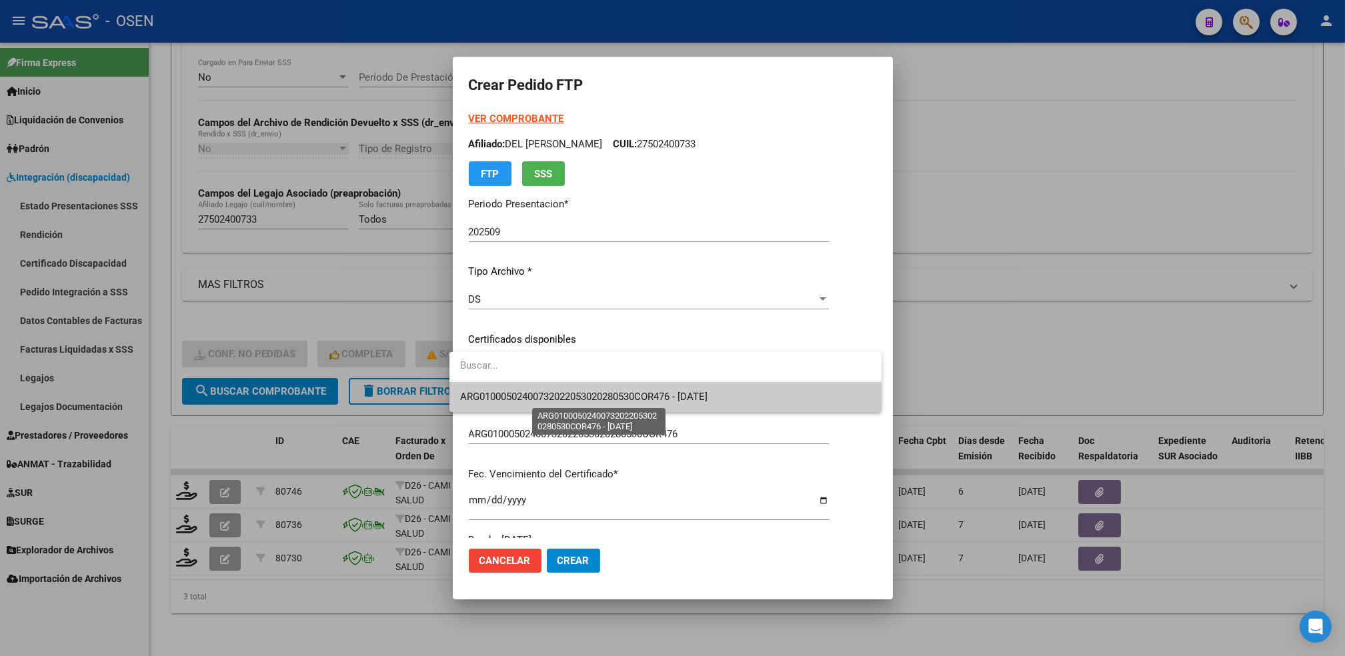
click at [590, 402] on span "ARG01000502400732022053020280530COR476 - 2028-05-30" at bounding box center [583, 397] width 247 height 12
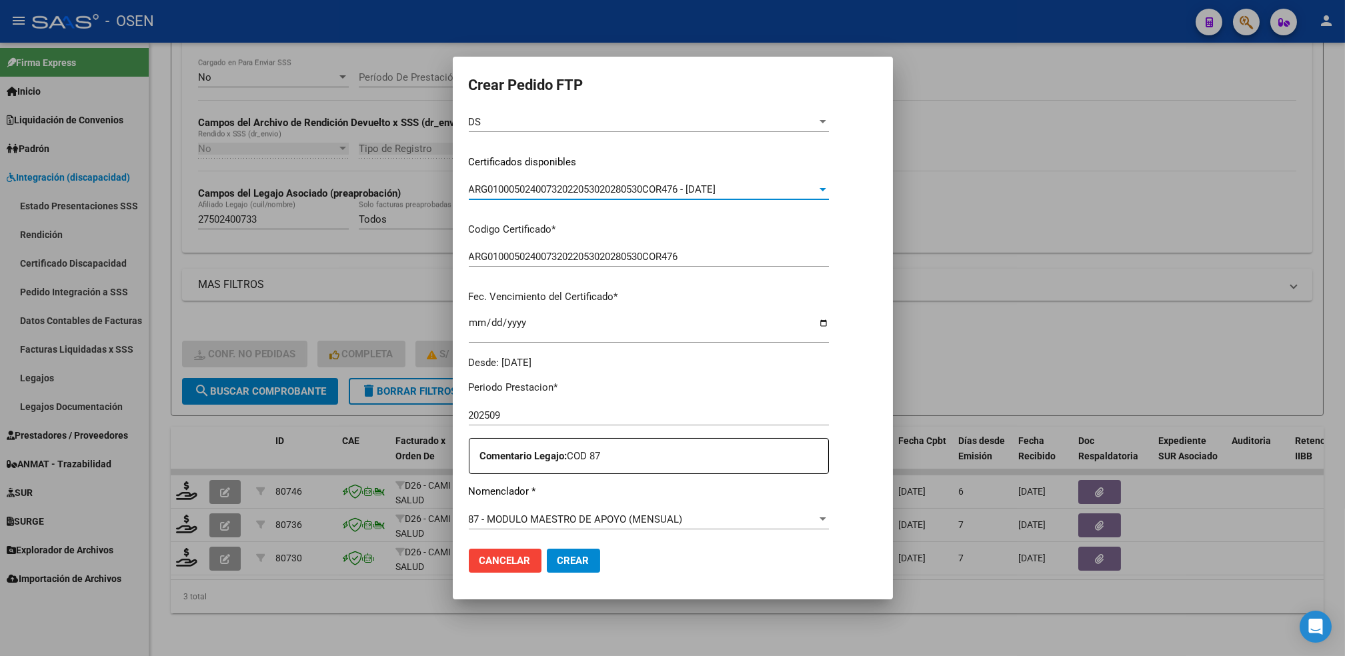
scroll to position [267, 0]
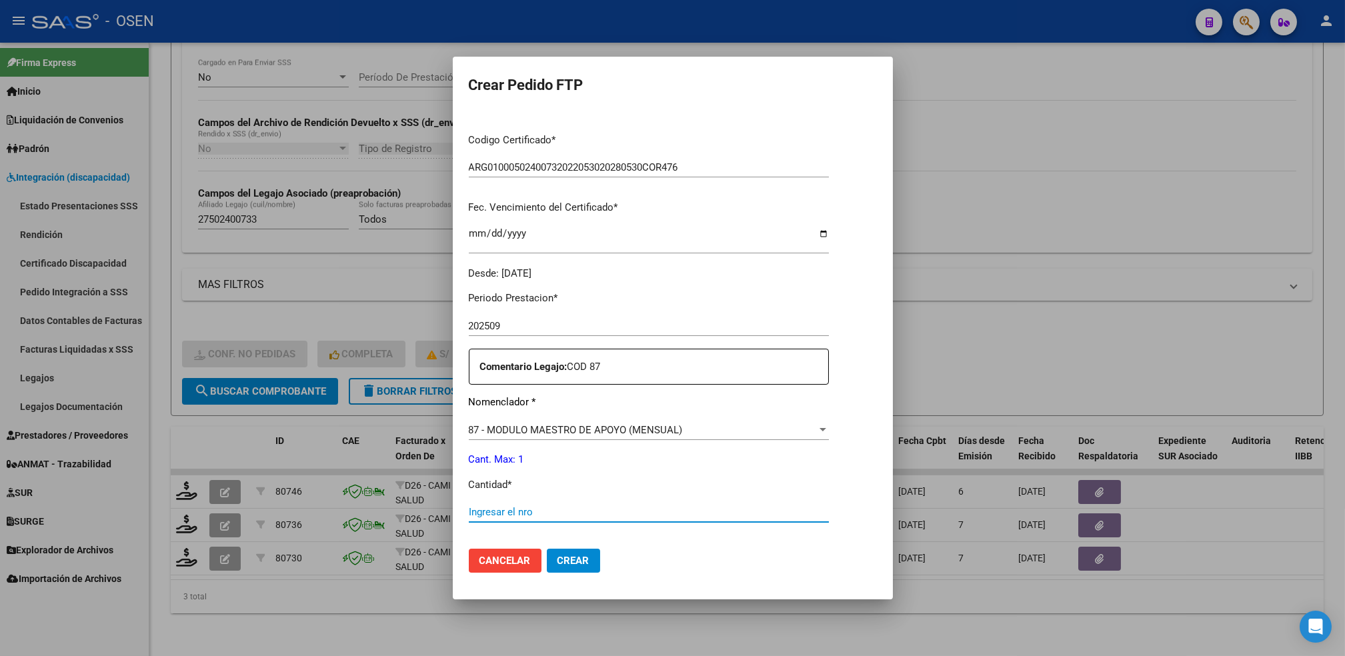
click at [526, 512] on input "Ingresar el nro" at bounding box center [649, 512] width 360 height 12
type input "1"
click at [547, 549] on button "Crear" at bounding box center [573, 561] width 53 height 24
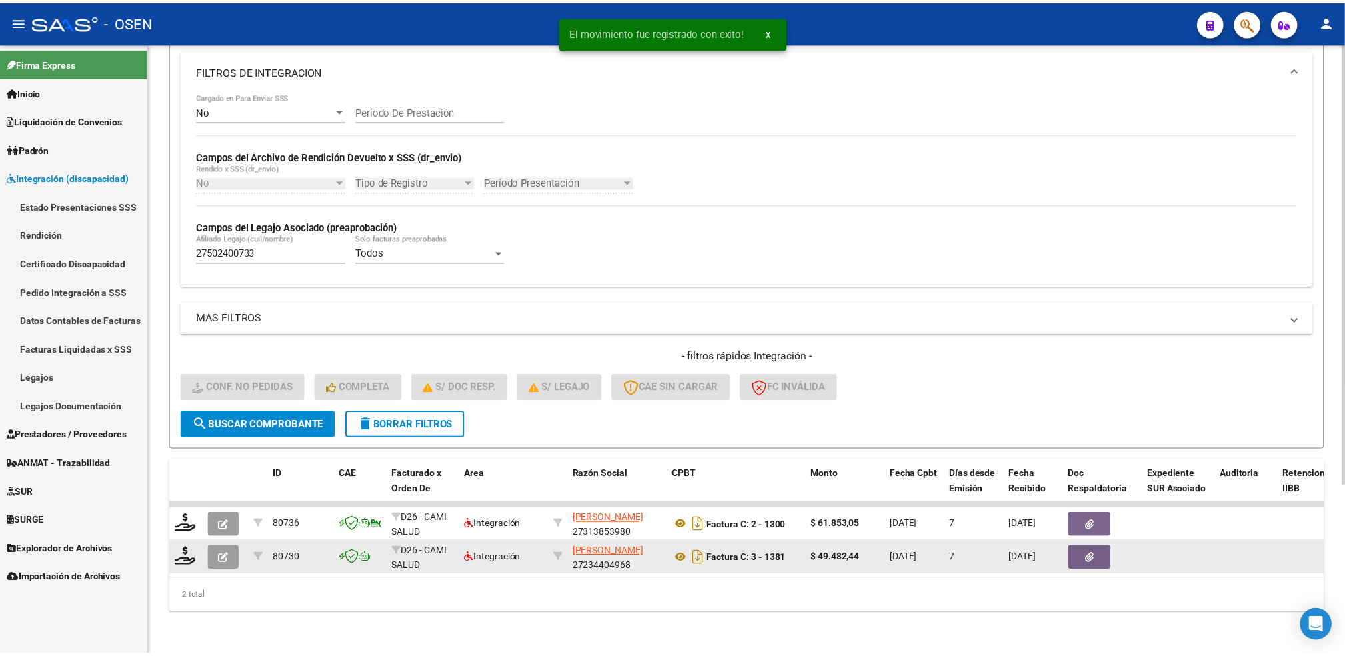
scroll to position [236, 0]
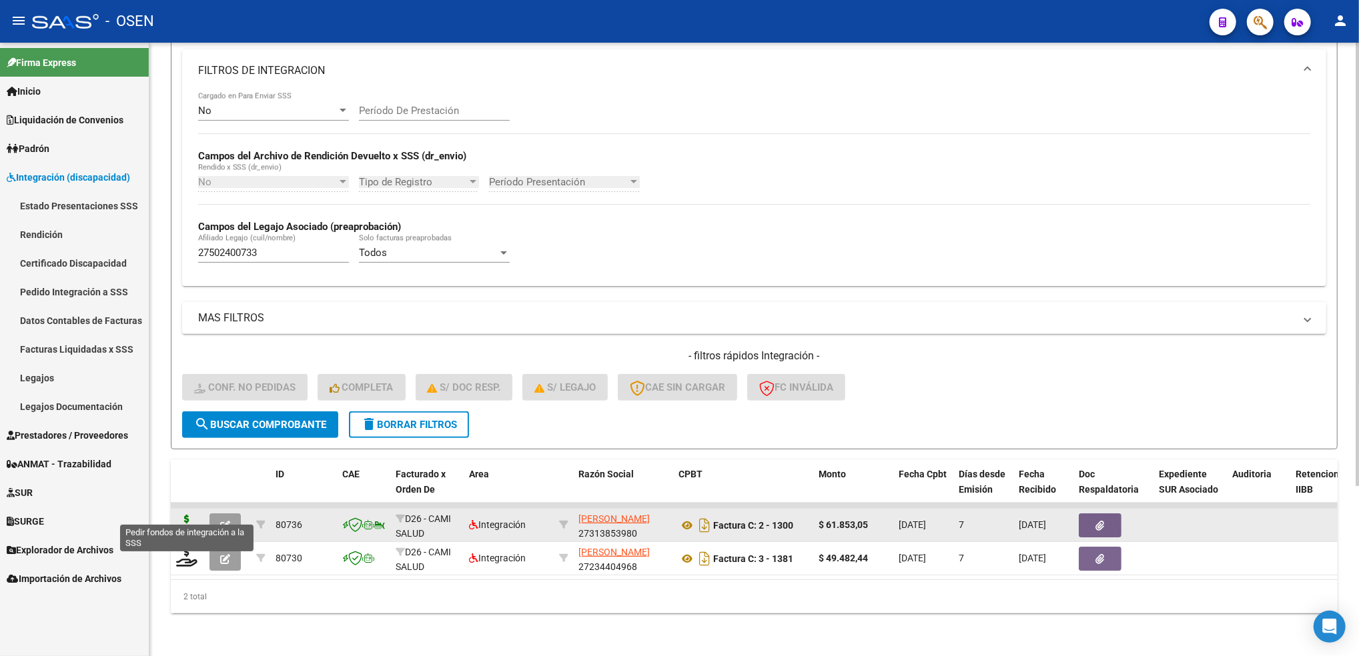
click at [193, 515] on icon at bounding box center [186, 524] width 21 height 19
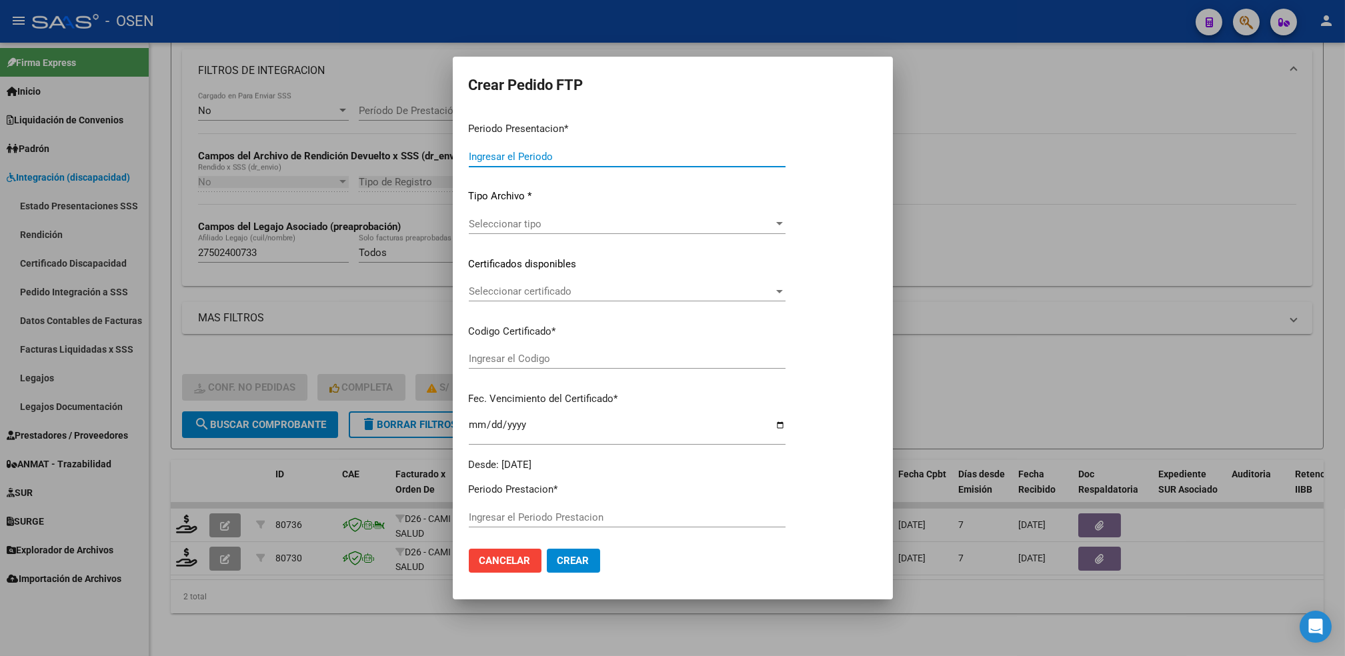
type input "202509"
type input "$ 61.853,05"
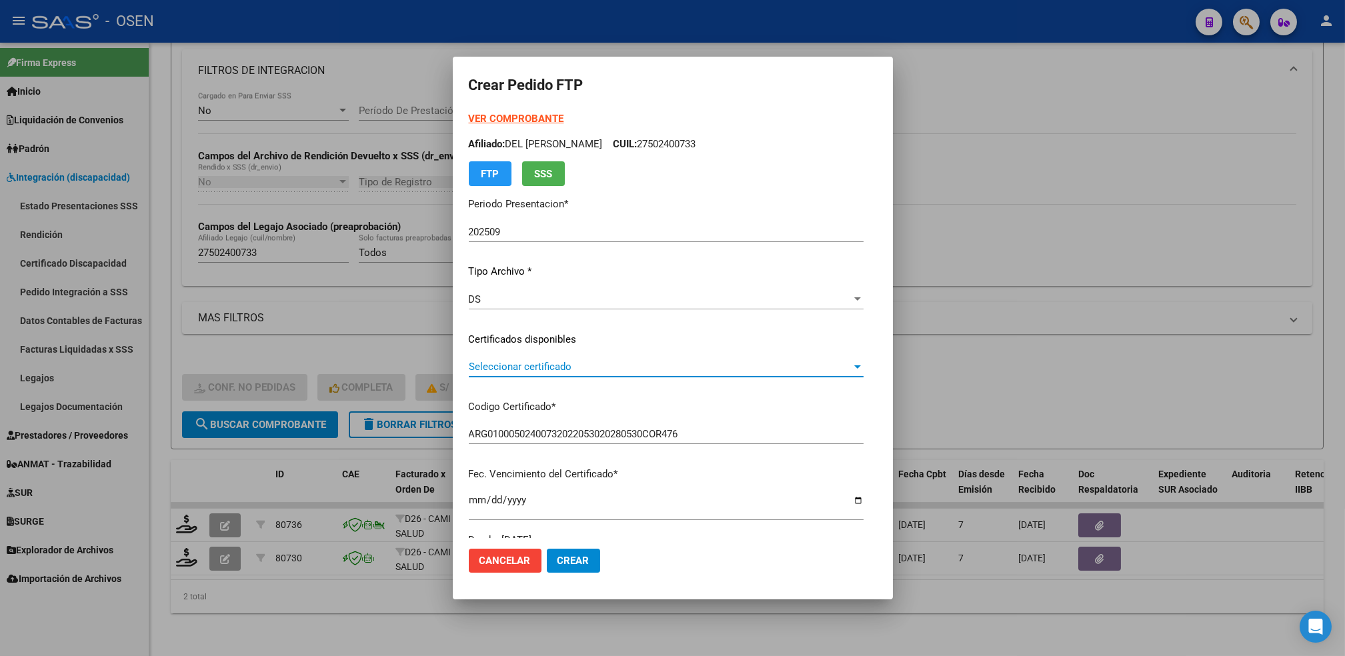
click at [534, 369] on span "Seleccionar certificado" at bounding box center [660, 367] width 383 height 12
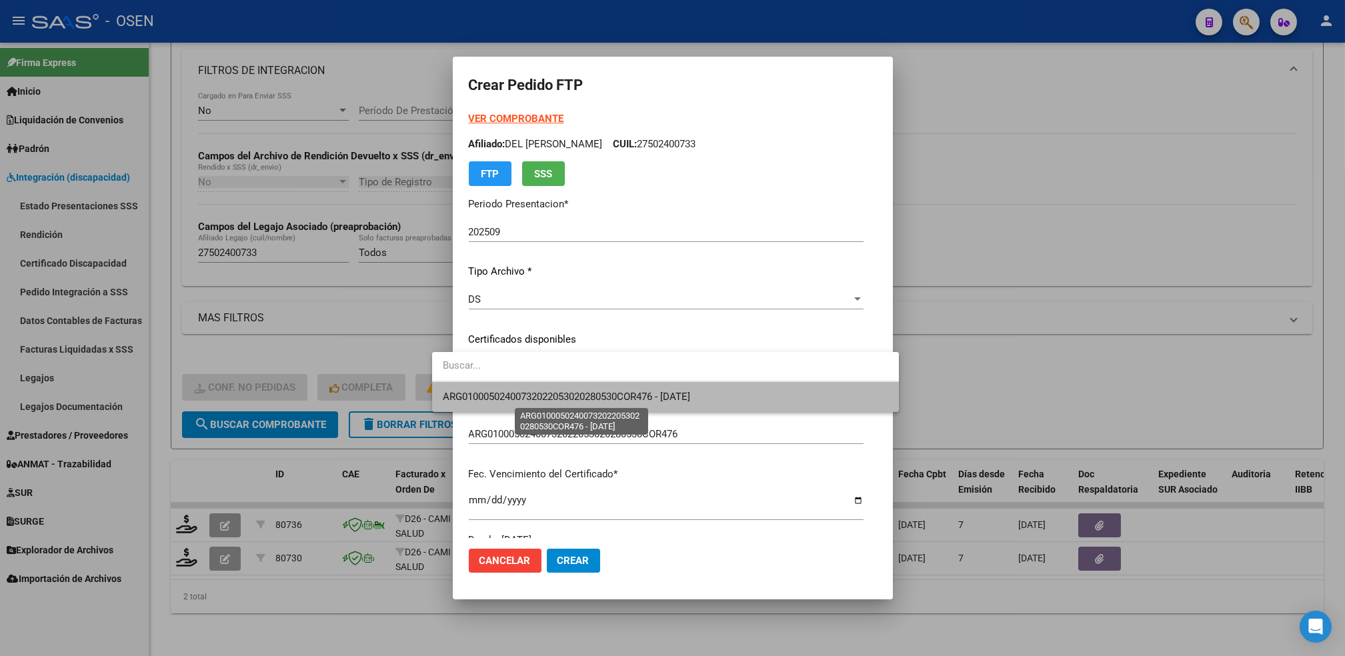
click at [541, 398] on span "ARG01000502400732022053020280530COR476 - 2028-05-30" at bounding box center [566, 397] width 247 height 12
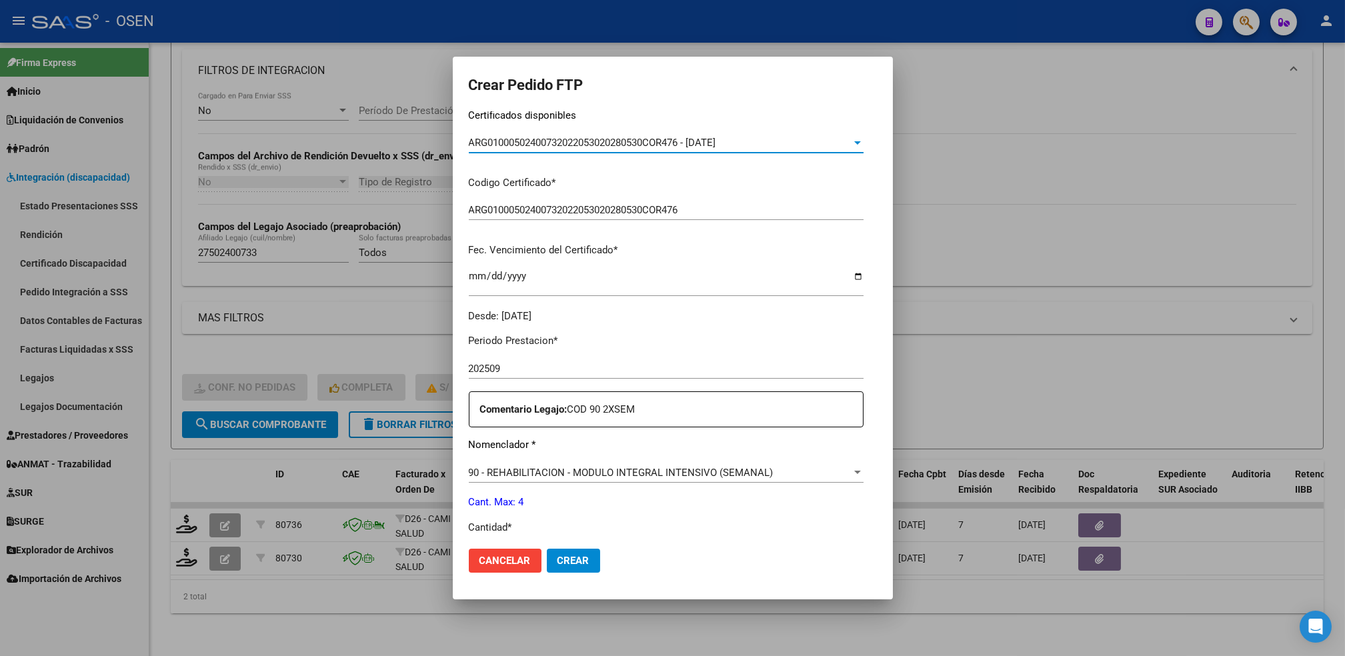
scroll to position [267, 0]
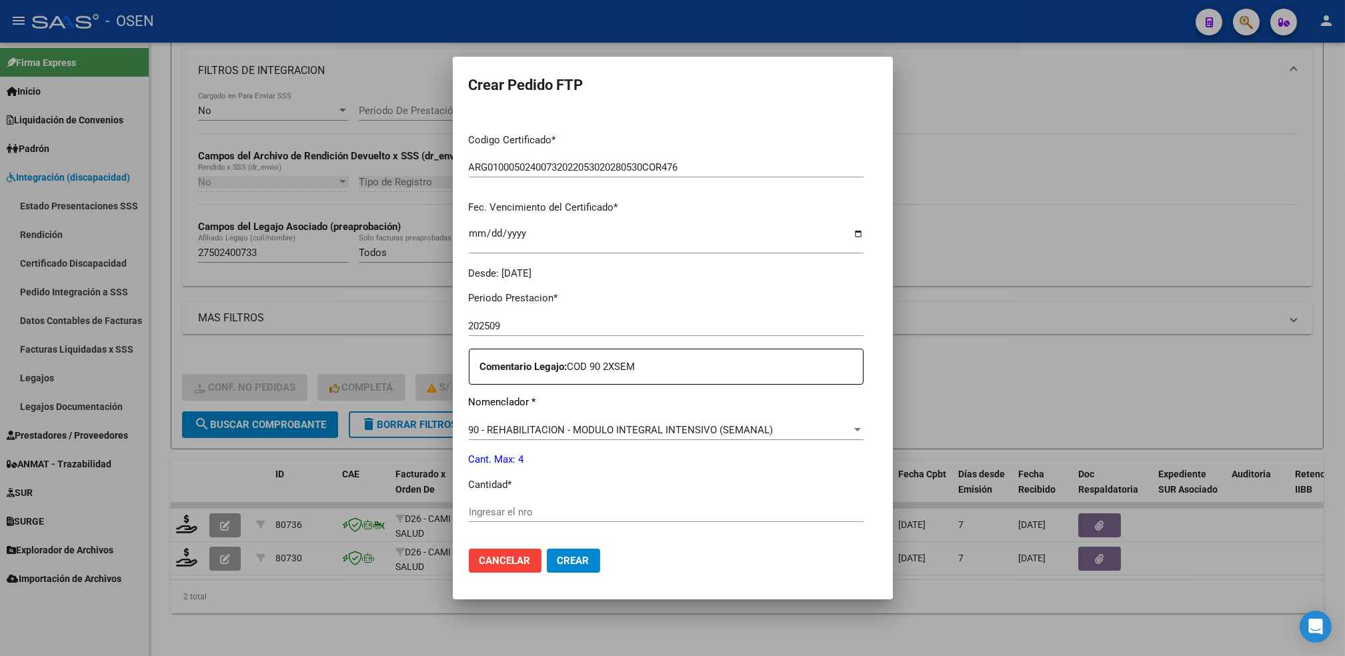
click at [469, 510] on input "Ingresar el nro" at bounding box center [666, 512] width 395 height 12
click at [547, 549] on button "Crear" at bounding box center [573, 561] width 53 height 24
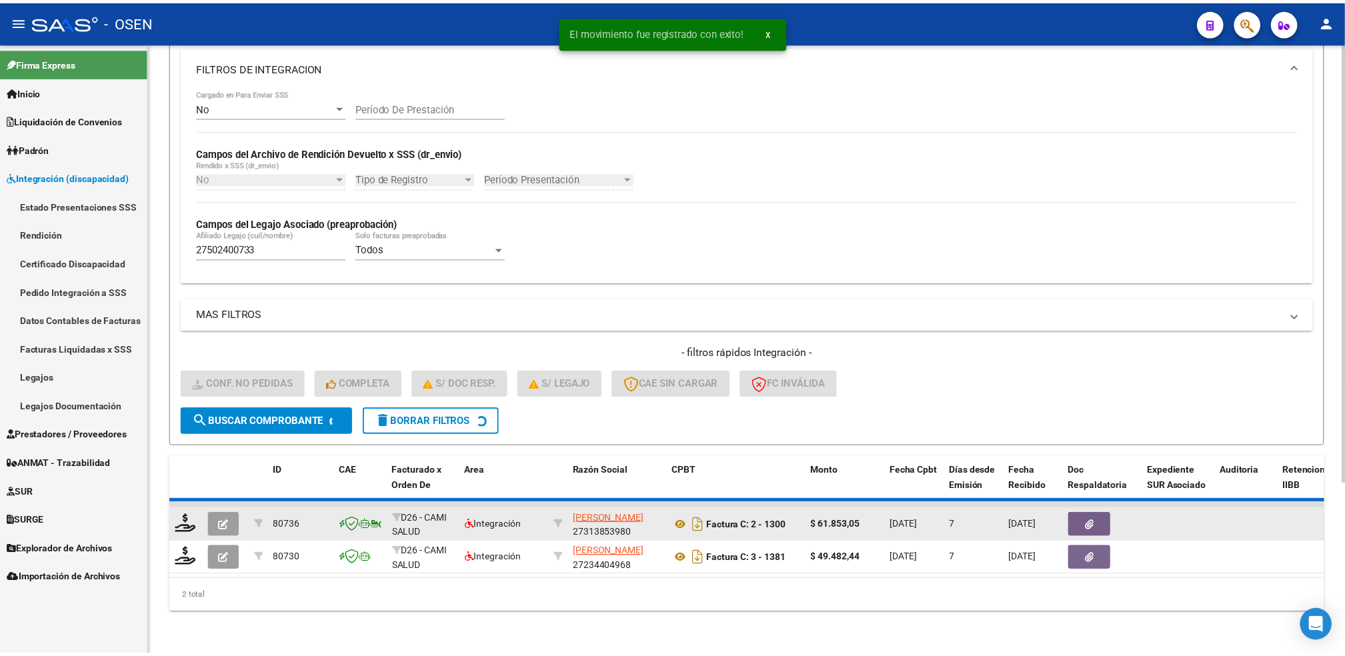
scroll to position [203, 0]
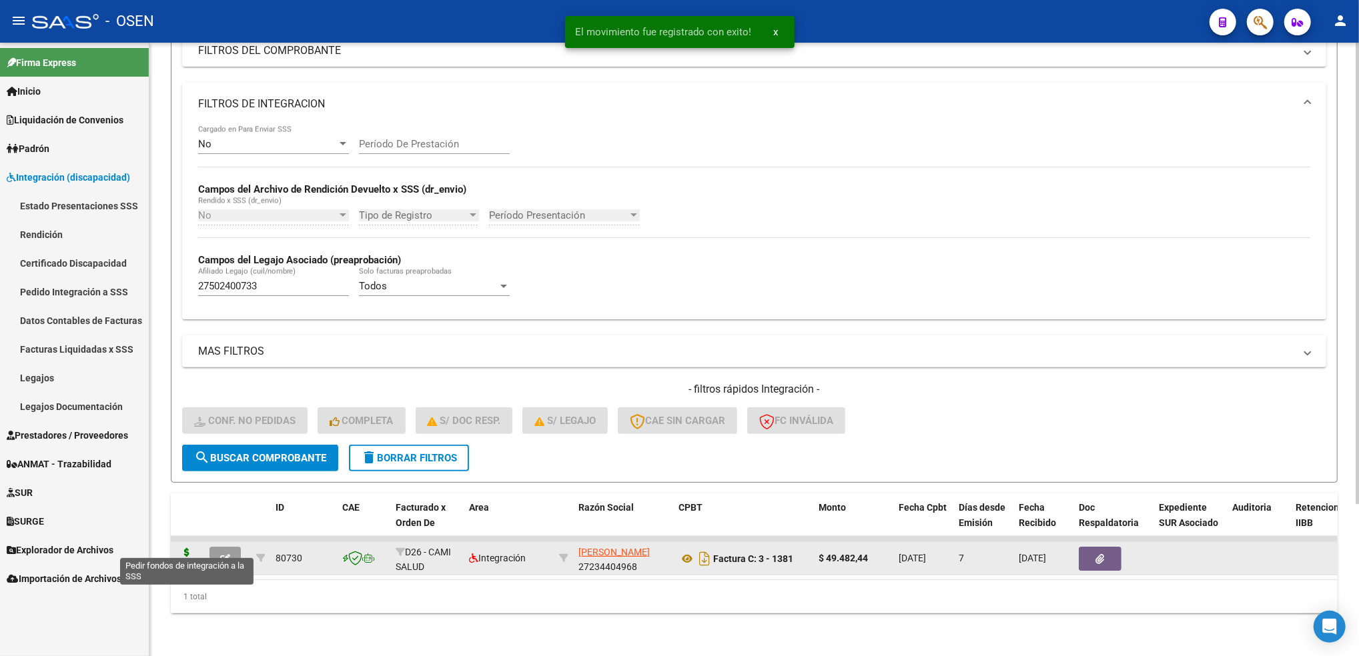
click at [189, 548] on icon at bounding box center [186, 557] width 21 height 19
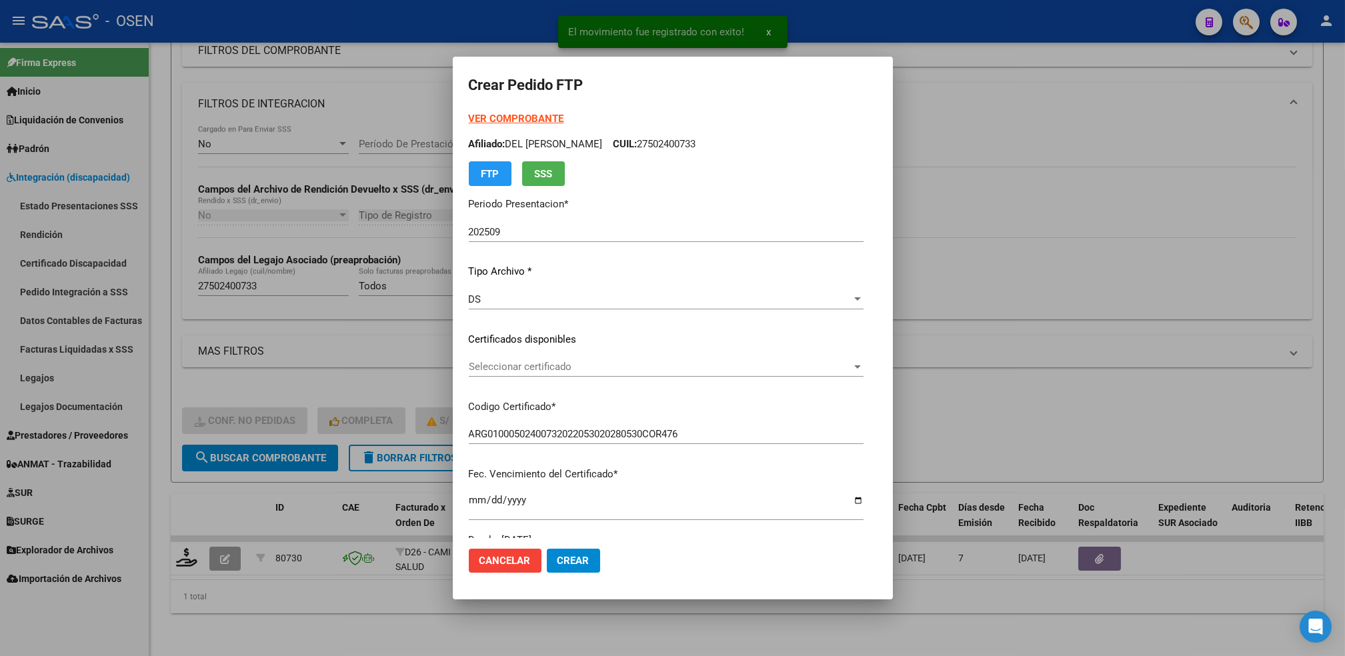
click at [515, 357] on div "Seleccionar certificado Seleccionar certificado" at bounding box center [666, 367] width 395 height 20
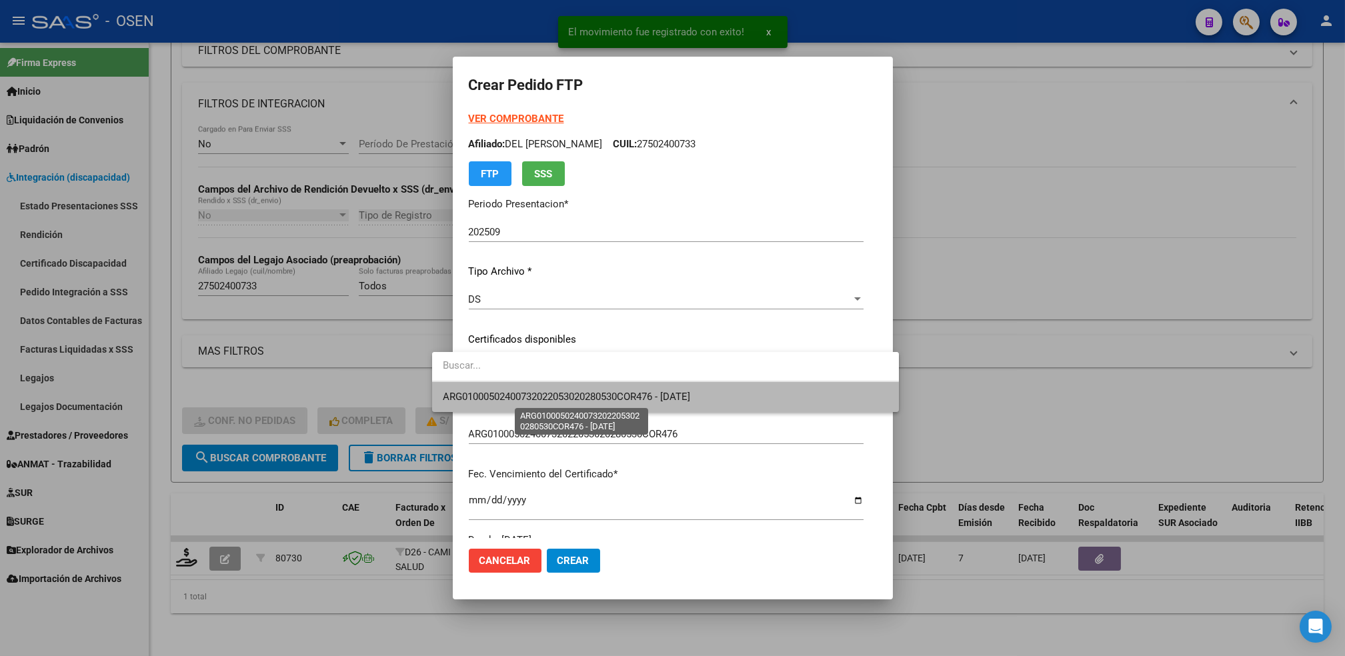
click at [510, 399] on span "ARG01000502400732022053020280530COR476 - 2028-05-30" at bounding box center [566, 397] width 247 height 12
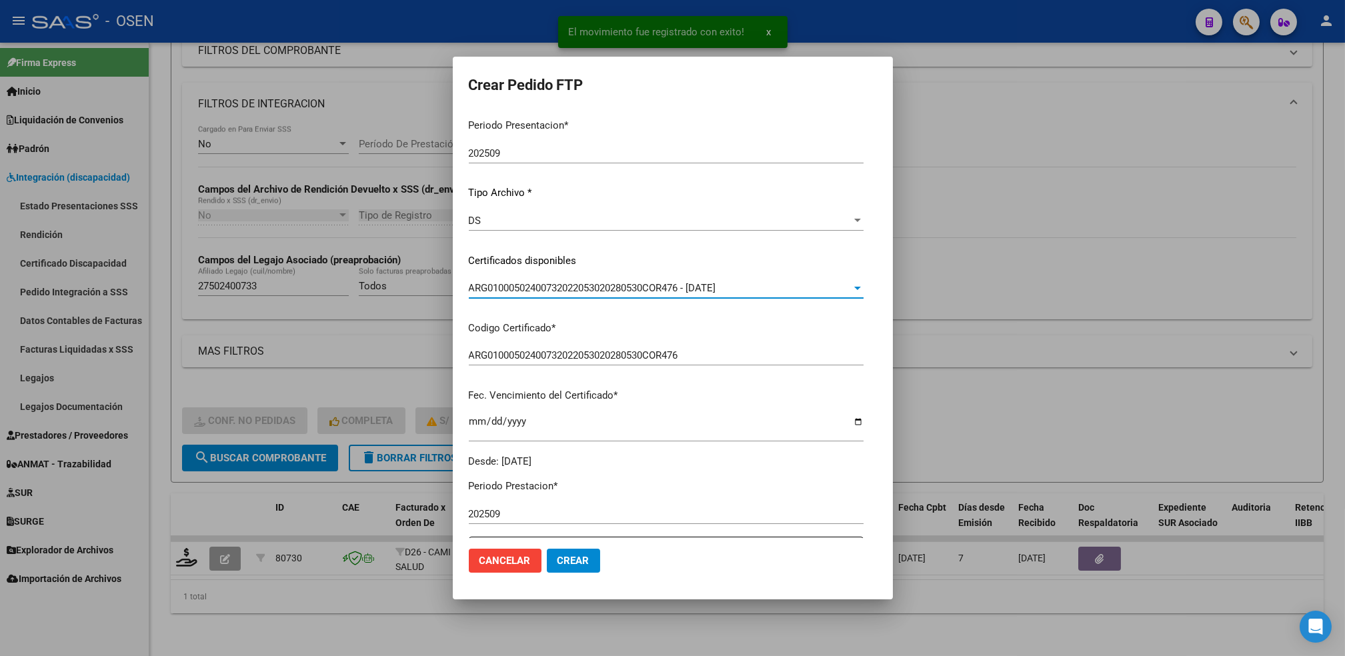
scroll to position [267, 0]
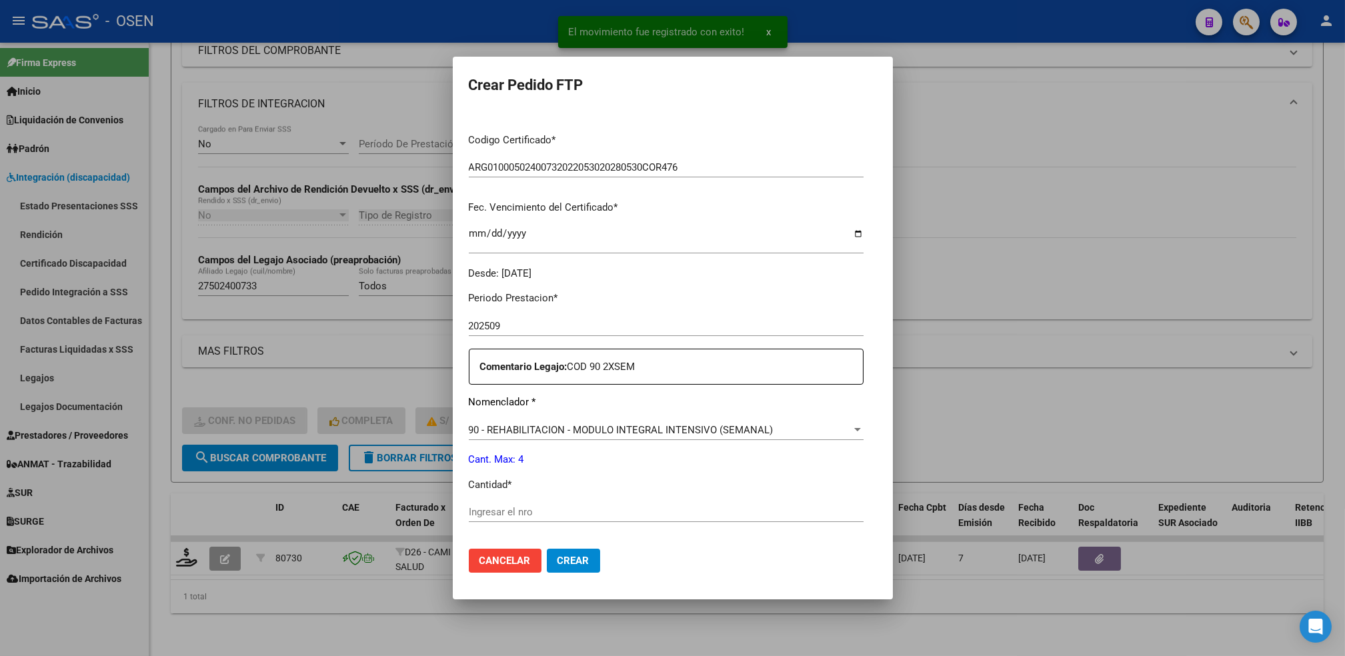
click at [473, 501] on div "Periodo Prestacion * 202509 Ingresar el Periodo Prestacion Comentario Legajo: C…" at bounding box center [666, 509] width 395 height 457
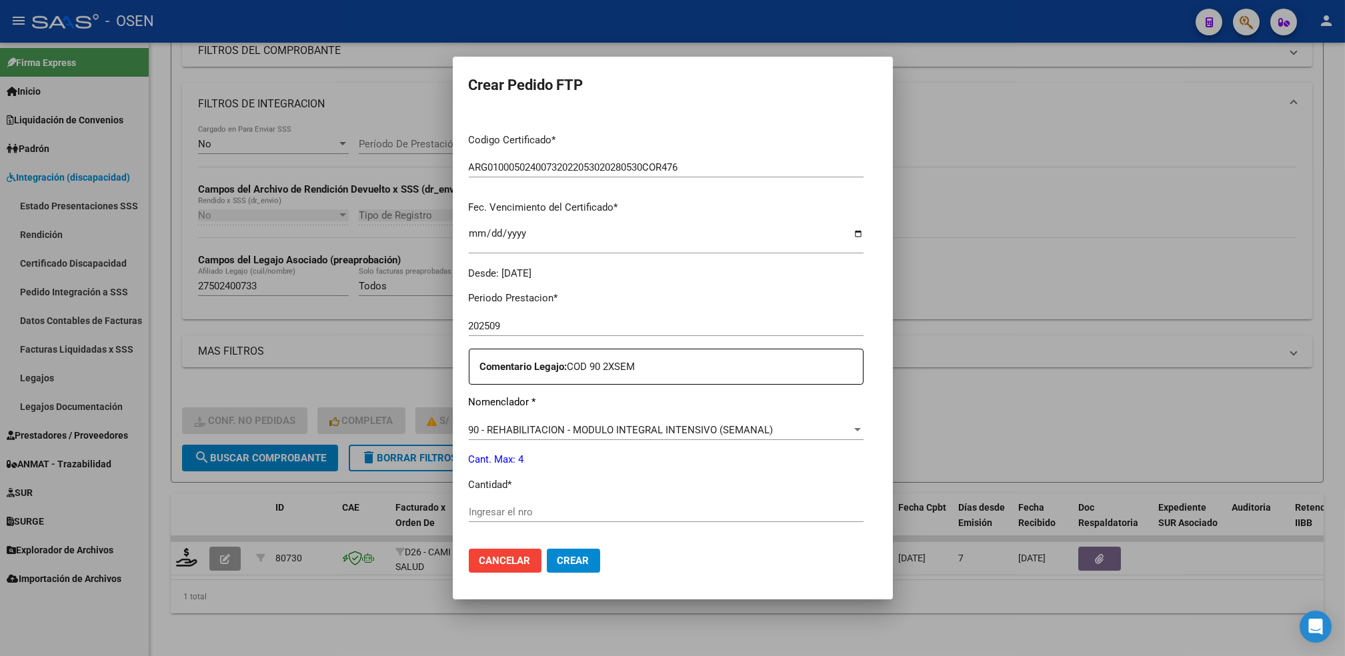
click at [474, 514] on input "Ingresar el nro" at bounding box center [666, 512] width 395 height 12
click at [547, 549] on button "Crear" at bounding box center [573, 561] width 53 height 24
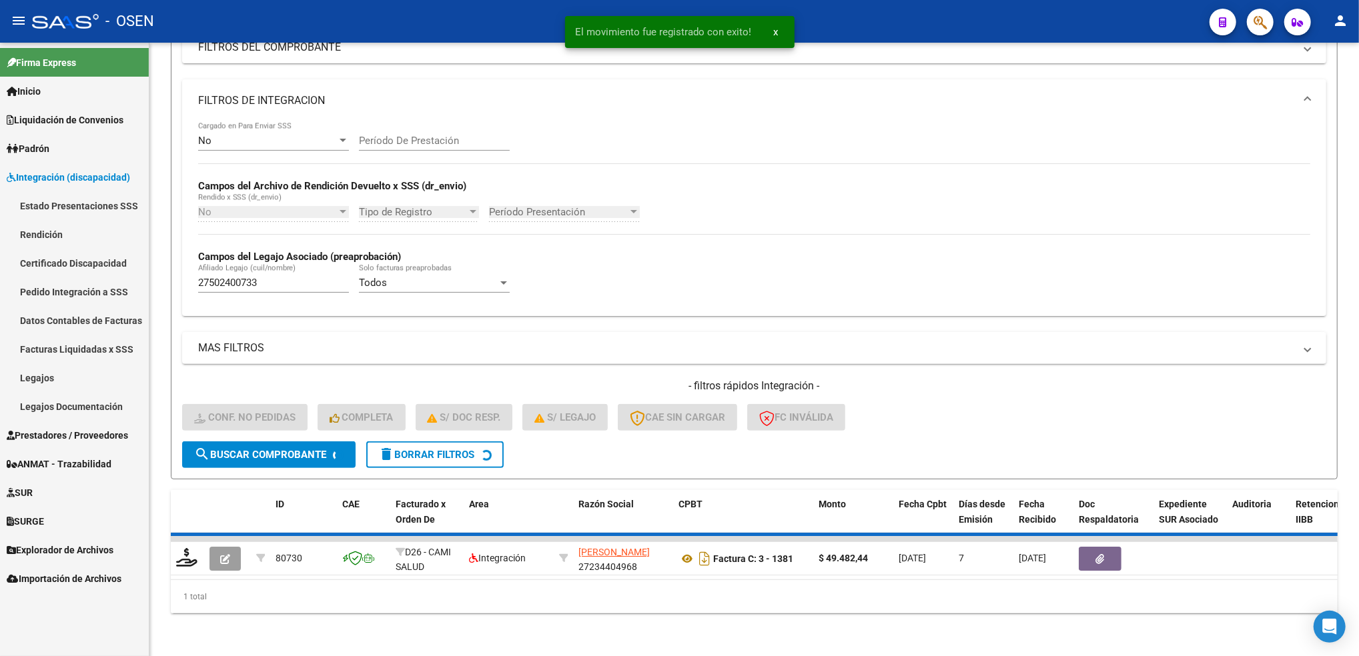
scroll to position [178, 0]
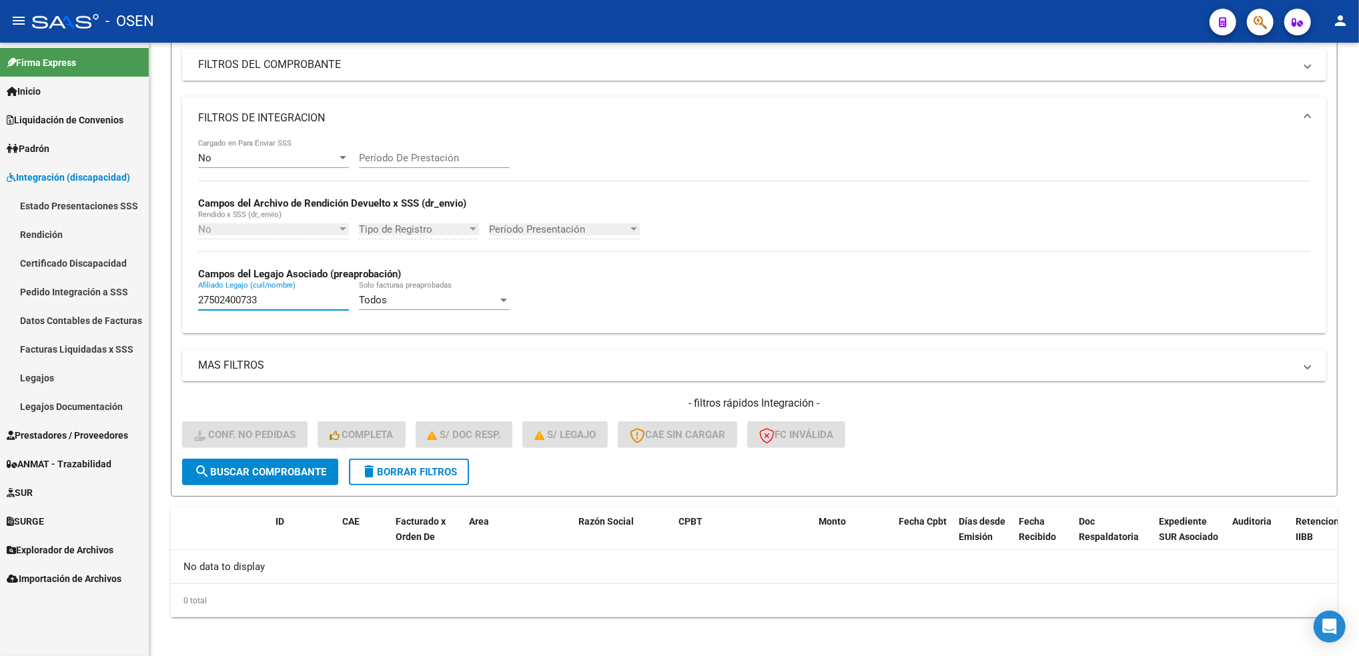
drag, startPoint x: 265, startPoint y: 298, endPoint x: 89, endPoint y: 323, distance: 178.5
click at [89, 323] on mat-sidenav-container "Firma Express Inicio Calendario SSS Instructivos Contacto OS Liquidación de Con…" at bounding box center [679, 350] width 1359 height 614
click at [290, 470] on span "search Buscar Comprobante" at bounding box center [260, 472] width 132 height 12
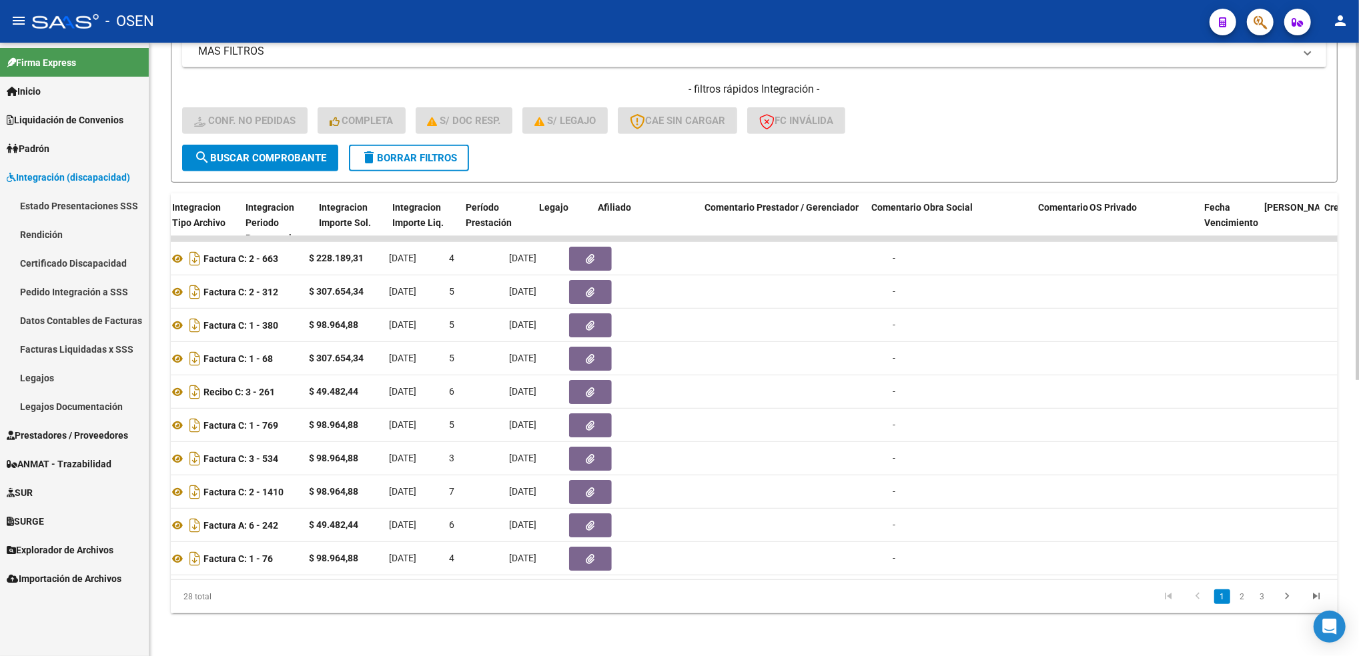
scroll to position [0, 1648]
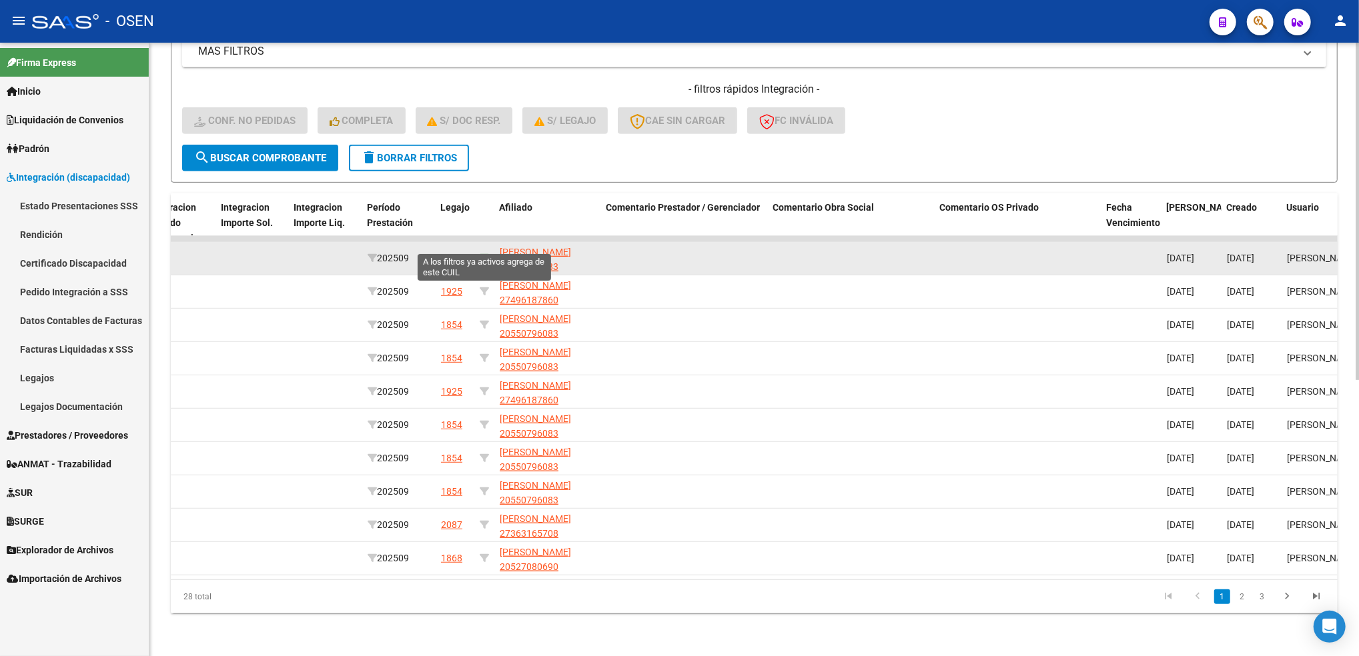
click at [482, 253] on icon at bounding box center [484, 257] width 9 height 9
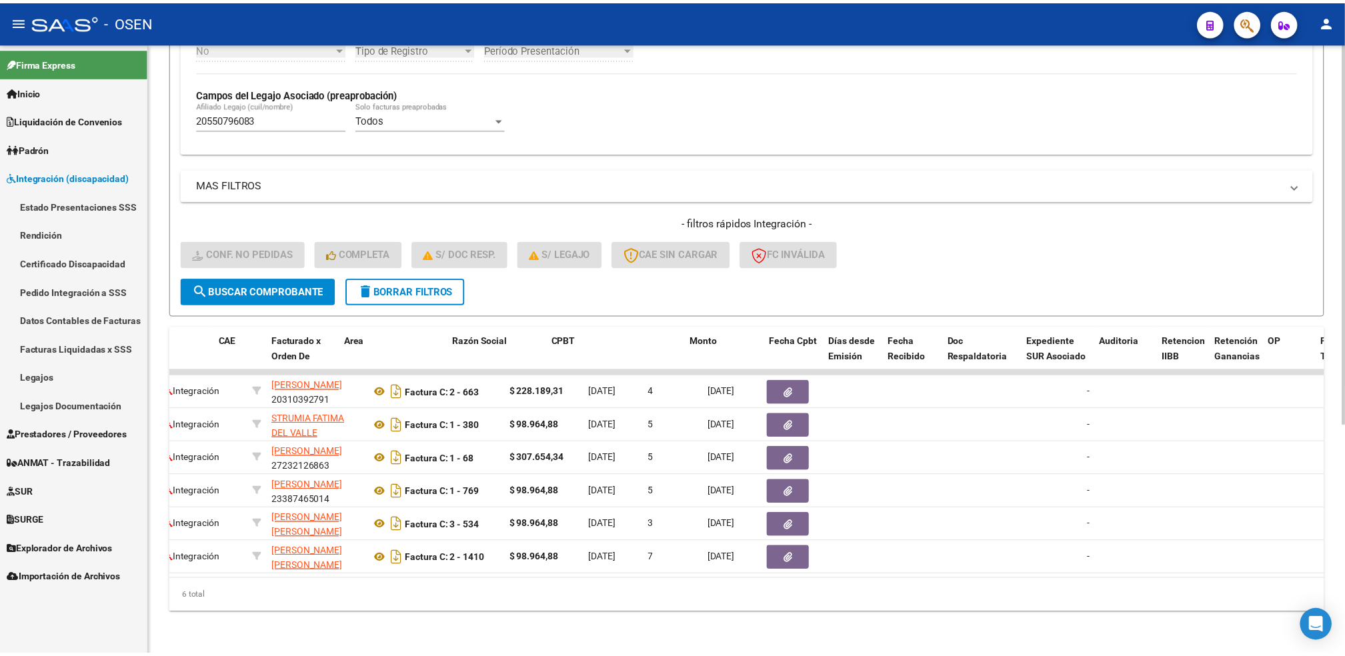
scroll to position [0, 0]
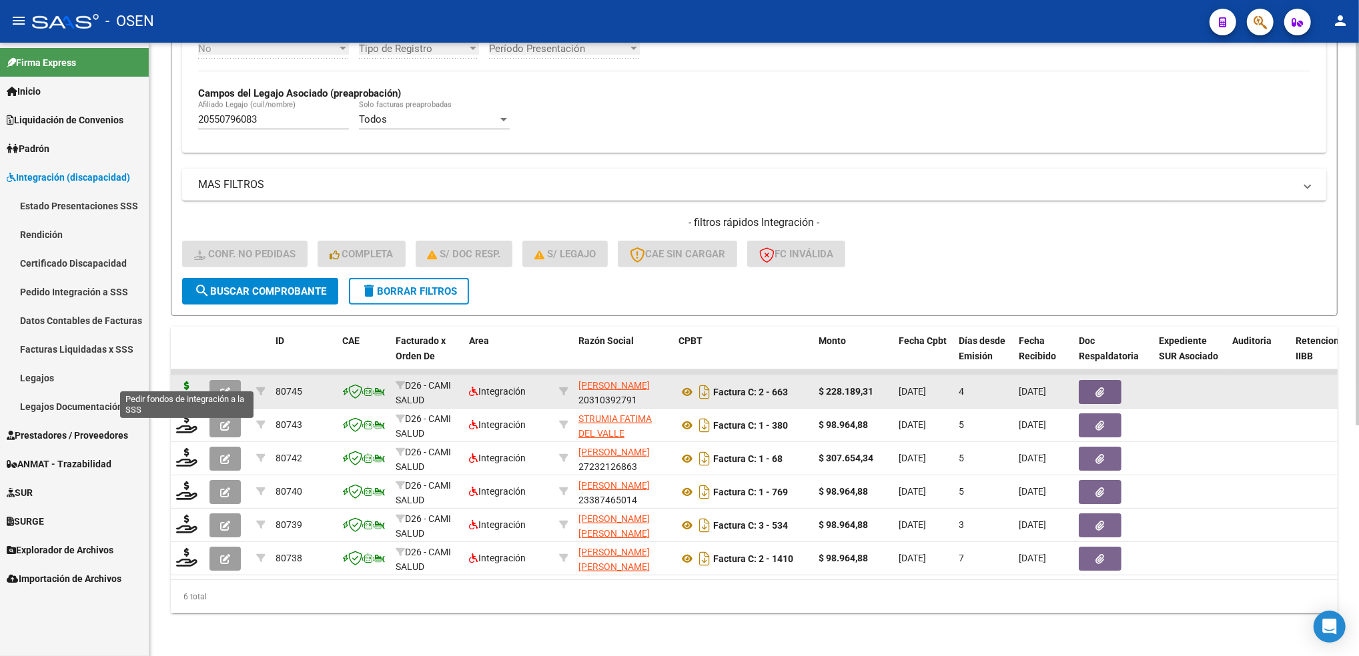
click at [190, 381] on icon at bounding box center [186, 390] width 21 height 19
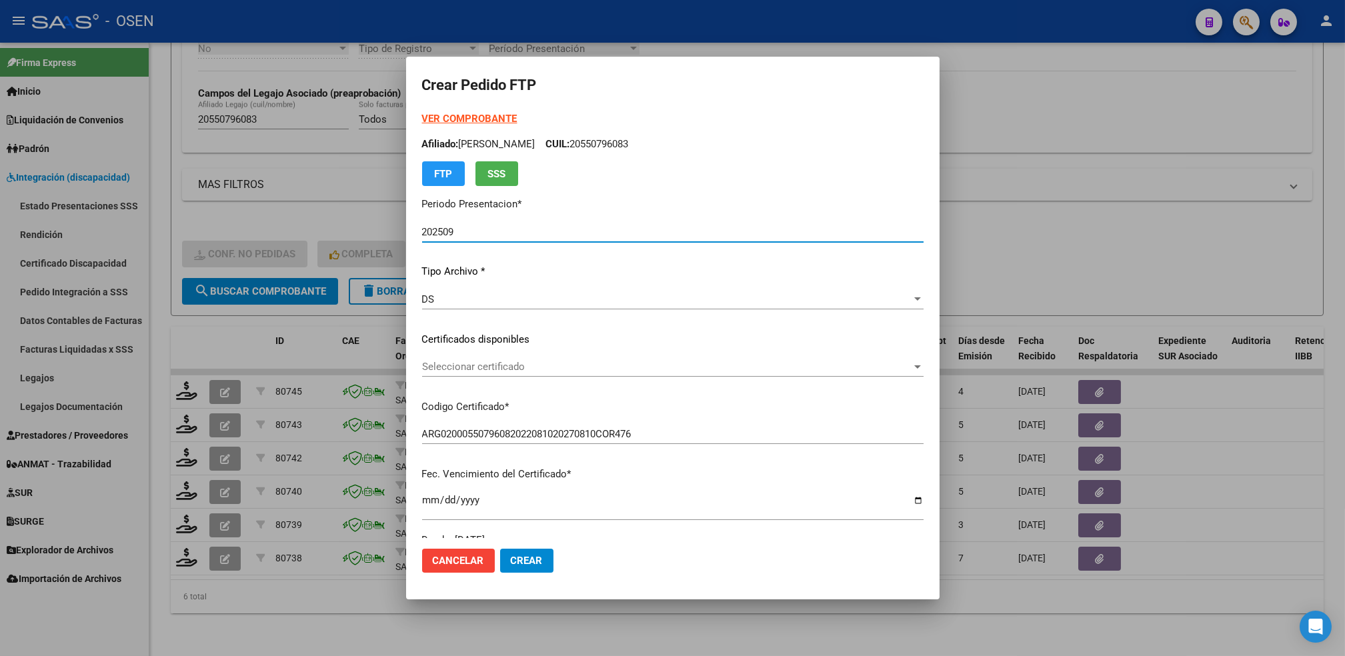
click at [528, 359] on div "Seleccionar certificado Seleccionar certificado" at bounding box center [673, 367] width 502 height 20
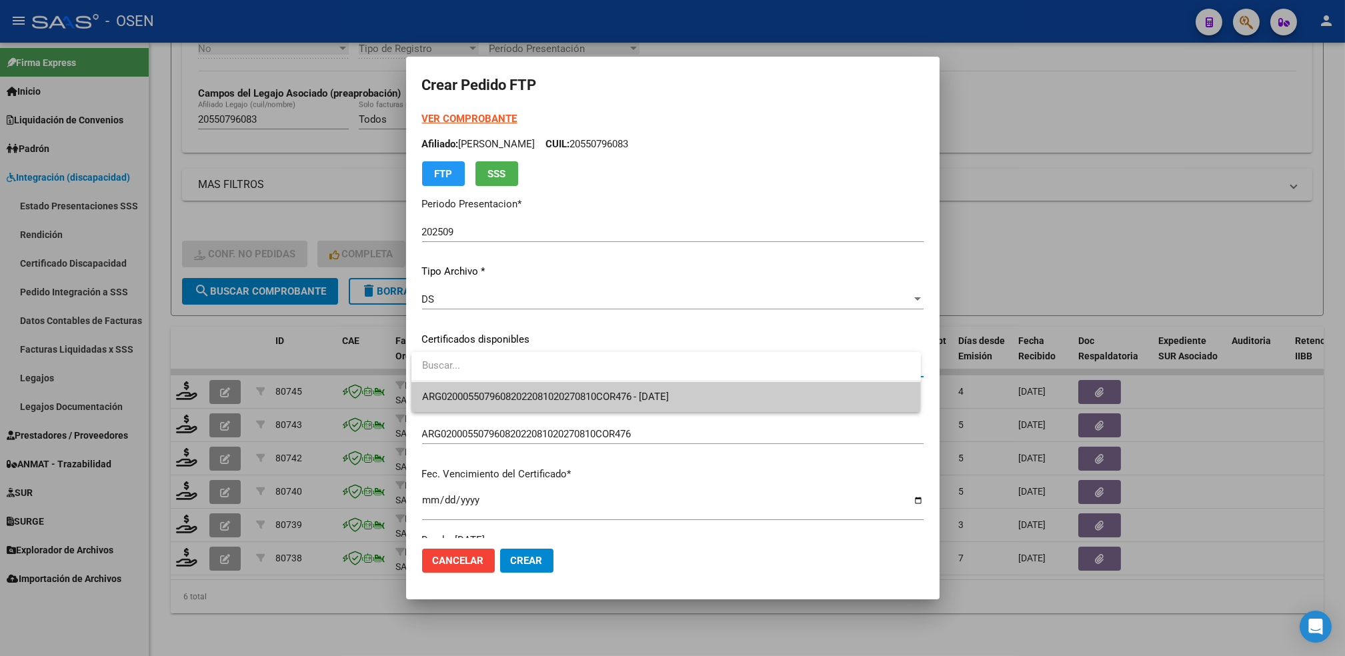
drag, startPoint x: 528, startPoint y: 359, endPoint x: 527, endPoint y: 382, distance: 22.7
click at [527, 382] on div "ARG02000550796082022081020270810COR476 - 2027-08-10" at bounding box center [667, 382] width 510 height 60
click at [531, 391] on span "ARG02000550796082022081020270810COR476 - 2027-08-10" at bounding box center [545, 397] width 247 height 12
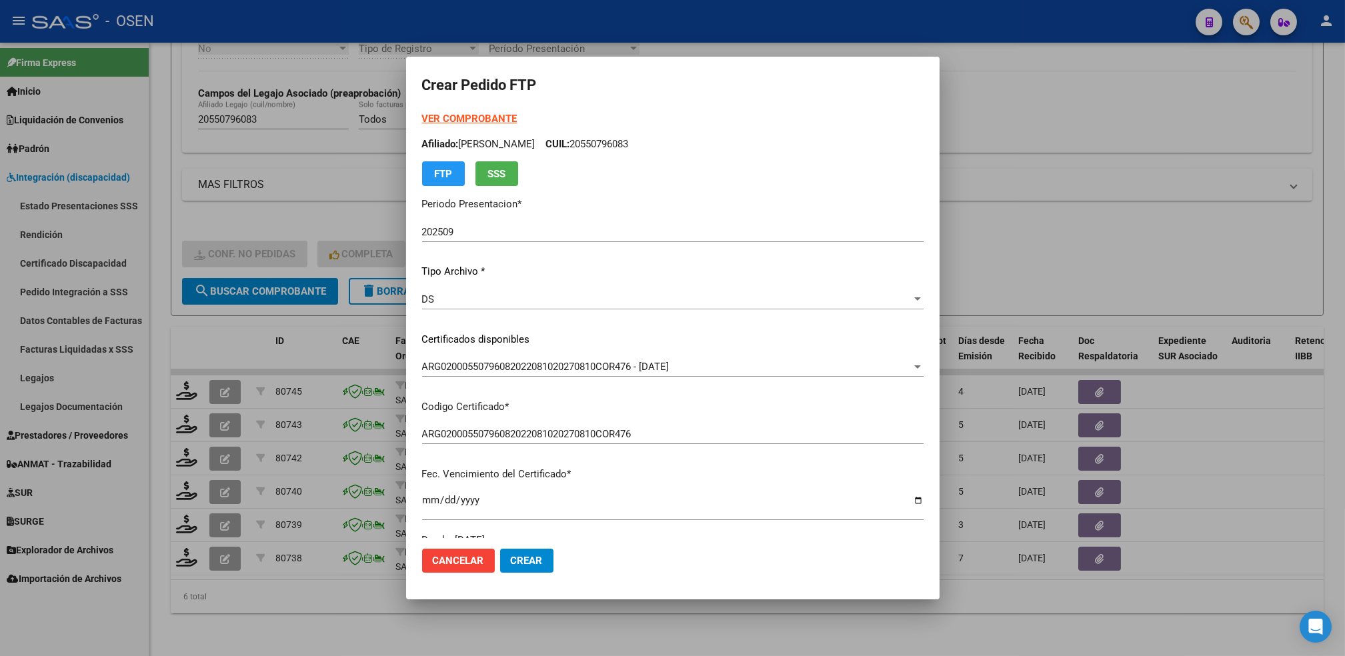
click at [482, 112] on div "VER COMPROBANTE ARCA Padrón Afiliado: TABORDA DANTE BENJAMIN CUIL: 20550796083 …" at bounding box center [673, 148] width 502 height 75
click at [472, 116] on strong "VER COMPROBANTE" at bounding box center [469, 119] width 95 height 12
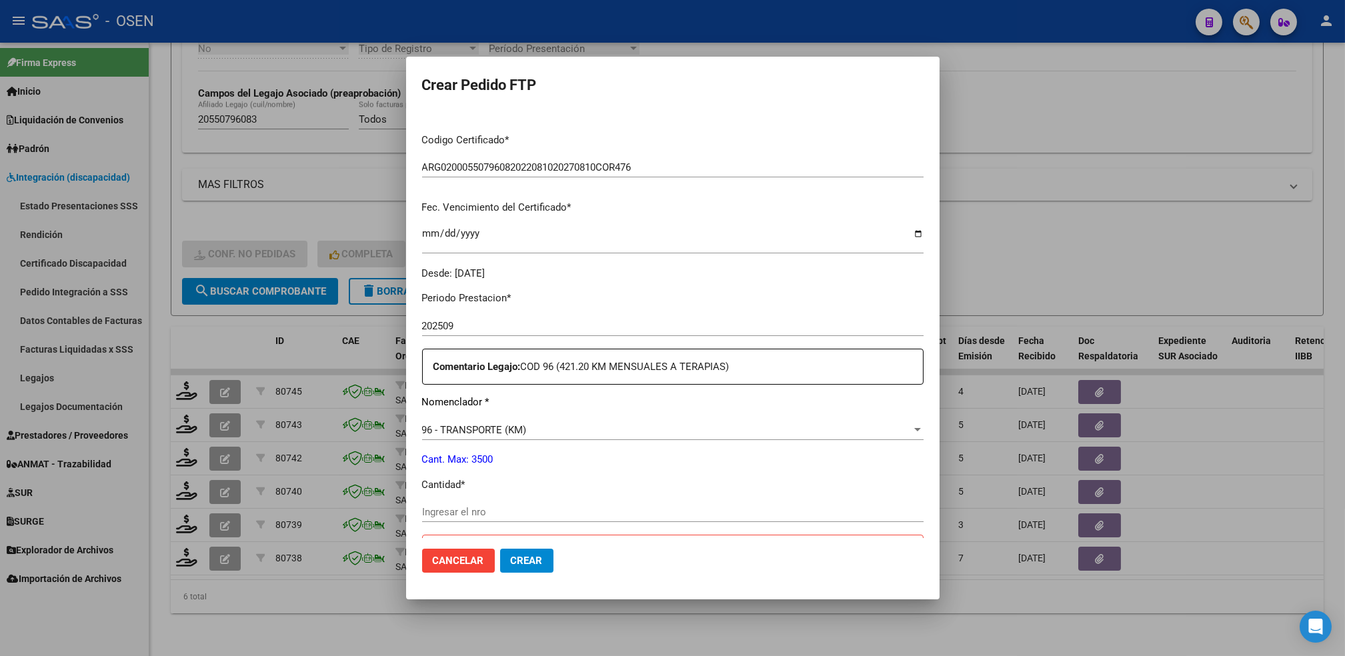
scroll to position [444, 0]
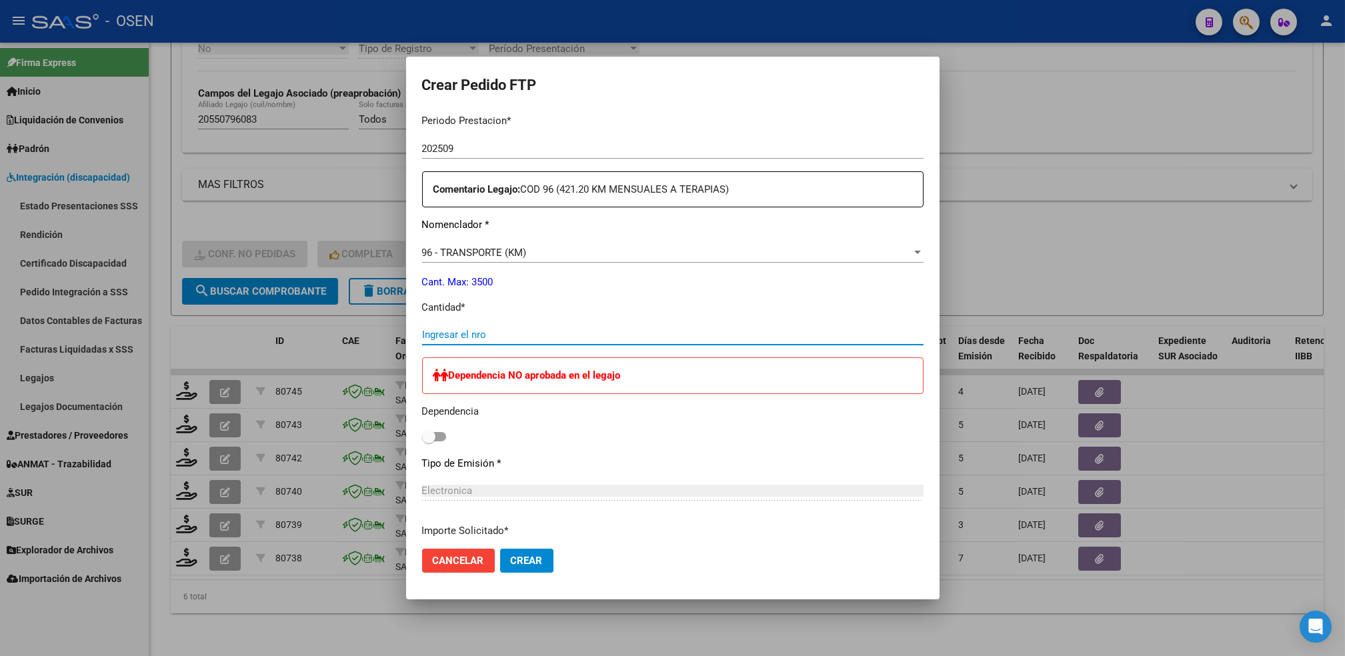
click at [498, 339] on input "Ingresar el nro" at bounding box center [673, 335] width 502 height 12
click at [552, 554] on button "Crear" at bounding box center [526, 561] width 53 height 24
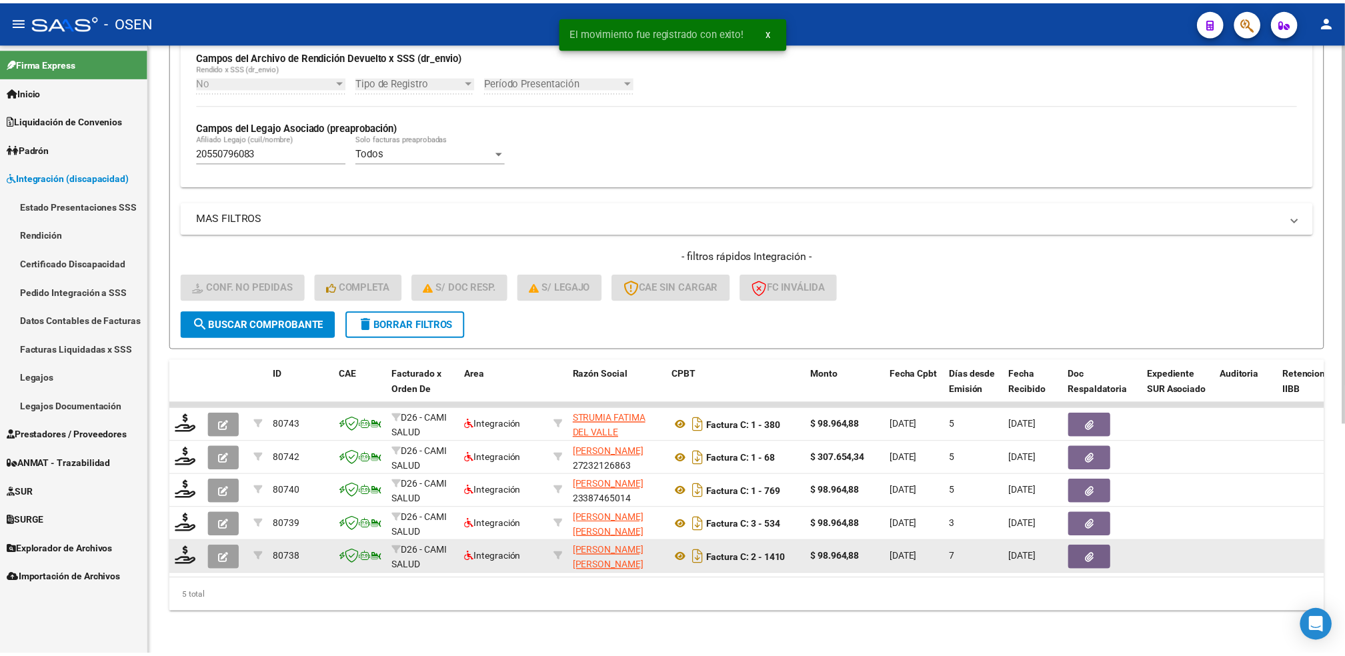
scroll to position [335, 0]
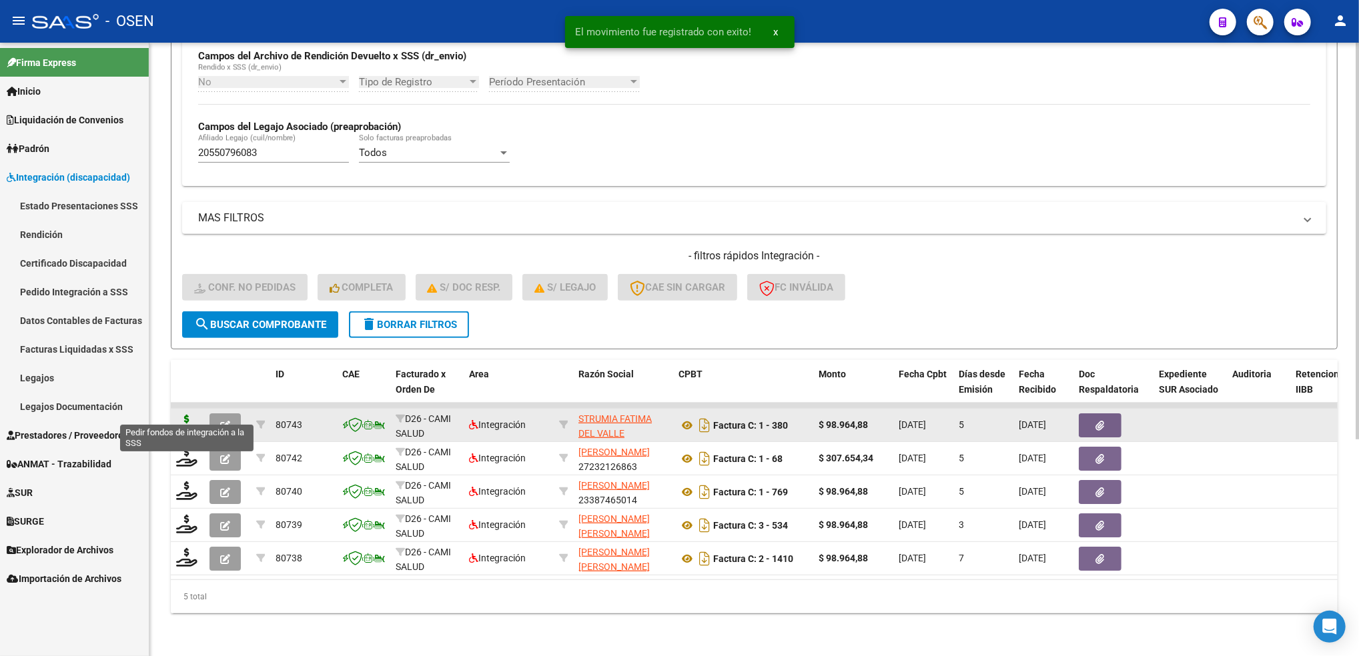
click at [181, 415] on icon at bounding box center [186, 424] width 21 height 19
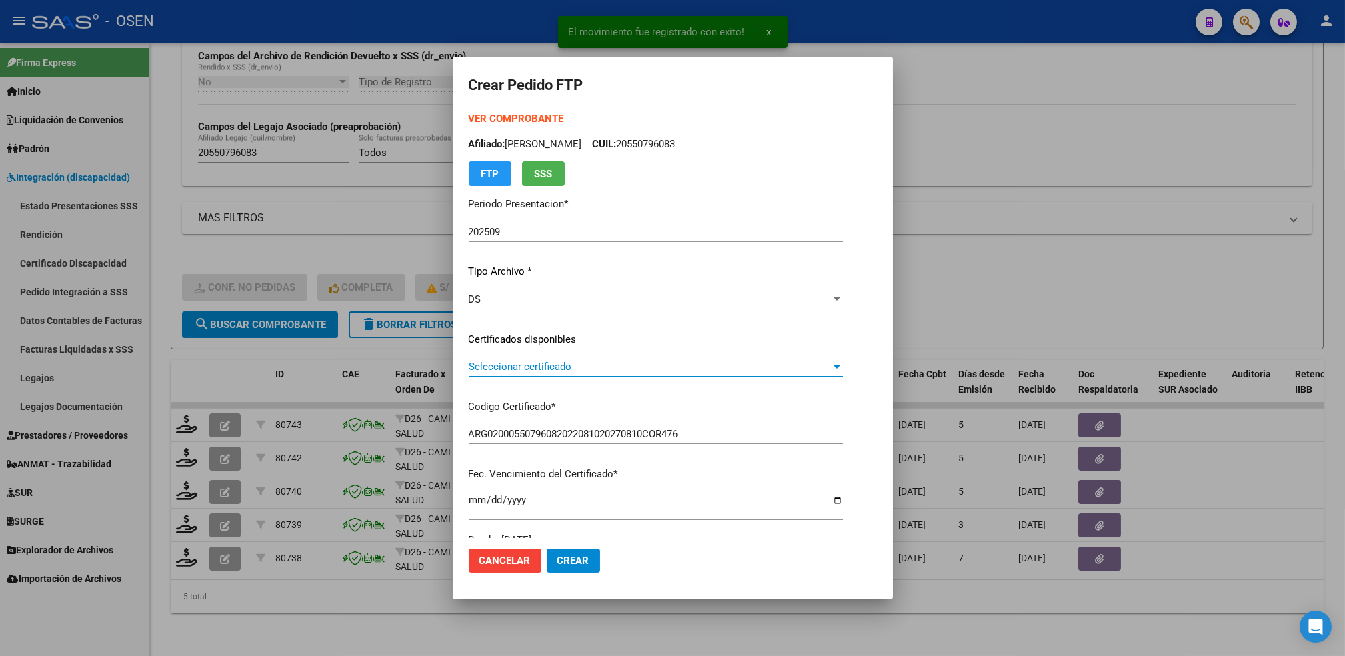
click at [519, 367] on span "Seleccionar certificado" at bounding box center [650, 367] width 362 height 12
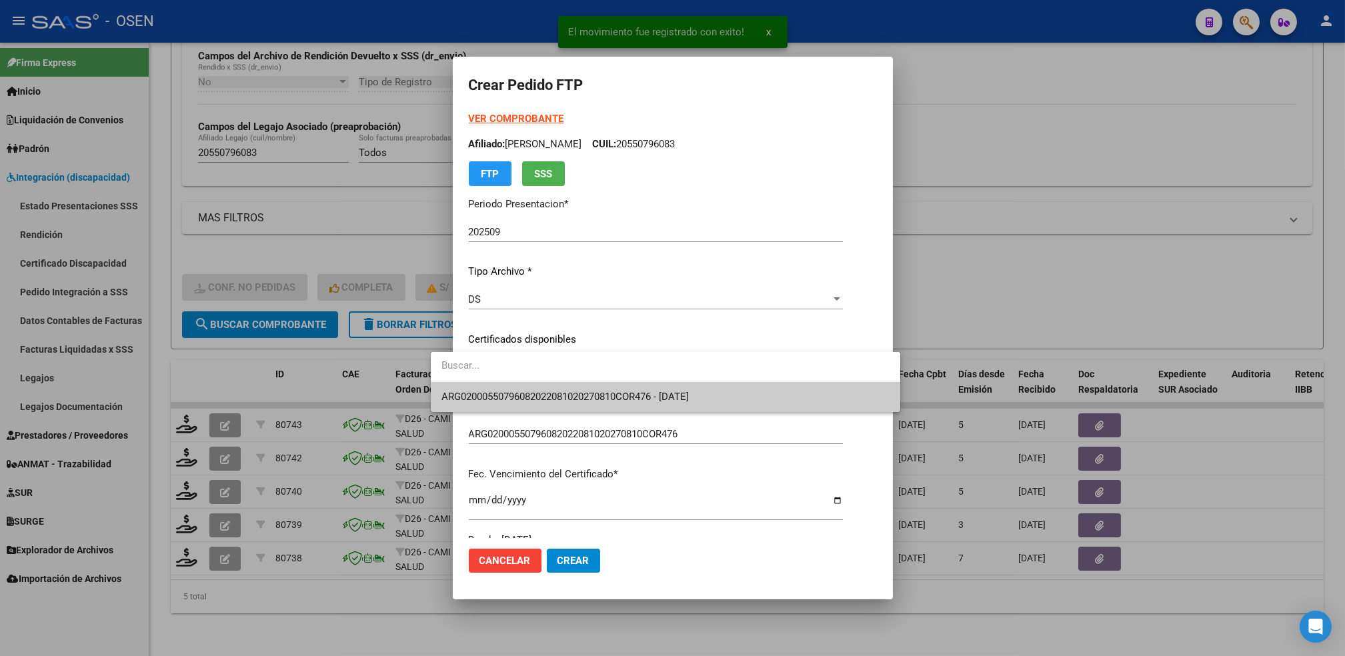
click at [531, 389] on span "ARG02000550796082022081020270810COR476 - 2027-08-10" at bounding box center [666, 397] width 448 height 30
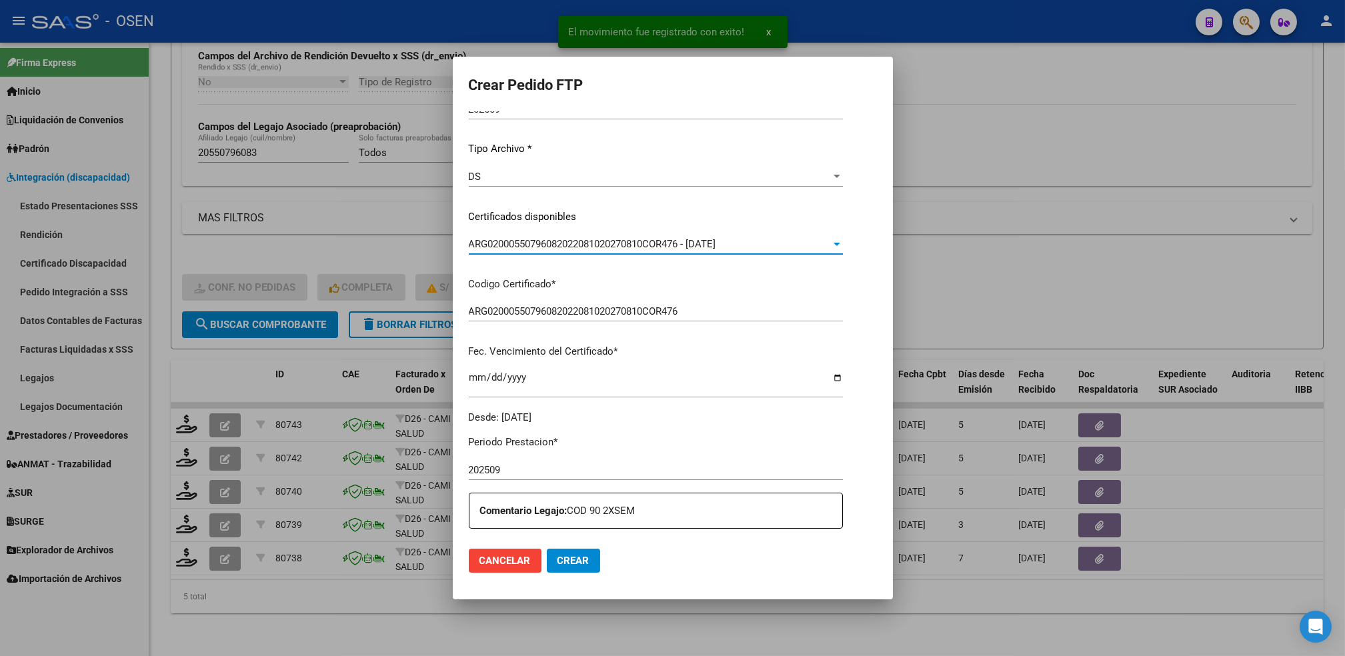
scroll to position [267, 0]
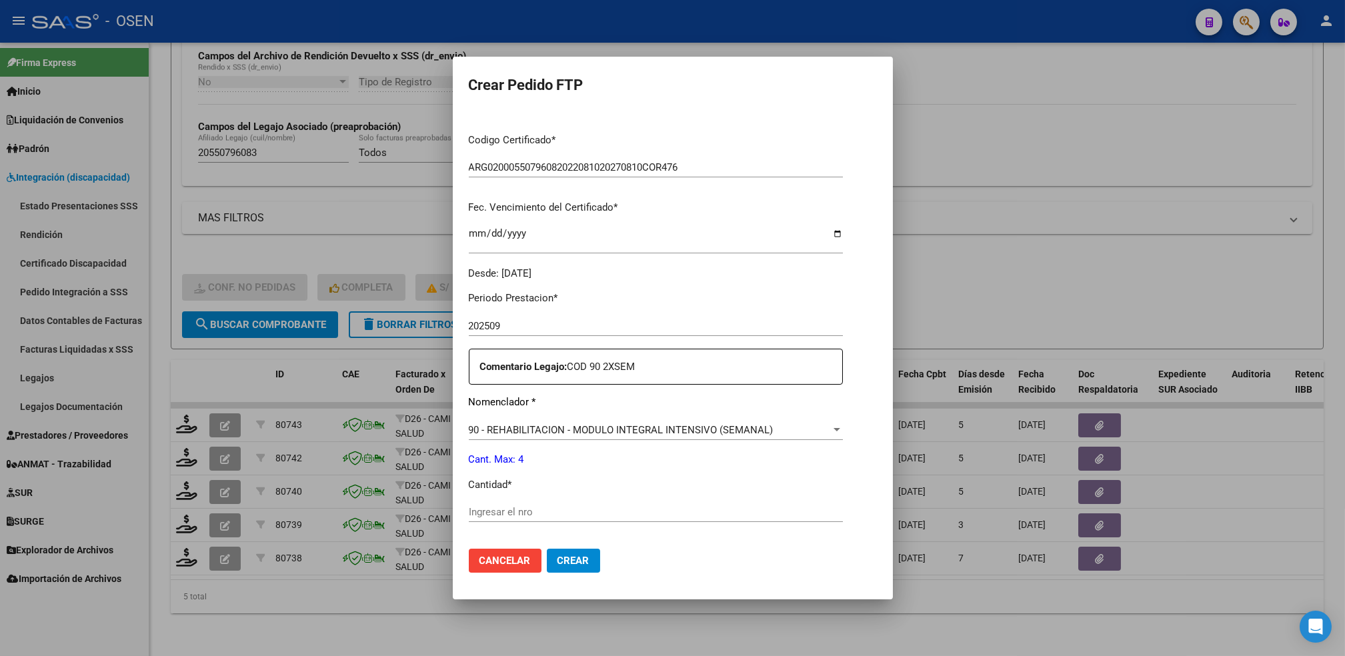
click at [476, 516] on input "Ingresar el nro" at bounding box center [656, 512] width 374 height 12
click at [558, 564] on span "Crear" at bounding box center [574, 561] width 32 height 12
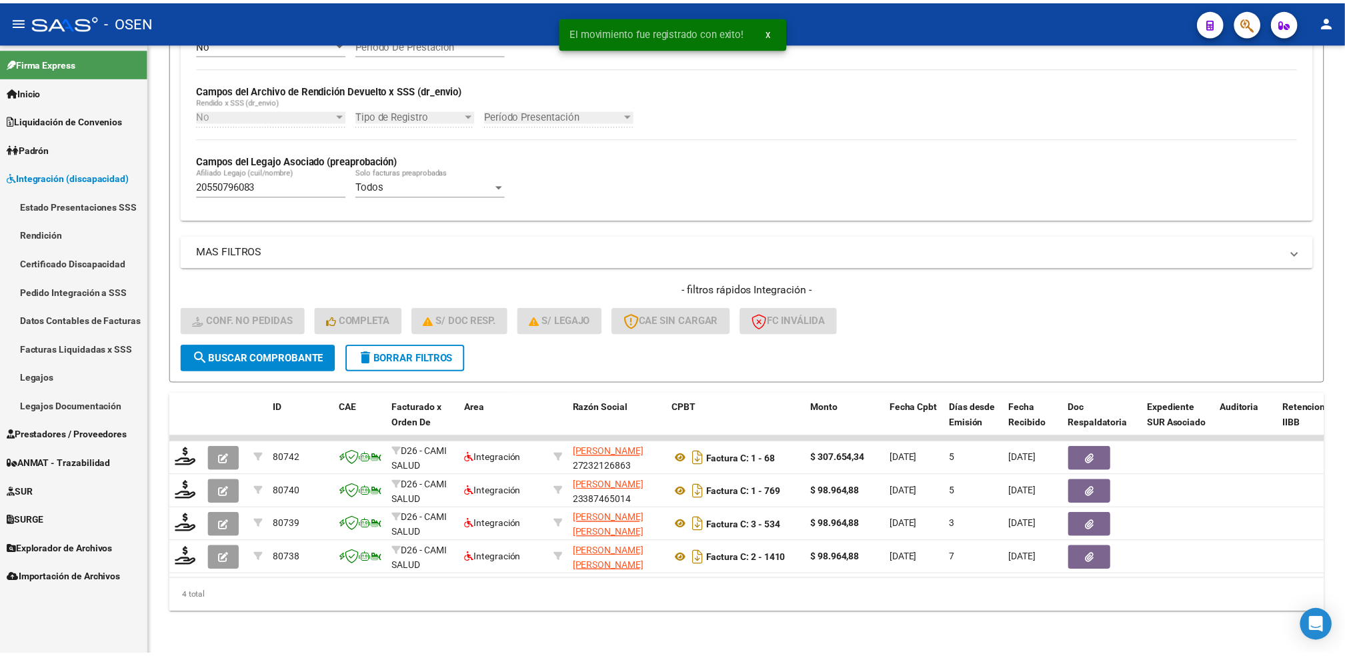
scroll to position [302, 0]
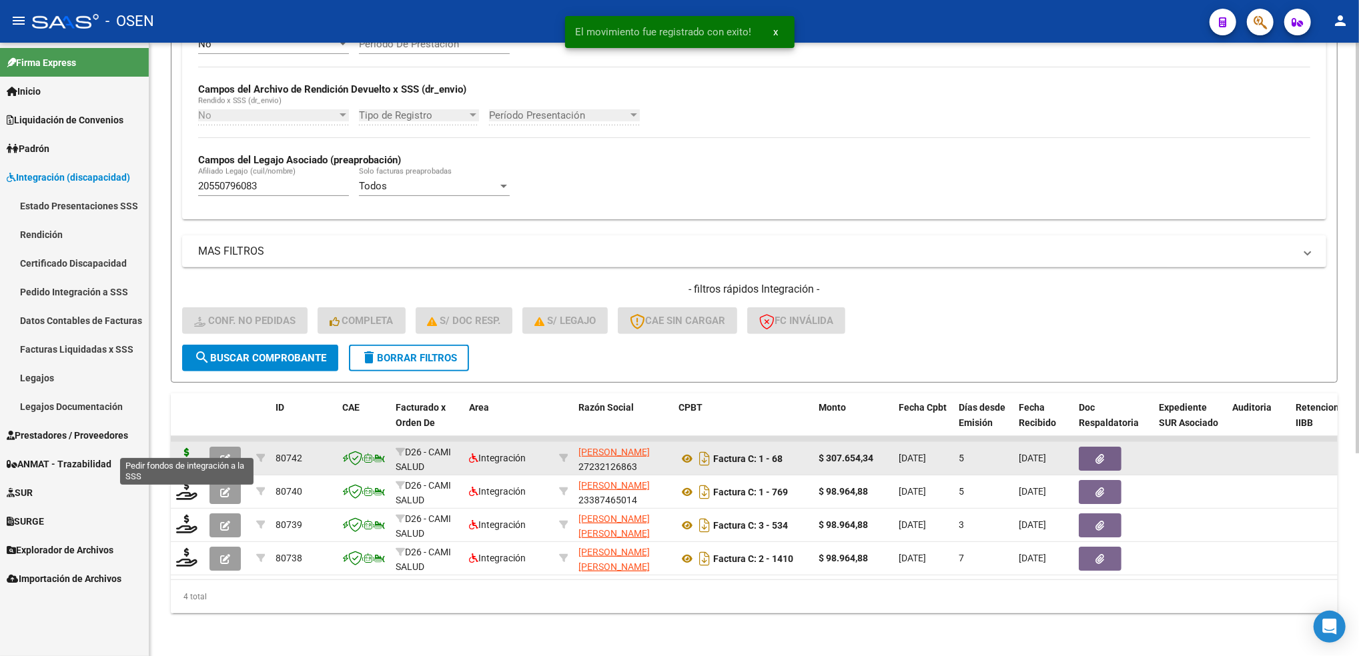
click at [180, 451] on icon at bounding box center [186, 457] width 21 height 19
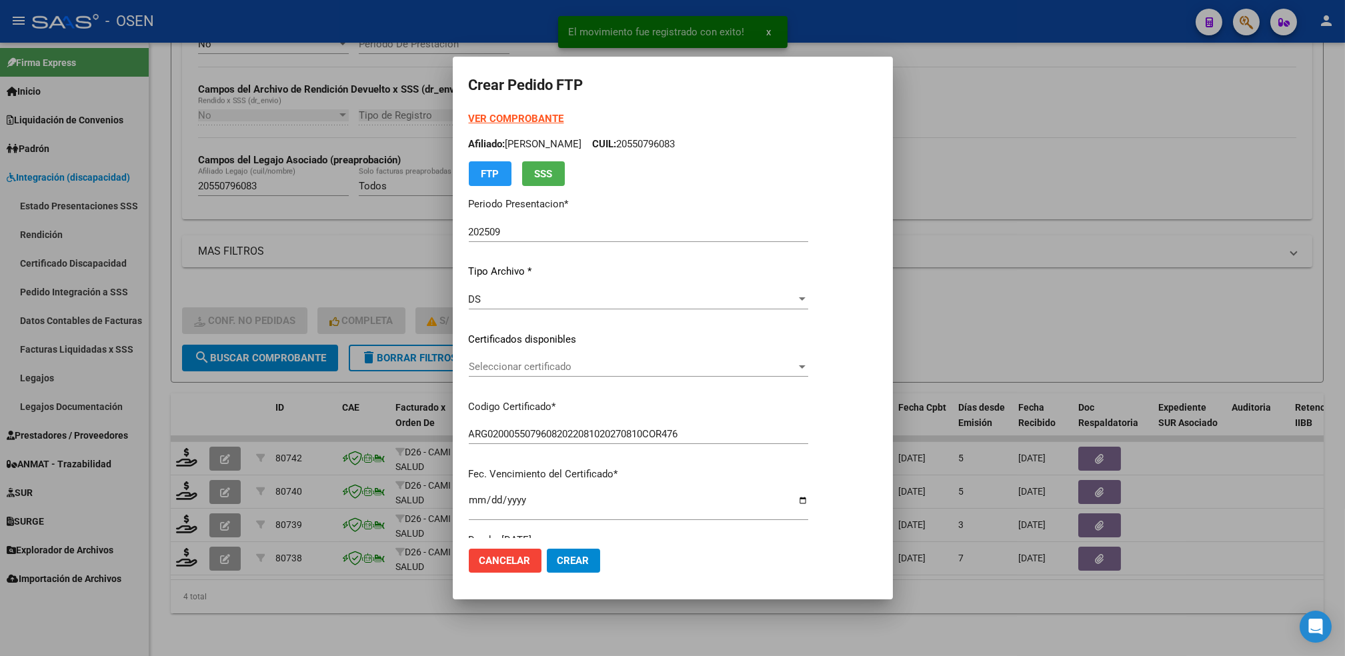
click at [534, 376] on div "Seleccionar certificado Seleccionar certificado" at bounding box center [638, 373] width 339 height 33
click at [537, 367] on span "Seleccionar certificado" at bounding box center [632, 367] width 327 height 12
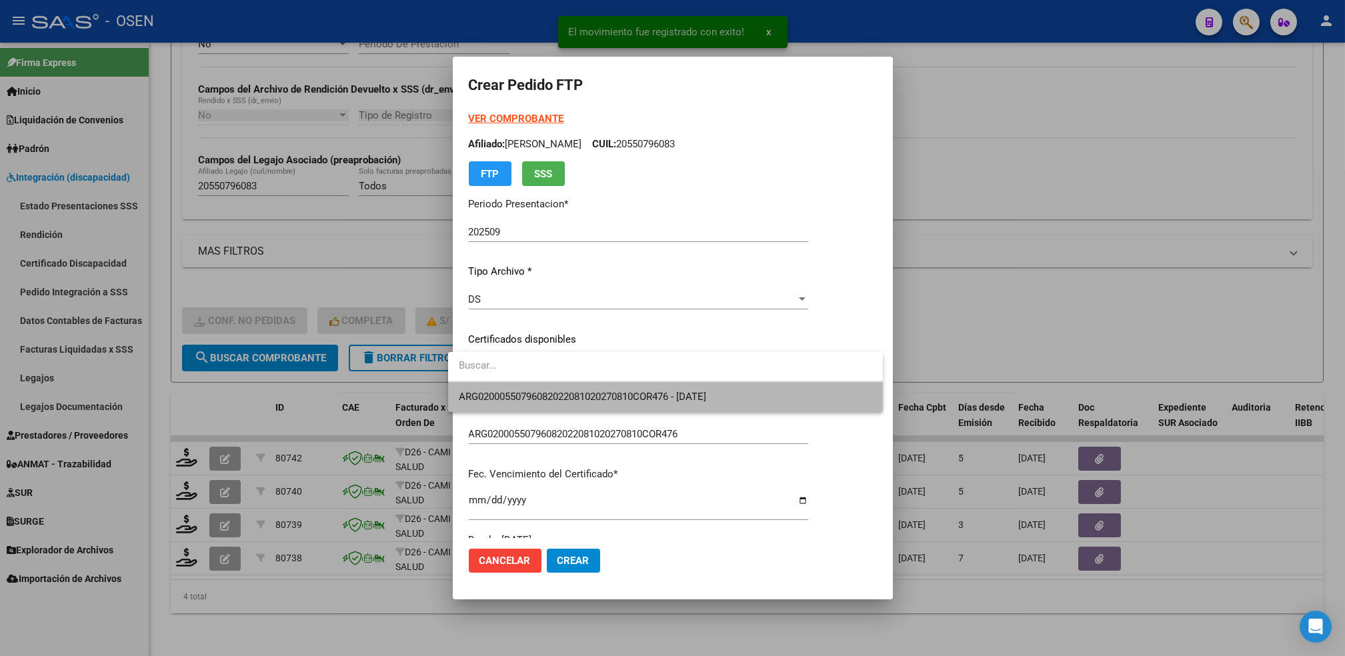
click at [543, 387] on span "ARG02000550796082022081020270810COR476 - 2027-08-10" at bounding box center [666, 397] width 414 height 30
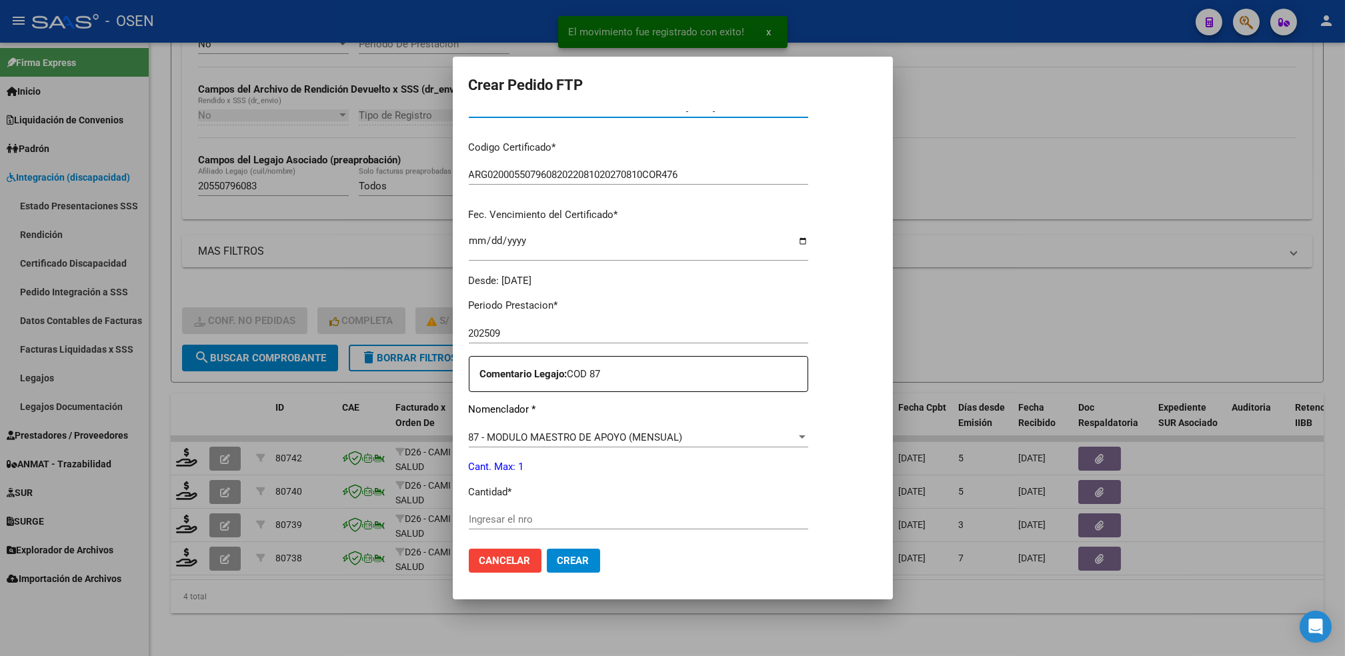
scroll to position [267, 0]
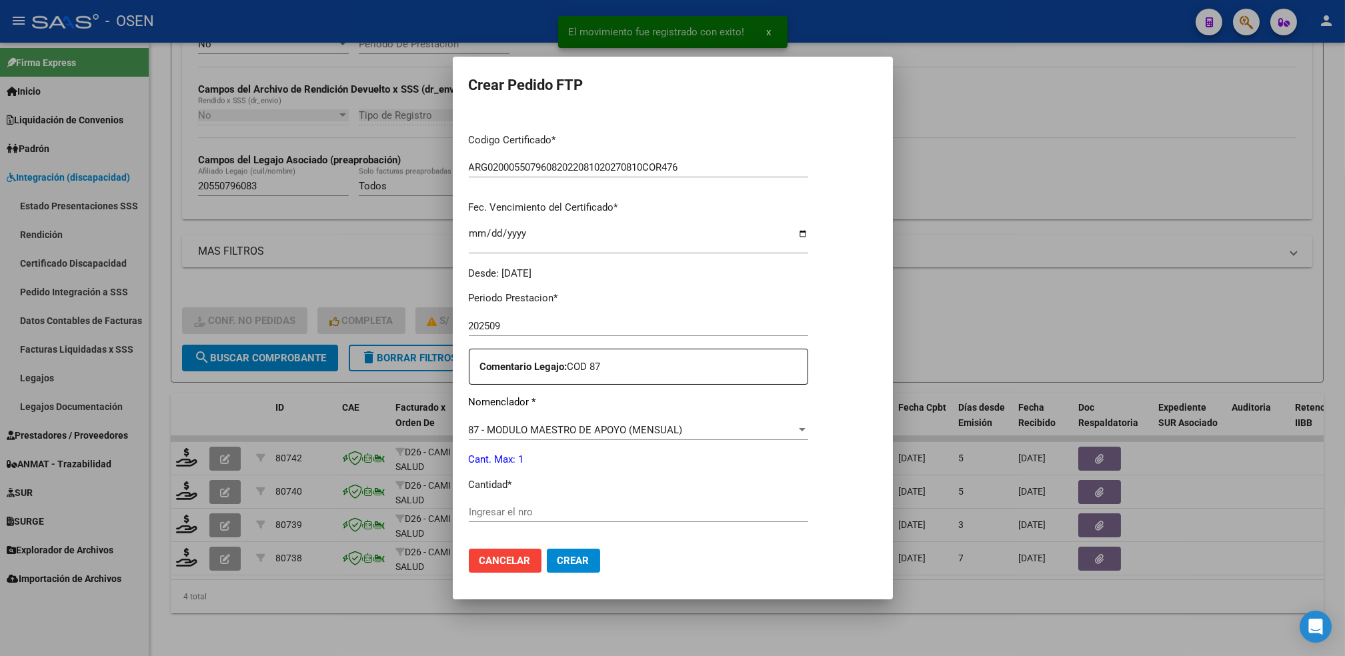
click at [478, 508] on input "Ingresar el nro" at bounding box center [638, 512] width 339 height 12
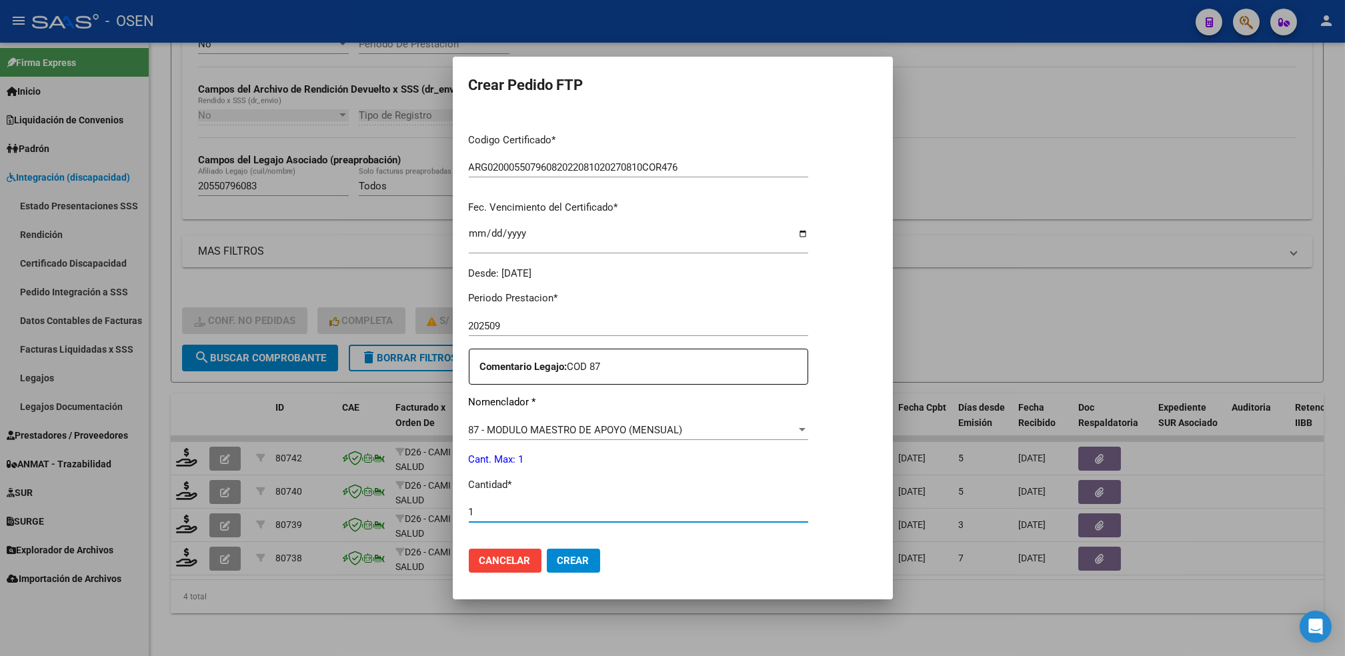
click at [547, 549] on button "Crear" at bounding box center [573, 561] width 53 height 24
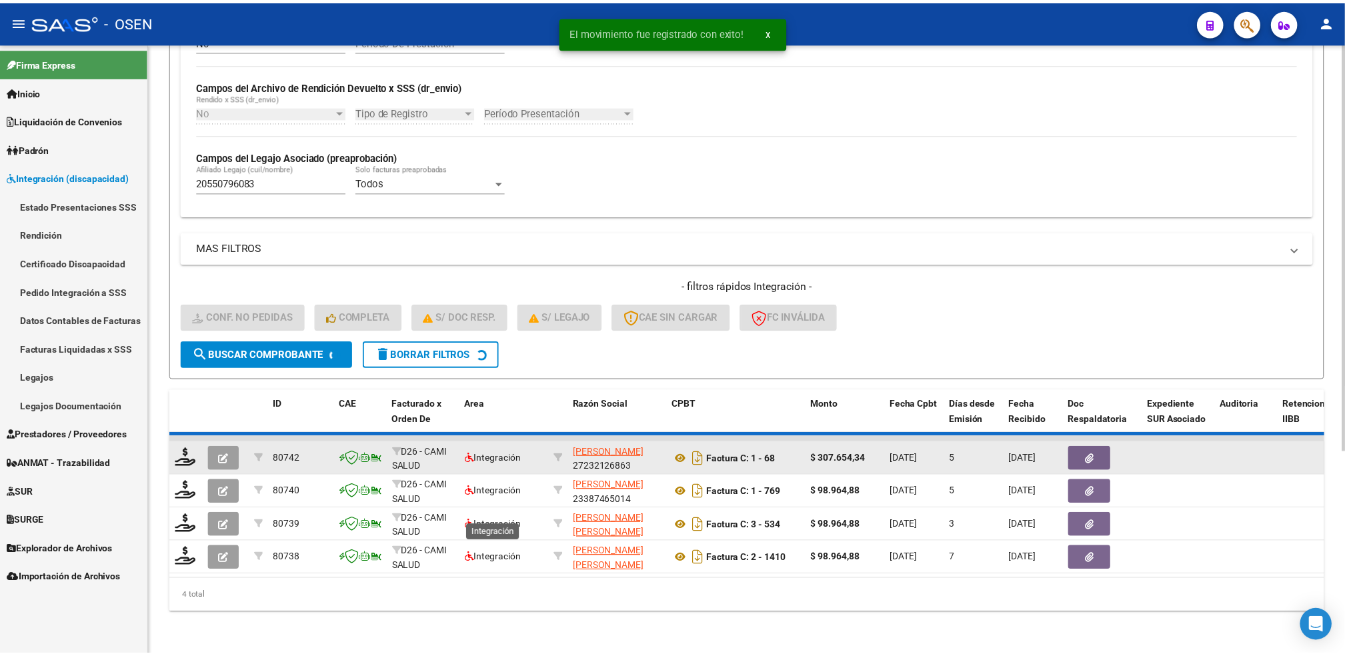
scroll to position [269, 0]
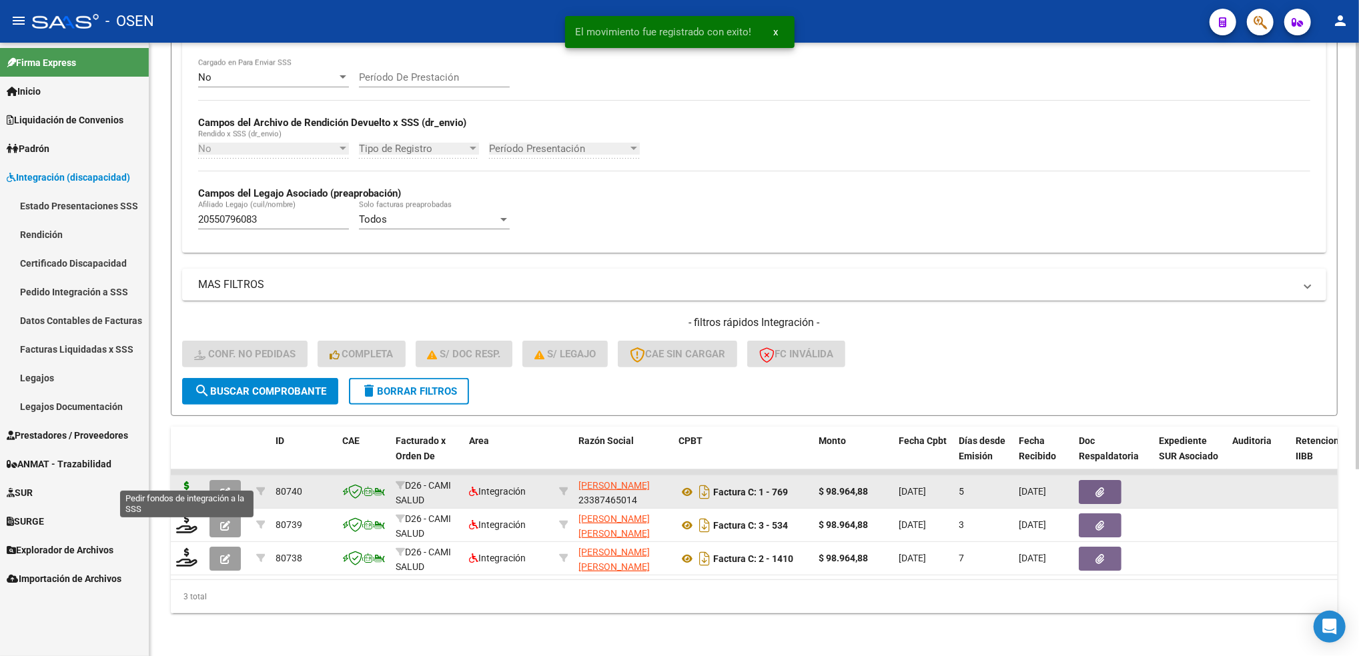
click at [190, 482] on icon at bounding box center [186, 491] width 21 height 19
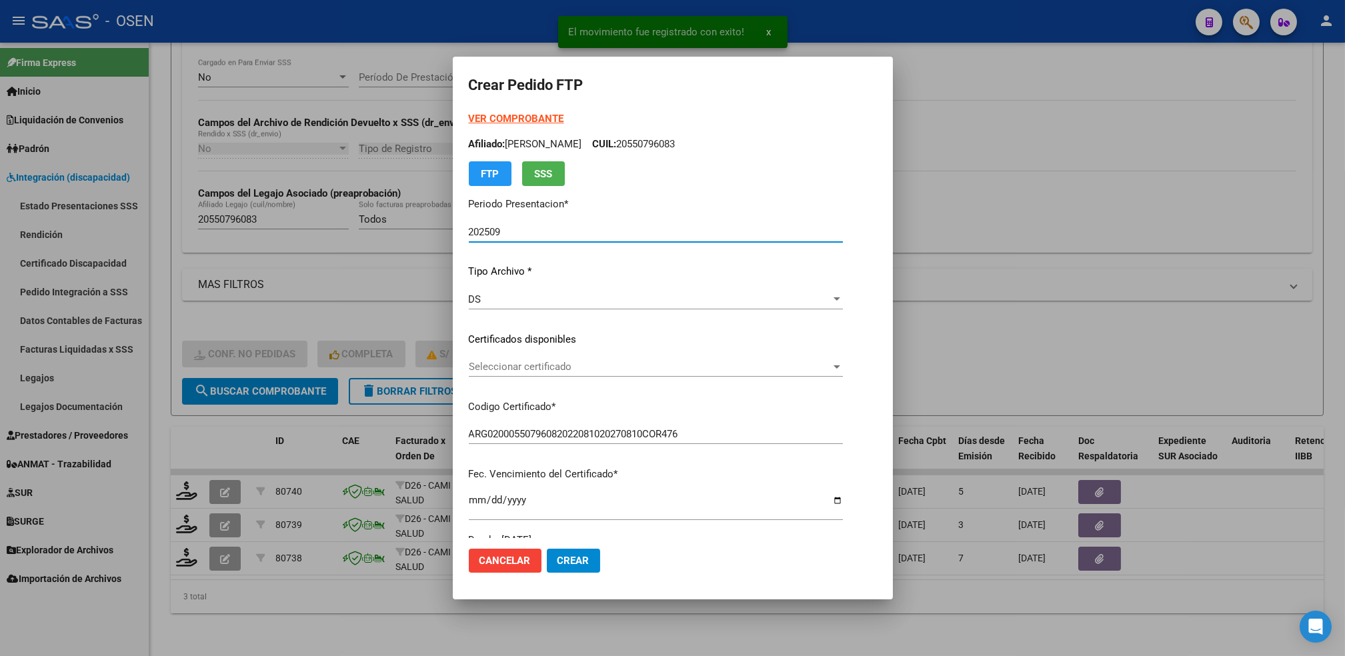
click at [528, 369] on span "Seleccionar certificado" at bounding box center [650, 367] width 362 height 12
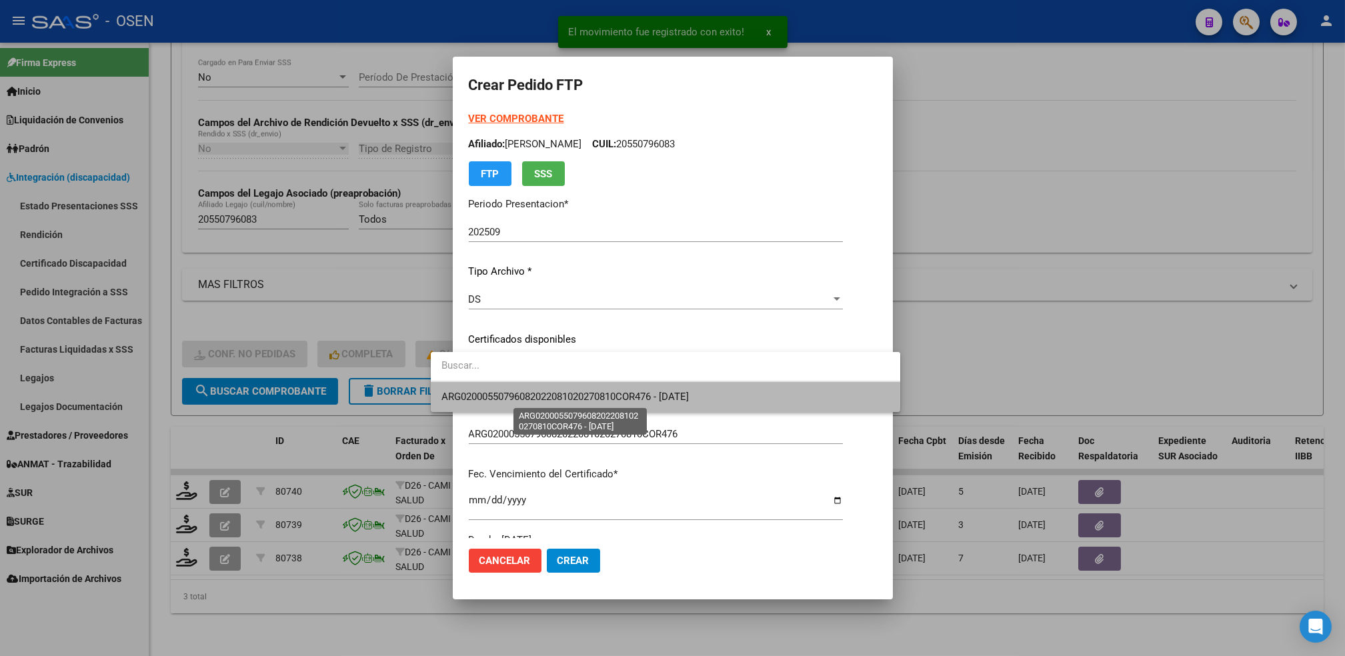
click at [525, 392] on span "ARG02000550796082022081020270810COR476 - 2027-08-10" at bounding box center [666, 397] width 448 height 30
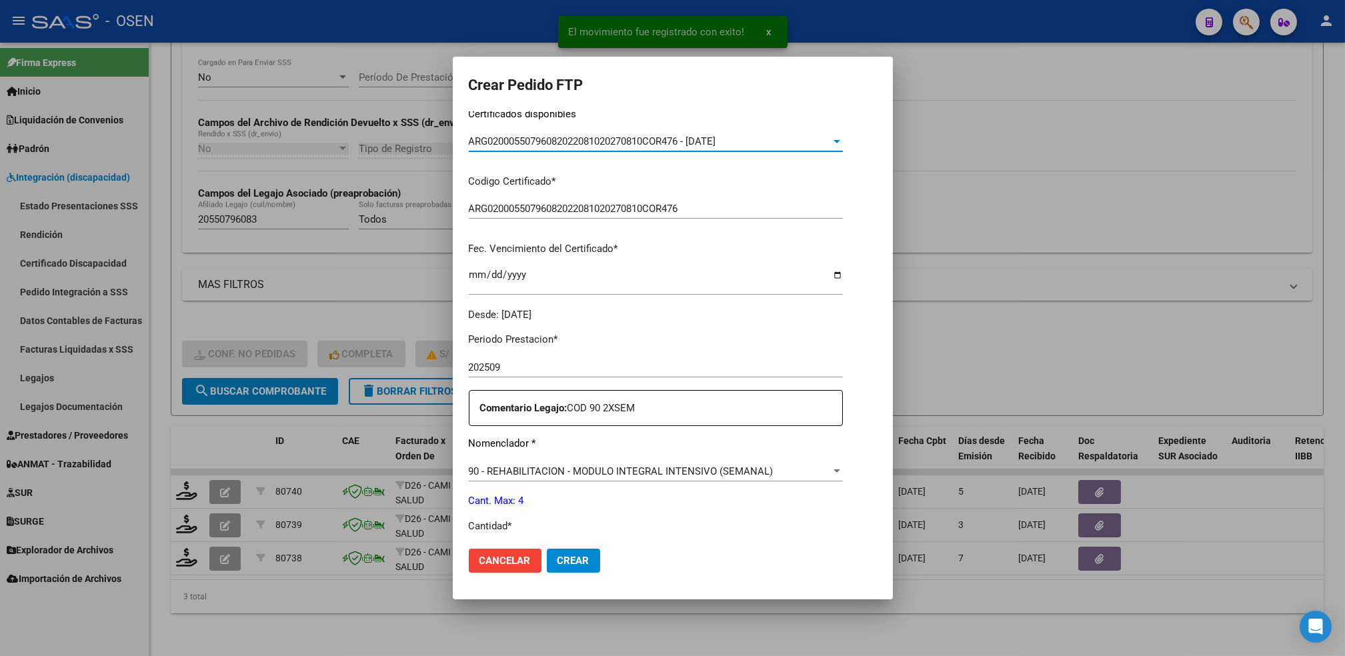
scroll to position [267, 0]
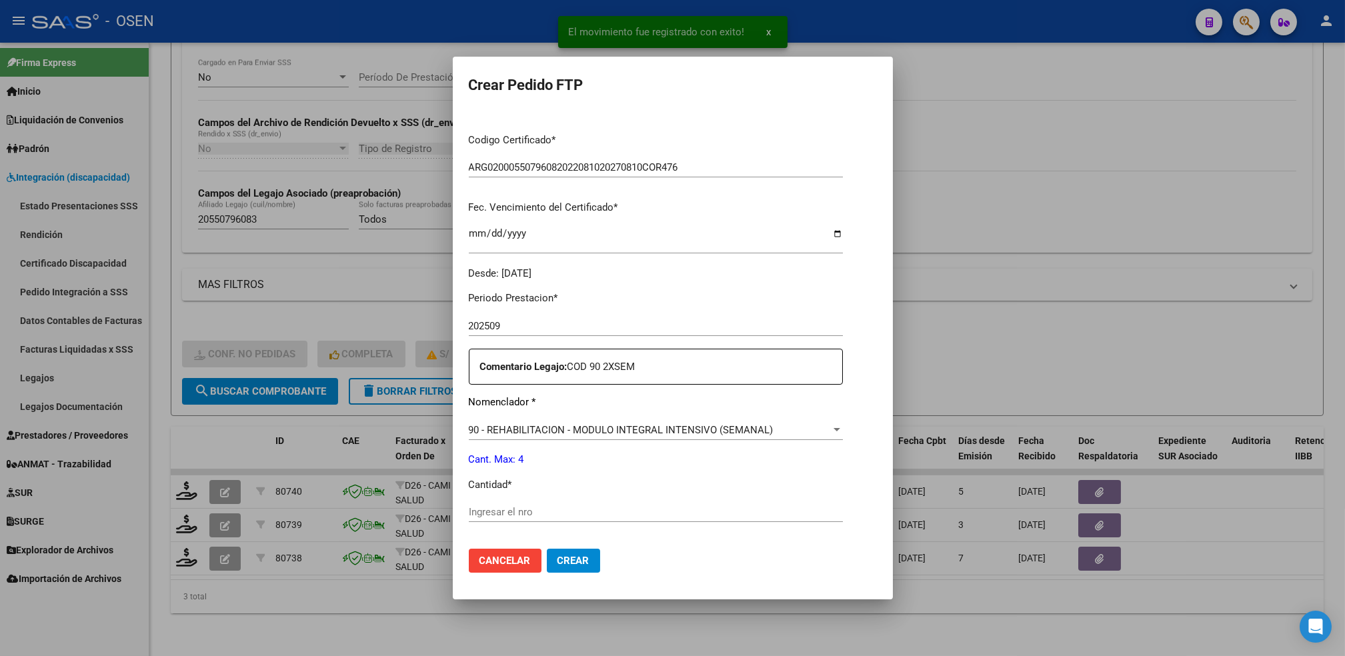
click at [482, 518] on div "Ingresar el nro" at bounding box center [656, 512] width 374 height 20
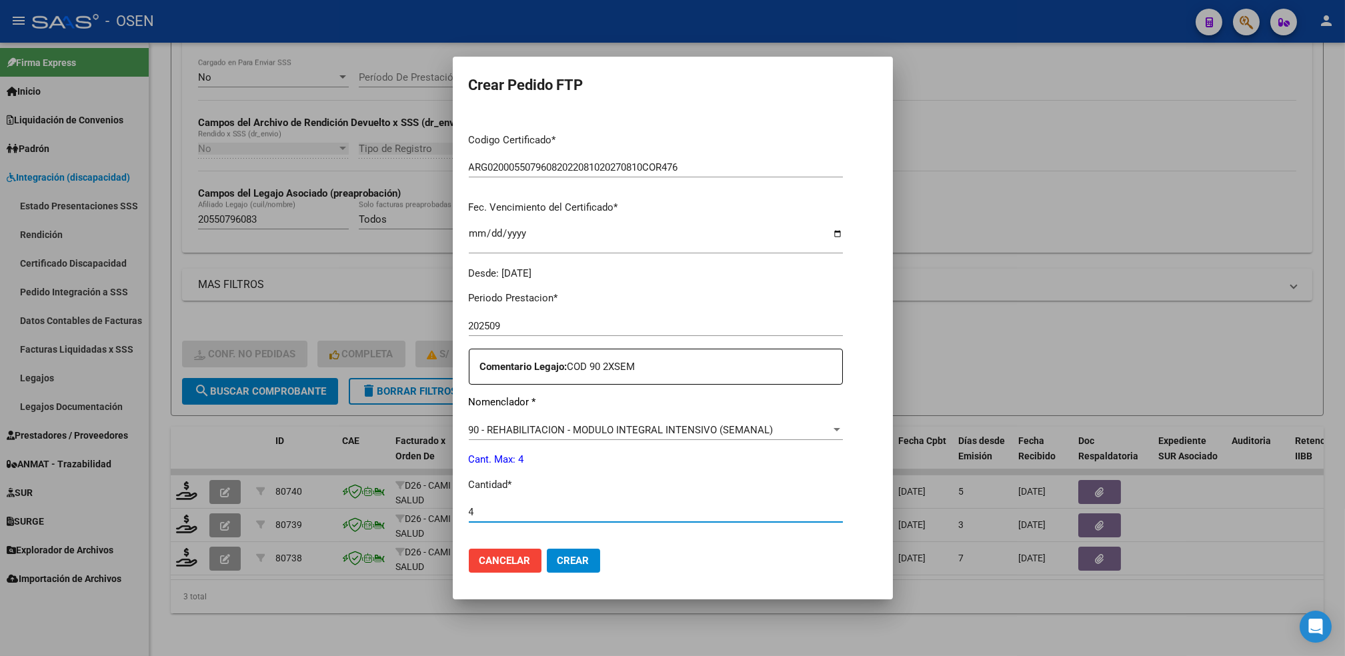
click at [547, 549] on button "Crear" at bounding box center [573, 561] width 53 height 24
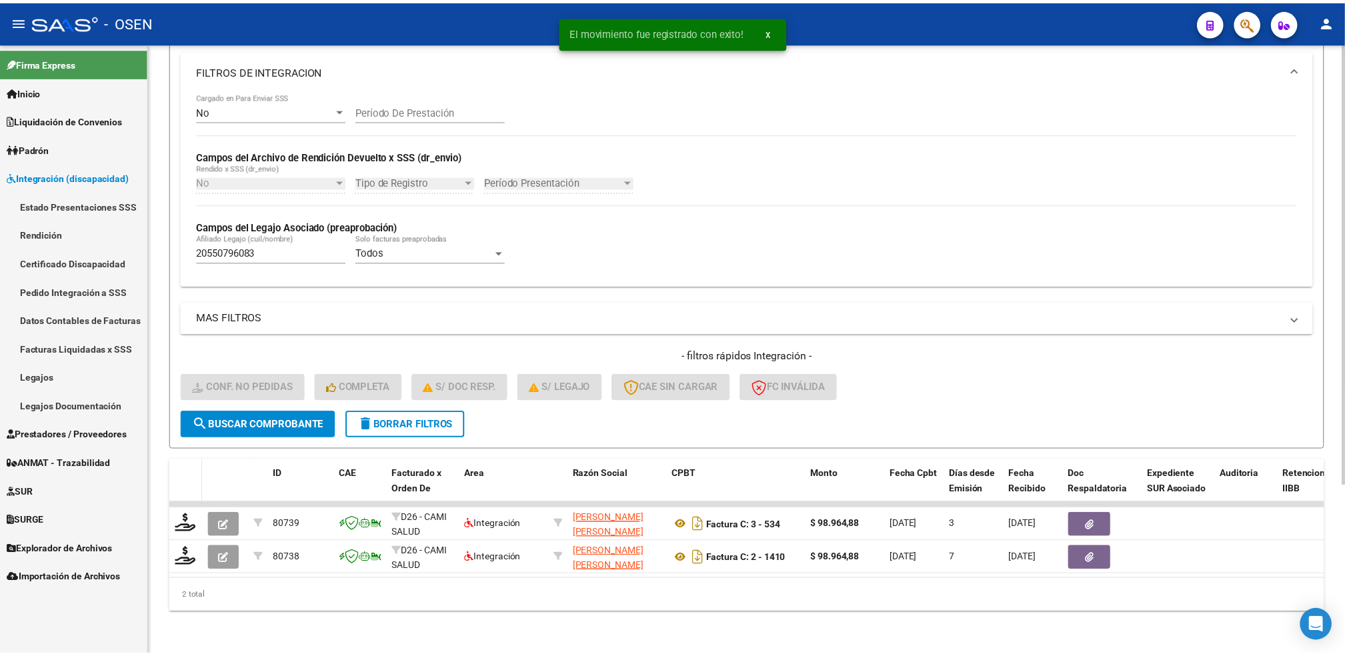
scroll to position [236, 0]
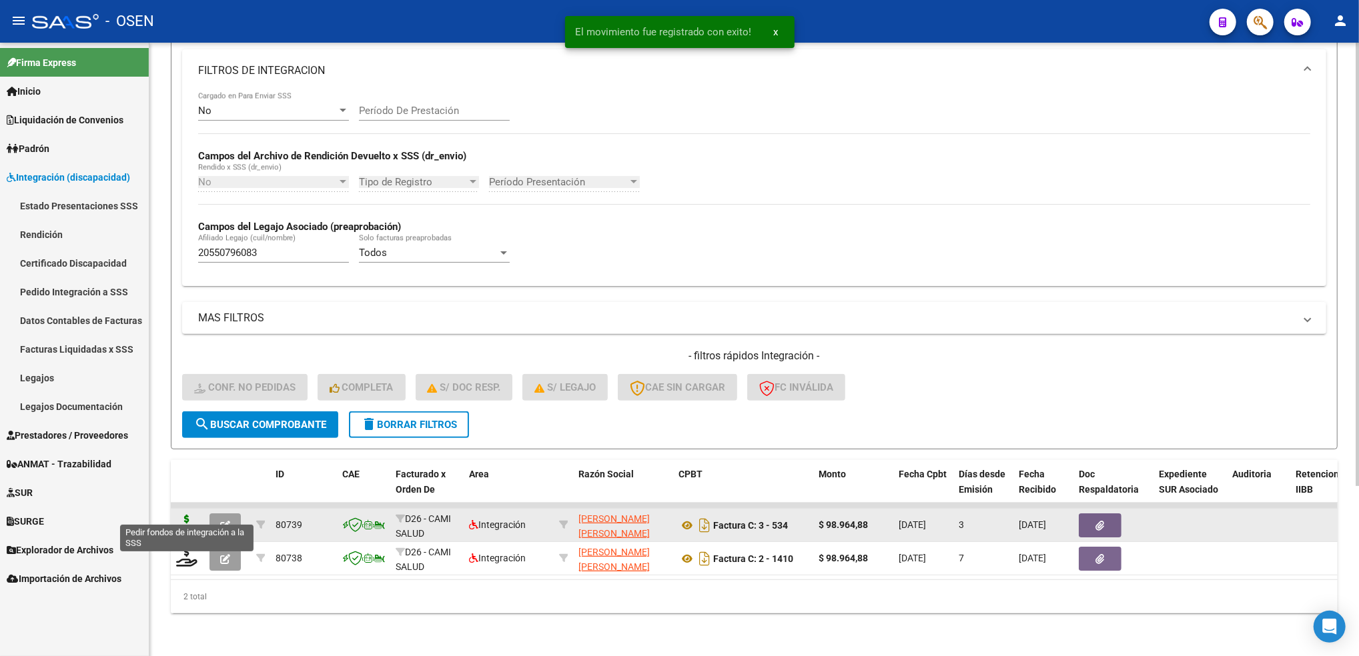
click at [191, 516] on icon at bounding box center [186, 524] width 21 height 19
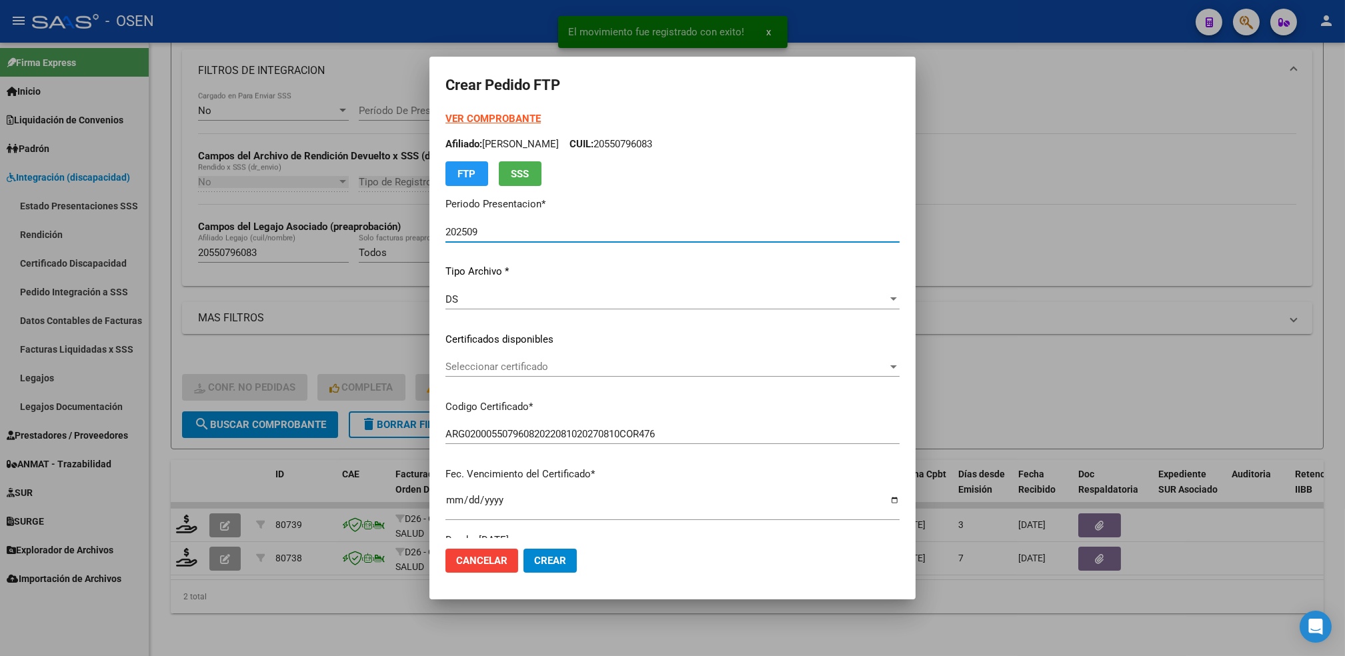
click at [504, 371] on span "Seleccionar certificado" at bounding box center [667, 367] width 442 height 12
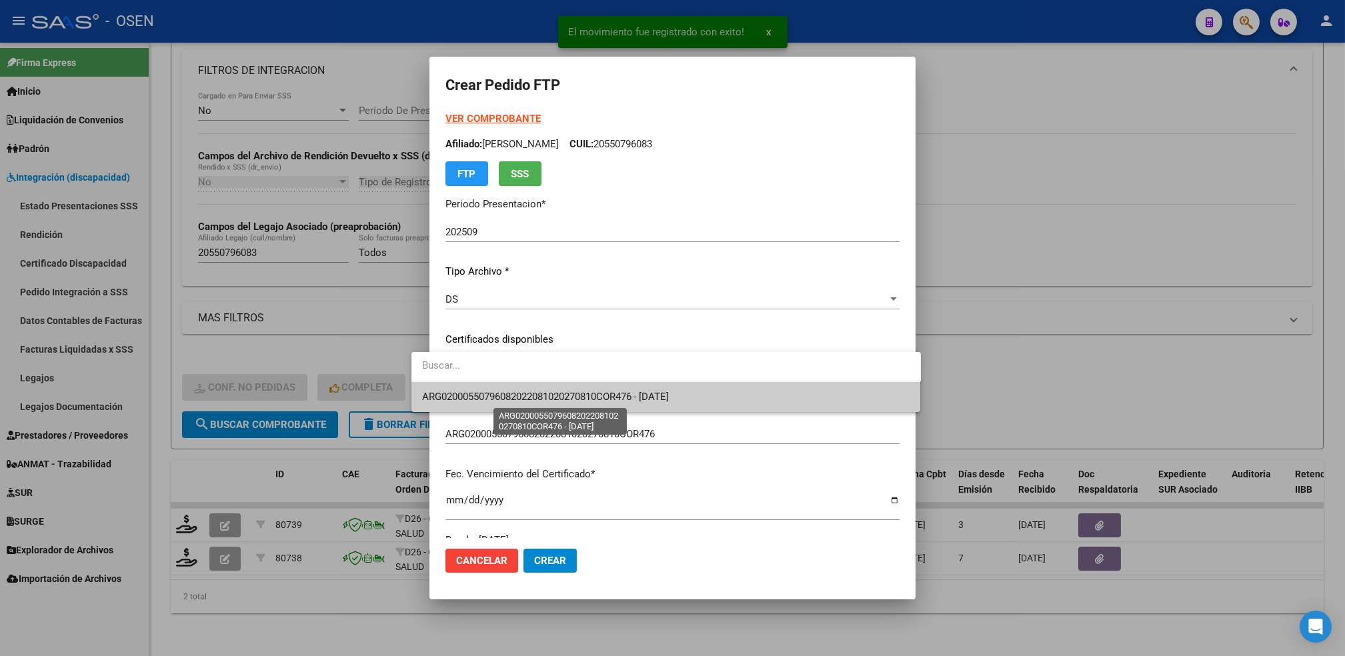
click at [507, 401] on span "ARG02000550796082022081020270810COR476 - 2027-08-10" at bounding box center [545, 397] width 247 height 12
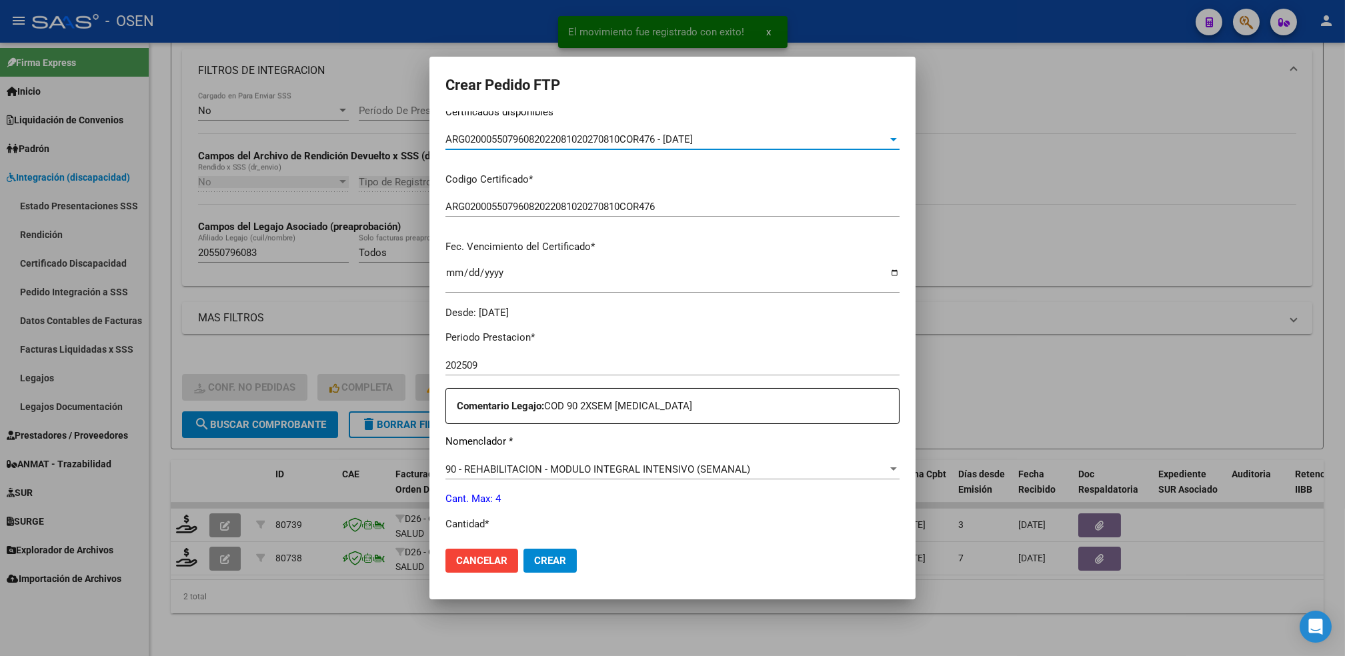
scroll to position [267, 0]
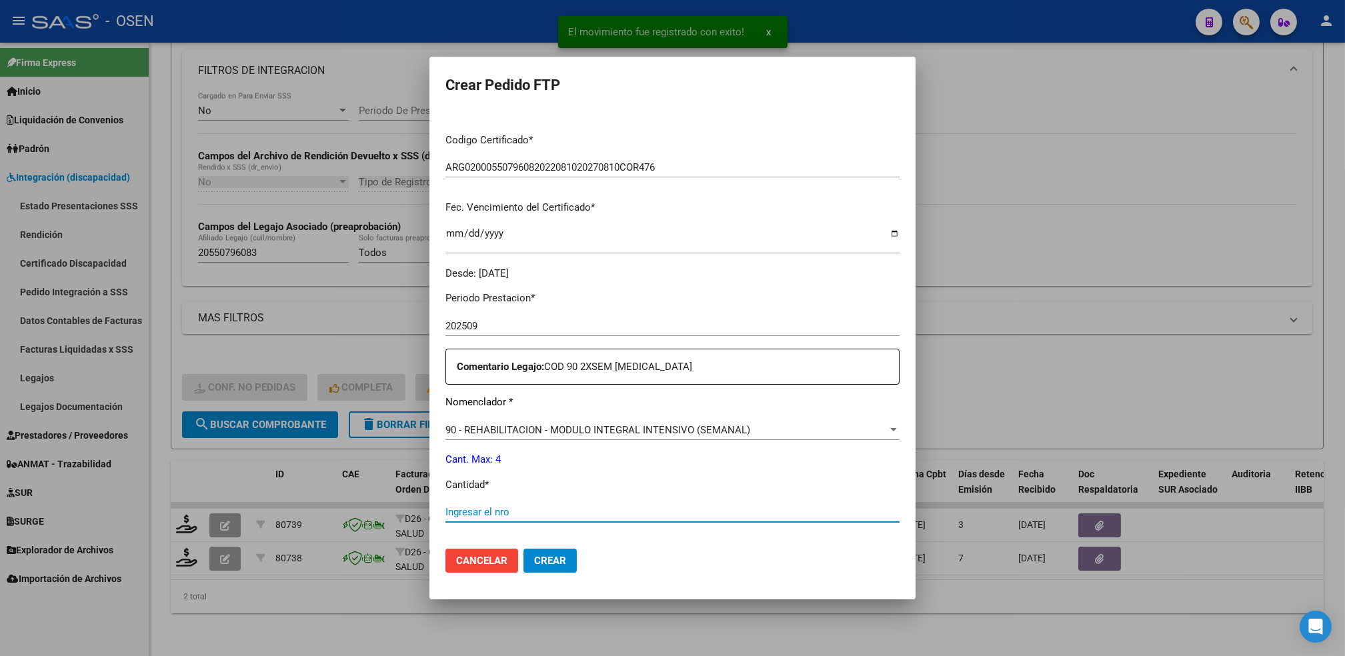
click at [457, 508] on input "Ingresar el nro" at bounding box center [673, 512] width 454 height 12
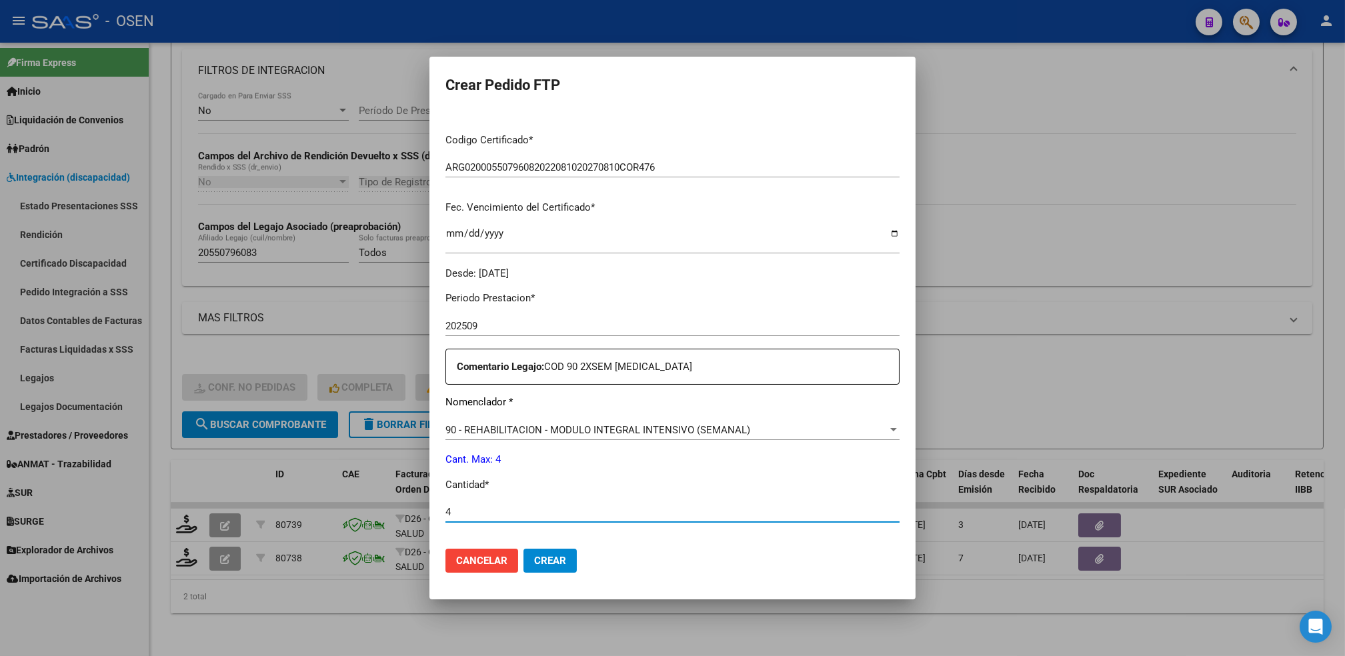
click at [524, 549] on button "Crear" at bounding box center [550, 561] width 53 height 24
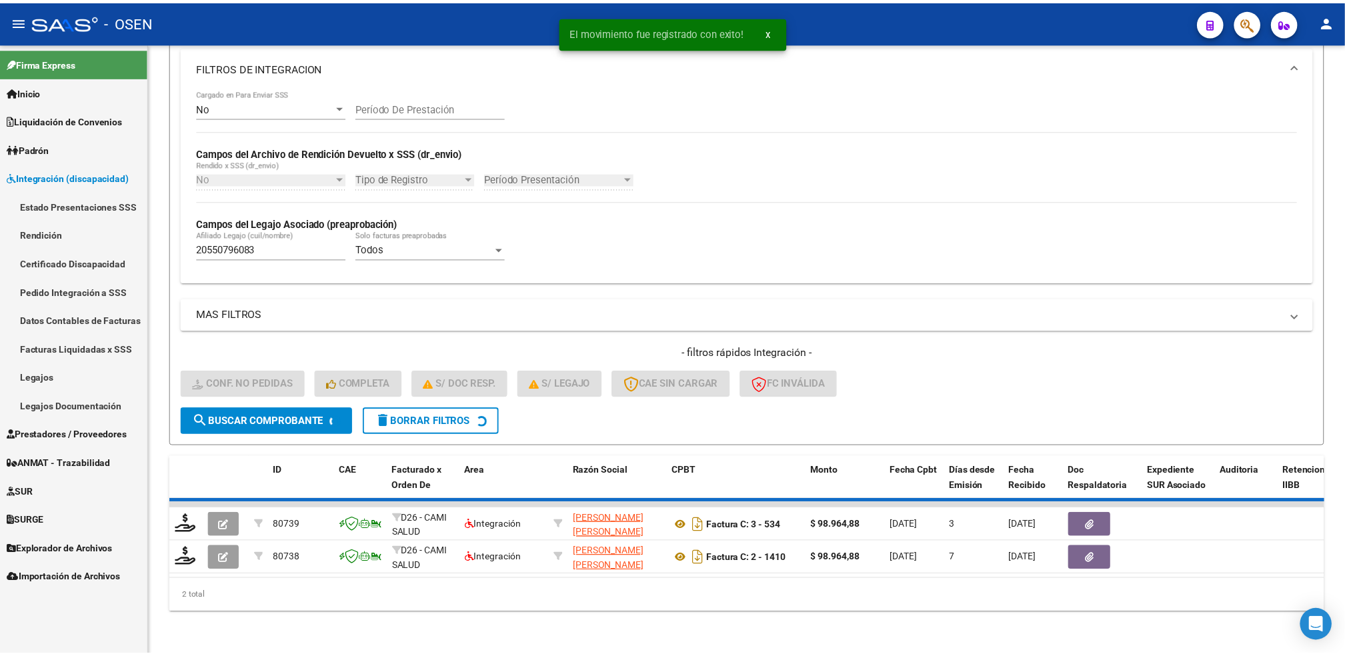
scroll to position [203, 0]
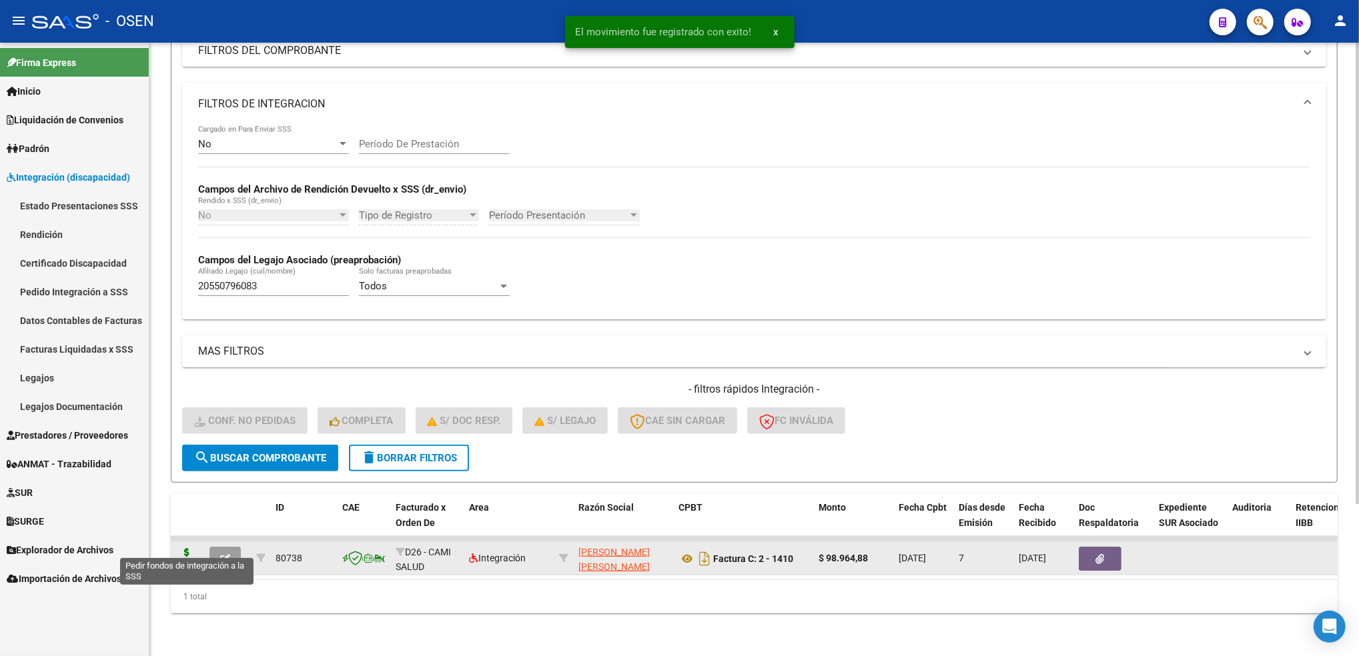
click at [190, 548] on icon at bounding box center [186, 557] width 21 height 19
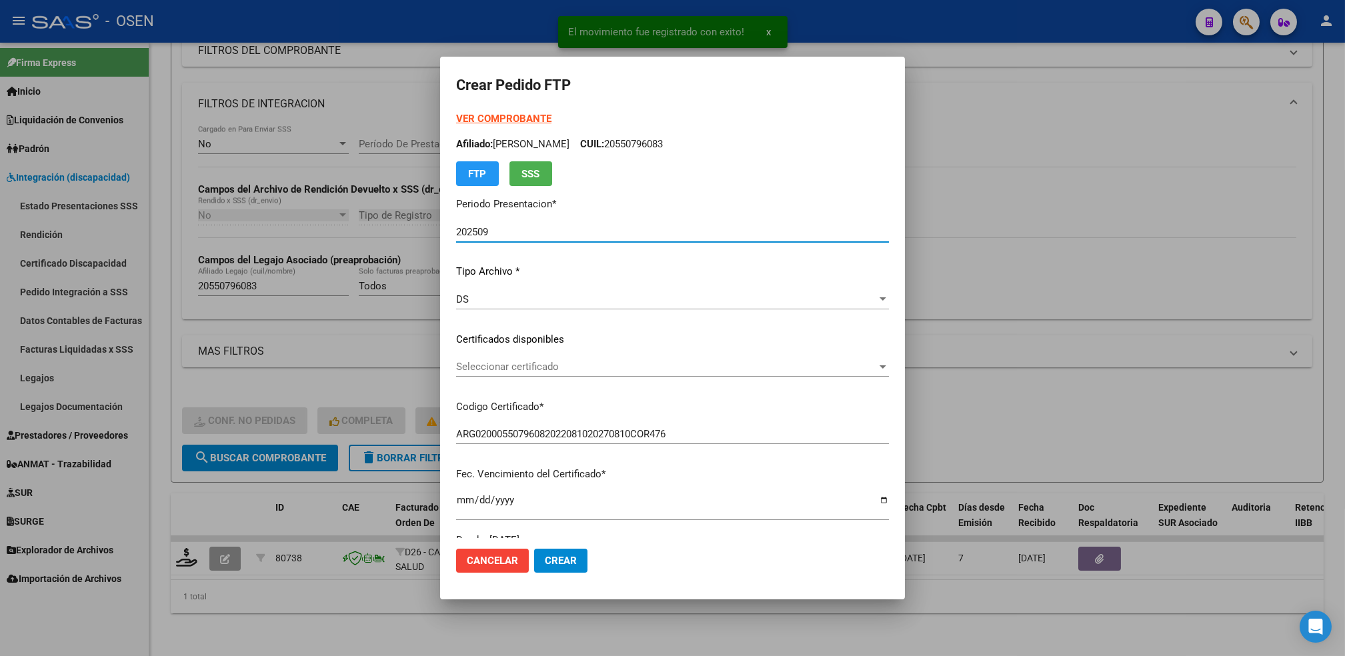
click at [488, 371] on span "Seleccionar certificado" at bounding box center [666, 367] width 421 height 12
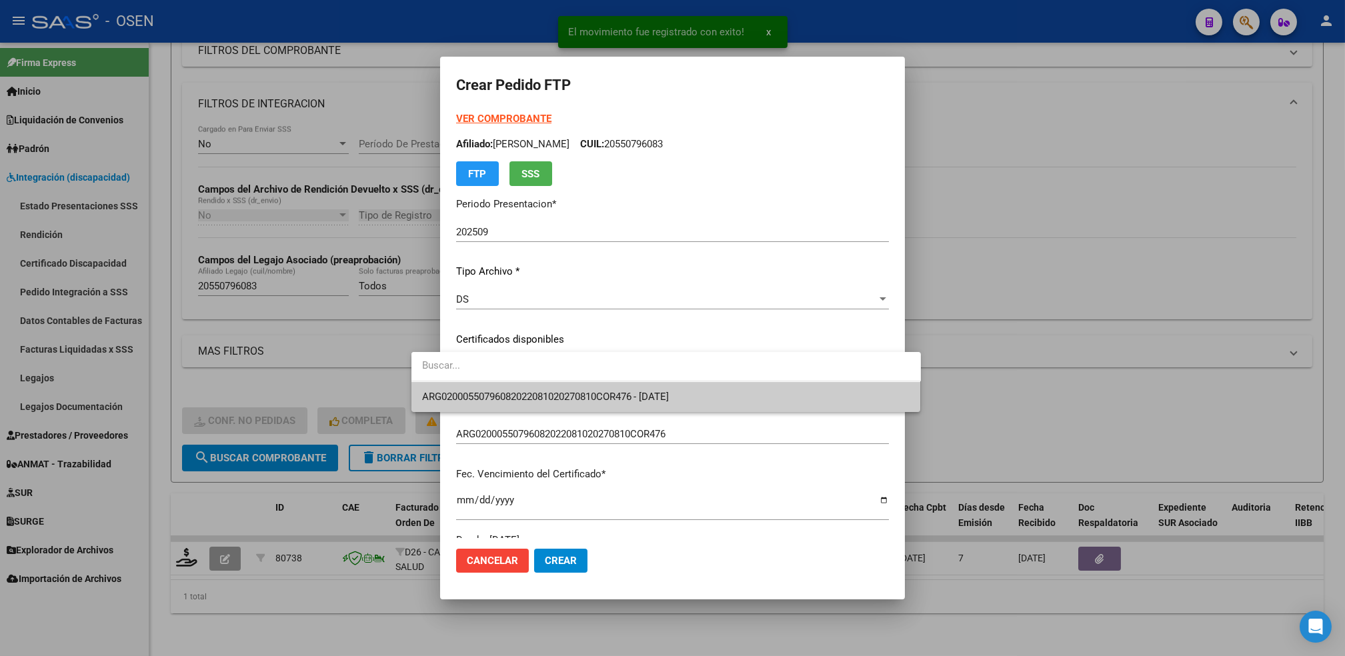
click at [497, 391] on span "ARG02000550796082022081020270810COR476 - 2027-08-10" at bounding box center [545, 397] width 247 height 12
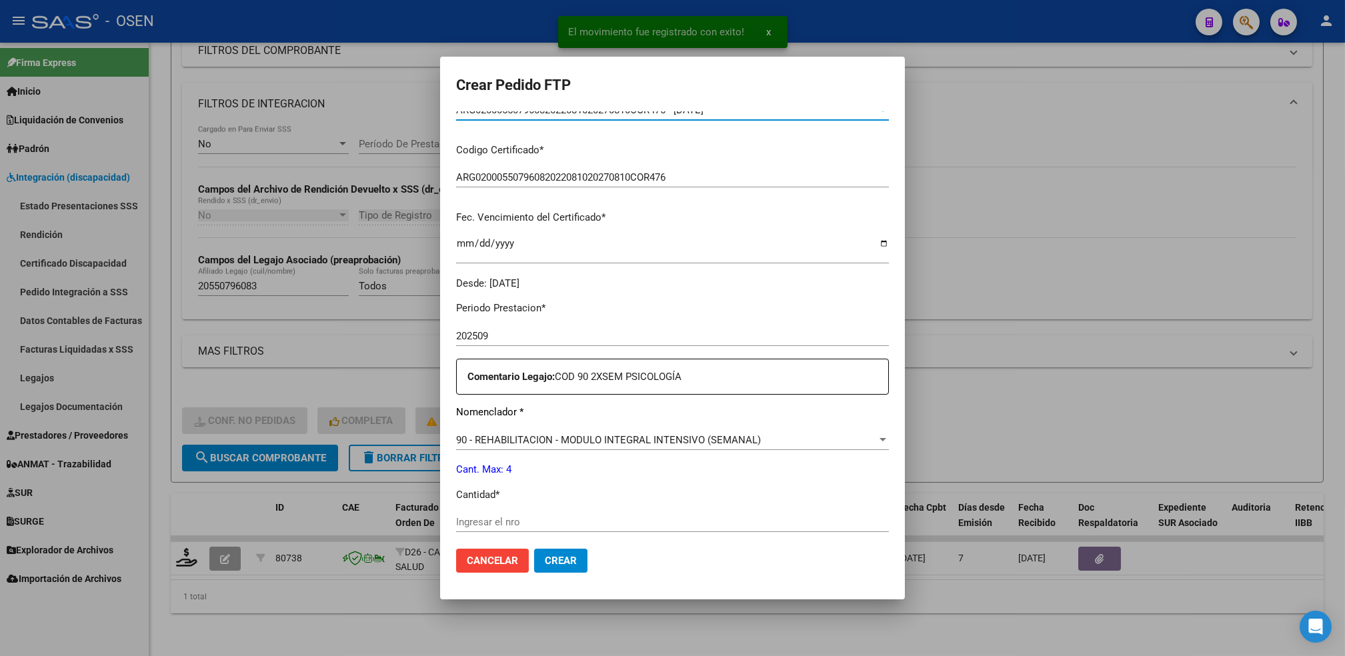
scroll to position [355, 0]
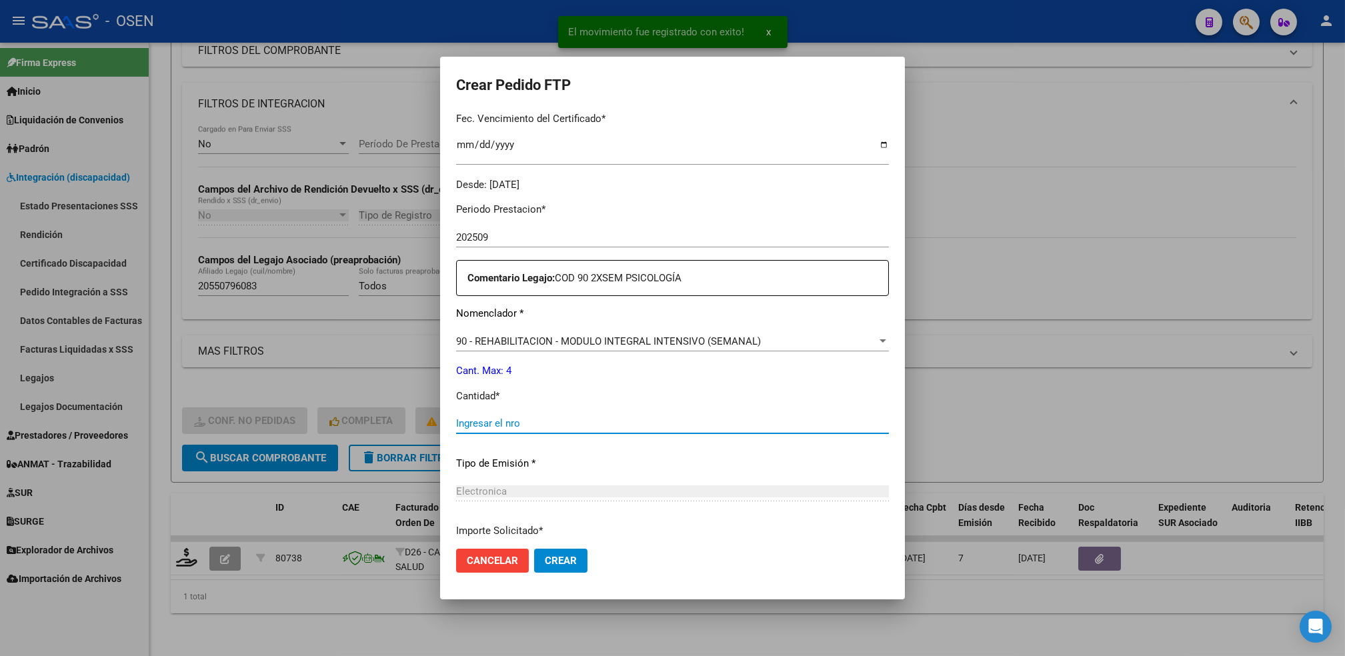
click at [475, 425] on input "Ingresar el nro" at bounding box center [672, 424] width 433 height 12
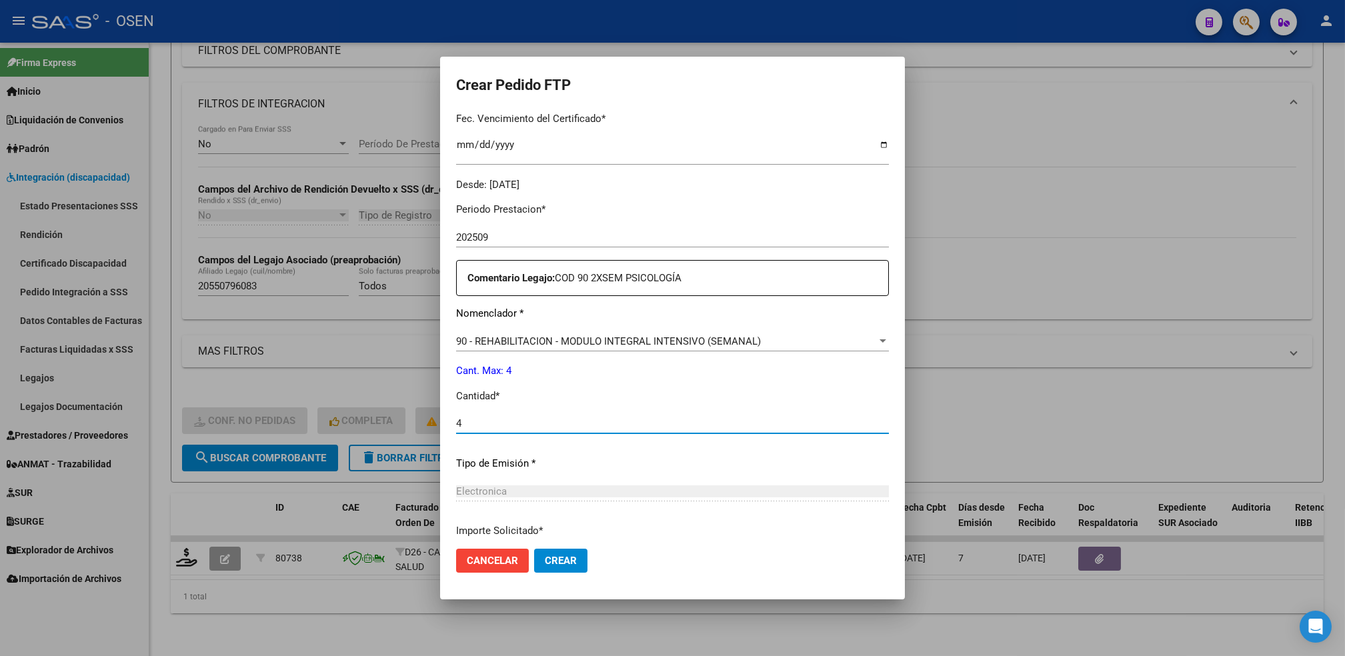
click at [534, 549] on button "Crear" at bounding box center [560, 561] width 53 height 24
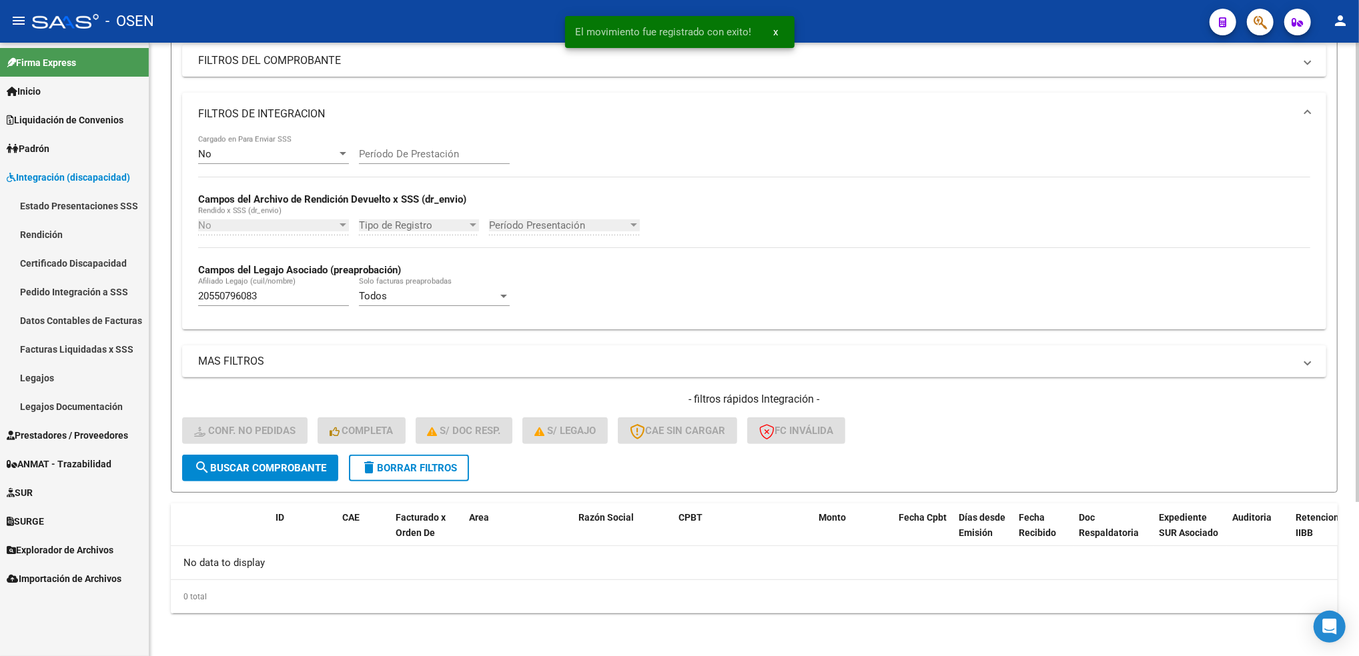
scroll to position [178, 0]
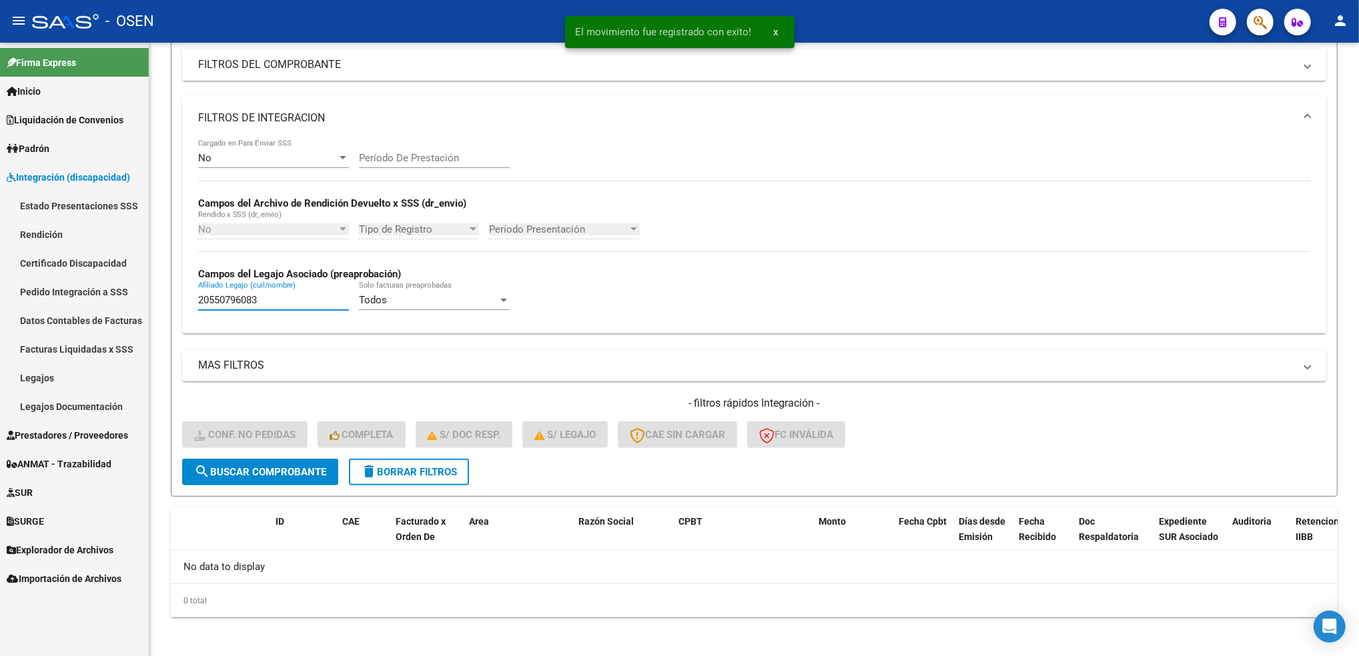
drag, startPoint x: 295, startPoint y: 298, endPoint x: 108, endPoint y: 337, distance: 191.5
click at [108, 337] on mat-sidenav-container "Firma Express Inicio Calendario SSS Instructivos Contacto OS Liquidación de Con…" at bounding box center [679, 350] width 1359 height 614
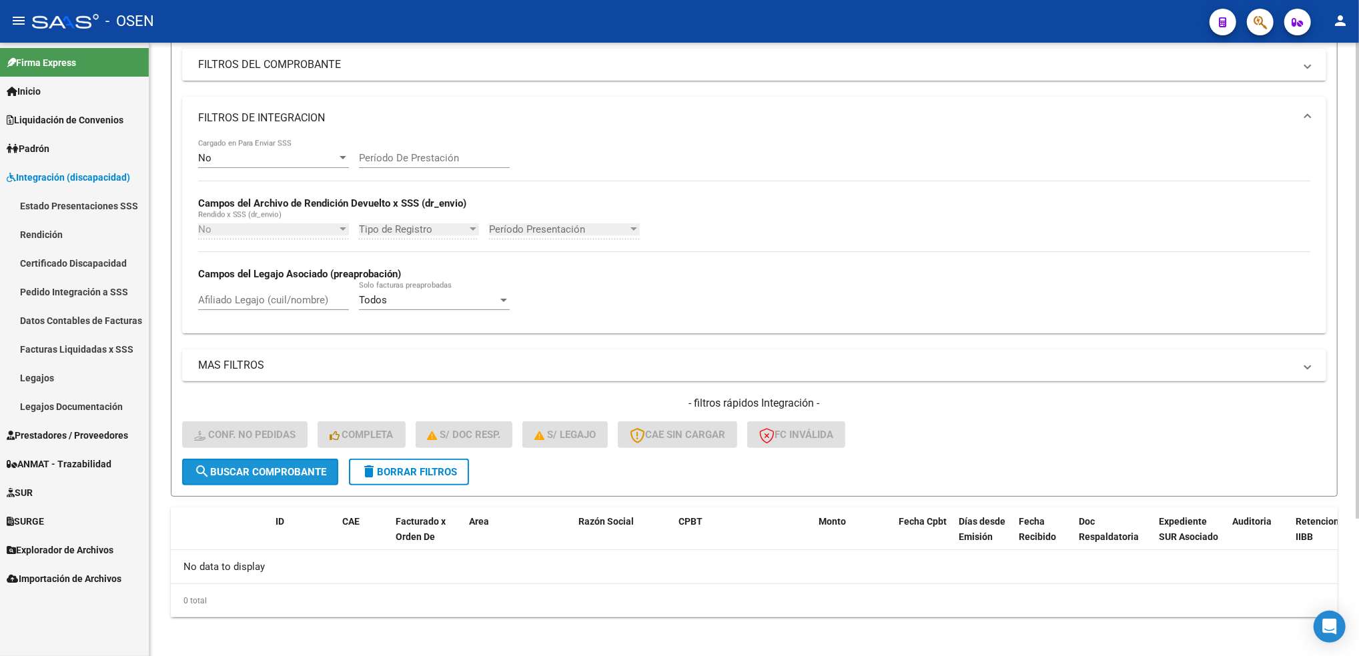
click at [310, 474] on button "search Buscar Comprobante" at bounding box center [260, 472] width 156 height 27
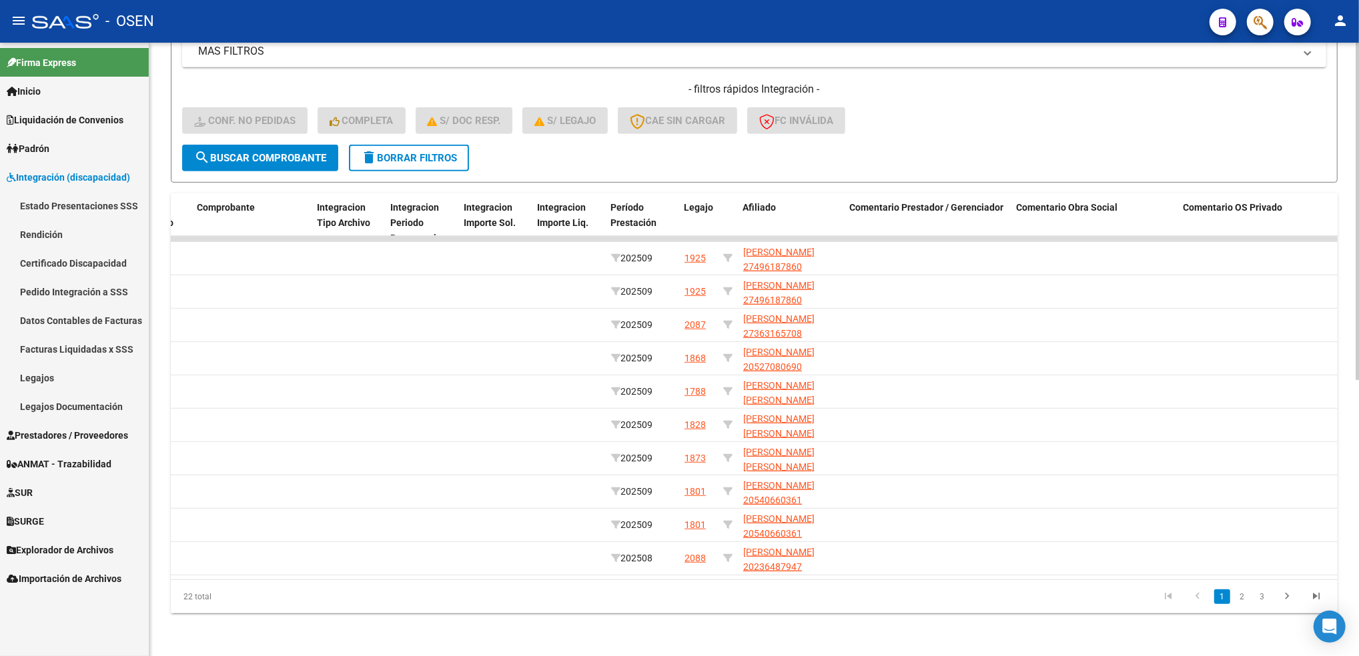
scroll to position [0, 1409]
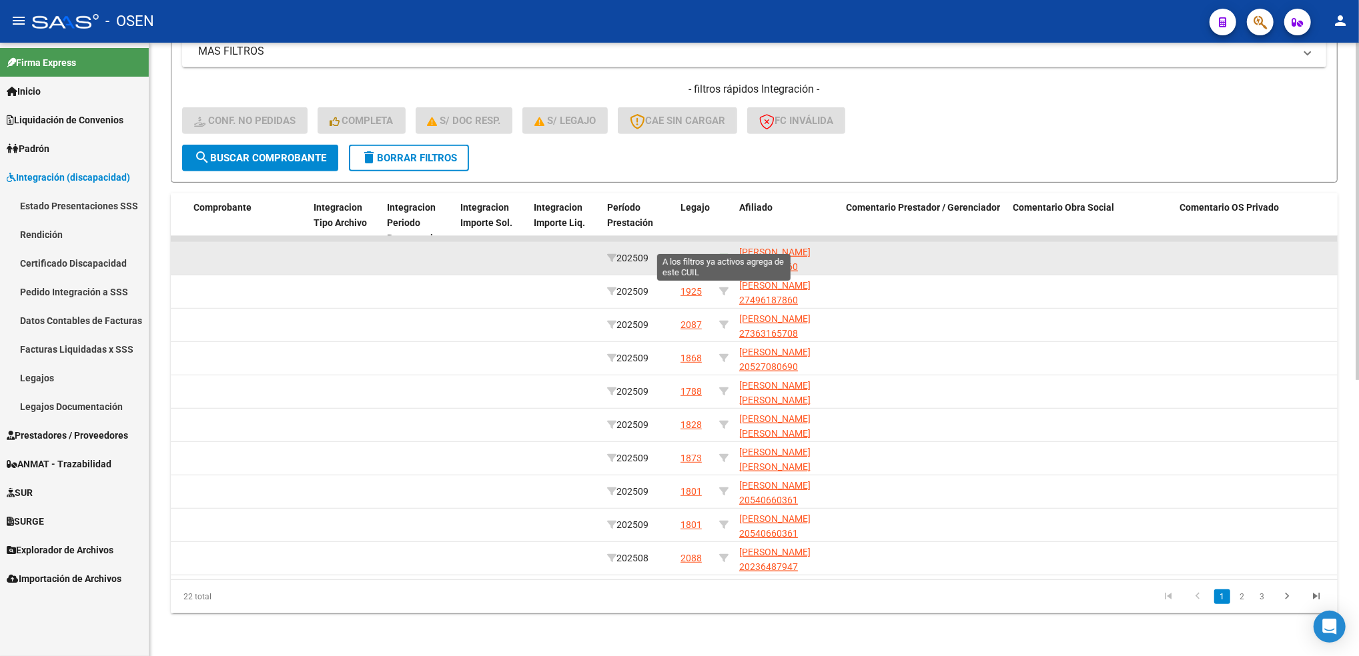
click at [722, 253] on icon at bounding box center [723, 257] width 9 height 9
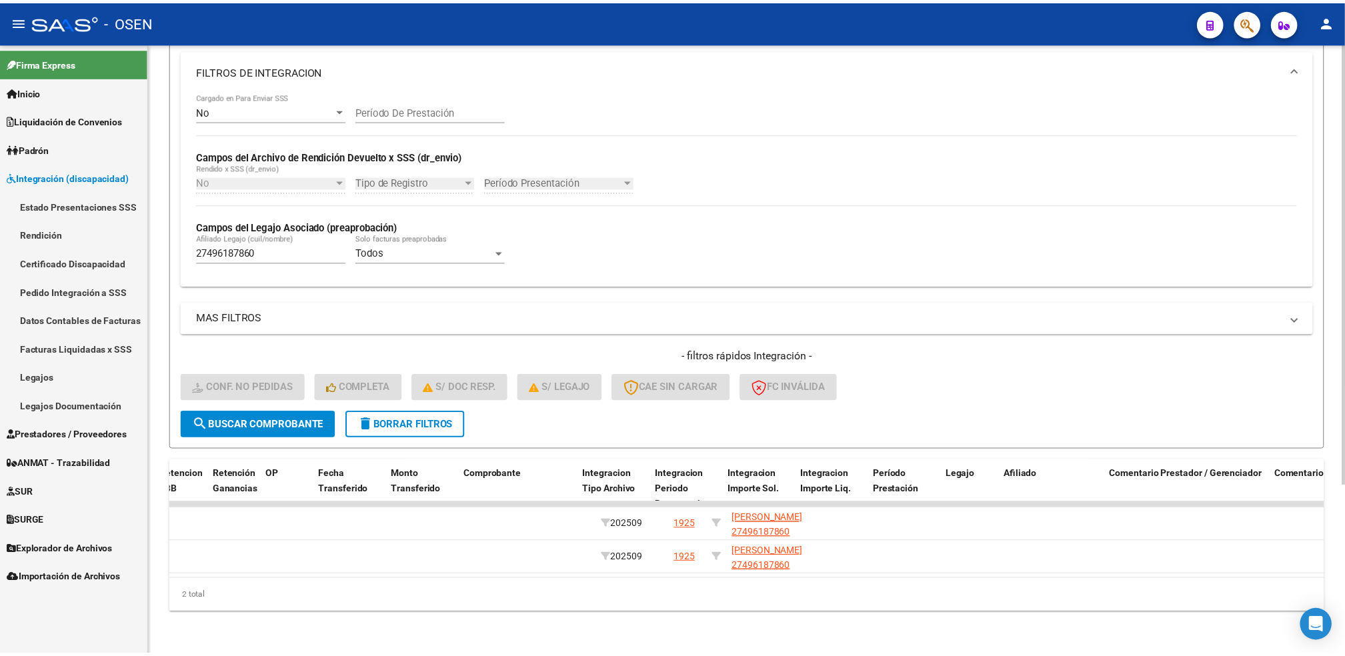
scroll to position [0, 0]
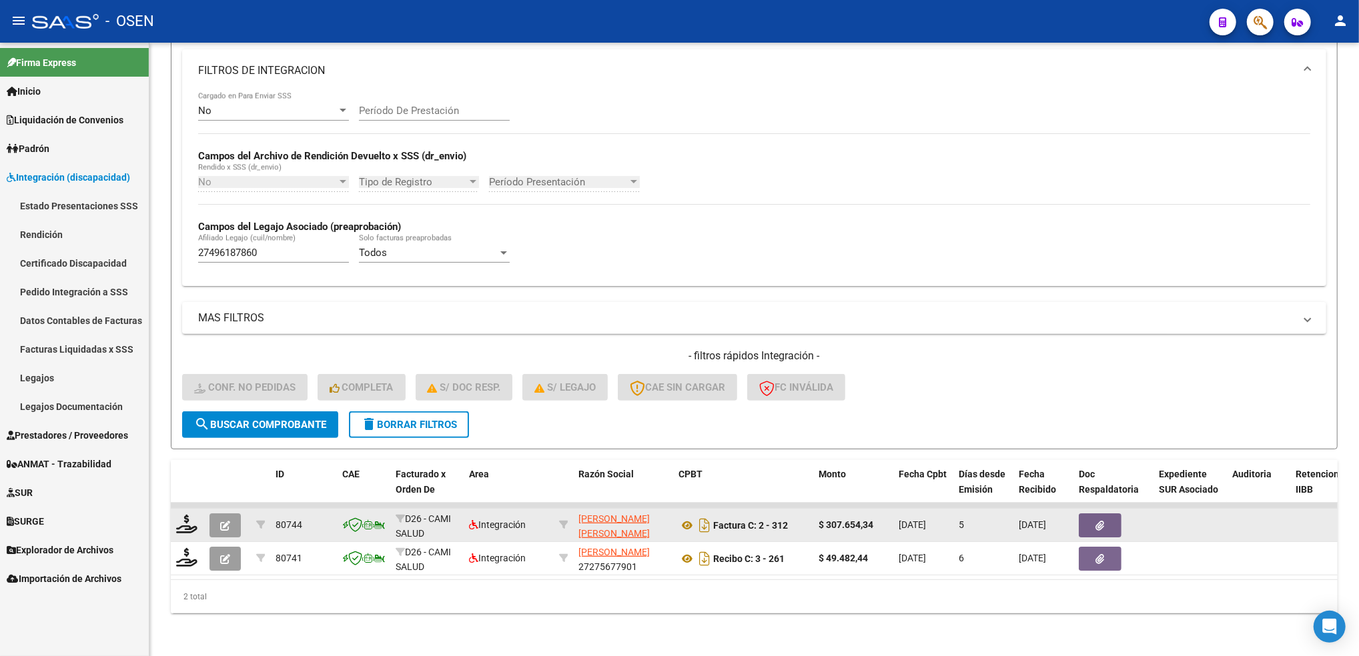
click at [199, 514] on datatable-body-cell at bounding box center [187, 525] width 33 height 33
click at [181, 515] on icon at bounding box center [186, 524] width 21 height 19
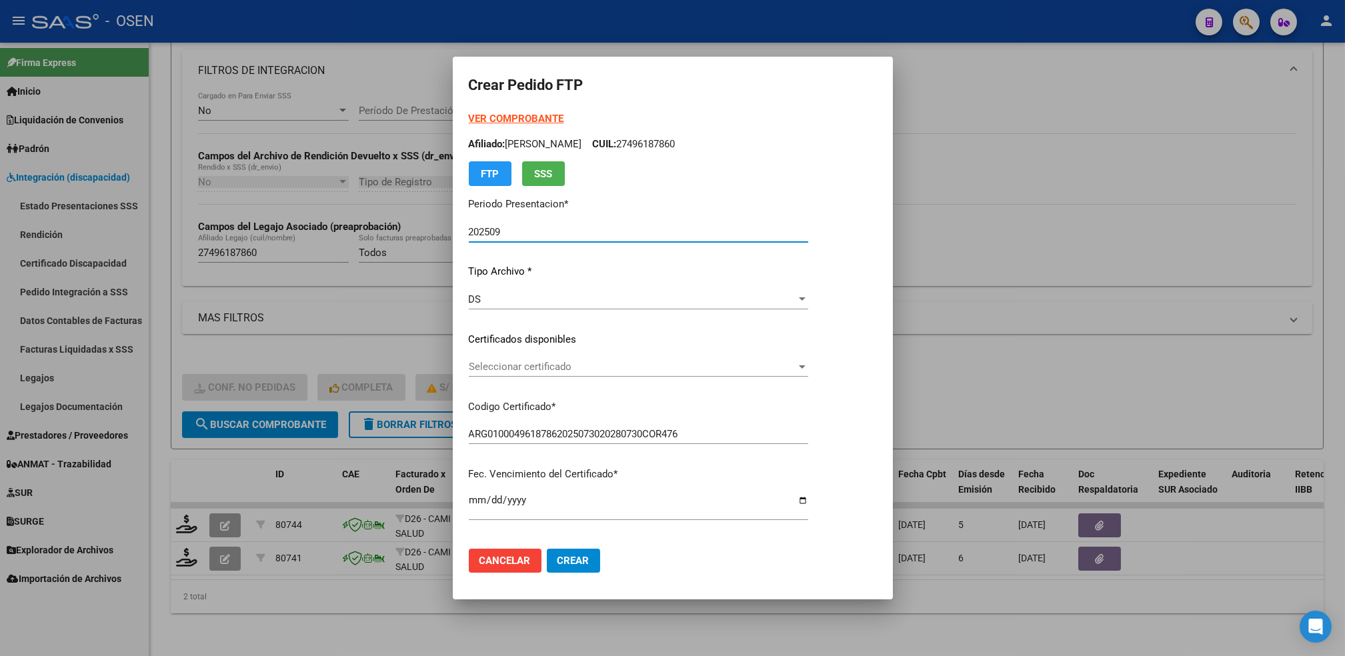
click at [552, 373] on div "Seleccionar certificado Seleccionar certificado" at bounding box center [638, 367] width 339 height 20
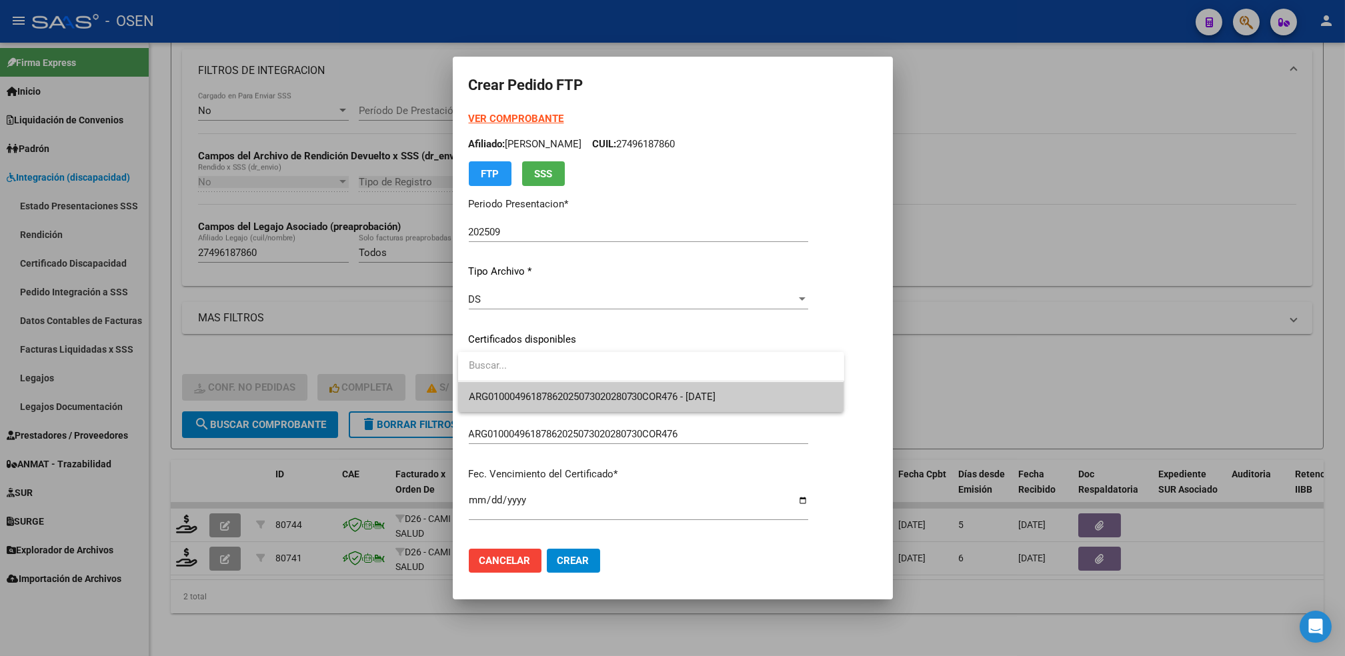
click at [581, 395] on span "ARG01000496187862025073020280730COR476 - [DATE]" at bounding box center [592, 397] width 247 height 12
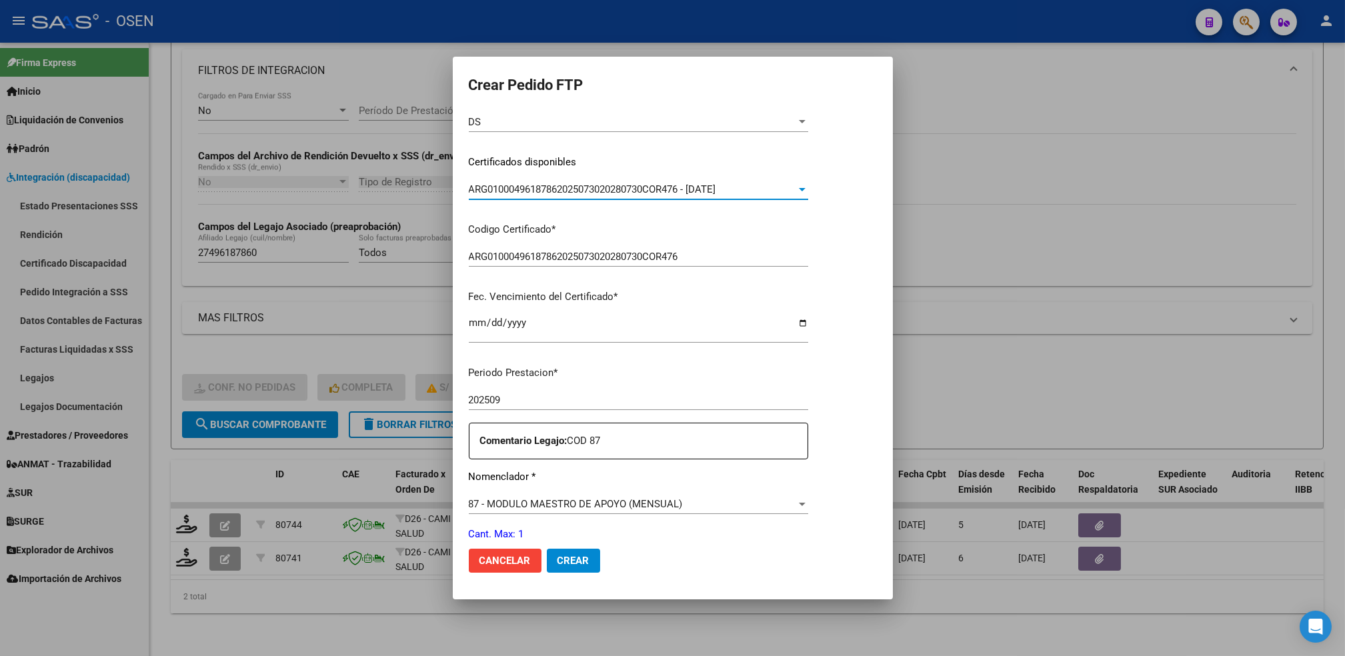
scroll to position [267, 0]
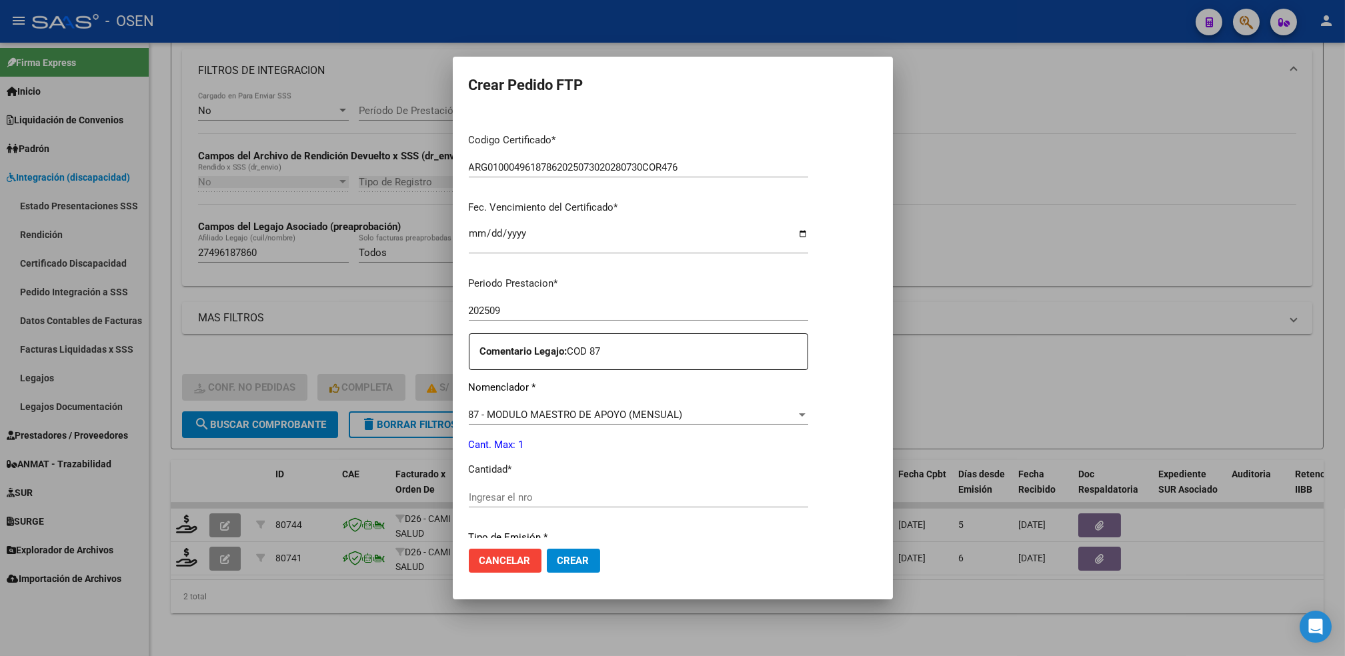
click at [526, 500] on input "Ingresar el nro" at bounding box center [638, 498] width 339 height 12
click at [547, 549] on button "Crear" at bounding box center [573, 561] width 53 height 24
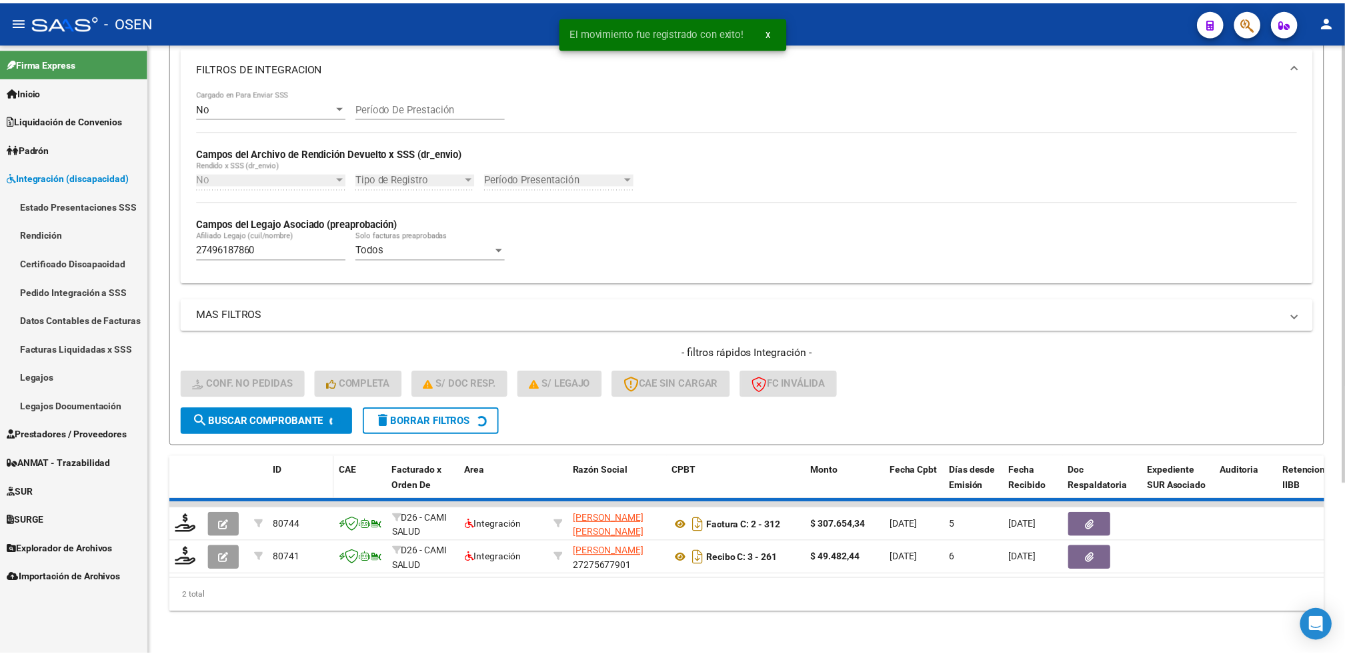
scroll to position [203, 0]
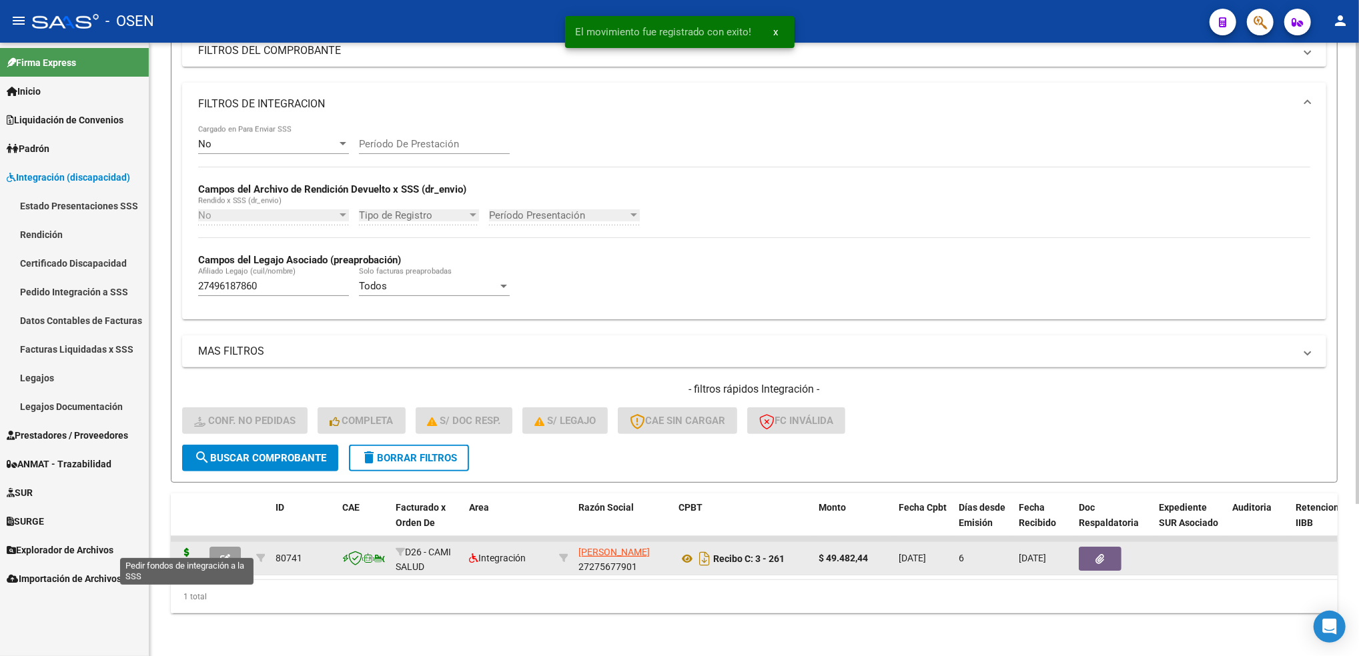
click at [178, 551] on icon at bounding box center [186, 557] width 21 height 19
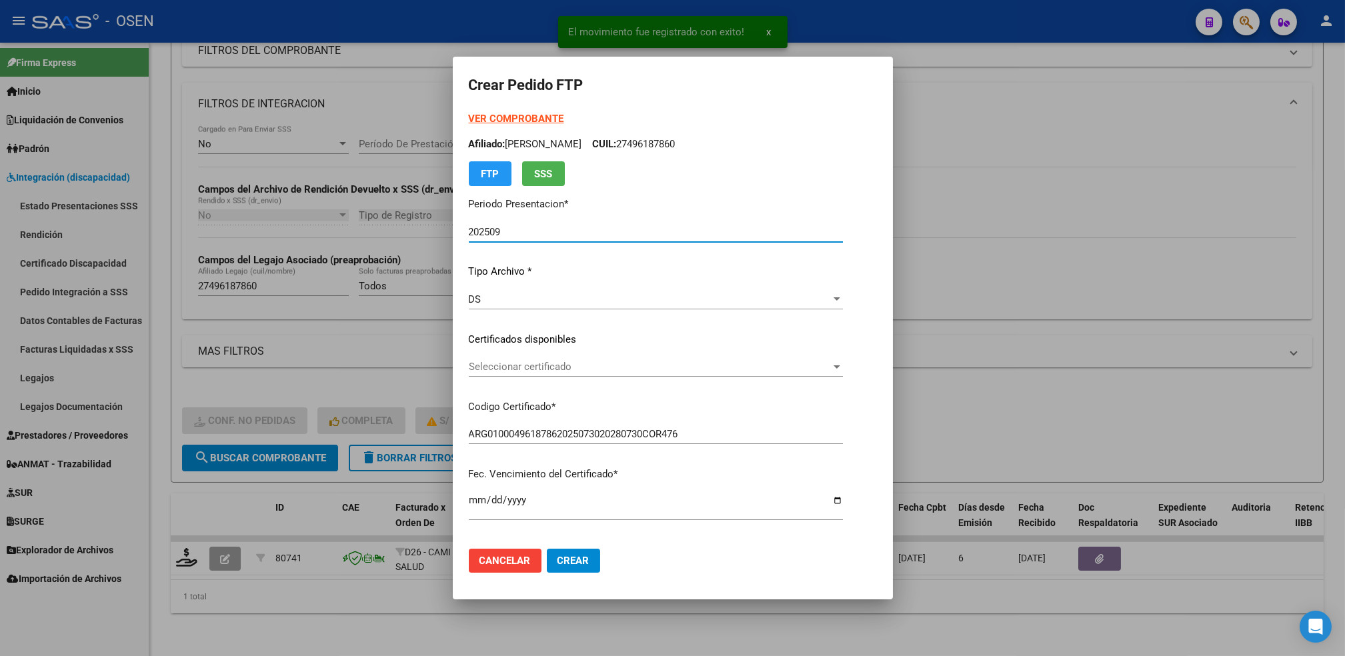
click at [532, 365] on span "Seleccionar certificado" at bounding box center [650, 367] width 362 height 12
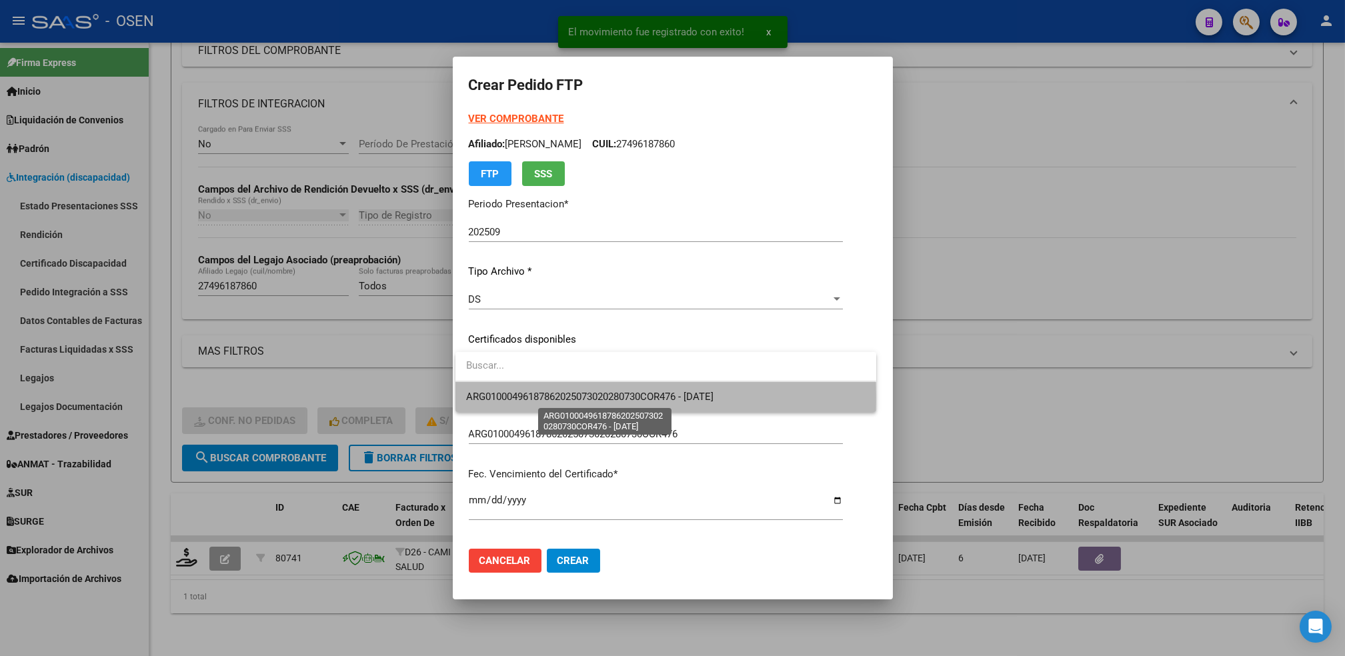
click at [563, 398] on span "ARG01000496187862025073020280730COR476 - [DATE]" at bounding box center [589, 397] width 247 height 12
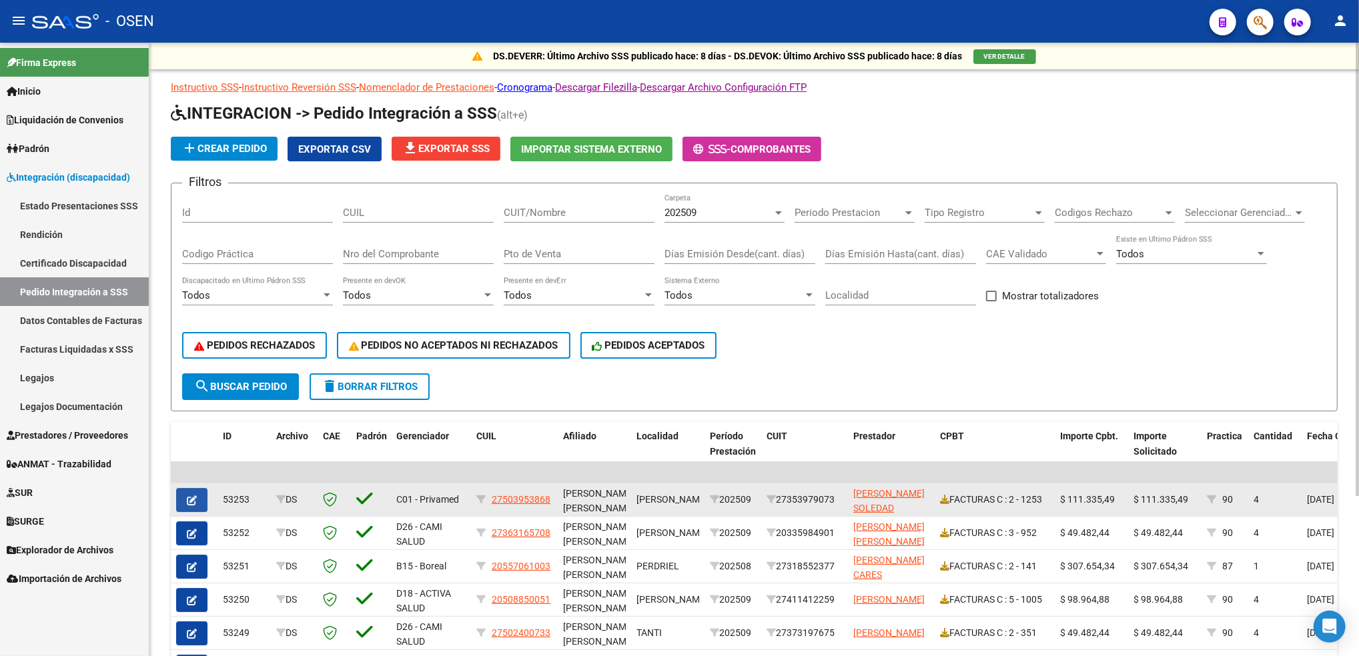
click at [200, 495] on button "button" at bounding box center [191, 500] width 31 height 24
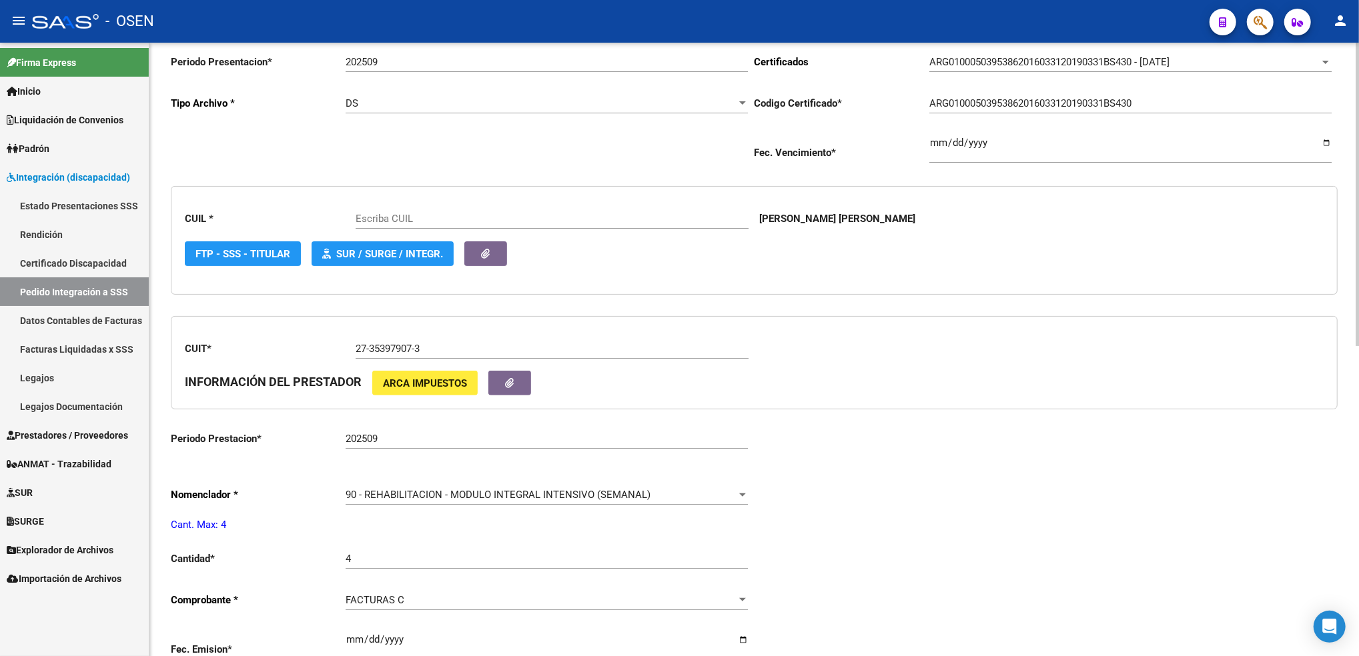
scroll to position [267, 0]
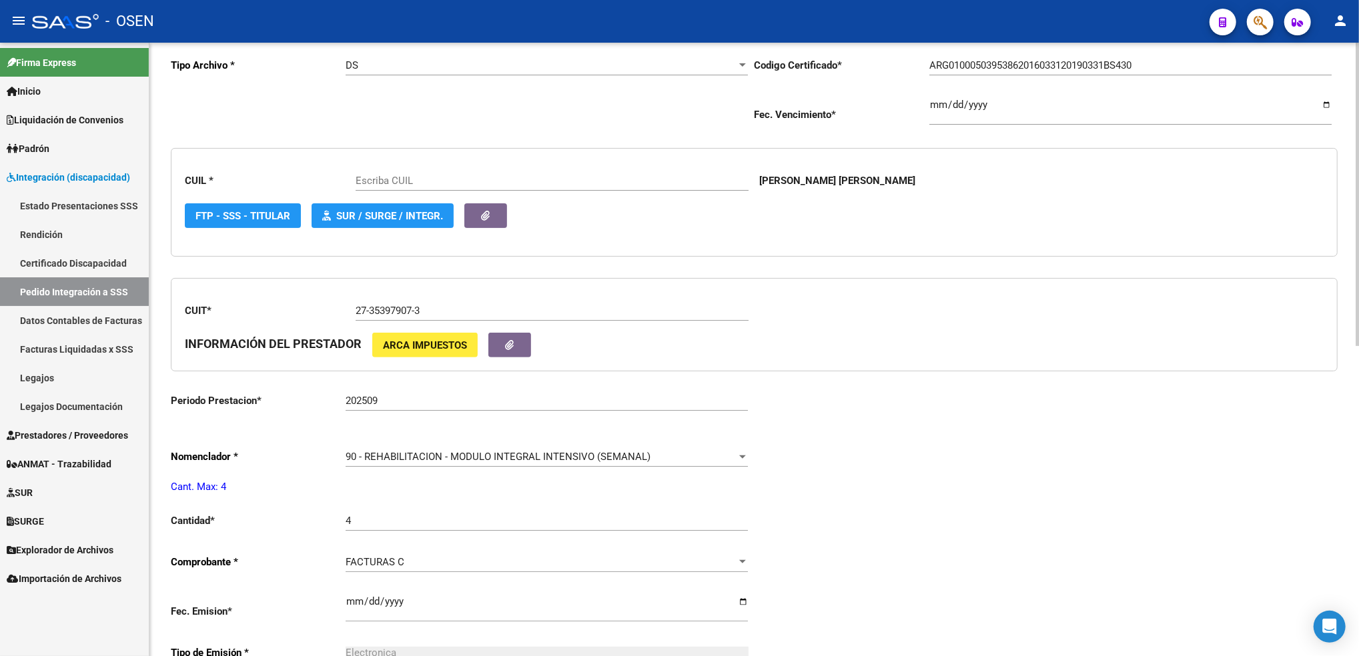
type input "27503953868"
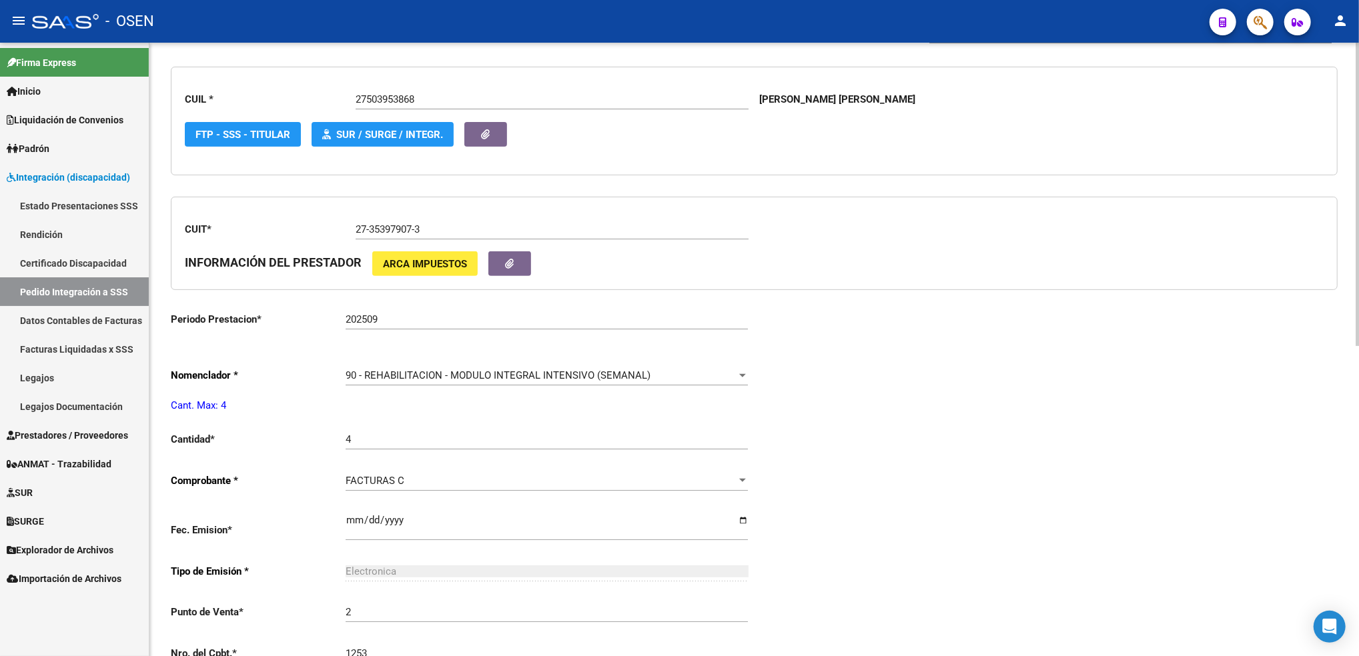
scroll to position [355, 0]
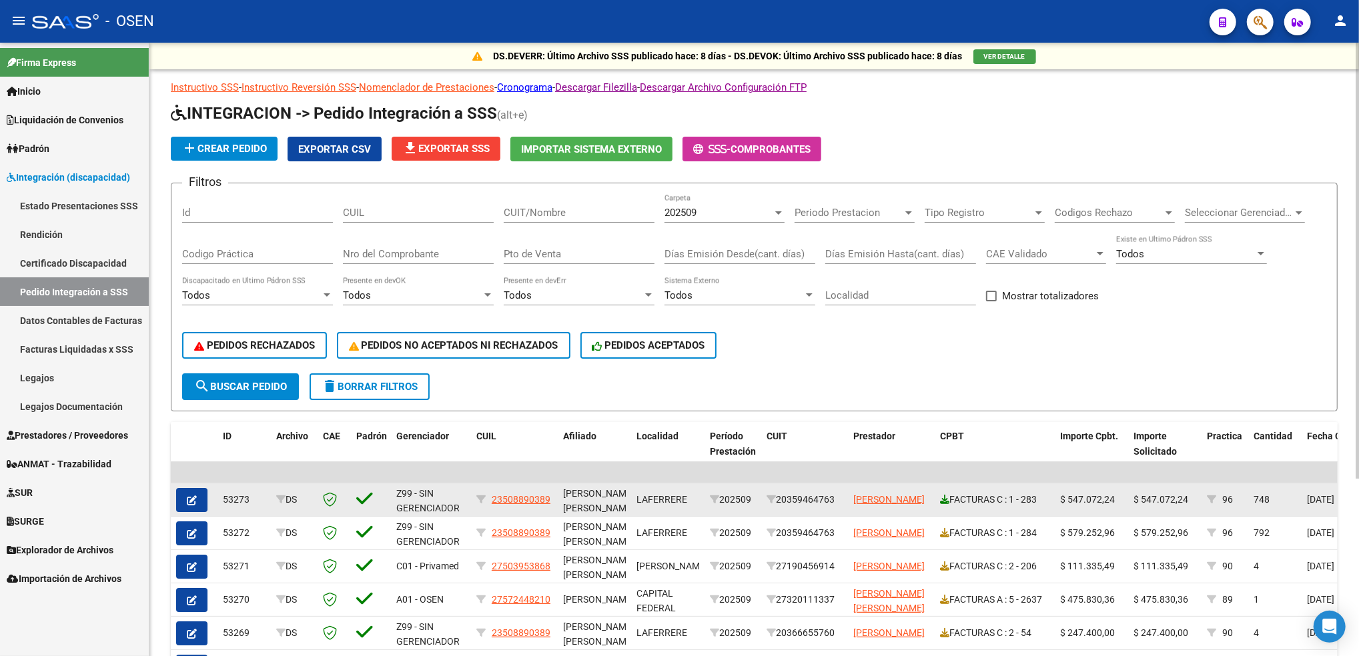
click at [945, 495] on icon at bounding box center [944, 499] width 9 height 9
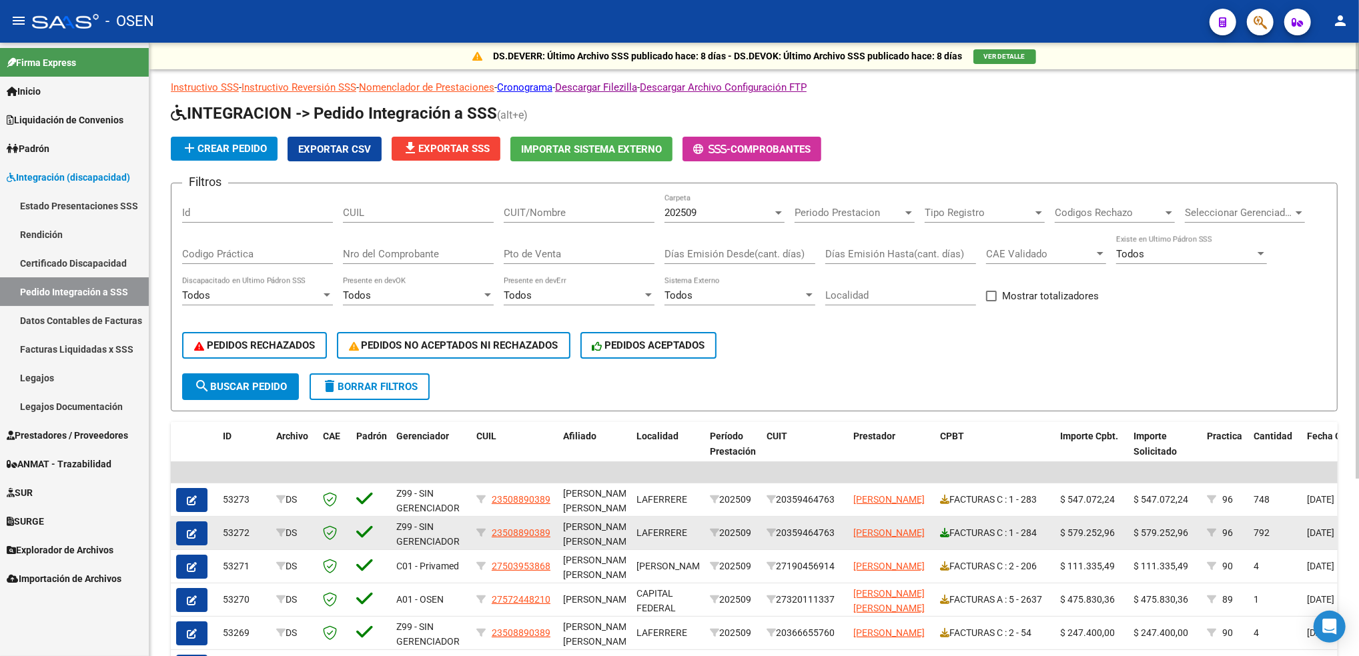
click at [944, 530] on icon at bounding box center [944, 532] width 9 height 9
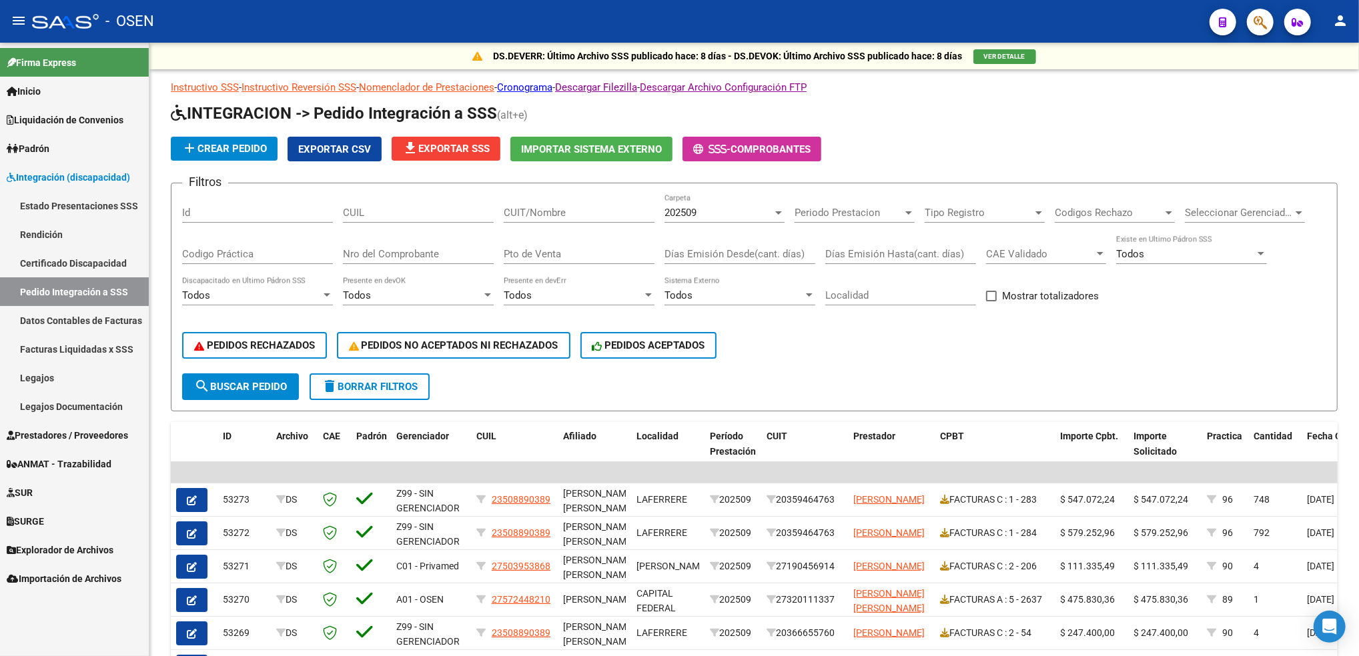
click at [86, 370] on link "Legajos" at bounding box center [74, 377] width 149 height 29
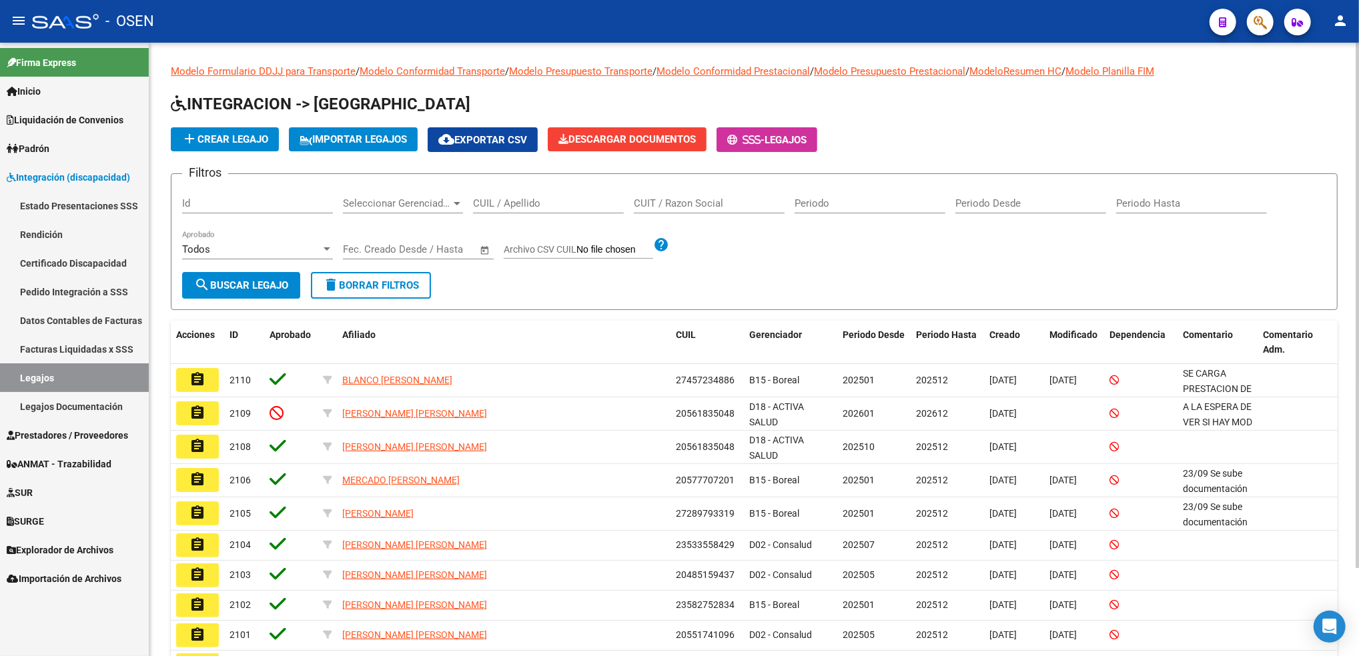
click at [564, 199] on input "CUIL / Apellido" at bounding box center [548, 203] width 151 height 12
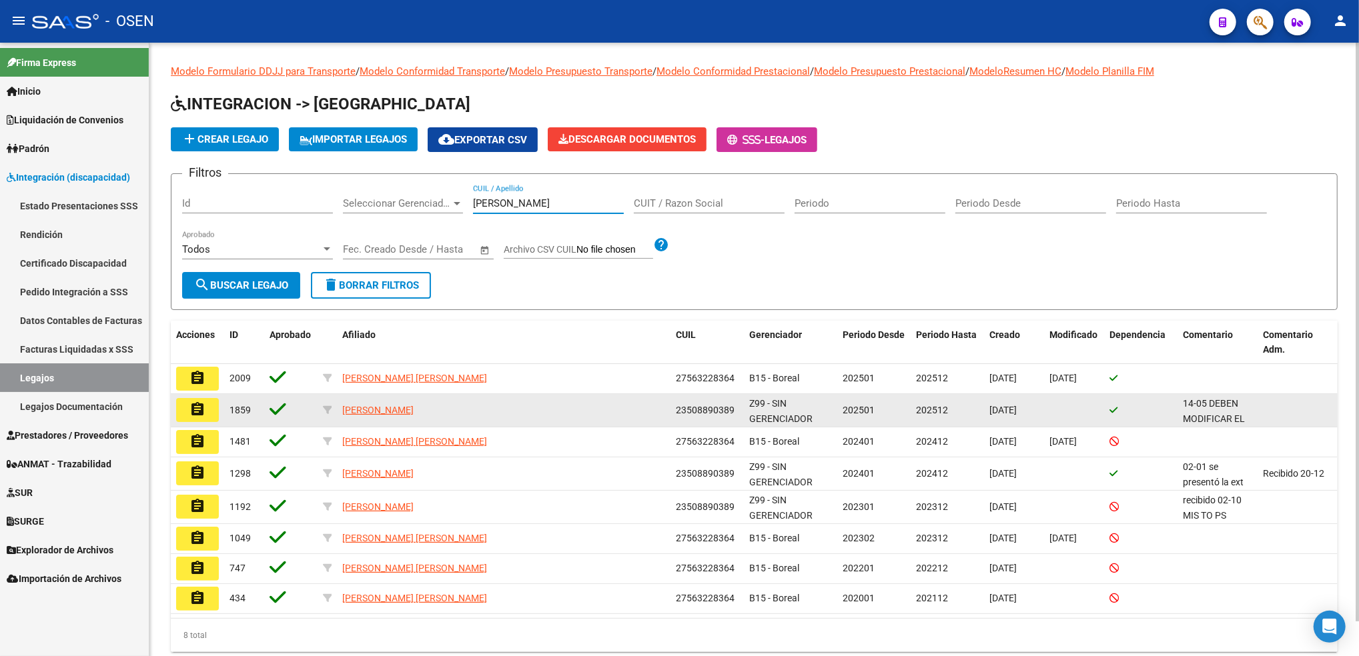
type input "alderete"
click at [213, 409] on button "assignment" at bounding box center [197, 410] width 43 height 24
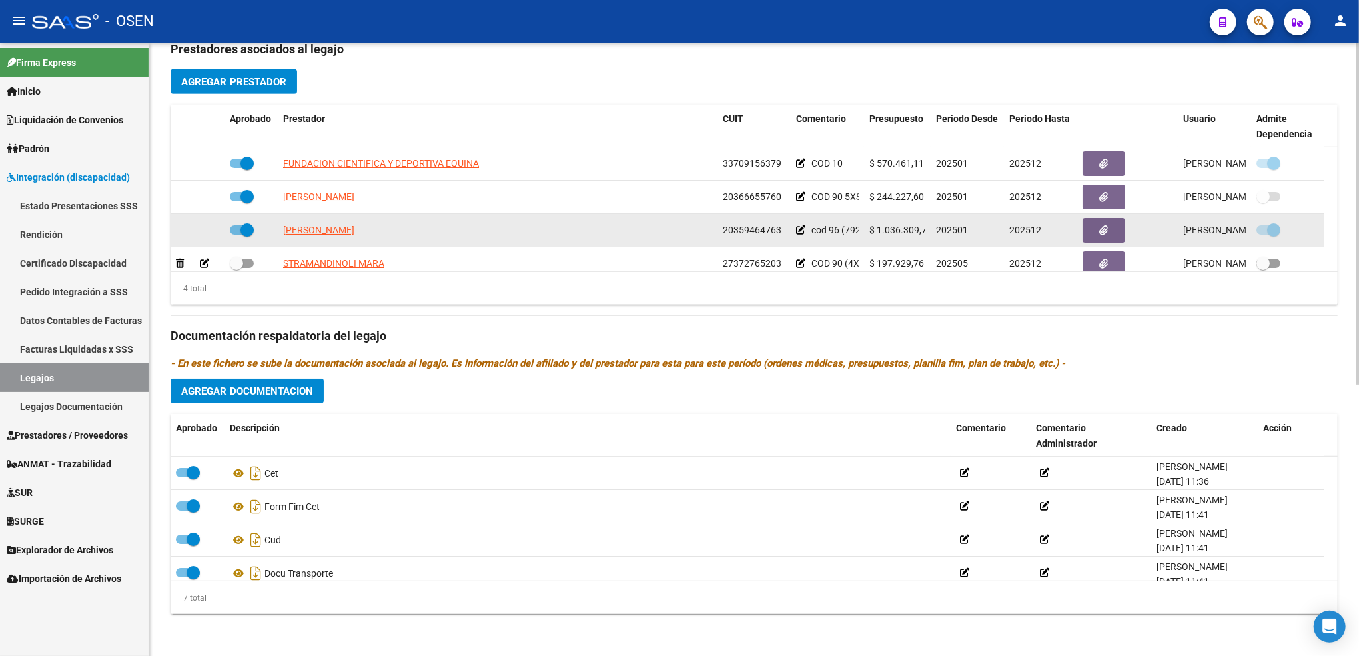
scroll to position [14, 0]
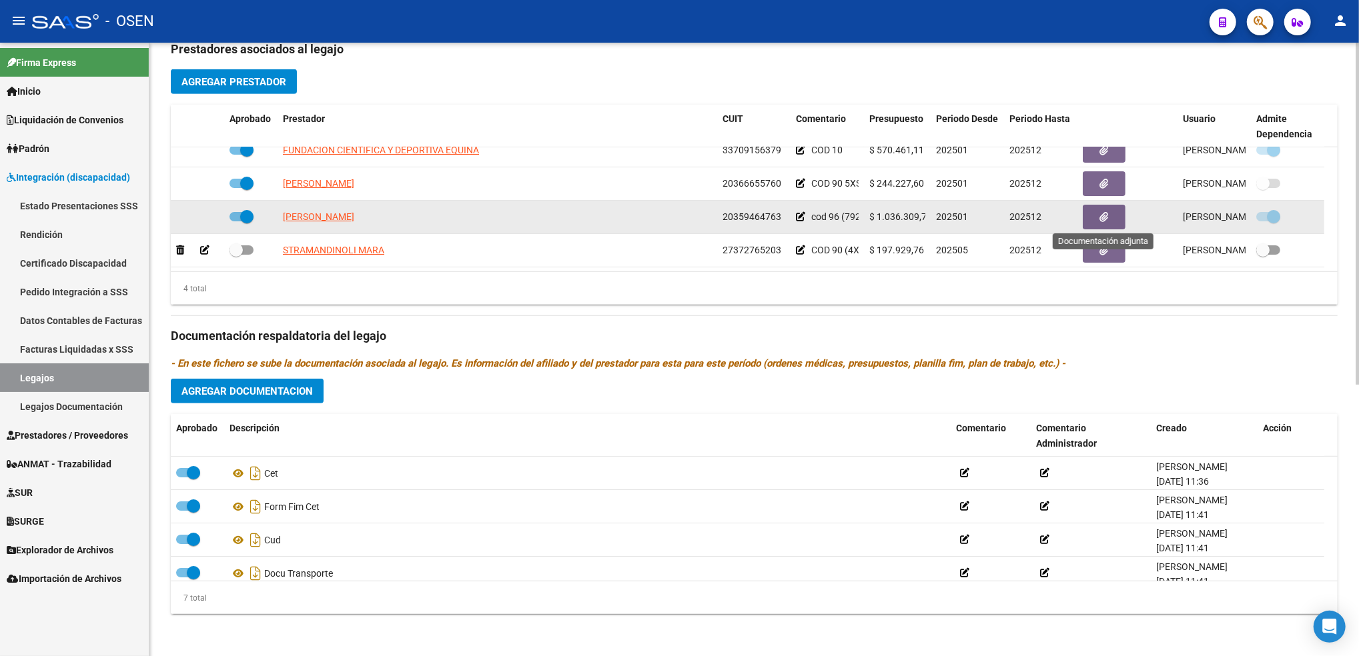
click at [1108, 223] on button "button" at bounding box center [1103, 217] width 43 height 25
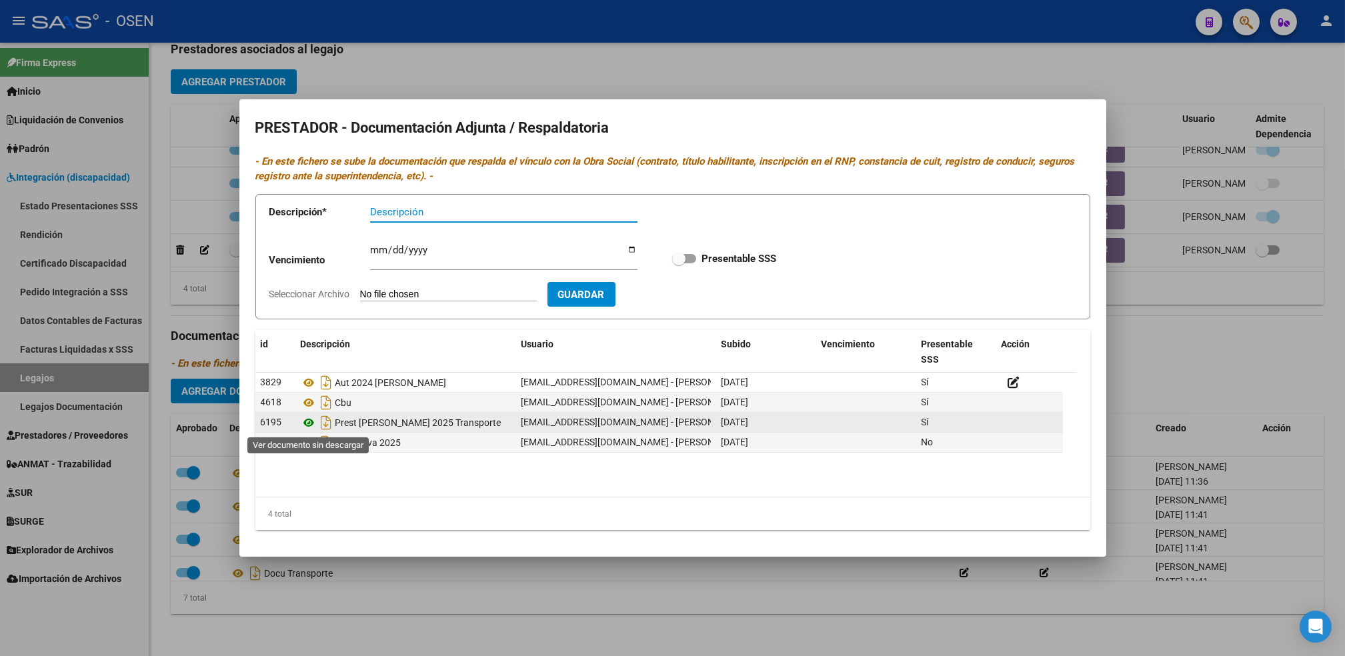
click at [303, 426] on icon at bounding box center [309, 423] width 17 height 16
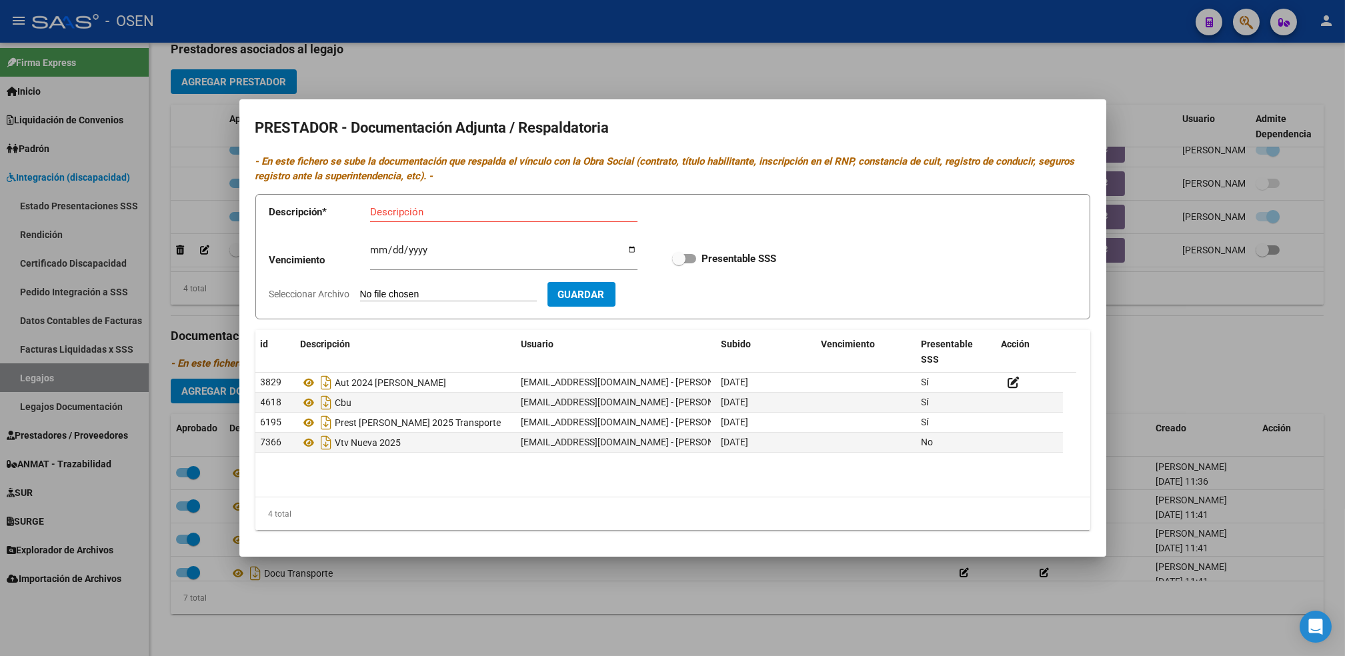
click at [486, 589] on div at bounding box center [672, 328] width 1345 height 656
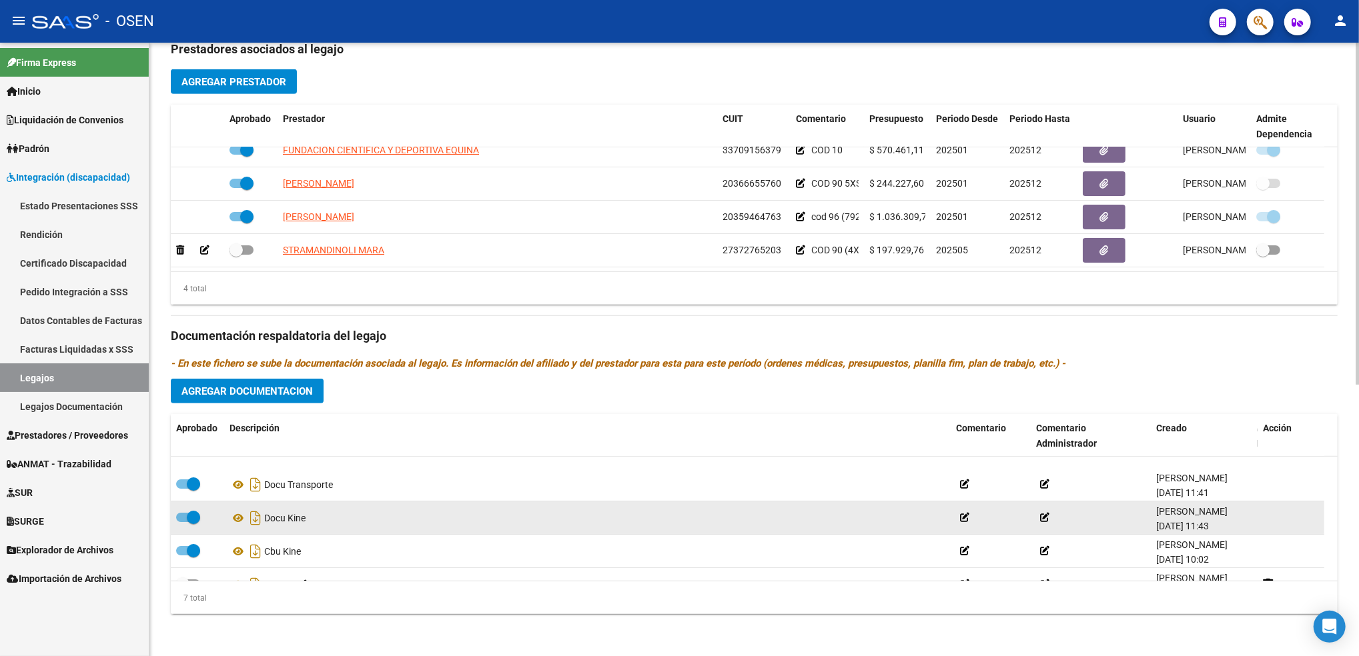
scroll to position [113, 0]
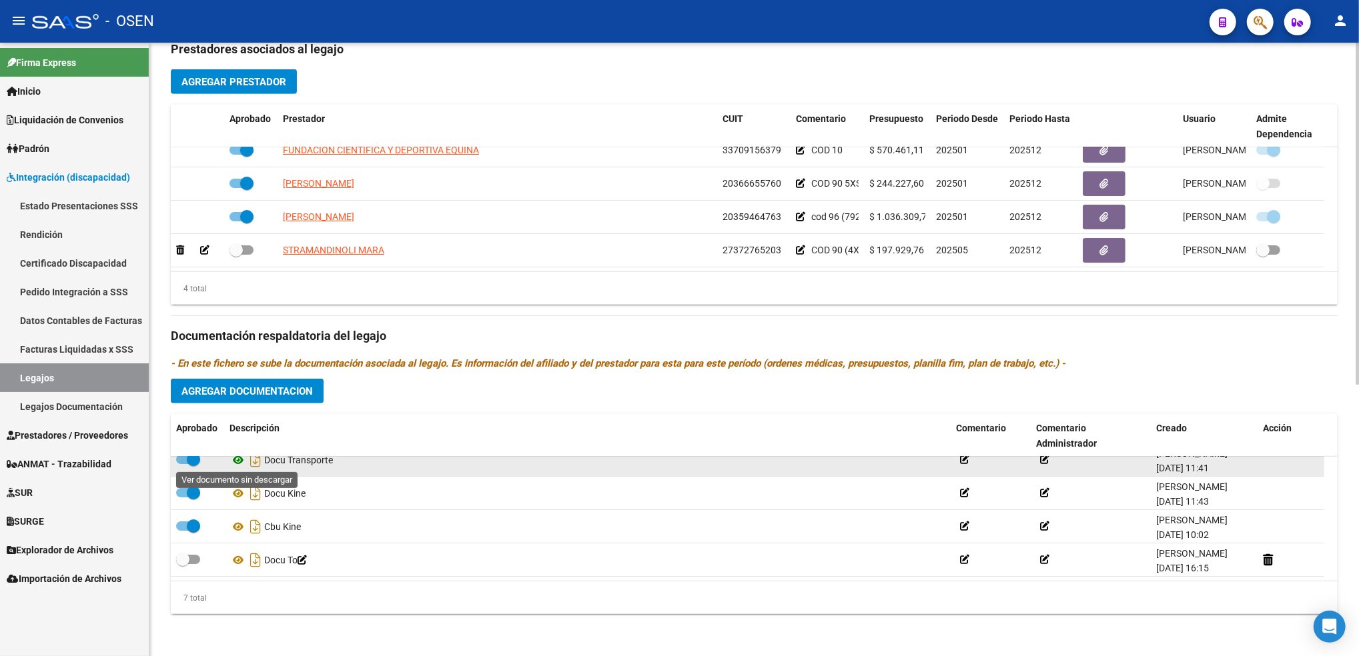
click at [238, 462] on icon at bounding box center [237, 460] width 17 height 16
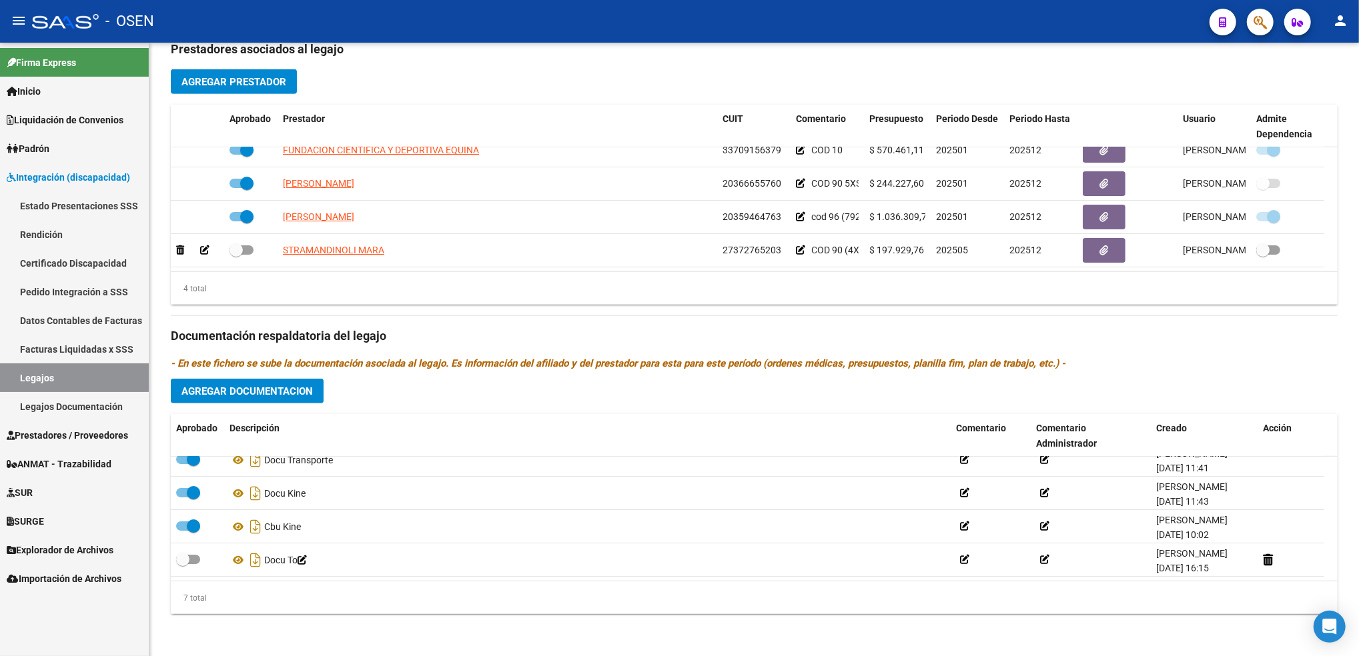
click at [113, 374] on link "Legajos" at bounding box center [74, 377] width 149 height 29
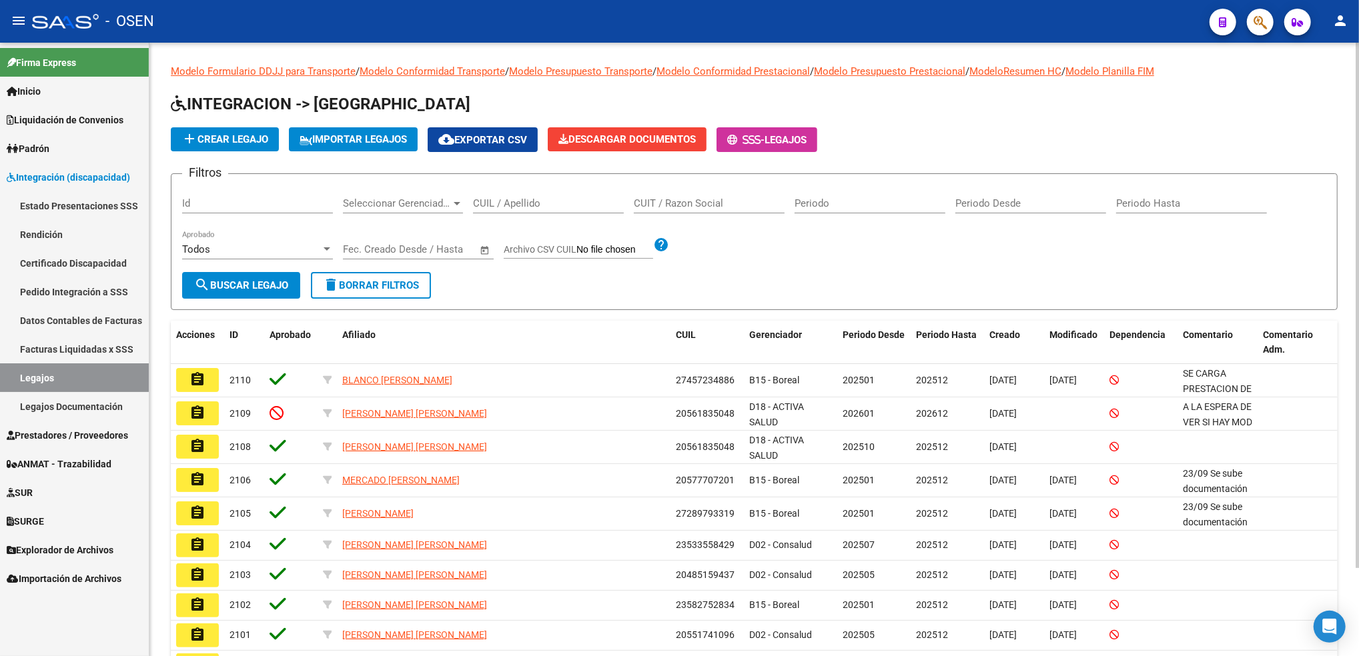
click at [571, 209] on div "CUIL / Apellido" at bounding box center [548, 199] width 151 height 29
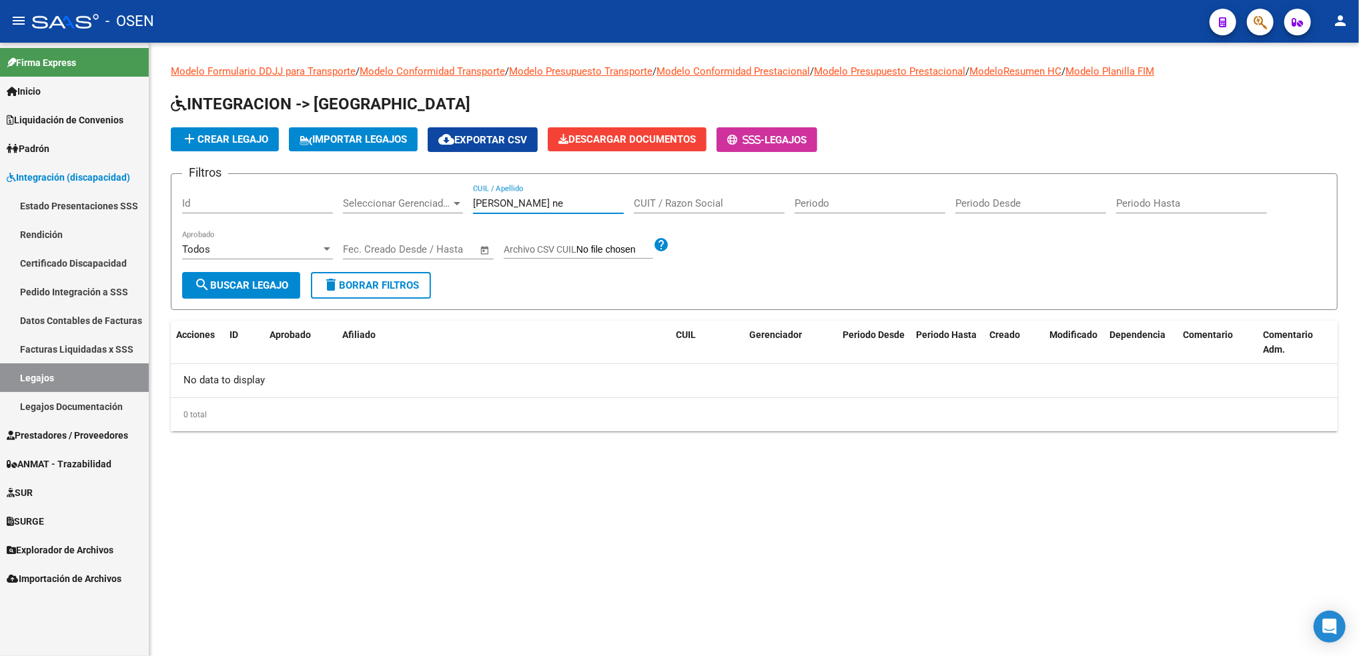
click at [534, 202] on input "[PERSON_NAME] ne" at bounding box center [548, 203] width 151 height 12
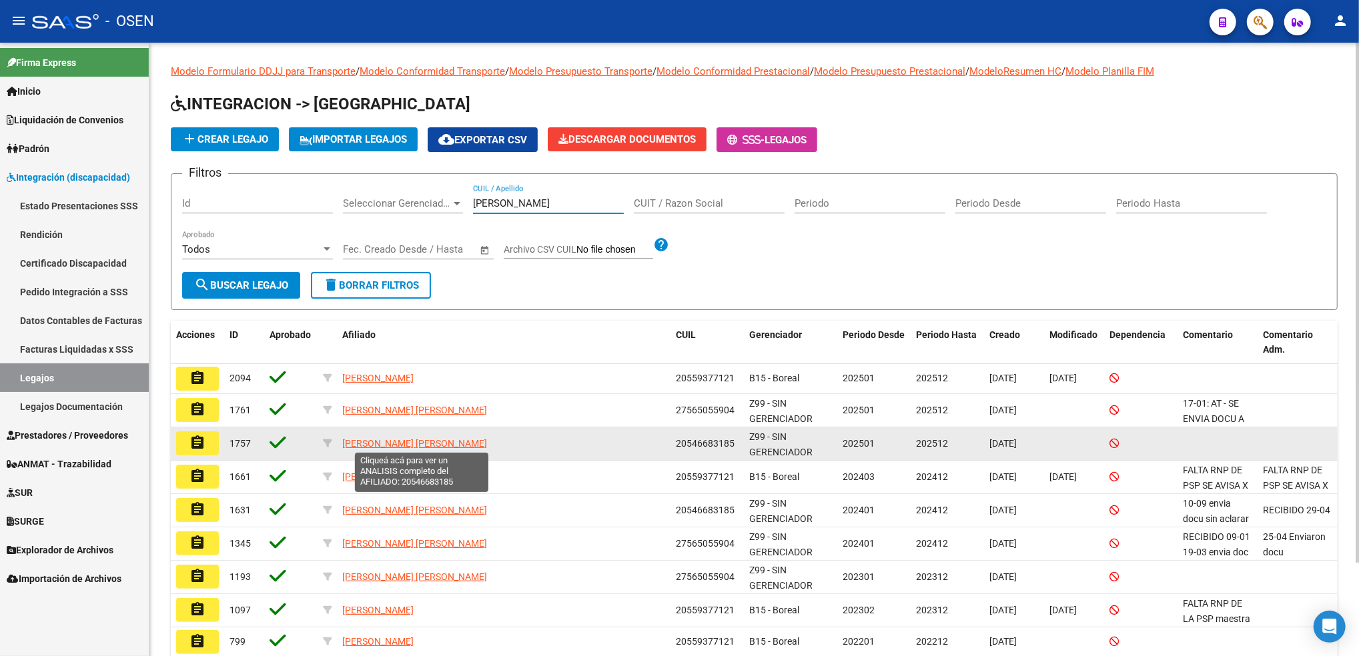
type input "[PERSON_NAME]"
click at [428, 441] on span "[PERSON_NAME] [PERSON_NAME]" at bounding box center [414, 443] width 145 height 11
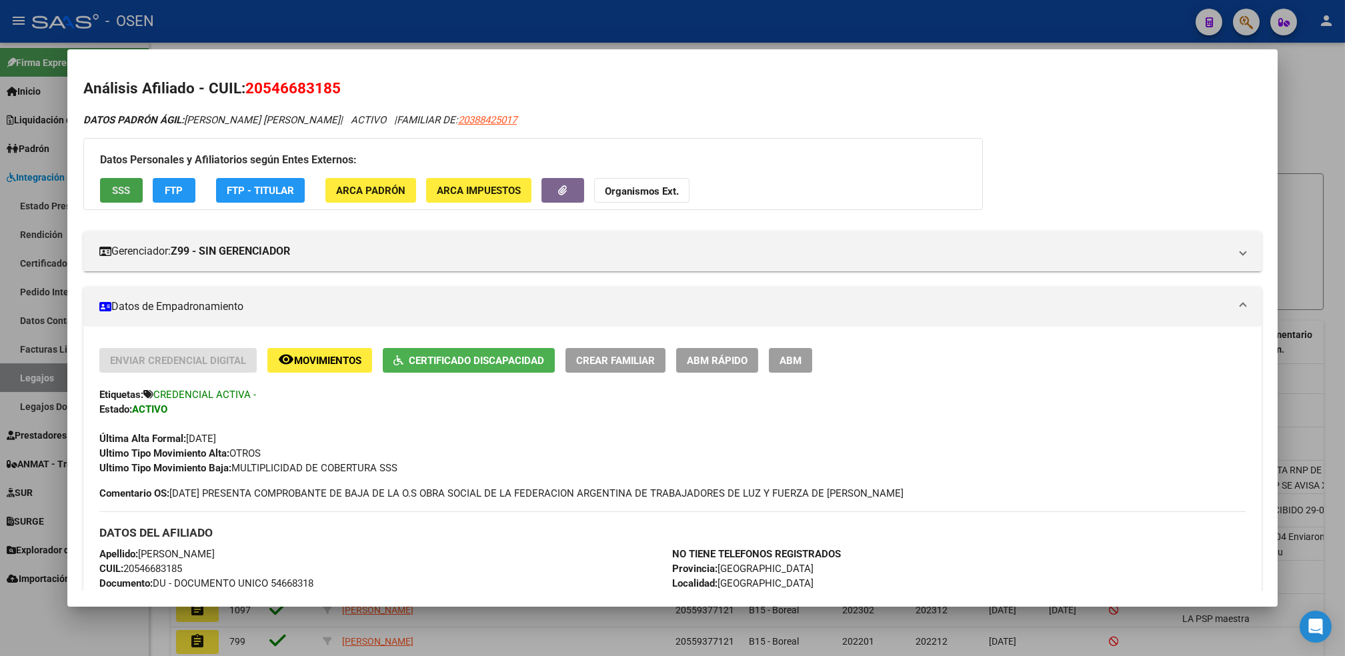
click at [103, 195] on button "SSS" at bounding box center [121, 190] width 43 height 25
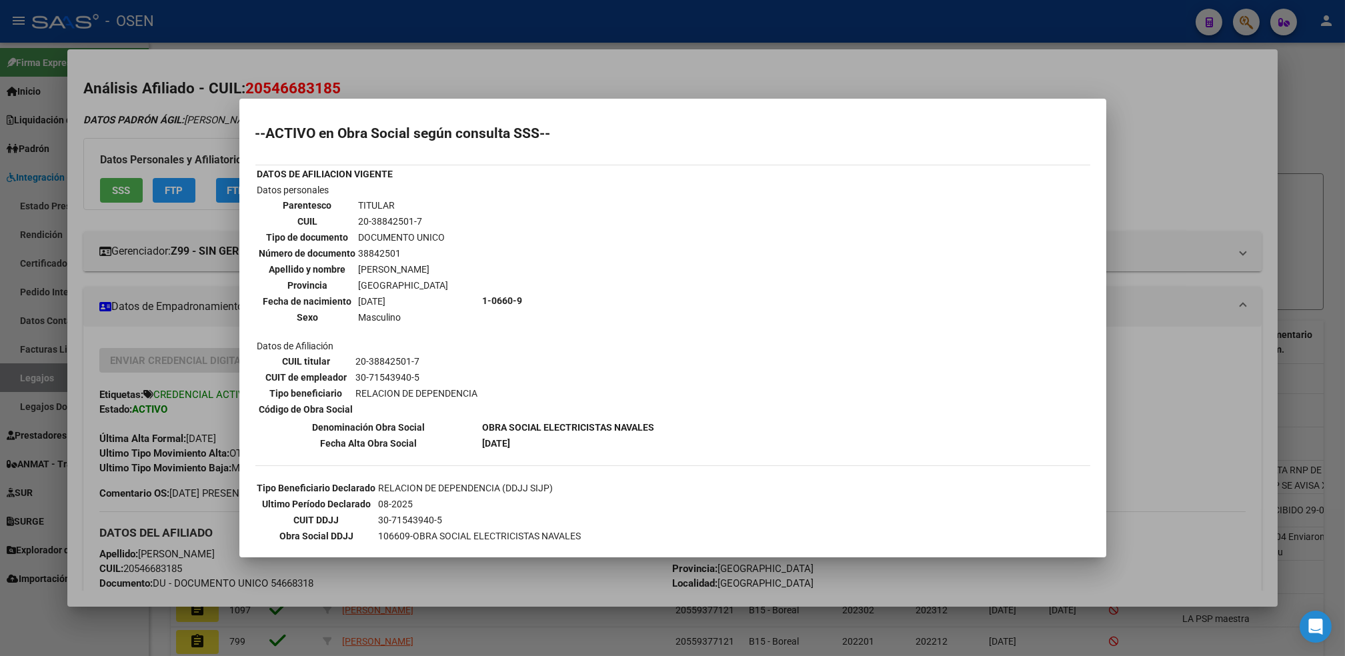
click at [93, 616] on div at bounding box center [672, 328] width 1345 height 656
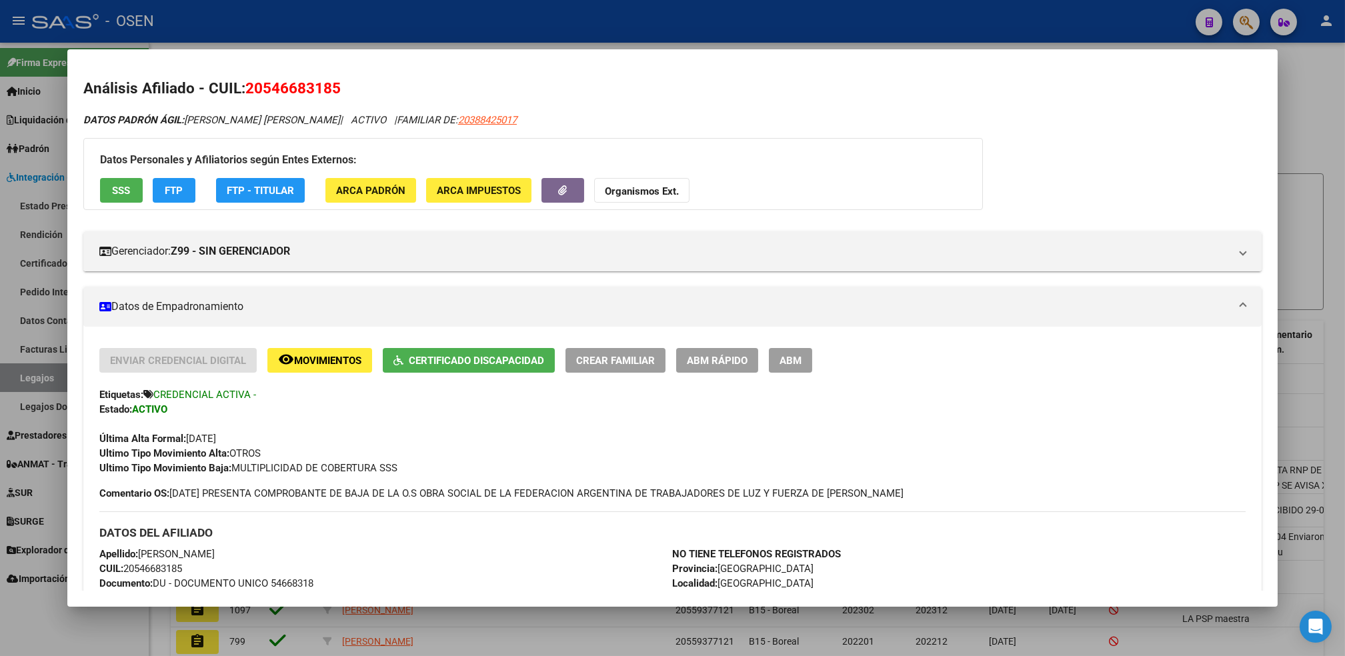
click at [35, 370] on div at bounding box center [672, 328] width 1345 height 656
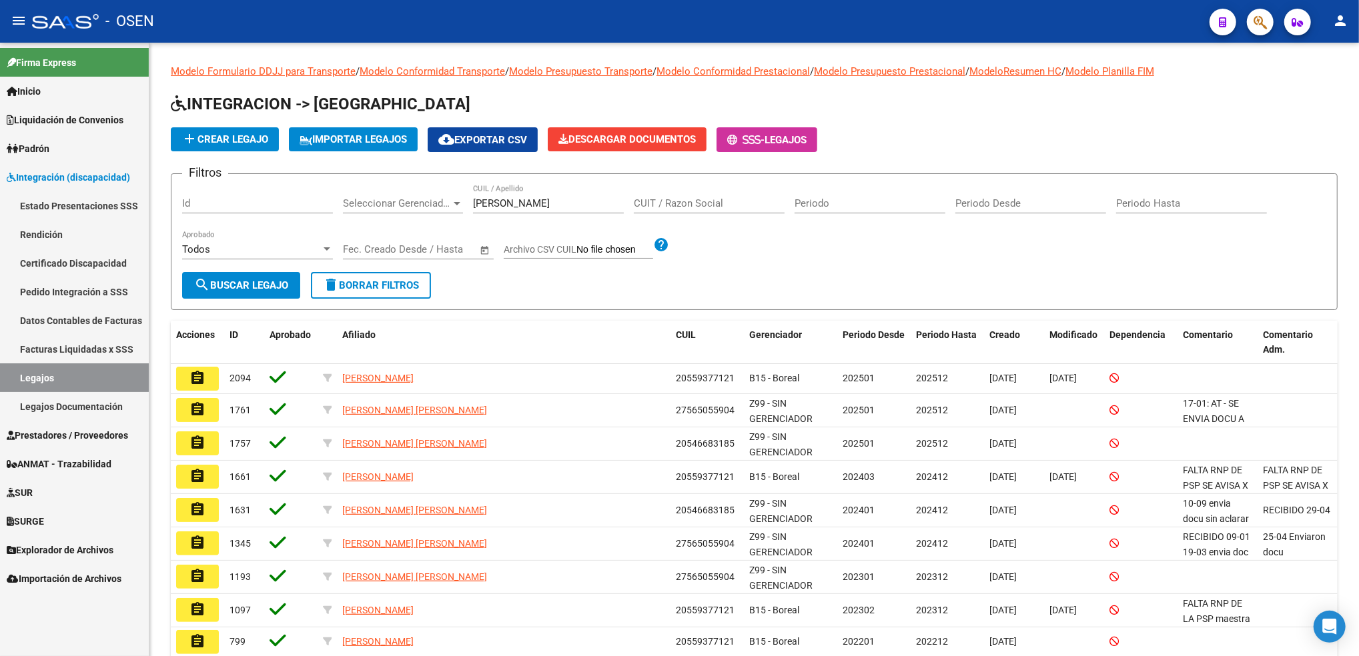
click at [57, 287] on link "Pedido Integración a SSS" at bounding box center [74, 291] width 149 height 29
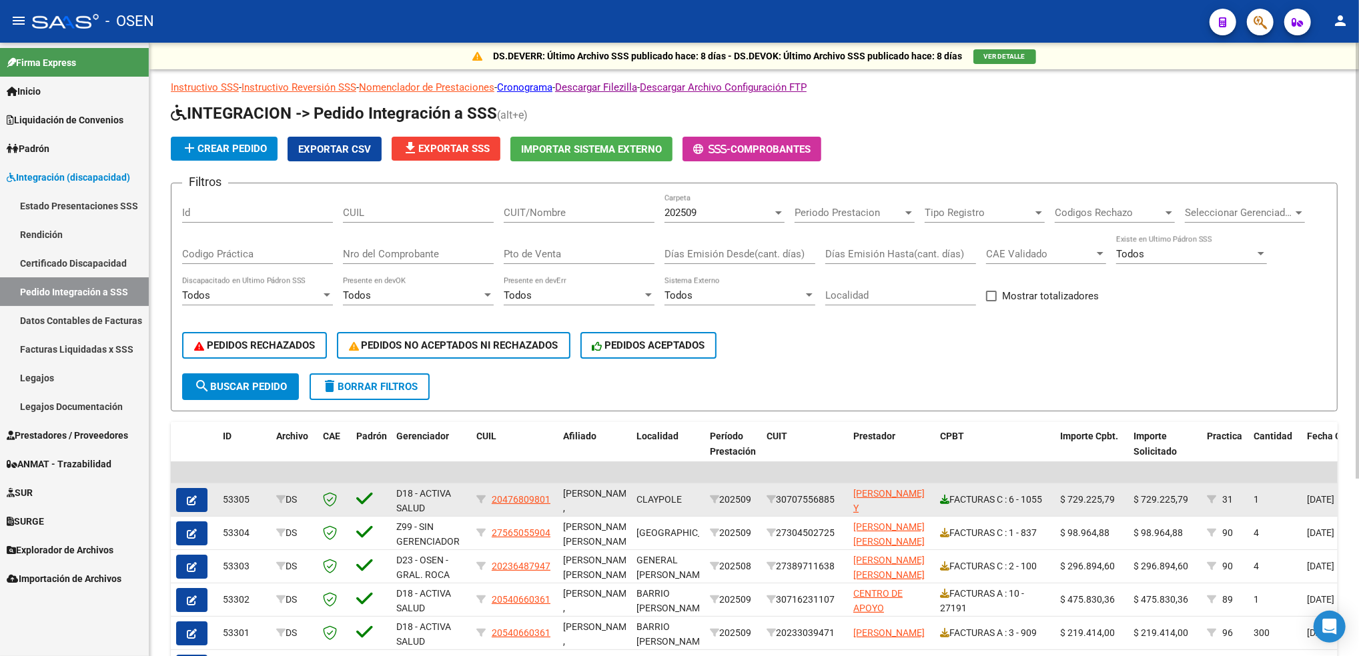
click at [943, 497] on icon at bounding box center [944, 499] width 9 height 9
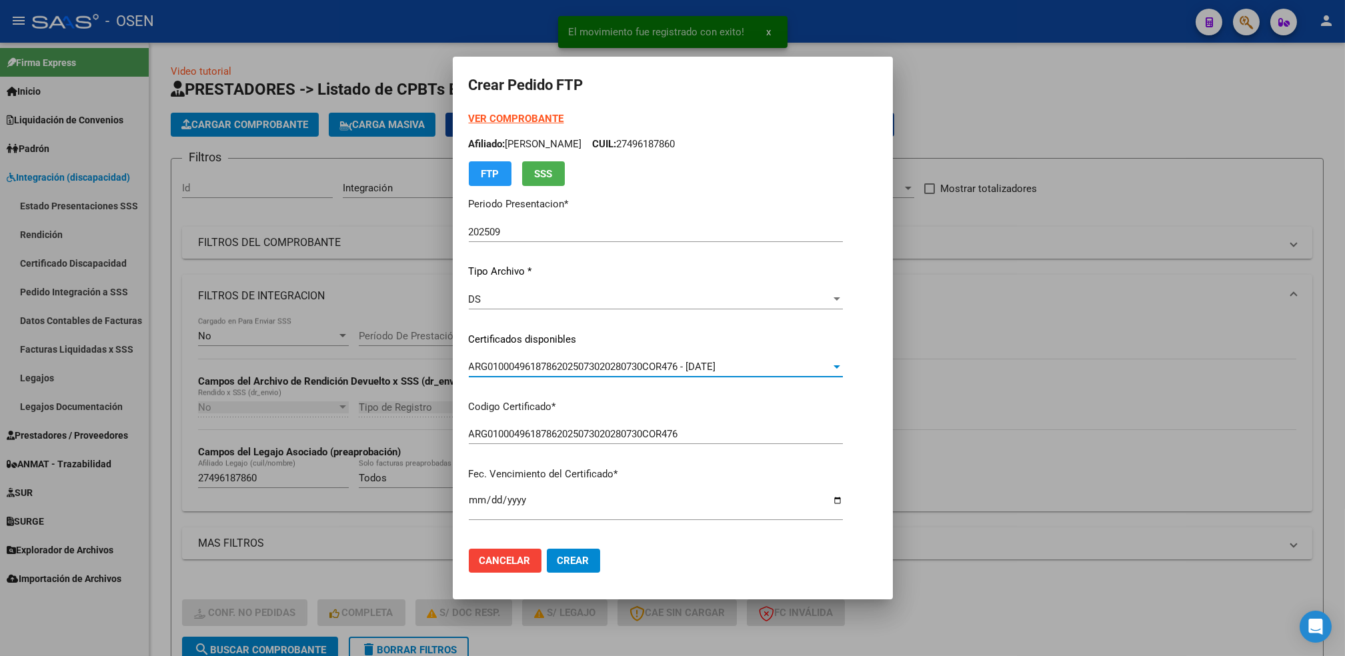
scroll to position [203, 0]
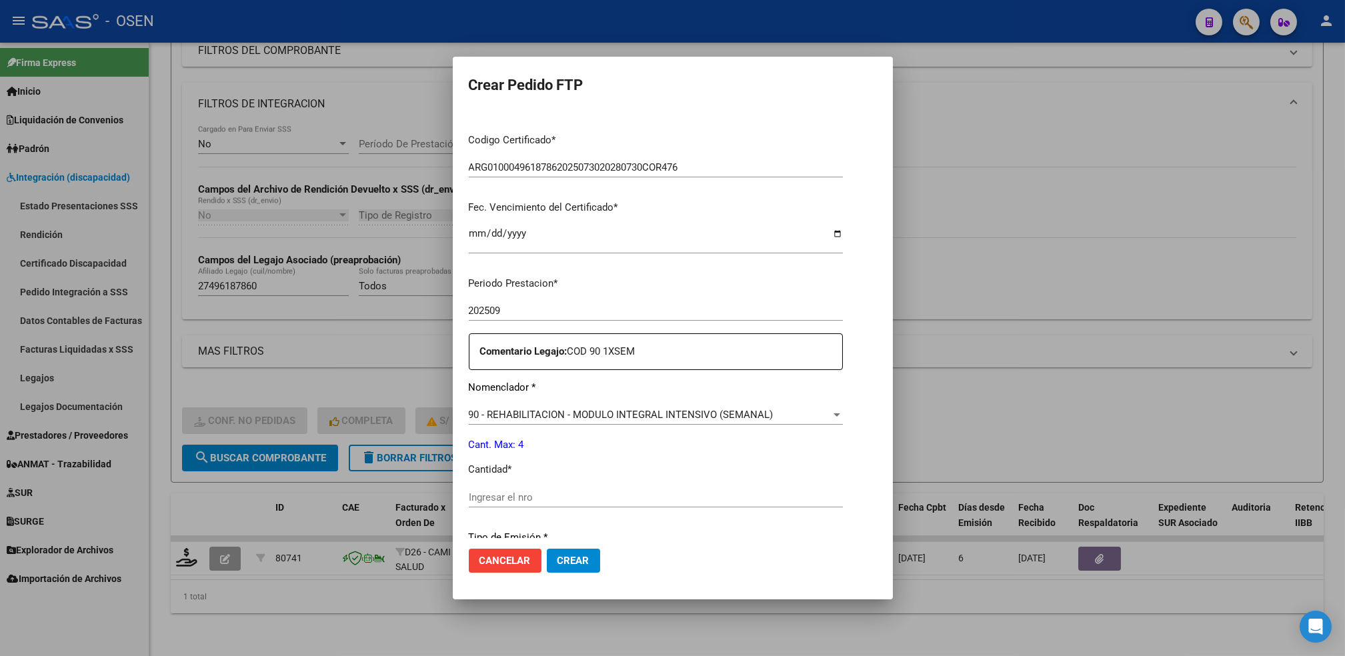
click at [492, 500] on input "Ingresar el nro" at bounding box center [656, 498] width 374 height 12
type input "4"
click at [547, 549] on button "Crear" at bounding box center [573, 561] width 53 height 24
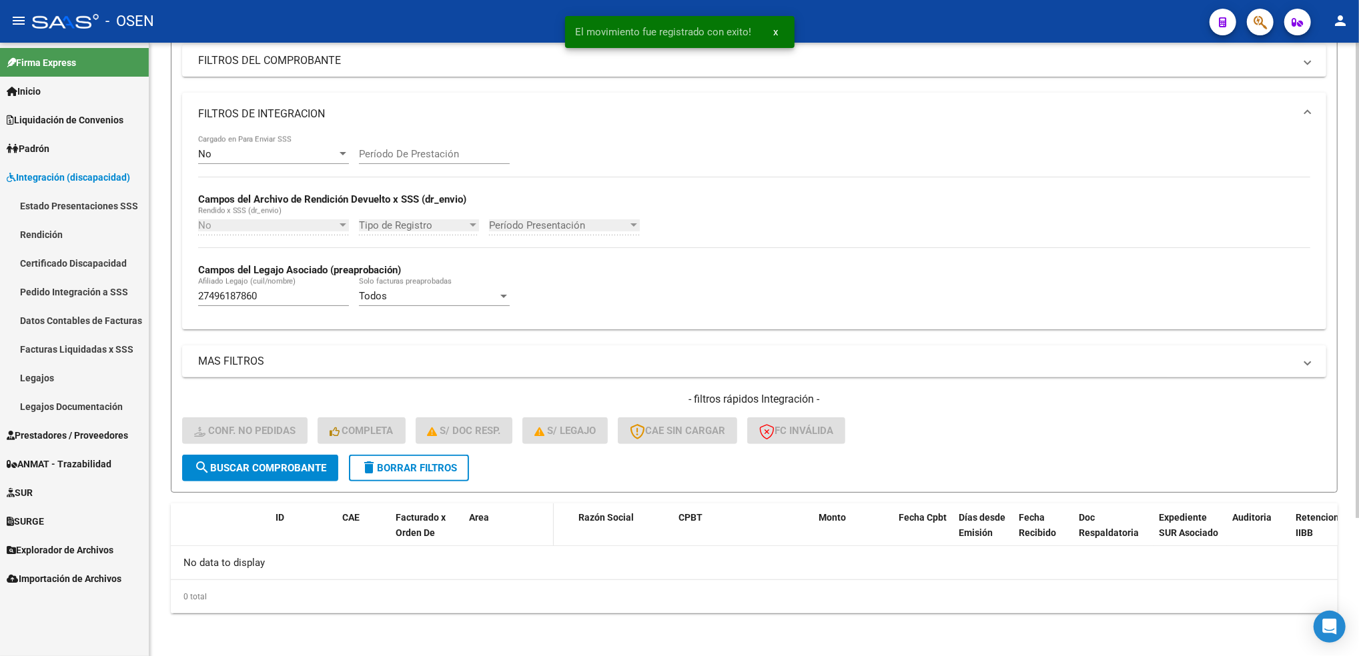
scroll to position [178, 0]
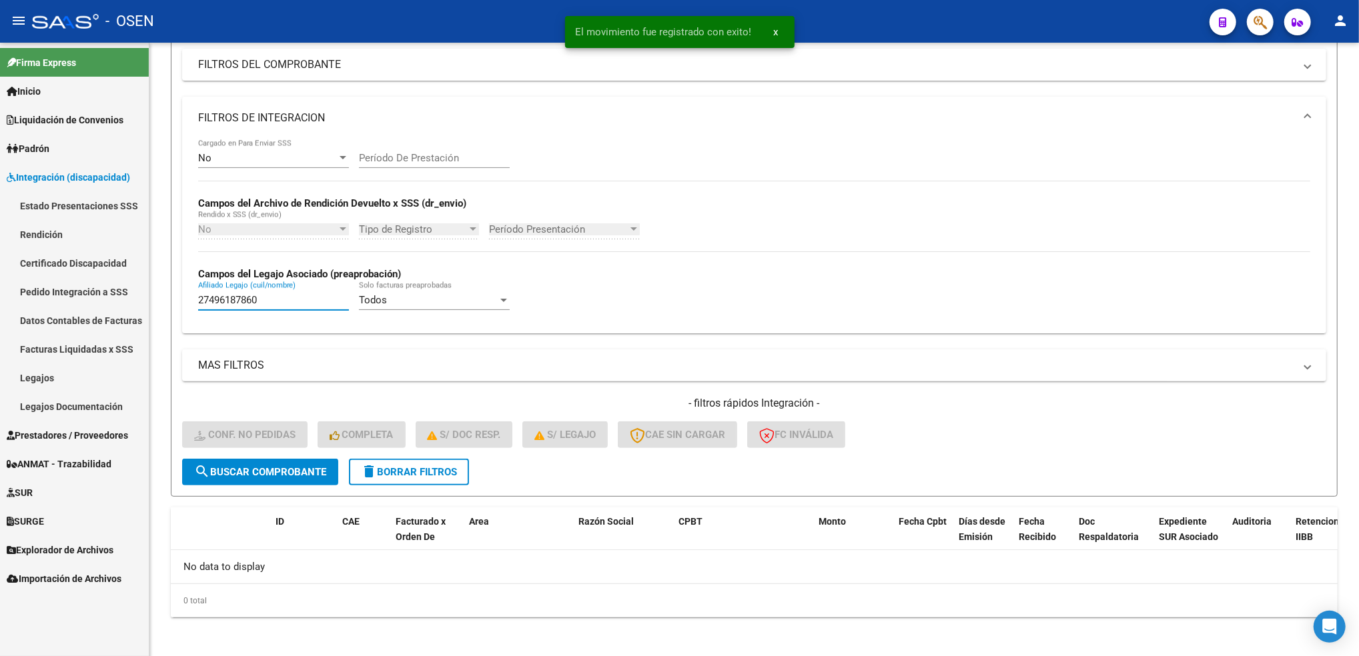
drag, startPoint x: 269, startPoint y: 296, endPoint x: 103, endPoint y: 319, distance: 167.0
click at [107, 317] on mat-sidenav-container "Firma Express Inicio Calendario SSS Instructivos Contacto OS Liquidación de Con…" at bounding box center [679, 350] width 1359 height 614
click at [311, 468] on span "search Buscar Comprobante" at bounding box center [260, 472] width 132 height 12
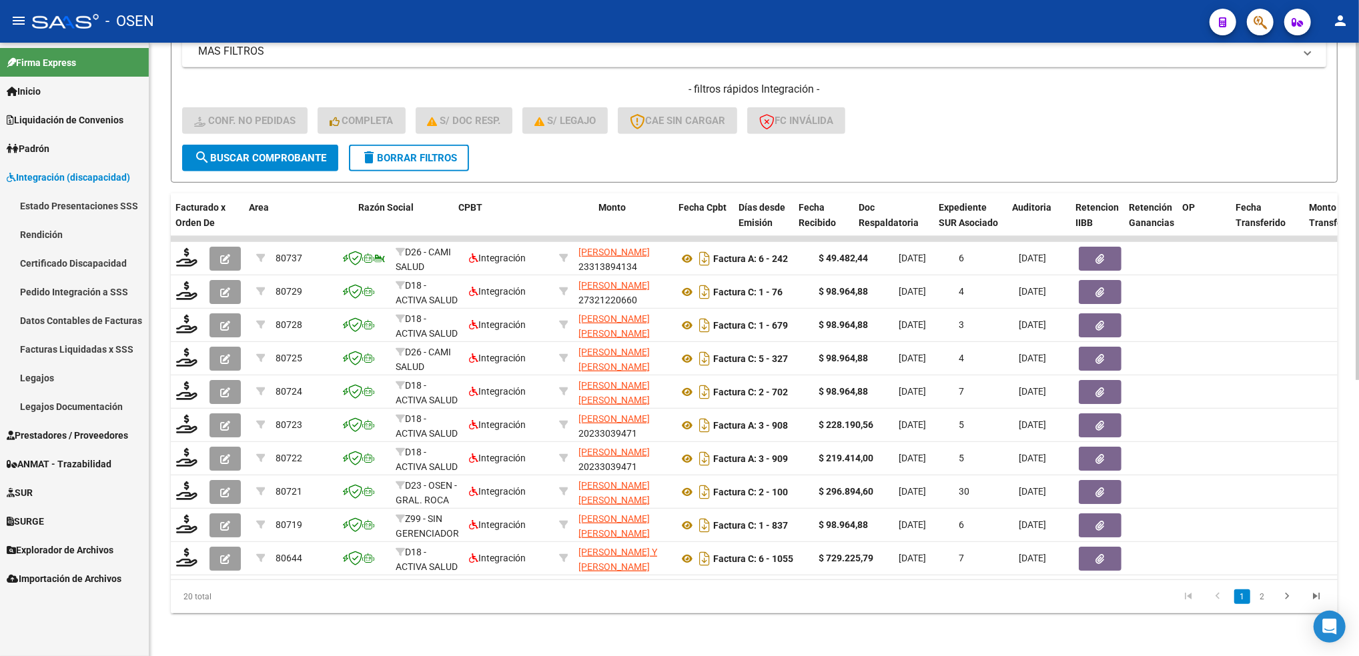
scroll to position [0, 1387]
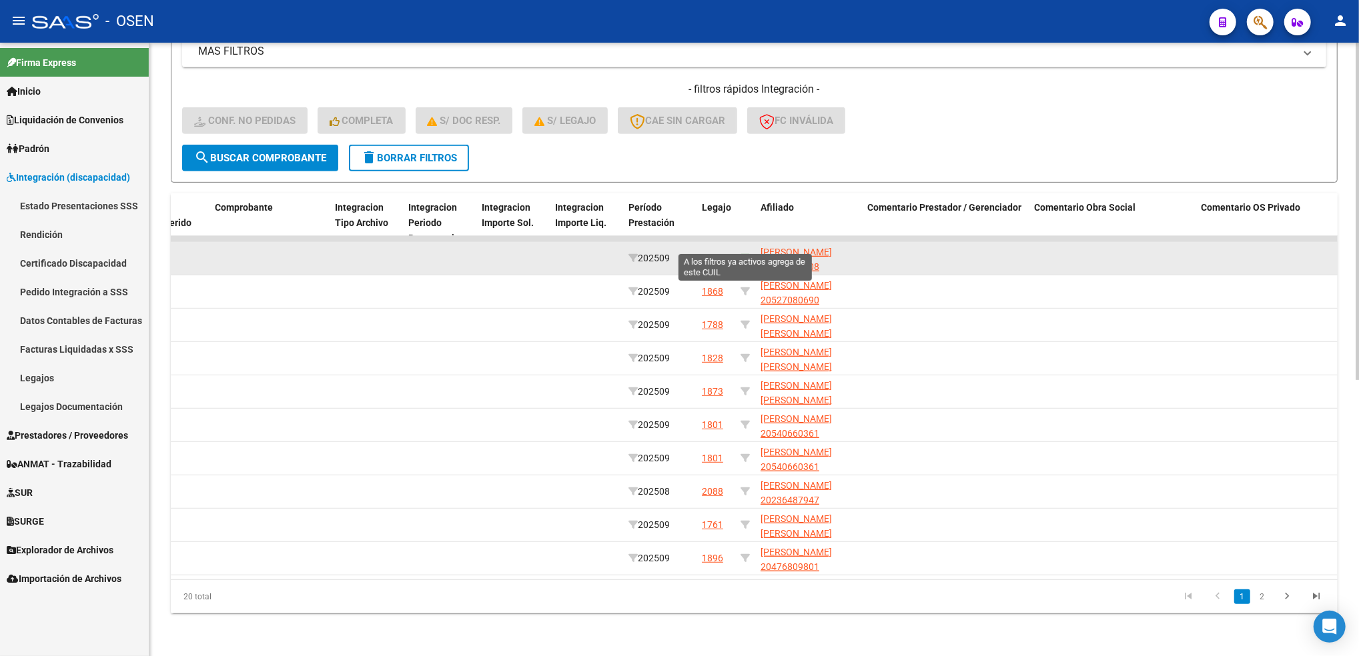
click at [743, 253] on icon at bounding box center [744, 257] width 9 height 9
type input "27363165708"
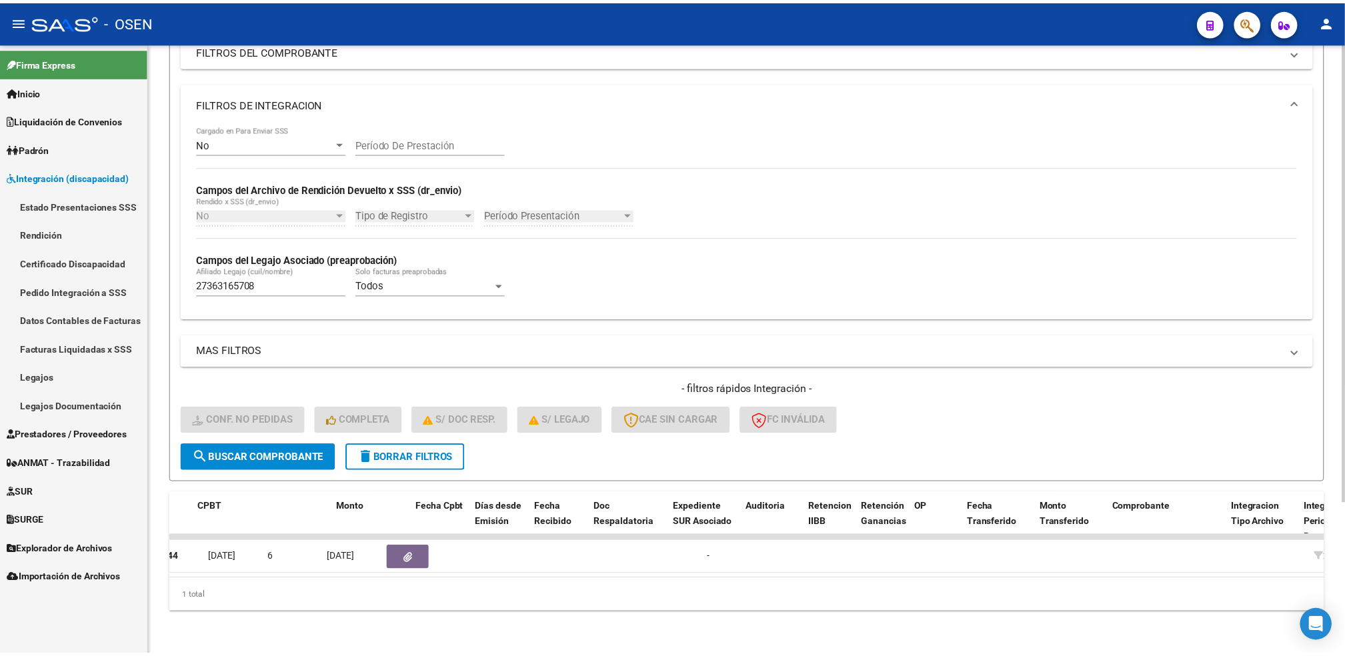
scroll to position [0, 0]
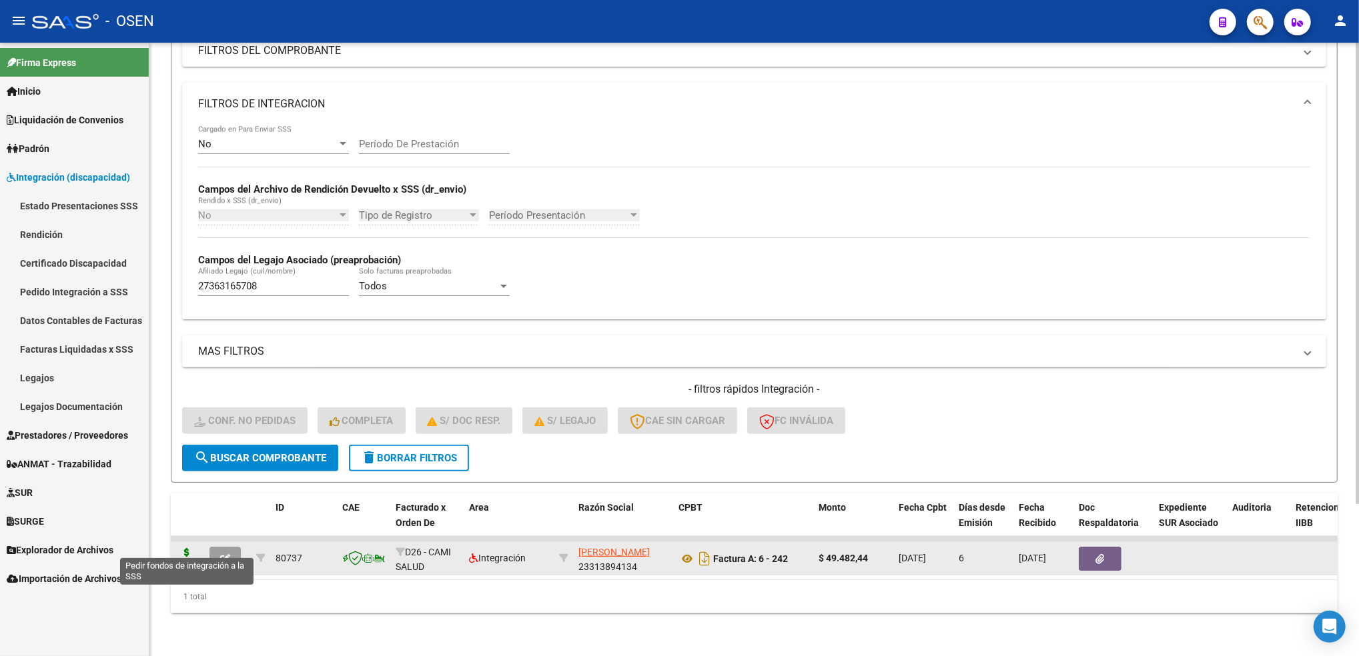
click at [185, 548] on icon at bounding box center [186, 557] width 21 height 19
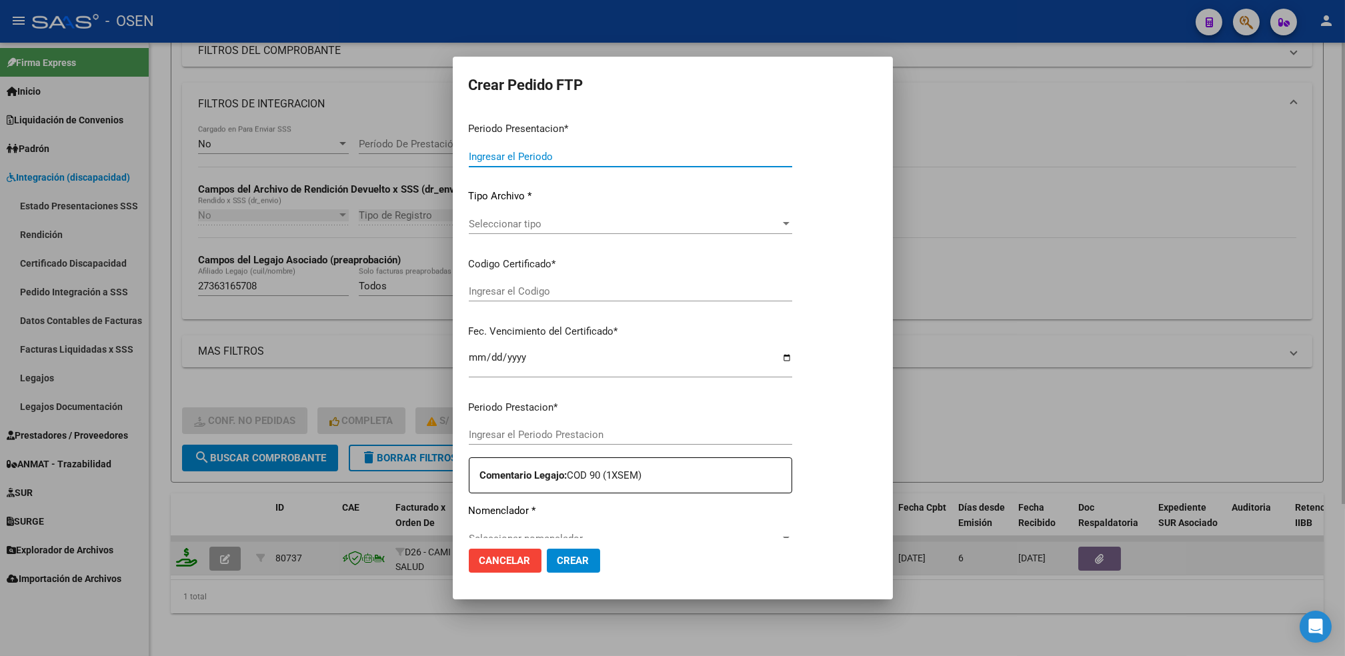
type input "202509"
type input "$ 49.482,44"
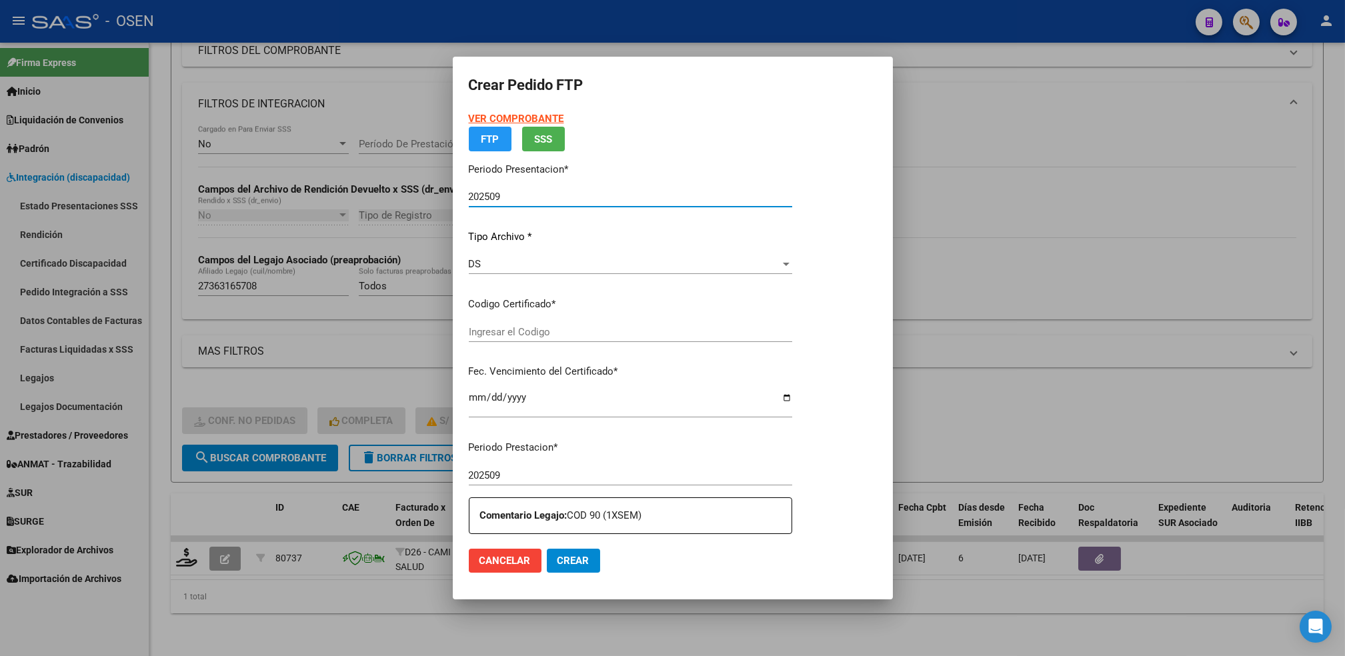
type input "ARG01000363165702025031220330312COR13898"
type input "[DATE]"
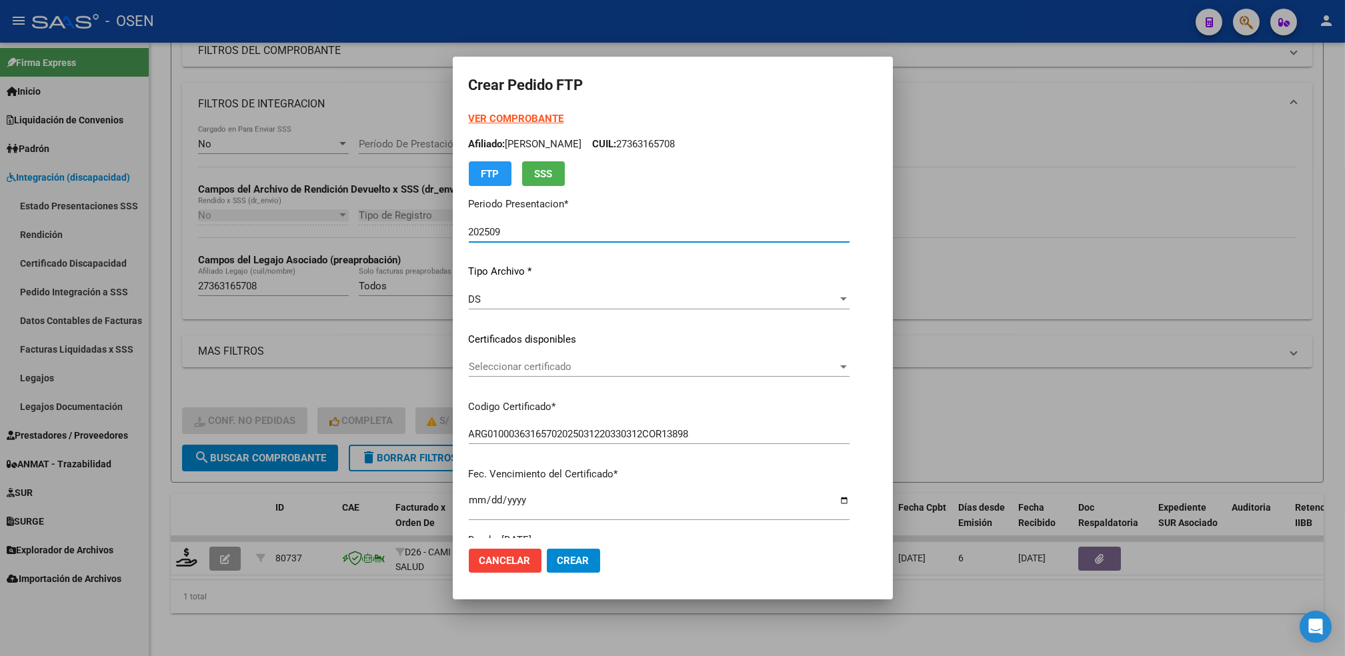
click at [511, 362] on span "Seleccionar certificado" at bounding box center [653, 367] width 369 height 12
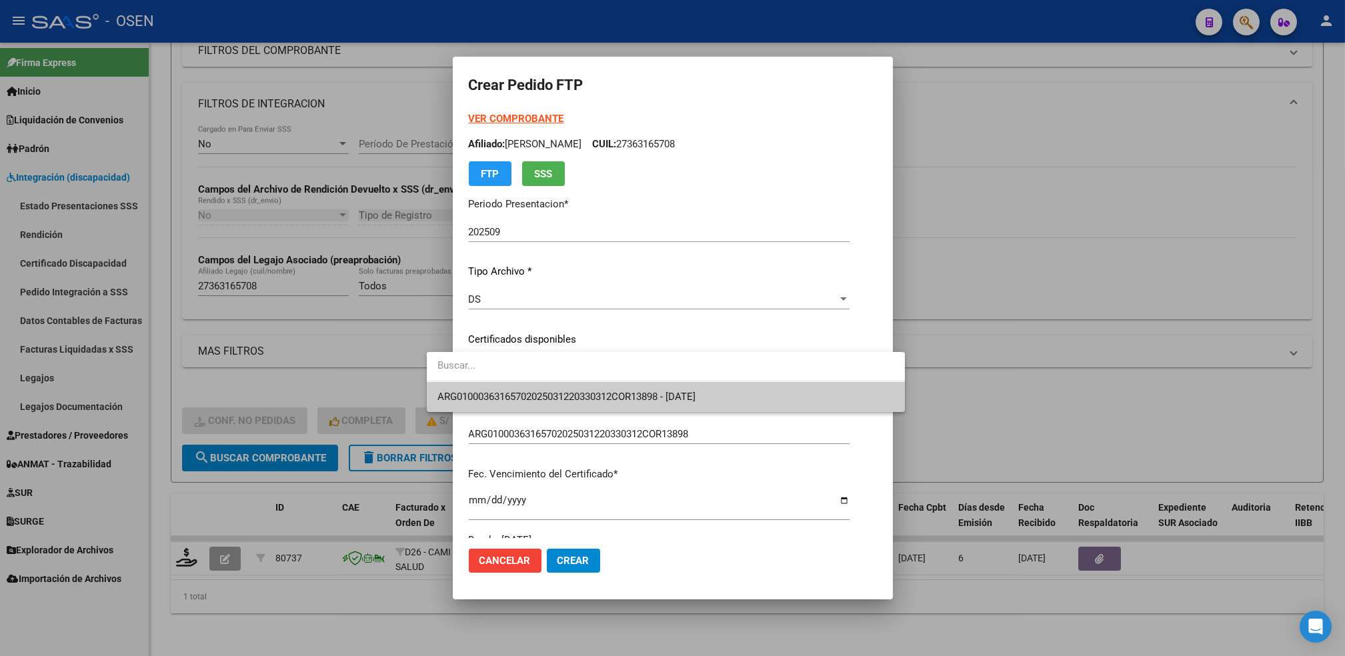
click at [510, 394] on span "ARG01000363165702025031220330312COR13898 - [DATE]" at bounding box center [567, 397] width 258 height 12
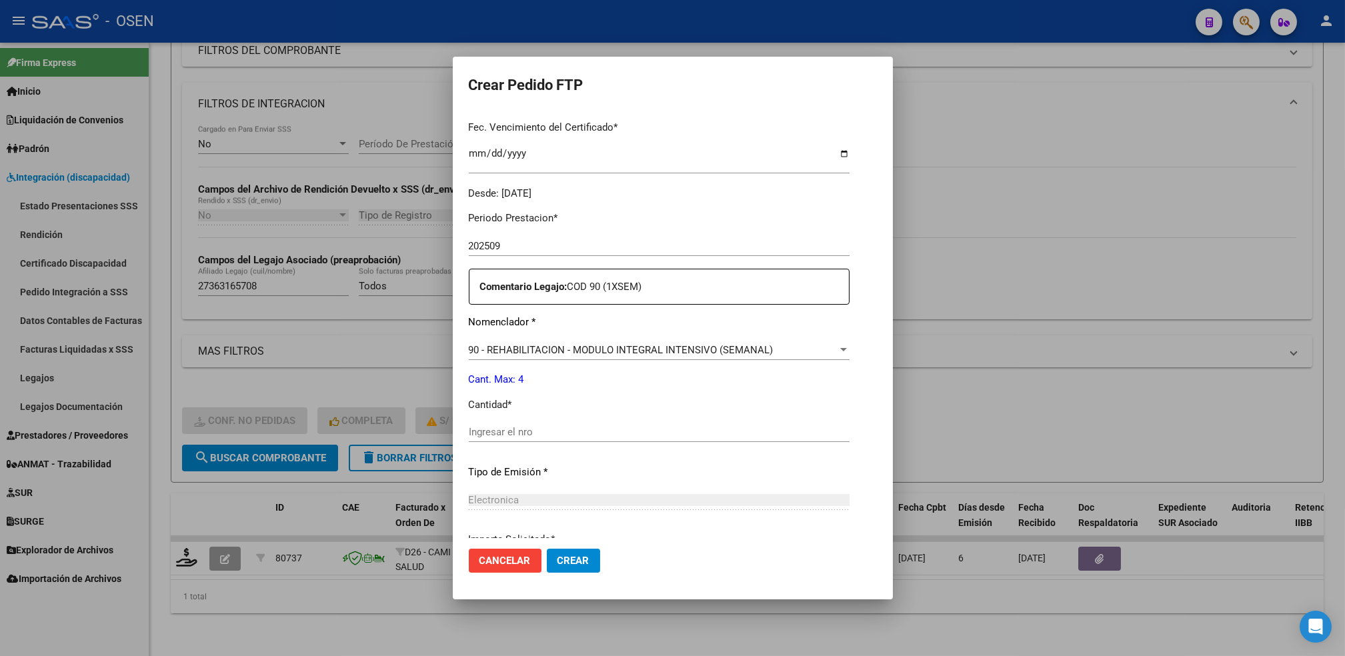
scroll to position [355, 0]
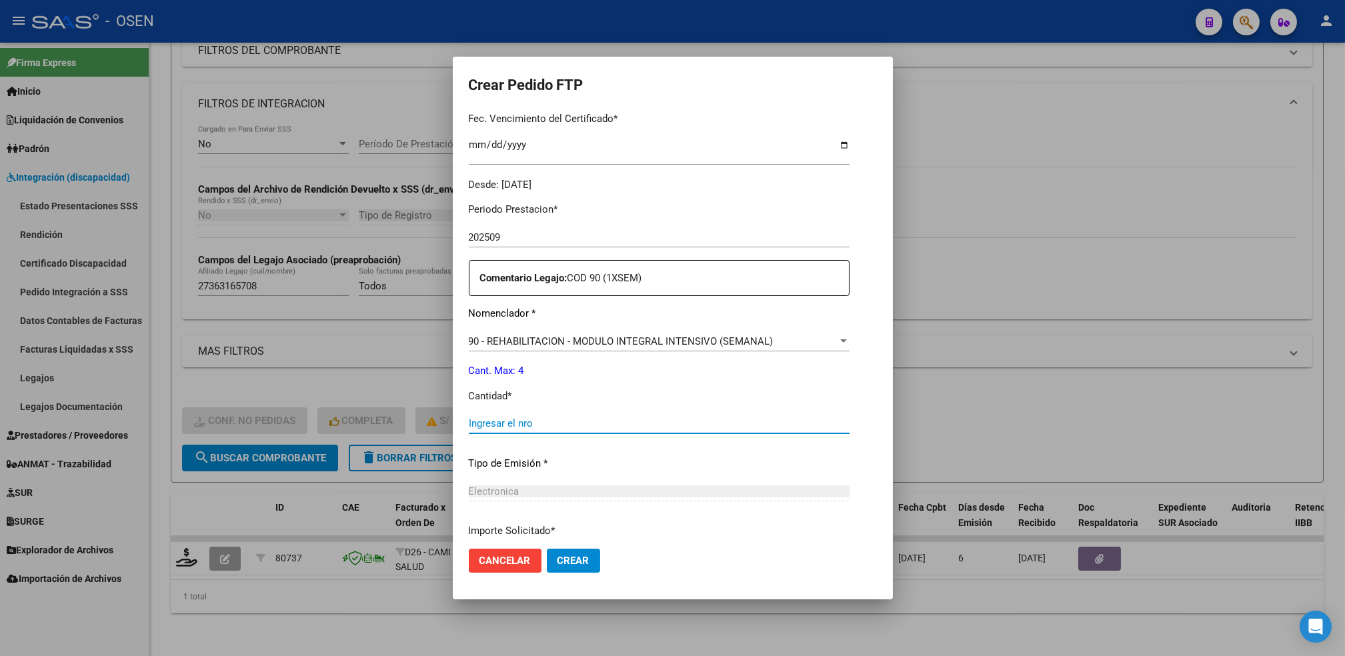
click at [535, 424] on input "Ingresar el nro" at bounding box center [659, 424] width 381 height 12
type input "4"
click at [547, 567] on button "Crear" at bounding box center [573, 561] width 53 height 24
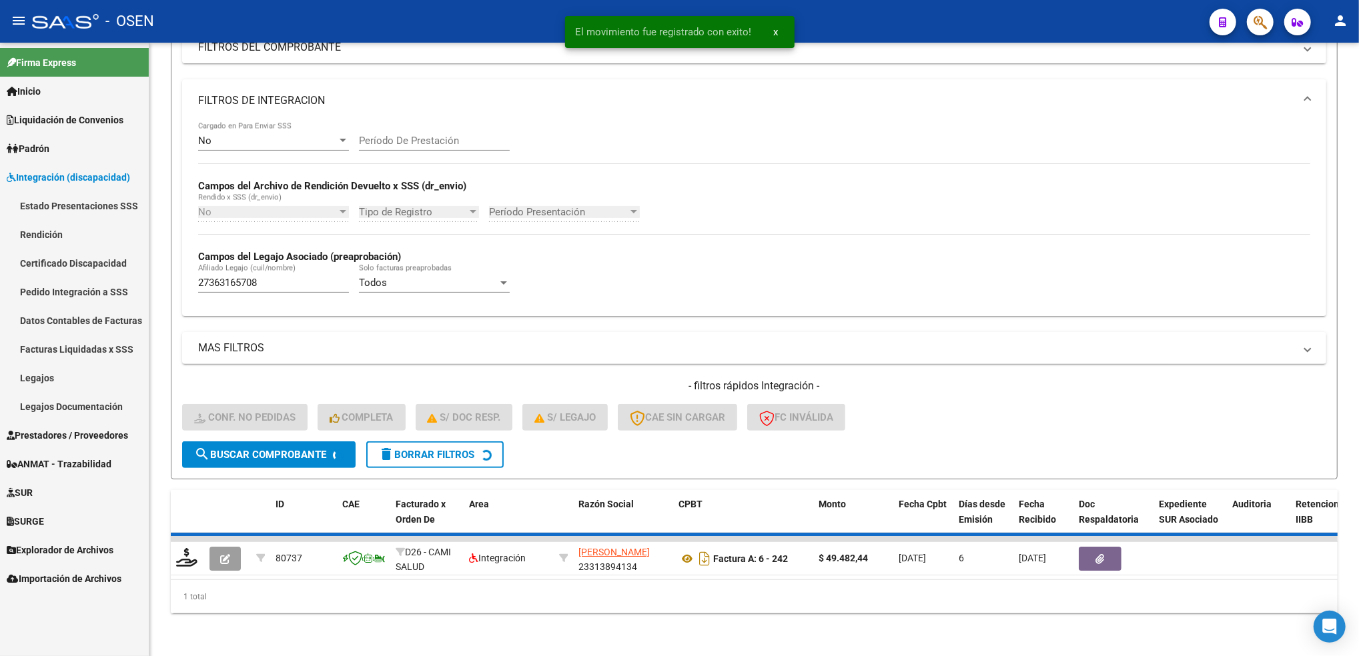
scroll to position [178, 0]
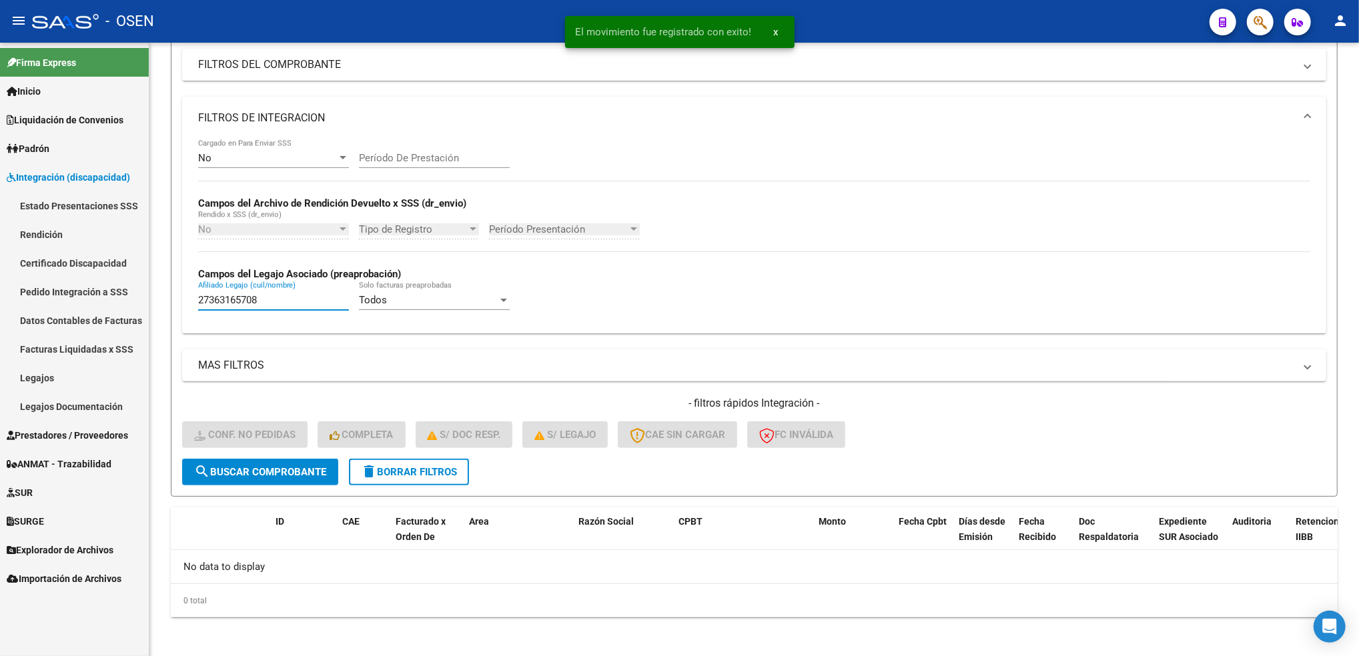
drag, startPoint x: 267, startPoint y: 301, endPoint x: 71, endPoint y: 347, distance: 200.6
click at [103, 349] on mat-sidenav-container "Firma Express Inicio Calendario SSS Instructivos Contacto OS Liquidación de Con…" at bounding box center [679, 350] width 1359 height 614
drag, startPoint x: 293, startPoint y: 470, endPoint x: 285, endPoint y: 464, distance: 9.6
click at [293, 470] on span "search Buscar Comprobante" at bounding box center [260, 472] width 132 height 12
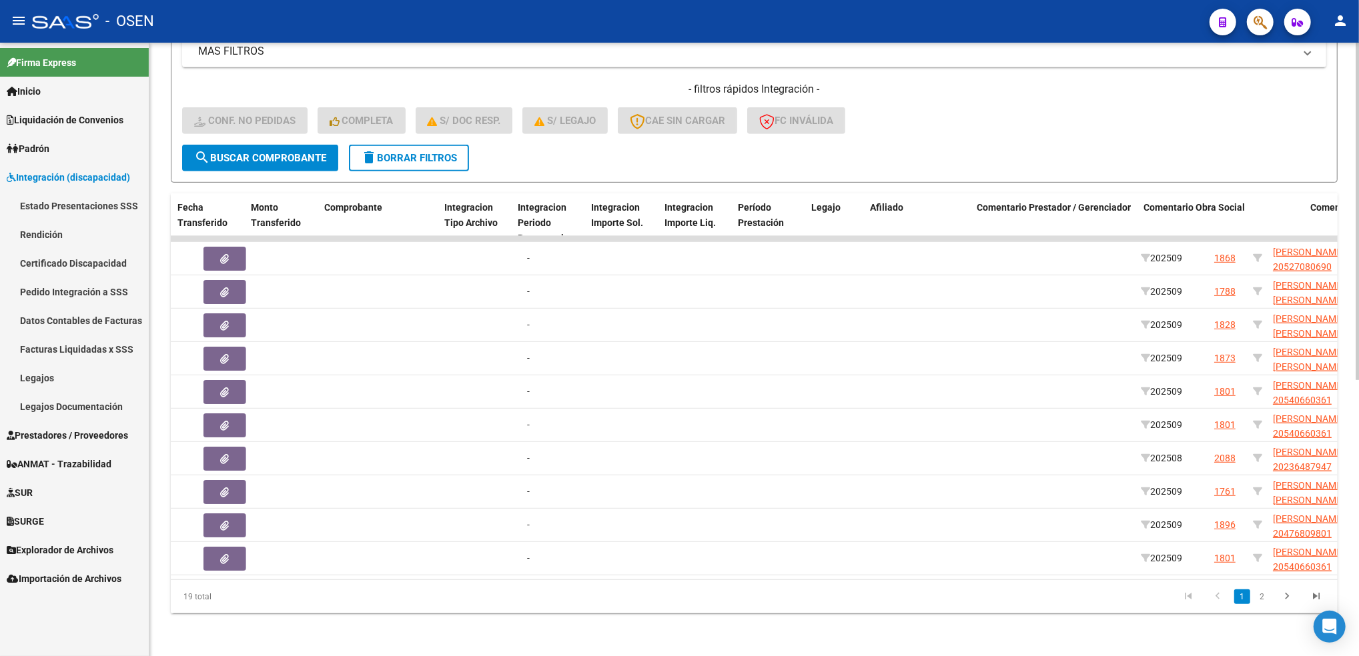
scroll to position [0, 1277]
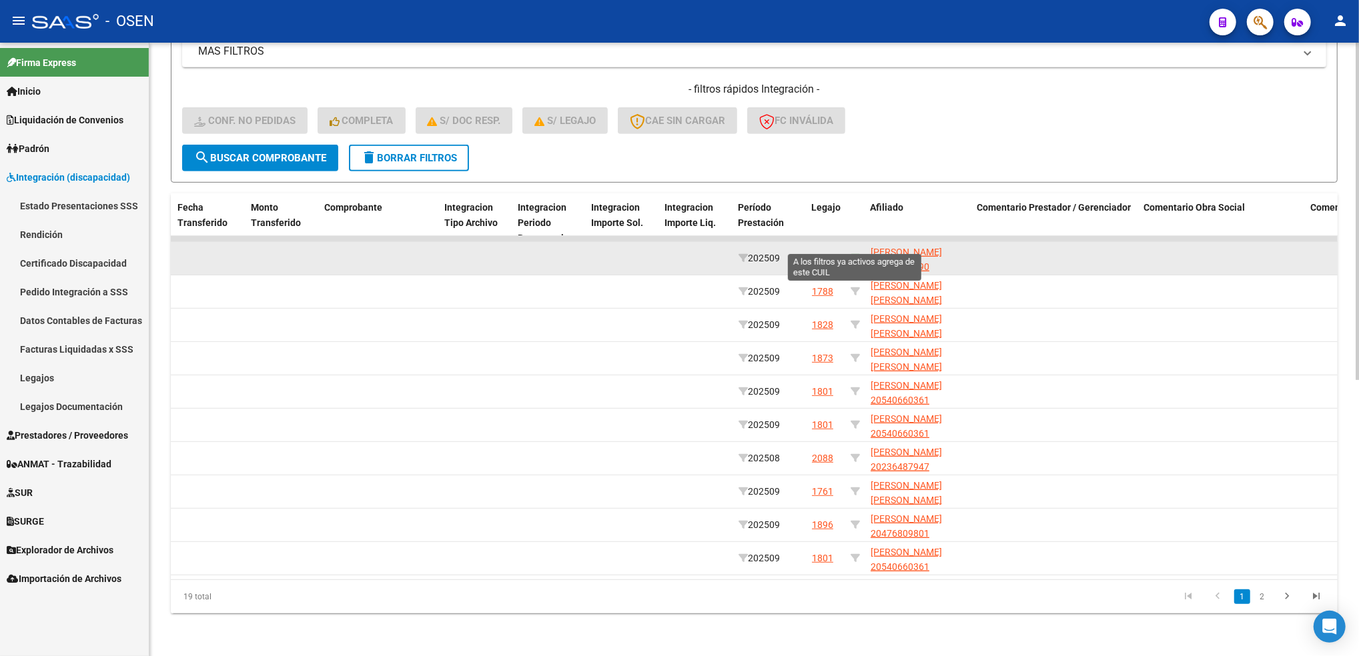
click at [850, 253] on icon at bounding box center [854, 257] width 9 height 9
type input "20527080690"
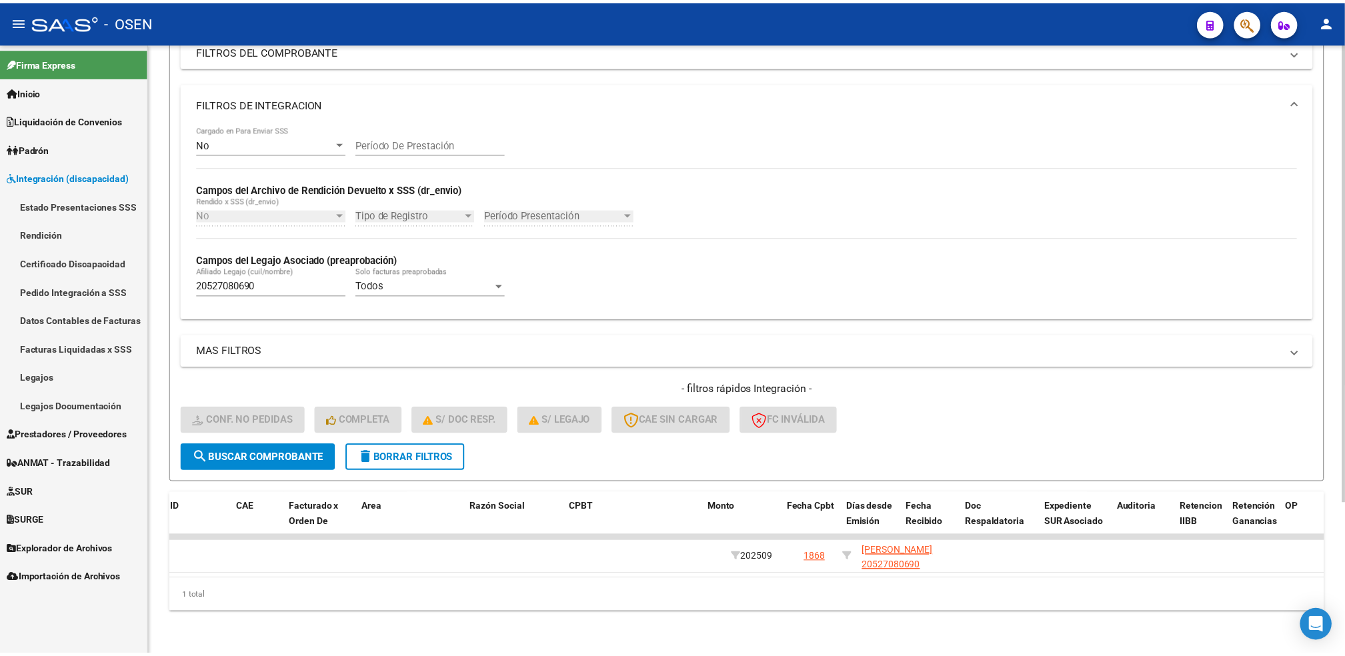
scroll to position [0, 0]
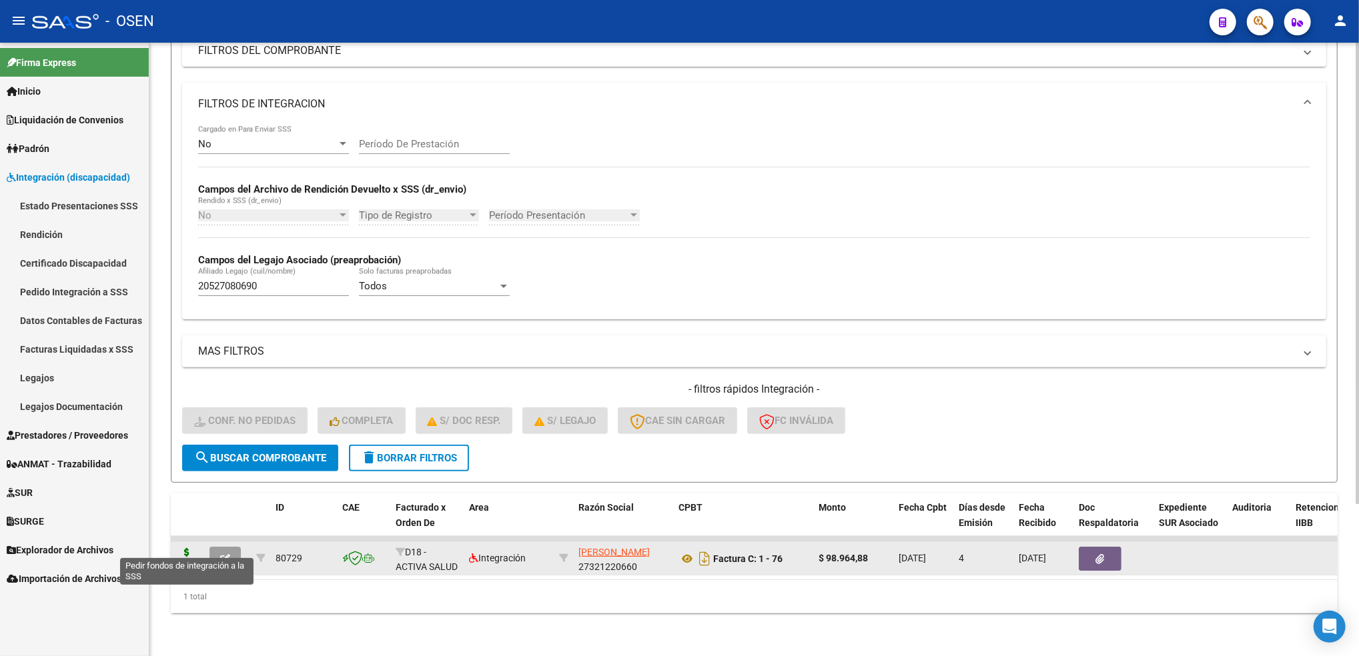
click at [193, 548] on icon at bounding box center [186, 557] width 21 height 19
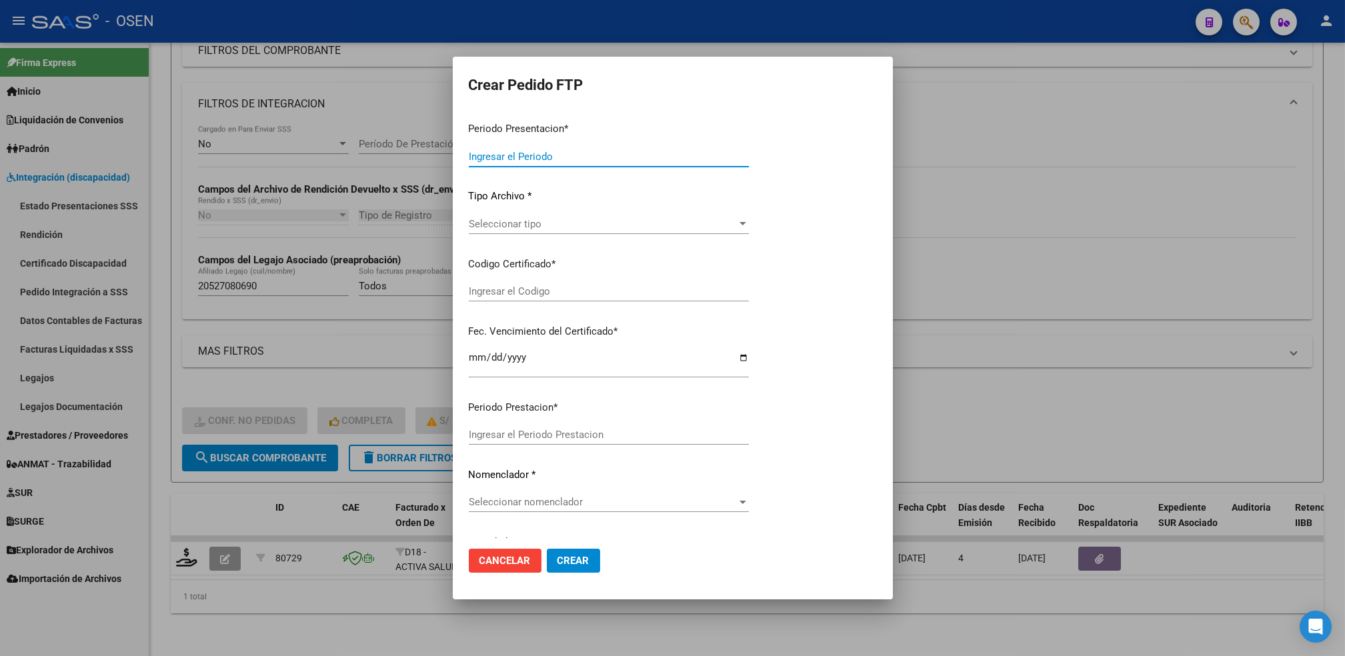
type input "202509"
type input "$ 98.964,88"
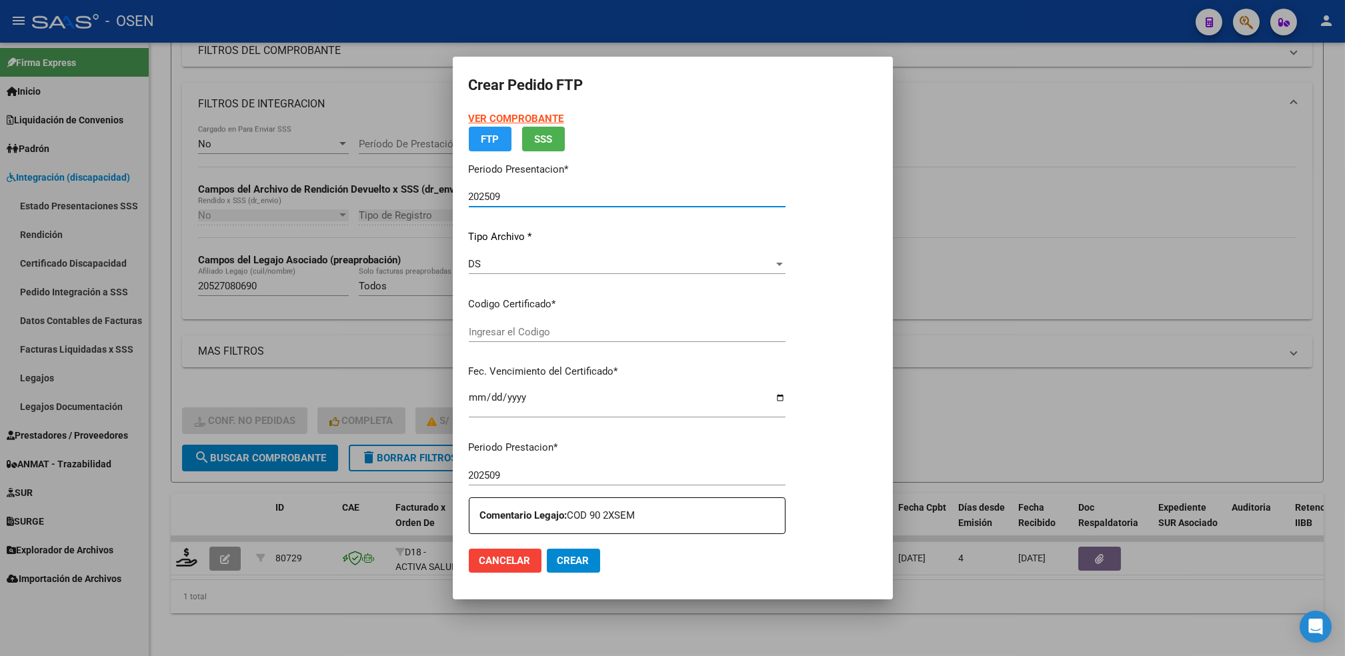
type input "ARG02000527080692025020320350203BUE430"
type input "[DATE]"
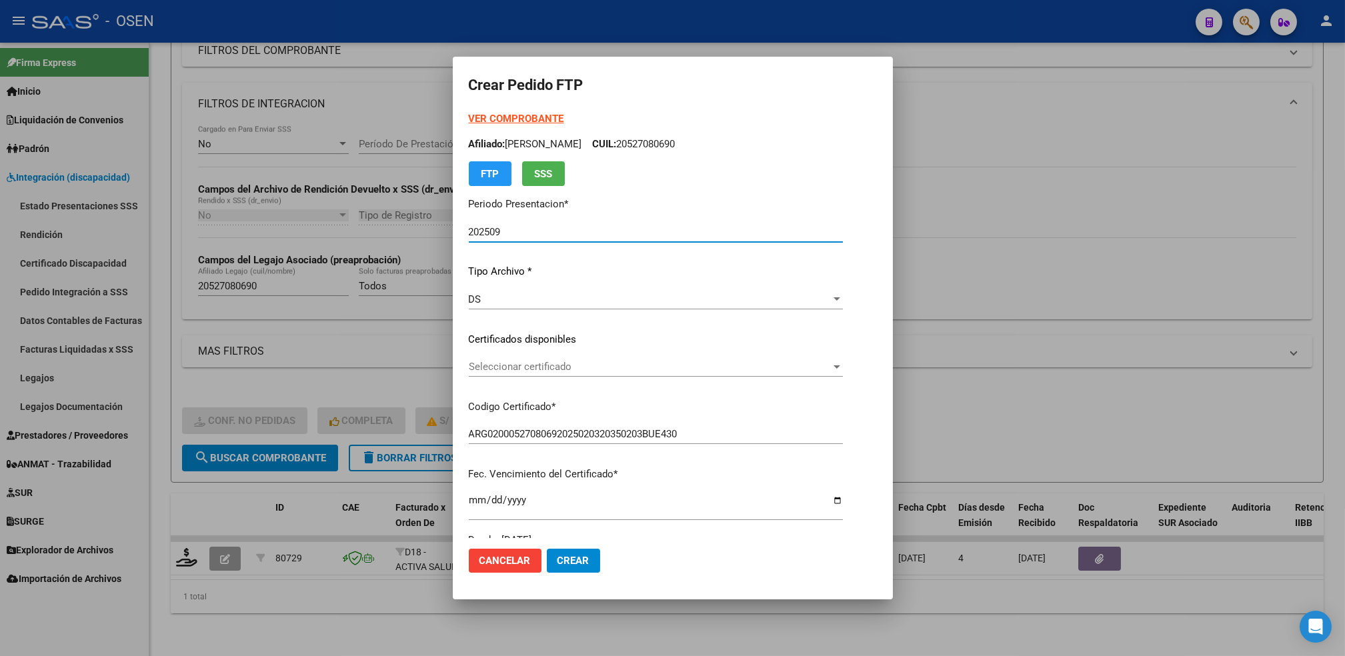
click at [549, 359] on div "Seleccionar certificado Seleccionar certificado" at bounding box center [656, 367] width 374 height 20
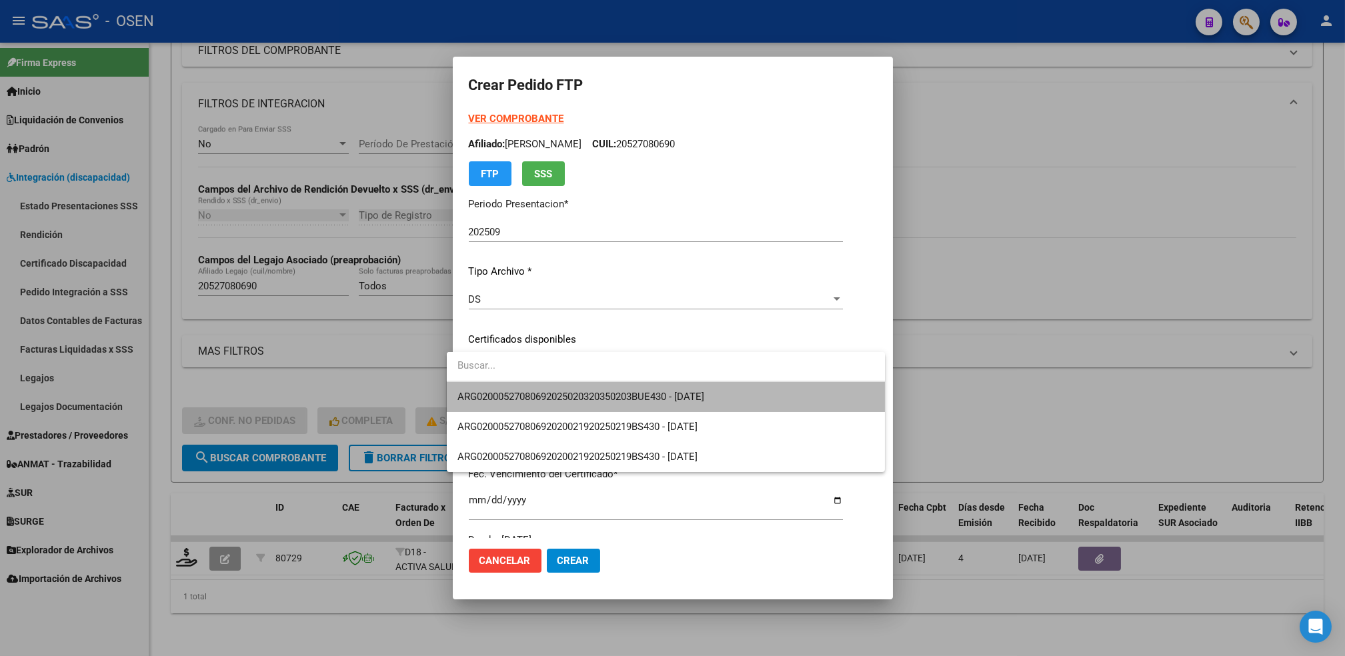
click at [559, 385] on span "ARG02000527080692025020320350203BUE430 - [DATE]" at bounding box center [666, 397] width 417 height 30
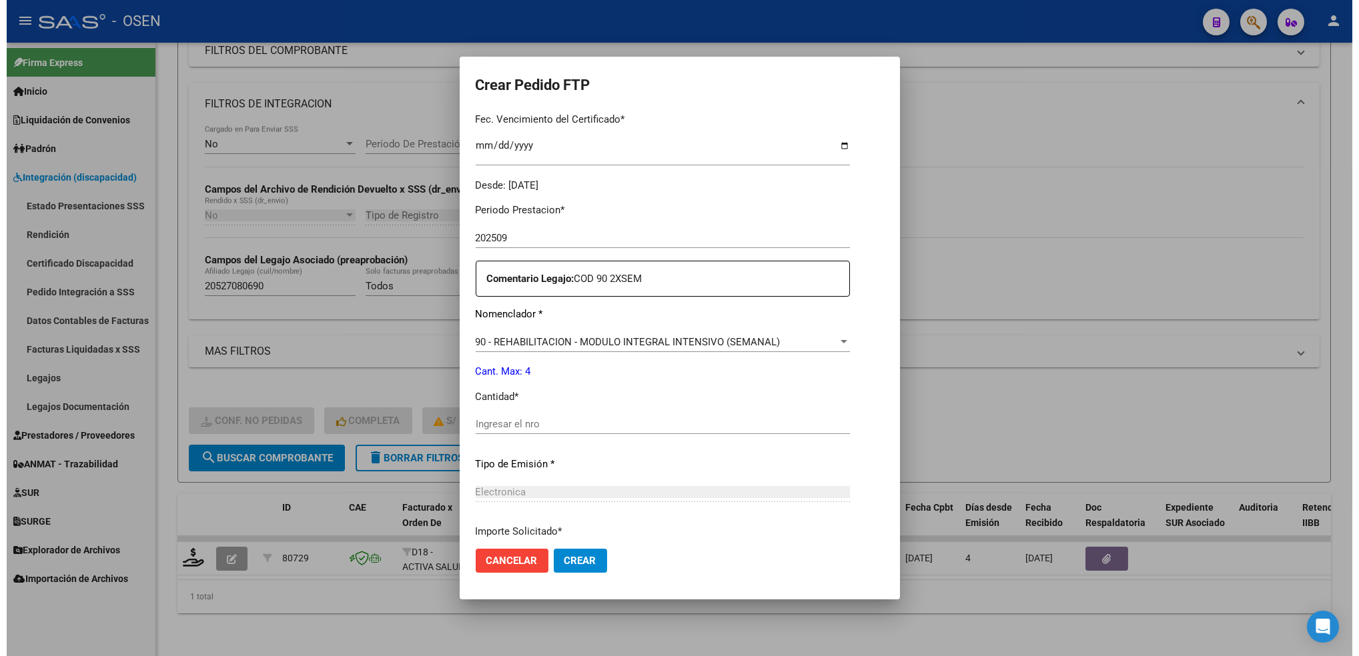
scroll to position [355, 0]
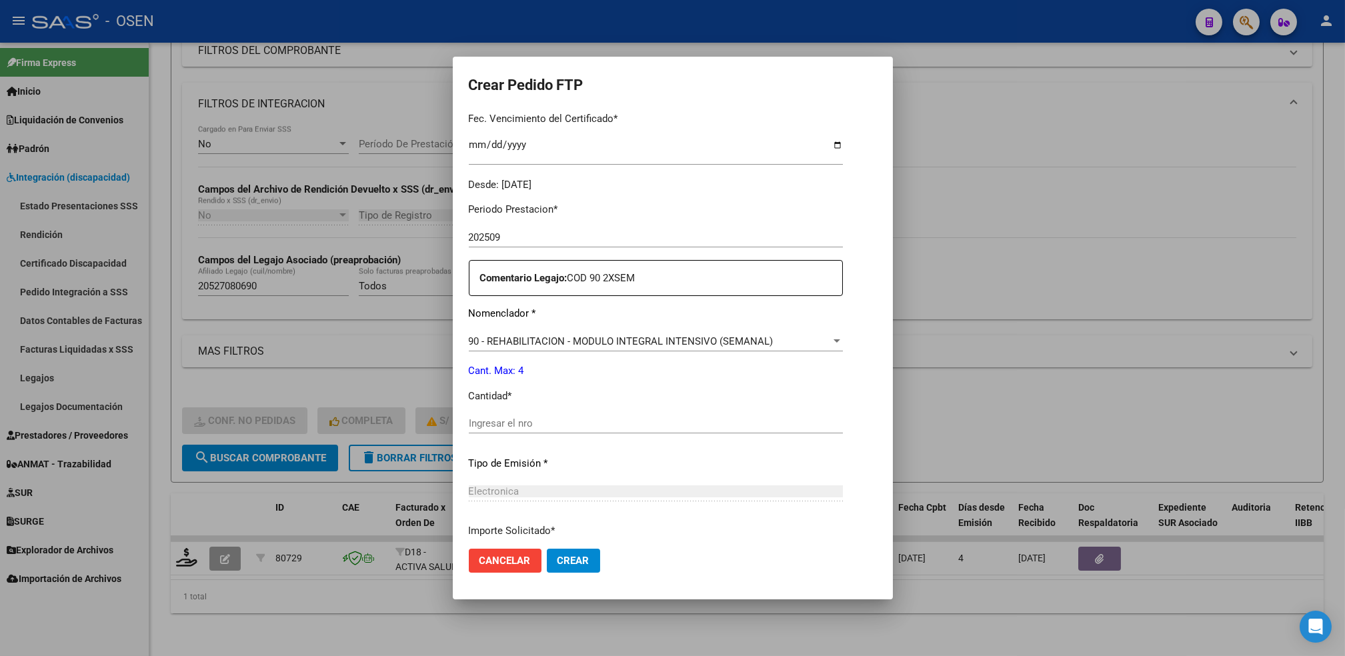
click at [496, 431] on div "Ingresar el nro" at bounding box center [656, 424] width 374 height 20
type input "4"
click at [547, 549] on button "Crear" at bounding box center [573, 561] width 53 height 24
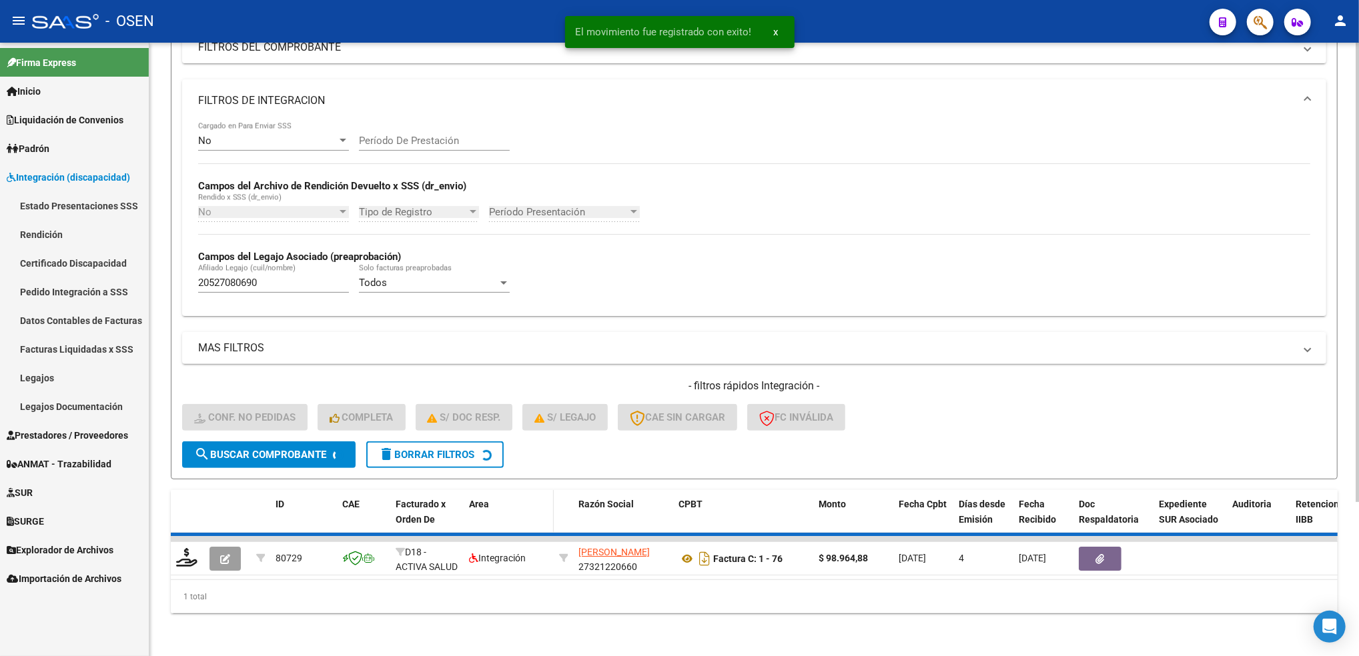
scroll to position [178, 0]
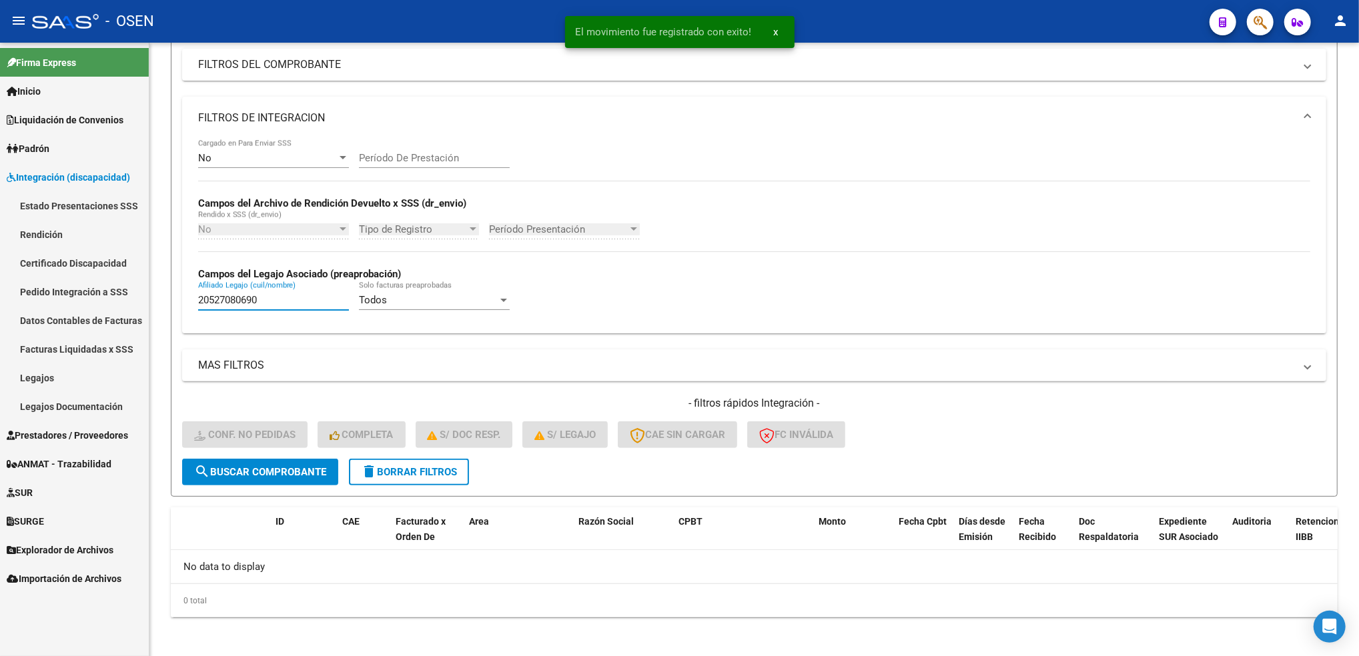
drag, startPoint x: 285, startPoint y: 301, endPoint x: 73, endPoint y: 329, distance: 214.0
click at [90, 329] on mat-sidenav-container "Firma Express Inicio Calendario SSS Instructivos Contacto OS Liquidación de Con…" at bounding box center [679, 350] width 1359 height 614
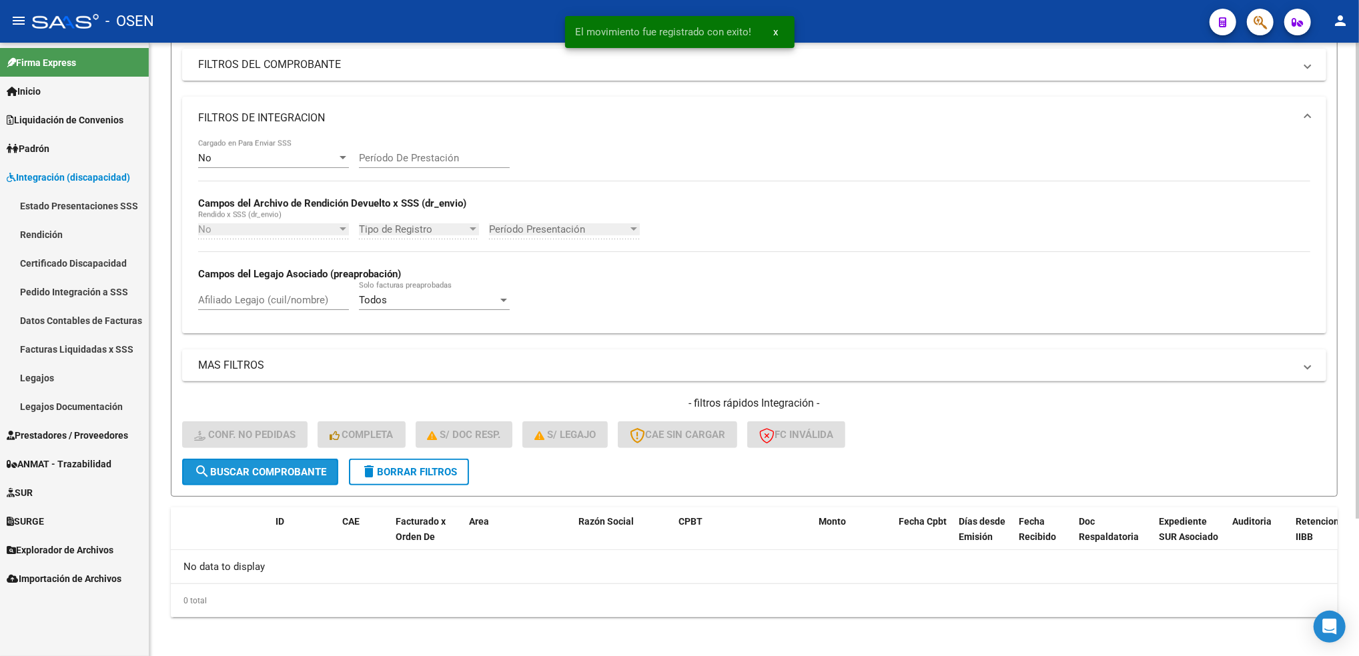
click at [261, 471] on span "search Buscar Comprobante" at bounding box center [260, 472] width 132 height 12
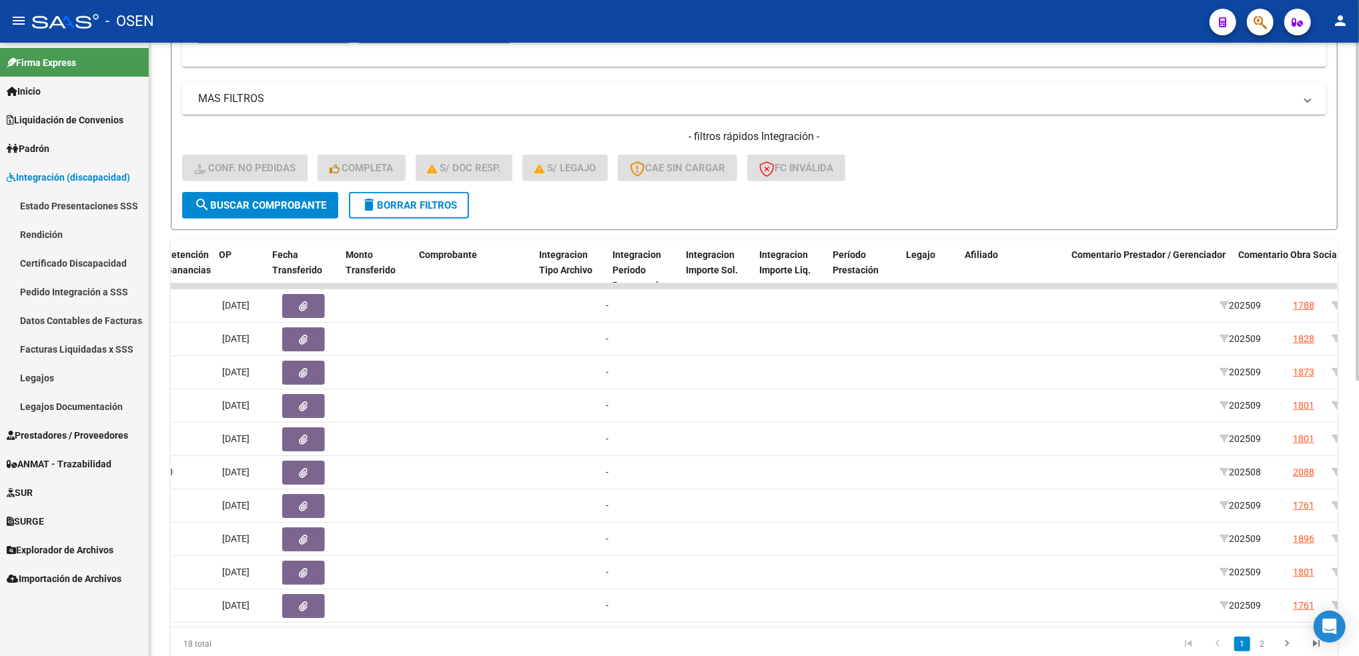
scroll to position [0, 1183]
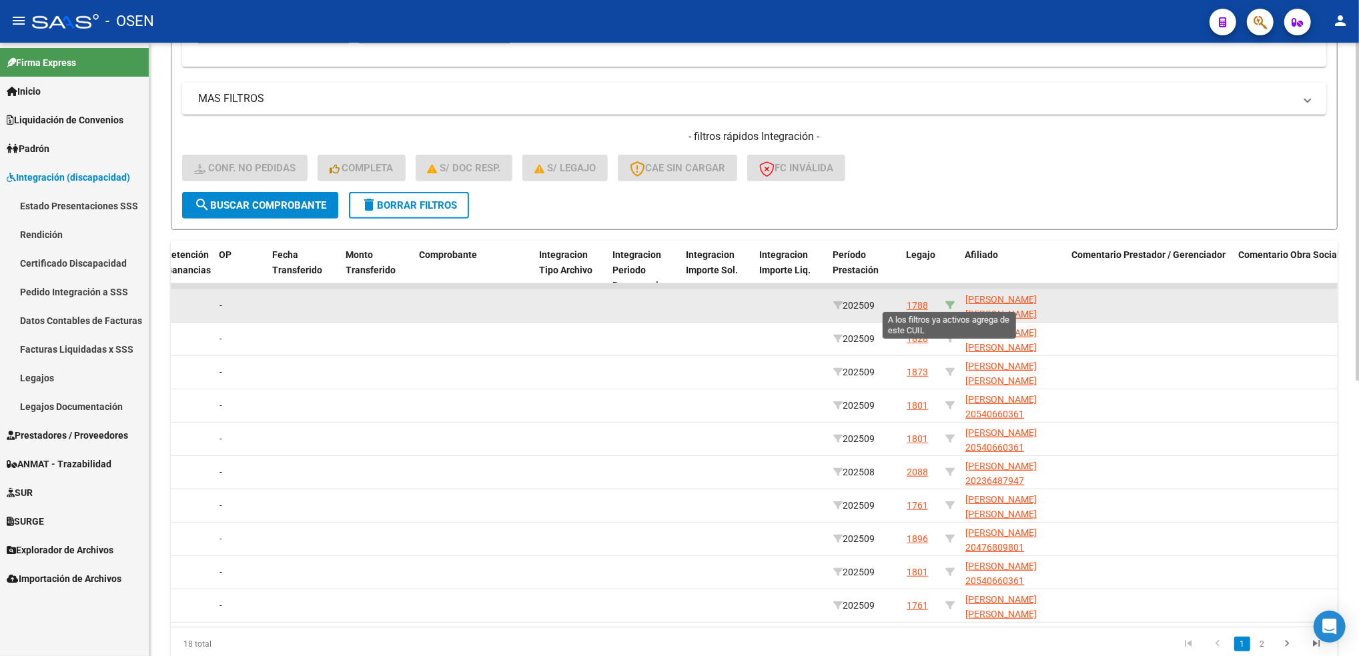
click at [948, 301] on icon at bounding box center [949, 305] width 9 height 9
type input "20508850051"
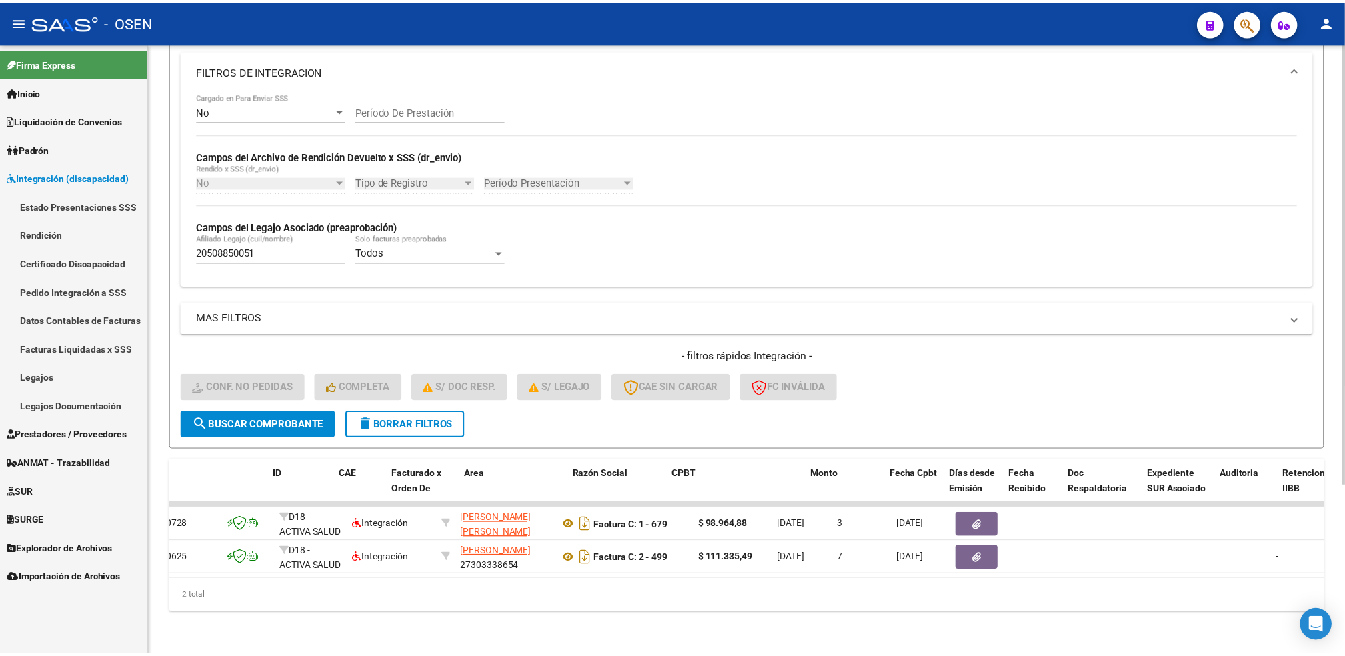
scroll to position [0, 0]
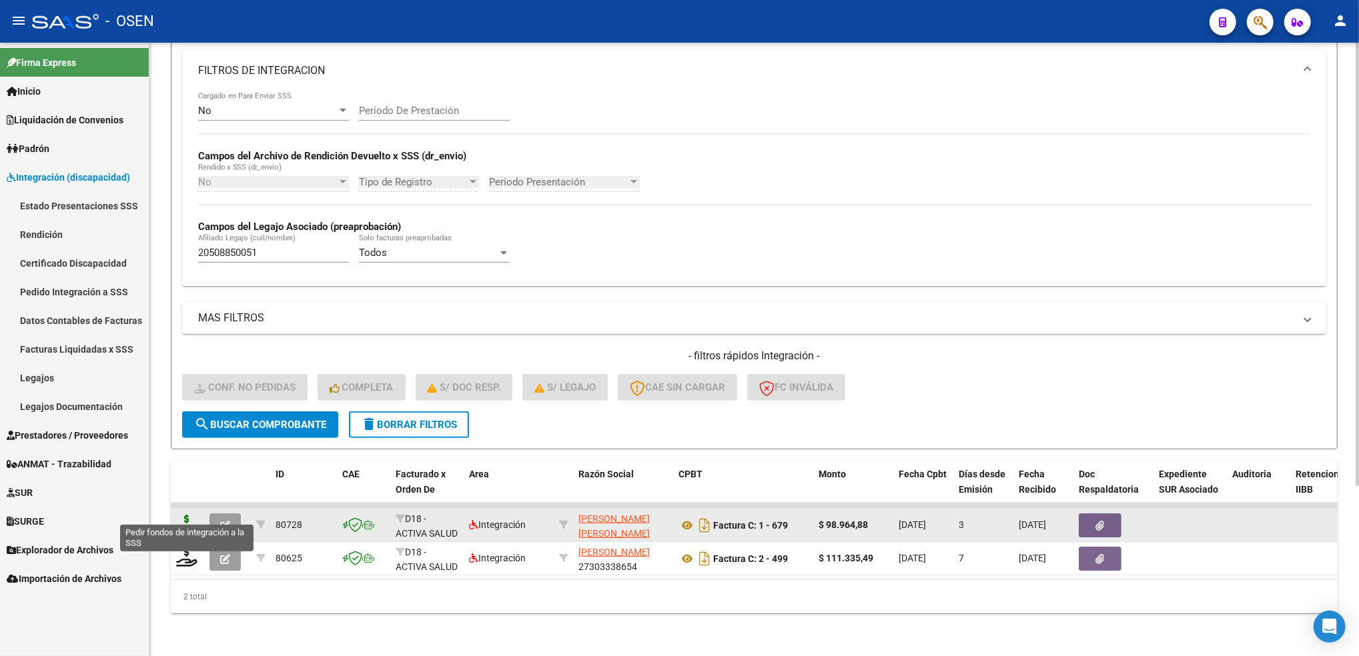
click at [197, 515] on icon at bounding box center [186, 524] width 21 height 19
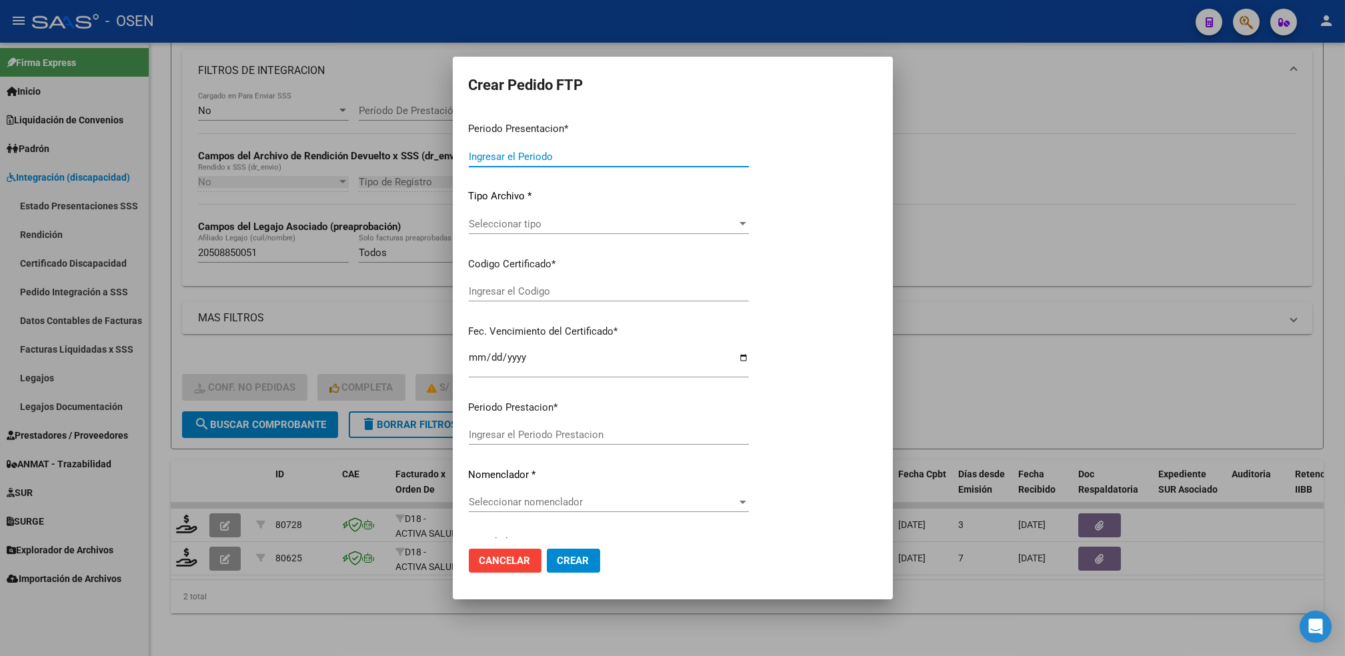
type input "202509"
type input "$ 98.964,88"
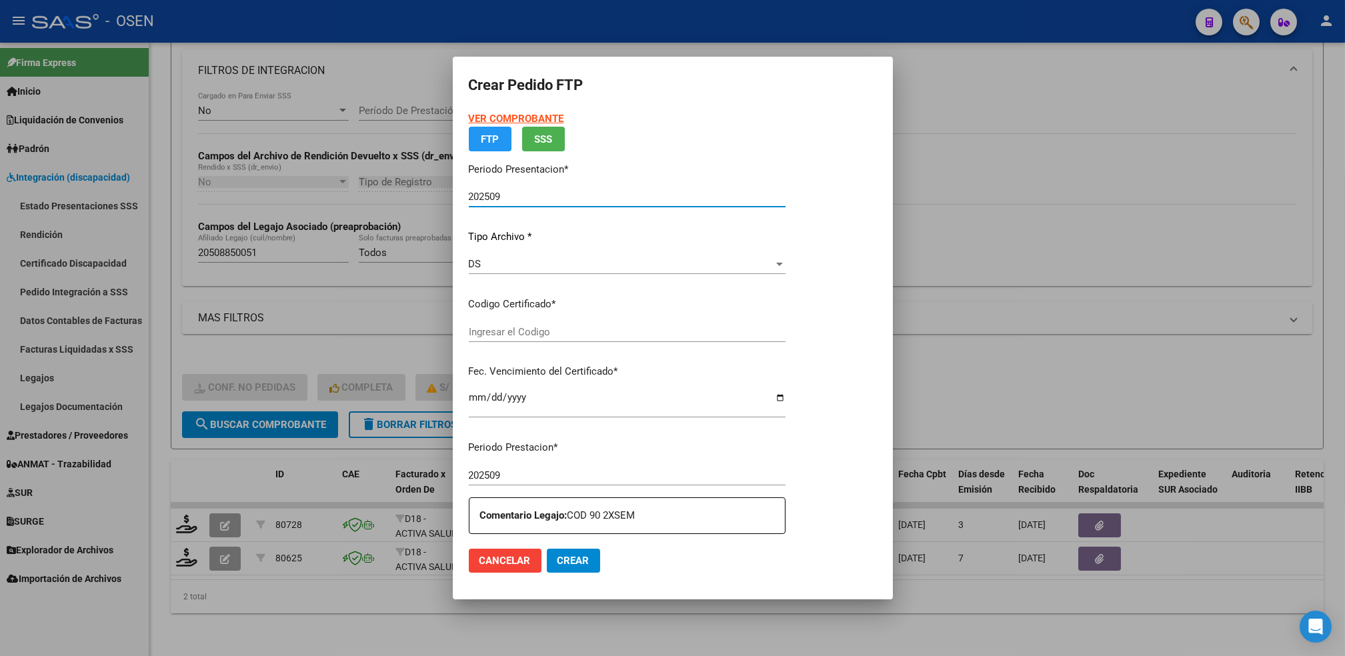
type input "ARG02000508850052022062120270621BS440"
type input "[DATE]"
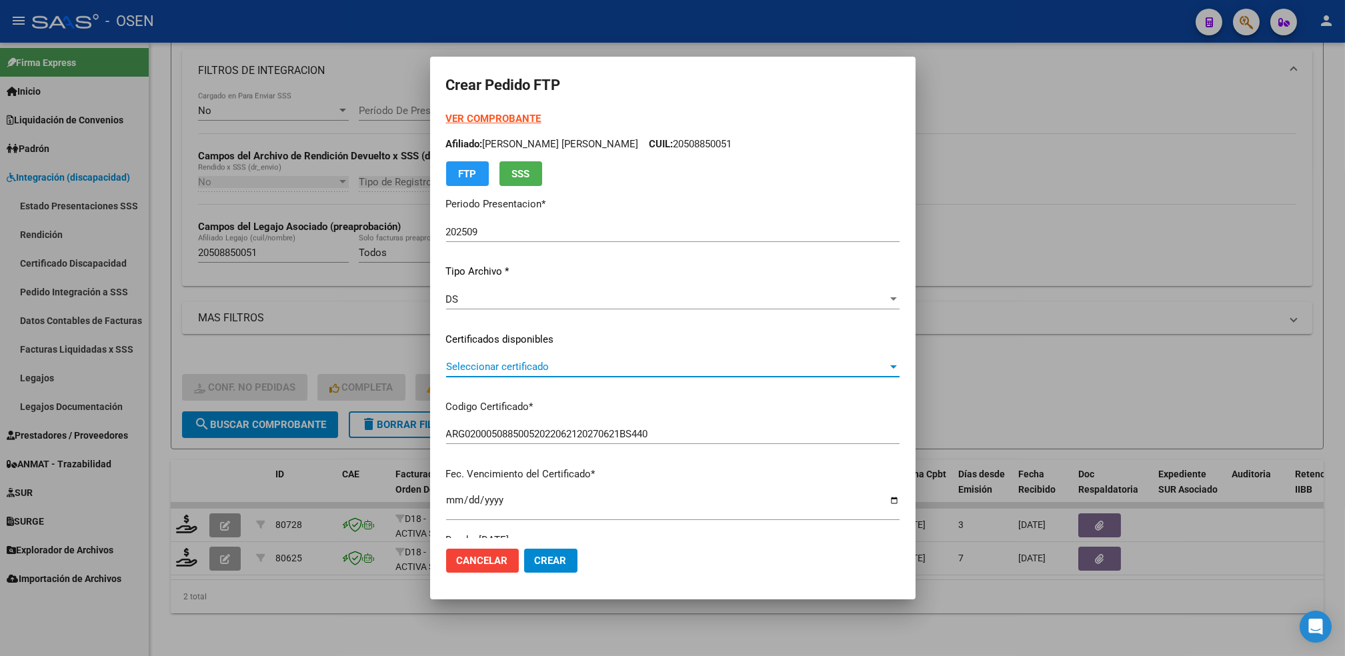
click at [549, 365] on span "Seleccionar certificado" at bounding box center [667, 367] width 442 height 12
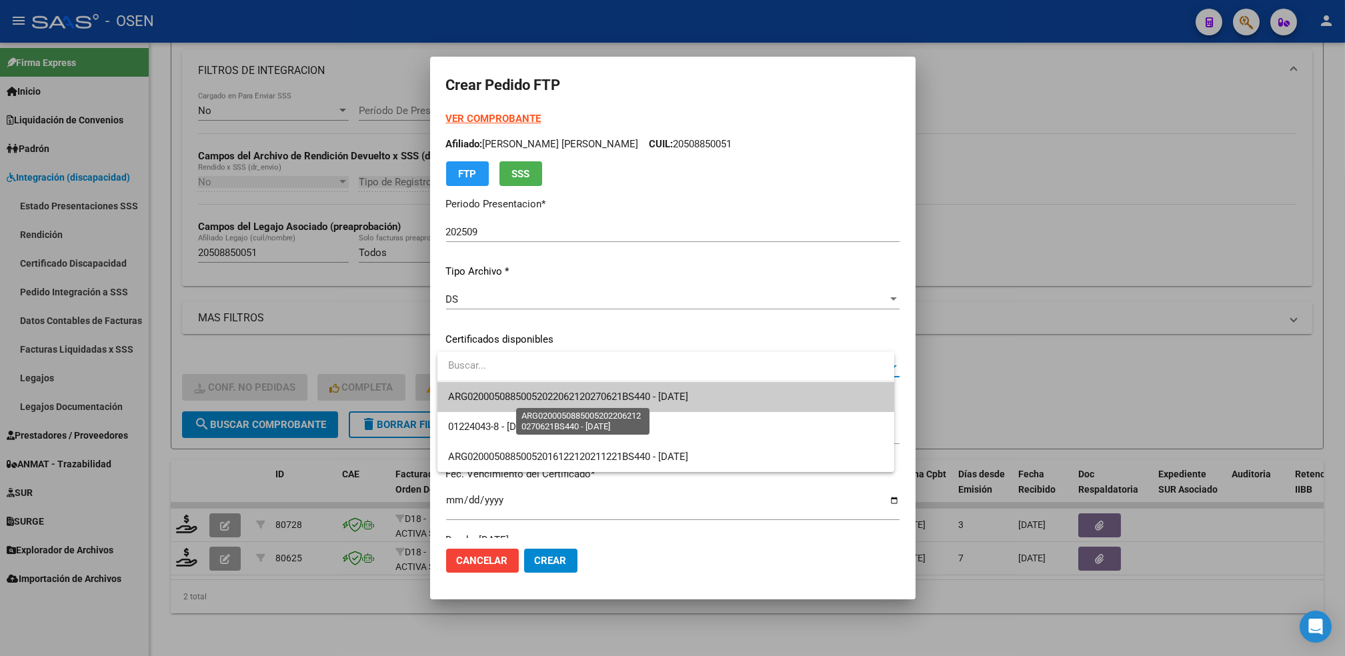
drag, startPoint x: 549, startPoint y: 365, endPoint x: 535, endPoint y: 398, distance: 35.6
click at [535, 398] on span "ARG02000508850052022062120270621BS440 - [DATE]" at bounding box center [568, 397] width 240 height 12
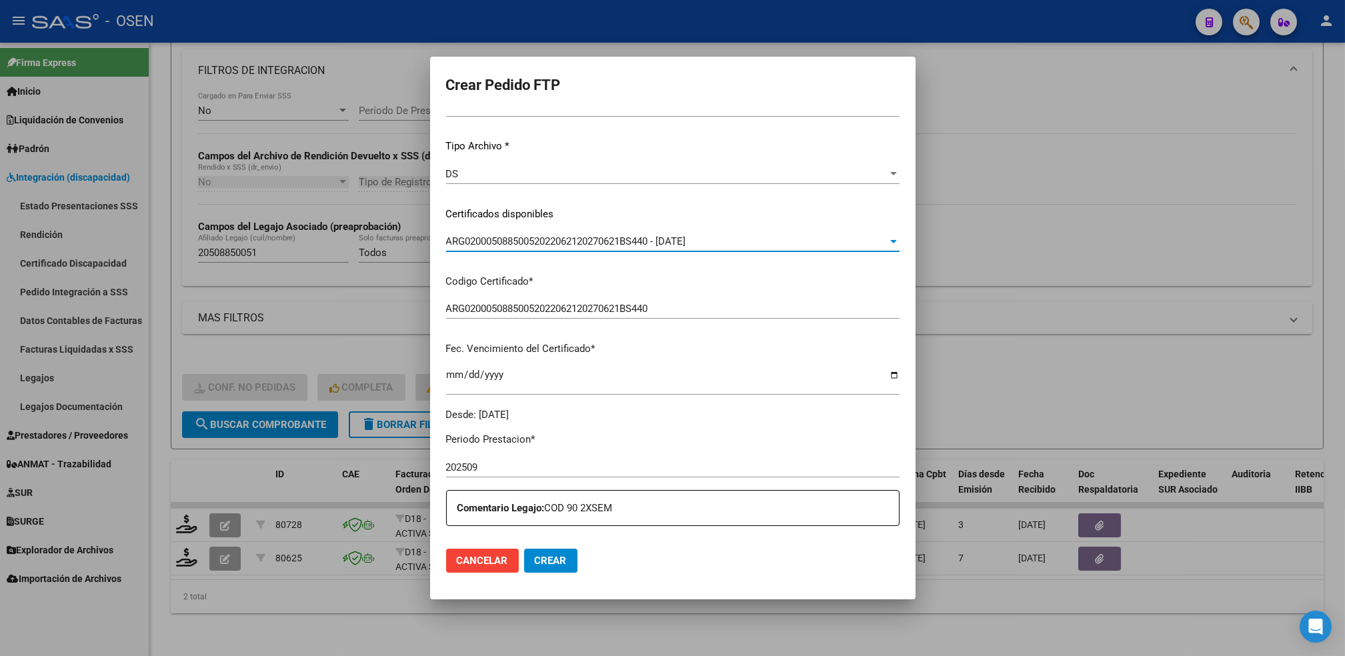
scroll to position [444, 0]
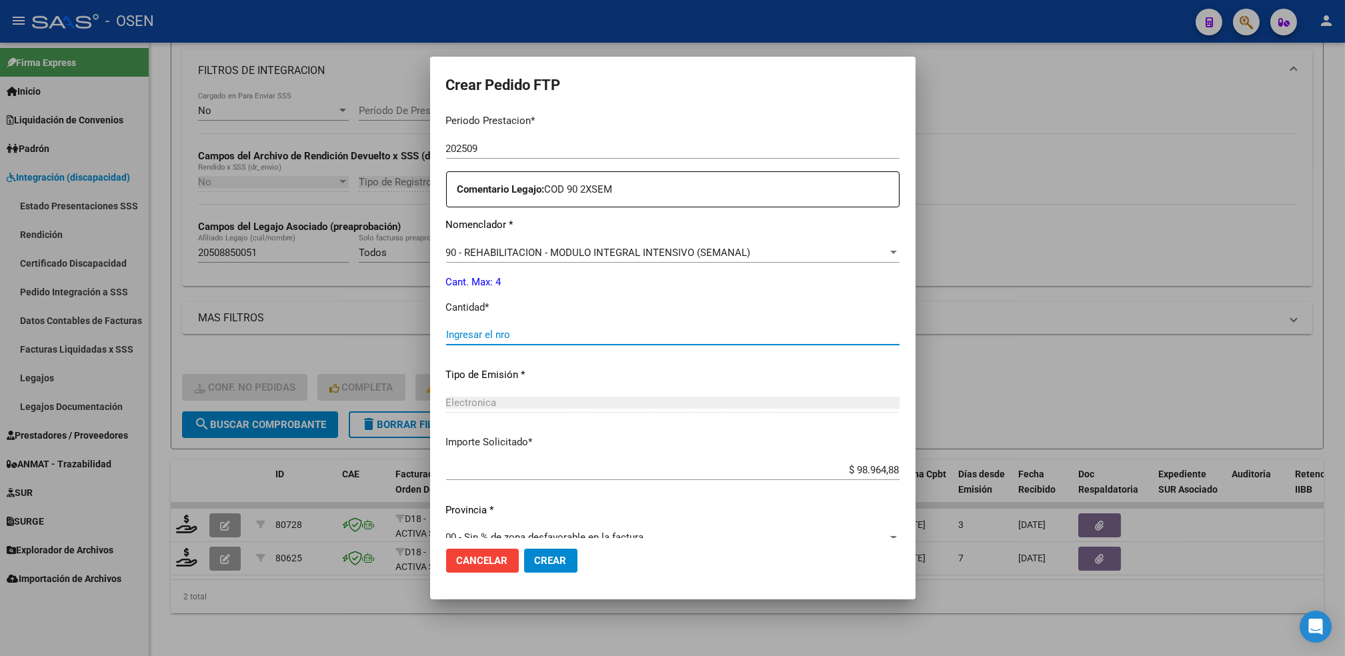
click at [503, 334] on input "Ingresar el nro" at bounding box center [673, 335] width 454 height 12
type input "4"
click at [524, 549] on button "Crear" at bounding box center [550, 561] width 53 height 24
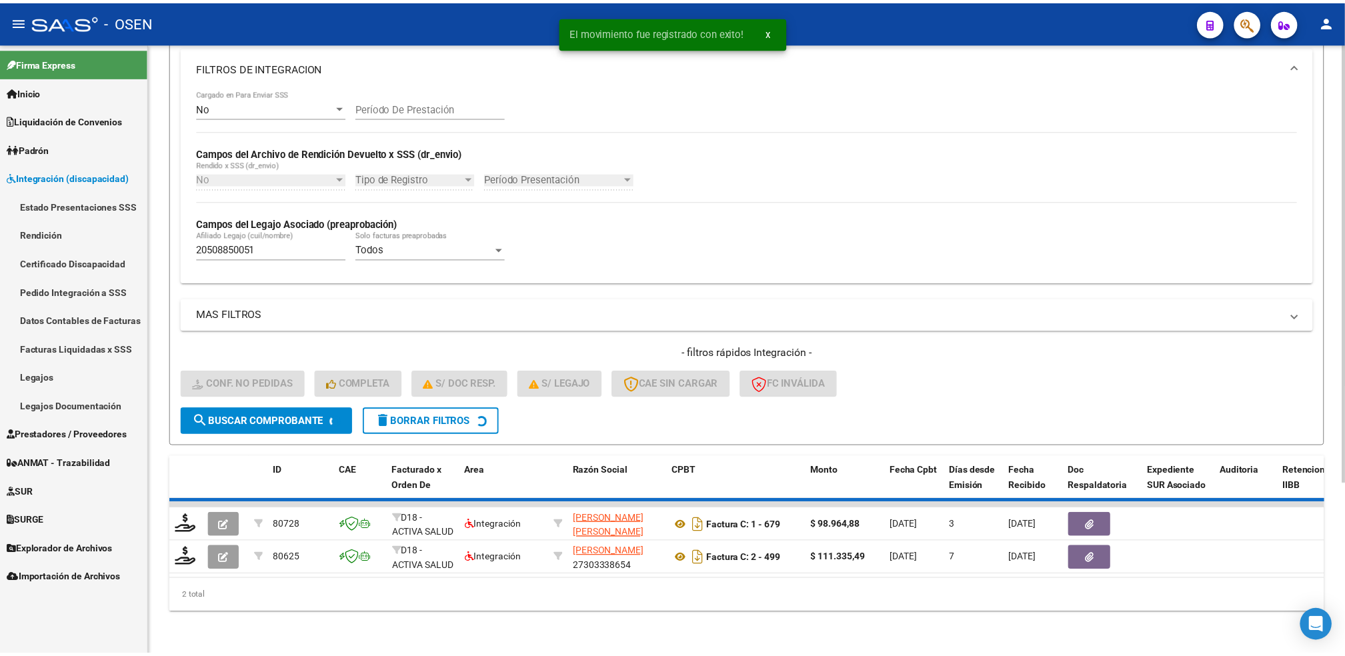
scroll to position [203, 0]
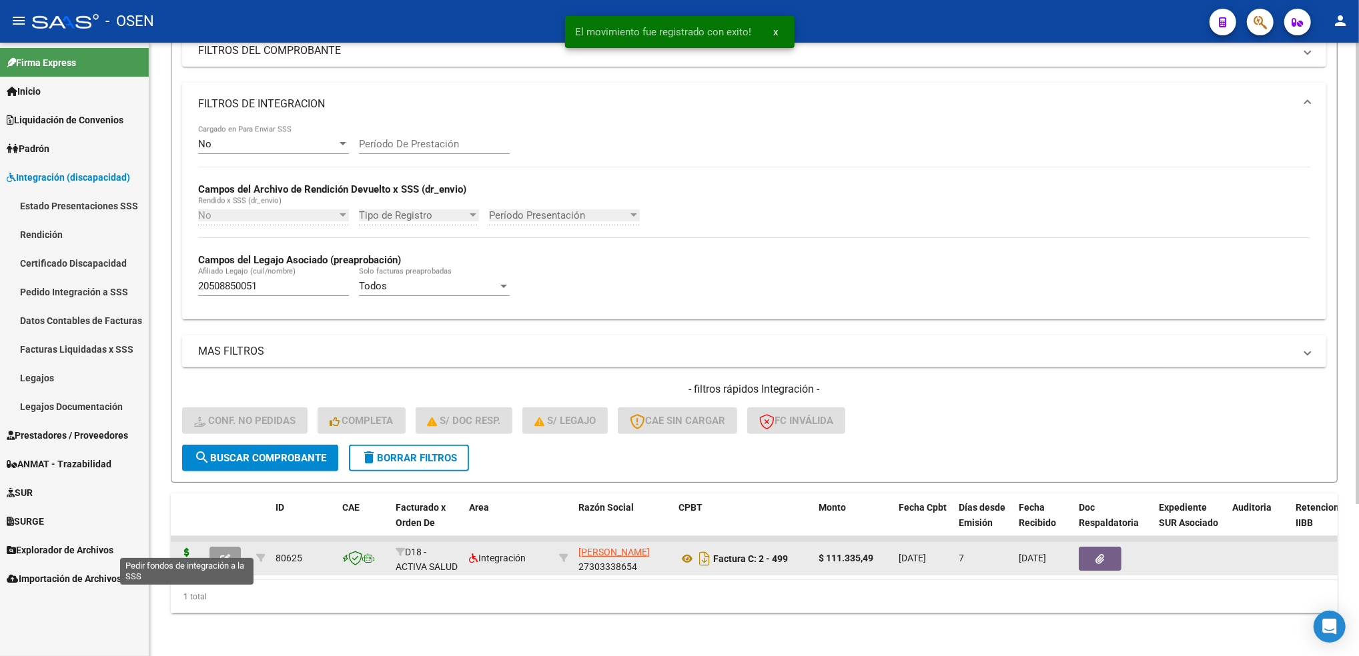
click at [193, 548] on icon at bounding box center [186, 557] width 21 height 19
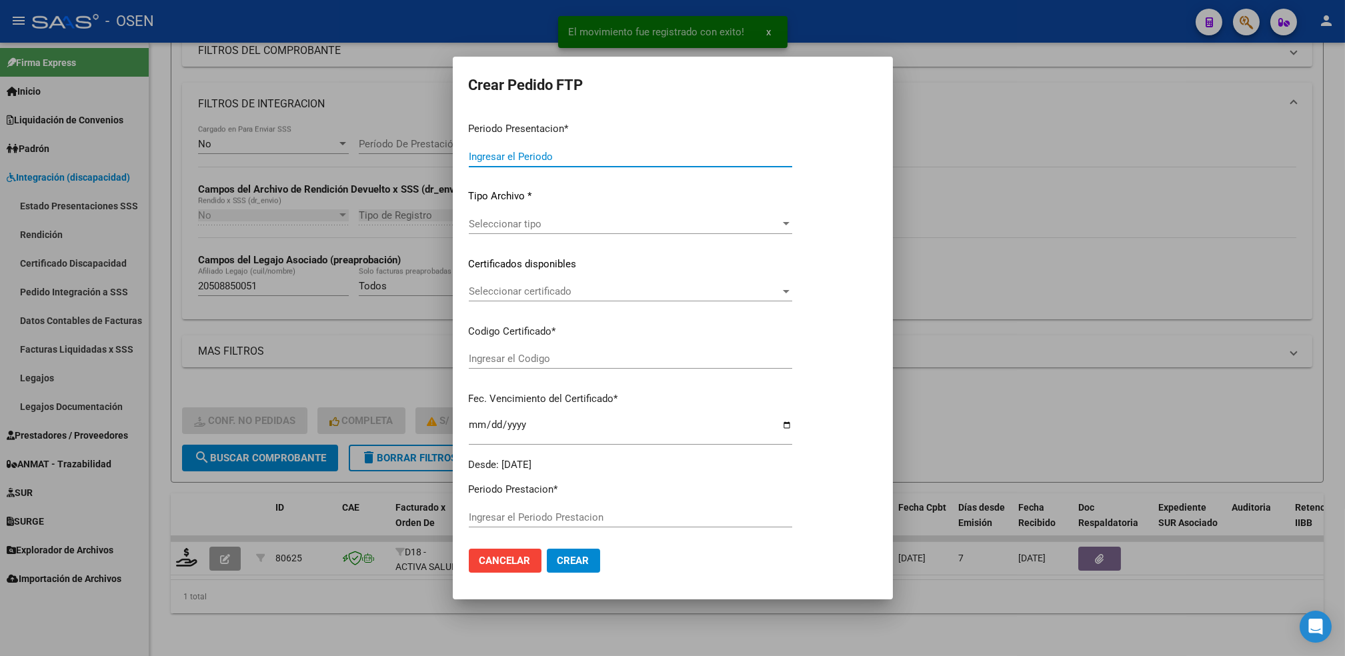
type input "202509"
type input "$ 111.335,49"
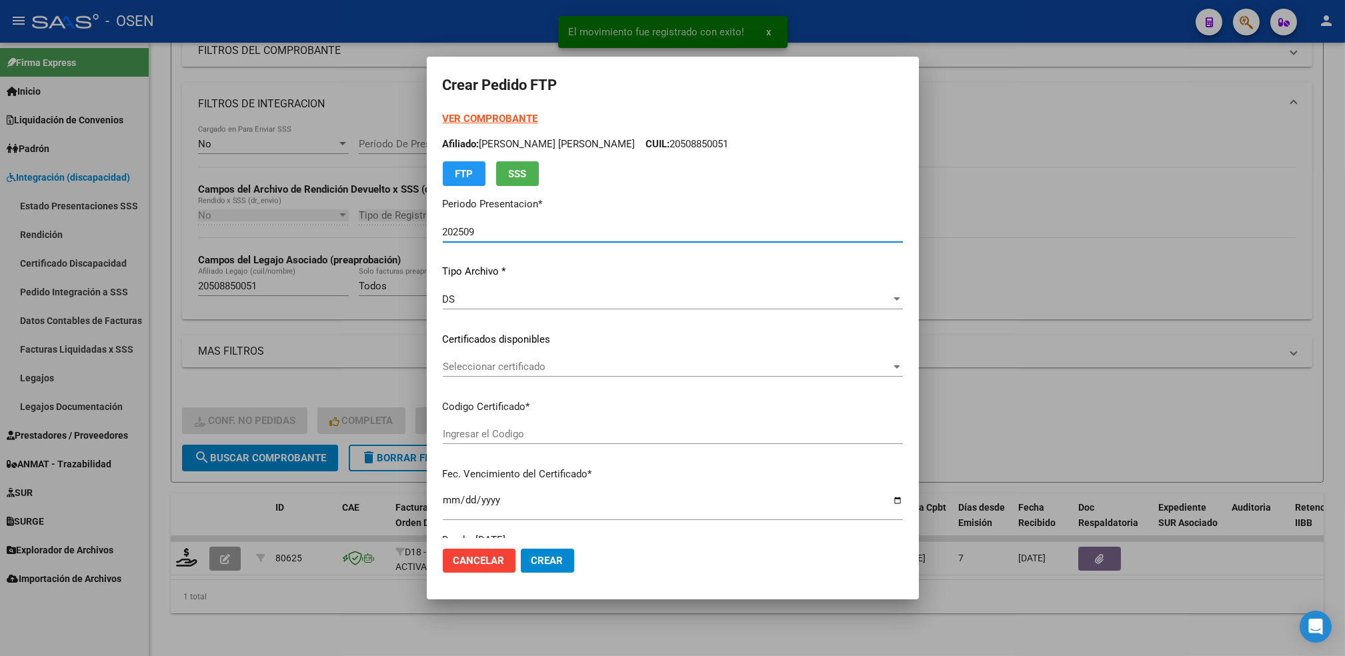
type input "ARG02000508850052022062120270621BS440"
type input "[DATE]"
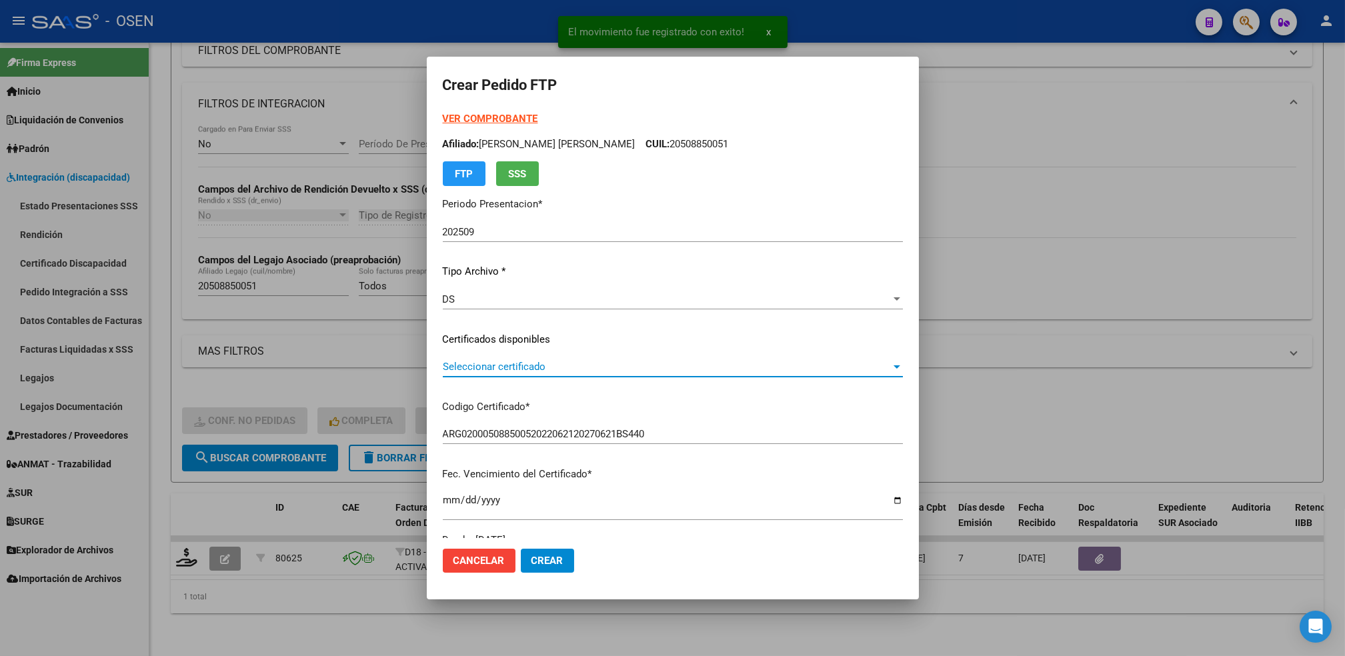
click at [498, 365] on span "Seleccionar certificado" at bounding box center [667, 367] width 448 height 12
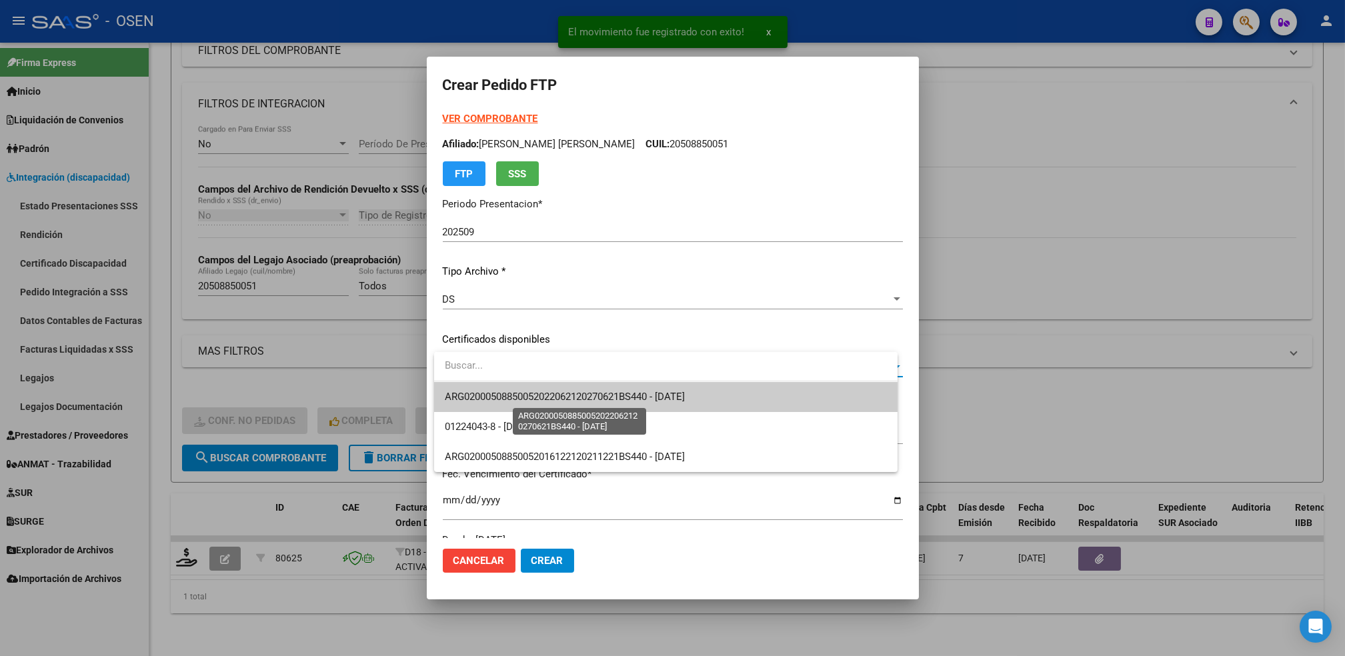
click at [531, 396] on span "ARG02000508850052022062120270621BS440 - [DATE]" at bounding box center [565, 397] width 240 height 12
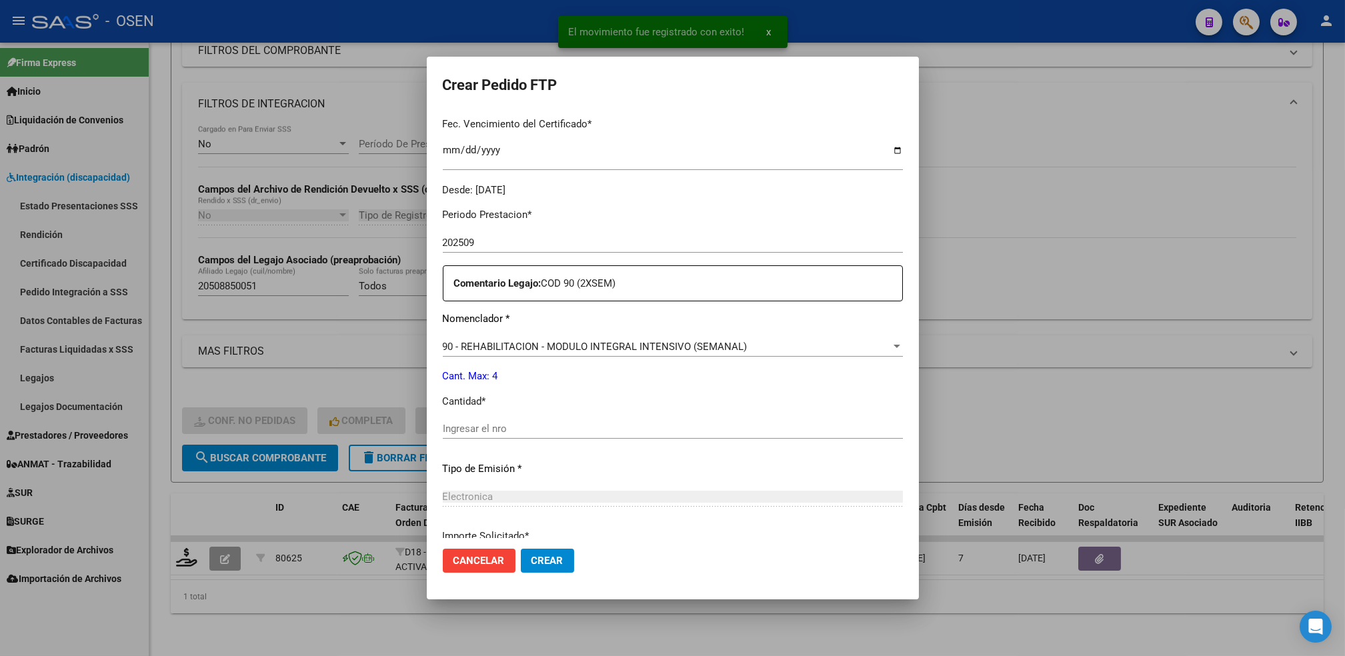
scroll to position [355, 0]
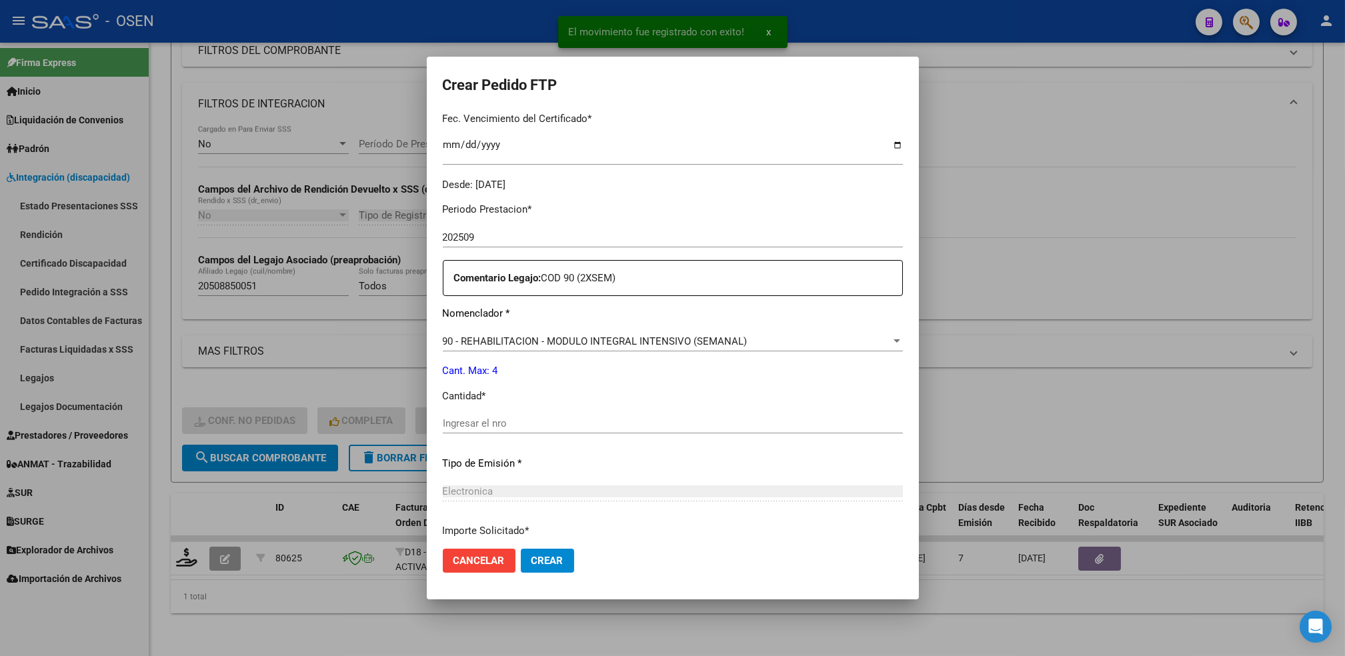
click at [538, 419] on input "Ingresar el nro" at bounding box center [673, 424] width 460 height 12
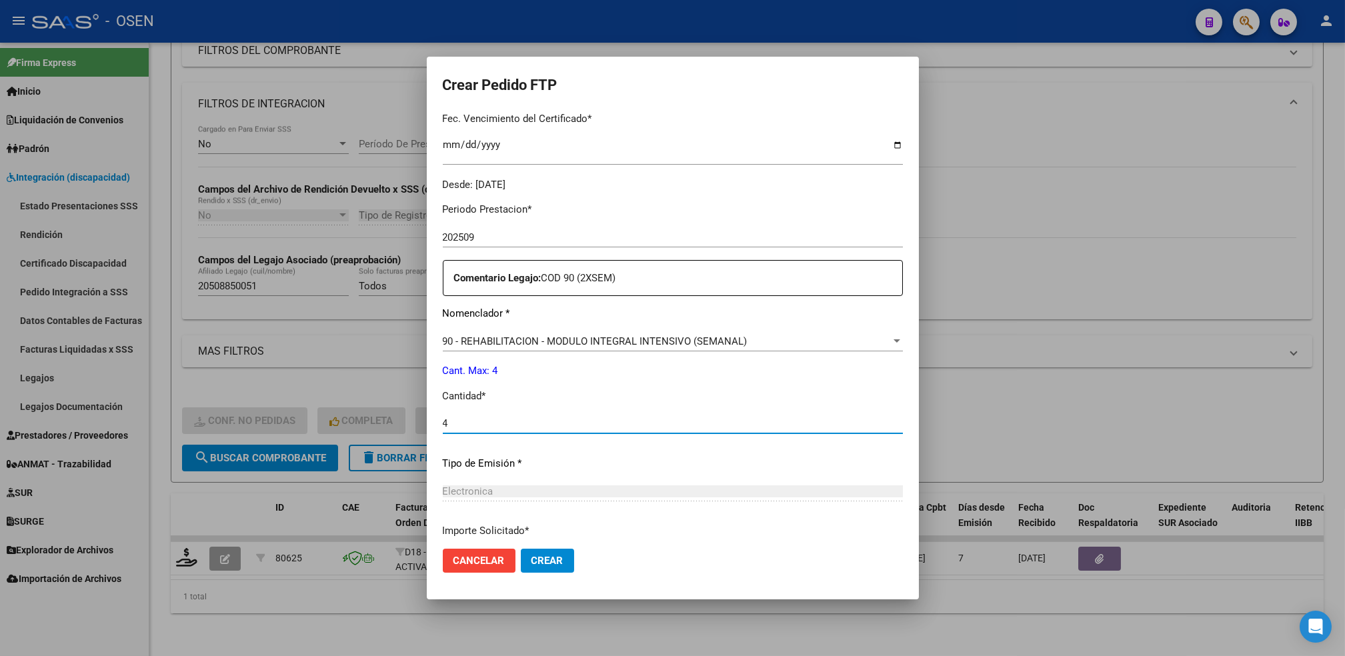
type input "4"
click at [521, 549] on button "Crear" at bounding box center [547, 561] width 53 height 24
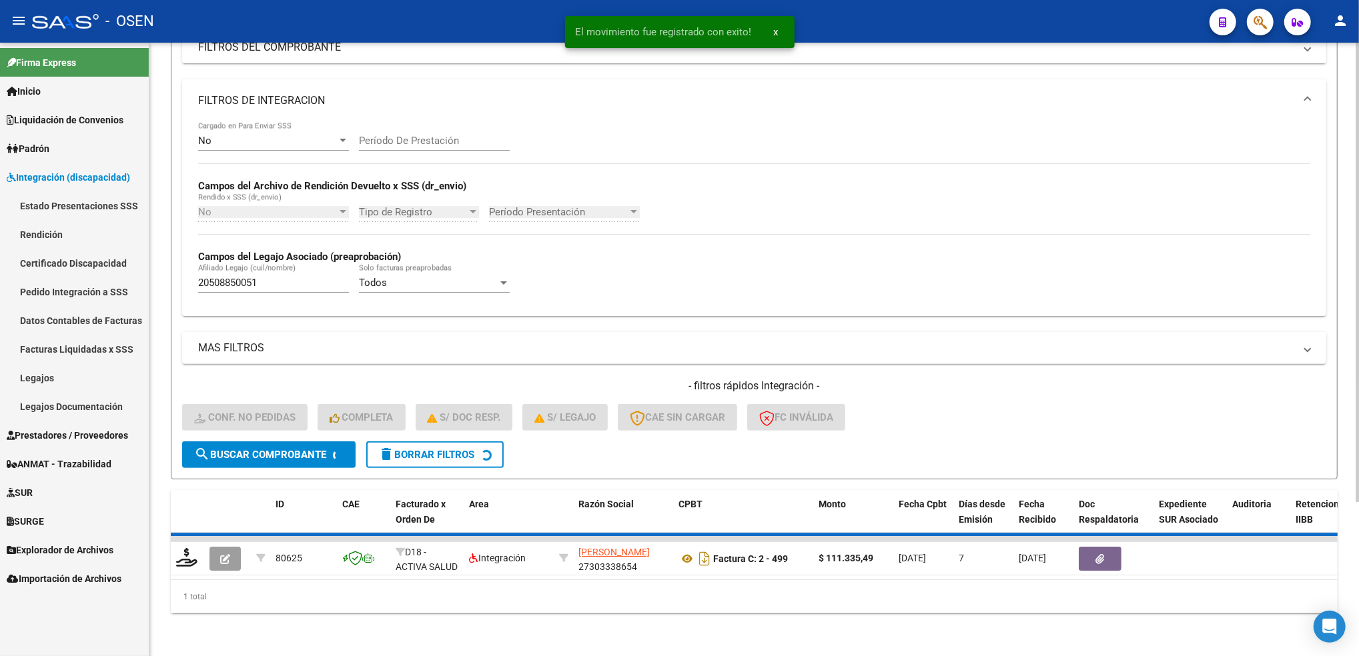
scroll to position [178, 0]
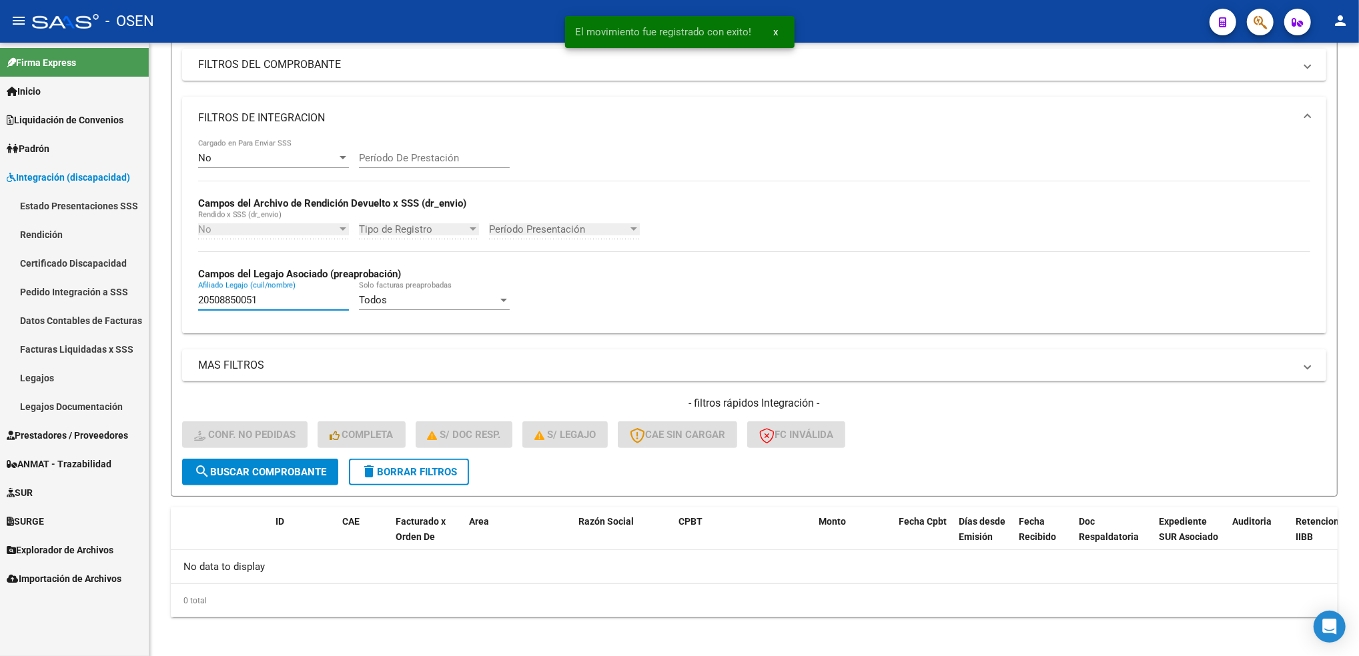
drag, startPoint x: 285, startPoint y: 301, endPoint x: 83, endPoint y: 310, distance: 202.3
click at [86, 310] on mat-sidenav-container "Firma Express Inicio Calendario SSS Instructivos Contacto OS Liquidación de Con…" at bounding box center [679, 350] width 1359 height 614
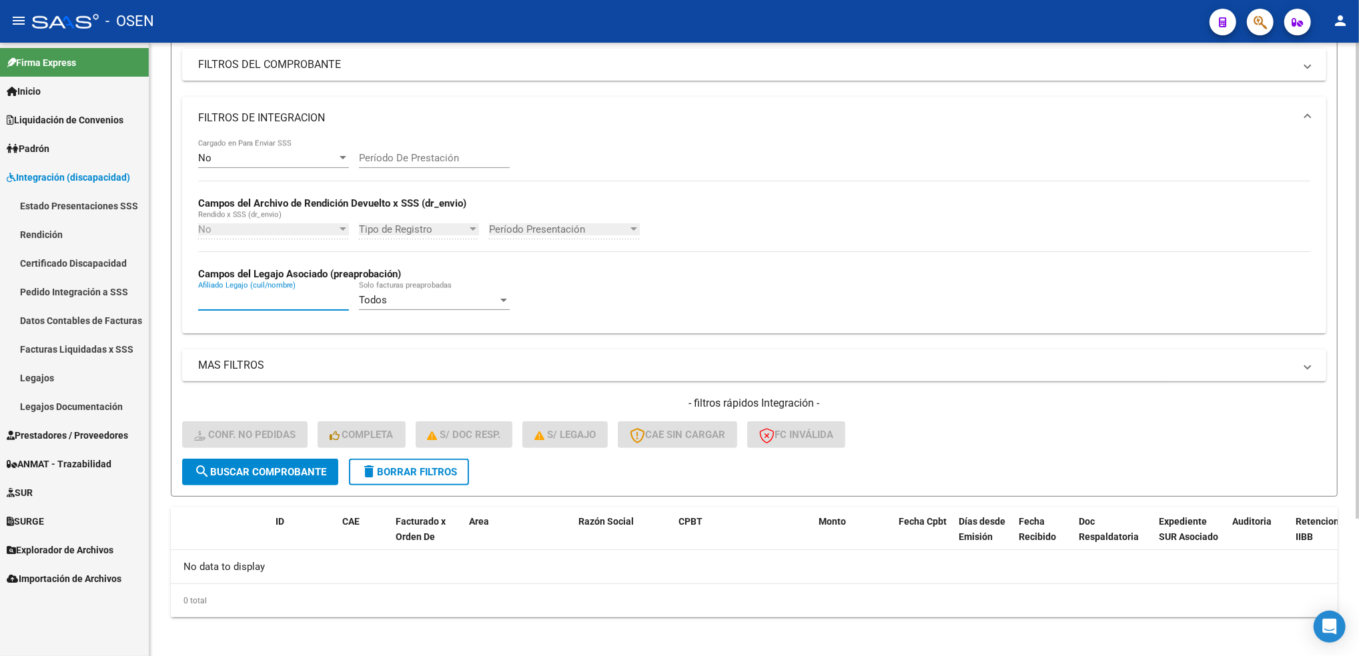
click at [312, 461] on button "search Buscar Comprobante" at bounding box center [260, 472] width 156 height 27
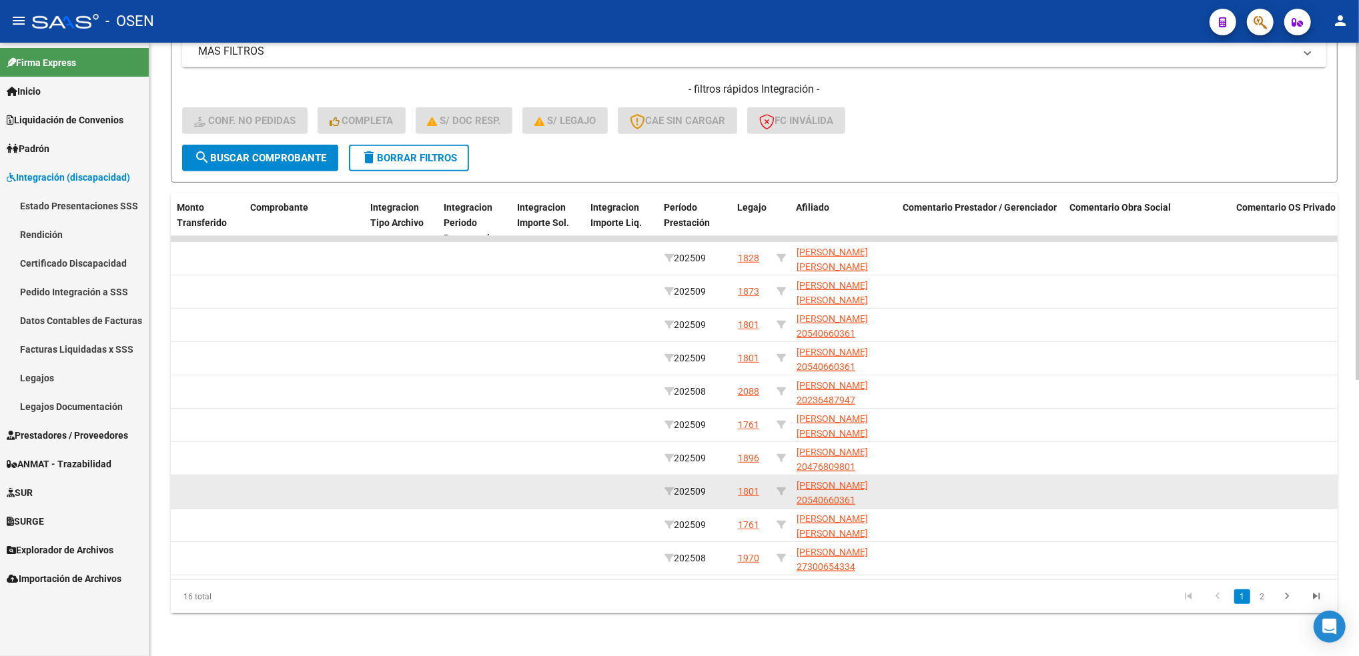
scroll to position [0, 1353]
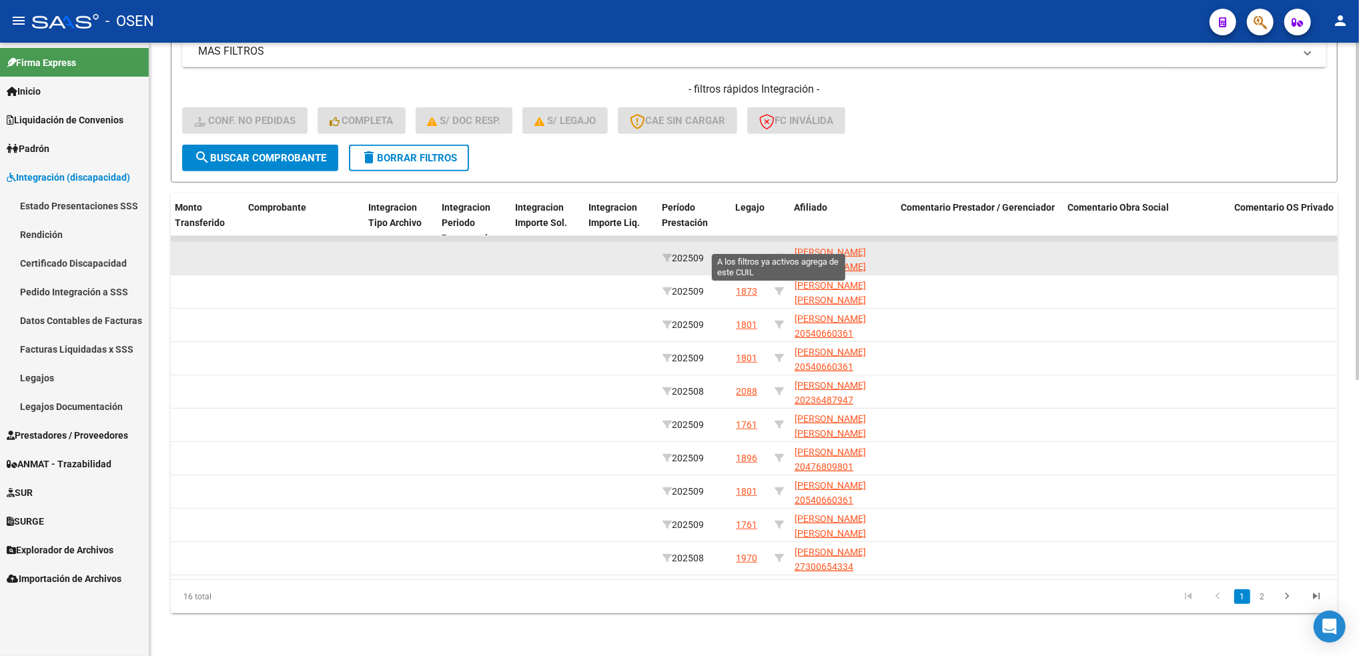
click at [779, 253] on icon at bounding box center [778, 257] width 9 height 9
type input "20594677464"
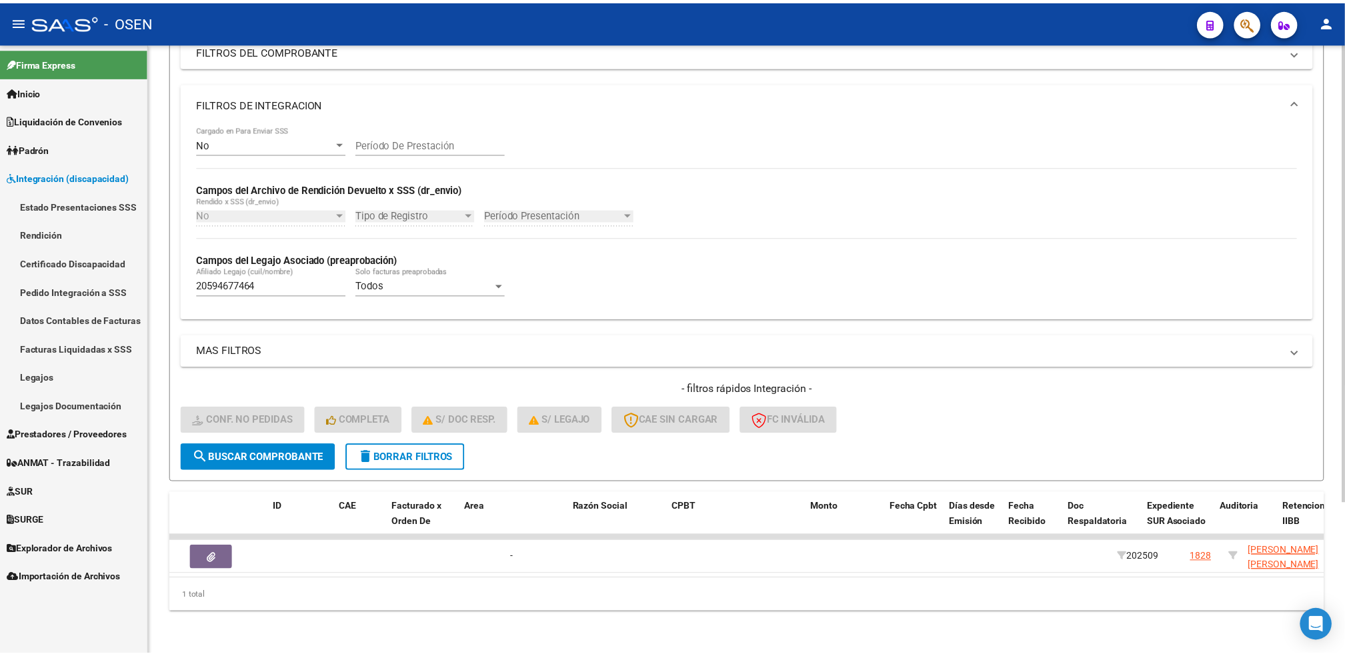
scroll to position [0, 0]
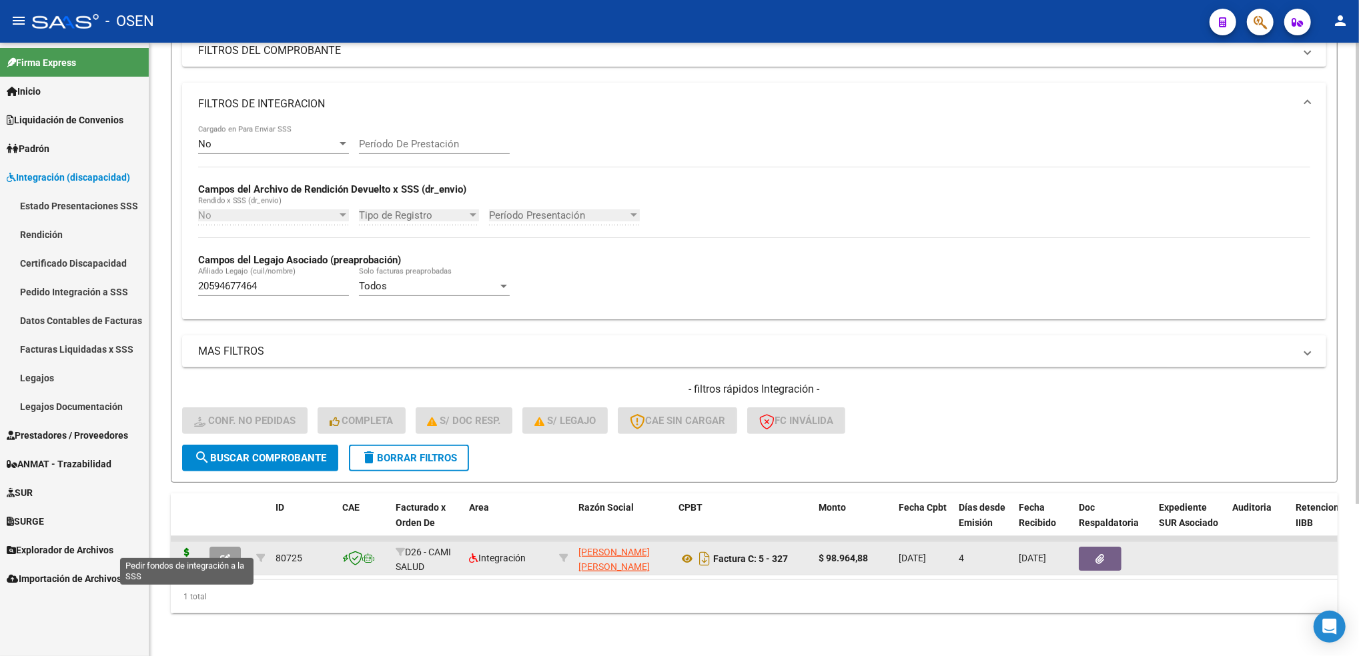
click at [189, 548] on icon at bounding box center [186, 557] width 21 height 19
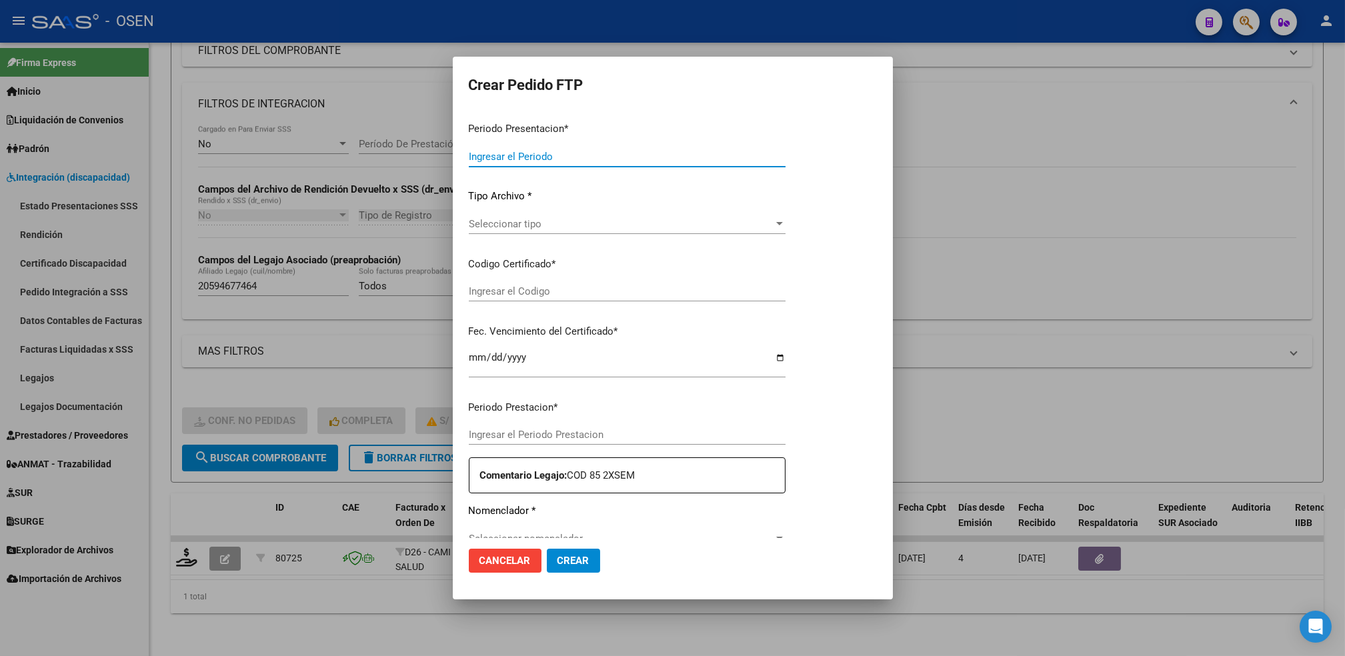
type input "202509"
type input "$ 98.964,88"
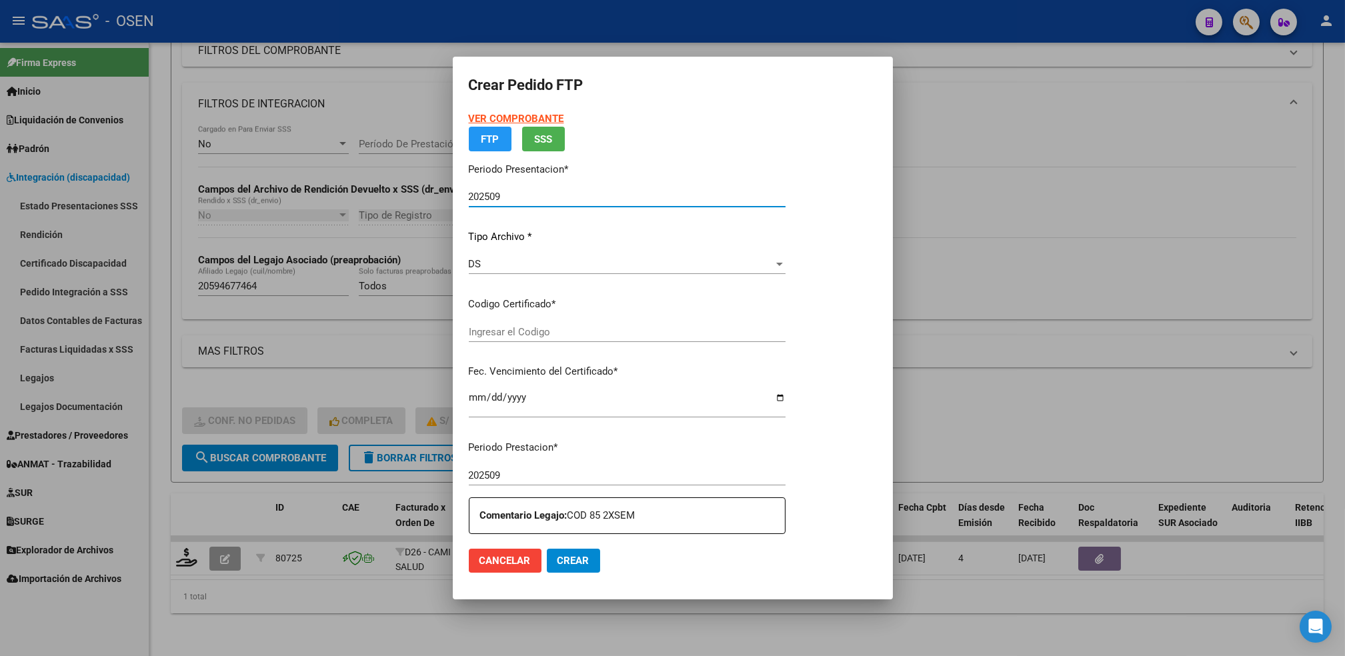
type input "ARG02000594677462023071220260712COR476"
type input "[DATE]"
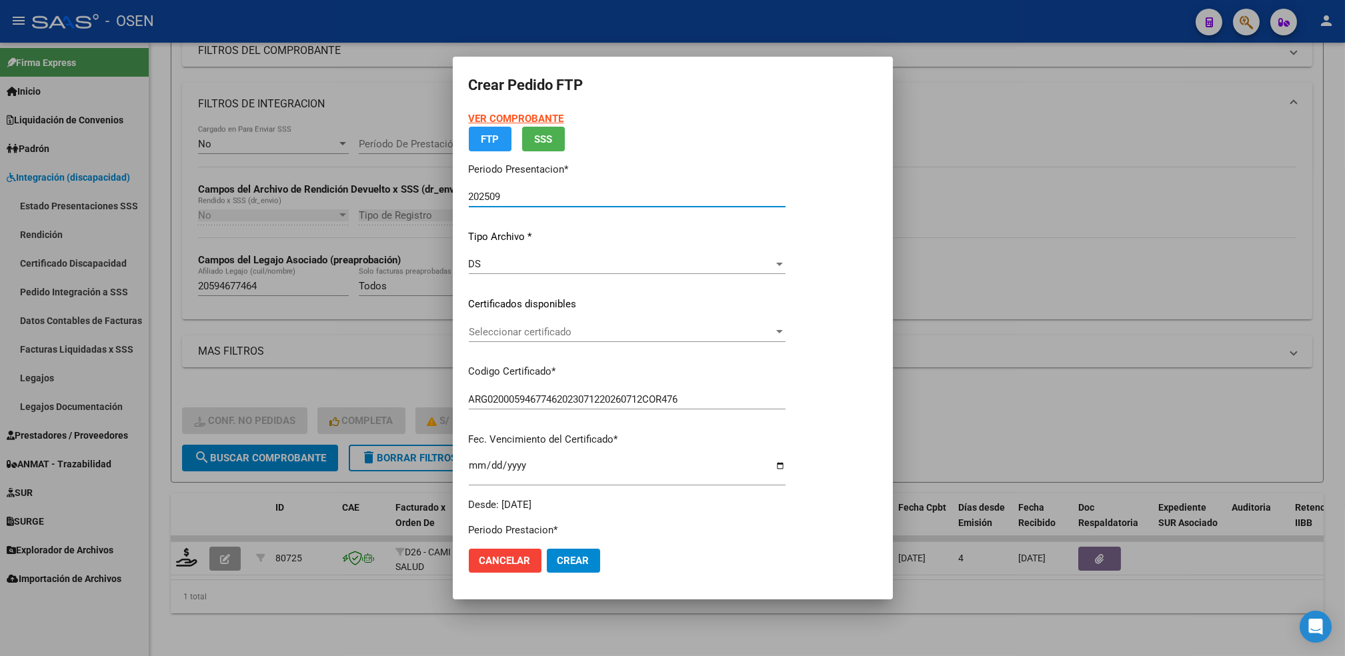
click at [546, 331] on span "Seleccionar certificado" at bounding box center [621, 332] width 305 height 12
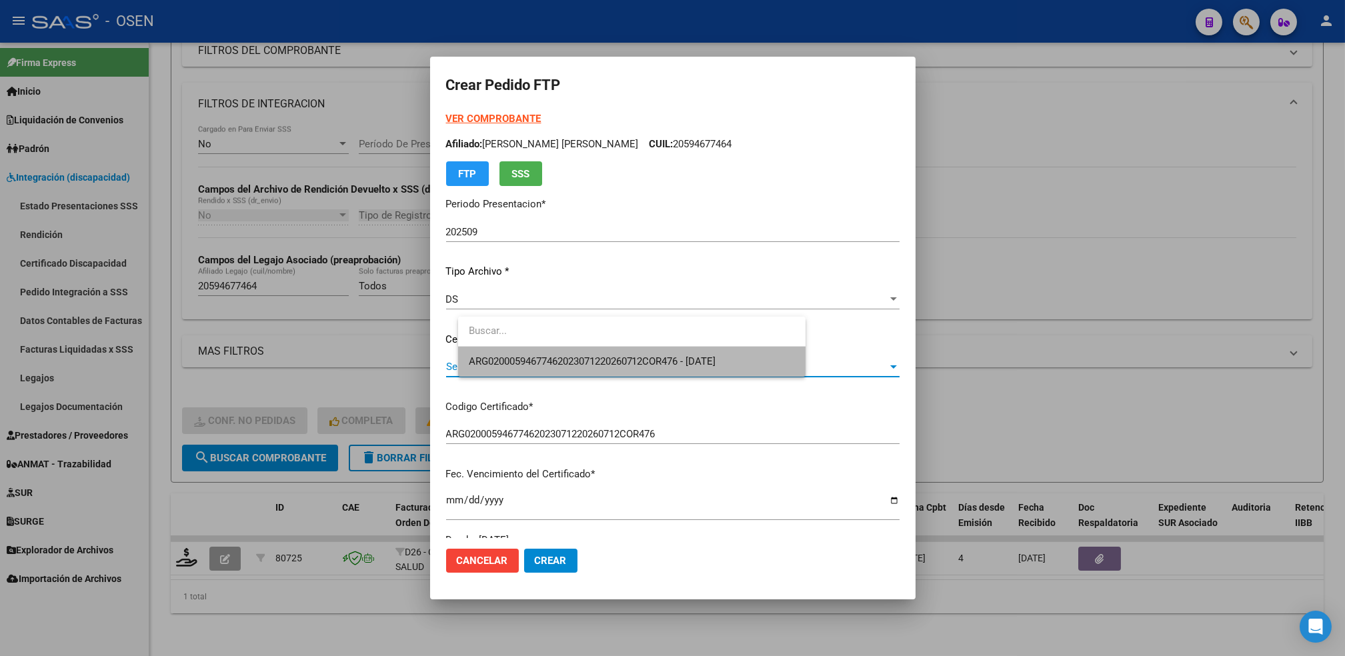
click at [548, 349] on span "ARG02000594677462023071220260712COR476 - [DATE]" at bounding box center [632, 362] width 326 height 30
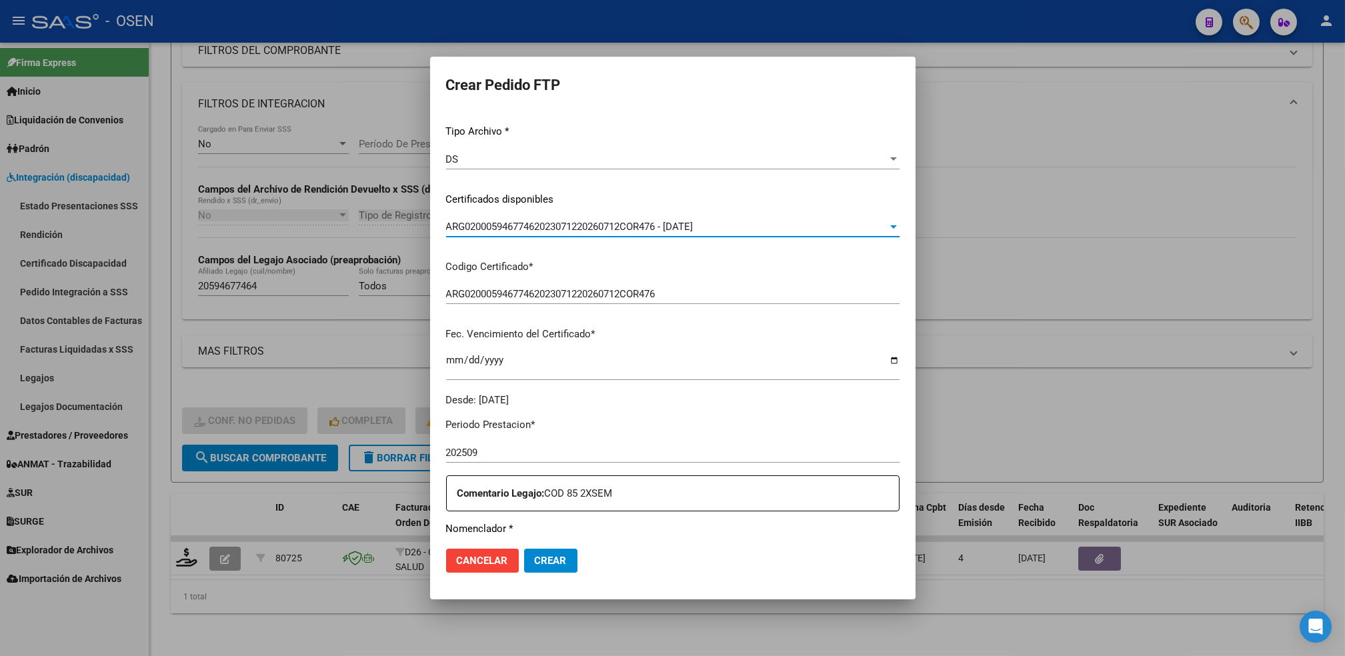
scroll to position [267, 0]
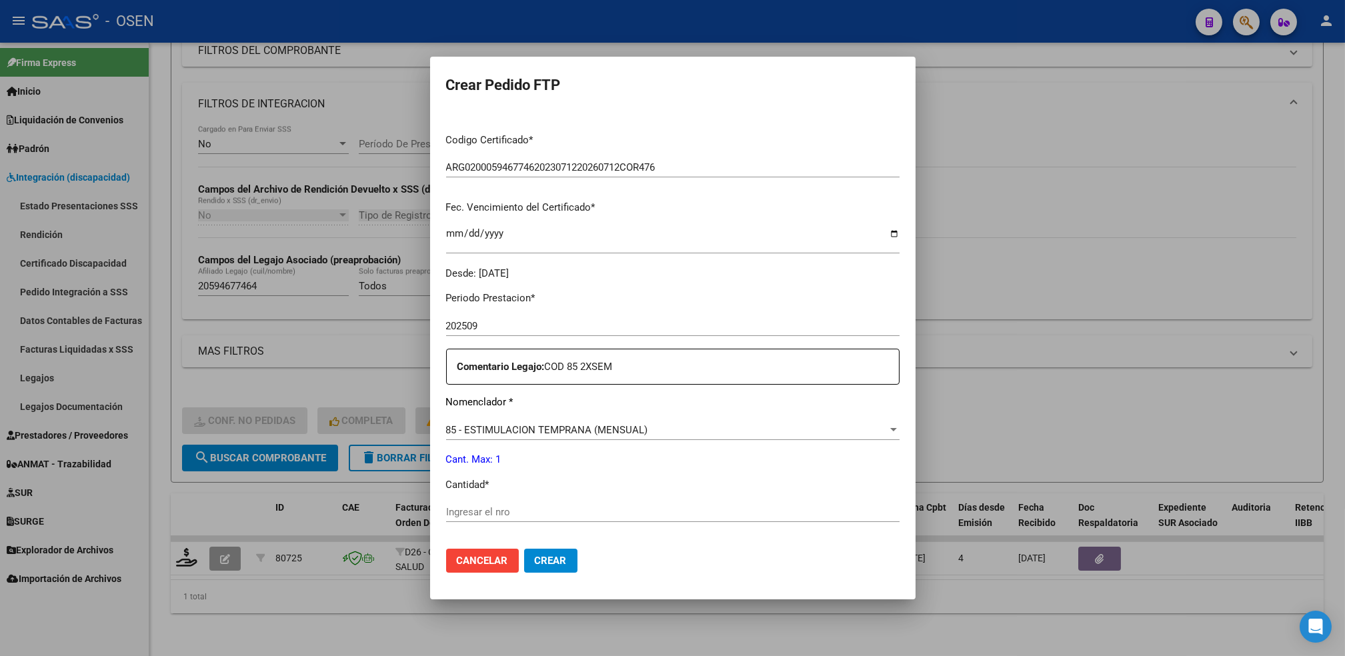
click at [494, 508] on input "Ingresar el nro" at bounding box center [673, 512] width 454 height 12
type input "1"
click at [524, 549] on button "Crear" at bounding box center [550, 561] width 53 height 24
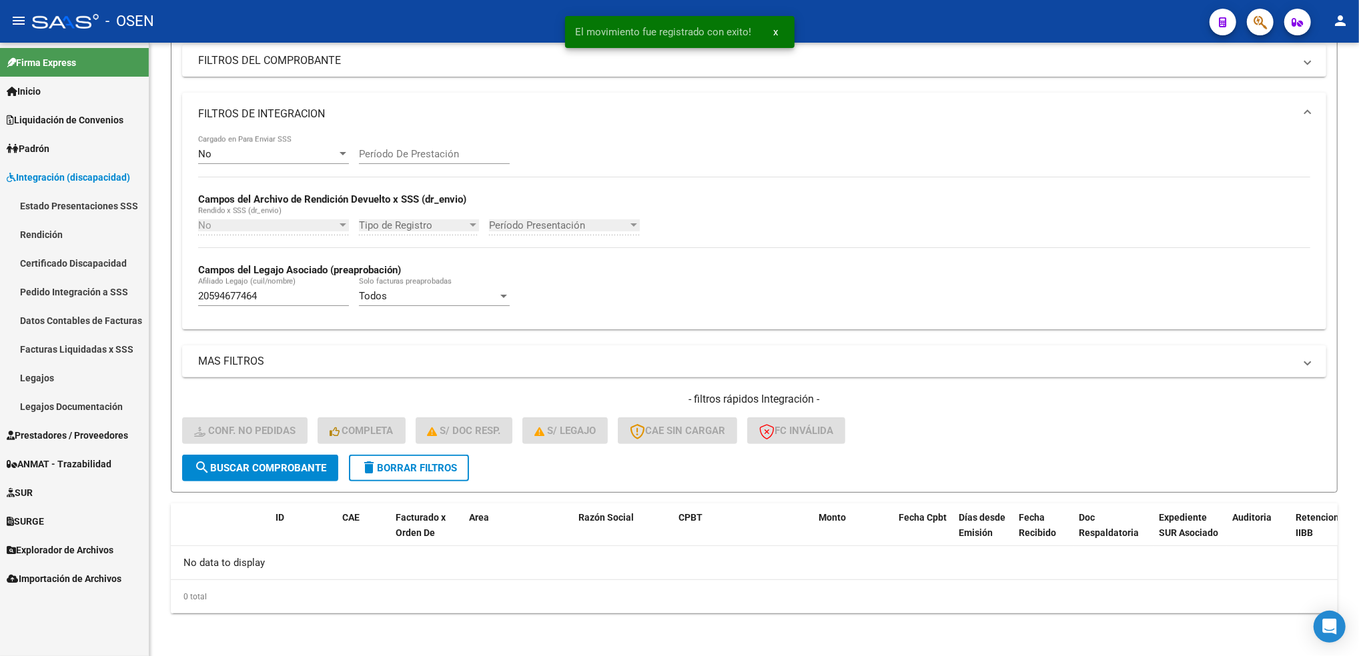
scroll to position [178, 0]
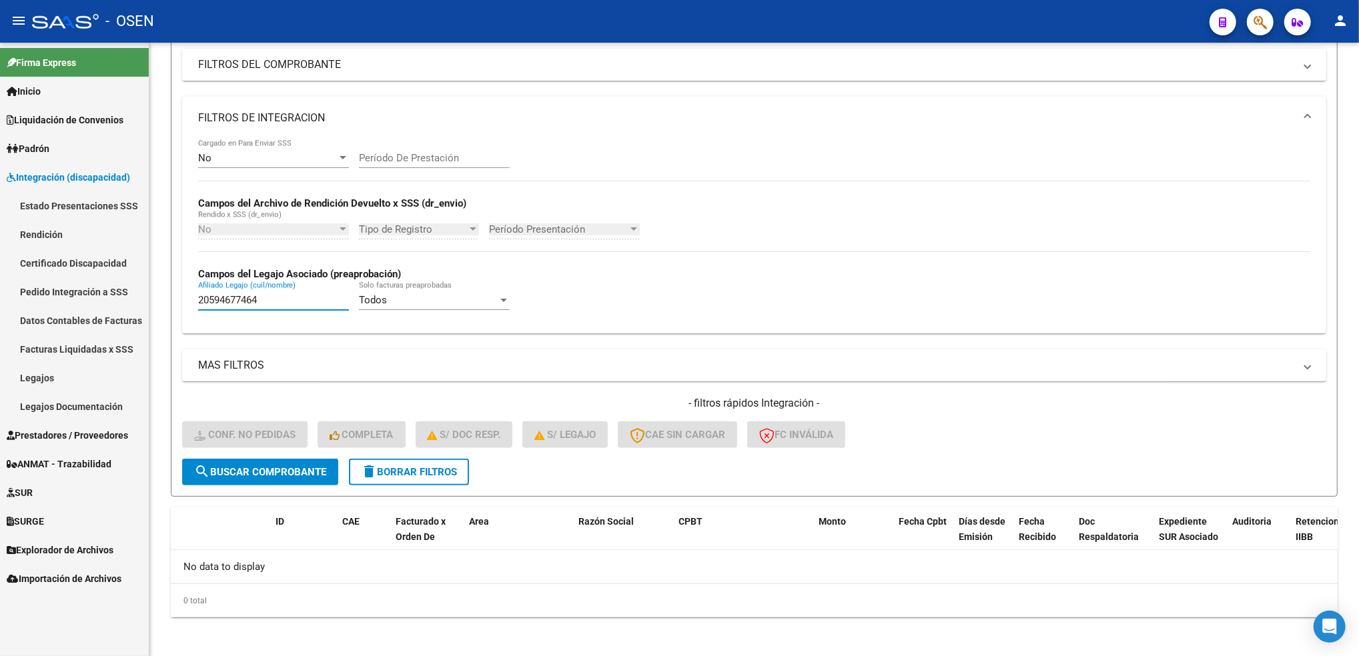
drag, startPoint x: 277, startPoint y: 297, endPoint x: 27, endPoint y: 392, distance: 267.4
click at [57, 336] on mat-sidenav-container "Firma Express Inicio Calendario SSS Instructivos Contacto OS Liquidación de Con…" at bounding box center [679, 350] width 1359 height 614
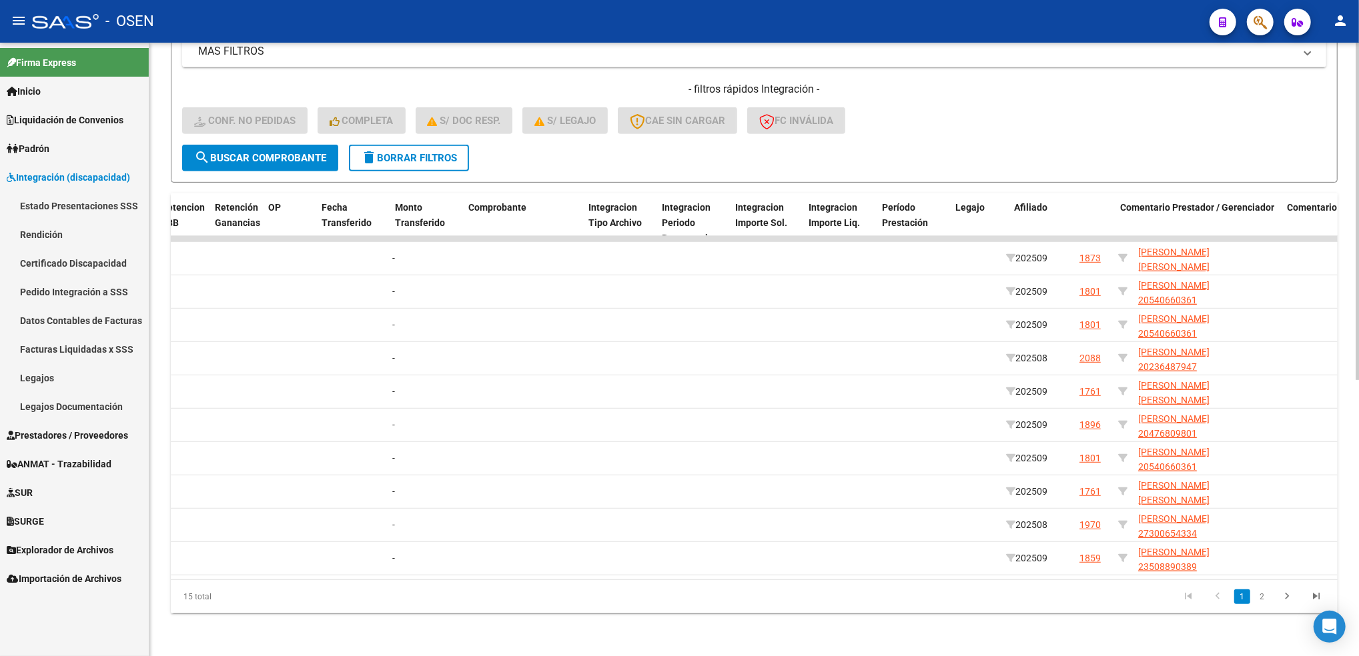
scroll to position [0, 1134]
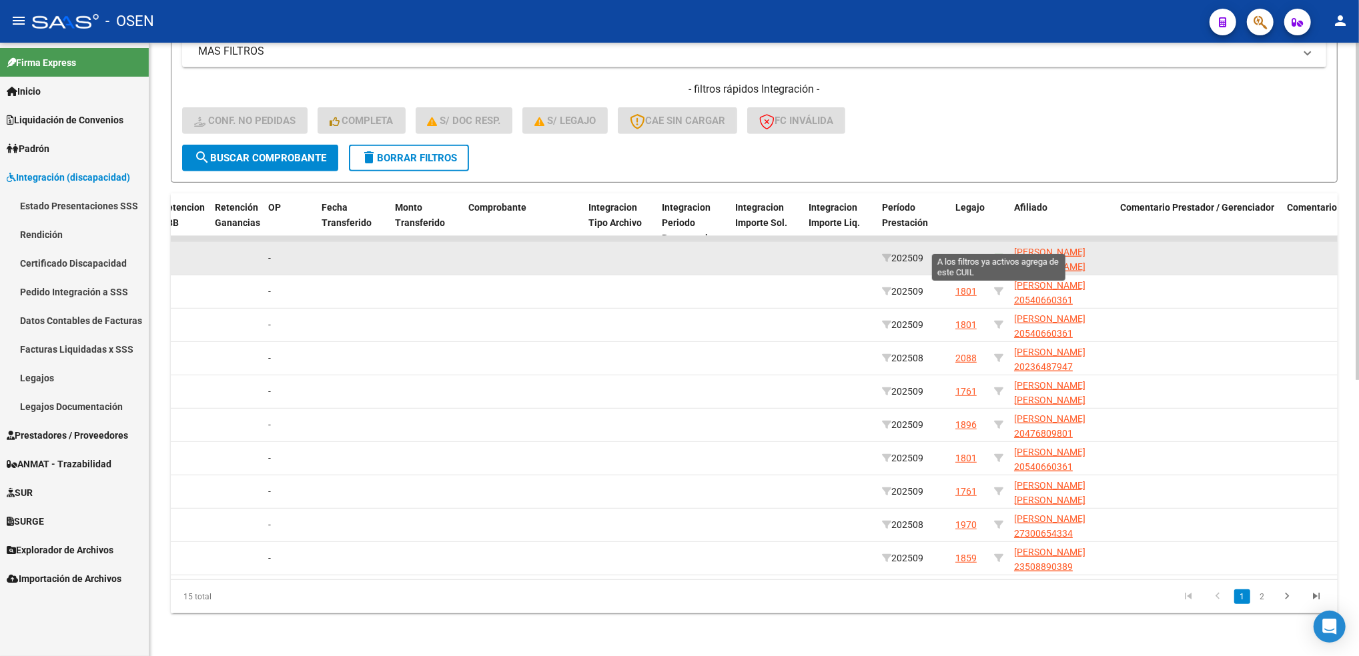
click at [994, 253] on icon at bounding box center [998, 257] width 9 height 9
type input "20476926816"
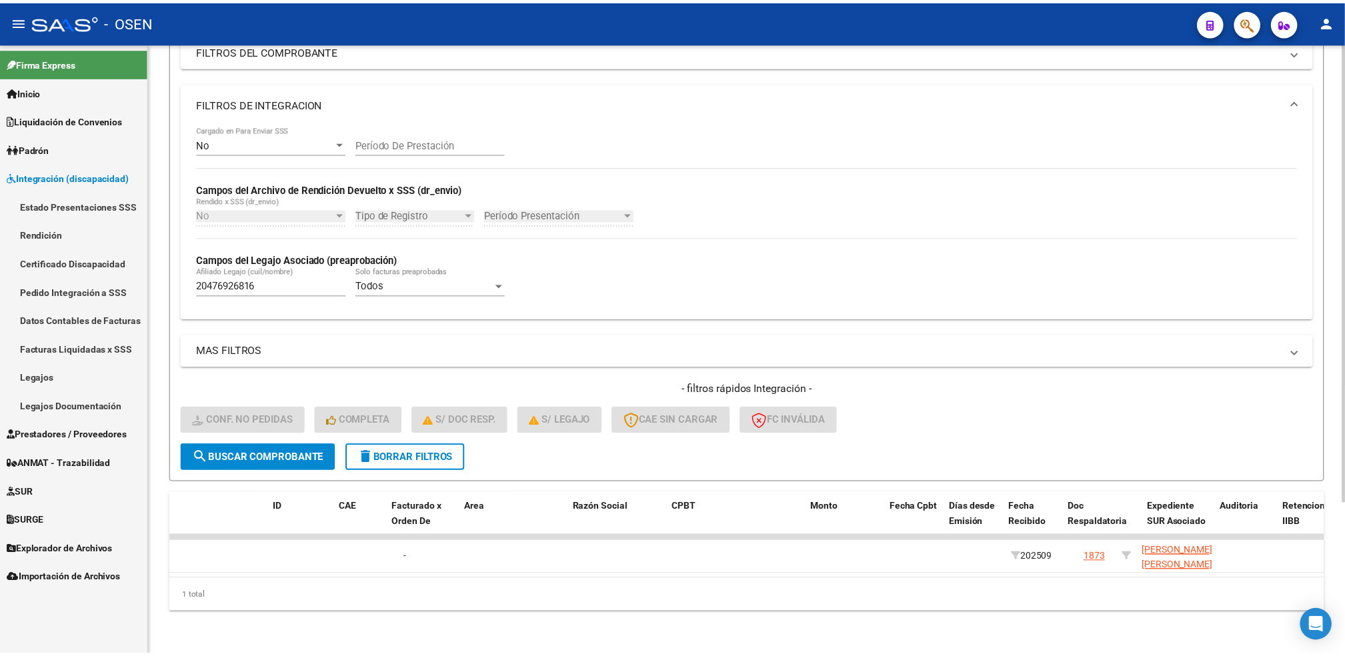
scroll to position [0, 0]
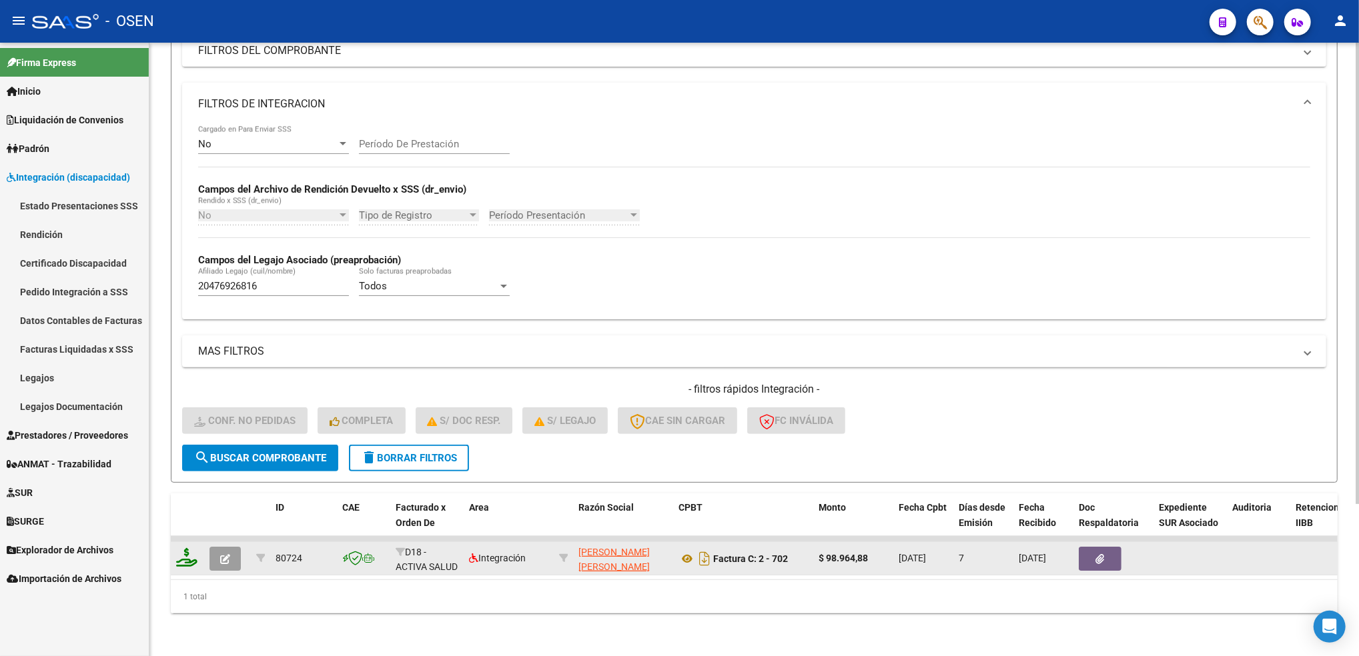
click at [187, 548] on icon at bounding box center [186, 557] width 21 height 19
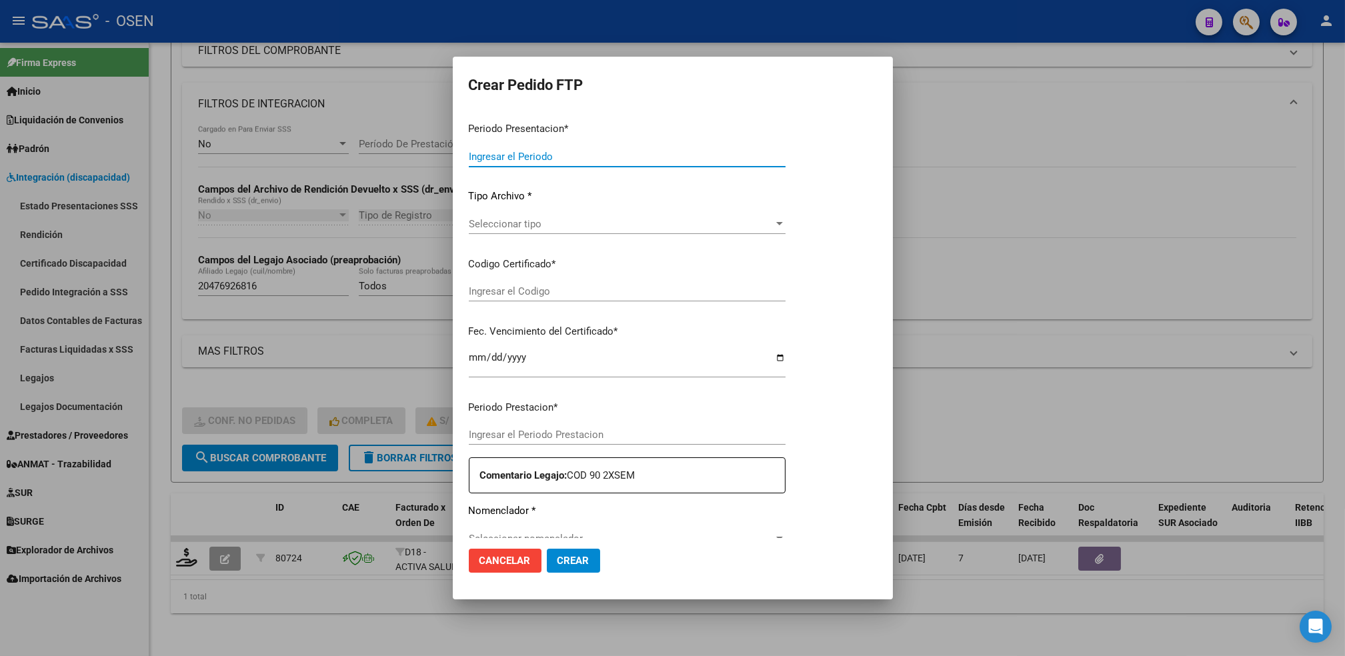
type input "202509"
type input "$ 98.964,88"
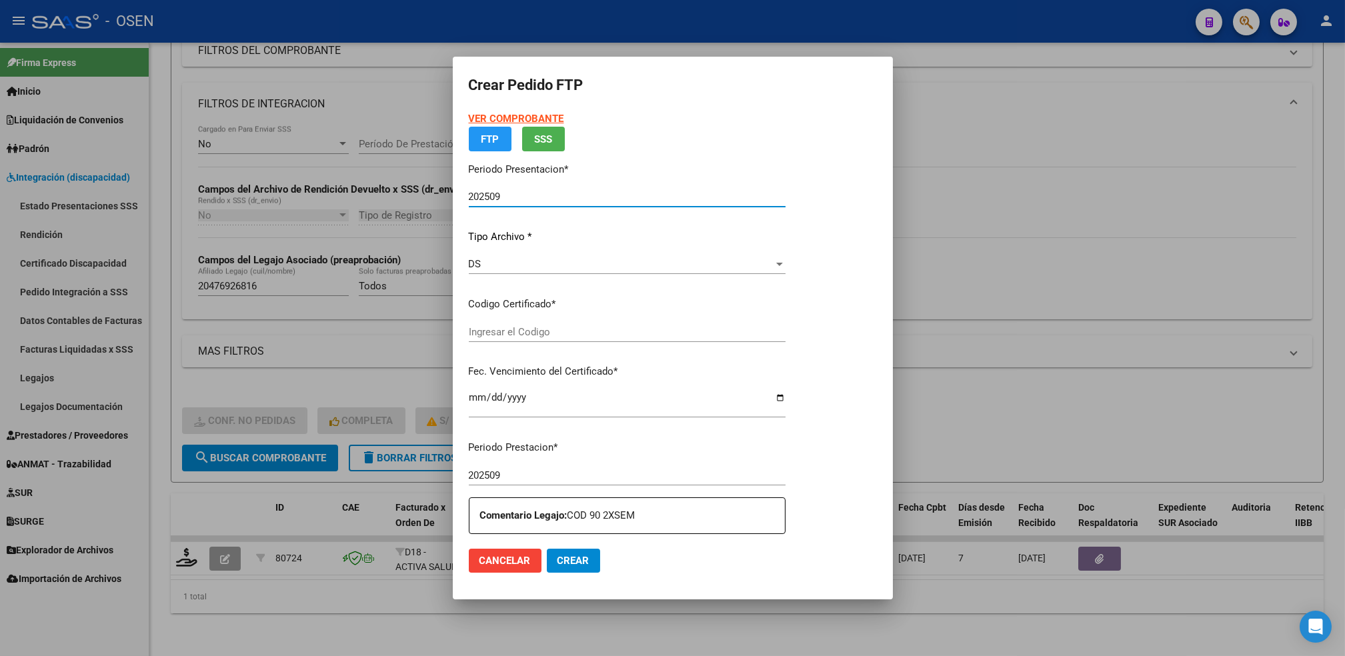
type input "ARG02000476926812023053020330520BS315"
type input "[DATE]"
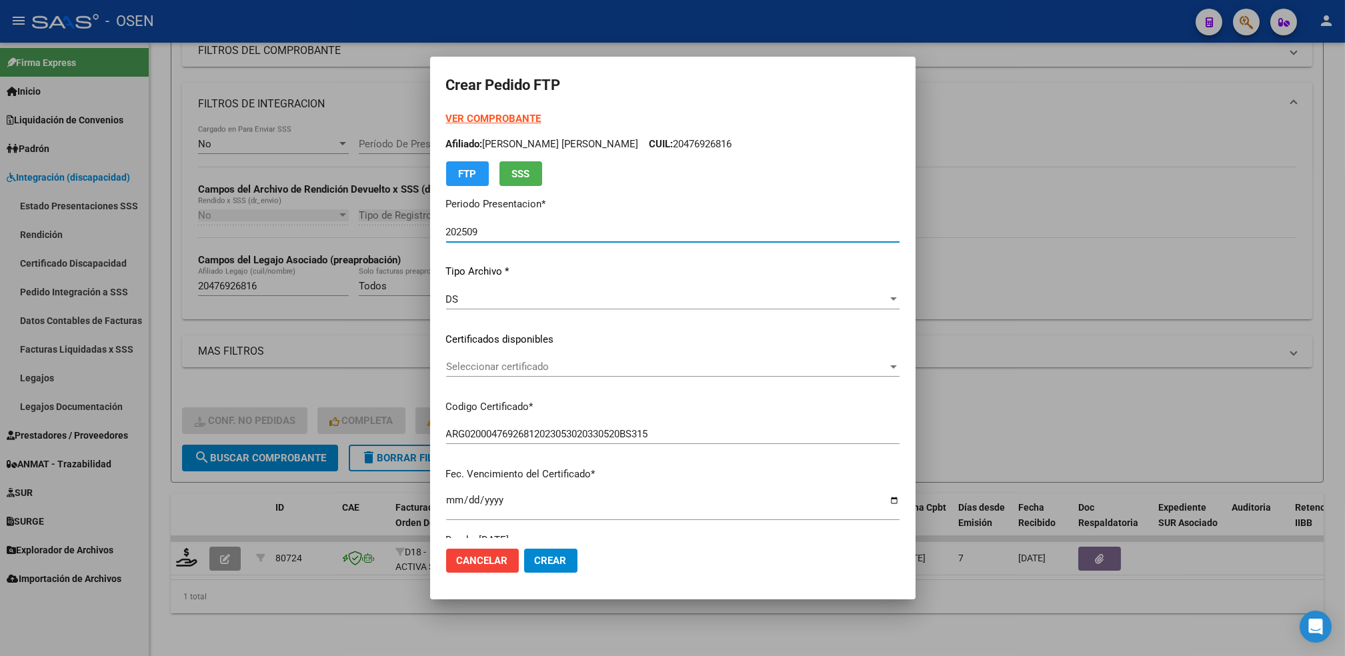
click at [542, 364] on span "Seleccionar certificado" at bounding box center [667, 367] width 442 height 12
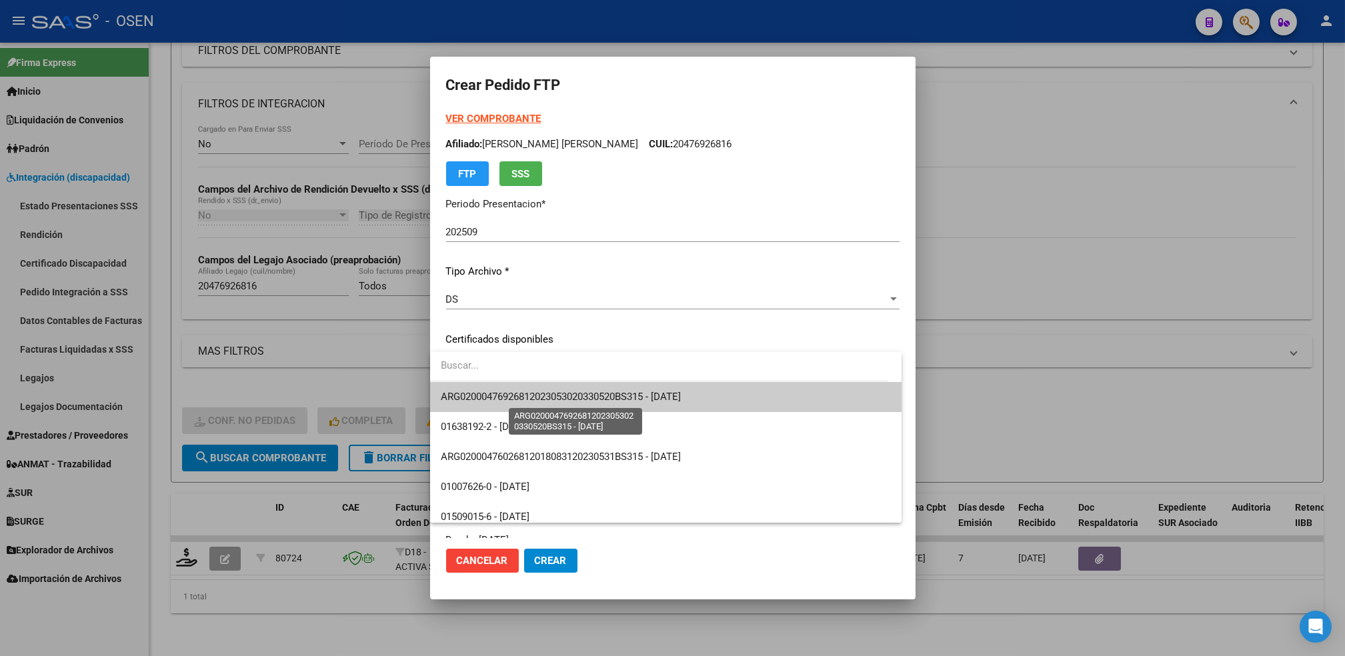
click at [546, 398] on span "ARG02000476926812023053020330520BS315 - [DATE]" at bounding box center [561, 397] width 240 height 12
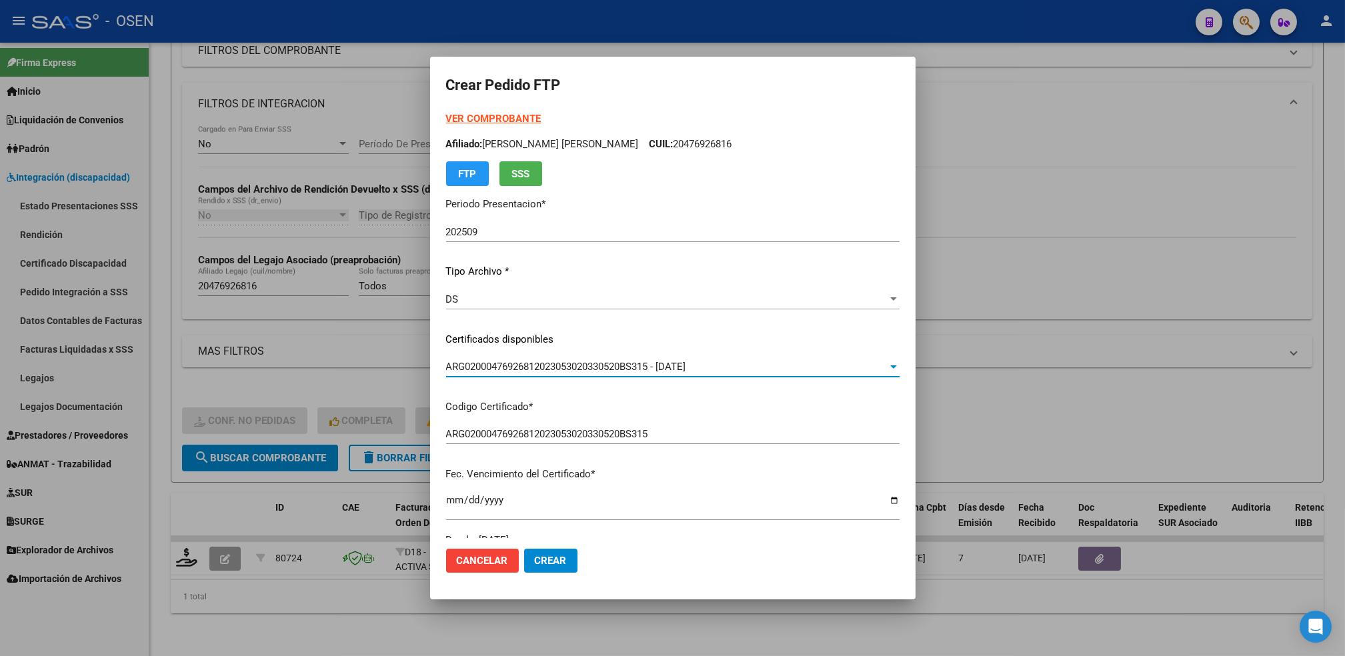
scroll to position [267, 0]
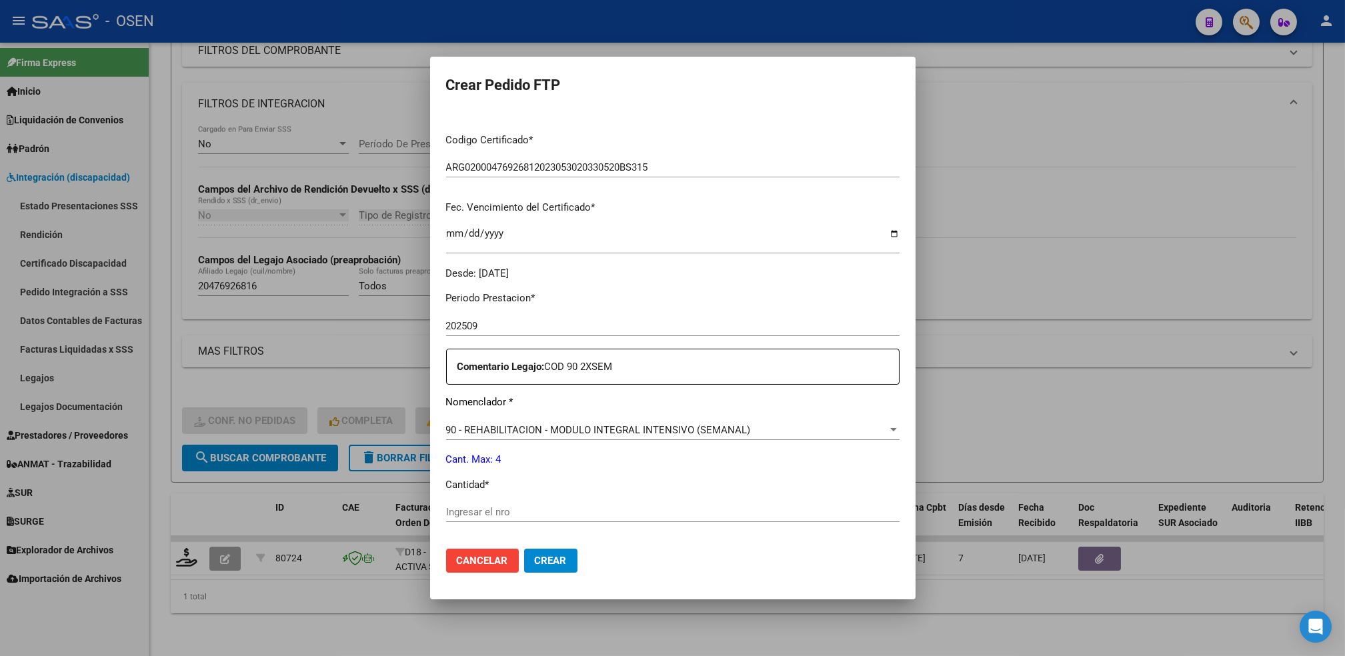
click at [506, 501] on div "Periodo Prestacion * 202509 Ingresar el Periodo Prestacion Comentario Legajo: C…" at bounding box center [673, 509] width 454 height 457
click at [510, 512] on input "Ingresar el nro" at bounding box center [673, 512] width 454 height 12
type input "4"
click at [557, 564] on span "Crear" at bounding box center [551, 561] width 32 height 12
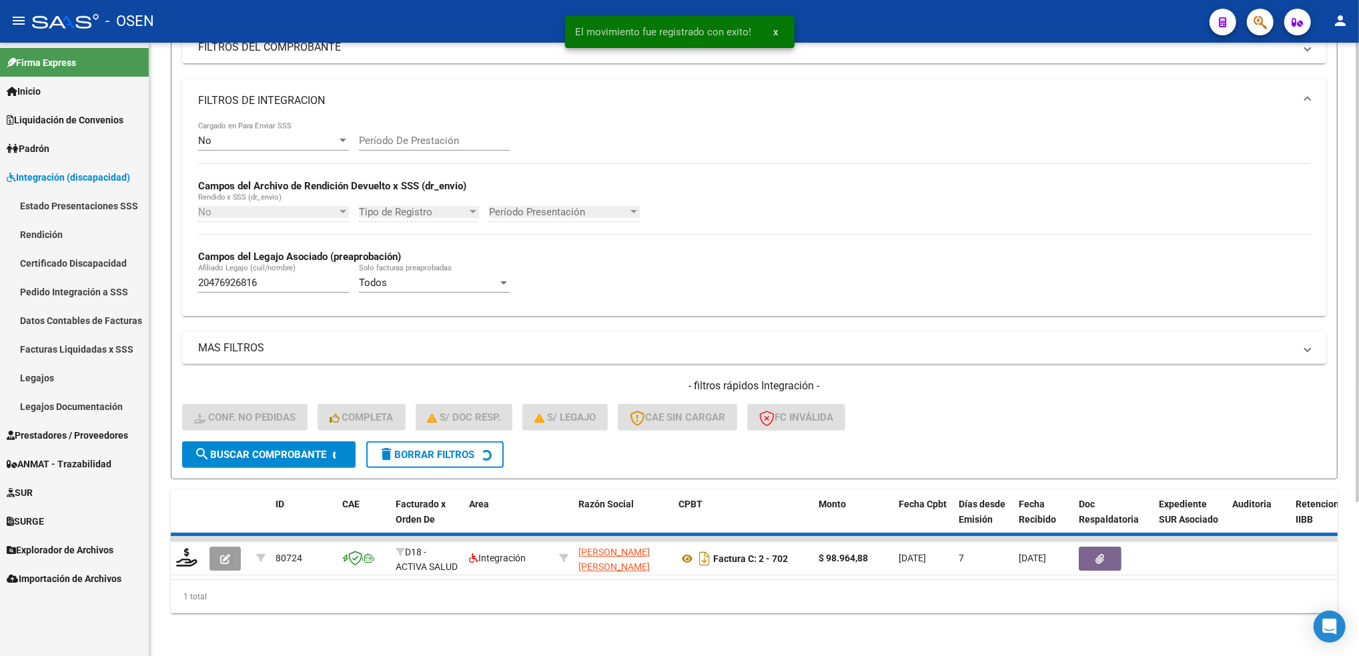
scroll to position [178, 0]
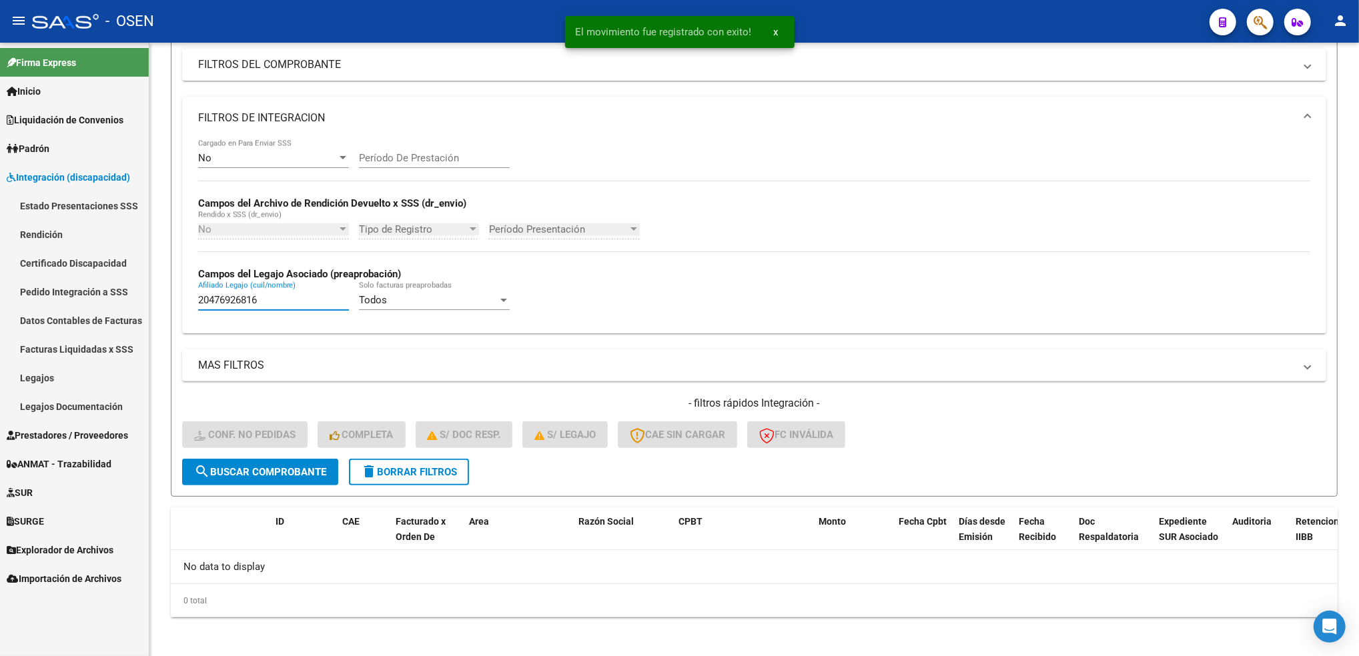
drag, startPoint x: 272, startPoint y: 301, endPoint x: 86, endPoint y: 328, distance: 188.1
click at [88, 327] on mat-sidenav-container "Firma Express Inicio Calendario SSS Instructivos Contacto OS Liquidación de Con…" at bounding box center [679, 350] width 1359 height 614
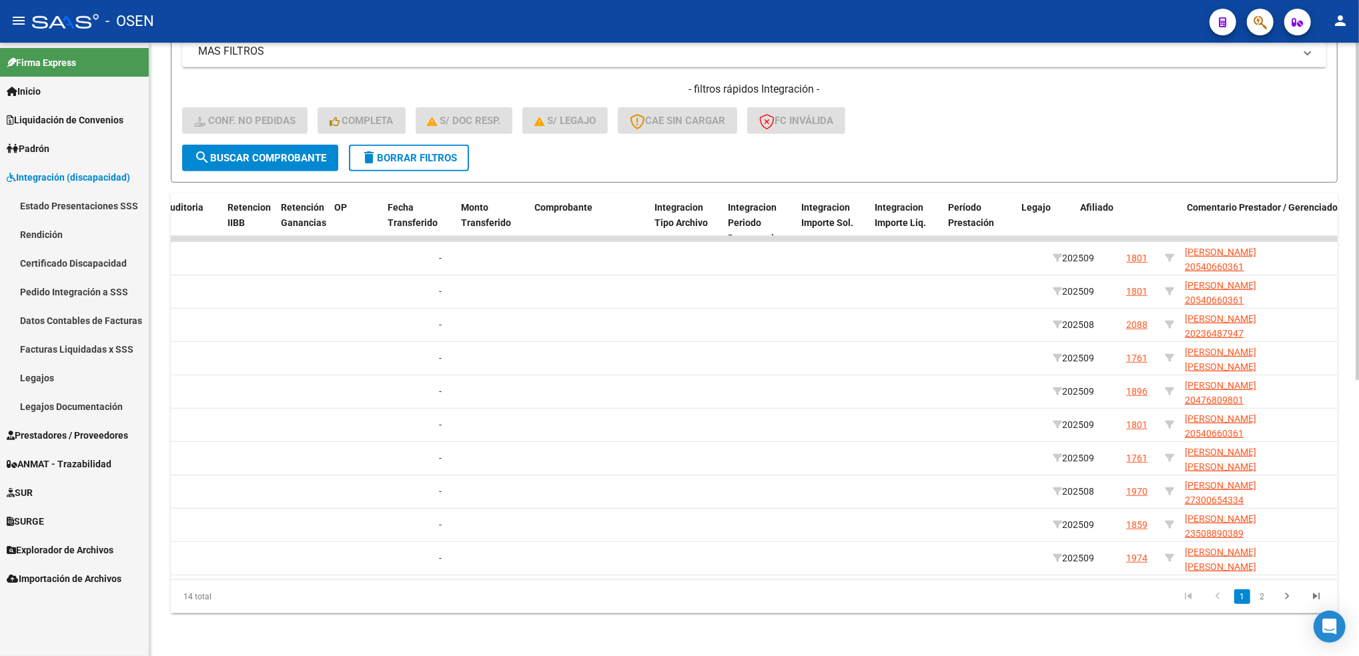
scroll to position [0, 1082]
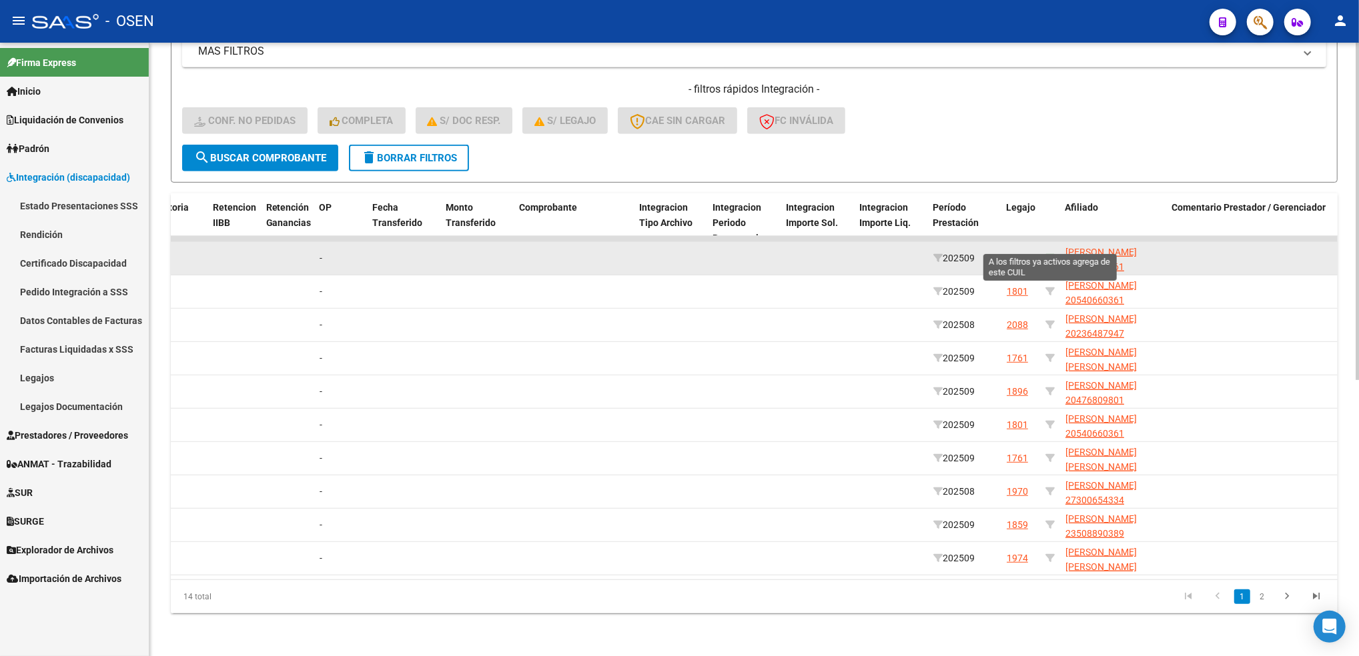
click at [1048, 253] on icon at bounding box center [1049, 257] width 9 height 9
type input "20540660361"
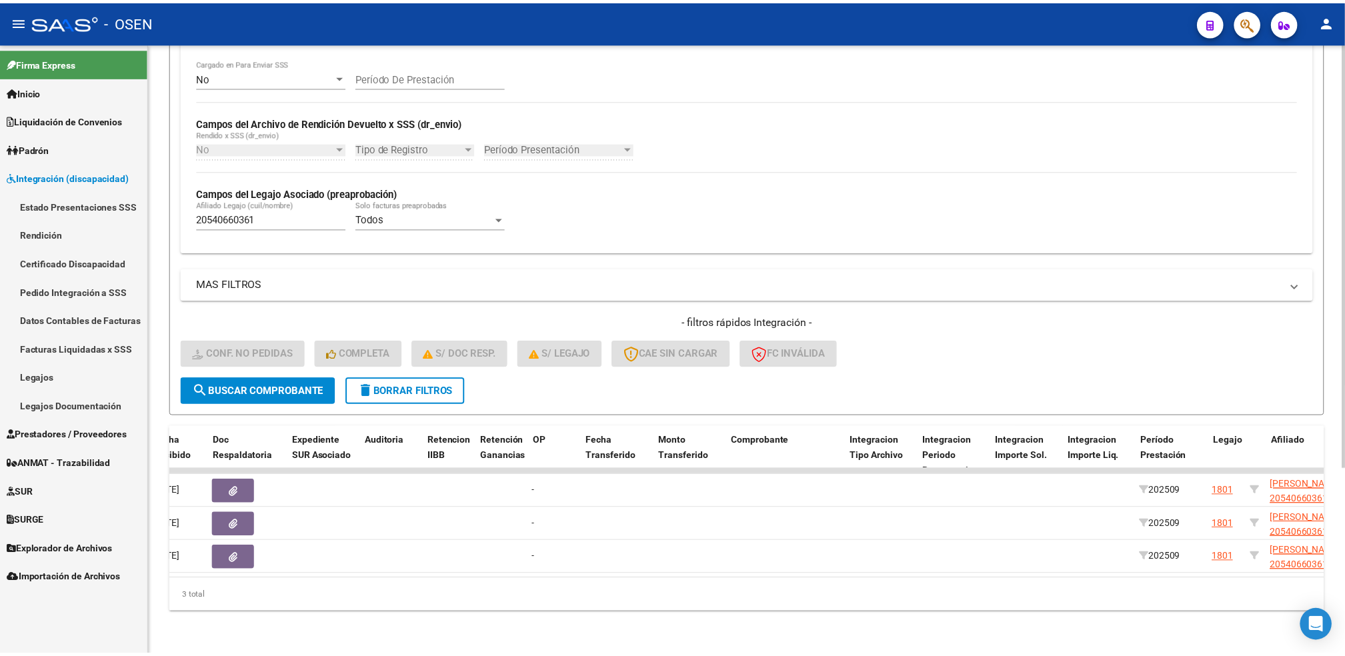
scroll to position [0, 0]
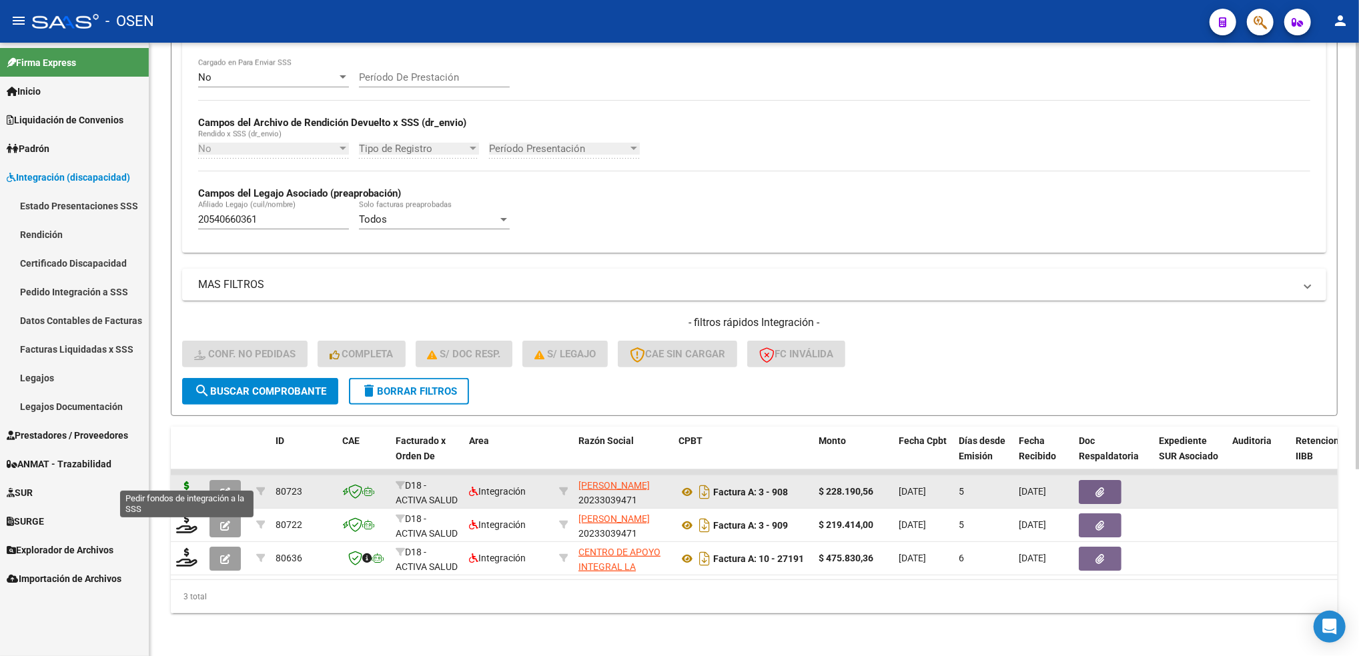
click at [179, 482] on icon at bounding box center [186, 491] width 21 height 19
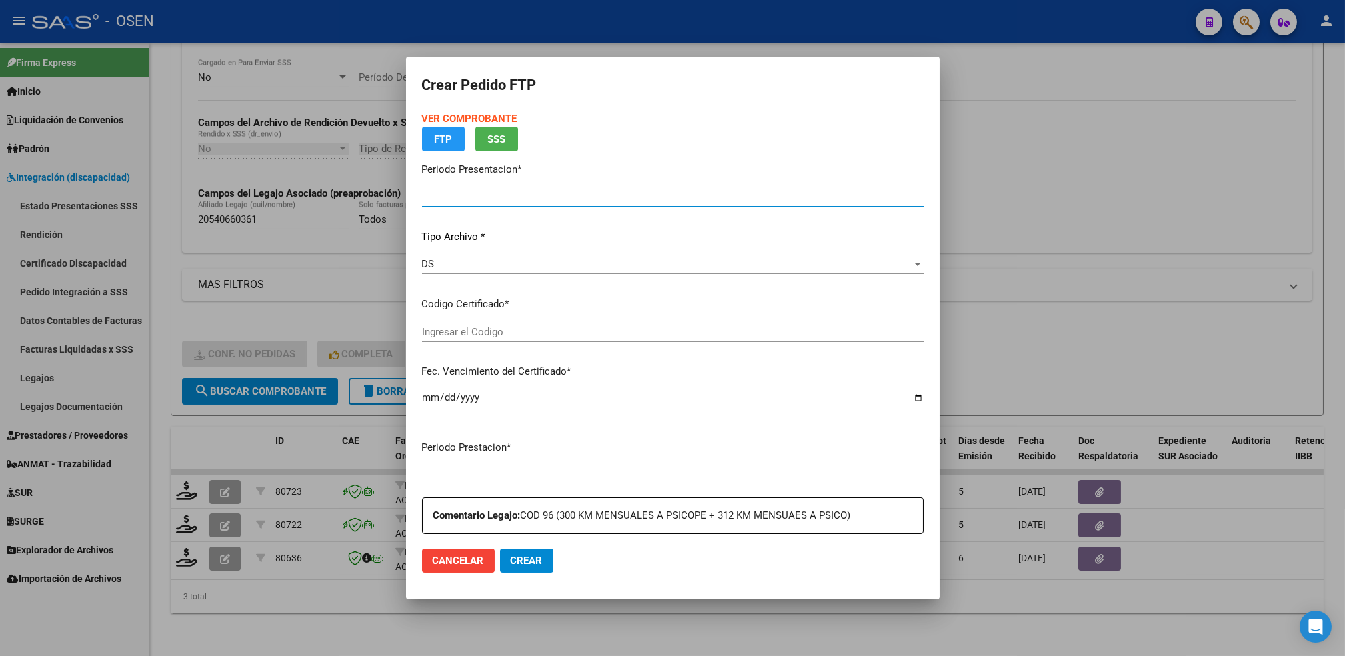
type input "202509"
type input "$ 228.190,56"
type input "ARG02000540660362023021320280213BS423"
type input "[DATE]"
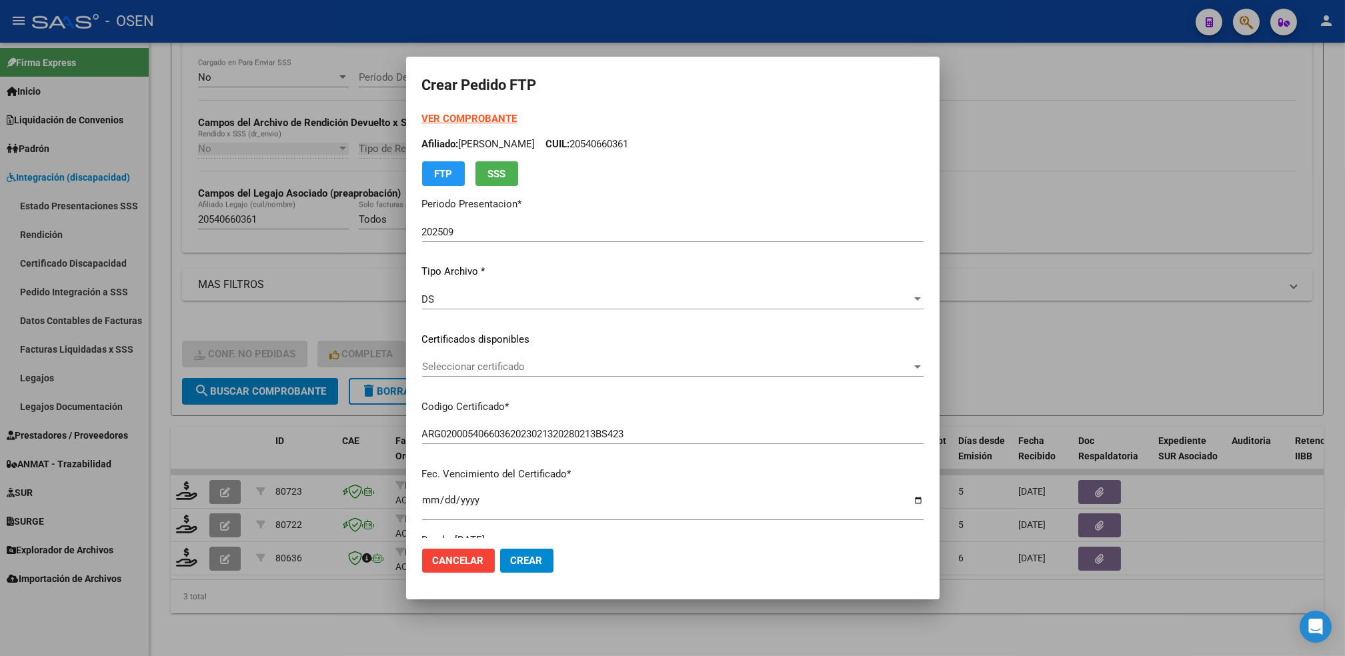
click at [496, 118] on strong "VER COMPROBANTE" at bounding box center [469, 119] width 95 height 12
click at [474, 369] on span "Seleccionar certificado" at bounding box center [667, 367] width 490 height 12
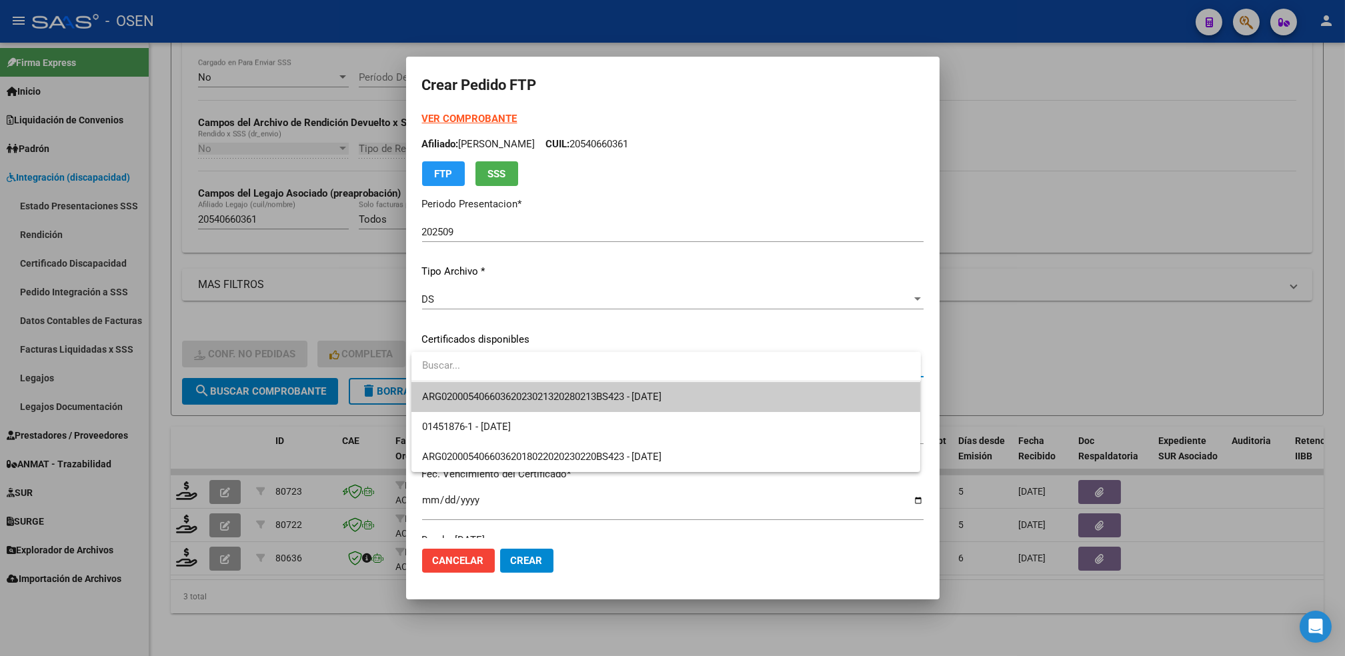
click at [484, 392] on span "ARG02000540660362023021320280213BS423 - [DATE]" at bounding box center [542, 397] width 240 height 12
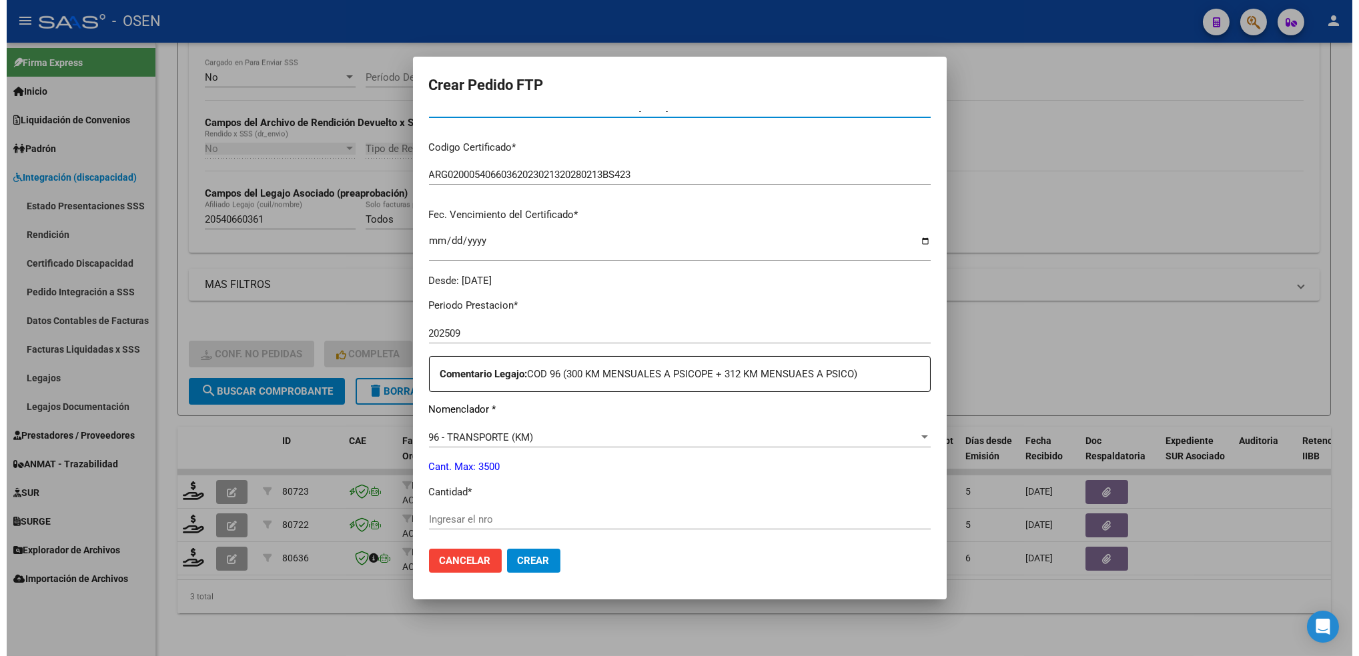
scroll to position [355, 0]
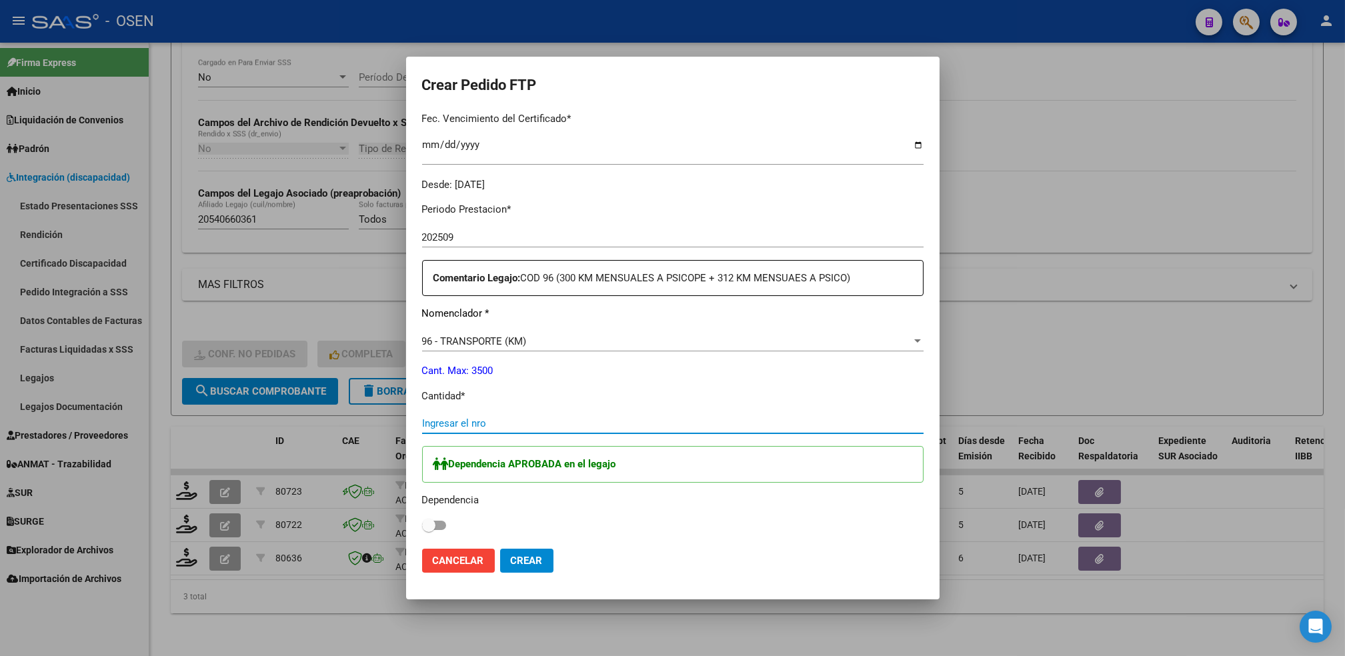
click at [473, 424] on input "Ingresar el nro" at bounding box center [673, 424] width 502 height 12
type input "312"
click at [436, 522] on span at bounding box center [434, 525] width 24 height 9
click at [429, 530] on input "checkbox" at bounding box center [428, 530] width 1 height 1
checkbox input "true"
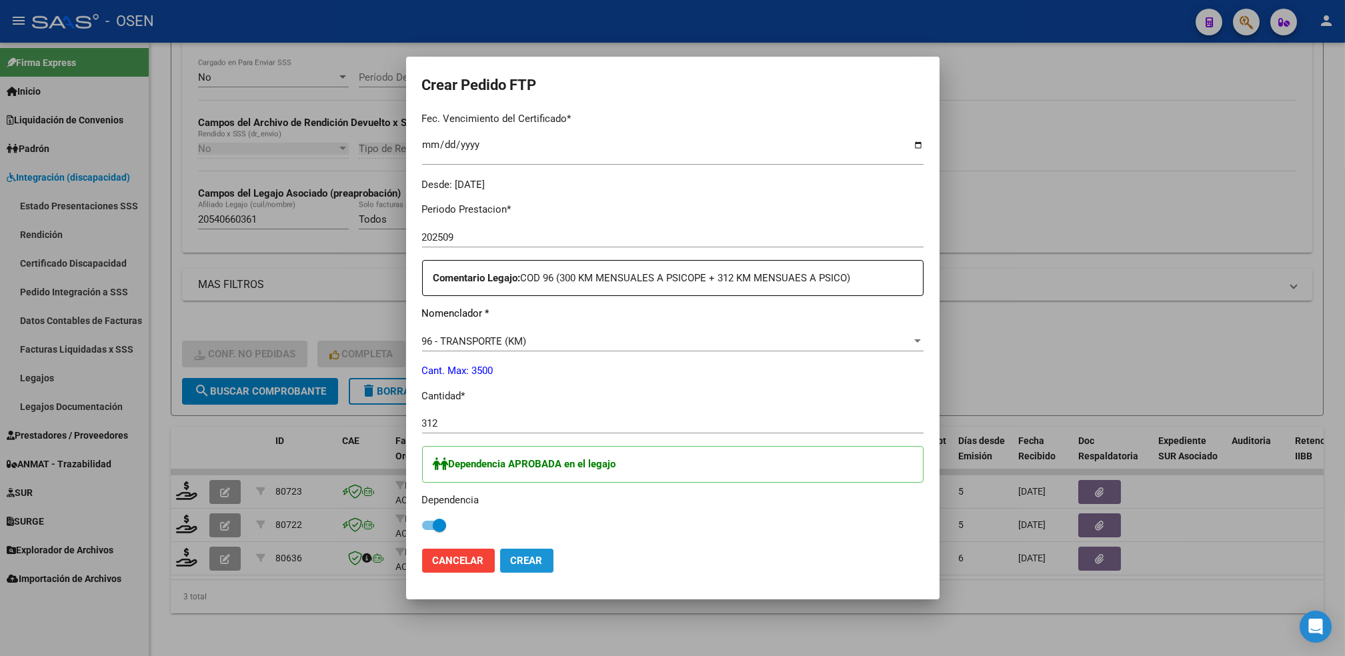
click at [534, 562] on span "Crear" at bounding box center [527, 561] width 32 height 12
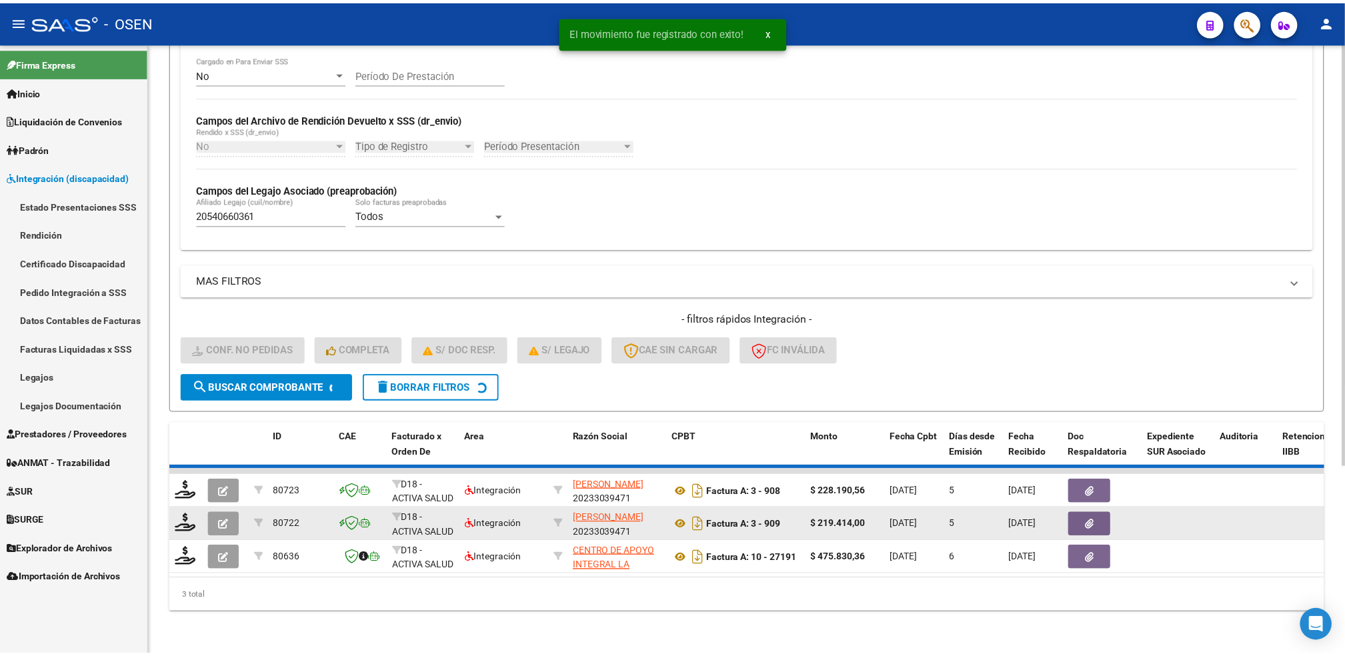
scroll to position [236, 0]
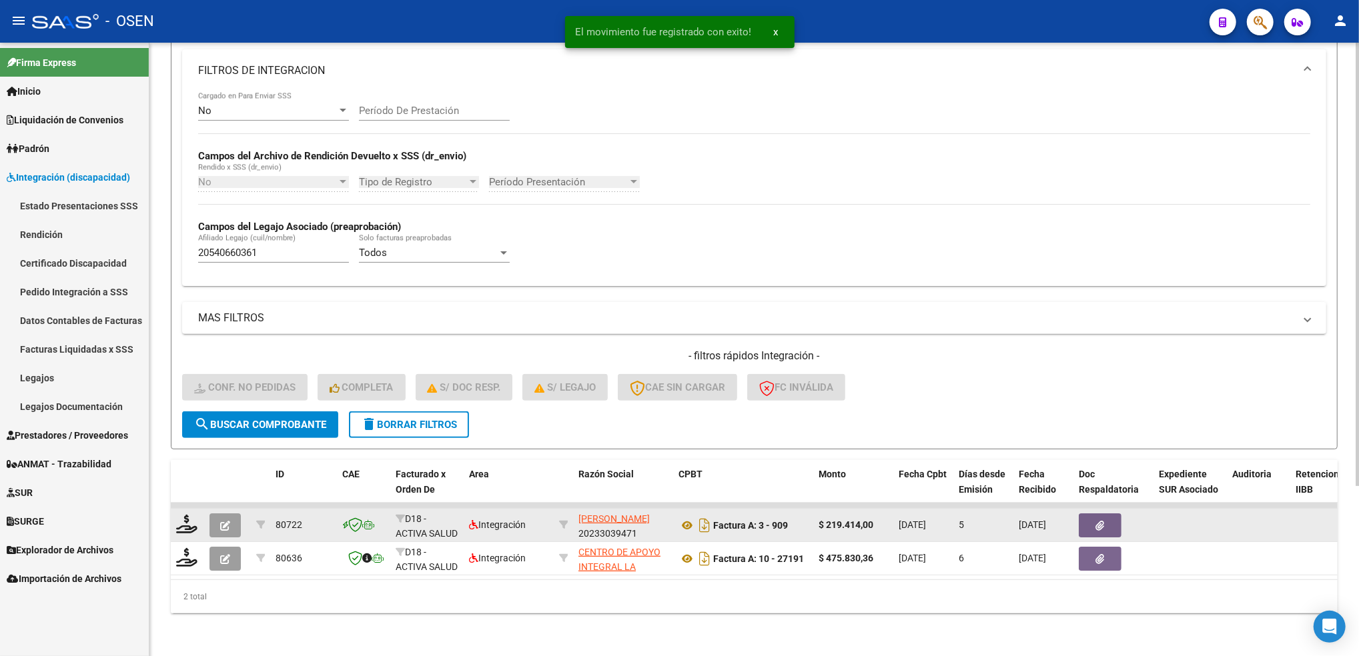
click at [188, 522] on datatable-body-cell at bounding box center [187, 525] width 33 height 33
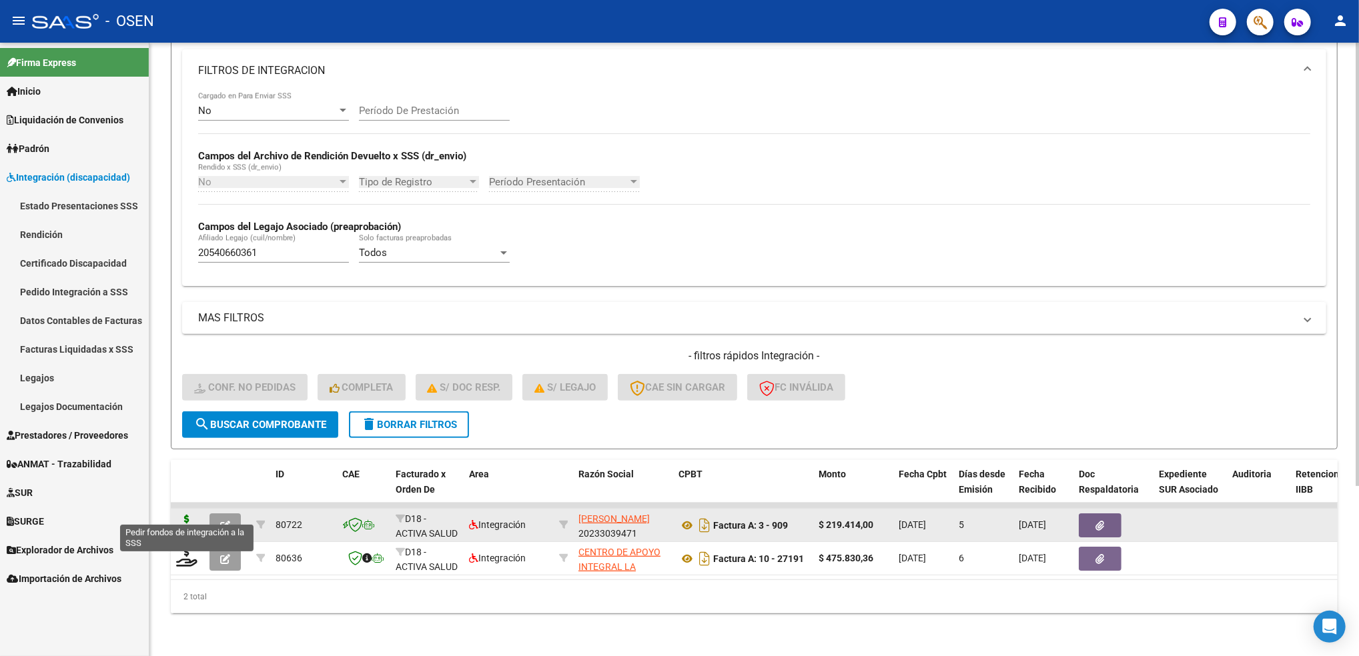
click at [190, 518] on icon at bounding box center [186, 524] width 21 height 19
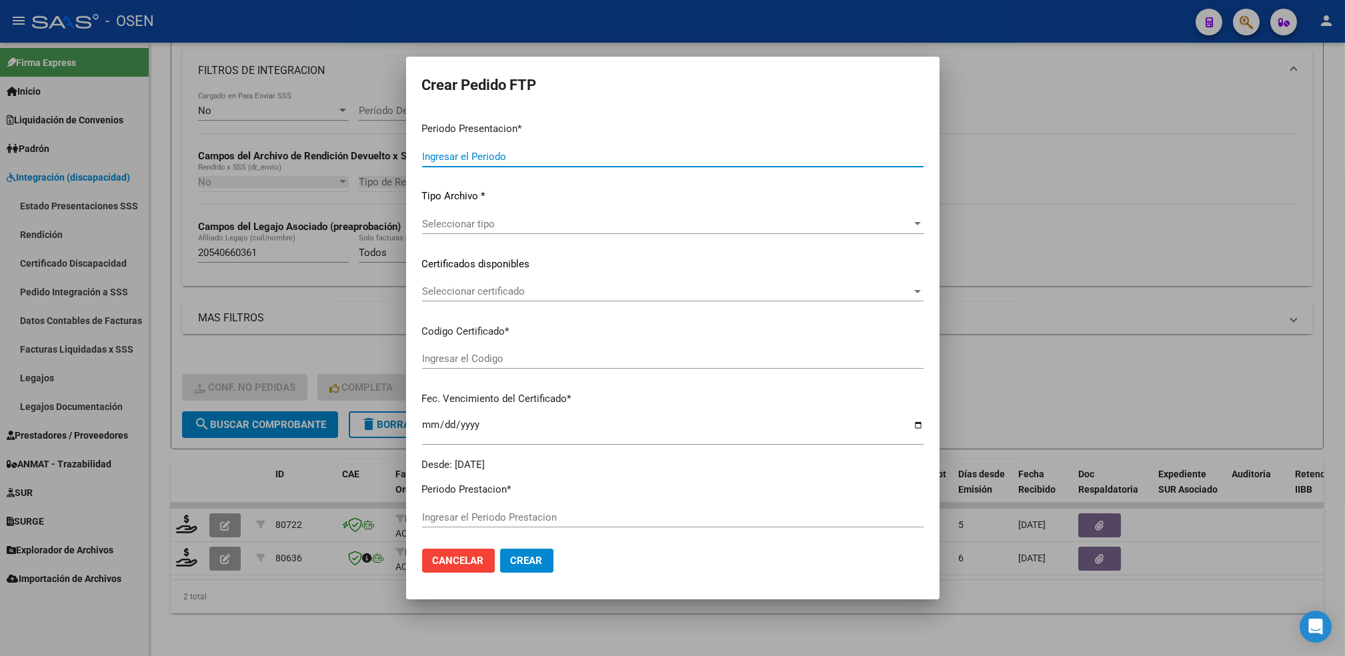
type input "202509"
type input "$ 219.414,00"
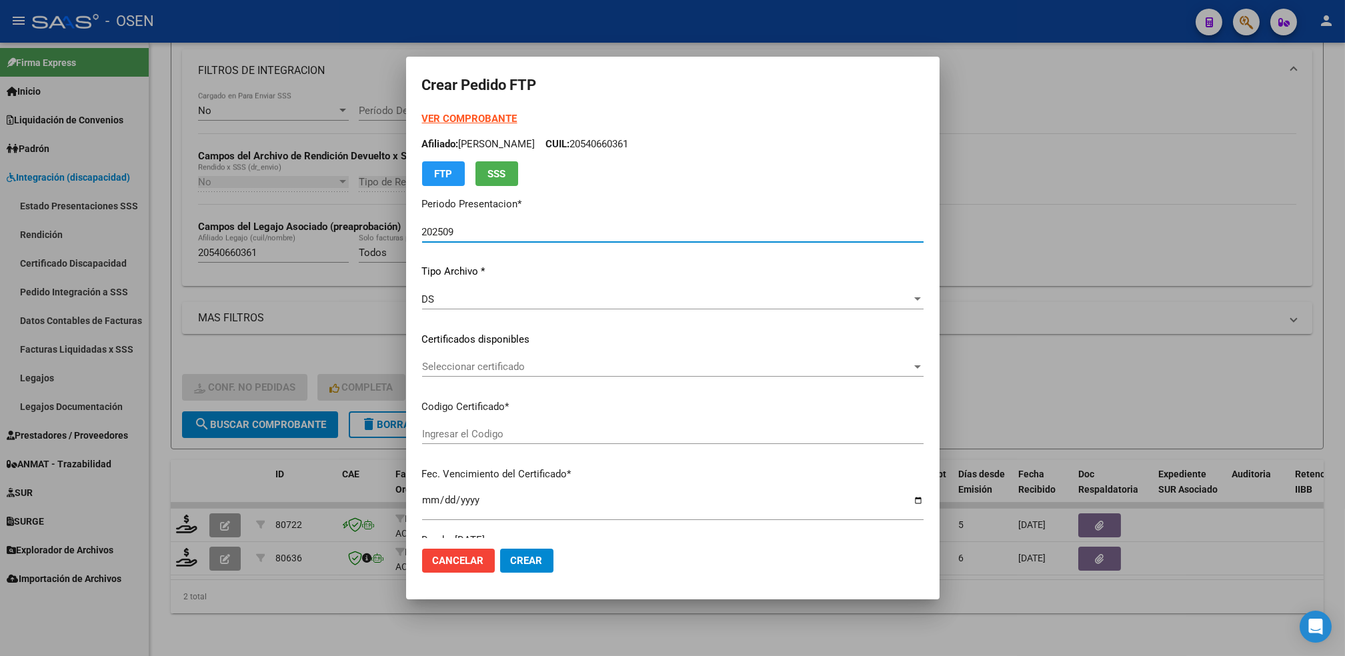
type input "ARG02000540660362023021320280213BS423"
type input "[DATE]"
click at [508, 117] on strong "VER COMPROBANTE" at bounding box center [469, 119] width 95 height 12
click at [472, 359] on div "Seleccionar certificado Seleccionar certificado" at bounding box center [673, 367] width 502 height 20
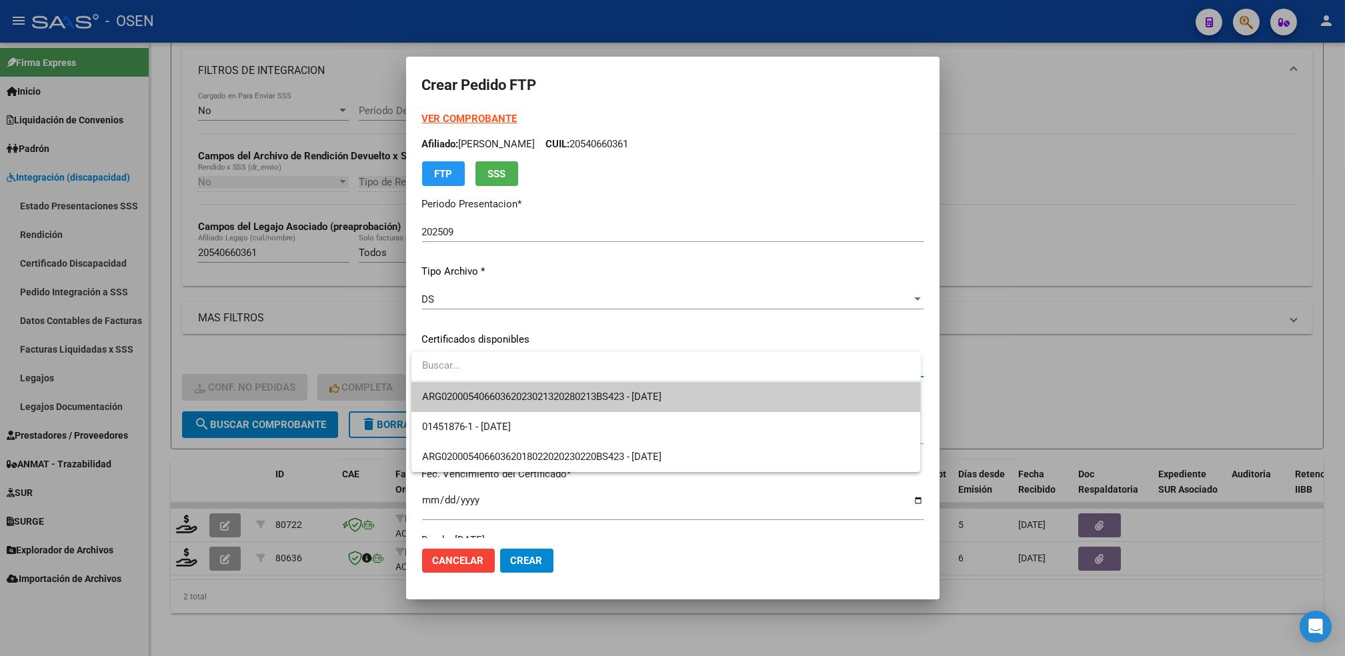
click at [461, 402] on span "ARG02000540660362023021320280213BS423 - [DATE]" at bounding box center [542, 397] width 240 height 12
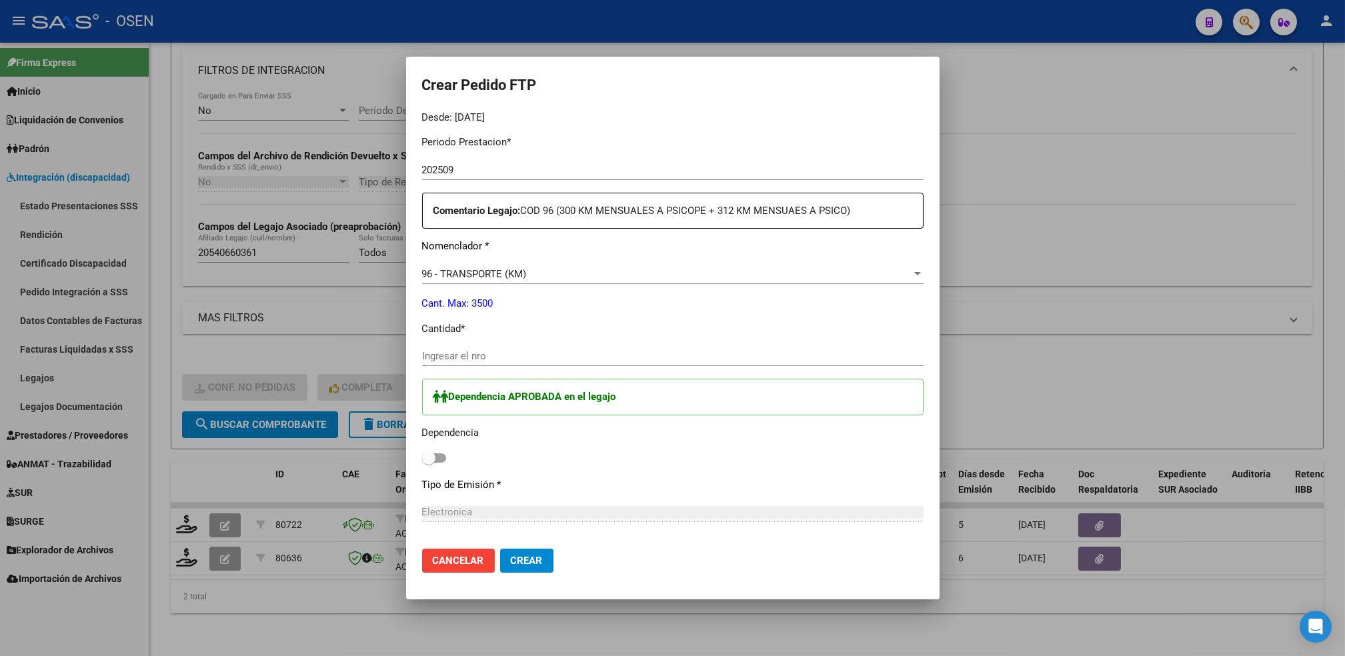
scroll to position [444, 0]
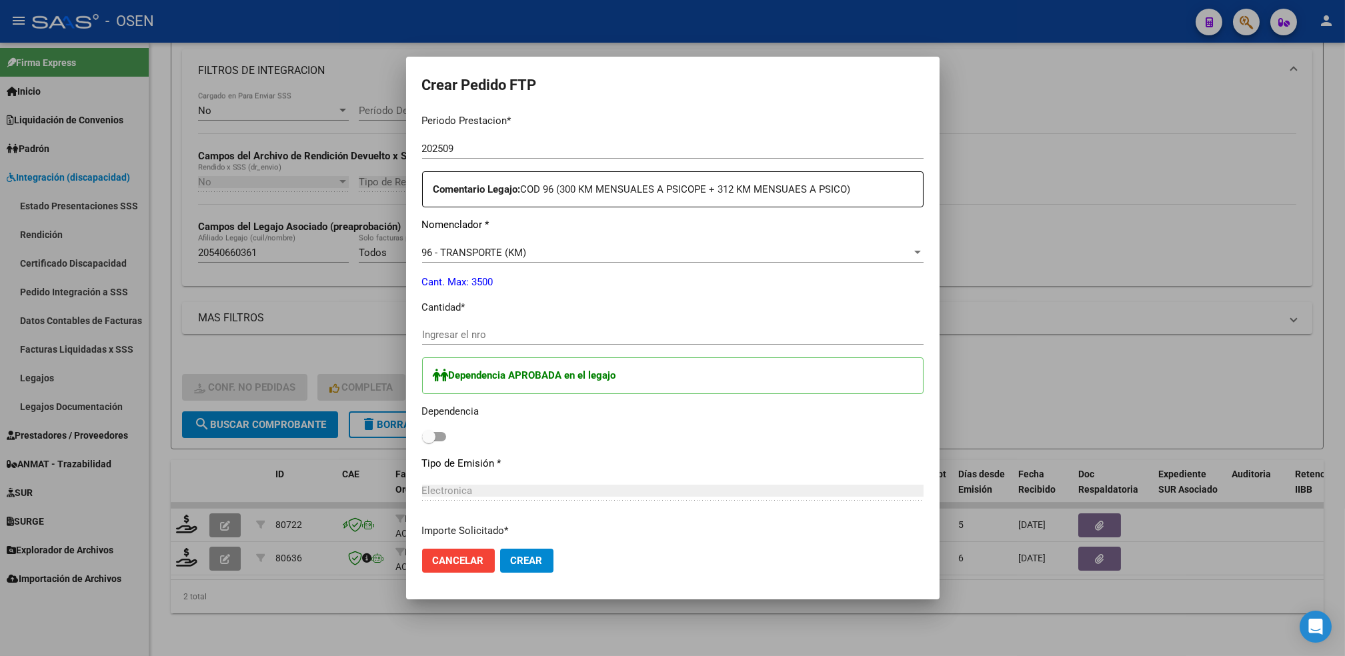
click at [490, 329] on input "Ingresar el nro" at bounding box center [673, 335] width 502 height 12
type input "300"
click at [434, 431] on span at bounding box center [428, 436] width 13 height 13
click at [429, 442] on input "checkbox" at bounding box center [428, 442] width 1 height 1
checkbox input "true"
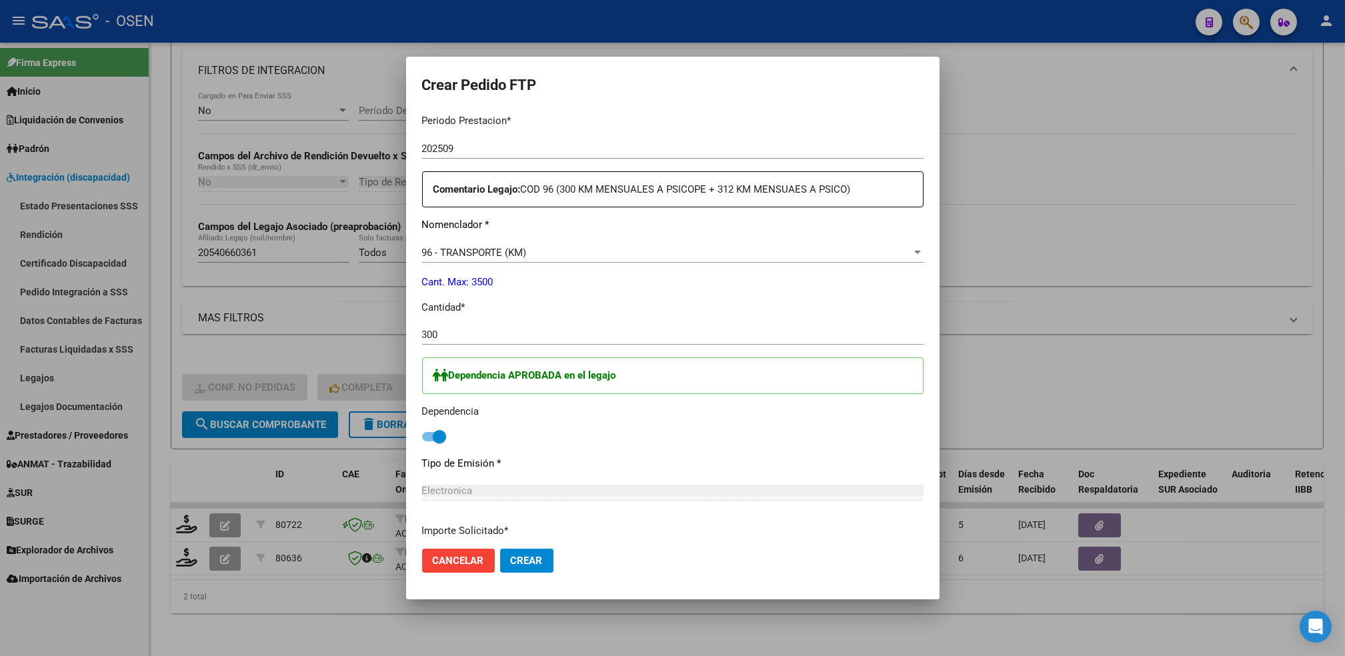
click at [550, 566] on button "Crear" at bounding box center [526, 561] width 53 height 24
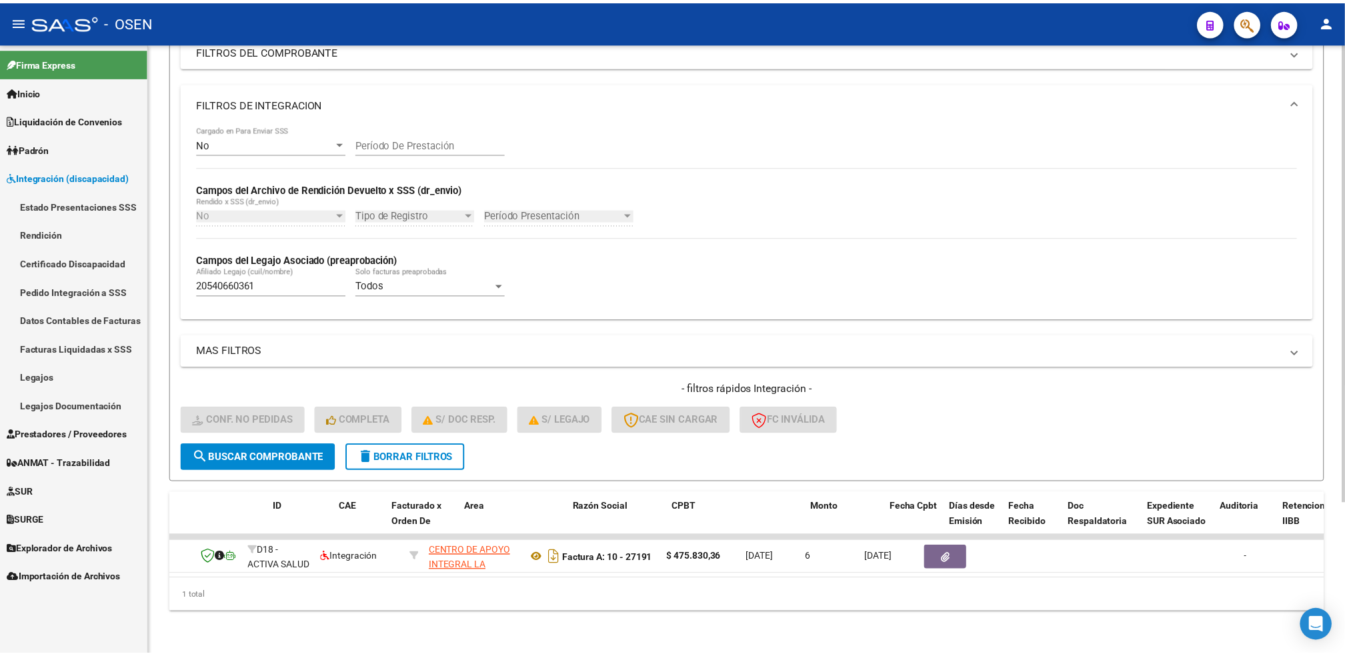
scroll to position [0, 0]
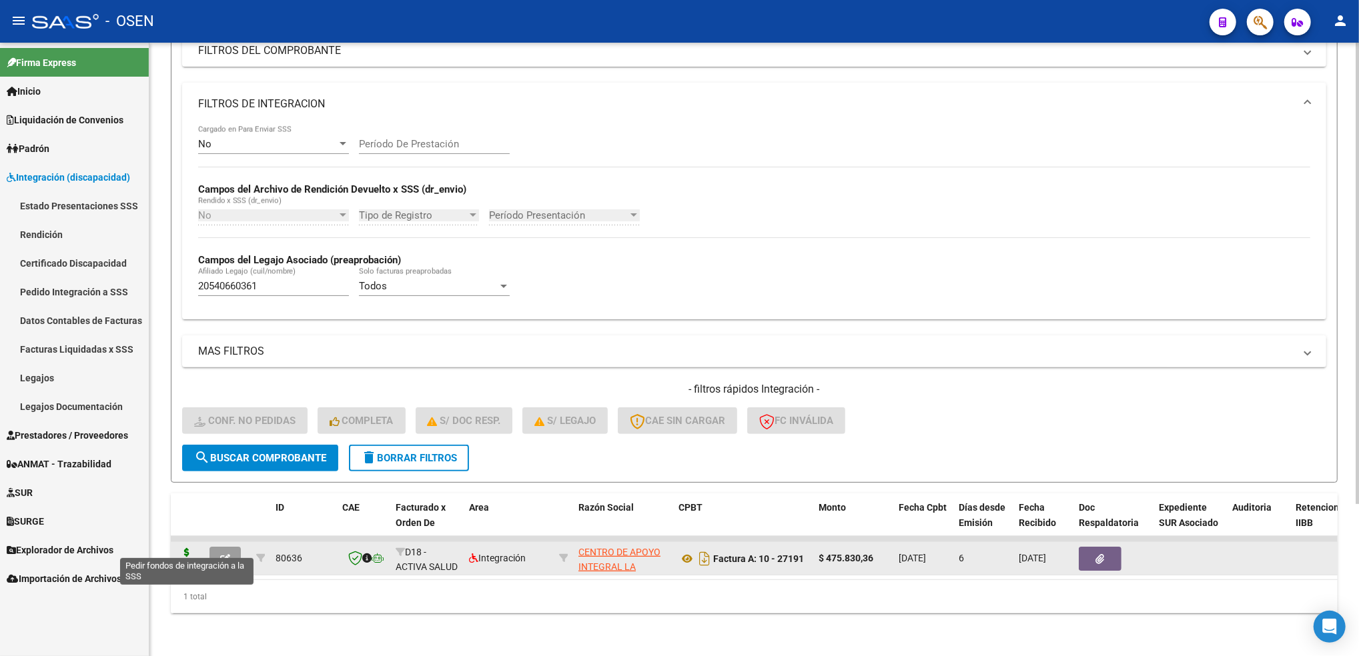
click at [187, 548] on icon at bounding box center [186, 557] width 21 height 19
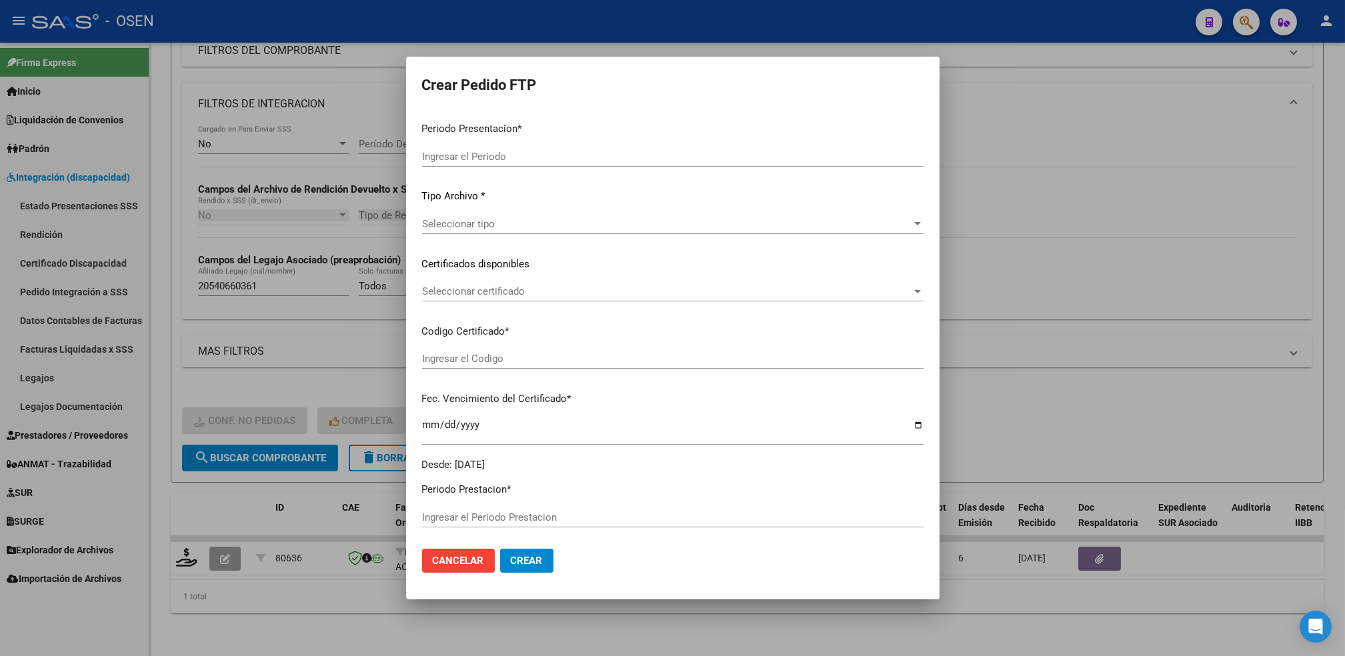
type input "202509"
type input "$ 475.830,36"
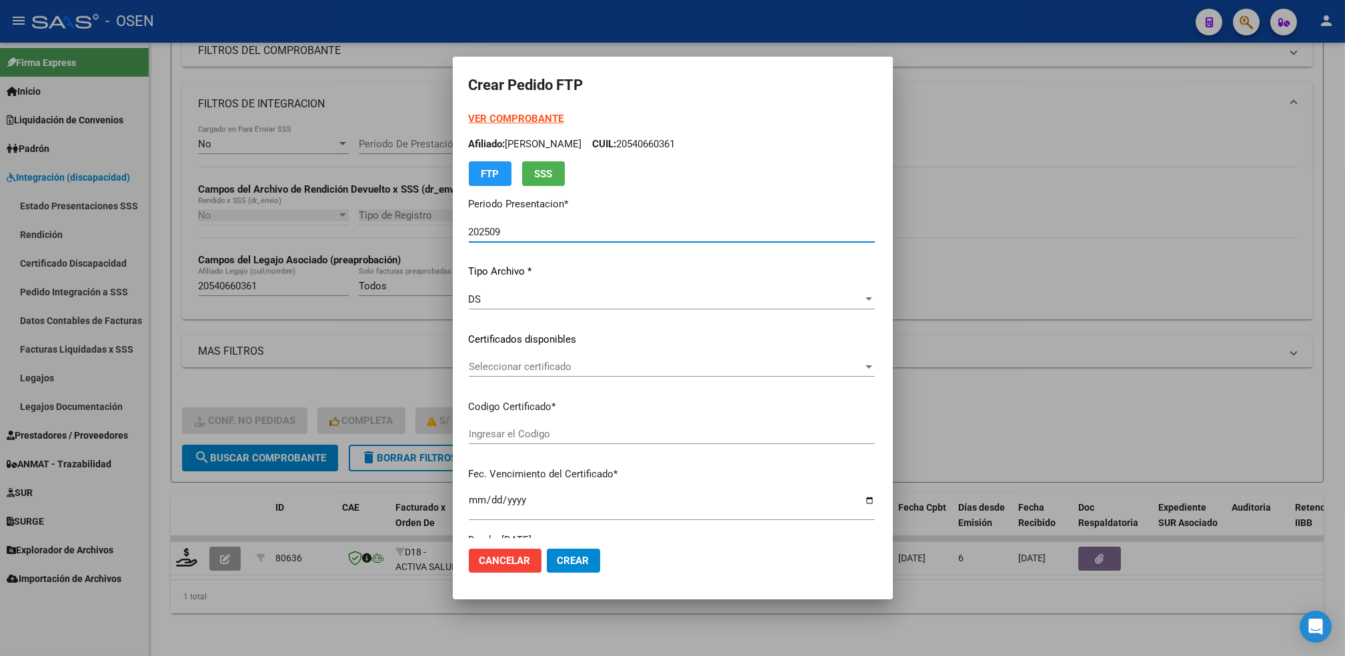
type input "ARG02000540660362023021320280213BS423"
type input "[DATE]"
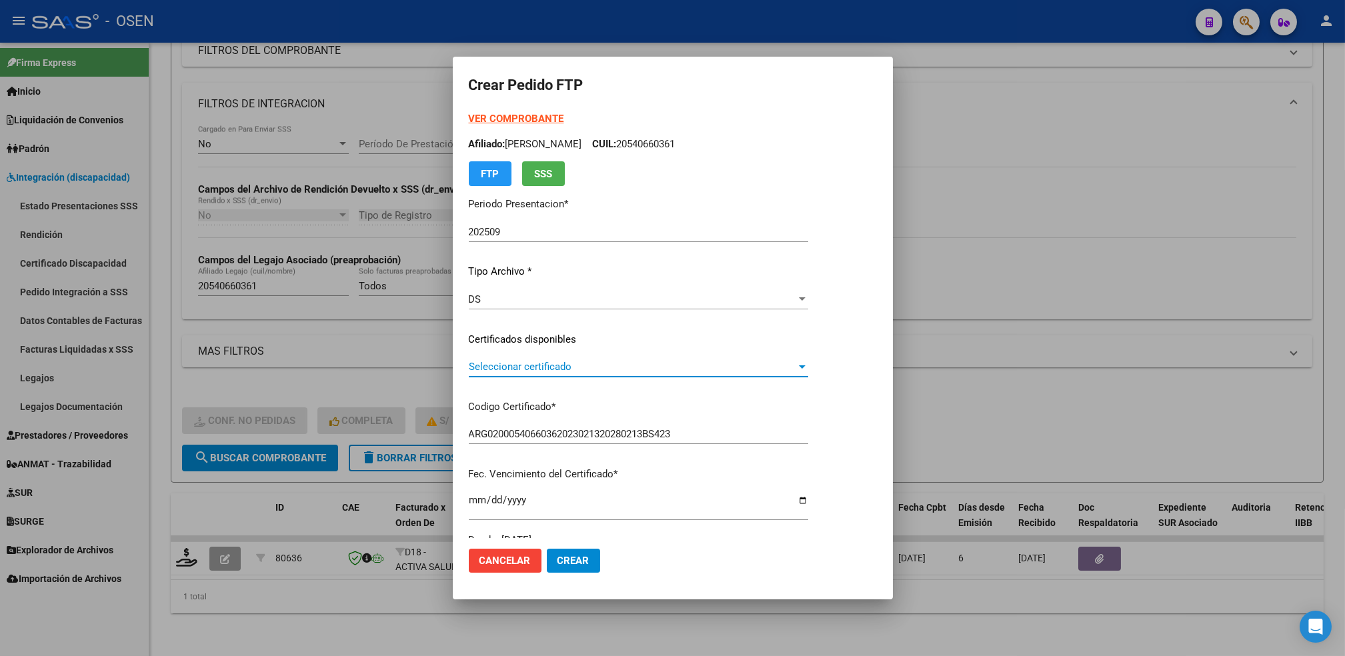
click at [492, 363] on span "Seleccionar certificado" at bounding box center [632, 367] width 327 height 12
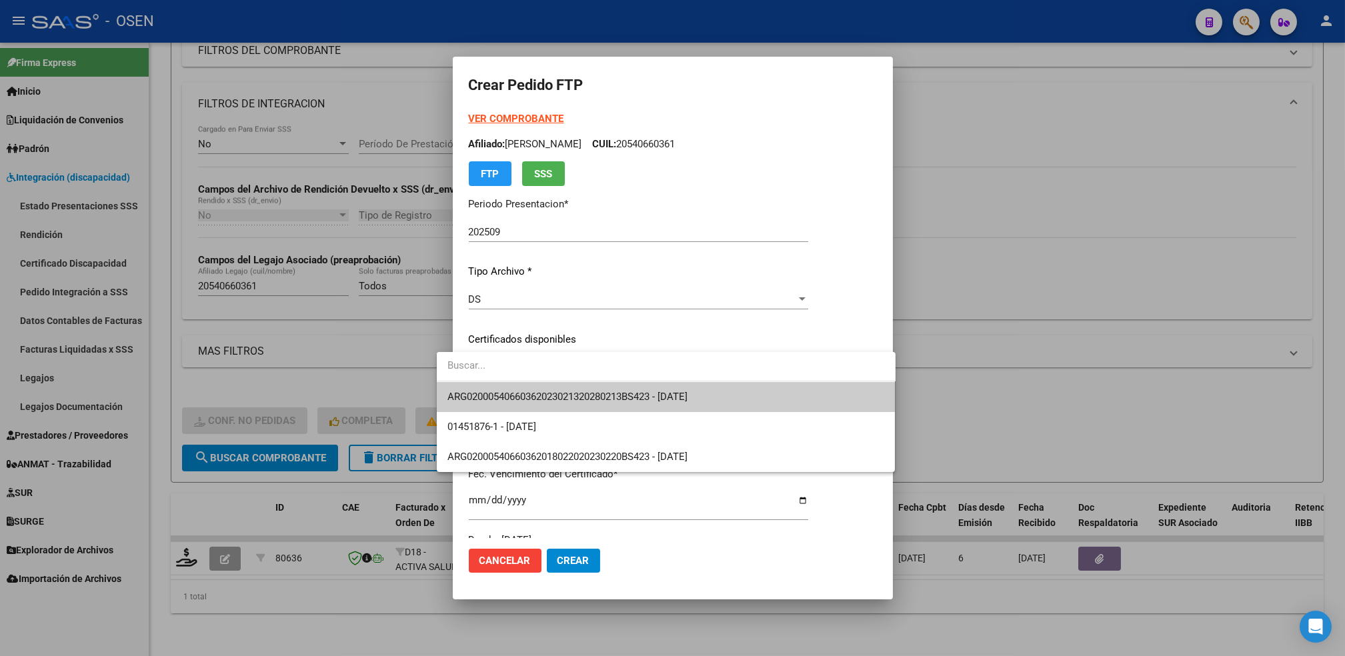
click at [514, 398] on span "ARG02000540660362023021320280213BS423 - [DATE]" at bounding box center [568, 397] width 240 height 12
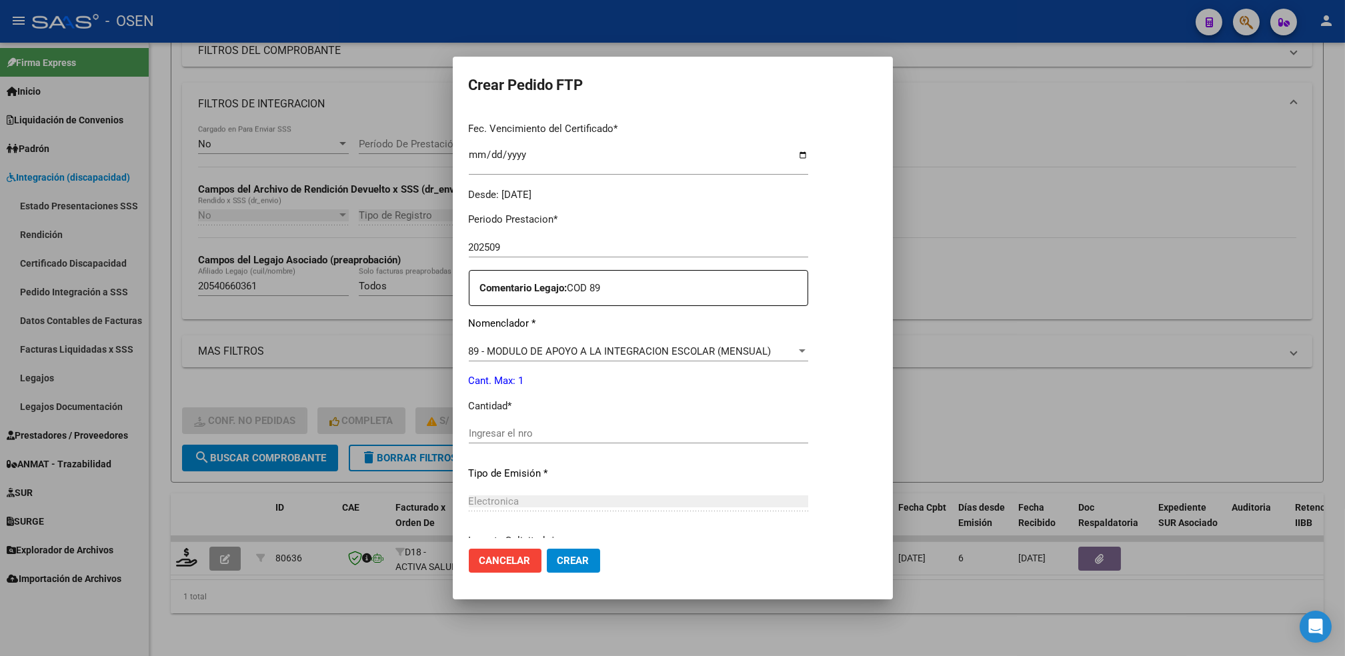
scroll to position [355, 0]
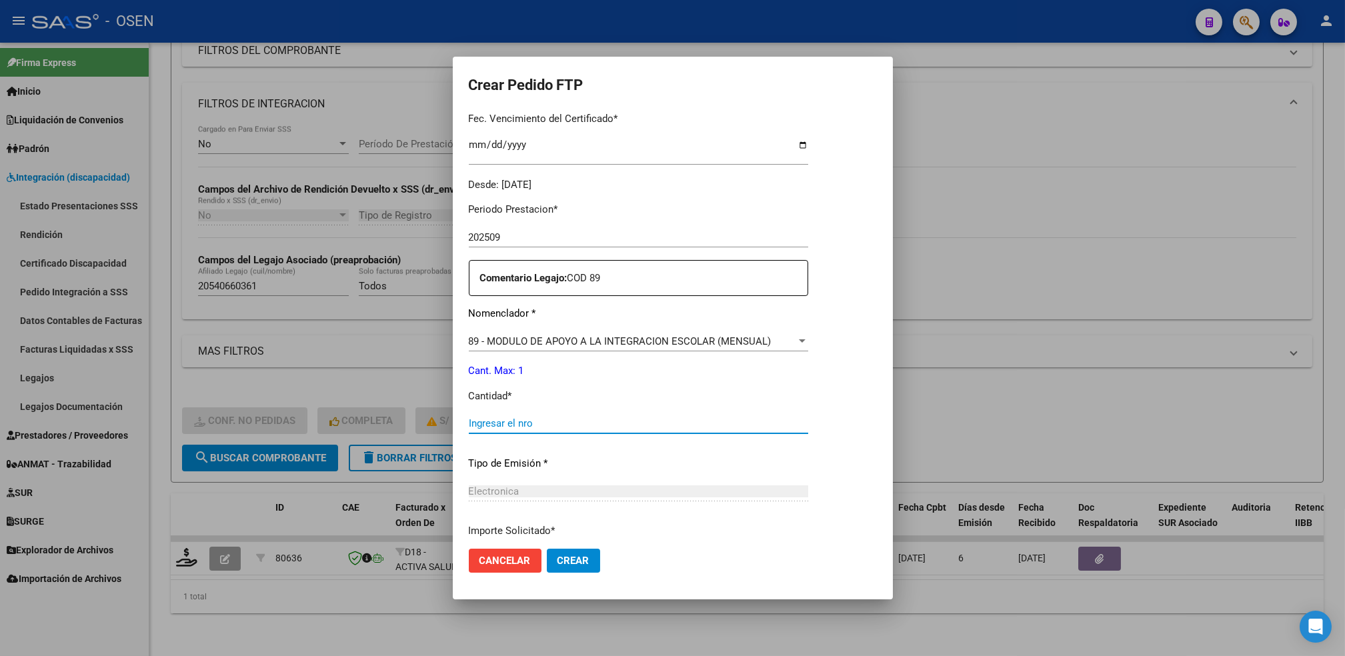
click at [485, 420] on input "Ingresar el nro" at bounding box center [638, 424] width 339 height 12
type input "1"
click at [562, 564] on span "Crear" at bounding box center [574, 561] width 32 height 12
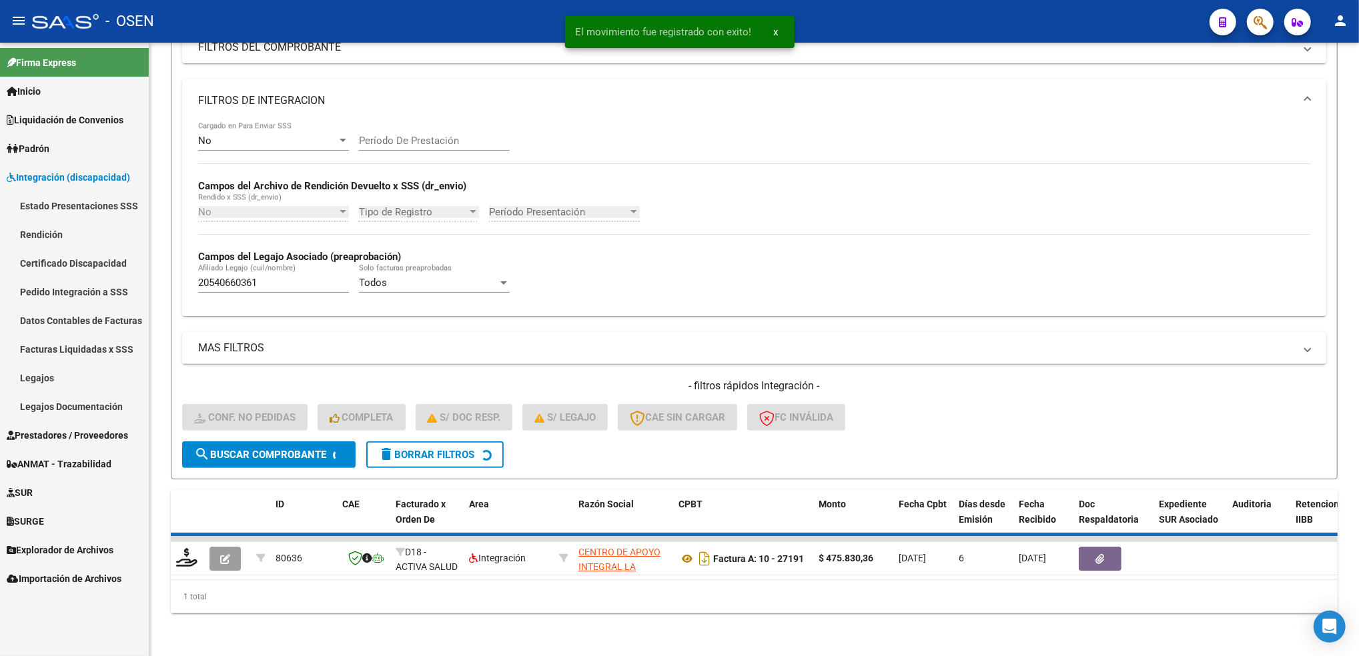
scroll to position [178, 0]
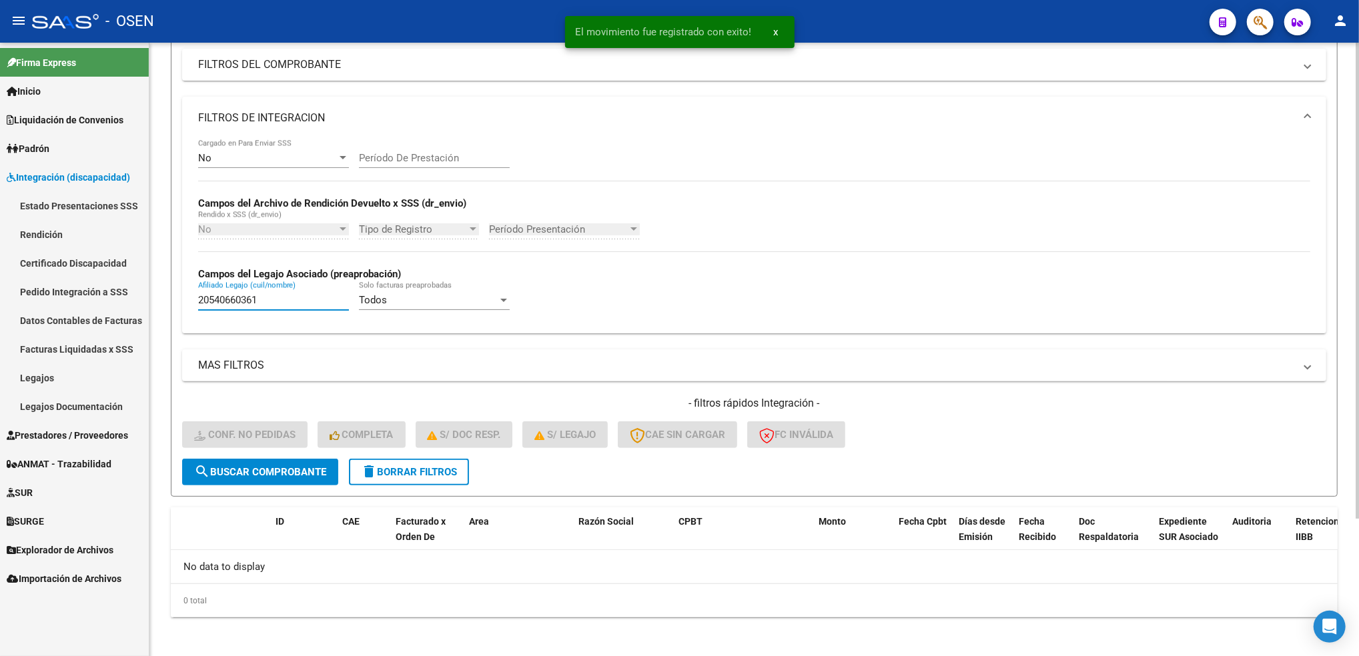
drag, startPoint x: 279, startPoint y: 301, endPoint x: 156, endPoint y: 323, distance: 124.7
click at [156, 323] on div "Video tutorial PRESTADORES -> Listado de CPBTs Emitidos por Prestadores / Prove…" at bounding box center [753, 263] width 1209 height 796
drag, startPoint x: 296, startPoint y: 476, endPoint x: 285, endPoint y: 476, distance: 10.7
click at [295, 476] on button "search Buscar Comprobante" at bounding box center [260, 472] width 156 height 27
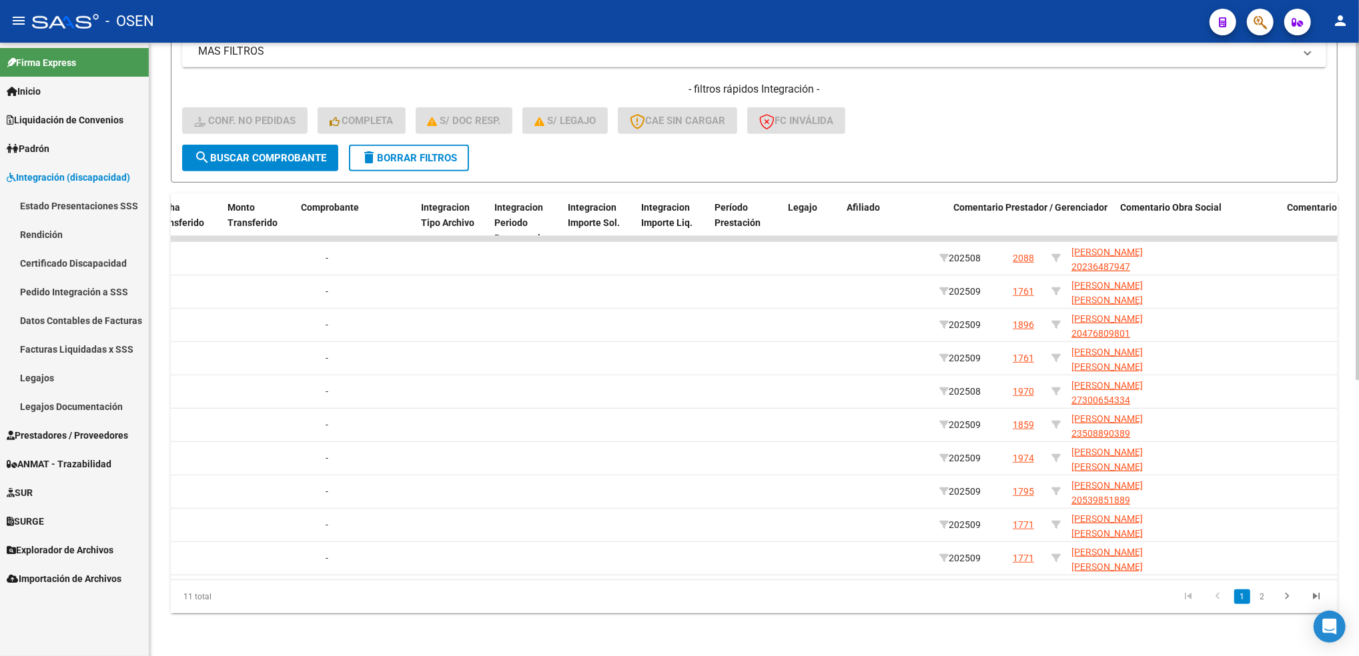
scroll to position [0, 1301]
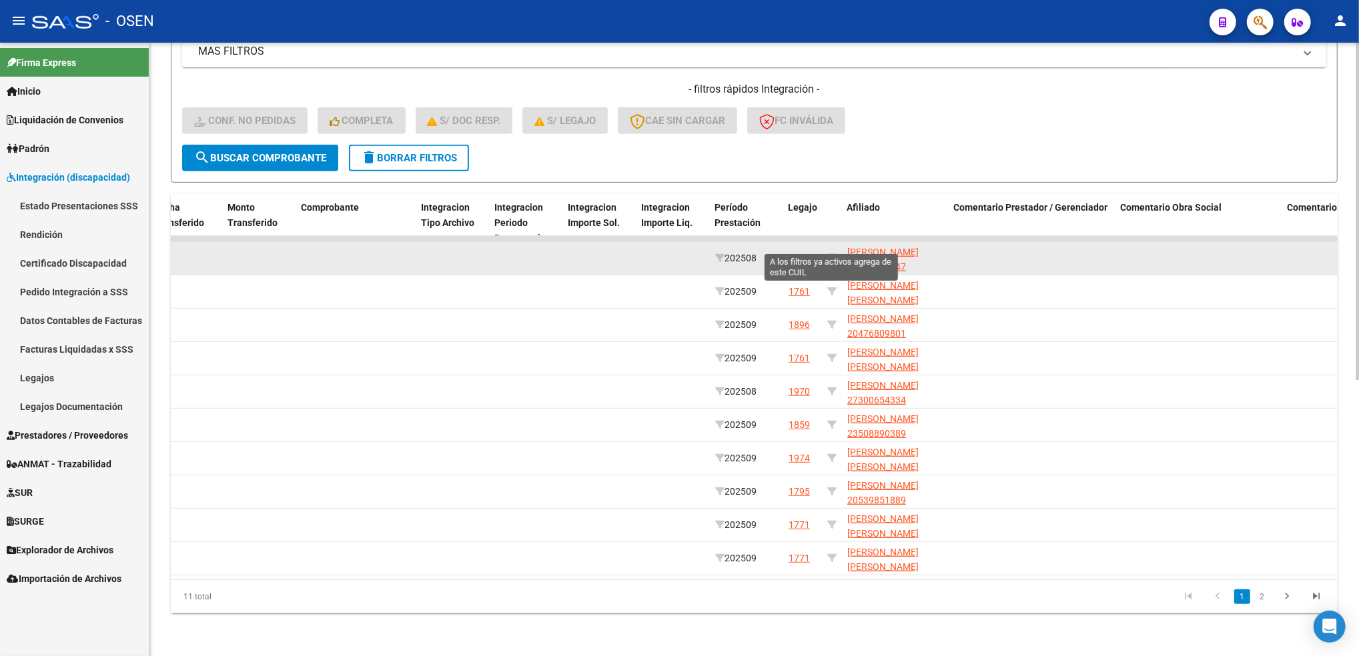
click at [833, 253] on icon at bounding box center [831, 257] width 9 height 9
type input "20236487947"
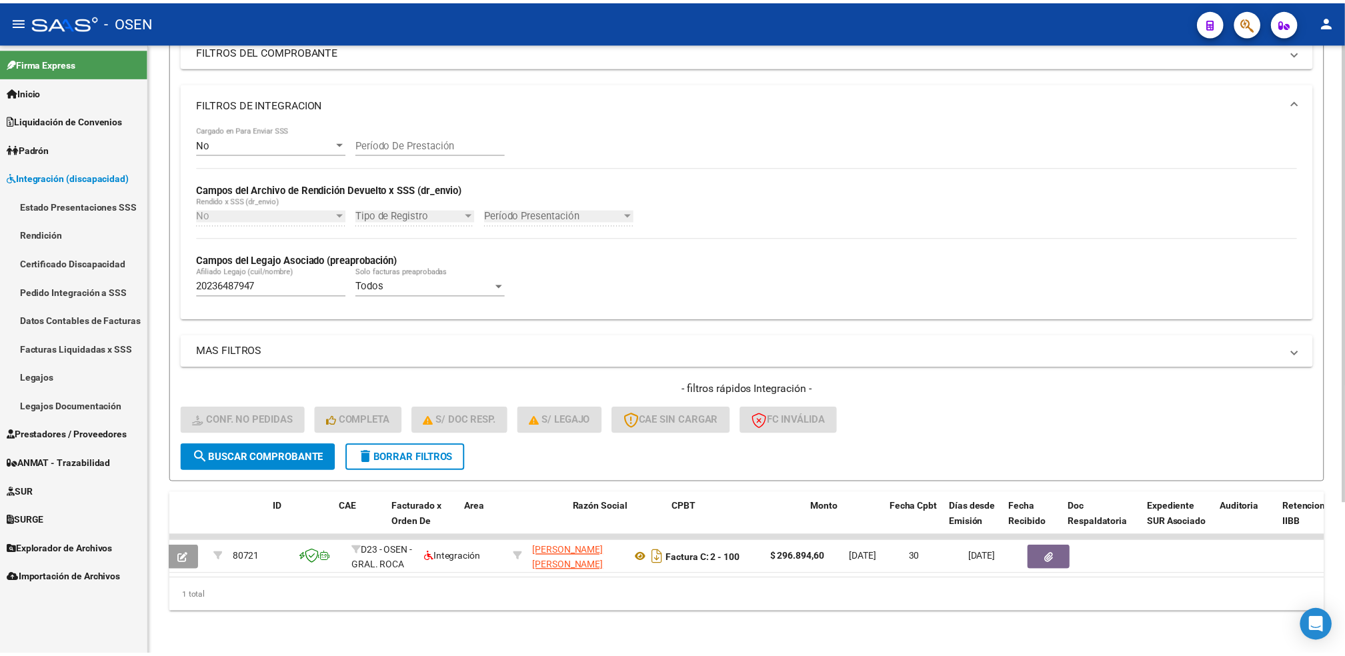
scroll to position [0, 0]
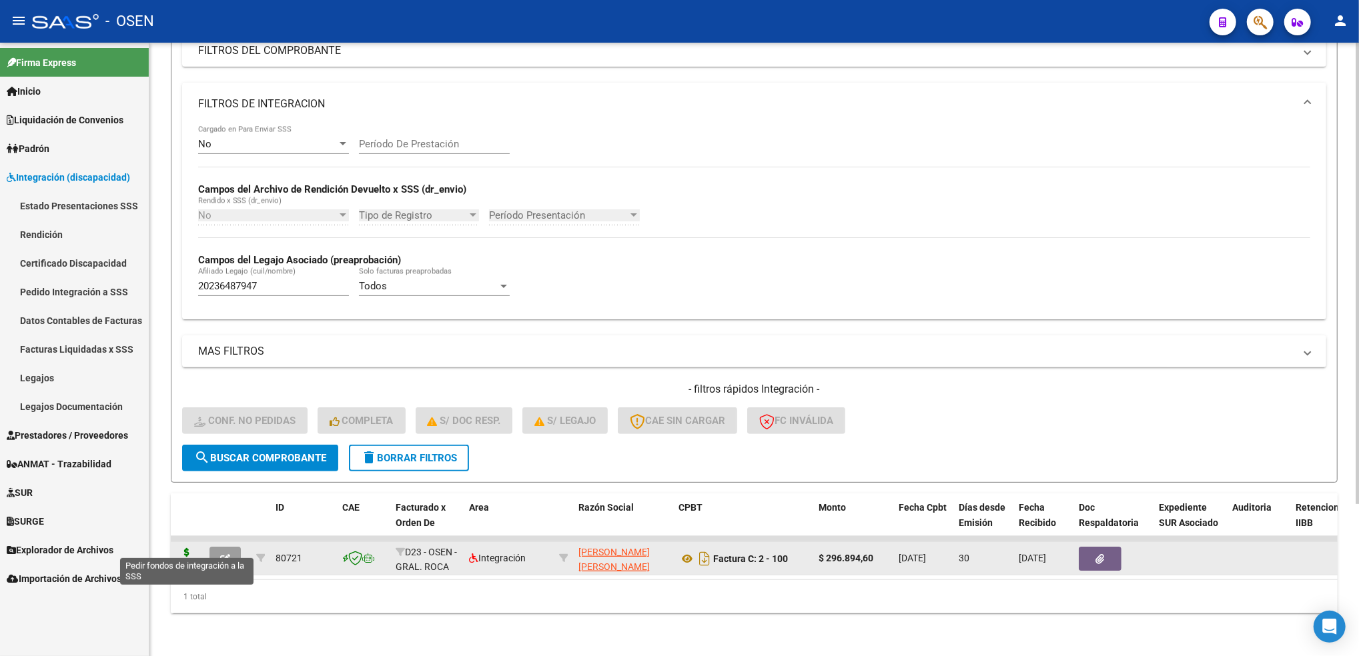
click at [179, 548] on icon at bounding box center [186, 557] width 21 height 19
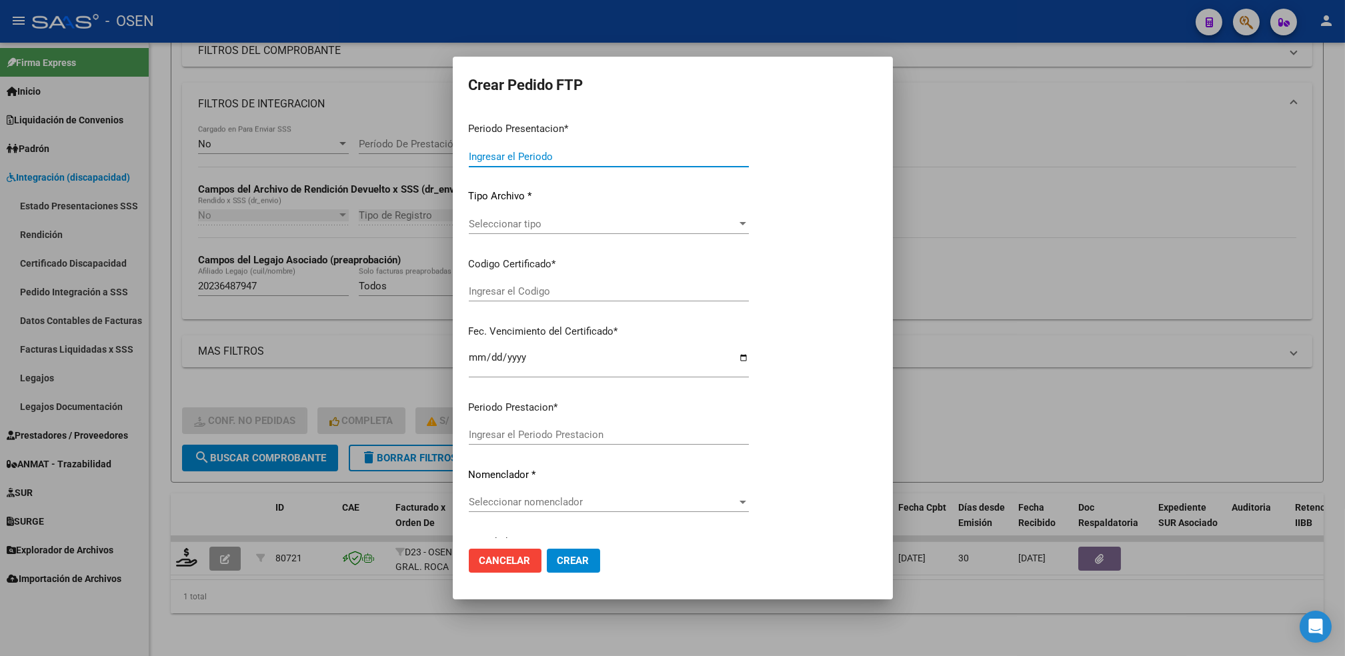
type input "202509"
type input "202508"
type input "$ 296.894,60"
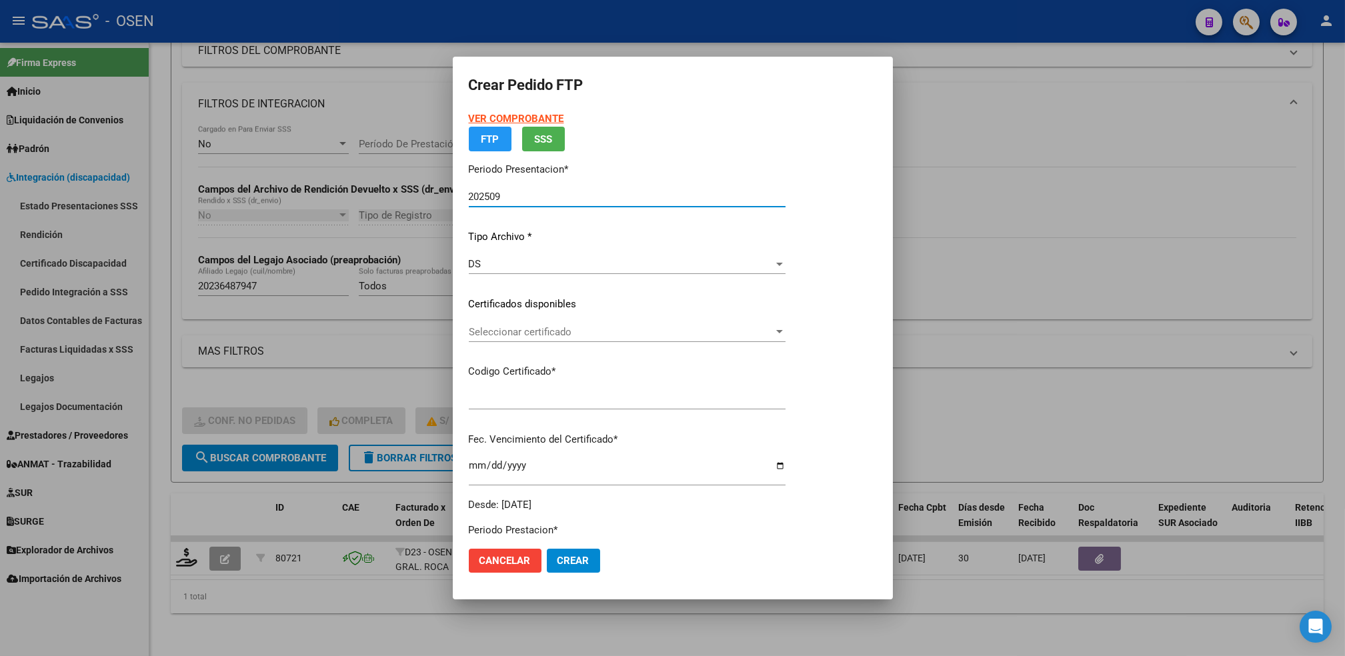
type input "ARG02000236487942025012420400124RIO142"
type input "[DATE]"
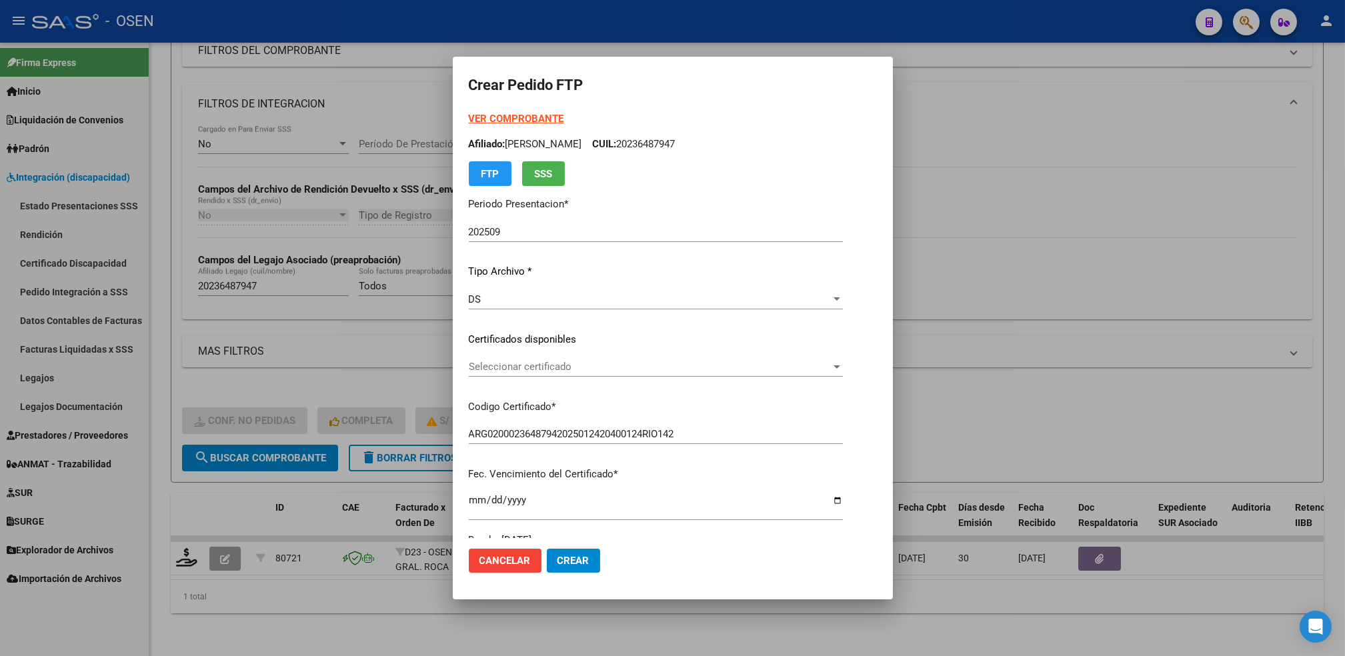
click at [550, 377] on div "Seleccionar certificado Seleccionar certificado" at bounding box center [656, 373] width 374 height 33
click at [563, 361] on span "Seleccionar certificado" at bounding box center [650, 367] width 362 height 12
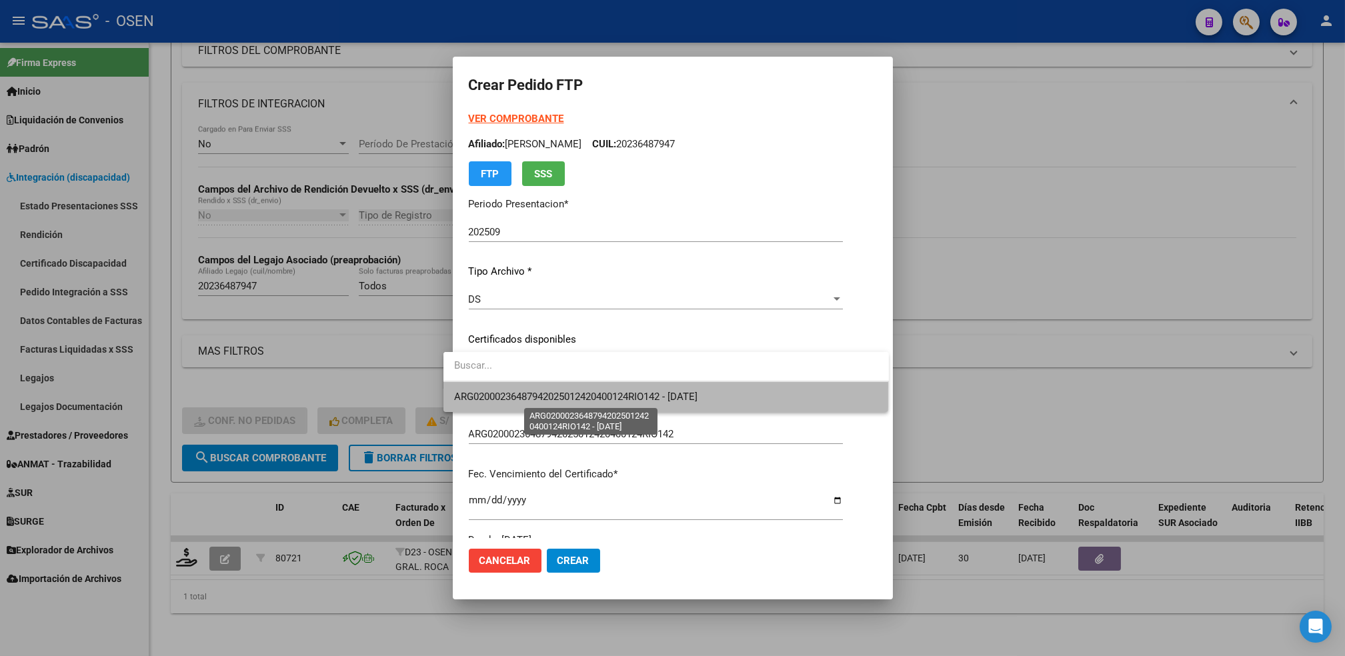
click at [550, 392] on span "ARG02000236487942025012420400124RIO142 - [DATE]" at bounding box center [666, 397] width 424 height 30
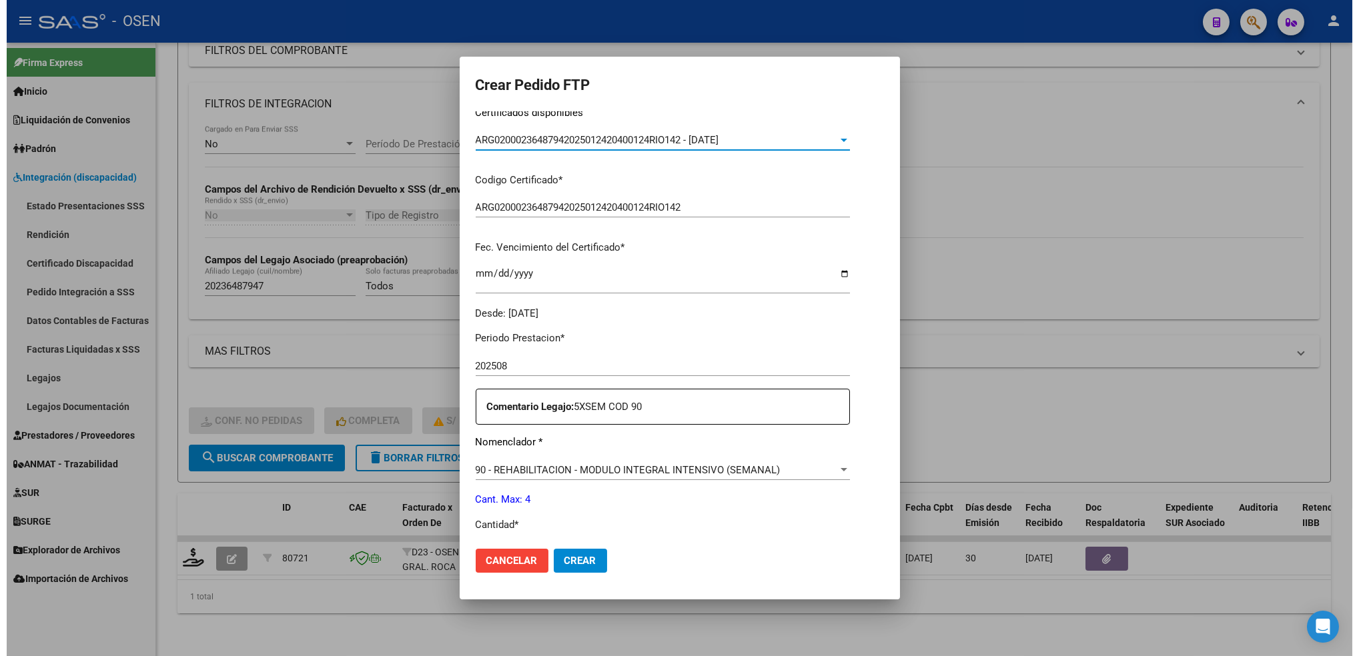
scroll to position [267, 0]
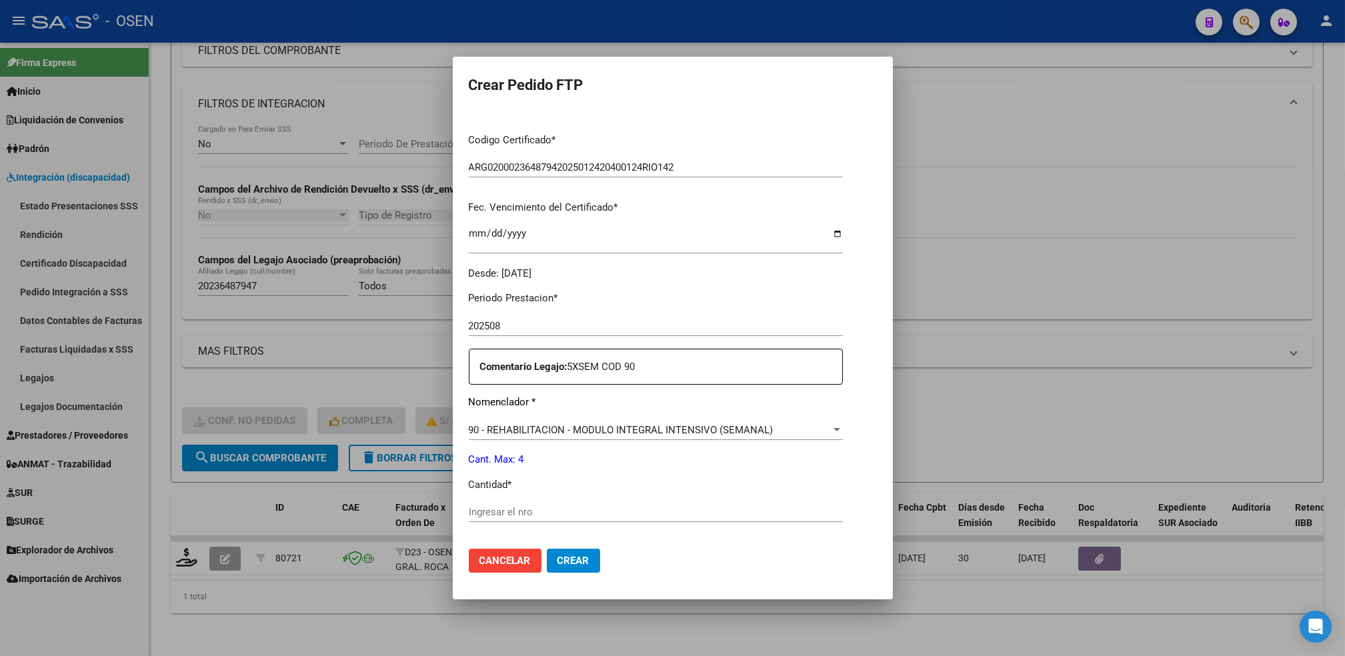
click at [497, 504] on div "Ingresar el nro" at bounding box center [656, 512] width 374 height 20
type input "4"
click at [547, 549] on button "Crear" at bounding box center [573, 561] width 53 height 24
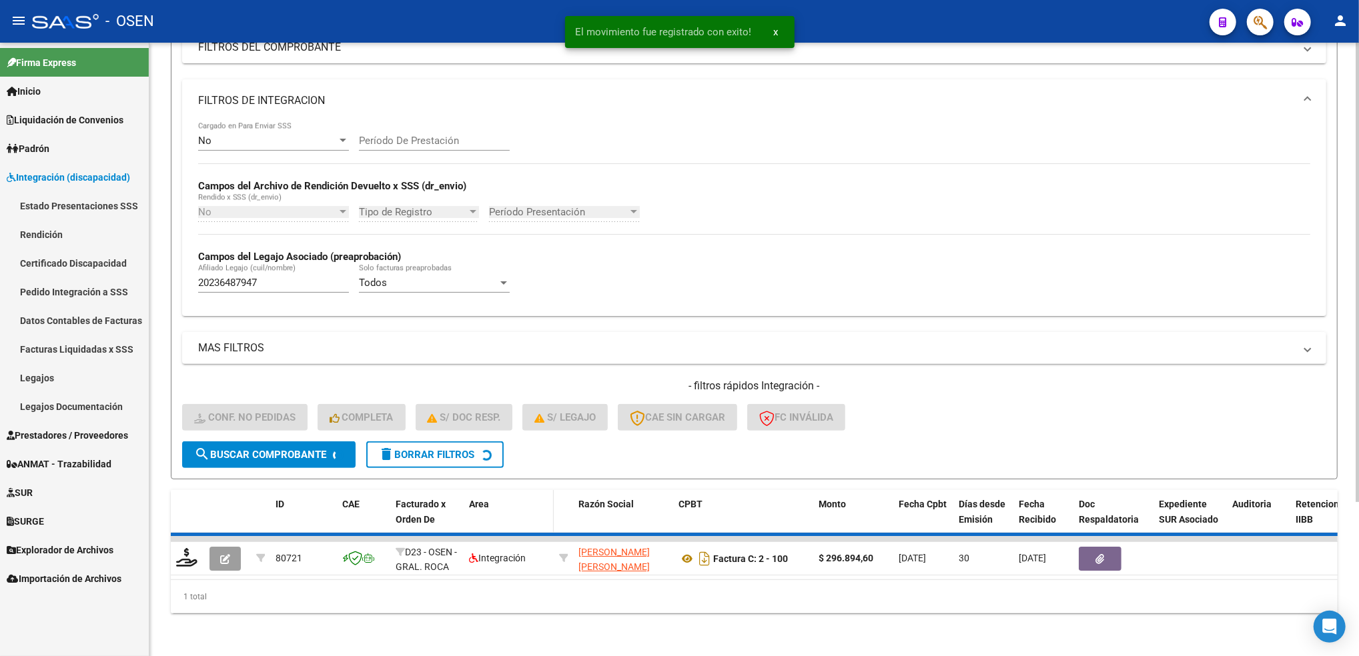
scroll to position [178, 0]
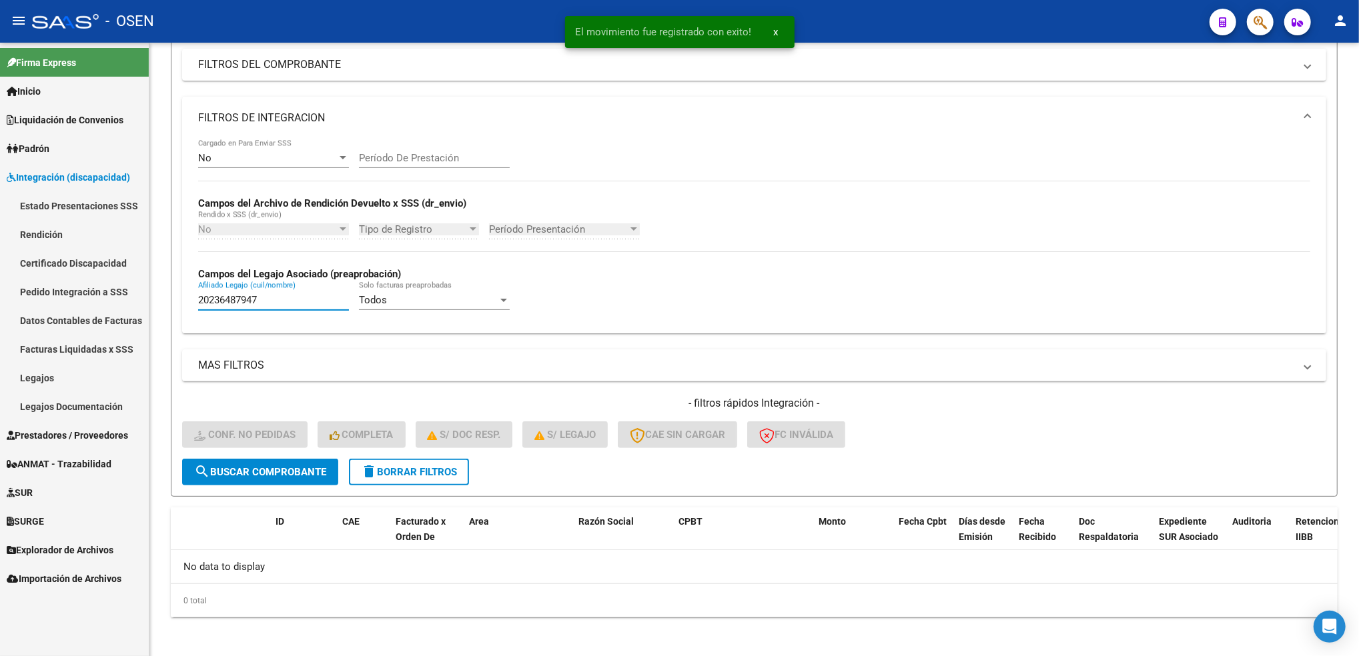
drag, startPoint x: 269, startPoint y: 295, endPoint x: 93, endPoint y: 341, distance: 182.0
click at [107, 337] on mat-sidenav-container "Firma Express Inicio Calendario SSS Instructivos Contacto OS Liquidación de Con…" at bounding box center [679, 350] width 1359 height 614
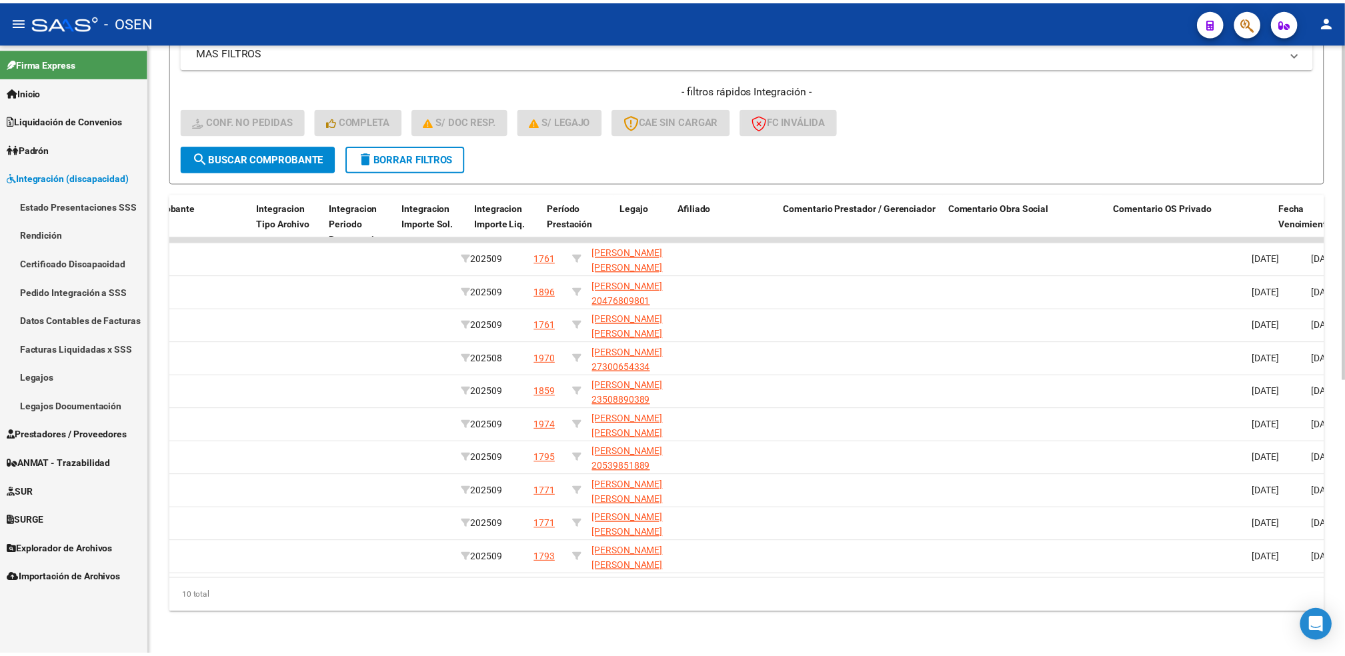
scroll to position [0, 0]
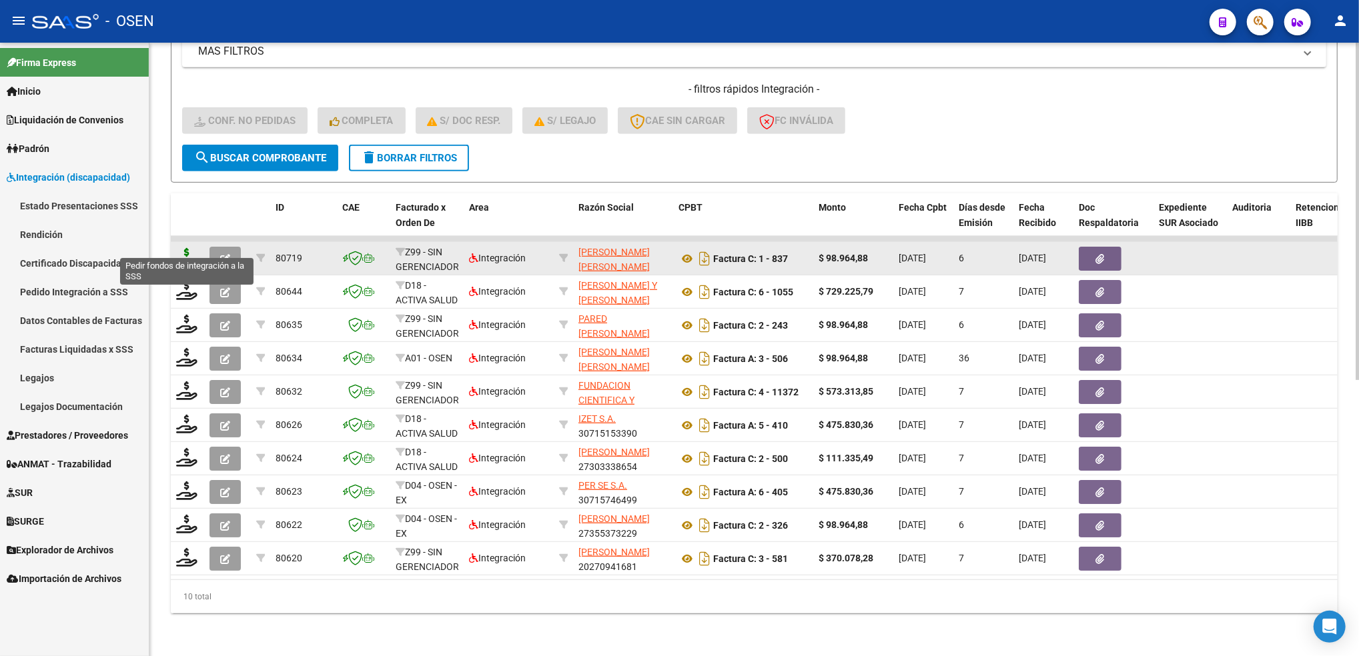
click at [186, 248] on icon at bounding box center [186, 257] width 21 height 19
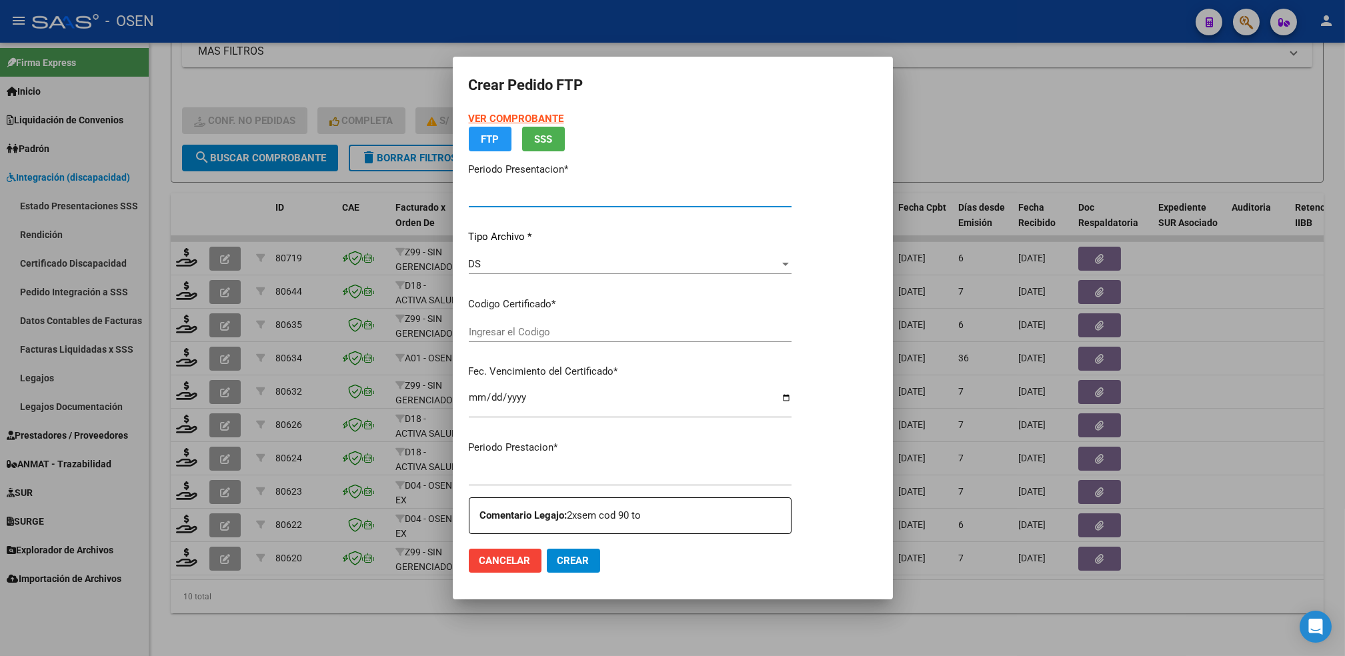
type input "202509"
type input "$ 98.964,88"
type input "ARG01000565055902023032820280328BS423"
type input "[DATE]"
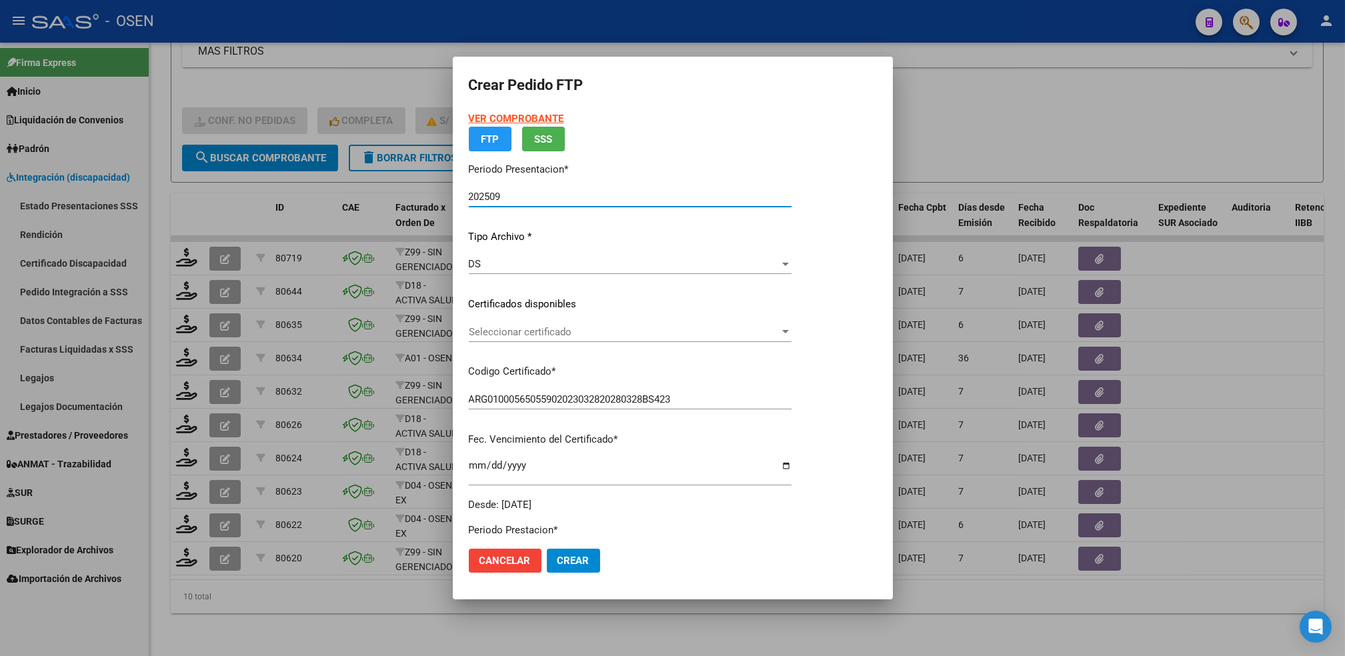
click at [536, 334] on span "Seleccionar certificado" at bounding box center [624, 332] width 311 height 12
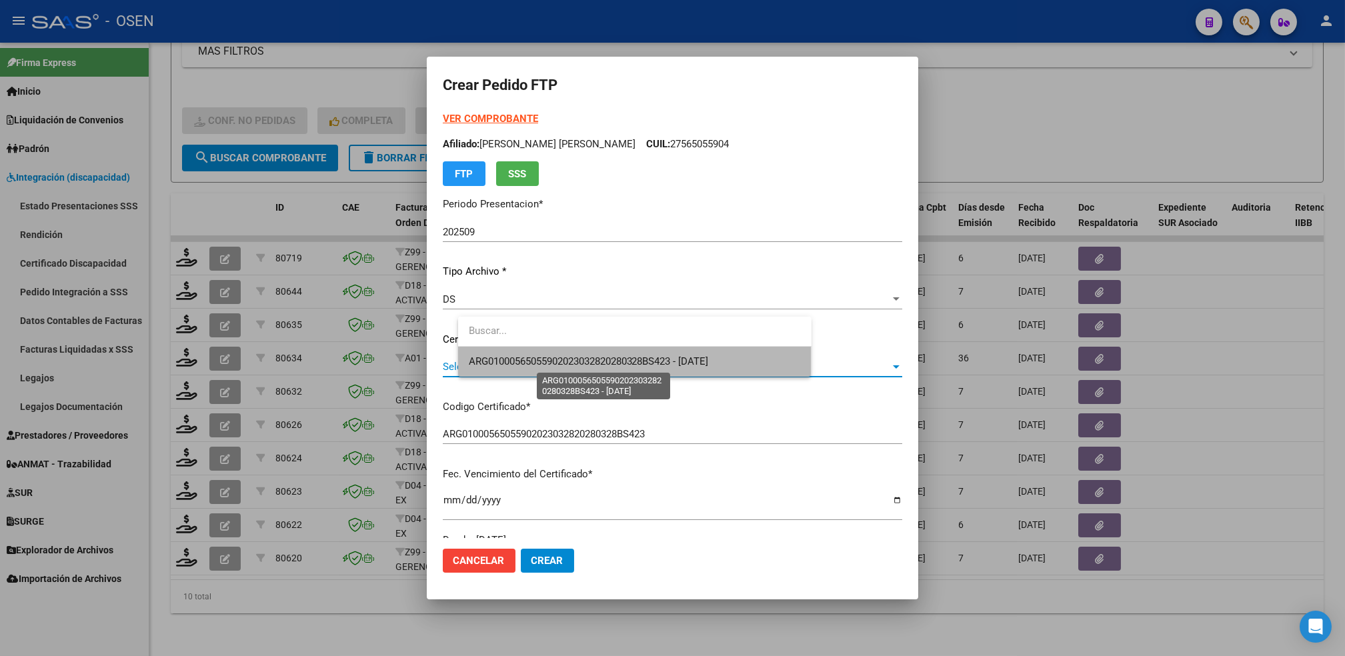
click at [532, 359] on span "ARG01000565055902023032820280328BS423 - [DATE]" at bounding box center [589, 361] width 240 height 12
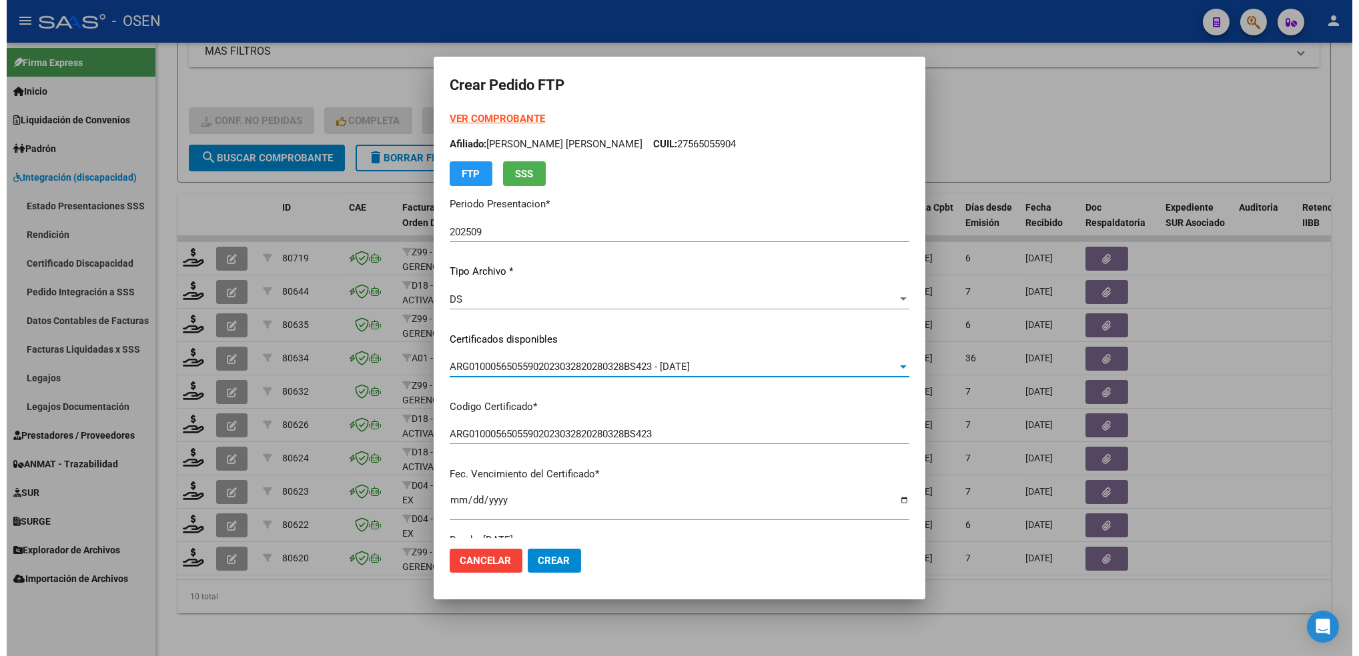
scroll to position [267, 0]
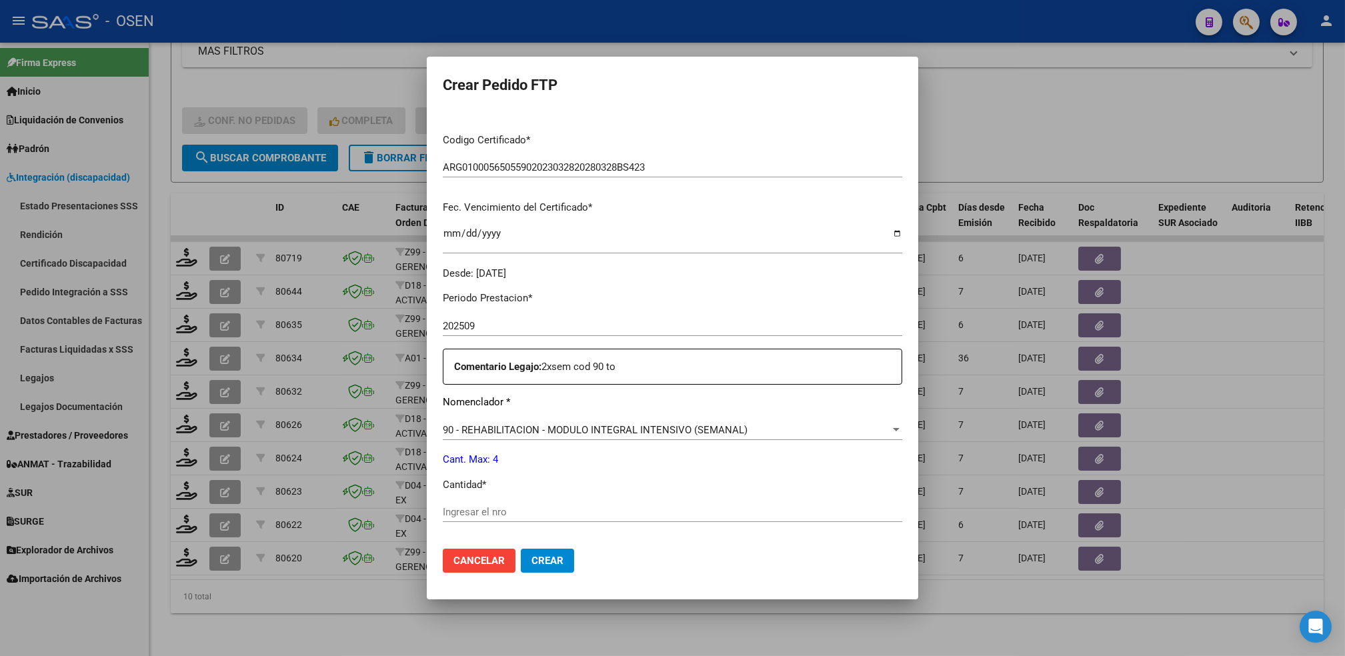
click at [466, 500] on div "Periodo Prestacion * 202509 Ingresar el Periodo Prestacion Comentario Legajo: 2…" at bounding box center [673, 509] width 460 height 457
click at [472, 514] on input "Ingresar el nro" at bounding box center [673, 512] width 460 height 12
type input "4"
click at [521, 549] on button "Crear" at bounding box center [547, 561] width 53 height 24
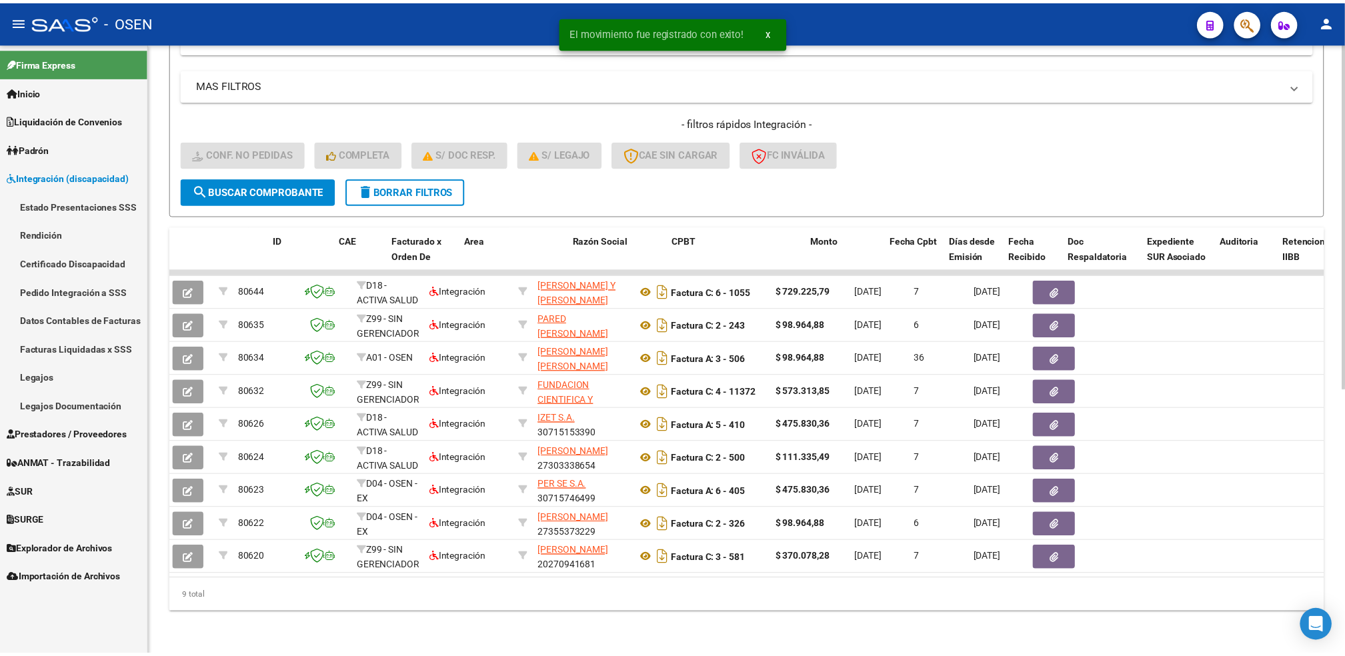
scroll to position [0, 0]
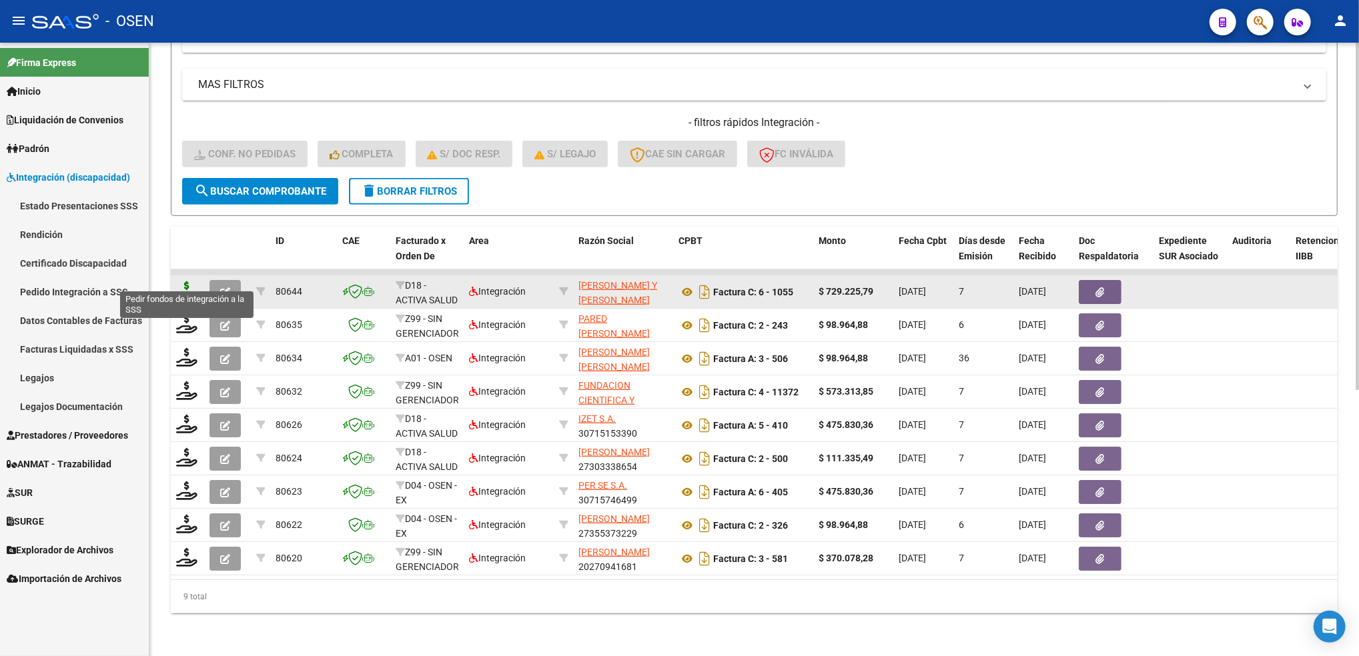
click at [185, 281] on icon at bounding box center [186, 290] width 21 height 19
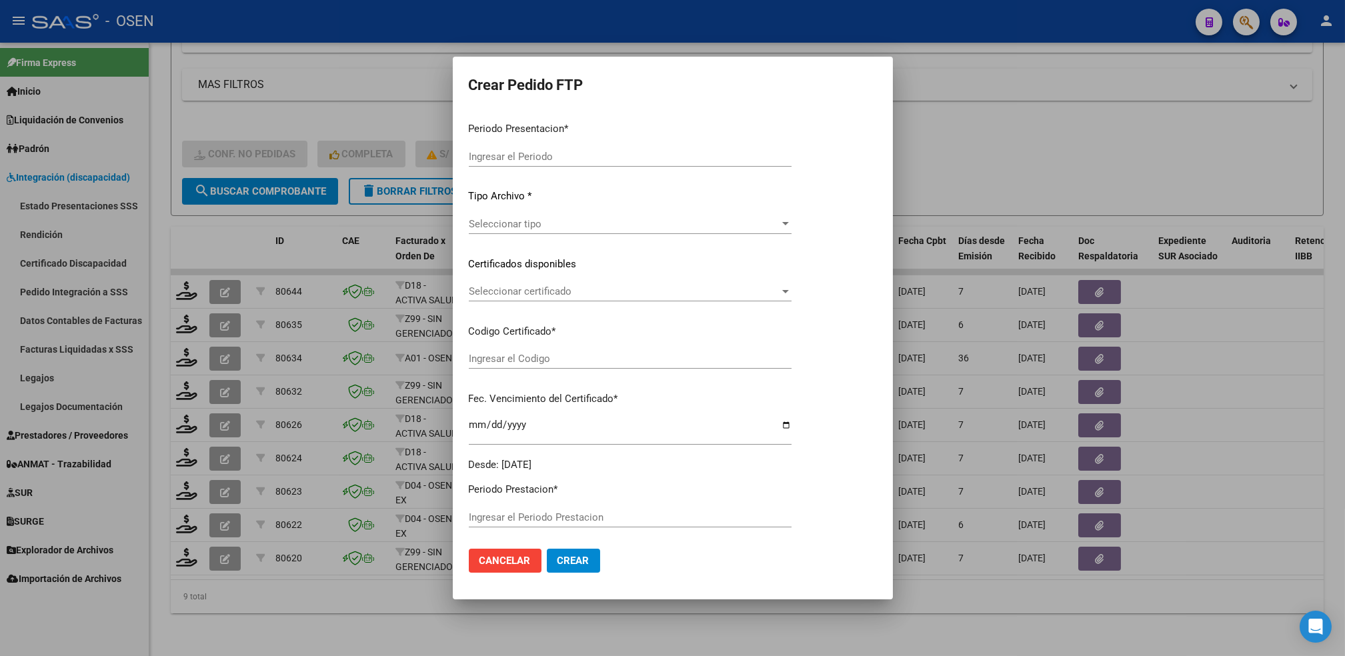
type input "202509"
type input "$ 729.225,79"
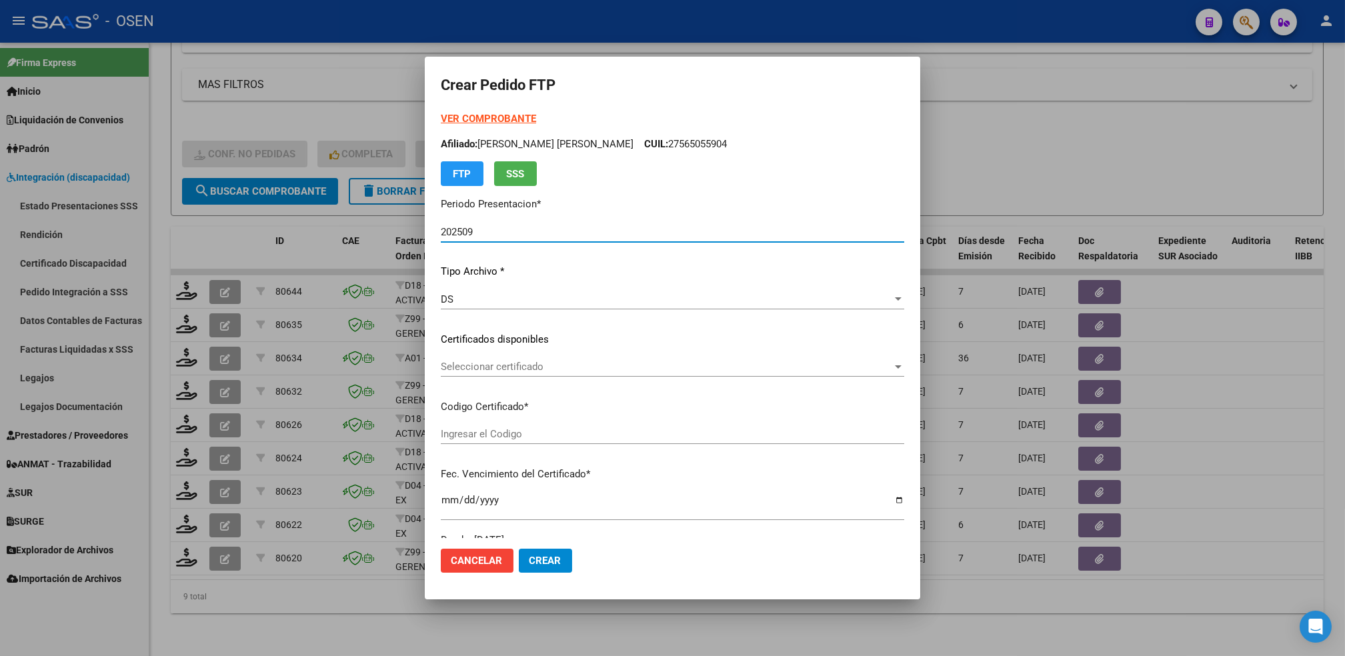
type input "01637662-6"
type input "[DATE]"
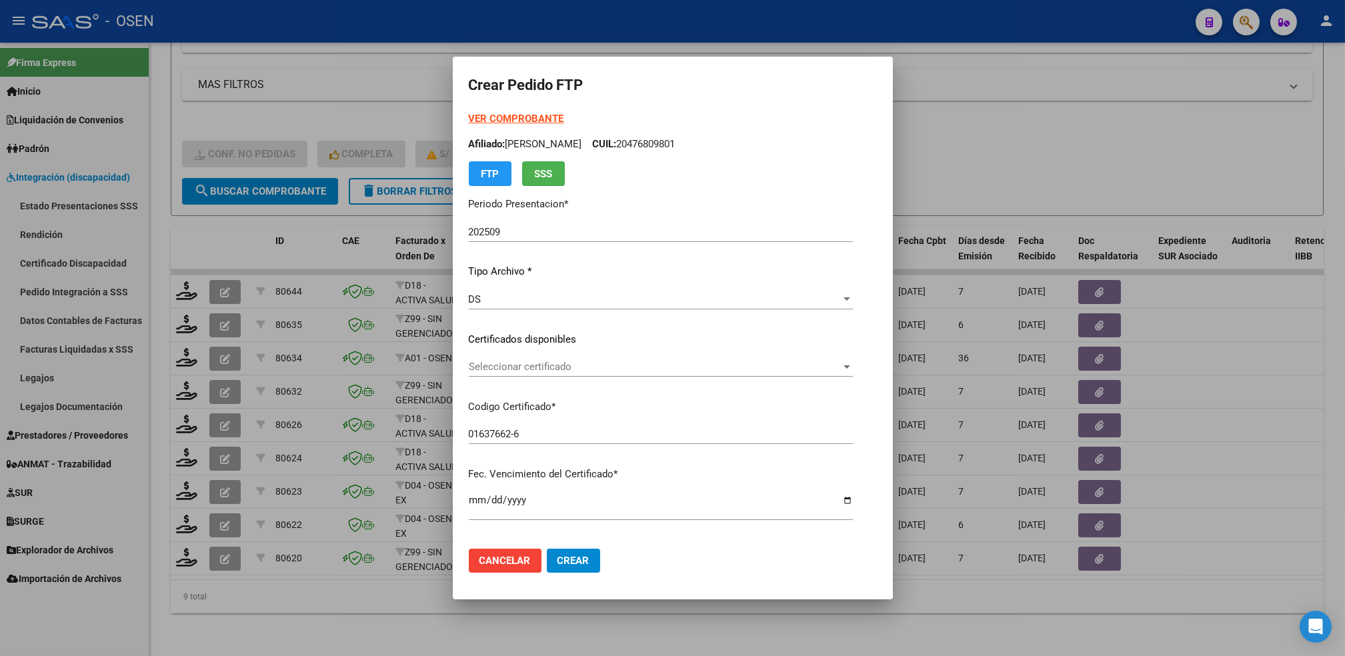
click at [508, 374] on div "Seleccionar certificado Seleccionar certificado" at bounding box center [661, 367] width 384 height 20
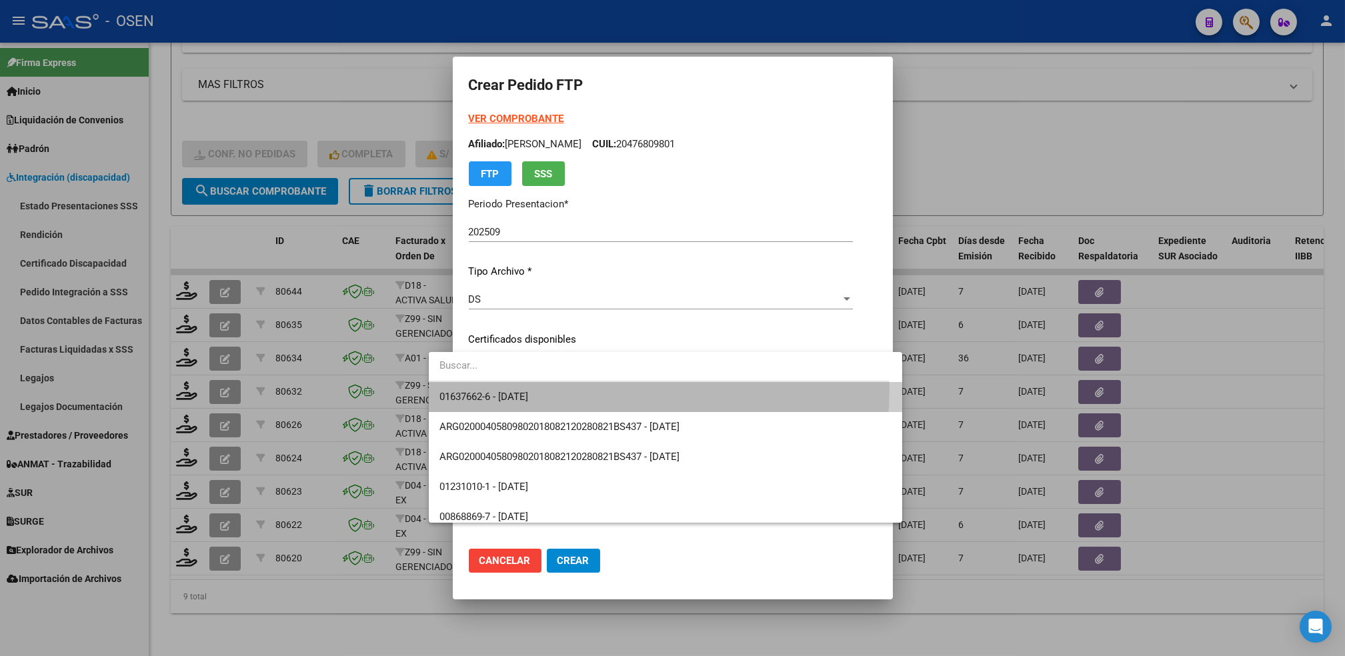
click at [516, 392] on span "01637662-6 - [DATE]" at bounding box center [666, 397] width 452 height 30
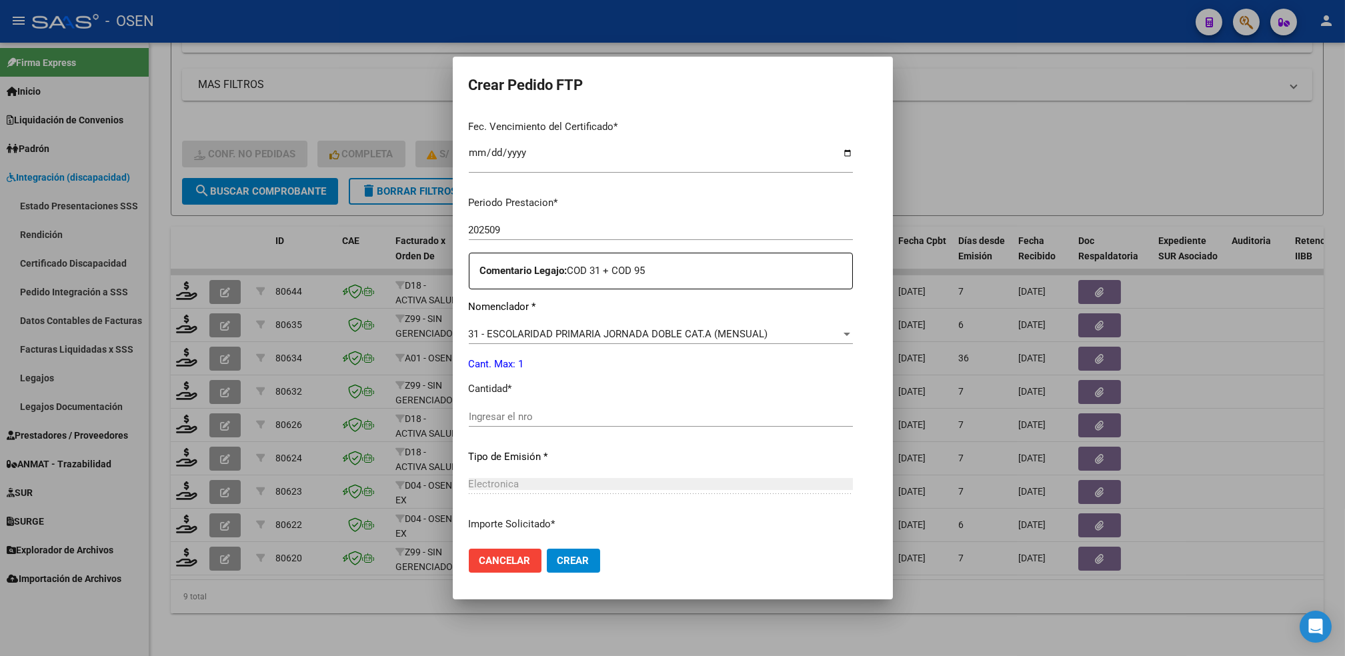
scroll to position [355, 0]
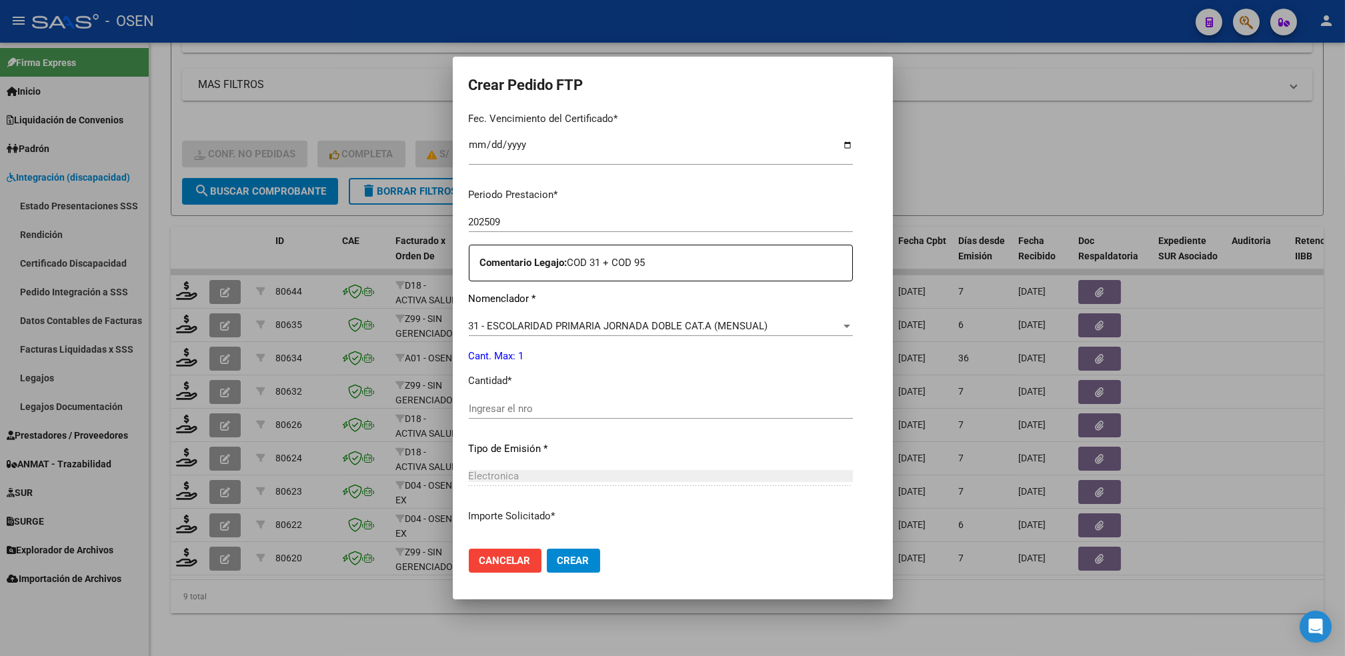
click at [507, 415] on div "Ingresar el nro" at bounding box center [661, 409] width 384 height 20
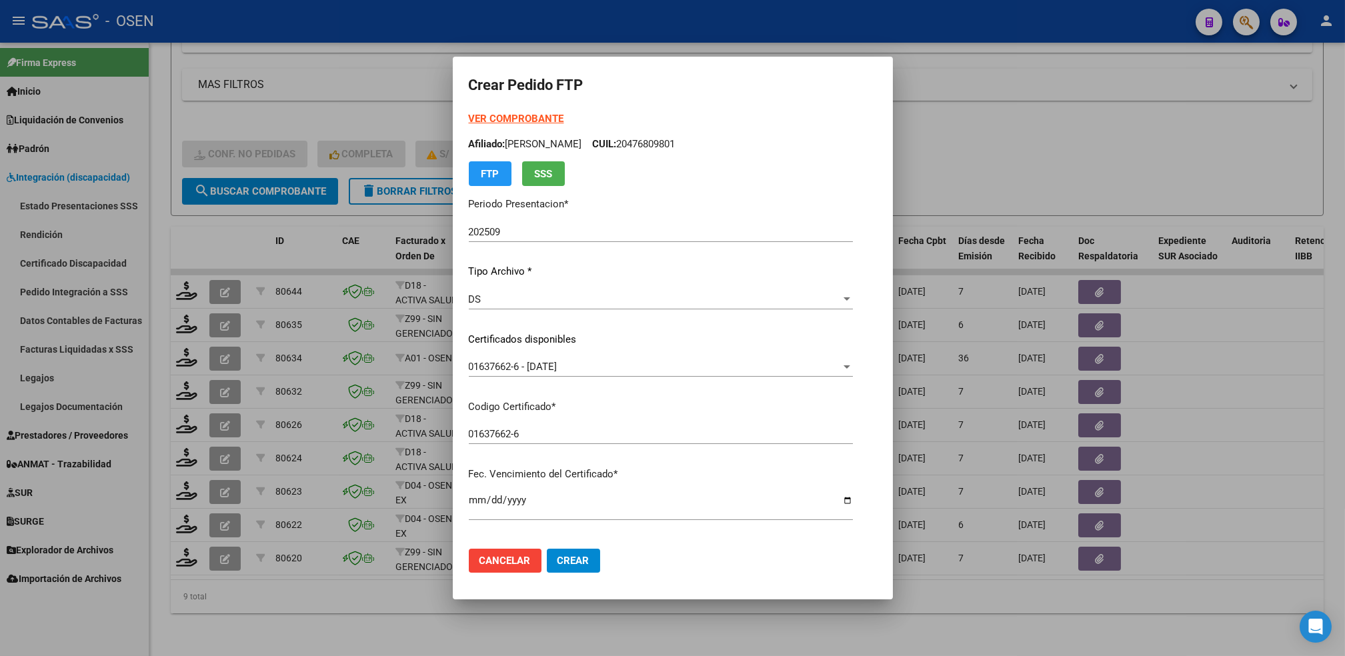
click at [498, 117] on strong "VER COMPROBANTE" at bounding box center [516, 119] width 95 height 12
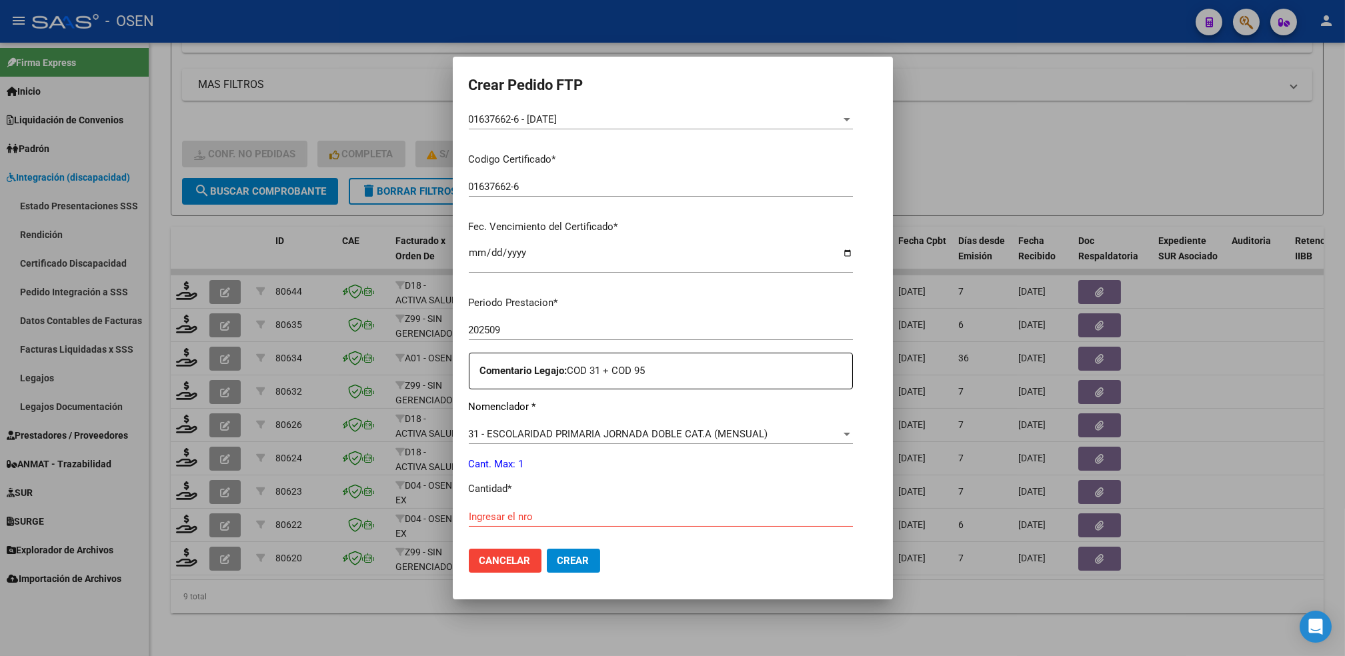
scroll to position [267, 0]
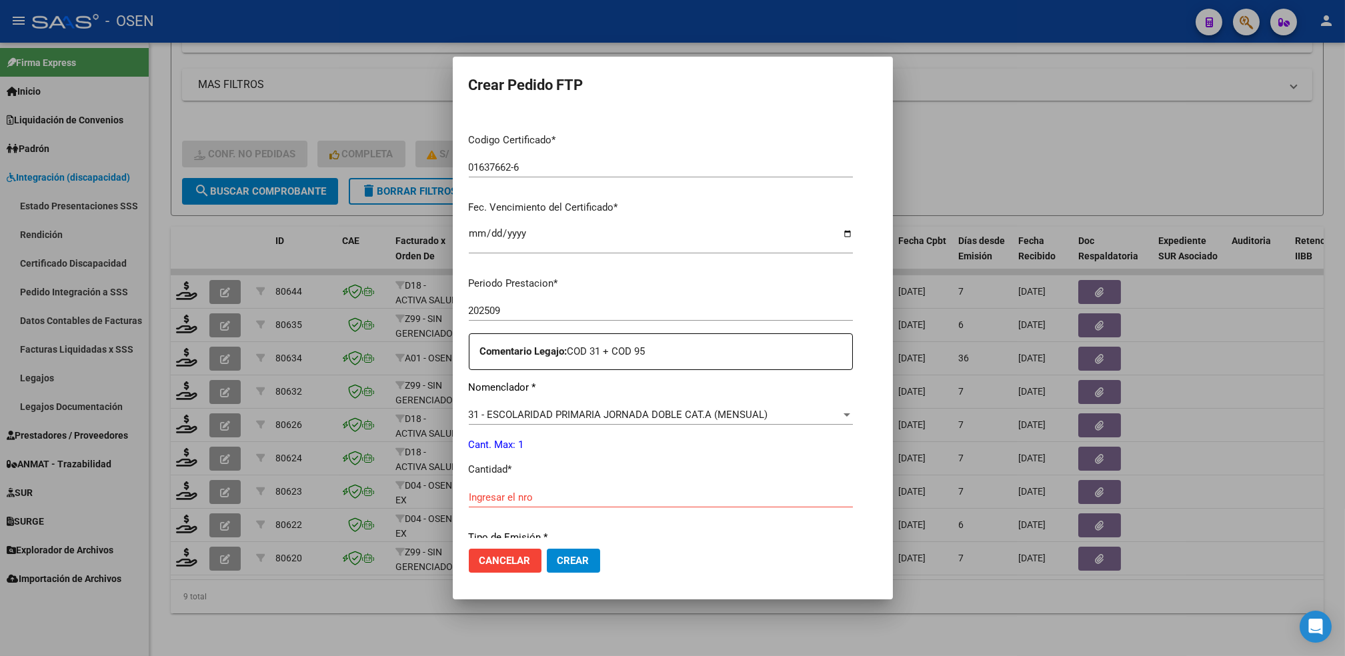
click at [486, 505] on div "Ingresar el nro" at bounding box center [661, 498] width 384 height 20
type input "1"
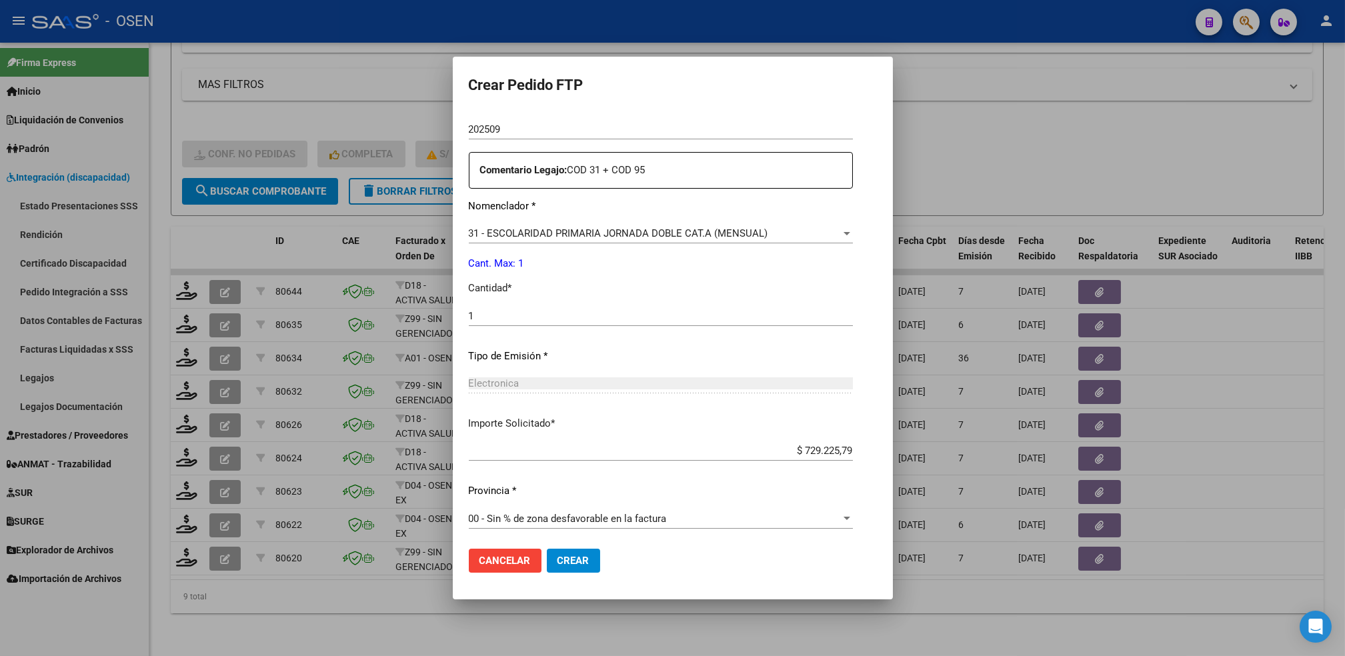
scroll to position [450, 0]
click at [558, 566] on span "Crear" at bounding box center [574, 561] width 32 height 12
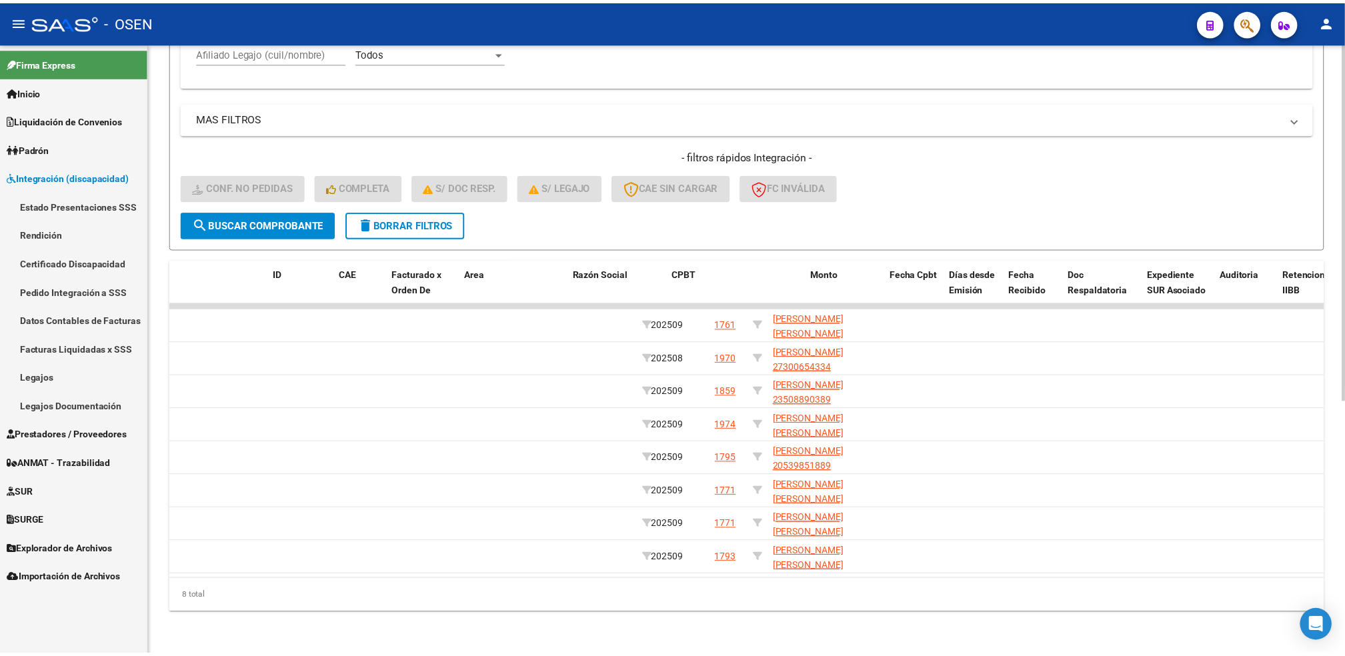
scroll to position [0, 0]
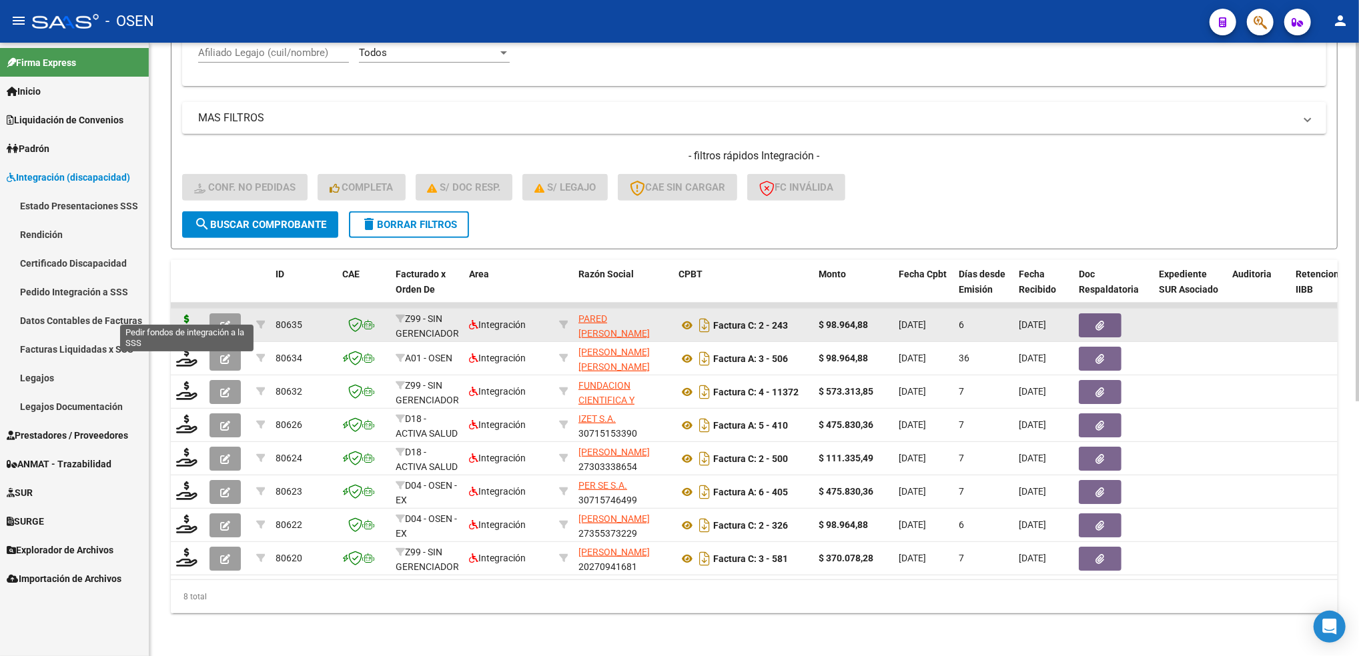
click at [186, 317] on icon at bounding box center [186, 324] width 21 height 19
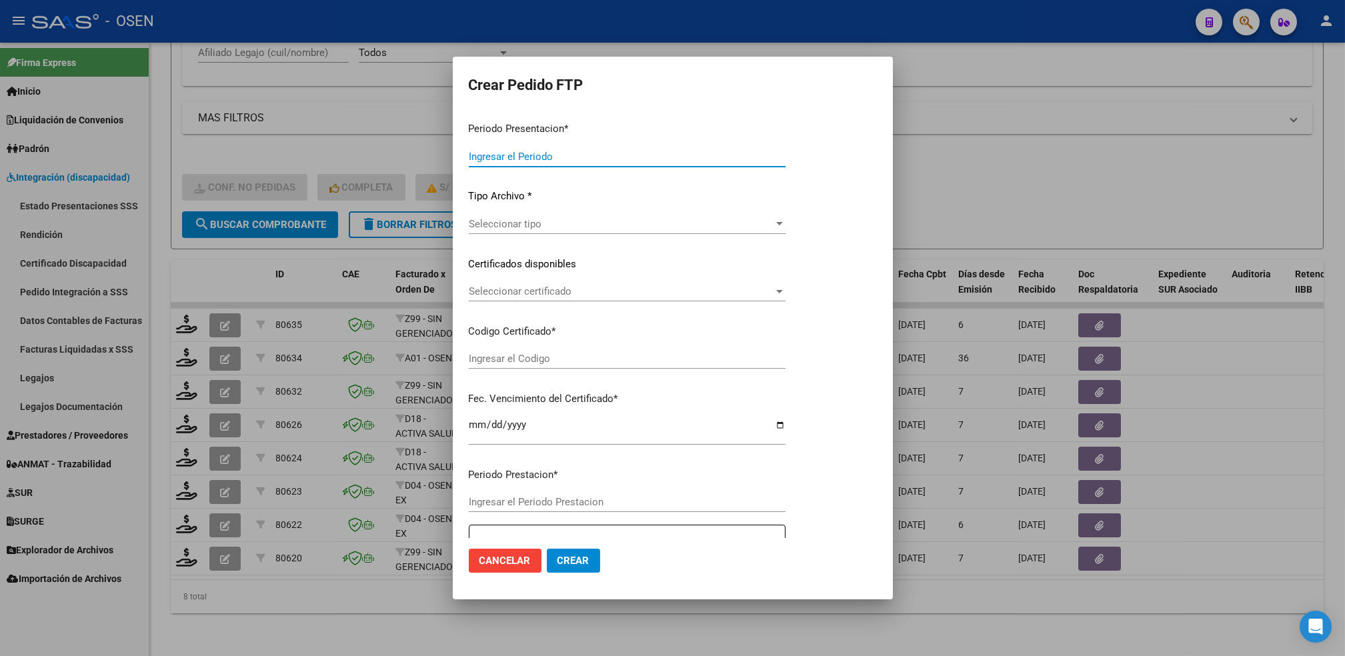
type input "202509"
type input "$ 98.964,88"
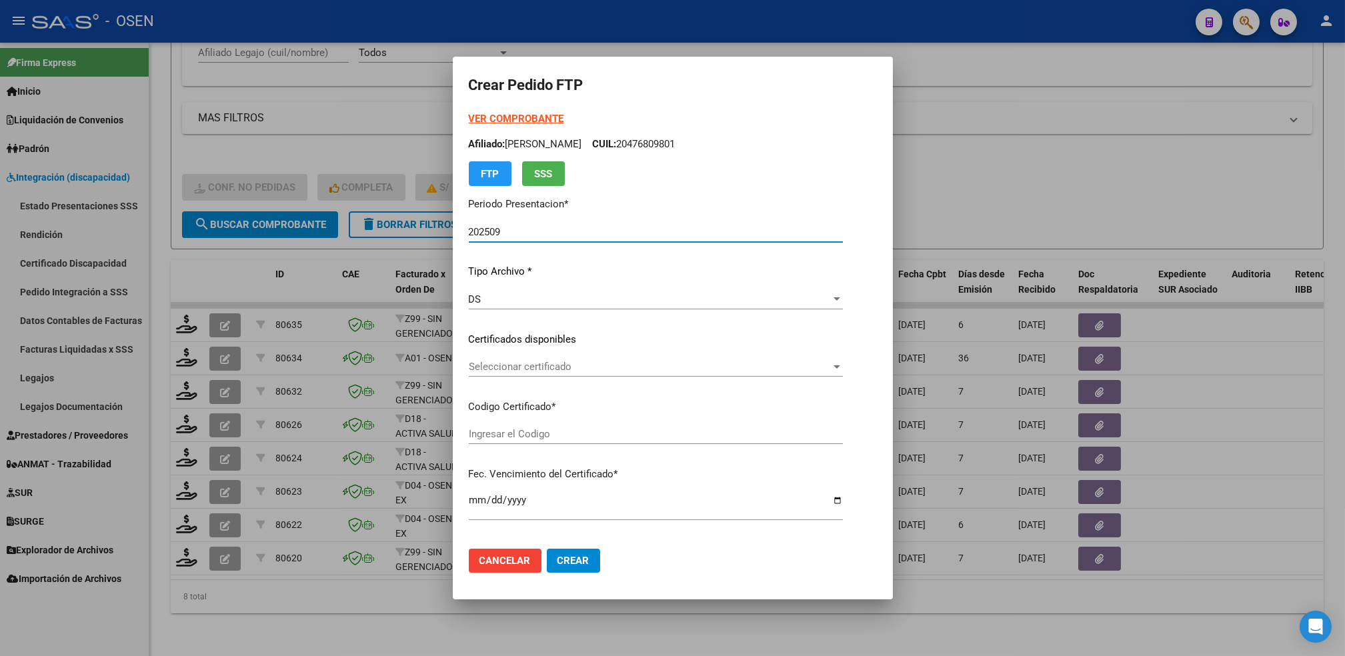
type input "ARG01000565055902023032820280328BS423"
type input "[DATE]"
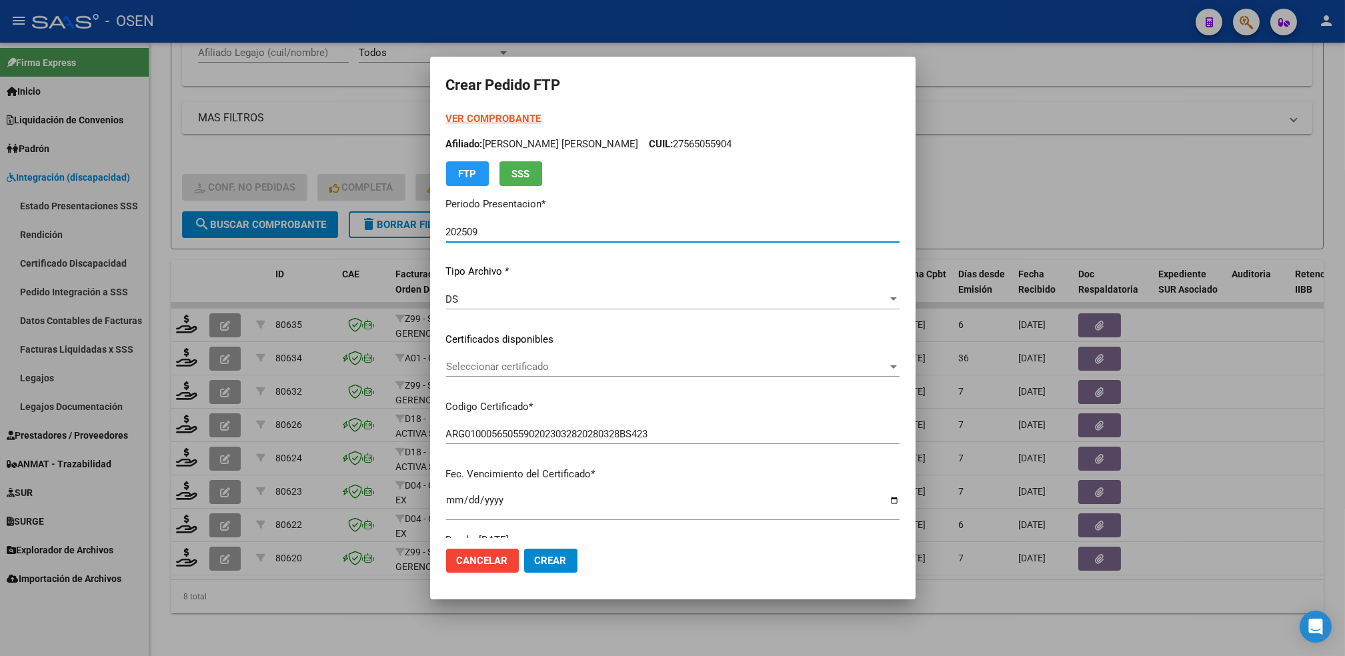
click at [510, 372] on span "Seleccionar certificado" at bounding box center [667, 367] width 442 height 12
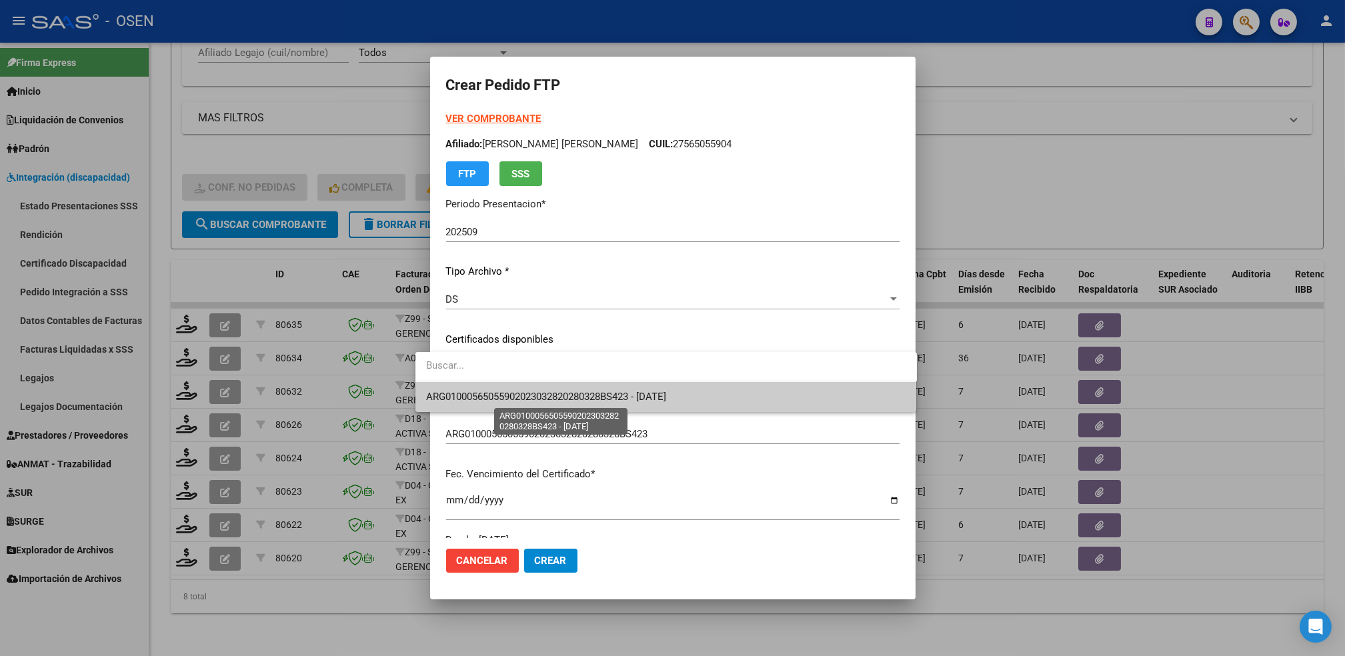
click at [540, 398] on span "ARG01000565055902023032820280328BS423 - [DATE]" at bounding box center [546, 397] width 240 height 12
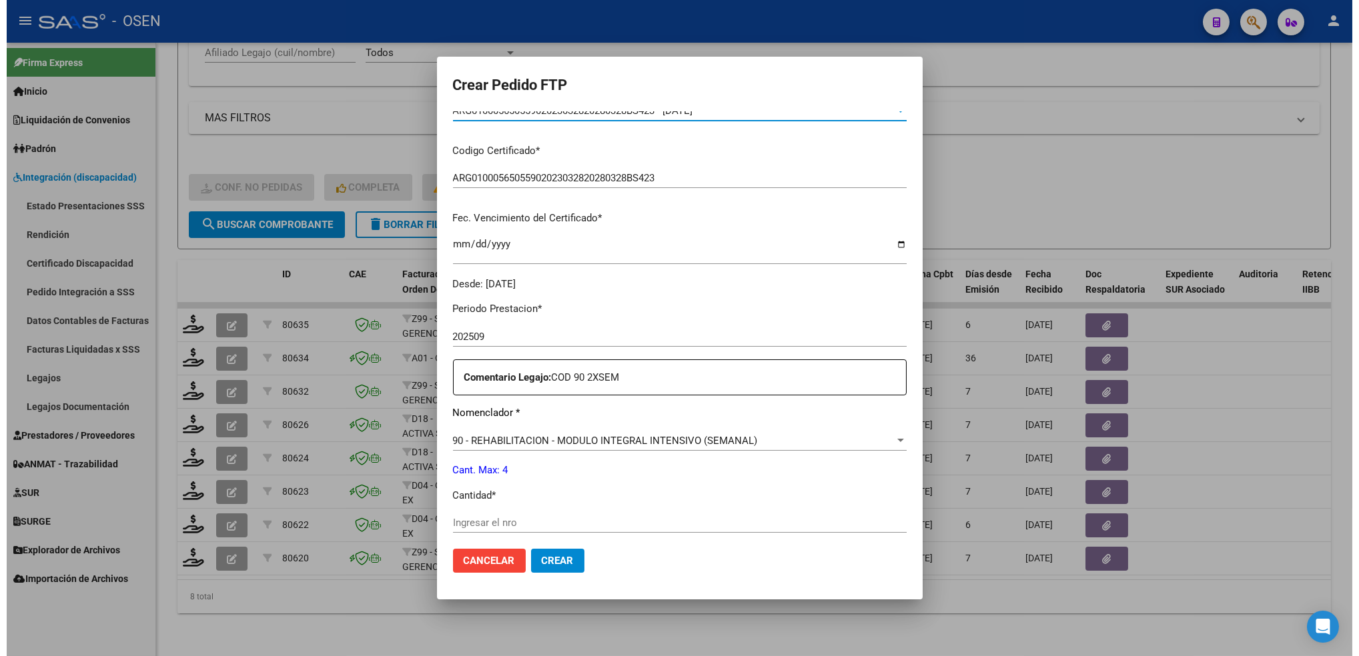
scroll to position [267, 0]
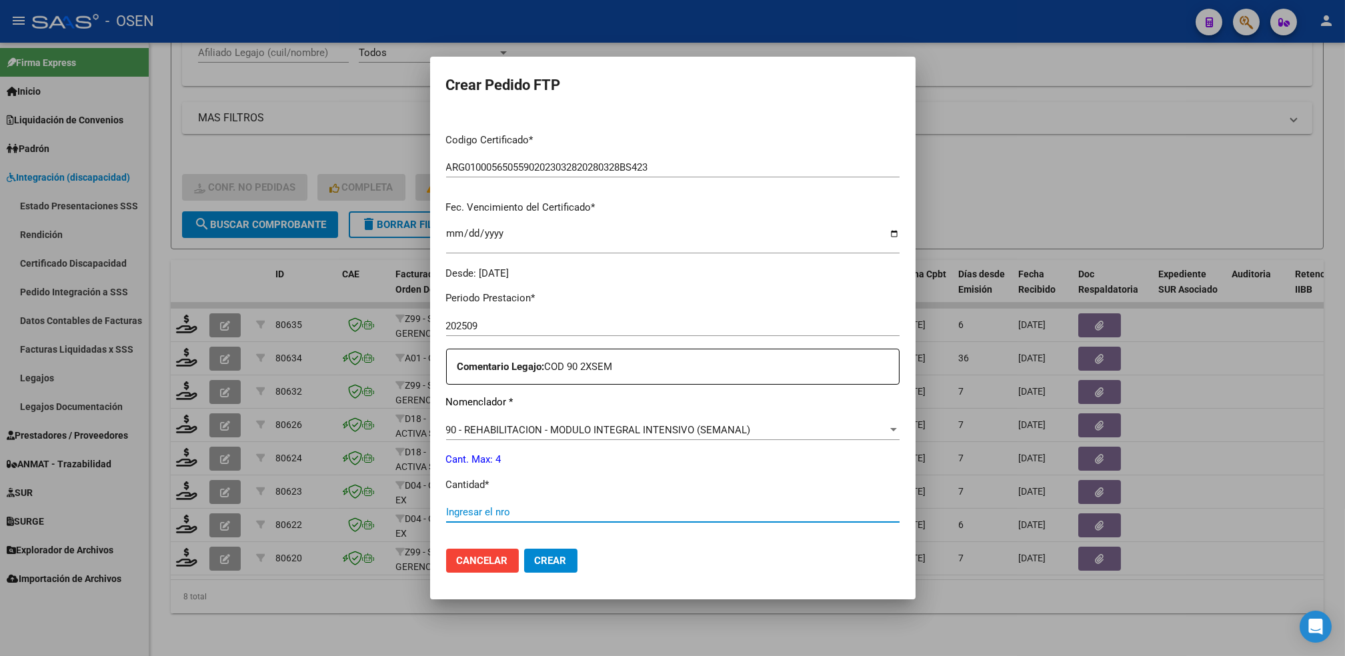
click at [487, 514] on input "Ingresar el nro" at bounding box center [673, 512] width 454 height 12
type input "4"
click at [524, 549] on button "Crear" at bounding box center [550, 561] width 53 height 24
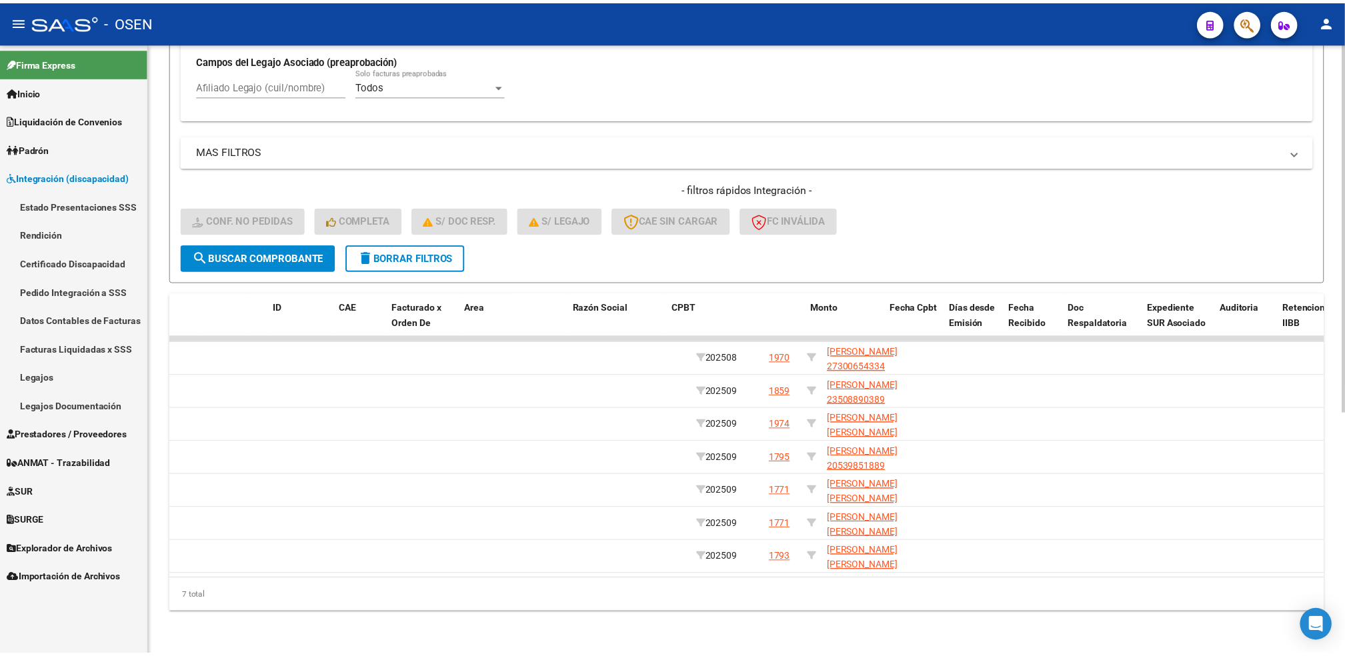
scroll to position [0, 0]
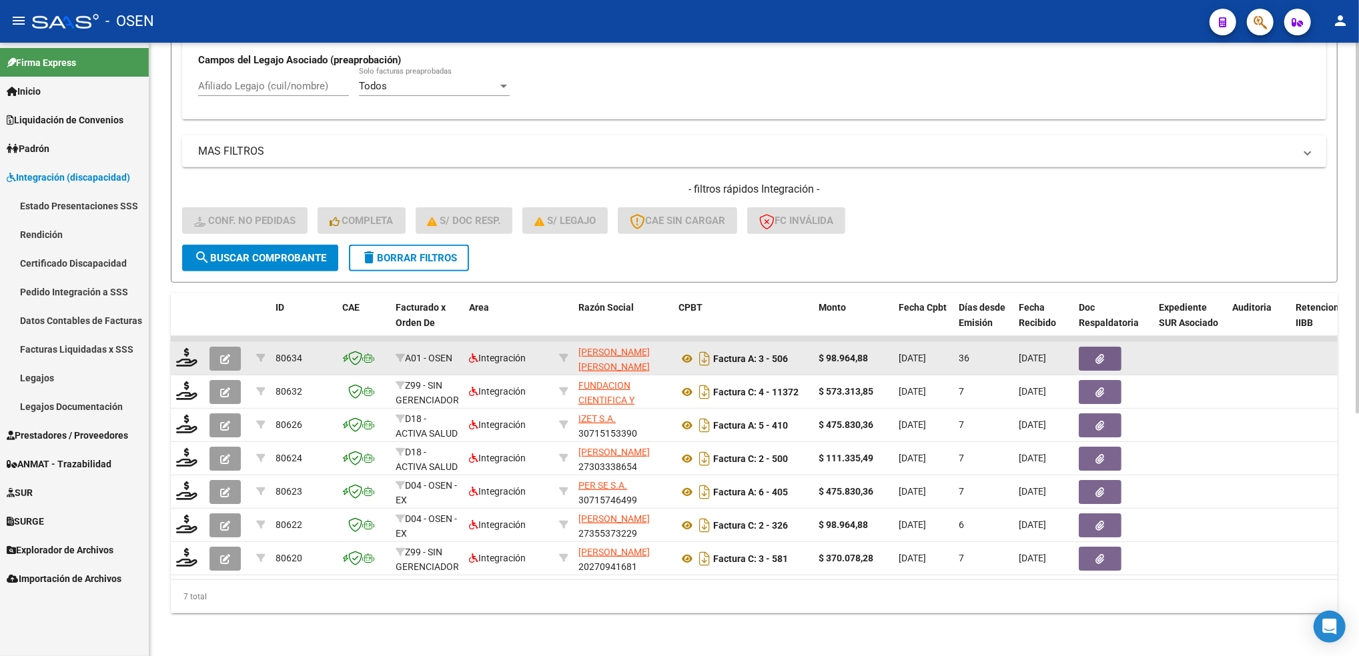
click at [192, 342] on datatable-body-cell at bounding box center [187, 358] width 33 height 33
click at [185, 357] on datatable-body-cell at bounding box center [187, 358] width 33 height 33
click at [189, 348] on icon at bounding box center [186, 357] width 21 height 19
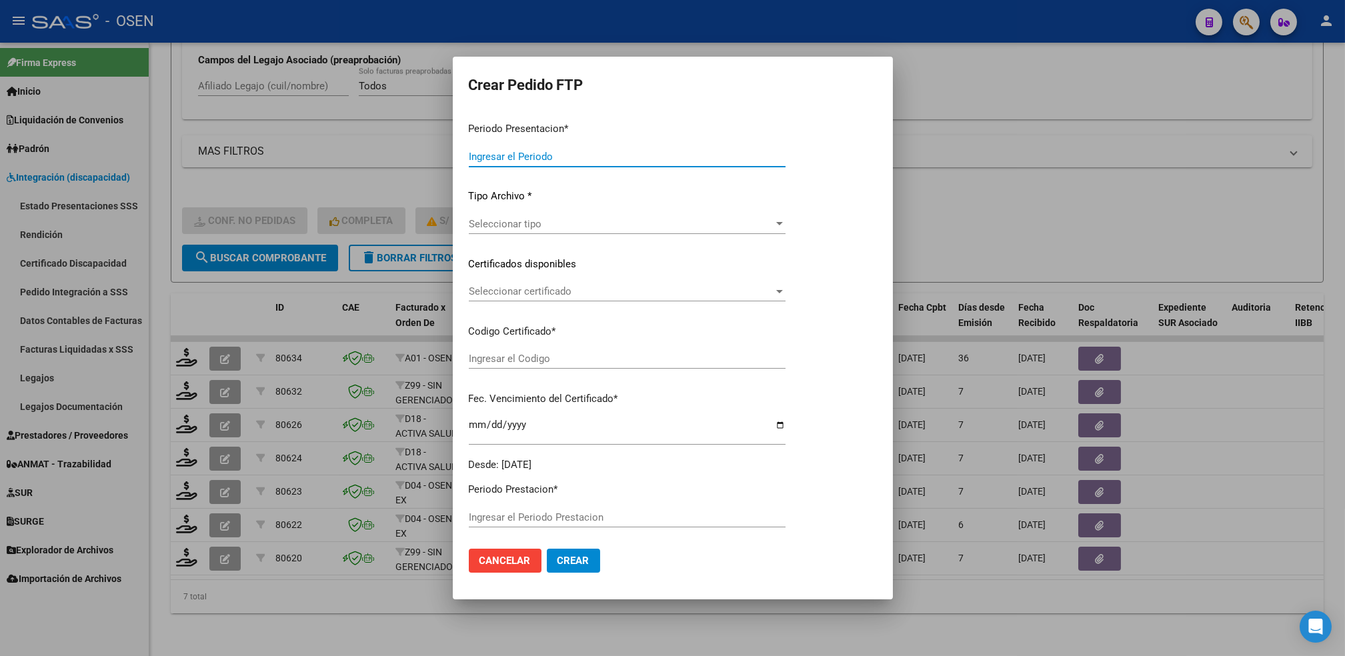
type input "202509"
type input "202508"
type input "$ 98.964,88"
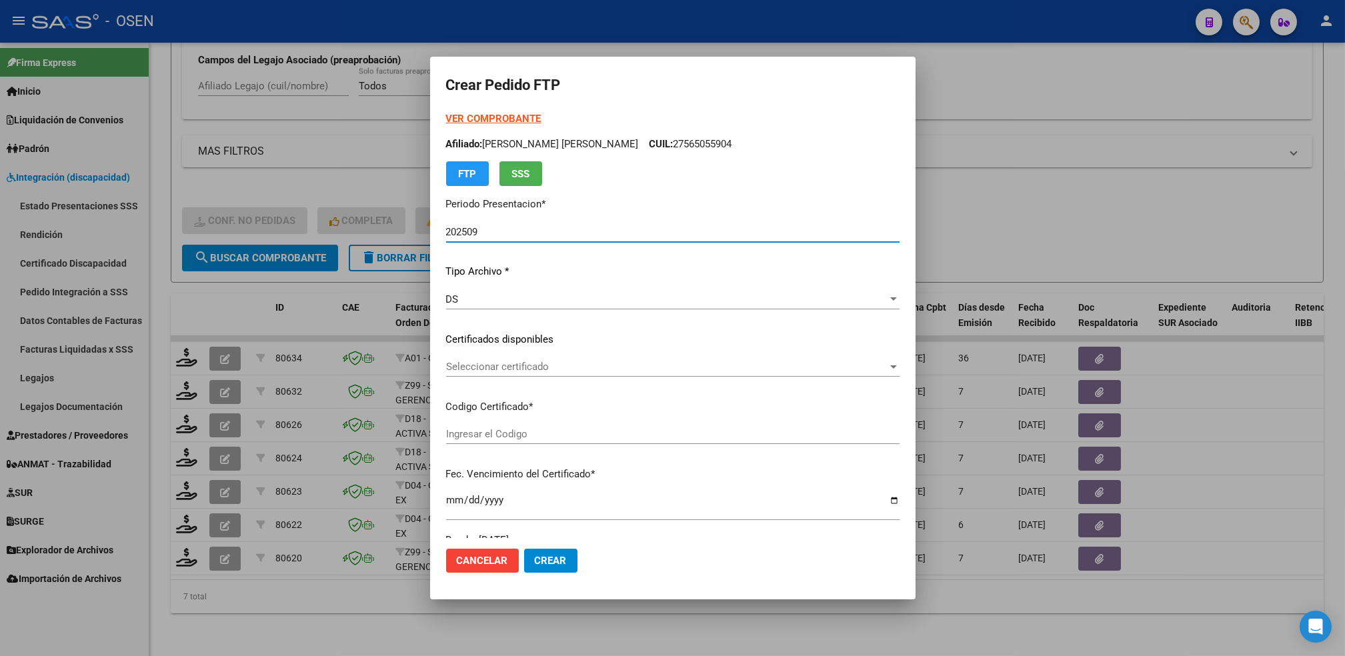
type input "ARG01000300654332023081720280817BUE436"
type input "[DATE]"
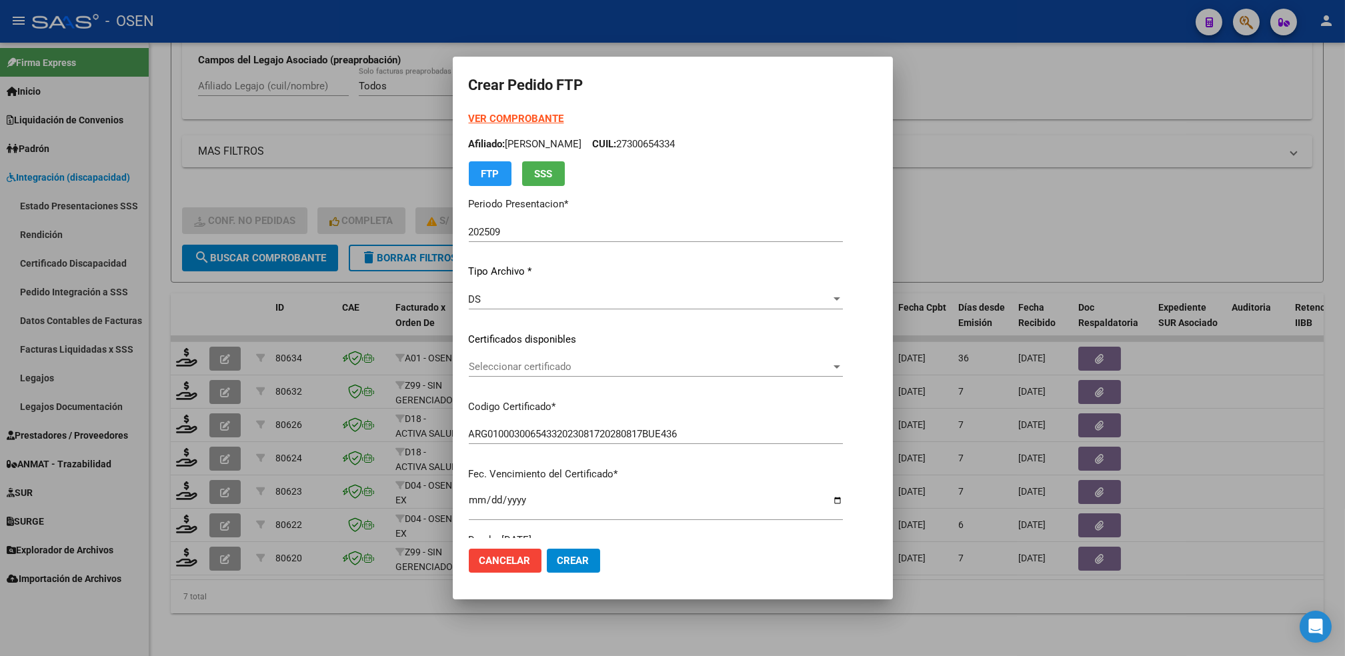
click at [485, 359] on div "Seleccionar certificado Seleccionar certificado" at bounding box center [656, 367] width 374 height 20
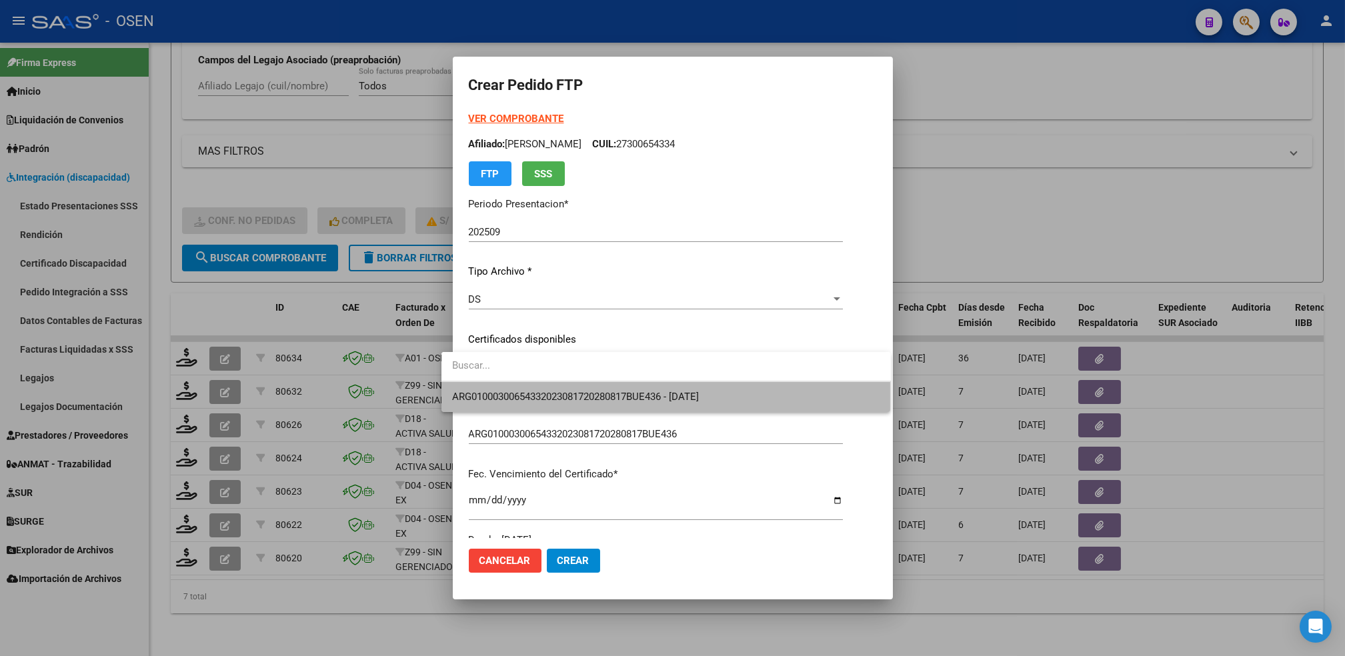
click at [481, 385] on span "ARG01000300654332023081720280817BUE436 - [DATE]" at bounding box center [666, 397] width 428 height 30
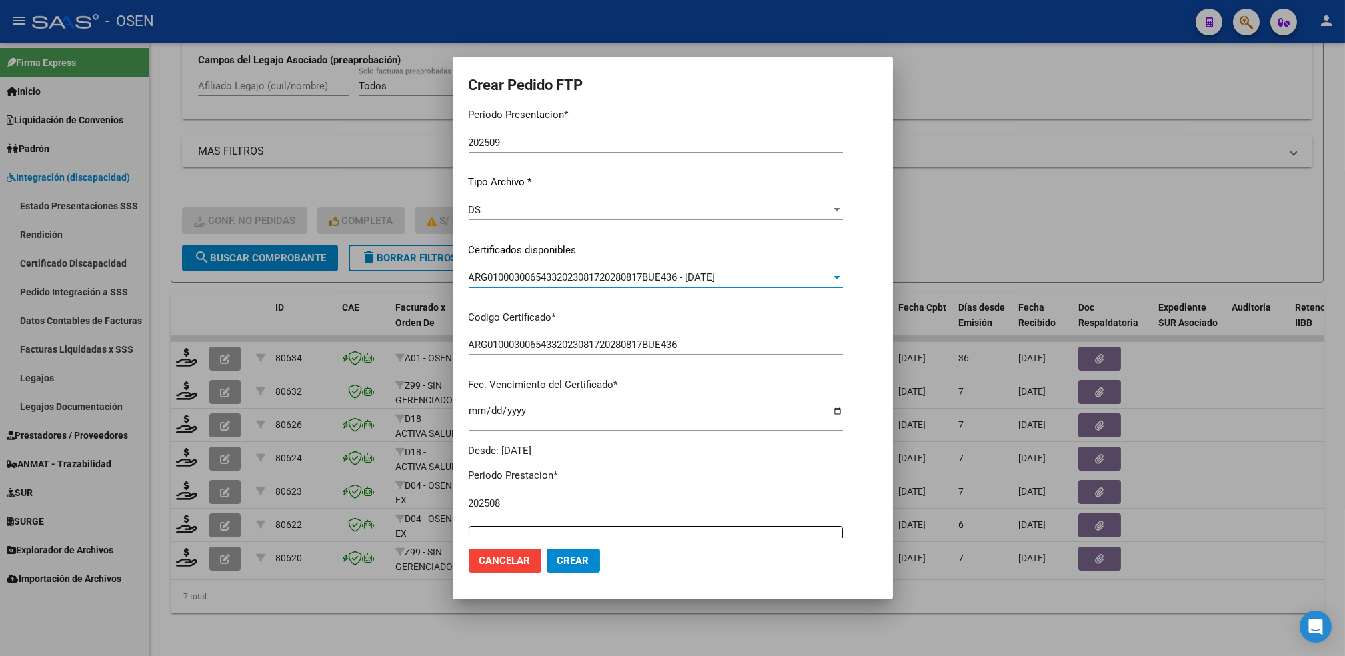
scroll to position [267, 0]
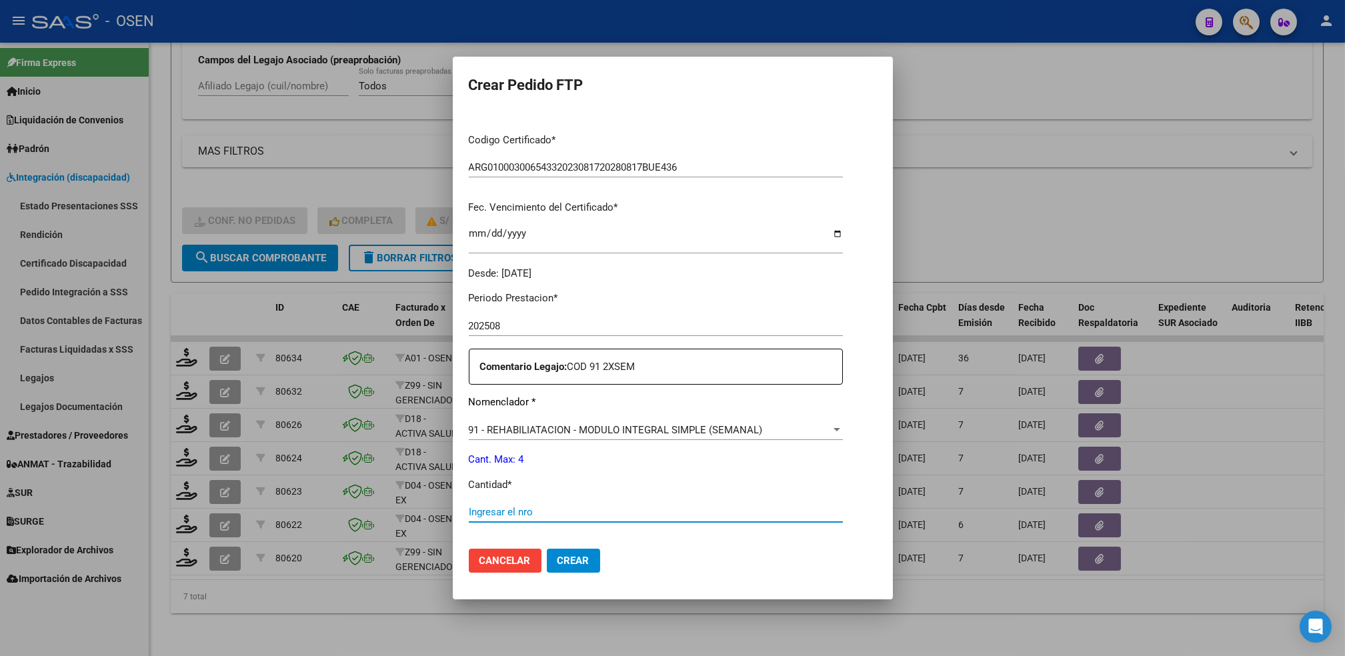
click at [486, 510] on input "Ingresar el nro" at bounding box center [656, 512] width 374 height 12
type input "4"
click at [568, 559] on span "Crear" at bounding box center [574, 561] width 32 height 12
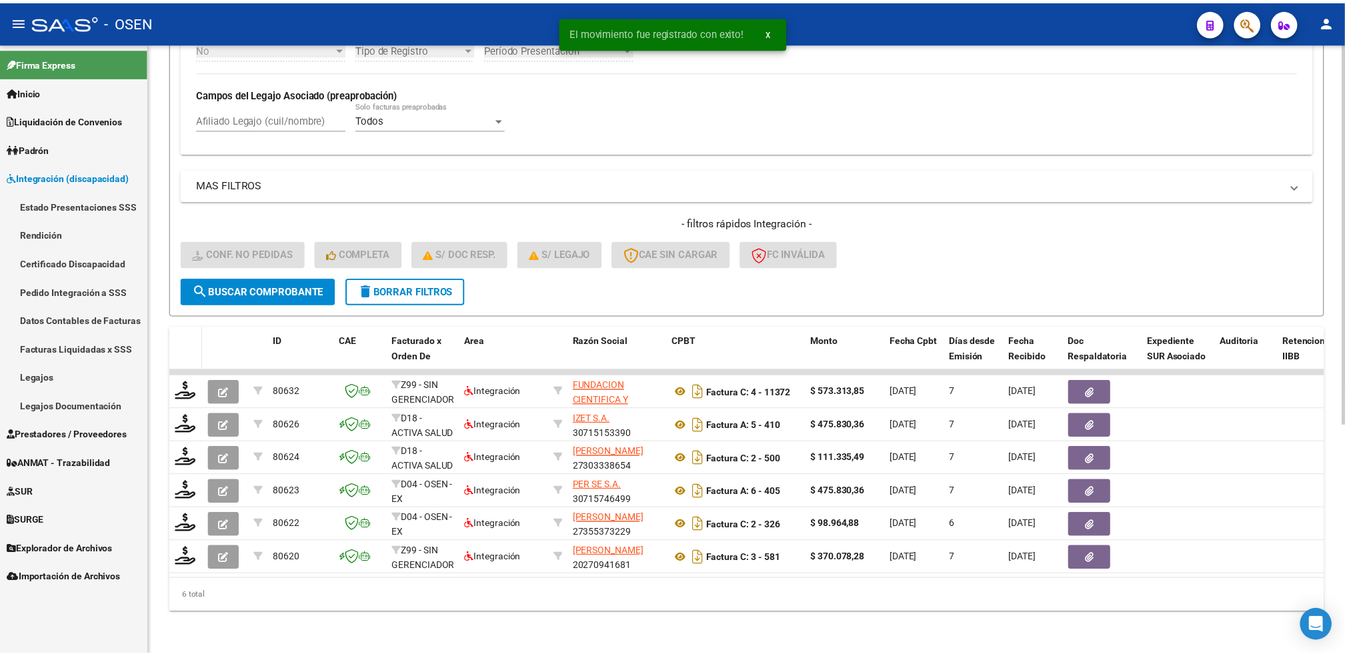
scroll to position [369, 0]
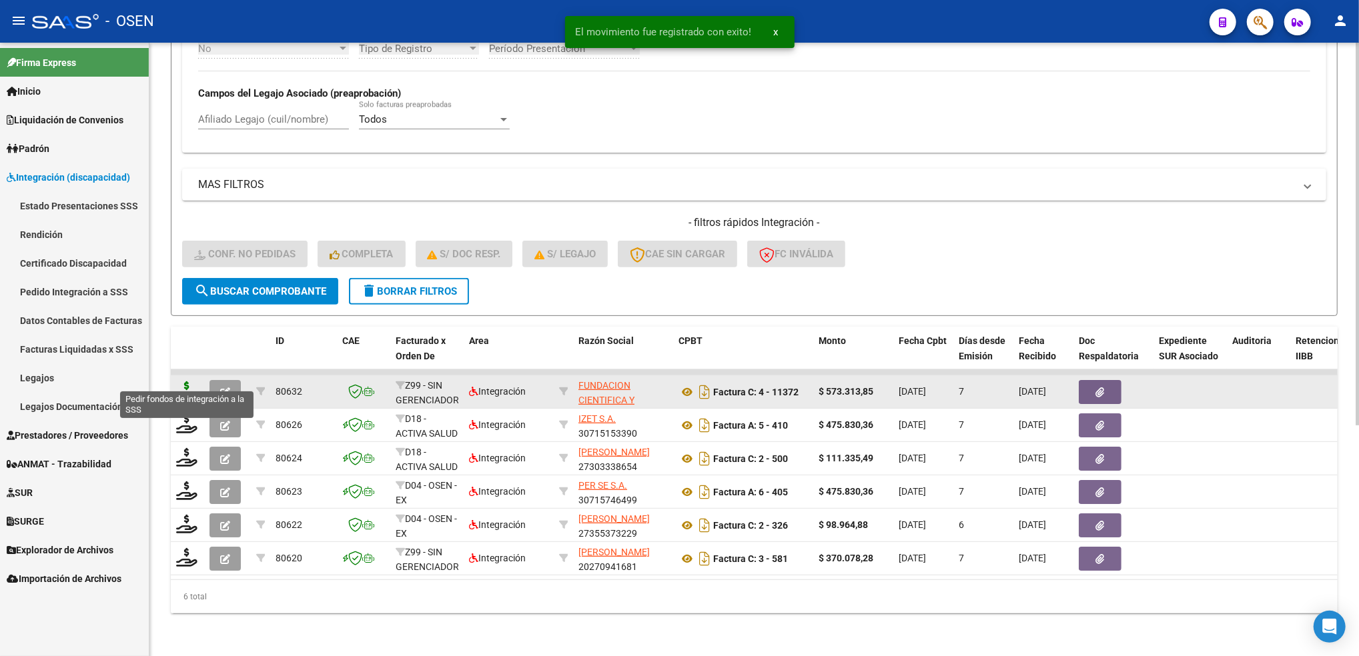
click at [182, 382] on icon at bounding box center [186, 390] width 21 height 19
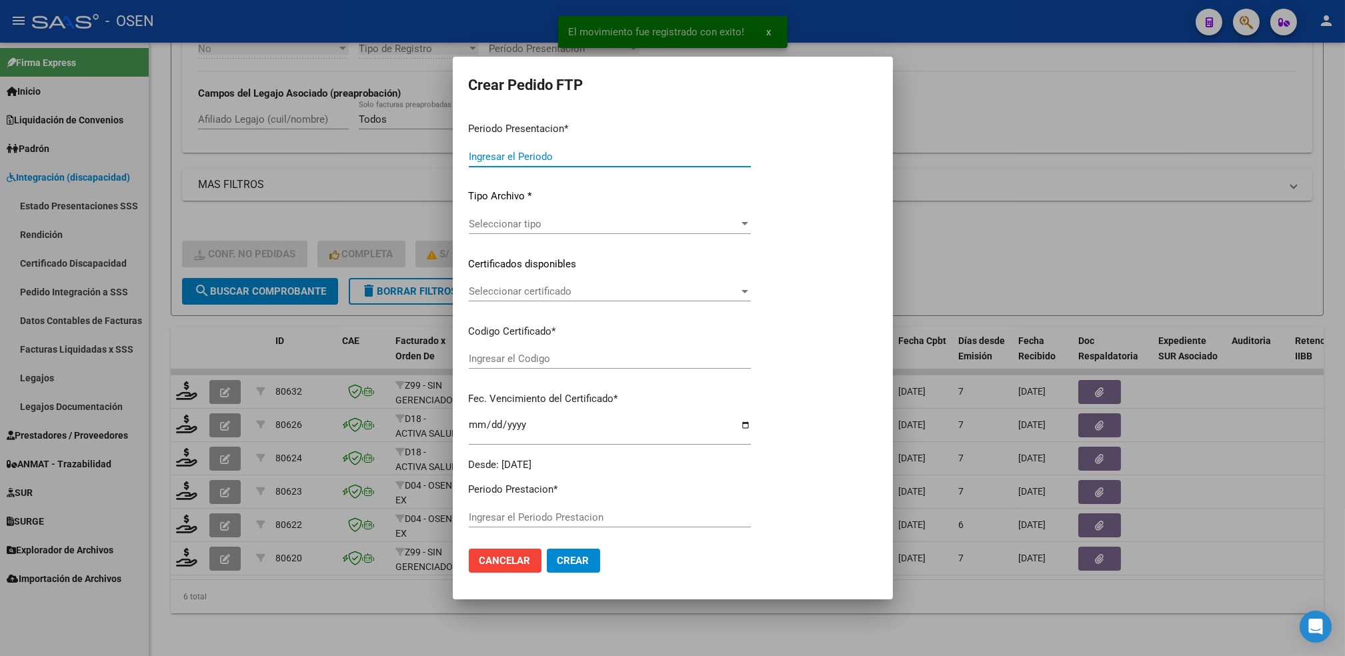
type input "202509"
type input "$ 573.313,85"
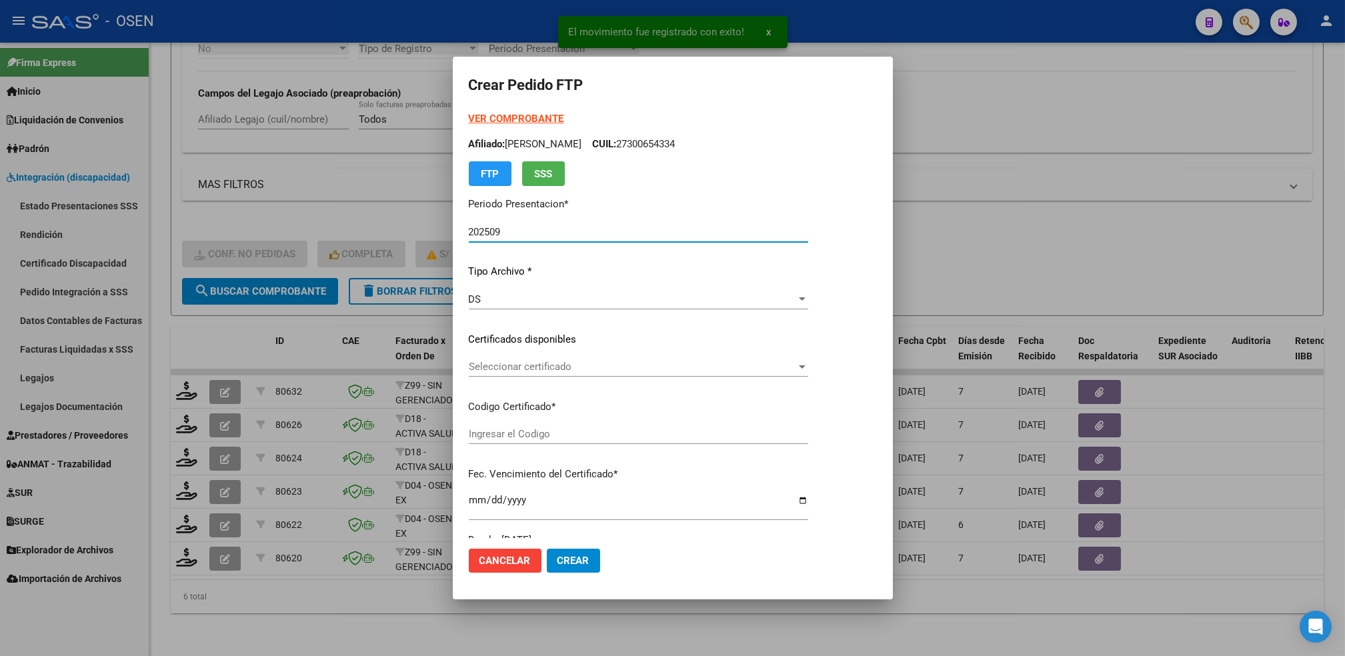
type input "ARG02000508890382023012620330126BS427"
type input "[DATE]"
click at [535, 371] on span "Seleccionar certificado" at bounding box center [663, 367] width 389 height 12
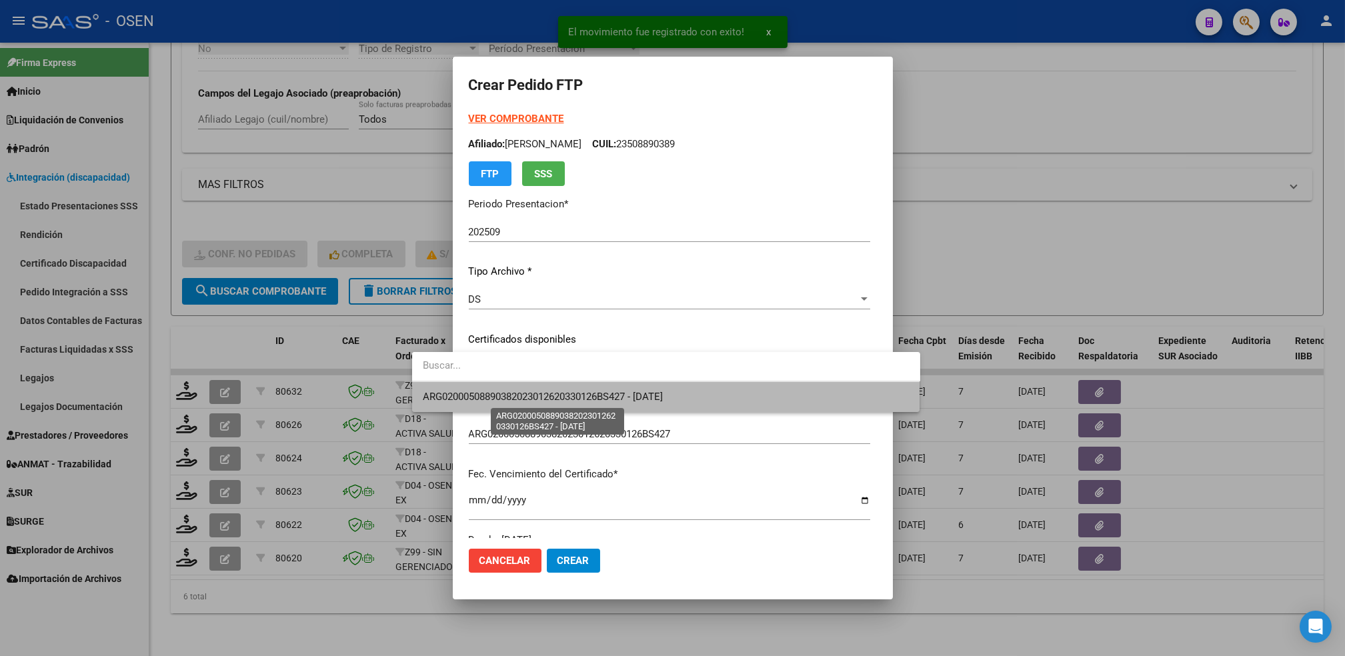
click at [536, 392] on span "ARG02000508890382023012620330126BS427 - [DATE]" at bounding box center [543, 397] width 240 height 12
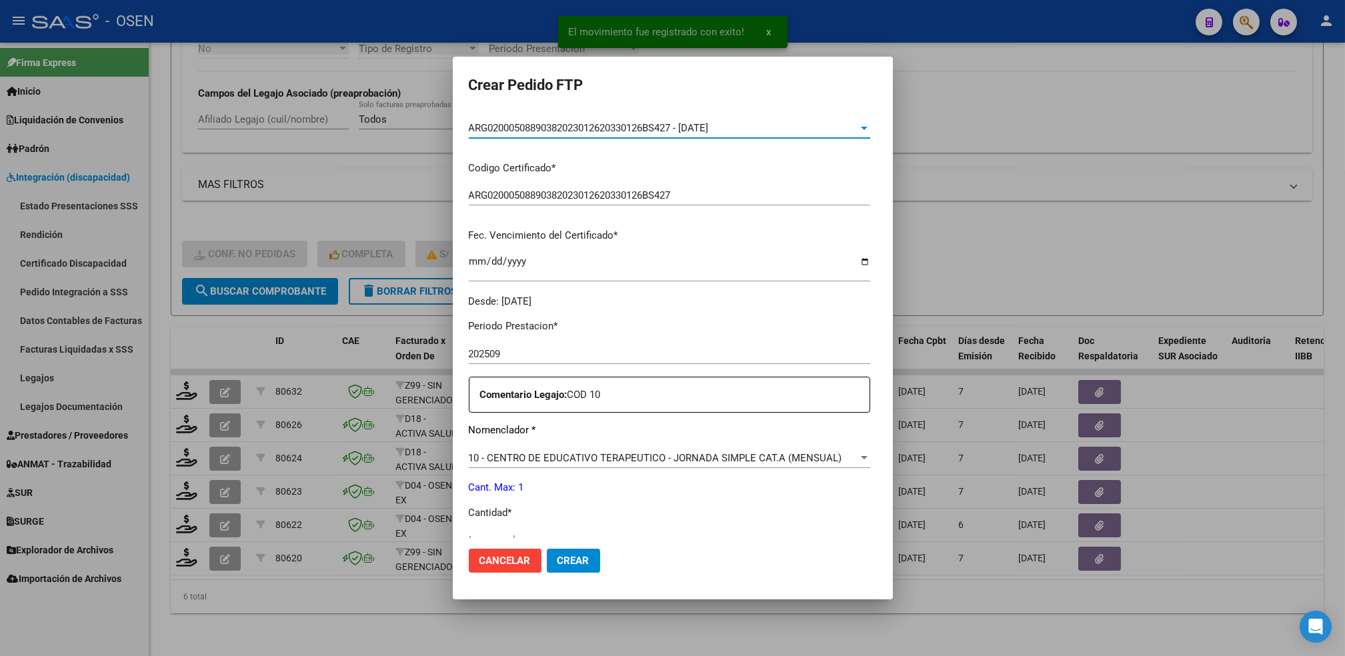
scroll to position [267, 0]
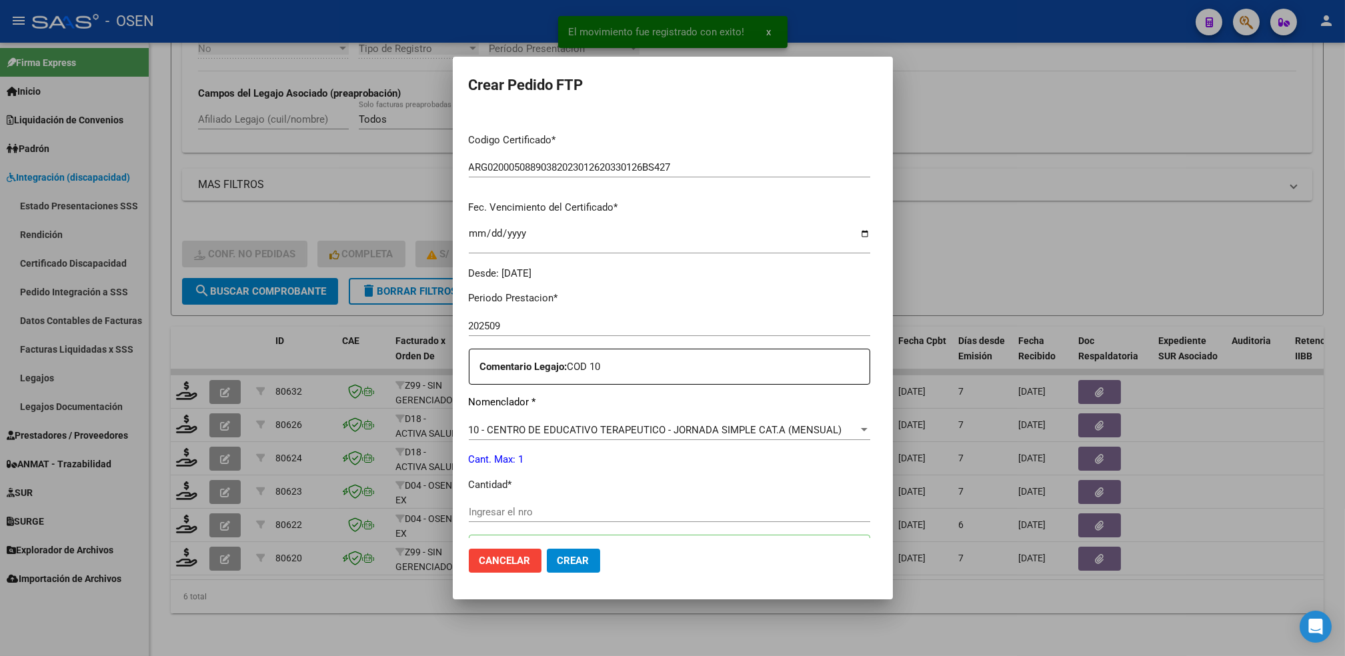
click at [470, 520] on div "Ingresar el nro" at bounding box center [670, 512] width 402 height 20
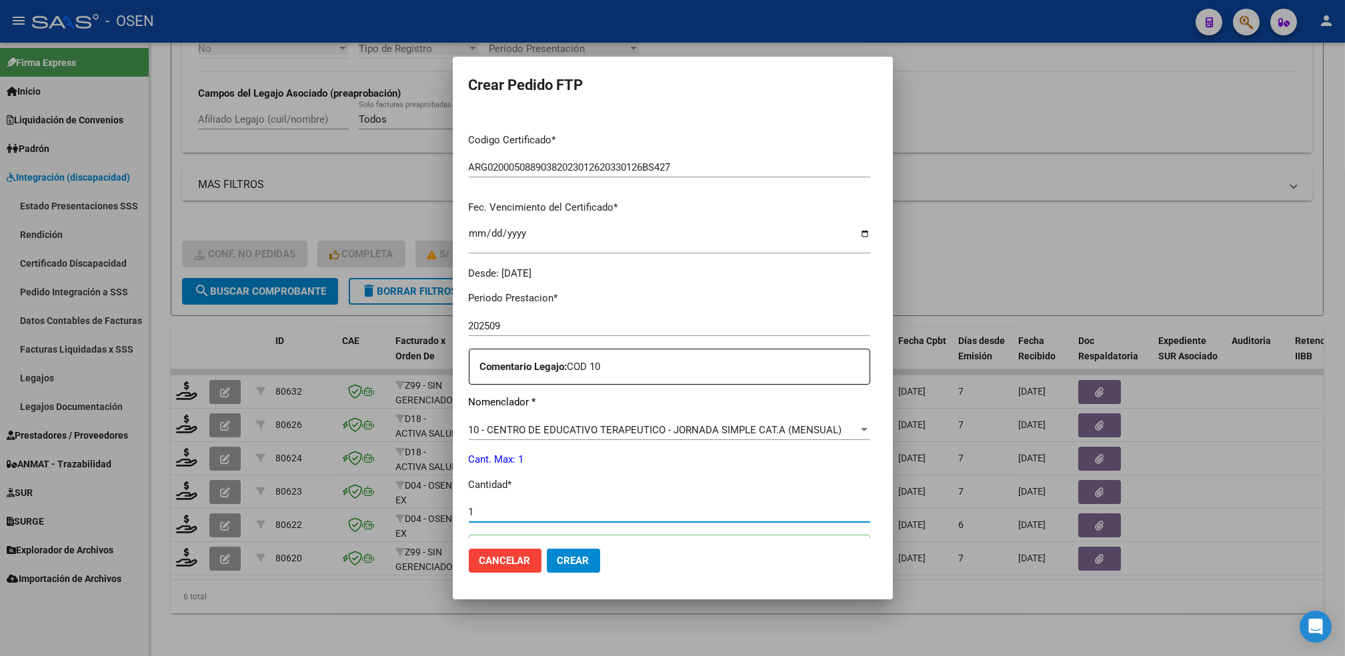
type input "1"
click at [547, 549] on button "Crear" at bounding box center [573, 561] width 53 height 24
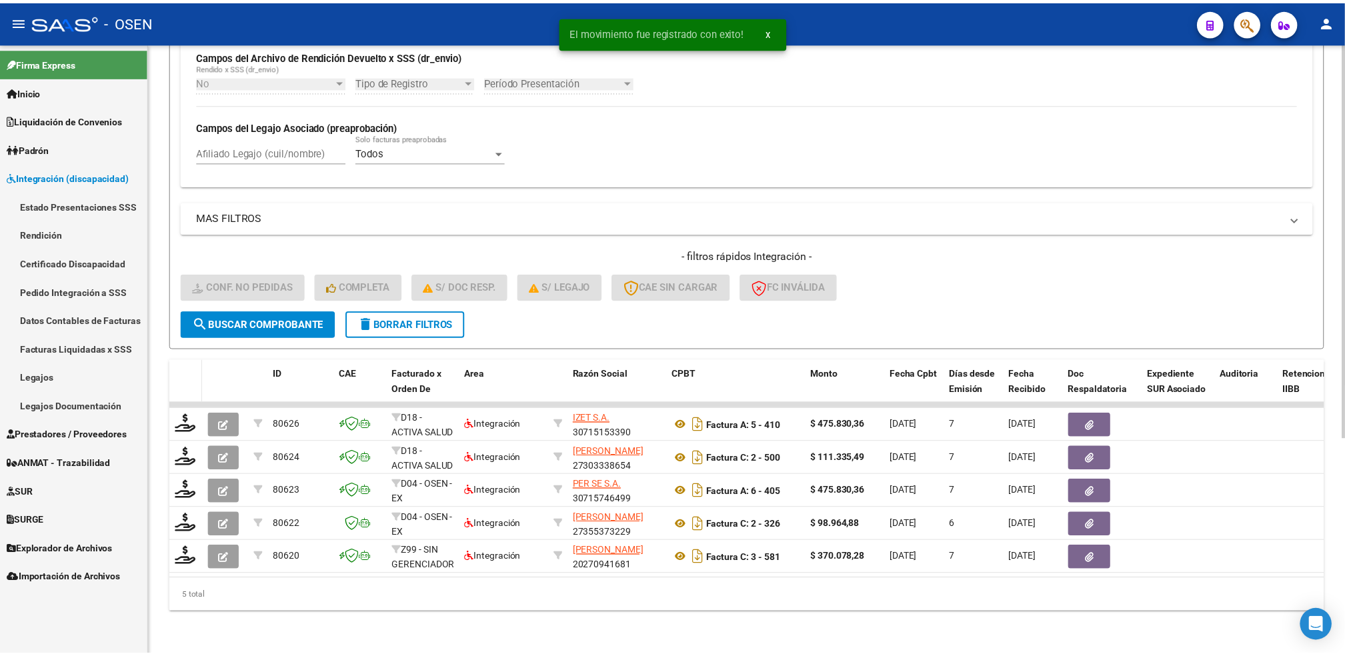
scroll to position [335, 0]
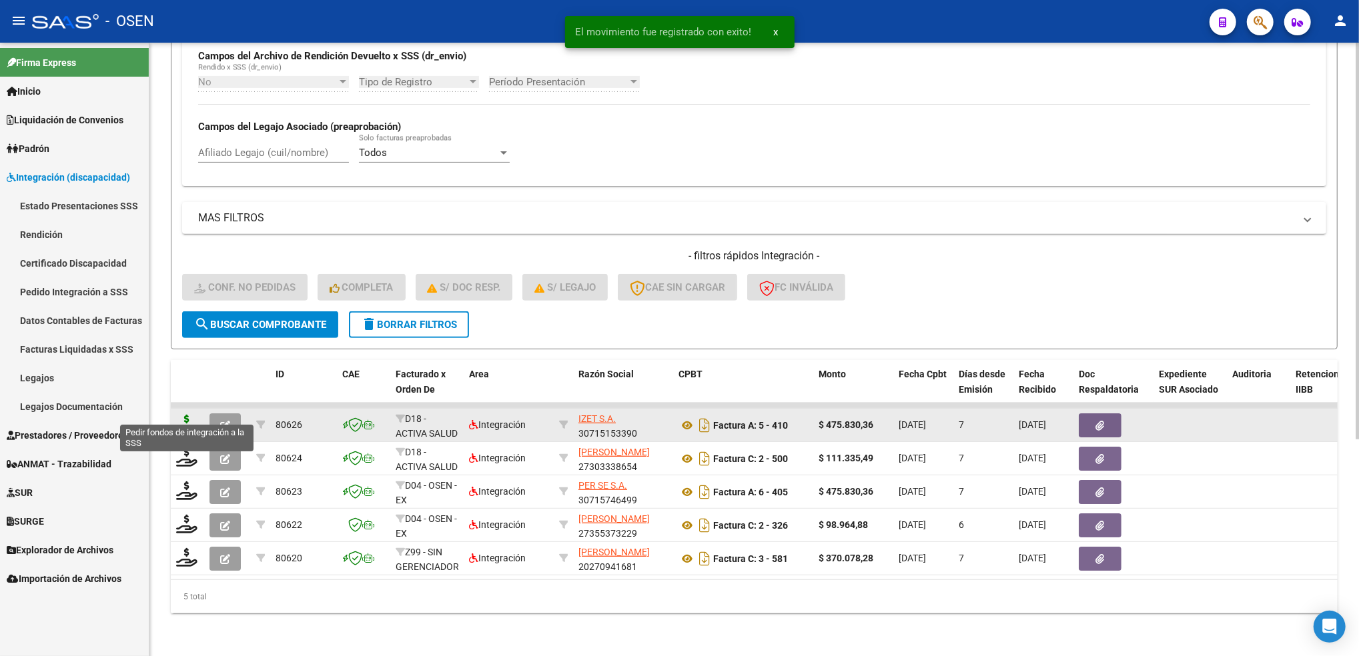
click at [186, 416] on icon at bounding box center [186, 424] width 21 height 19
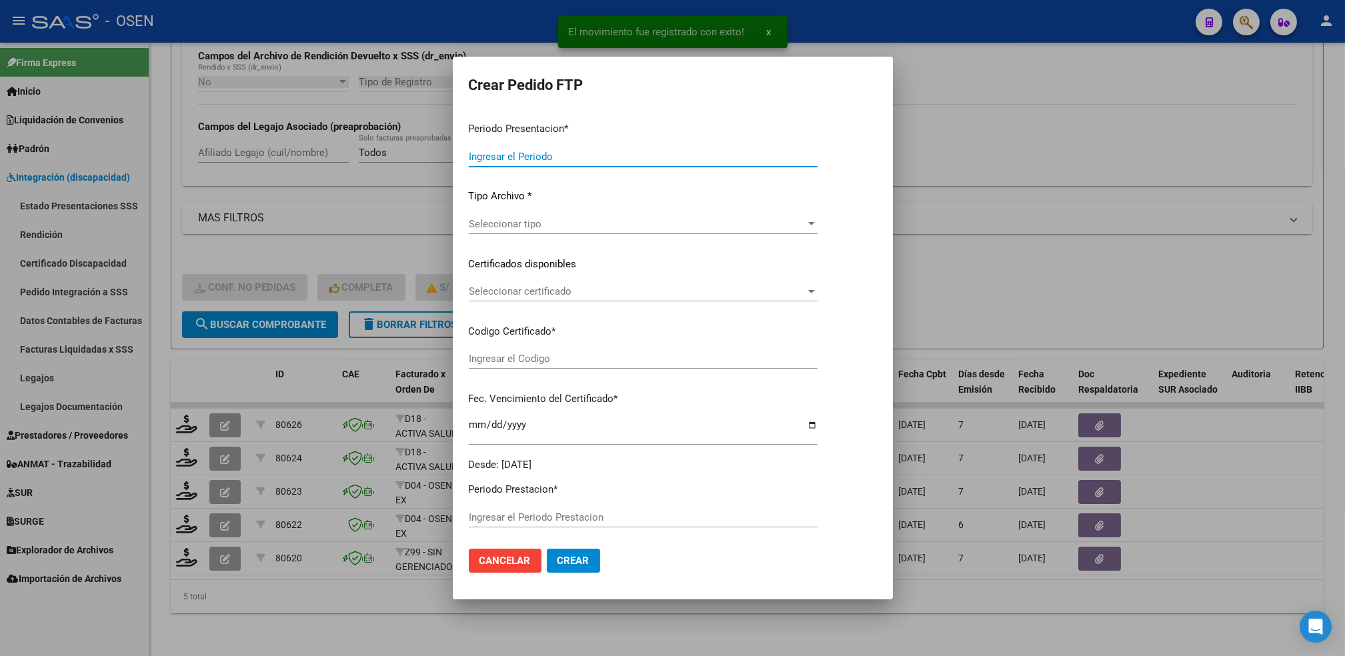
type input "202509"
type input "$ 475.830,36"
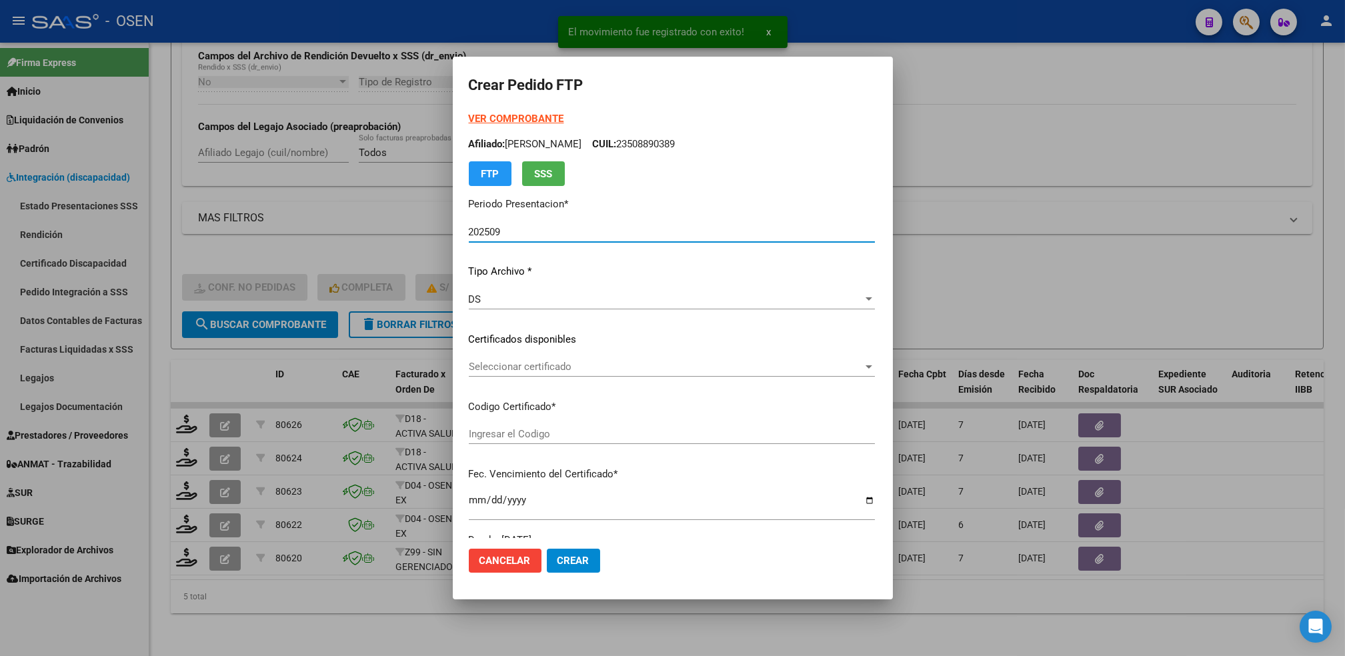
type input "ARG02000557303372025061020350610BUE316"
type input "[DATE]"
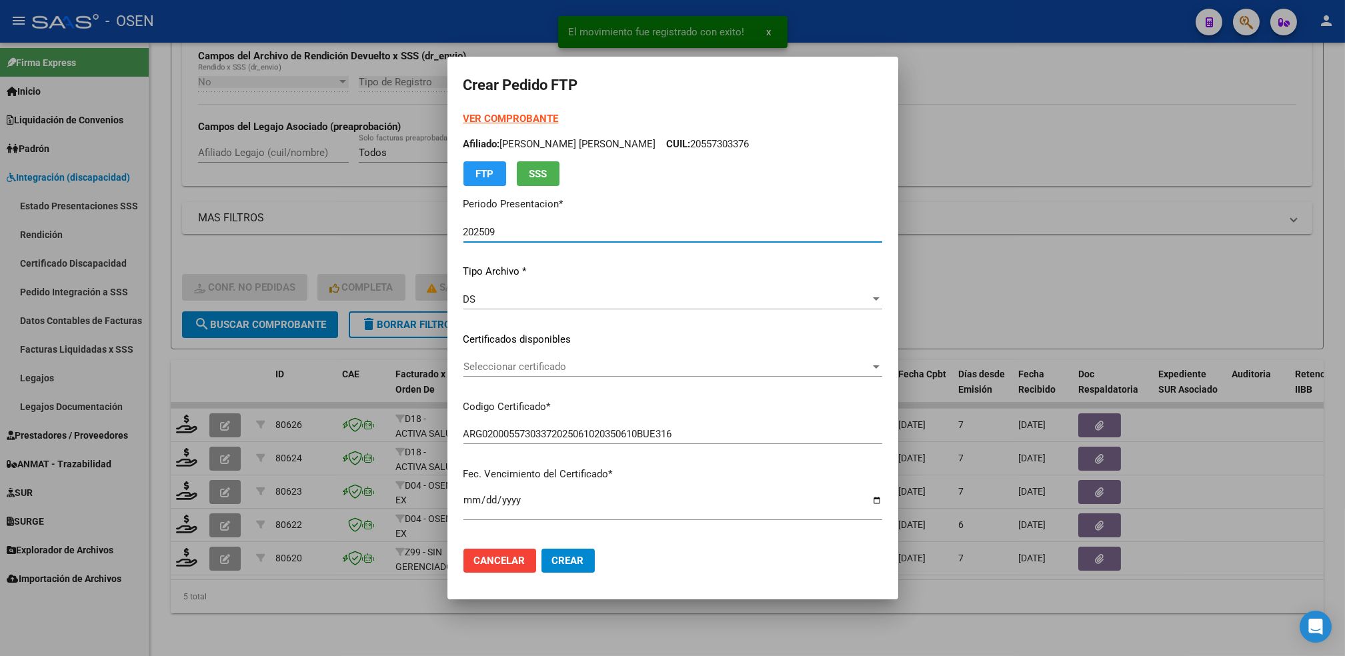
click at [530, 369] on span "Seleccionar certificado" at bounding box center [667, 367] width 407 height 12
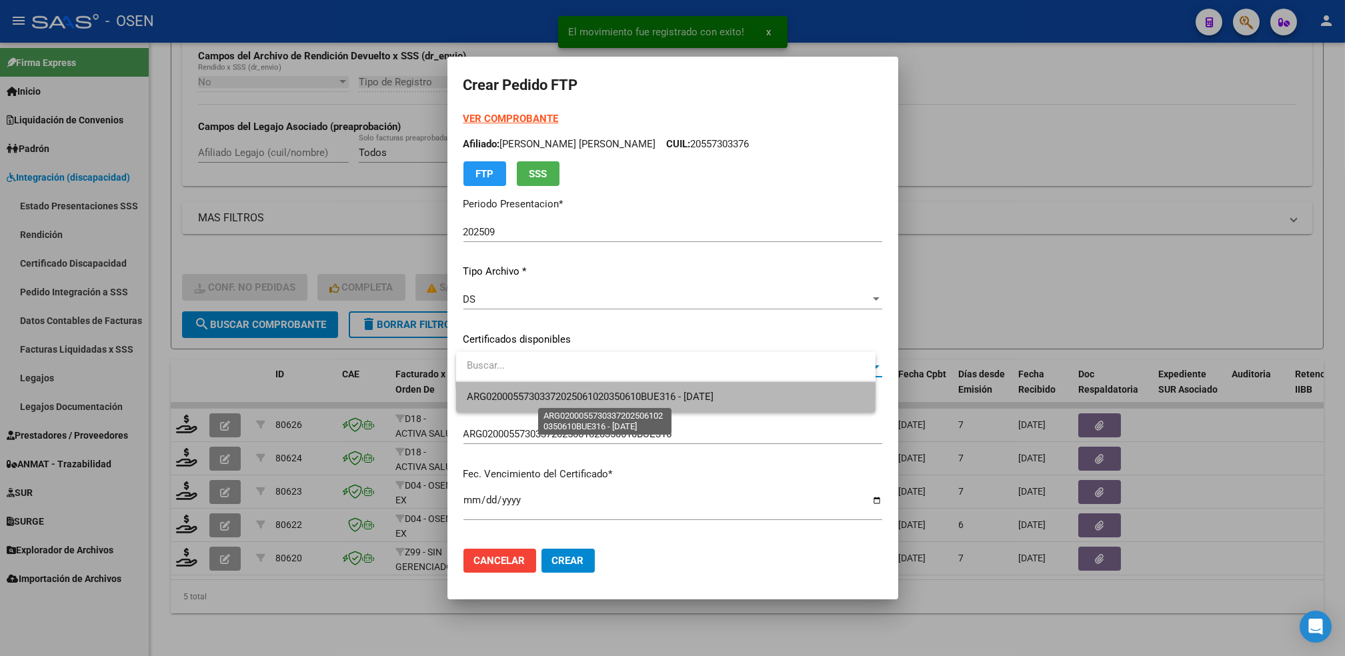
click at [532, 393] on span "ARG02000557303372025061020350610BUE316 - [DATE]" at bounding box center [590, 397] width 247 height 12
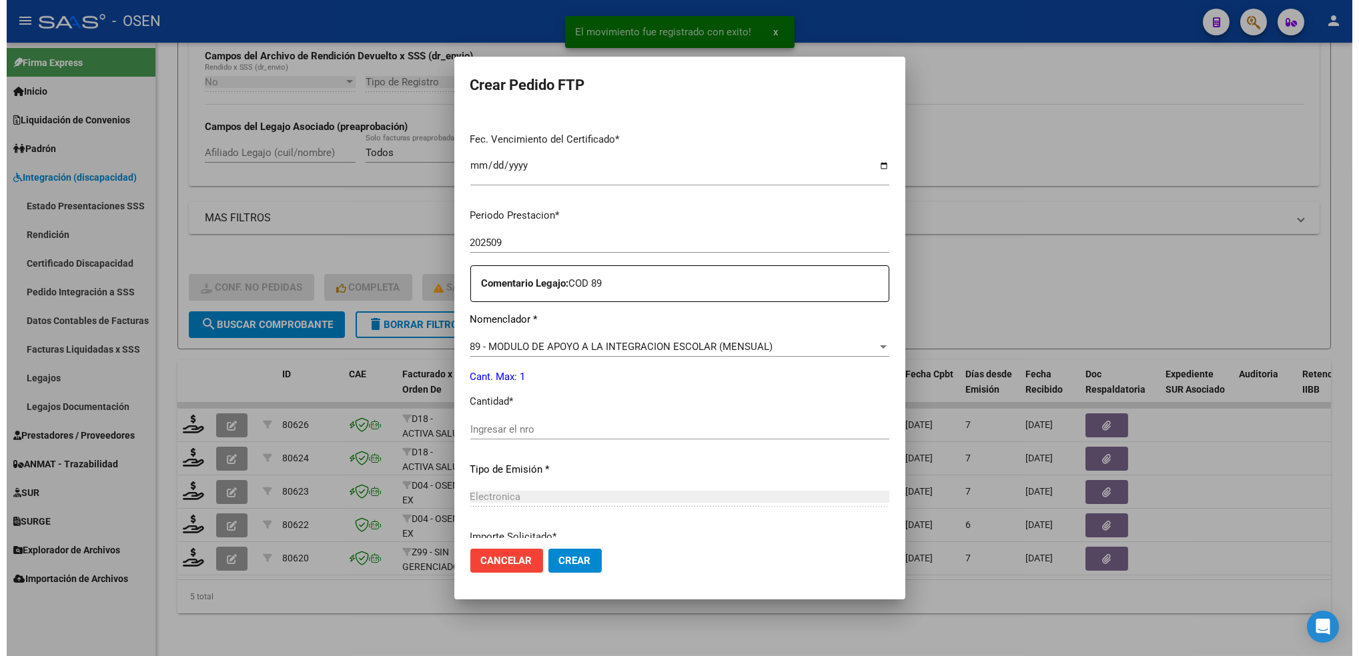
scroll to position [355, 0]
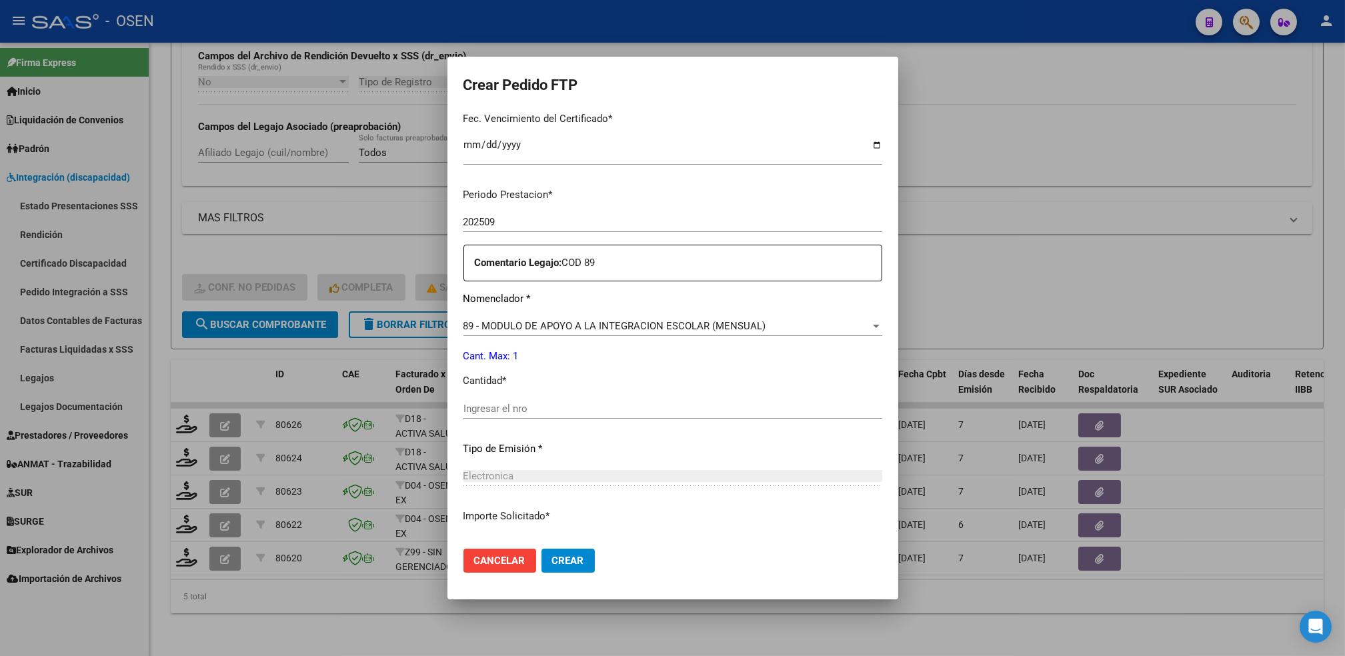
drag, startPoint x: 498, startPoint y: 402, endPoint x: 503, endPoint y: 409, distance: 8.5
click at [503, 408] on input "Ingresar el nro" at bounding box center [673, 409] width 419 height 12
type input "1"
click at [542, 549] on button "Crear" at bounding box center [568, 561] width 53 height 24
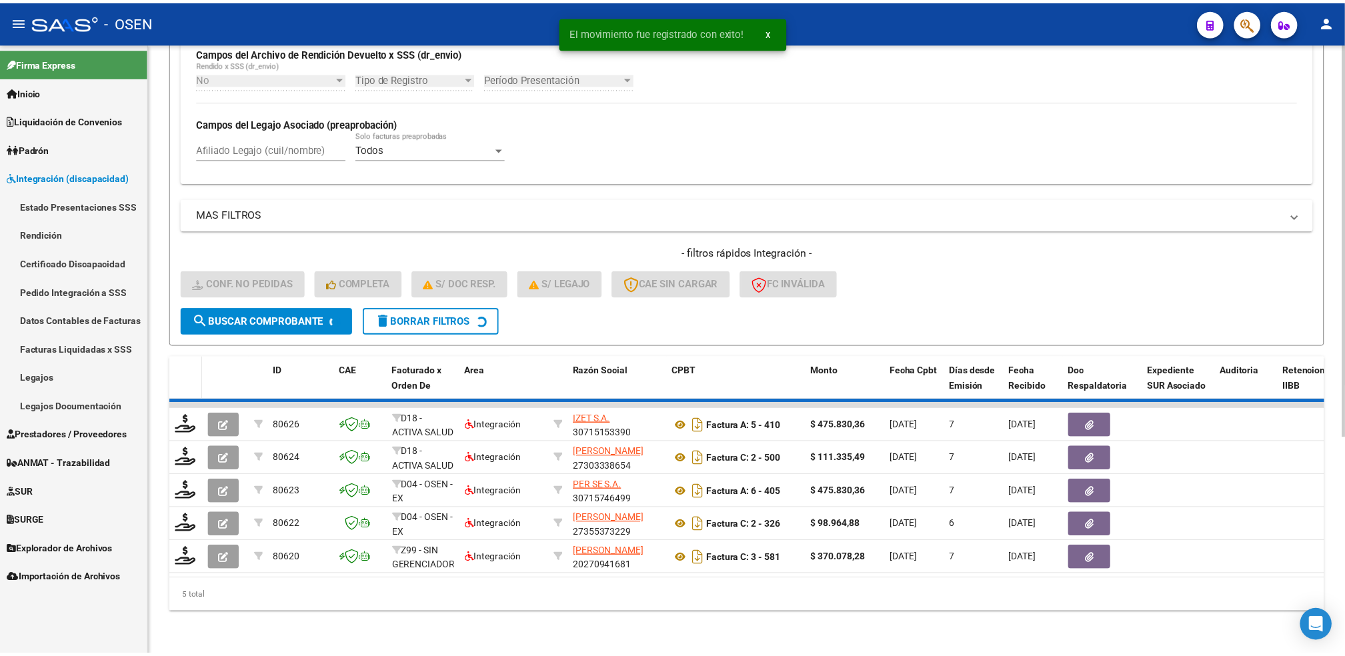
scroll to position [302, 0]
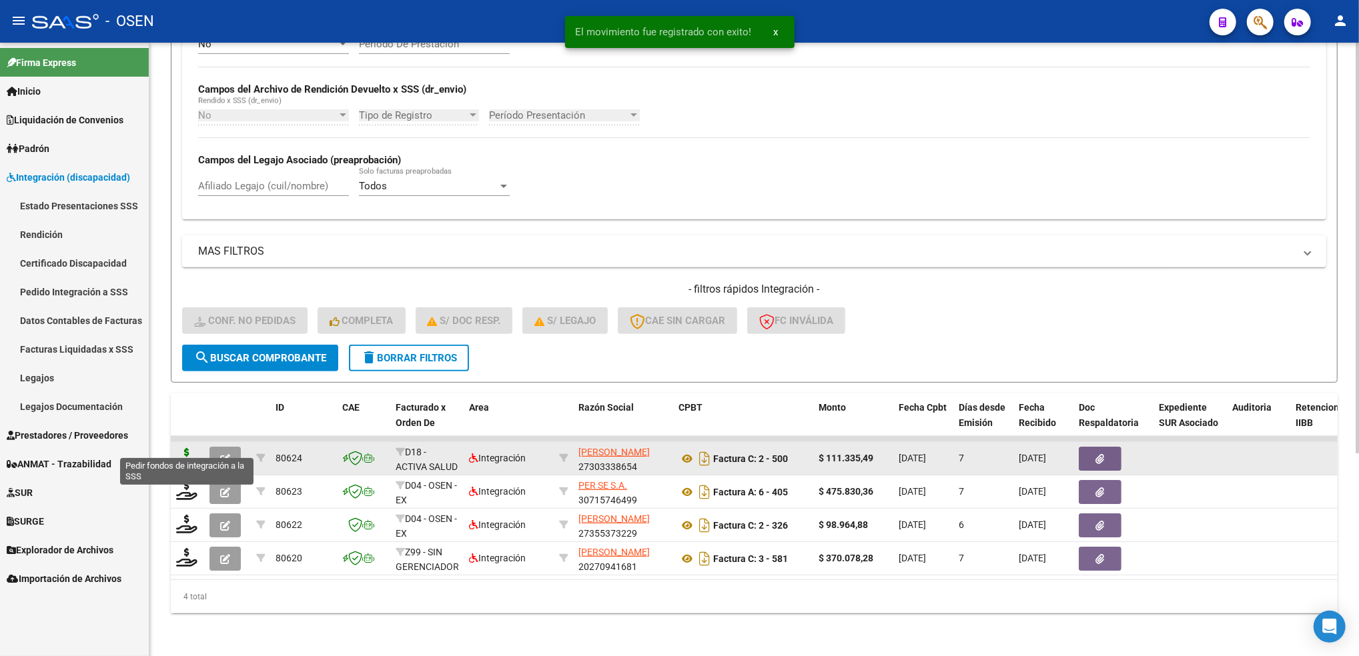
click at [193, 448] on icon at bounding box center [186, 457] width 21 height 19
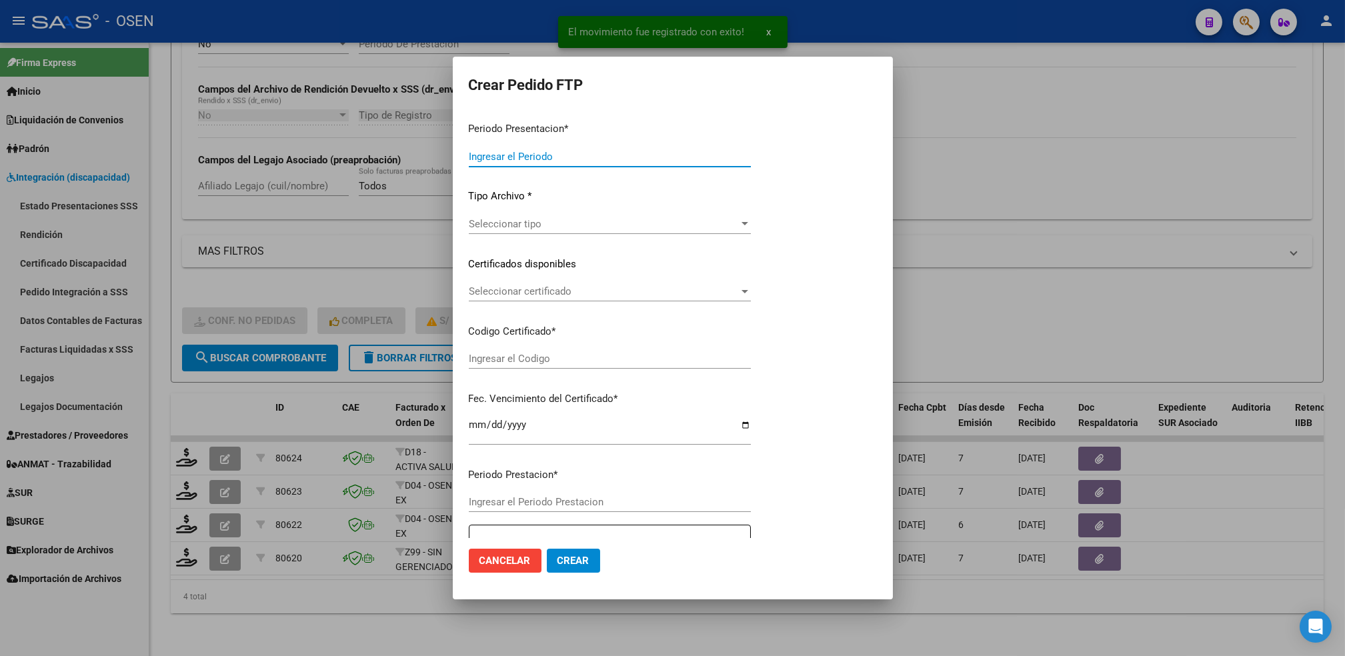
type input "202509"
type input "$ 111.335,49"
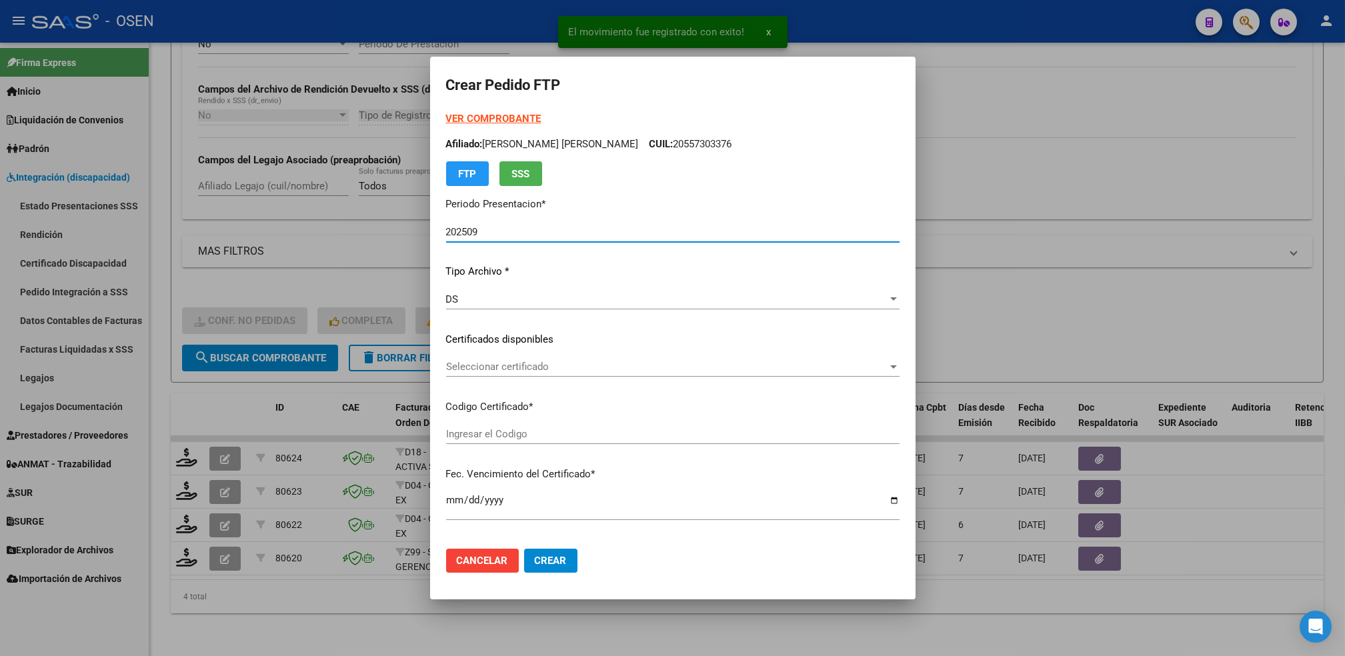
type input "ARG02000539851882018080720230807BS437"
type input "[DATE]"
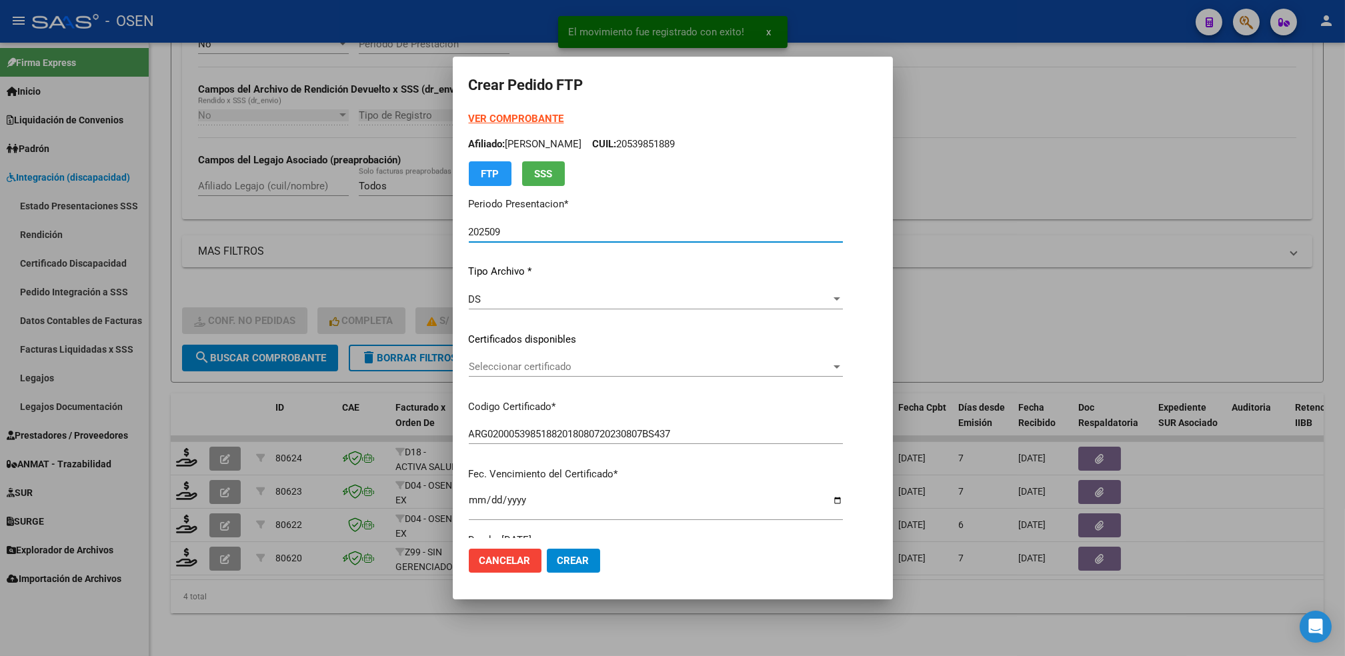
click at [492, 369] on span "Seleccionar certificado" at bounding box center [650, 367] width 362 height 12
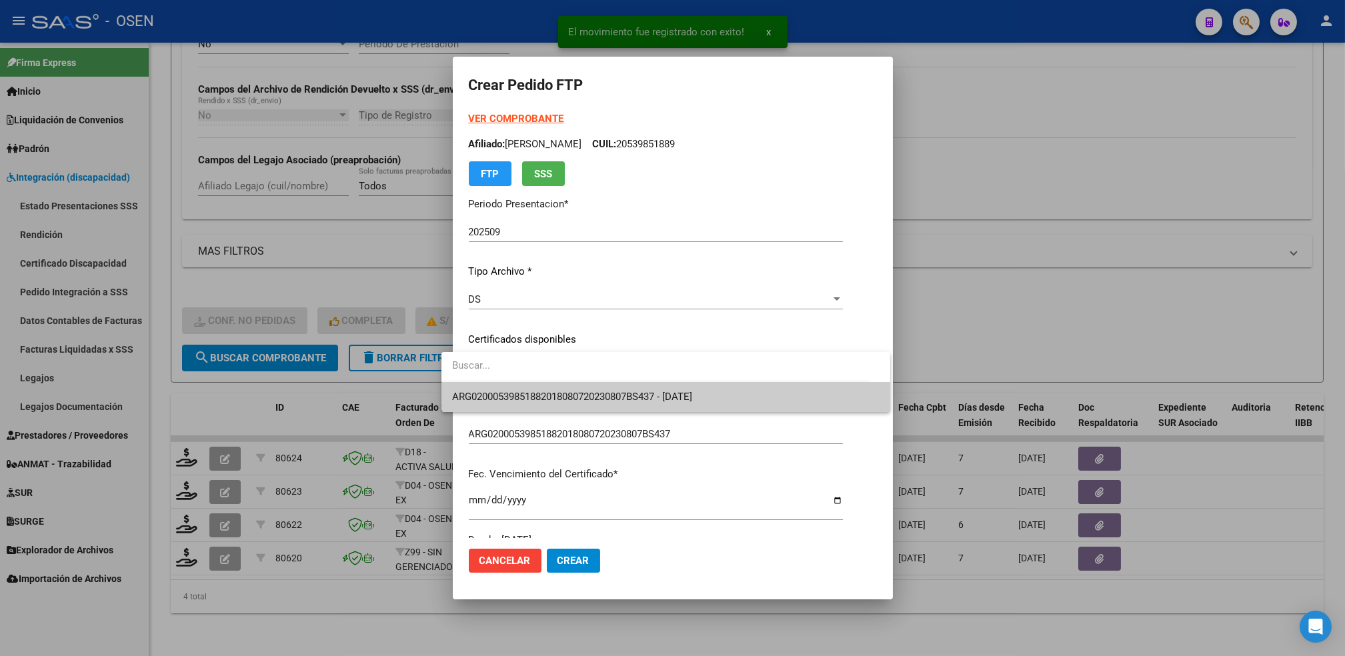
click at [517, 388] on span "ARG02000539851882018080720230807BS437 - [DATE]" at bounding box center [666, 397] width 428 height 30
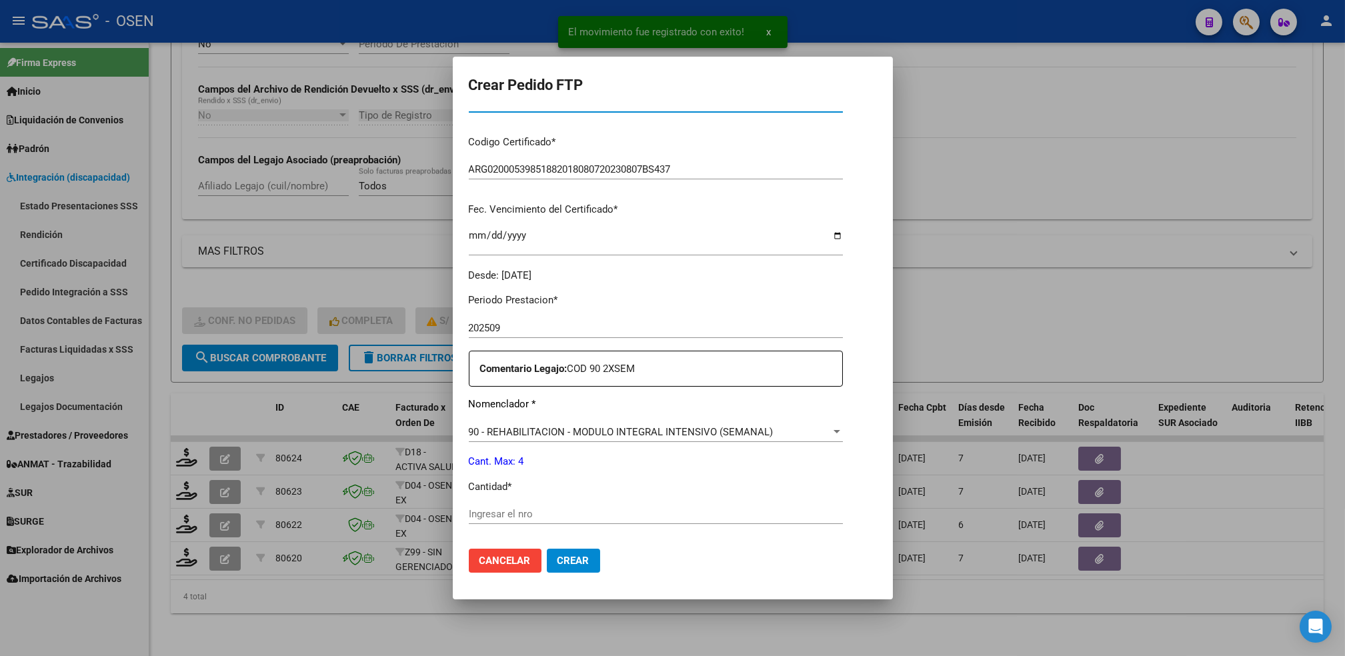
scroll to position [267, 0]
click at [488, 498] on div "Periodo Prestacion * 202509 Ingresar el Periodo Prestacion Comentario Legajo: C…" at bounding box center [656, 509] width 374 height 457
click at [494, 508] on input "Ingresar el nro" at bounding box center [656, 512] width 374 height 12
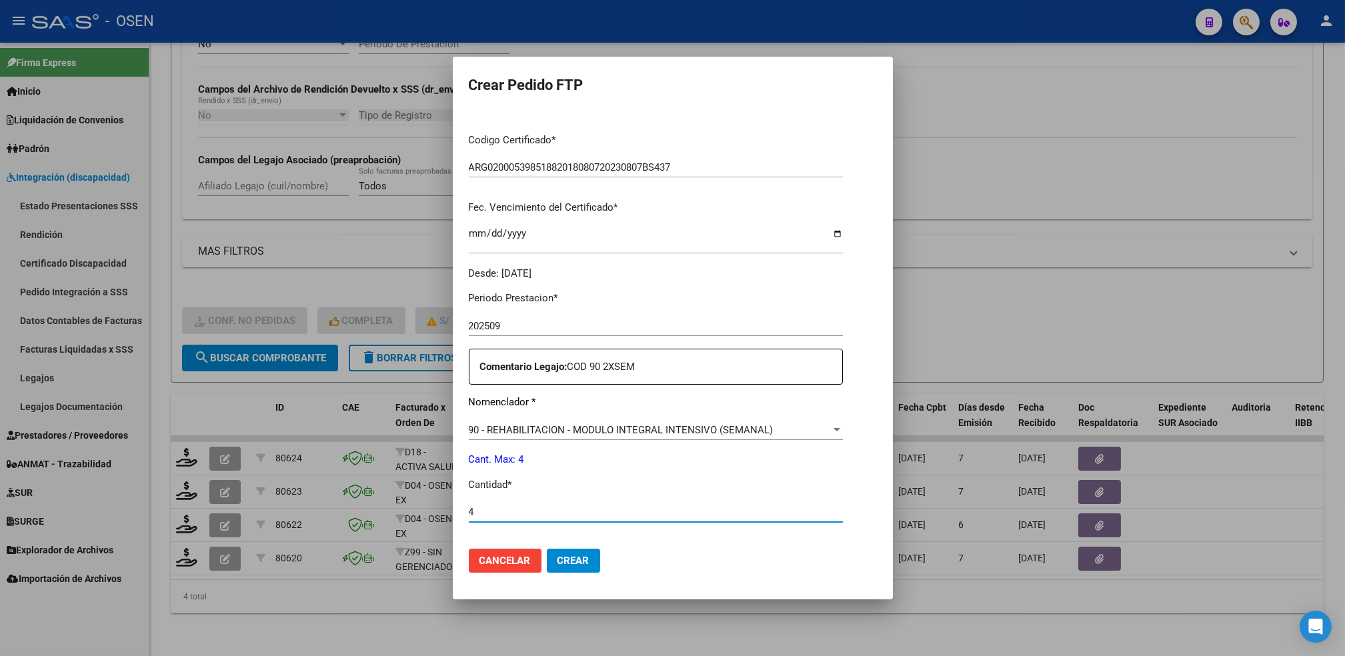
type input "4"
click at [547, 549] on button "Crear" at bounding box center [573, 561] width 53 height 24
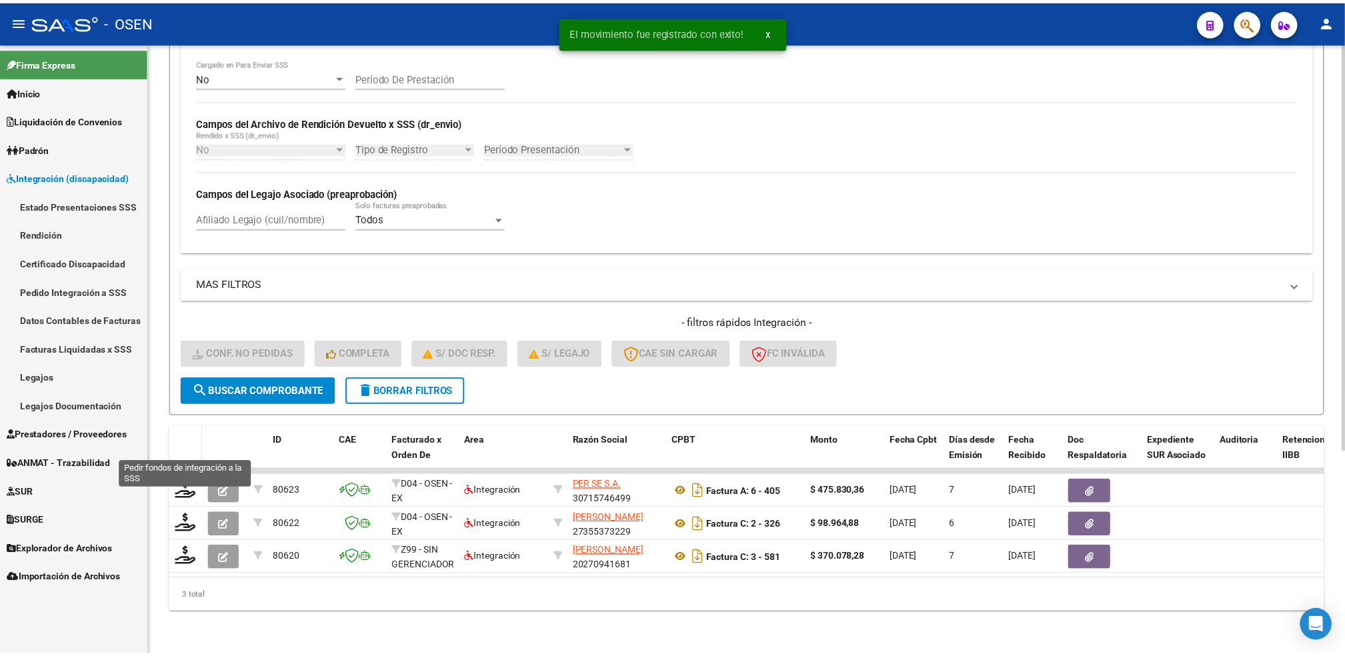
scroll to position [269, 0]
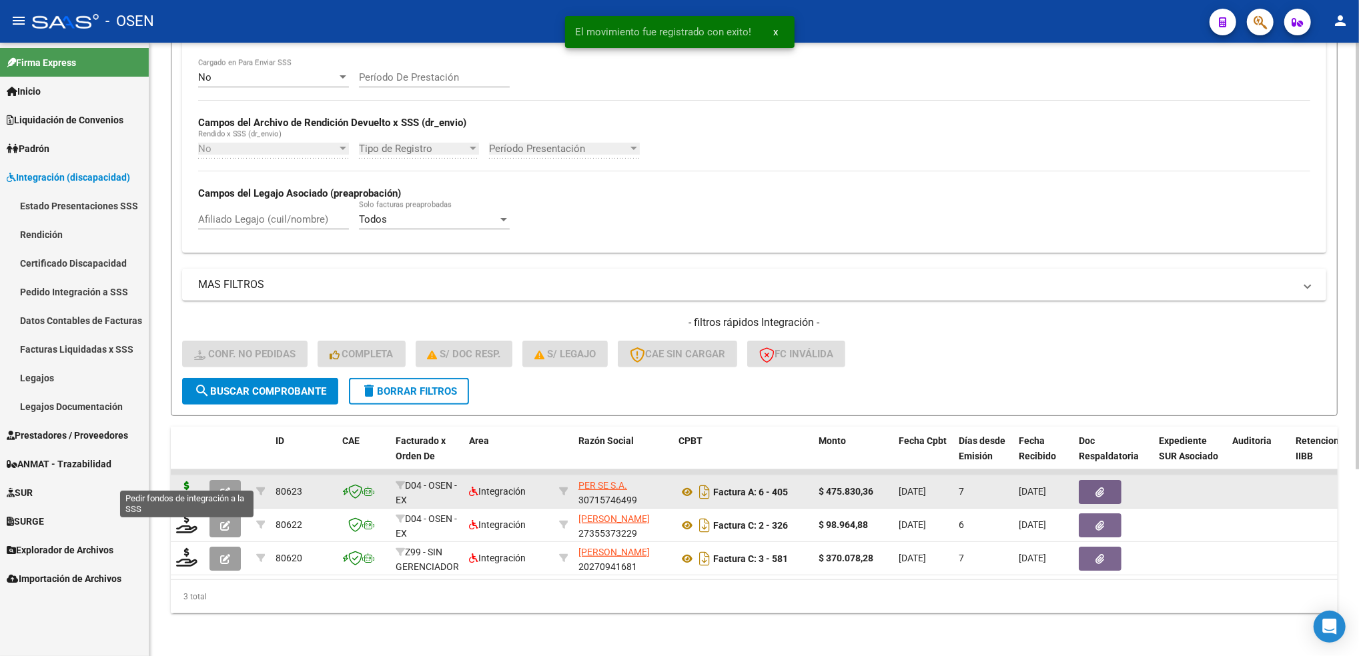
click at [196, 482] on icon at bounding box center [186, 491] width 21 height 19
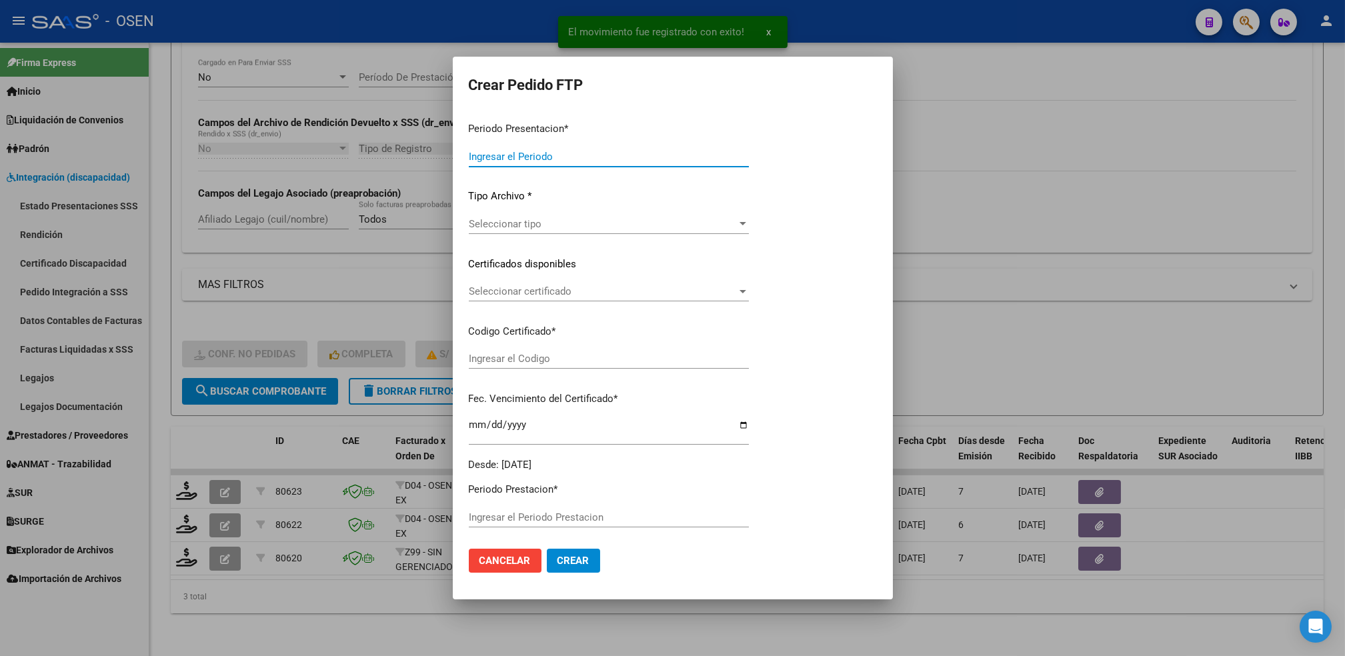
type input "202509"
type input "$ 475.830,36"
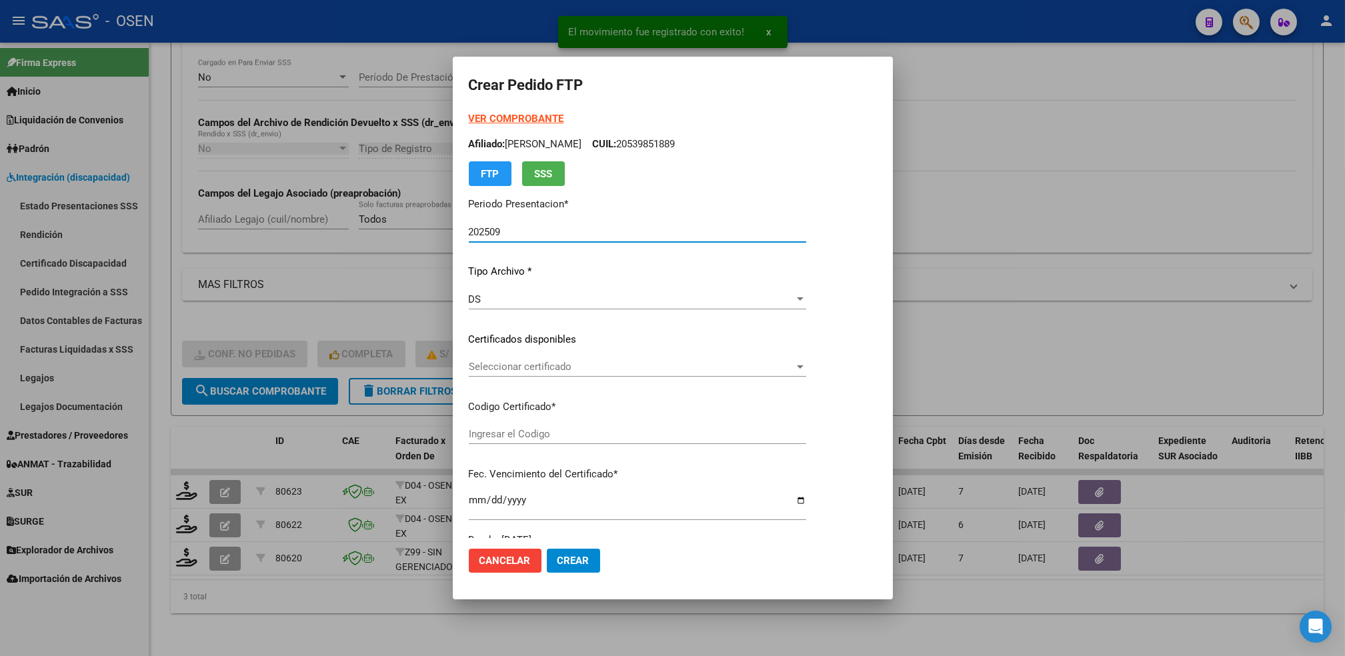
type input "ARG02000576846342024022620290226BS436"
type input "[DATE]"
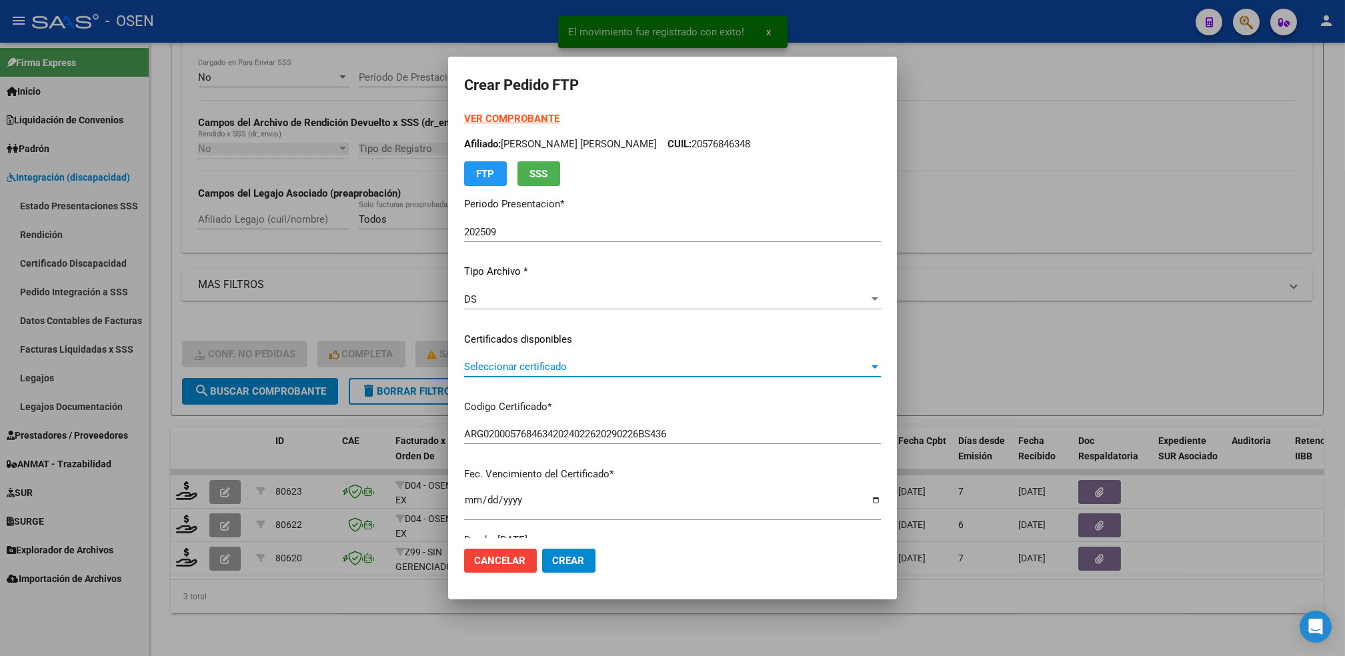
click at [547, 363] on span "Seleccionar certificado" at bounding box center [666, 367] width 405 height 12
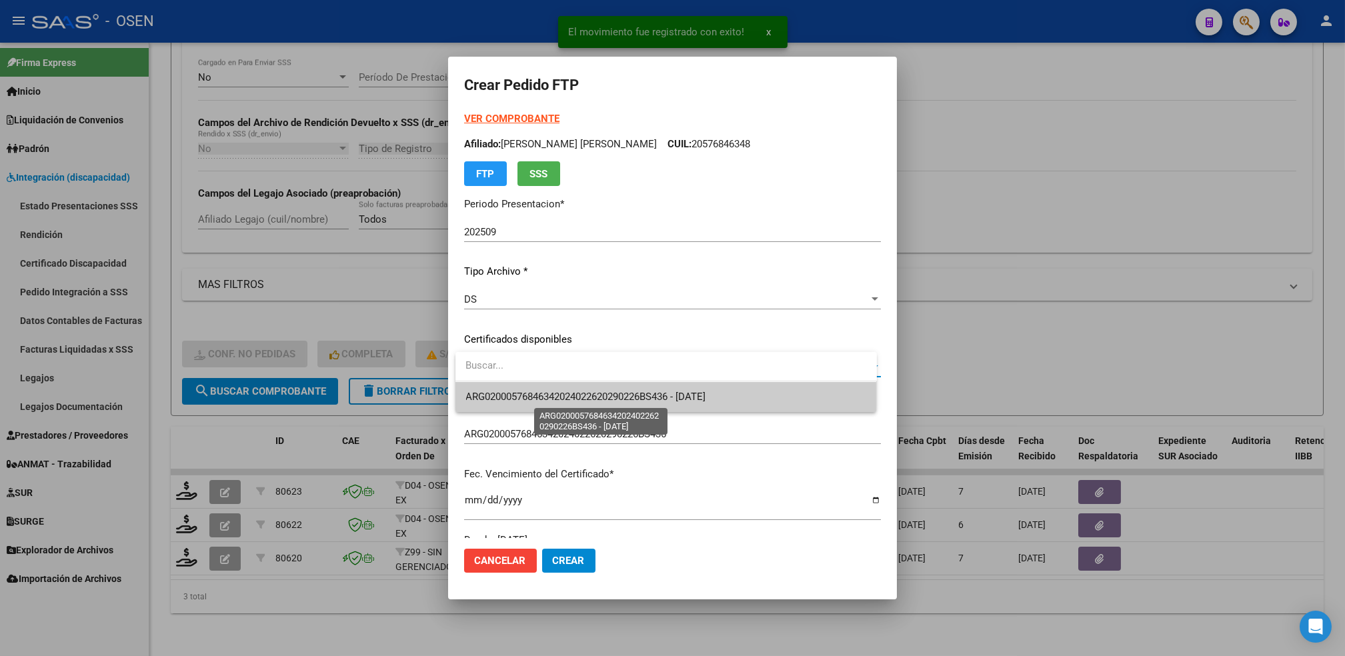
click at [572, 401] on span "ARG02000576846342024022620290226BS436 - [DATE]" at bounding box center [586, 397] width 240 height 12
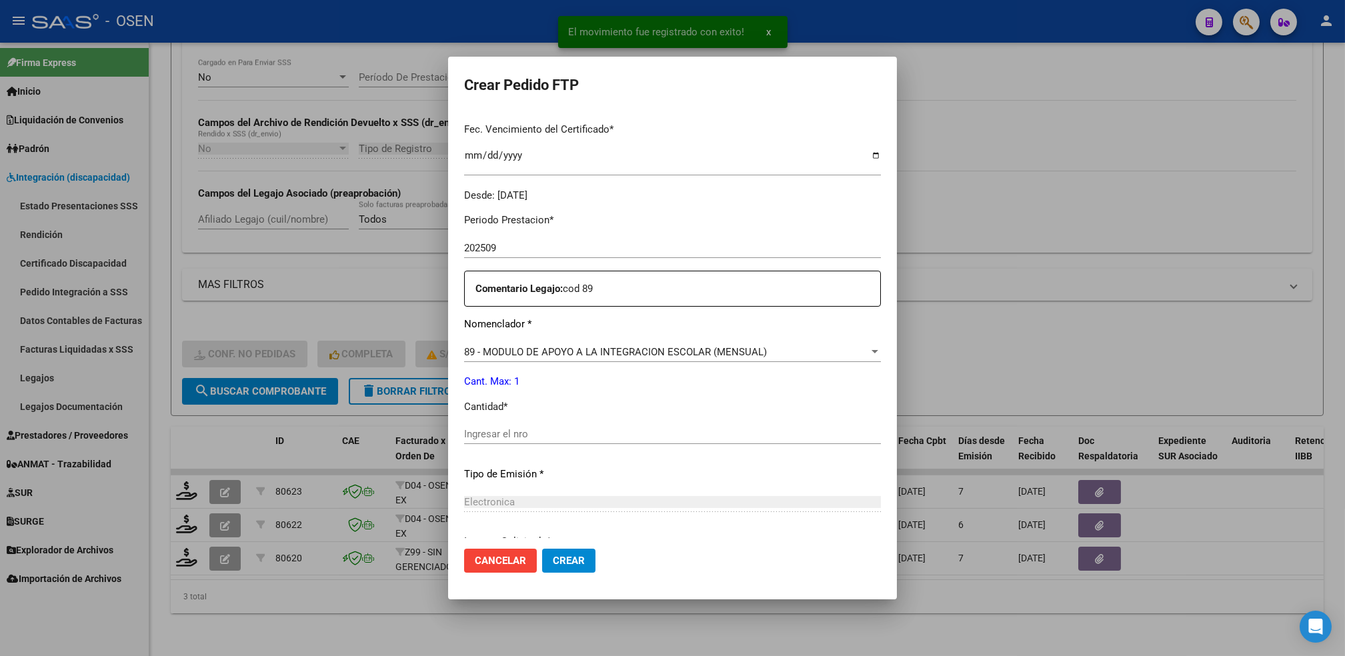
scroll to position [355, 0]
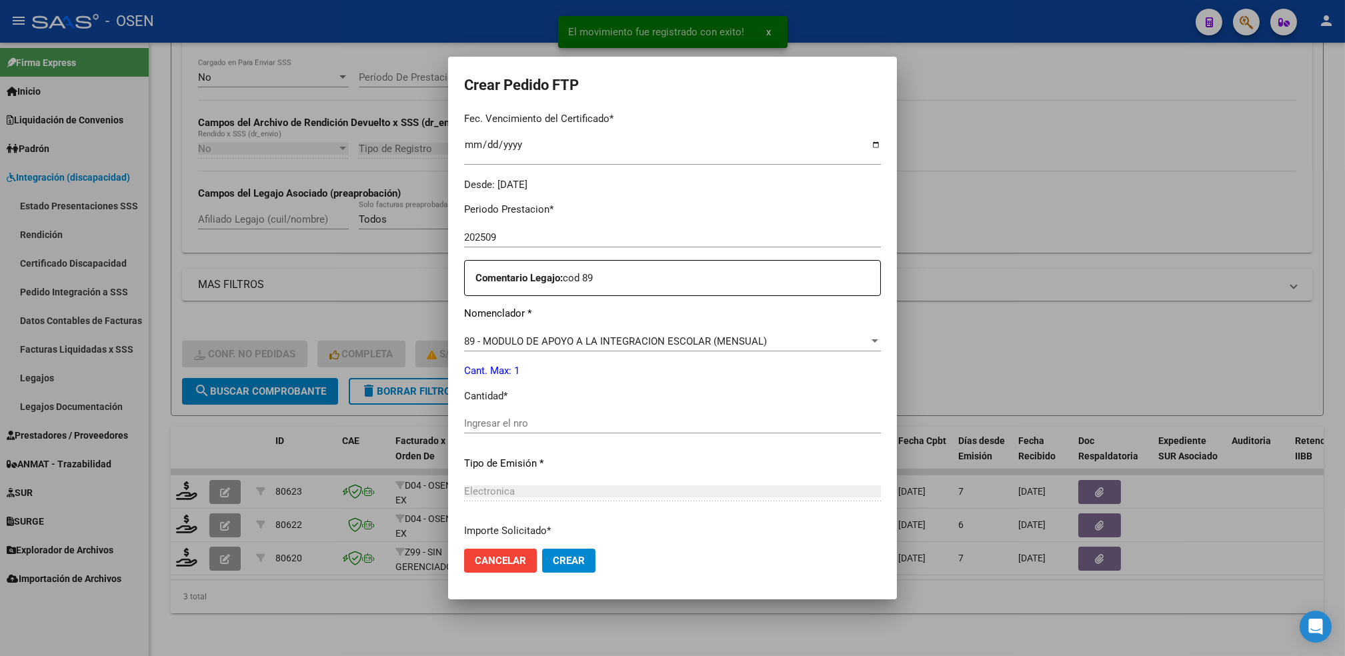
click at [508, 426] on input "Ingresar el nro" at bounding box center [672, 424] width 417 height 12
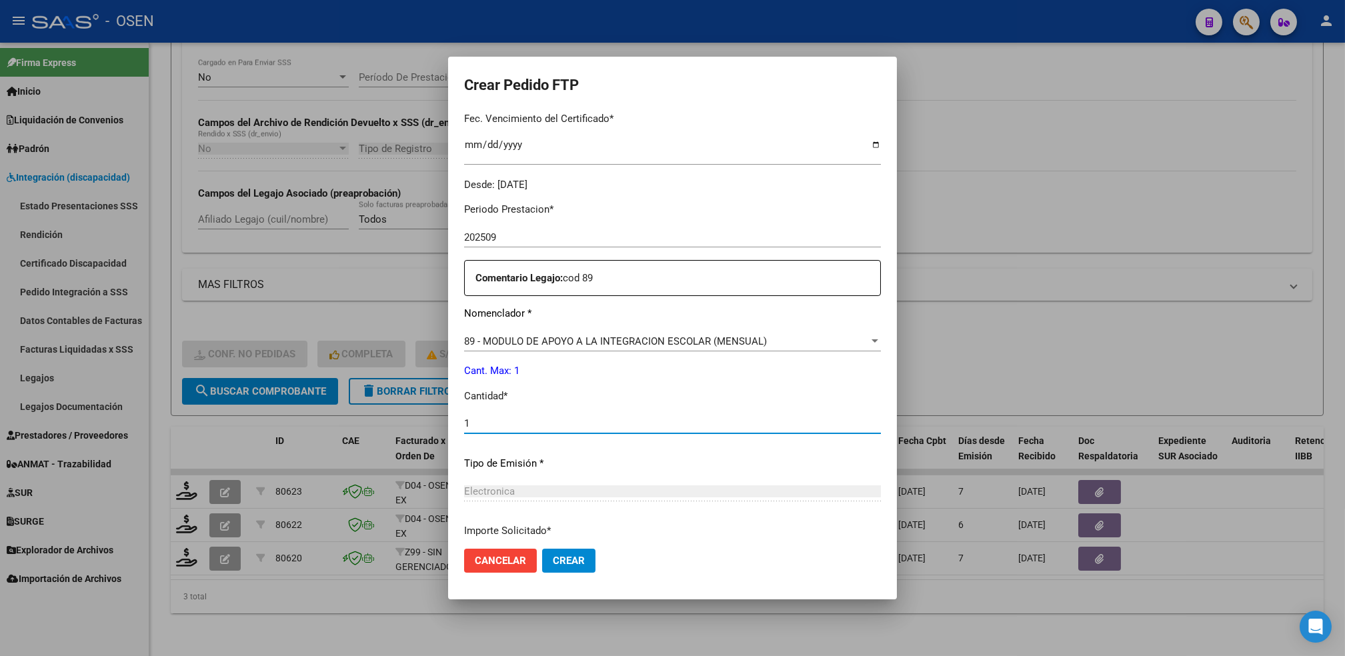
type input "1"
click at [542, 549] on button "Crear" at bounding box center [568, 561] width 53 height 24
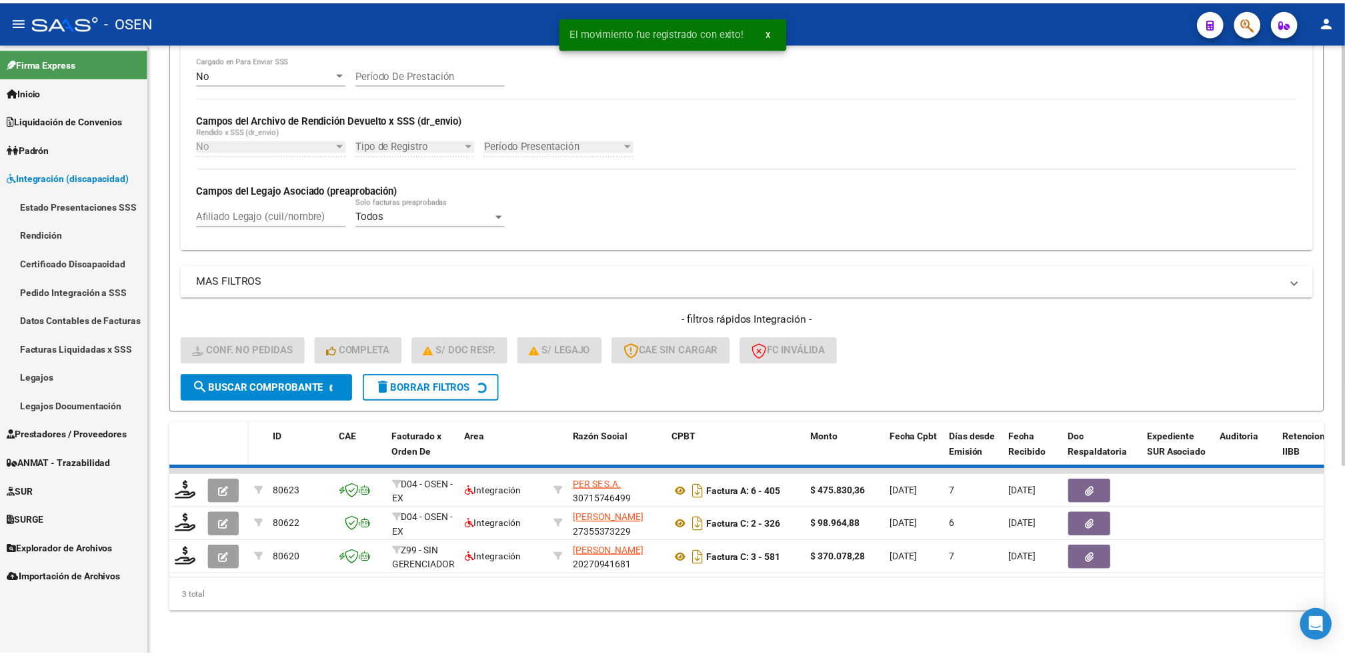
scroll to position [236, 0]
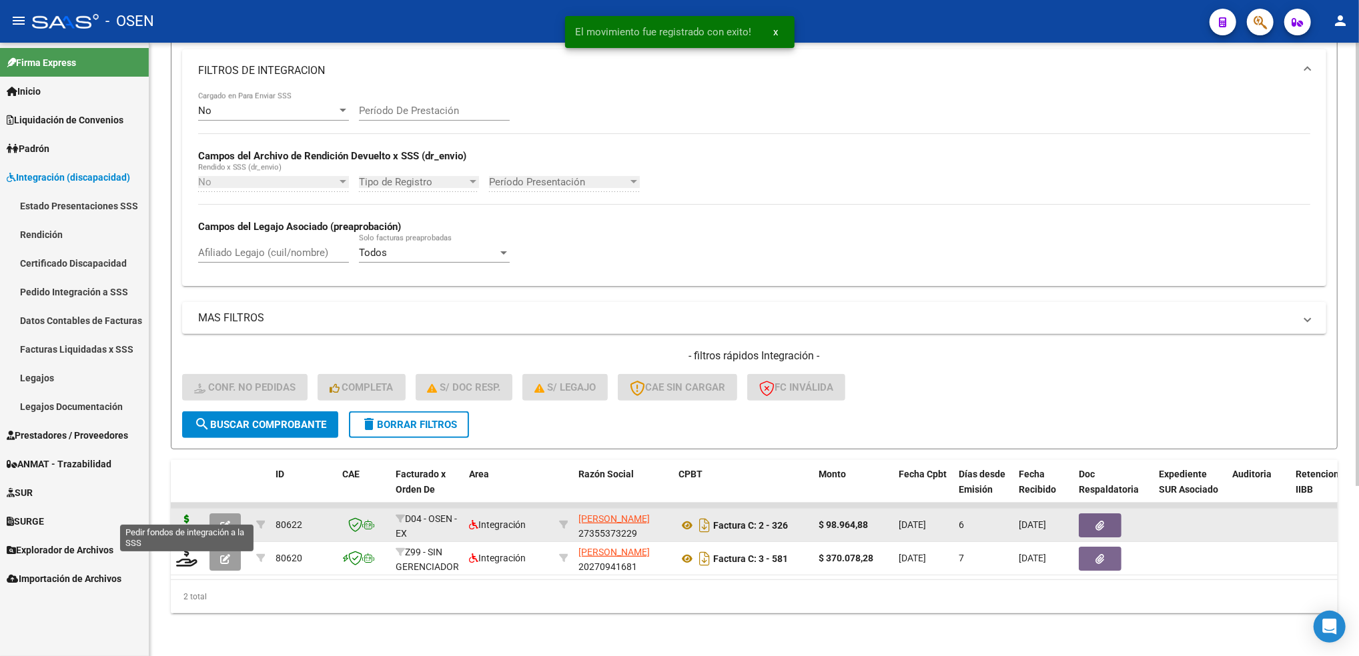
click at [187, 515] on icon at bounding box center [186, 524] width 21 height 19
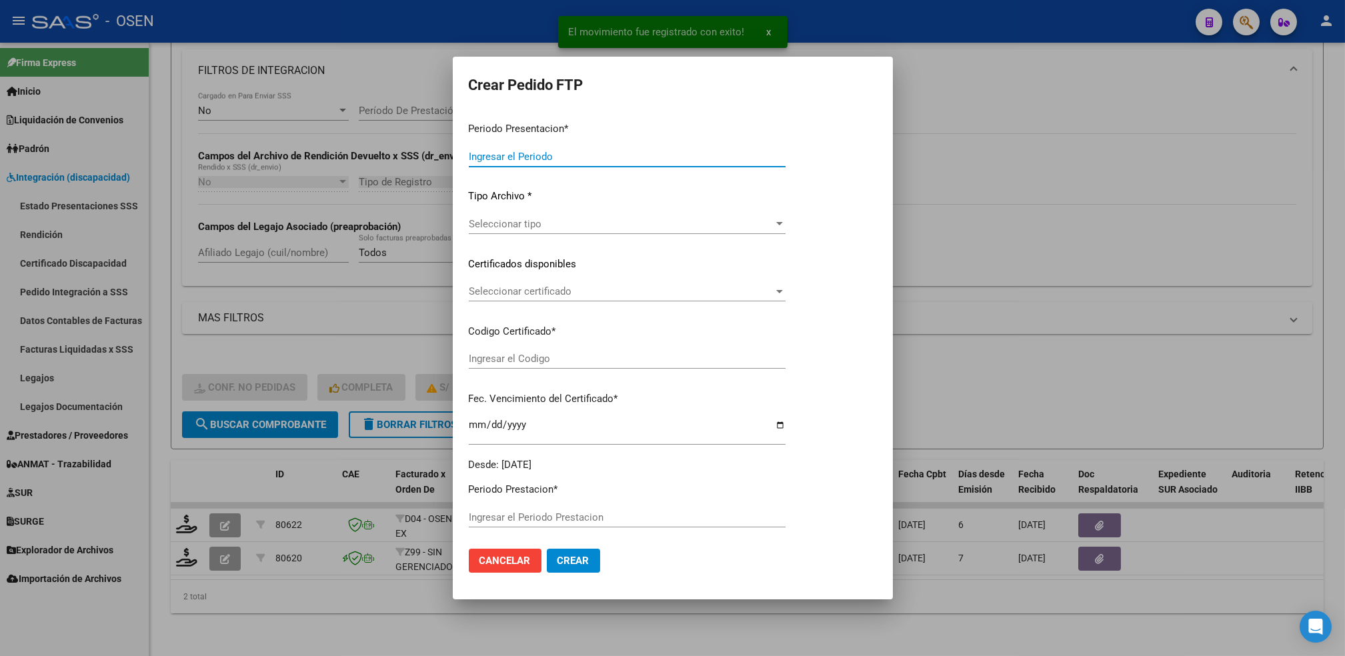
type input "202509"
type input "$ 98.964,88"
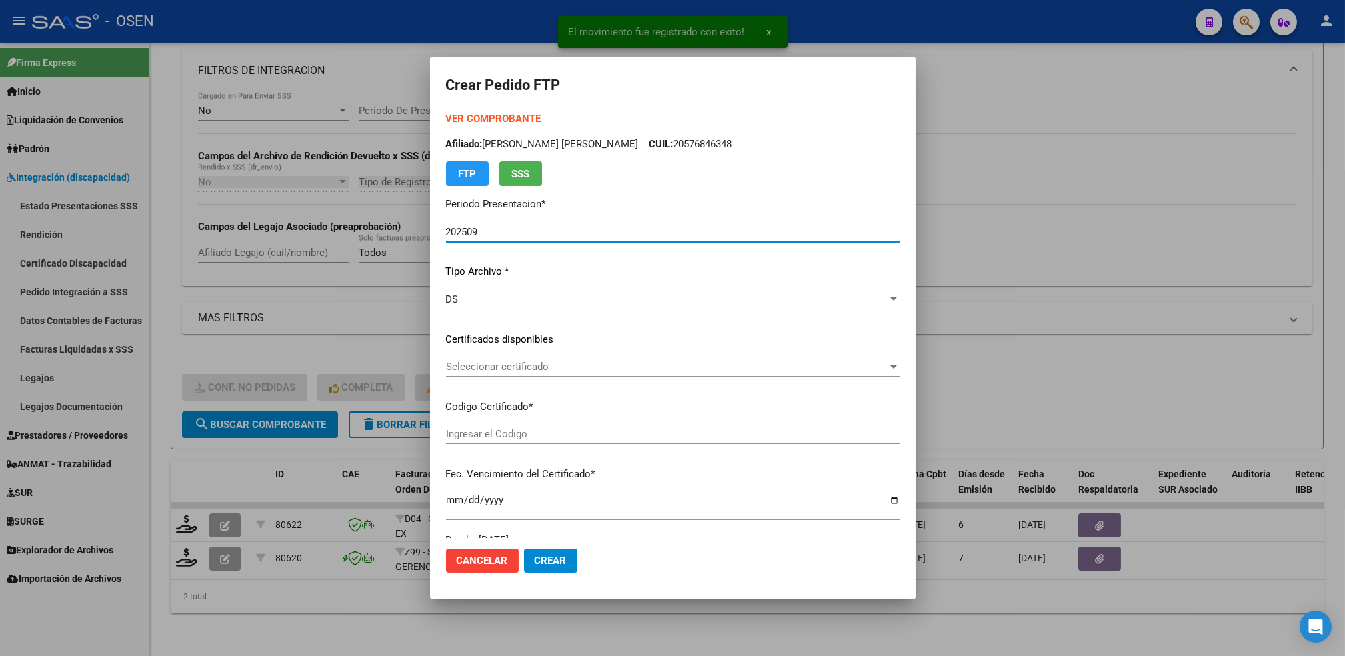
type input "ARG02000576846342024022620290226BS436"
type input "[DATE]"
click at [538, 368] on span "Seleccionar certificado" at bounding box center [667, 367] width 442 height 12
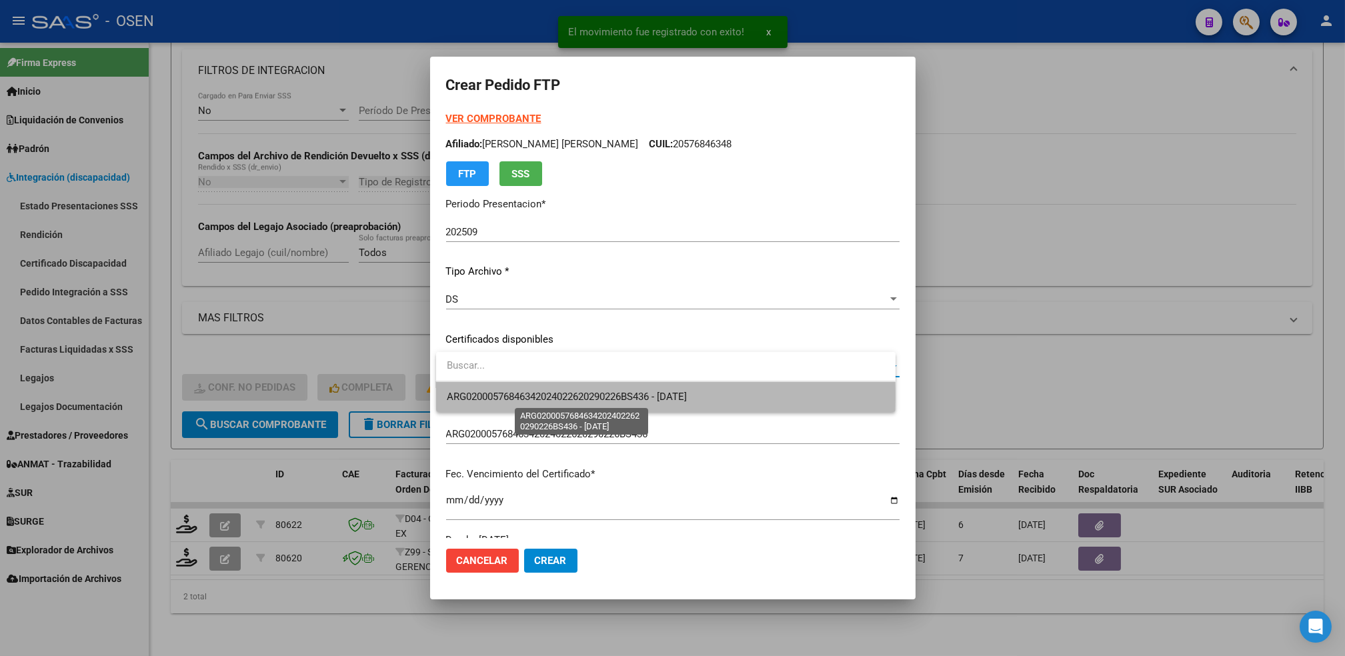
click at [547, 398] on span "ARG02000576846342024022620290226BS436 - [DATE]" at bounding box center [567, 397] width 240 height 12
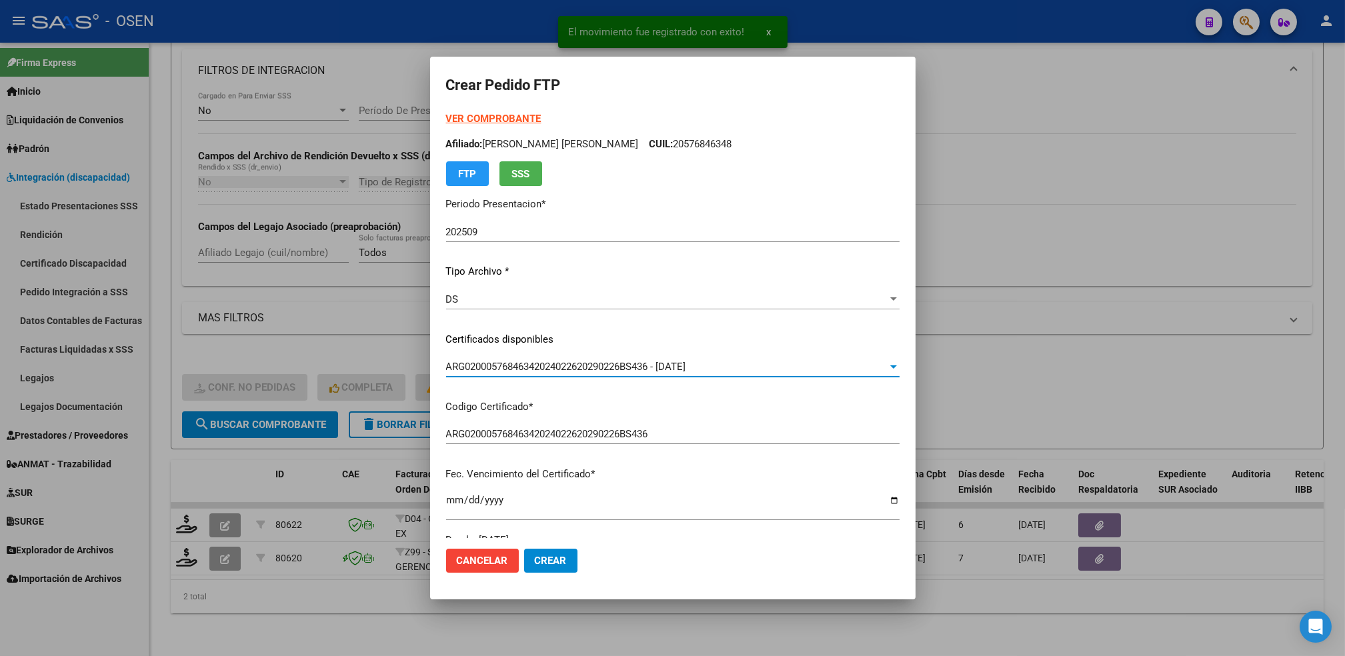
scroll to position [444, 0]
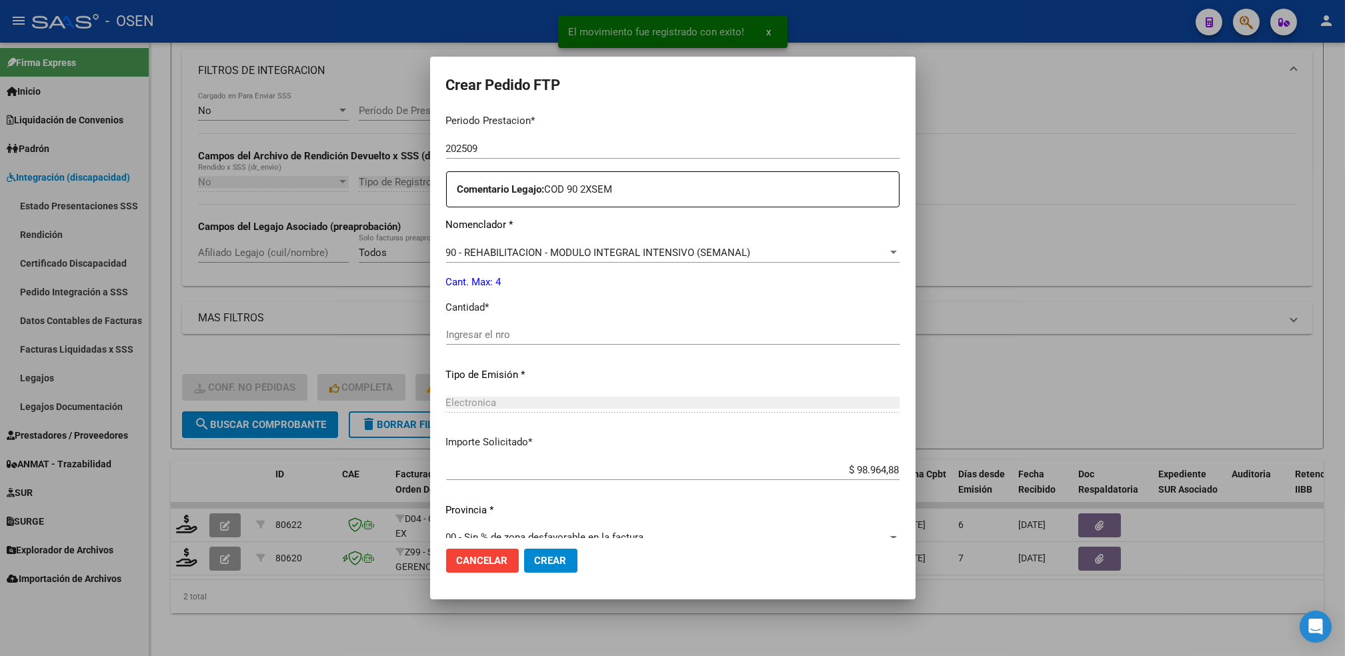
click at [514, 338] on input "Ingresar el nro" at bounding box center [673, 335] width 454 height 12
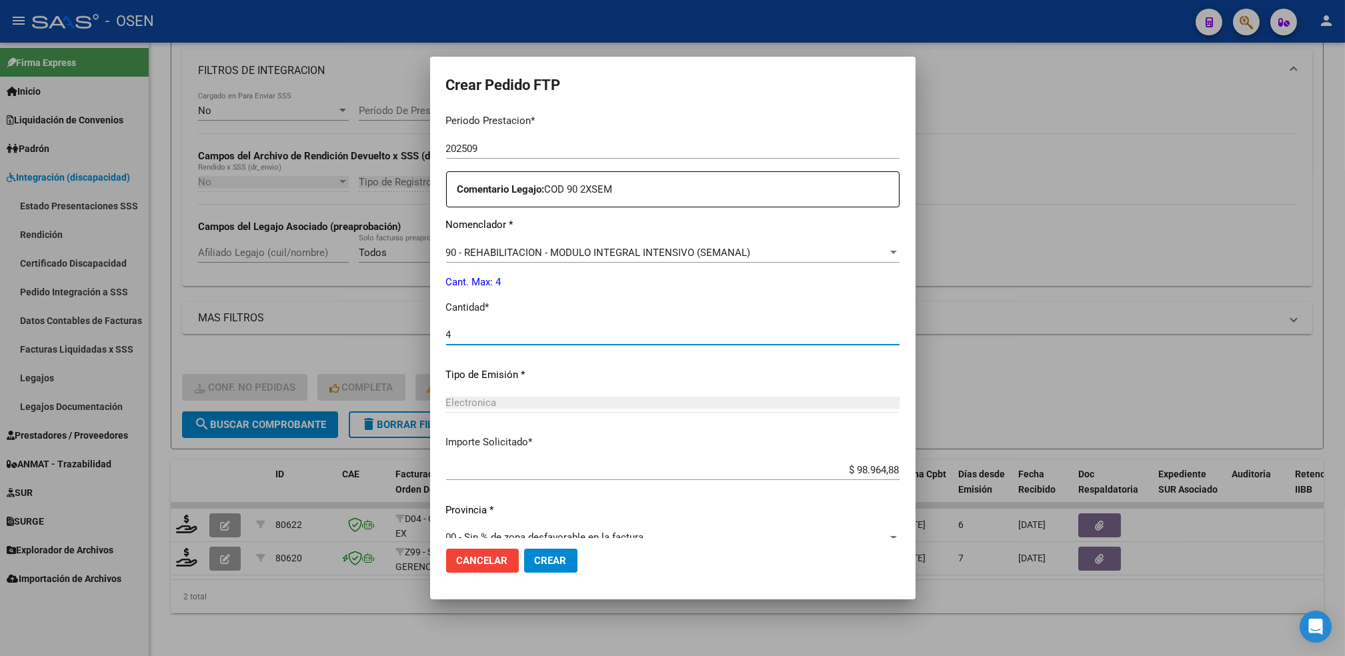
type input "4"
click at [524, 549] on button "Crear" at bounding box center [550, 561] width 53 height 24
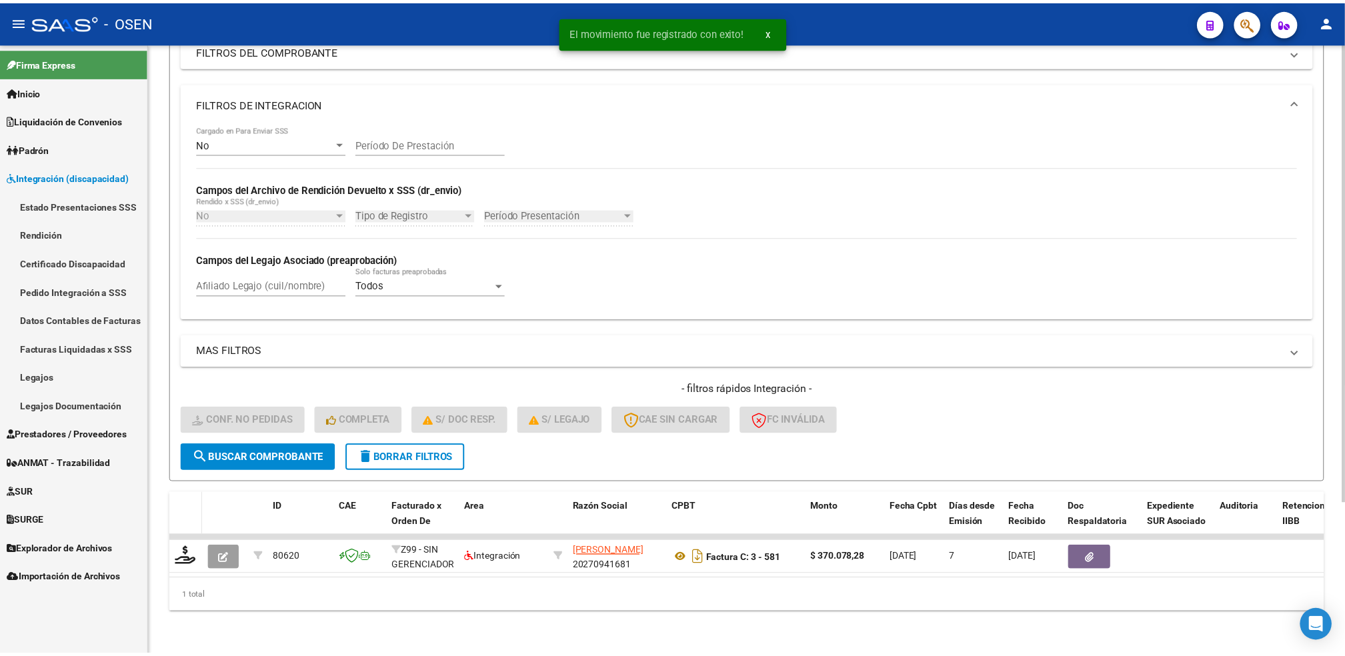
scroll to position [203, 0]
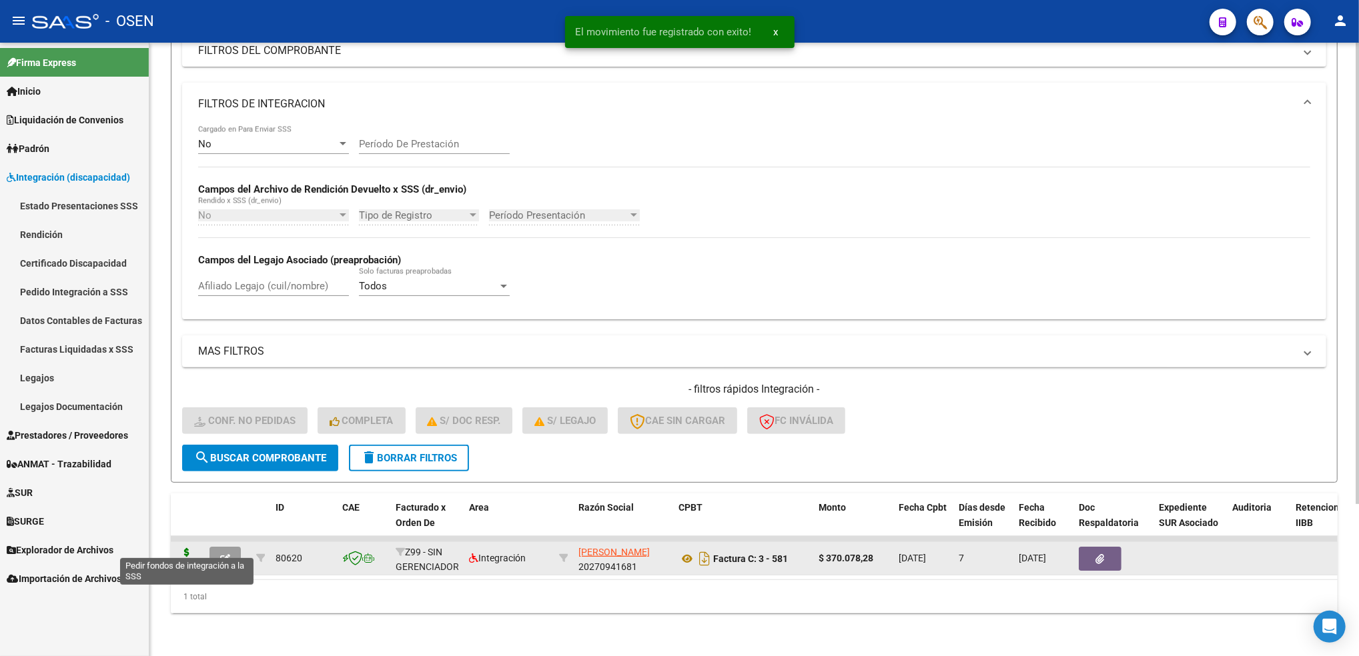
click at [187, 548] on icon at bounding box center [186, 557] width 21 height 19
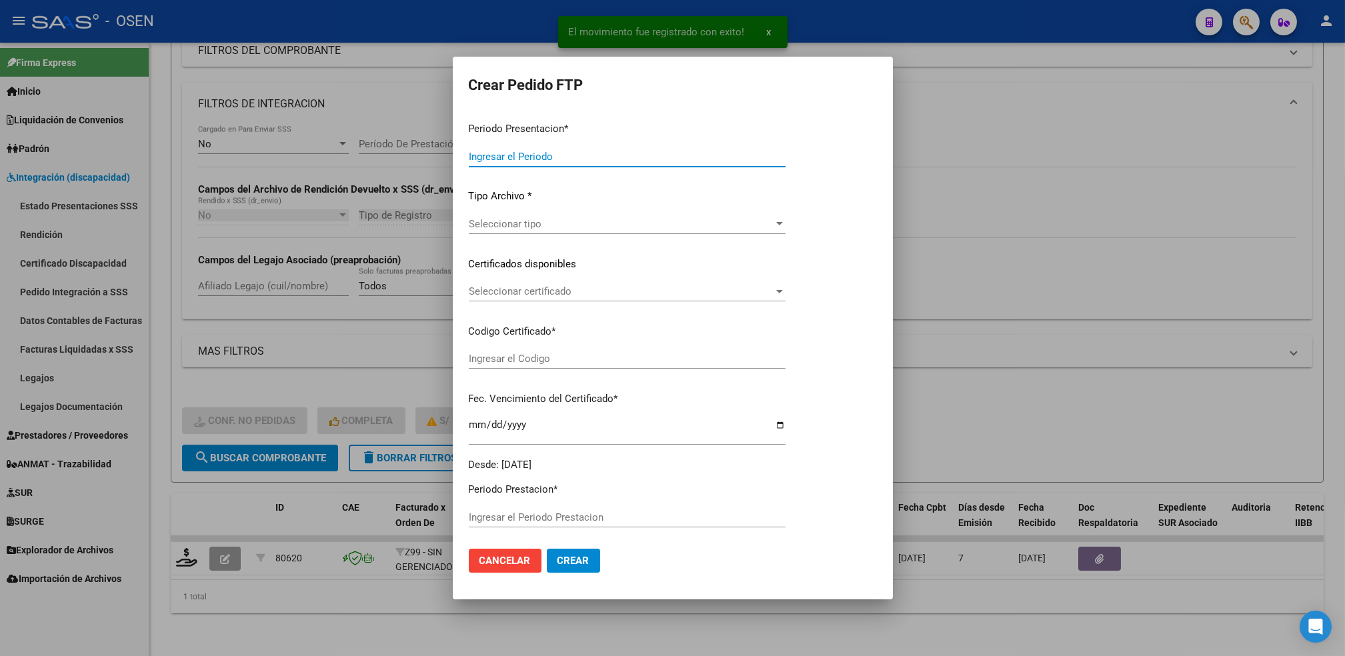
type input "202509"
type input "$ 370.078,28"
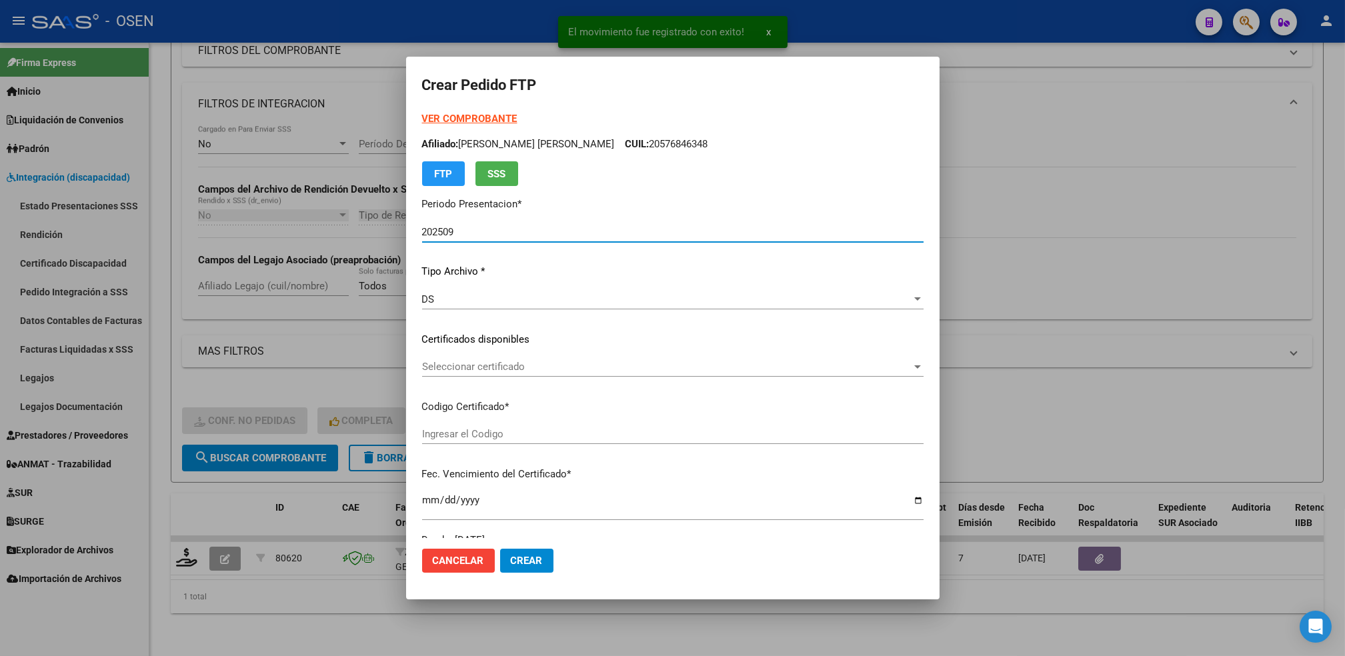
type input "ARG01000570765162025011020300110BUE317"
type input "[DATE]"
click at [500, 362] on span "Seleccionar certificado" at bounding box center [667, 367] width 490 height 12
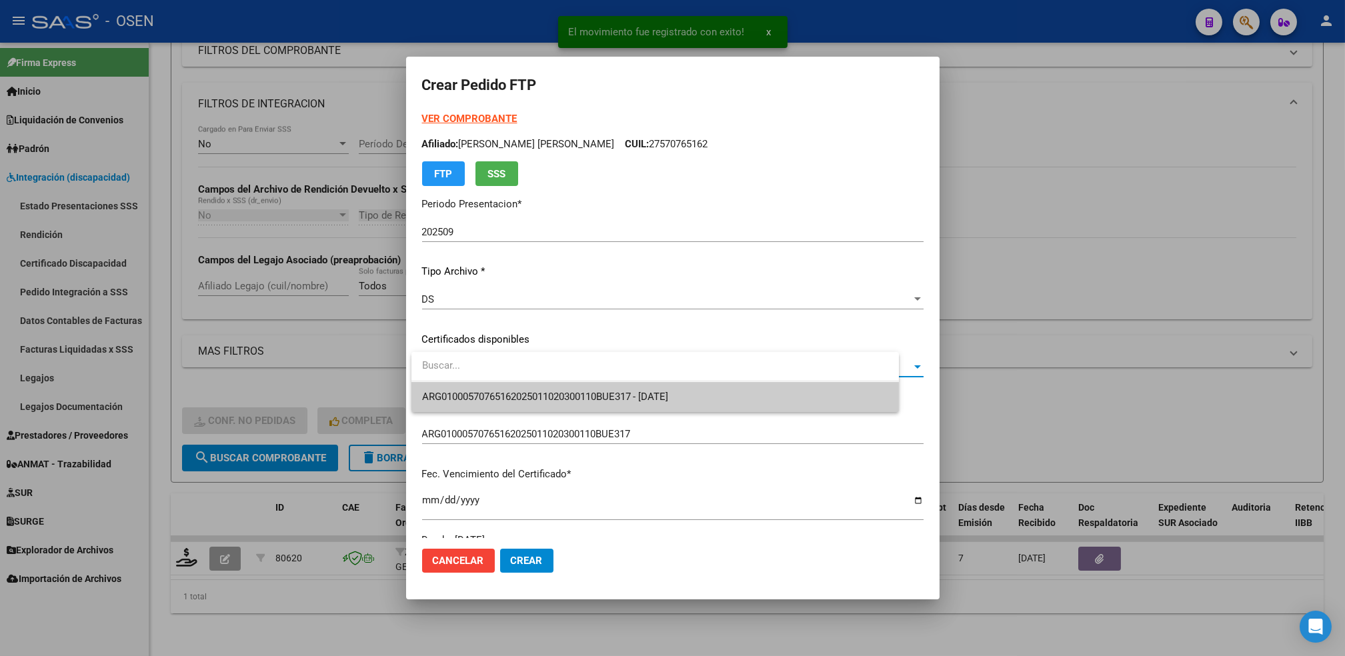
click at [504, 387] on span "ARG01000570765162025011020300110BUE317 - [DATE]" at bounding box center [655, 397] width 467 height 30
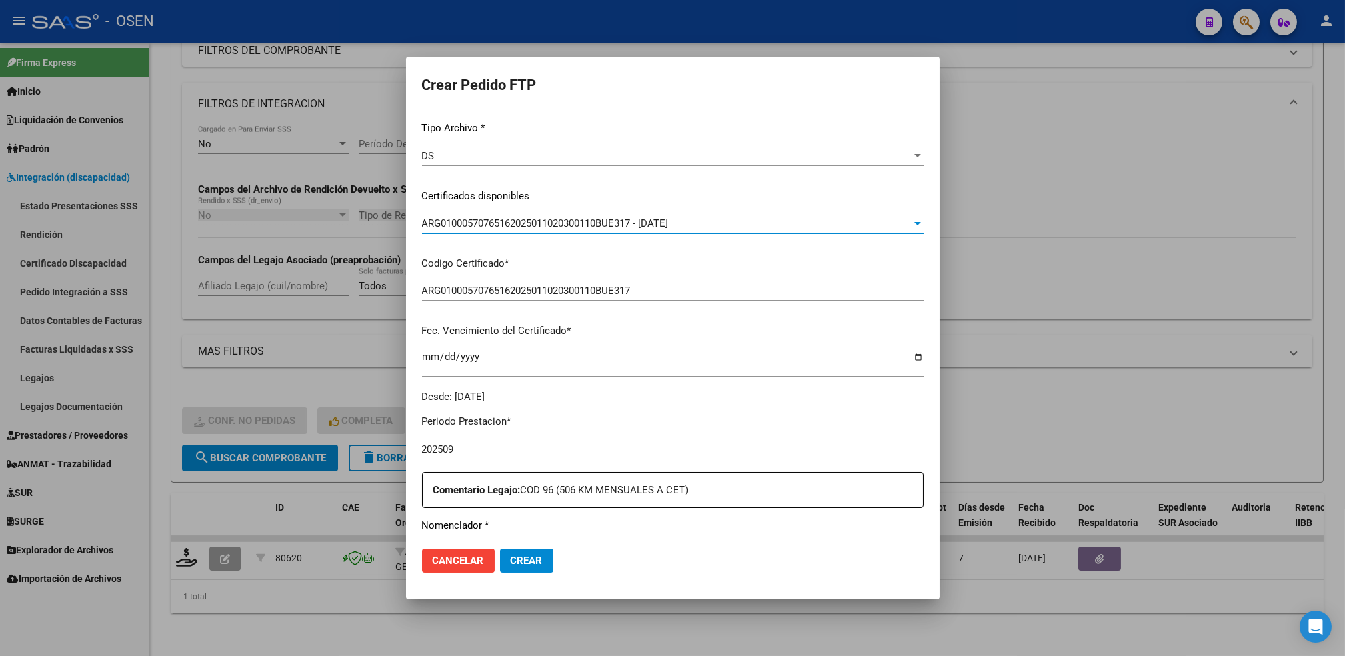
scroll to position [0, 0]
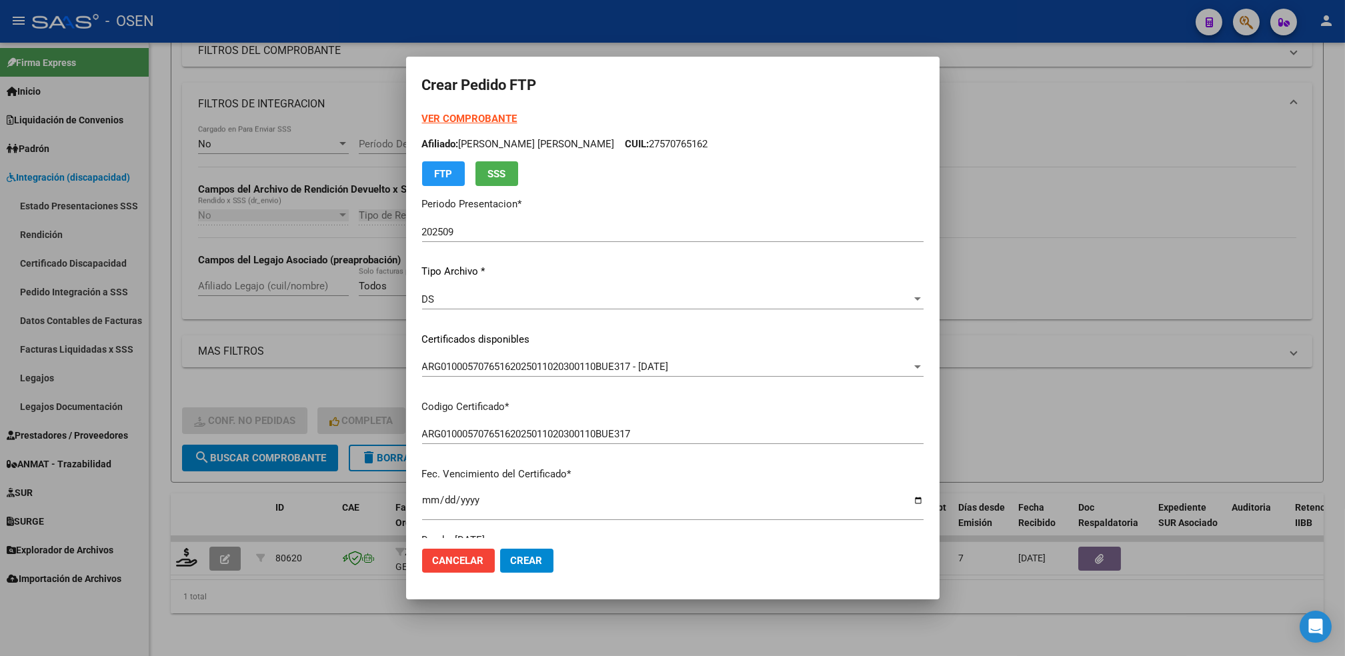
click at [502, 119] on strong "VER COMPROBANTE" at bounding box center [469, 119] width 95 height 12
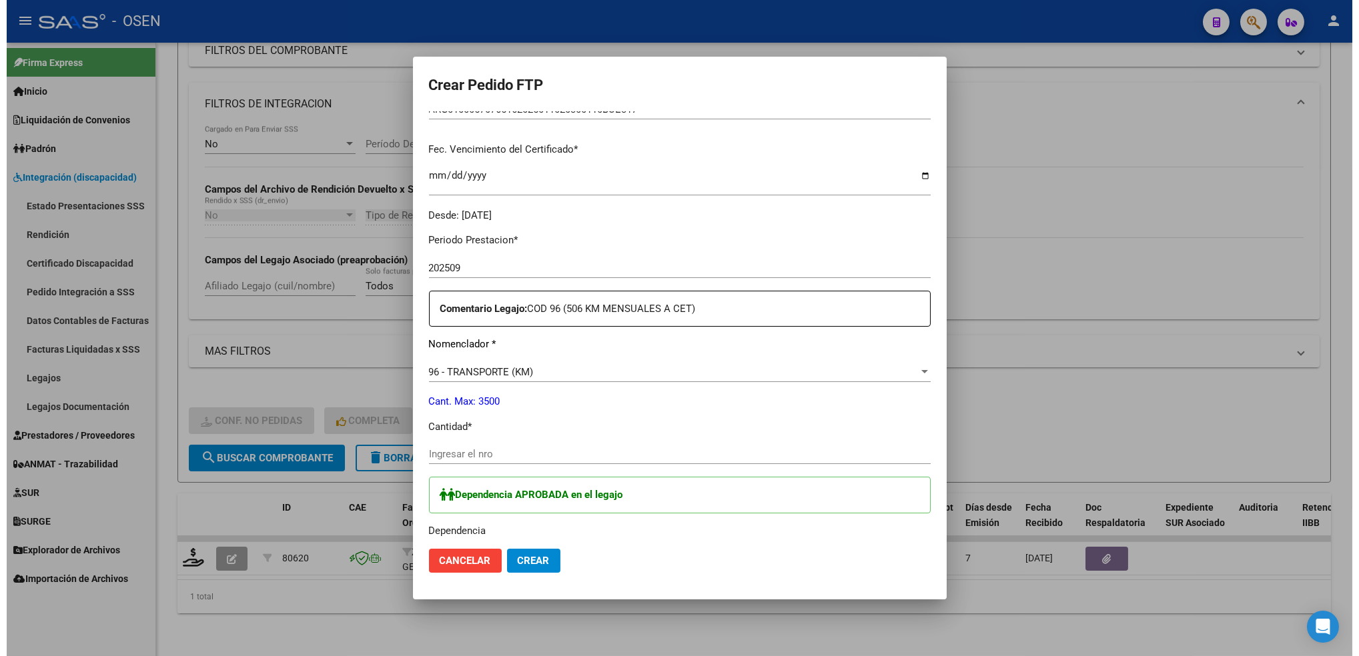
scroll to position [355, 0]
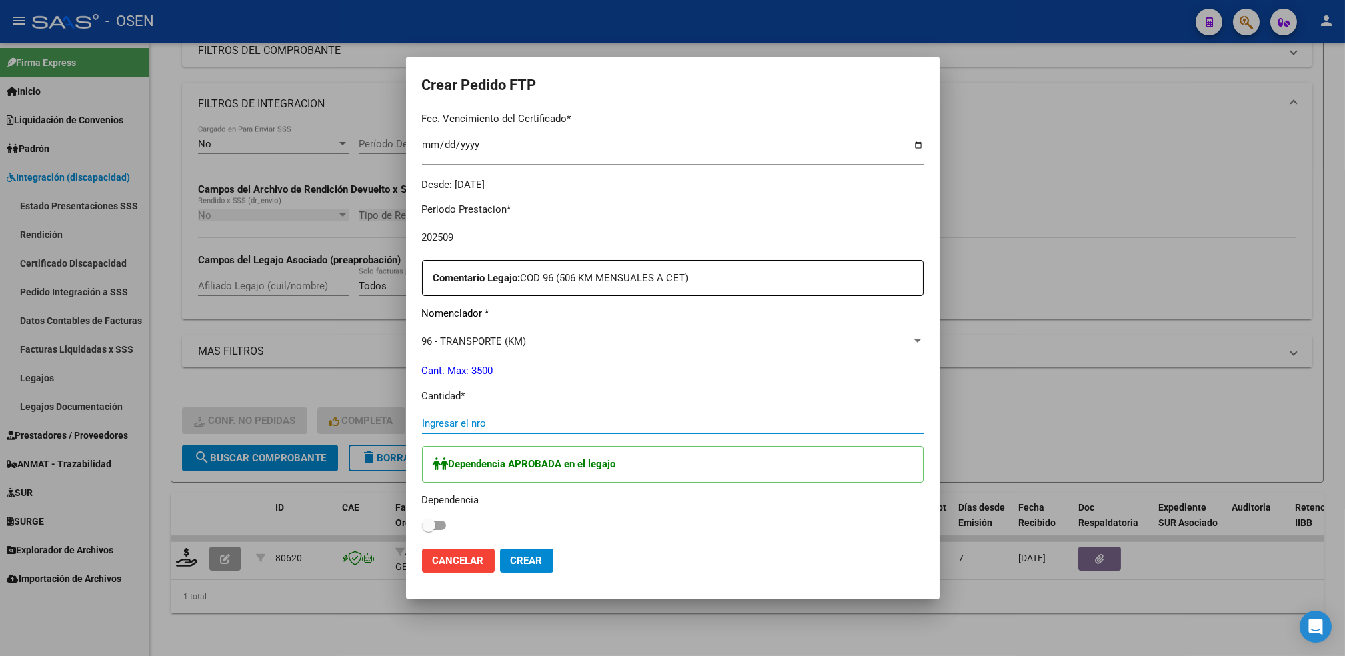
click at [468, 418] on input "Ingresar el nro" at bounding box center [673, 424] width 502 height 12
type input "506"
click at [439, 524] on span at bounding box center [434, 525] width 24 height 9
click at [429, 530] on input "checkbox" at bounding box center [428, 530] width 1 height 1
checkbox input "true"
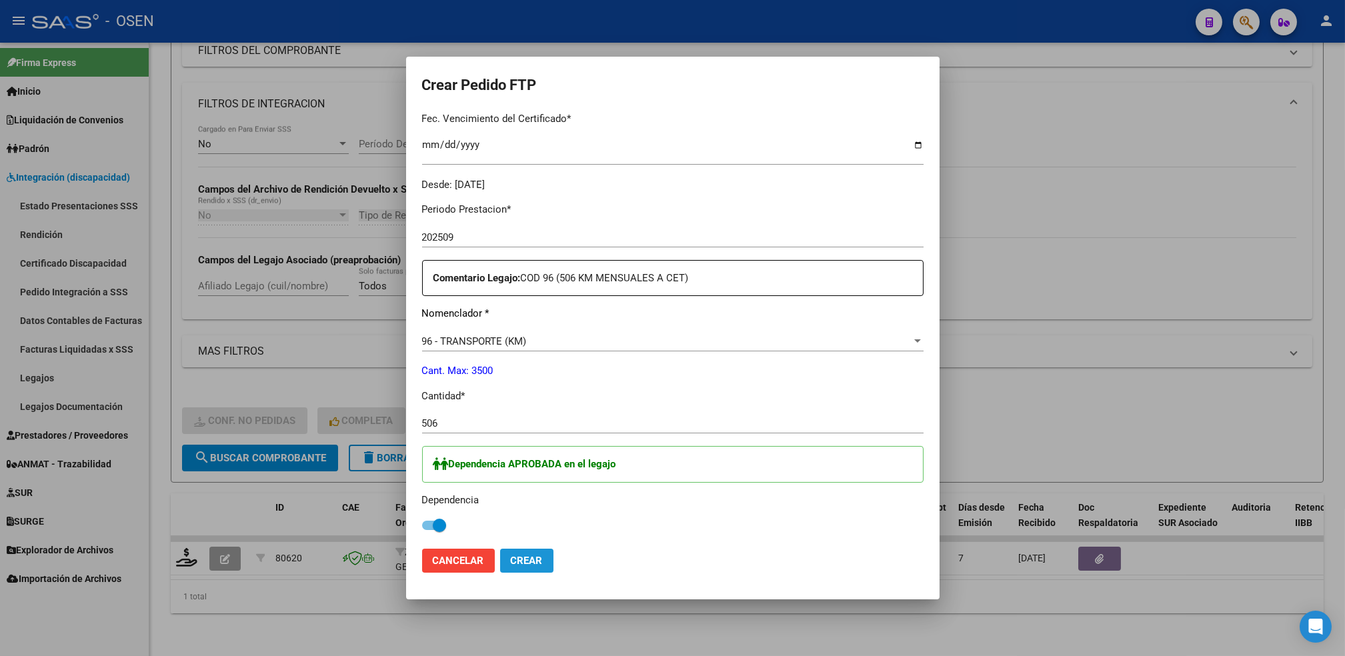
click at [534, 567] on button "Crear" at bounding box center [526, 561] width 53 height 24
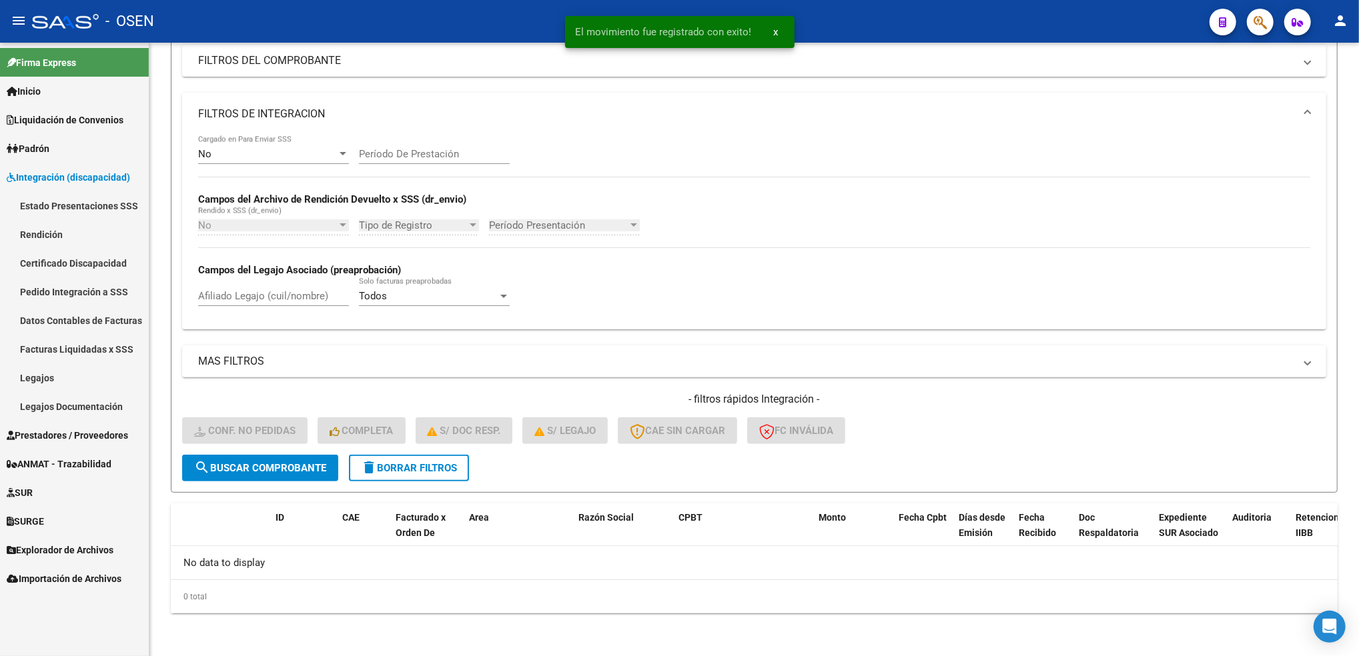
scroll to position [178, 0]
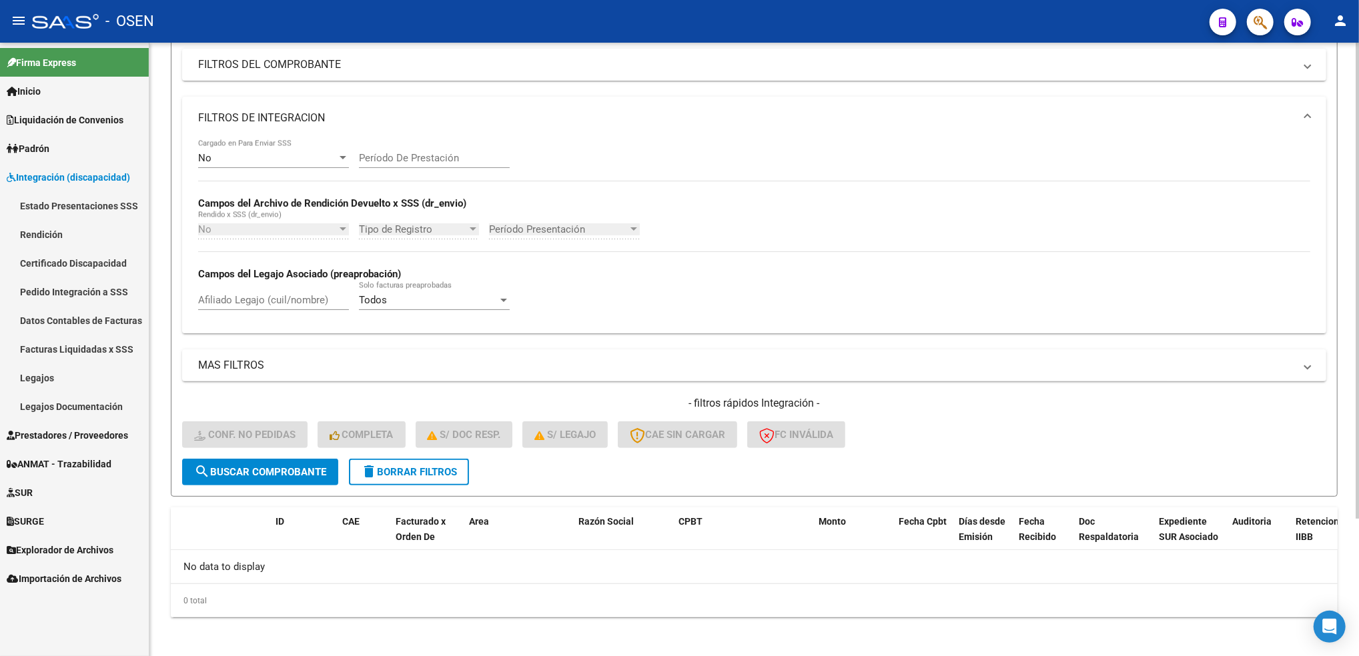
click at [307, 470] on span "search Buscar Comprobante" at bounding box center [260, 472] width 132 height 12
click at [83, 299] on link "Pedido Integración a SSS" at bounding box center [74, 291] width 149 height 29
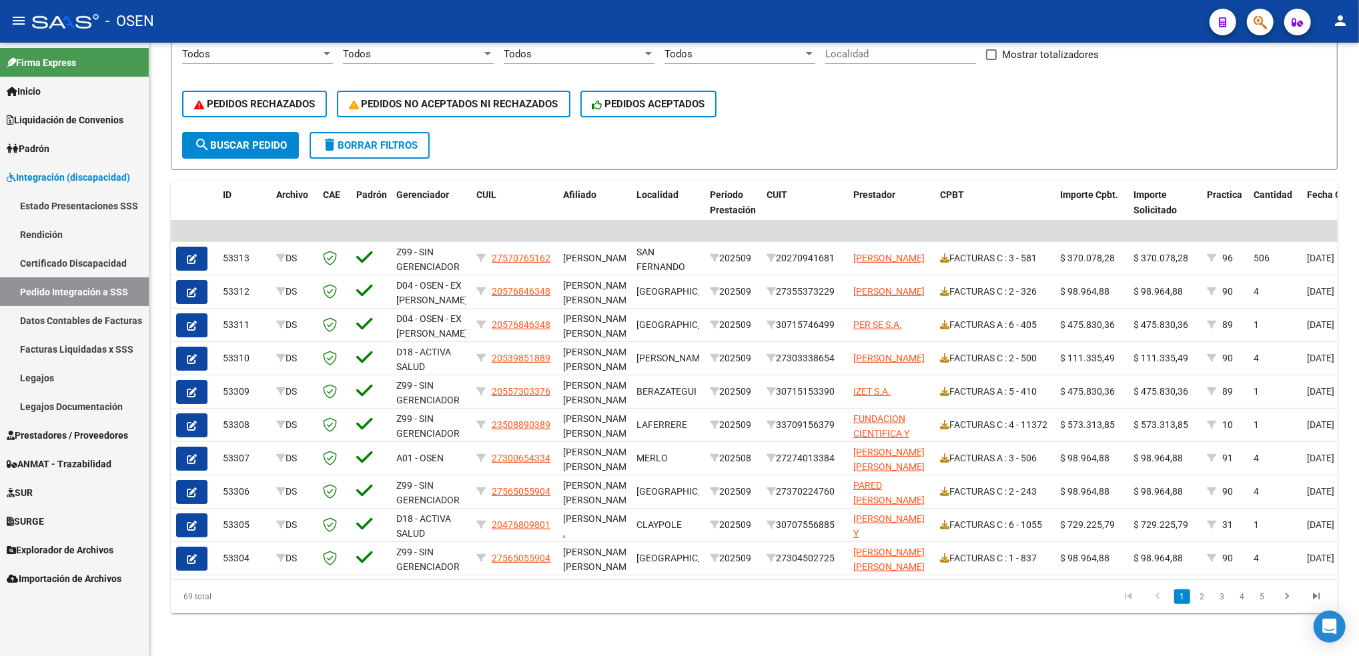
click at [87, 582] on span "Importación de Archivos" at bounding box center [64, 579] width 115 height 15
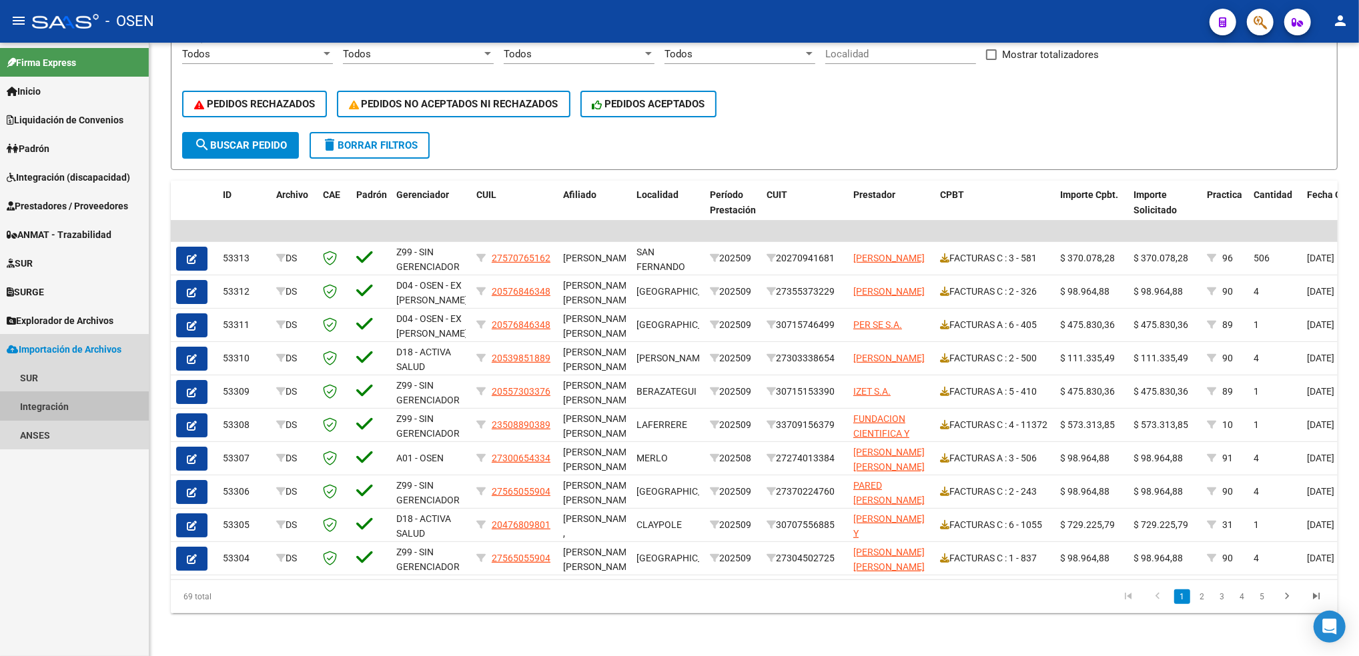
click at [60, 414] on link "Integración" at bounding box center [74, 406] width 149 height 29
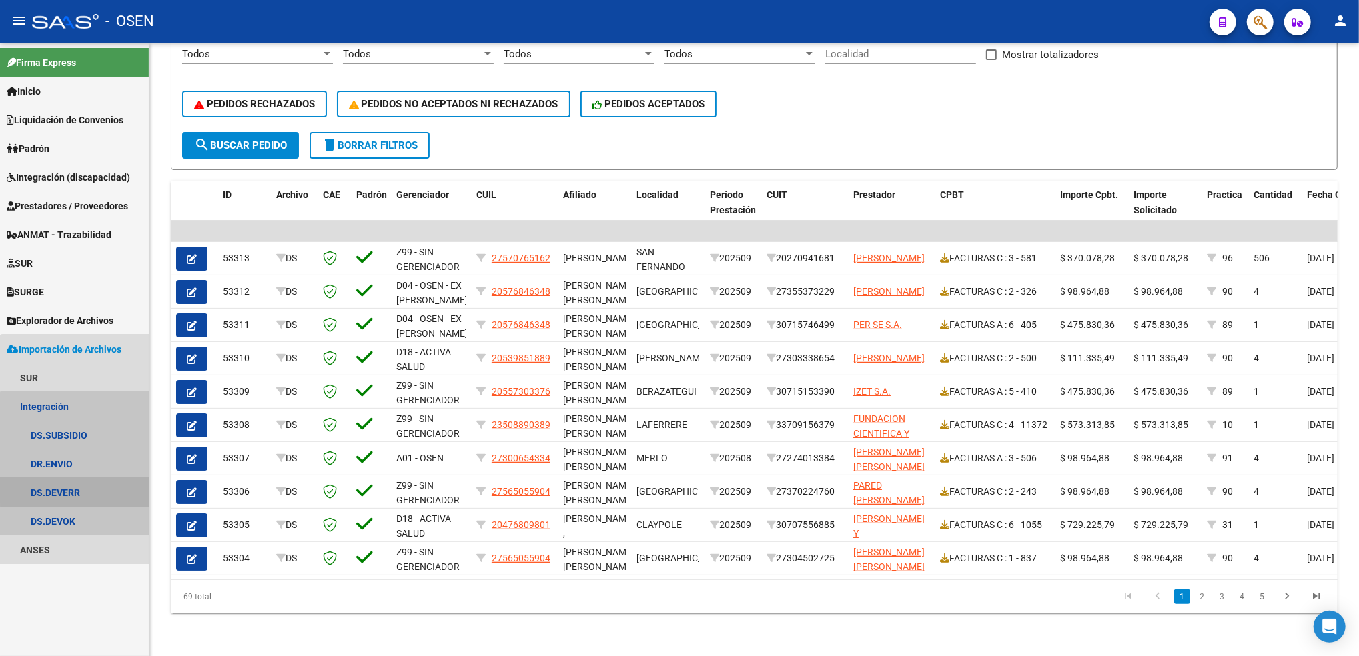
click at [79, 490] on link "DS.DEVERR" at bounding box center [74, 492] width 149 height 29
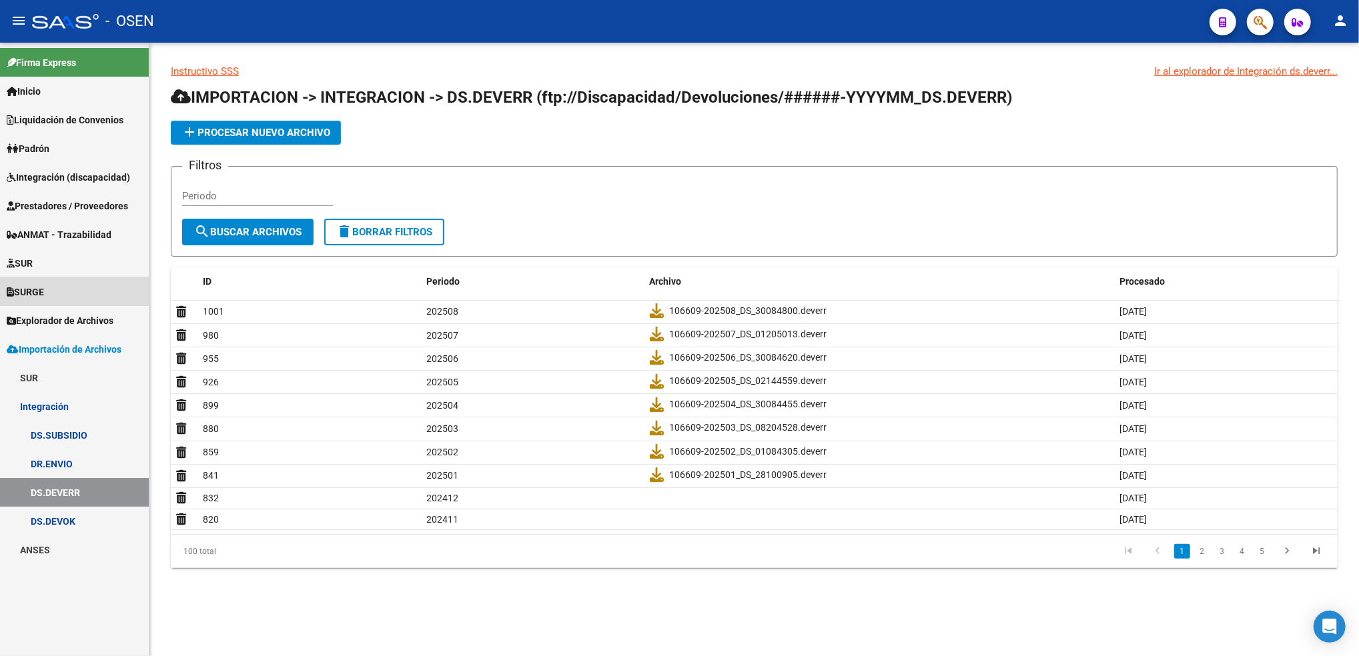
click at [68, 297] on link "SURGE" at bounding box center [74, 291] width 149 height 29
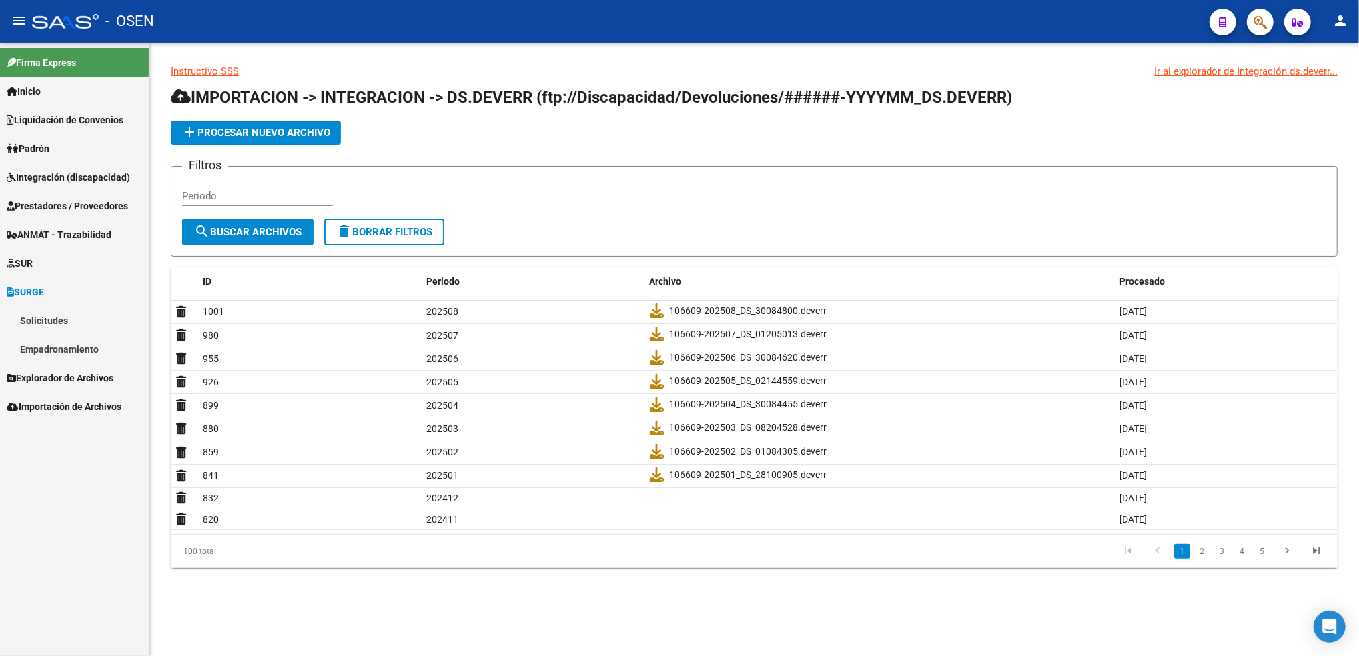
click at [61, 322] on link "Solicitudes" at bounding box center [74, 320] width 149 height 29
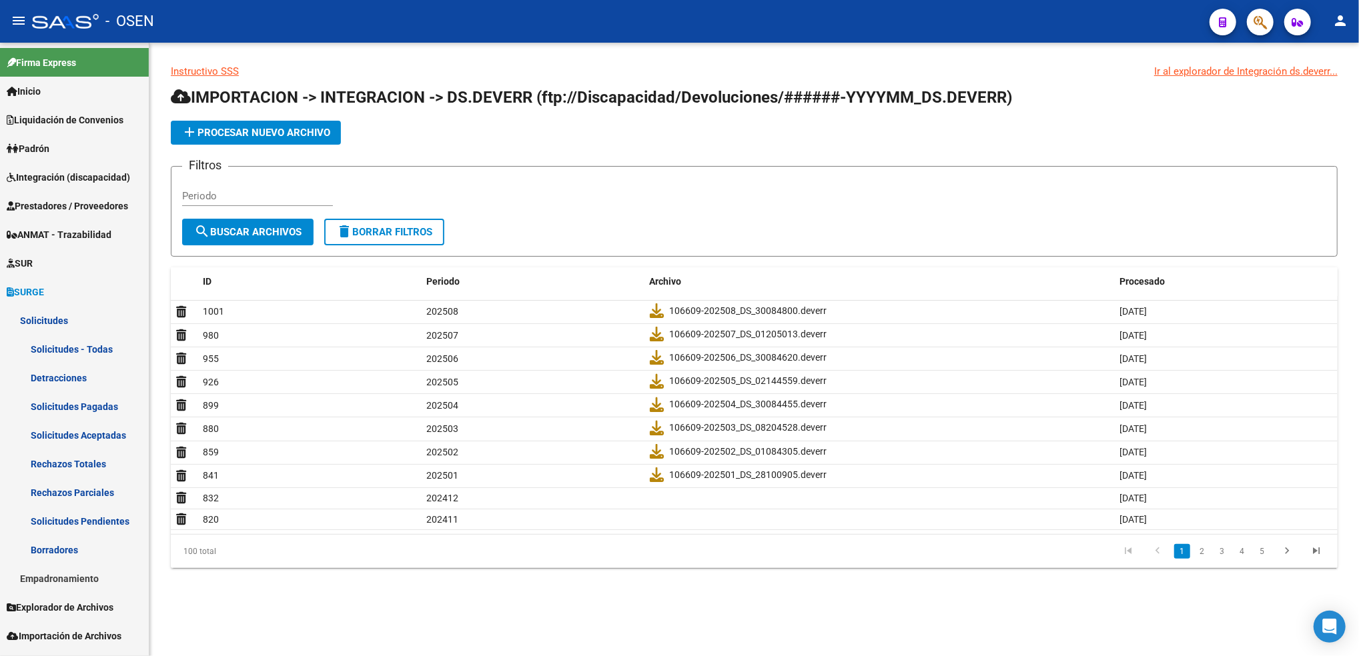
click at [77, 355] on link "Solicitudes - Todas" at bounding box center [74, 349] width 149 height 29
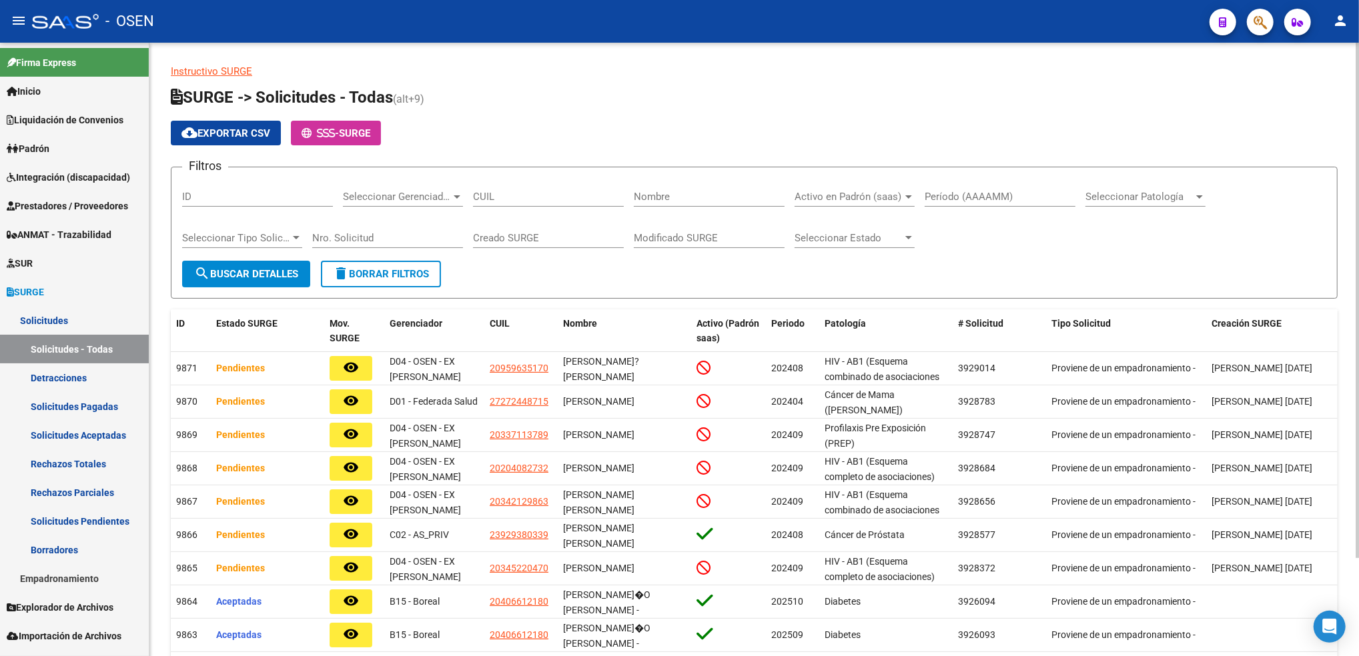
click at [347, 233] on input "Nro. Solicitud" at bounding box center [387, 238] width 151 height 12
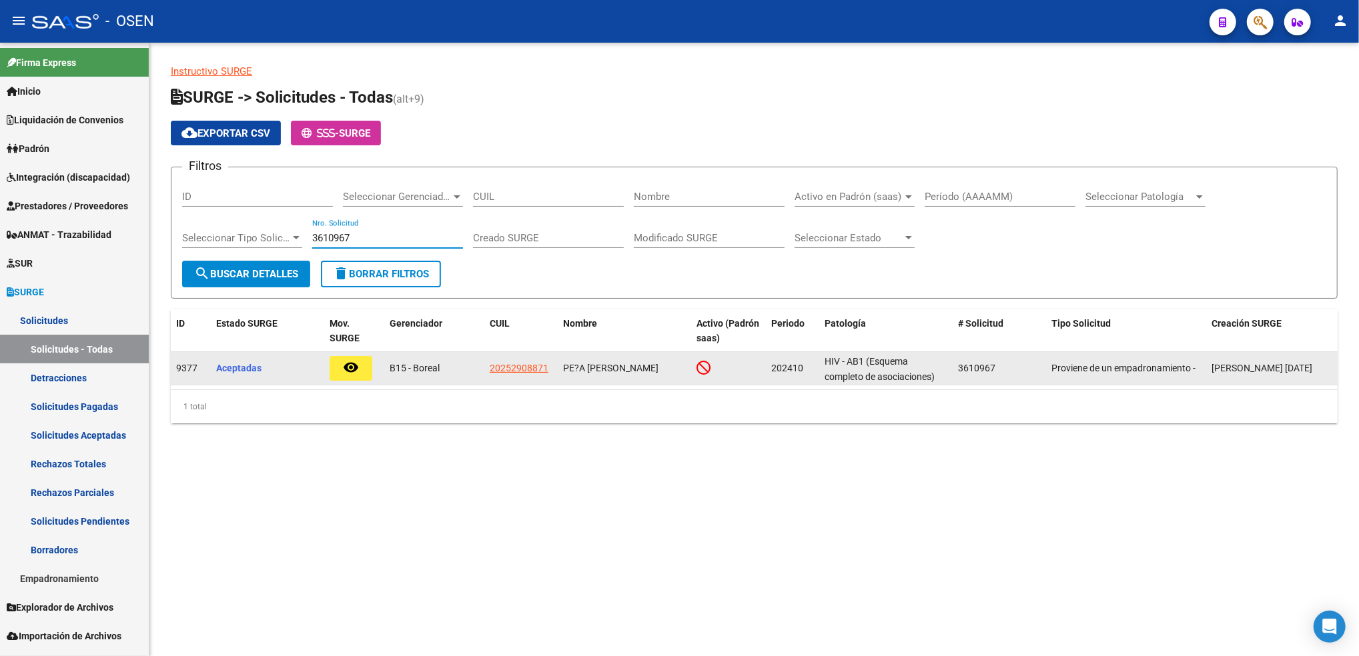
type input "3610967"
drag, startPoint x: 553, startPoint y: 372, endPoint x: 479, endPoint y: 373, distance: 74.0
click at [479, 373] on div "9377 Aceptadas remove_red_eye B15 - Boreal 20252908871 PE?A [PERSON_NAME] 20241…" at bounding box center [898, 368] width 1455 height 33
copy div "20252908871"
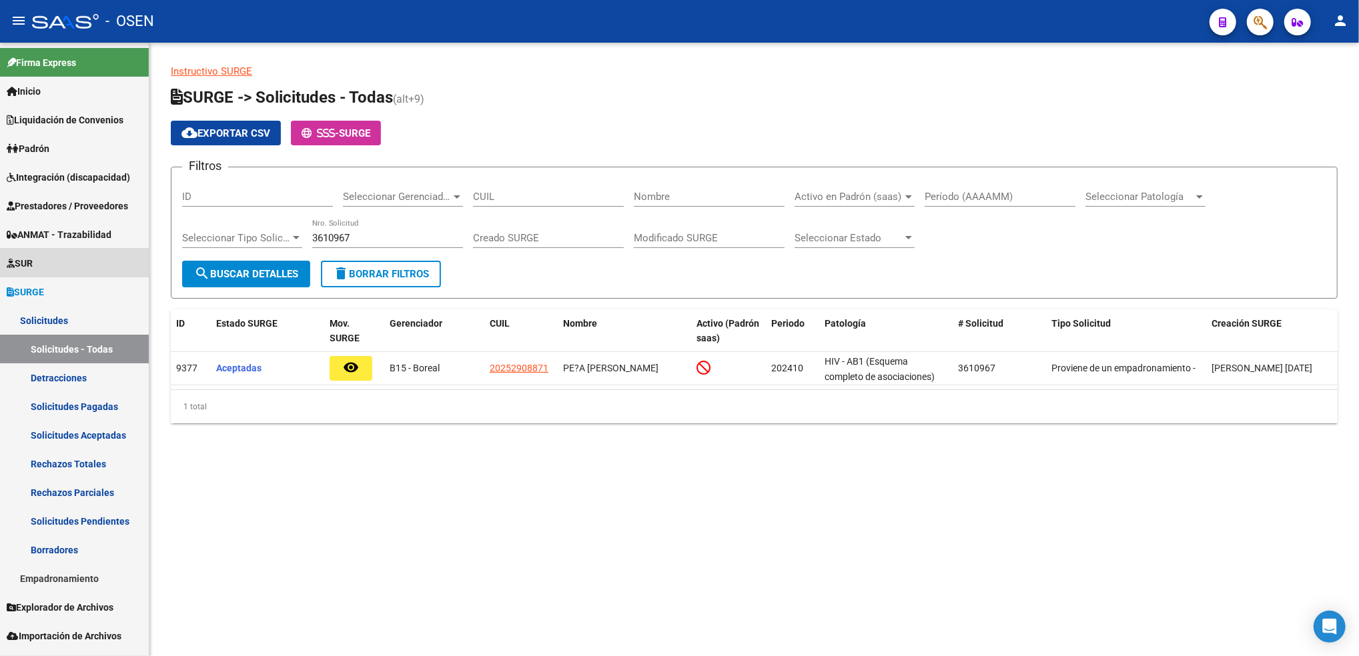
click at [51, 260] on link "SUR" at bounding box center [74, 263] width 149 height 29
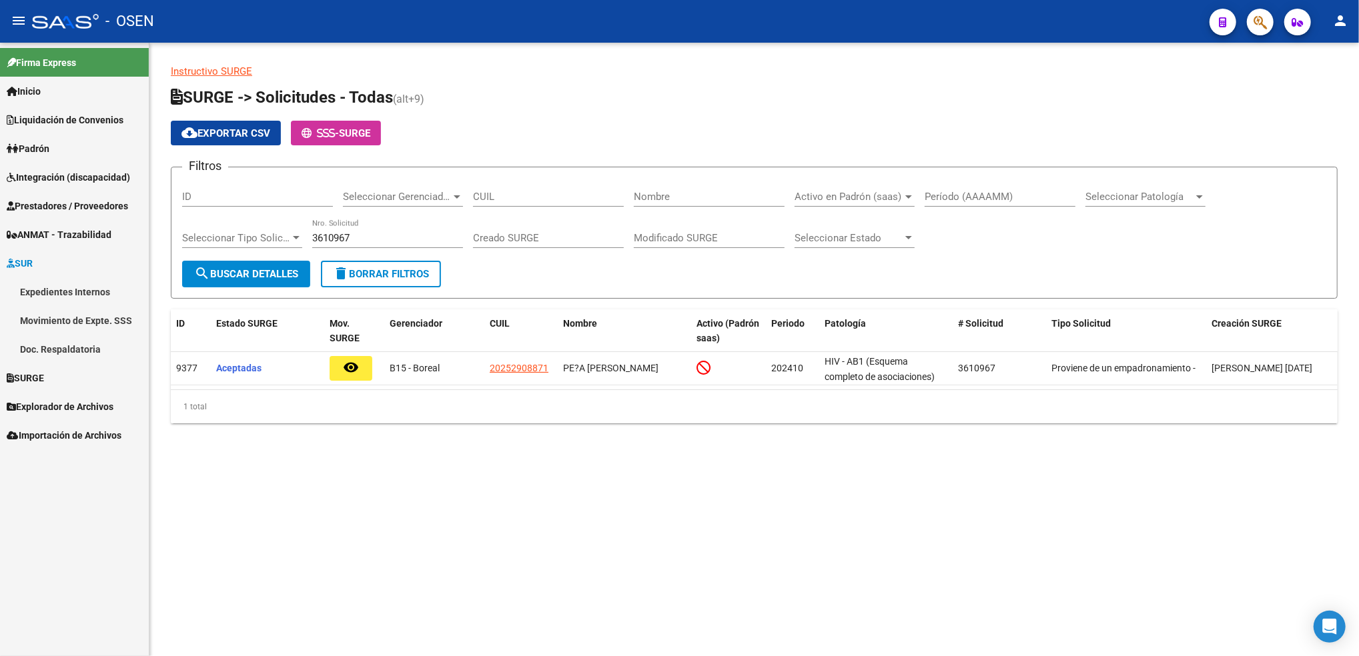
click at [77, 291] on link "Expedientes Internos" at bounding box center [74, 291] width 149 height 29
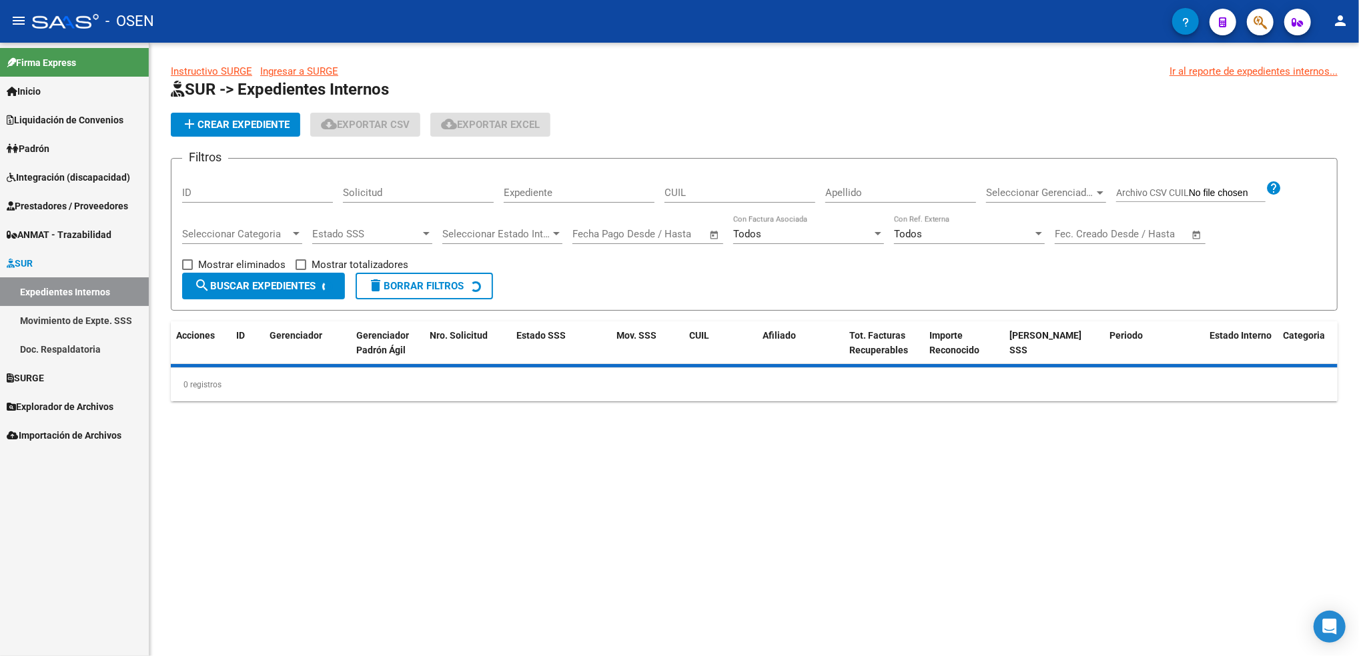
click at [226, 195] on input "ID" at bounding box center [257, 193] width 151 height 12
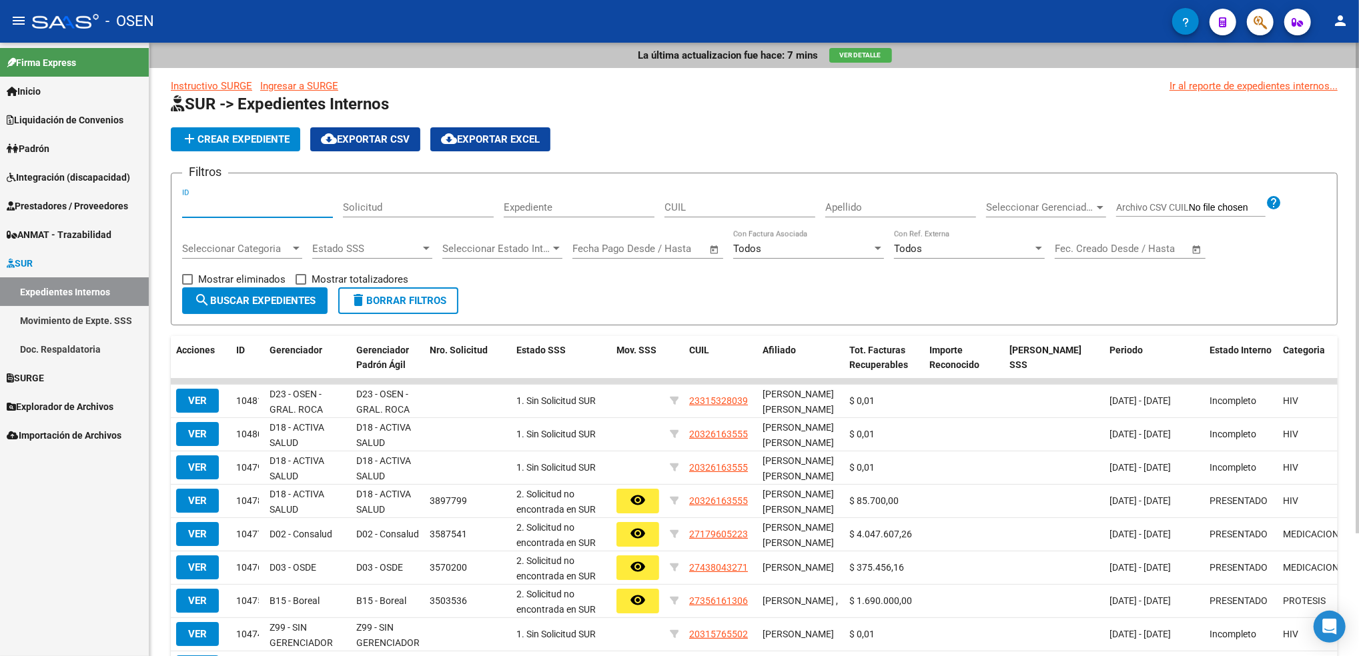
paste input "8525"
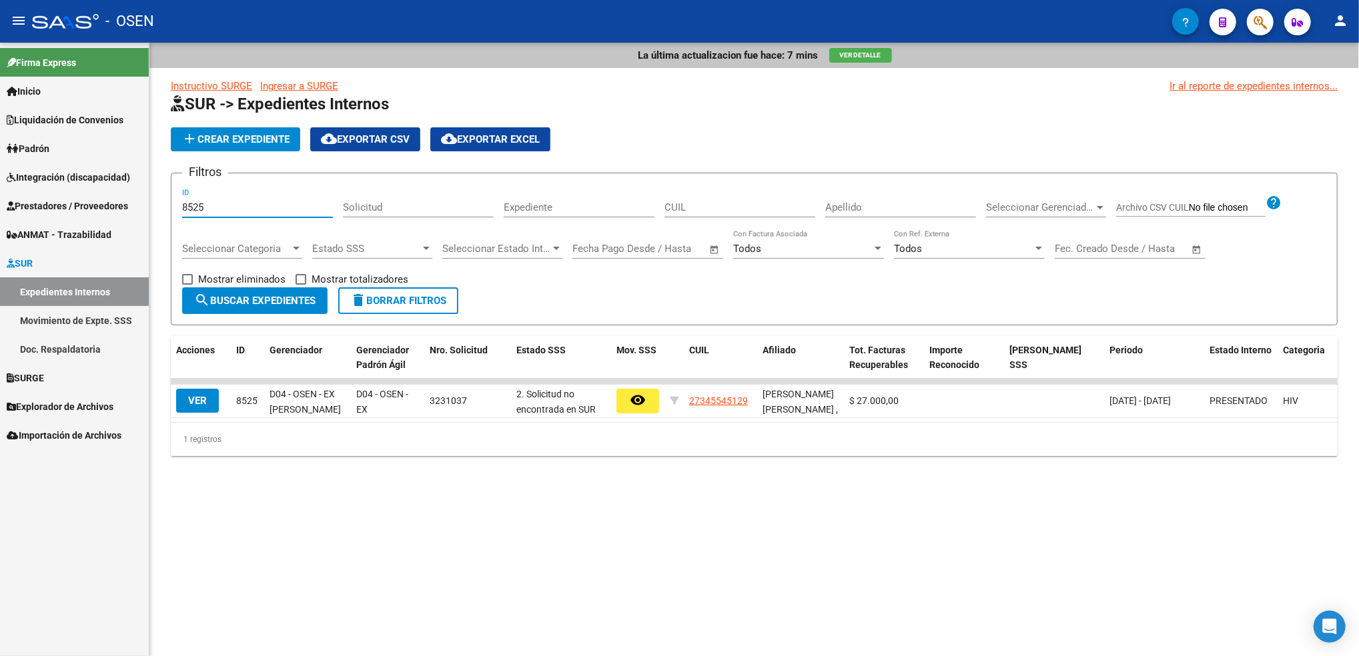
drag, startPoint x: 209, startPoint y: 211, endPoint x: 81, endPoint y: 233, distance: 130.5
click at [81, 233] on mat-sidenav-container "Firma Express Inicio Calendario SSS Instructivos Contacto OS Liquidación de Con…" at bounding box center [679, 350] width 1359 height 614
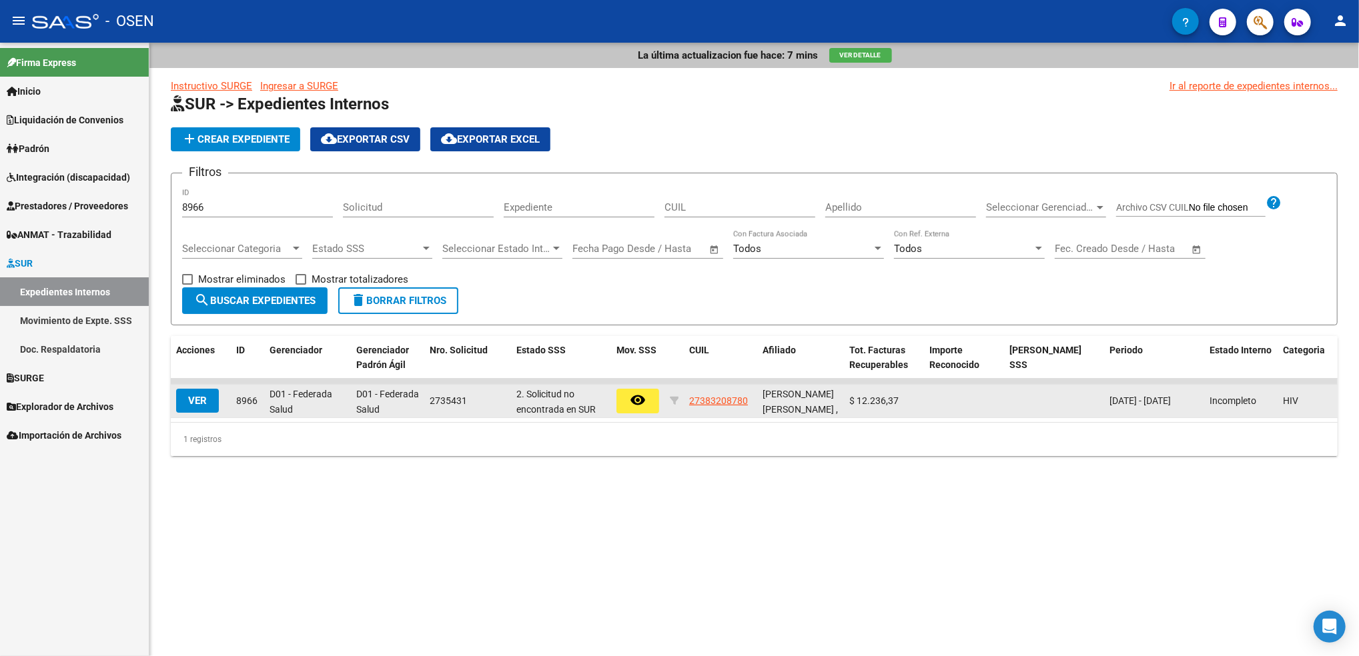
drag, startPoint x: 749, startPoint y: 405, endPoint x: 687, endPoint y: 407, distance: 62.1
click at [687, 407] on datatable-body-cell "27383208780" at bounding box center [720, 401] width 73 height 33
copy span "27383208780"
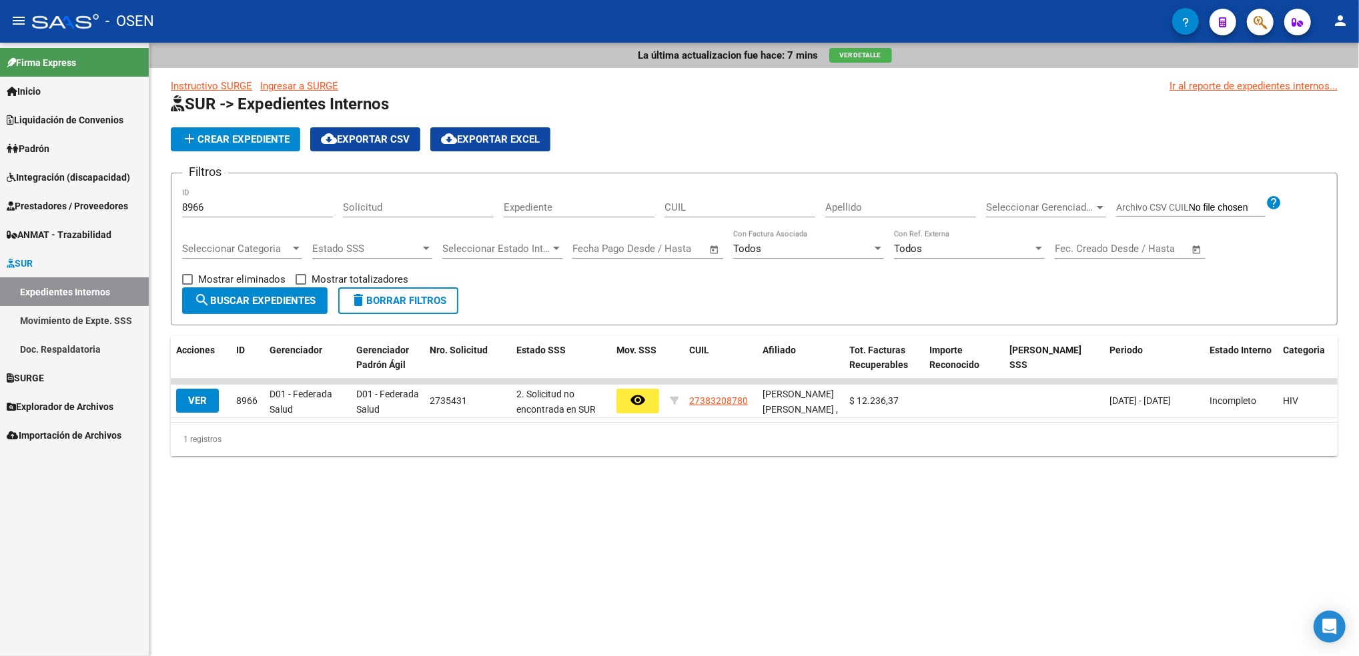
click at [697, 530] on mat-sidenav-content "La última actualizacion fue hace: 7 mins Ver Detalle Instructivo SURGE Ingresar…" at bounding box center [753, 350] width 1209 height 614
drag, startPoint x: 216, startPoint y: 202, endPoint x: 147, endPoint y: 213, distance: 70.2
click at [147, 213] on mat-sidenav-container "Firma Express Inicio Calendario SSS Instructivos Contacto OS Liquidación de Con…" at bounding box center [679, 350] width 1359 height 614
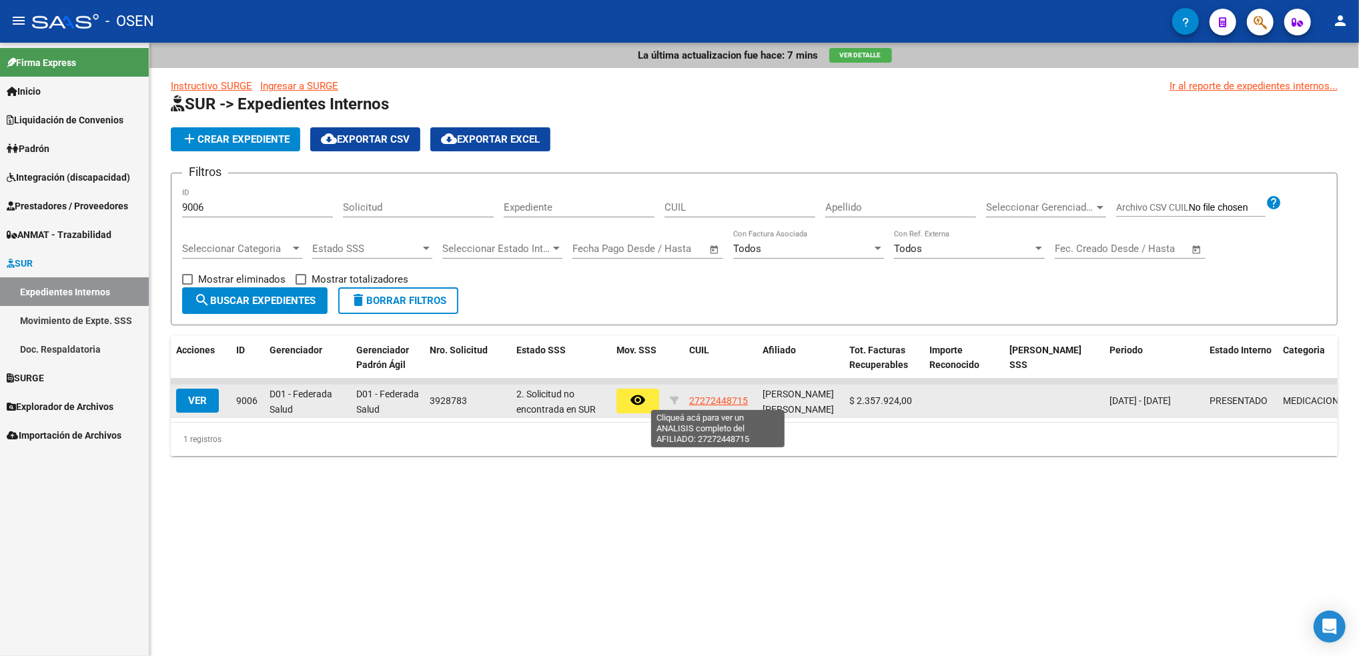
drag, startPoint x: 750, startPoint y: 403, endPoint x: 688, endPoint y: 405, distance: 61.4
click at [689, 405] on div "27272448715" at bounding box center [720, 401] width 63 height 15
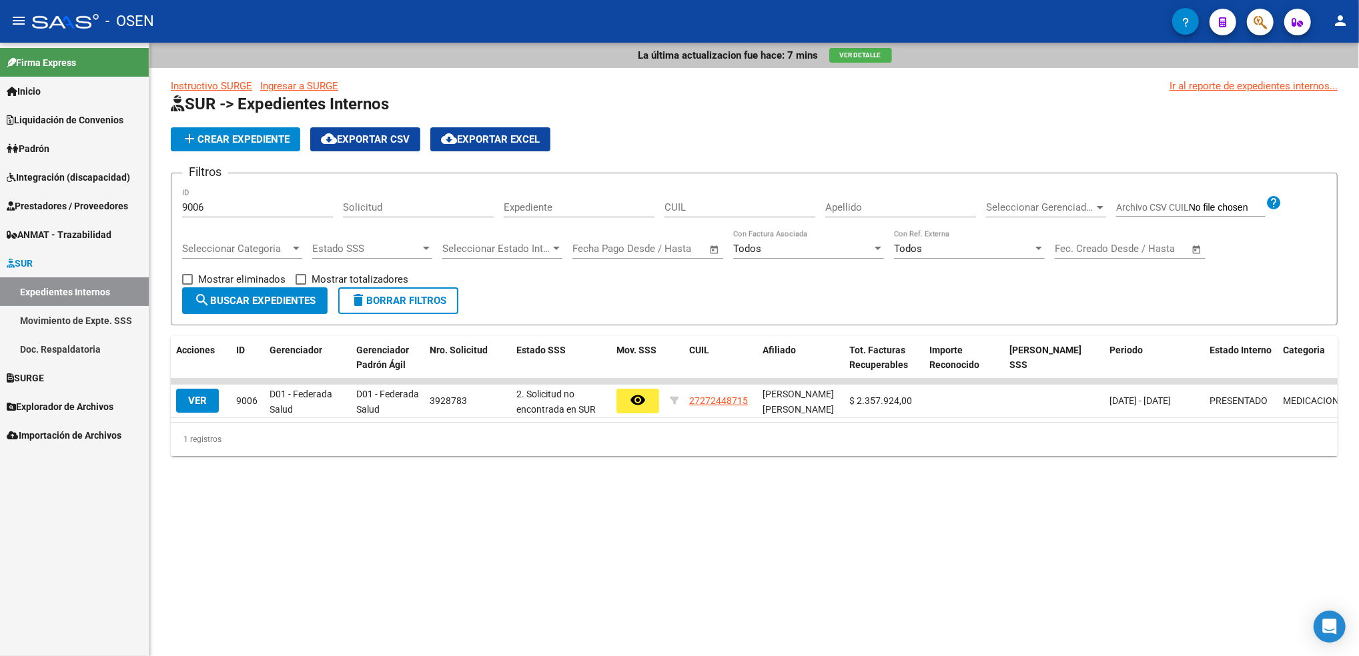
copy span "27272448715"
drag, startPoint x: 238, startPoint y: 213, endPoint x: 115, endPoint y: 233, distance: 124.3
click at [115, 233] on mat-sidenav-container "Firma Express Inicio Calendario SSS Instructivos Contacto OS Liquidación de Con…" at bounding box center [679, 350] width 1359 height 614
type input "9007"
click at [44, 374] on span "SURGE" at bounding box center [25, 378] width 37 height 15
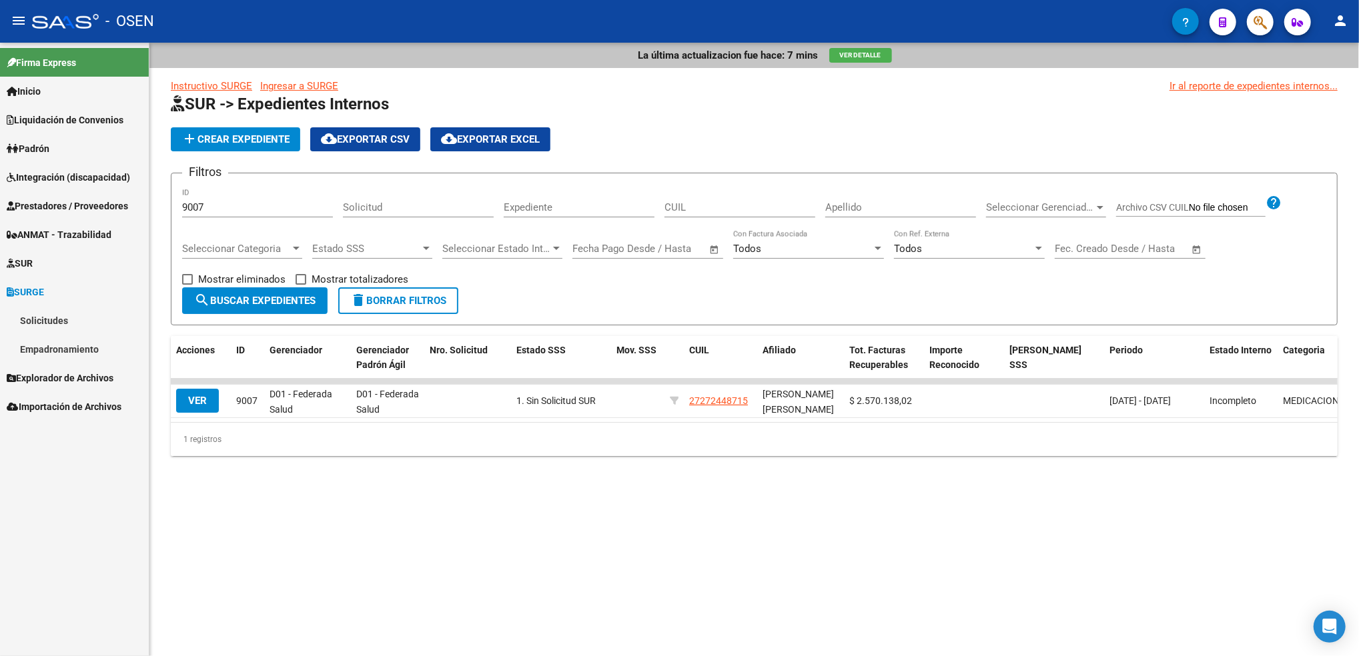
click at [66, 328] on link "Solicitudes" at bounding box center [74, 320] width 149 height 29
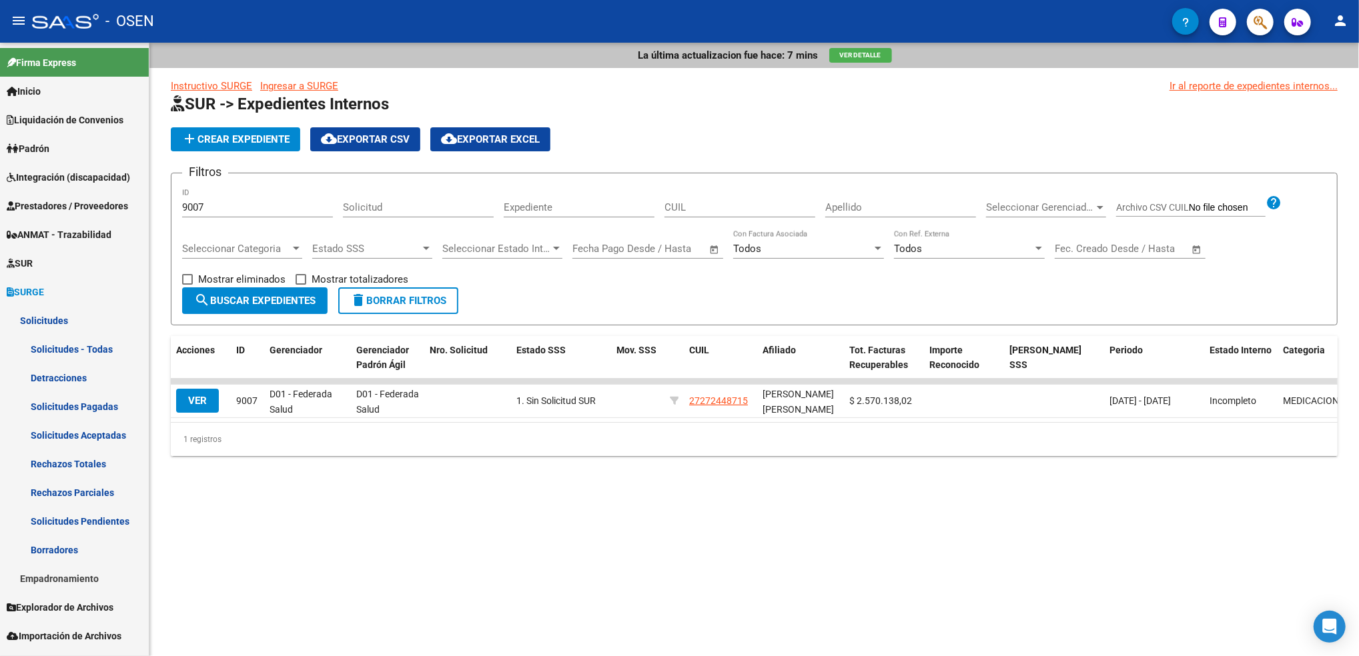
click at [101, 342] on link "Solicitudes - Todas" at bounding box center [74, 349] width 149 height 29
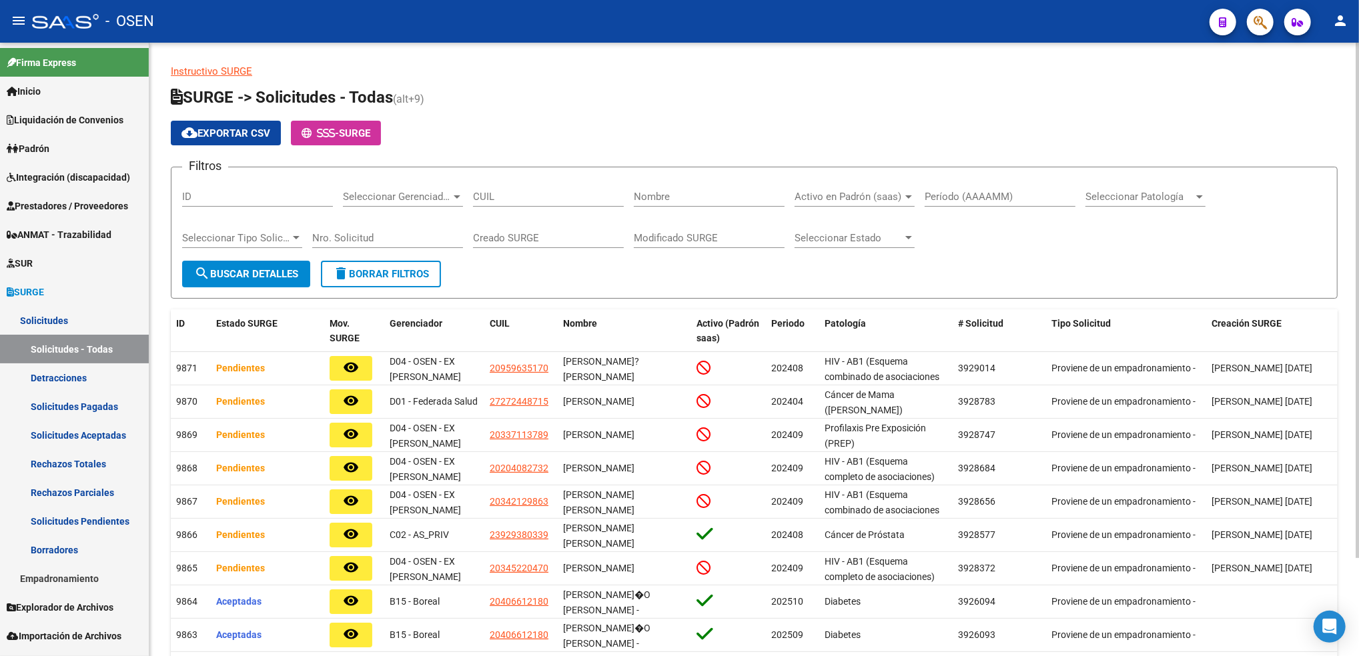
click at [542, 205] on div "CUIL" at bounding box center [548, 198] width 151 height 41
click at [538, 199] on input "CUIL" at bounding box center [548, 197] width 151 height 12
paste input "27-27244871-5"
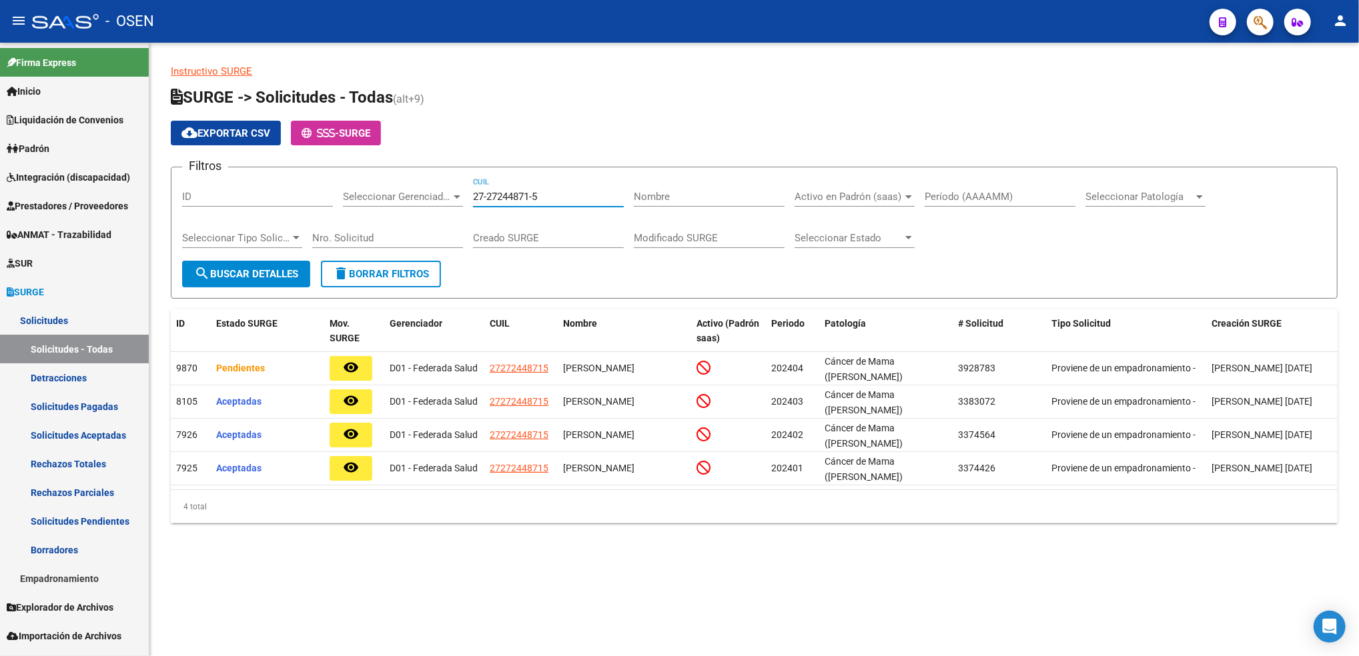
type input "27-27244871-5"
